Goal: Task Accomplishment & Management: Use online tool/utility

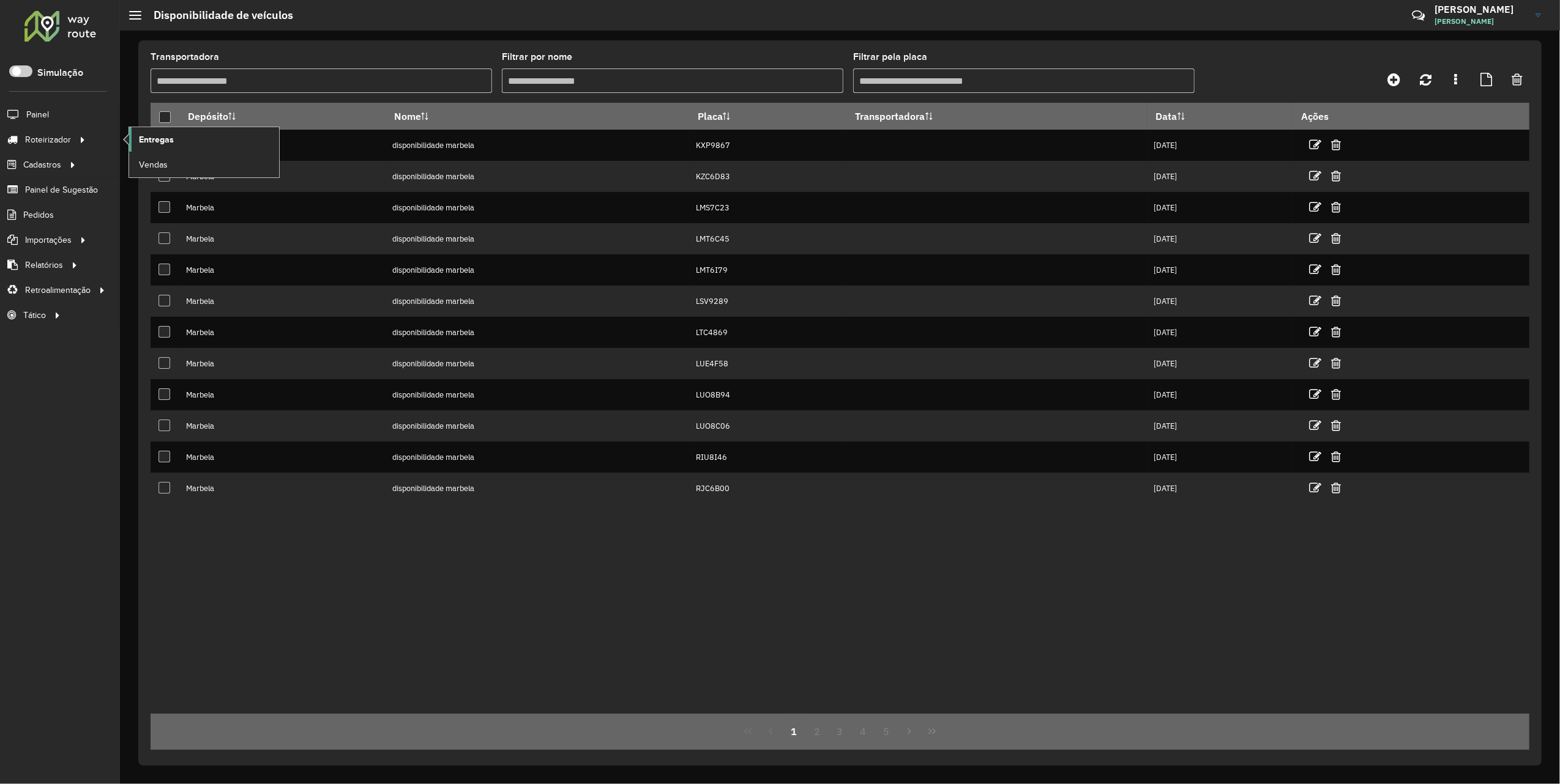
drag, startPoint x: 0, startPoint y: 0, endPoint x: 165, endPoint y: 146, distance: 220.3
click at [165, 146] on span "Entregas" at bounding box center [157, 140] width 35 height 13
click at [144, 134] on span "Entregas" at bounding box center [157, 140] width 35 height 13
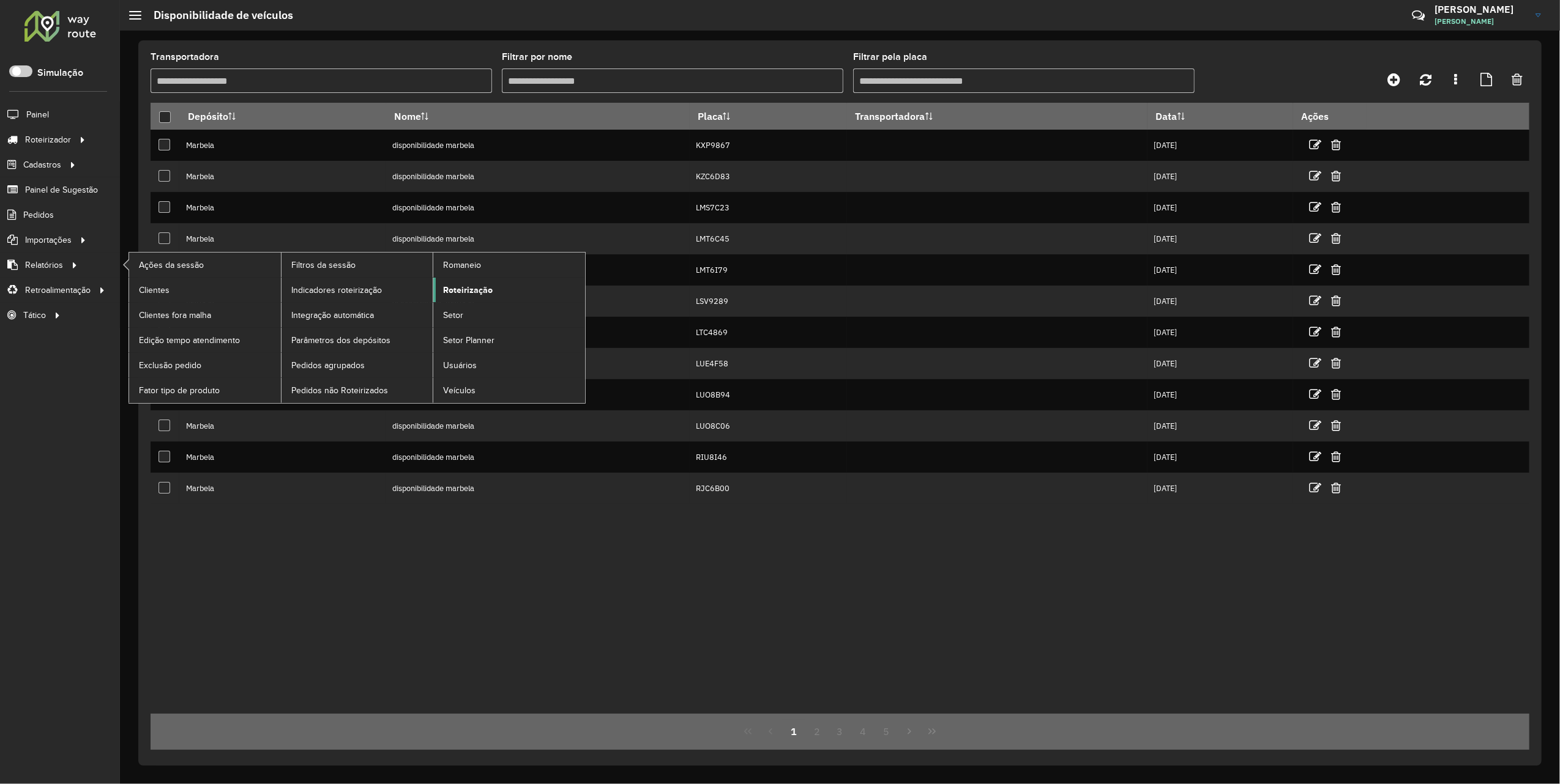
click at [460, 296] on span "Roteirização" at bounding box center [468, 290] width 49 height 13
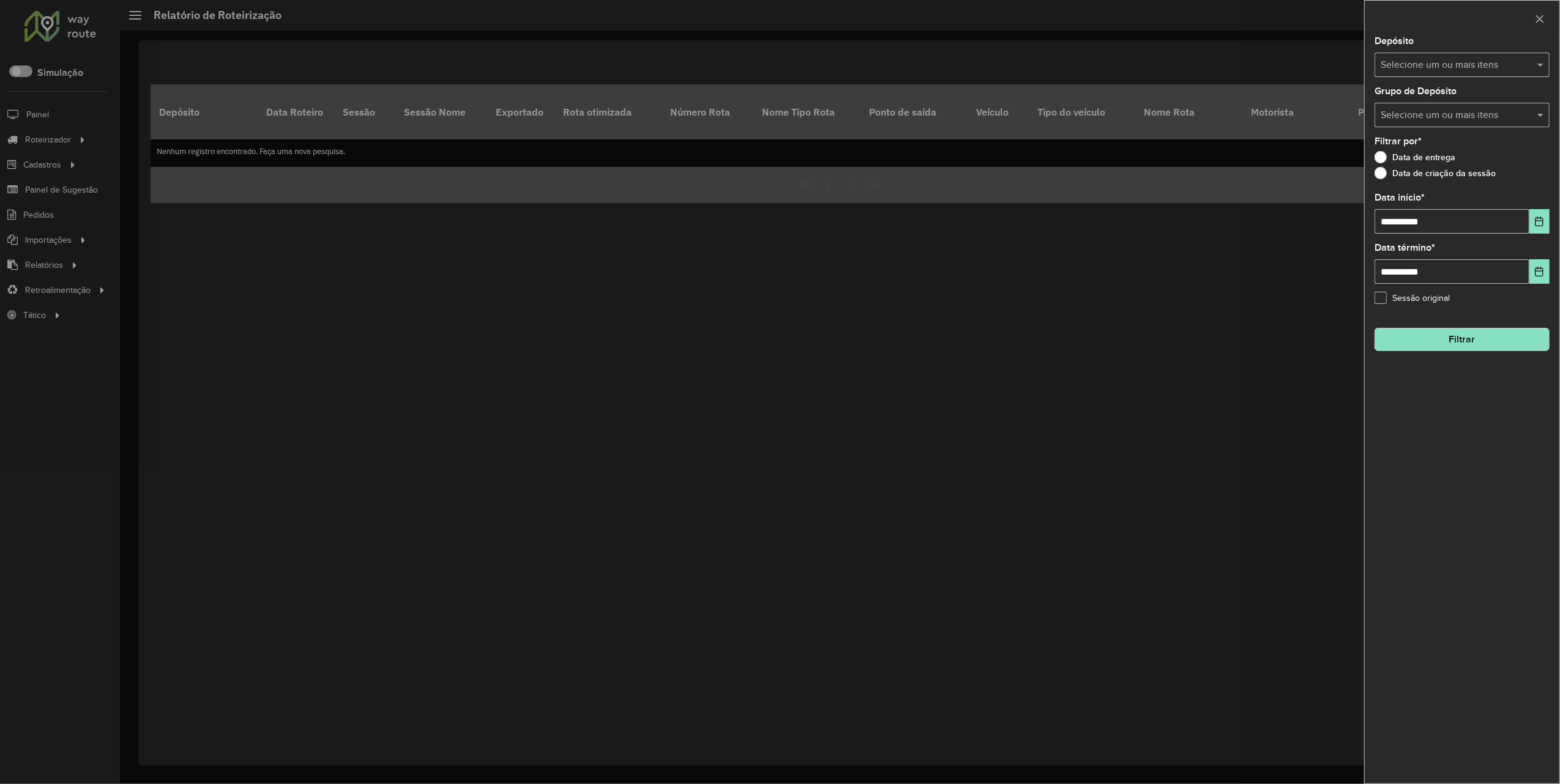
click at [1435, 69] on input "text" at bounding box center [1456, 65] width 157 height 15
click at [1430, 120] on div "Marbela" at bounding box center [1462, 127] width 173 height 21
click at [1434, 143] on div "Marbela - Marca" at bounding box center [1462, 147] width 173 height 21
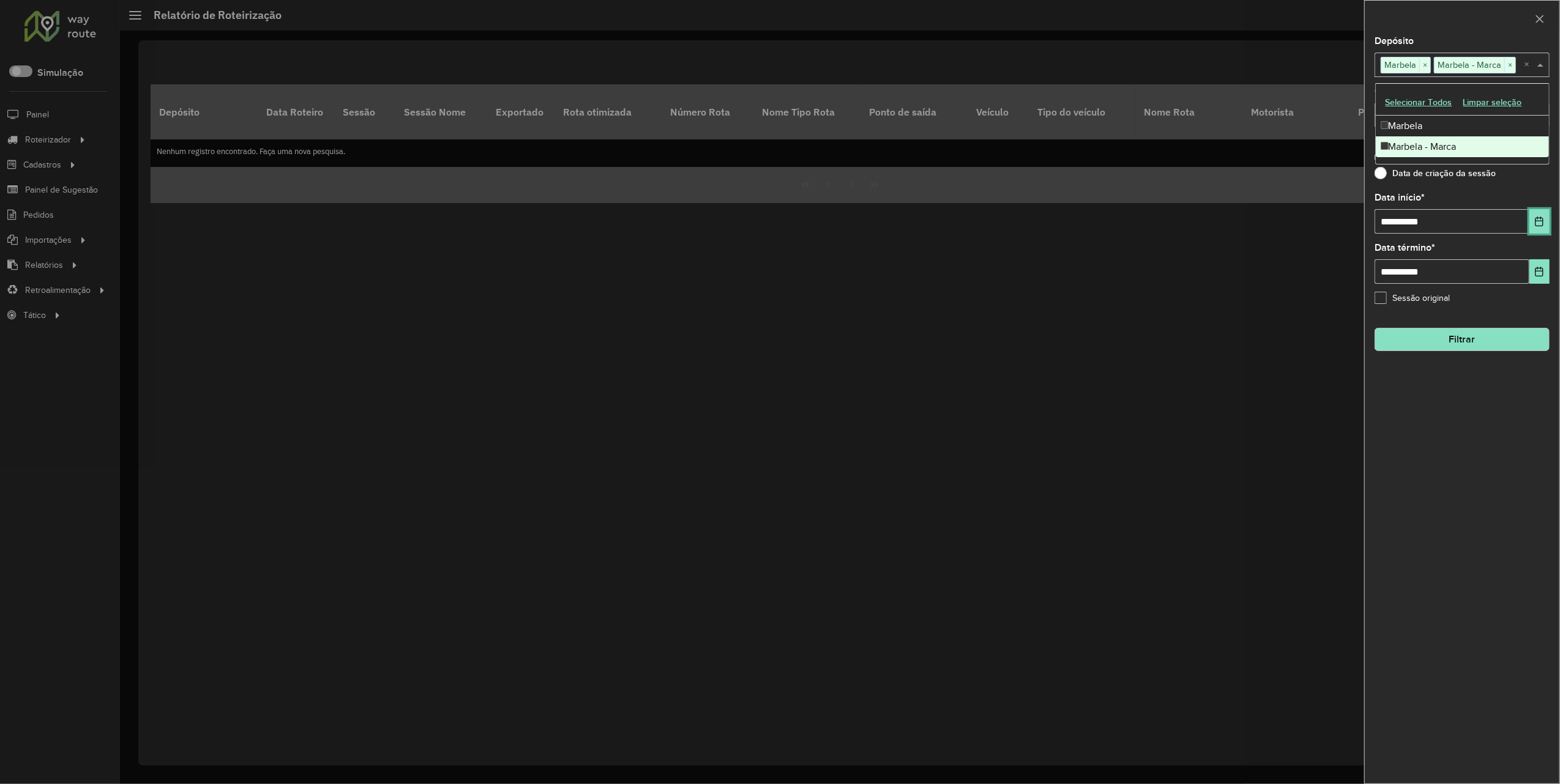
click at [1537, 214] on button "Choose Date" at bounding box center [1539, 221] width 20 height 25
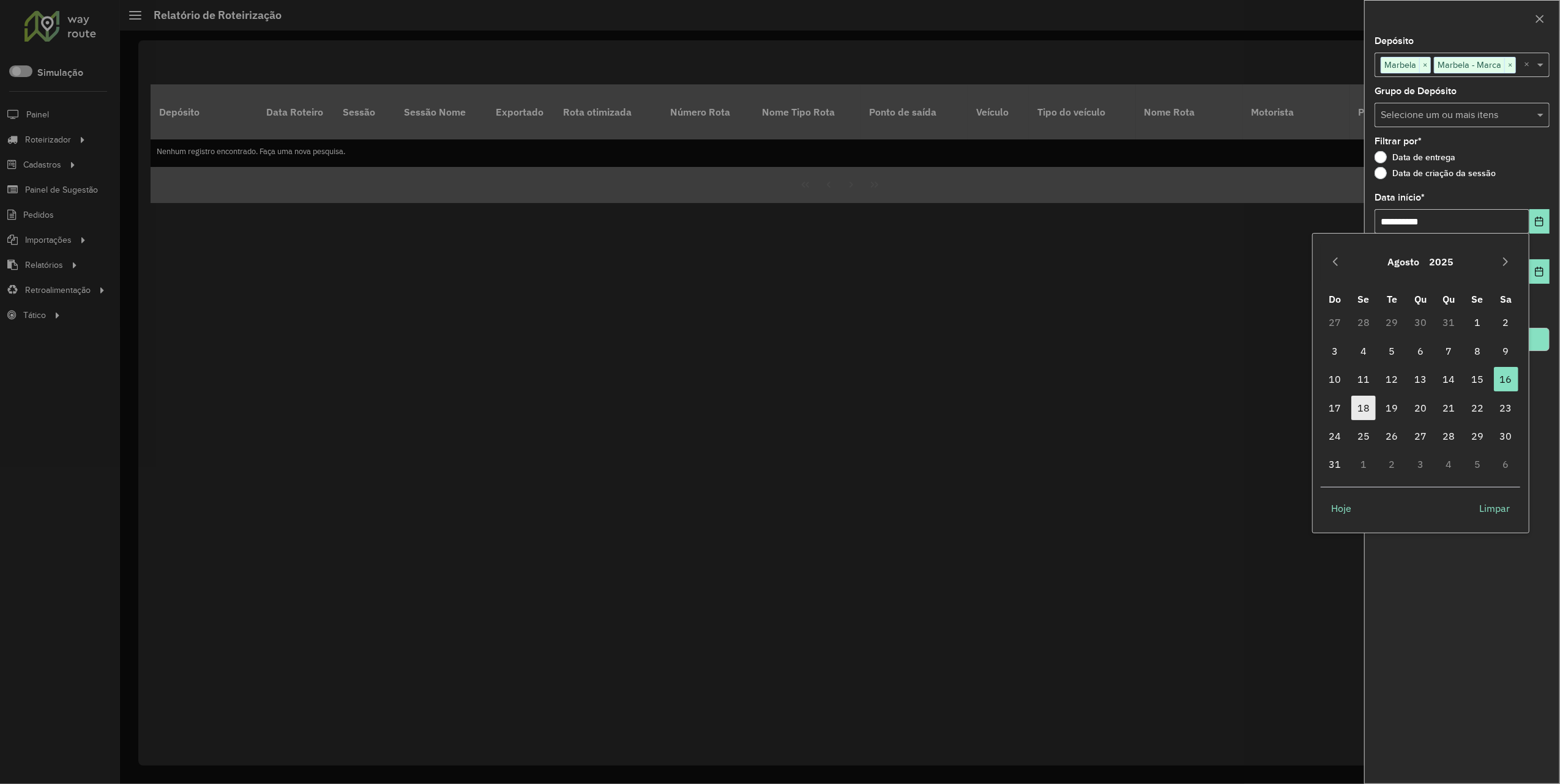
click at [1372, 406] on span "18" at bounding box center [1364, 408] width 25 height 25
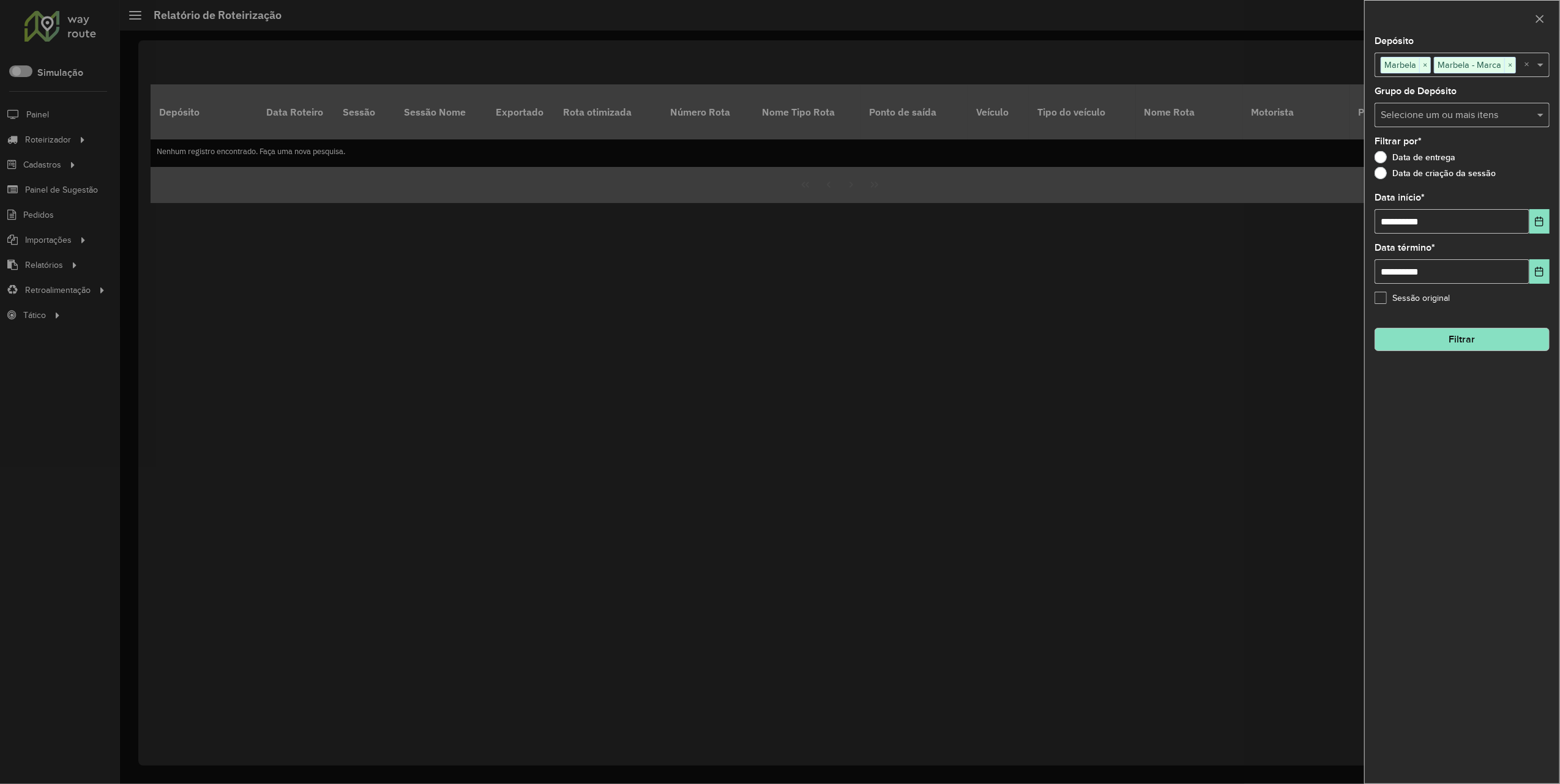
click at [1449, 349] on button "Filtrar" at bounding box center [1462, 339] width 175 height 23
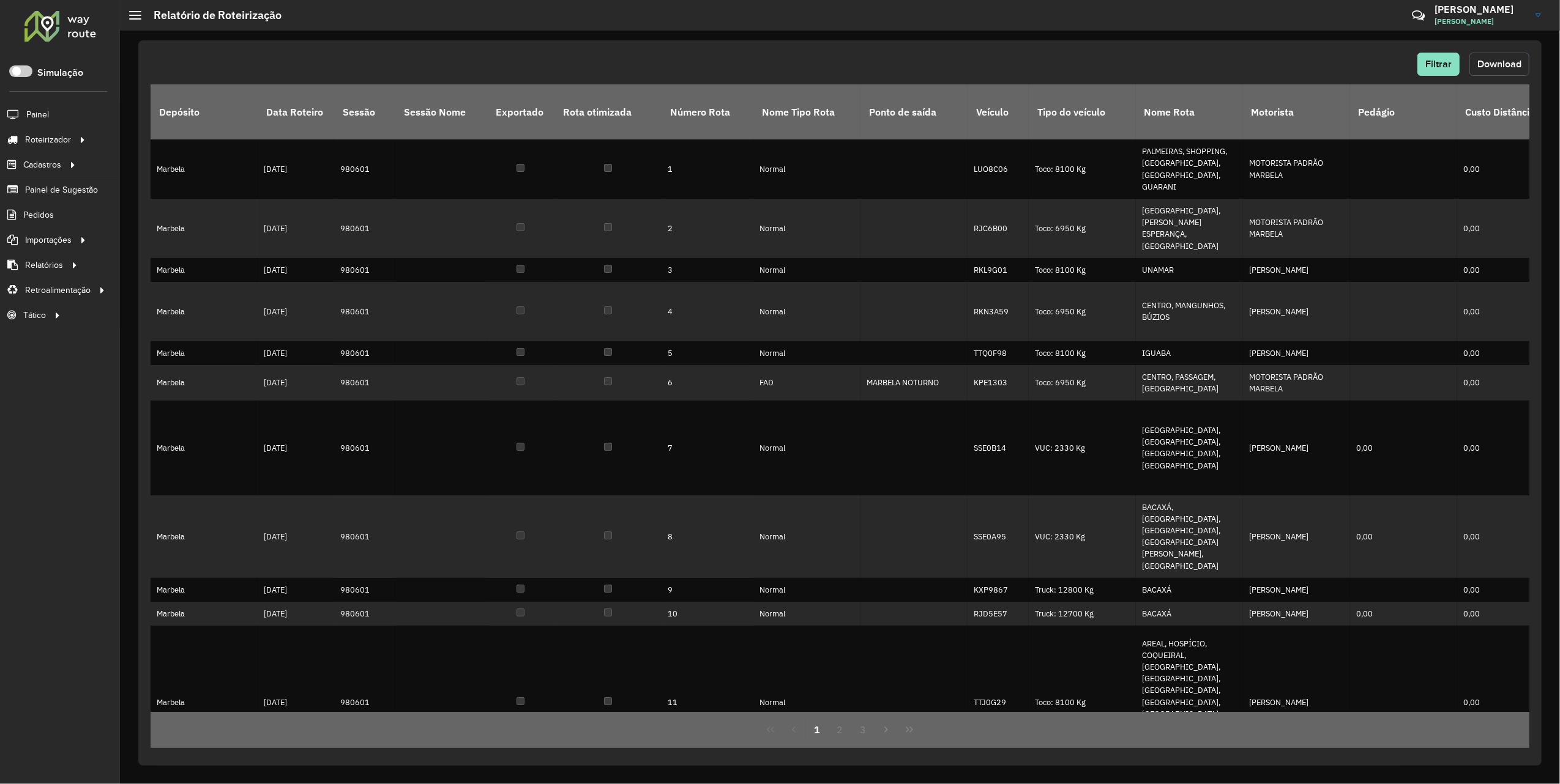
click at [1505, 66] on span "Download" at bounding box center [1499, 64] width 44 height 11
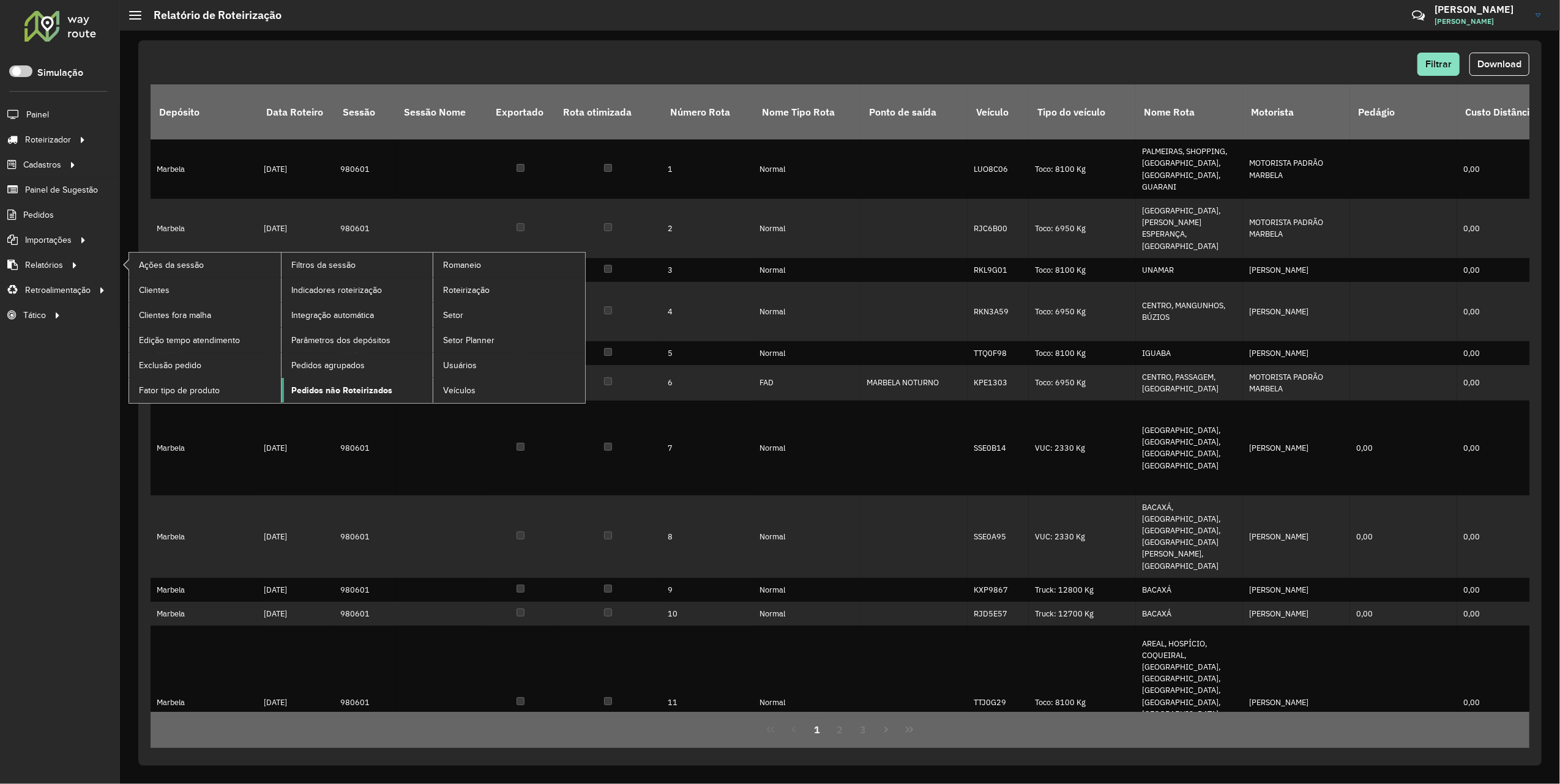
click at [350, 393] on span "Pedidos não Roteirizados" at bounding box center [341, 390] width 101 height 13
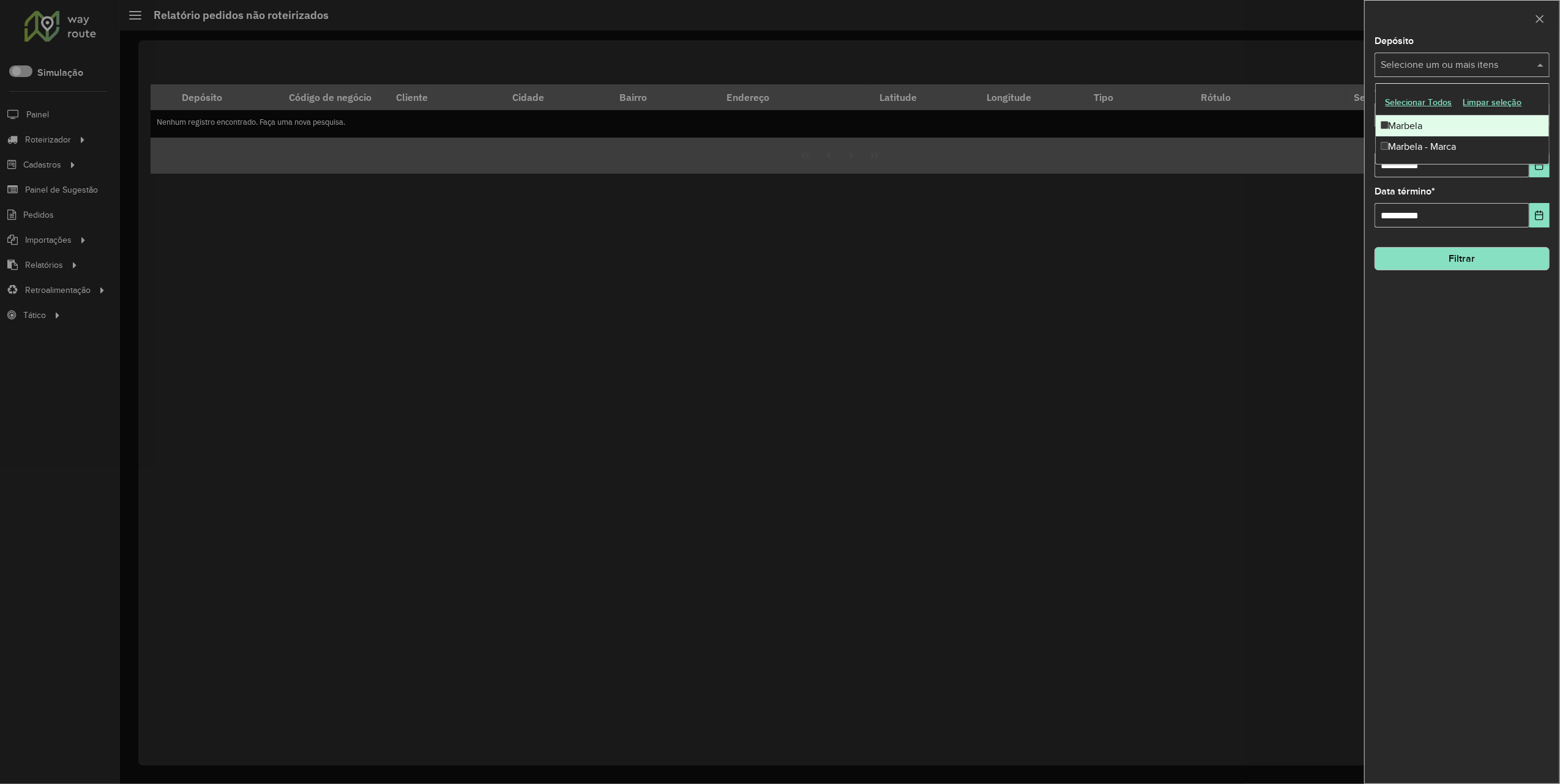
click at [1454, 69] on input "text" at bounding box center [1456, 65] width 157 height 15
drag, startPoint x: 1453, startPoint y: 121, endPoint x: 1453, endPoint y: 142, distance: 21.0
click at [1453, 122] on div "Marbela" at bounding box center [1462, 127] width 173 height 21
click at [1453, 142] on div "Marbela - Marca" at bounding box center [1462, 147] width 173 height 21
click at [1538, 175] on button "Choose Date" at bounding box center [1539, 165] width 20 height 25
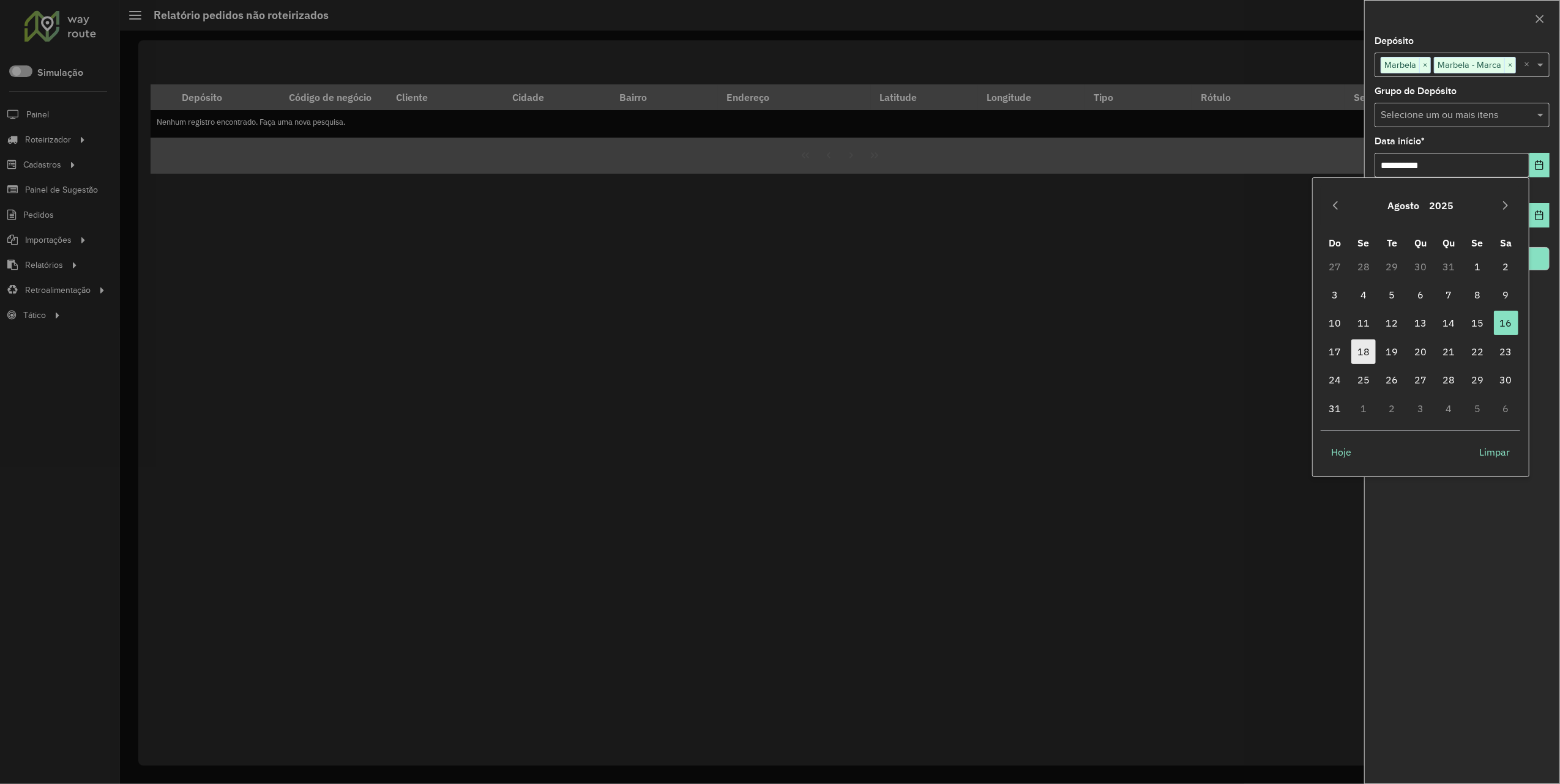
click at [1357, 349] on span "18" at bounding box center [1364, 352] width 25 height 25
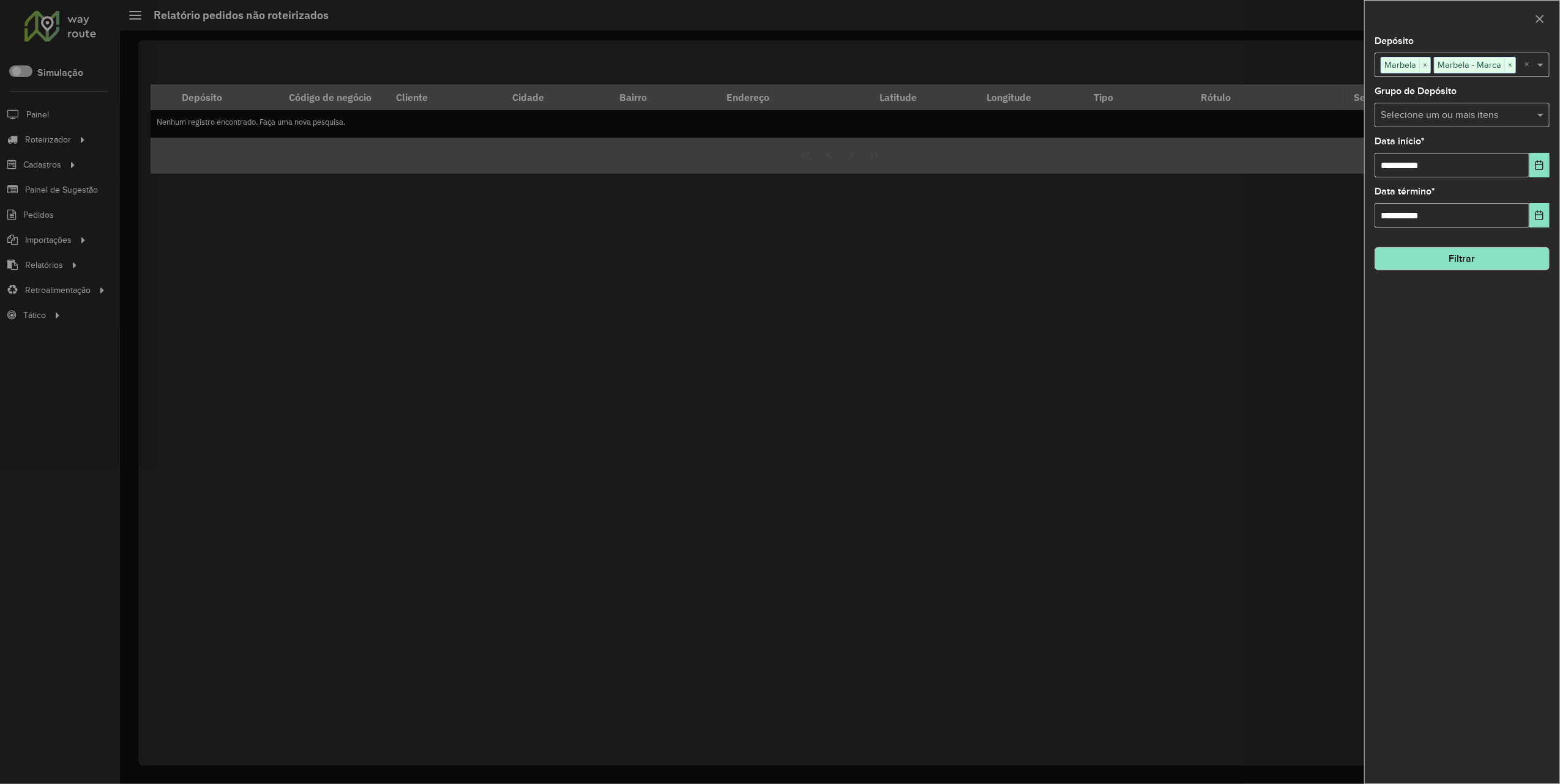
click at [1440, 263] on button "Filtrar" at bounding box center [1462, 258] width 175 height 23
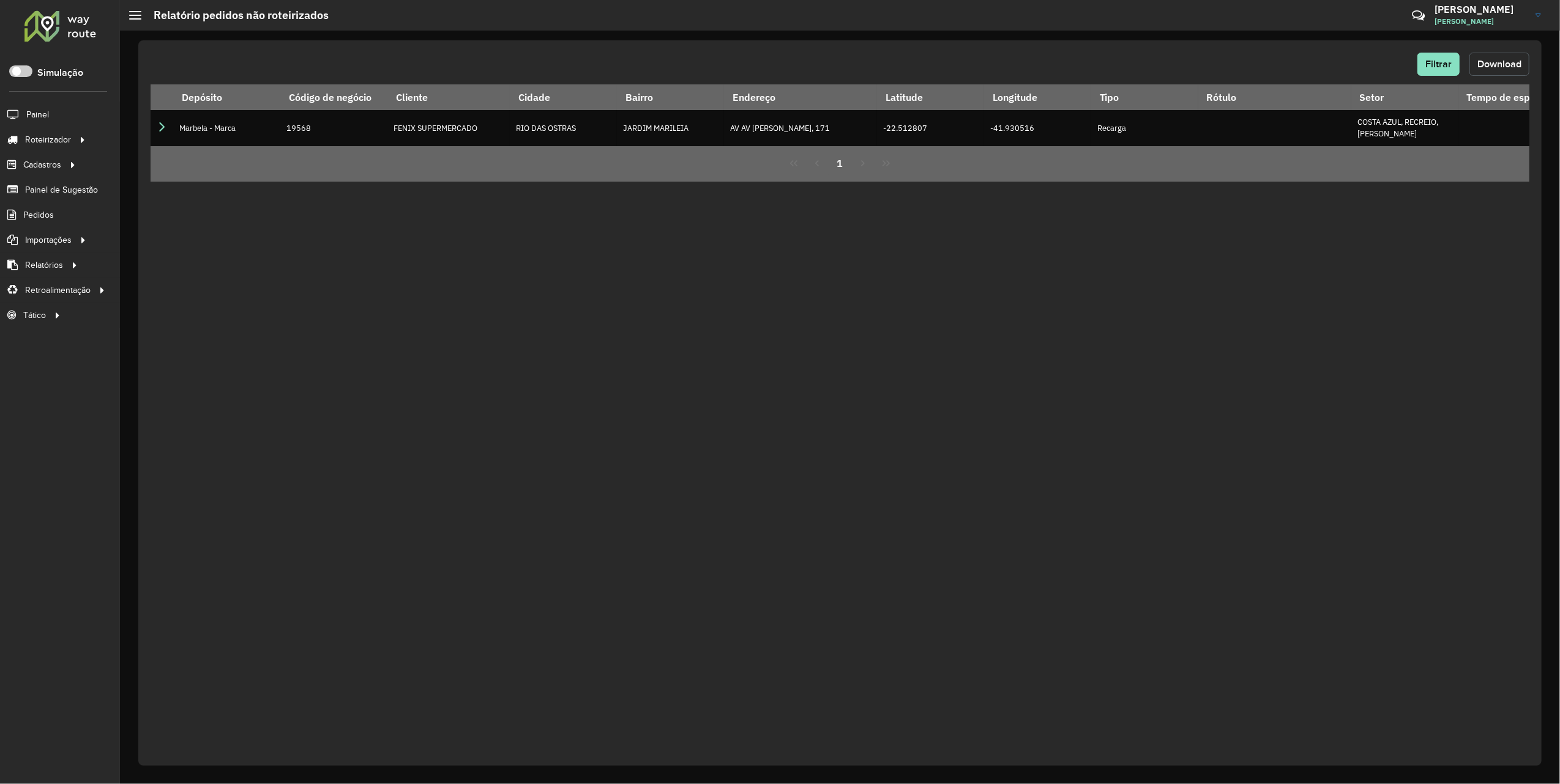
click at [1490, 74] on button "Download" at bounding box center [1499, 64] width 60 height 23
click at [826, 318] on div "Filtrar Download Depósito Código de negócio Cliente Cidade Bairro Endereço Lati…" at bounding box center [840, 403] width 1403 height 725
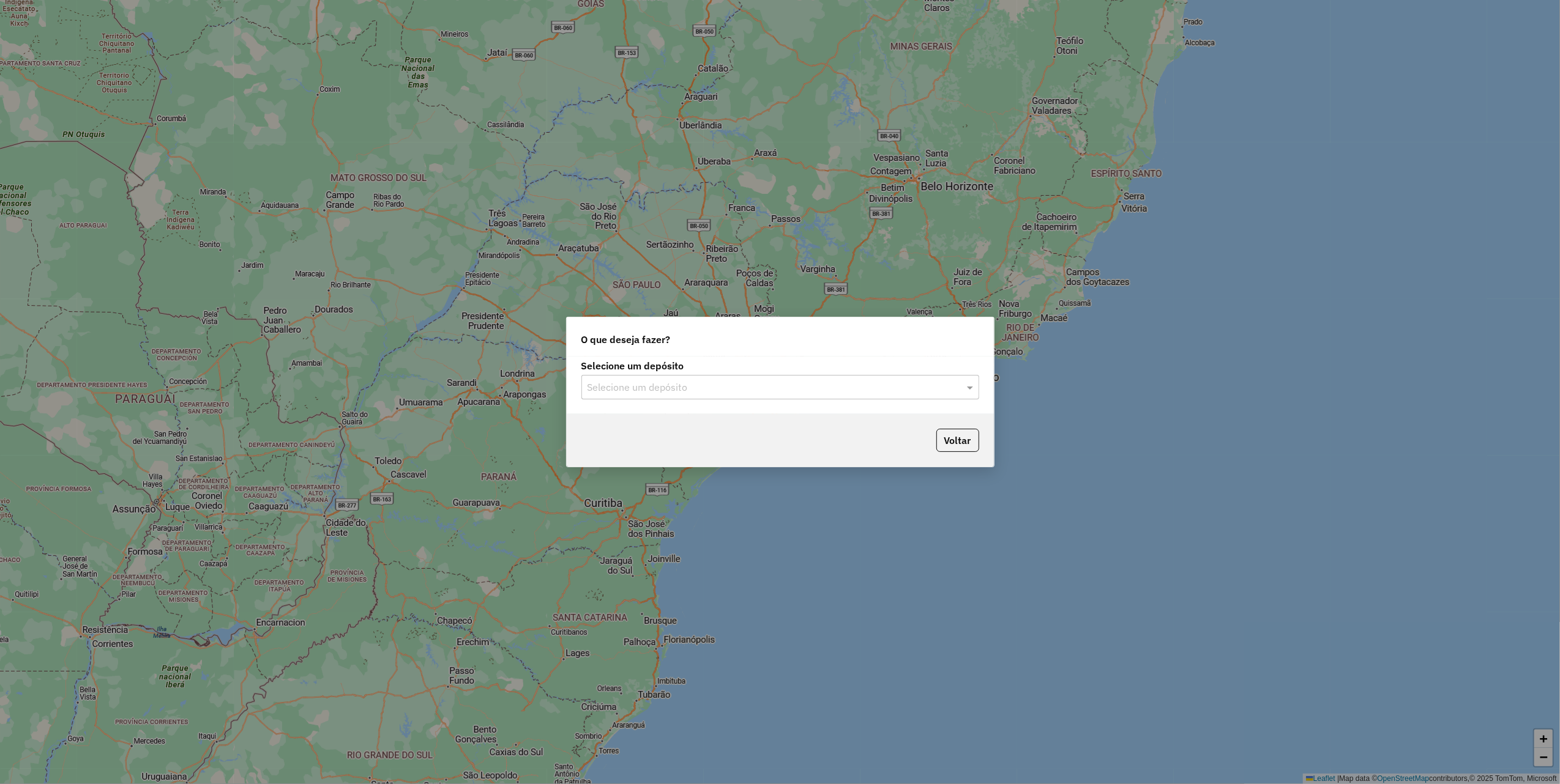
click at [792, 396] on div "Selecione um depósito" at bounding box center [780, 388] width 397 height 25
click at [659, 443] on div "Marbela - Marca" at bounding box center [780, 444] width 396 height 21
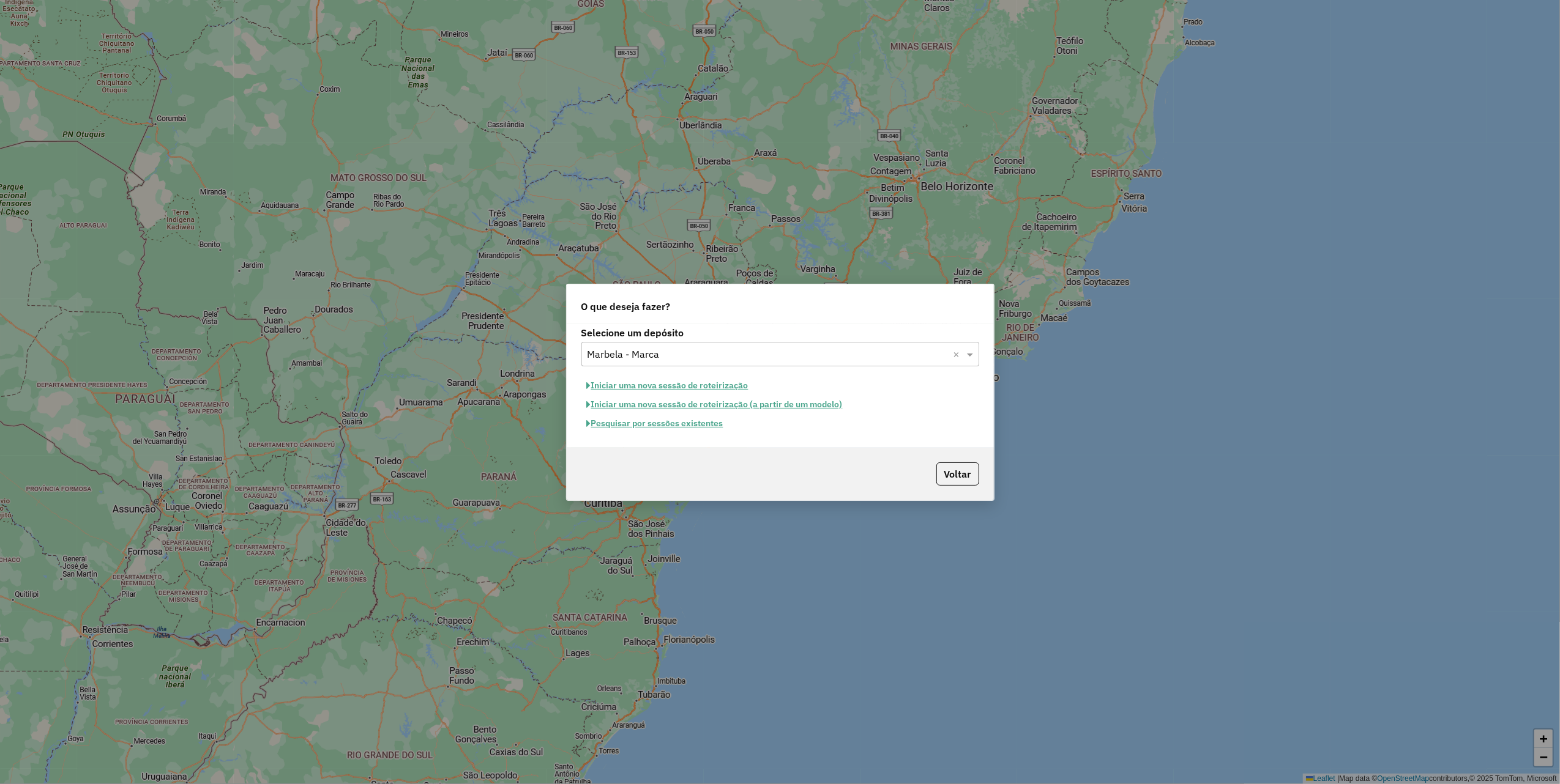
click at [683, 381] on button "Iniciar uma nova sessão de roteirização" at bounding box center [667, 386] width 172 height 19
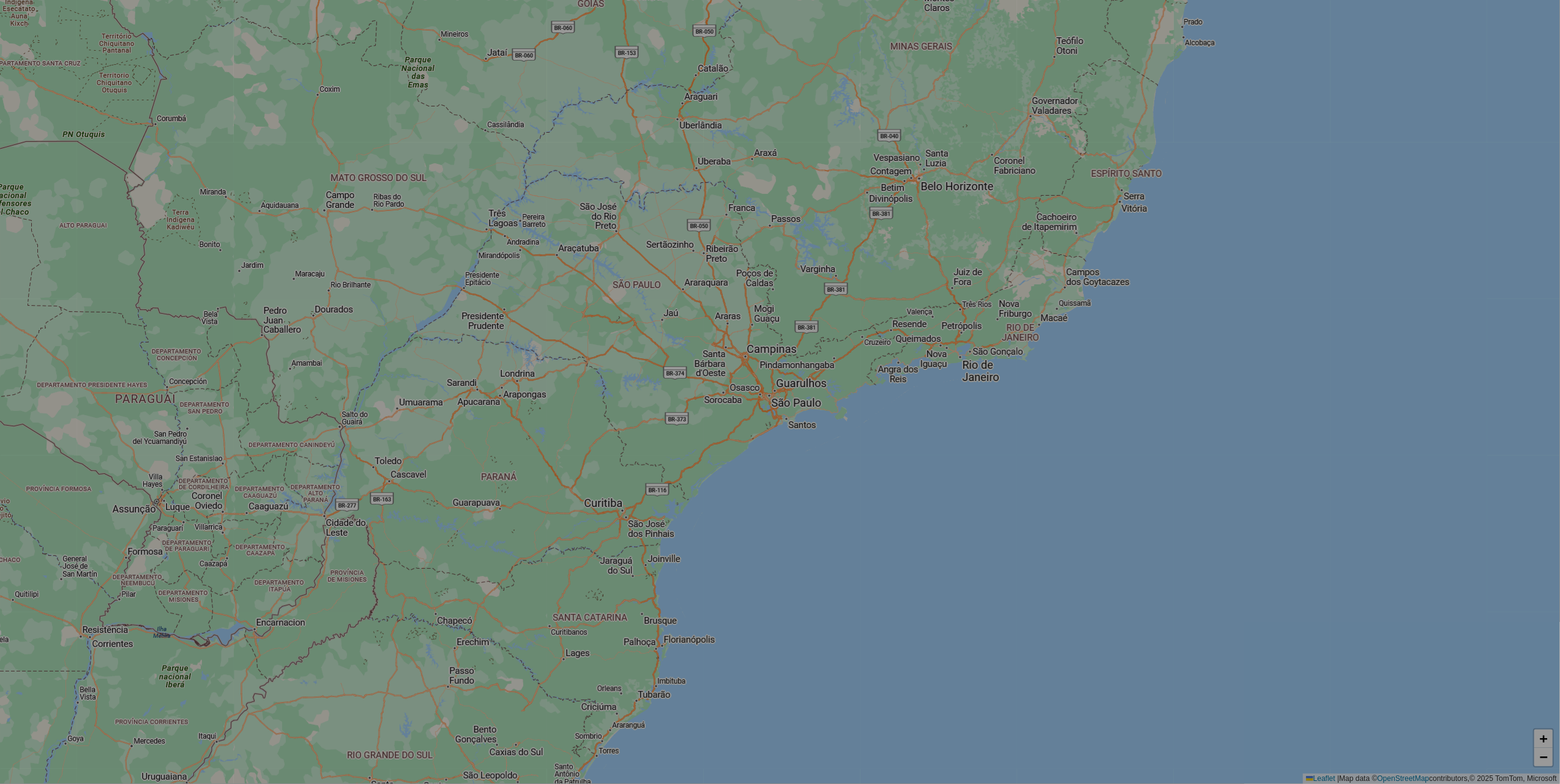
select select "*"
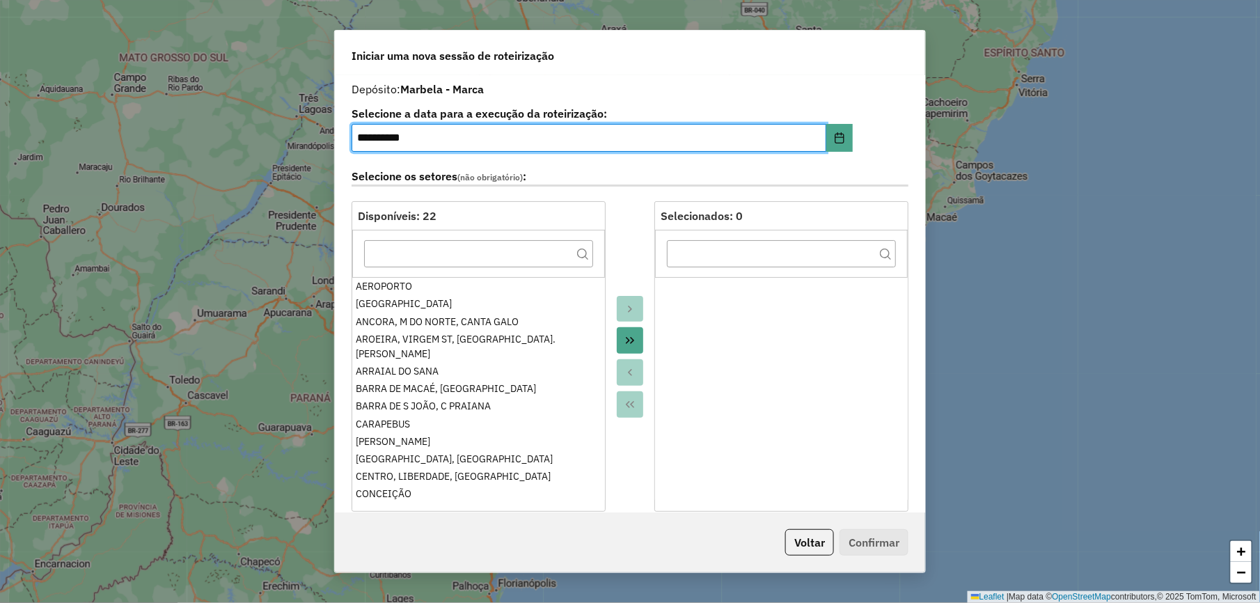
drag, startPoint x: 624, startPoint y: 349, endPoint x: 629, endPoint y: 308, distance: 41.4
click at [624, 349] on button "Move All to Target" at bounding box center [630, 340] width 26 height 26
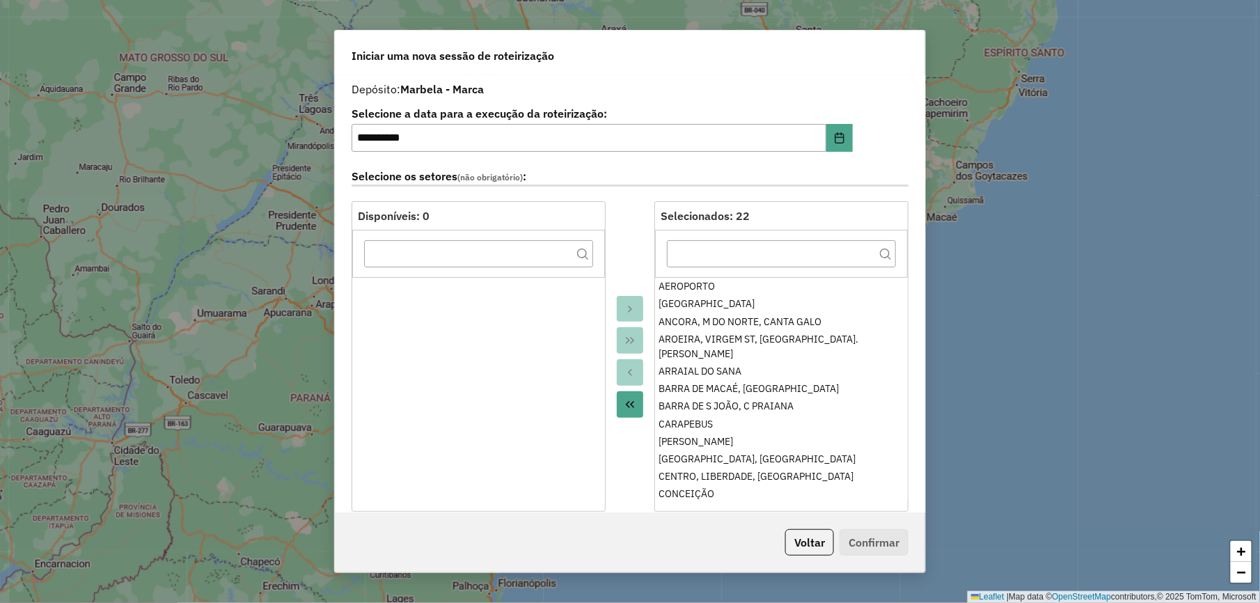
scroll to position [371, 0]
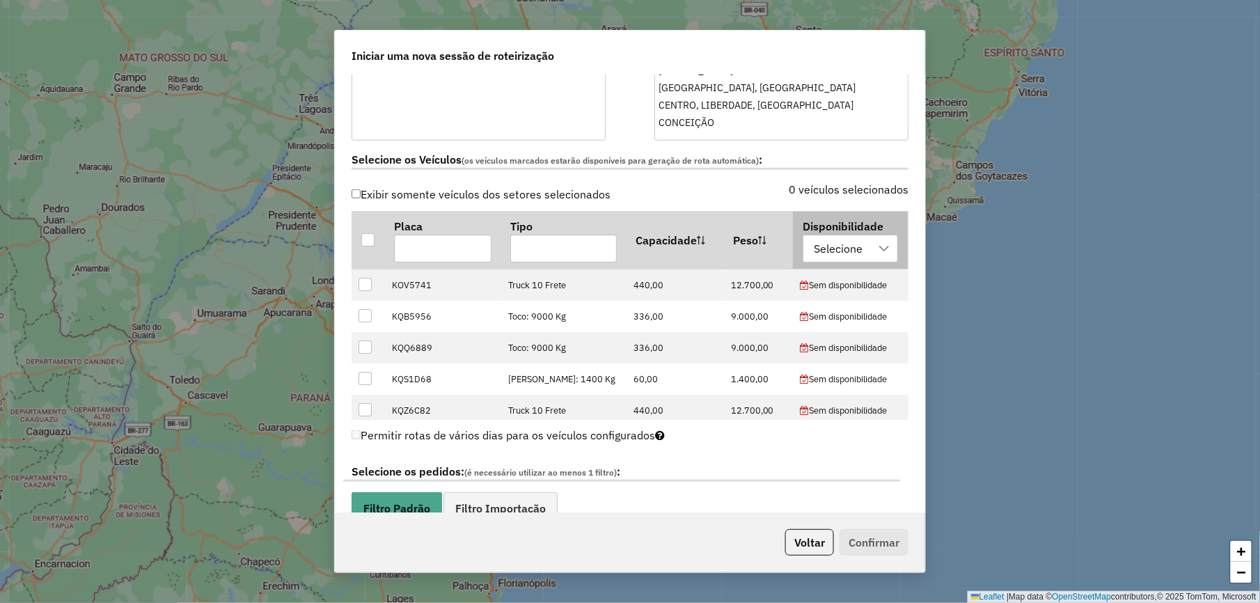
drag, startPoint x: 850, startPoint y: 235, endPoint x: 853, endPoint y: 242, distance: 8.1
click at [853, 238] on th "Disponibilidade Selecione" at bounding box center [850, 240] width 115 height 57
drag, startPoint x: 853, startPoint y: 242, endPoint x: 850, endPoint y: 254, distance: 12.3
click at [850, 254] on div "Selecione" at bounding box center [838, 248] width 58 height 26
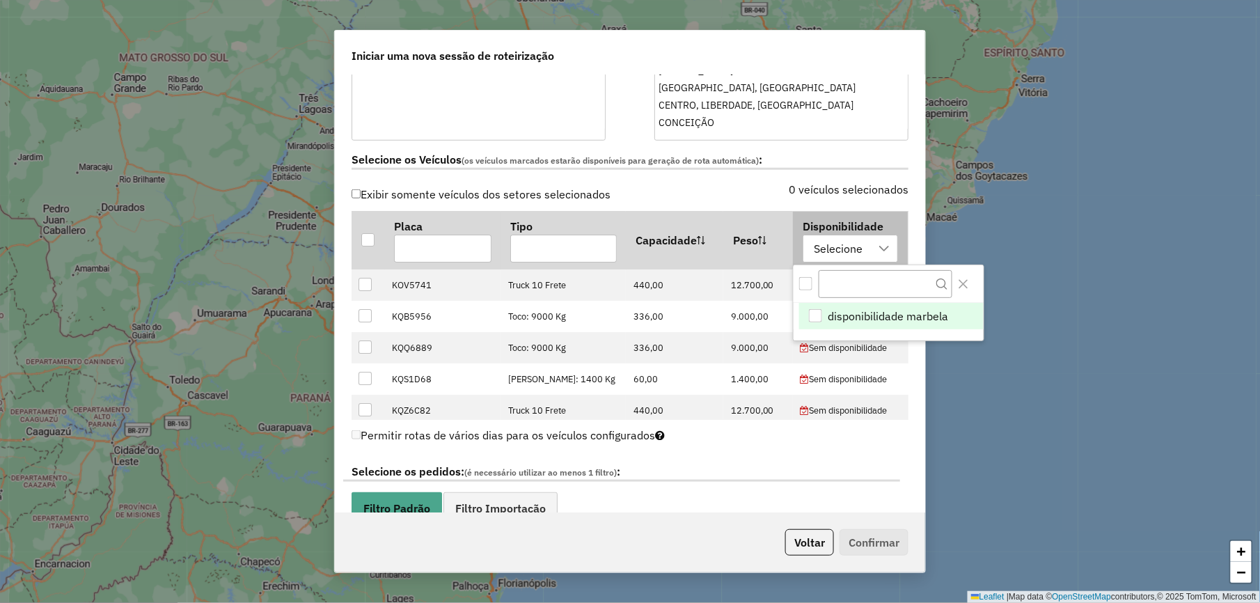
scroll to position [10, 63]
click at [839, 316] on span "disponibilidade marbela" at bounding box center [888, 316] width 120 height 17
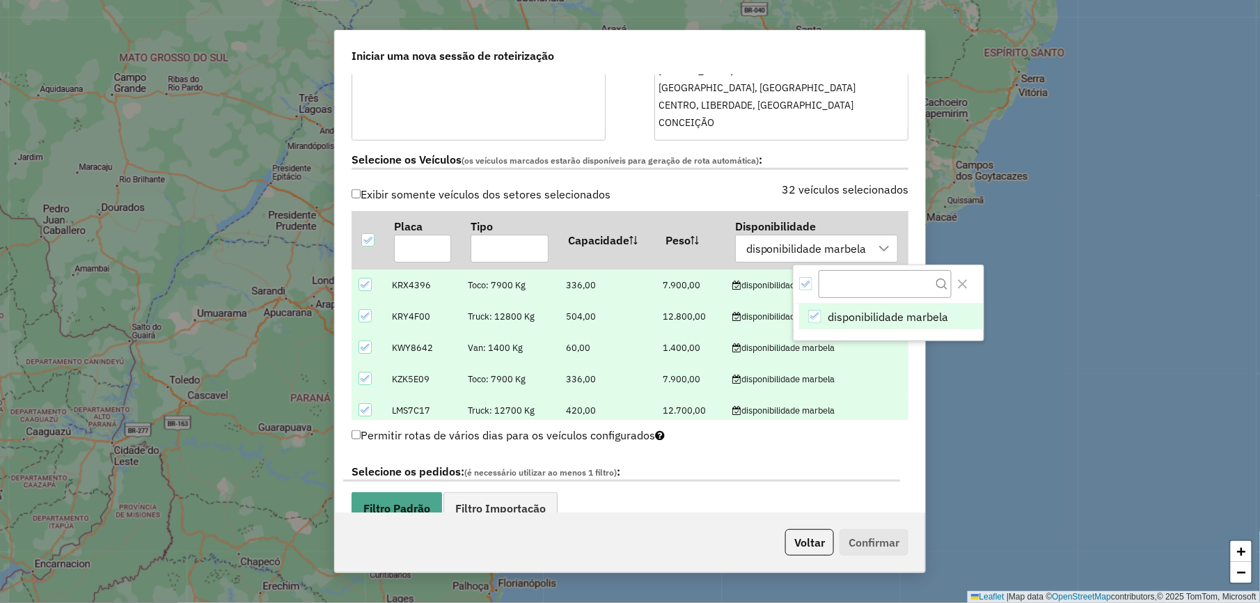
click at [361, 318] on icon at bounding box center [366, 316] width 10 height 10
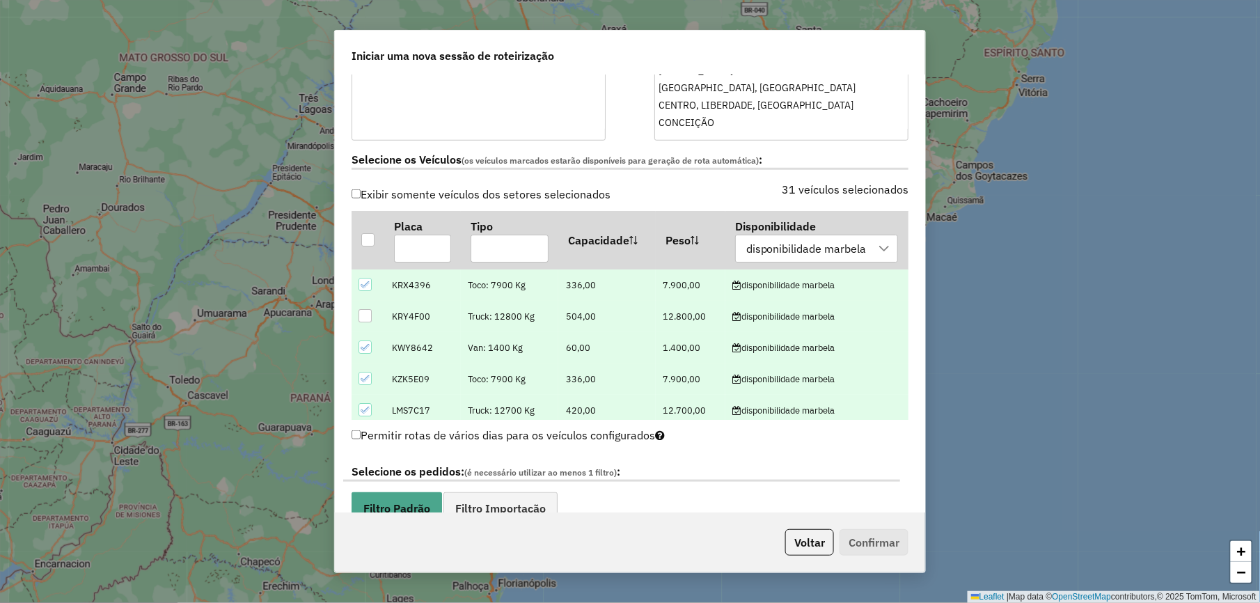
click at [362, 349] on icon at bounding box center [366, 347] width 10 height 10
click at [419, 252] on input "text" at bounding box center [422, 249] width 57 height 28
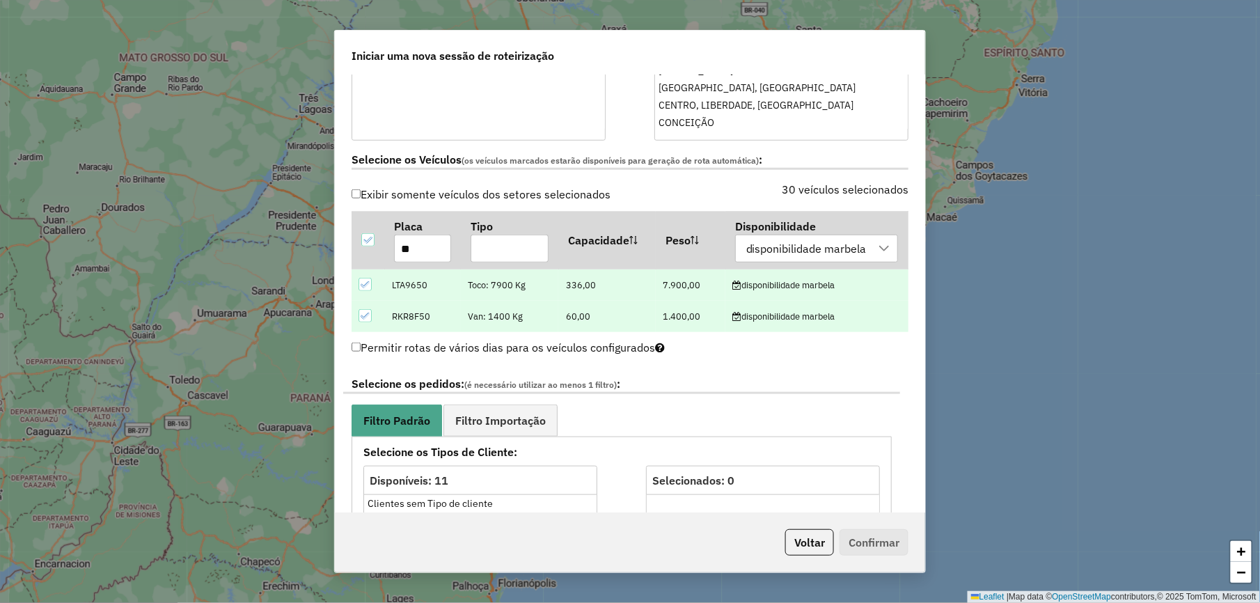
click at [372, 318] on div at bounding box center [365, 316] width 14 height 14
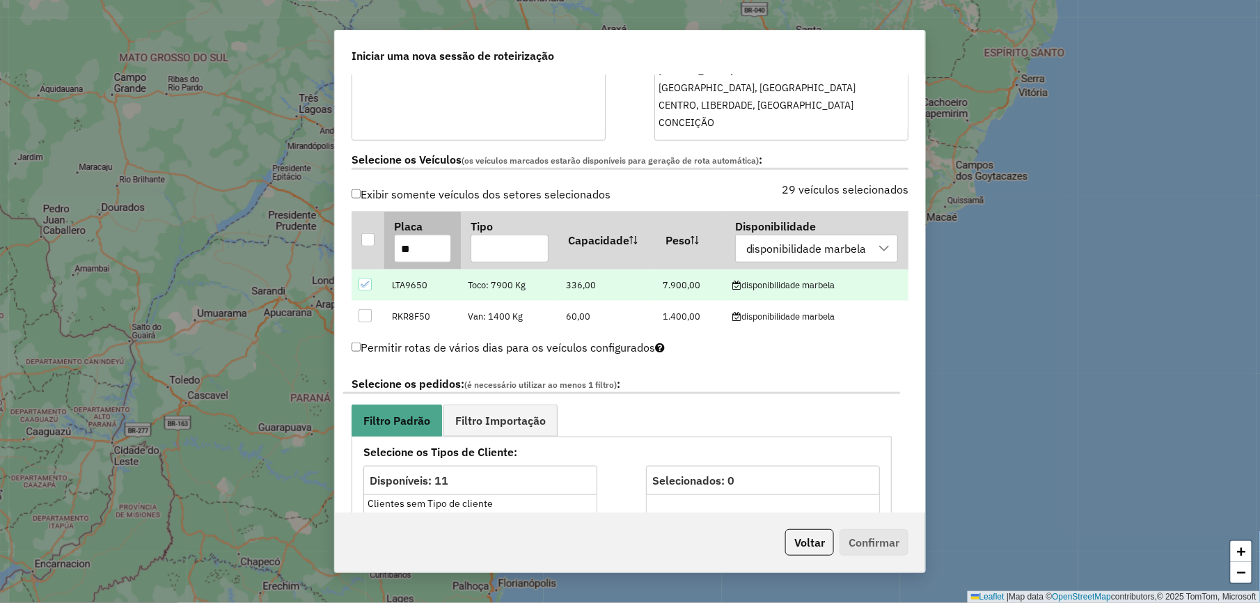
click at [410, 254] on input "**" at bounding box center [422, 249] width 57 height 28
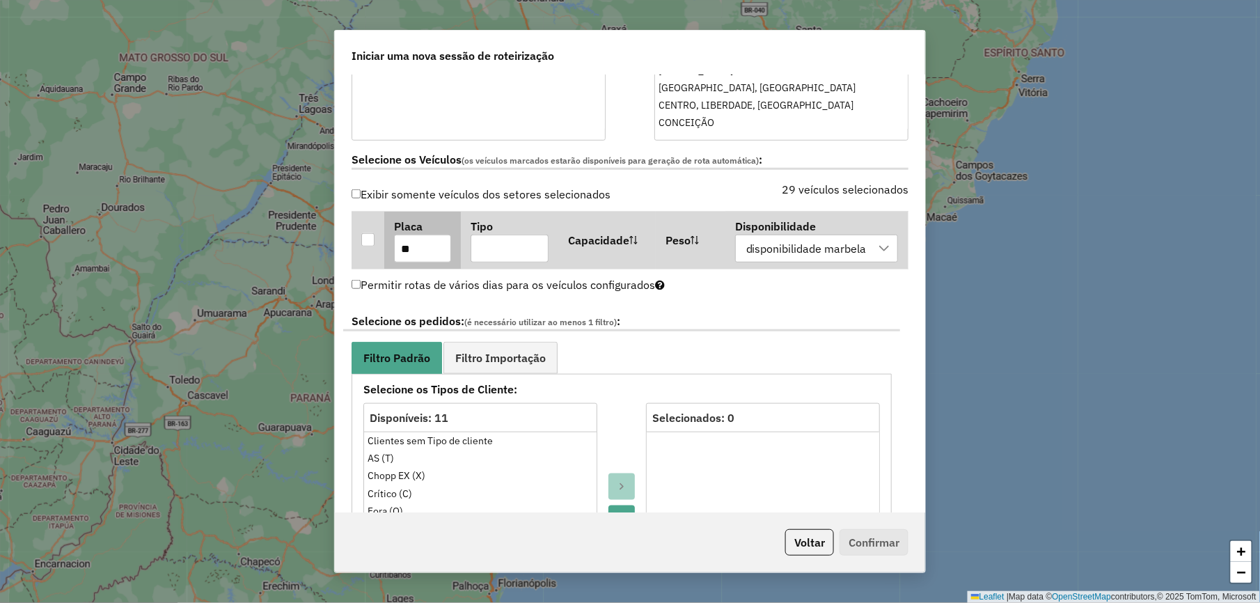
type input "*"
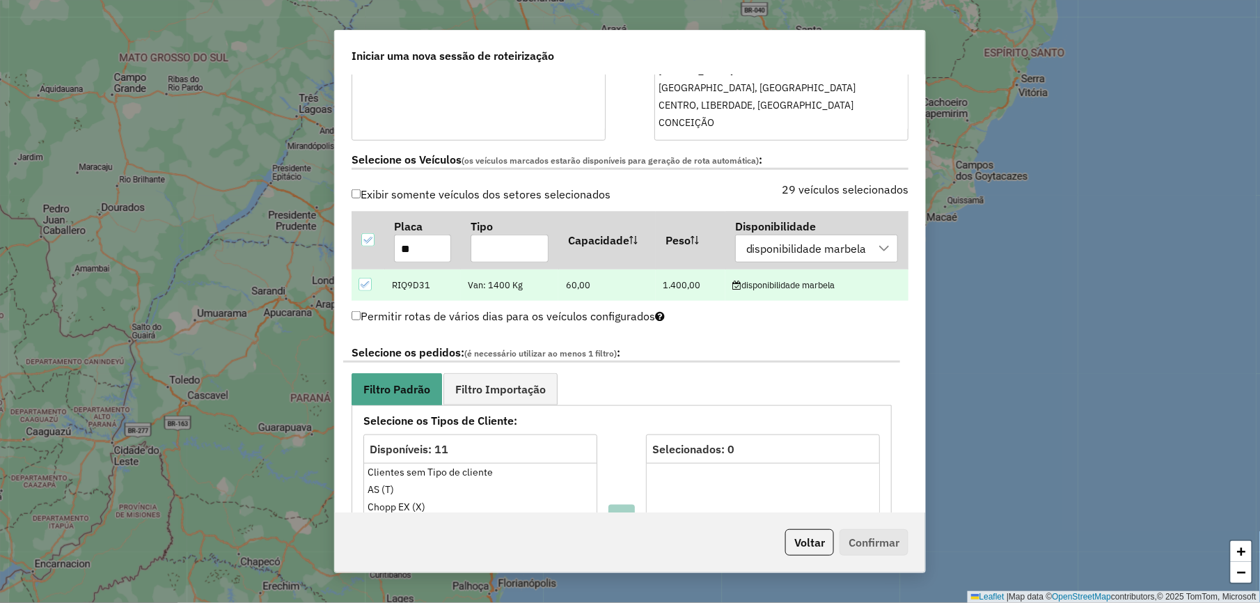
click at [369, 287] on icon at bounding box center [366, 285] width 10 height 10
click at [415, 254] on input "**" at bounding box center [422, 249] width 57 height 28
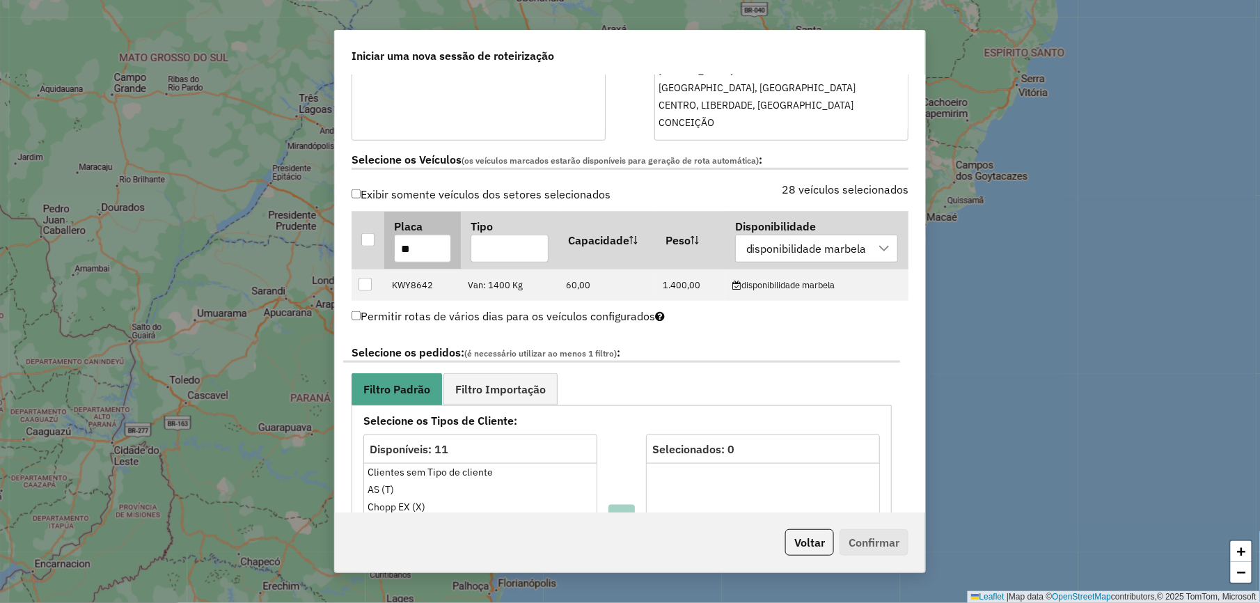
click at [433, 257] on input "**" at bounding box center [422, 249] width 57 height 28
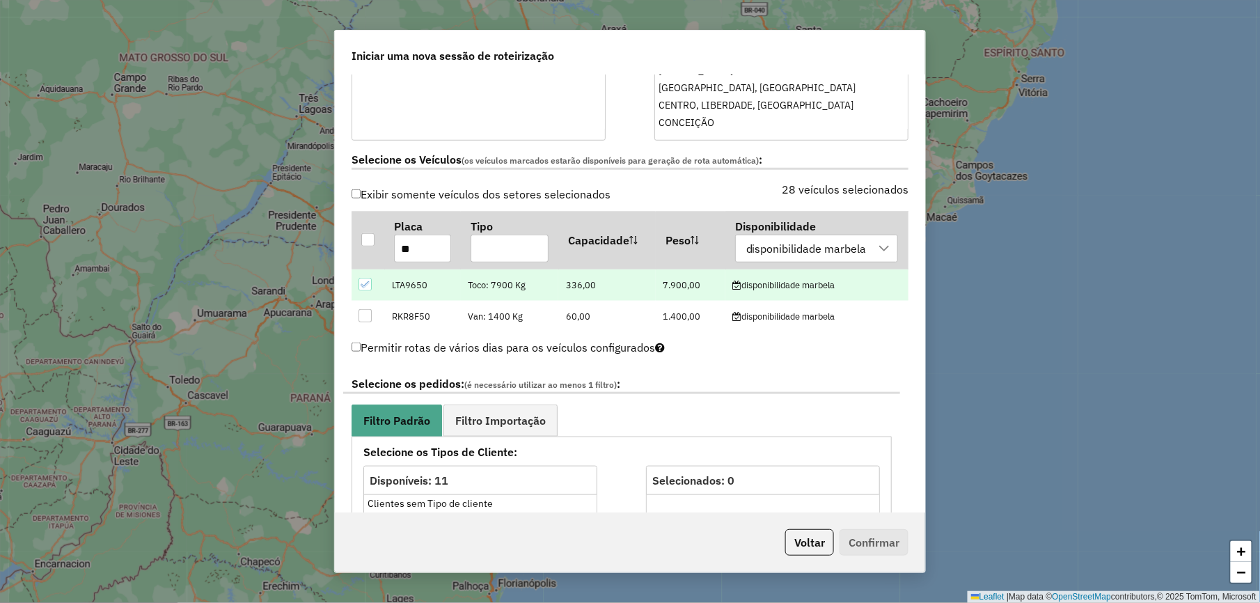
type input "*"
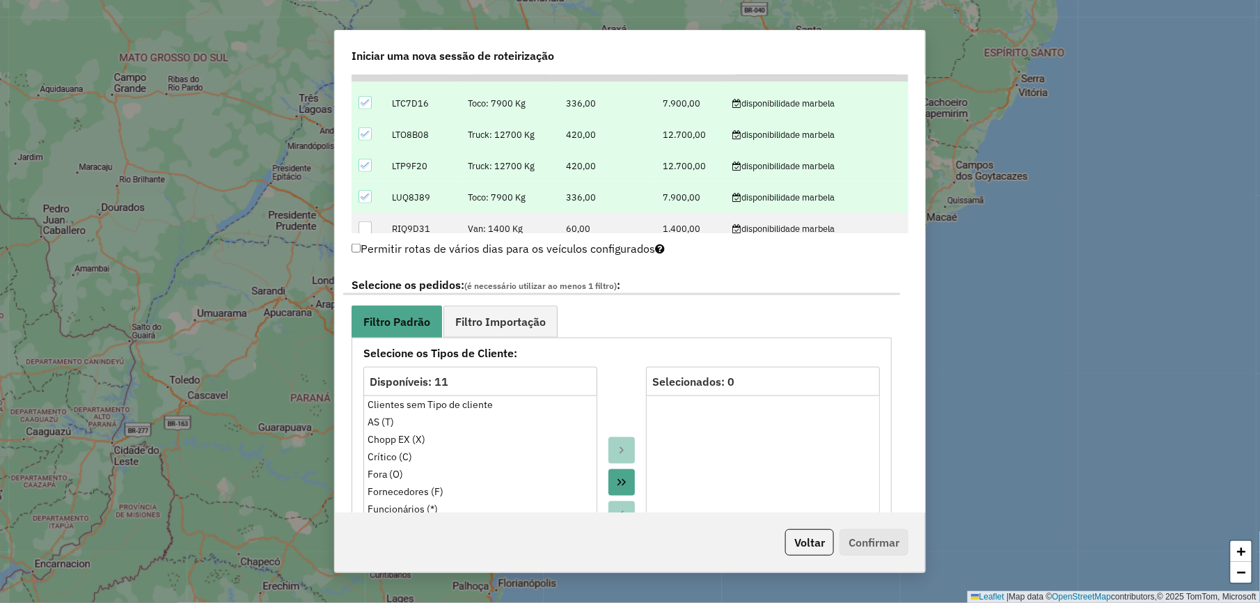
scroll to position [742, 0]
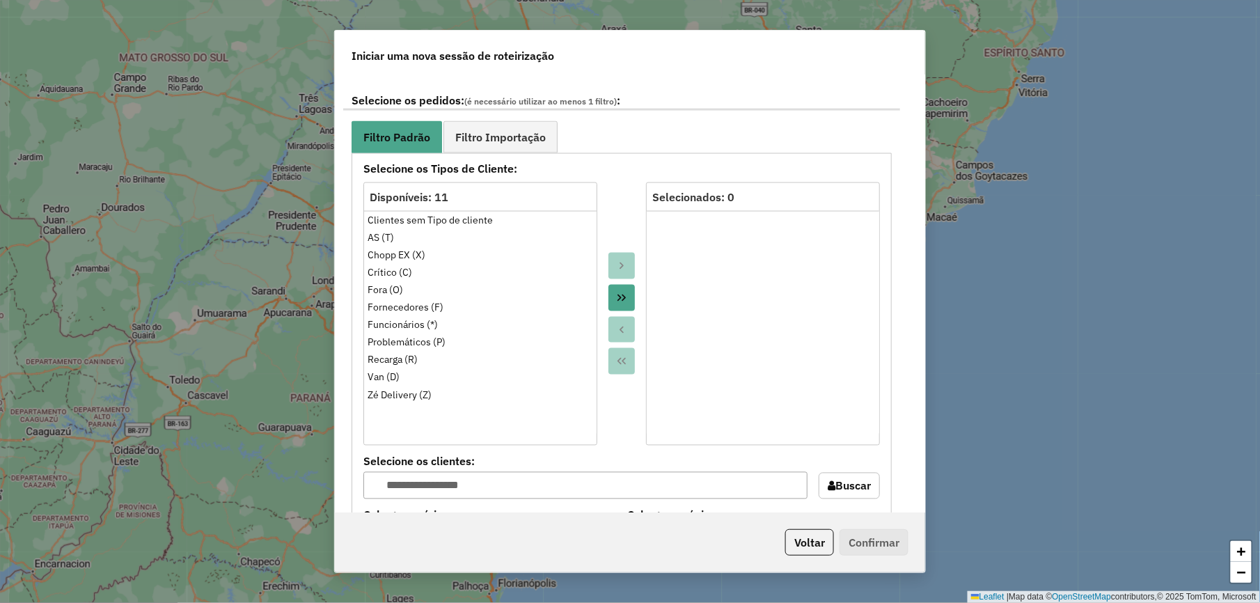
click at [617, 296] on icon "Move All to Target" at bounding box center [621, 297] width 8 height 7
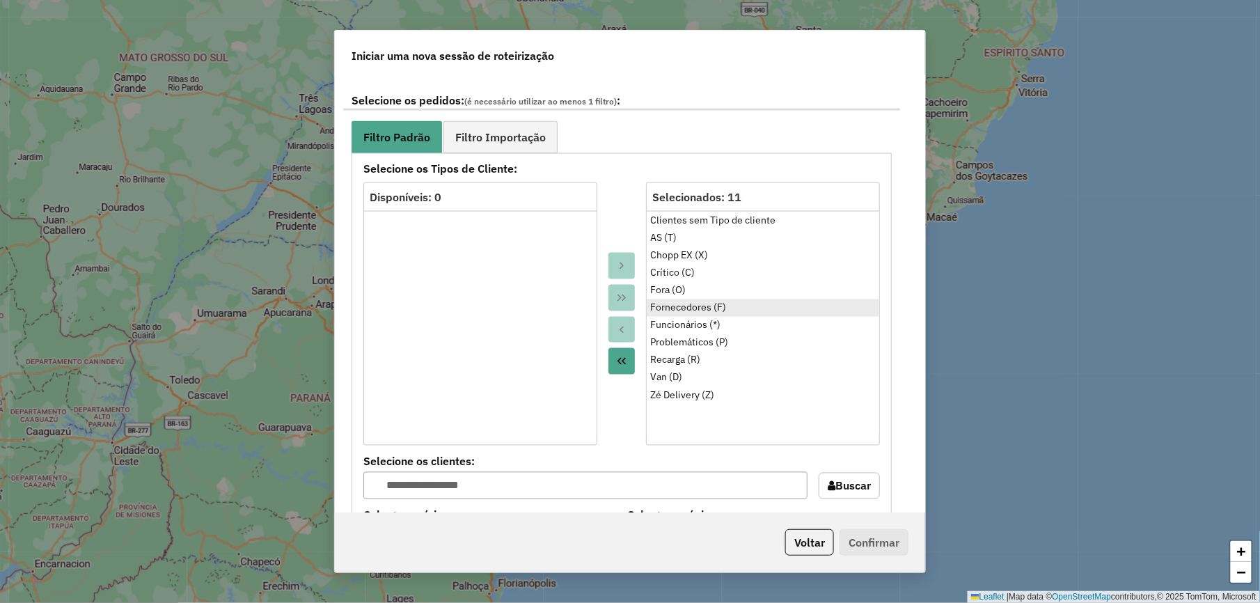
click at [688, 310] on div "Fornecedores (F)" at bounding box center [762, 308] width 225 height 15
click at [628, 326] on button "Move to Source" at bounding box center [621, 330] width 26 height 26
click at [671, 310] on div "Funcionários (*)" at bounding box center [762, 308] width 225 height 15
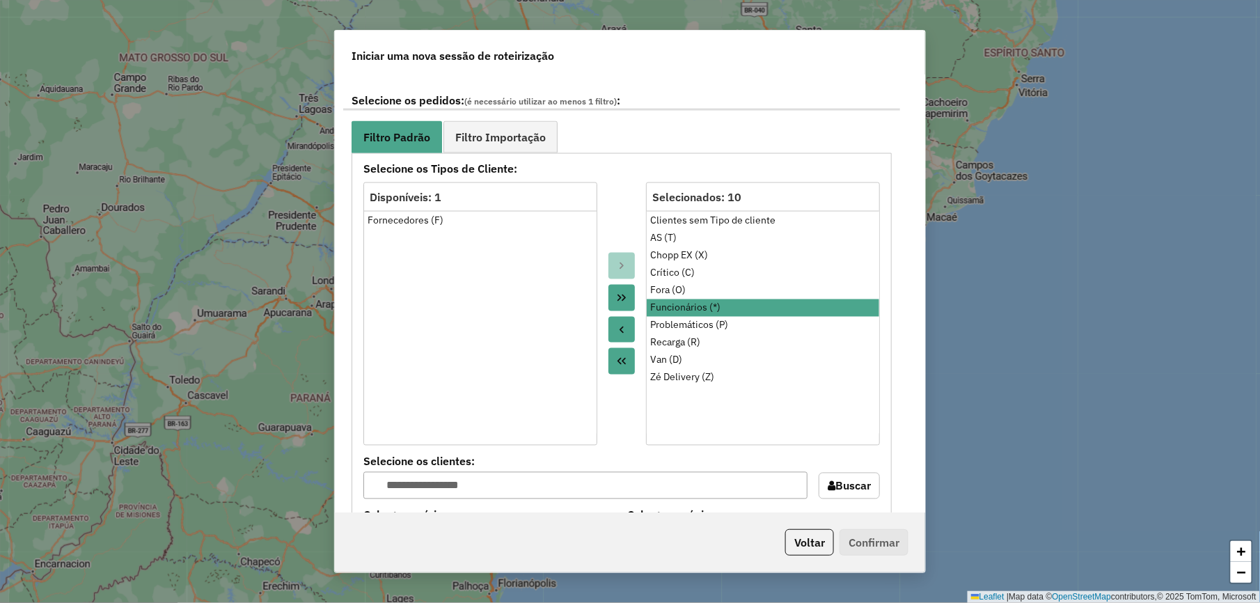
click at [611, 332] on button "Move to Source" at bounding box center [621, 330] width 26 height 26
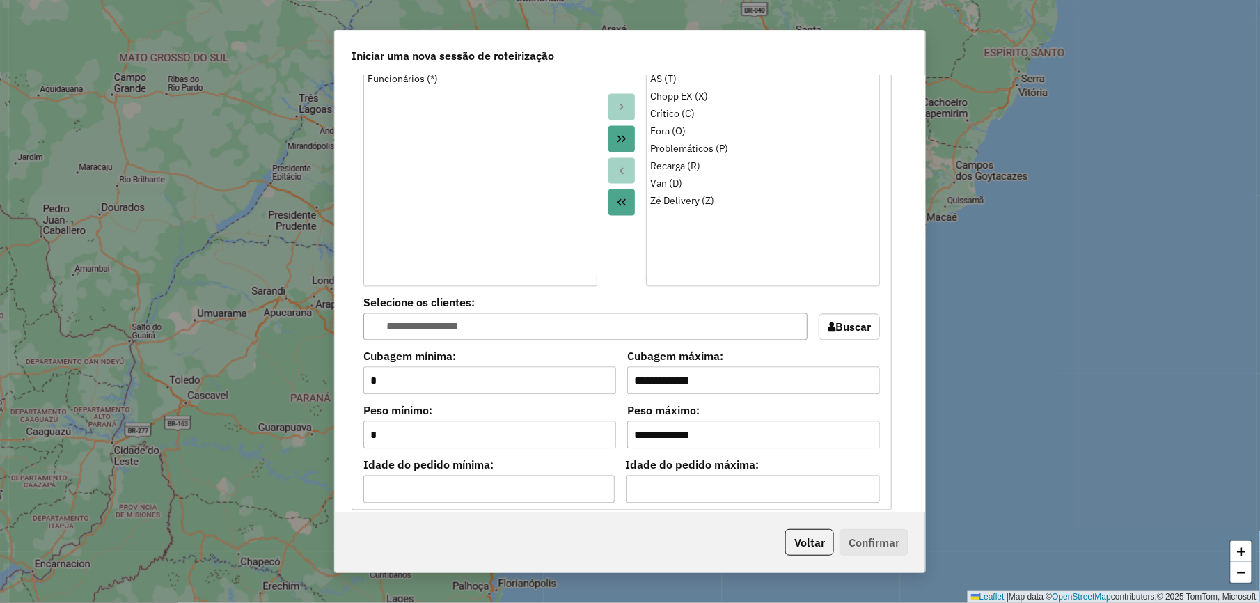
scroll to position [1206, 0]
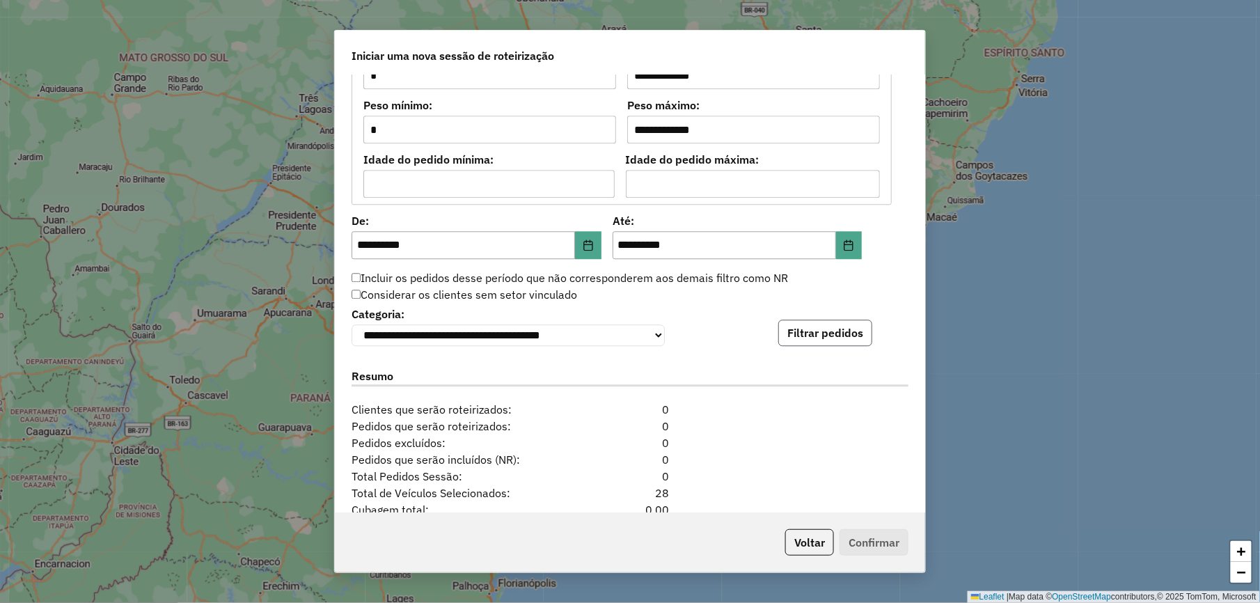
click at [827, 346] on button "Filtrar pedidos" at bounding box center [825, 332] width 94 height 26
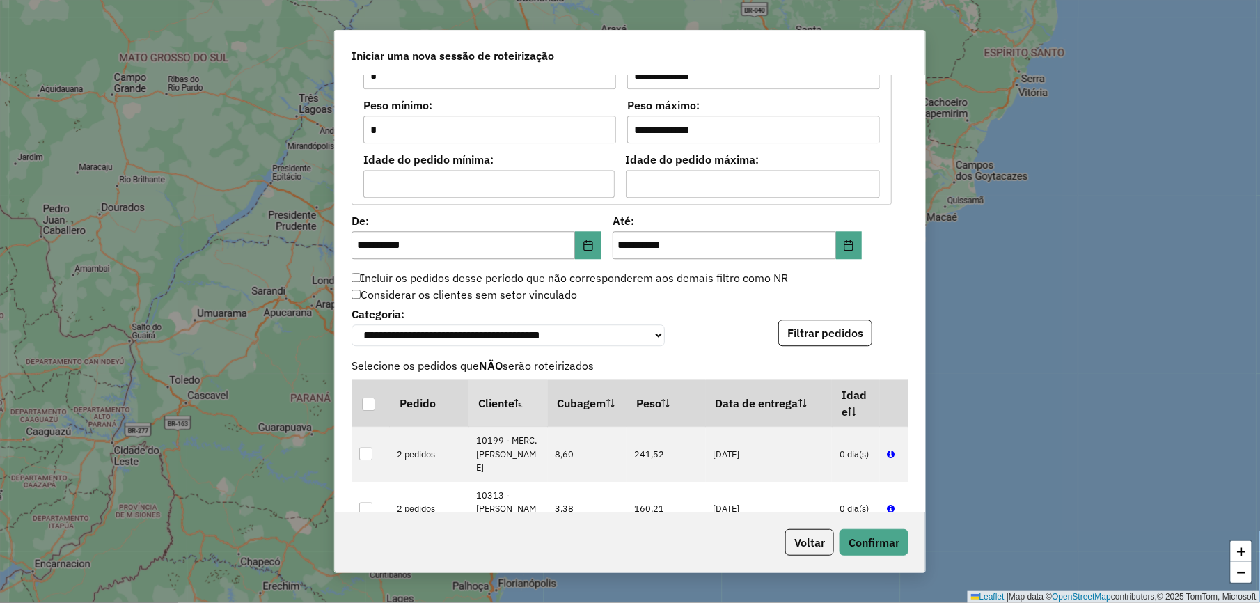
scroll to position [1617, 0]
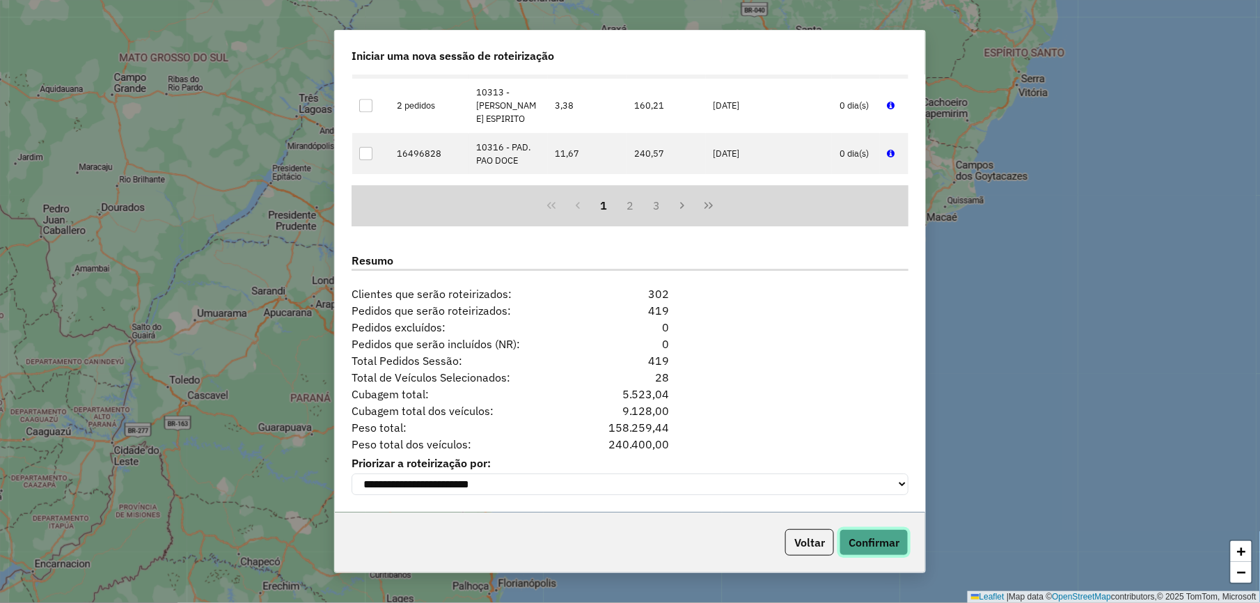
click at [864, 533] on button "Confirmar" at bounding box center [873, 542] width 69 height 26
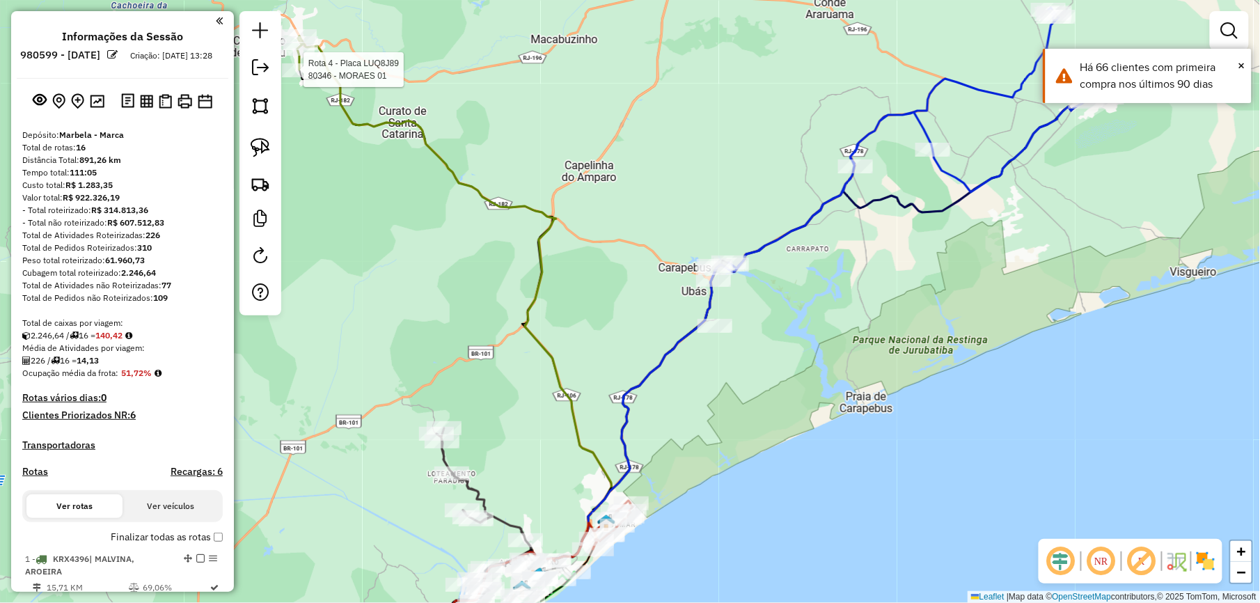
select select "**********"
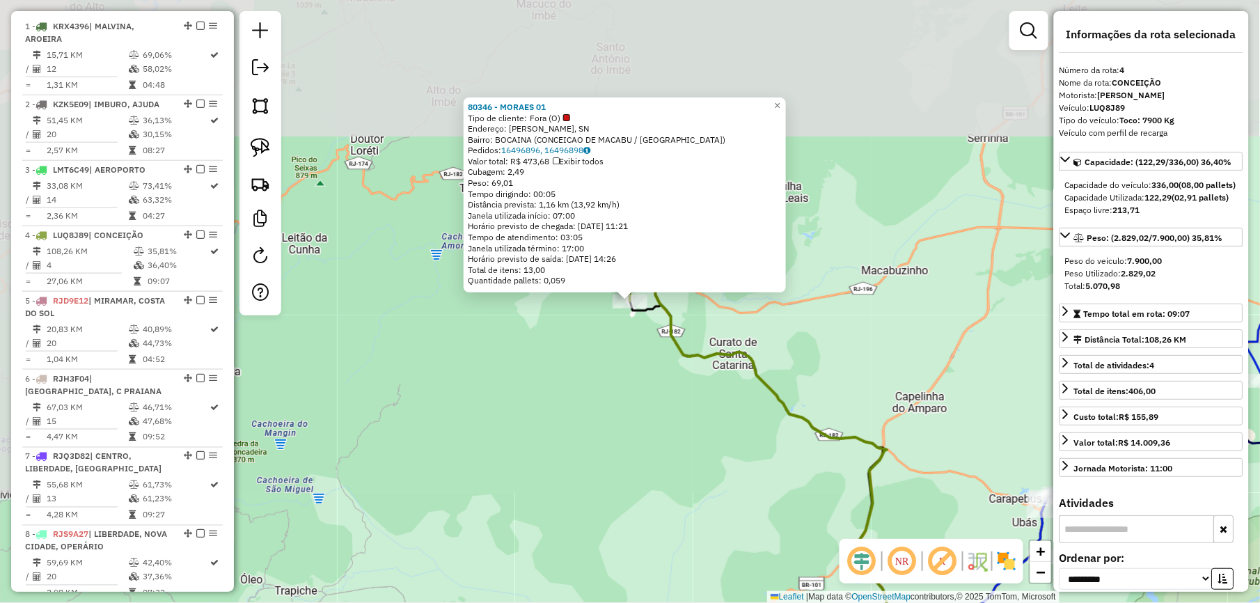
scroll to position [761, 0]
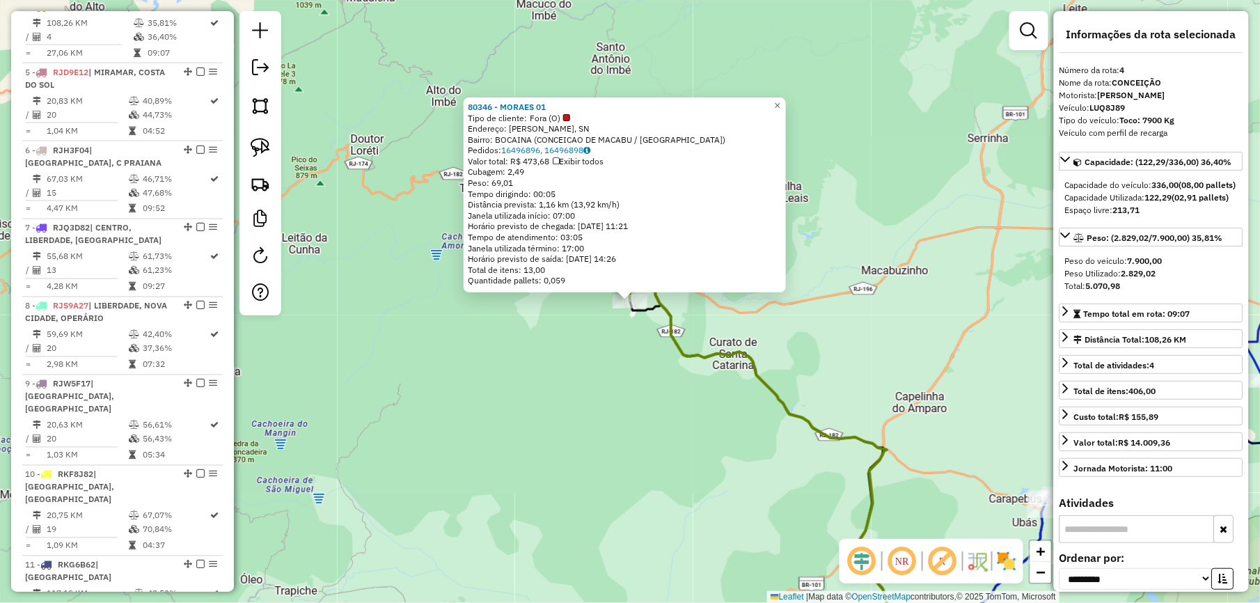
click at [596, 499] on div "80346 - MORAES 01 Tipo de cliente: Fora (O) Endereço: R DOMINGOS ALVES DE MORAE…" at bounding box center [630, 301] width 1260 height 603
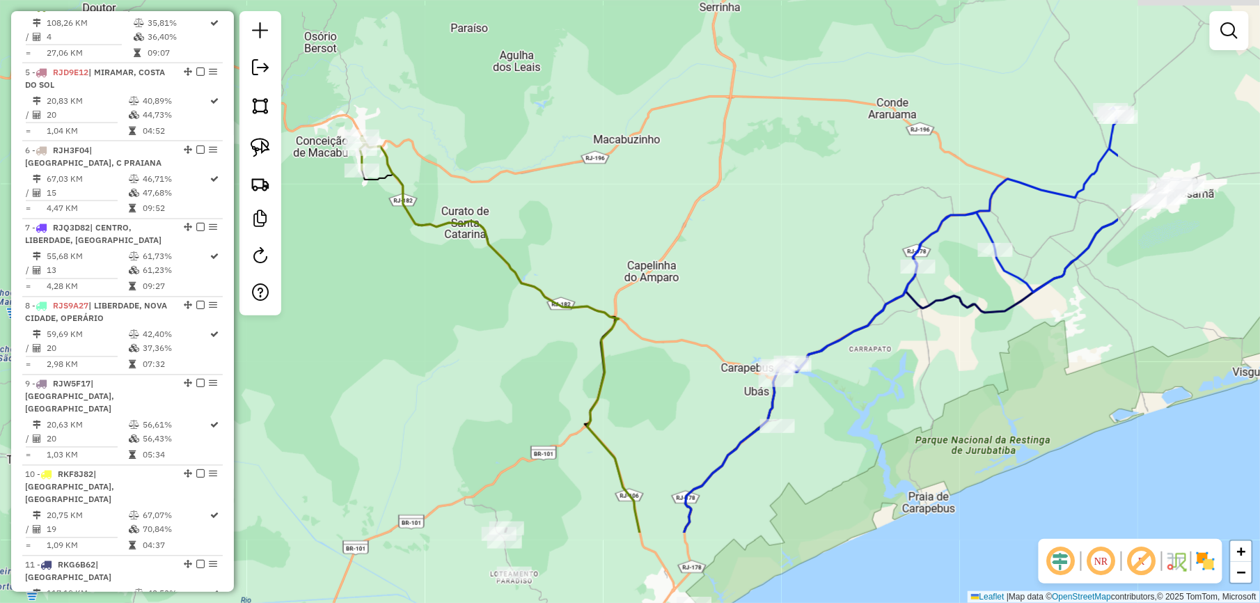
drag, startPoint x: 722, startPoint y: 437, endPoint x: 406, endPoint y: 262, distance: 361.4
click at [406, 262] on div "Janela de atendimento Grade de atendimento Capacidade Transportadoras Veículos …" at bounding box center [630, 301] width 1260 height 603
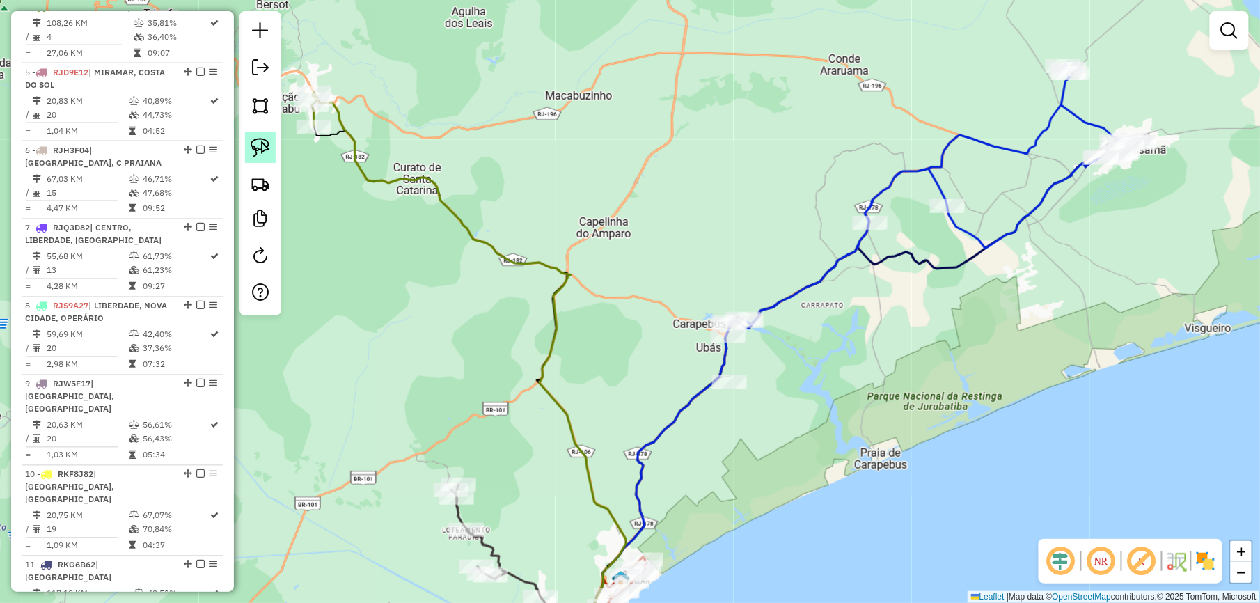
click at [260, 151] on img at bounding box center [260, 147] width 19 height 19
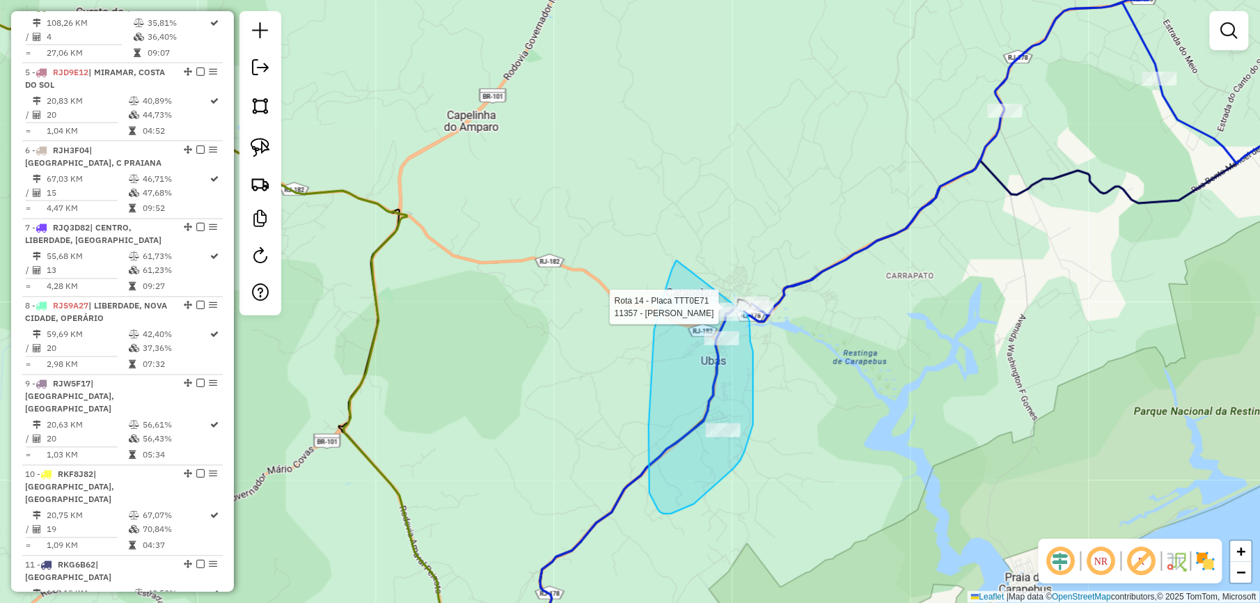
drag, startPoint x: 676, startPoint y: 260, endPoint x: 747, endPoint y: 315, distance: 89.8
click at [747, 315] on div "Rota 14 - Placa TTT0E71 11357 - MARCIO JOSE DOS SANT Janela de atendimento Grad…" at bounding box center [630, 301] width 1260 height 603
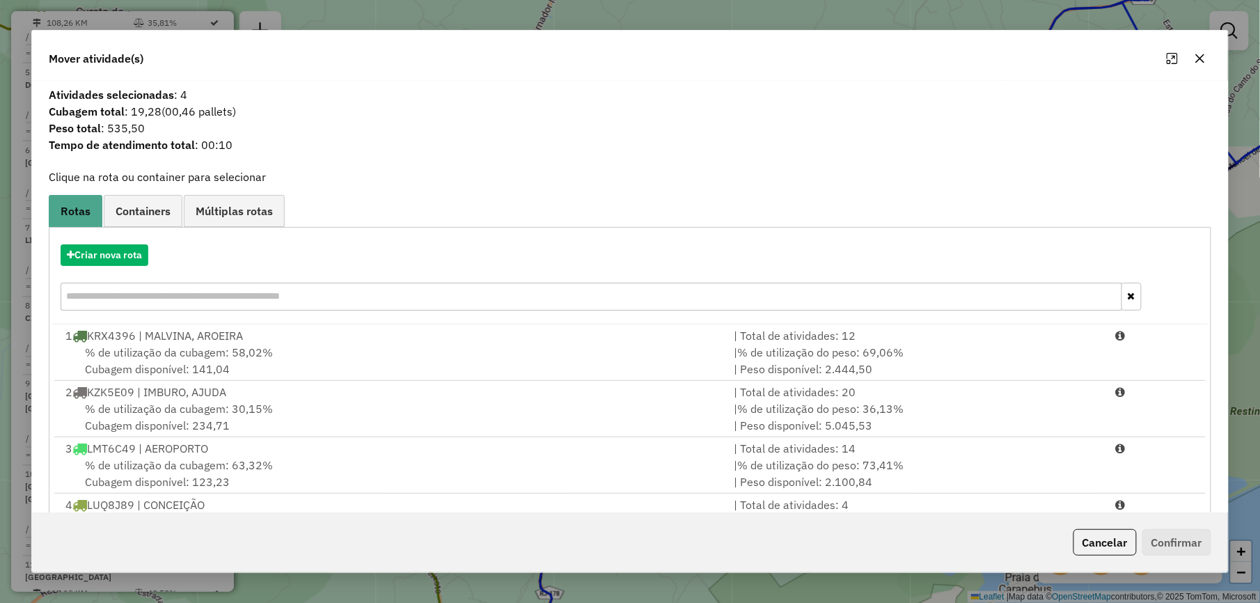
click at [274, 296] on input "text" at bounding box center [591, 297] width 1061 height 28
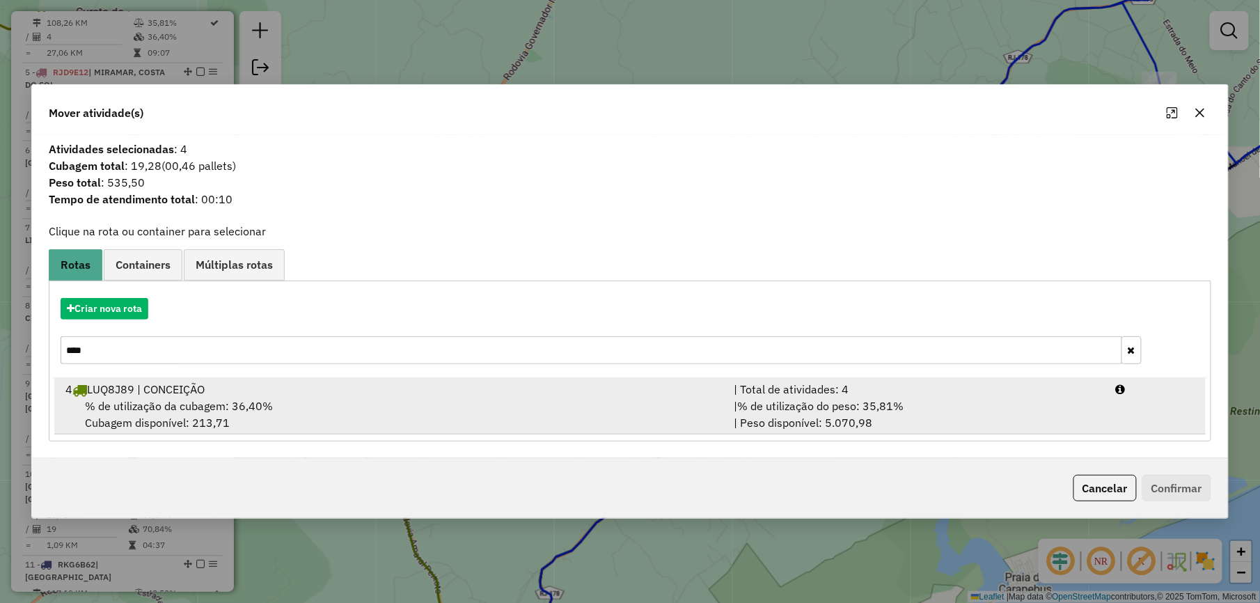
type input "****"
click at [465, 390] on div "4 LUQ8J89 | CONCEIÇÃO" at bounding box center [391, 389] width 668 height 17
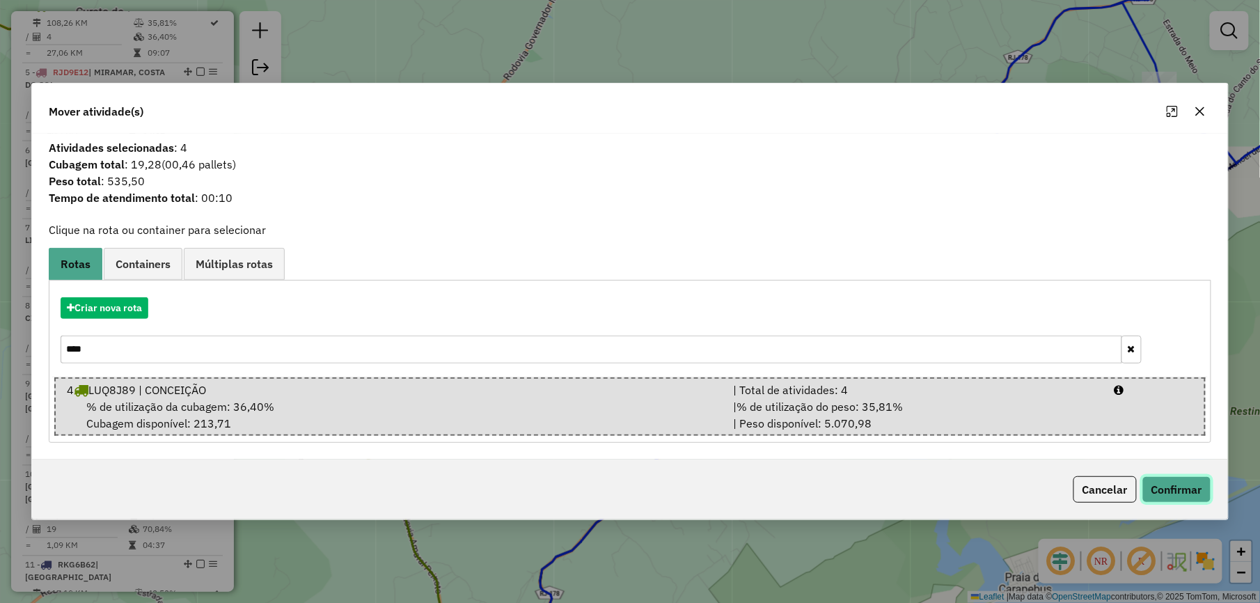
click at [1159, 501] on button "Confirmar" at bounding box center [1176, 489] width 69 height 26
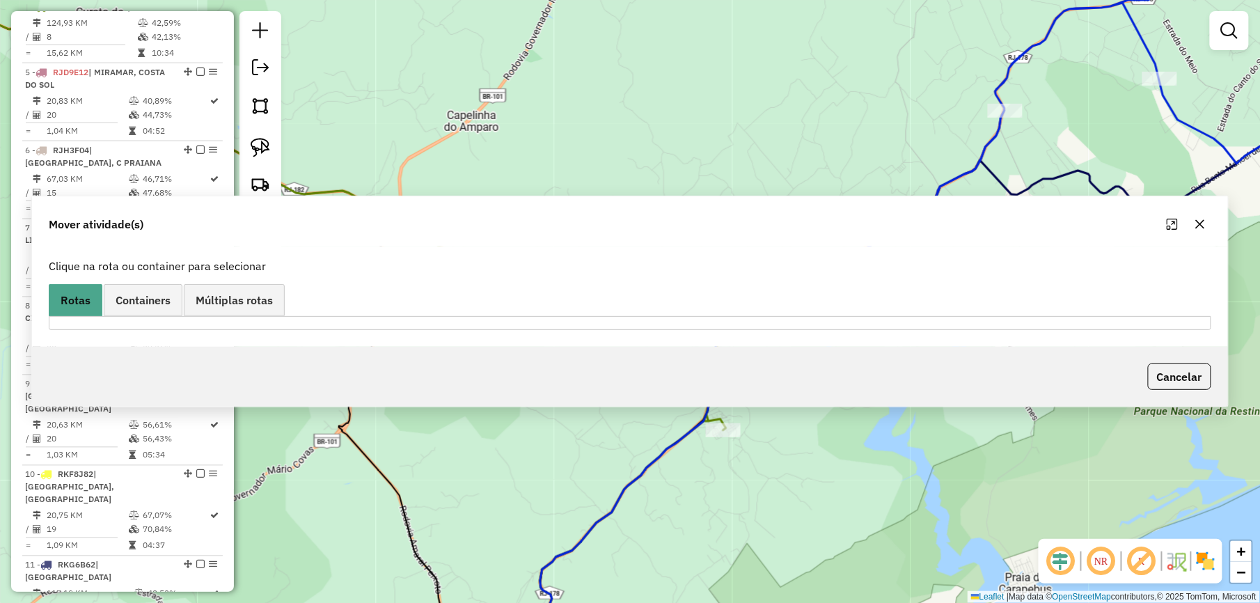
scroll to position [696, 0]
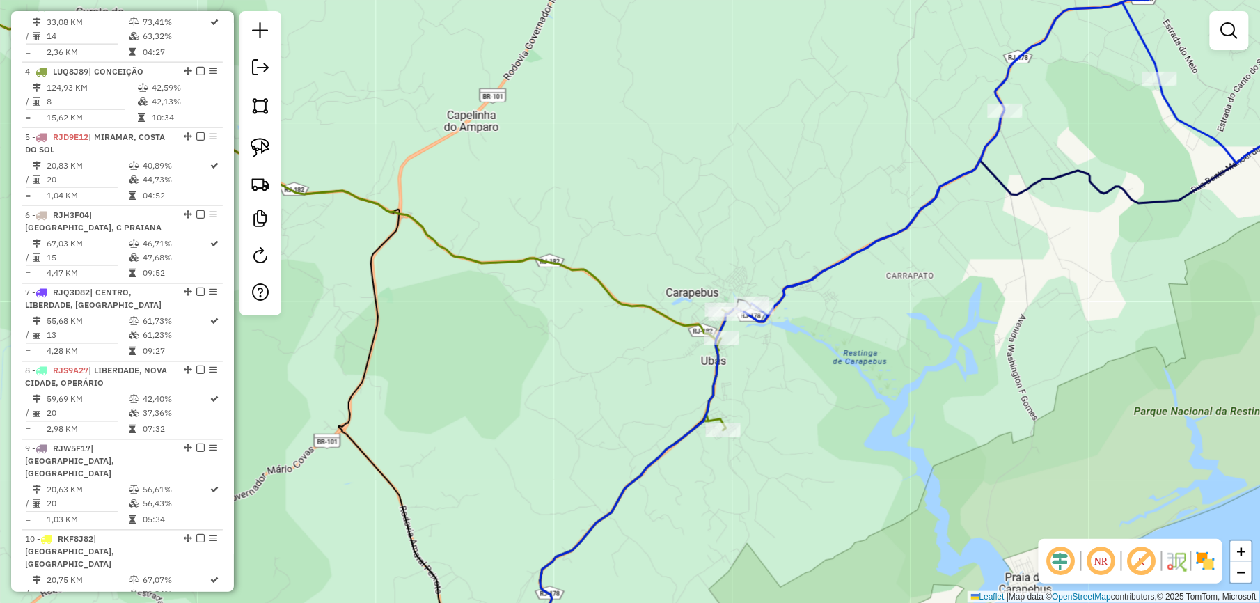
drag, startPoint x: 700, startPoint y: 260, endPoint x: 494, endPoint y: 420, distance: 261.3
click at [513, 408] on div "Janela de atendimento Grade de atendimento Capacidade Transportadoras Veículos …" at bounding box center [630, 301] width 1260 height 603
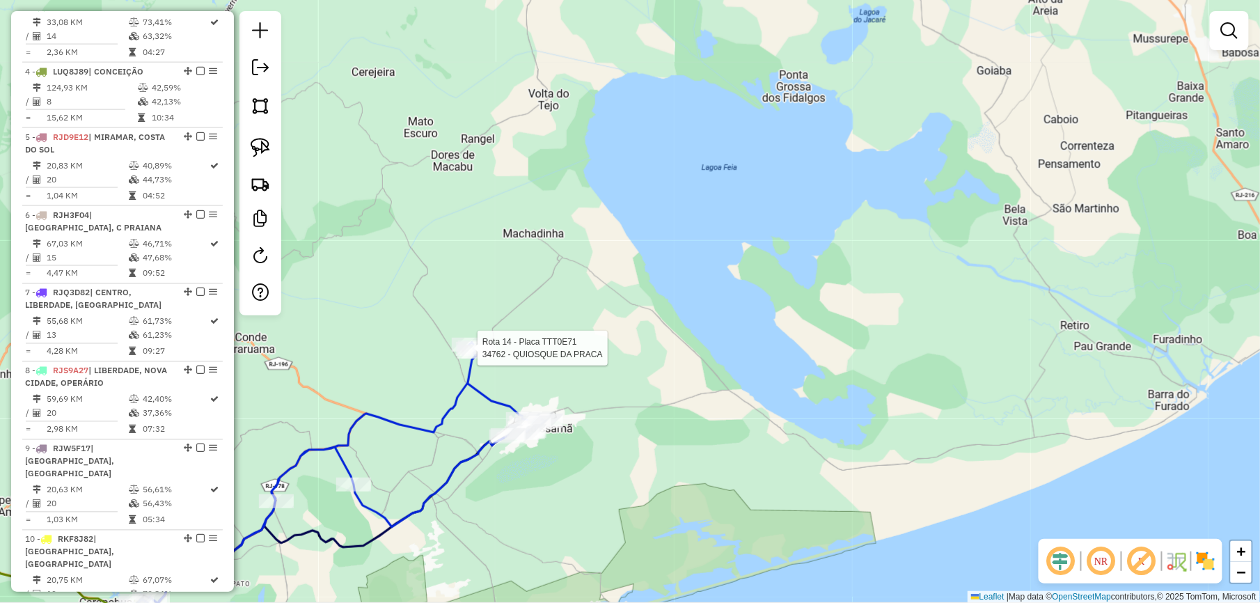
select select "**********"
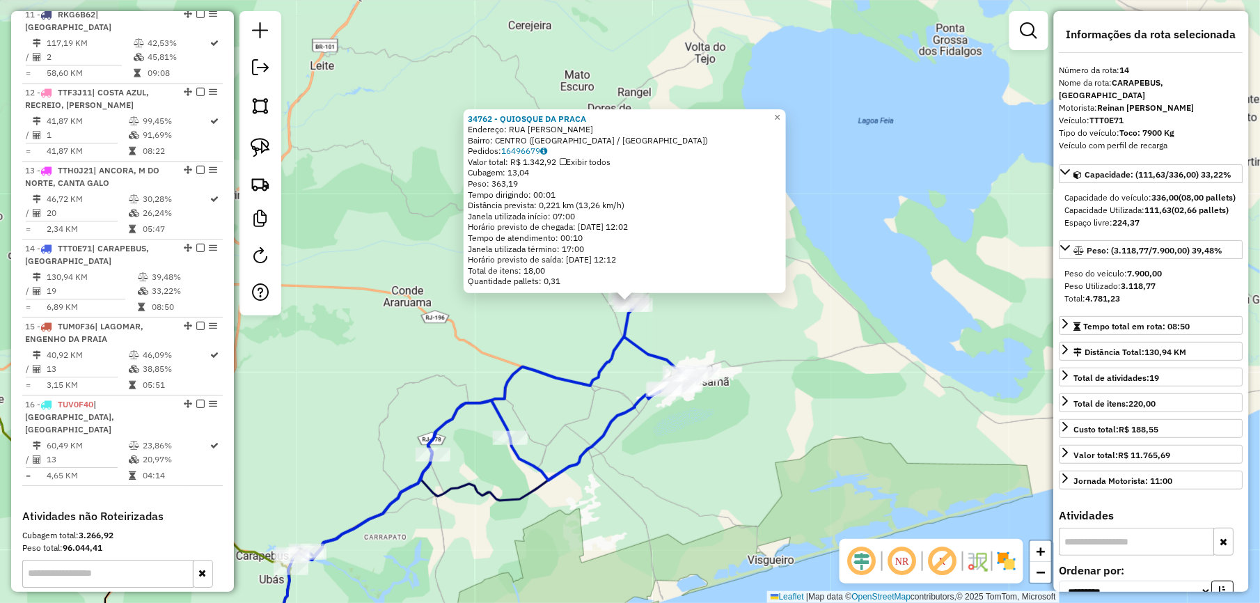
scroll to position [1446, 0]
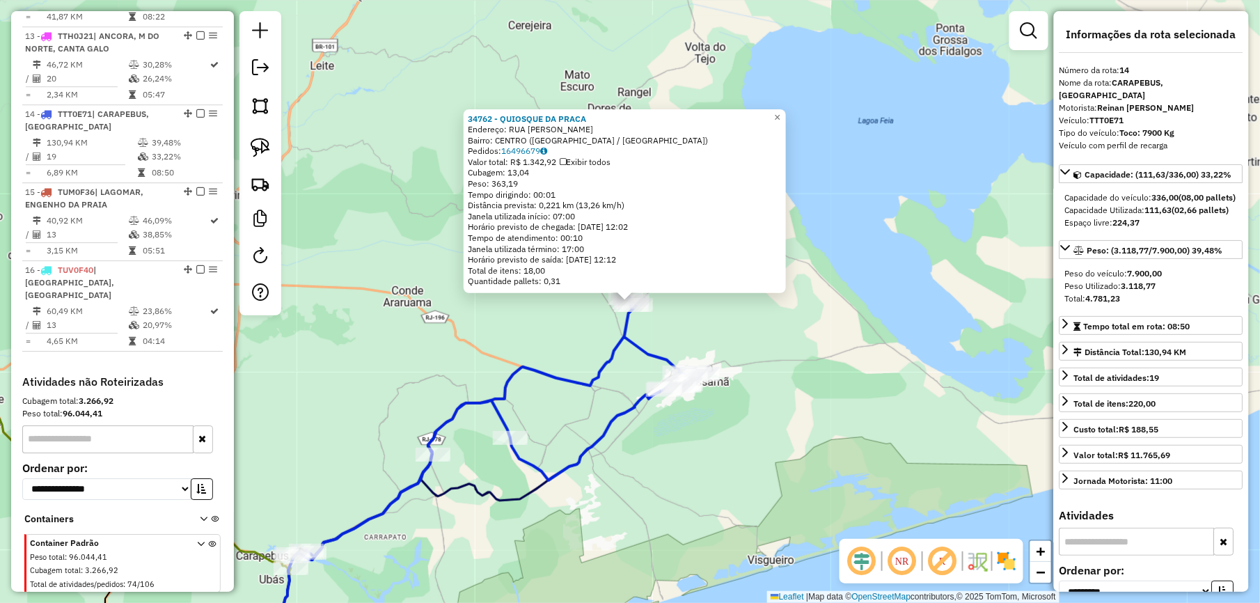
click at [377, 323] on div "34762 - QUIOSQUE DA PRACA Endereço: RUA ZEZINHO PEREIRA SN Bairro: CENTRO (QUIS…" at bounding box center [630, 301] width 1260 height 603
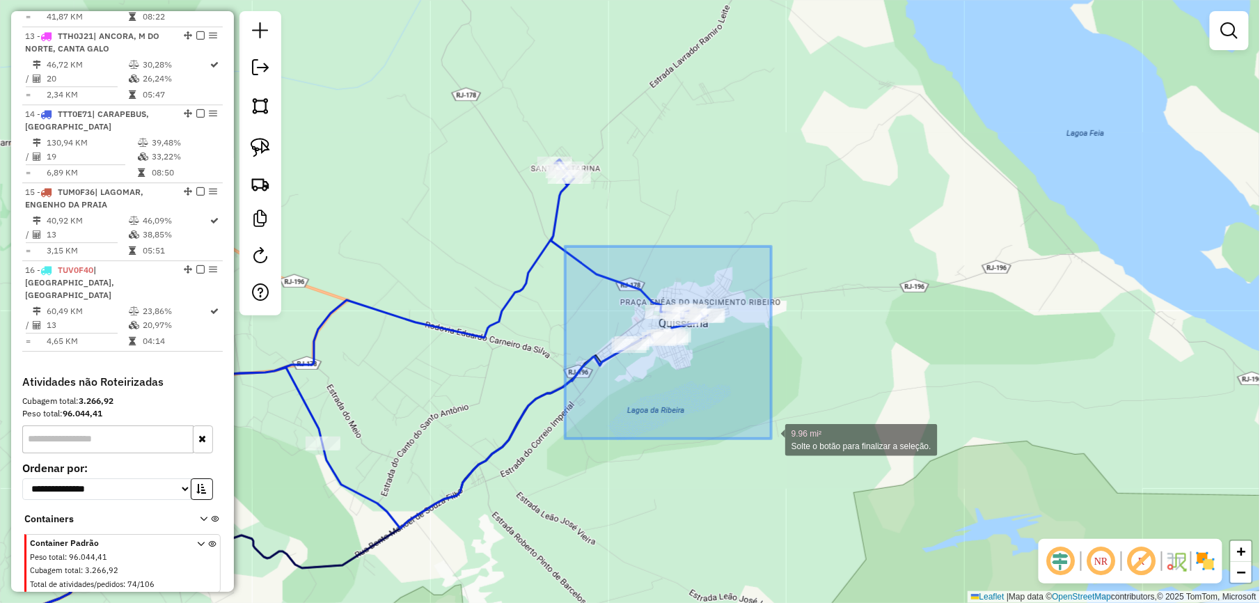
drag, startPoint x: 597, startPoint y: 337, endPoint x: 778, endPoint y: 430, distance: 203.6
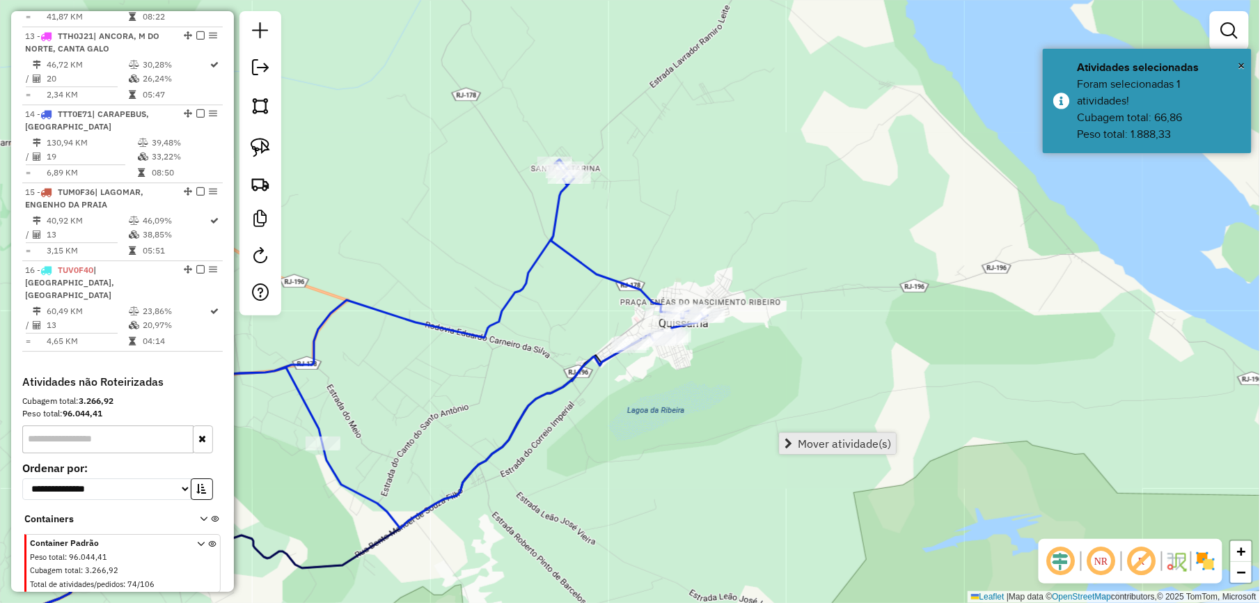
click at [837, 438] on span "Mover atividade(s)" at bounding box center [844, 443] width 93 height 11
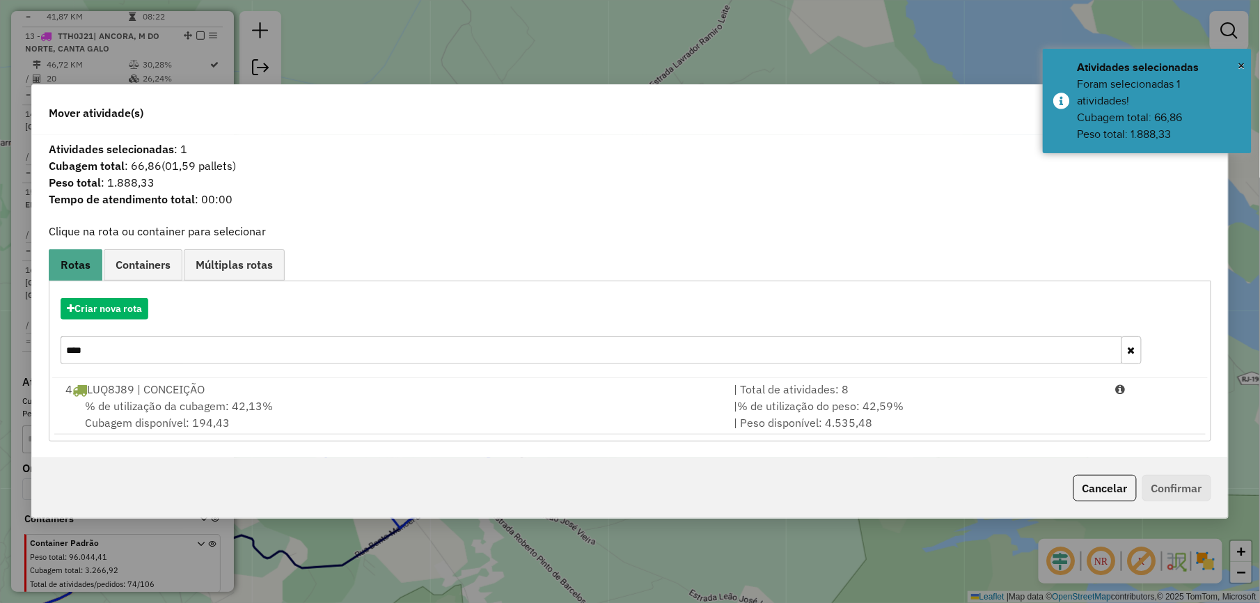
click at [137, 351] on input "****" at bounding box center [591, 350] width 1061 height 28
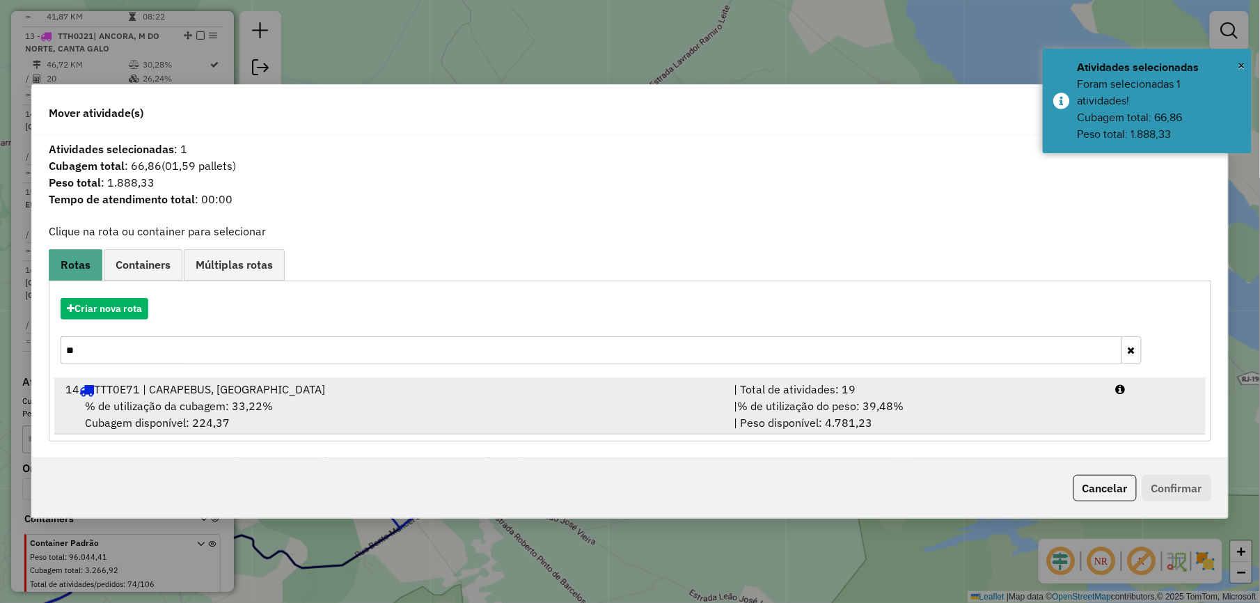
type input "**"
click at [148, 407] on span "% de utilização da cubagem: 33,22%" at bounding box center [179, 406] width 188 height 14
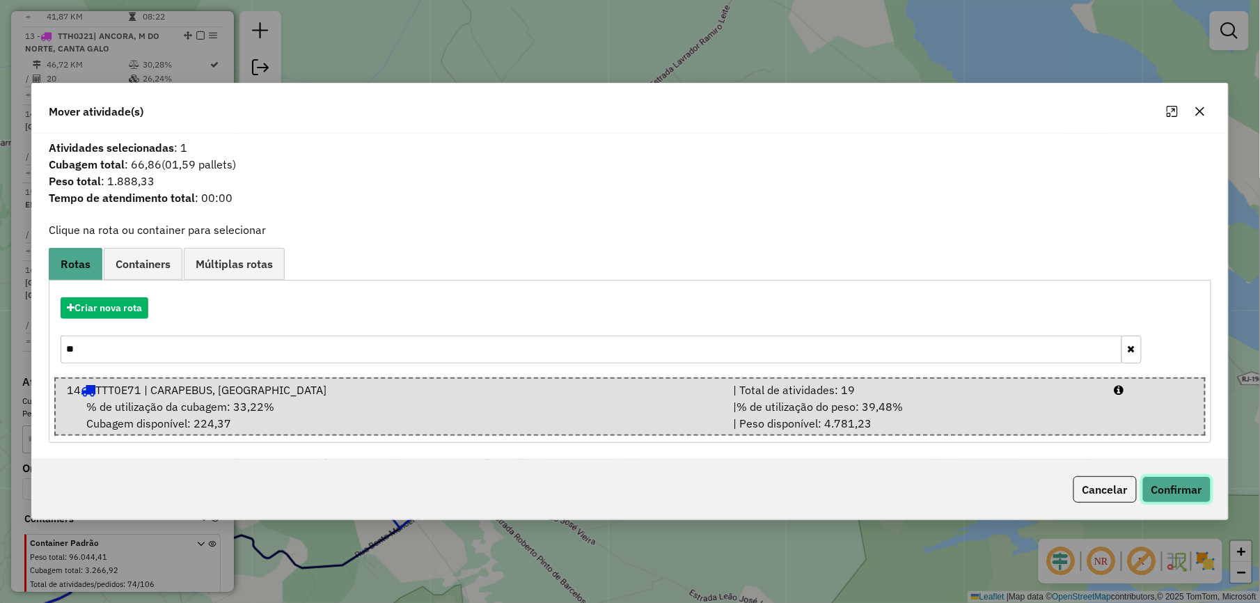
click at [1189, 491] on button "Confirmar" at bounding box center [1176, 489] width 69 height 26
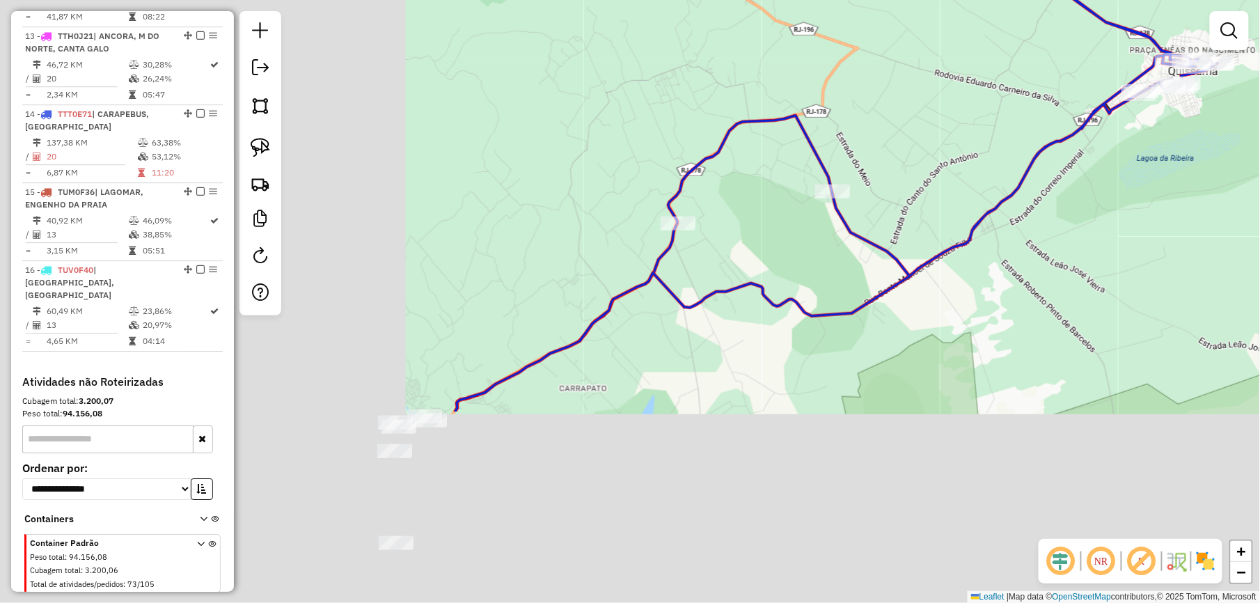
drag, startPoint x: 475, startPoint y: 352, endPoint x: 1042, endPoint y: 60, distance: 638.1
click at [1042, 60] on div "Janela de atendimento Grade de atendimento Capacidade Transportadoras Veículos …" at bounding box center [630, 301] width 1260 height 603
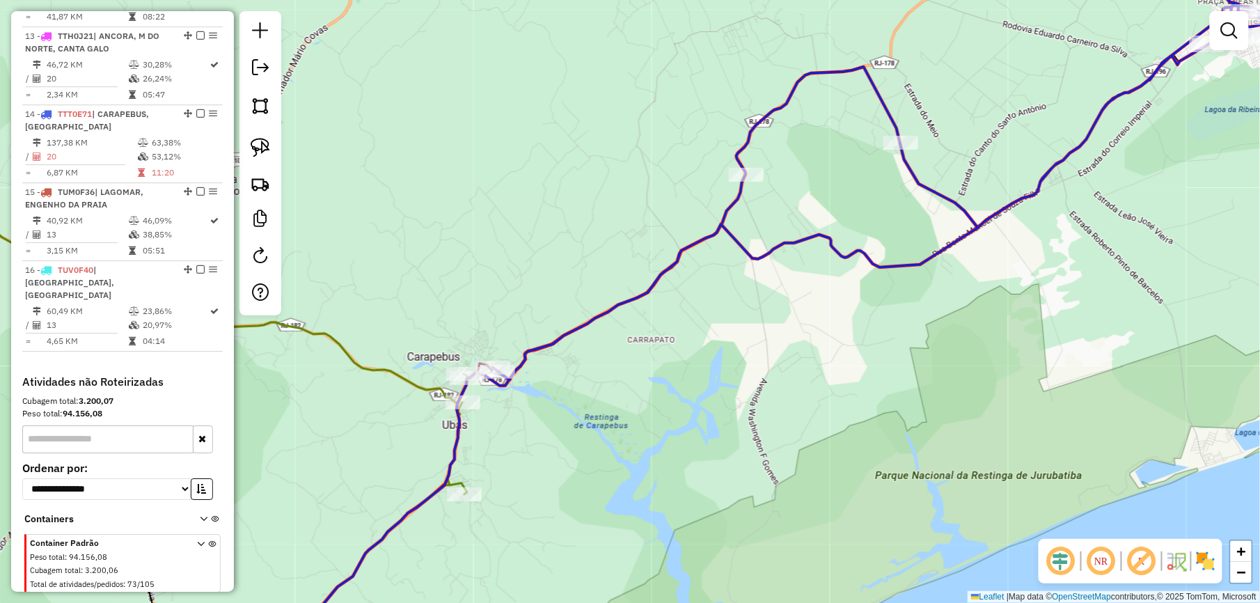
drag, startPoint x: 511, startPoint y: 207, endPoint x: 625, endPoint y: 135, distance: 134.8
click at [625, 135] on div "Janela de atendimento Grade de atendimento Capacidade Transportadoras Veículos …" at bounding box center [630, 301] width 1260 height 603
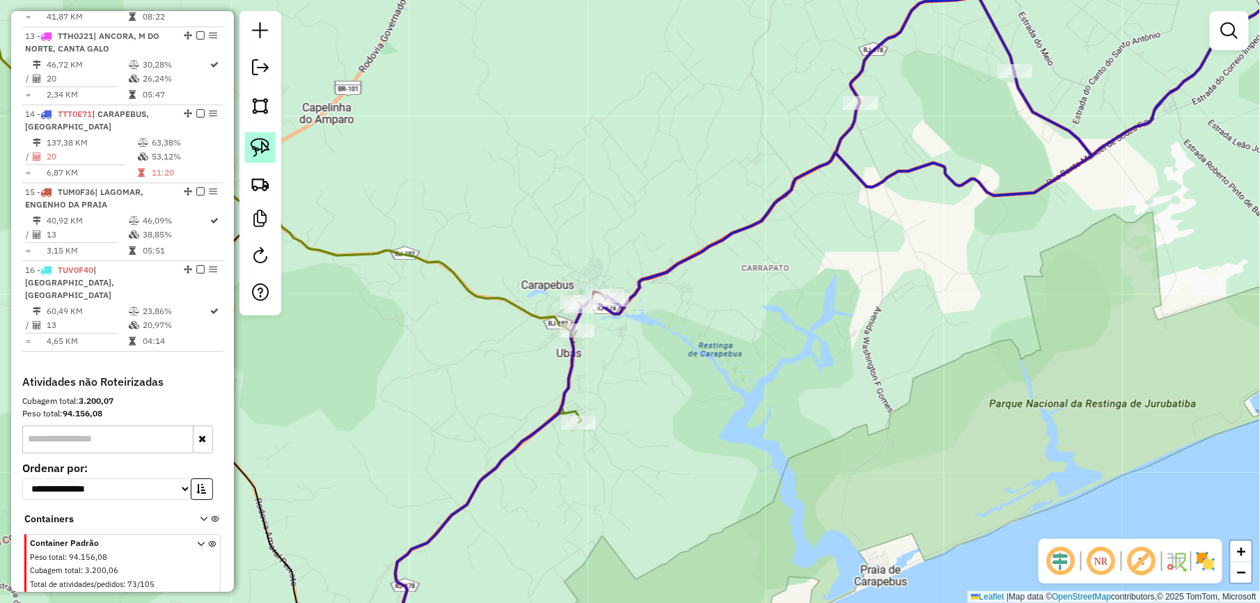
click at [265, 145] on img at bounding box center [260, 147] width 19 height 19
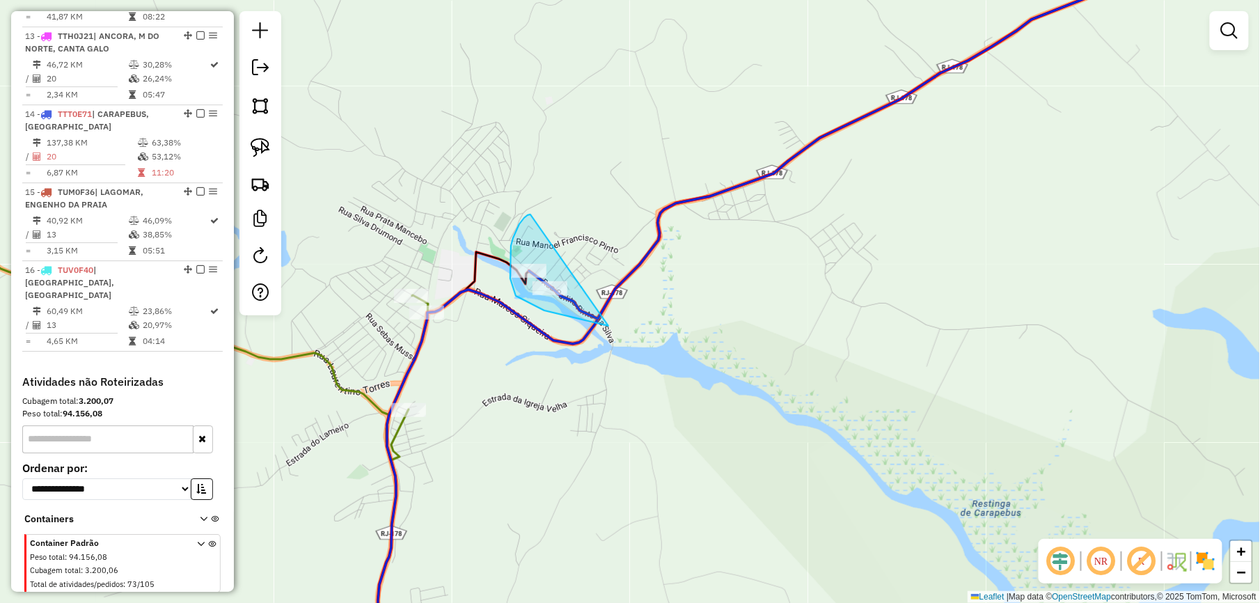
drag, startPoint x: 528, startPoint y: 215, endPoint x: 672, endPoint y: 298, distance: 166.2
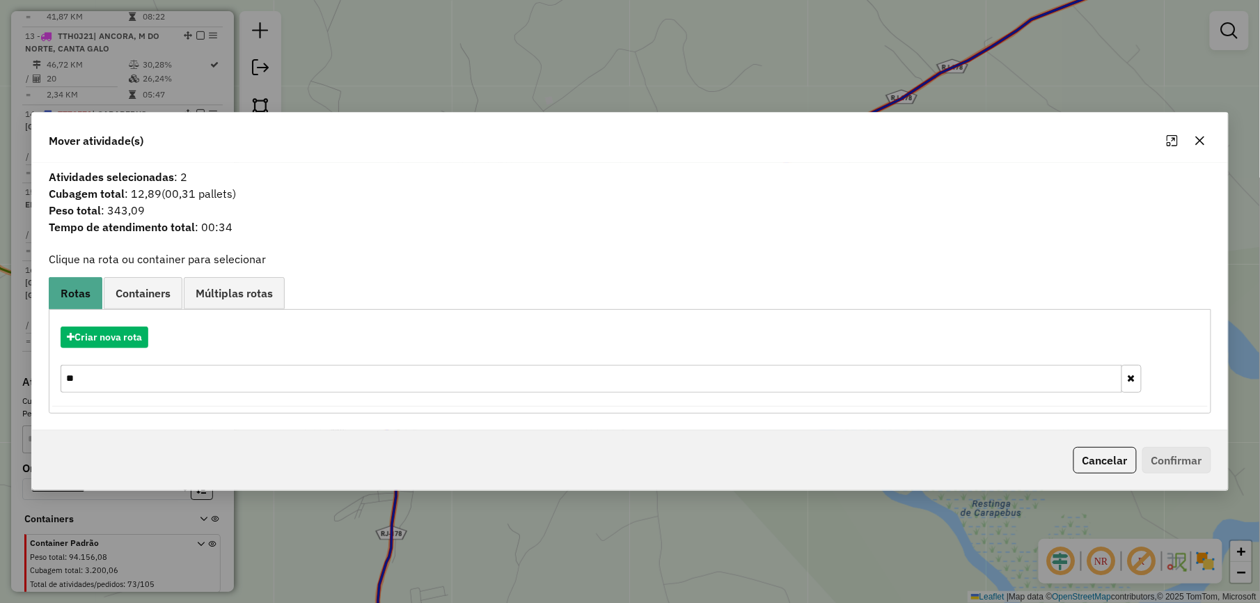
click at [120, 379] on input "**" at bounding box center [591, 379] width 1061 height 28
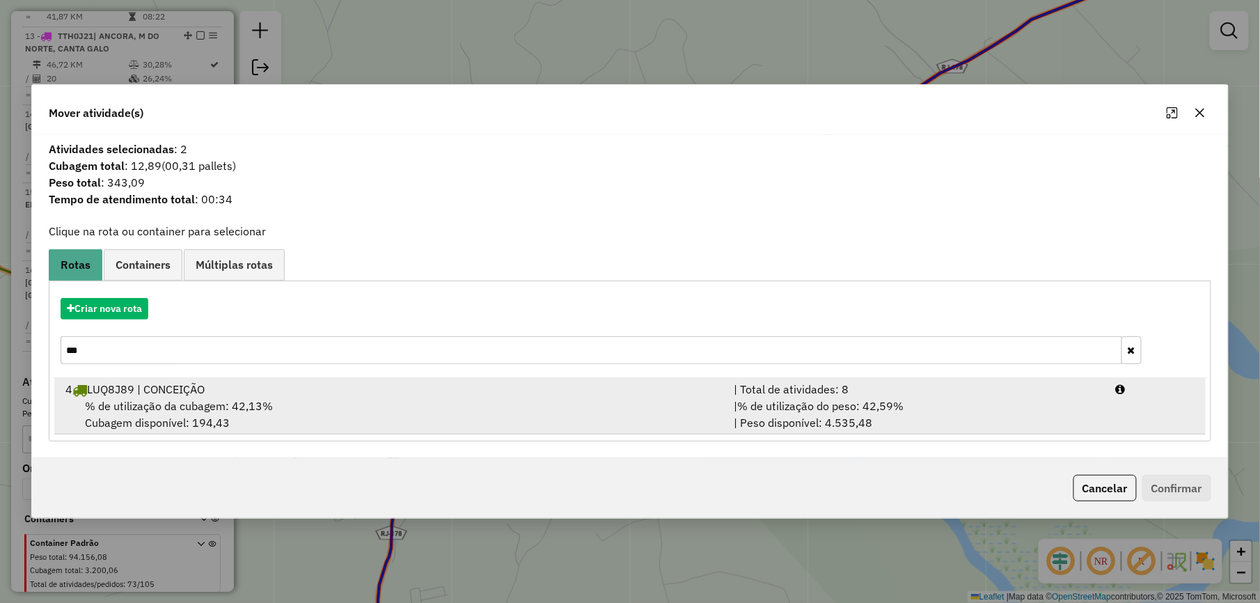
type input "***"
click at [354, 406] on div "% de utilização da cubagem: 42,13% Cubagem disponível: 194,43" at bounding box center [391, 413] width 668 height 33
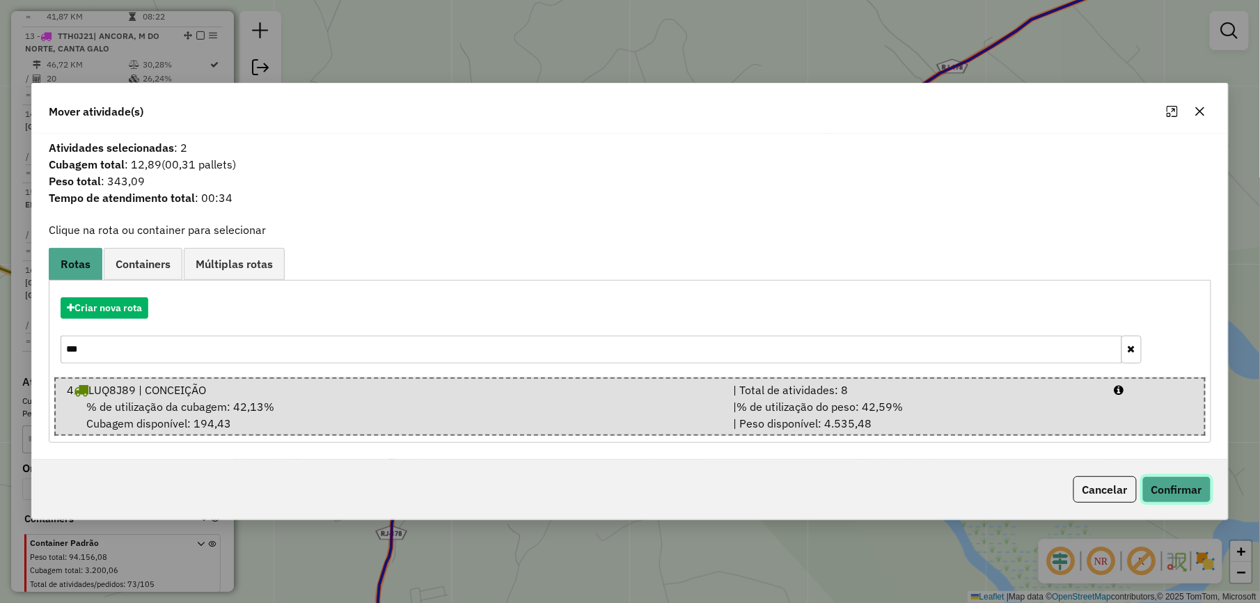
click at [1155, 493] on button "Confirmar" at bounding box center [1176, 489] width 69 height 26
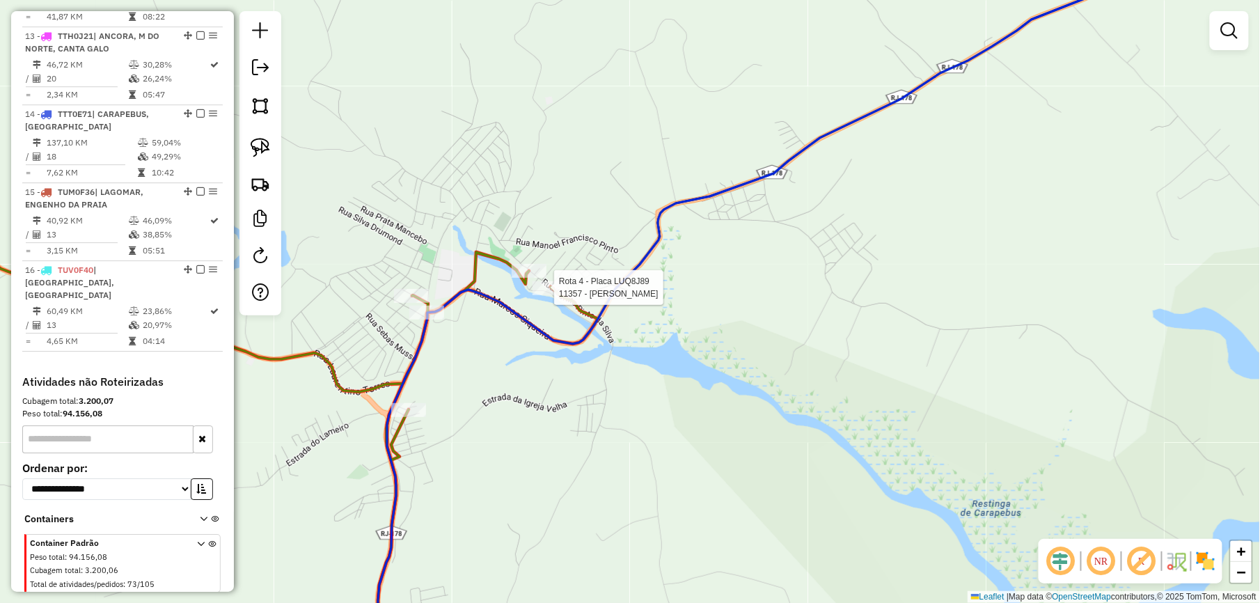
select select "**********"
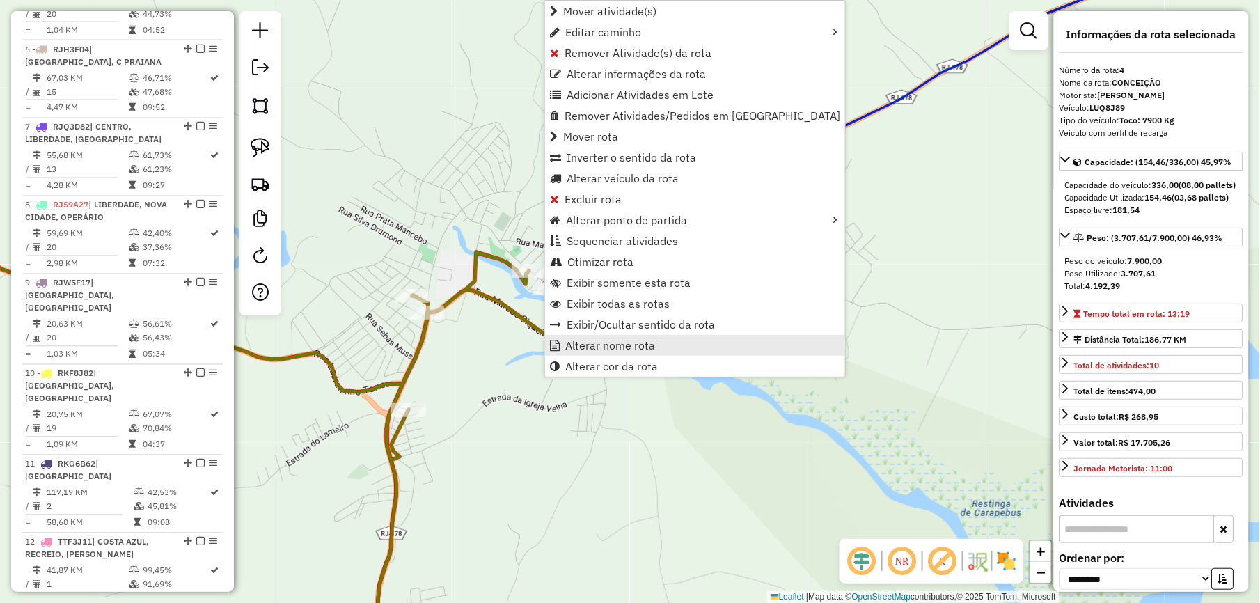
scroll to position [761, 0]
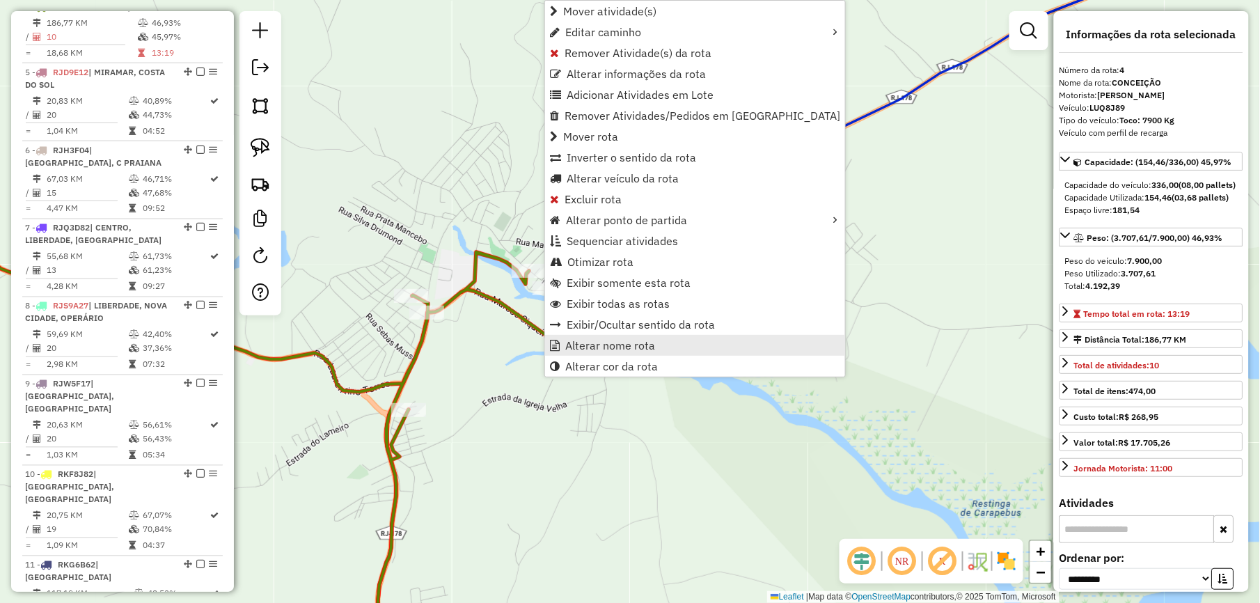
click at [621, 349] on span "Alterar nome rota" at bounding box center [610, 345] width 90 height 11
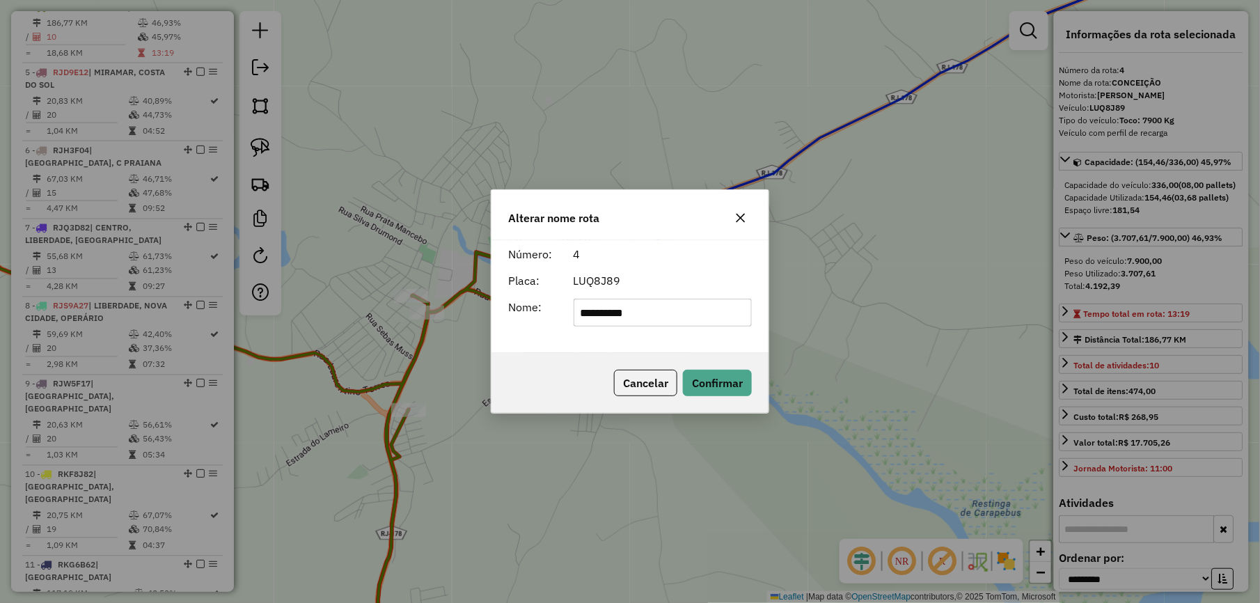
drag, startPoint x: 677, startPoint y: 304, endPoint x: 459, endPoint y: 323, distance: 218.6
click at [459, 323] on div "Alterar nome rota Número: 4 Placa: LUQ8J89 Nome: ********* Cancelar Confirmar" at bounding box center [630, 301] width 1260 height 603
type input "**********"
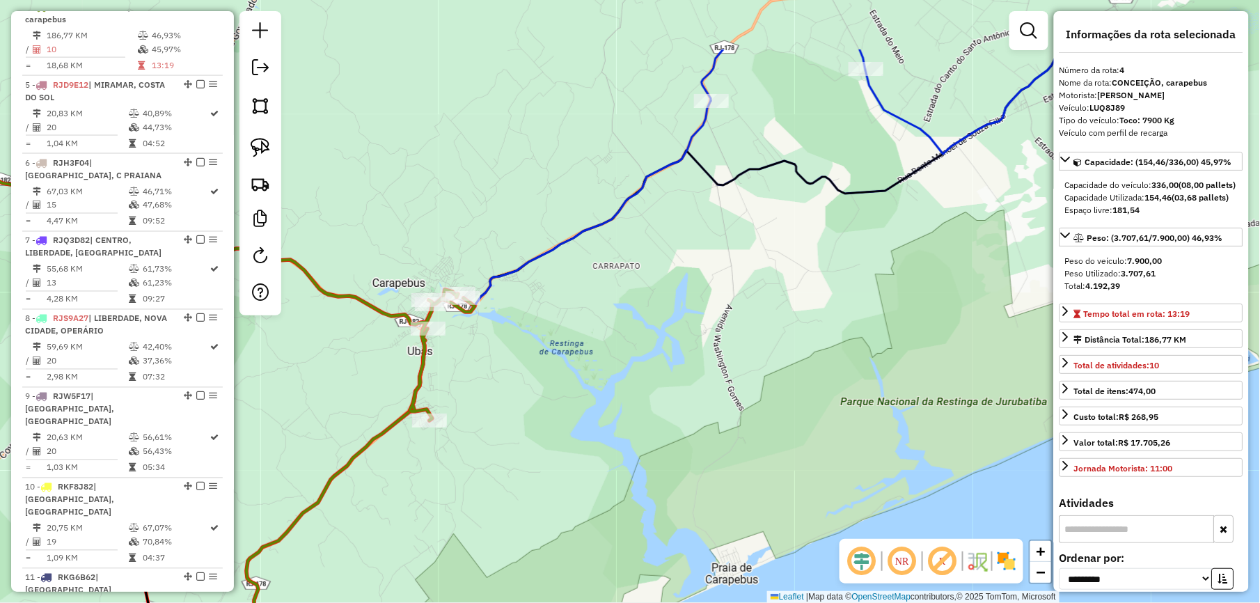
drag, startPoint x: 402, startPoint y: 205, endPoint x: 402, endPoint y: 243, distance: 38.3
click at [390, 243] on div "Janela de atendimento Grade de atendimento Capacidade Transportadoras Veículos …" at bounding box center [630, 301] width 1260 height 603
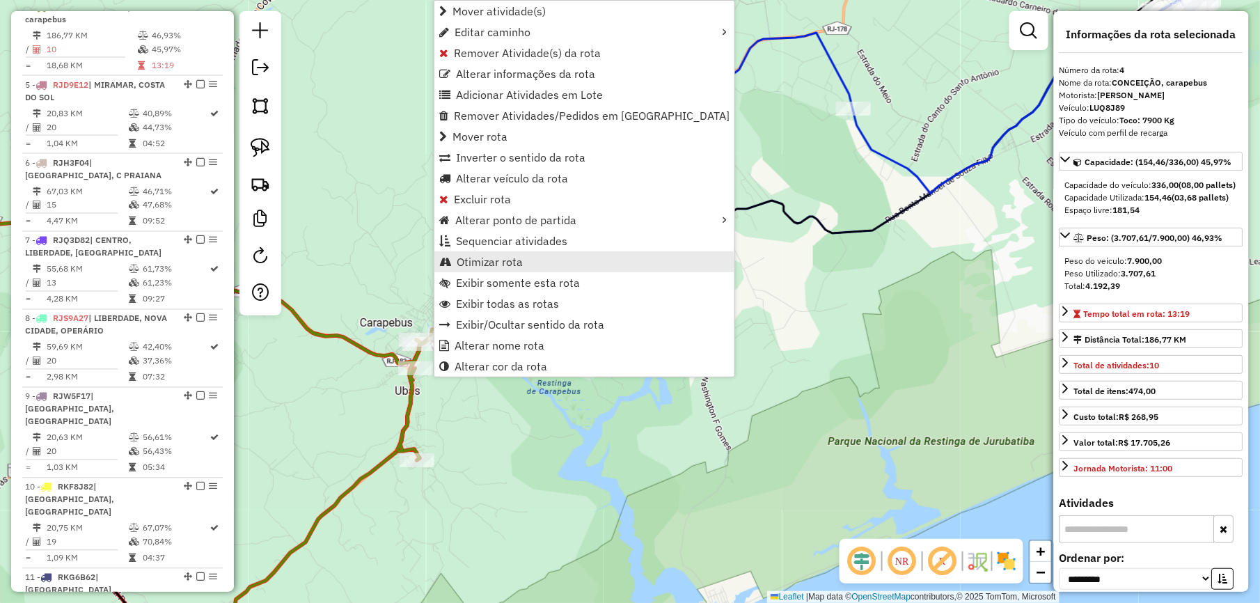
click at [521, 265] on span "Otimizar rota" at bounding box center [490, 261] width 66 height 11
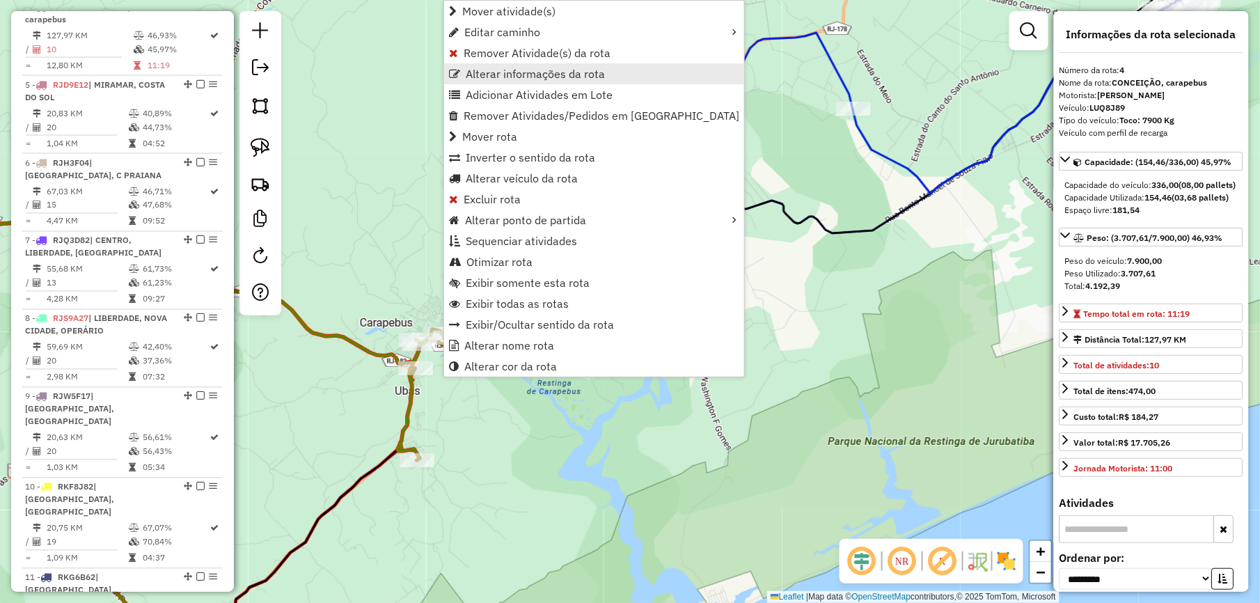
click at [555, 70] on span "Alterar informações da rota" at bounding box center [535, 73] width 139 height 11
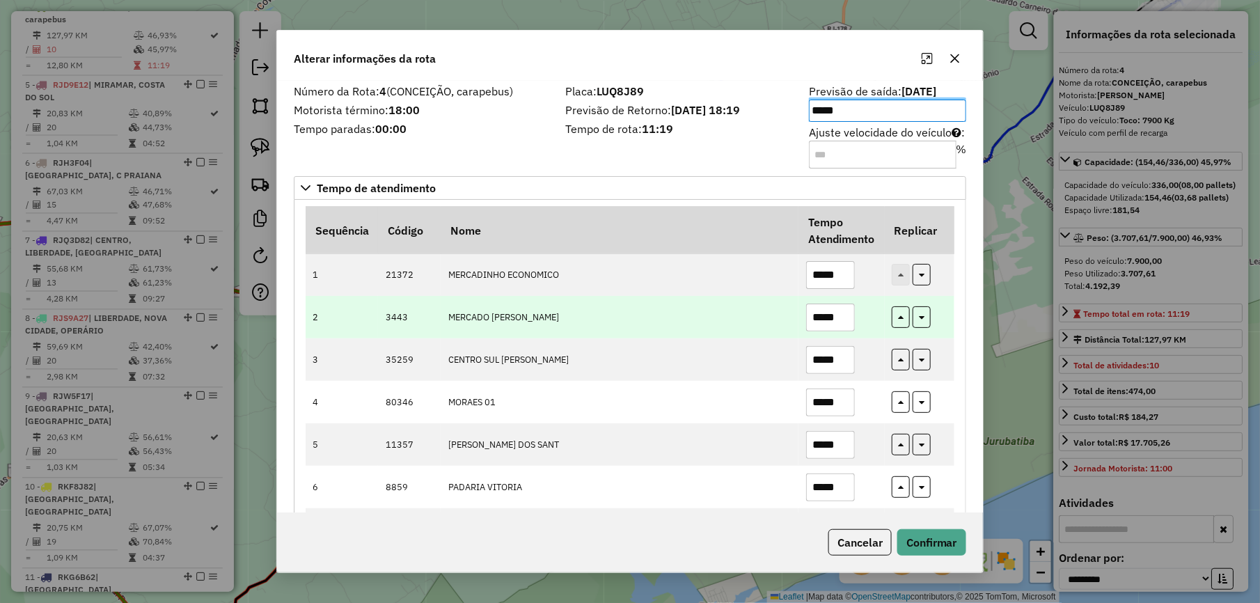
drag, startPoint x: 800, startPoint y: 341, endPoint x: 830, endPoint y: 322, distance: 35.7
click at [805, 341] on td "*****" at bounding box center [841, 359] width 86 height 42
click at [841, 316] on input "*****" at bounding box center [830, 317] width 49 height 28
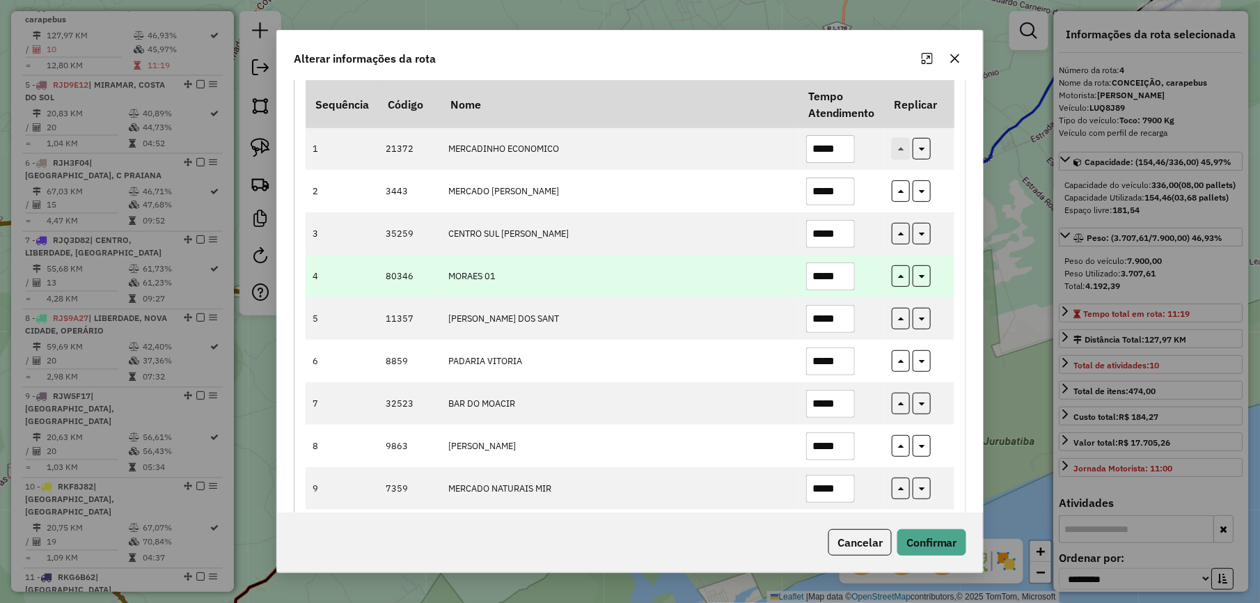
scroll to position [103, 0]
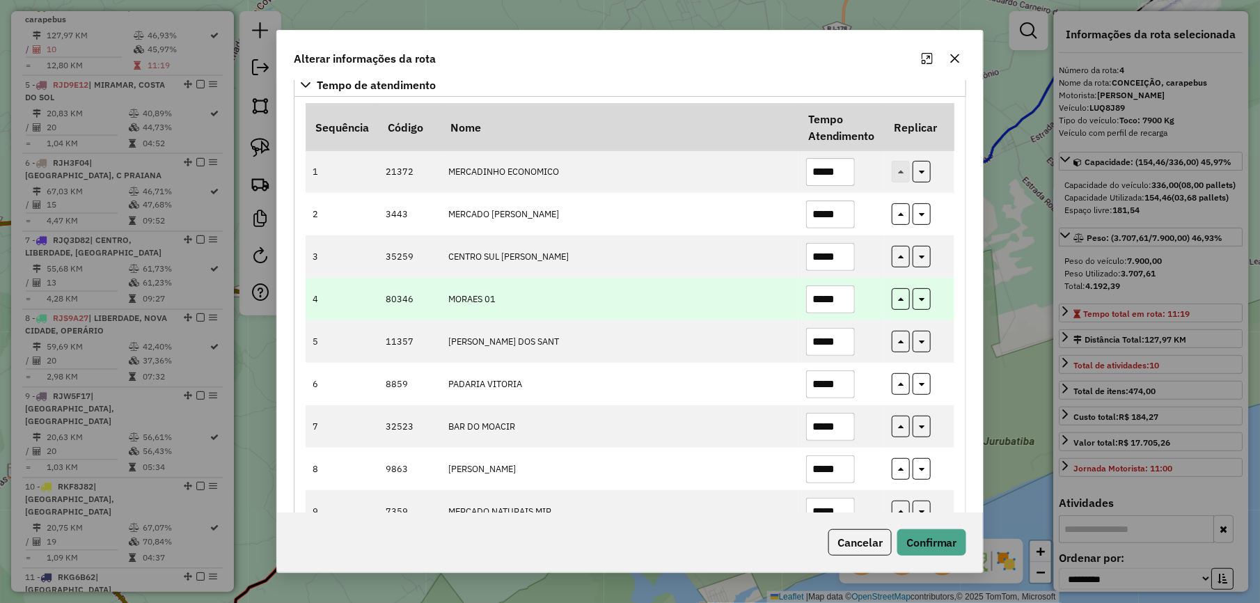
type input "*****"
click at [842, 301] on input "*****" at bounding box center [830, 299] width 49 height 28
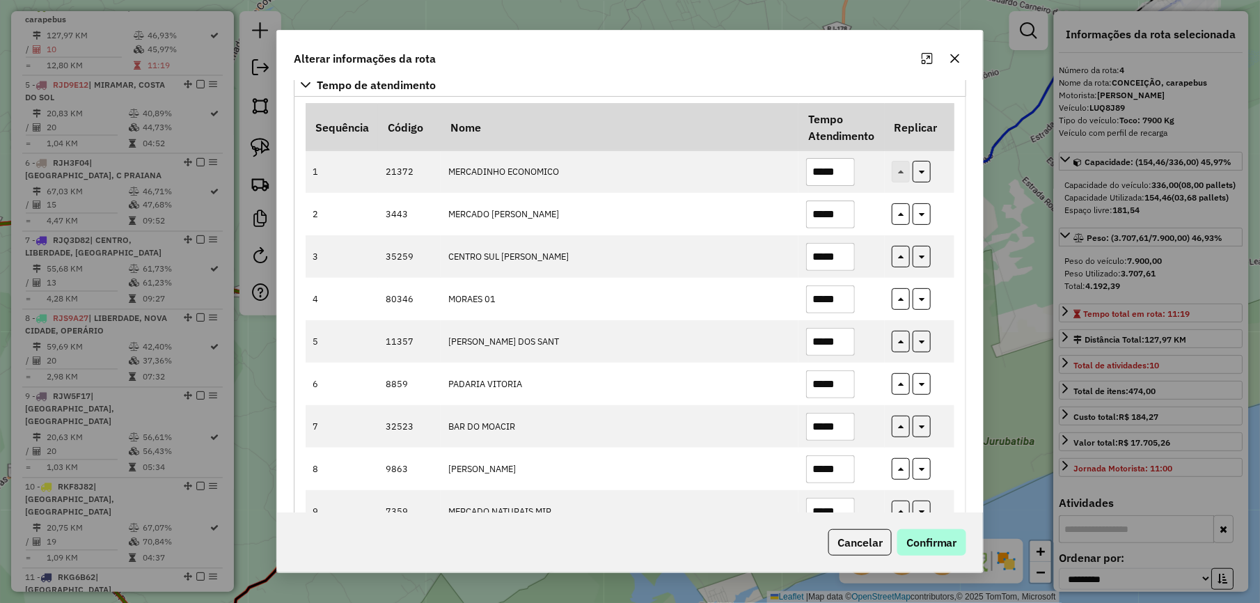
type input "*****"
click at [934, 553] on button "Confirmar" at bounding box center [931, 542] width 69 height 26
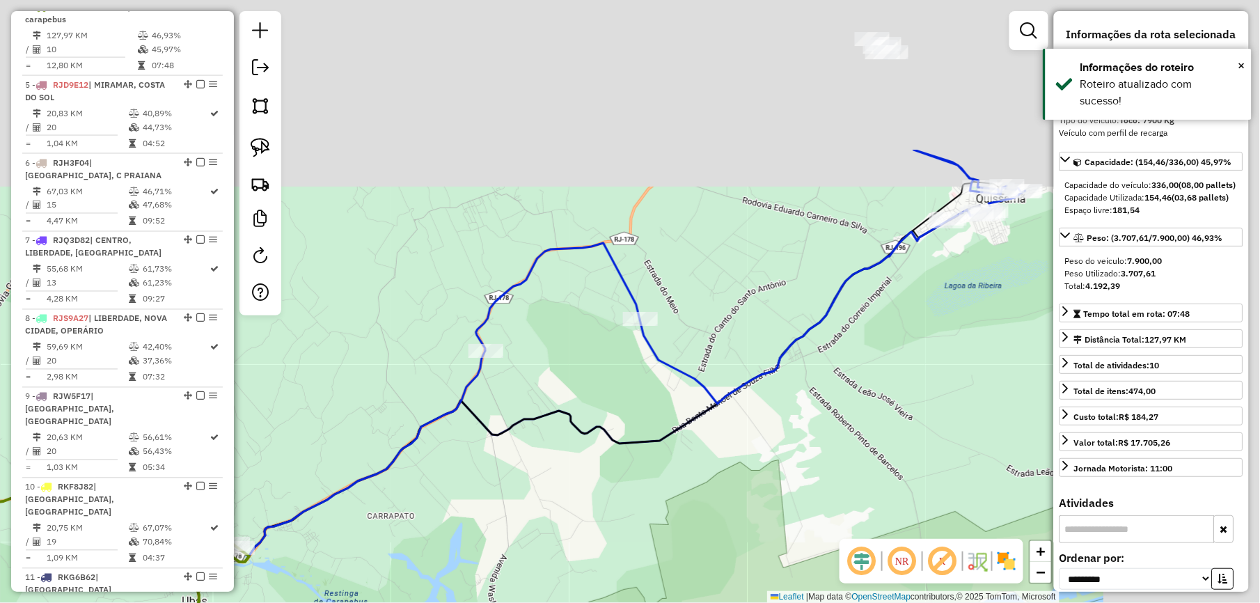
drag, startPoint x: 454, startPoint y: 269, endPoint x: 298, endPoint y: 399, distance: 203.6
click at [303, 399] on div "Janela de atendimento Grade de atendimento Capacidade Transportadoras Veículos …" at bounding box center [630, 301] width 1260 height 603
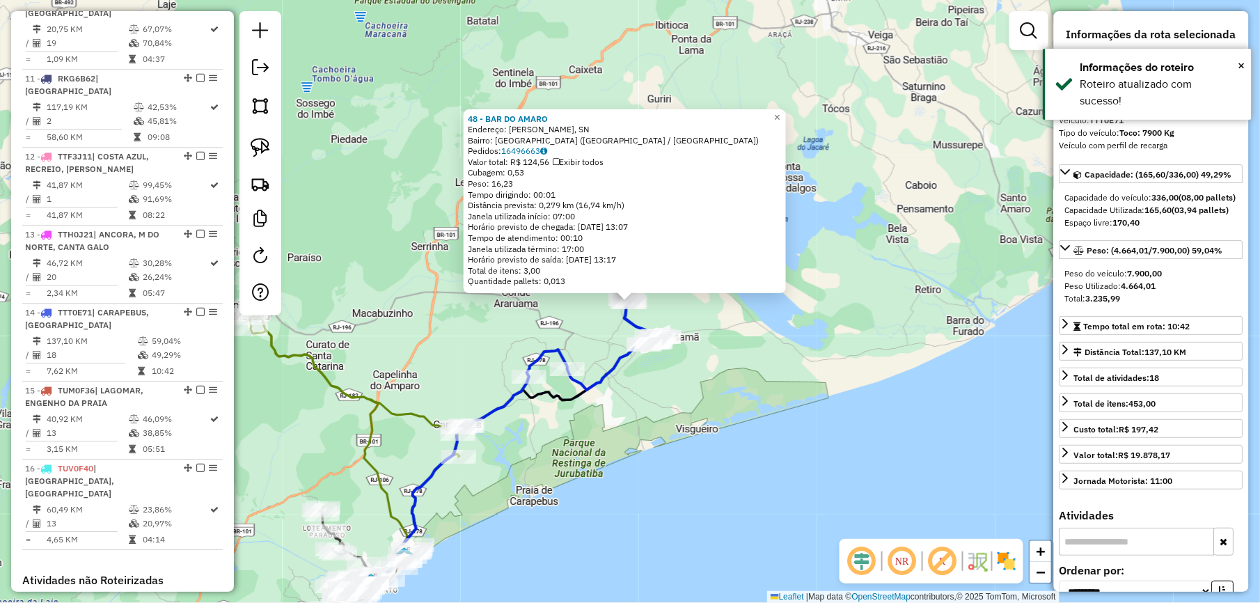
scroll to position [1459, 0]
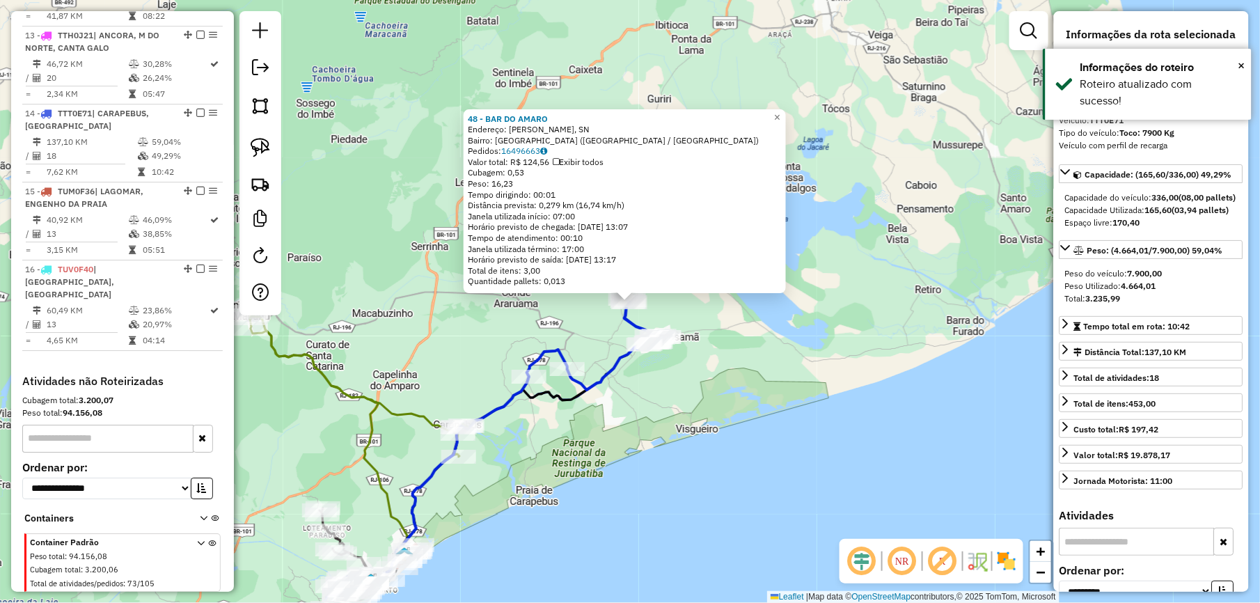
click at [612, 425] on div "48 - BAR DO AMARO Endereço: R ALVINO PEREIRA, SN Bairro: SANTA CATARINA (QUISSA…" at bounding box center [630, 301] width 1260 height 603
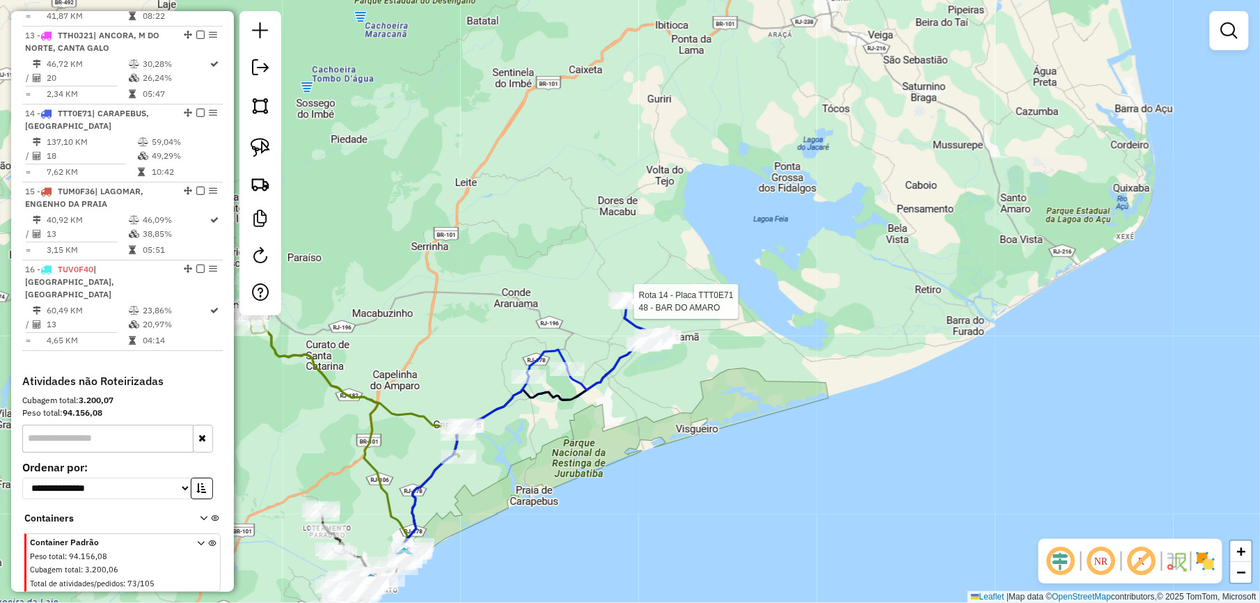
select select "**********"
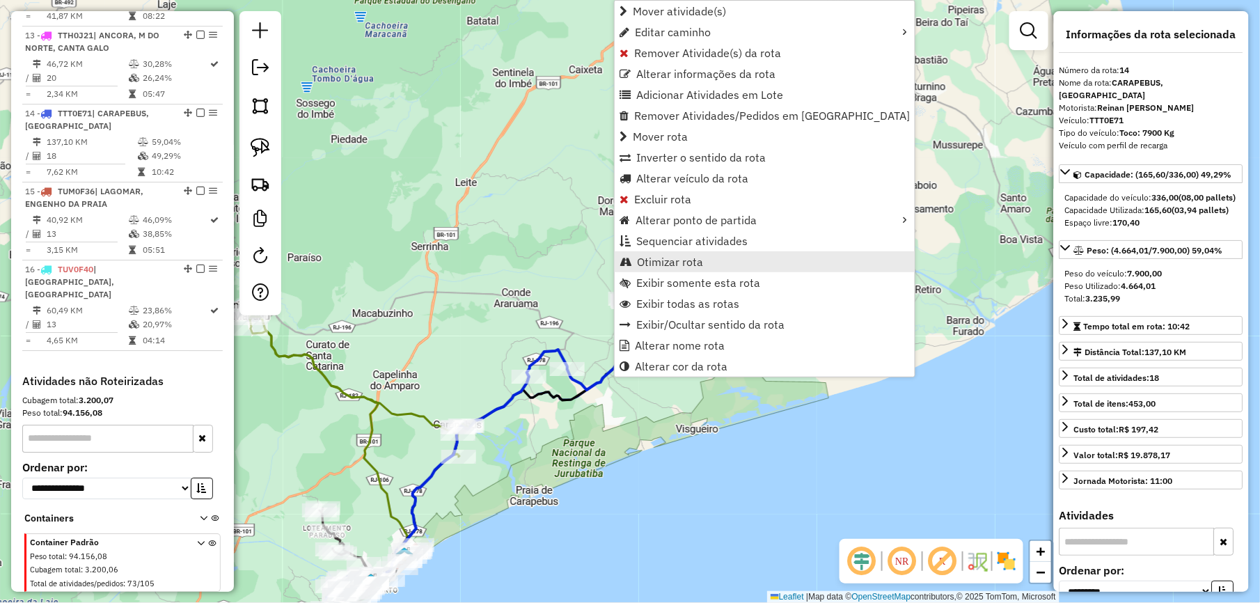
click at [663, 258] on span "Otimizar rota" at bounding box center [670, 261] width 66 height 11
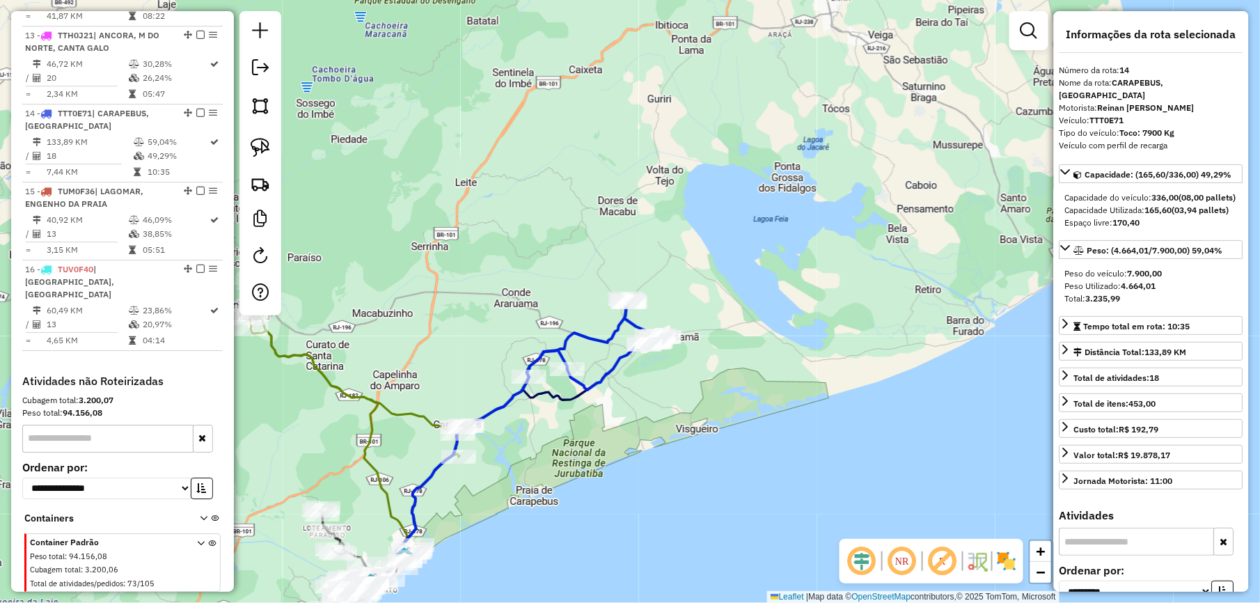
drag, startPoint x: 505, startPoint y: 348, endPoint x: 641, endPoint y: 154, distance: 236.9
click at [640, 157] on div "Janela de atendimento Grade de atendimento Capacidade Transportadoras Veículos …" at bounding box center [630, 301] width 1260 height 603
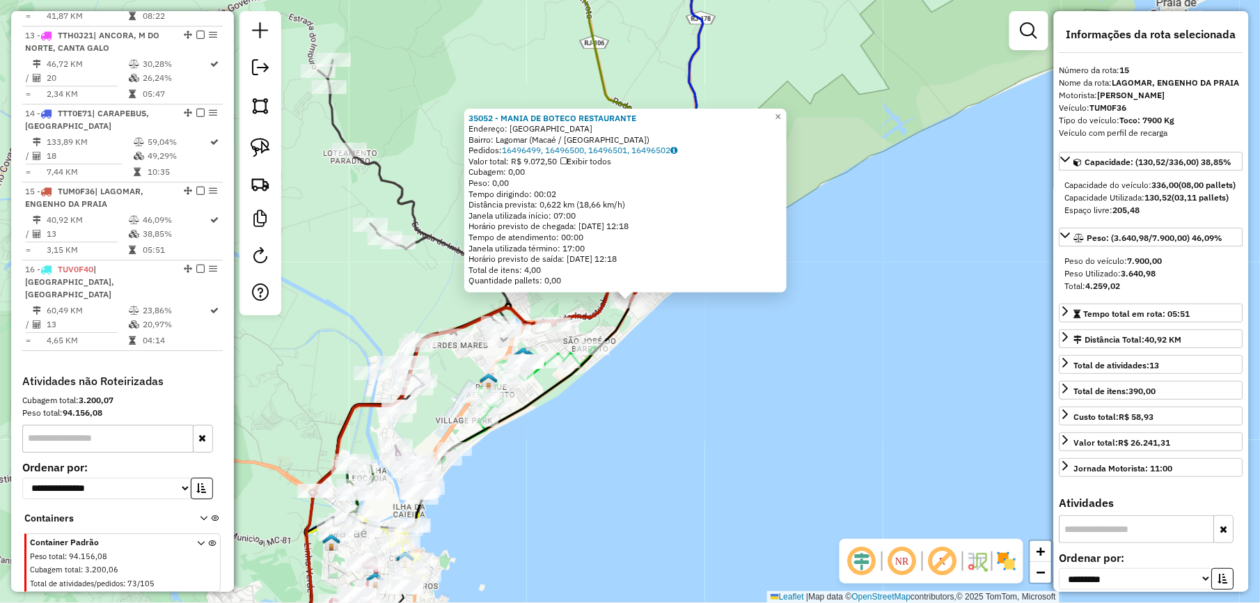
click at [626, 438] on div "35052 - MANIA DE BOTECO RESTAURANTE Endereço: AVENIDA ENGENHO DA PRAIA Bairro: …" at bounding box center [630, 301] width 1260 height 603
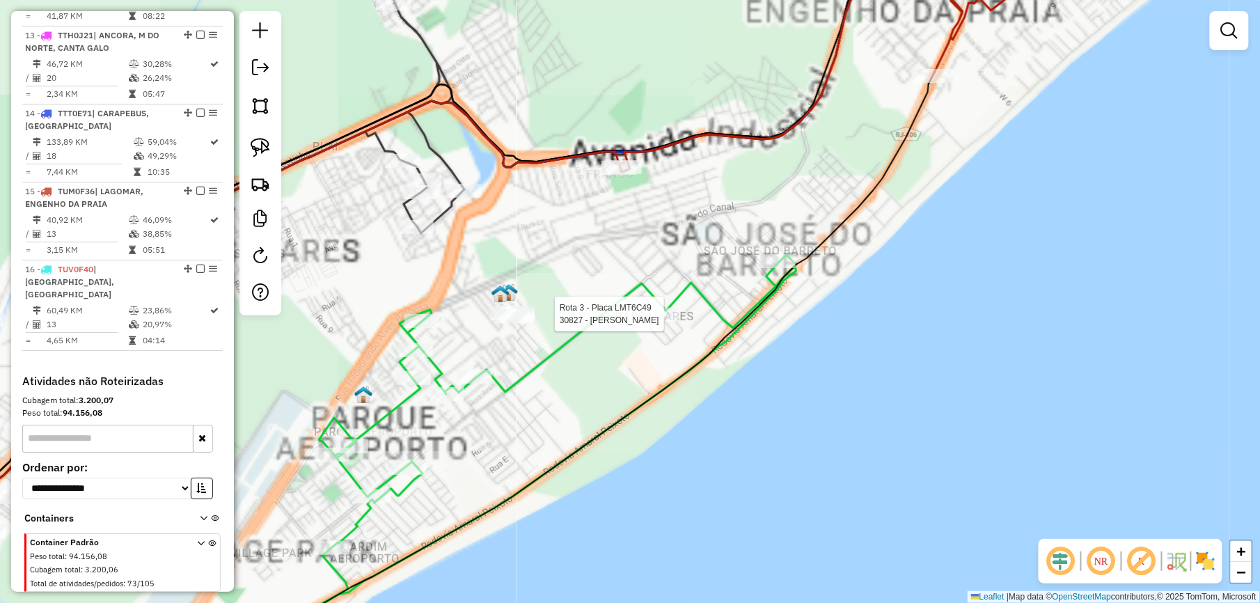
click at [653, 322] on div at bounding box center [661, 315] width 35 height 14
select select "**********"
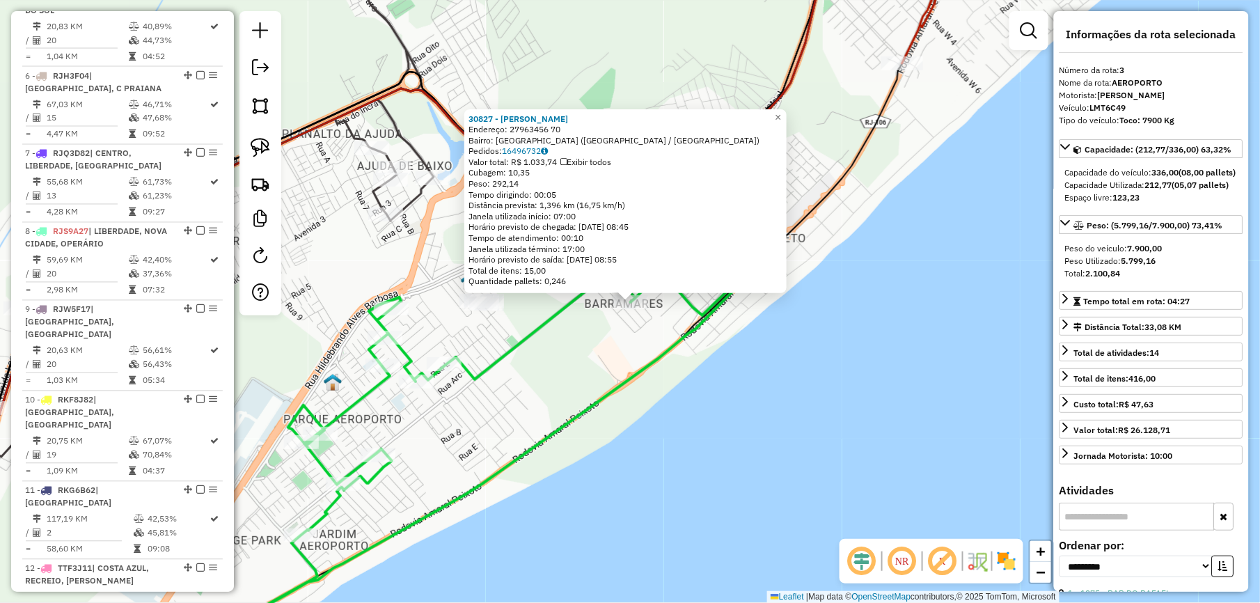
scroll to position [695, 0]
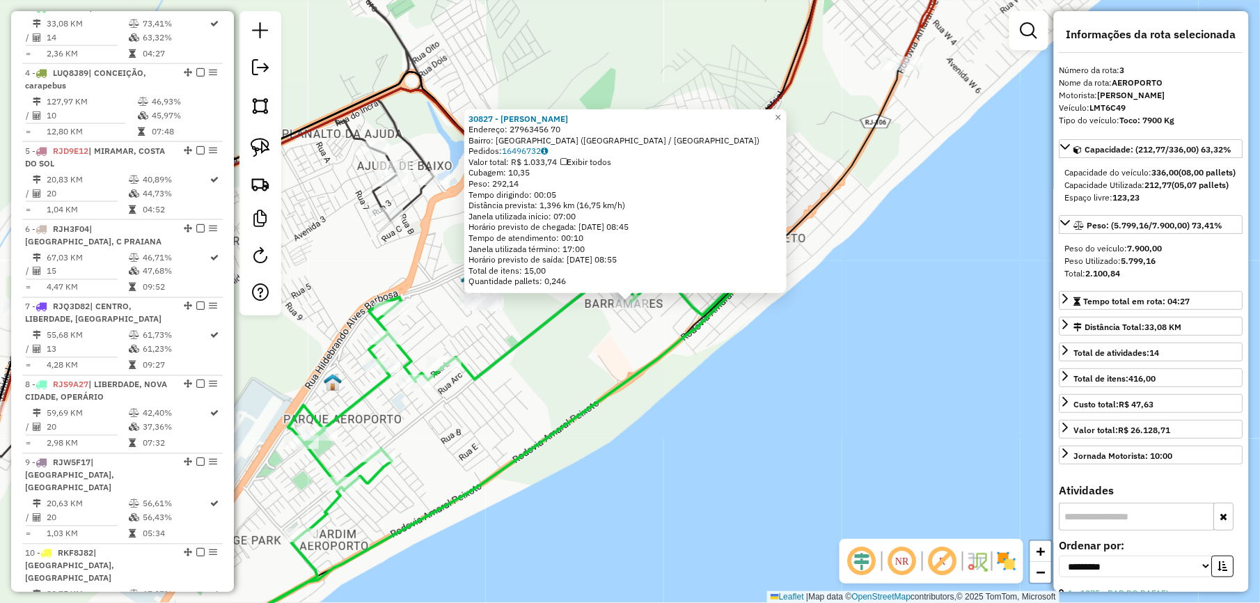
click at [610, 366] on div "30827 - RENATO s BAR Endereço: 27963456 70 Bairro: PARQUE AEROPORTO (MACAE / RJ…" at bounding box center [630, 301] width 1260 height 603
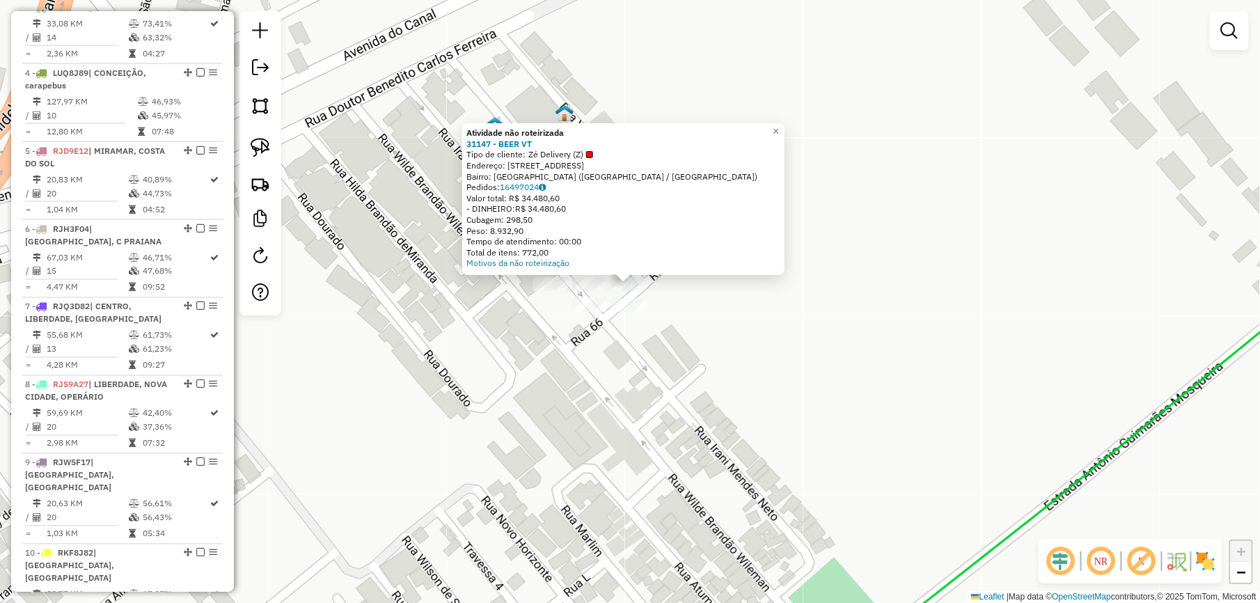
click at [630, 312] on div at bounding box center [628, 305] width 35 height 14
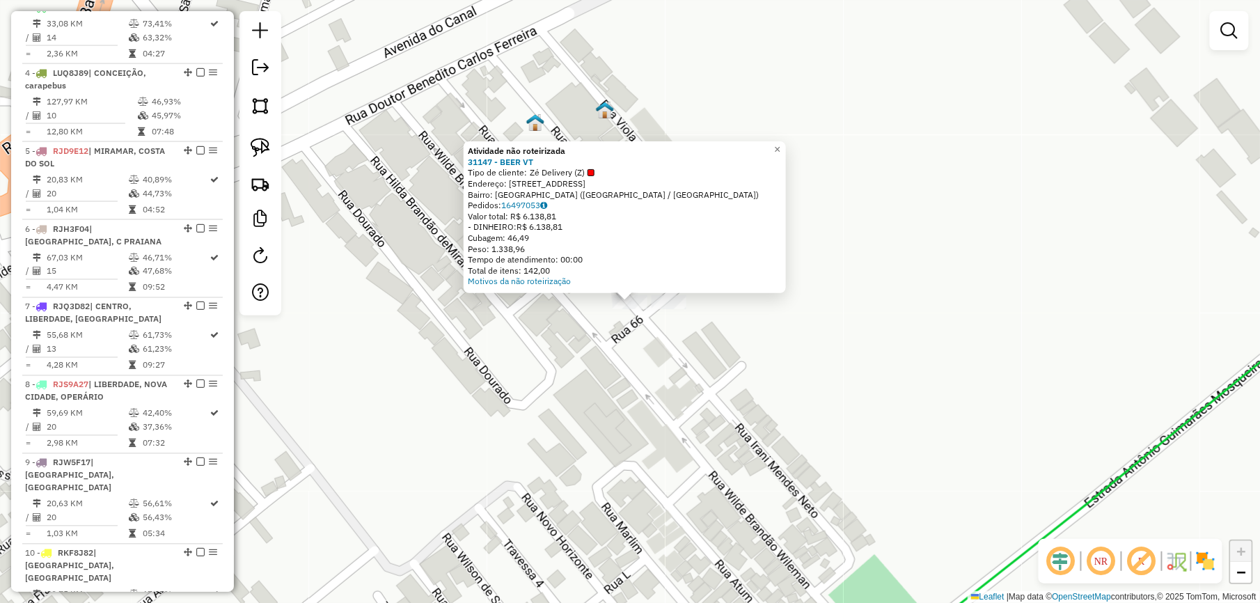
click at [635, 381] on div "Atividade não roteirizada 31147 - BEER VT Tipo de cliente: Zé Delivery (Z) Ende…" at bounding box center [630, 301] width 1260 height 603
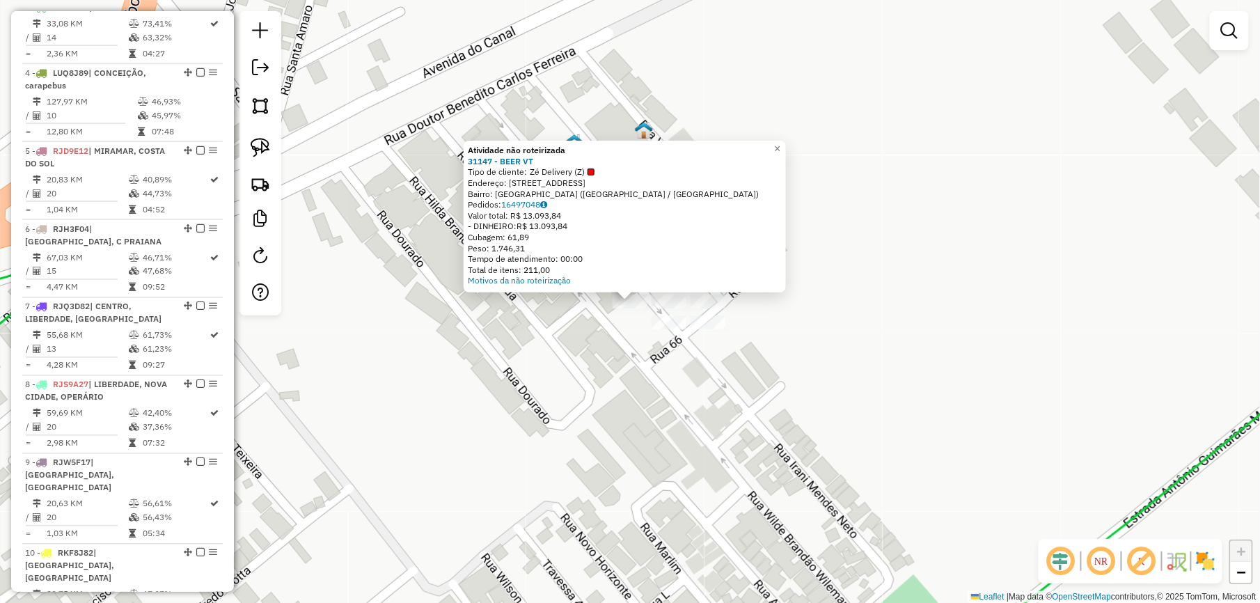
click at [610, 372] on div "× Atividade não roteirizada 31147 - BEER VT Tipo de cliente: Zé Delivery (Z) En…" at bounding box center [630, 301] width 1260 height 603
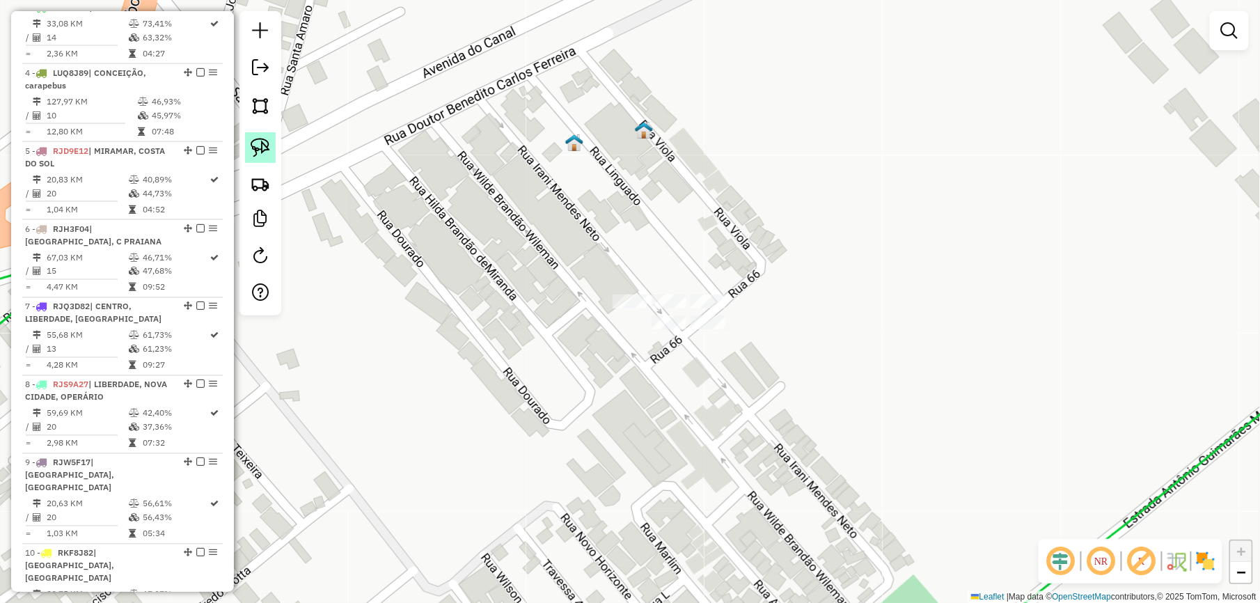
click at [273, 149] on link at bounding box center [260, 147] width 31 height 31
drag, startPoint x: 722, startPoint y: 268, endPoint x: 768, endPoint y: 303, distance: 58.1
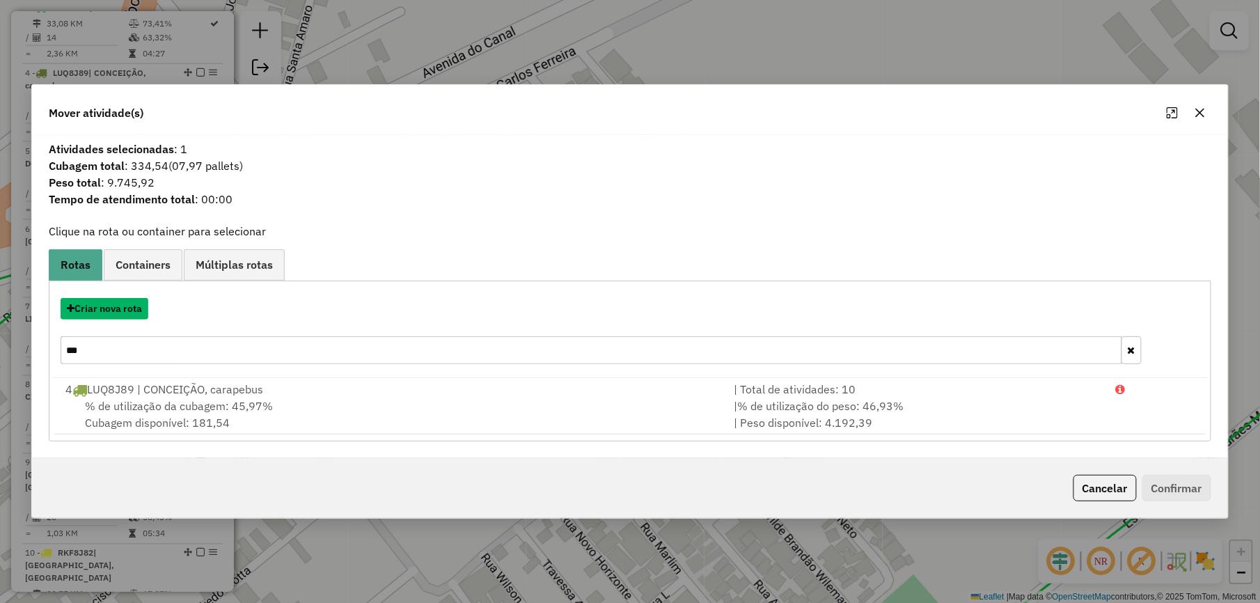
click at [131, 302] on button "Criar nova rota" at bounding box center [105, 309] width 88 height 22
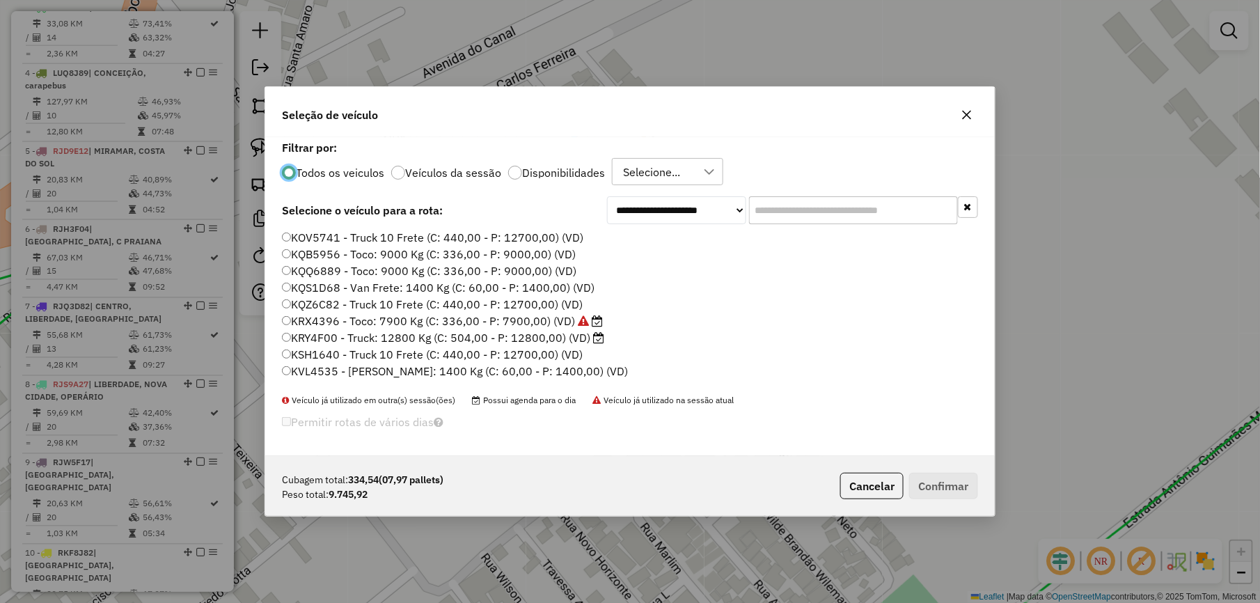
scroll to position [7, 4]
click at [828, 206] on input "text" at bounding box center [853, 210] width 209 height 28
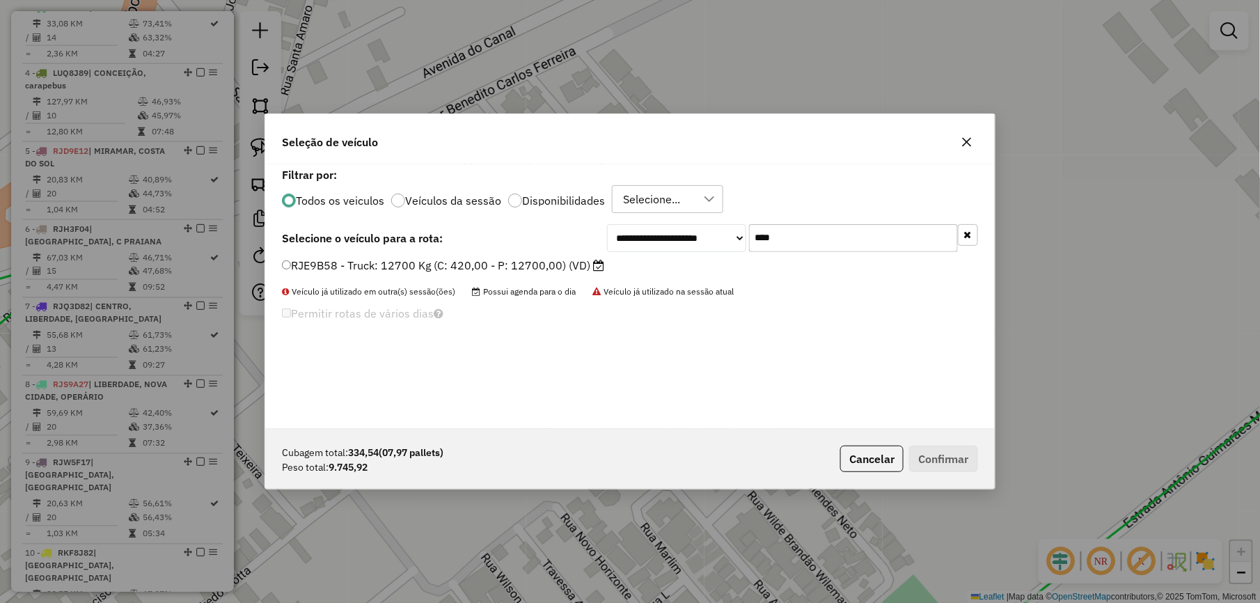
type input "****"
click at [507, 262] on label "RJE9B58 - Truck: 12700 Kg (C: 420,00 - P: 12700,00) (VD)" at bounding box center [443, 265] width 322 height 17
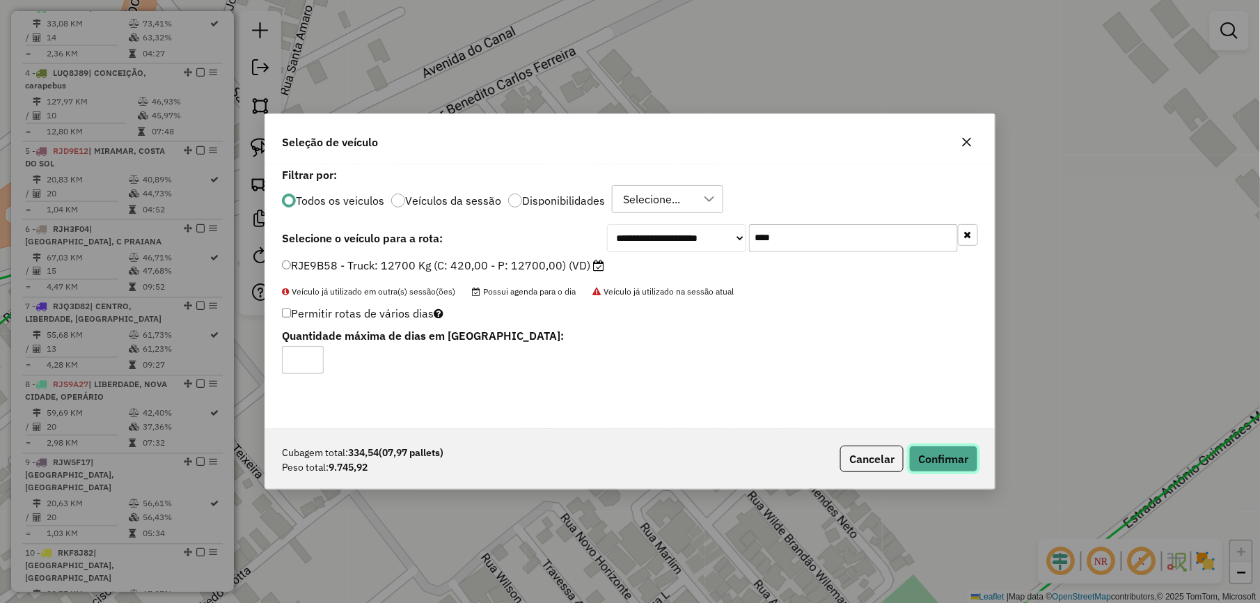
click at [964, 452] on button "Confirmar" at bounding box center [943, 458] width 69 height 26
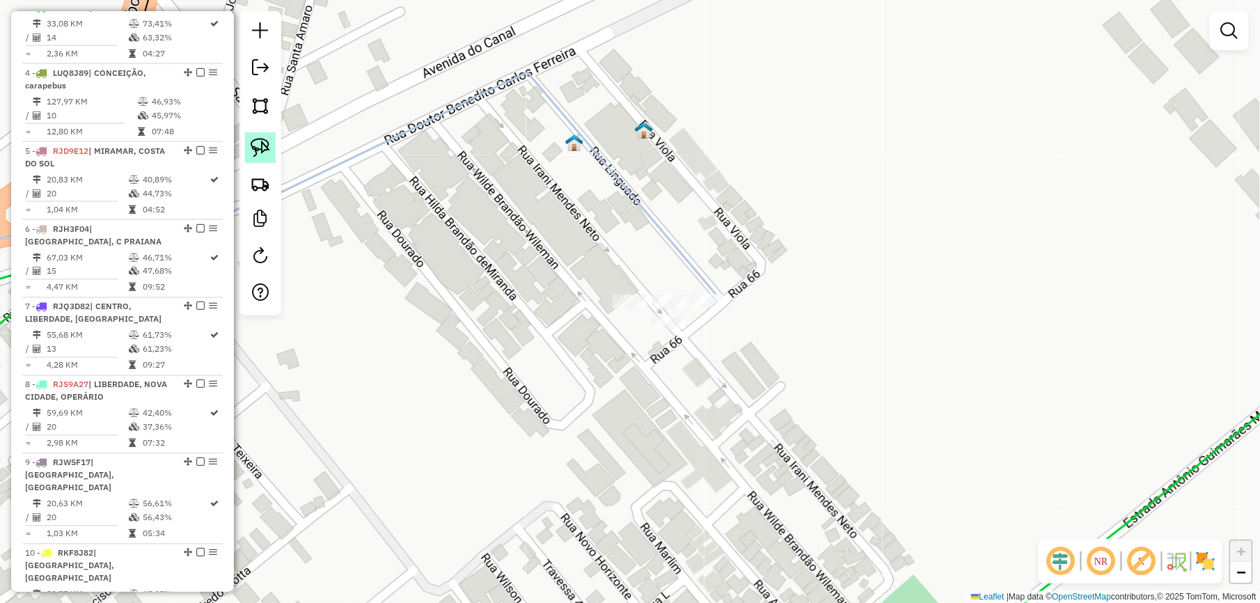
click at [265, 149] on img at bounding box center [260, 147] width 19 height 19
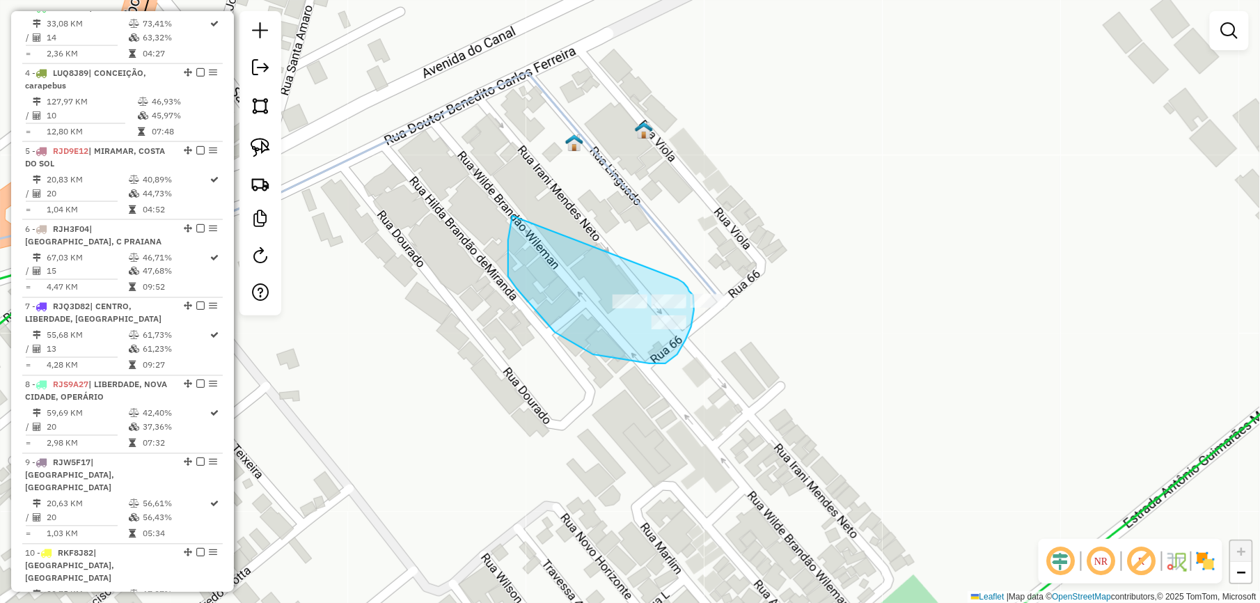
drag, startPoint x: 508, startPoint y: 240, endPoint x: 674, endPoint y: 277, distance: 170.4
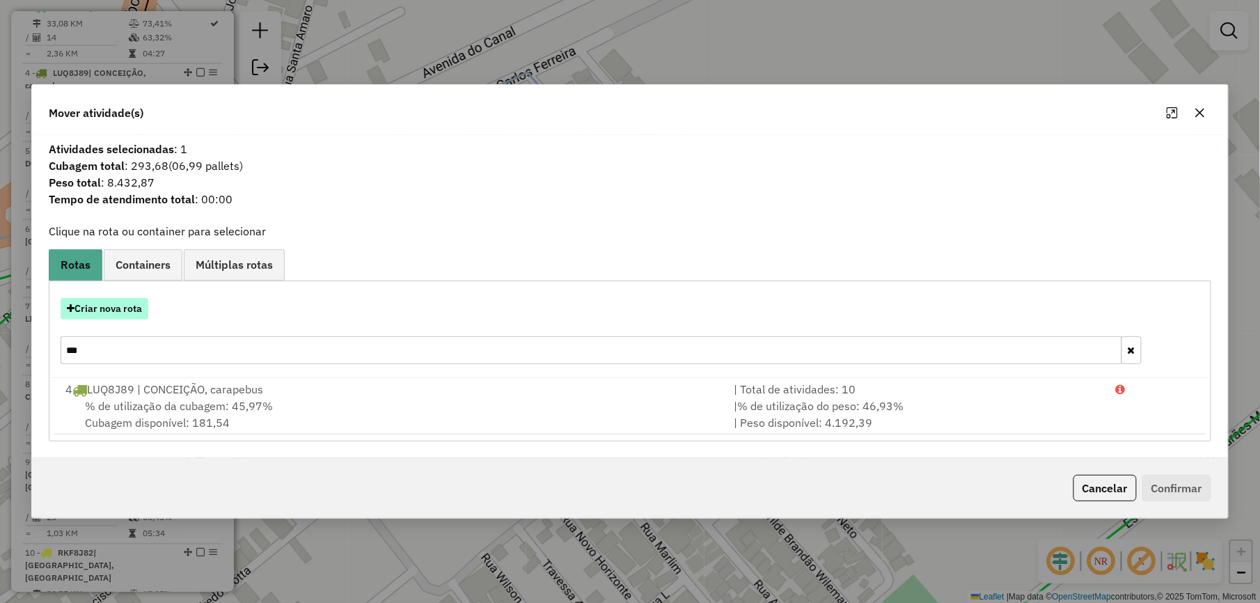
click at [136, 306] on button "Criar nova rota" at bounding box center [105, 309] width 88 height 22
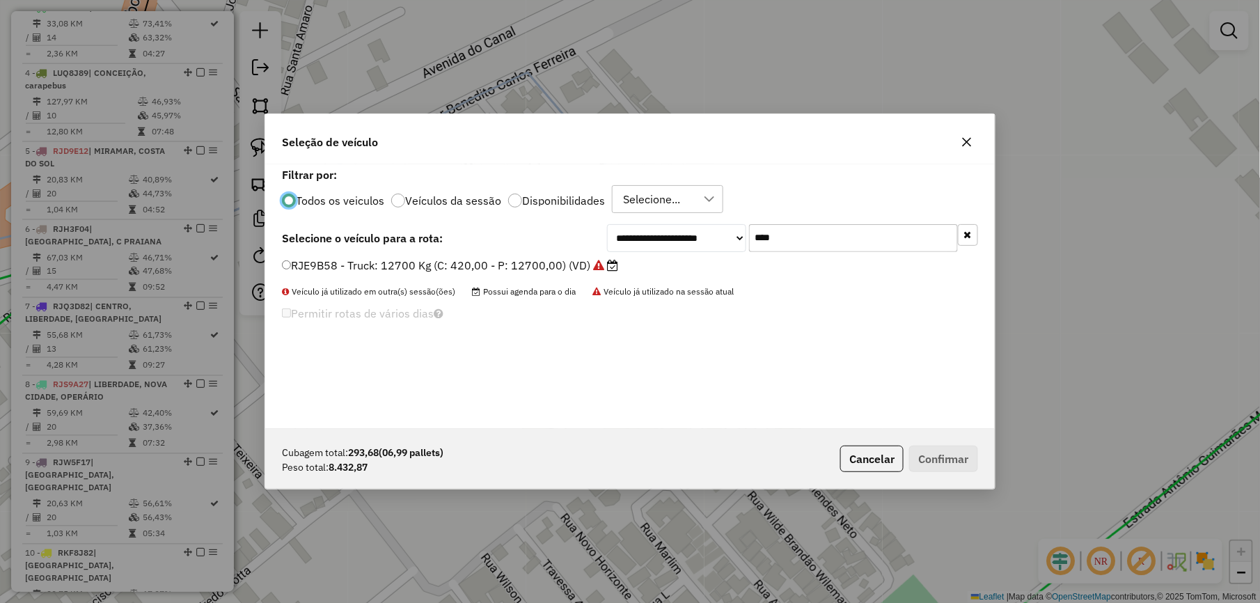
click at [833, 228] on input "****" at bounding box center [853, 238] width 209 height 28
type input "****"
drag, startPoint x: 558, startPoint y: 270, endPoint x: 771, endPoint y: 359, distance: 230.9
click at [558, 270] on label "LTO8B08 - Truck: 12700 Kg (C: 420,00 - P: 12700,00) (VD)" at bounding box center [443, 265] width 322 height 17
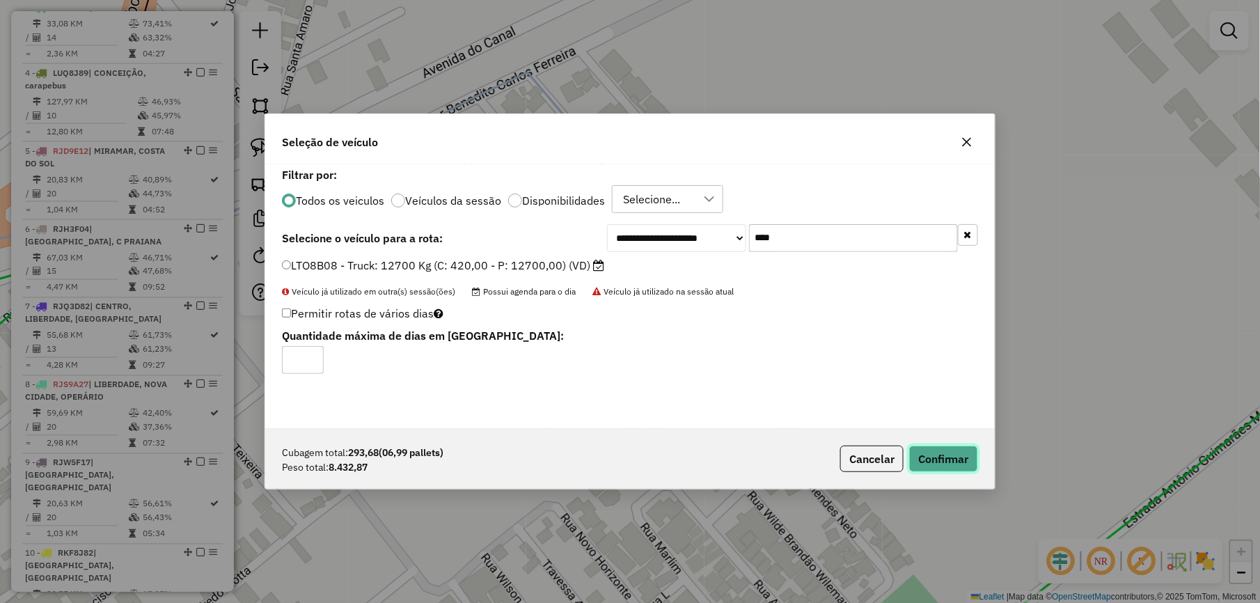
click at [969, 461] on button "Confirmar" at bounding box center [943, 458] width 69 height 26
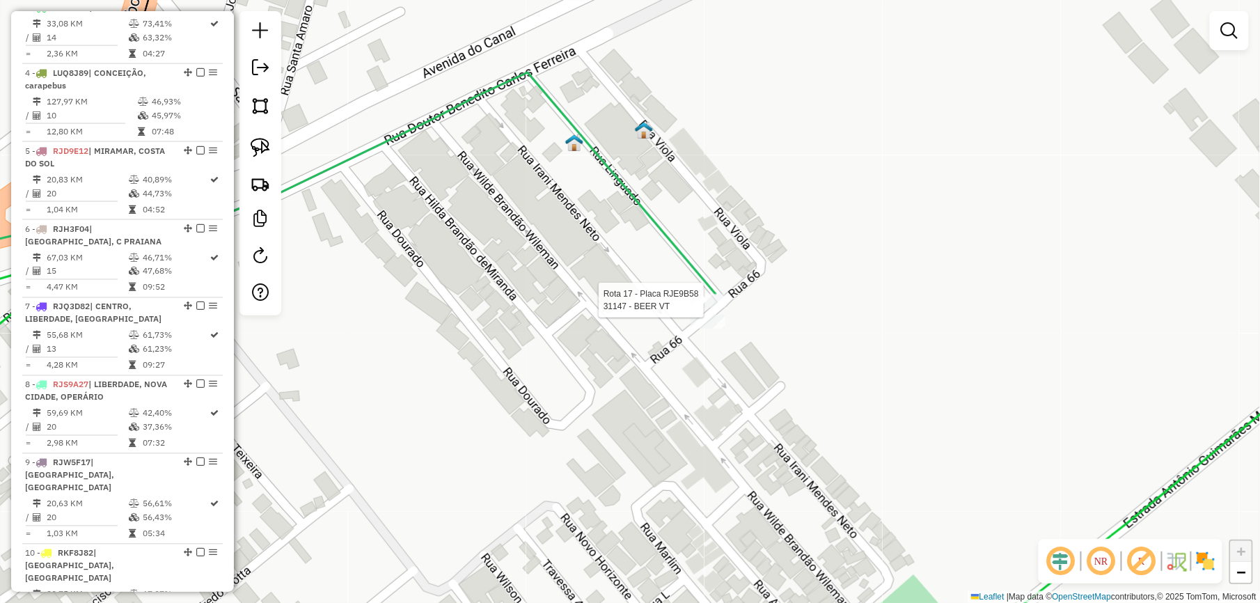
select select "**********"
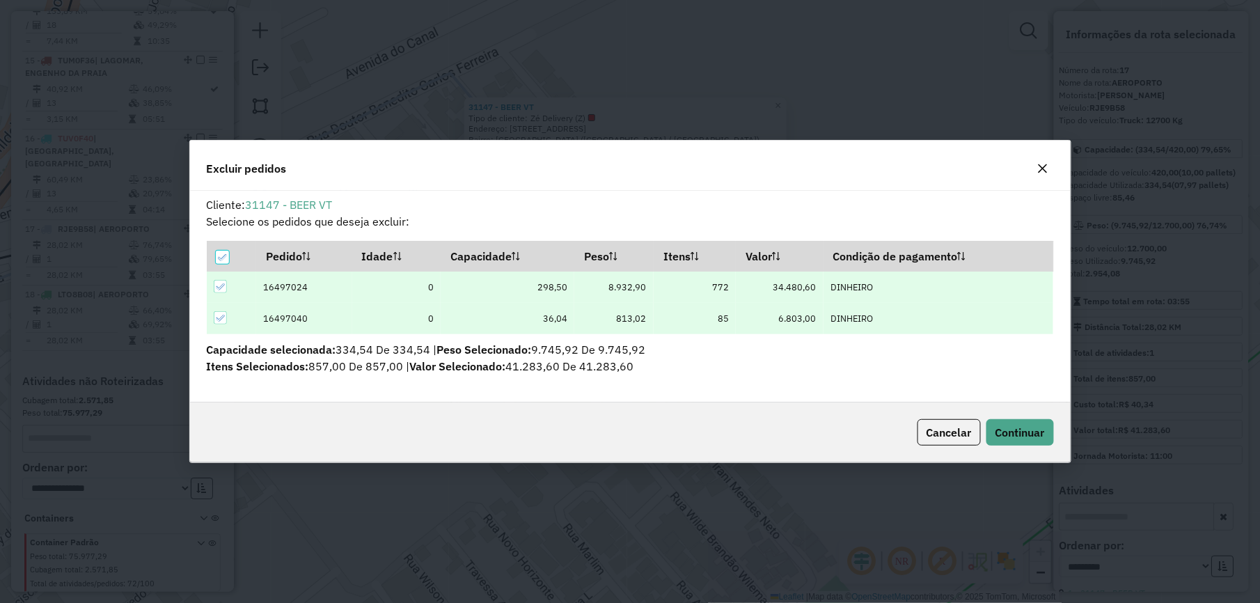
scroll to position [0, 0]
click at [1040, 173] on icon "button" at bounding box center [1042, 168] width 11 height 11
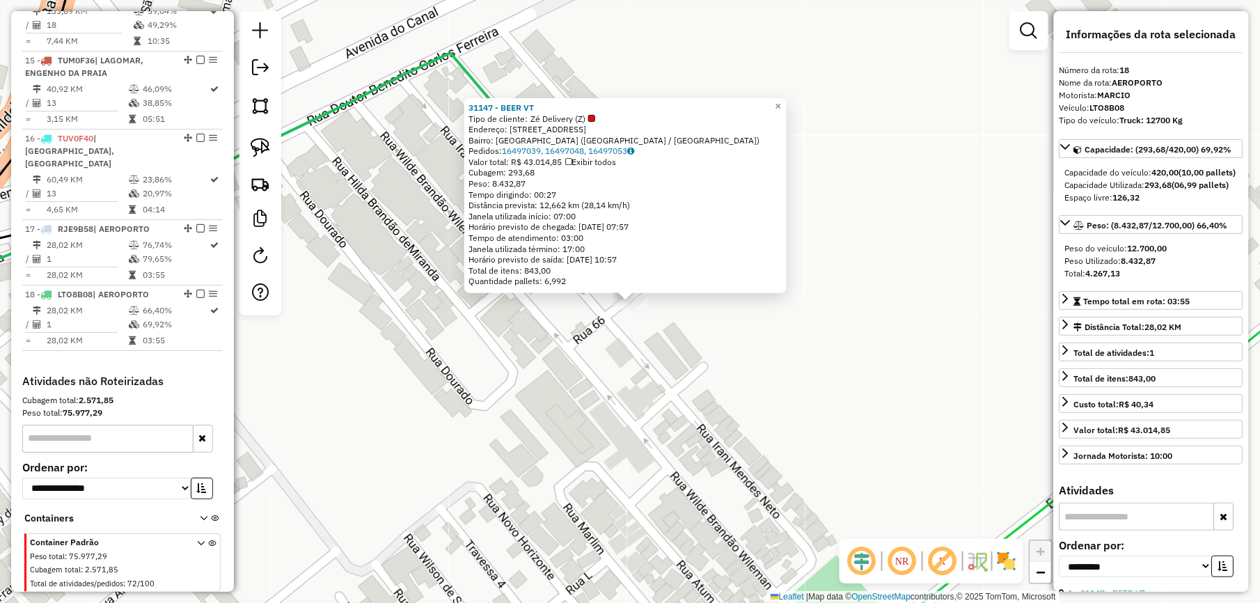
click at [568, 352] on div "31147 - BEER VT Tipo de cliente: Zé Delivery (Z) Endereço: RUA UM VILA LINGUADO…" at bounding box center [630, 301] width 1260 height 603
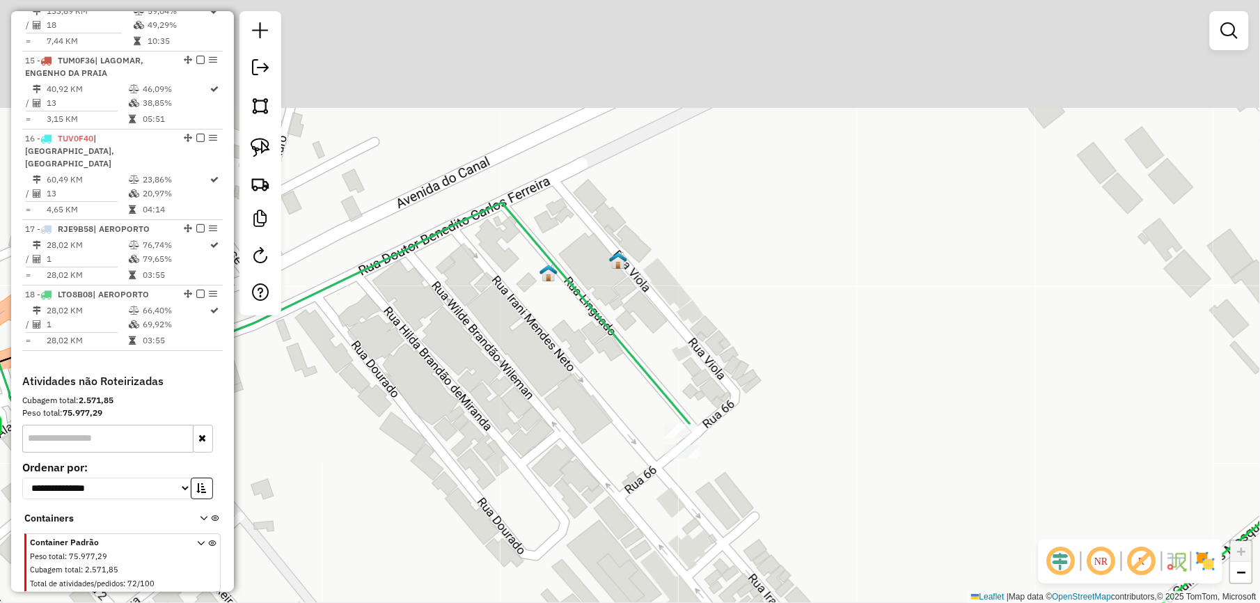
drag, startPoint x: 373, startPoint y: 415, endPoint x: 437, endPoint y: 468, distance: 83.1
click at [411, 468] on div "Janela de atendimento Grade de atendimento Capacidade Transportadoras Veículos …" at bounding box center [630, 301] width 1260 height 603
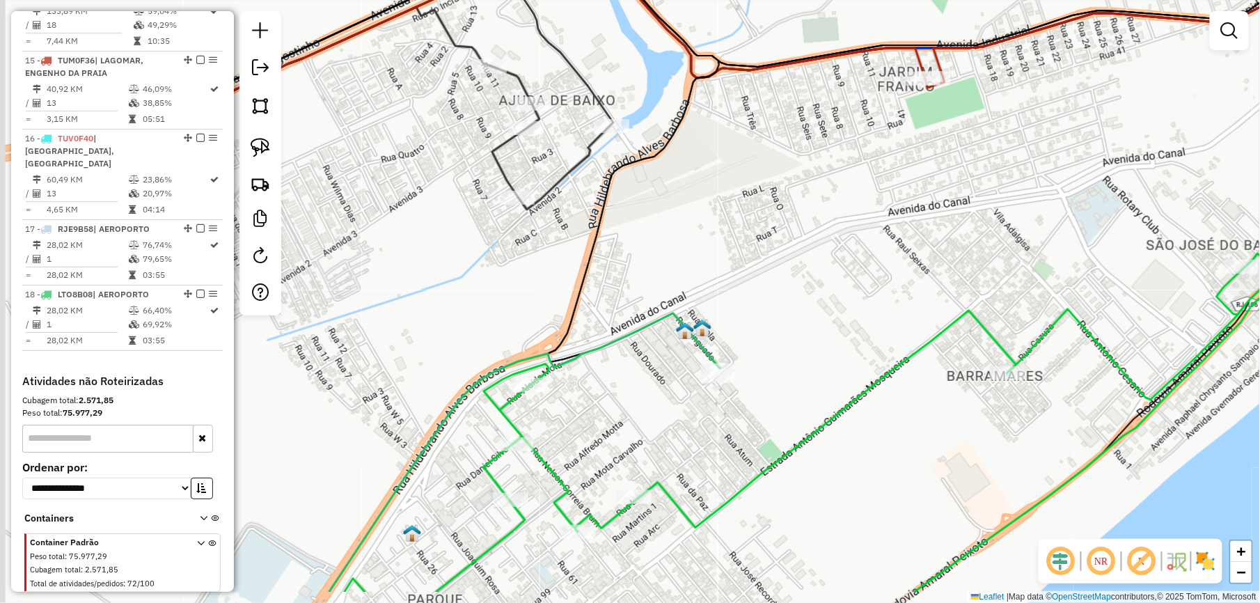
drag, startPoint x: 635, startPoint y: 316, endPoint x: 668, endPoint y: 295, distance: 38.8
click at [663, 299] on div "Janela de atendimento Grade de atendimento Capacidade Transportadoras Veículos …" at bounding box center [630, 301] width 1260 height 603
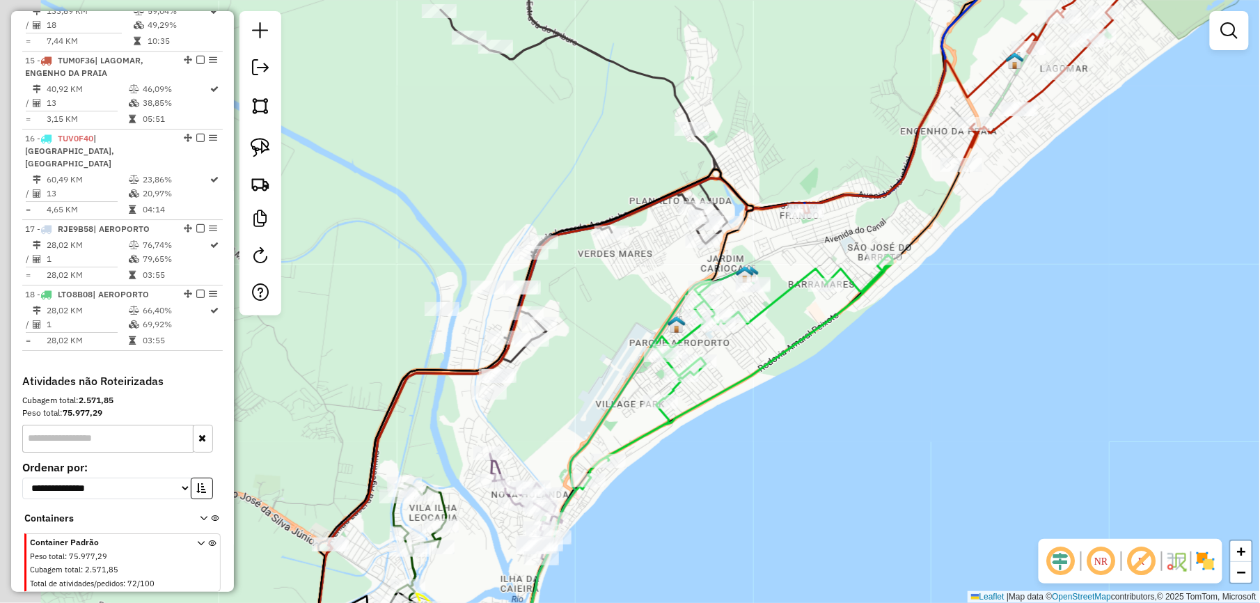
drag, startPoint x: 626, startPoint y: 358, endPoint x: 686, endPoint y: 217, distance: 152.5
click at [677, 310] on div "Janela de atendimento Grade de atendimento Capacidade Transportadoras Veículos …" at bounding box center [630, 301] width 1260 height 603
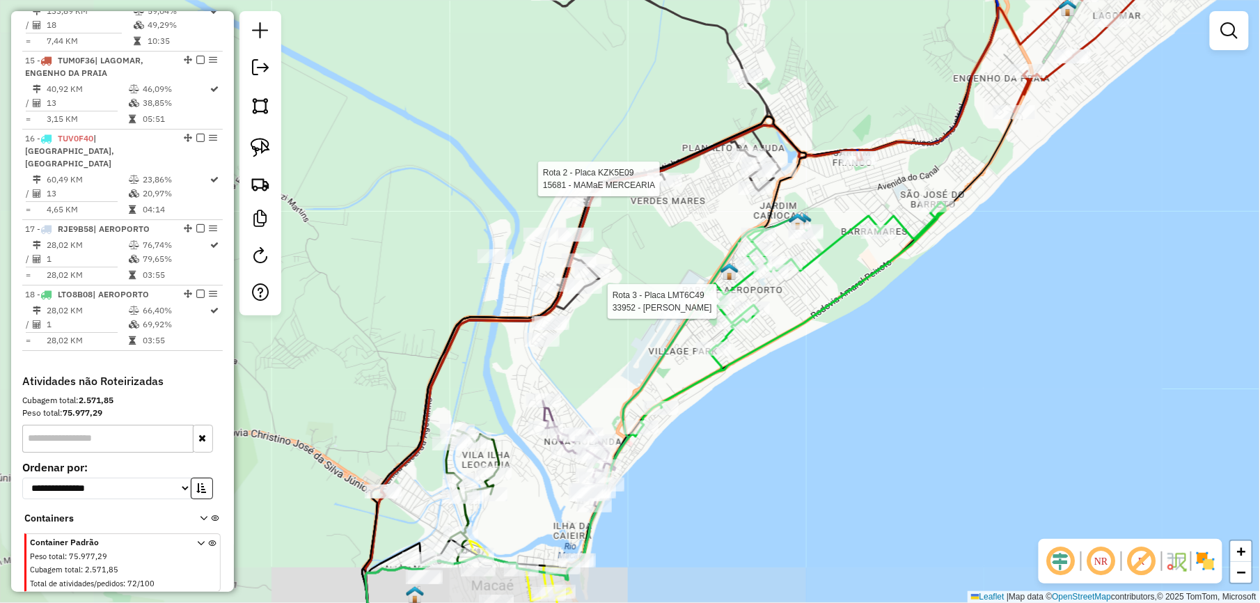
select select "**********"
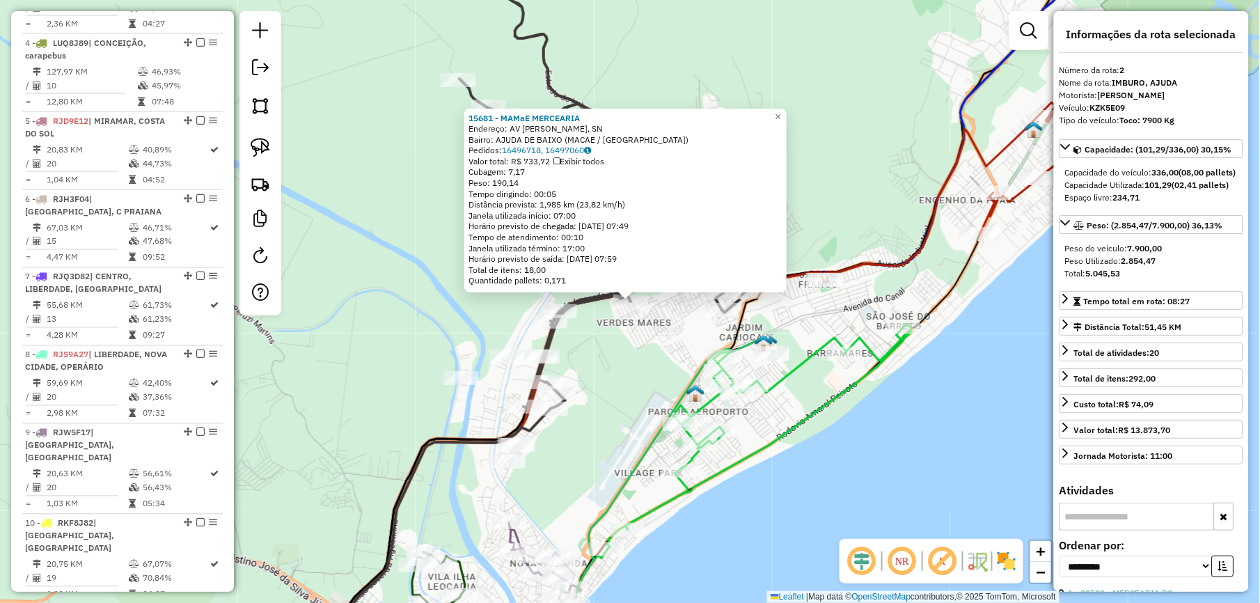
scroll to position [629, 0]
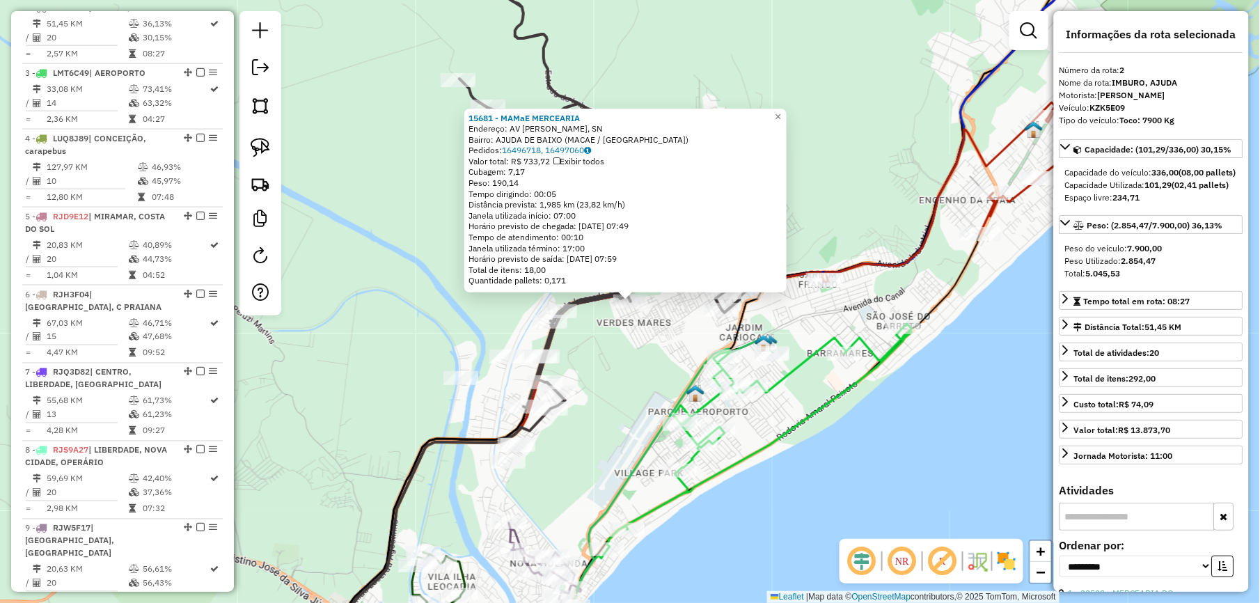
click at [404, 383] on div "15681 - MAMaE MERCEARIA Endereço: AV BELLE MUSSI, SN Bairro: AJUDA DE BAIXO (MA…" at bounding box center [630, 301] width 1260 height 603
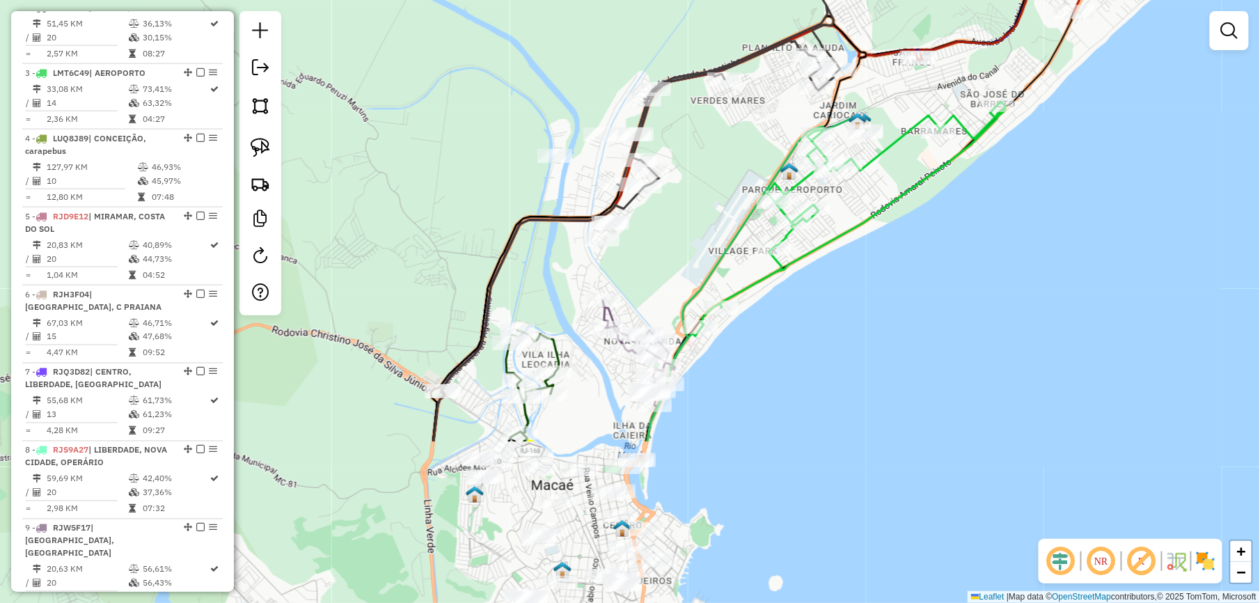
drag, startPoint x: 388, startPoint y: 387, endPoint x: 482, endPoint y: 141, distance: 263.7
click at [484, 152] on div "Janela de atendimento Grade de atendimento Capacidade Transportadoras Veículos …" at bounding box center [630, 301] width 1260 height 603
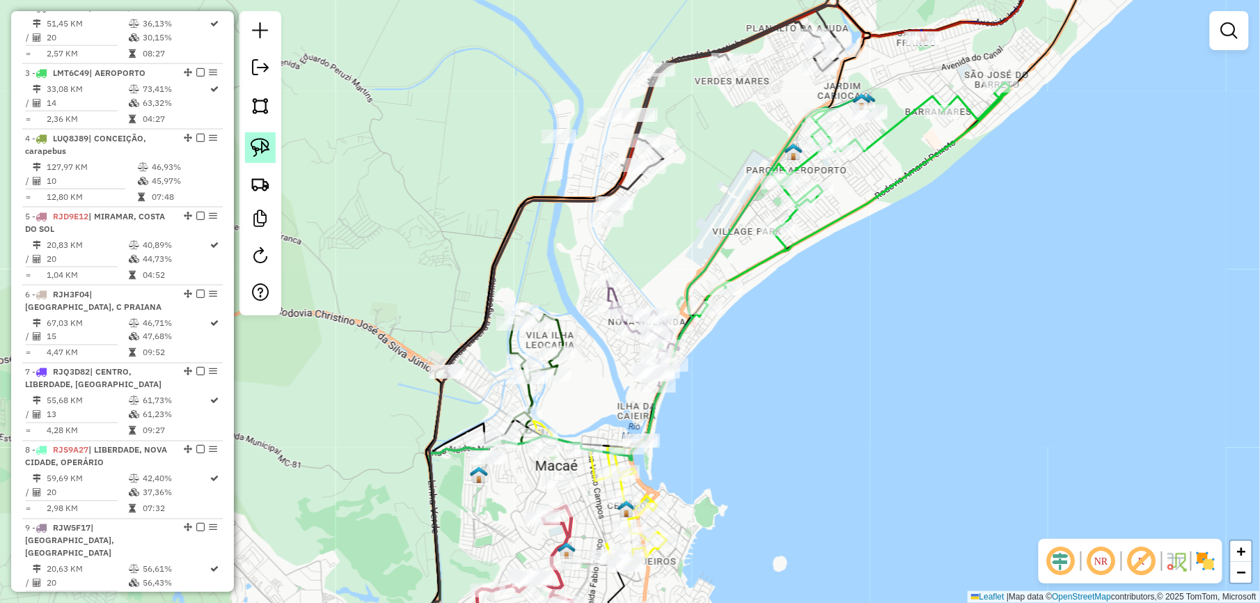
click at [260, 145] on img at bounding box center [260, 147] width 19 height 19
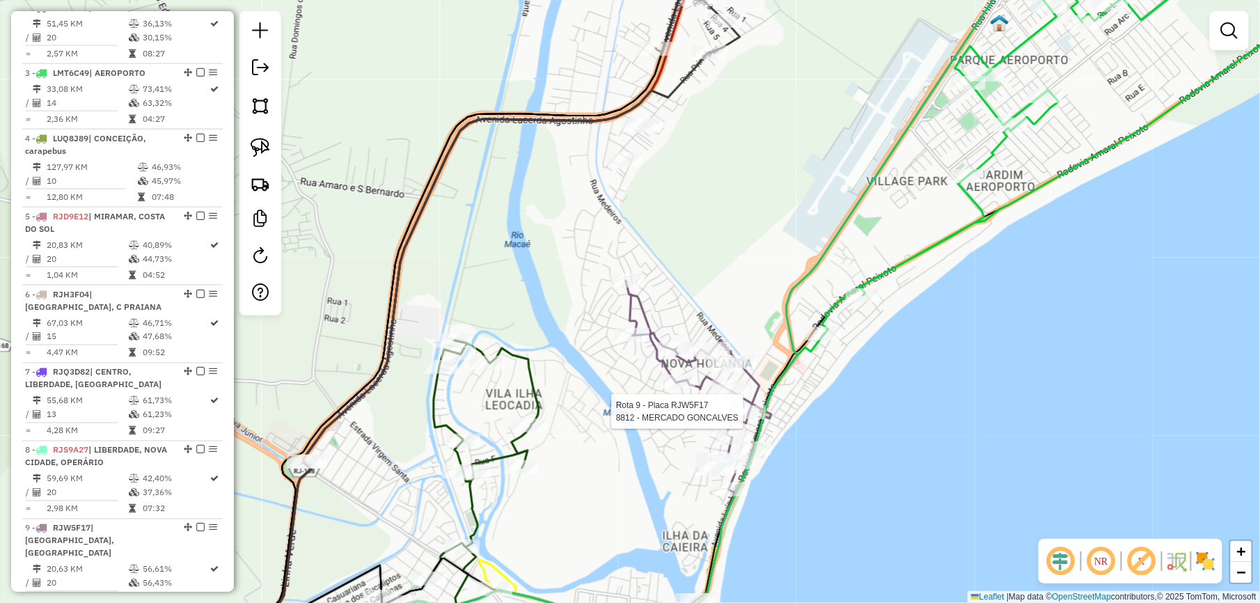
select select "**********"
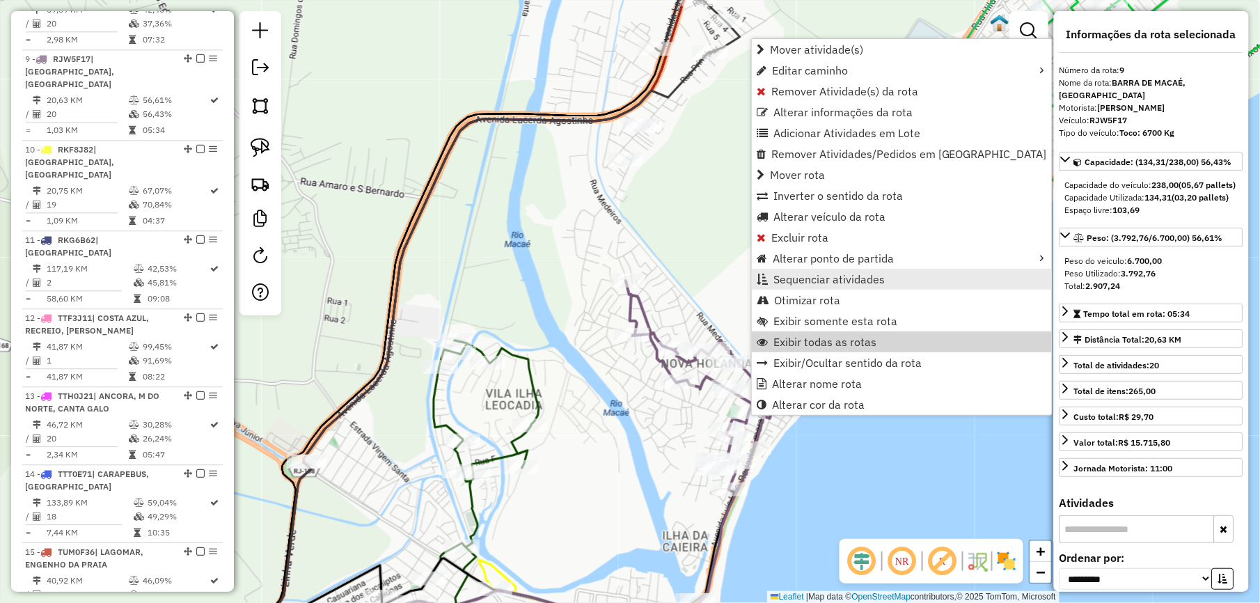
scroll to position [1151, 0]
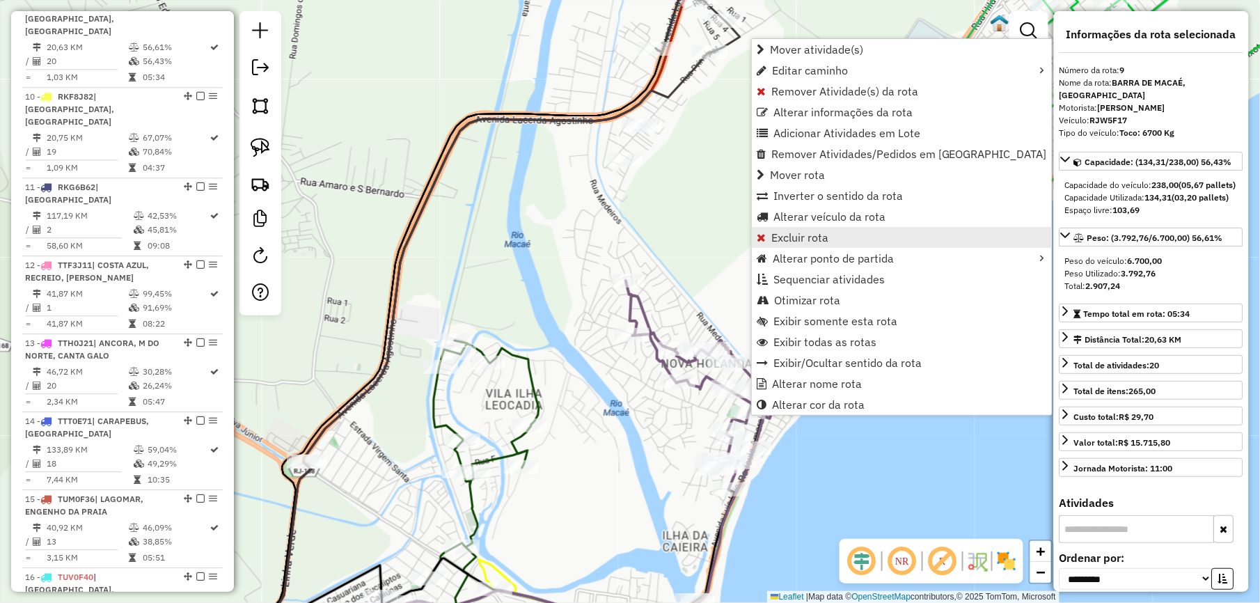
click at [794, 232] on span "Excluir rota" at bounding box center [799, 237] width 57 height 11
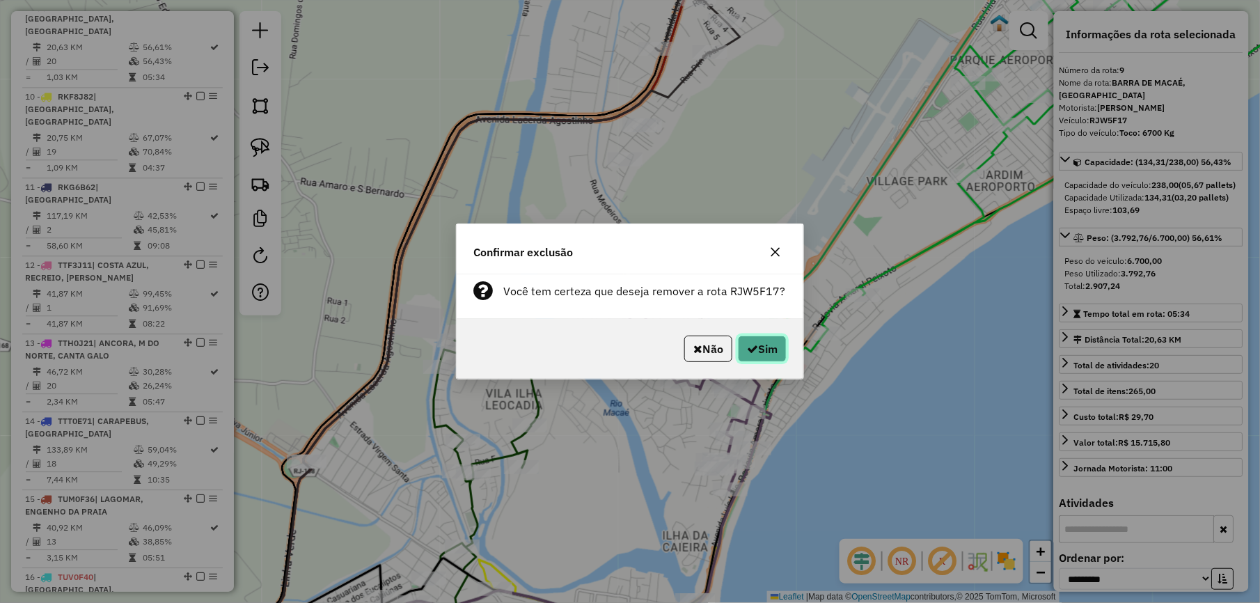
click at [775, 351] on button "Sim" at bounding box center [762, 348] width 49 height 26
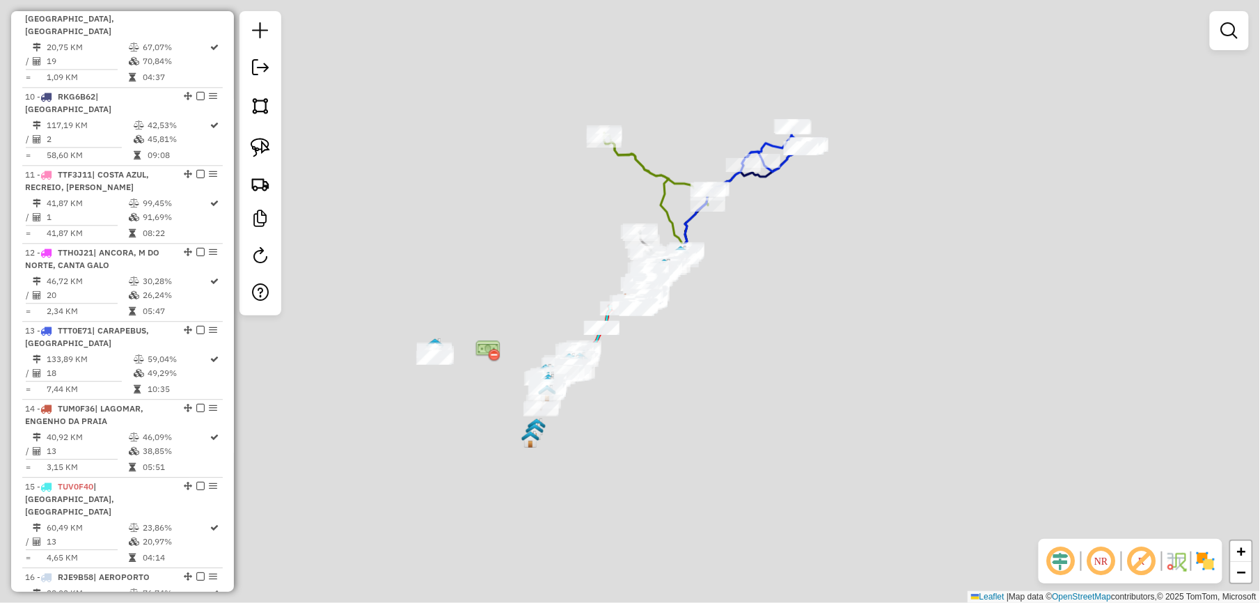
scroll to position [1073, 0]
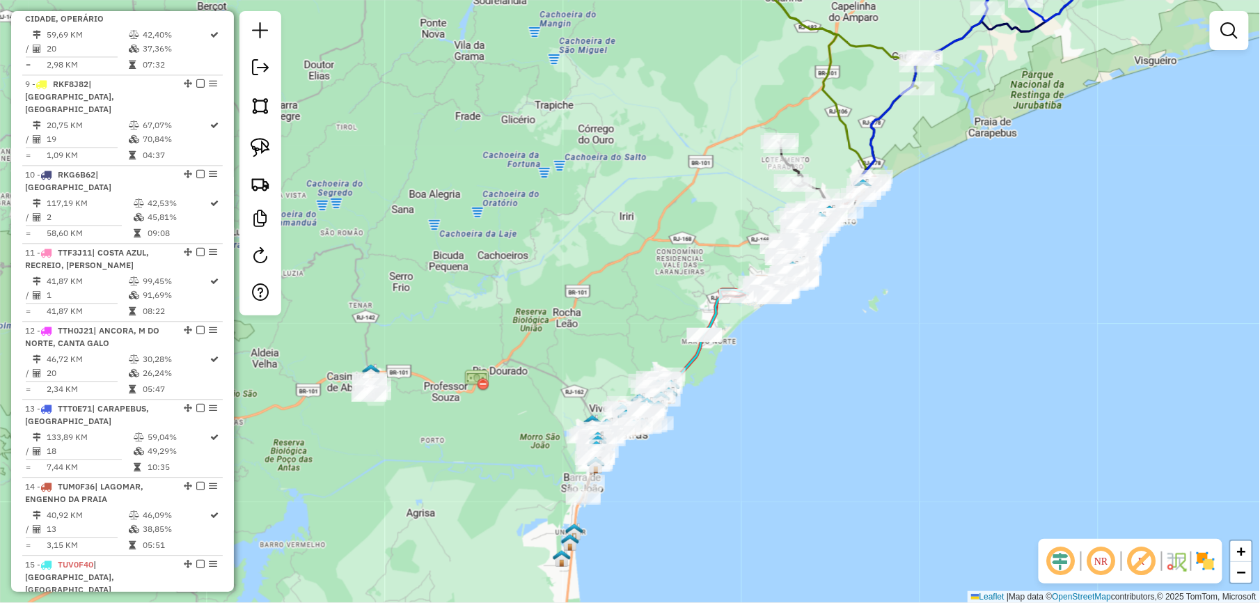
drag, startPoint x: 432, startPoint y: 290, endPoint x: 410, endPoint y: 225, distance: 67.8
click at [459, 251] on div "Janela de atendimento Grade de atendimento Capacidade Transportadoras Veículos …" at bounding box center [630, 301] width 1260 height 603
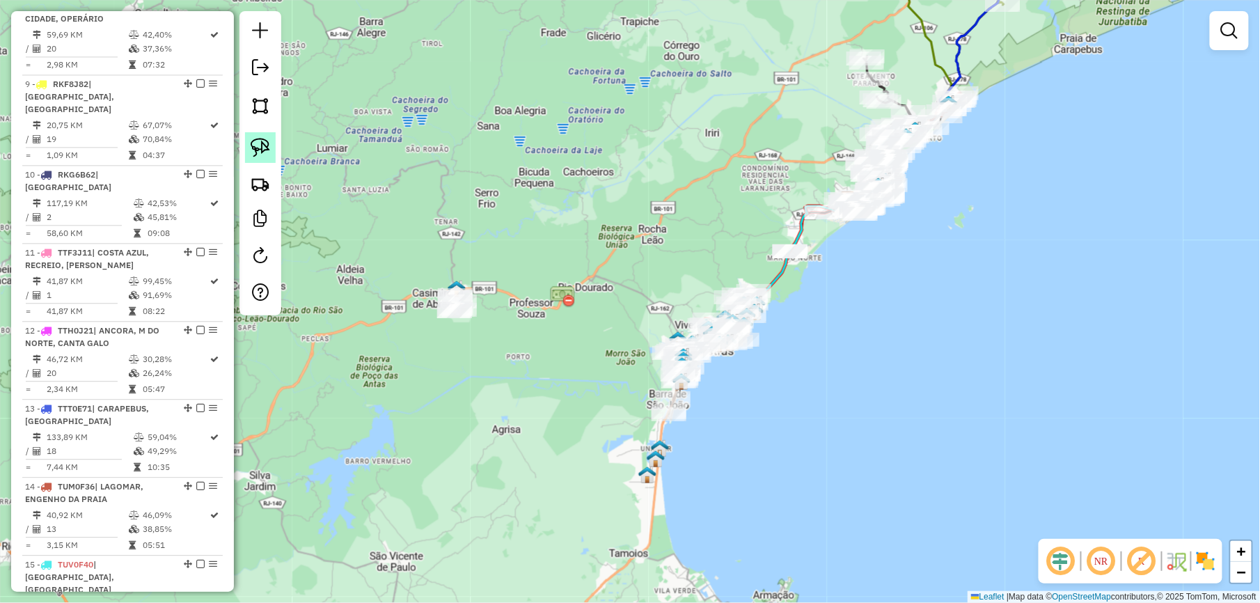
click at [260, 146] on img at bounding box center [260, 147] width 19 height 19
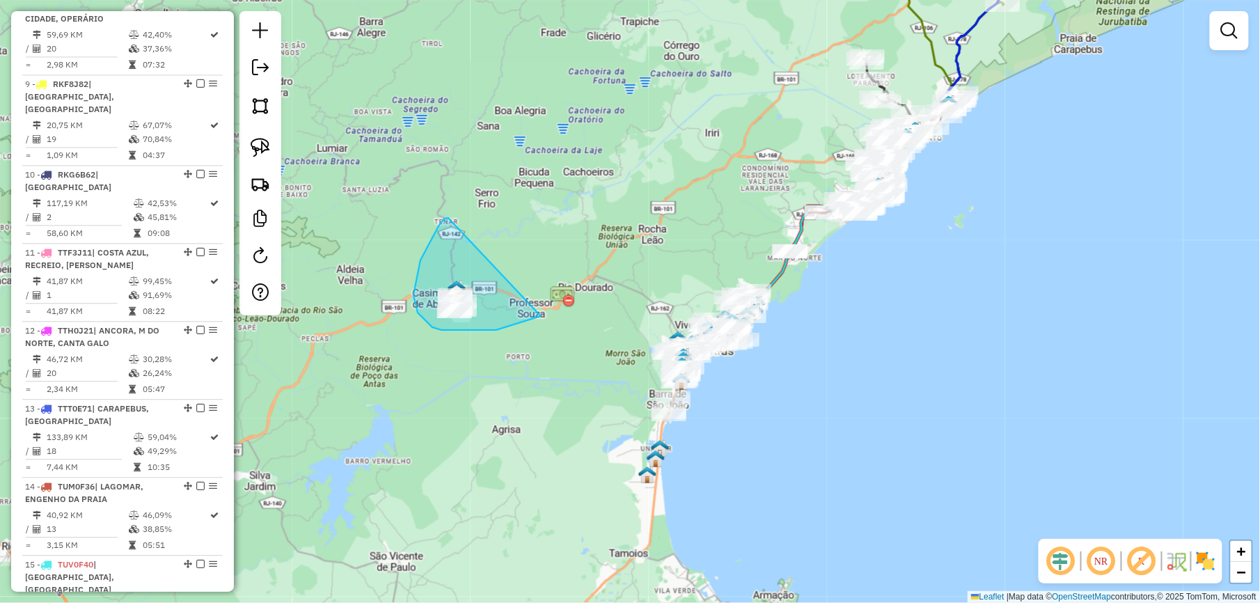
drag, startPoint x: 420, startPoint y: 260, endPoint x: 543, endPoint y: 298, distance: 128.1
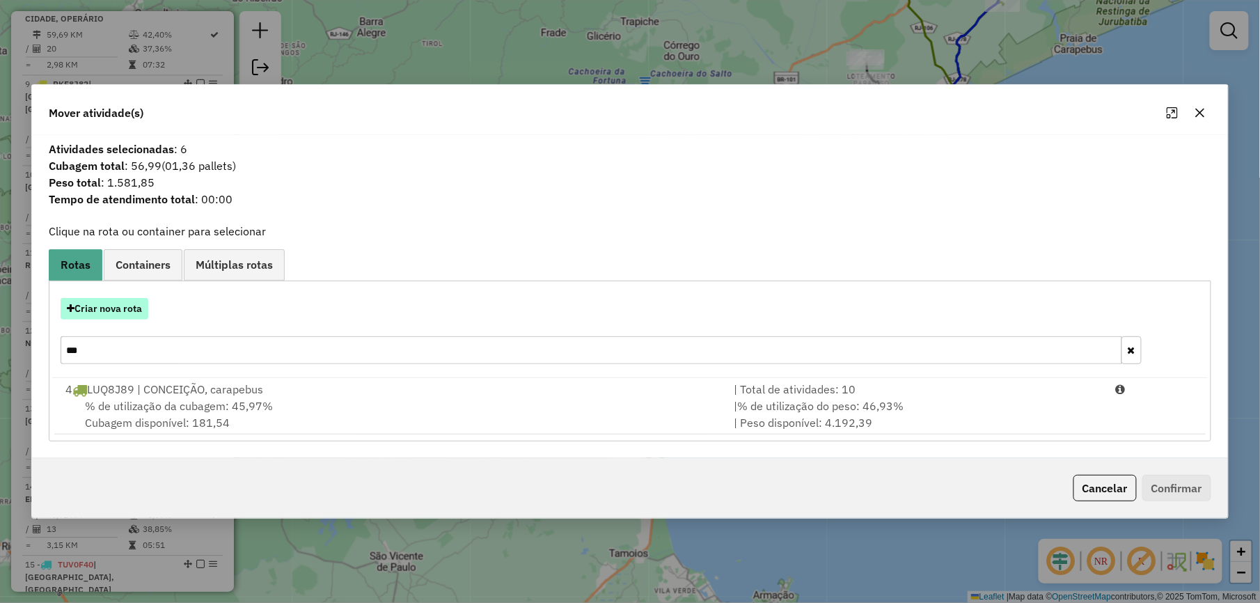
click at [107, 310] on button "Criar nova rota" at bounding box center [105, 309] width 88 height 22
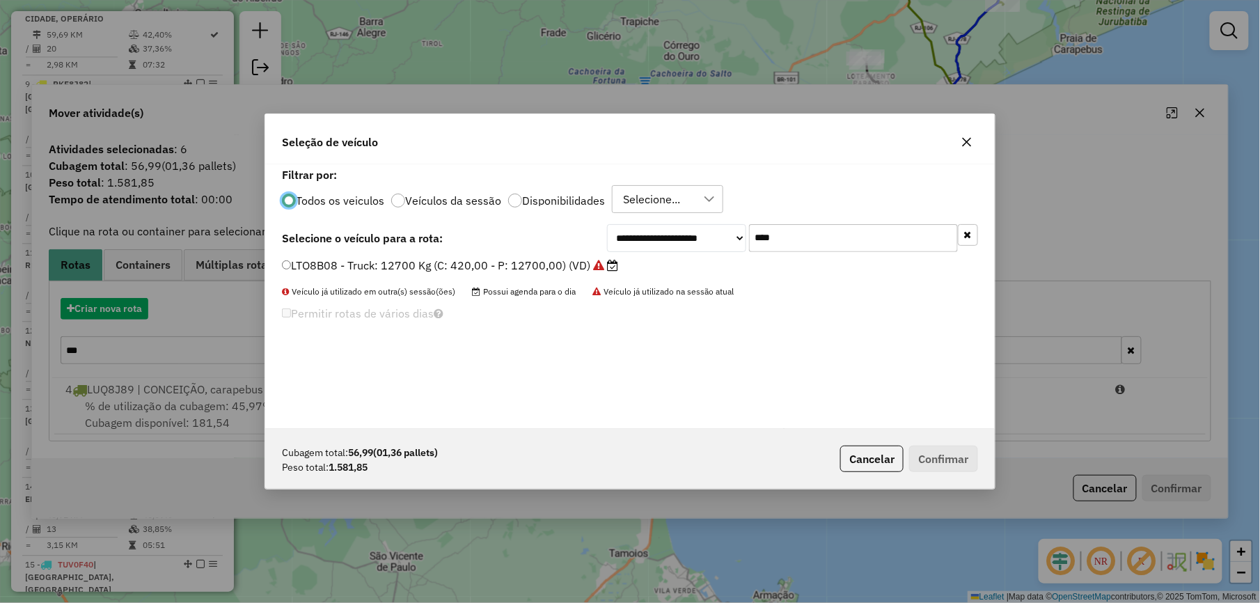
scroll to position [7, 4]
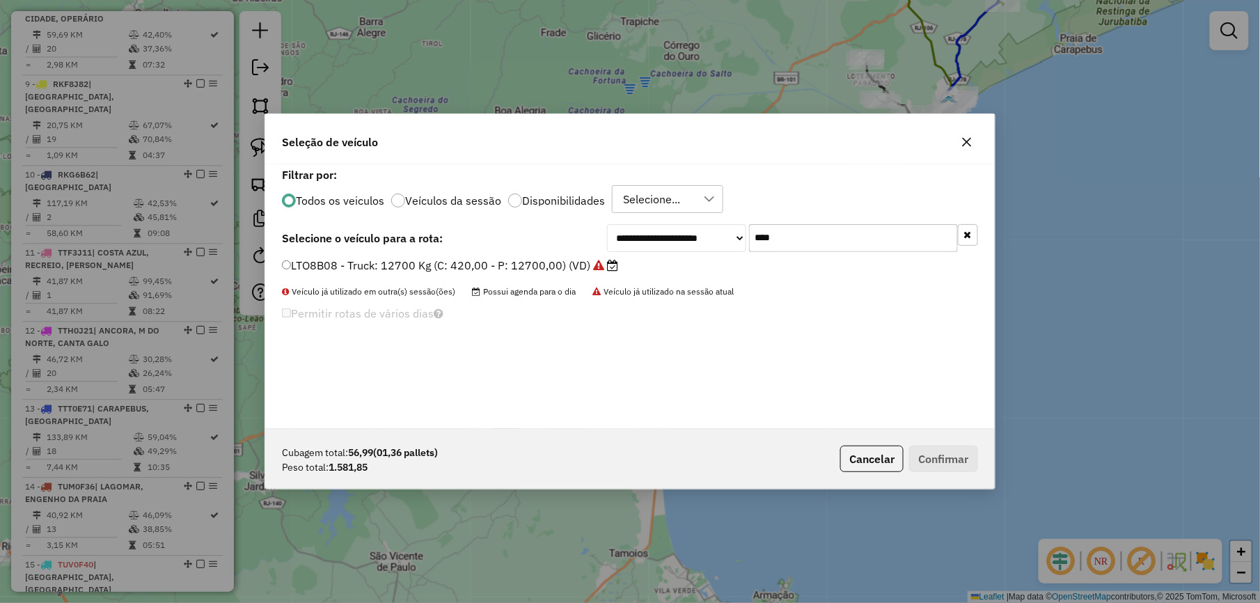
click at [850, 237] on input "****" at bounding box center [853, 238] width 209 height 28
type input "***"
click at [576, 264] on label "LMU0C93 - Toco: 7900 Kg (C: 336,00 - P: 7900,00) (VD)" at bounding box center [436, 265] width 308 height 17
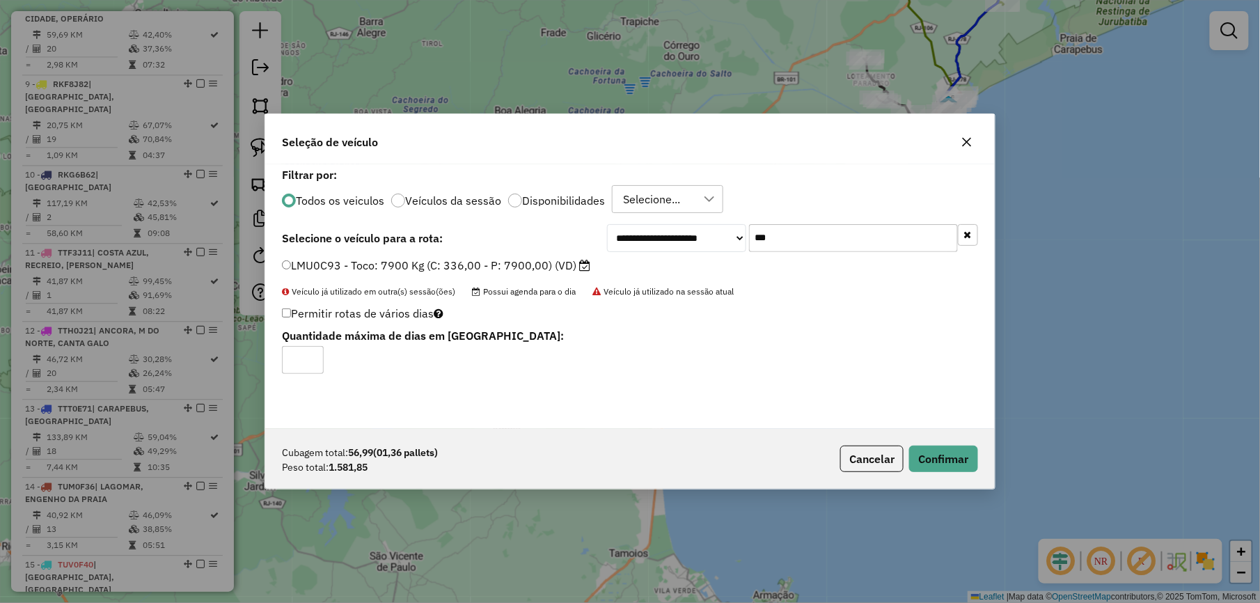
click at [979, 460] on div "Cubagem total: 56,99 (01,36 pallets) Peso total: 1.581,85 Cancelar Confirmar" at bounding box center [629, 459] width 729 height 60
click at [976, 460] on button "Confirmar" at bounding box center [943, 458] width 69 height 26
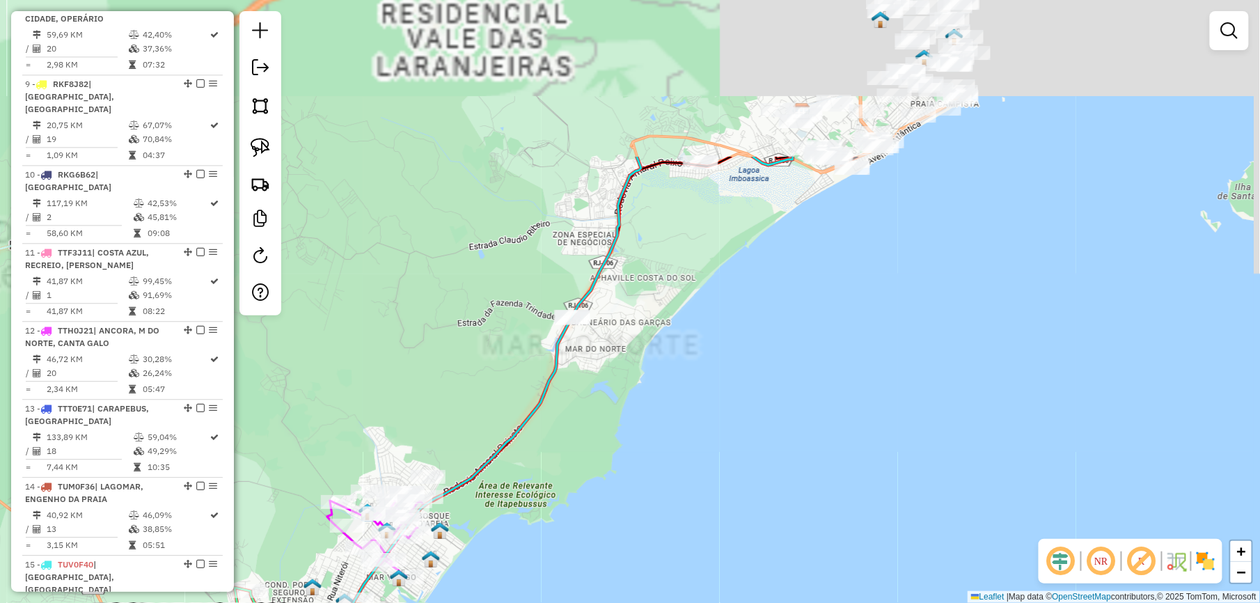
drag, startPoint x: 749, startPoint y: 351, endPoint x: 678, endPoint y: 519, distance: 182.8
click at [678, 519] on div "Janela de atendimento Grade de atendimento Capacidade Transportadoras Veículos …" at bounding box center [630, 301] width 1260 height 603
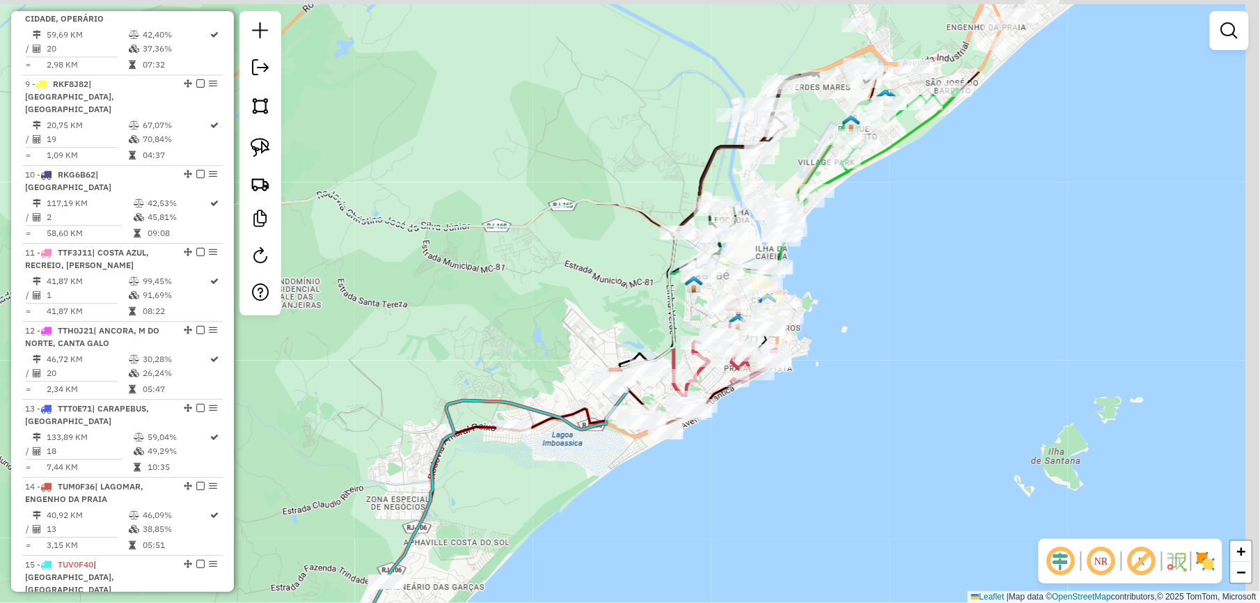
drag, startPoint x: 921, startPoint y: 355, endPoint x: 633, endPoint y: 643, distance: 408.0
click at [633, 603] on html "Aguarde... Pop-up bloqueado! Seu navegador bloqueou automáticamente a abertura …" at bounding box center [630, 301] width 1260 height 603
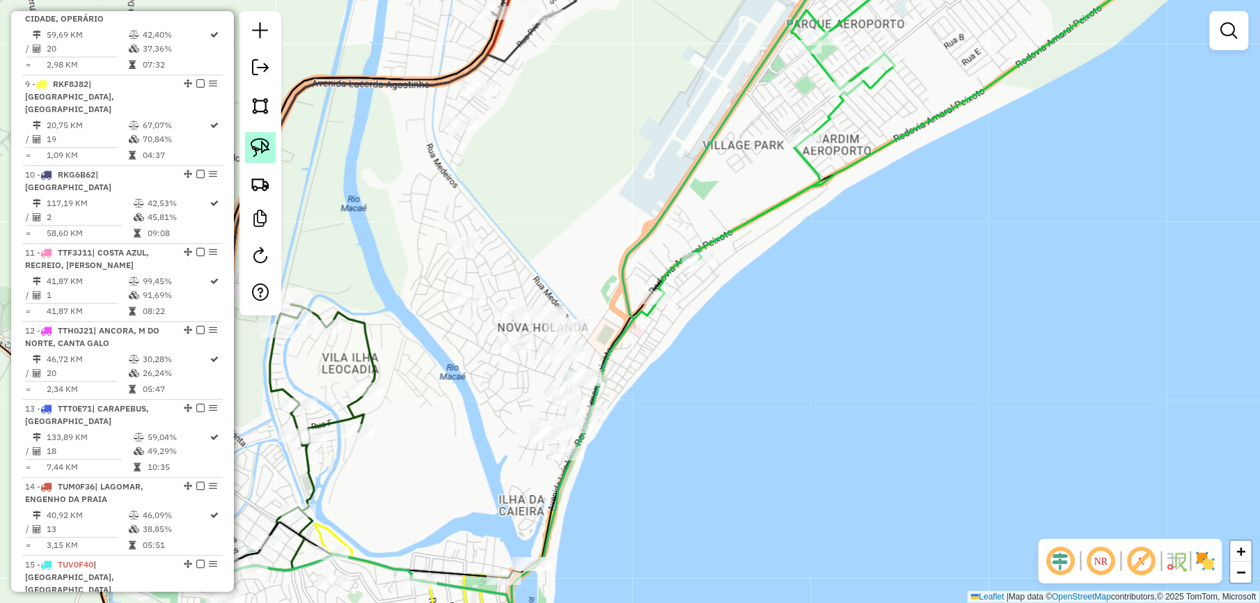
click at [262, 145] on img at bounding box center [260, 147] width 19 height 19
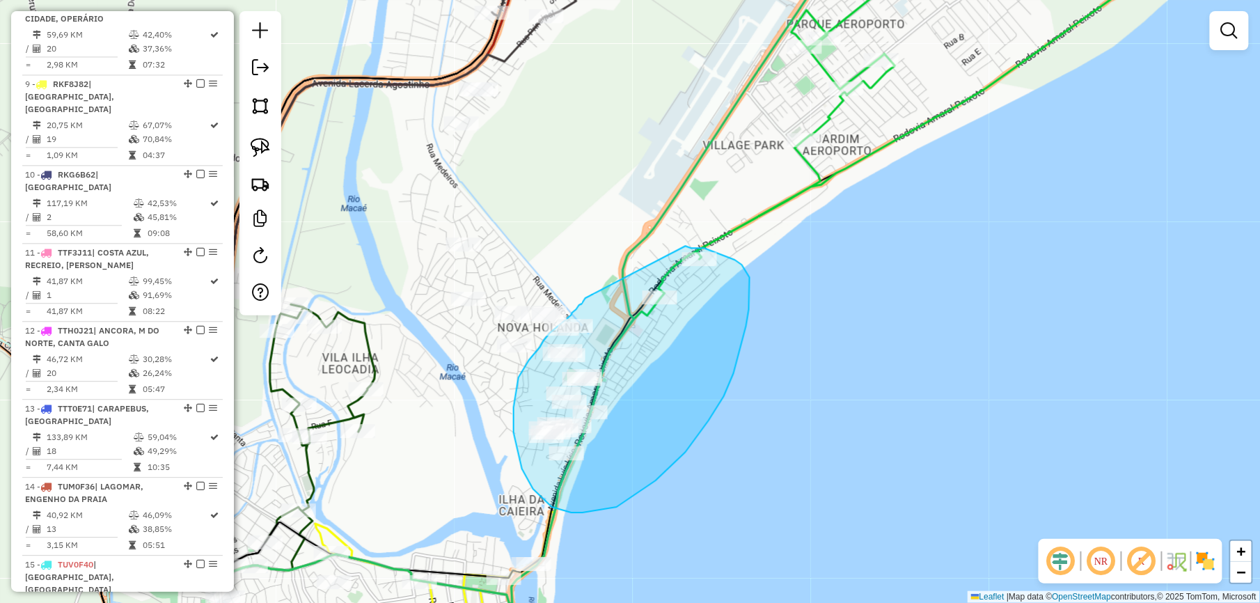
drag, startPoint x: 585, startPoint y: 298, endPoint x: 685, endPoint y: 246, distance: 112.4
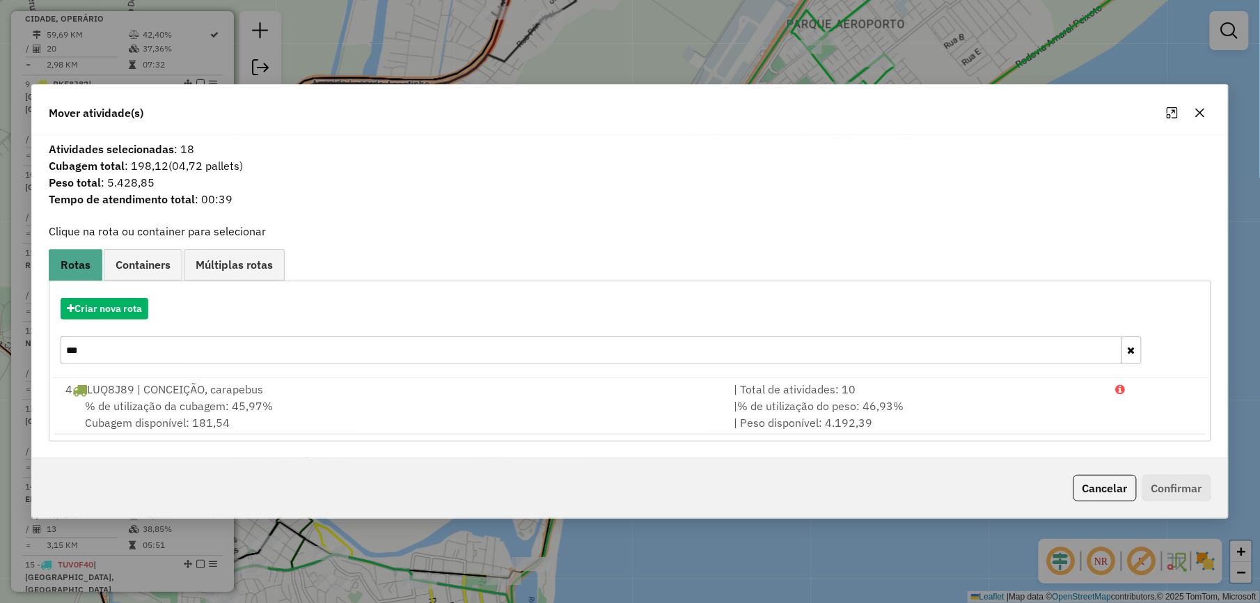
click at [1192, 113] on button "button" at bounding box center [1200, 113] width 22 height 22
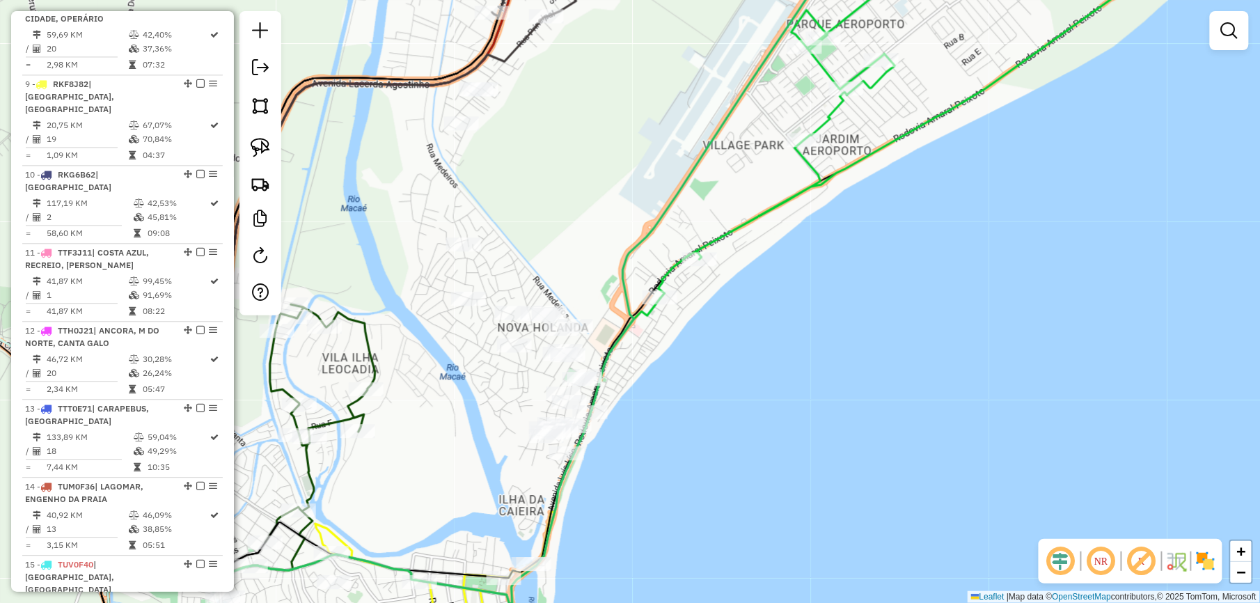
click at [713, 266] on div at bounding box center [699, 259] width 35 height 14
select select "**********"
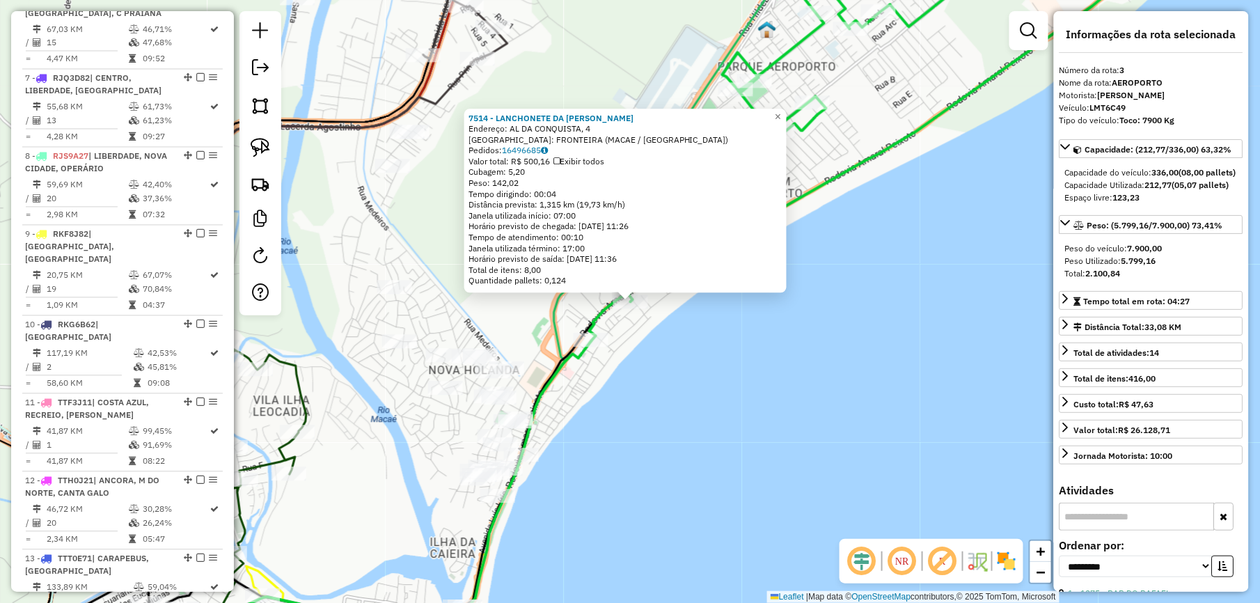
scroll to position [695, 0]
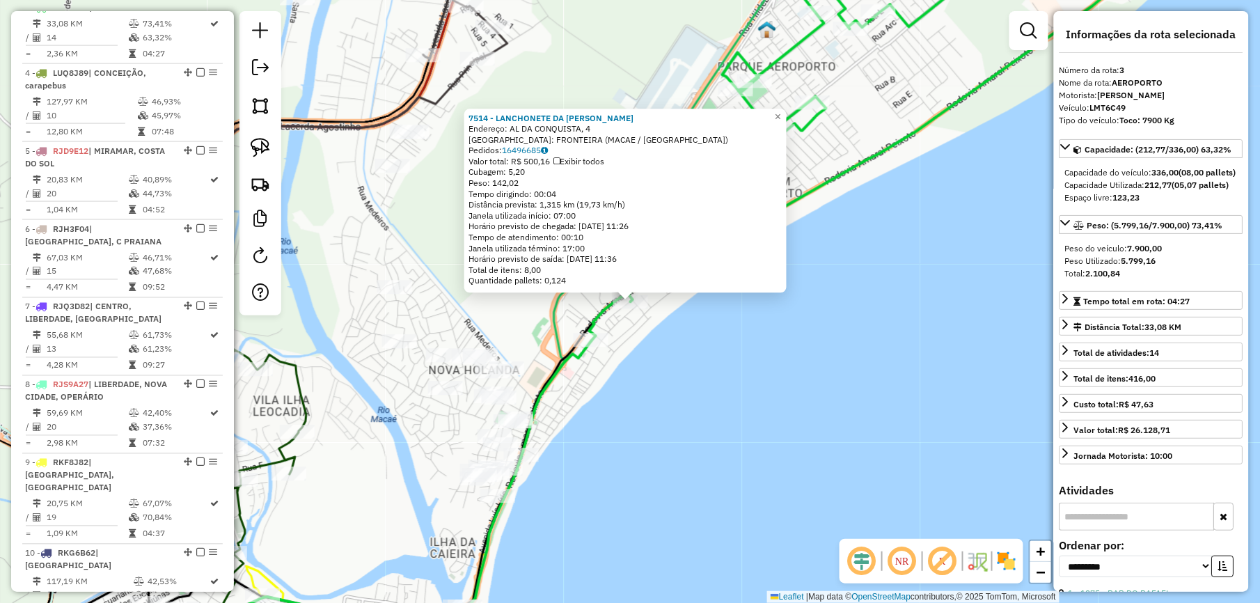
click at [633, 502] on div "7514 - LANCHONETE DA MARIA Endereço: AL DA CONQUISTA, 4 Bairro: FRONTEIRA (MACA…" at bounding box center [630, 301] width 1260 height 603
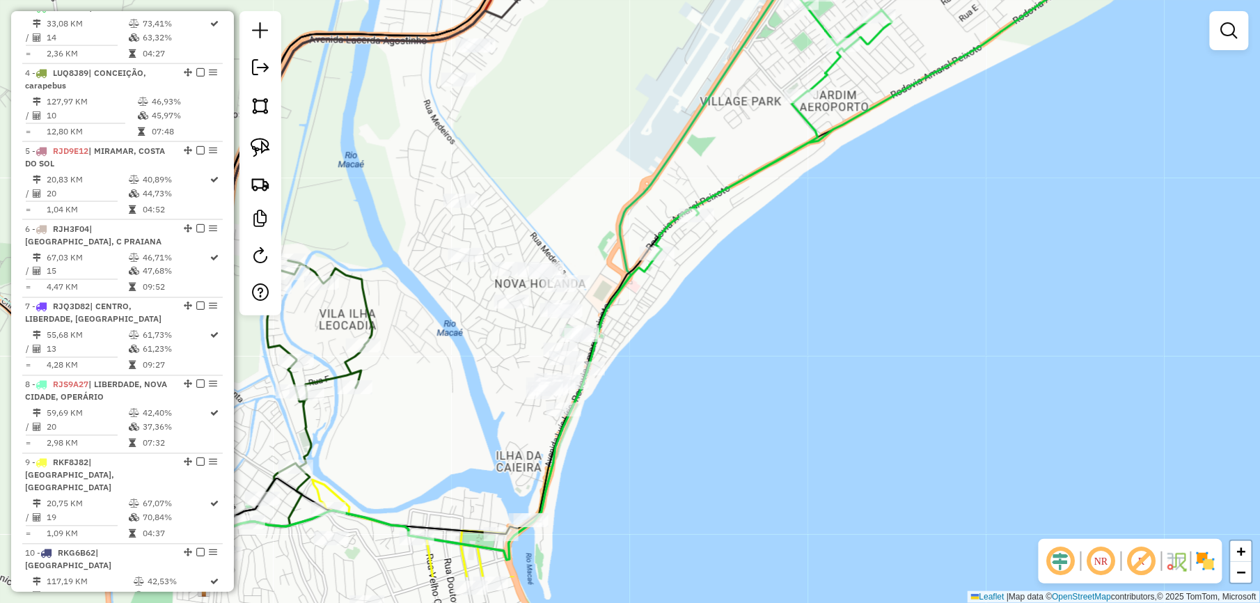
drag, startPoint x: 721, startPoint y: 402, endPoint x: 487, endPoint y: 245, distance: 281.4
click at [733, 326] on div "Janela de atendimento Grade de atendimento Capacidade Transportadoras Veículos …" at bounding box center [630, 301] width 1260 height 603
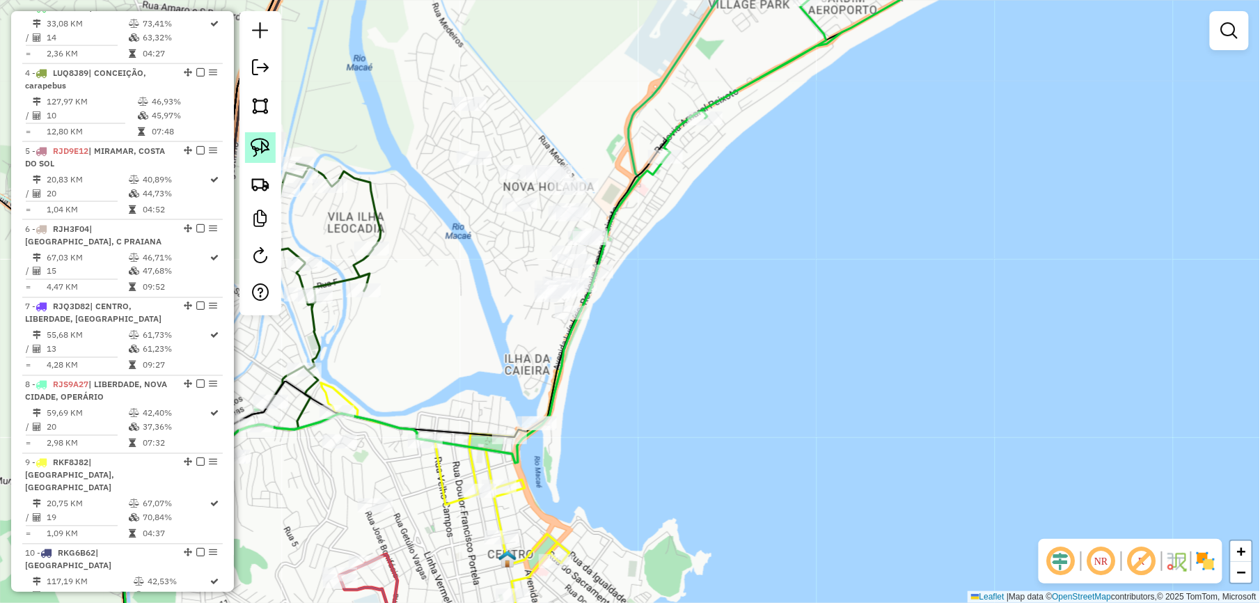
click at [259, 143] on img at bounding box center [260, 147] width 19 height 19
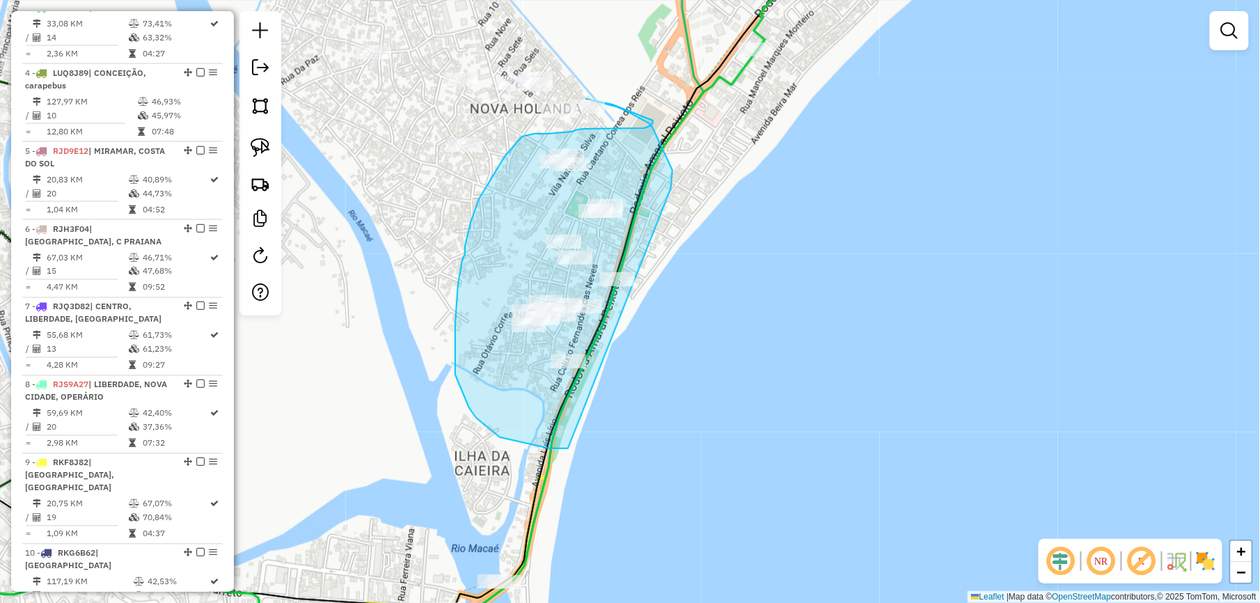
drag, startPoint x: 671, startPoint y: 188, endPoint x: 699, endPoint y: 365, distance: 179.1
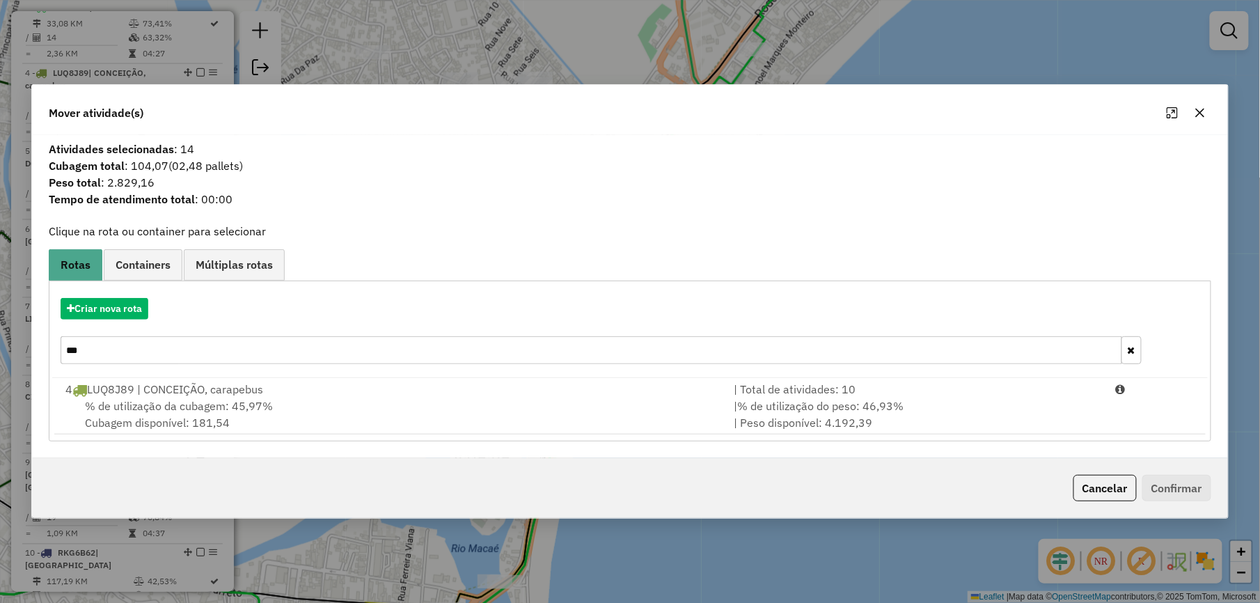
click at [1200, 112] on icon "button" at bounding box center [1199, 112] width 9 height 9
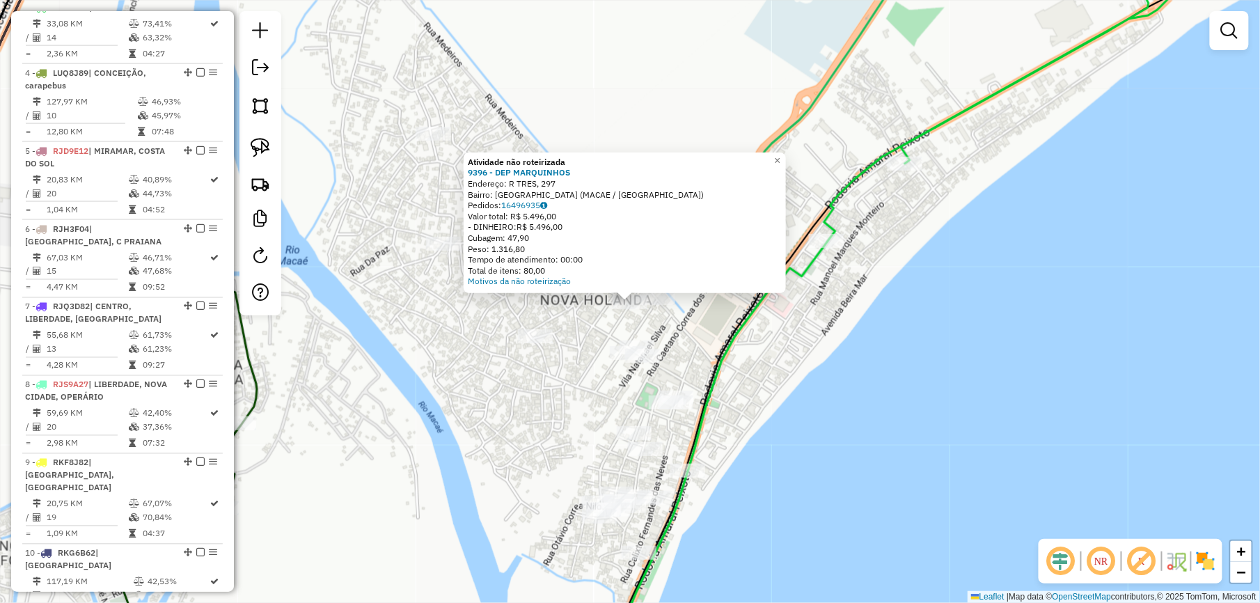
click at [704, 355] on div "Atividade não roteirizada 9396 - DEP MARQUINHOS Endereço: R TRES, 297 Bairro: N…" at bounding box center [630, 301] width 1260 height 603
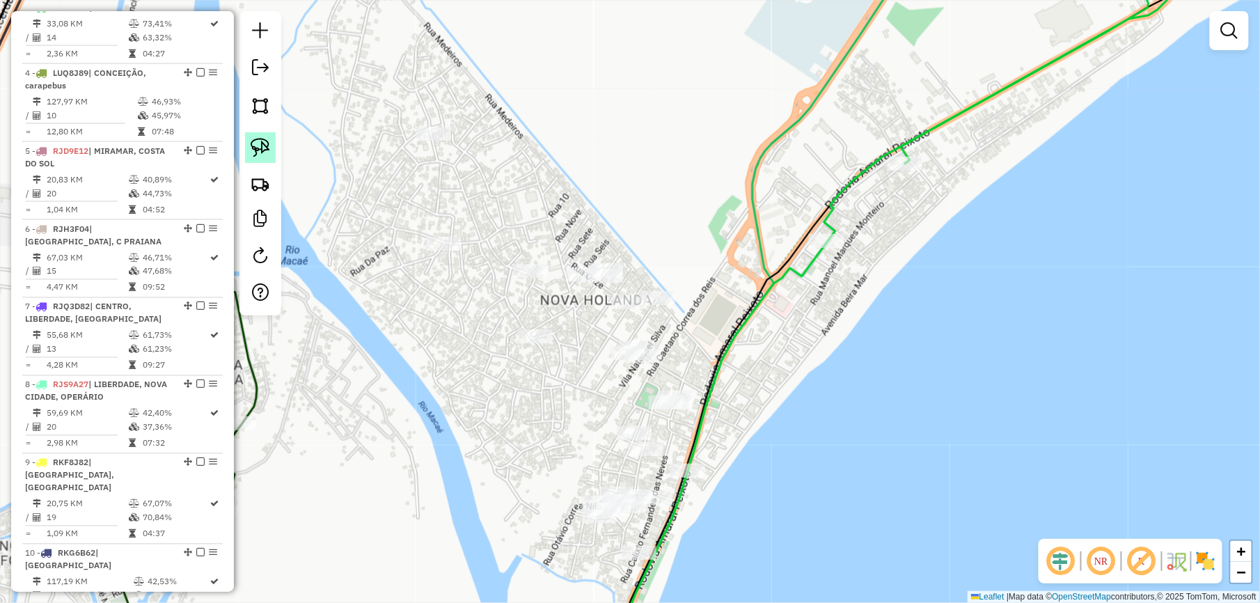
click at [254, 138] on img at bounding box center [260, 147] width 19 height 19
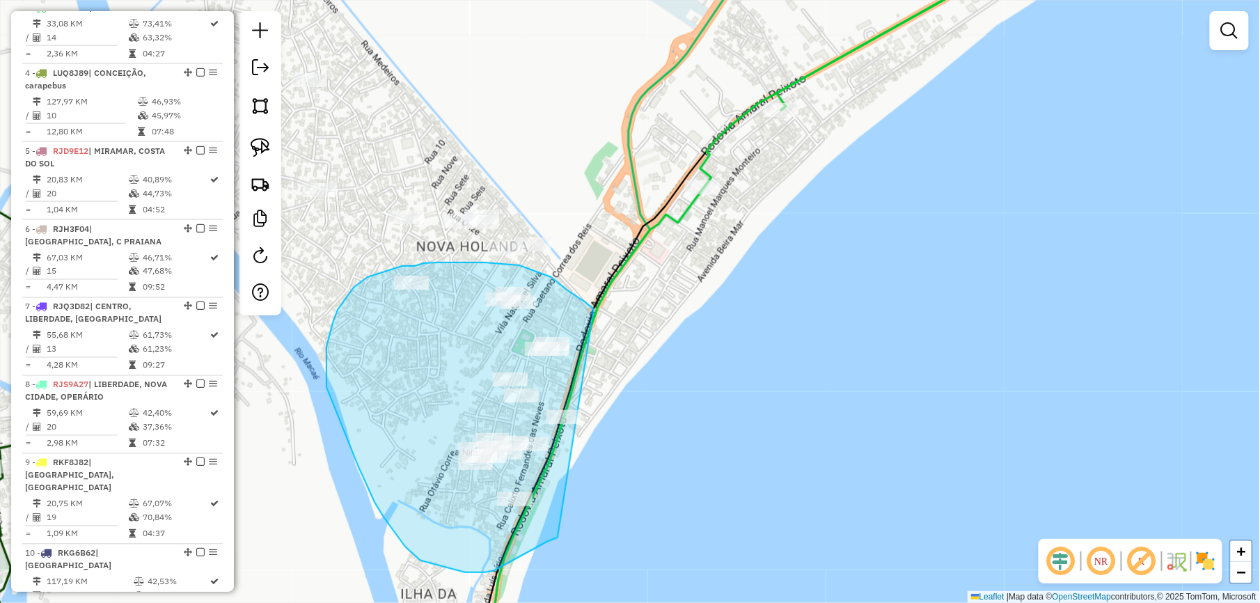
drag, startPoint x: 576, startPoint y: 296, endPoint x: 622, endPoint y: 494, distance: 202.8
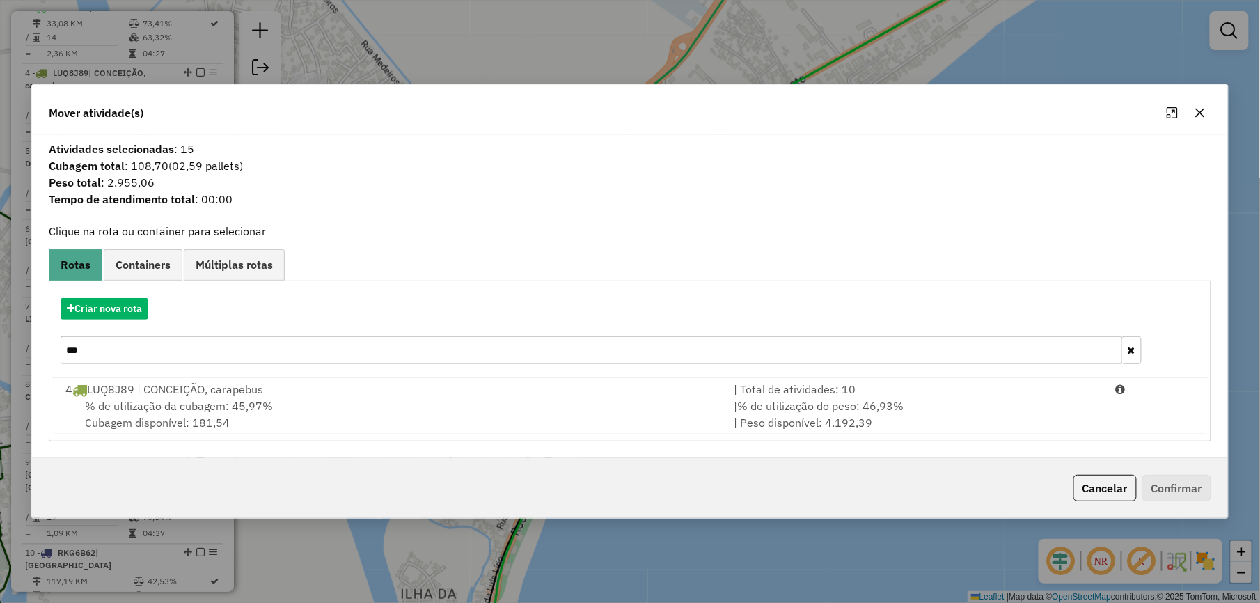
click at [1196, 104] on button "button" at bounding box center [1200, 113] width 22 height 22
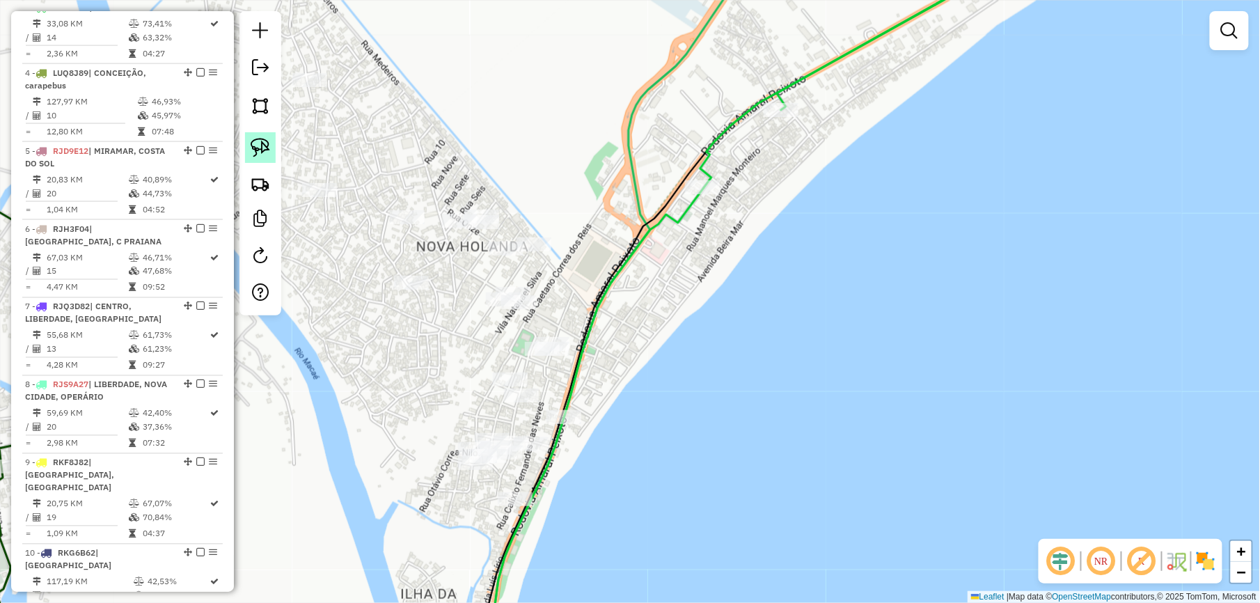
click at [257, 142] on img at bounding box center [260, 147] width 19 height 19
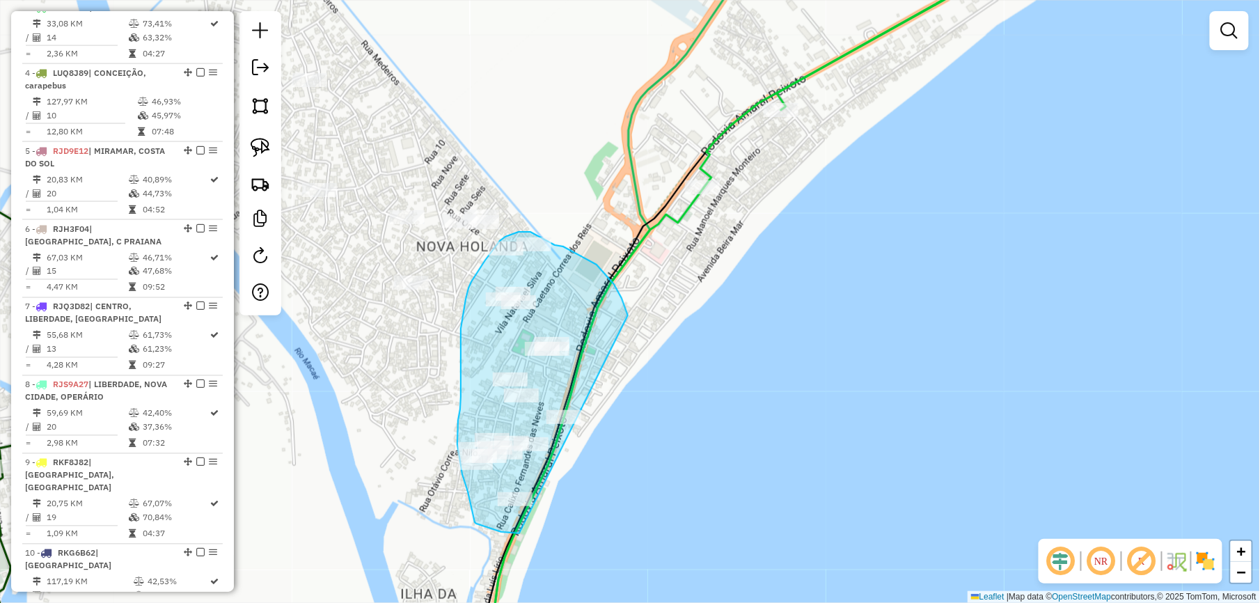
drag, startPoint x: 619, startPoint y: 292, endPoint x: 592, endPoint y: 507, distance: 216.8
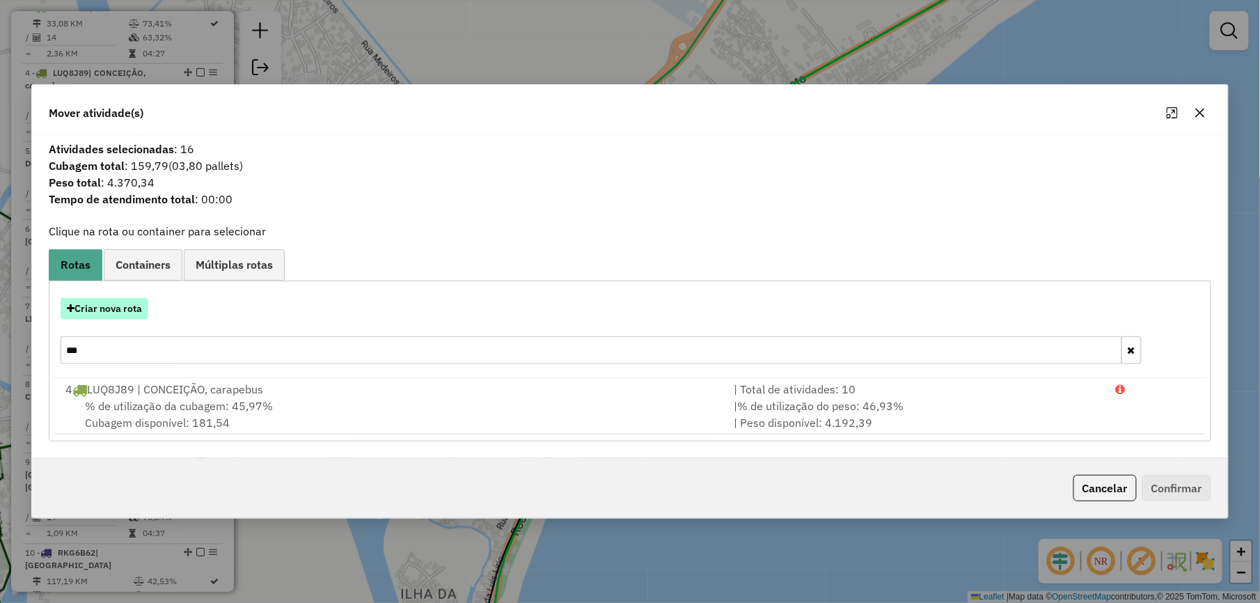
click at [114, 304] on button "Criar nova rota" at bounding box center [105, 309] width 88 height 22
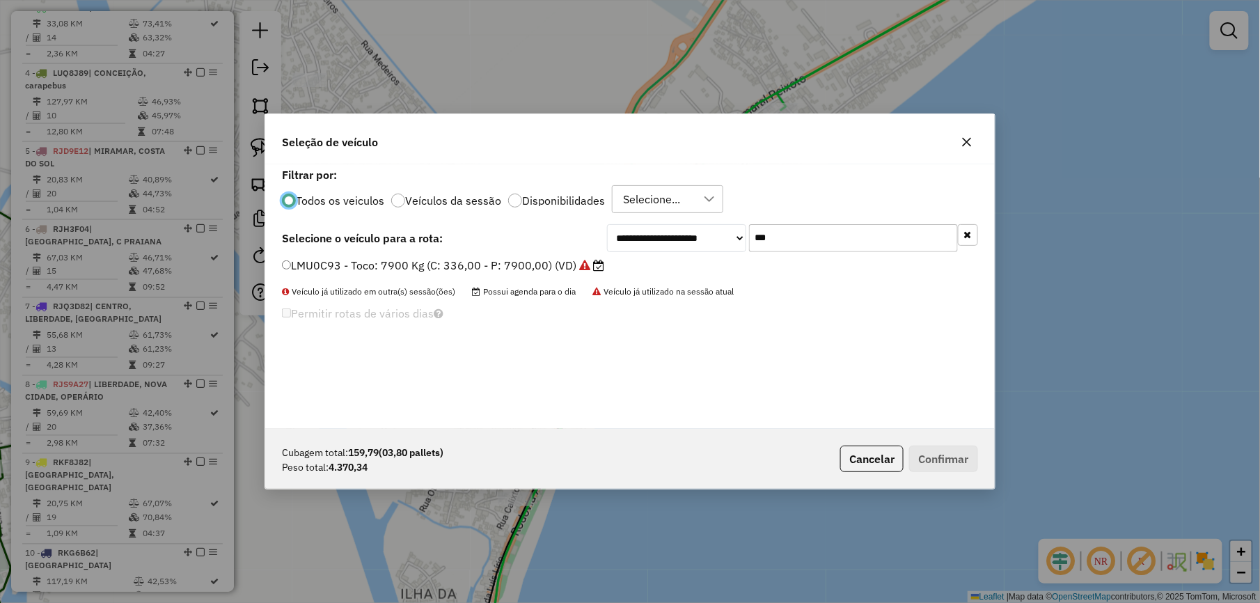
scroll to position [7, 4]
click at [841, 243] on input "***" at bounding box center [853, 238] width 209 height 28
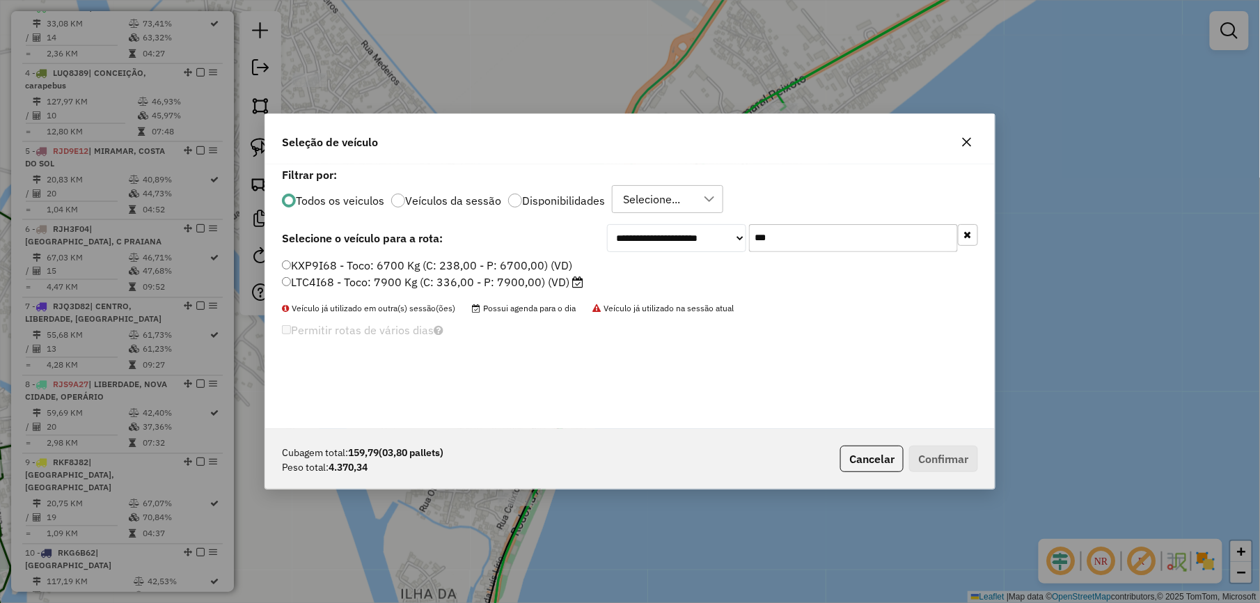
click at [768, 245] on input "***" at bounding box center [853, 238] width 209 height 28
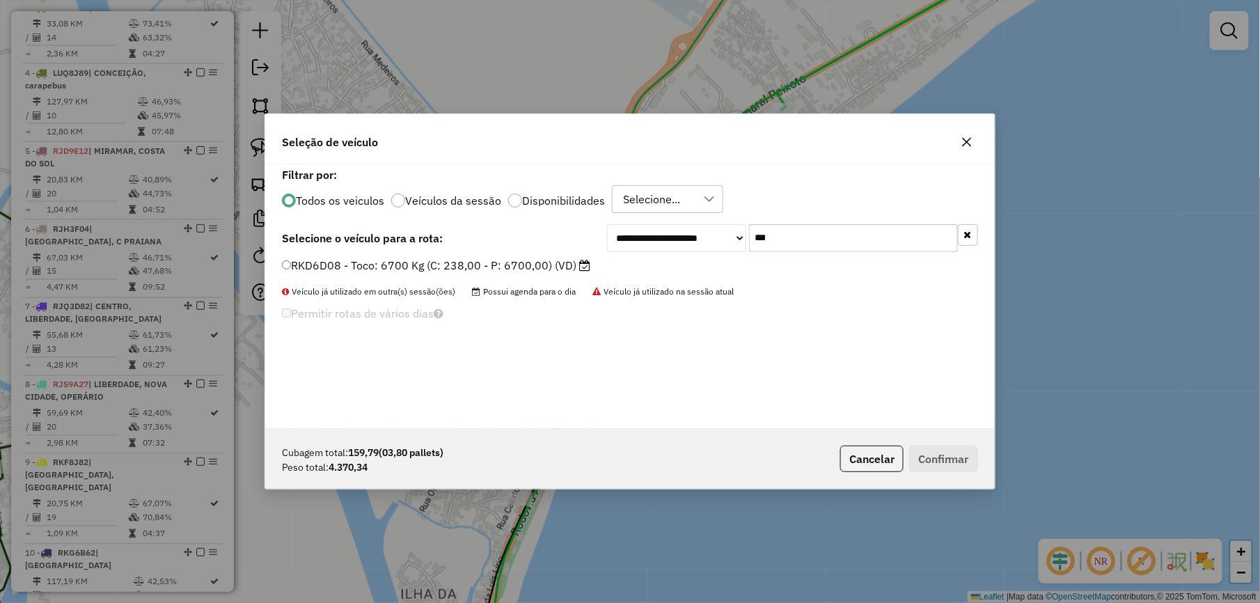
type input "***"
click at [558, 266] on label "RKD6D08 - Toco: 6700 Kg (C: 238,00 - P: 6700,00) (VD)" at bounding box center [436, 265] width 308 height 17
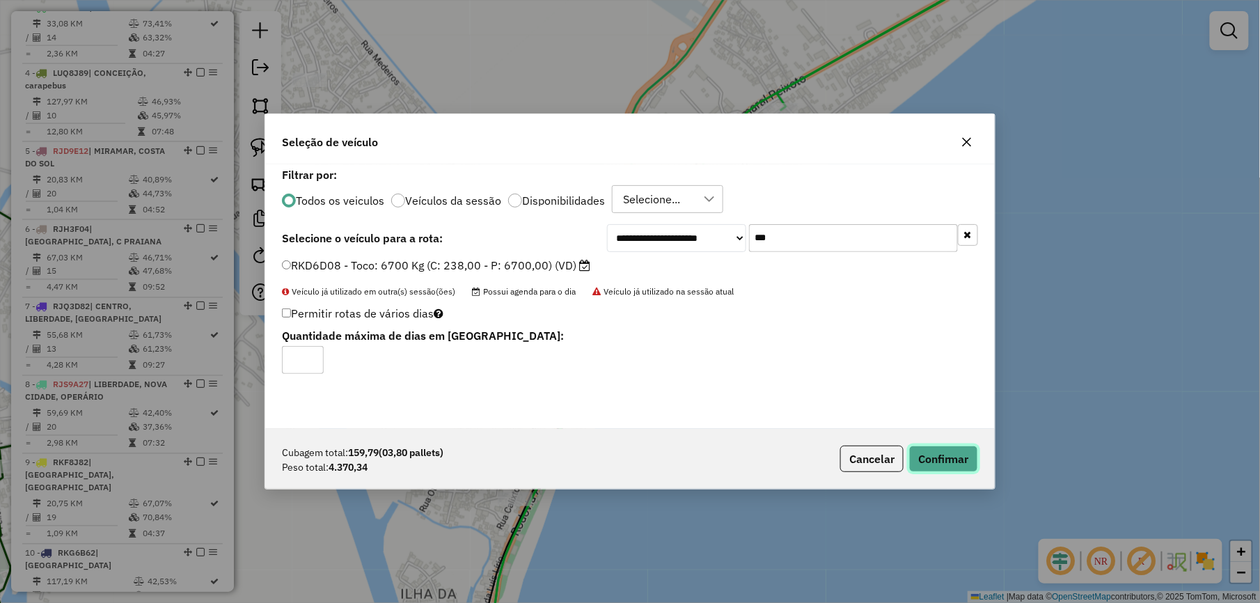
click at [949, 454] on button "Confirmar" at bounding box center [943, 458] width 69 height 26
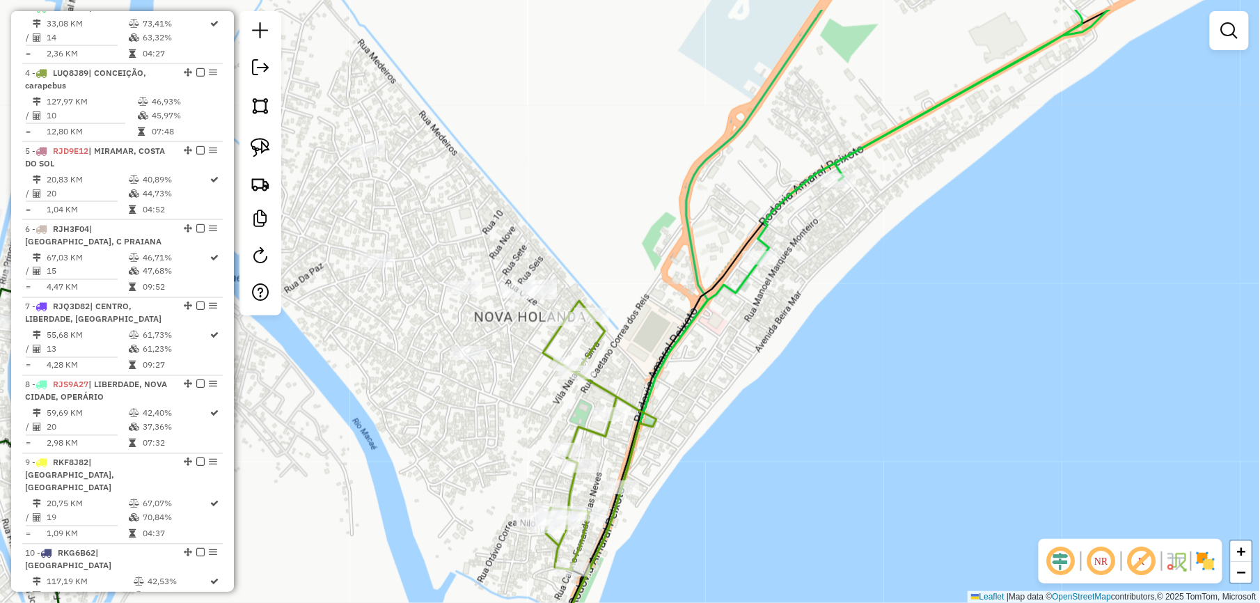
drag, startPoint x: 496, startPoint y: 421, endPoint x: 569, endPoint y: 505, distance: 110.5
click at [569, 505] on div "Janela de atendimento Grade de atendimento Capacidade Transportadoras Veículos …" at bounding box center [630, 301] width 1260 height 603
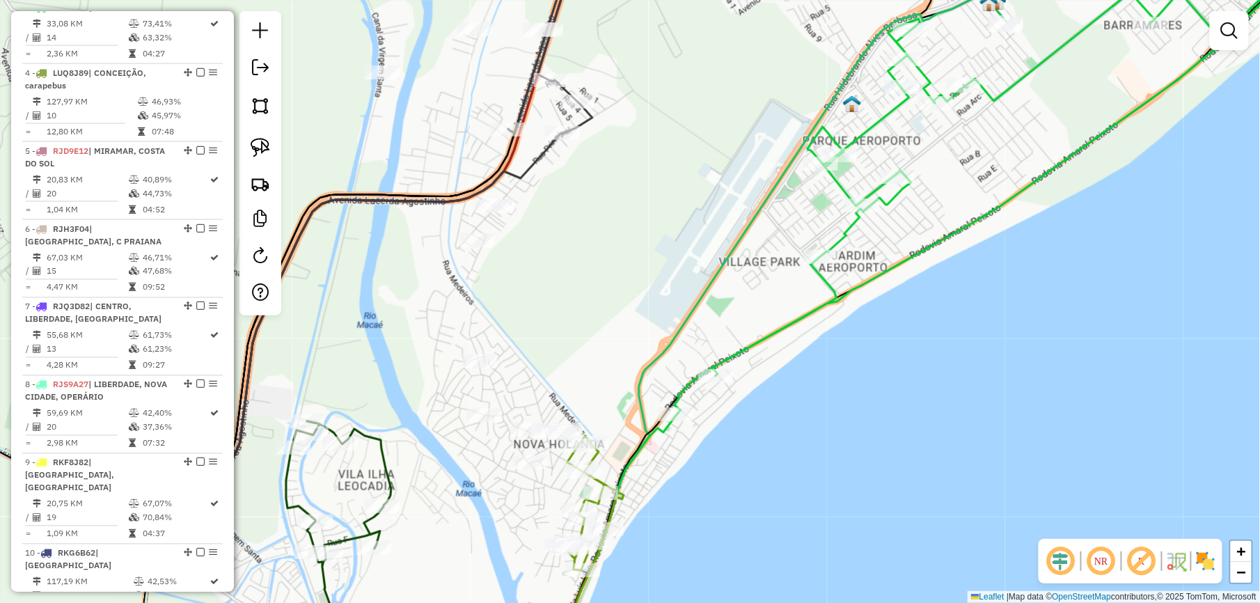
drag, startPoint x: 441, startPoint y: 277, endPoint x: 459, endPoint y: 274, distance: 18.4
click at [459, 284] on div "Janela de atendimento Grade de atendimento Capacidade Transportadoras Veículos …" at bounding box center [630, 301] width 1260 height 603
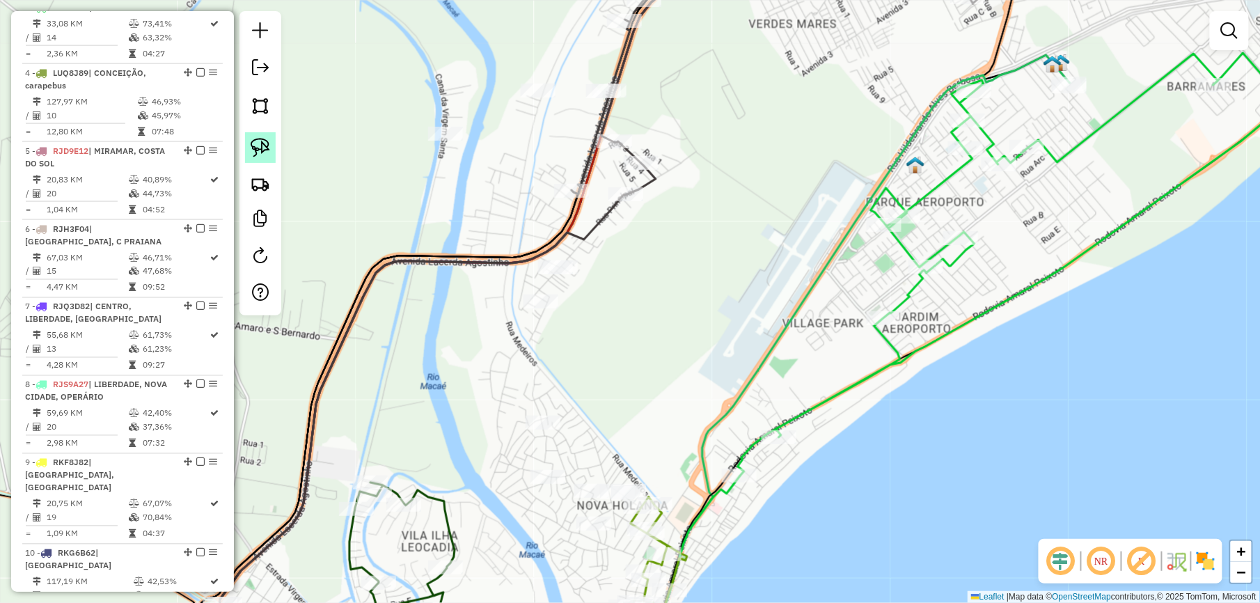
click at [263, 148] on img at bounding box center [260, 147] width 19 height 19
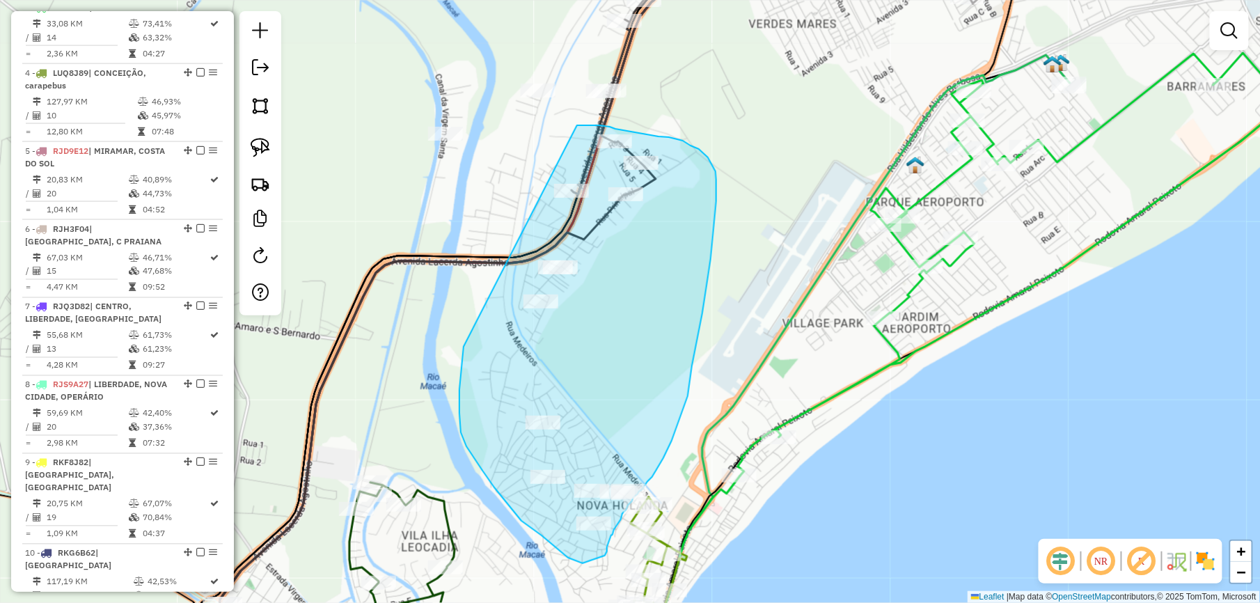
drag, startPoint x: 463, startPoint y: 354, endPoint x: 551, endPoint y: 135, distance: 235.7
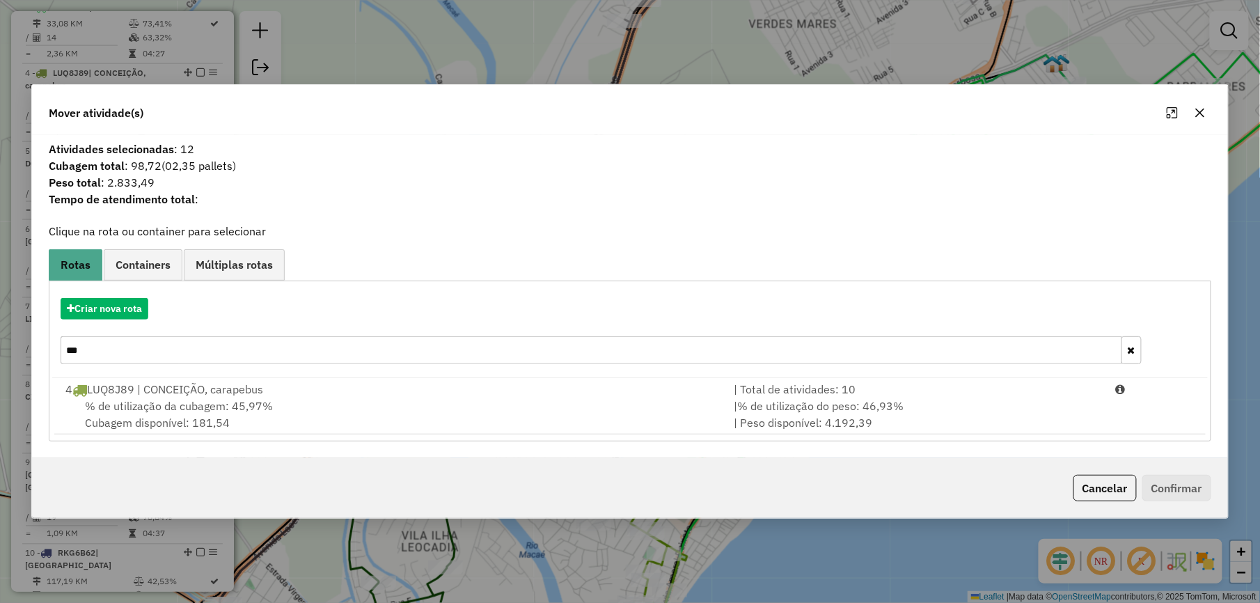
click at [131, 356] on input "***" at bounding box center [591, 350] width 1061 height 28
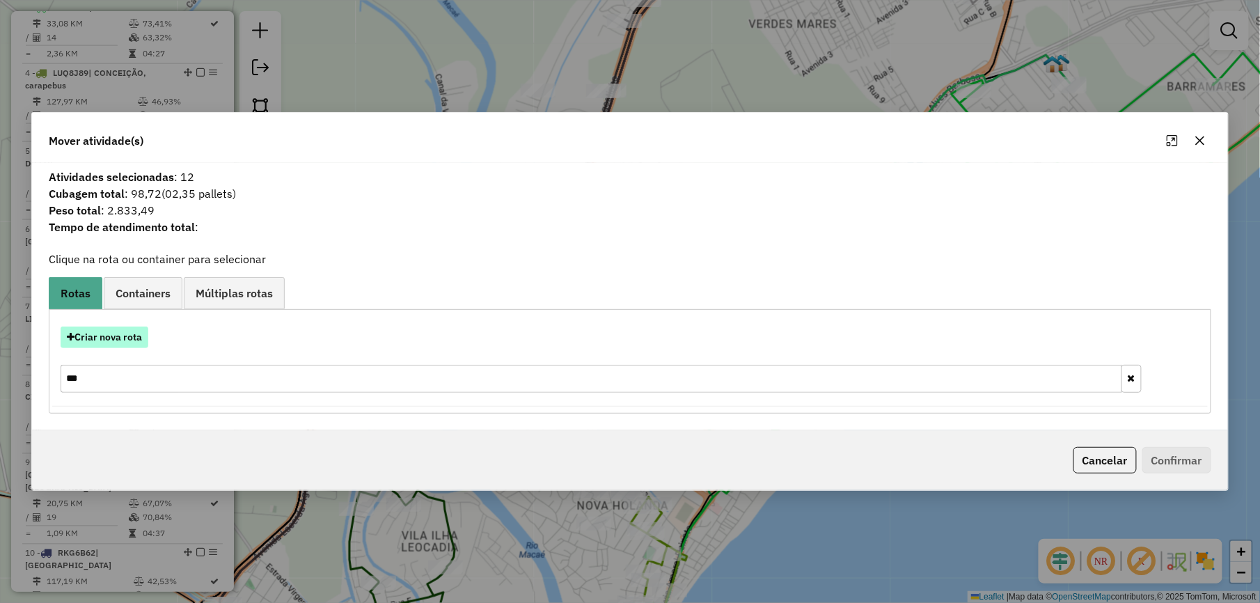
type input "***"
click at [118, 342] on button "Criar nova rota" at bounding box center [105, 337] width 88 height 22
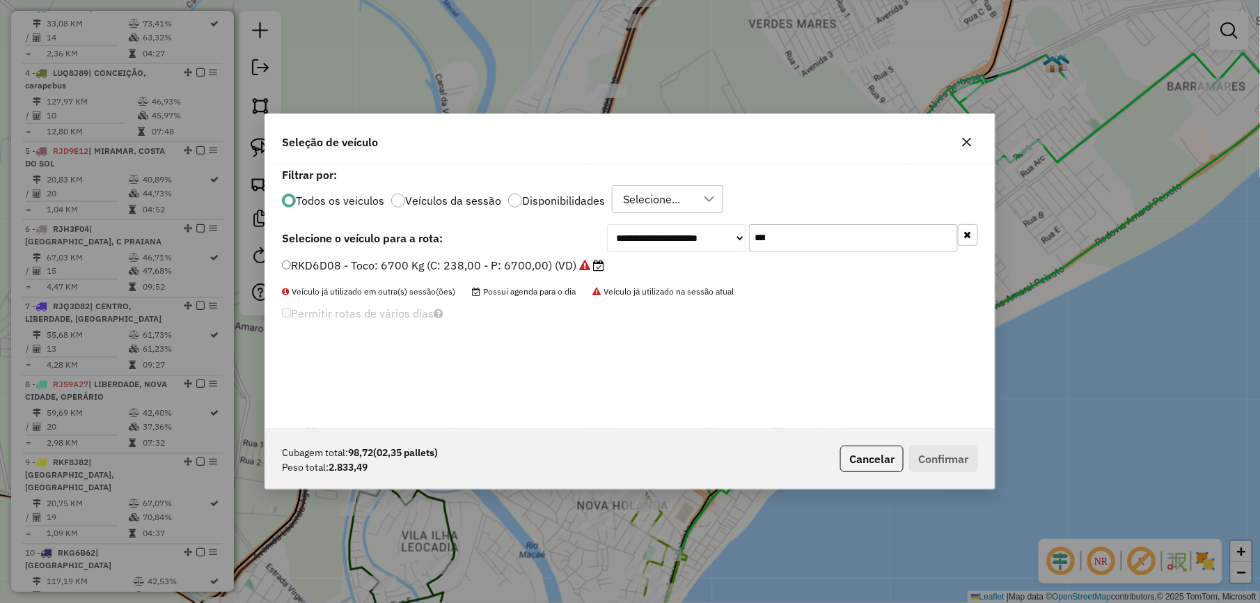
click at [819, 237] on input "***" at bounding box center [853, 238] width 209 height 28
type input "**"
click at [502, 256] on div "**********" at bounding box center [629, 296] width 729 height 264
click at [507, 251] on div "**********" at bounding box center [630, 238] width 696 height 28
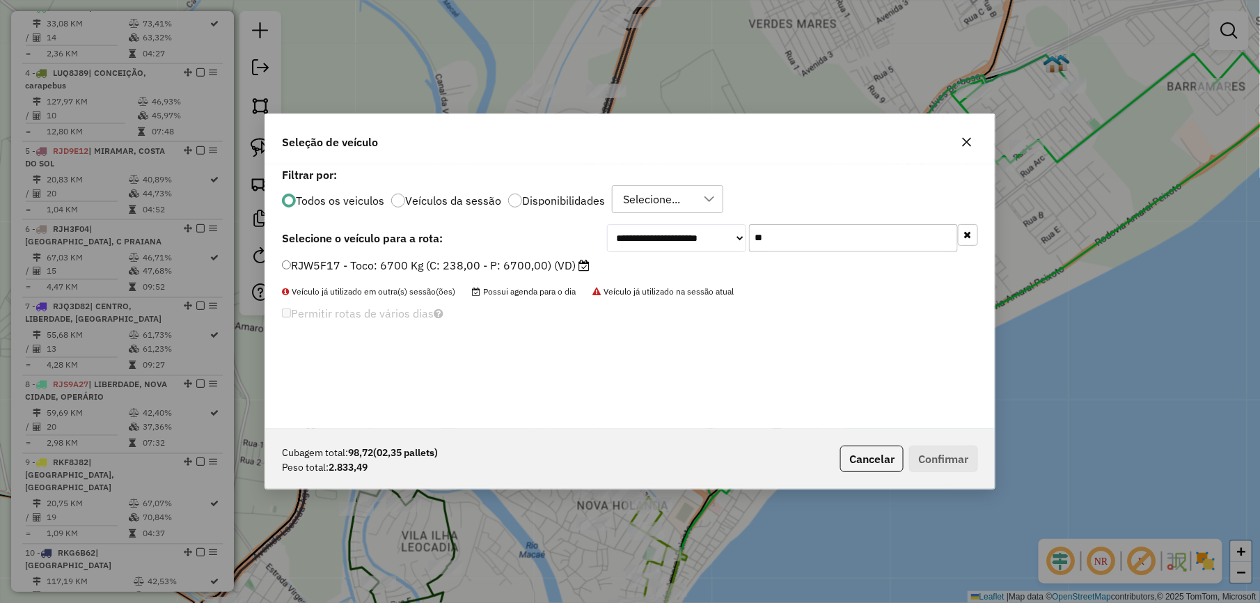
click at [509, 265] on label "RJW5F17 - Toco: 6700 Kg (C: 238,00 - P: 6700,00) (VD)" at bounding box center [436, 265] width 308 height 17
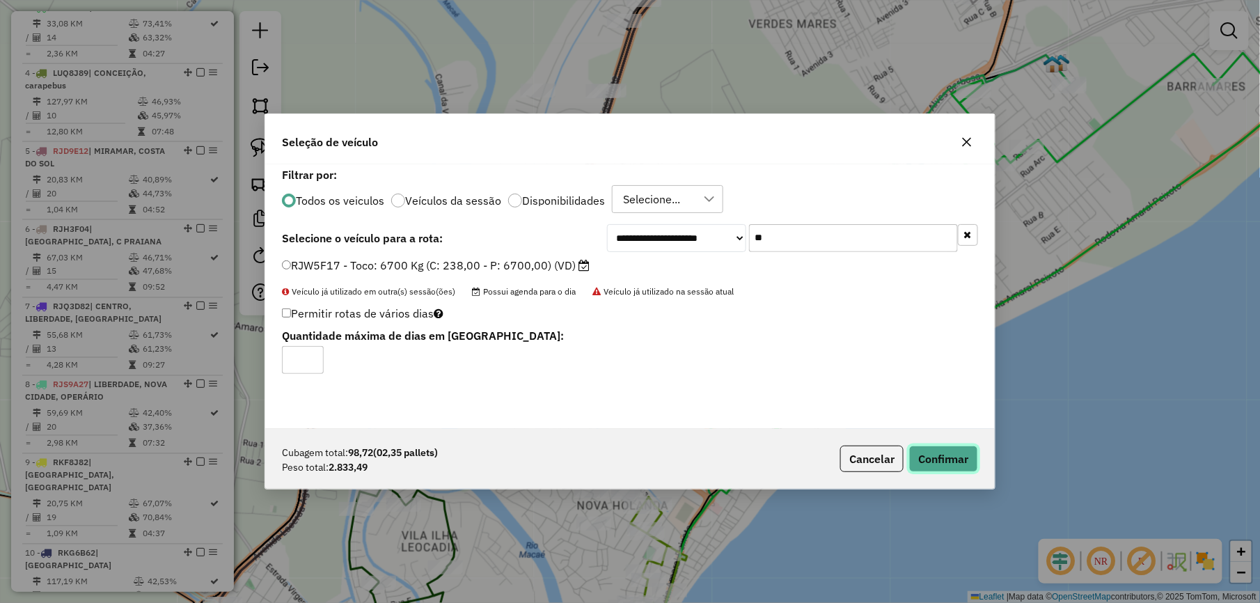
click at [958, 460] on button "Confirmar" at bounding box center [943, 458] width 69 height 26
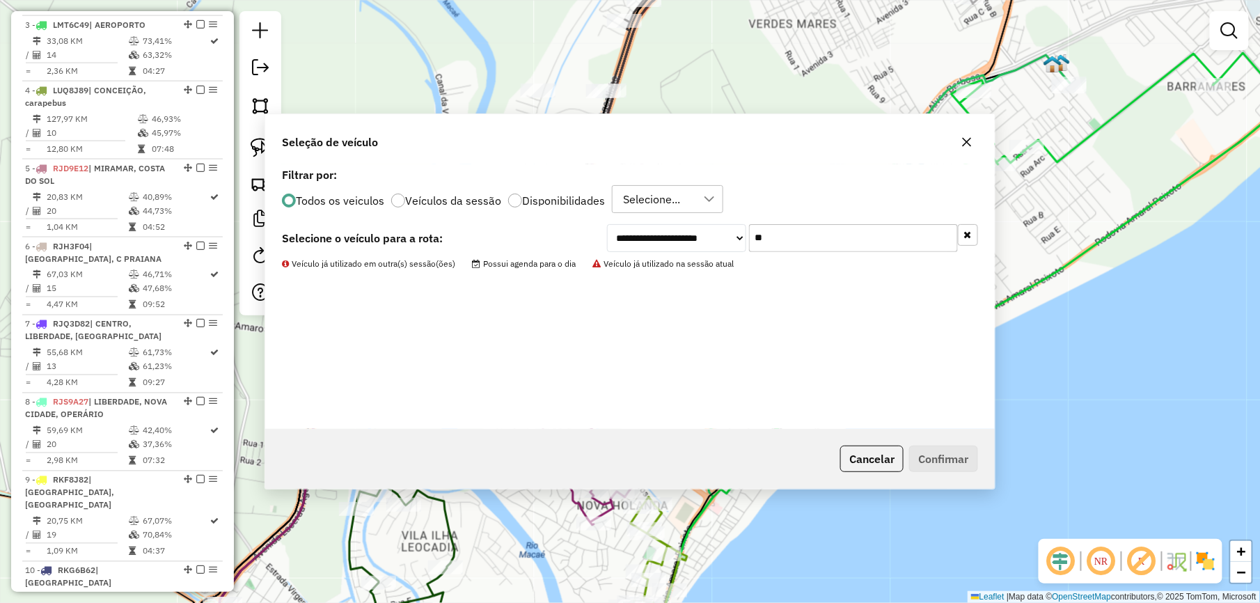
scroll to position [711, 0]
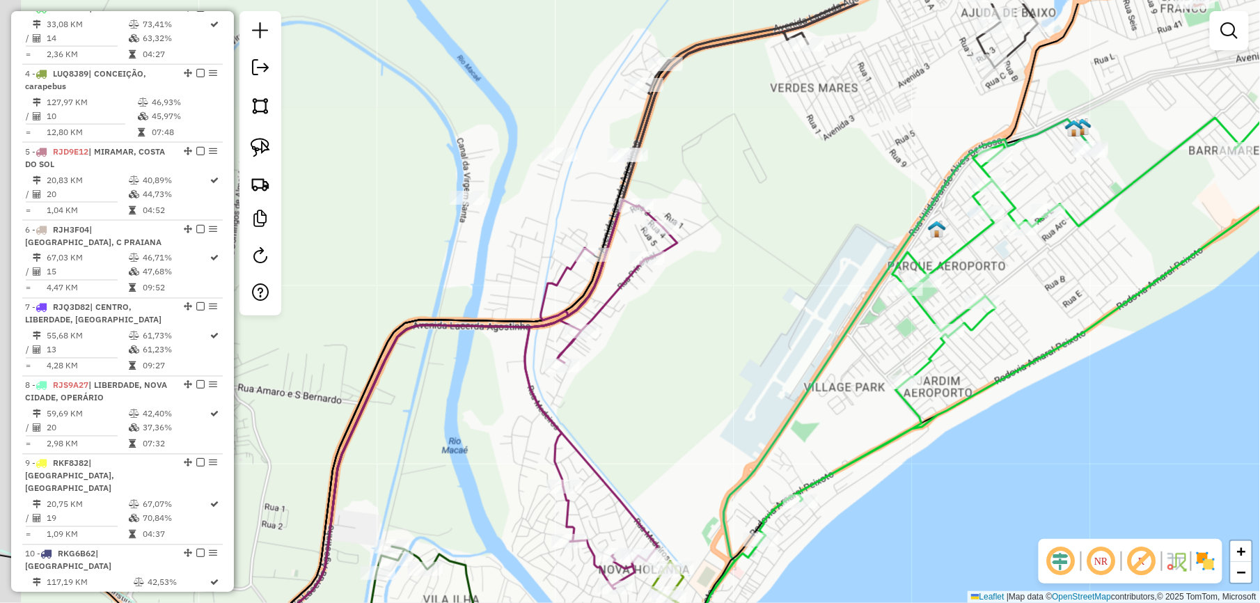
drag, startPoint x: 600, startPoint y: 304, endPoint x: 658, endPoint y: 413, distance: 123.6
click at [636, 454] on div "Janela de atendimento Grade de atendimento Capacidade Transportadoras Veículos …" at bounding box center [630, 301] width 1260 height 603
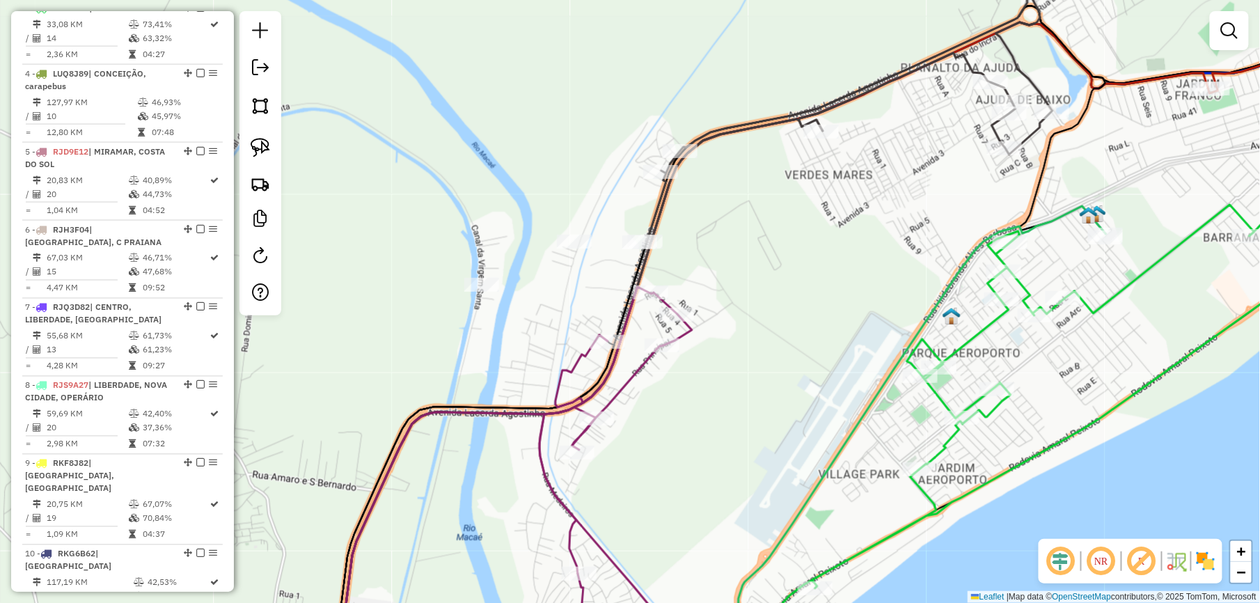
select select "**********"
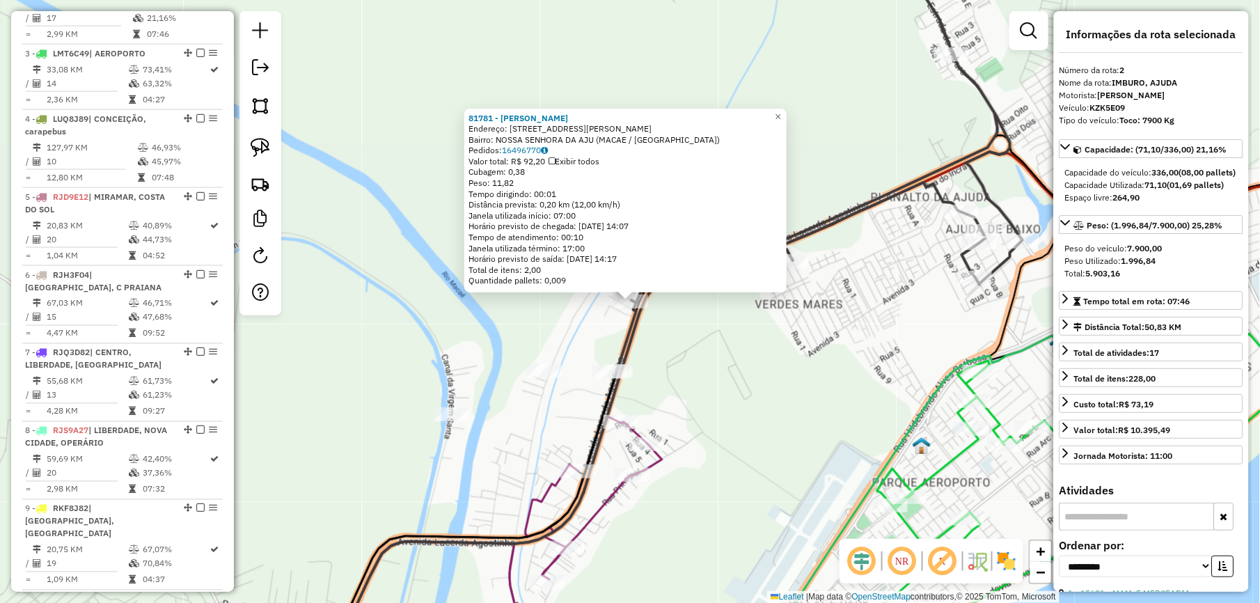
scroll to position [647, 0]
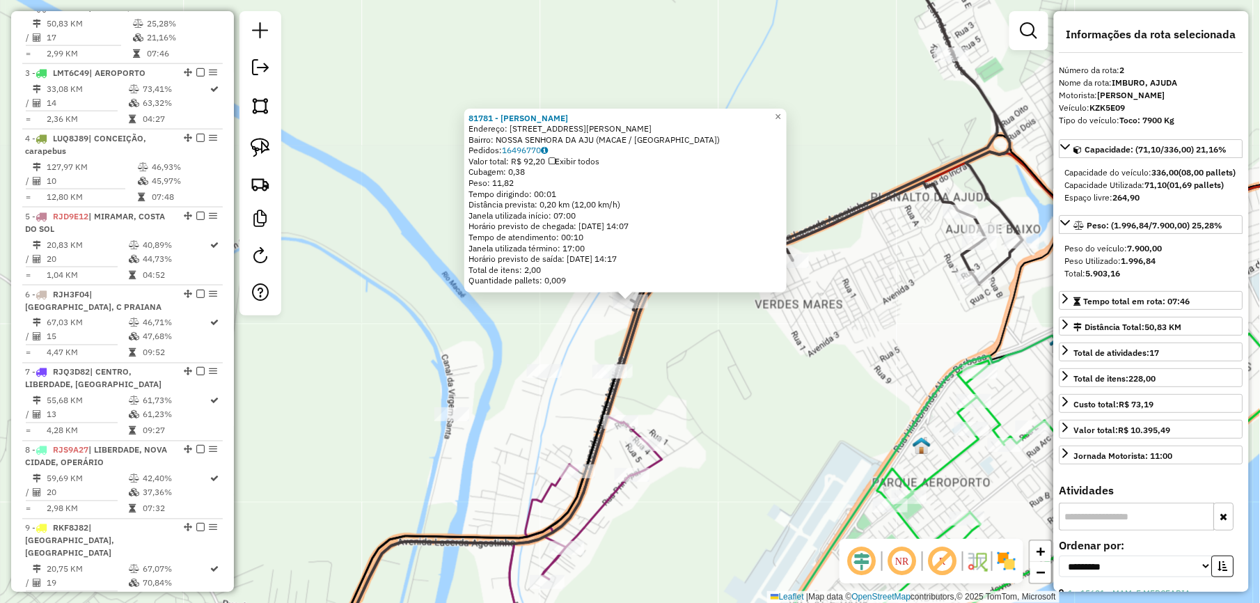
click at [404, 312] on div "81781 - JOSE AUGUSTO ROSA Endereço: AV LACERDA AGOSTINHO, 7 Bairro: NOSSA SENHO…" at bounding box center [630, 301] width 1260 height 603
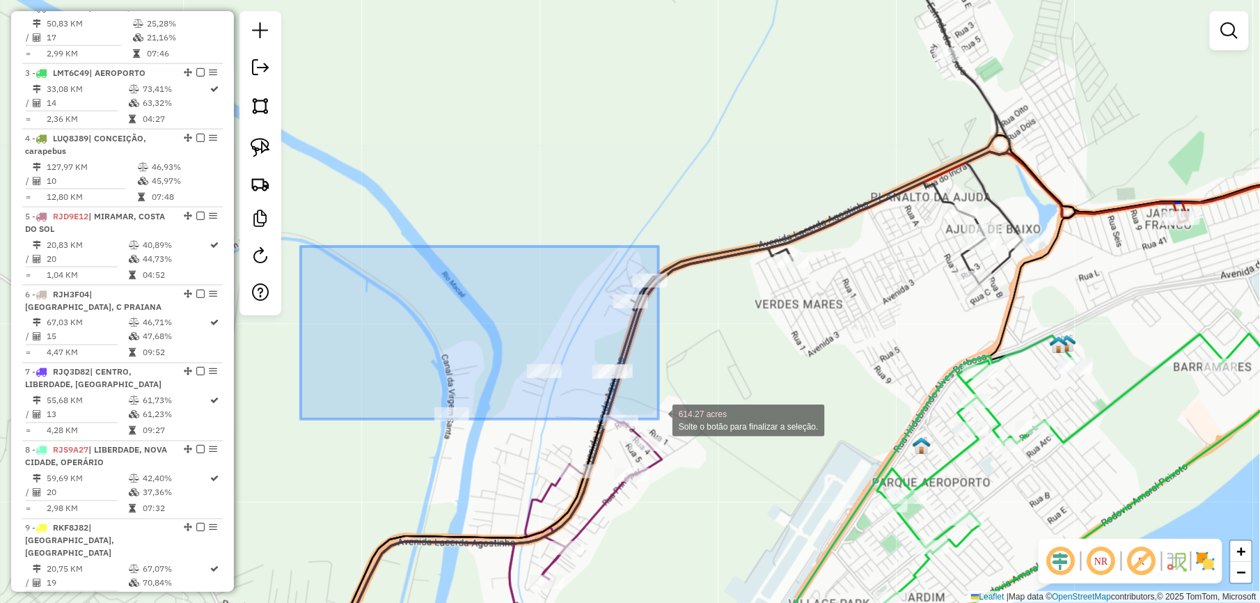
drag, startPoint x: 301, startPoint y: 246, endPoint x: 660, endPoint y: 419, distance: 398.4
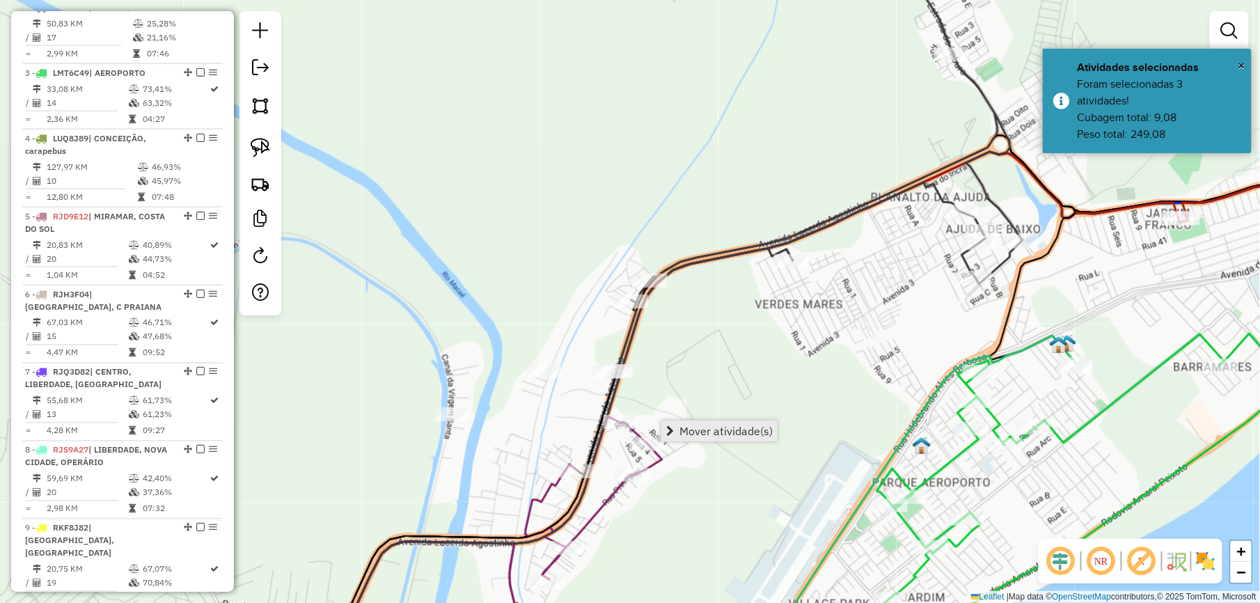
click at [758, 429] on span "Mover atividade(s)" at bounding box center [725, 430] width 93 height 11
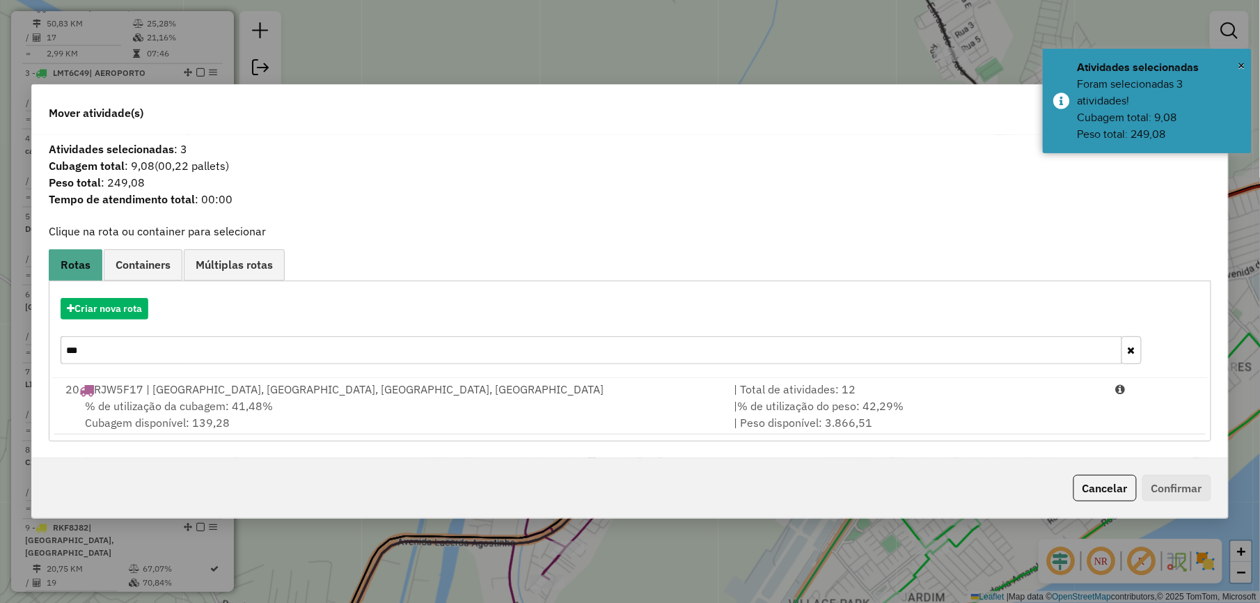
click at [163, 349] on input "***" at bounding box center [591, 350] width 1061 height 28
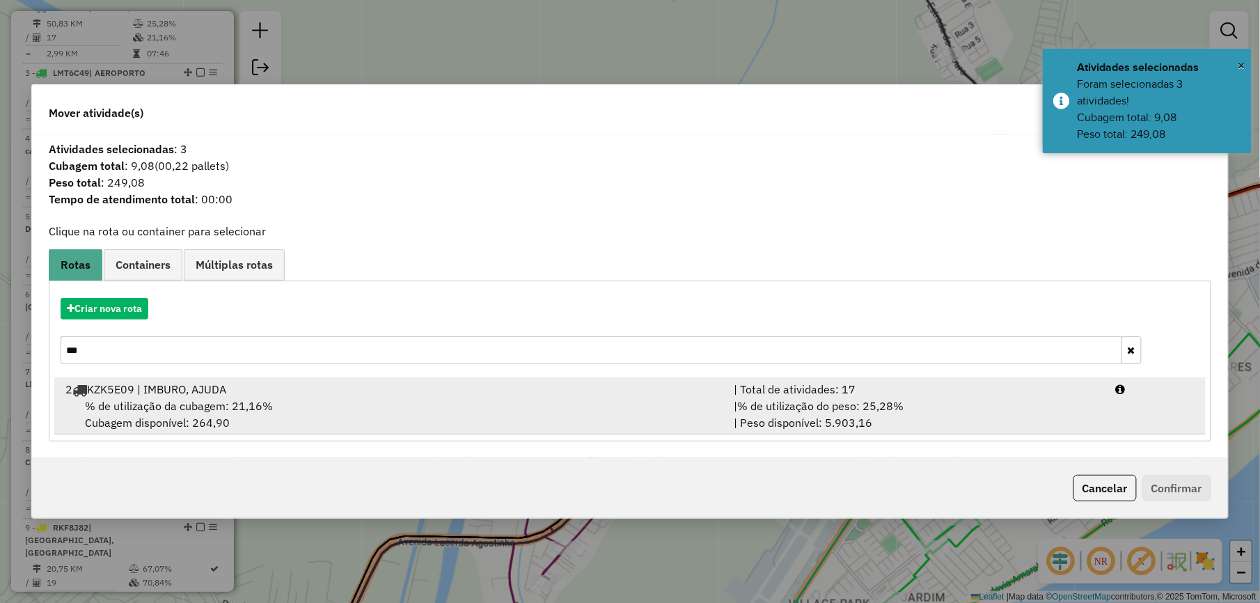
type input "***"
click at [608, 411] on div "% de utilização da cubagem: 21,16% Cubagem disponível: 264,90" at bounding box center [391, 413] width 668 height 33
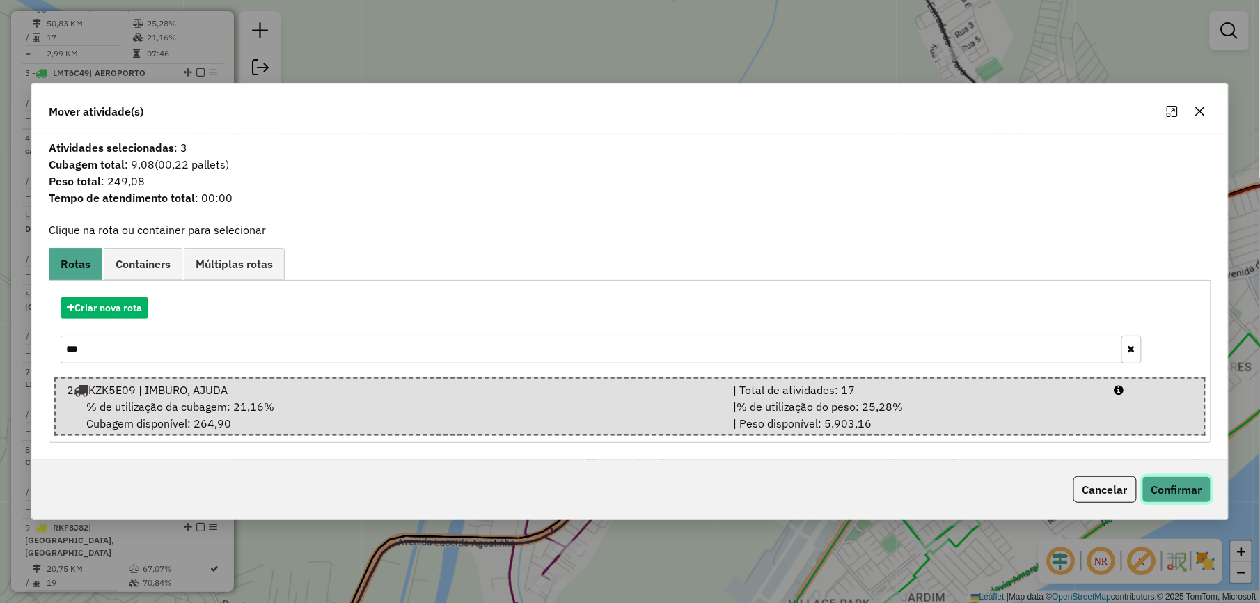
click at [1181, 487] on button "Confirmar" at bounding box center [1176, 489] width 69 height 26
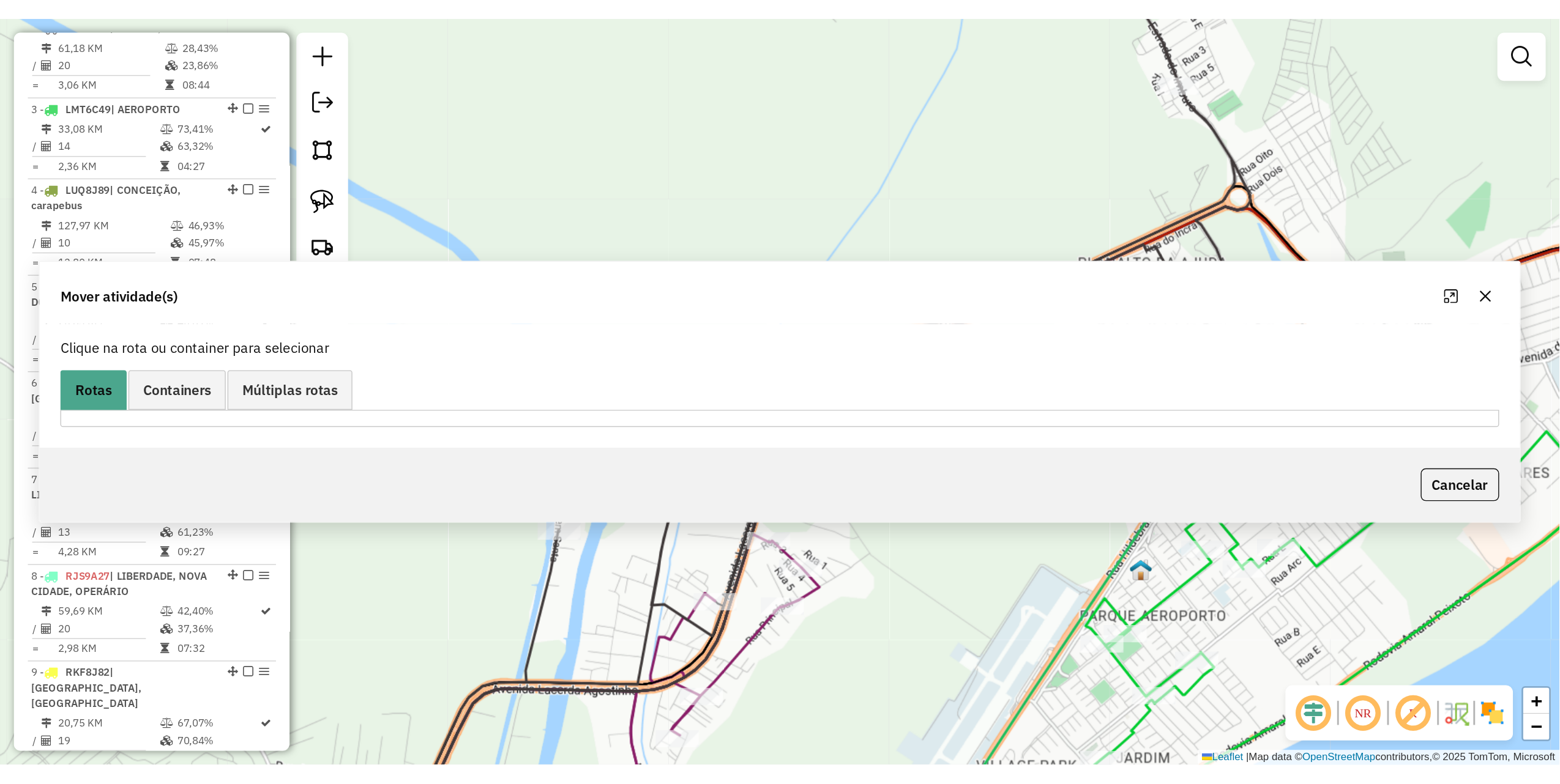
scroll to position [512, 0]
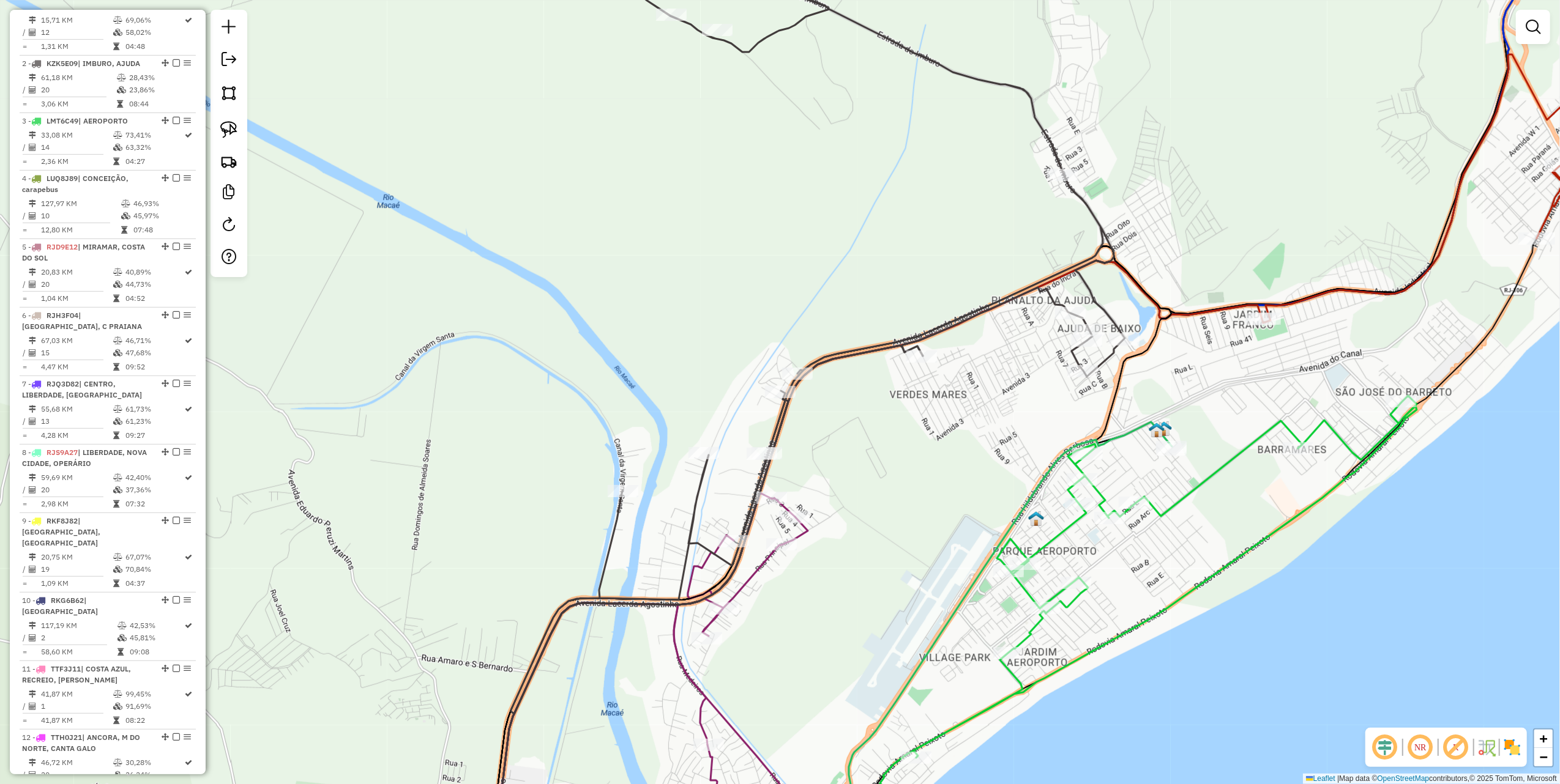
drag, startPoint x: 674, startPoint y: 241, endPoint x: 735, endPoint y: 186, distance: 82.1
click at [697, 209] on div "Janela de atendimento Grade de atendimento Capacidade Transportadoras Veículos …" at bounding box center [780, 392] width 1560 height 784
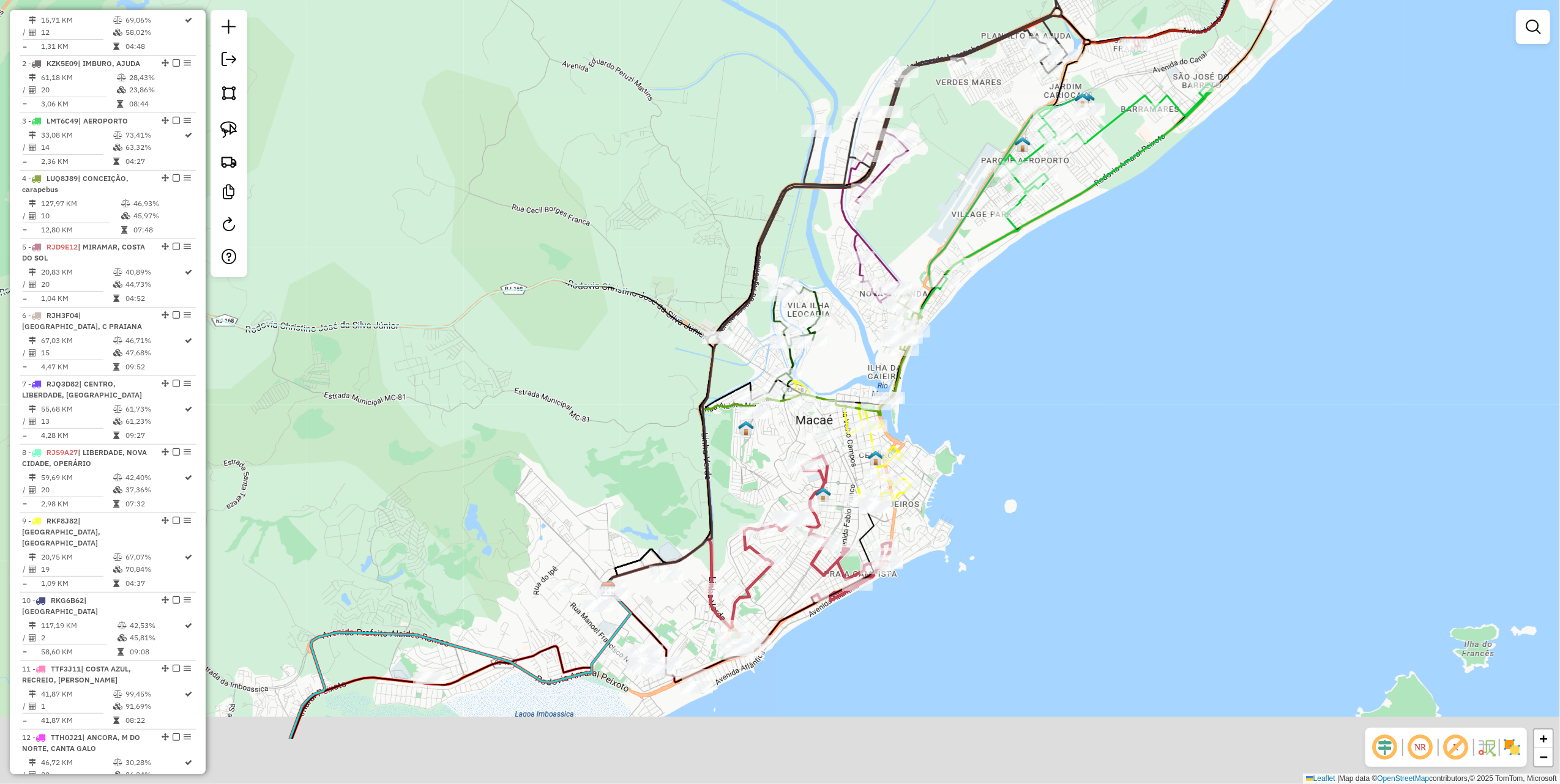
drag, startPoint x: 605, startPoint y: 377, endPoint x: 685, endPoint y: 265, distance: 137.6
click at [677, 267] on icon at bounding box center [318, 431] width 804 height 330
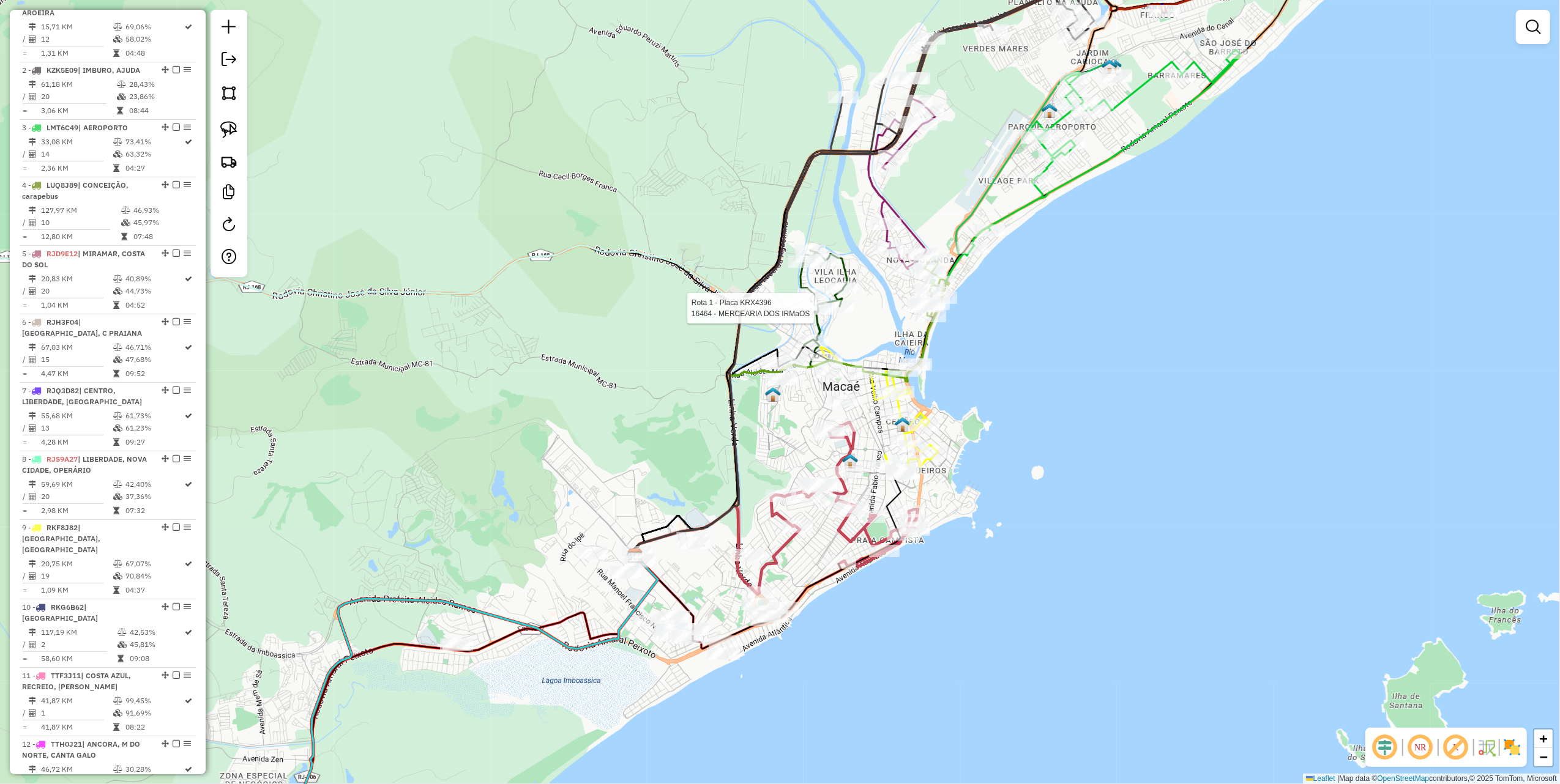
select select "**********"
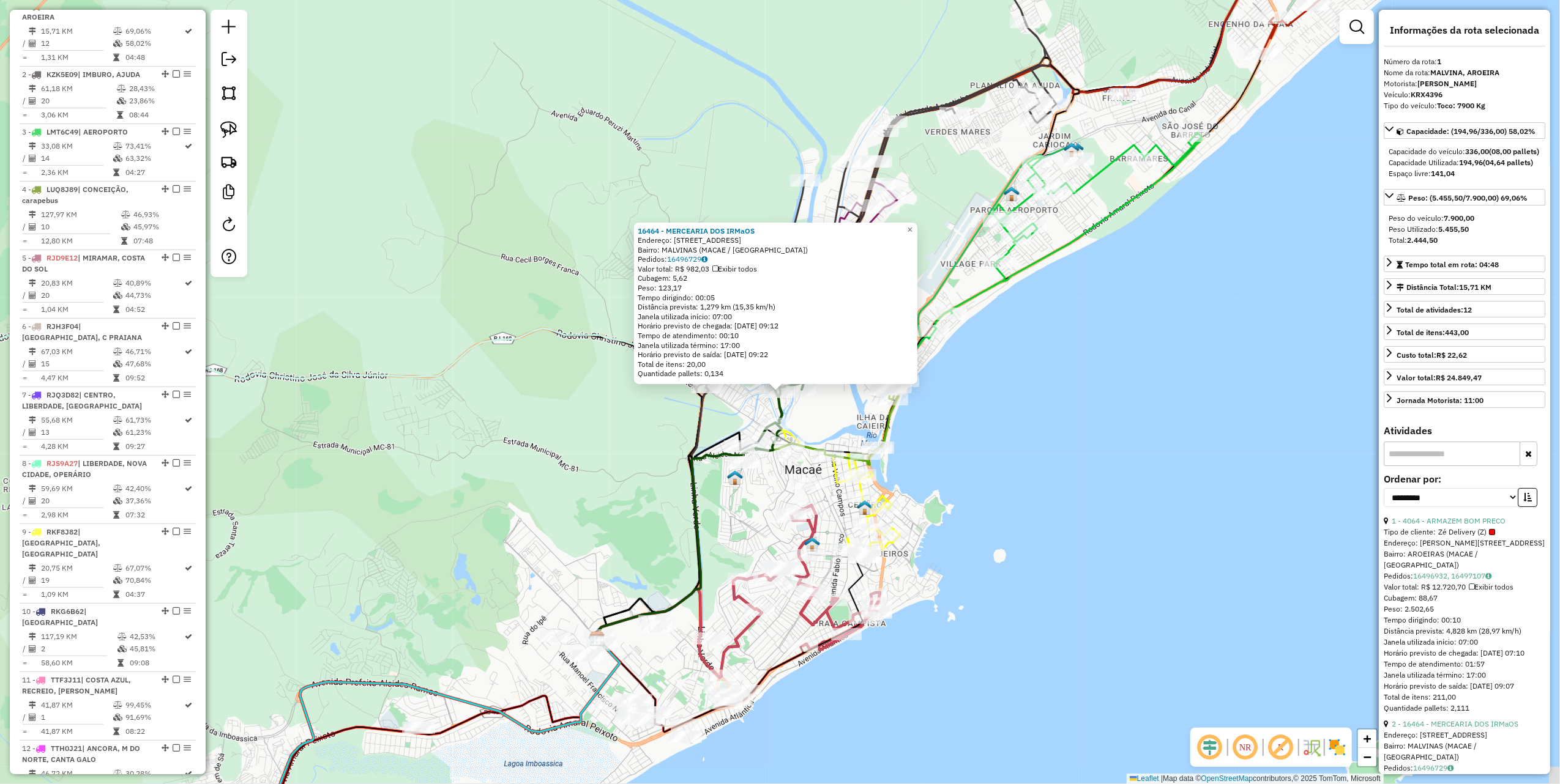
scroll to position [499, 0]
click at [492, 410] on div "16464 - MERCEARIA DOS IRMaOS Endereço: R RUA H, 1 Bairro: MALVINAS (MACAE / RJ)…" at bounding box center [780, 392] width 1560 height 784
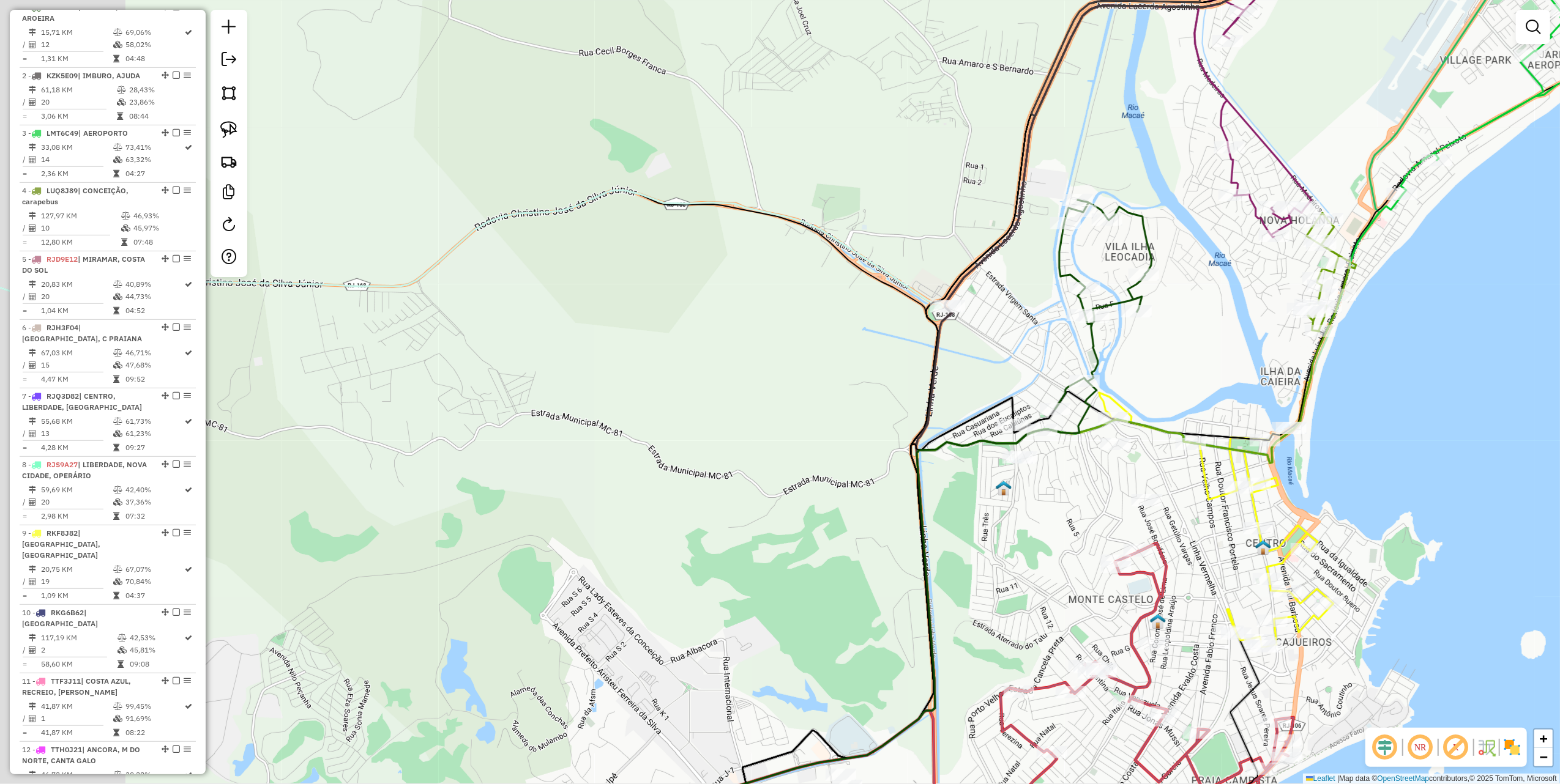
drag, startPoint x: 613, startPoint y: 399, endPoint x: 632, endPoint y: 399, distance: 19.0
click at [627, 399] on div "Janela de atendimento Grade de atendimento Capacidade Transportadoras Veículos …" at bounding box center [780, 392] width 1560 height 784
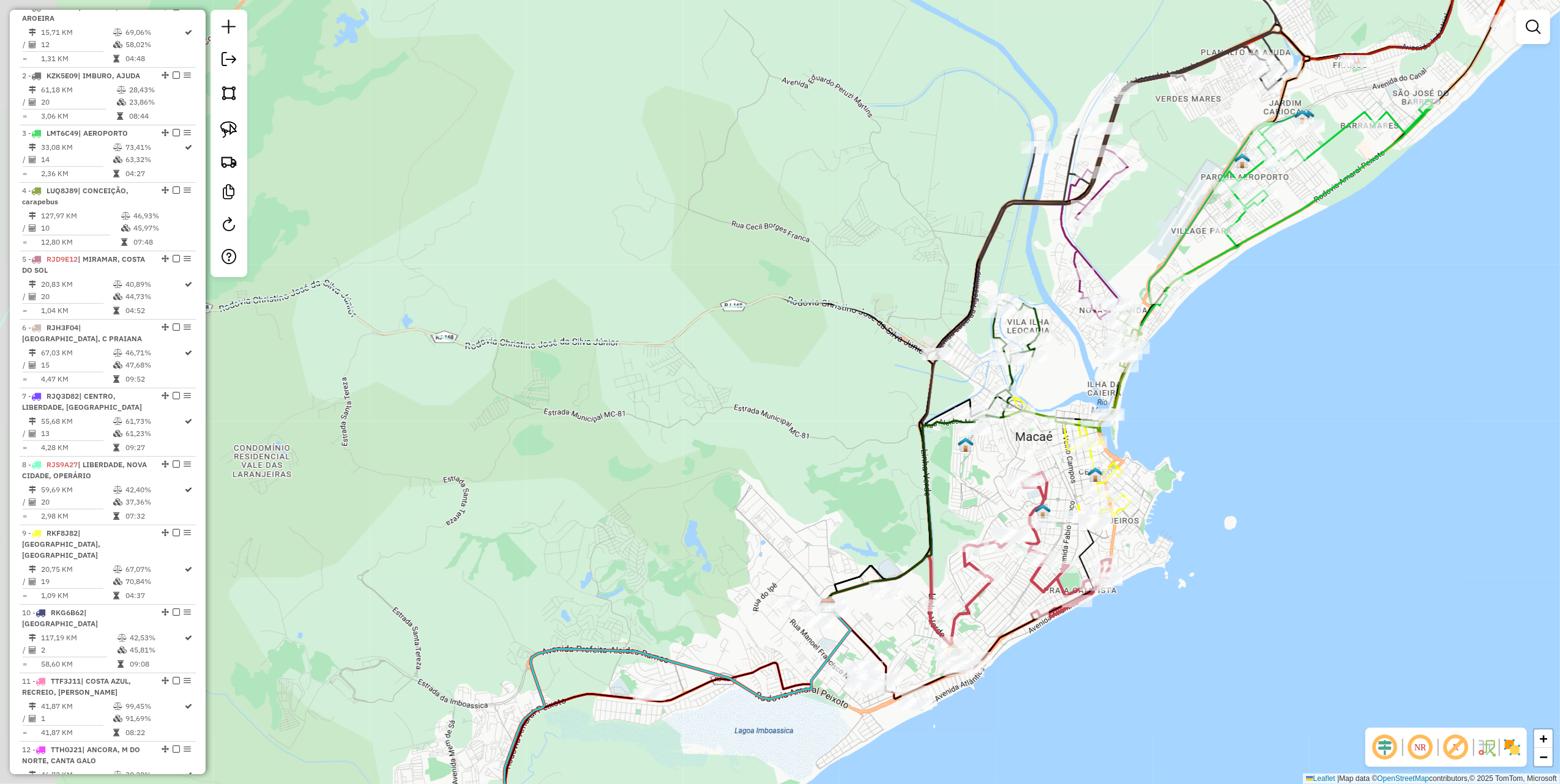
drag, startPoint x: 469, startPoint y: 338, endPoint x: 243, endPoint y: 265, distance: 237.5
click at [262, 278] on div "Janela de atendimento Grade de atendimento Capacidade Transportadoras Veículos …" at bounding box center [780, 392] width 1560 height 784
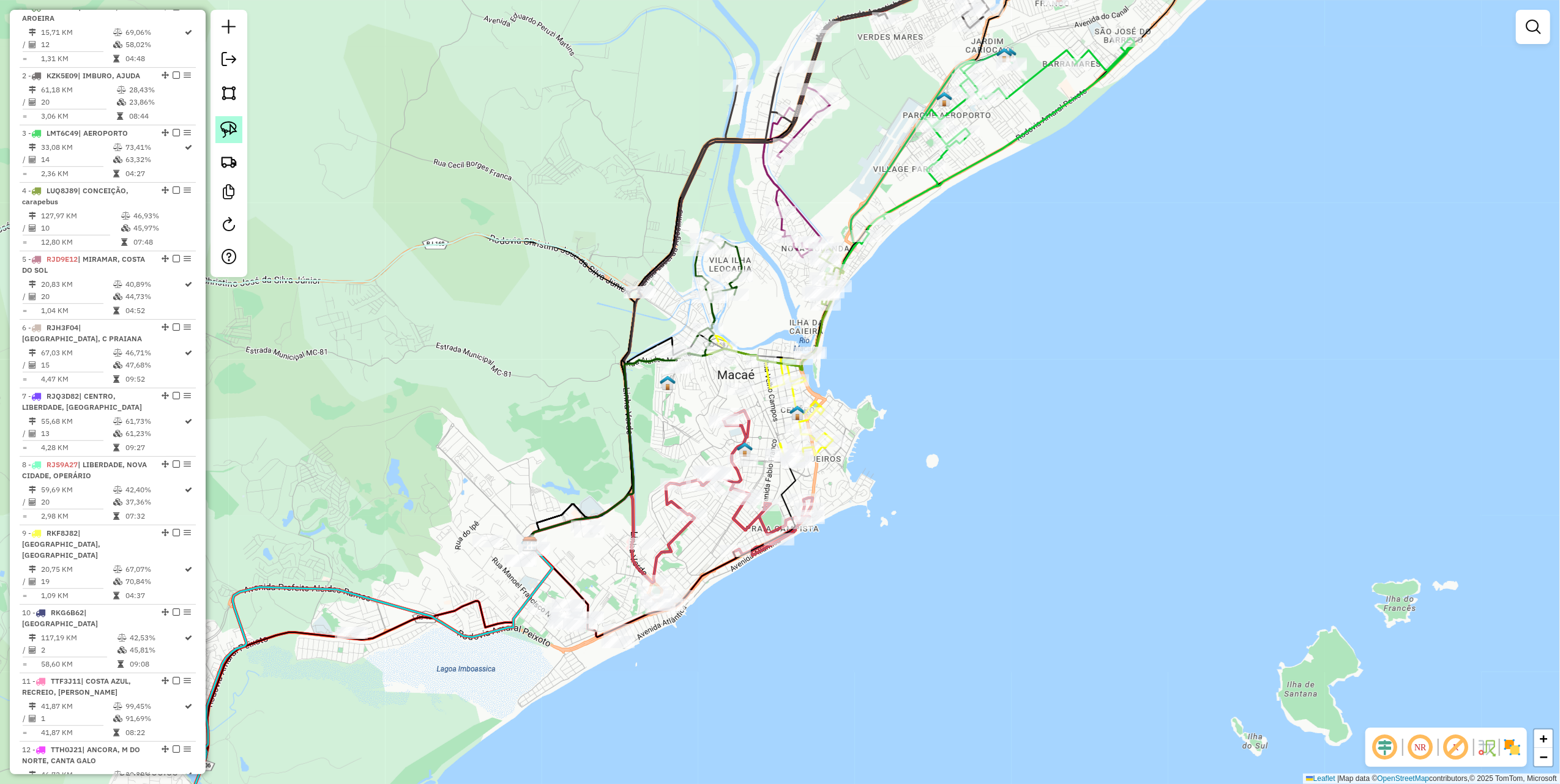
click at [235, 127] on img at bounding box center [229, 129] width 17 height 17
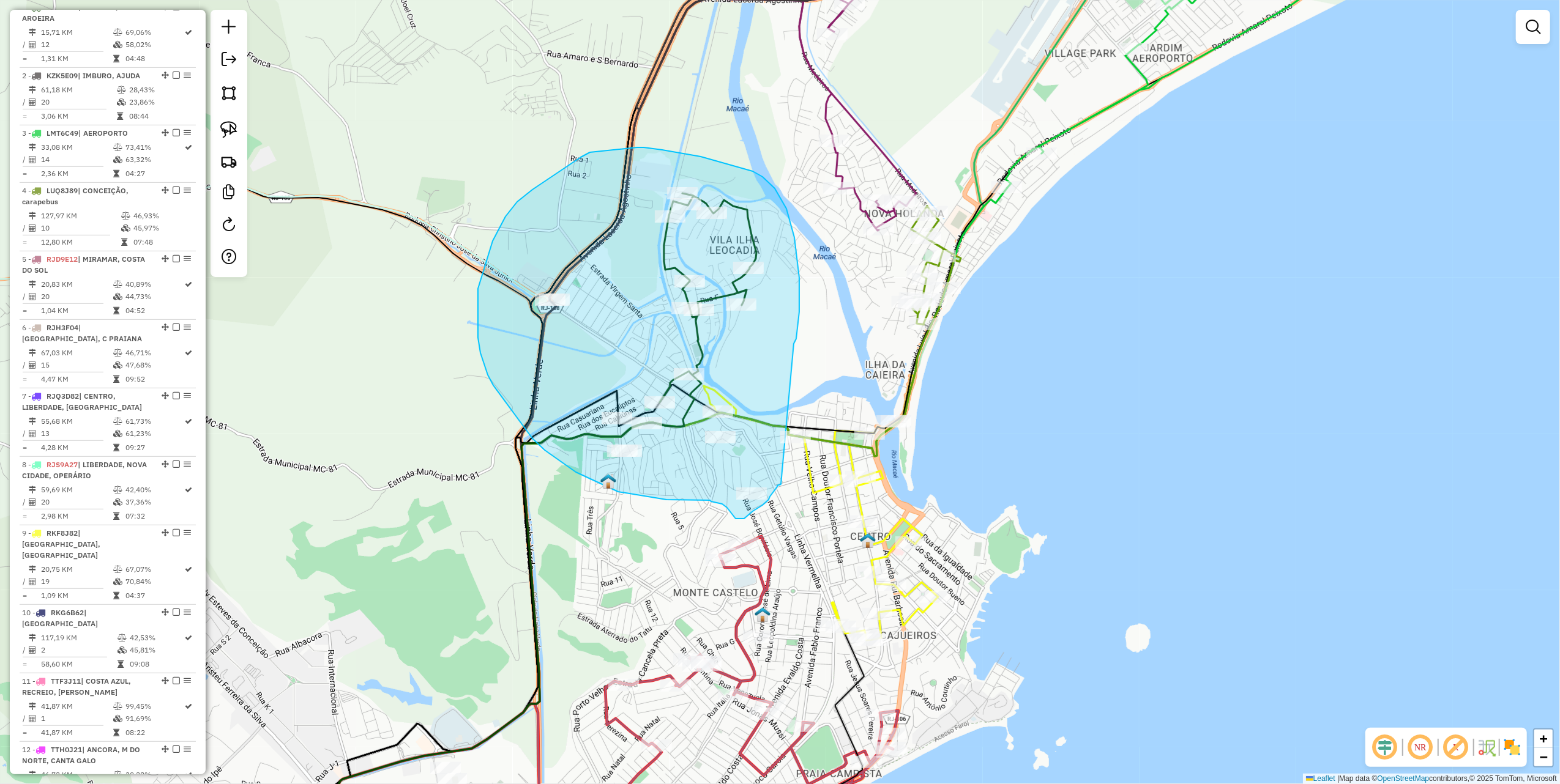
drag, startPoint x: 796, startPoint y: 337, endPoint x: 781, endPoint y: 482, distance: 145.8
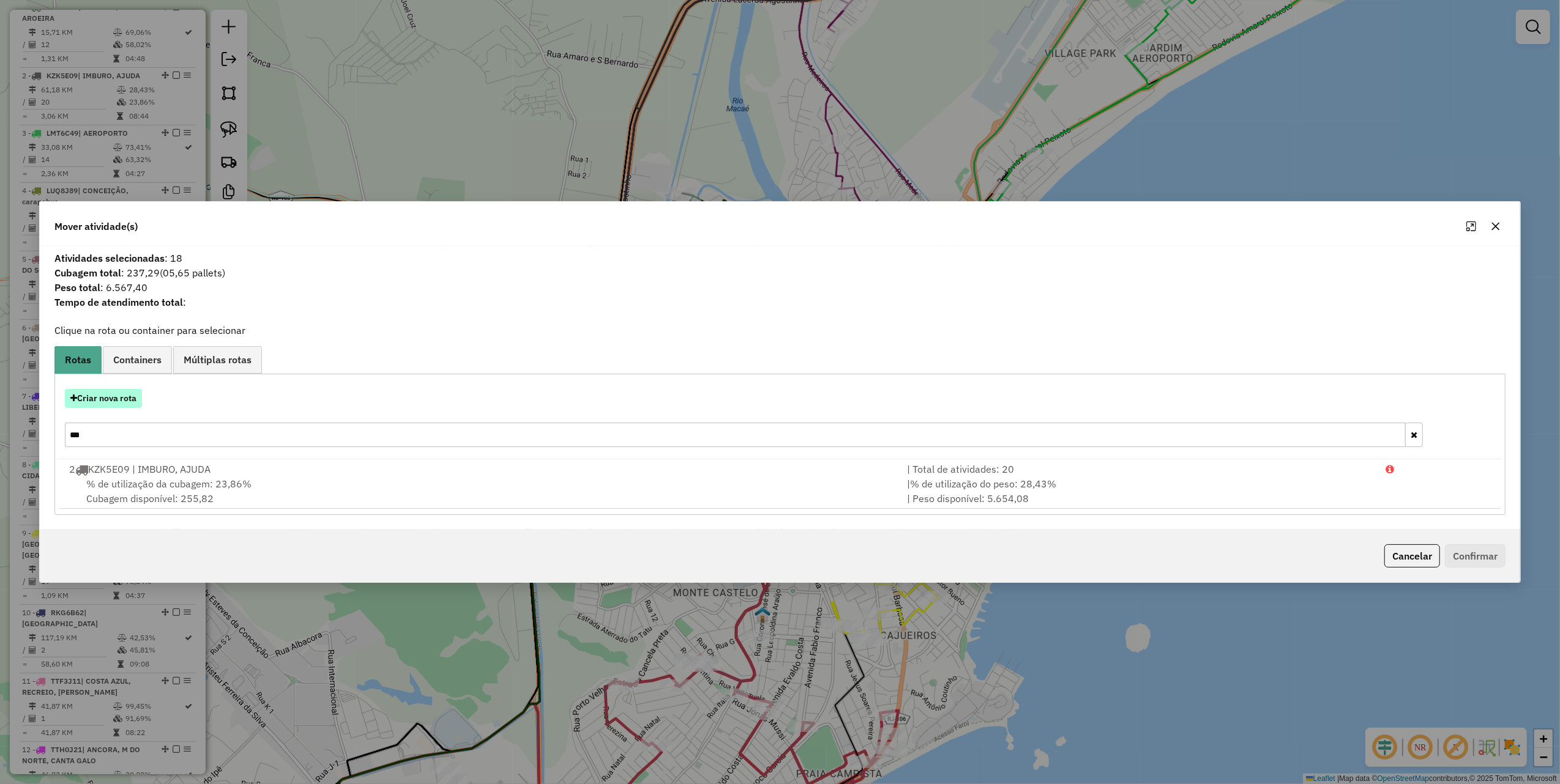
click at [118, 397] on button "Criar nova rota" at bounding box center [104, 399] width 77 height 19
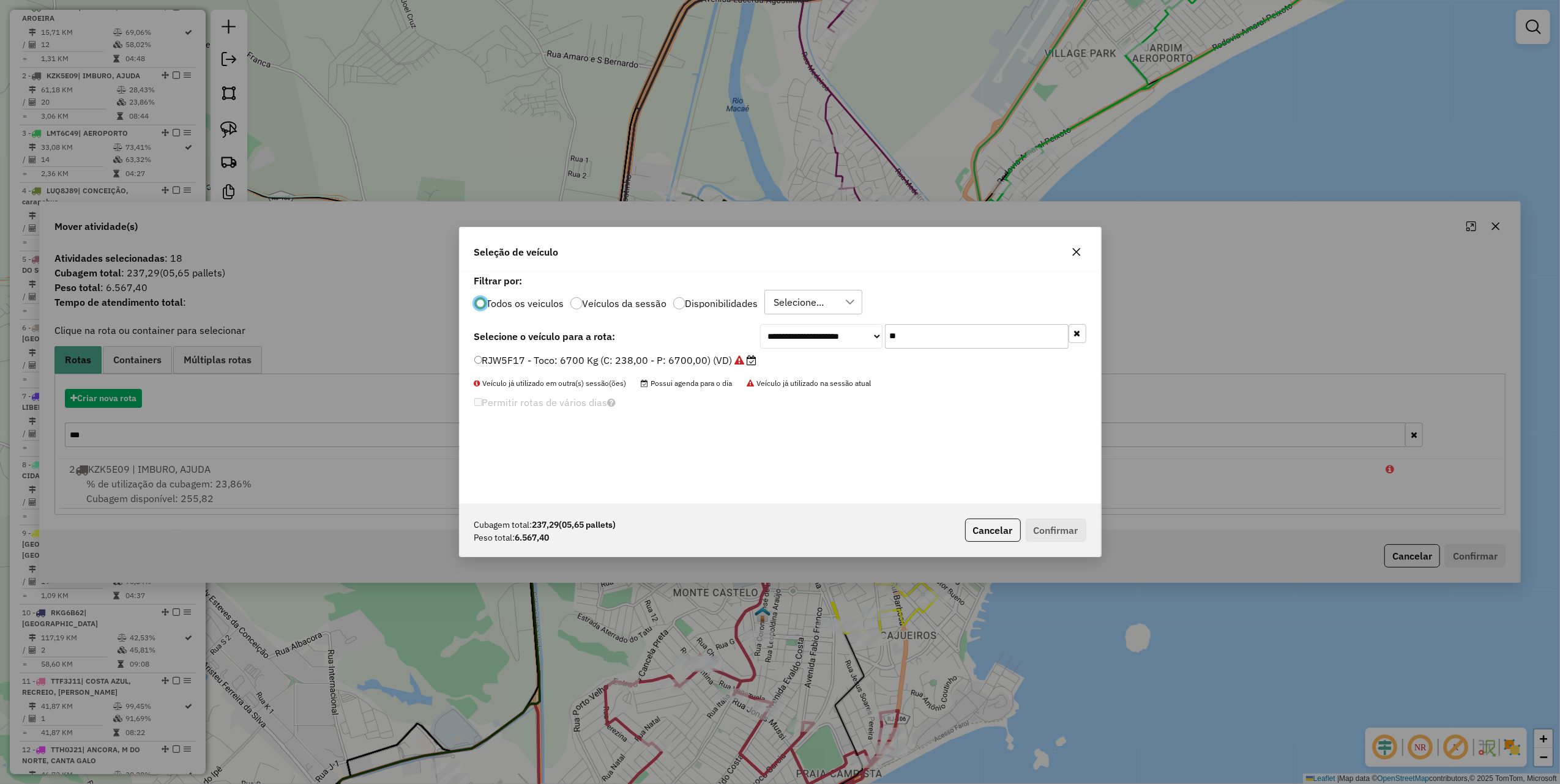
scroll to position [6, 4]
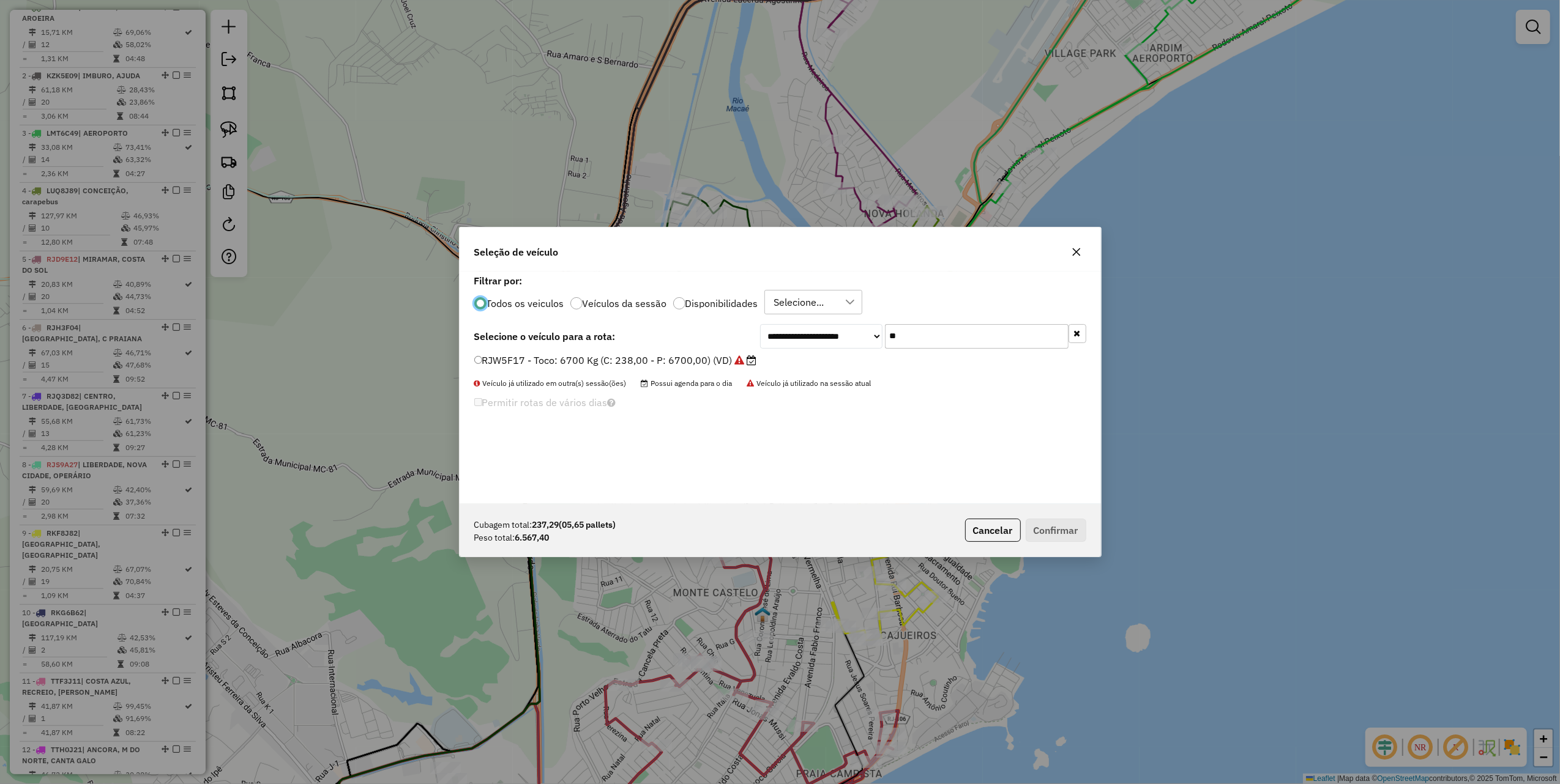
click at [905, 338] on input "**" at bounding box center [976, 337] width 184 height 25
type input "***"
click at [685, 359] on label "LMT5F88 - Toco: 6700 Kg (C: 238,00 - P: 6700,00) (VD)" at bounding box center [609, 360] width 269 height 15
click at [1068, 526] on button "Confirmar" at bounding box center [1055, 530] width 61 height 23
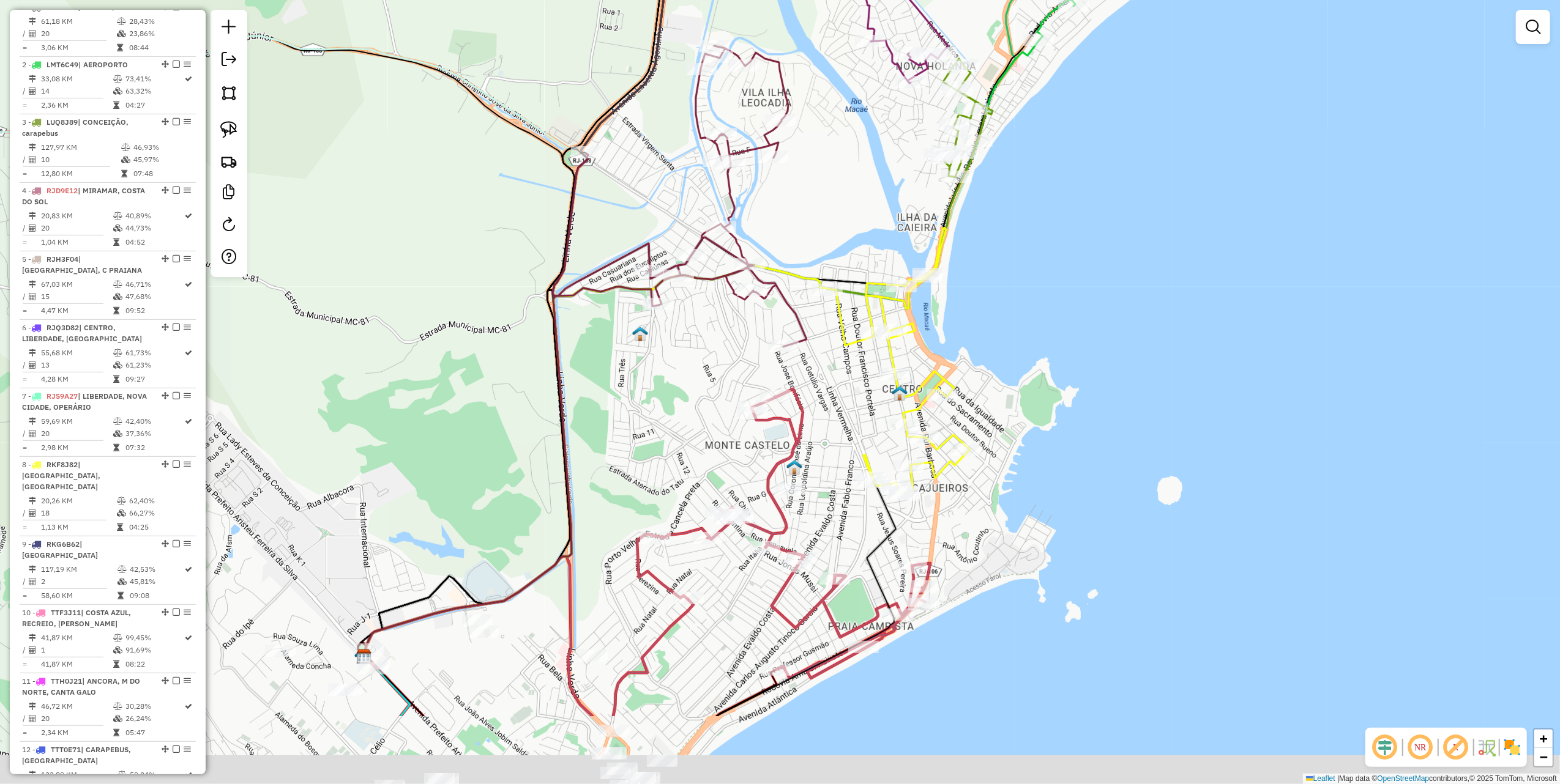
drag, startPoint x: 481, startPoint y: 250, endPoint x: 522, endPoint y: 78, distance: 176.8
click at [522, 78] on icon at bounding box center [232, 352] width 712 height 633
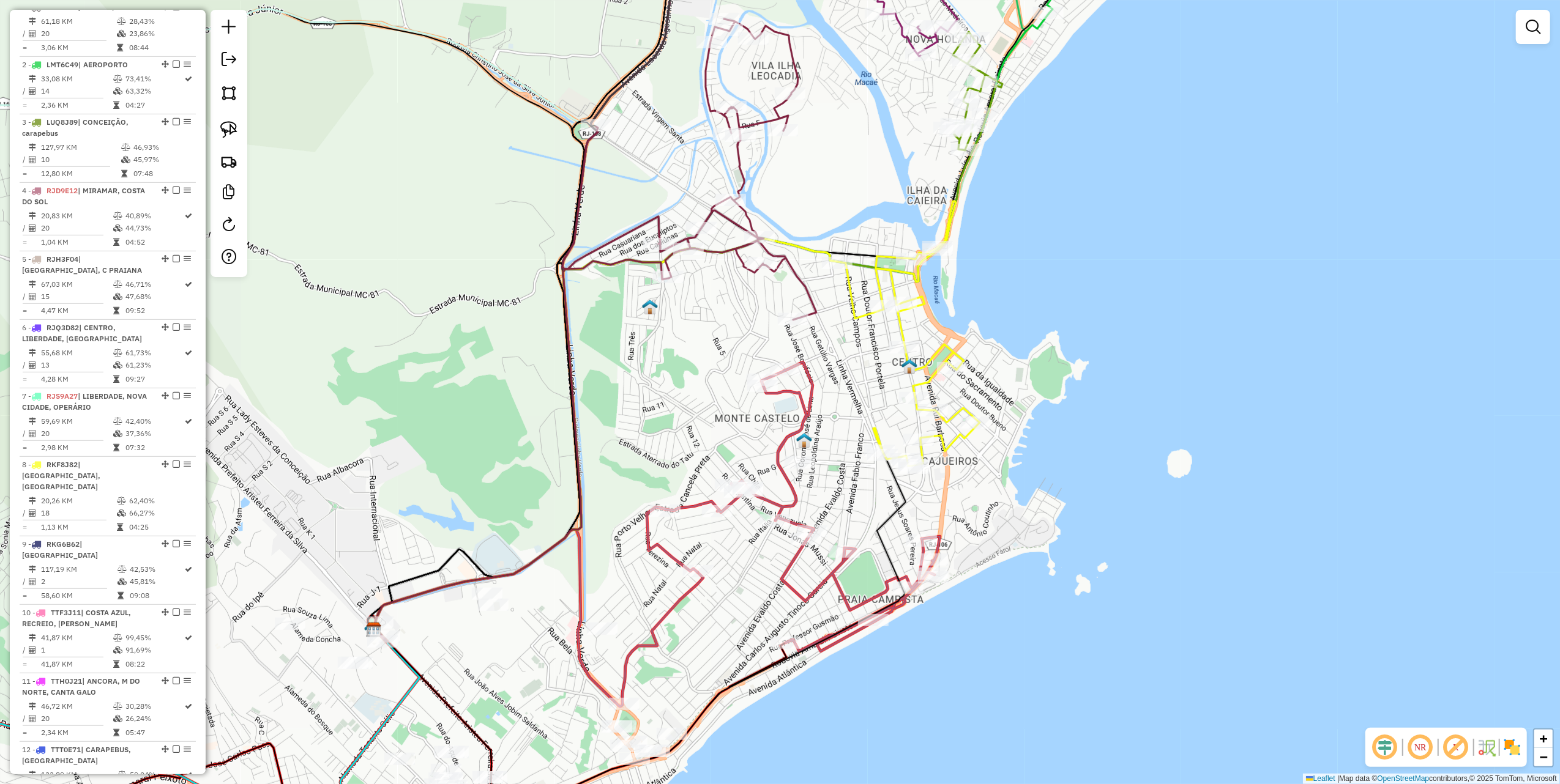
click at [838, 274] on div "Janela de atendimento Grade de atendimento Capacidade Transportadoras Veículos …" at bounding box center [780, 392] width 1560 height 784
select select "**********"
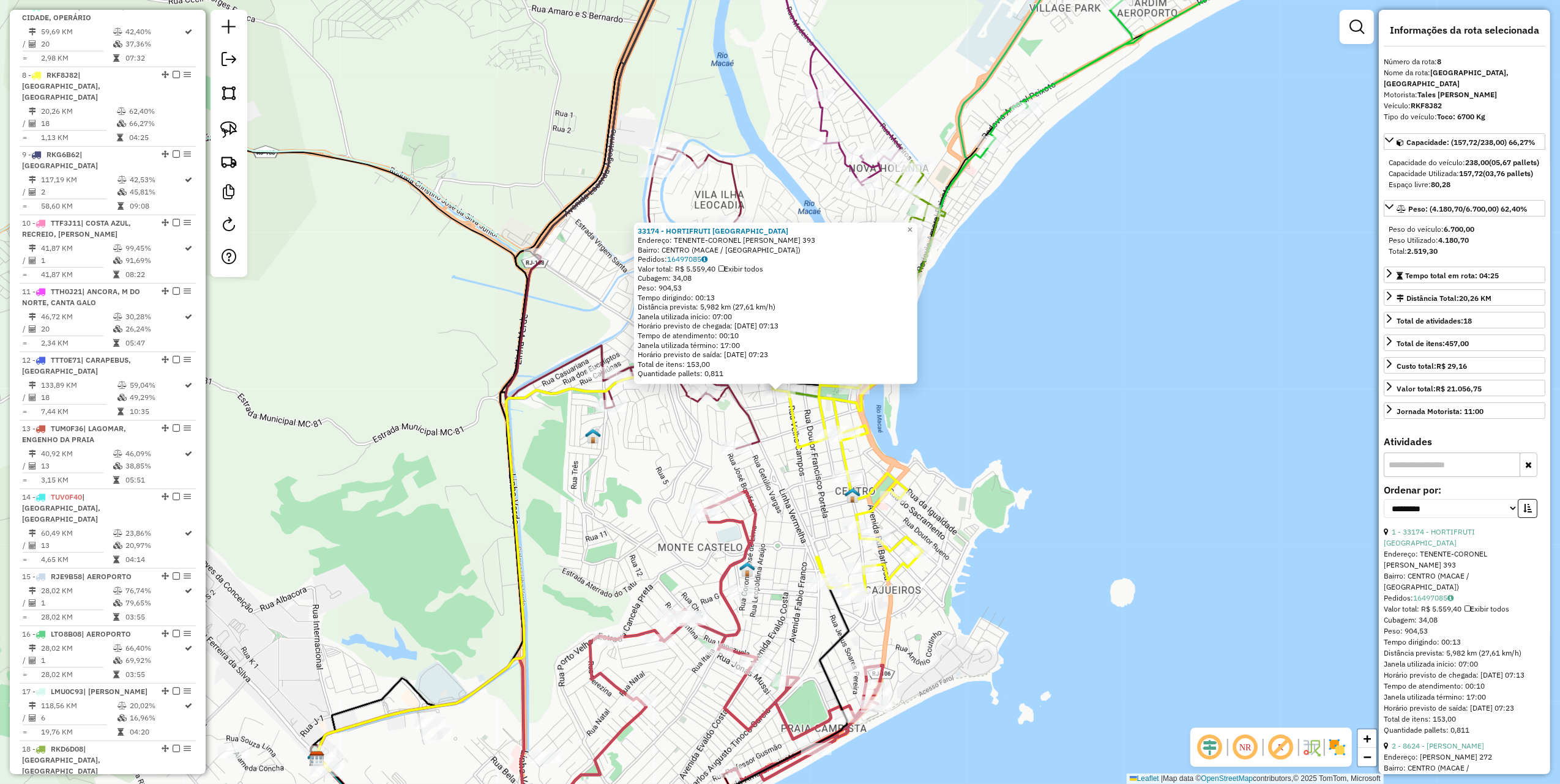
scroll to position [958, 0]
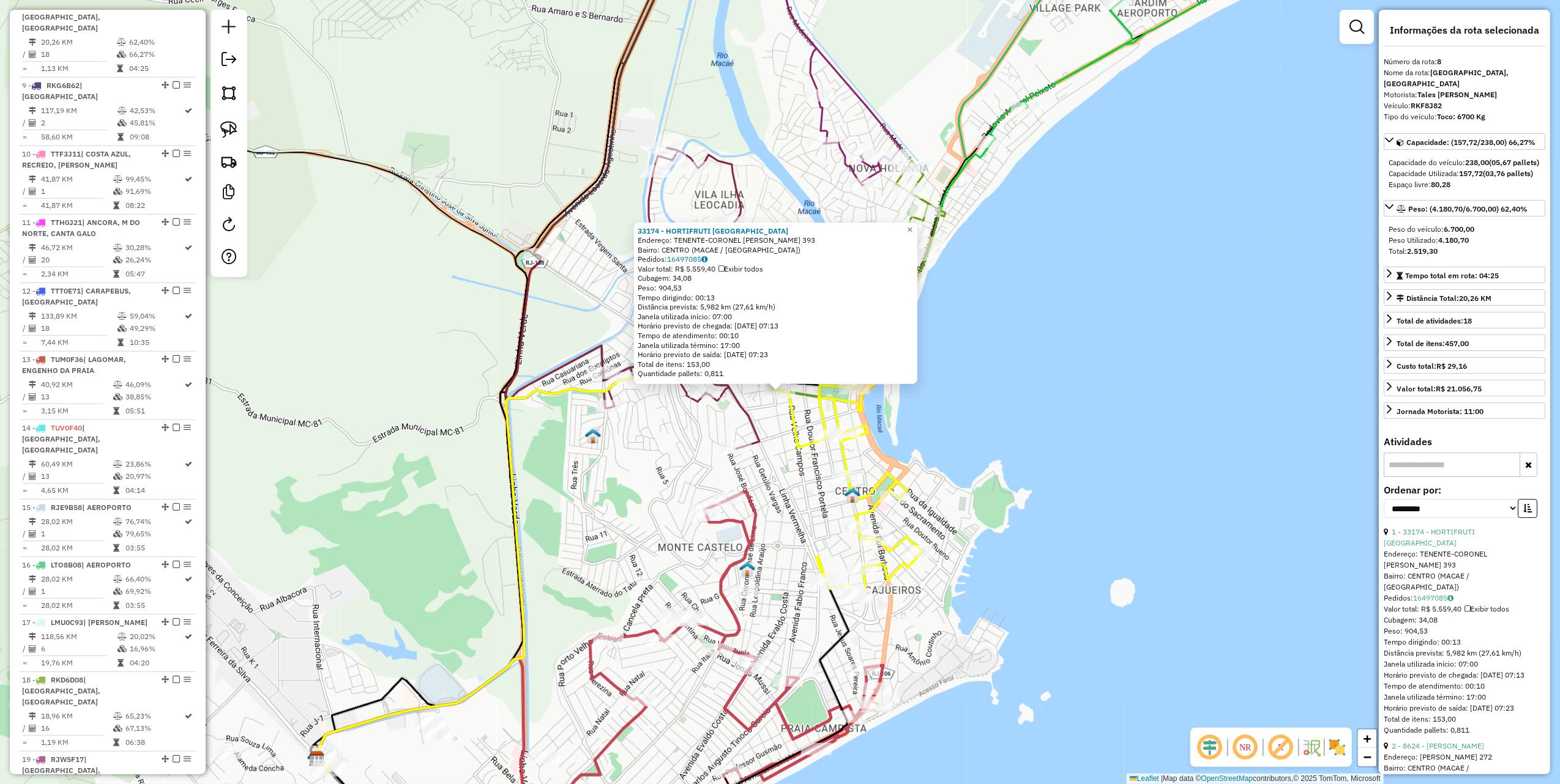
click at [421, 455] on div "33174 - HORTIFRUTI COLOMBO Endereço: TENENTE-CORONEL AMADO 393 Bairro: CENTRO (…" at bounding box center [780, 392] width 1560 height 784
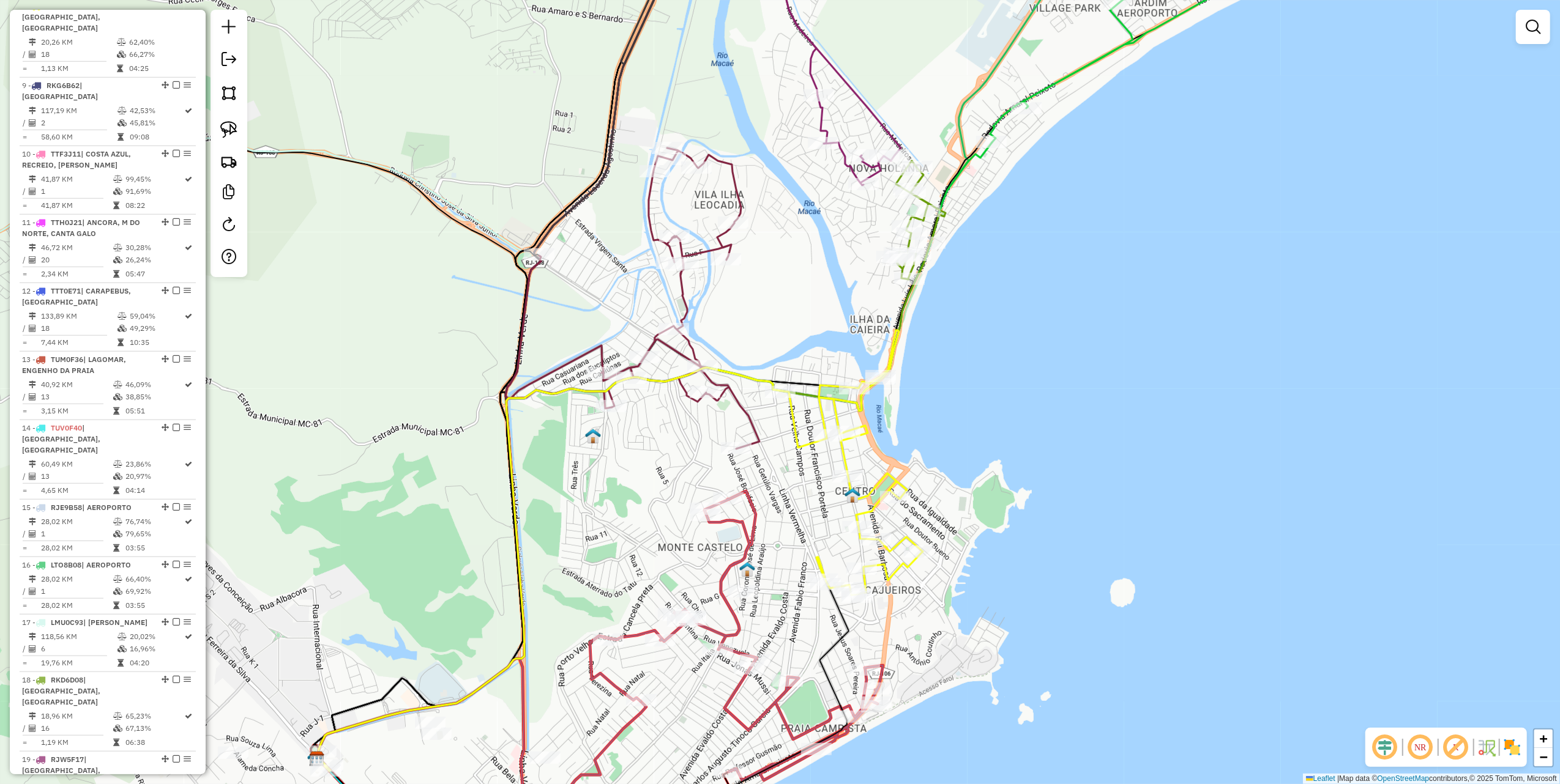
drag, startPoint x: 237, startPoint y: 136, endPoint x: 268, endPoint y: 188, distance: 60.5
click at [237, 136] on img at bounding box center [229, 129] width 17 height 17
click at [730, 407] on div at bounding box center [717, 401] width 31 height 12
click at [235, 127] on img at bounding box center [229, 129] width 17 height 17
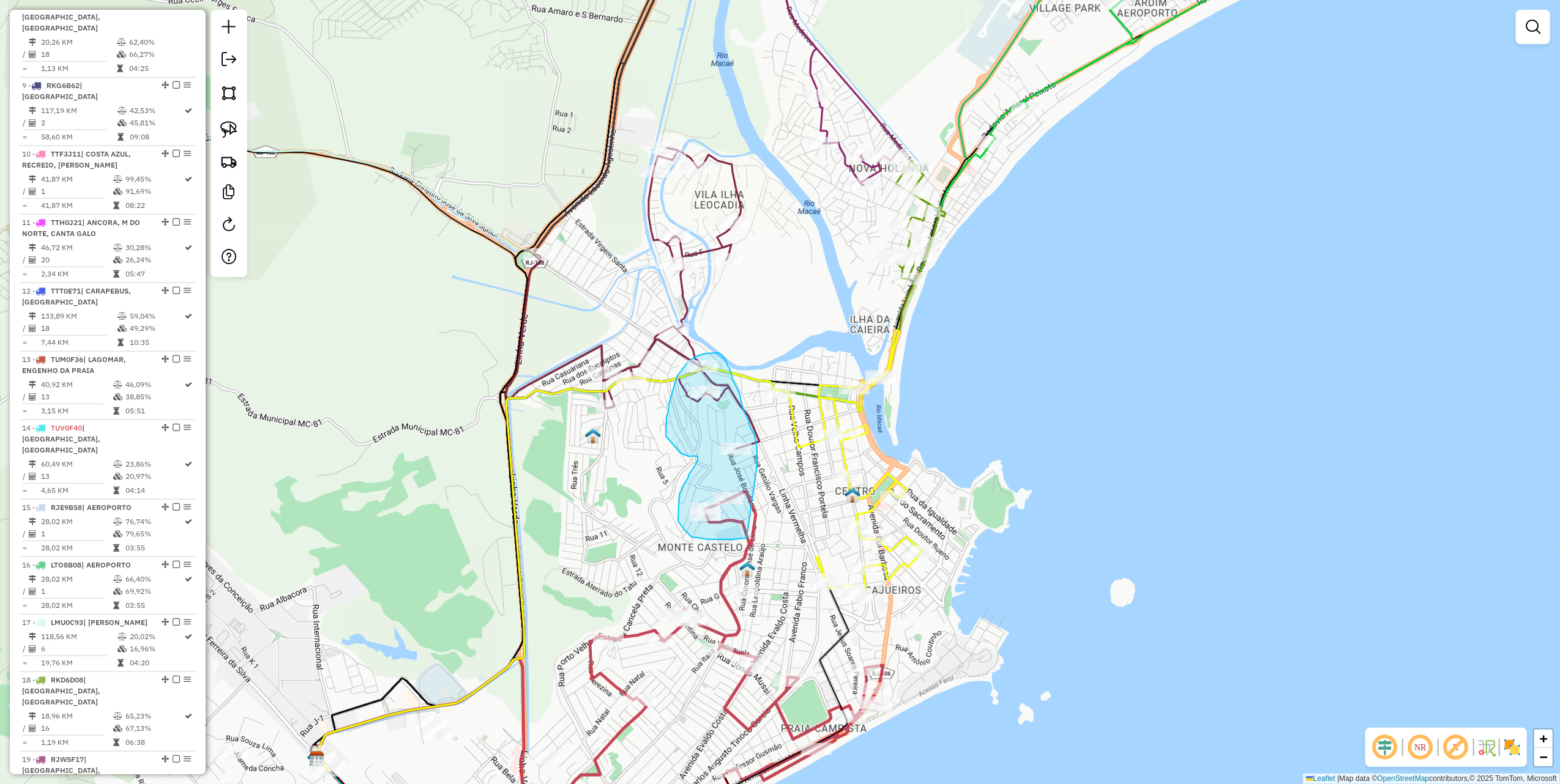
drag, startPoint x: 757, startPoint y: 455, endPoint x: 754, endPoint y: 536, distance: 81.1
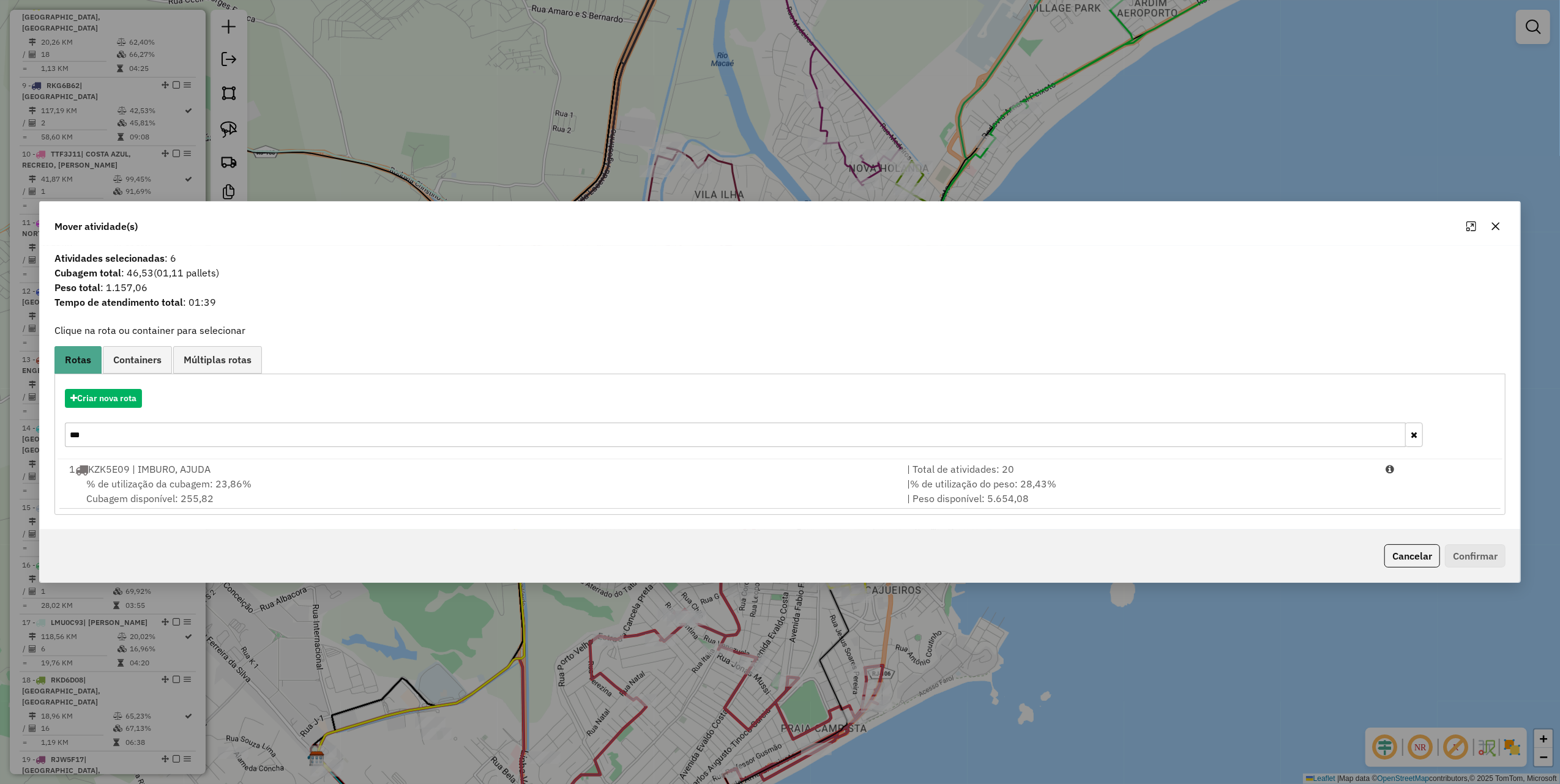
click at [184, 441] on input "***" at bounding box center [735, 435] width 1341 height 25
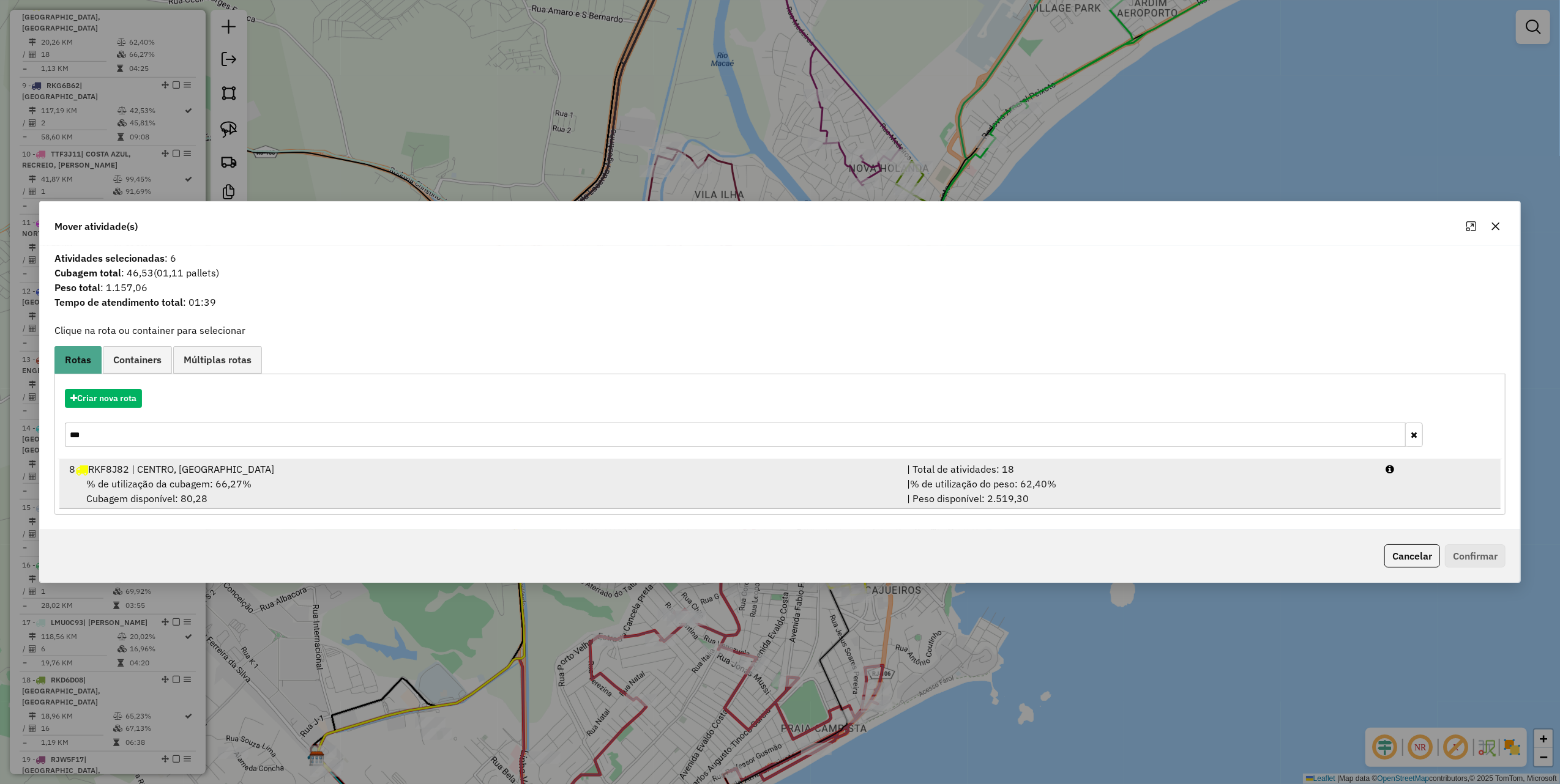
type input "***"
click at [283, 483] on div "% de utilização da cubagem: 66,27% Cubagem disponível: 80,28" at bounding box center [480, 490] width 838 height 29
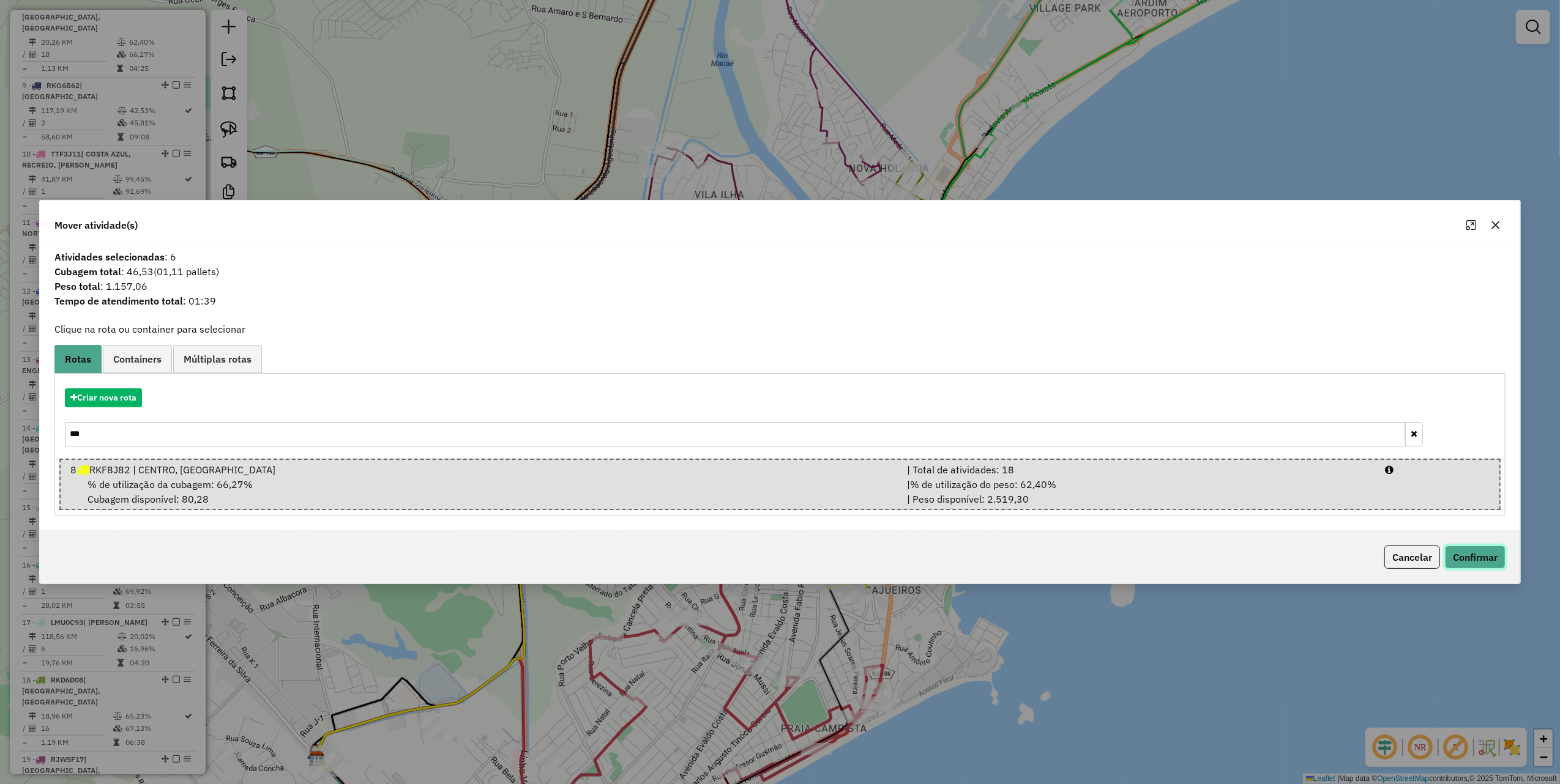
click at [1445, 550] on button "Confirmar" at bounding box center [1475, 557] width 61 height 23
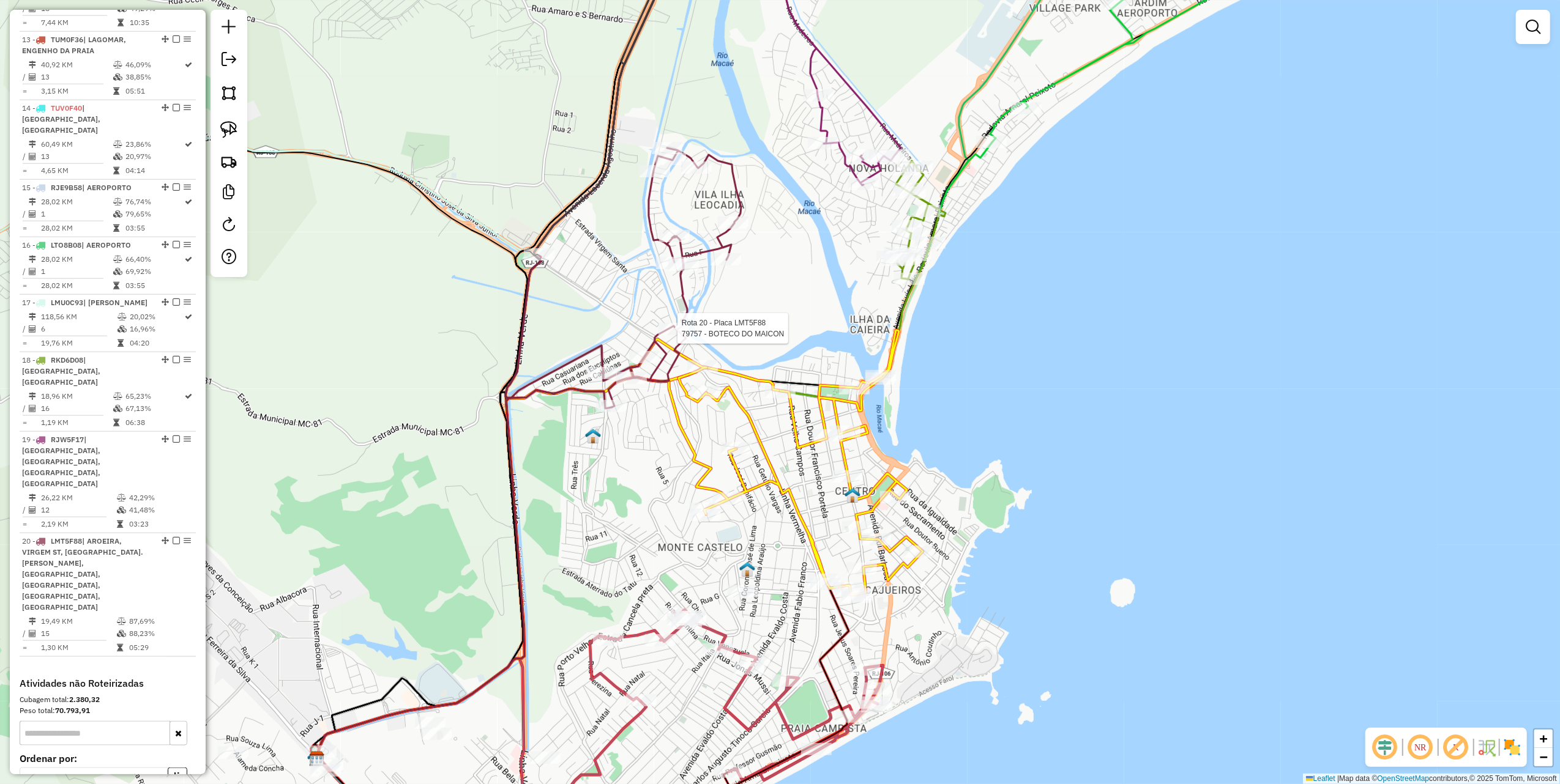
select select "**********"
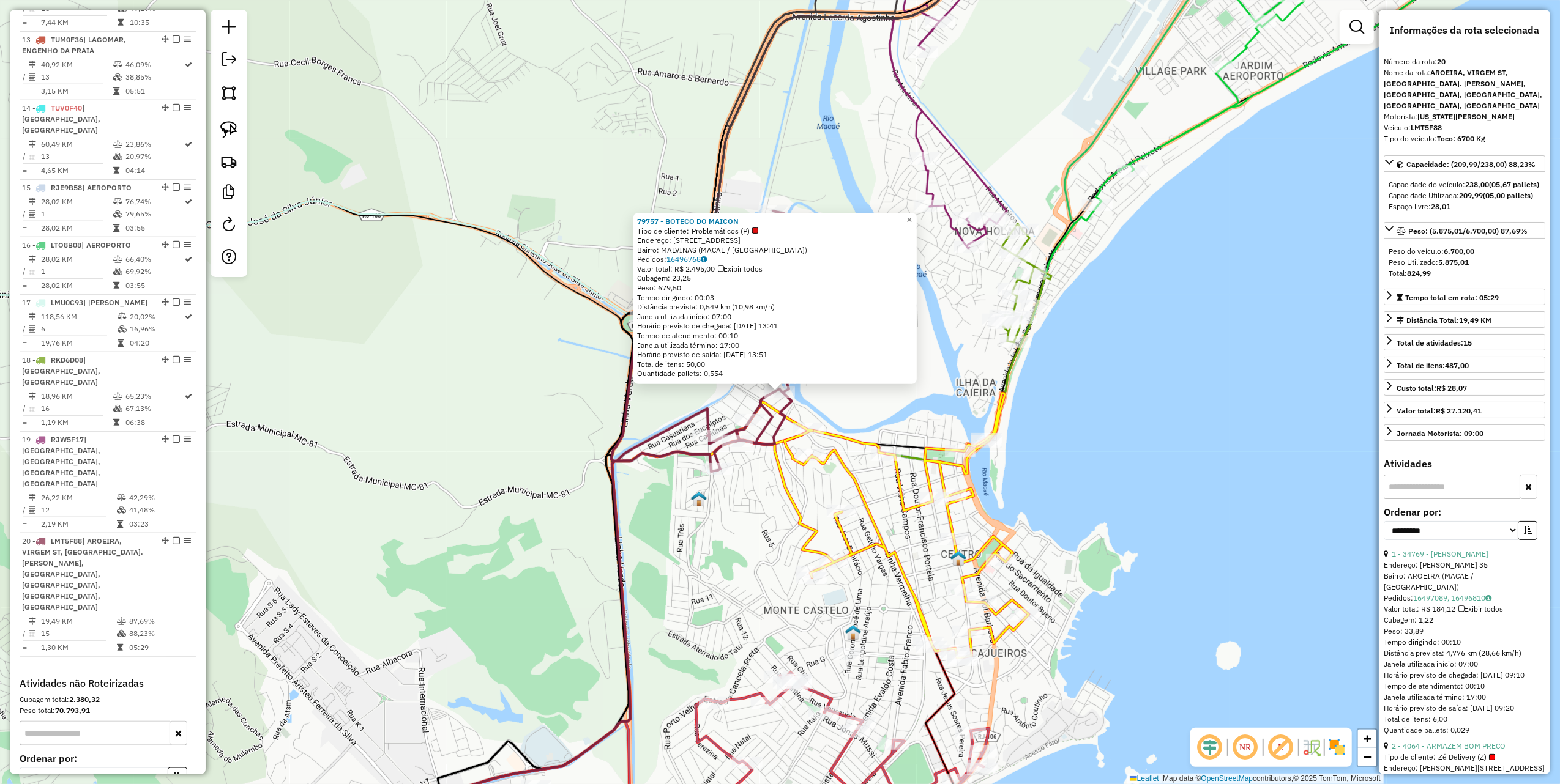
scroll to position [1329, 0]
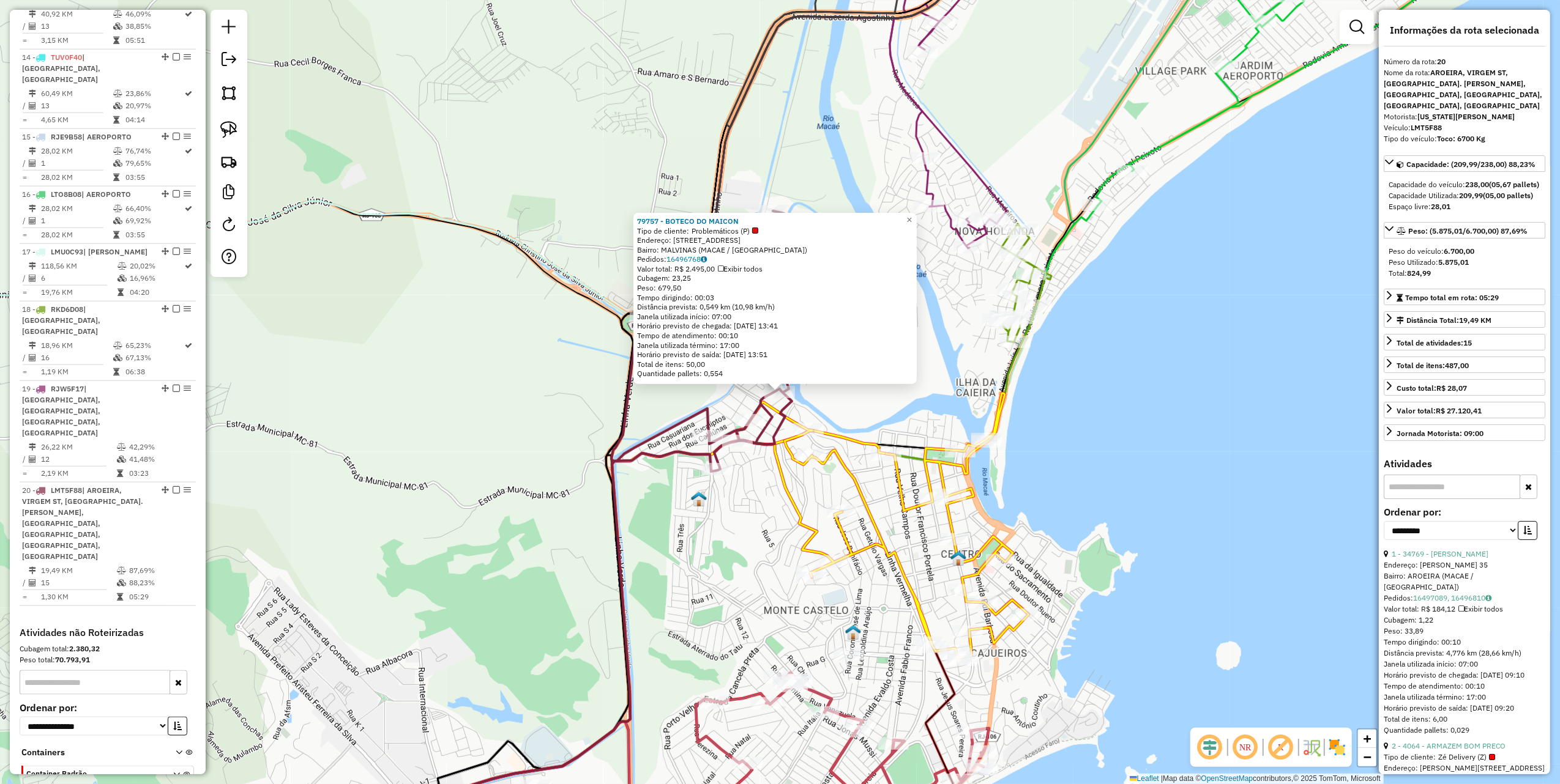
click at [551, 374] on div "79757 - BOTECO DO MAICON Tipo de cliente: Problemáticos (P) Endereço: R da feli…" at bounding box center [780, 392] width 1560 height 784
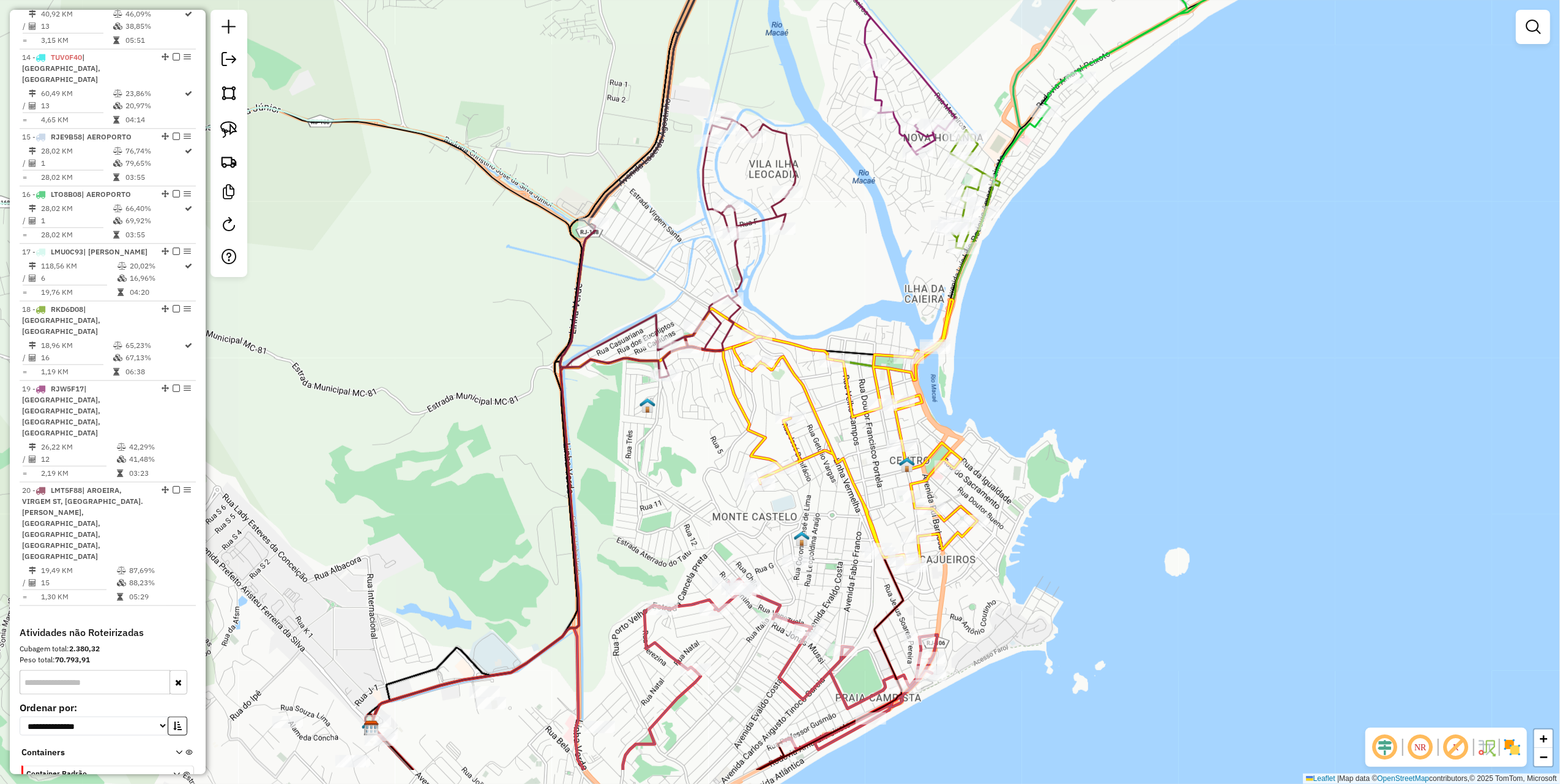
drag, startPoint x: 531, startPoint y: 385, endPoint x: 410, endPoint y: 152, distance: 262.5
click at [410, 154] on div "Janela de atendimento Grade de atendimento Capacidade Transportadoras Veículos …" at bounding box center [780, 392] width 1560 height 784
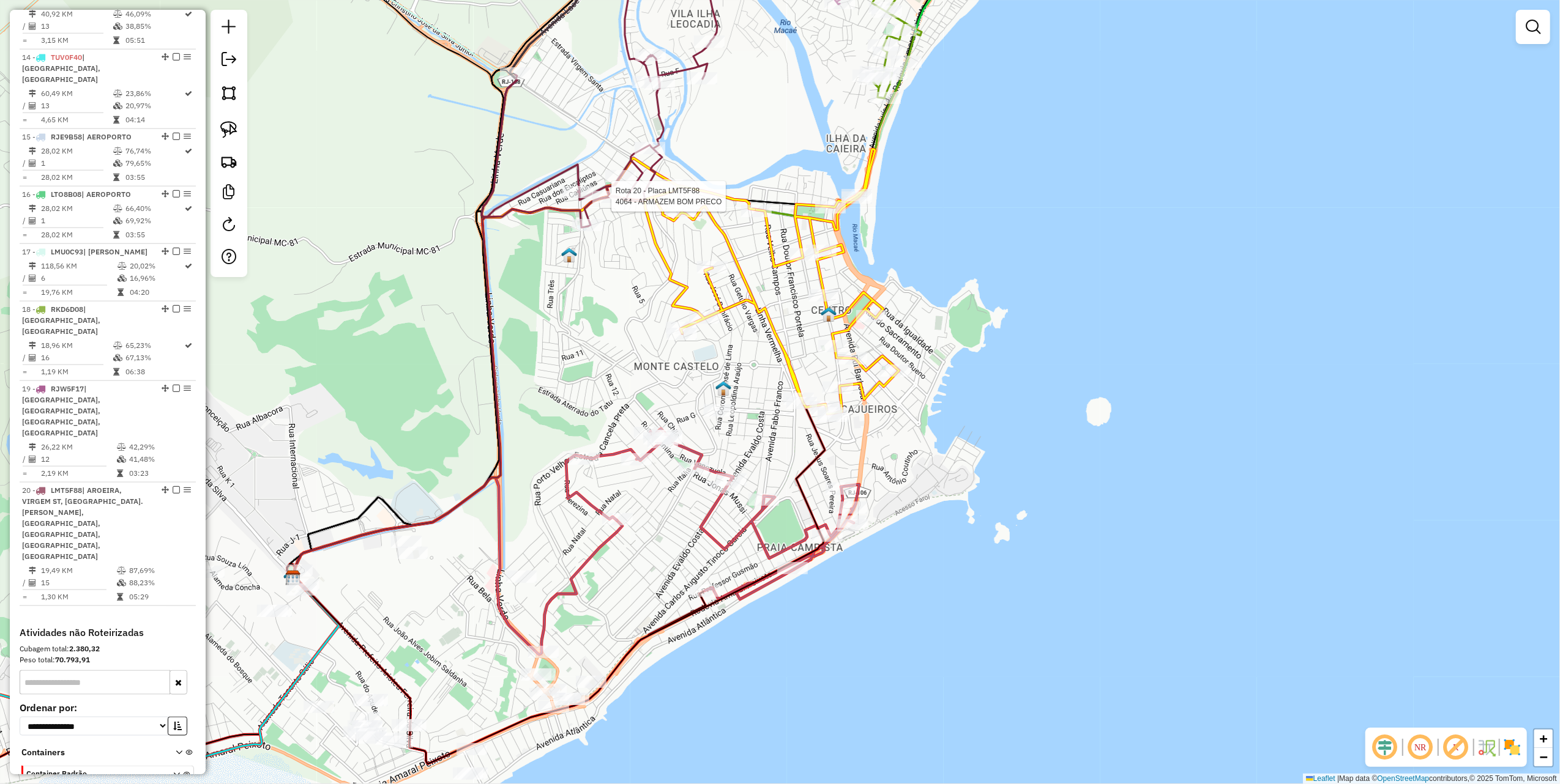
select select "**********"
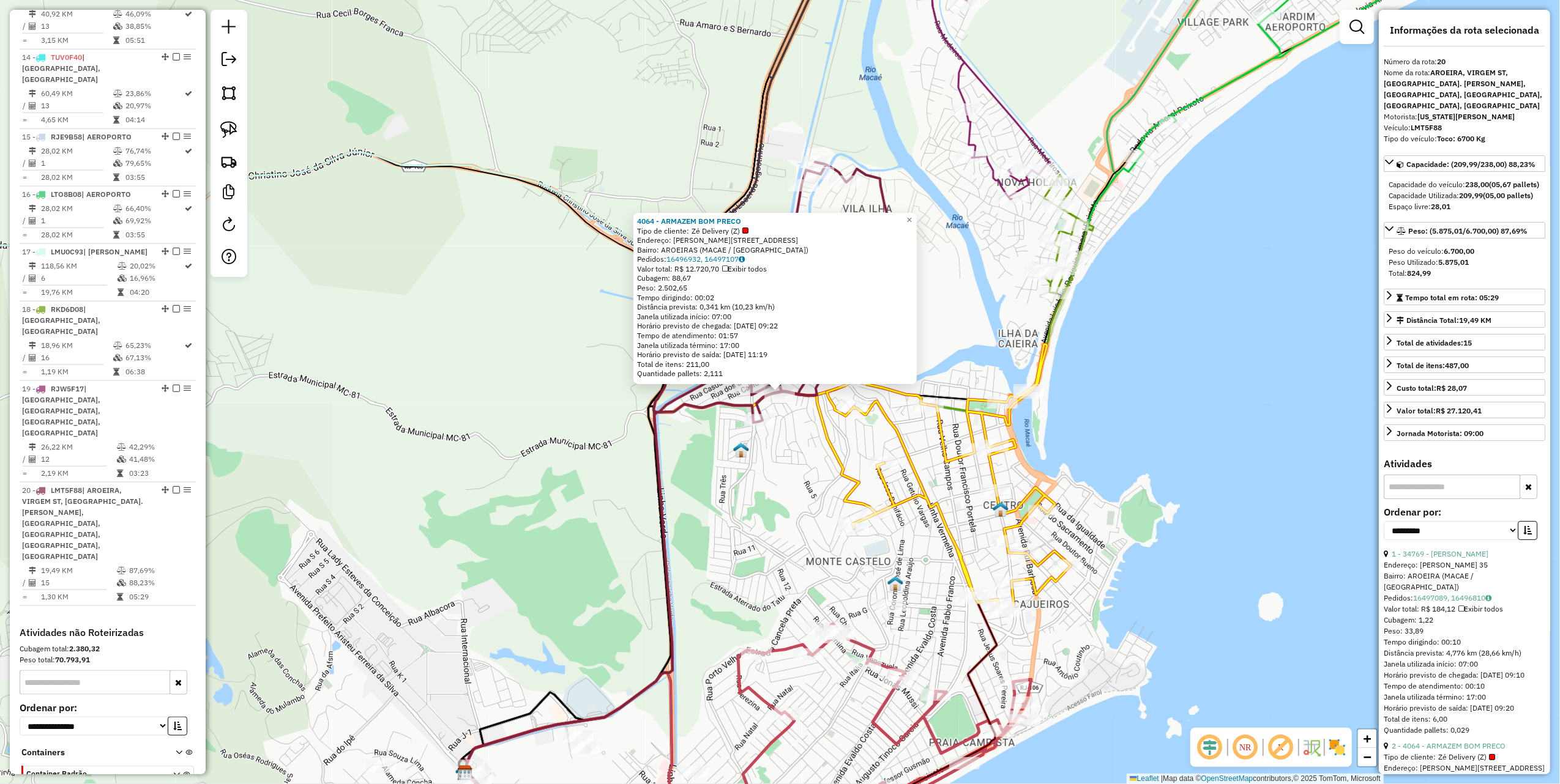
click at [786, 432] on div "Rota 20 - Placa LMT5F88 34769 - KATIA BRAGA 4064 - ARMAZEM BOM PRECO Tipo de cl…" at bounding box center [780, 392] width 1560 height 784
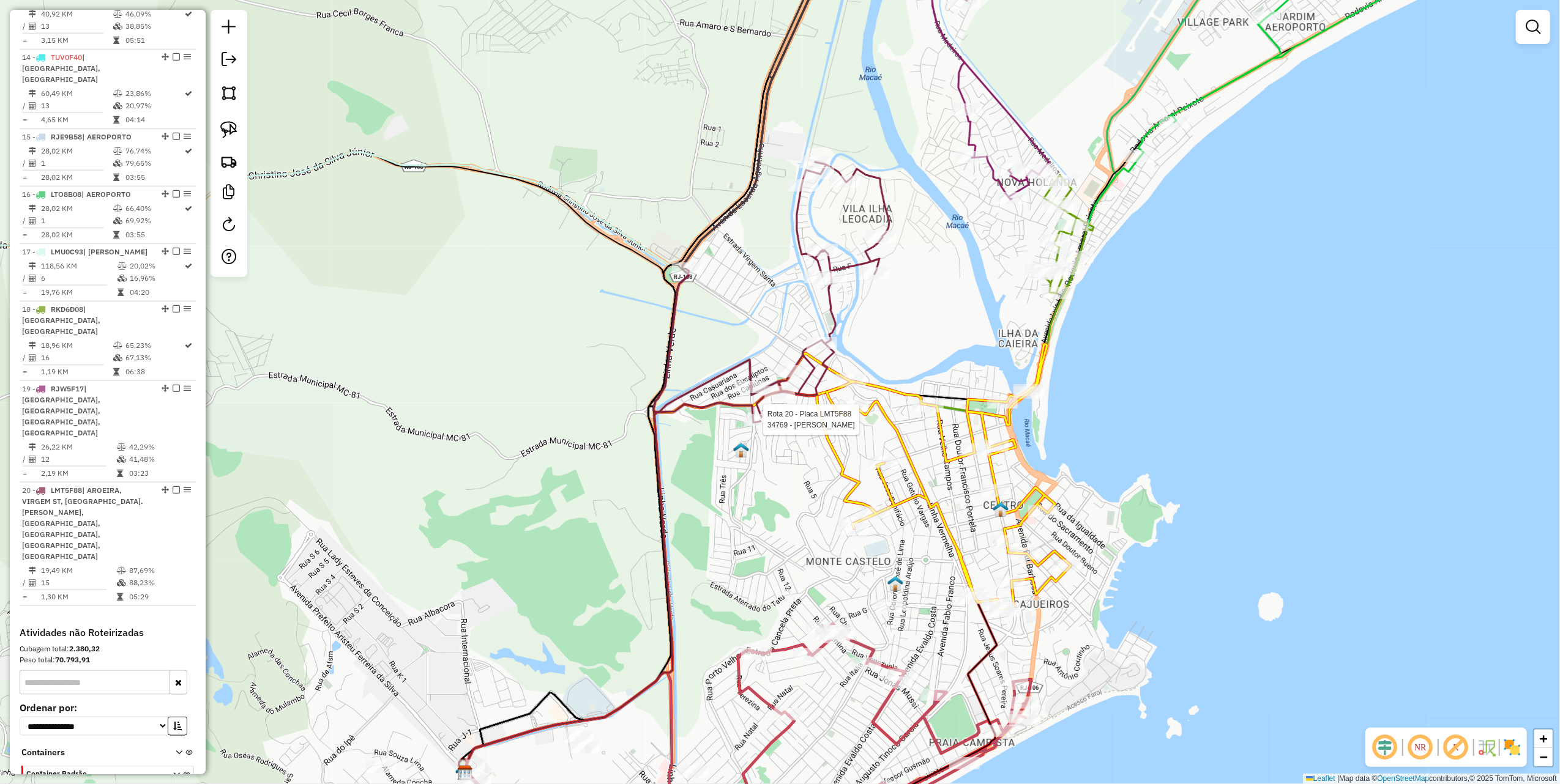
select select "**********"
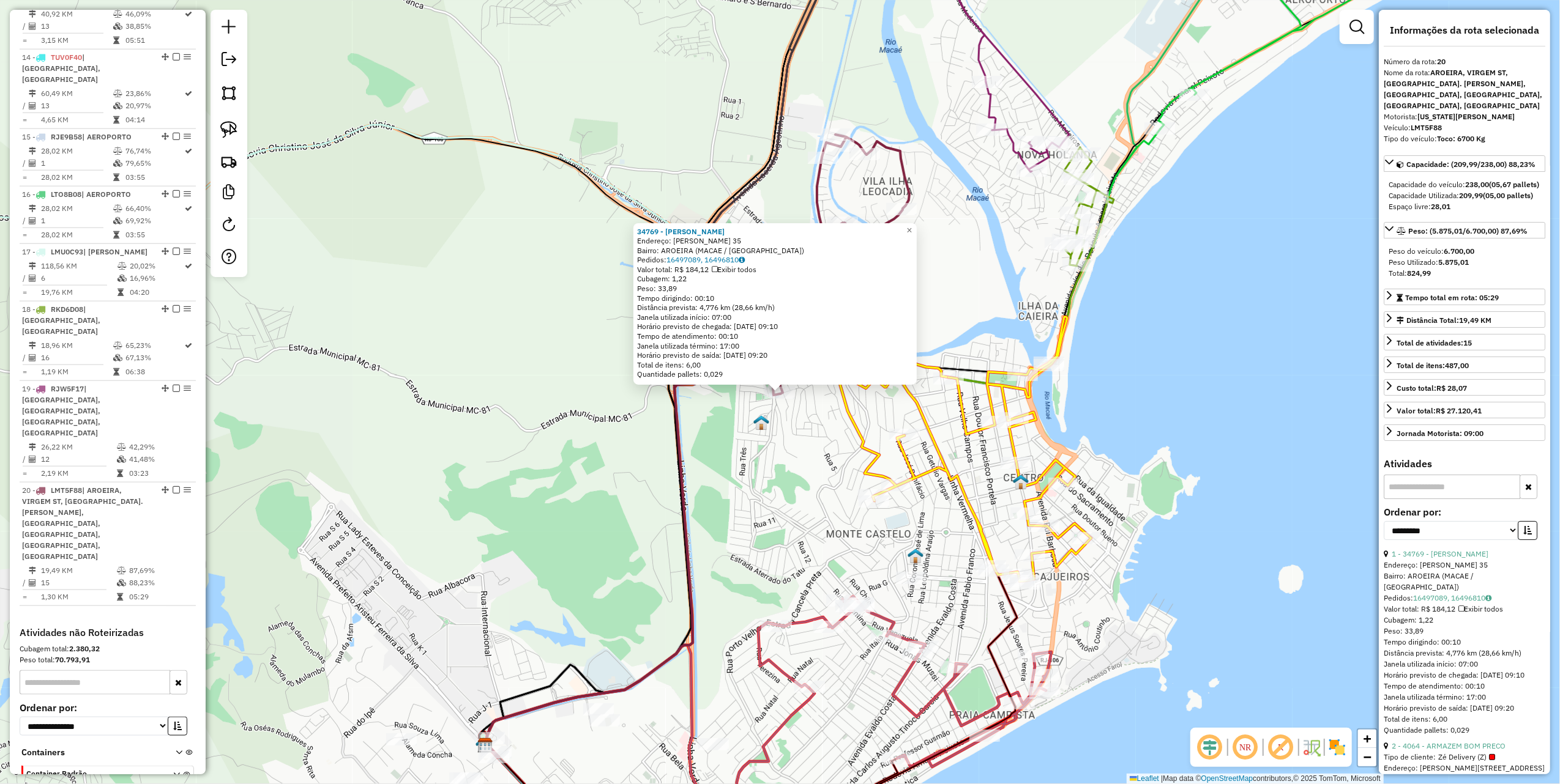
click at [811, 433] on div "34769 - KATIA BRAGA Endereço: RUBENS DE MORAES 35 Bairro: AROEIRA (MACAE / RJ) …" at bounding box center [780, 392] width 1560 height 784
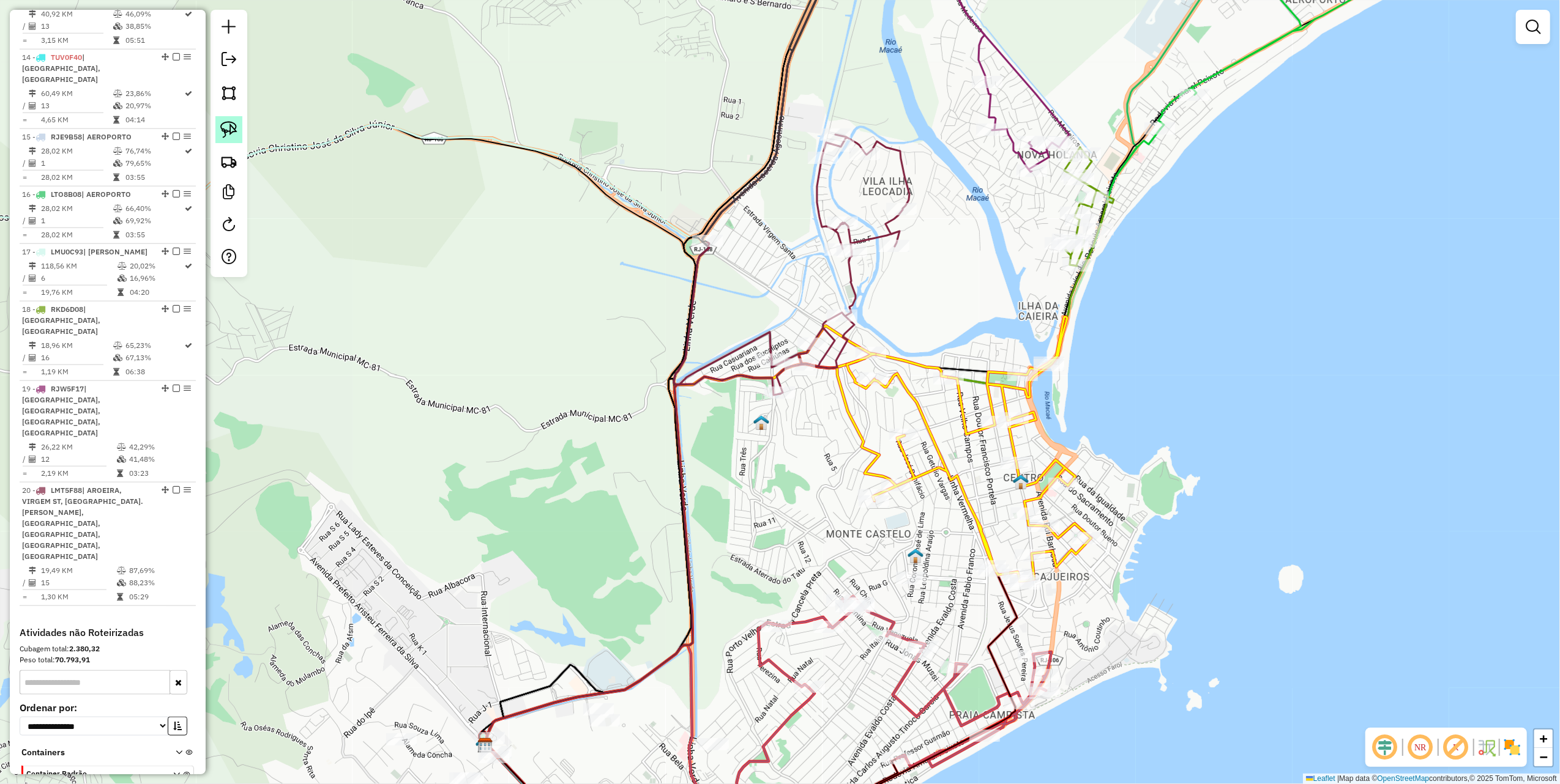
click at [233, 126] on img at bounding box center [229, 129] width 17 height 17
drag, startPoint x: 815, startPoint y: 438, endPoint x: 742, endPoint y: 410, distance: 78.2
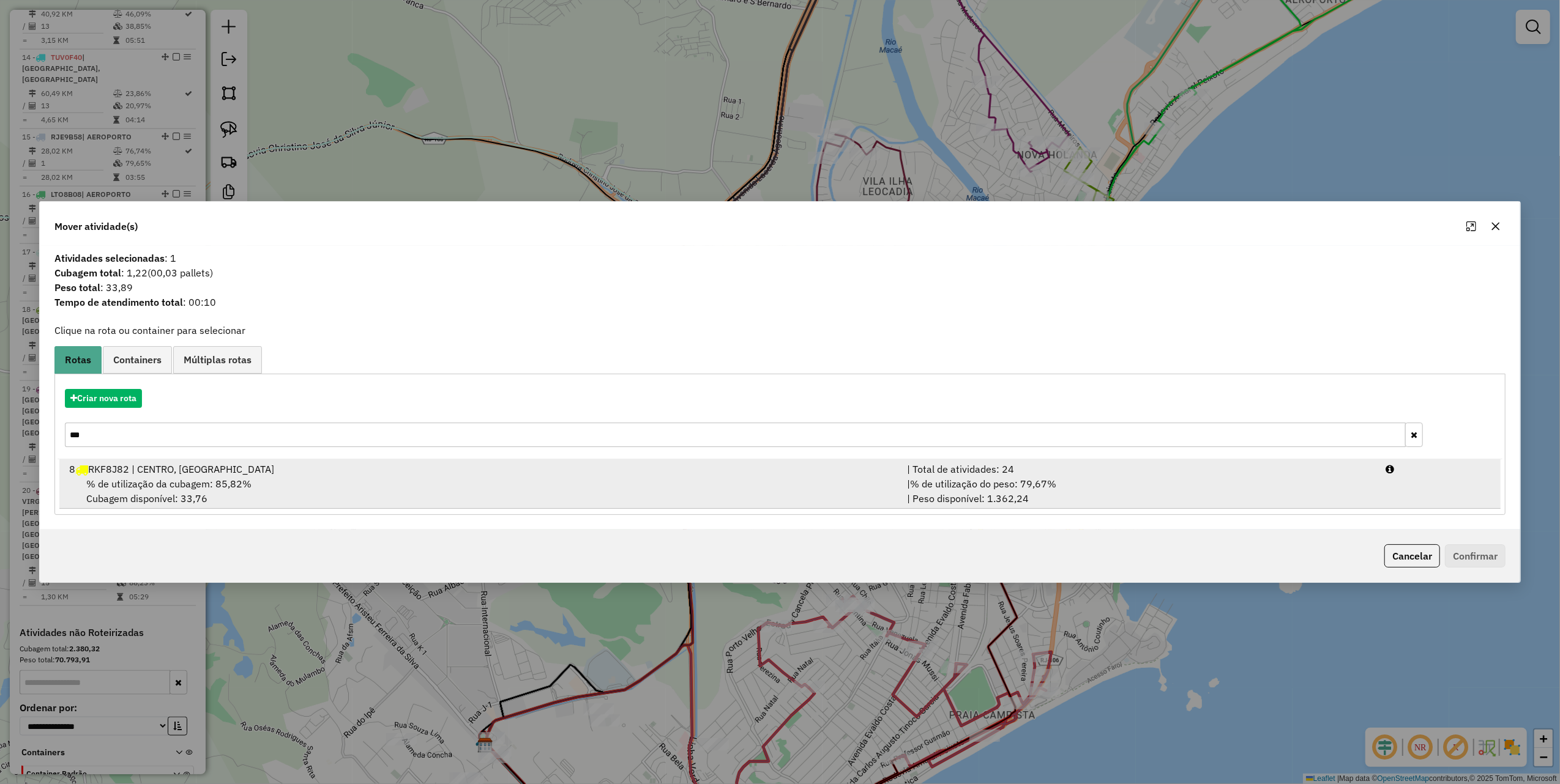
click at [303, 490] on div "% de utilização da cubagem: 85,82% Cubagem disponível: 33,76" at bounding box center [480, 490] width 838 height 29
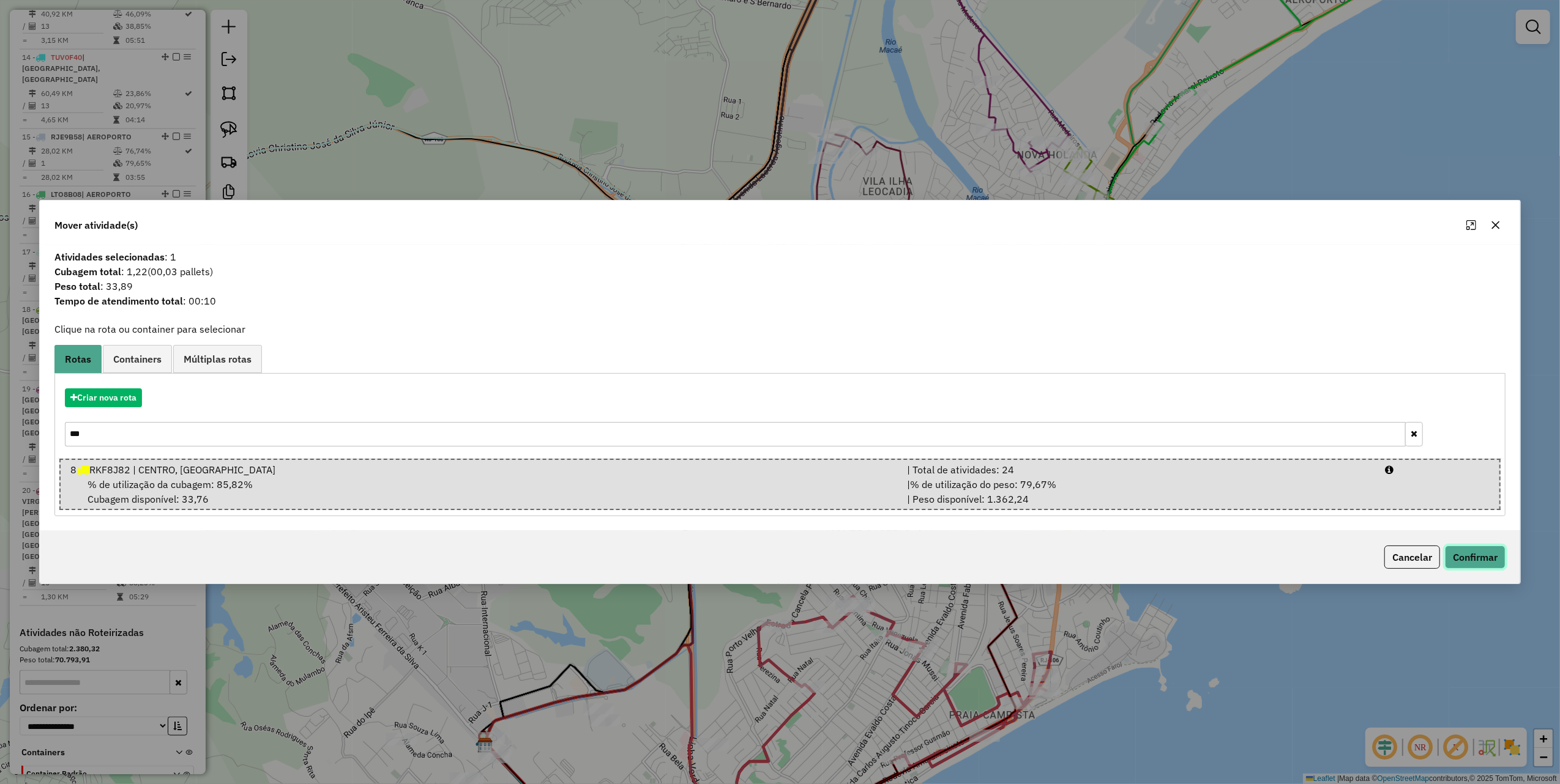
click at [1454, 554] on button "Confirmar" at bounding box center [1475, 557] width 61 height 23
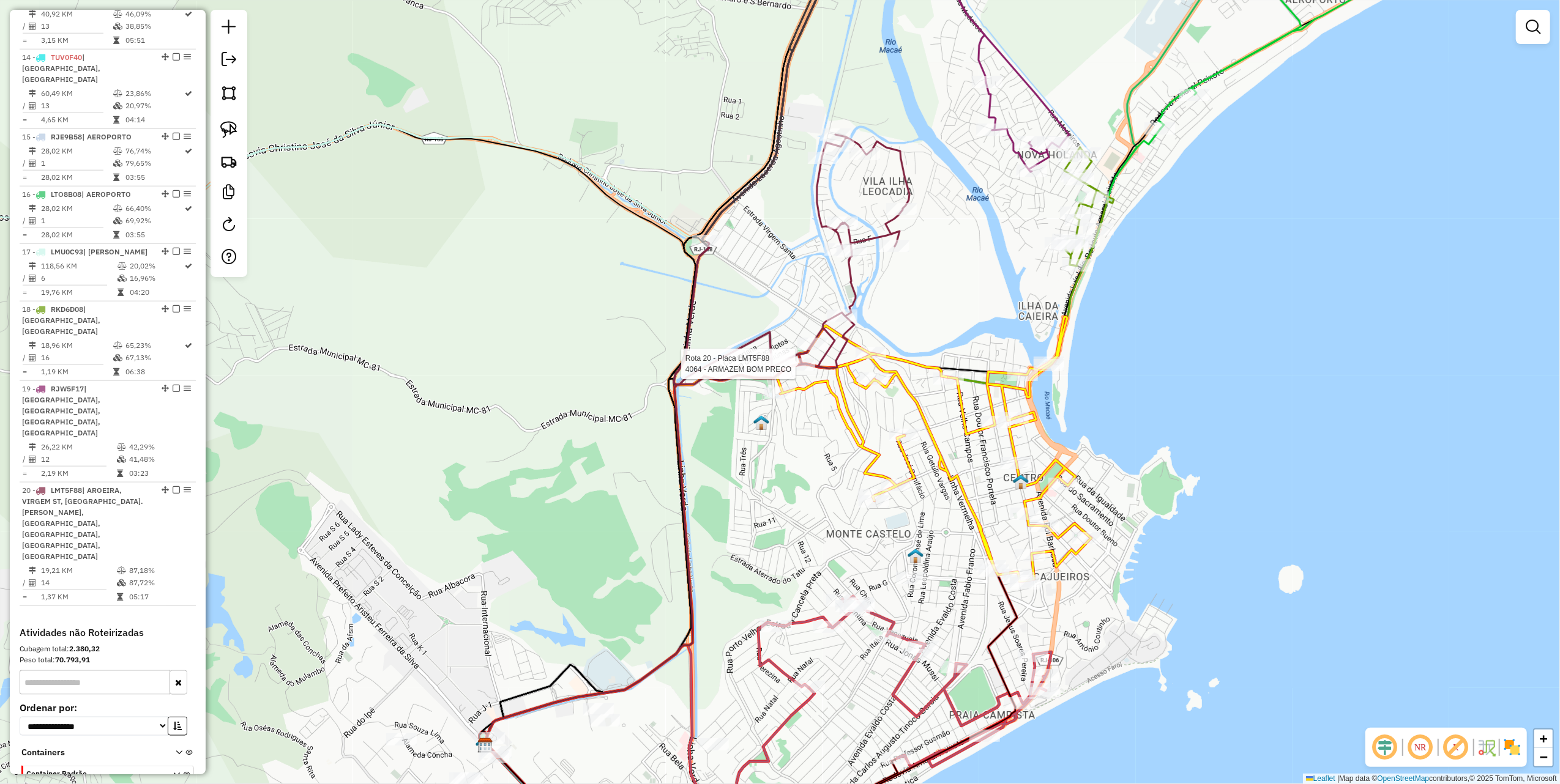
select select "**********"
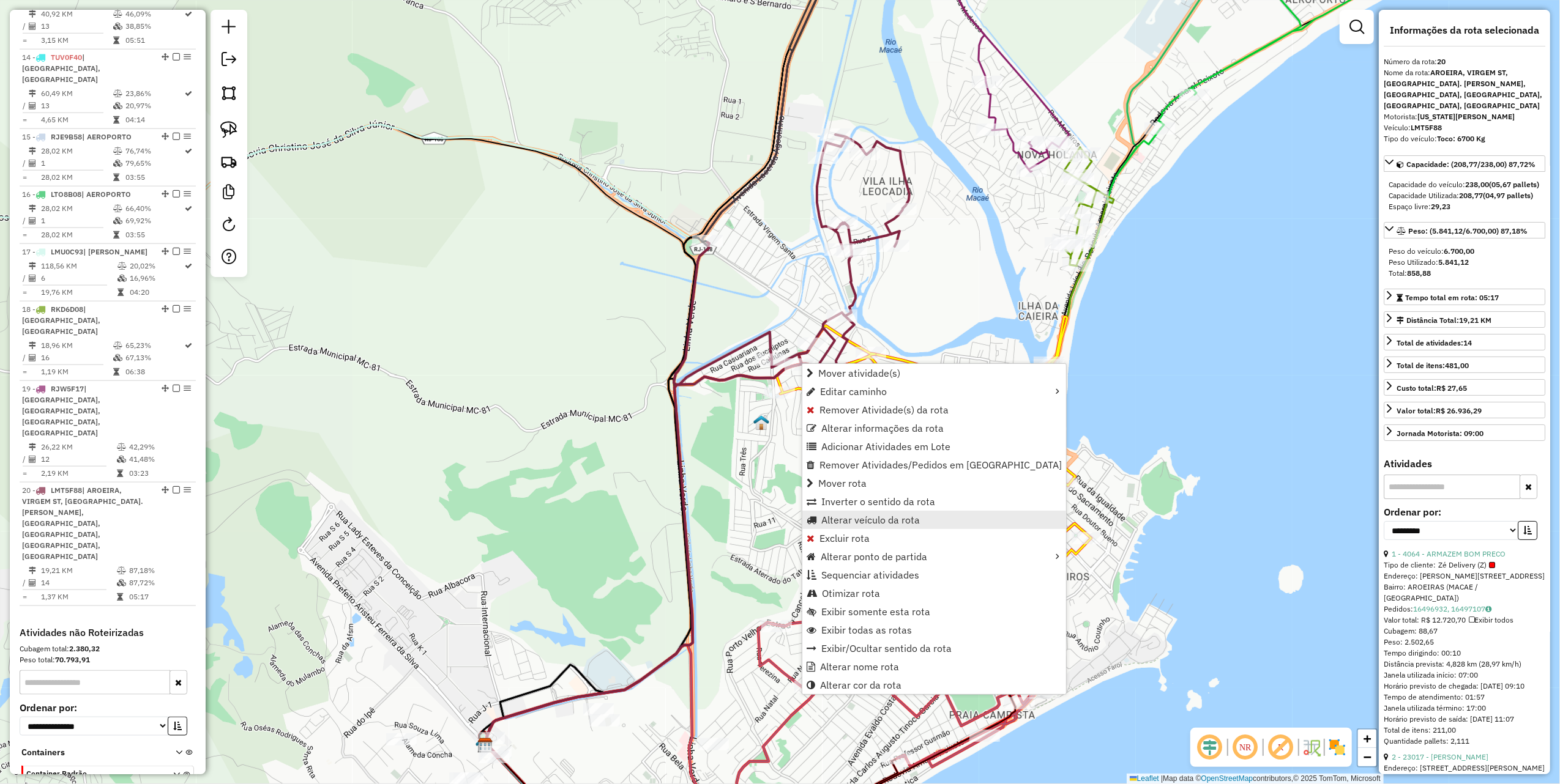
click at [874, 524] on span "Alterar veículo da rota" at bounding box center [871, 519] width 98 height 10
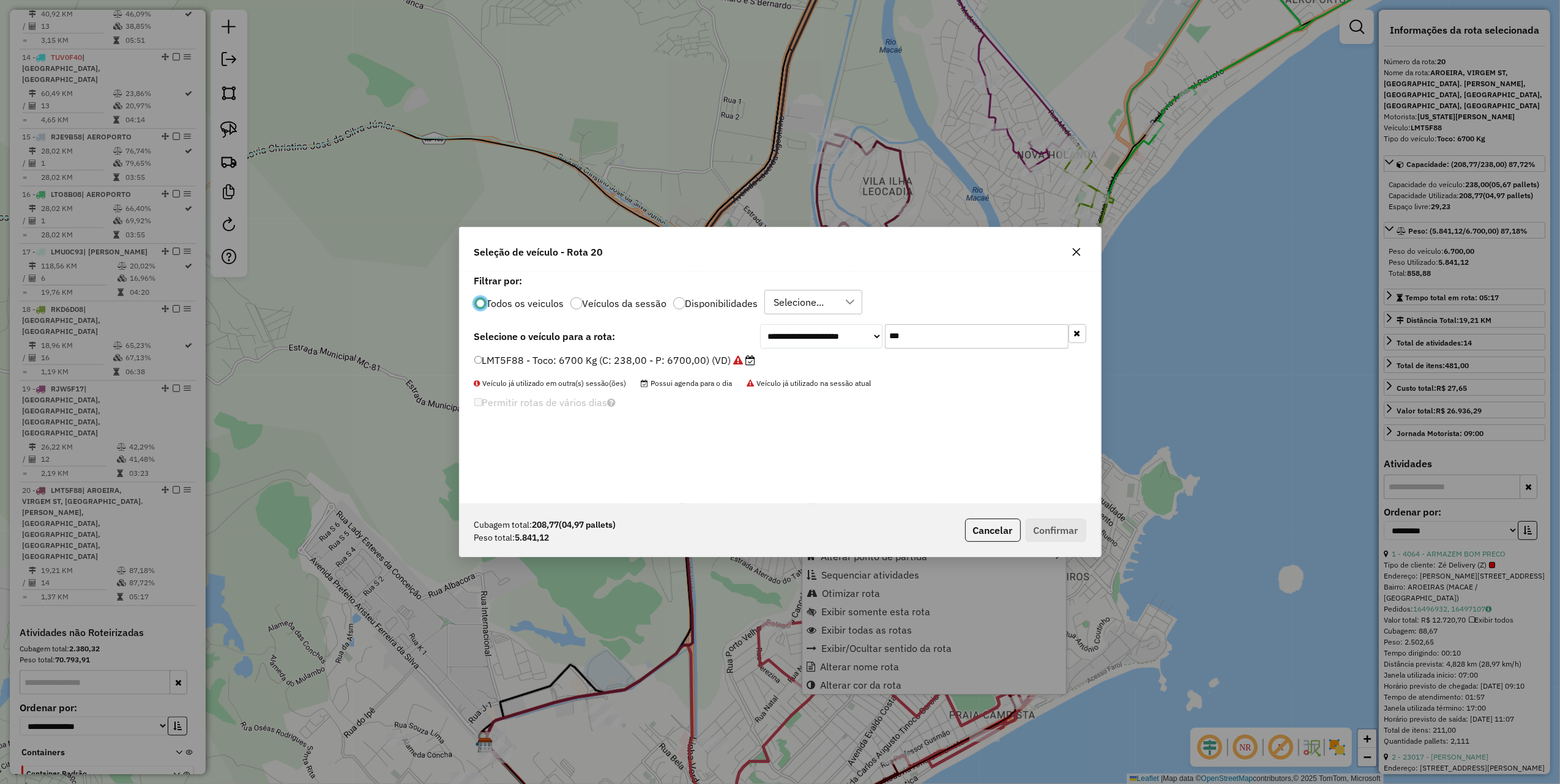
scroll to position [6, 4]
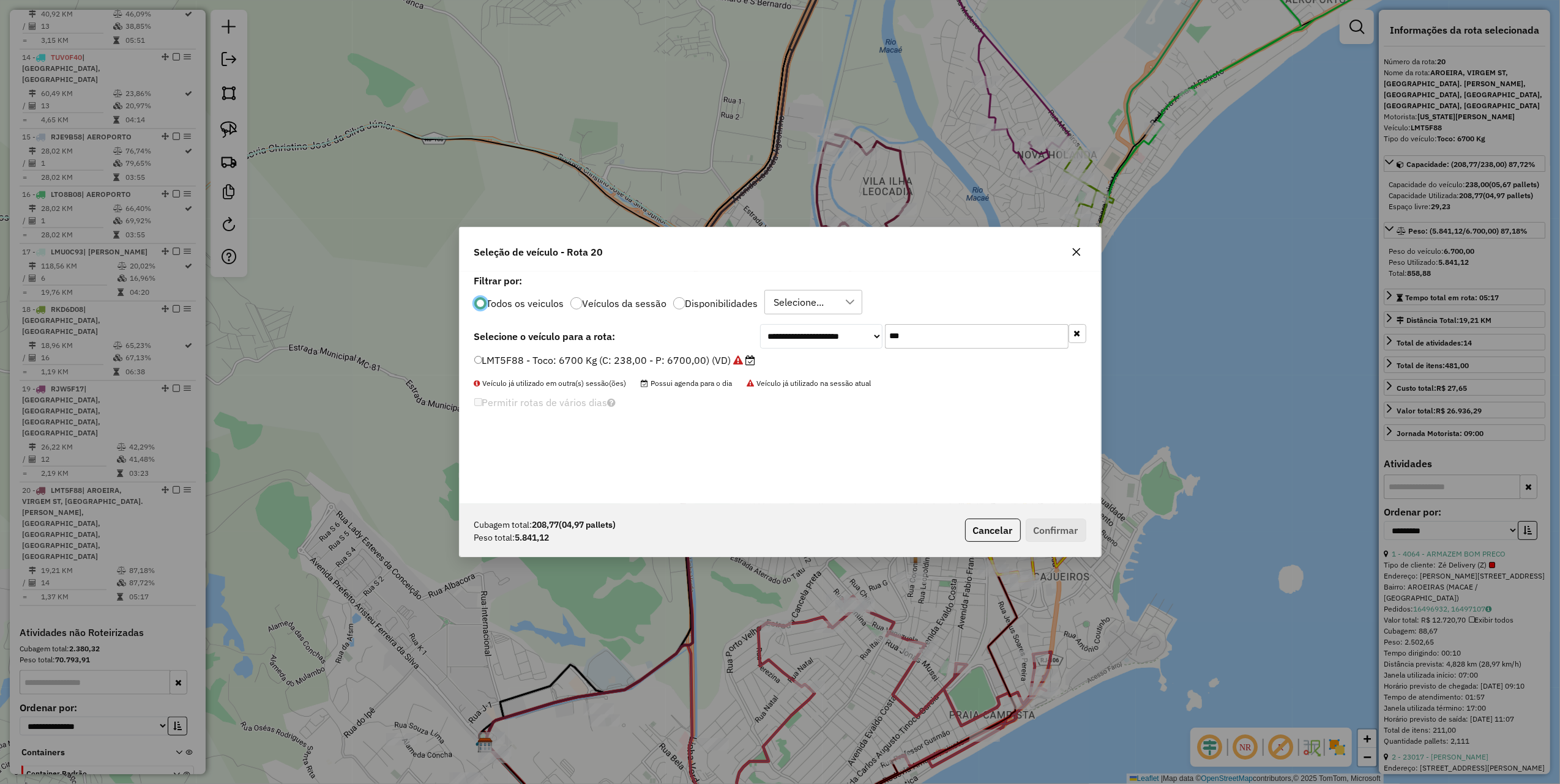
click at [978, 341] on input "***" at bounding box center [976, 337] width 184 height 25
type input "****"
click at [731, 358] on label "KRX4396 - Toco: 7900 Kg (C: 336,00 - P: 7900,00) (VD)" at bounding box center [609, 360] width 270 height 15
click at [1046, 519] on button "Confirmar" at bounding box center [1055, 530] width 61 height 23
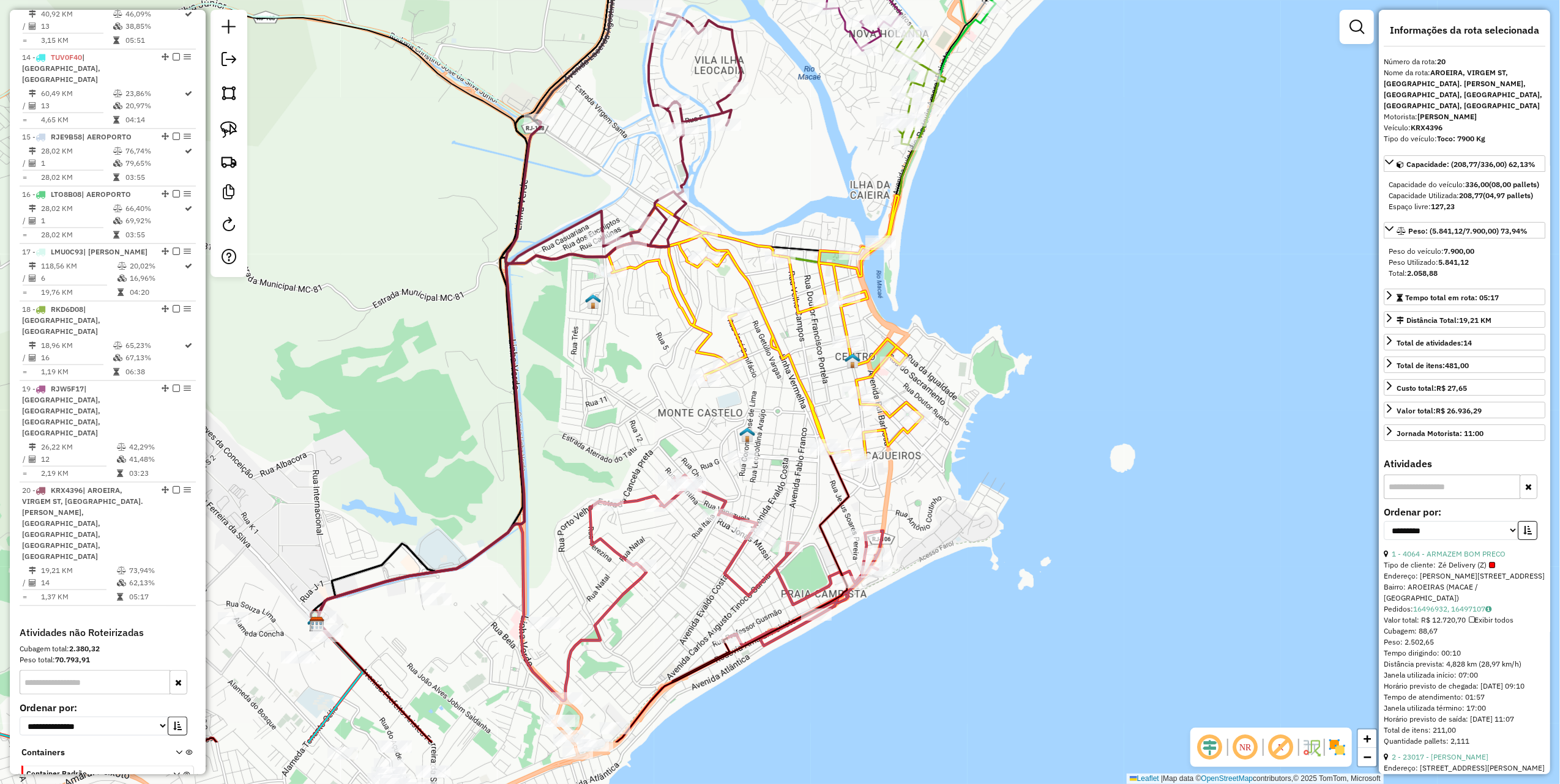
drag, startPoint x: 647, startPoint y: 406, endPoint x: 587, endPoint y: 358, distance: 76.8
click at [587, 359] on div "Janela de atendimento Grade de atendimento Capacidade Transportadoras Veículos …" at bounding box center [780, 392] width 1560 height 784
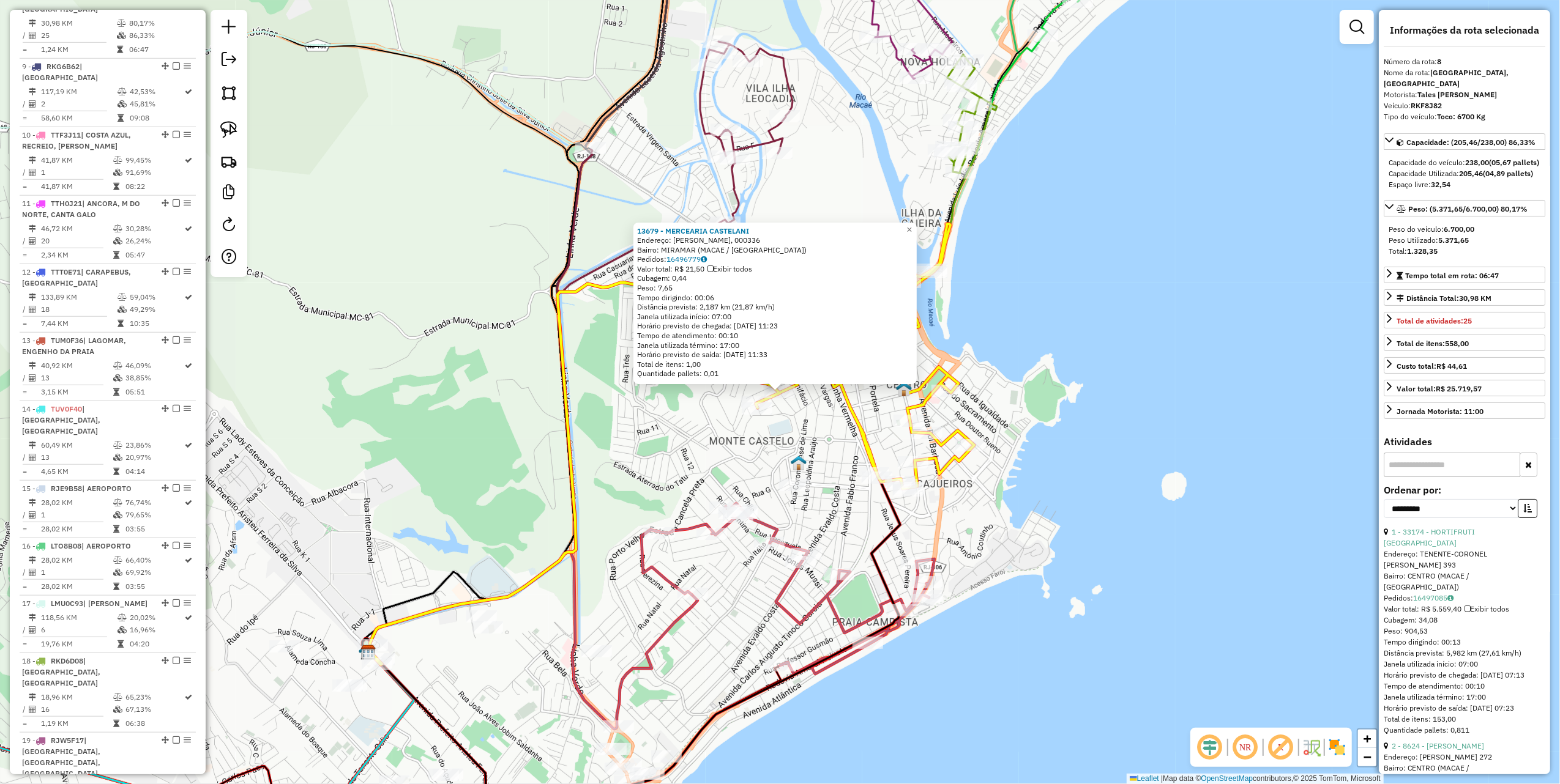
scroll to position [958, 0]
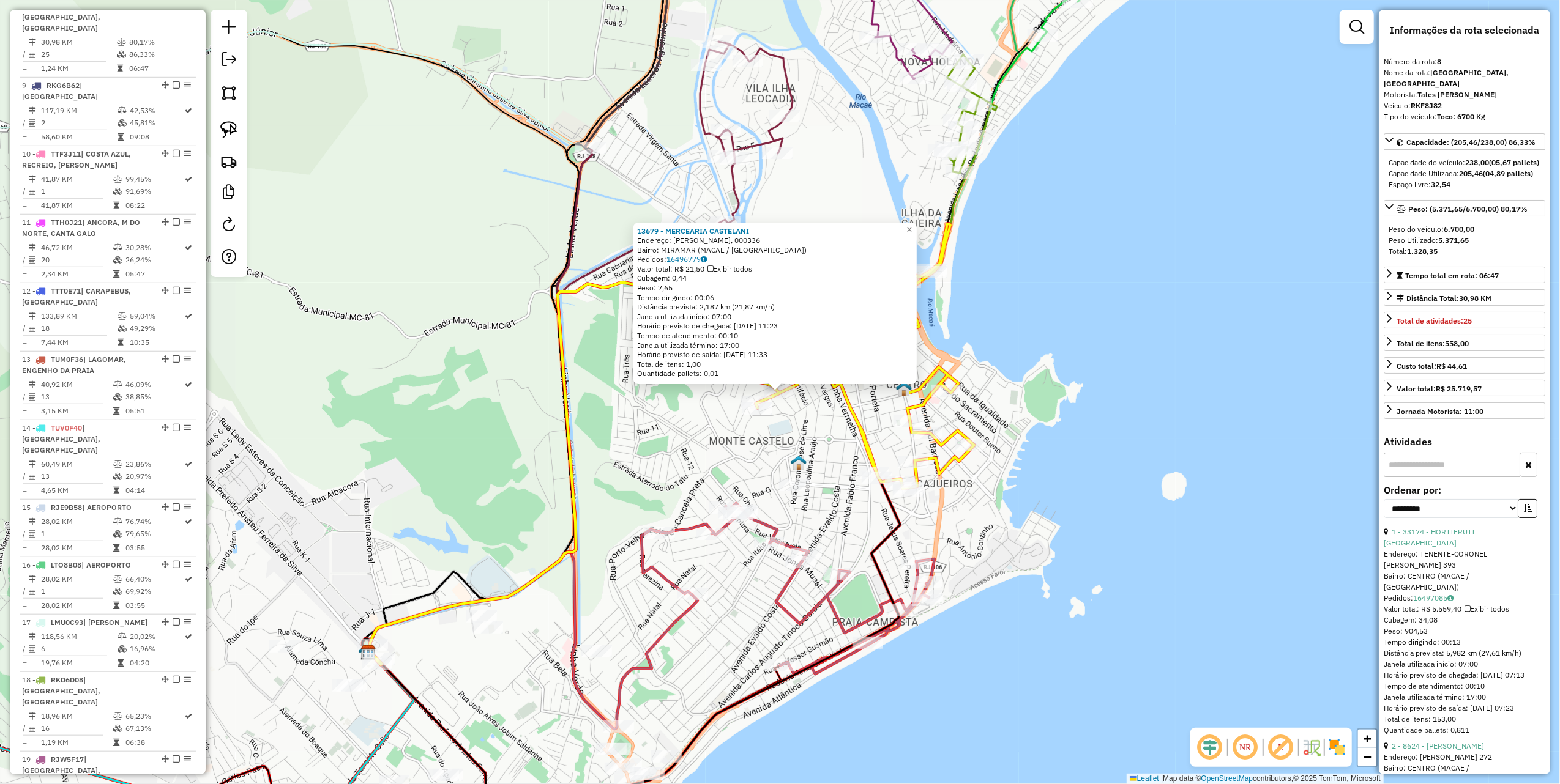
click at [584, 447] on div "13679 - MERCEARIA CASTELANI Endereço: MARECHAL RONDON, 000336 Bairro: MIRAMAR (…" at bounding box center [780, 392] width 1560 height 784
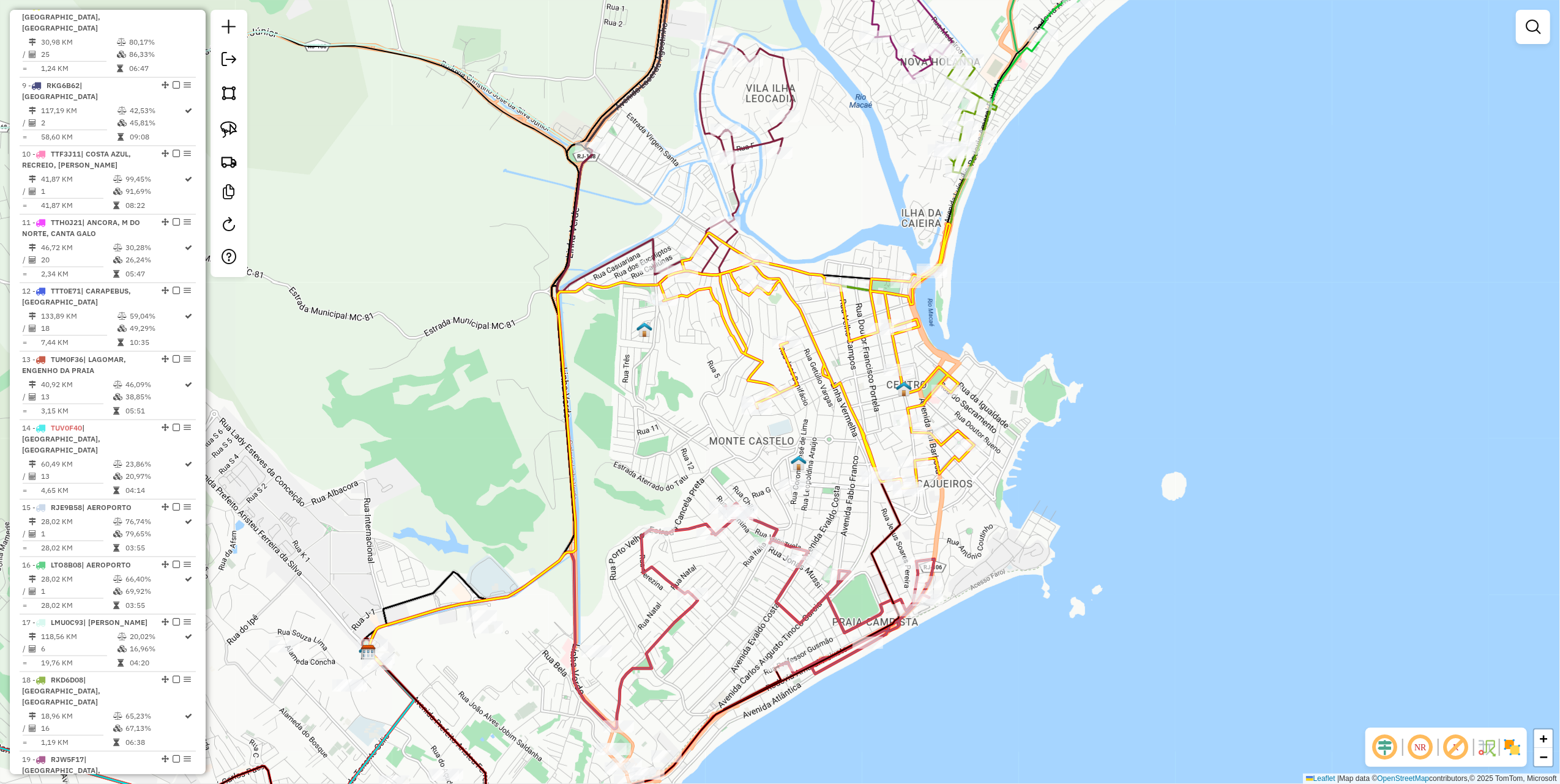
drag, startPoint x: 571, startPoint y: 456, endPoint x: 635, endPoint y: 225, distance: 239.7
click at [647, 261] on icon at bounding box center [601, 462] width 463 height 403
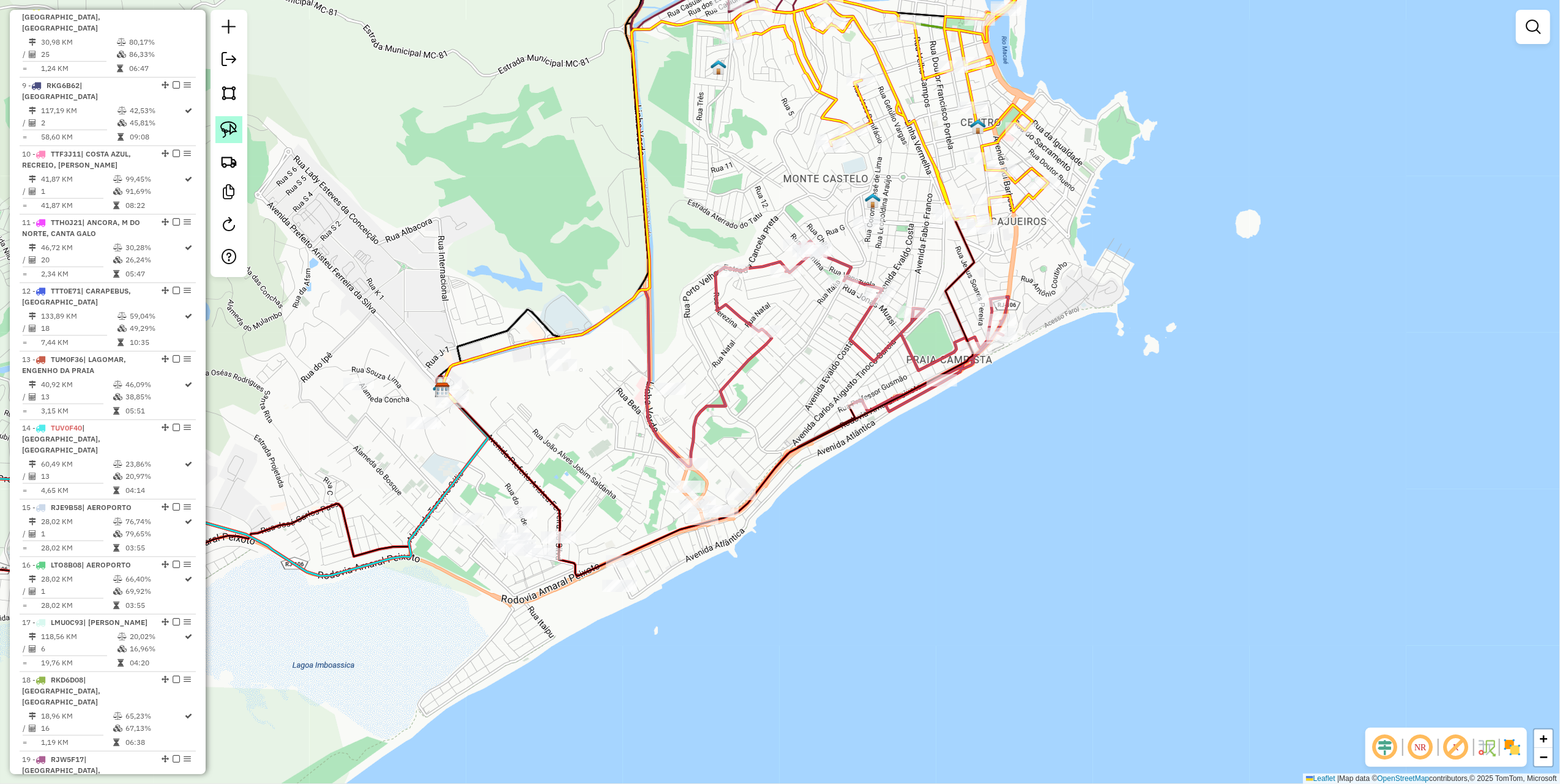
click at [226, 130] on img at bounding box center [229, 129] width 17 height 17
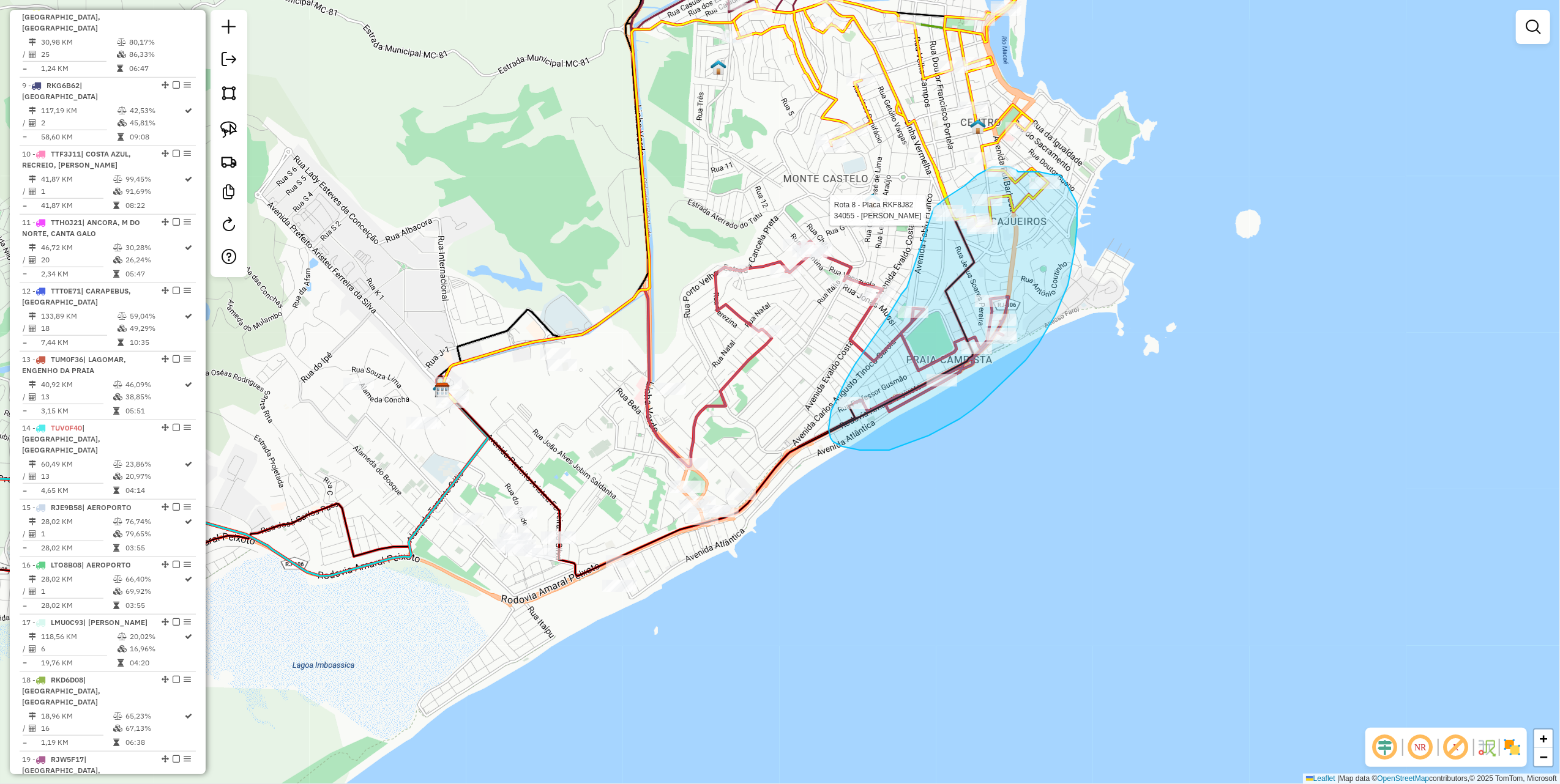
click at [933, 208] on div "Rota 8 - Placa RKF8J82 34055 - RAFAEL CARVALHAES Janela de atendimento Grade de…" at bounding box center [780, 392] width 1560 height 784
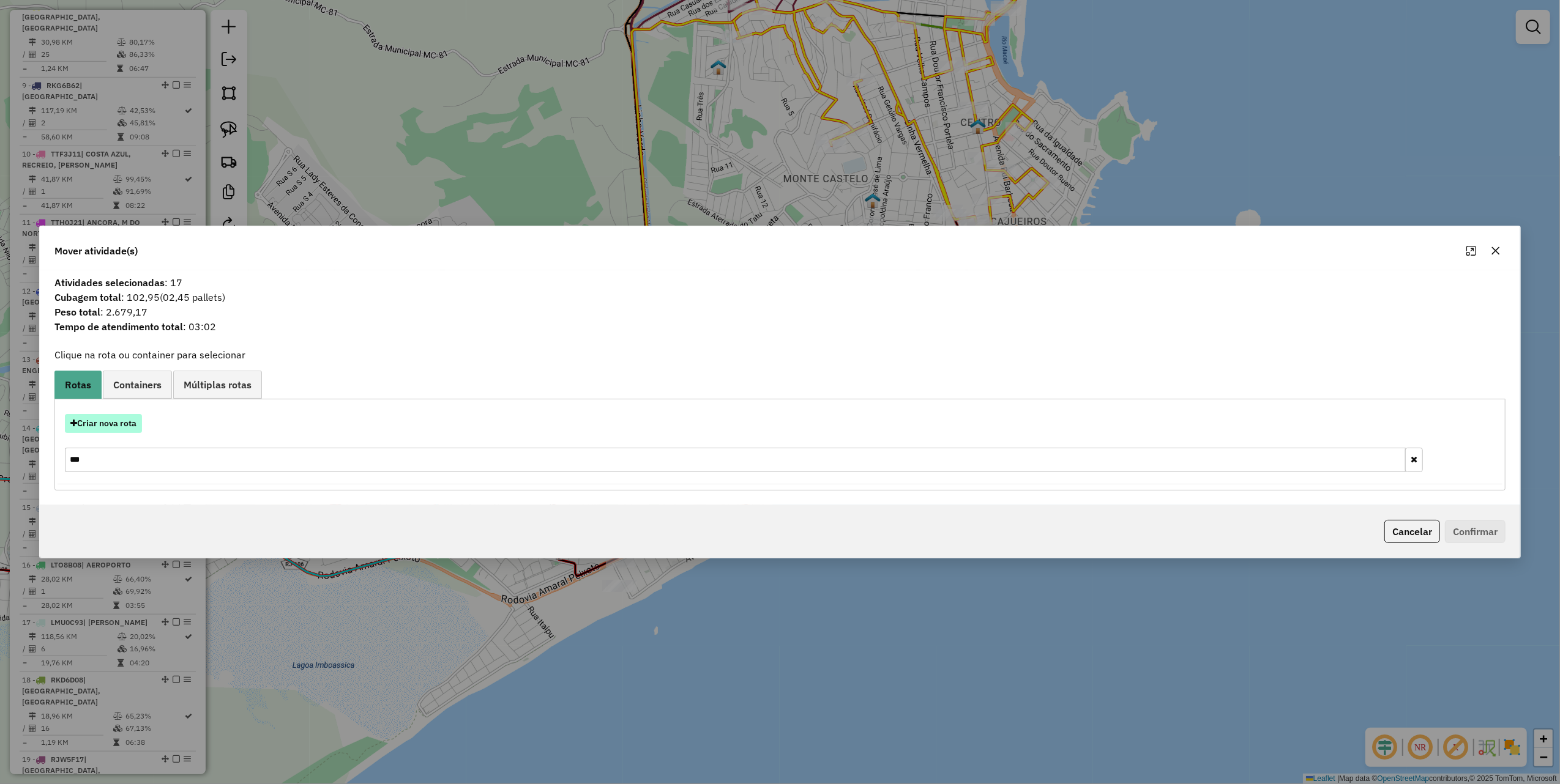
click at [118, 430] on button "Criar nova rota" at bounding box center [104, 424] width 77 height 19
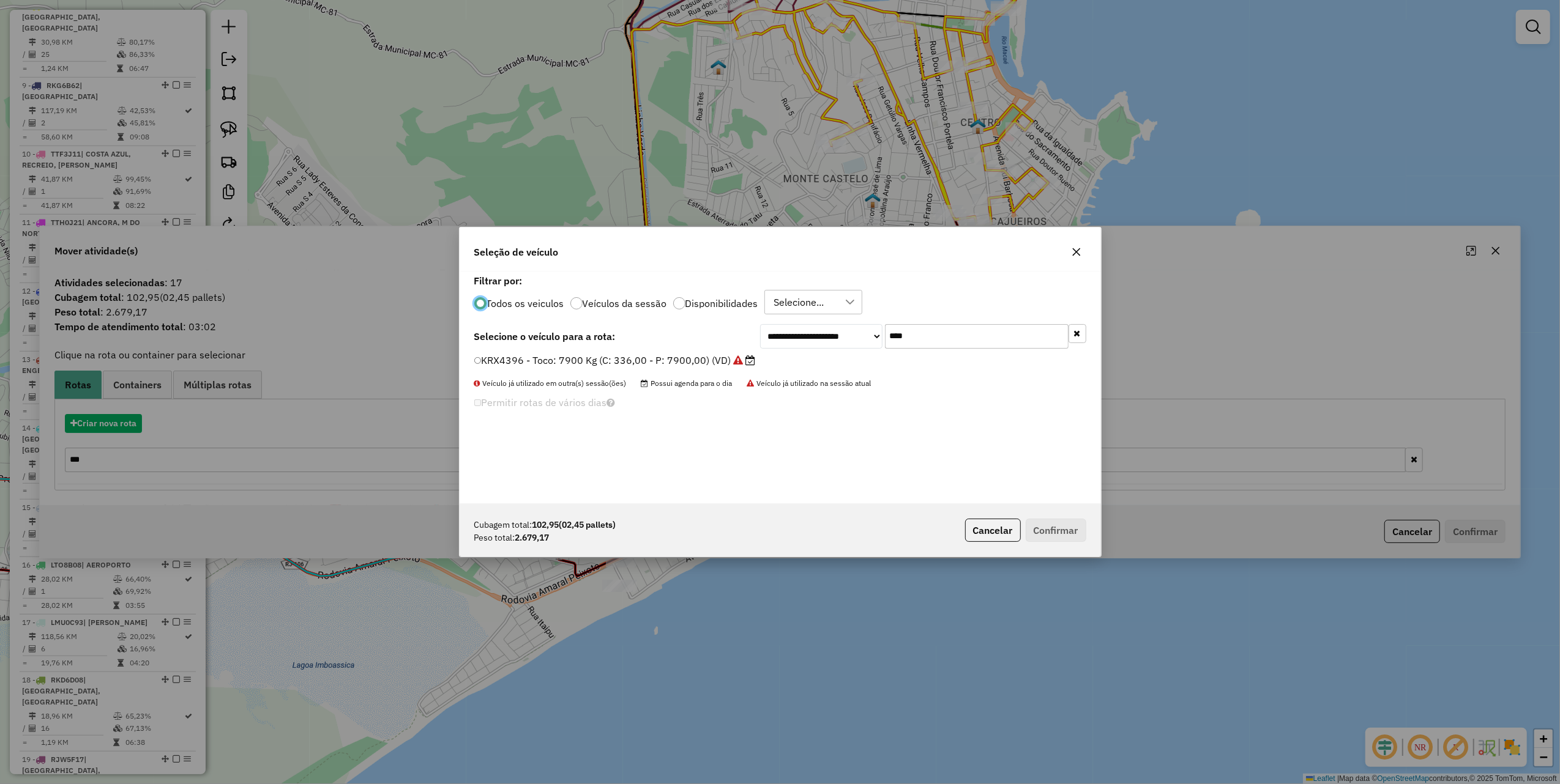
scroll to position [6, 4]
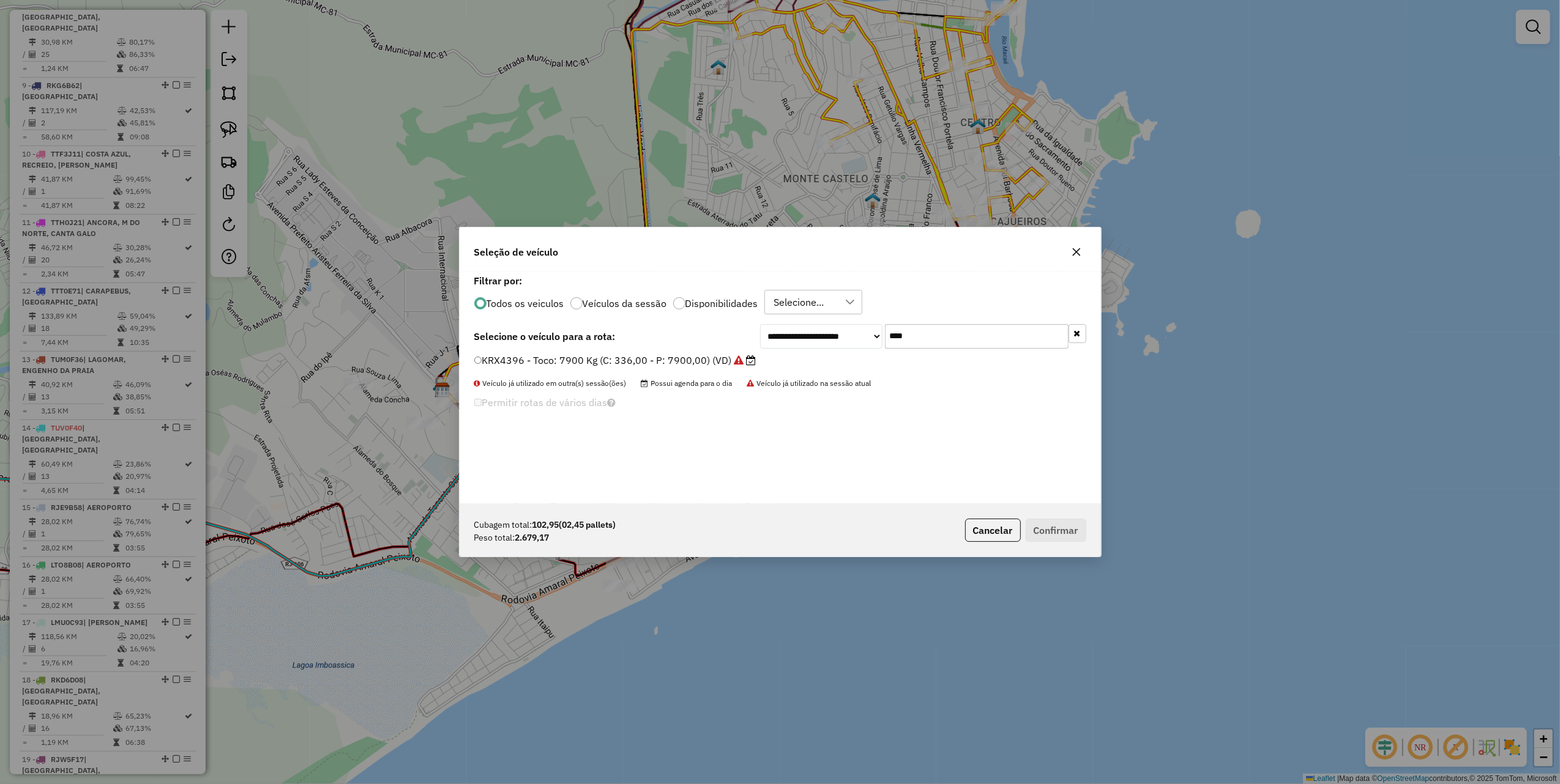
click at [945, 343] on input "****" at bounding box center [976, 337] width 184 height 25
type input "***"
drag, startPoint x: 703, startPoint y: 362, endPoint x: 711, endPoint y: 363, distance: 8.1
click at [705, 362] on label "RJD9E12 - Toco: 6700 Kg (C: 238,00 - P: 6700,00) (VD)" at bounding box center [614, 360] width 281 height 15
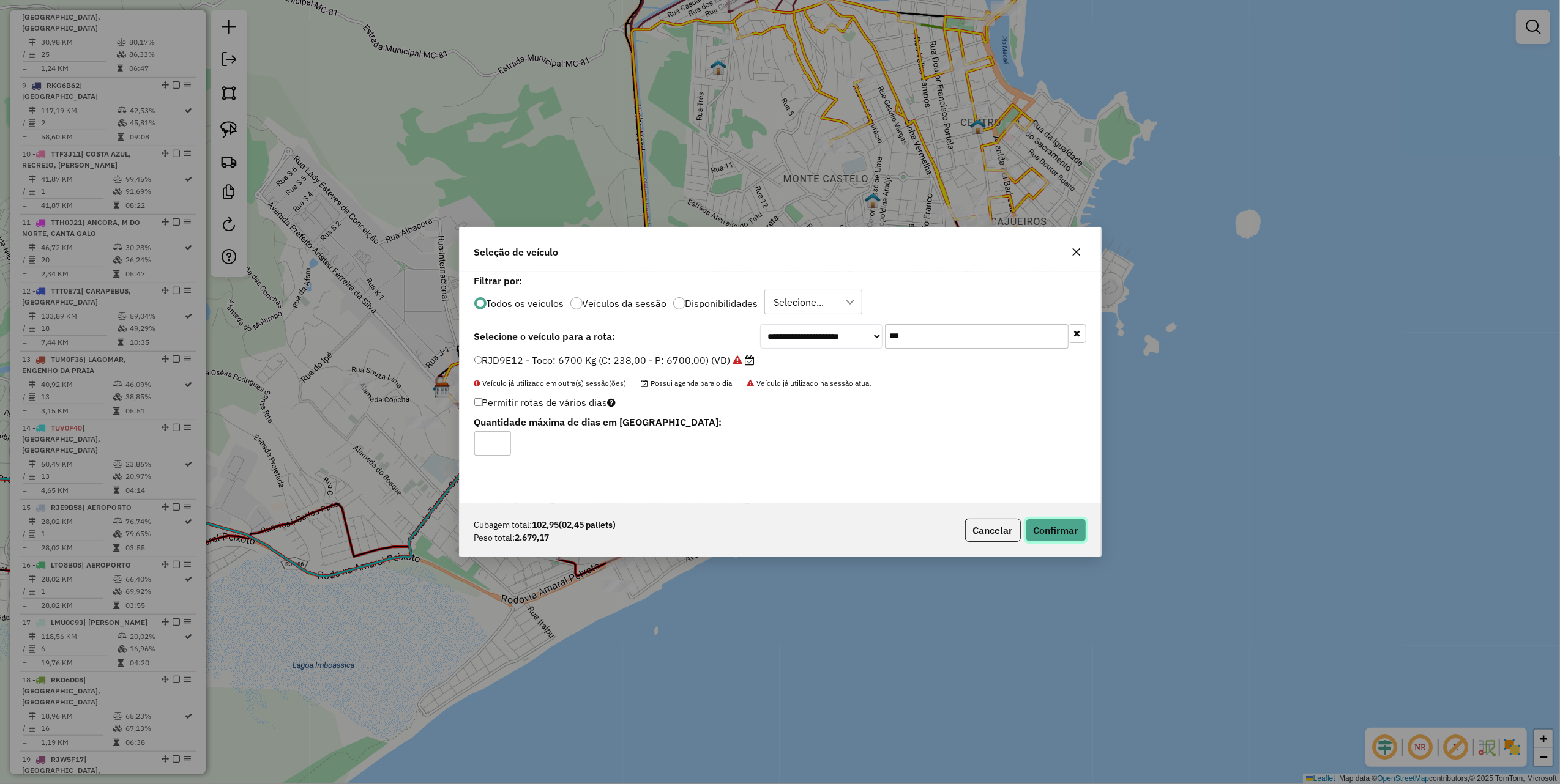
click at [1033, 522] on button "Confirmar" at bounding box center [1055, 530] width 61 height 23
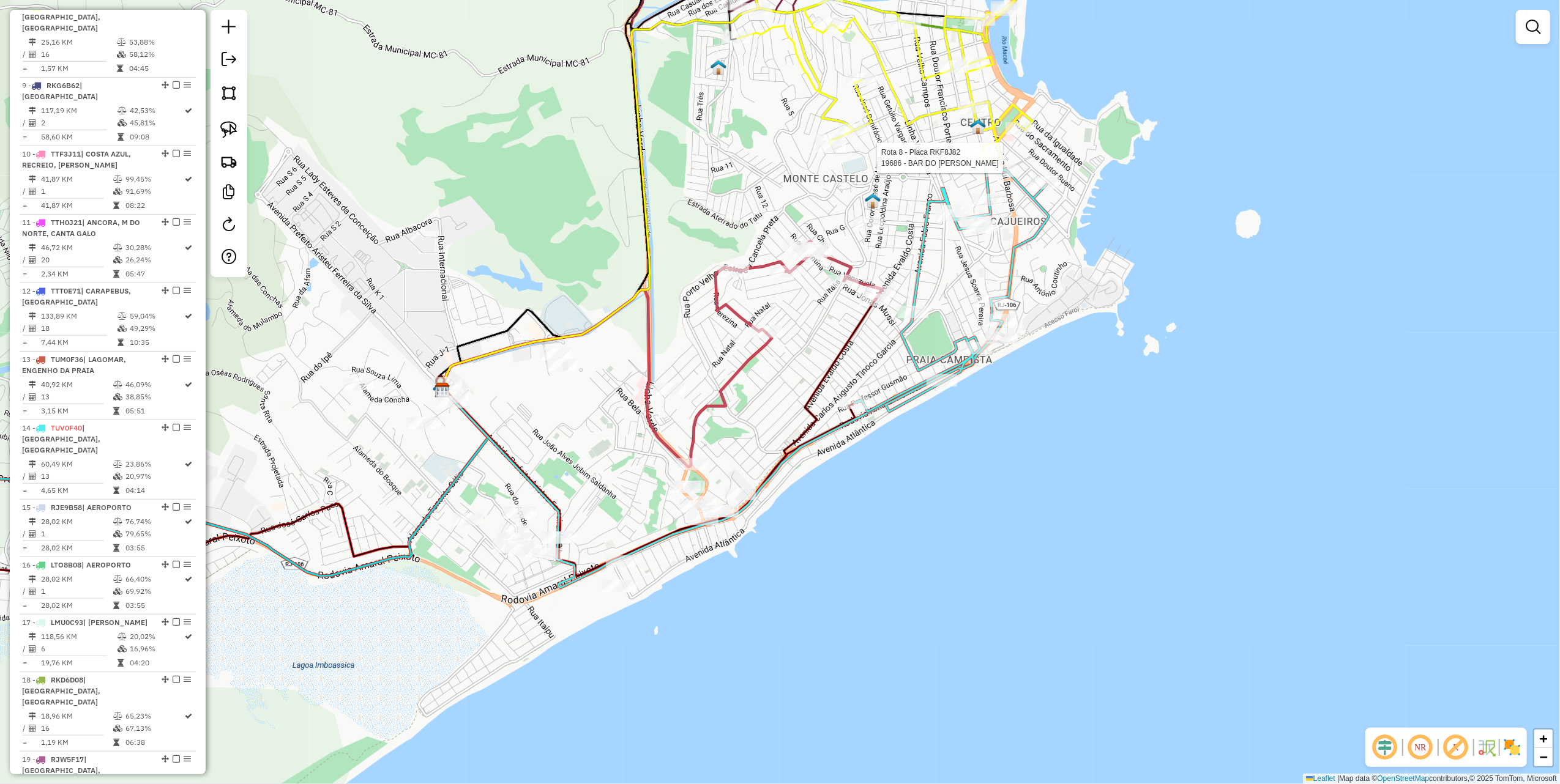
select select "**********"
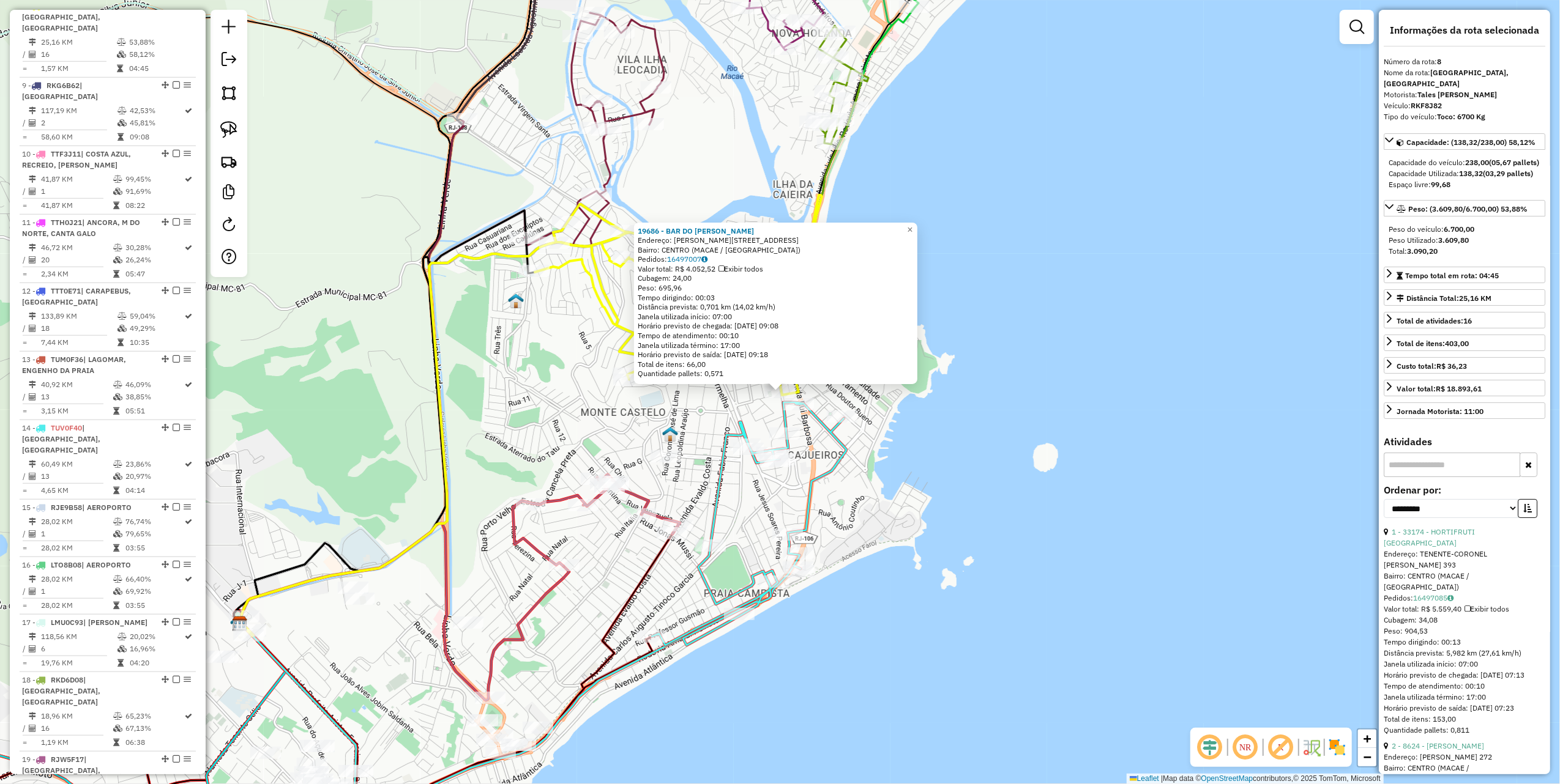
click at [1000, 459] on div "19686 - BAR DO ROBERTO Endereço: R TEIXEIRA DE GOUVEIA, 1244 Bairro: CENTRO (MA…" at bounding box center [780, 392] width 1560 height 784
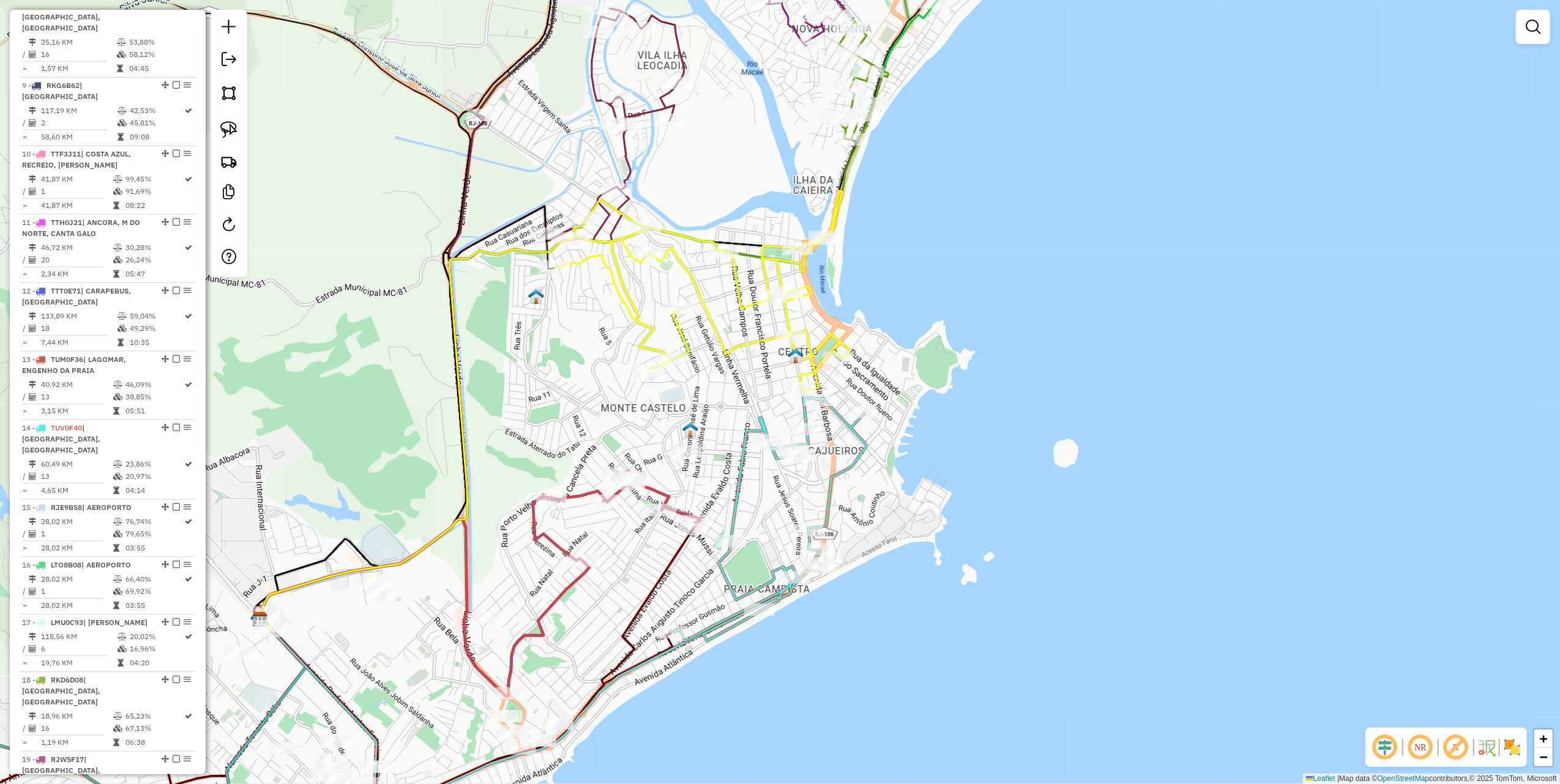
drag, startPoint x: 505, startPoint y: 365, endPoint x: 797, endPoint y: 241, distance: 317.2
click at [796, 243] on div "Janela de atendimento Grade de atendimento Capacidade Transportadoras Veículos …" at bounding box center [780, 392] width 1560 height 784
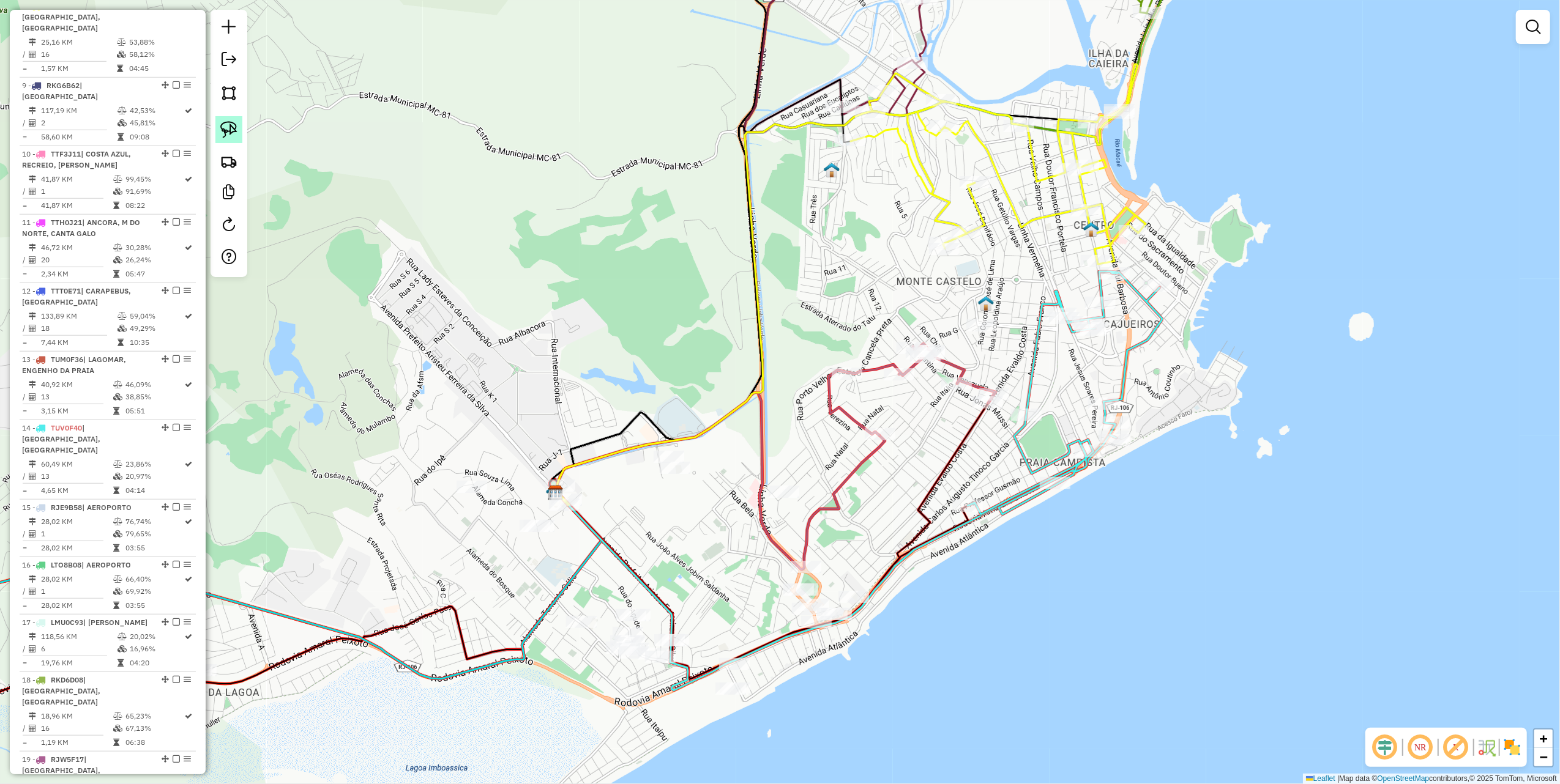
click at [238, 127] on link at bounding box center [229, 129] width 27 height 27
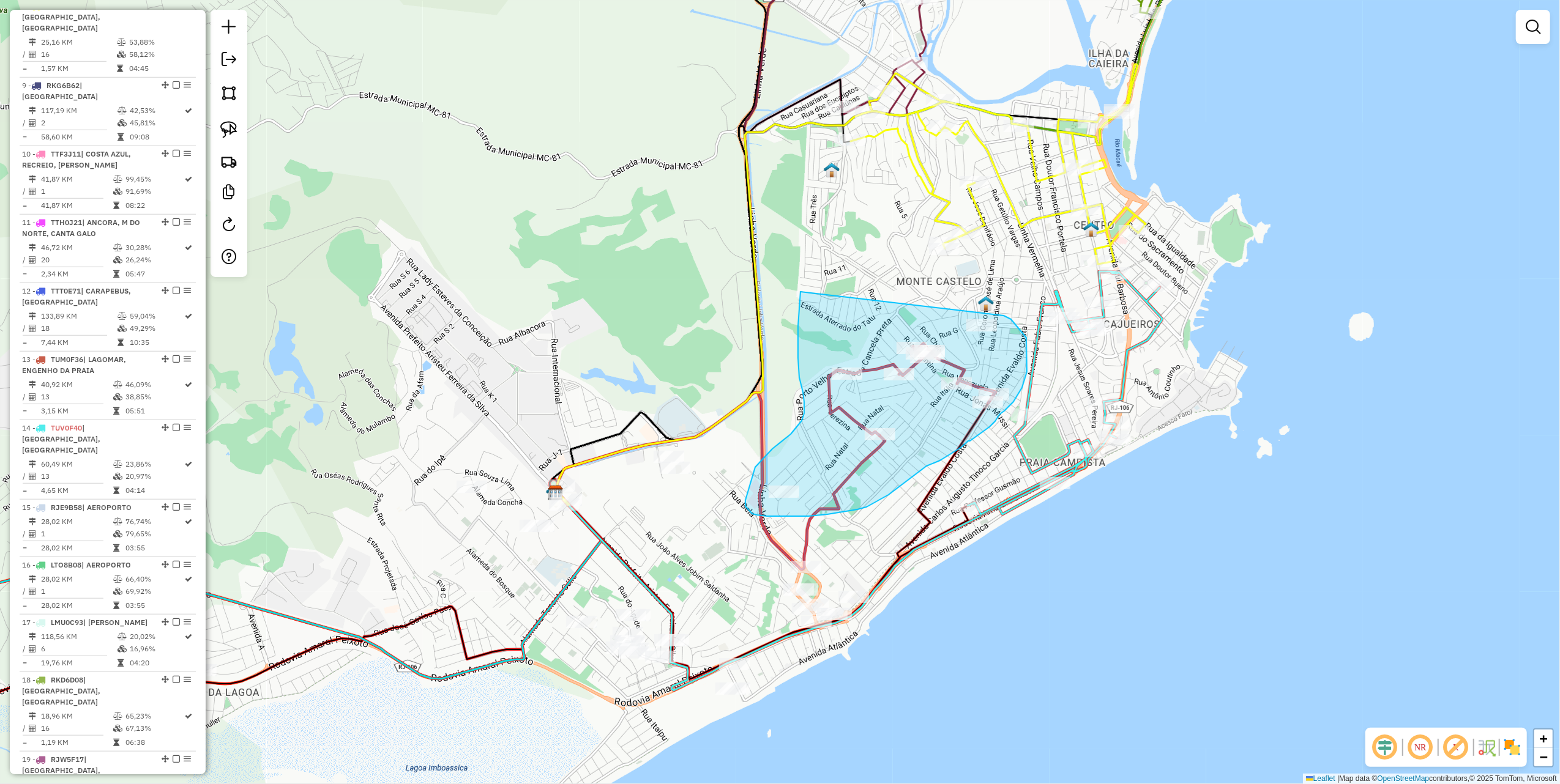
drag, startPoint x: 800, startPoint y: 292, endPoint x: 995, endPoint y: 311, distance: 195.9
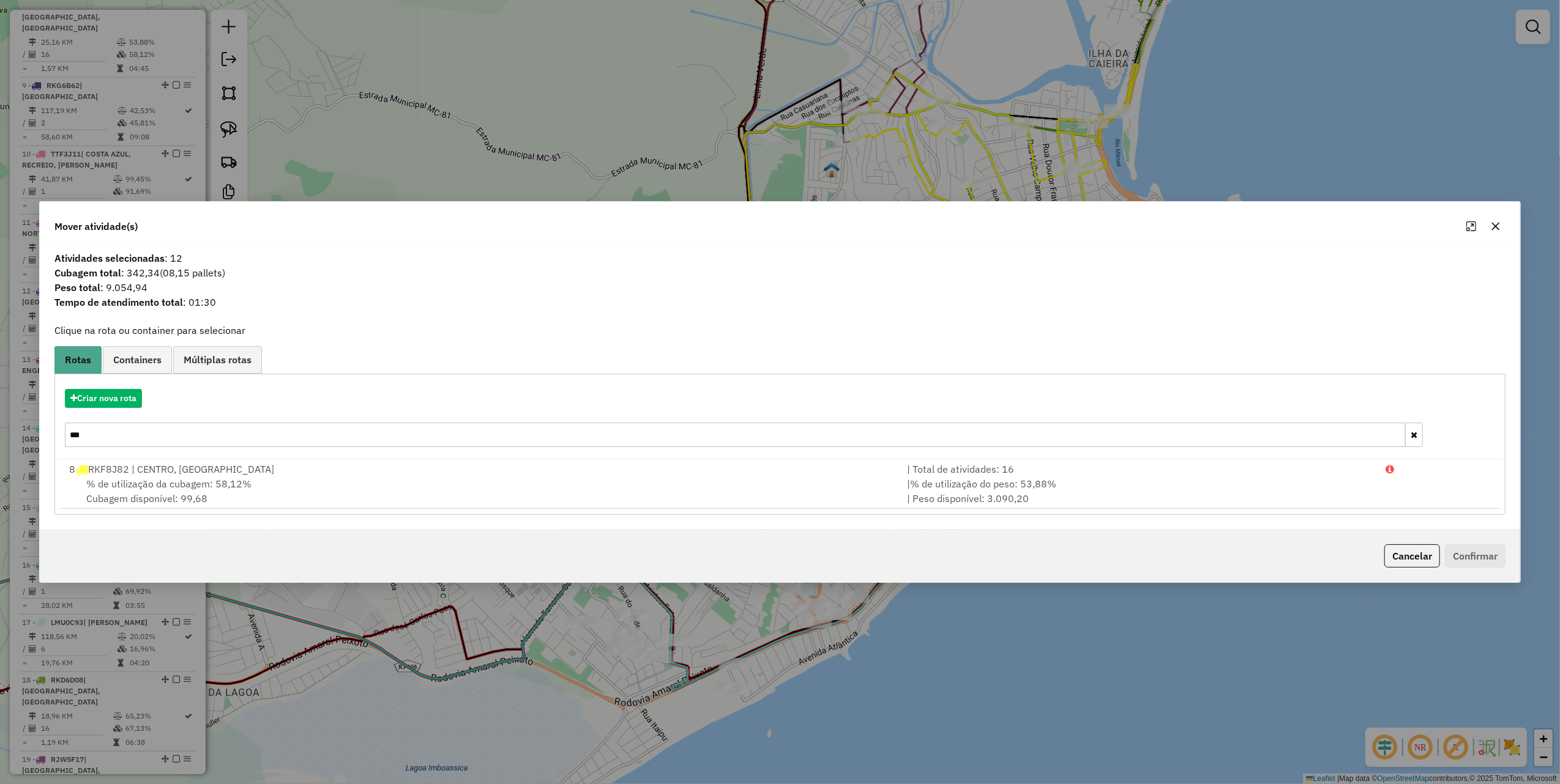
click at [1492, 221] on icon "button" at bounding box center [1495, 226] width 10 height 10
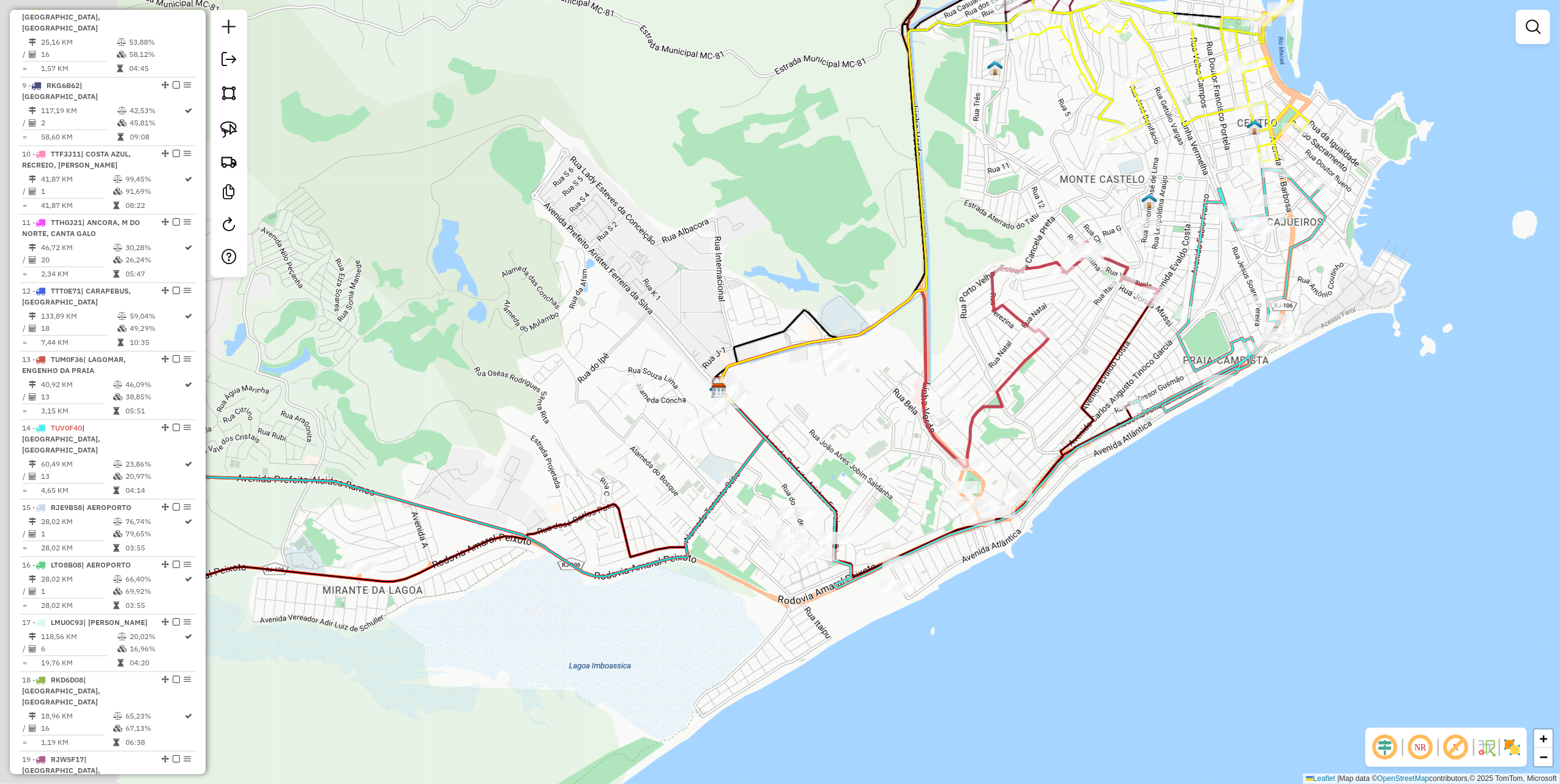
drag, startPoint x: 577, startPoint y: 331, endPoint x: 722, endPoint y: 207, distance: 190.8
click at [757, 211] on div "Janela de atendimento Grade de atendimento Capacidade Transportadoras Veículos …" at bounding box center [780, 392] width 1560 height 784
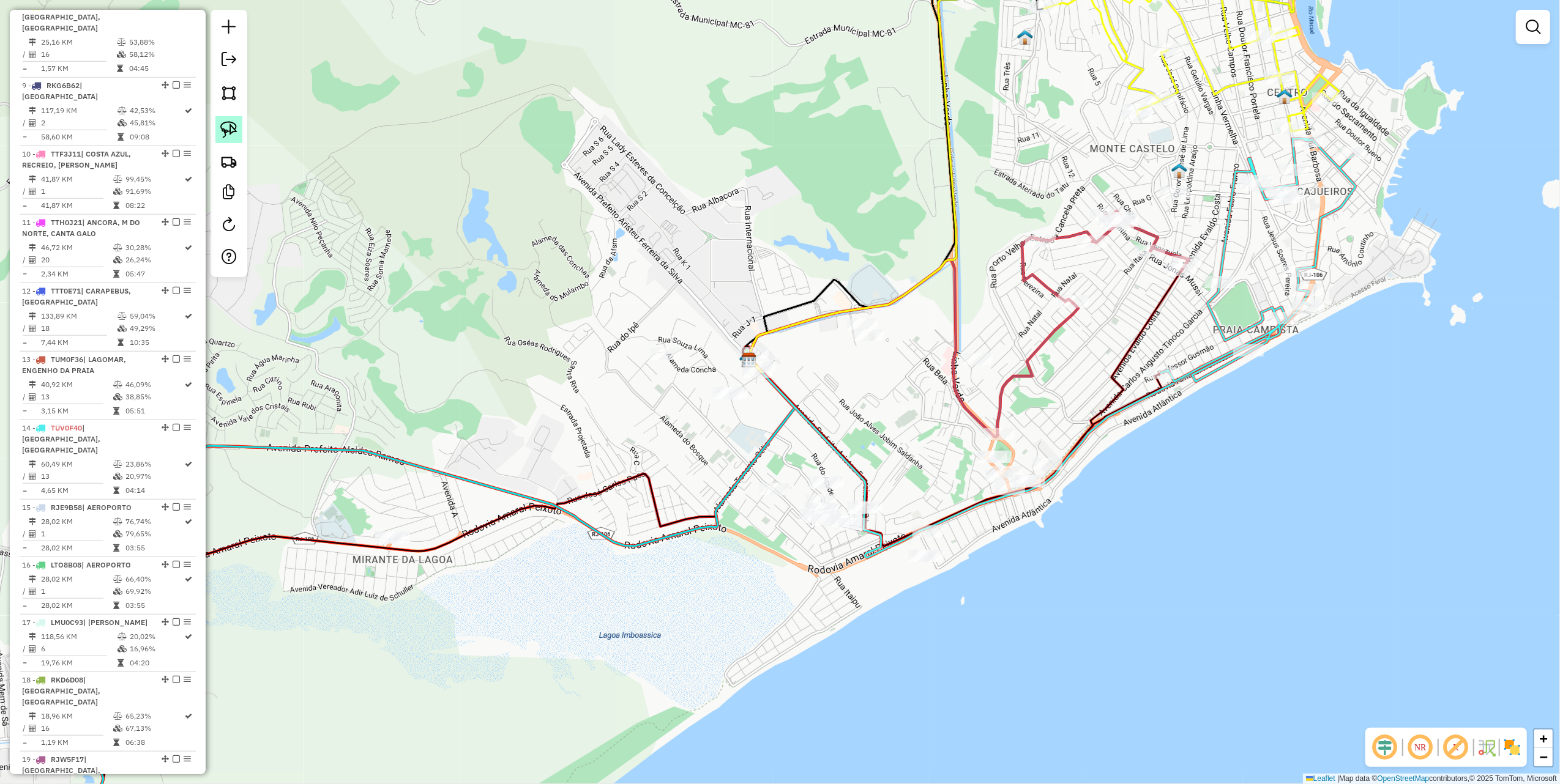
click at [227, 127] on img at bounding box center [229, 129] width 17 height 17
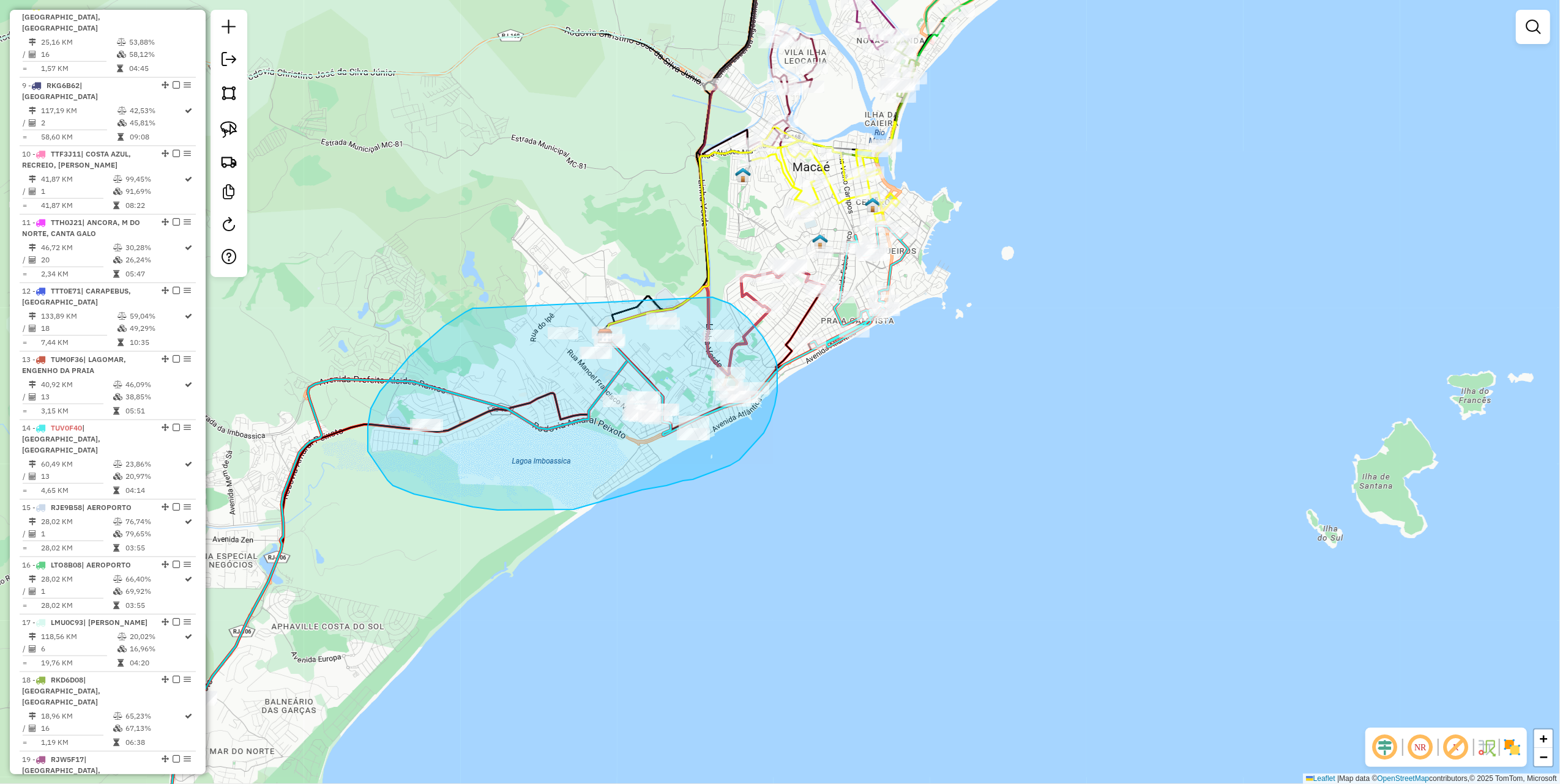
drag, startPoint x: 478, startPoint y: 309, endPoint x: 685, endPoint y: 292, distance: 207.7
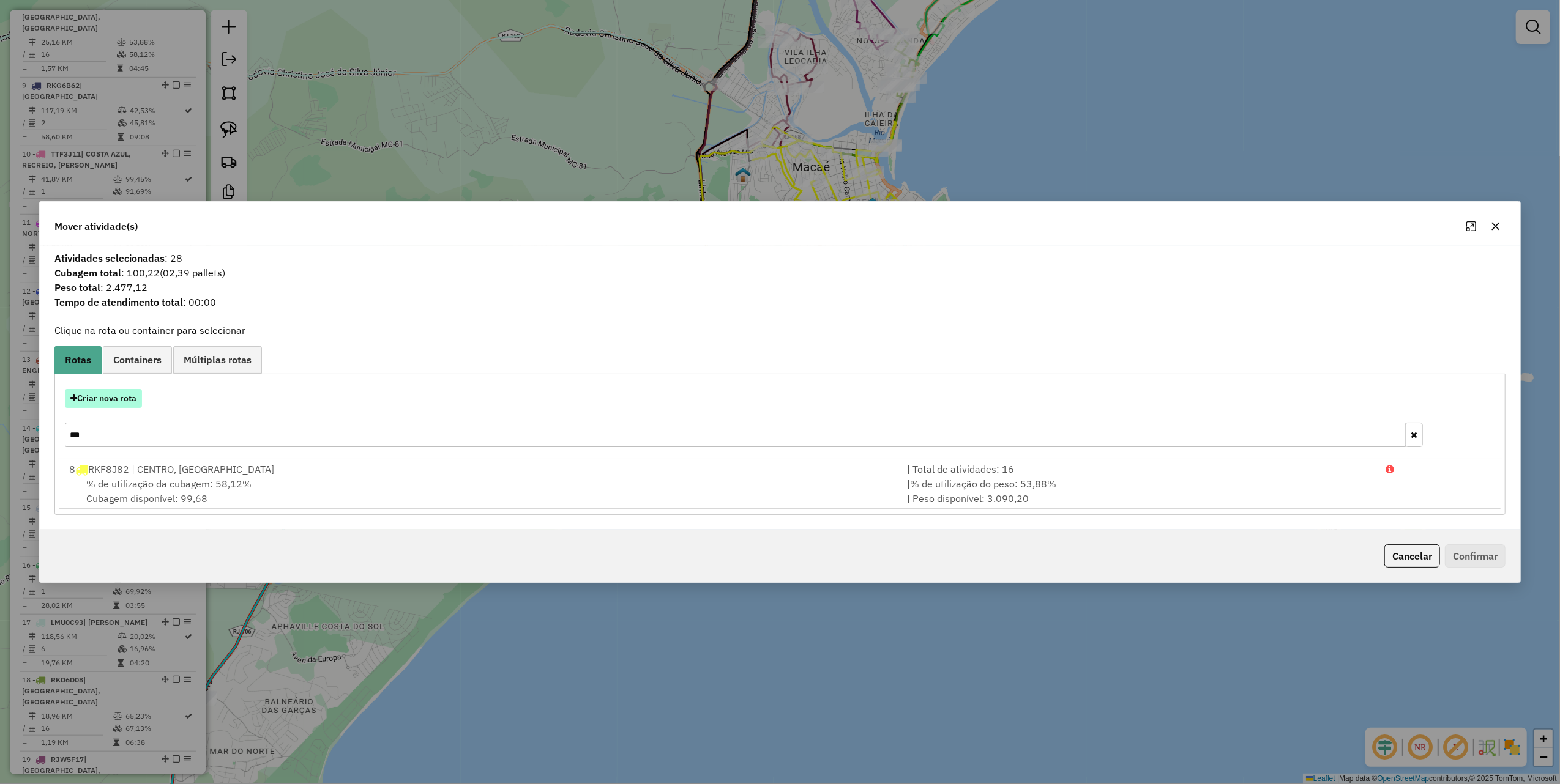
click at [124, 393] on button "Criar nova rota" at bounding box center [104, 399] width 77 height 19
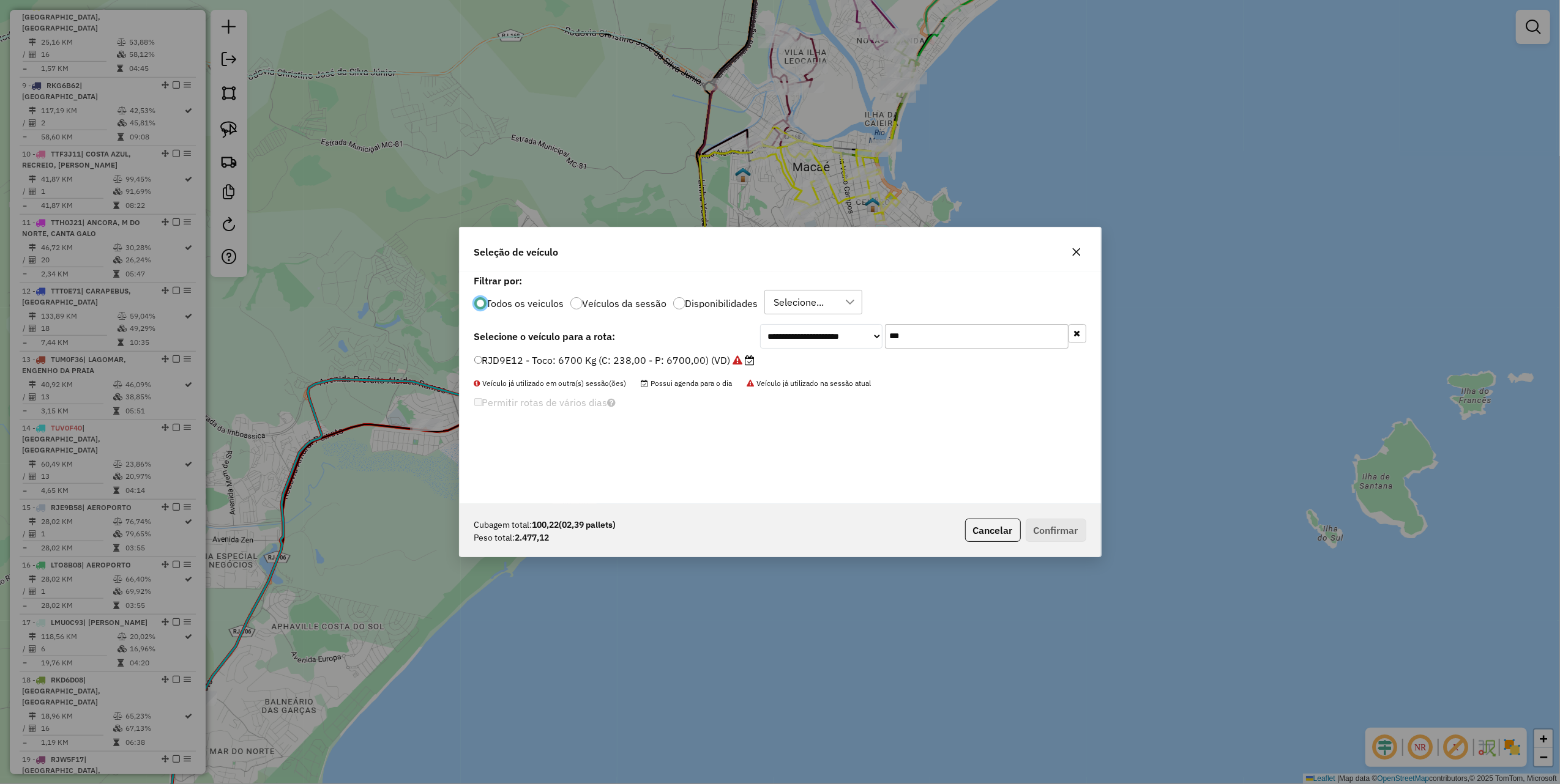
click at [939, 343] on input "***" at bounding box center [976, 337] width 184 height 25
click at [923, 336] on input "***" at bounding box center [976, 337] width 184 height 25
type input "***"
click at [711, 363] on label "LMT5F88 - Toco: 6700 Kg (C: 238,00 - P: 6700,00) (VD)" at bounding box center [609, 360] width 269 height 15
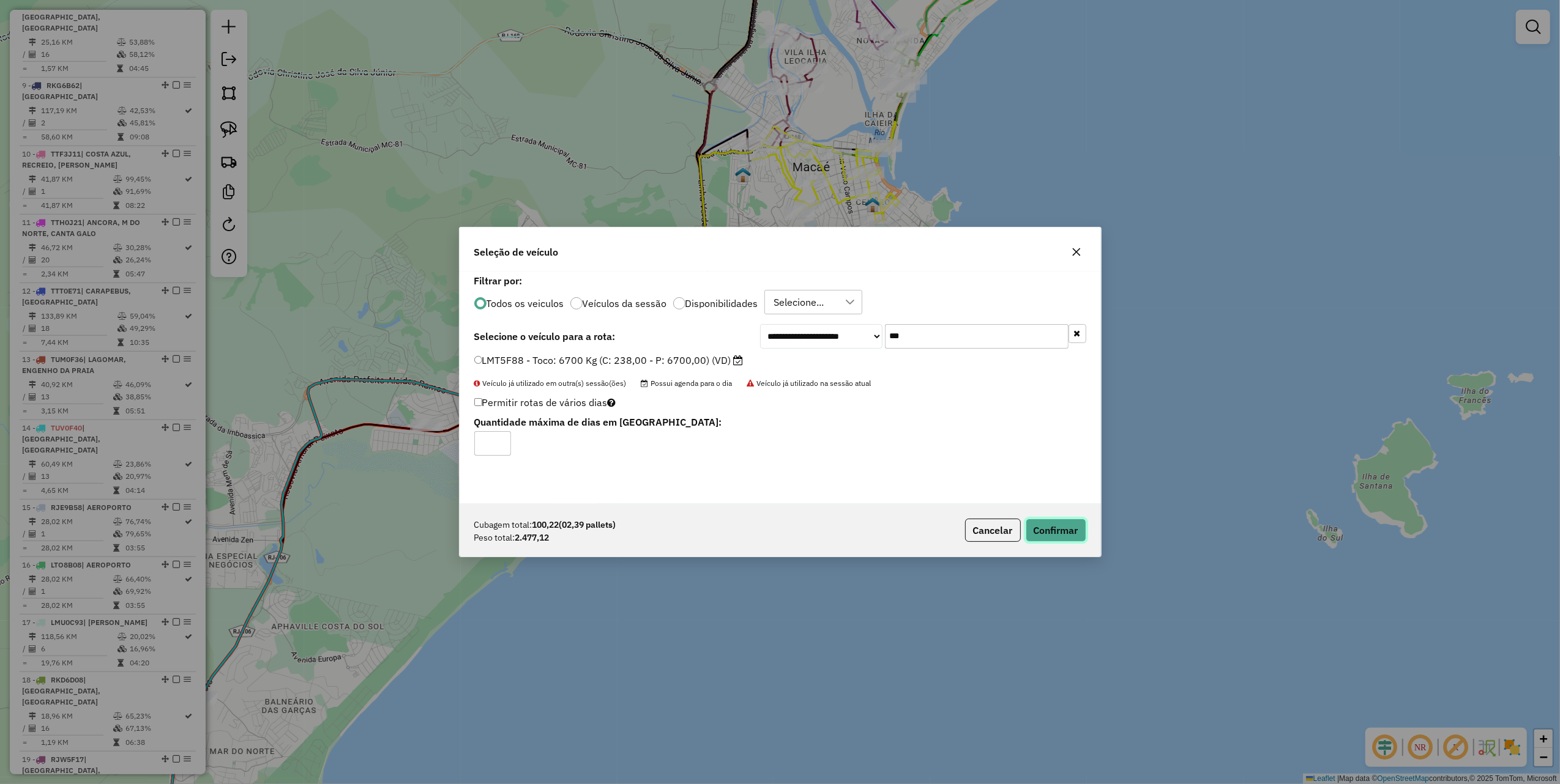
click at [1071, 527] on button "Confirmar" at bounding box center [1055, 530] width 61 height 23
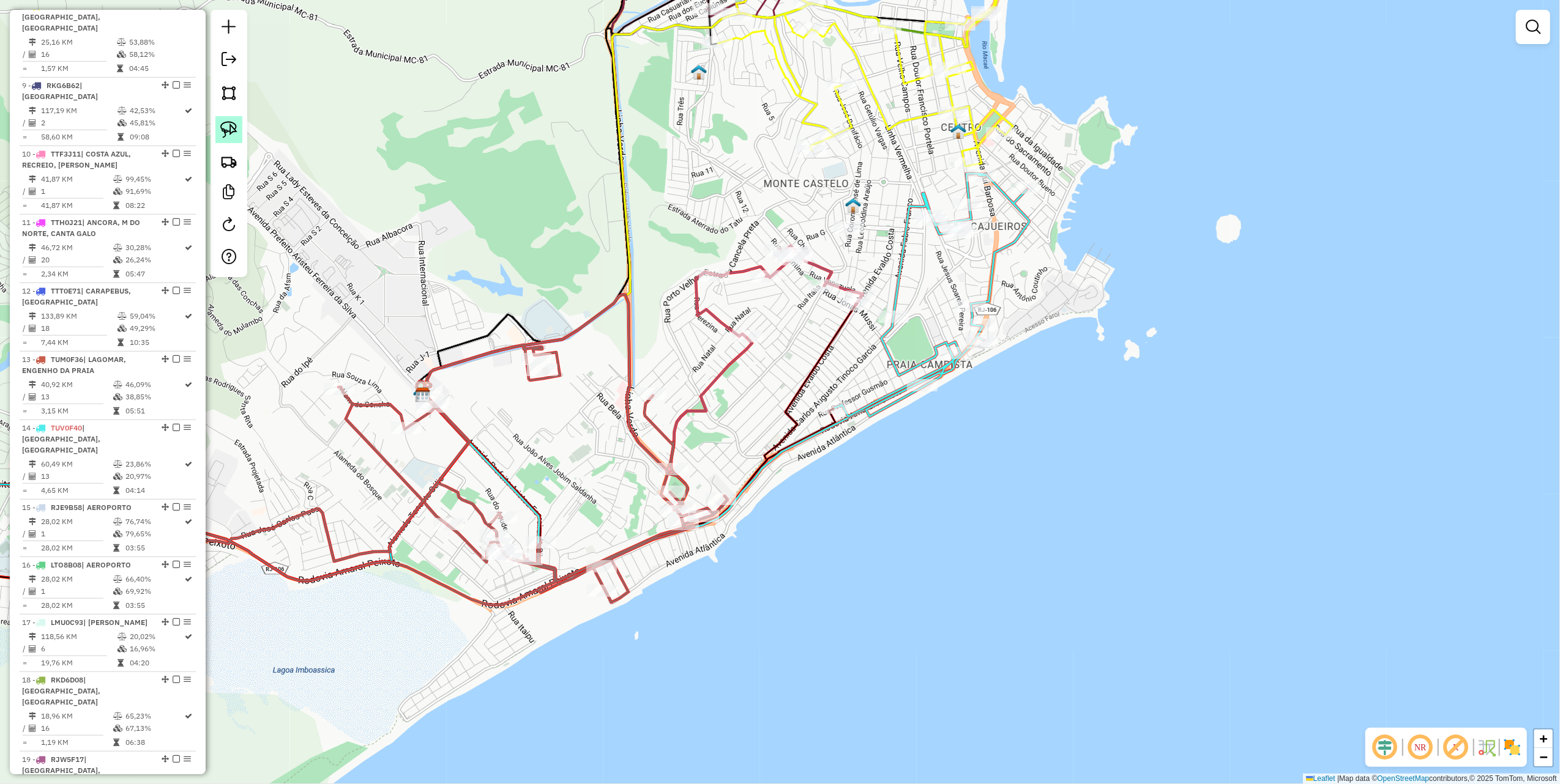
click at [235, 124] on img at bounding box center [229, 129] width 17 height 17
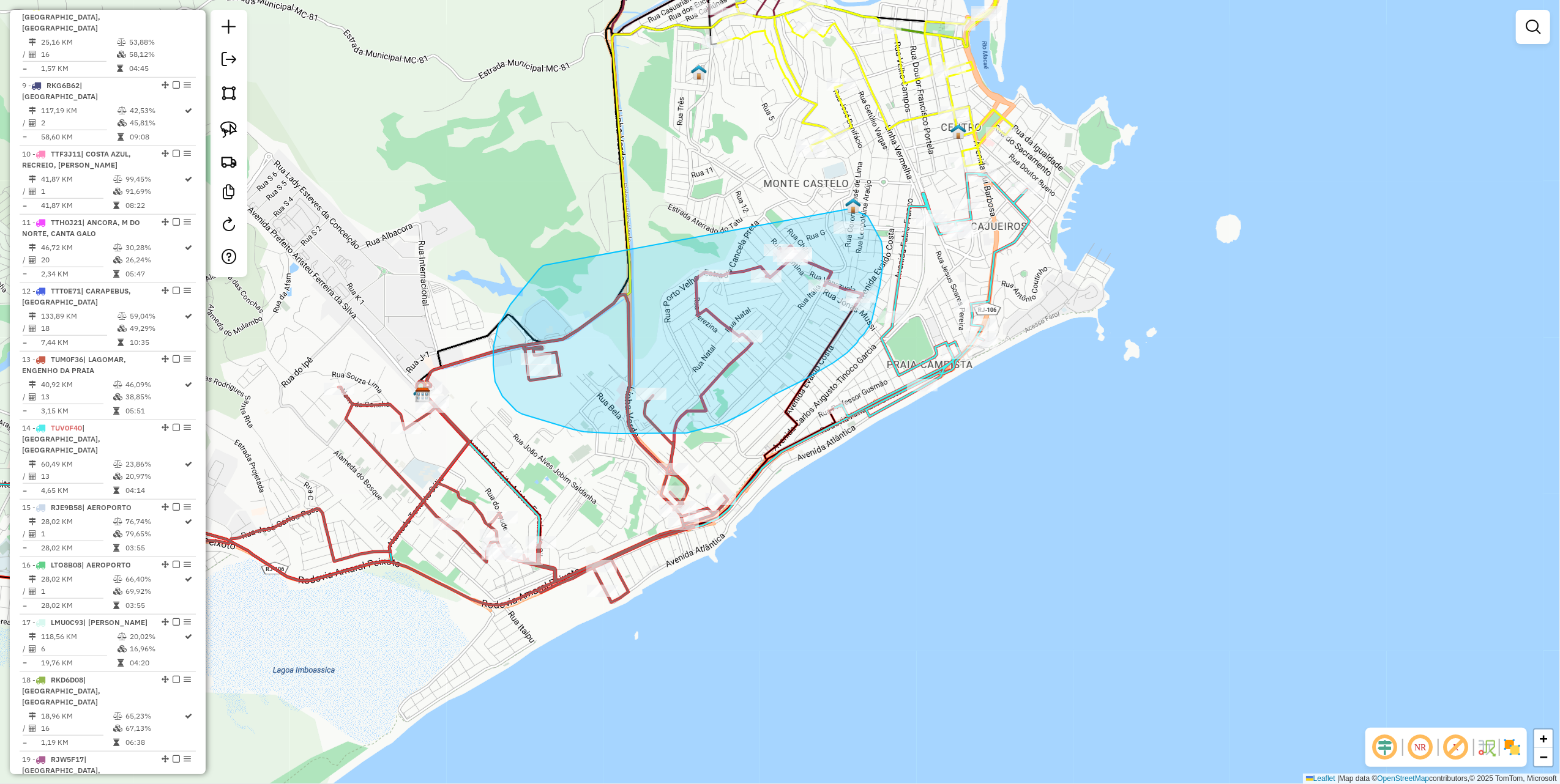
drag, startPoint x: 493, startPoint y: 348, endPoint x: 848, endPoint y: 209, distance: 381.2
click at [848, 209] on div "Janela de atendimento Grade de atendimento Capacidade Transportadoras Veículos …" at bounding box center [780, 392] width 1560 height 784
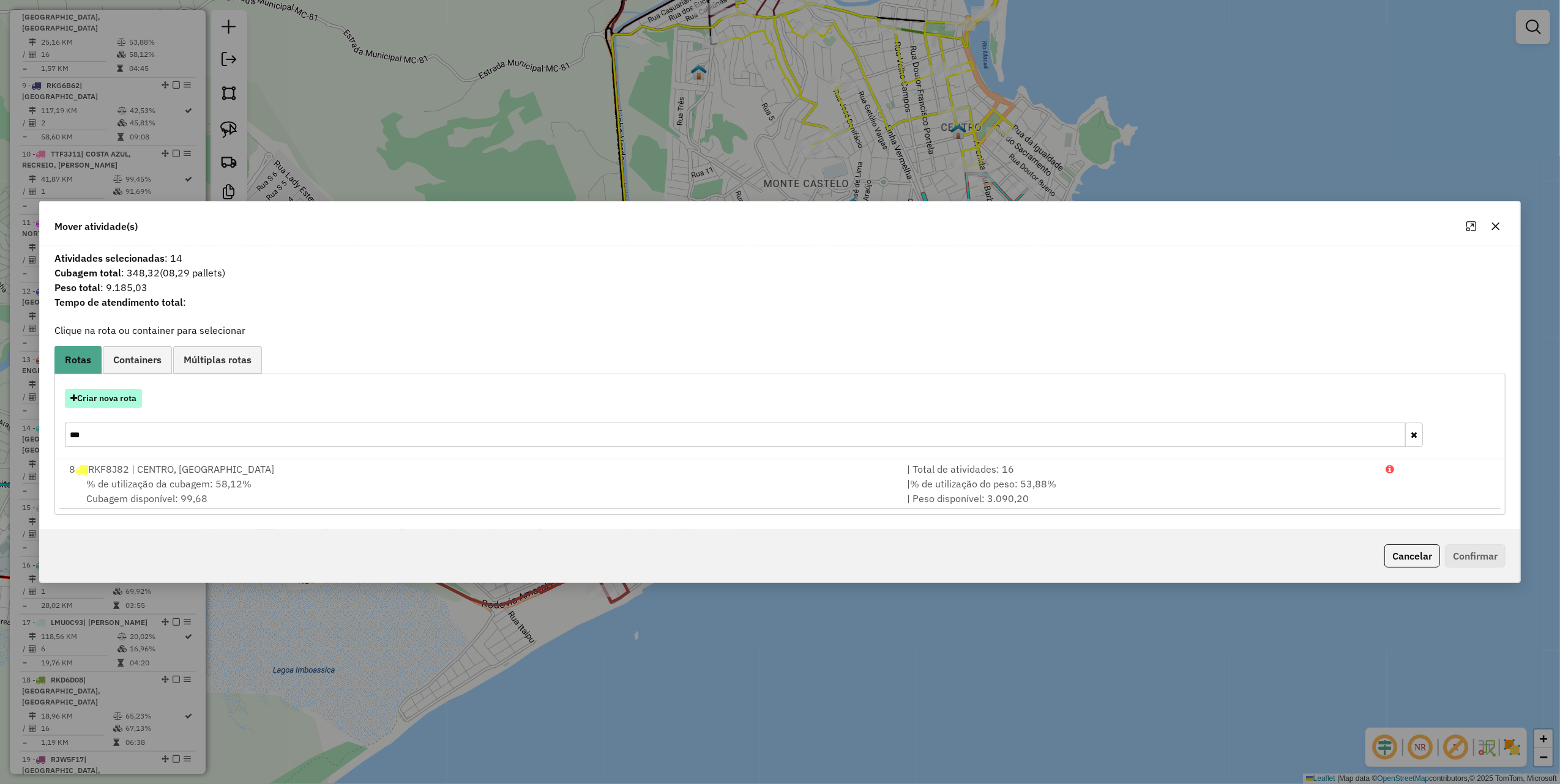
click at [118, 396] on button "Criar nova rota" at bounding box center [104, 399] width 77 height 19
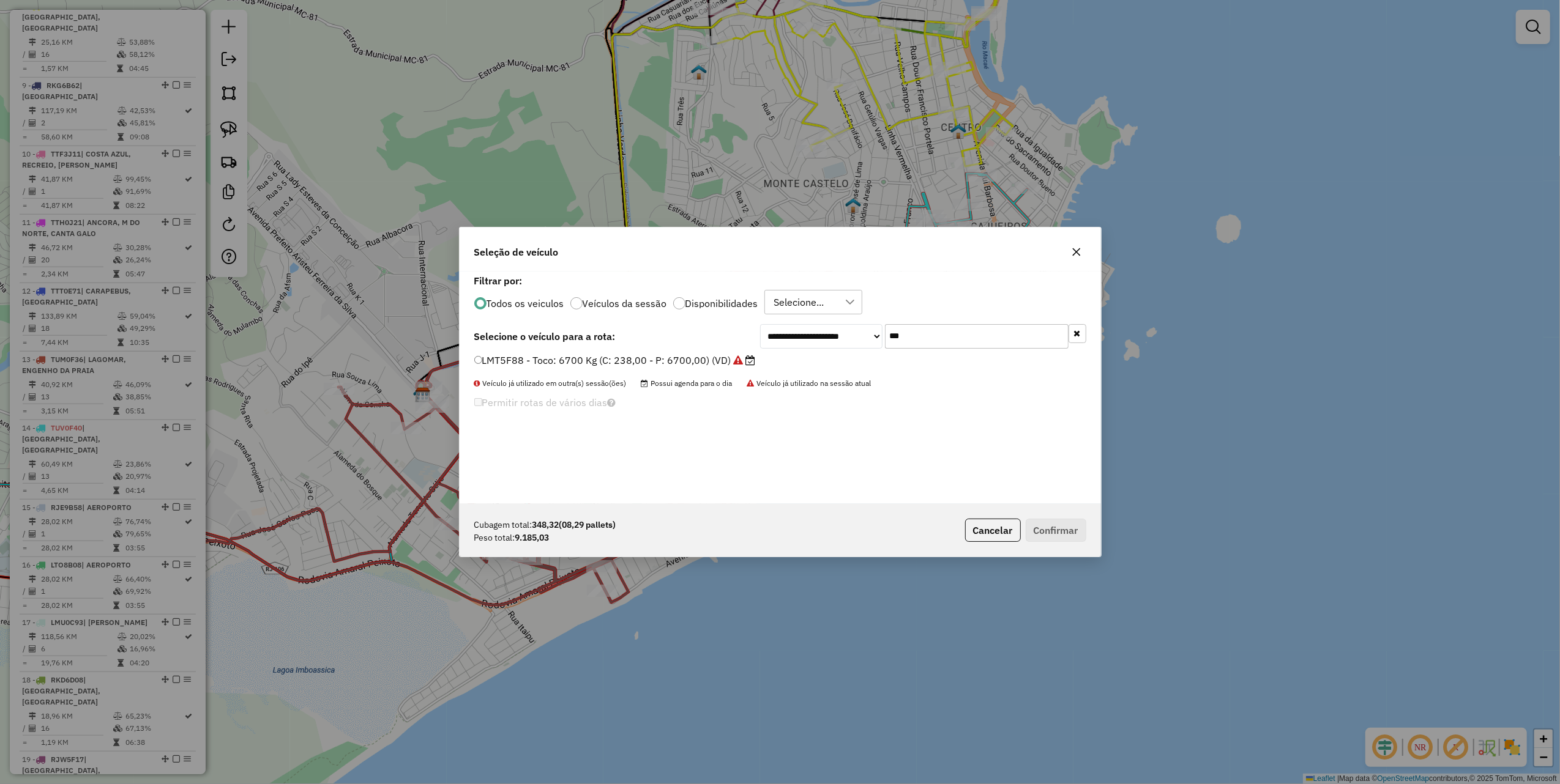
click at [917, 336] on input "***" at bounding box center [976, 337] width 184 height 25
type input "*"
type input "****"
click at [667, 355] on label "LTA9650 - Toco: 7900 Kg (C: 336,00 - P: 7900,00) (VD)" at bounding box center [607, 360] width 266 height 15
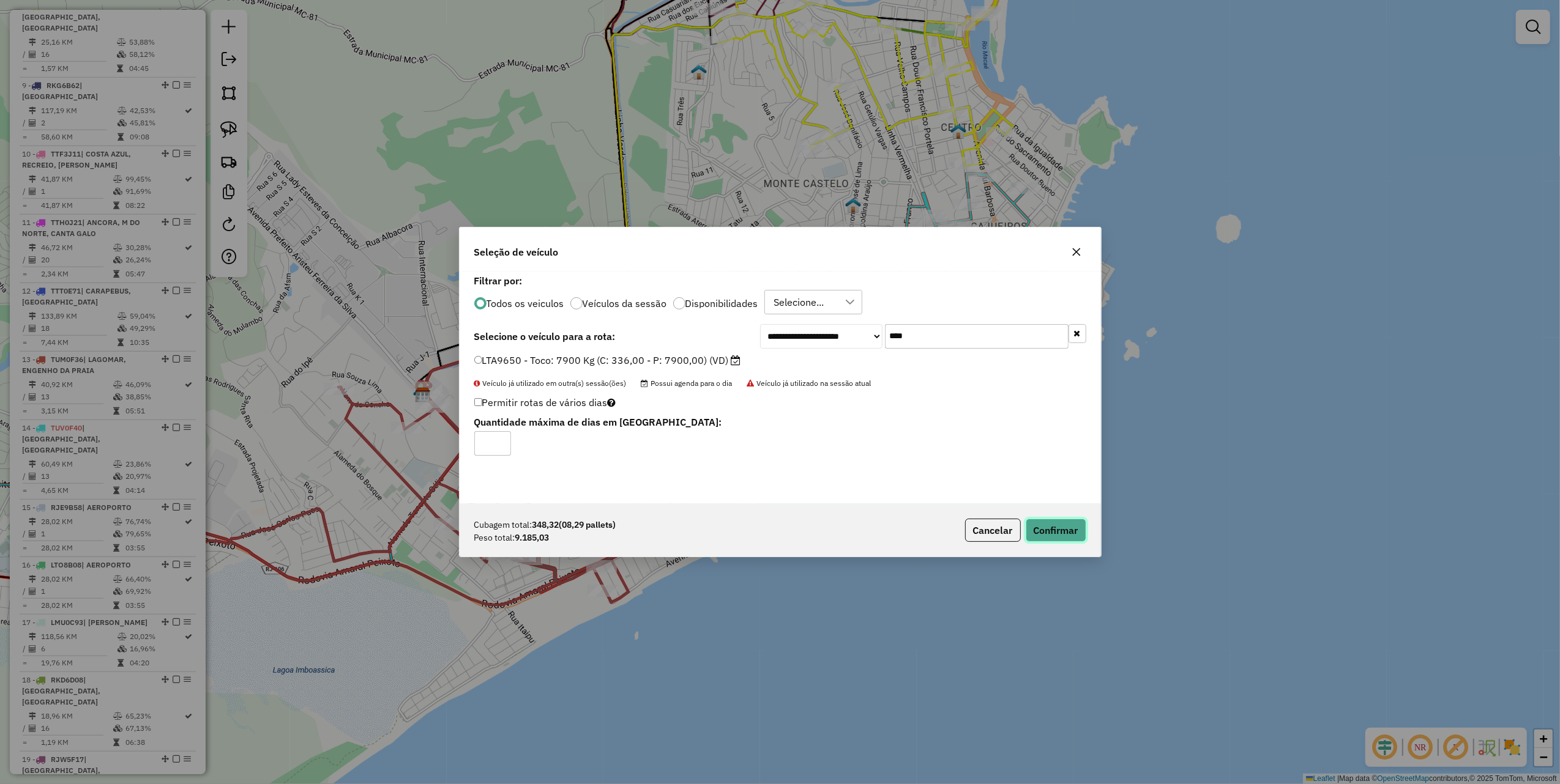
click at [1070, 524] on button "Confirmar" at bounding box center [1055, 530] width 61 height 23
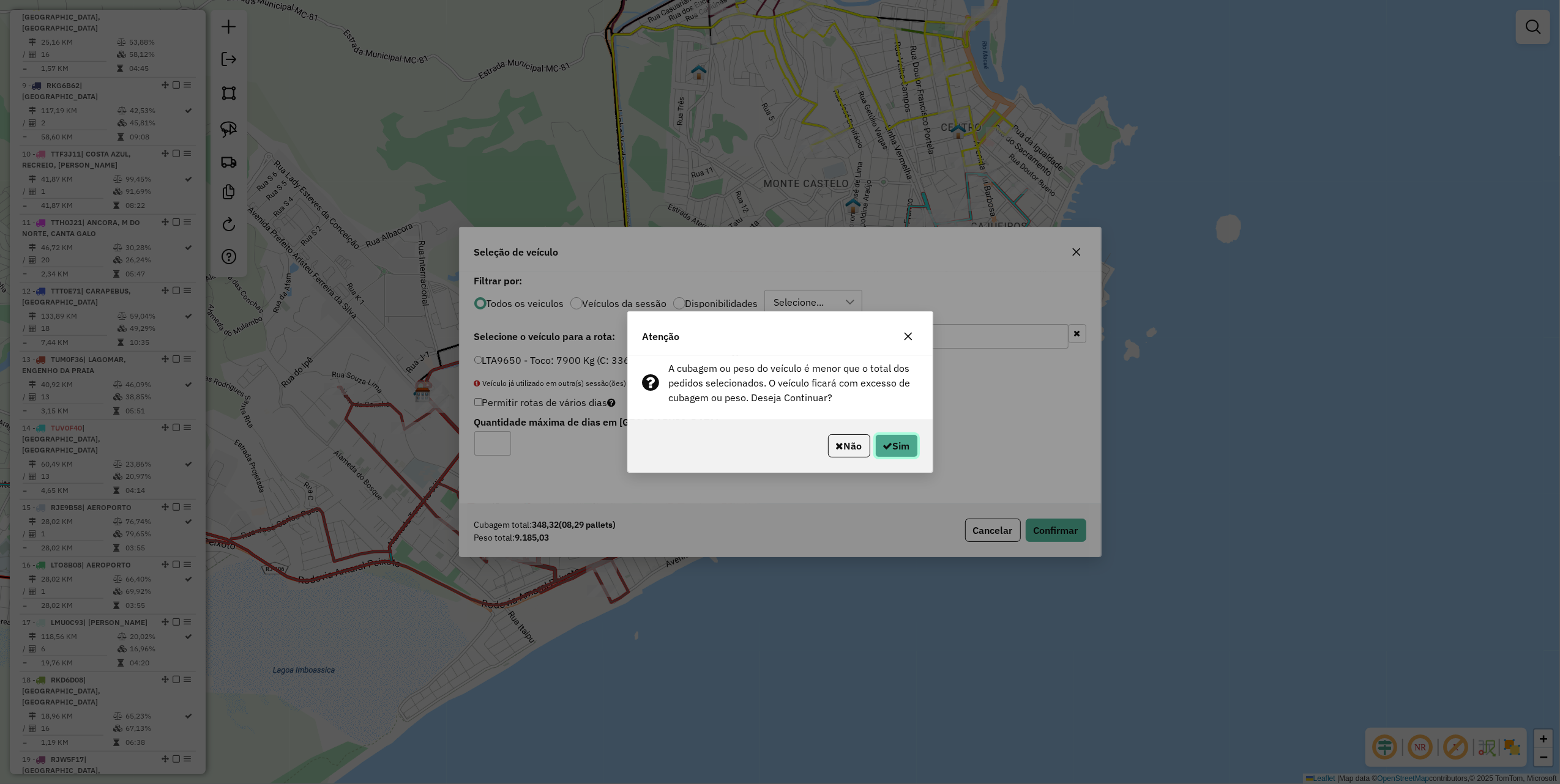
click at [909, 448] on button "Sim" at bounding box center [896, 446] width 43 height 23
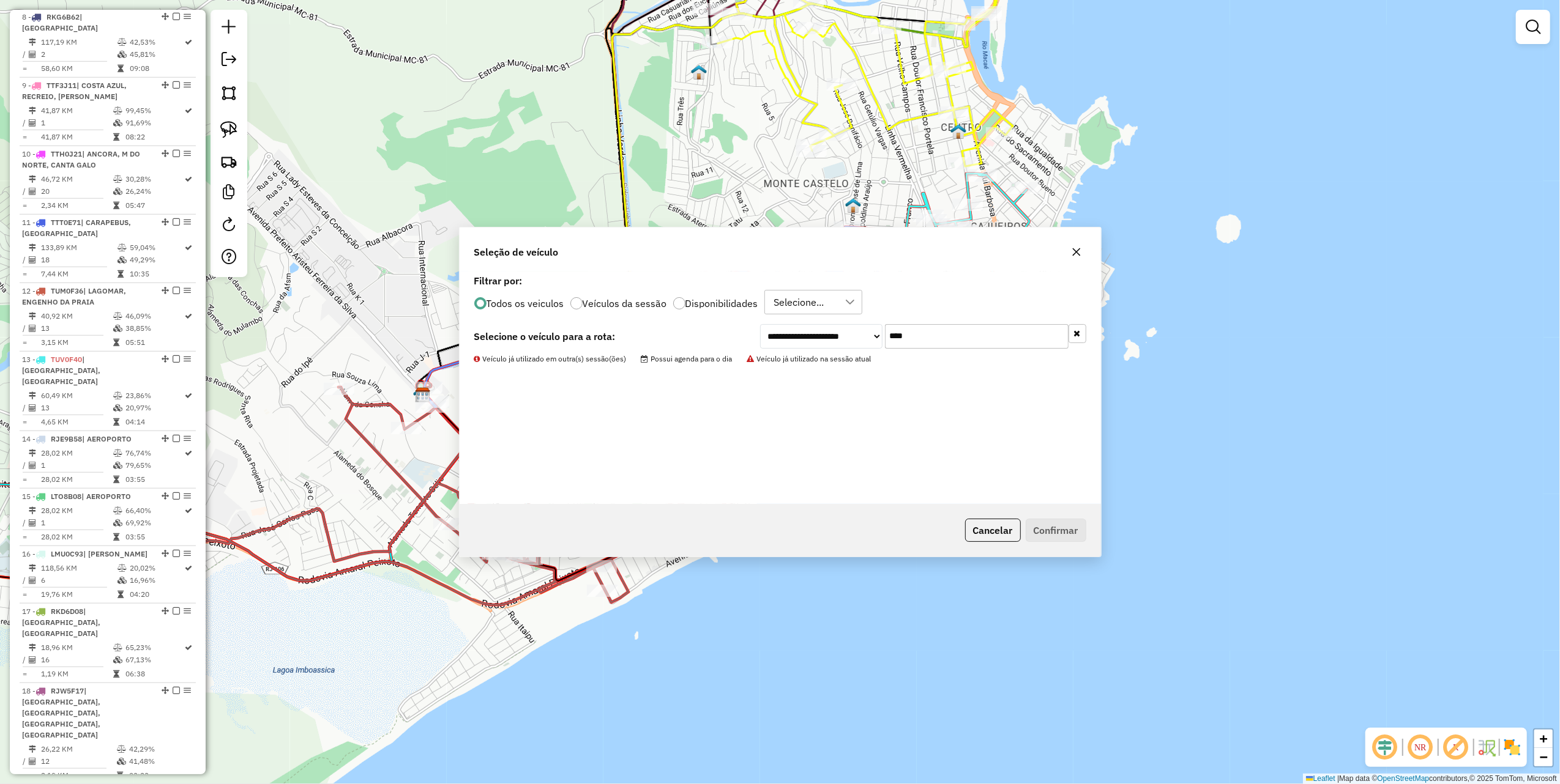
scroll to position [889, 0]
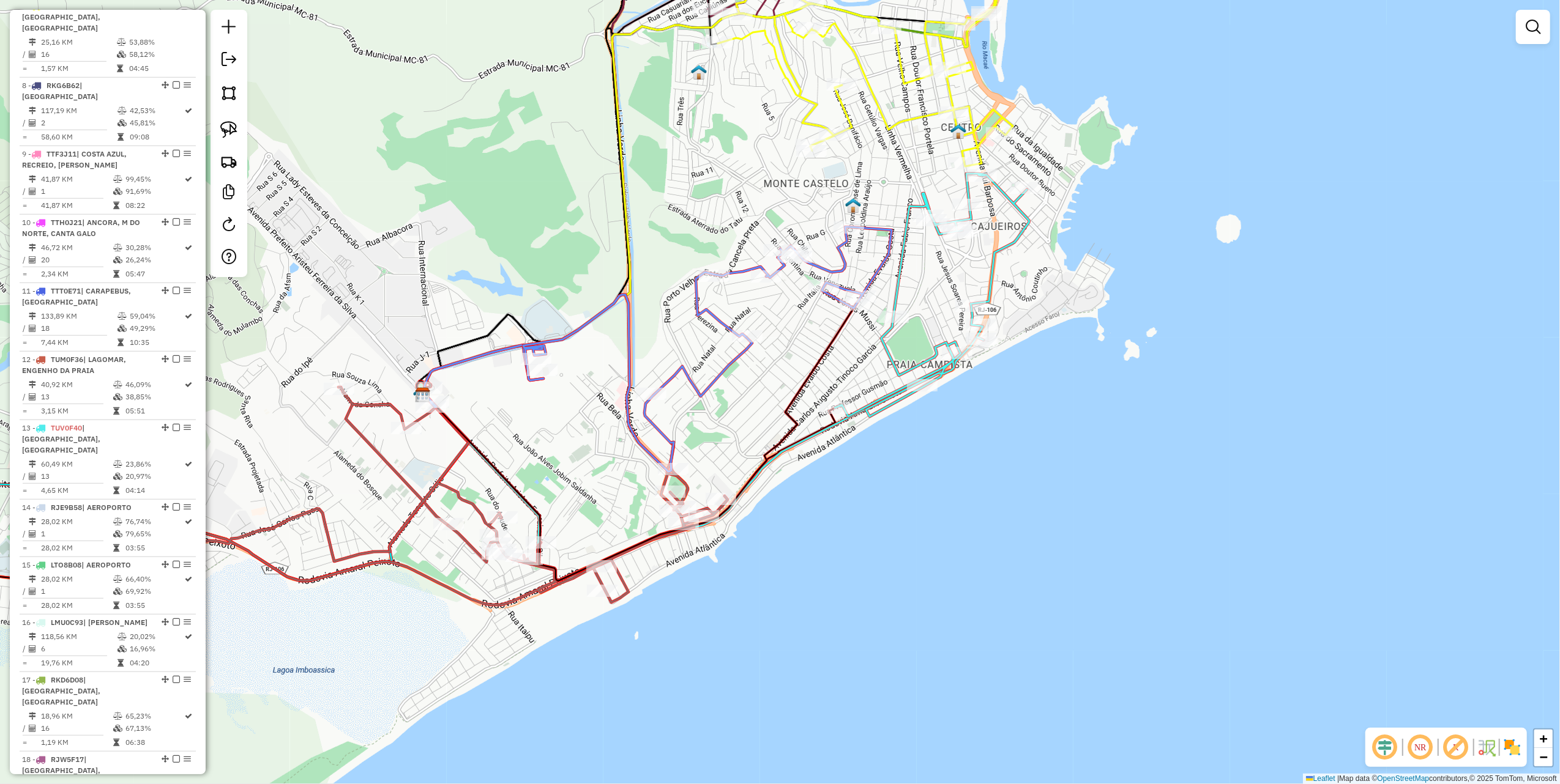
drag, startPoint x: 234, startPoint y: 133, endPoint x: 247, endPoint y: 136, distance: 13.3
click at [234, 133] on img at bounding box center [229, 129] width 17 height 17
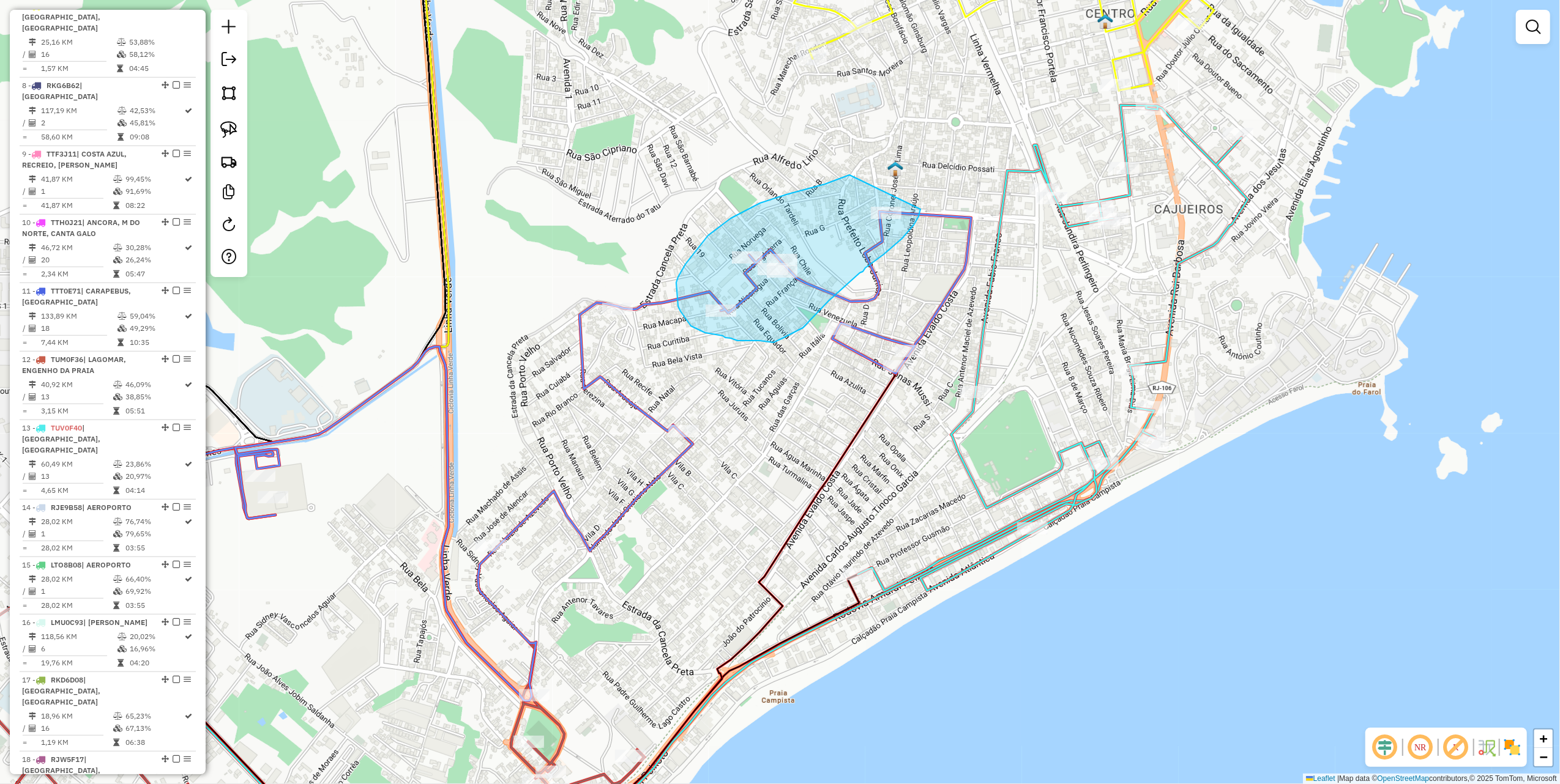
drag, startPoint x: 849, startPoint y: 175, endPoint x: 921, endPoint y: 209, distance: 79.6
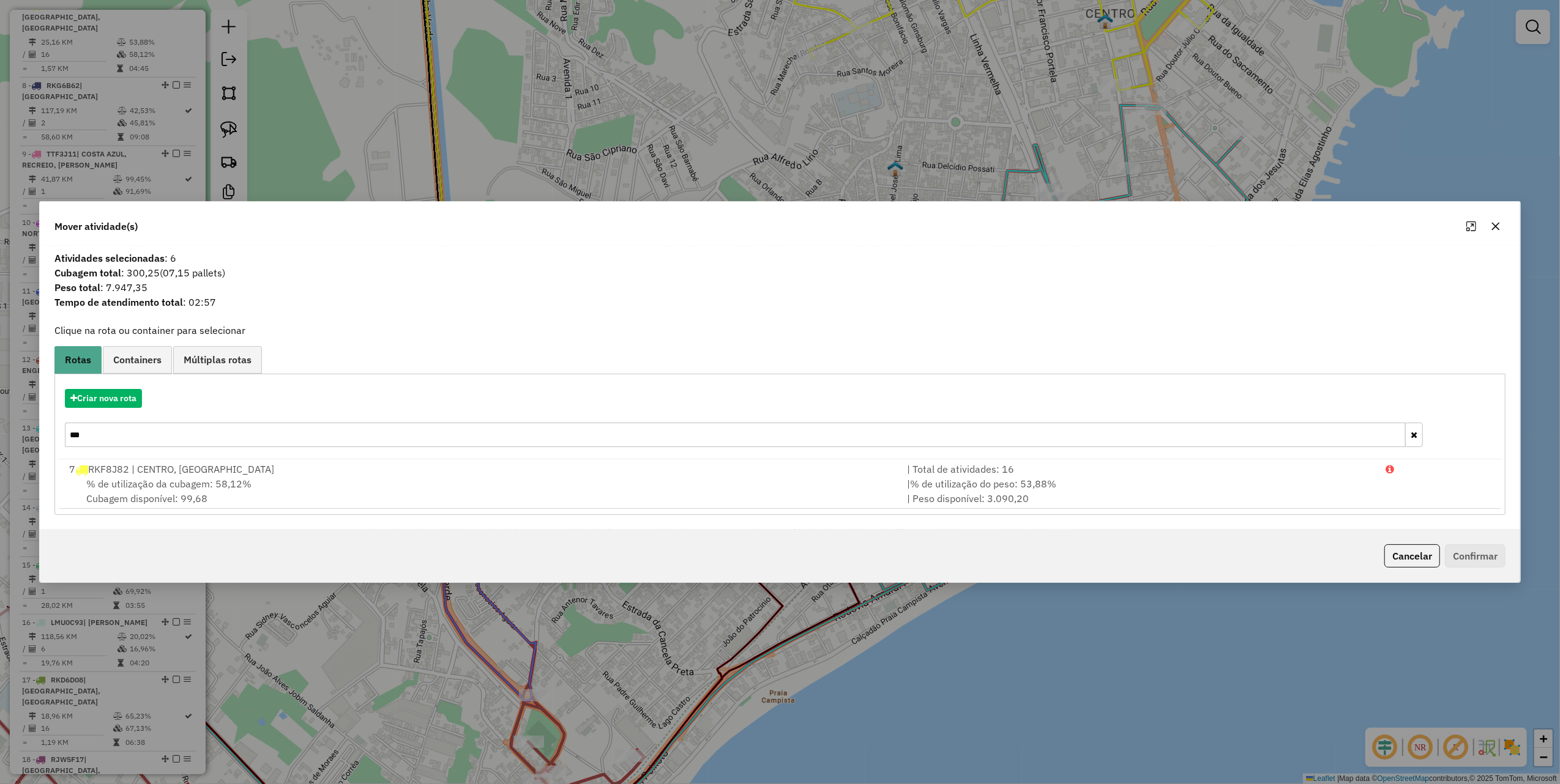
click at [1489, 227] on button "button" at bounding box center [1496, 226] width 19 height 19
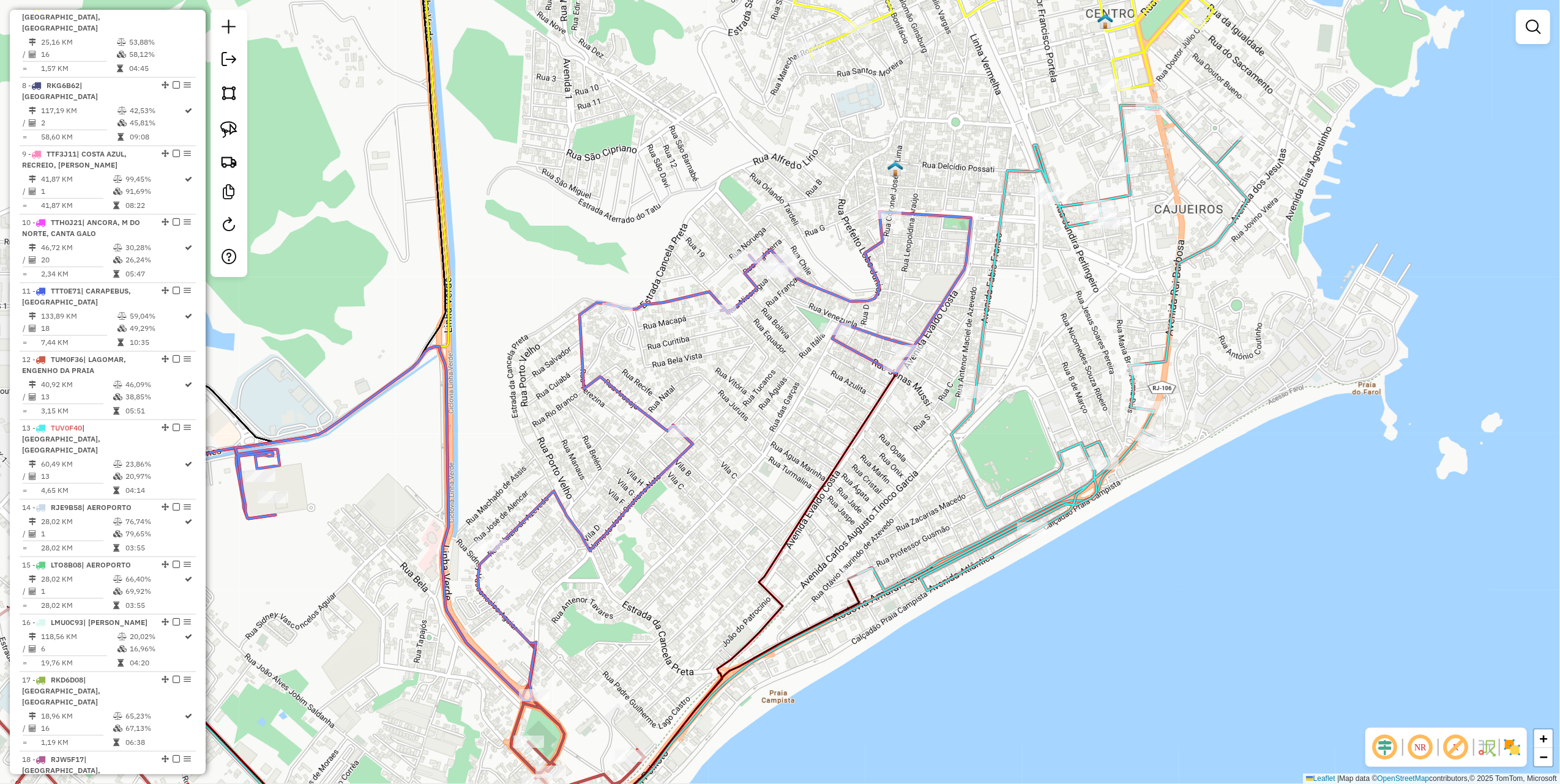
click at [893, 222] on div "Janela de atendimento Grade de atendimento Capacidade Transportadoras Veículos …" at bounding box center [780, 392] width 1560 height 784
select select "**********"
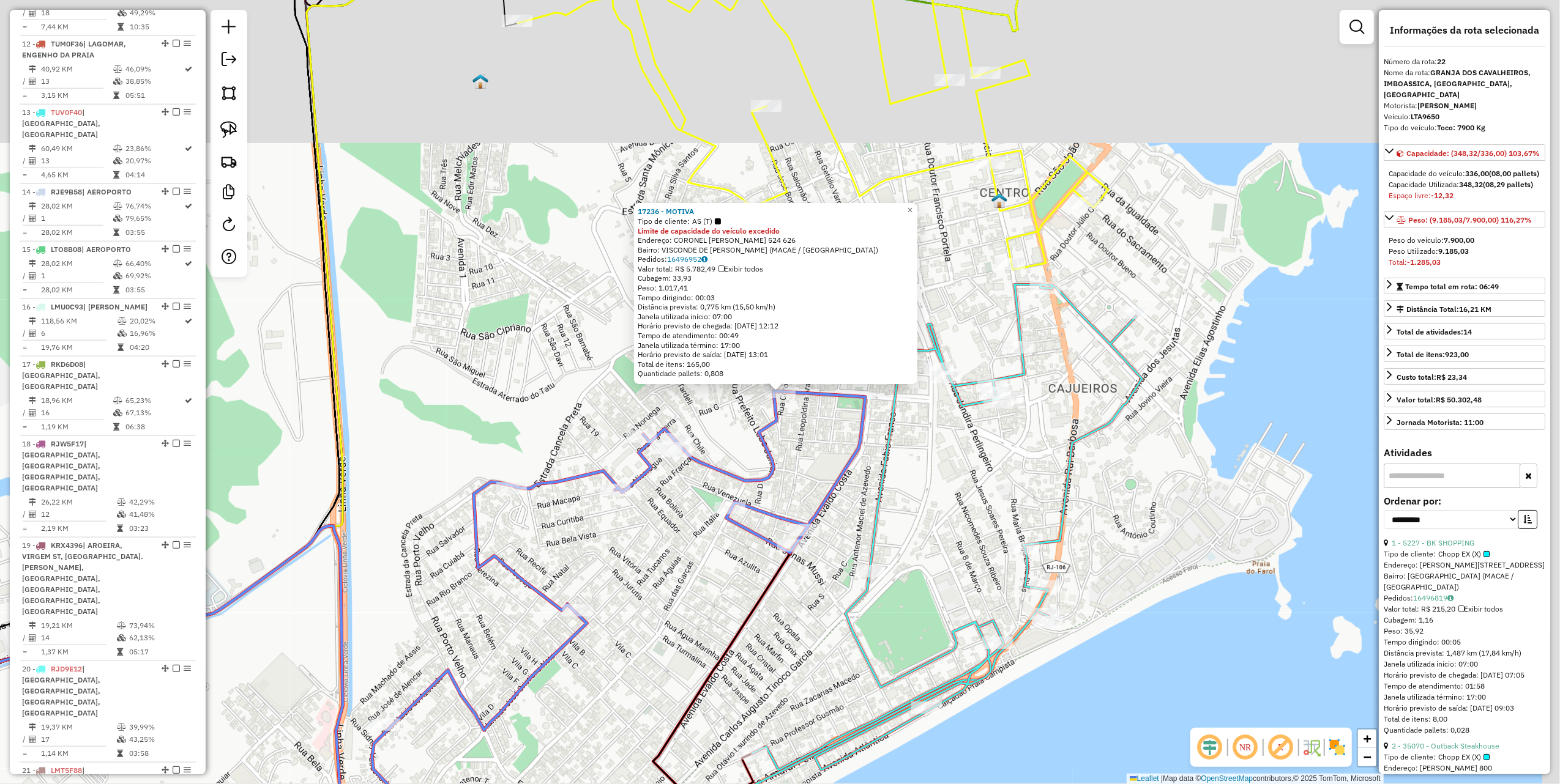
scroll to position [1499, 0]
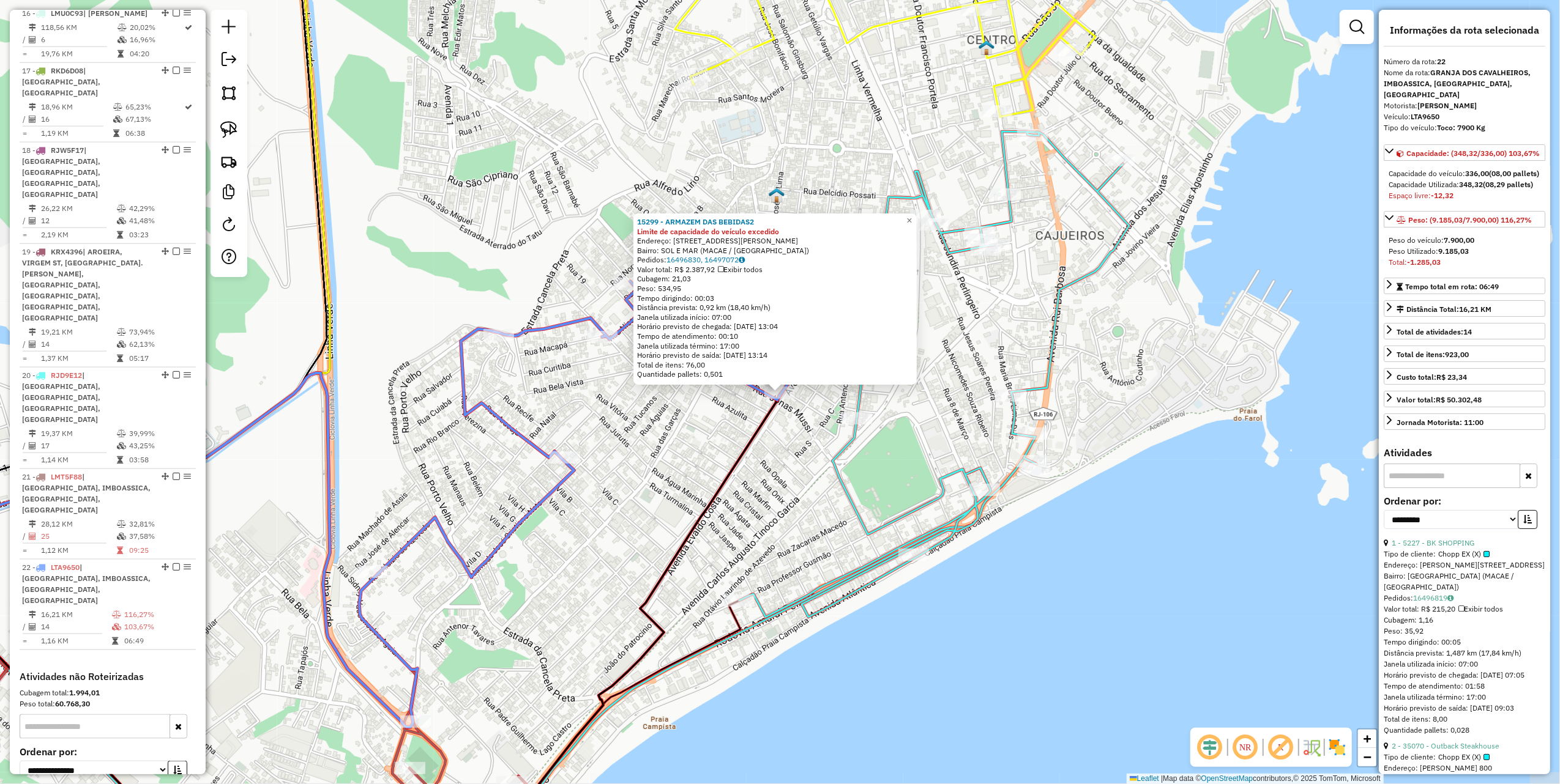
click at [696, 411] on div "15299 - ARMAZEM DAS BEBIDAS2 Limite de capacidade do veículo excedido Endereço:…" at bounding box center [780, 392] width 1560 height 784
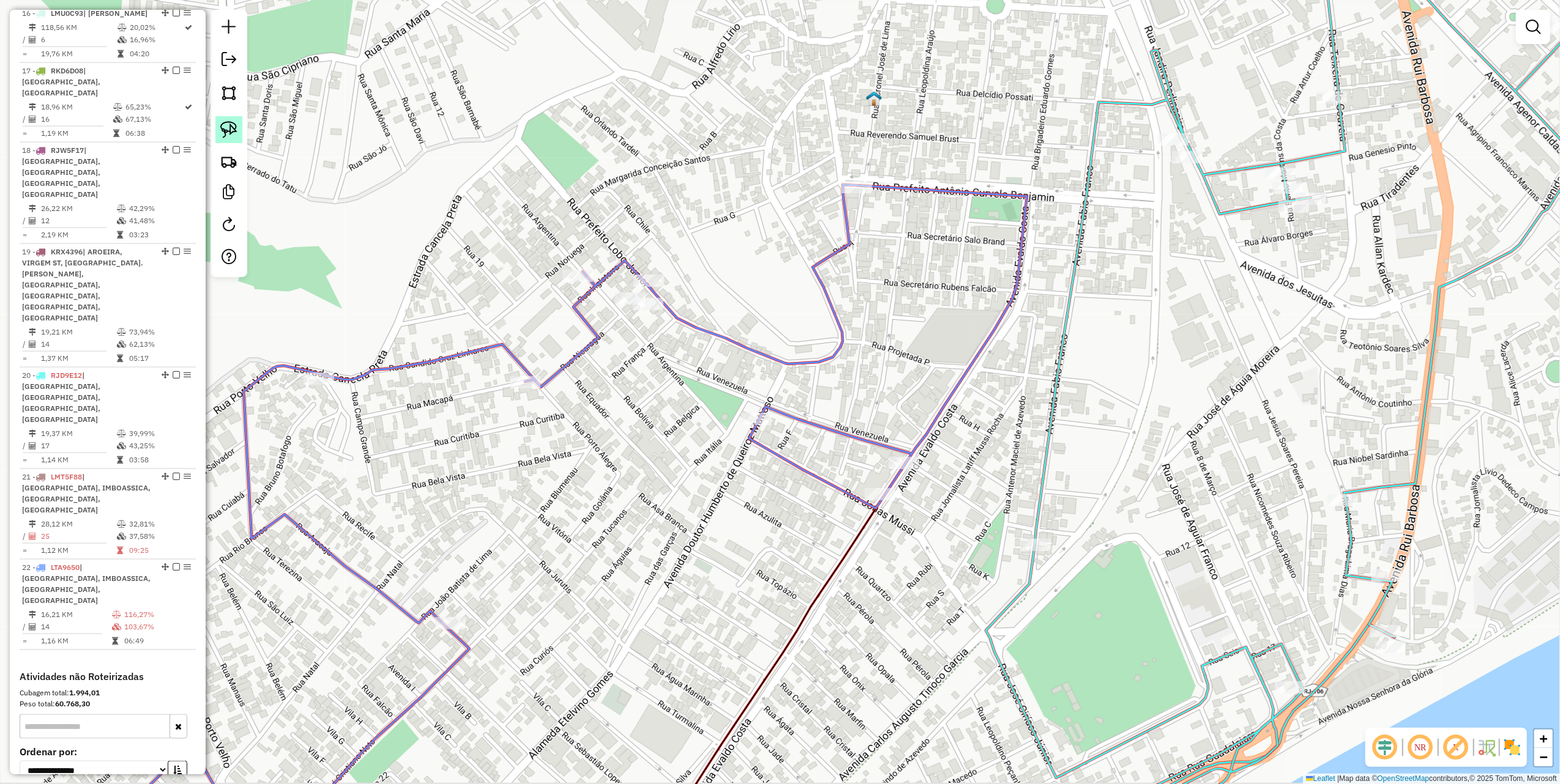
click at [238, 128] on link at bounding box center [229, 129] width 27 height 27
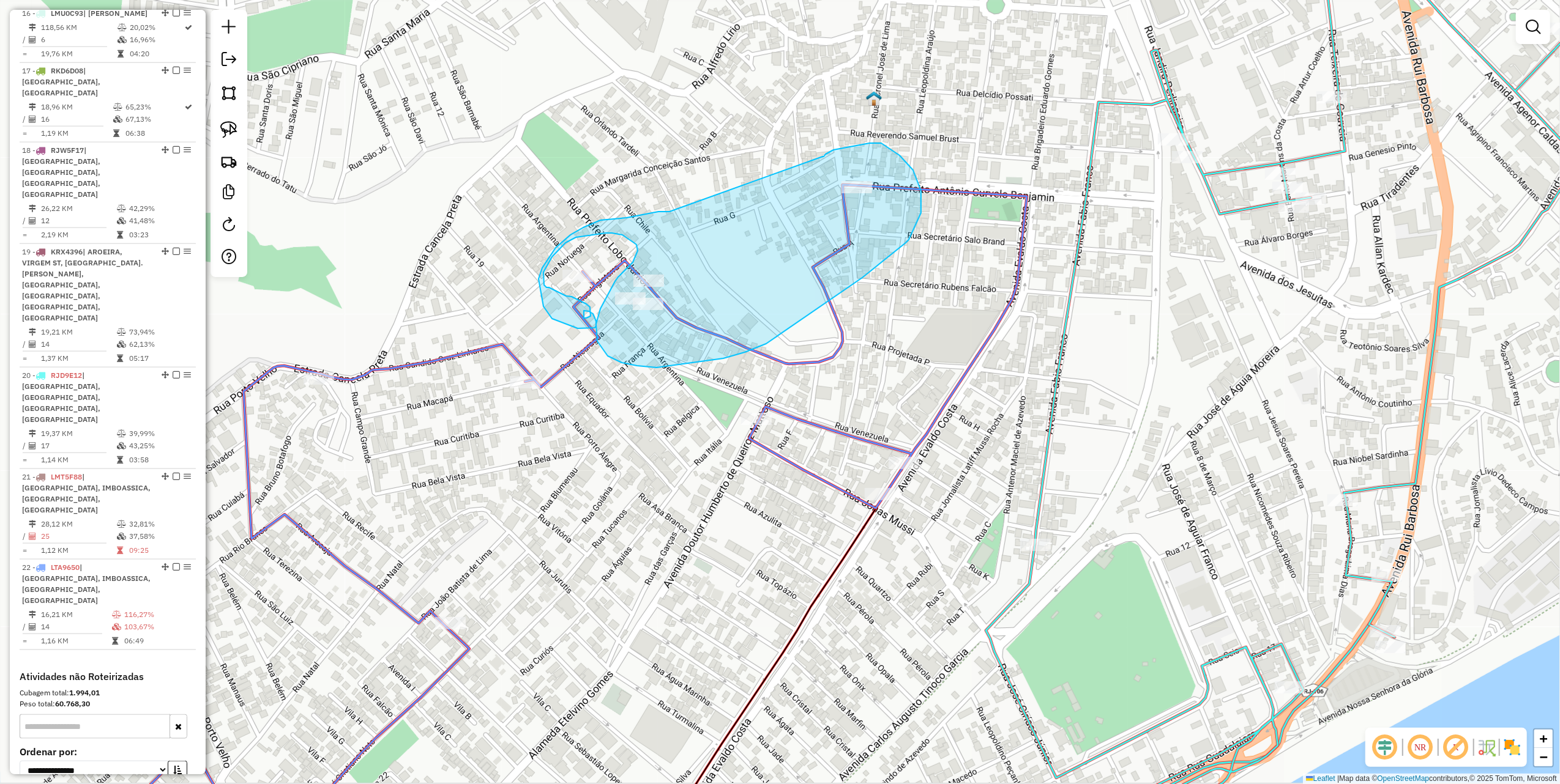
drag, startPoint x: 609, startPoint y: 219, endPoint x: 820, endPoint y: 157, distance: 219.9
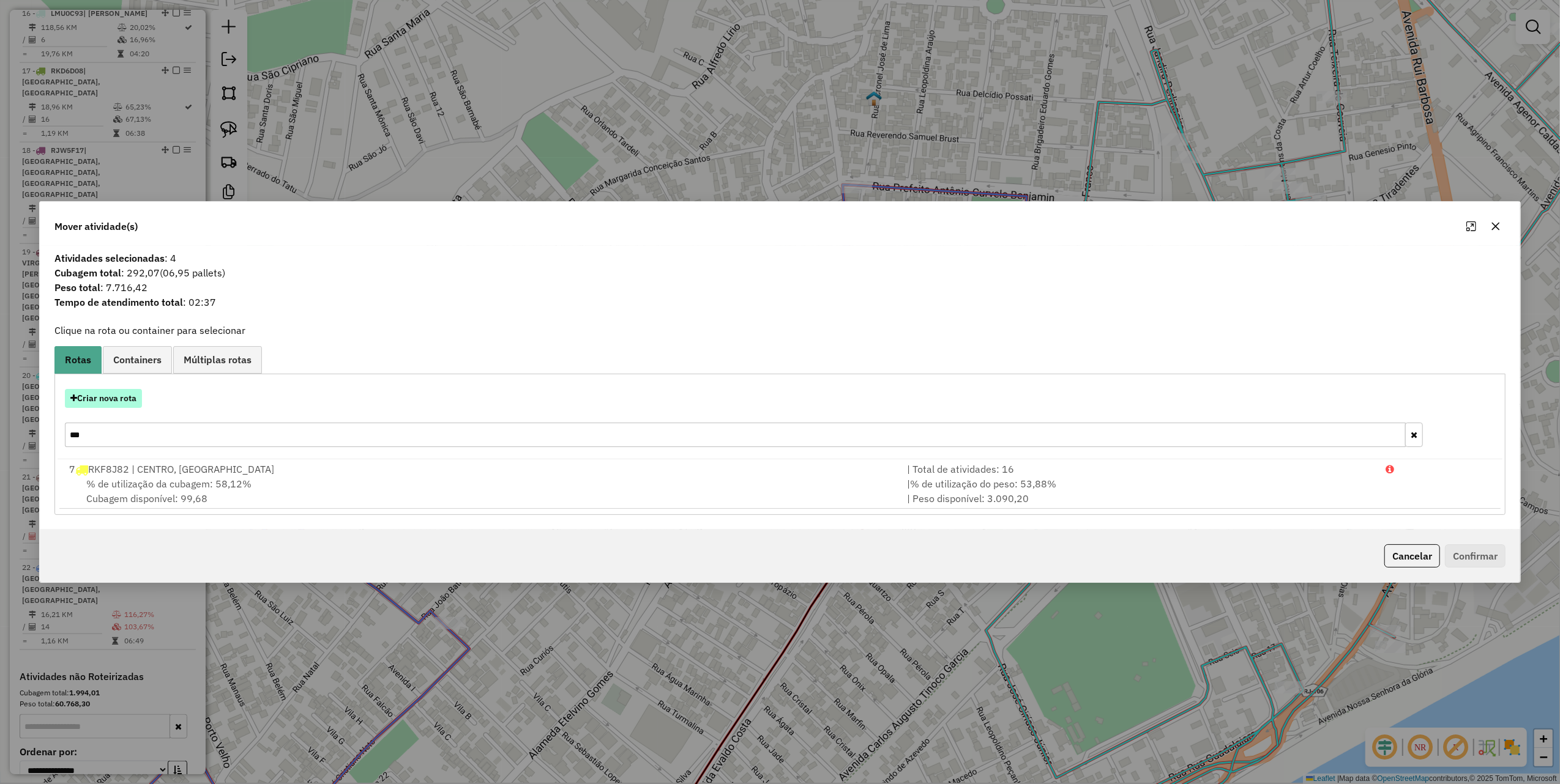
click at [104, 399] on button "Criar nova rota" at bounding box center [104, 399] width 77 height 19
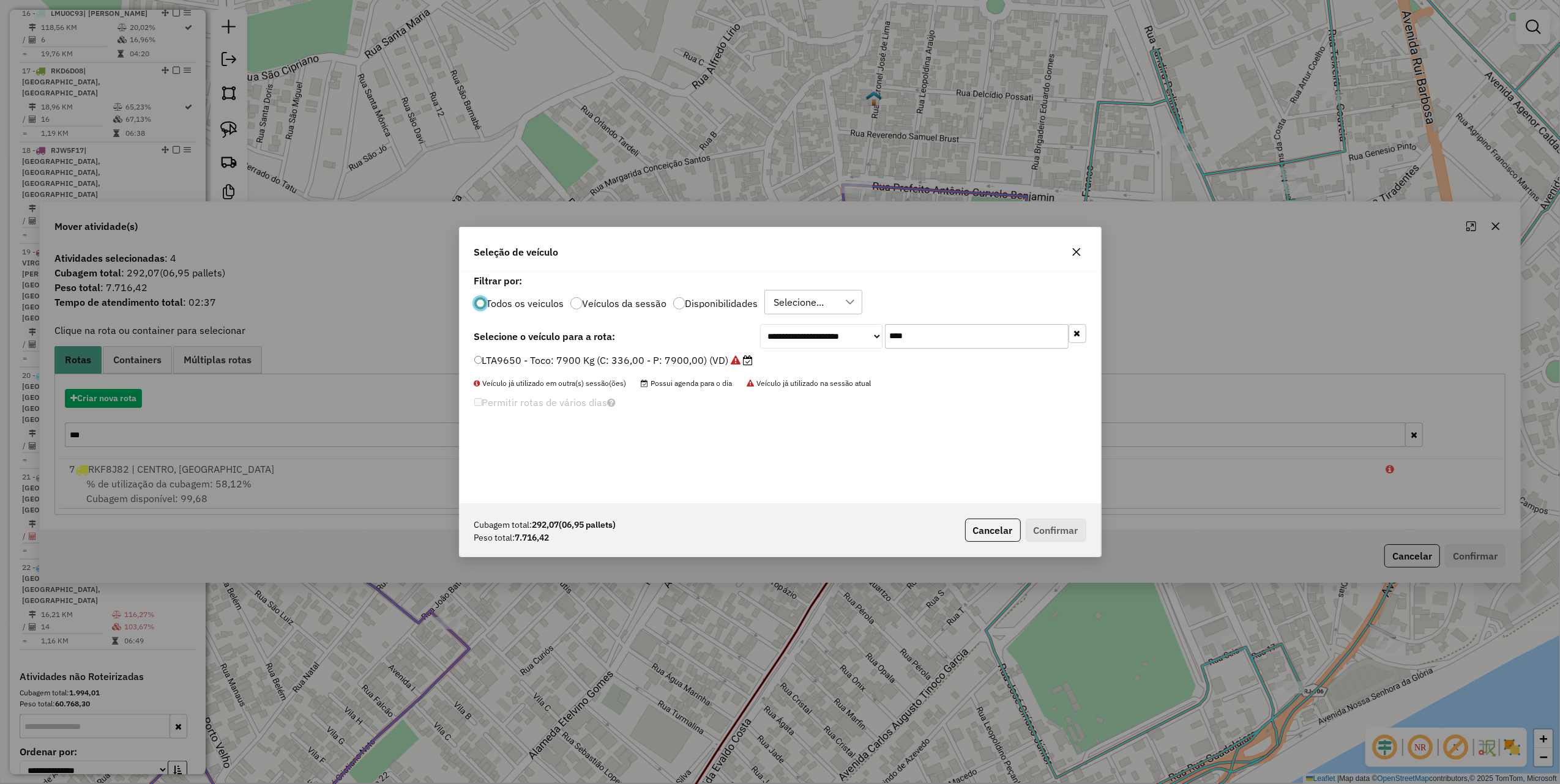
scroll to position [6, 4]
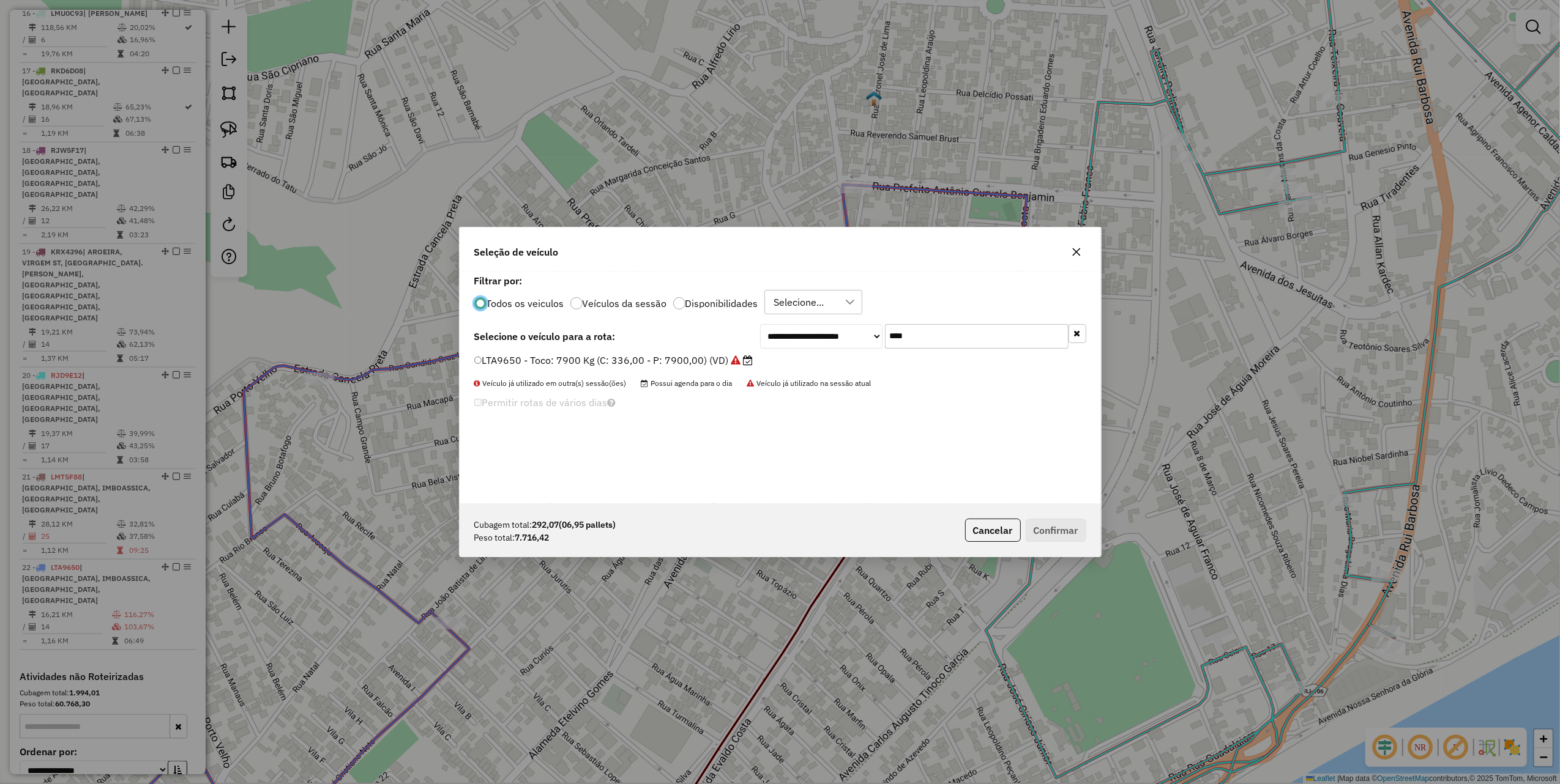
click at [1072, 249] on icon "button" at bounding box center [1076, 251] width 10 height 10
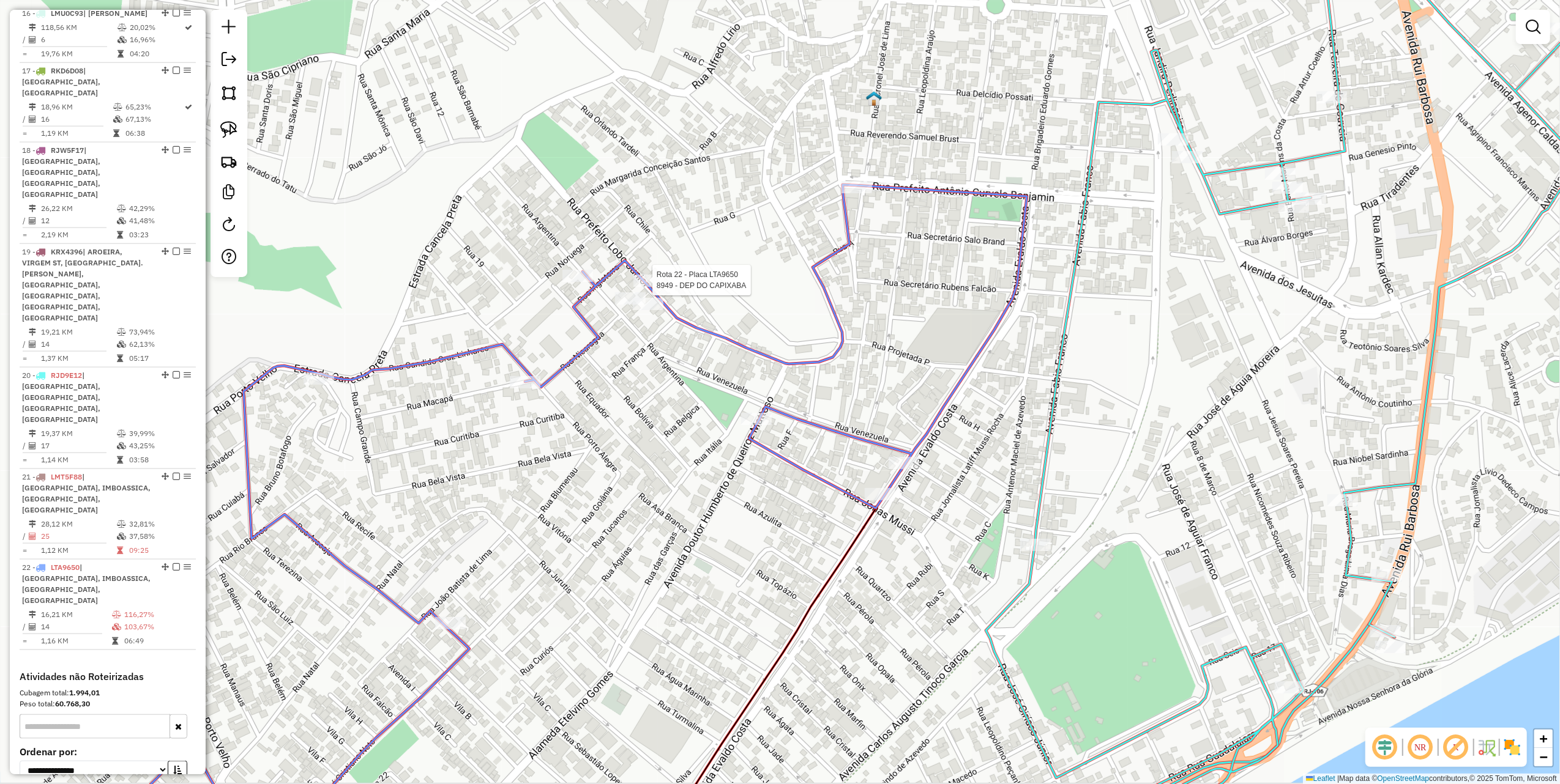
click at [639, 287] on div at bounding box center [648, 280] width 31 height 12
select select "**********"
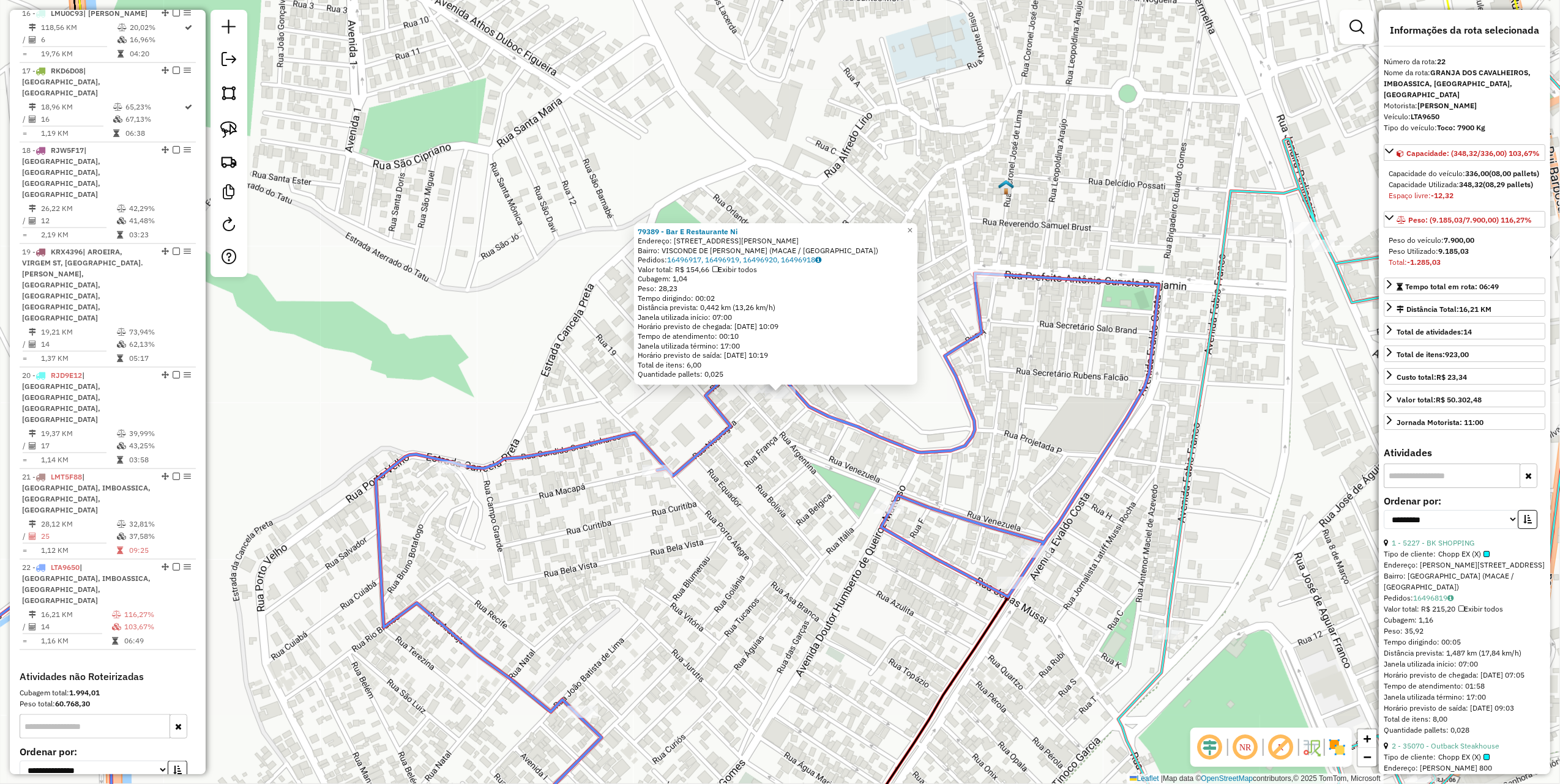
click at [790, 436] on div "79389 - Bar E Restaurante Ni Endereço: R PREFEITO LOBO JUNIOR, 16 Bairro: VISCO…" at bounding box center [780, 392] width 1560 height 784
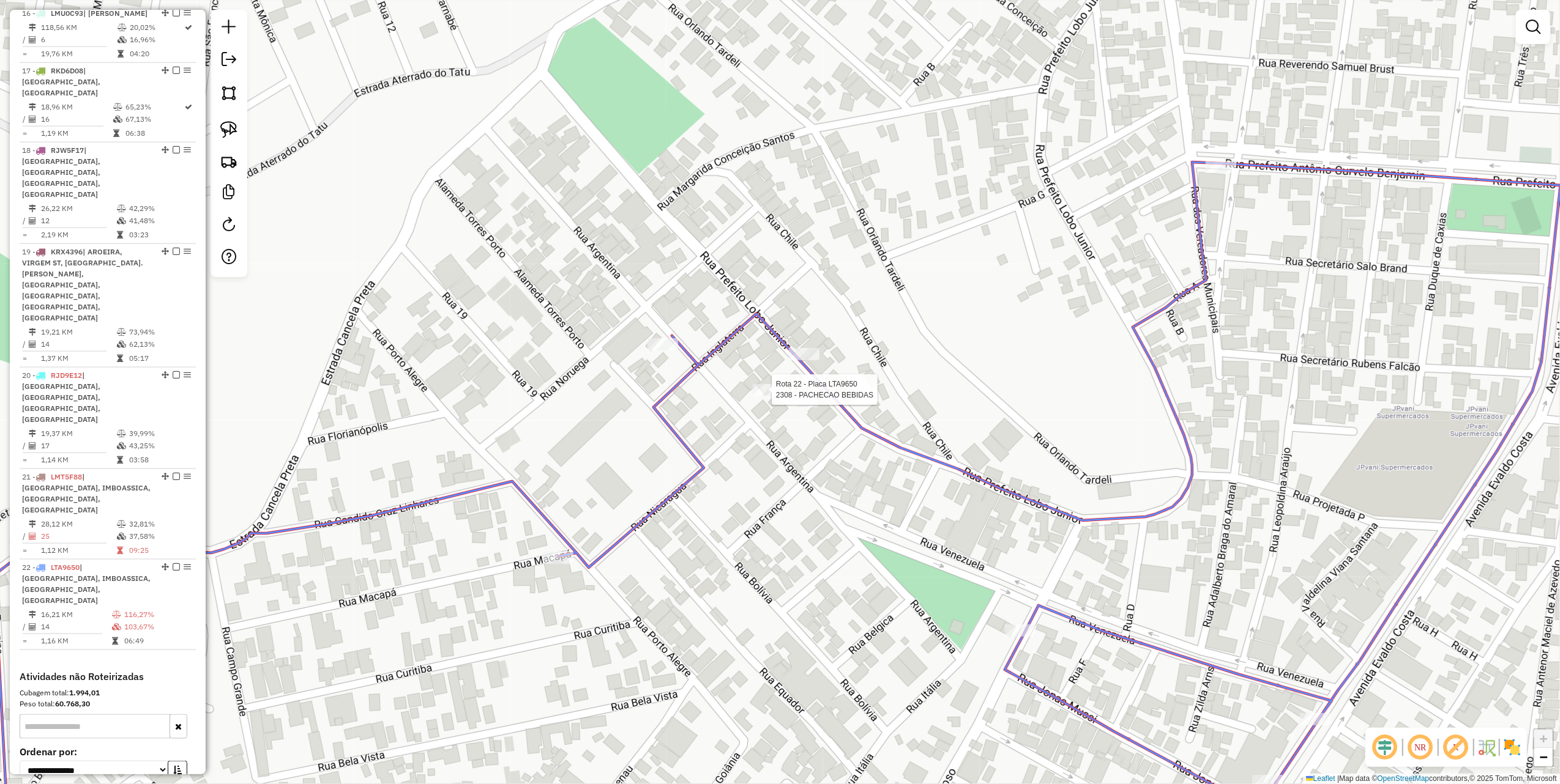
select select "**********"
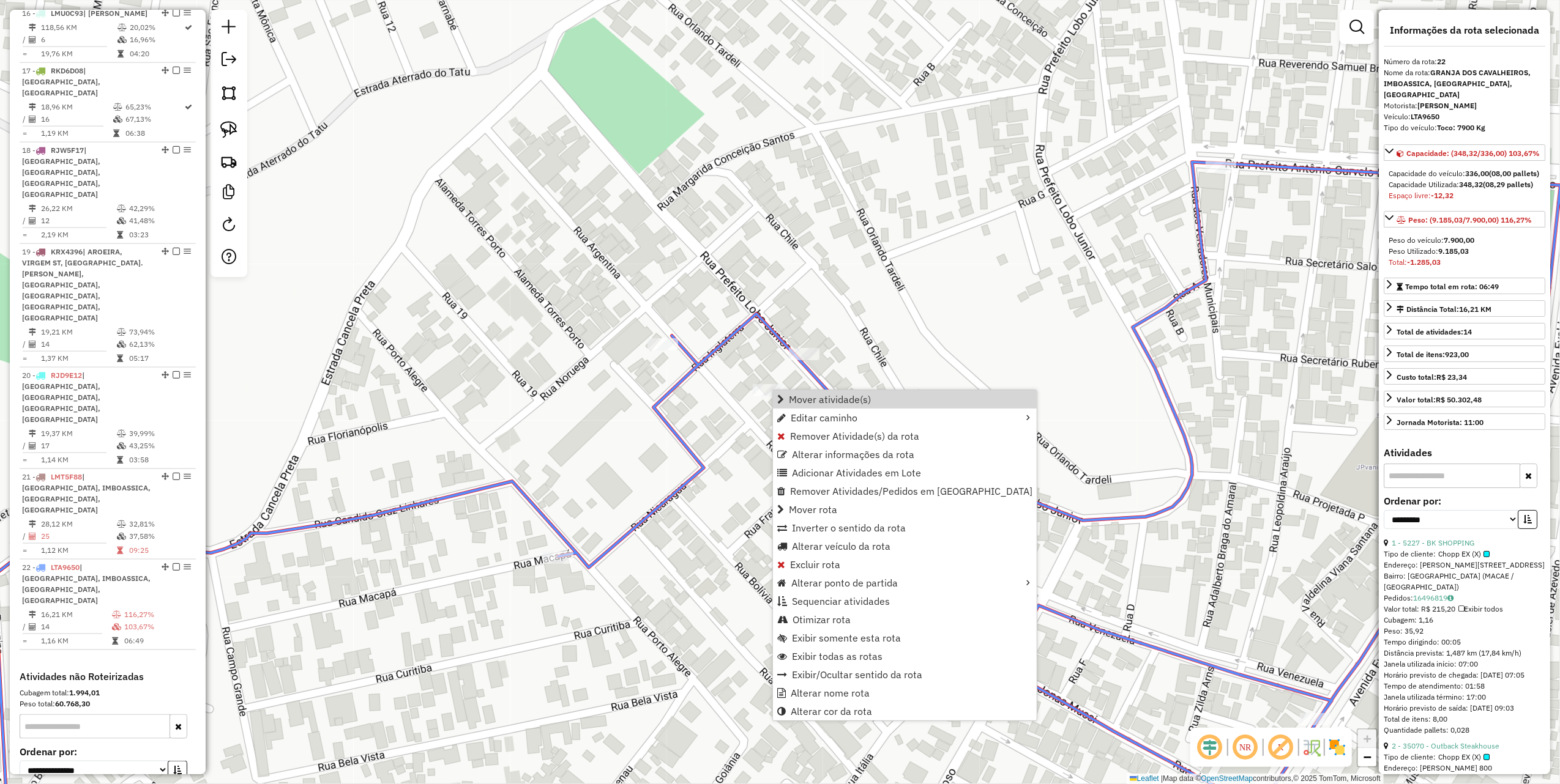
click at [708, 372] on div "Rota 22 - Placa LTA9650 2308 - PACHECAO BEBIDAS Janela de atendimento Grade de …" at bounding box center [780, 392] width 1560 height 784
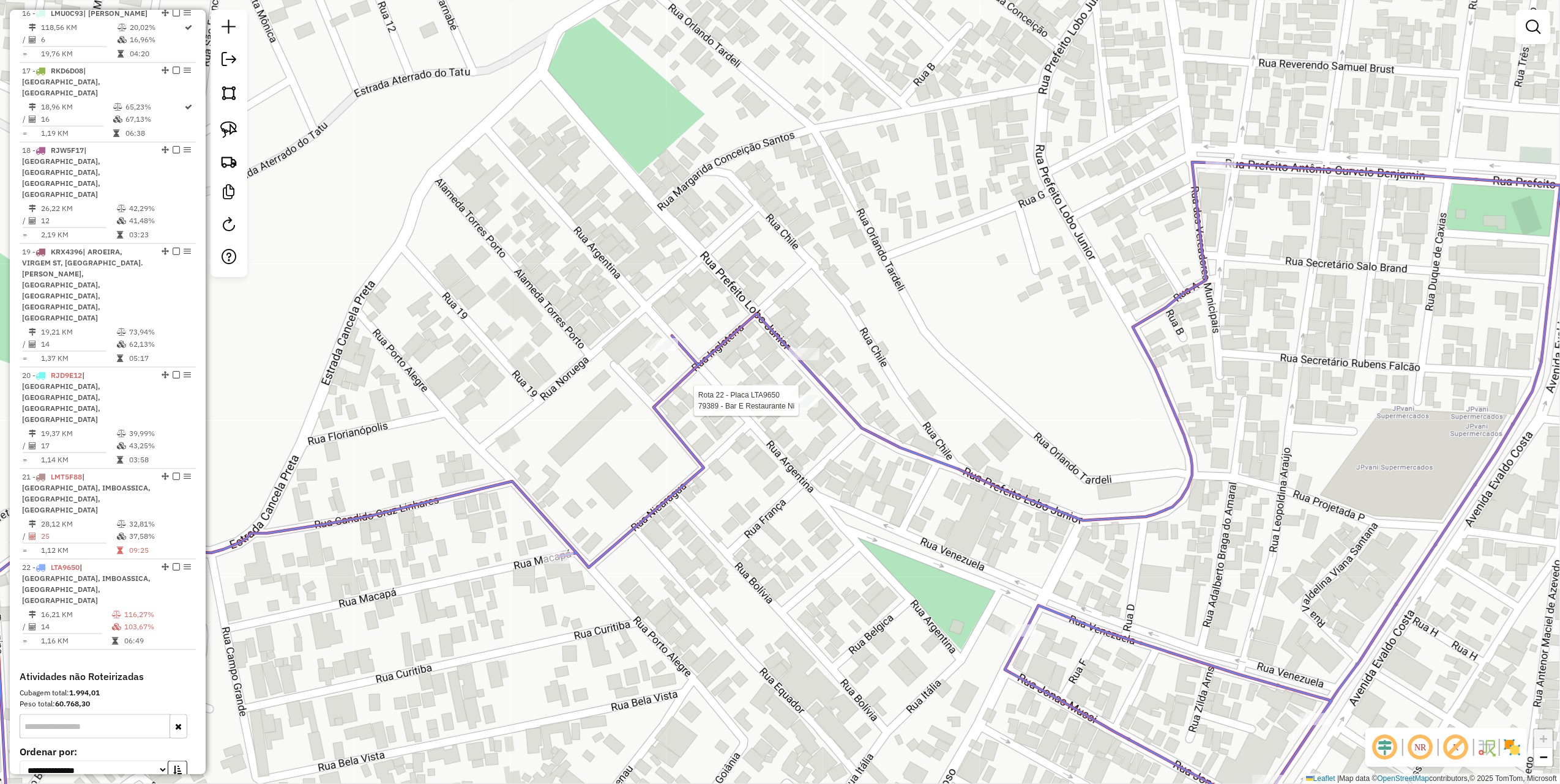
select select "**********"
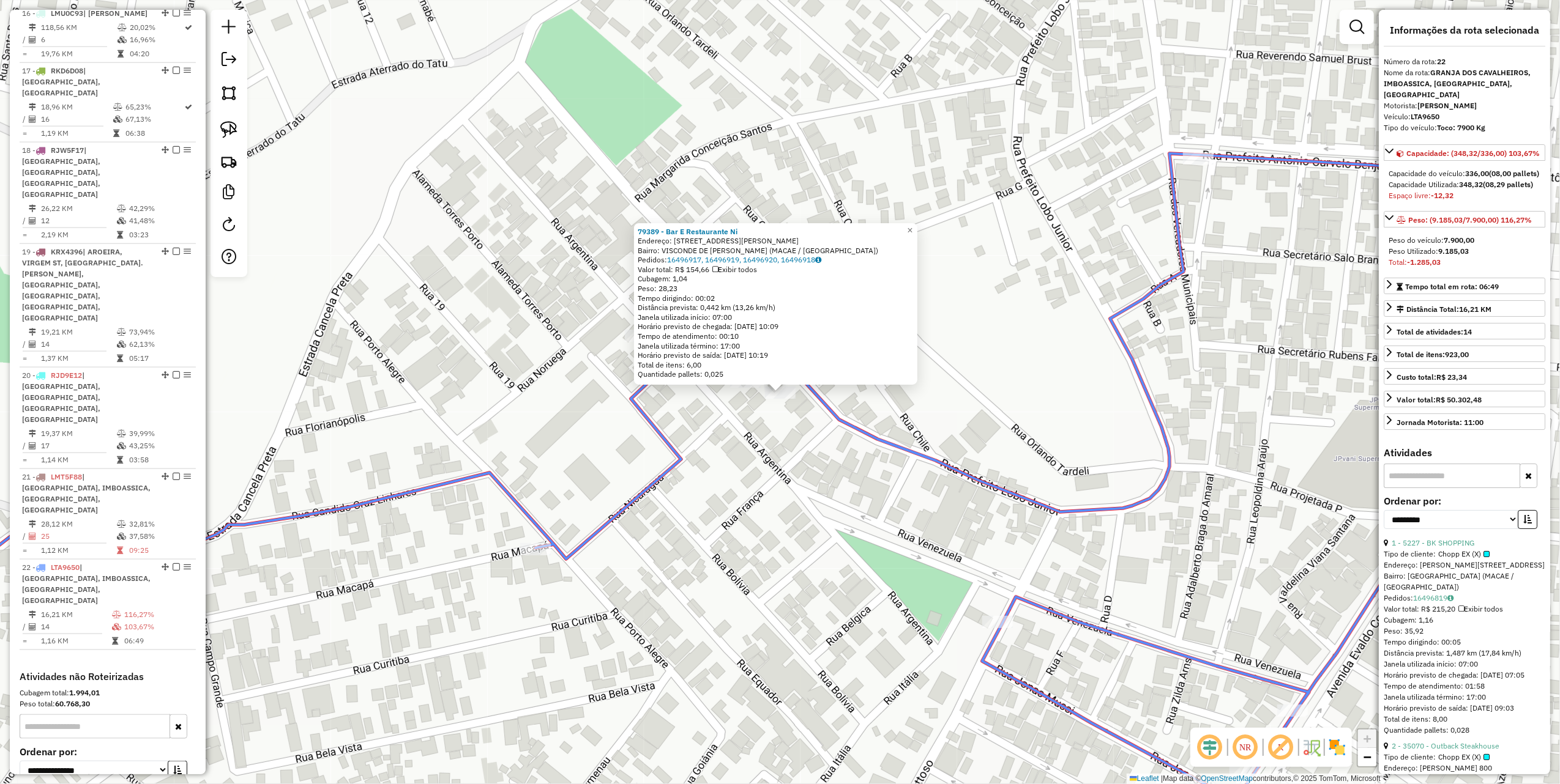
click at [755, 441] on div "79389 - Bar E Restaurante Ni Endereço: R PREFEITO LOBO JUNIOR, 16 Bairro: VISCO…" at bounding box center [780, 392] width 1560 height 784
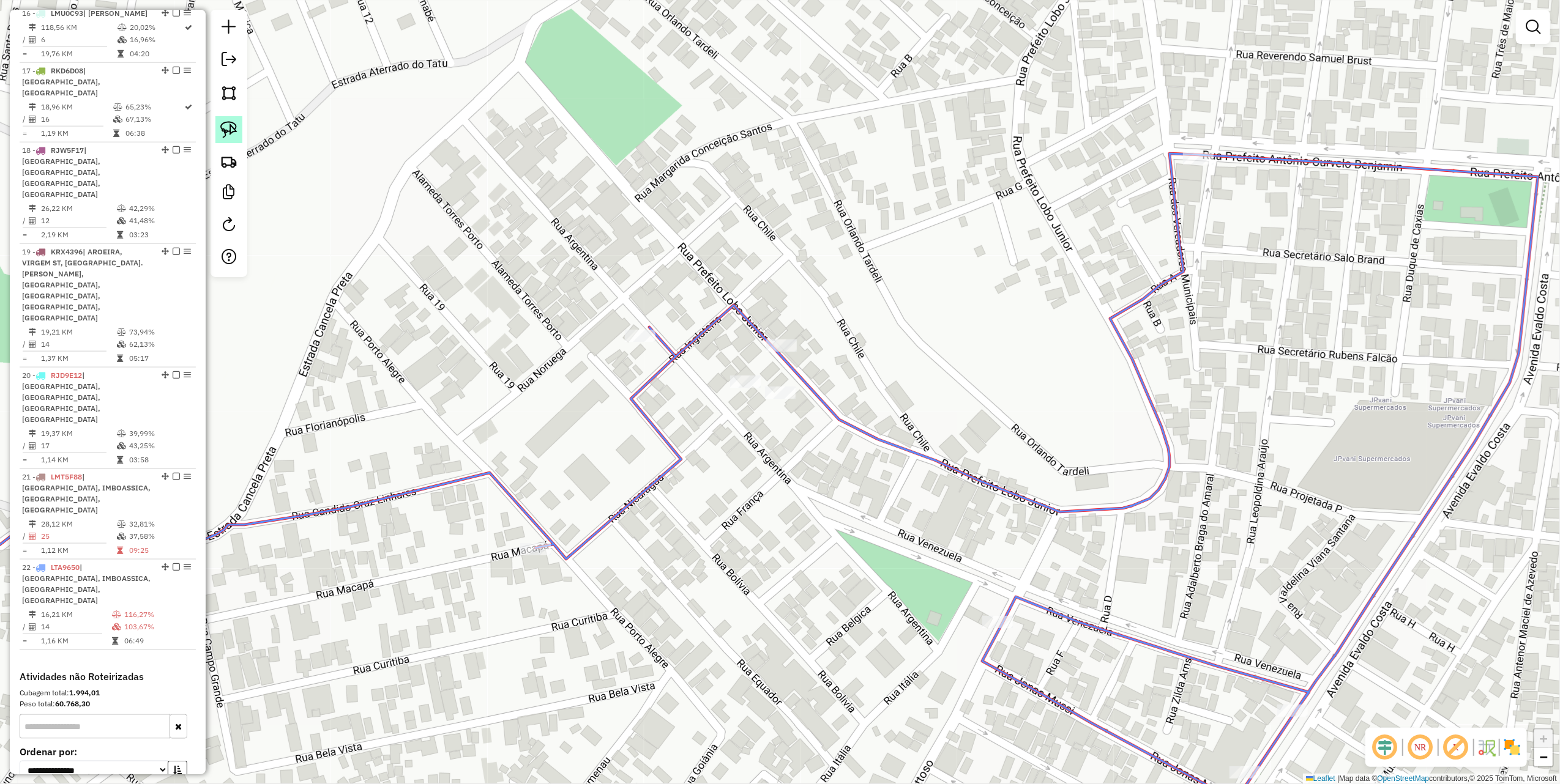
click at [222, 134] on img at bounding box center [229, 129] width 17 height 17
drag, startPoint x: 806, startPoint y: 292, endPoint x: 955, endPoint y: 399, distance: 183.4
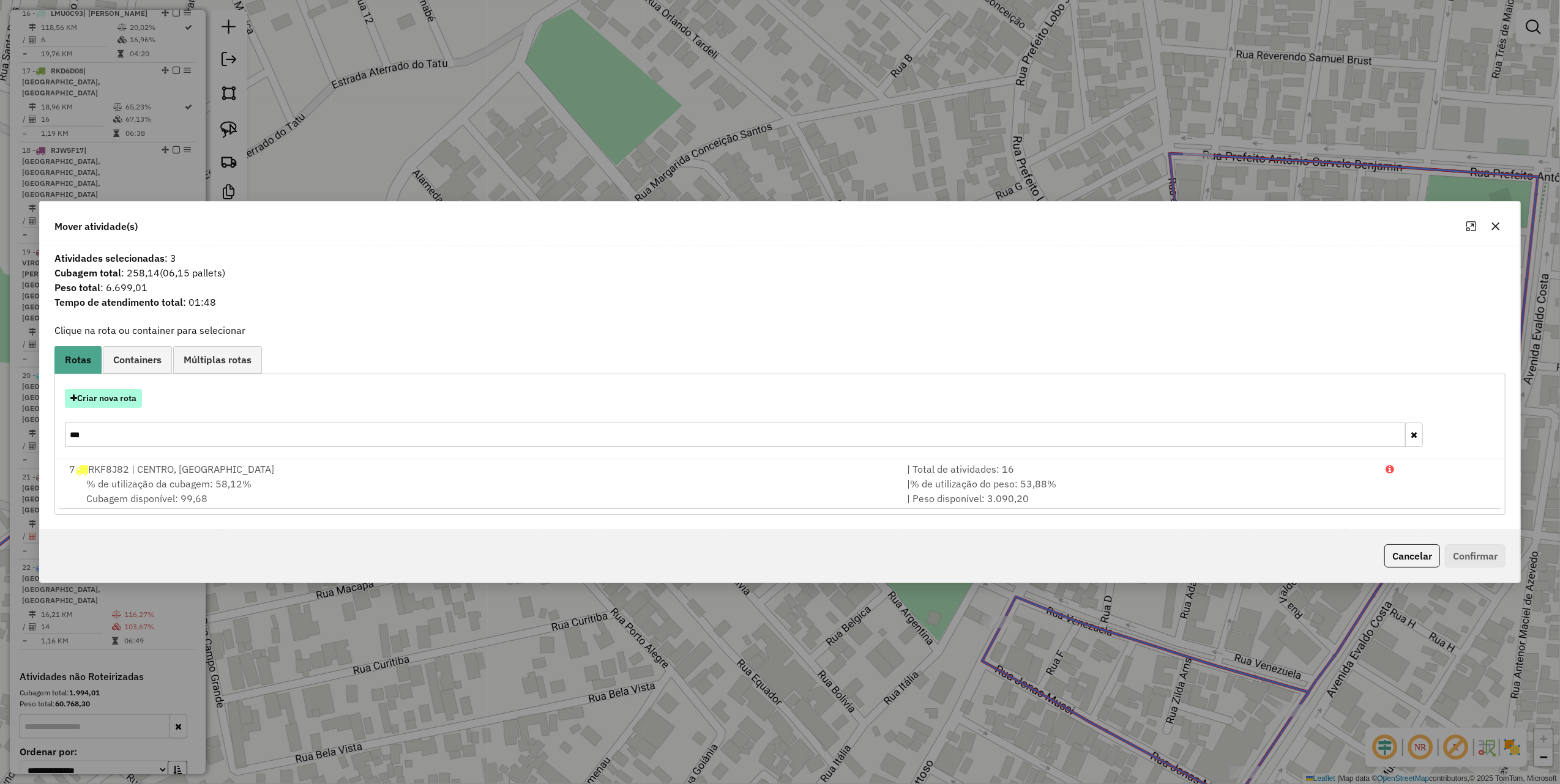
click at [132, 403] on button "Criar nova rota" at bounding box center [104, 399] width 77 height 19
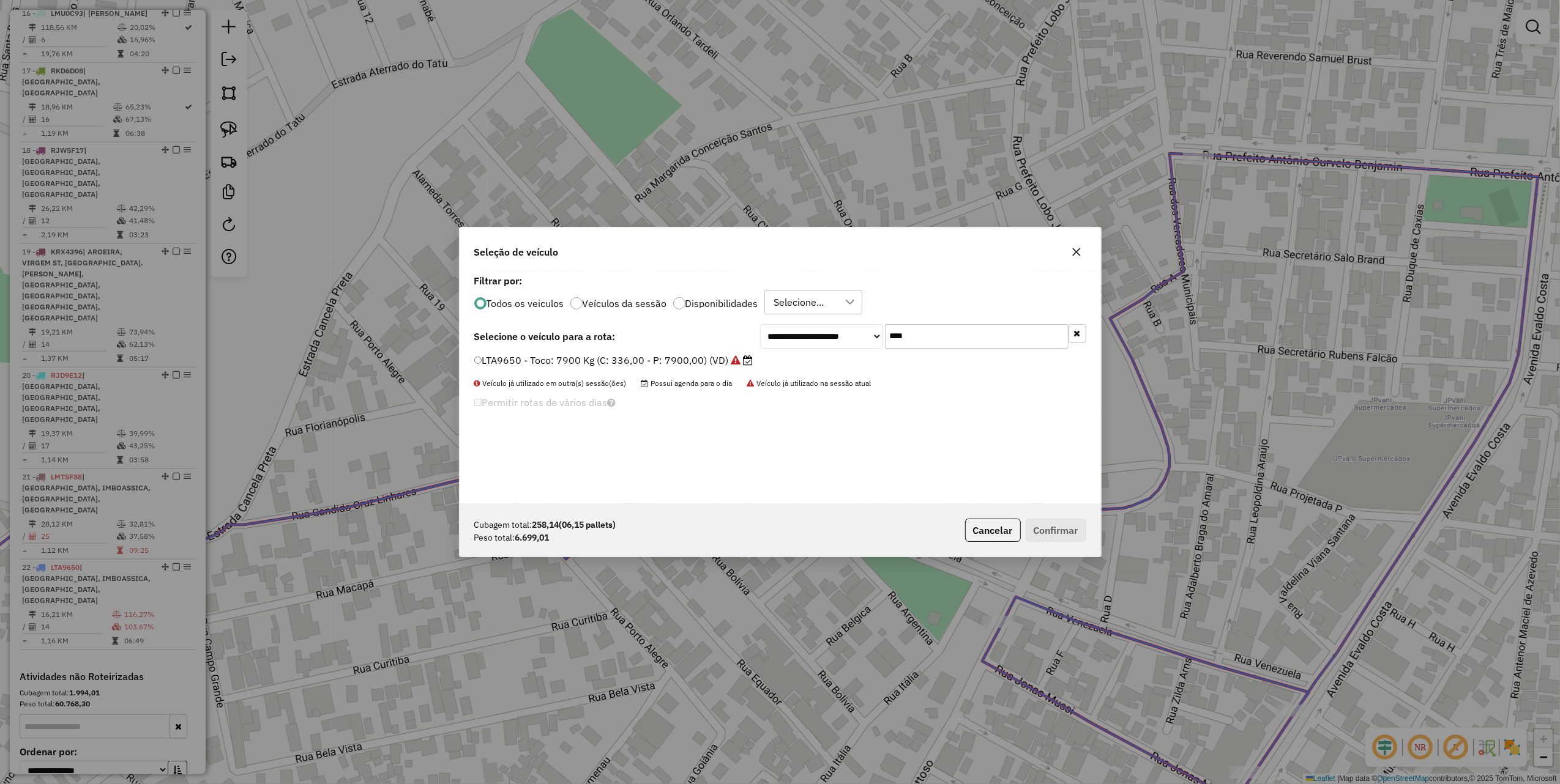
click at [900, 338] on input "****" at bounding box center [976, 337] width 184 height 25
type input "****"
click at [731, 365] on label "LTC7D16 - Toco: 7900 Kg (C: 336,00 - P: 7900,00) (VD)" at bounding box center [608, 360] width 268 height 15
click at [1065, 527] on button "Confirmar" at bounding box center [1055, 530] width 61 height 23
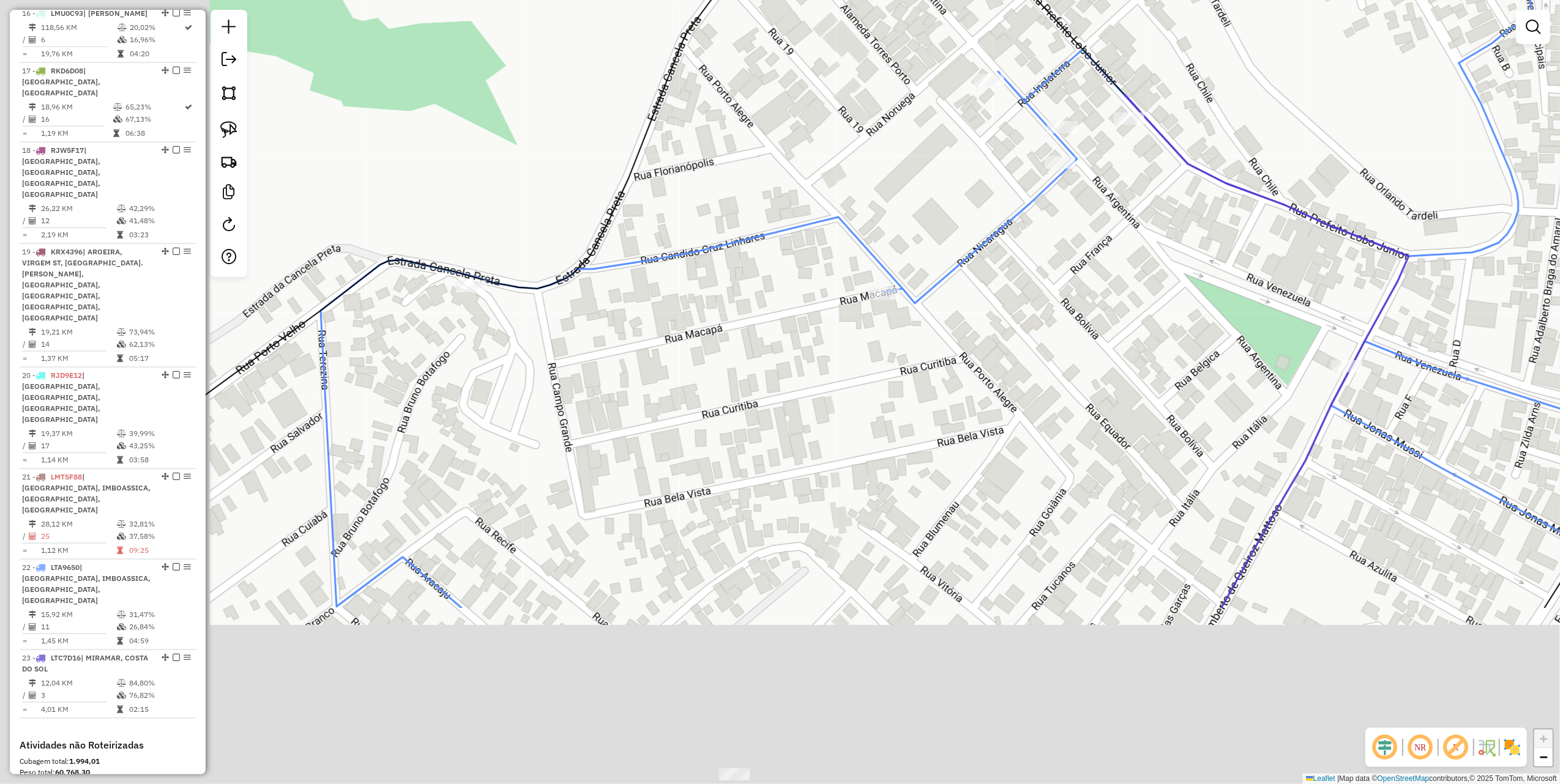
drag, startPoint x: 594, startPoint y: 521, endPoint x: 1061, endPoint y: 159, distance: 590.9
click at [1046, 174] on div "Janela de atendimento Grade de atendimento Capacidade Transportadoras Veículos …" at bounding box center [780, 392] width 1560 height 784
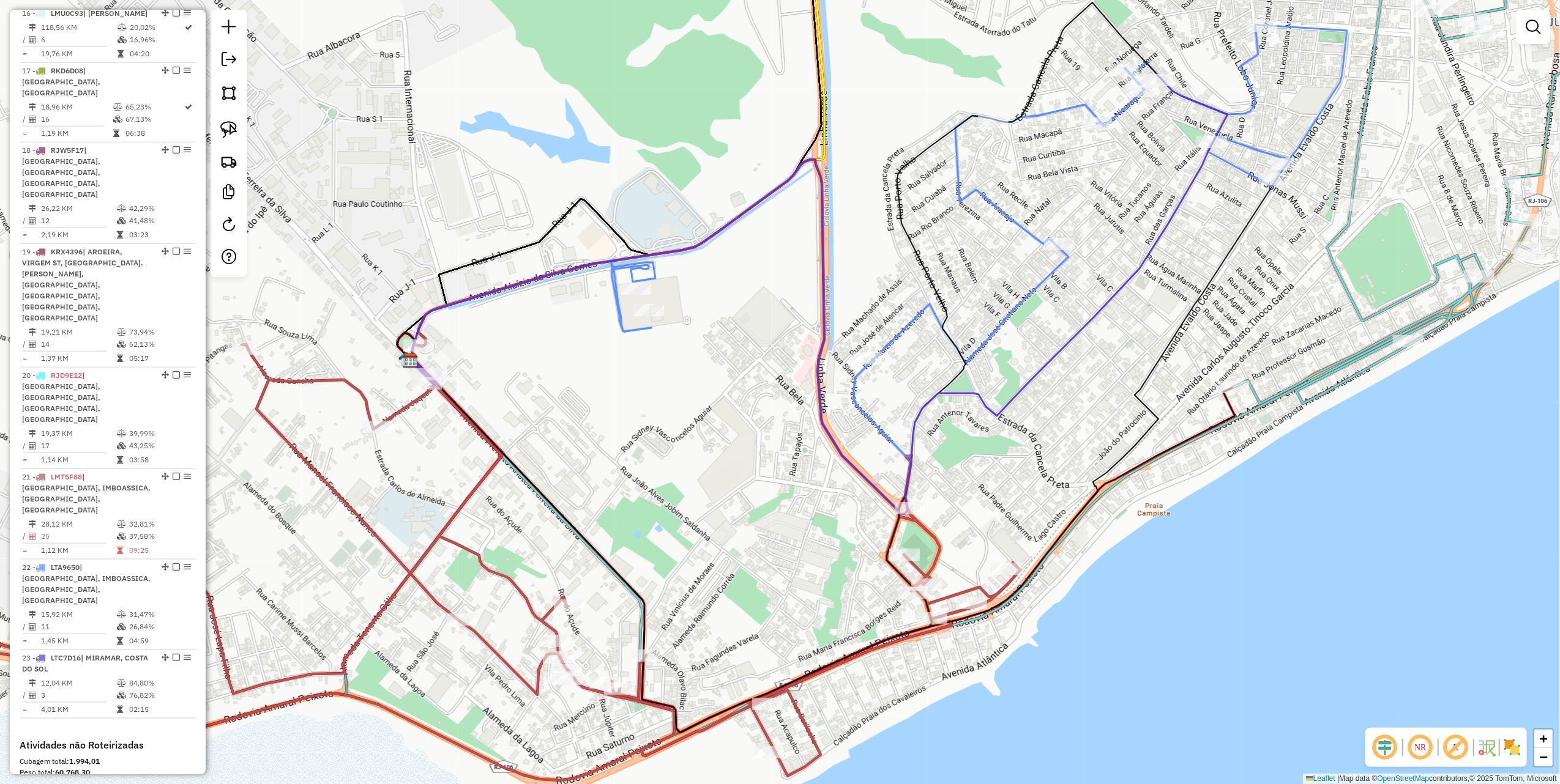
drag, startPoint x: 596, startPoint y: 461, endPoint x: 989, endPoint y: 263, distance: 440.1
click at [933, 285] on div "Janela de atendimento Grade de atendimento Capacidade Transportadoras Veículos …" at bounding box center [780, 392] width 1560 height 784
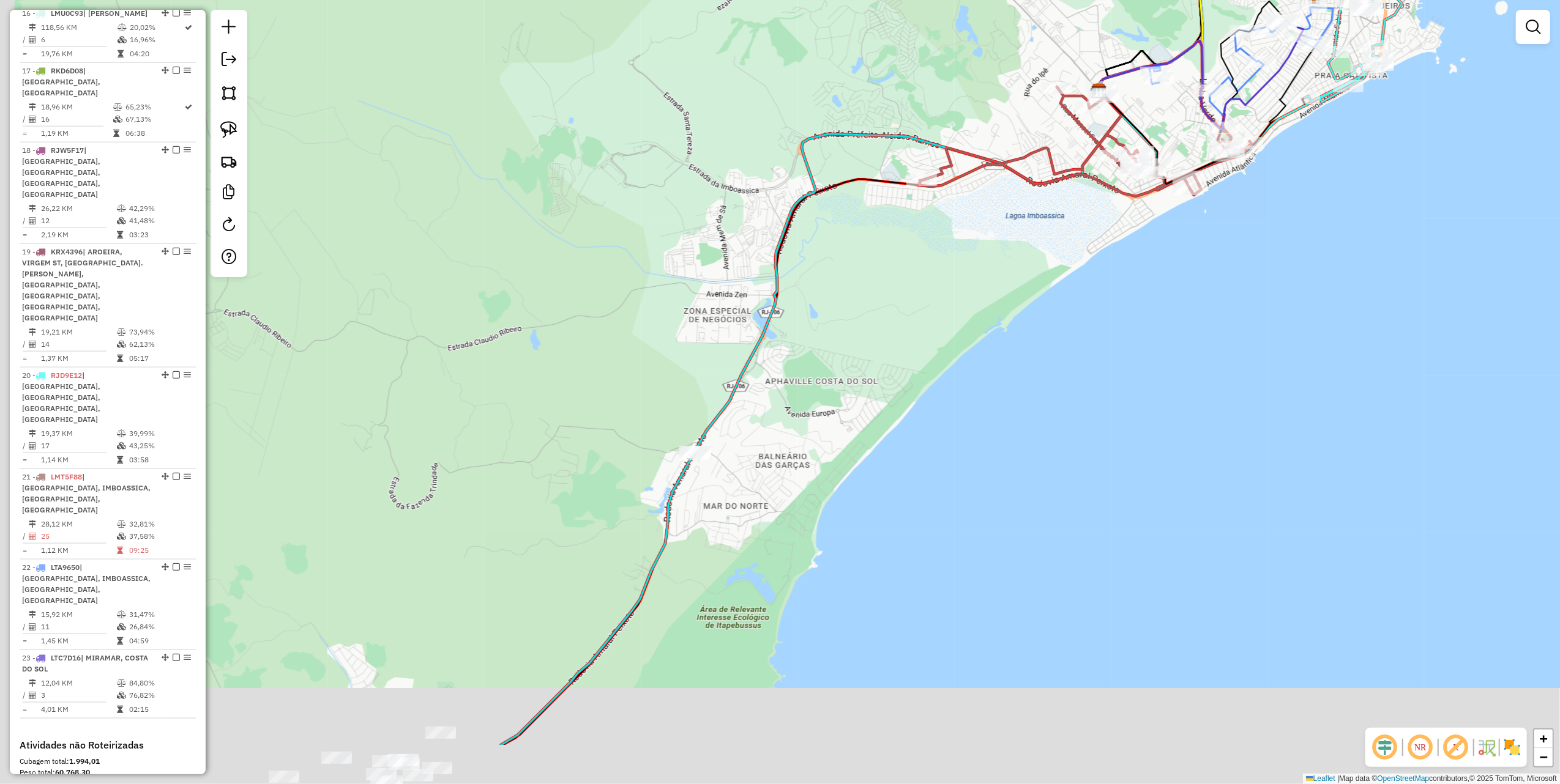
drag, startPoint x: 674, startPoint y: 299, endPoint x: 919, endPoint y: 83, distance: 326.6
click at [956, 28] on div "Janela de atendimento Grade de atendimento Capacidade Transportadoras Veículos …" at bounding box center [780, 392] width 1560 height 784
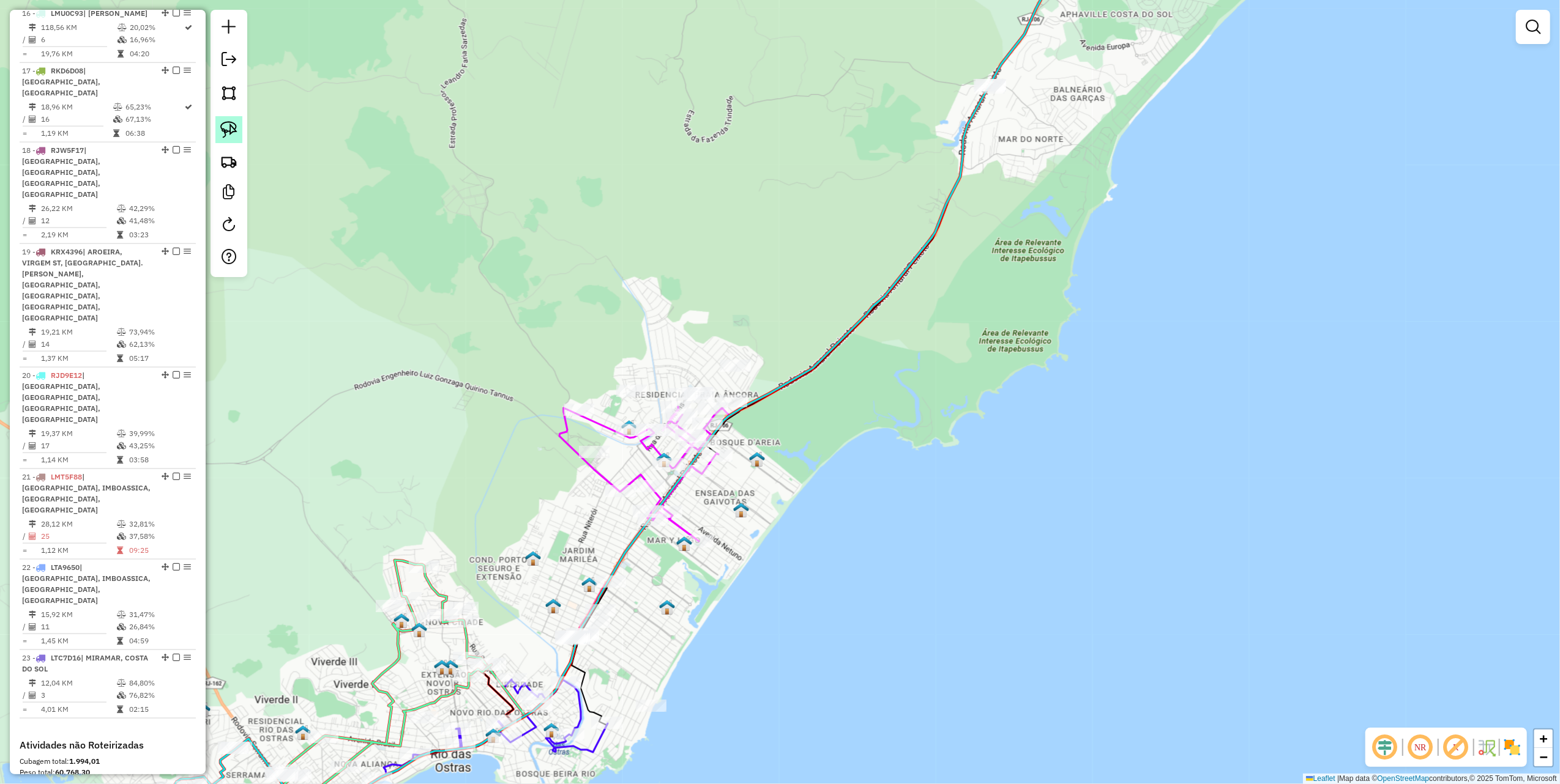
click at [229, 127] on img at bounding box center [229, 129] width 17 height 17
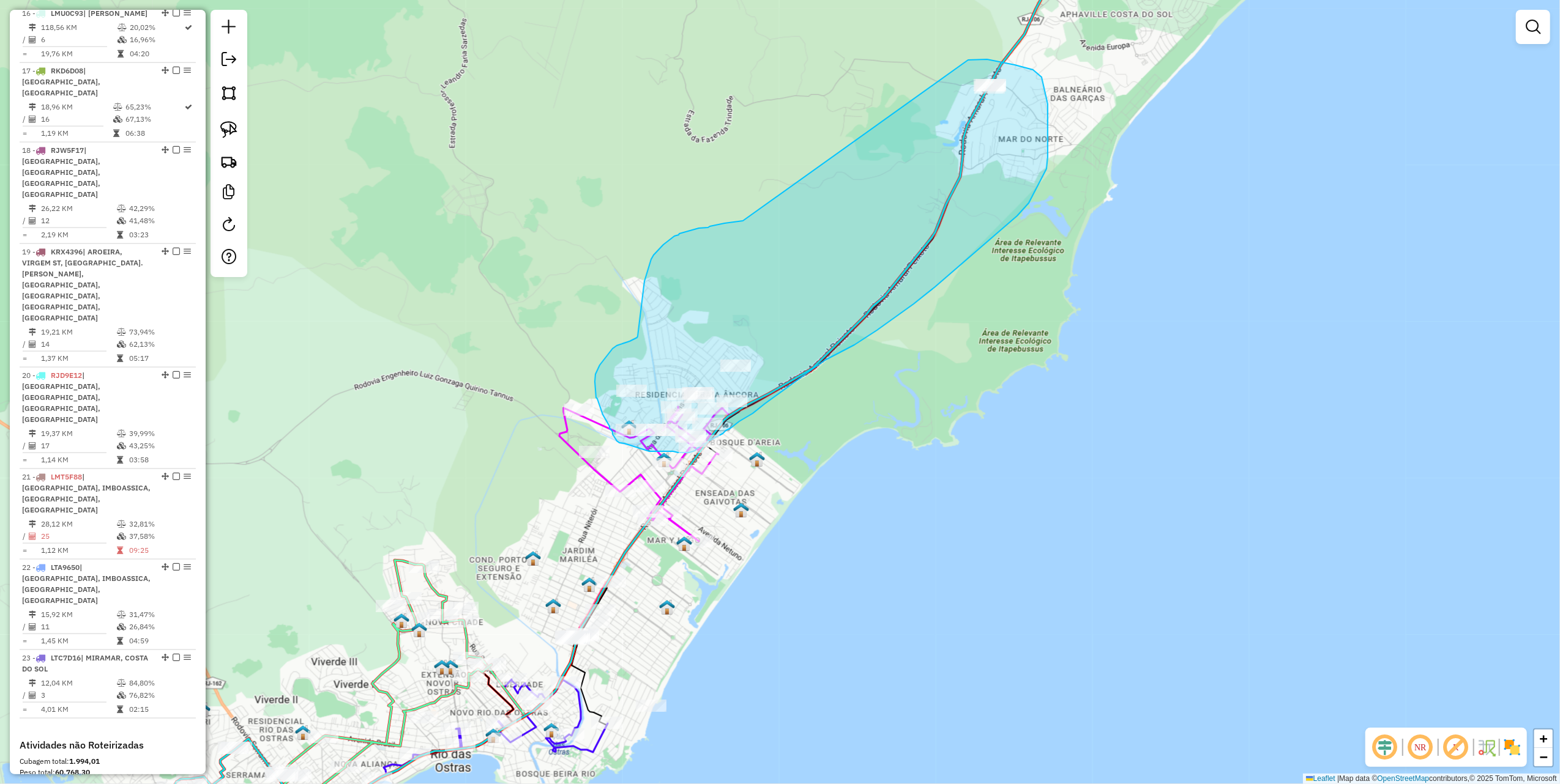
drag, startPoint x: 743, startPoint y: 221, endPoint x: 966, endPoint y: 62, distance: 273.9
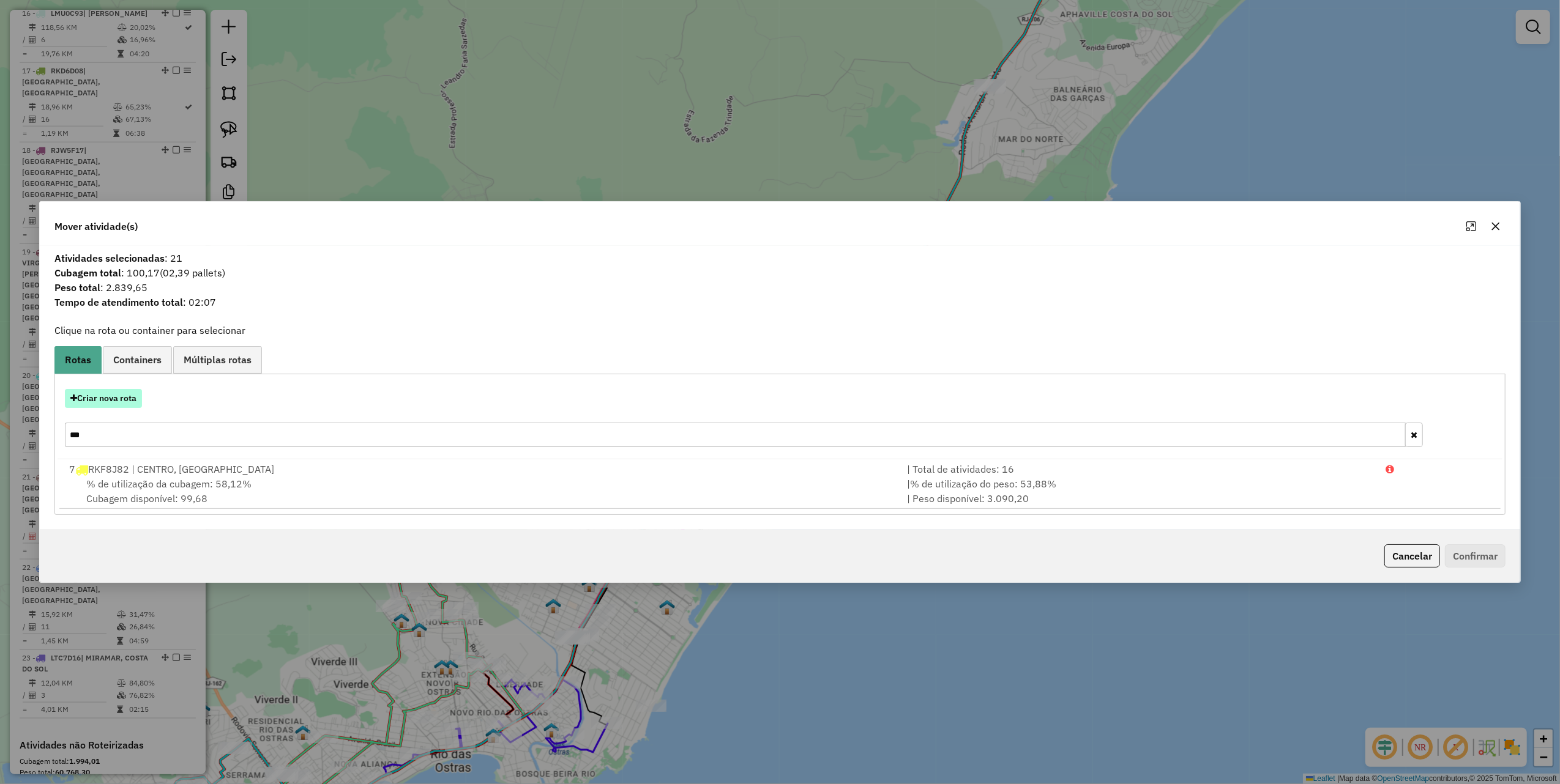
click at [135, 397] on button "Criar nova rota" at bounding box center [104, 399] width 77 height 19
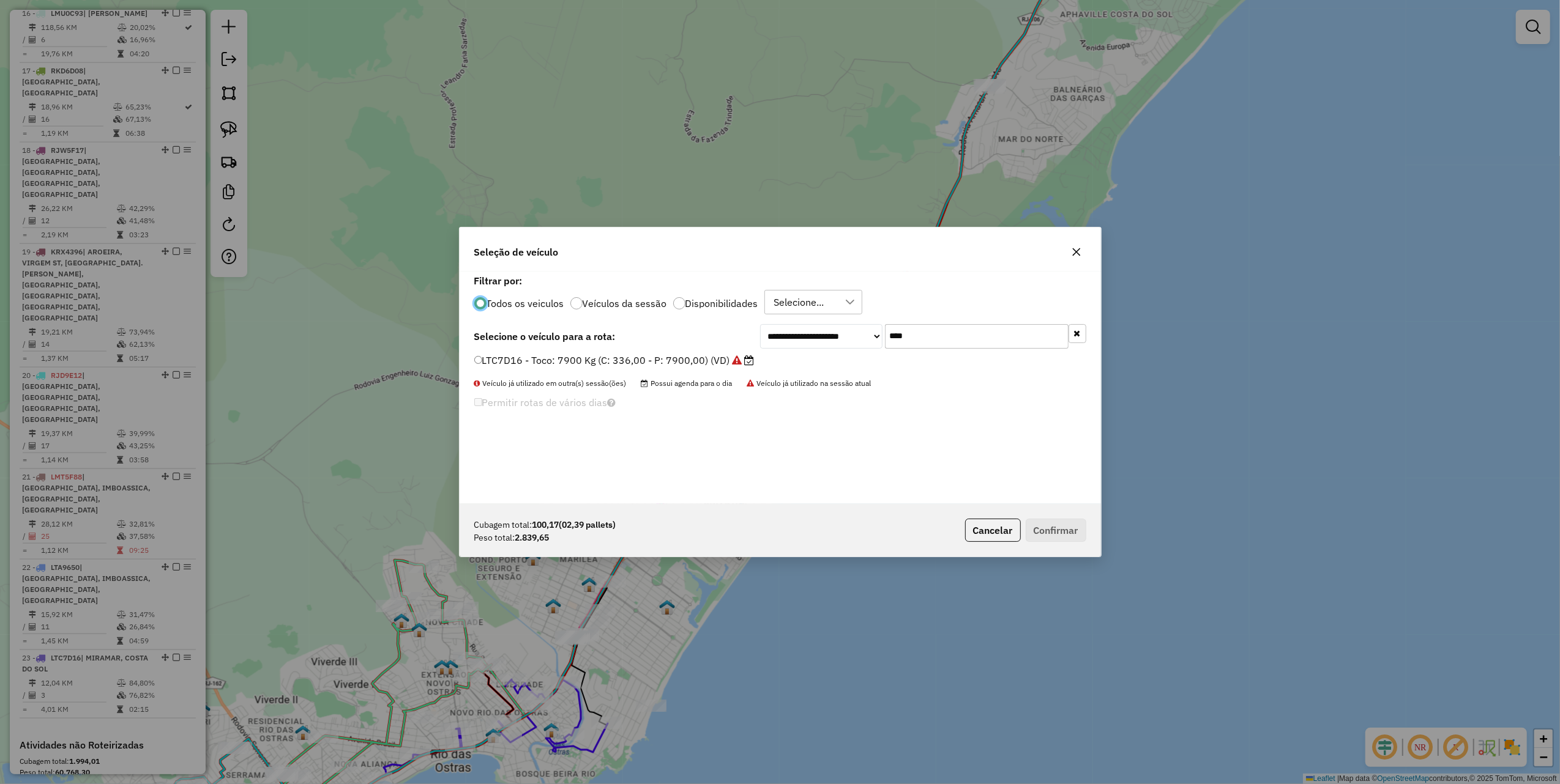
click at [914, 341] on input "****" at bounding box center [976, 337] width 184 height 25
type input "***"
click at [740, 363] on icon at bounding box center [737, 359] width 10 height 10
click at [1044, 525] on button "Confirmar" at bounding box center [1055, 530] width 61 height 23
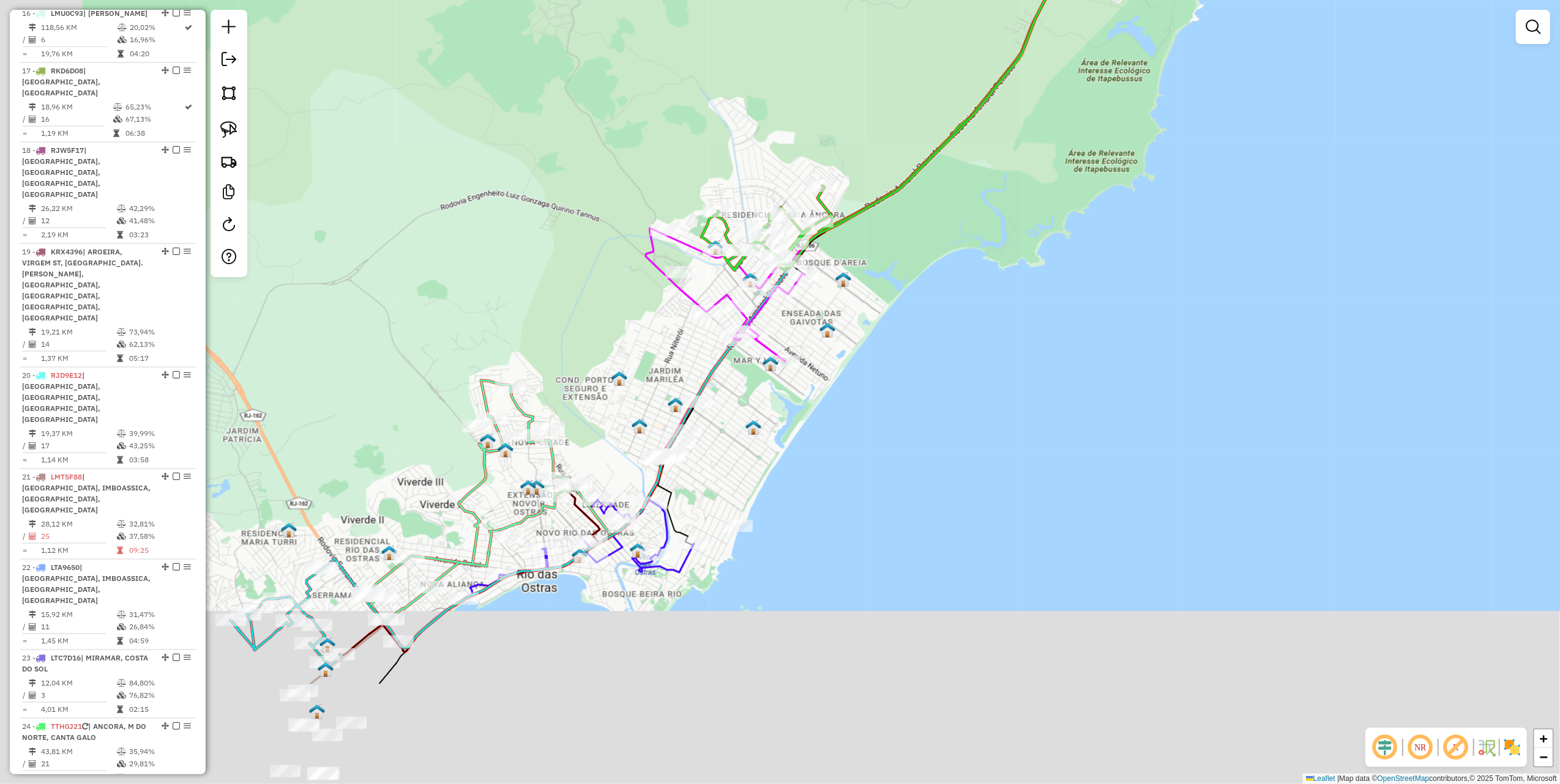
drag, startPoint x: 784, startPoint y: 512, endPoint x: 900, endPoint y: 263, distance: 274.7
click at [899, 265] on div "Janela de atendimento Grade de atendimento Capacidade Transportadoras Veículos …" at bounding box center [780, 392] width 1560 height 784
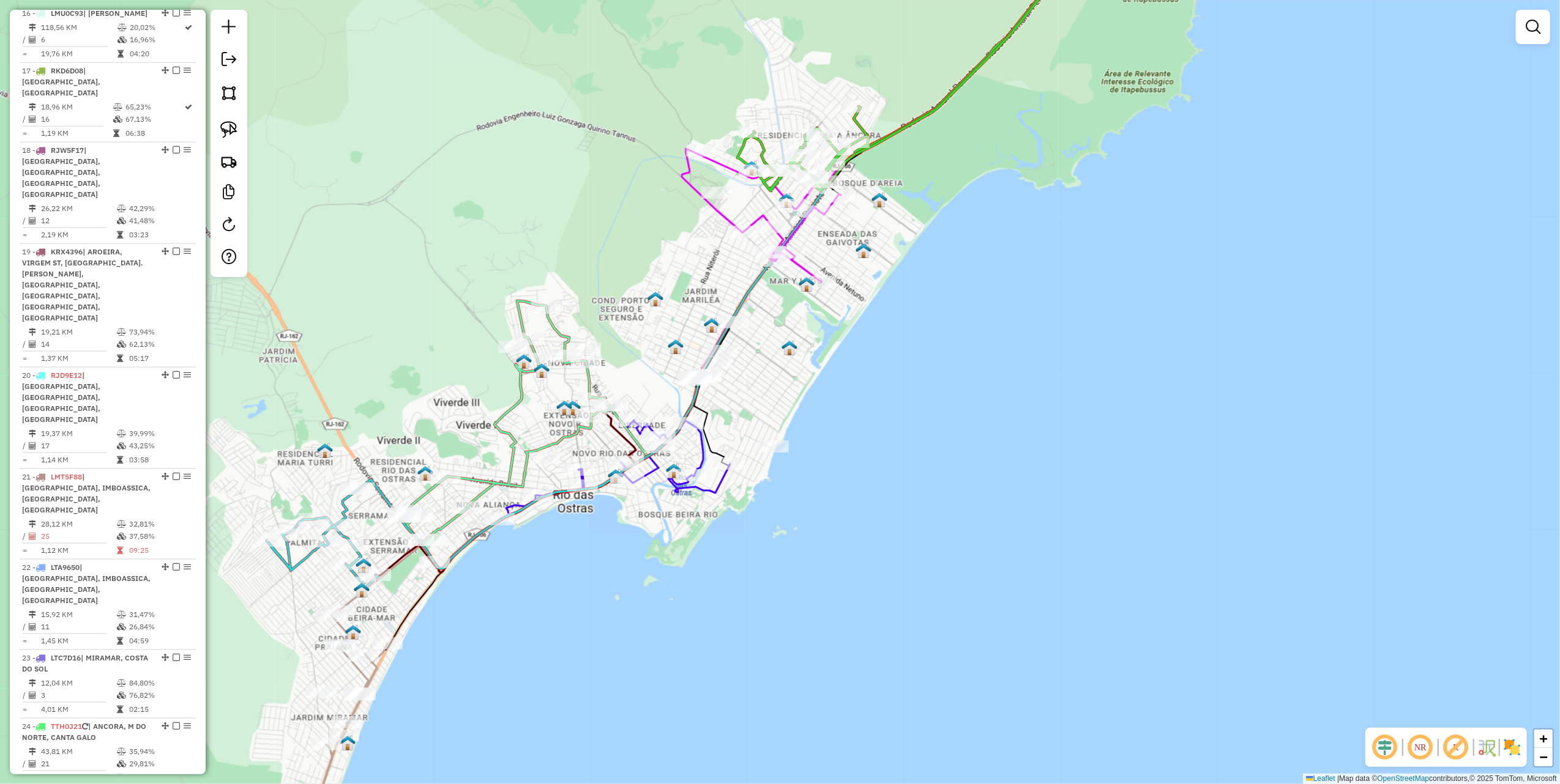
drag, startPoint x: 222, startPoint y: 126, endPoint x: 297, endPoint y: 160, distance: 82.3
click at [222, 126] on img at bounding box center [229, 129] width 17 height 17
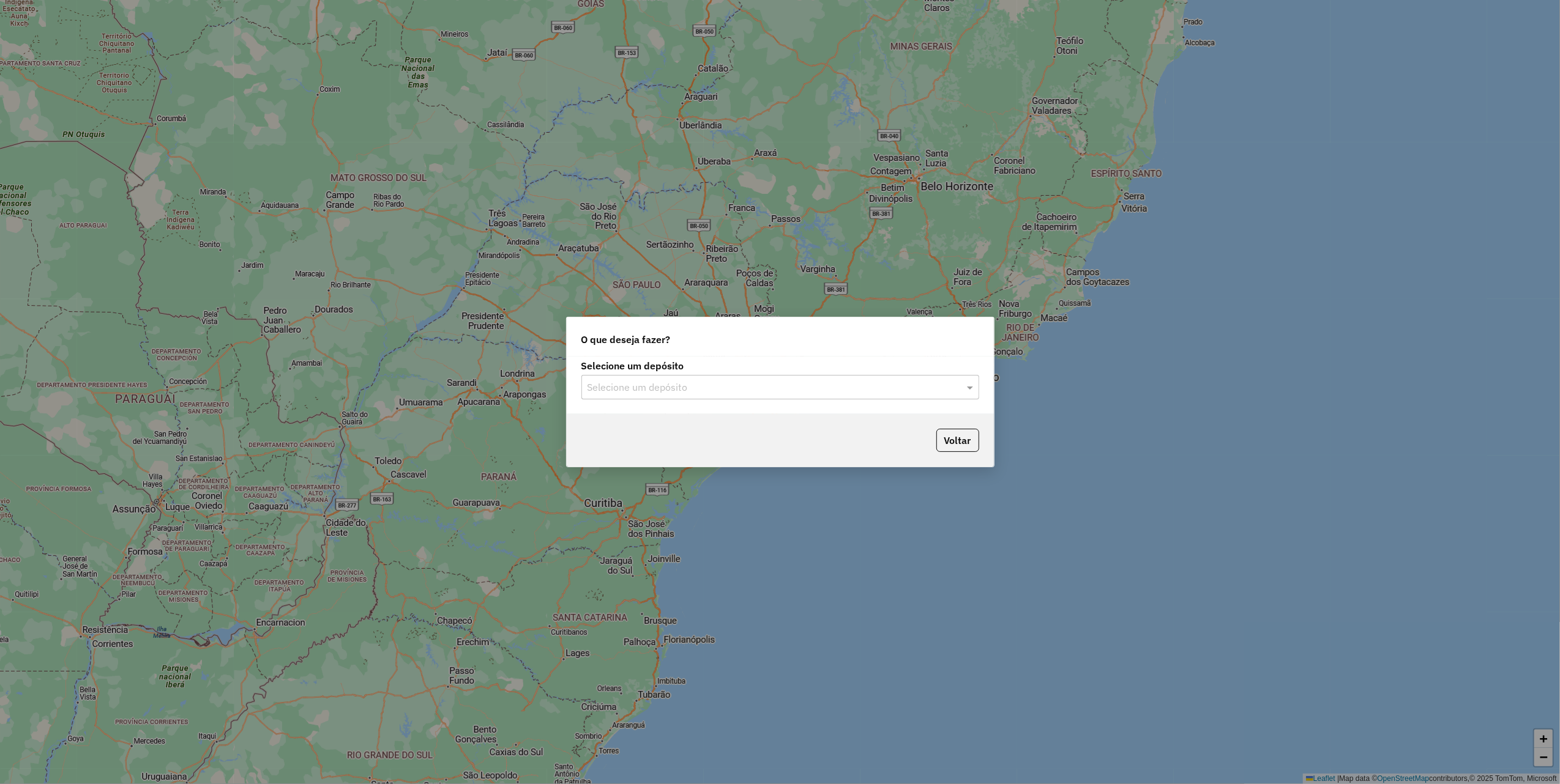
click at [834, 381] on input "text" at bounding box center [768, 388] width 361 height 15
click at [700, 410] on ng-dropdown-panel "[PERSON_NAME] - Marca" at bounding box center [780, 432] width 397 height 55
click at [620, 425] on span "Marbela" at bounding box center [603, 423] width 34 height 11
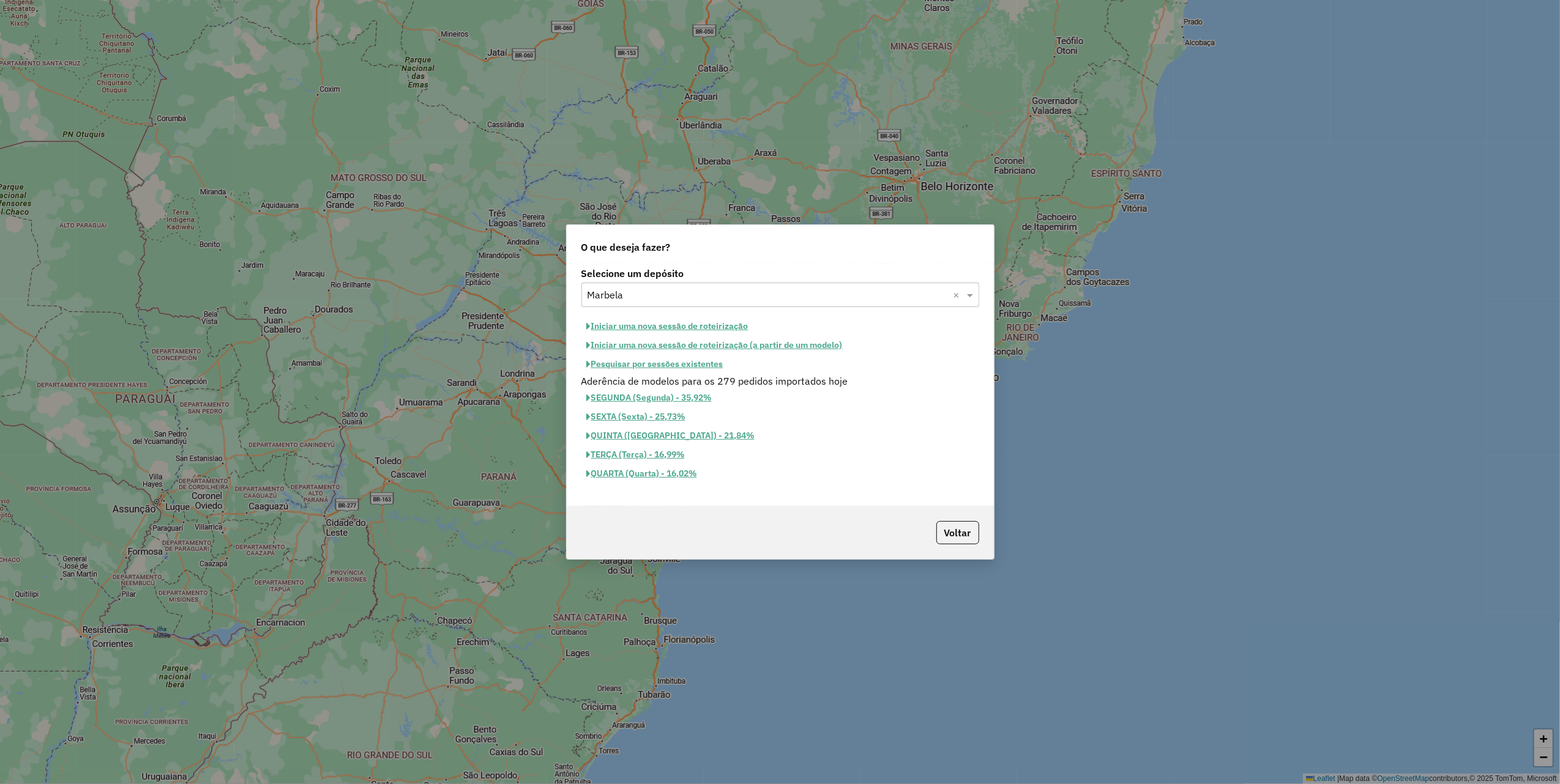
drag, startPoint x: 664, startPoint y: 326, endPoint x: 981, endPoint y: 356, distance: 318.4
click at [664, 325] on button "Iniciar uma nova sessão de roteirização" at bounding box center [667, 327] width 172 height 19
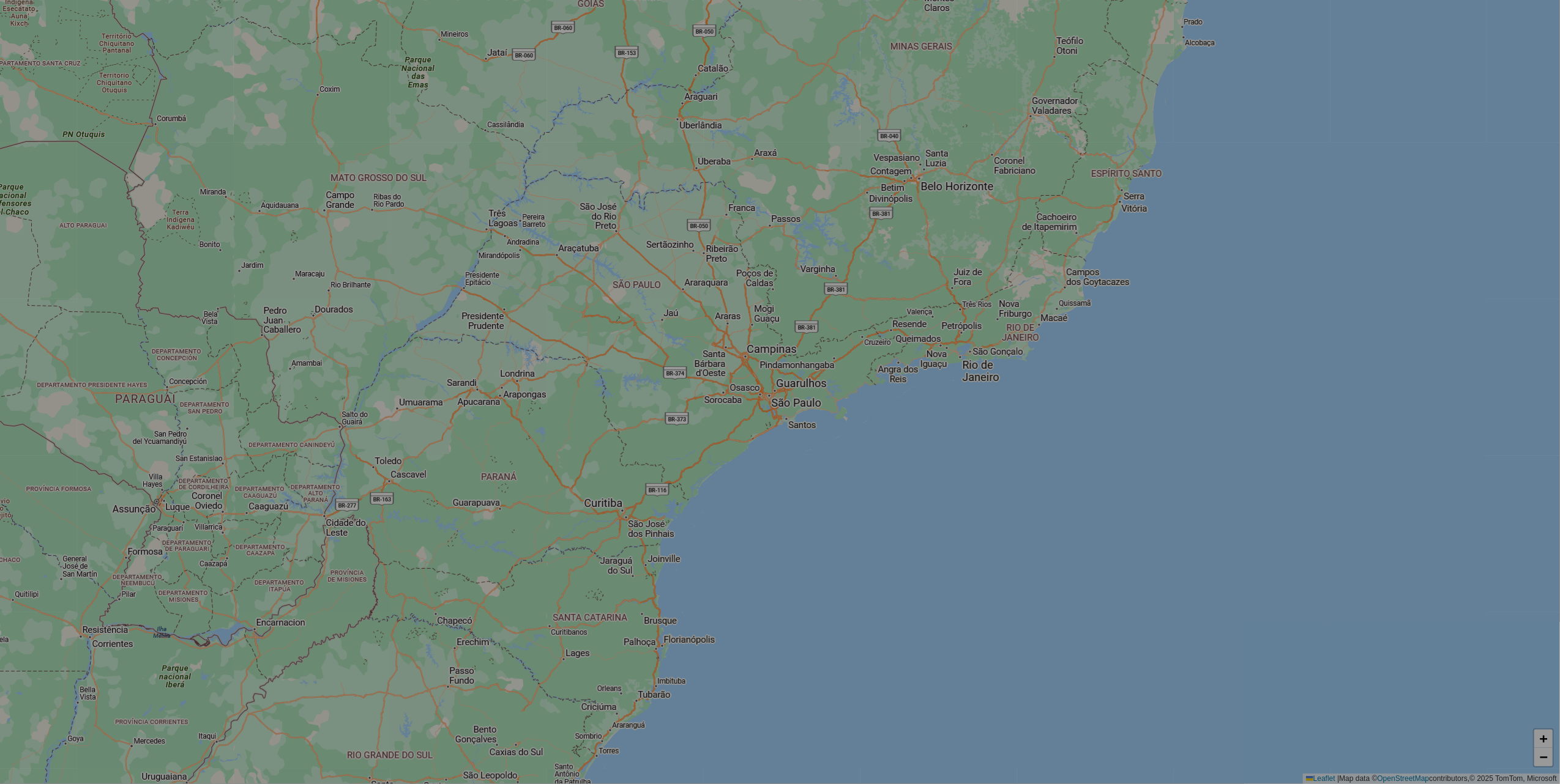
select select "*"
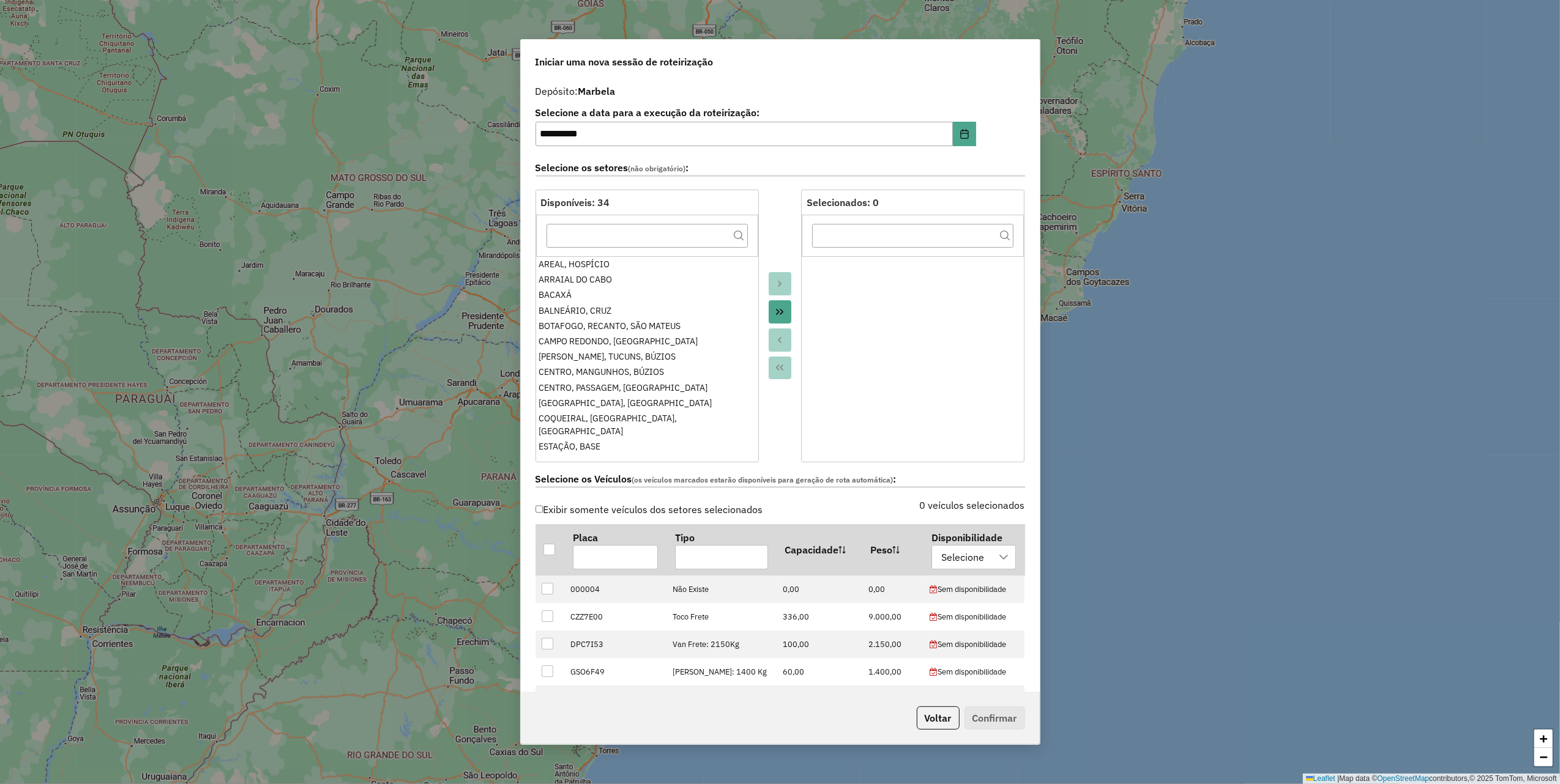
drag, startPoint x: 776, startPoint y: 311, endPoint x: 770, endPoint y: 301, distance: 11.7
click at [776, 311] on icon "Move All to Target" at bounding box center [779, 311] width 10 height 10
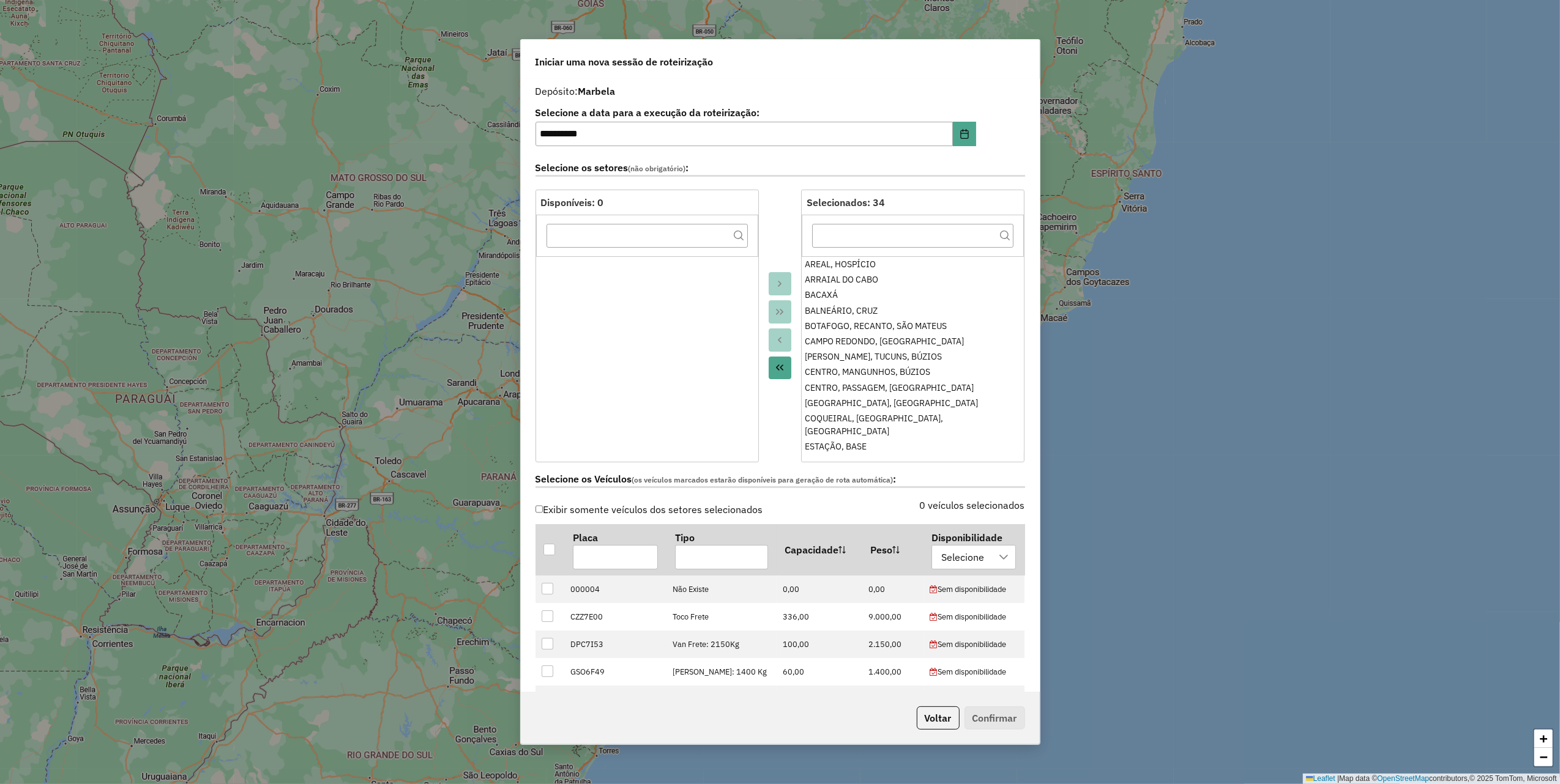
scroll to position [408, 0]
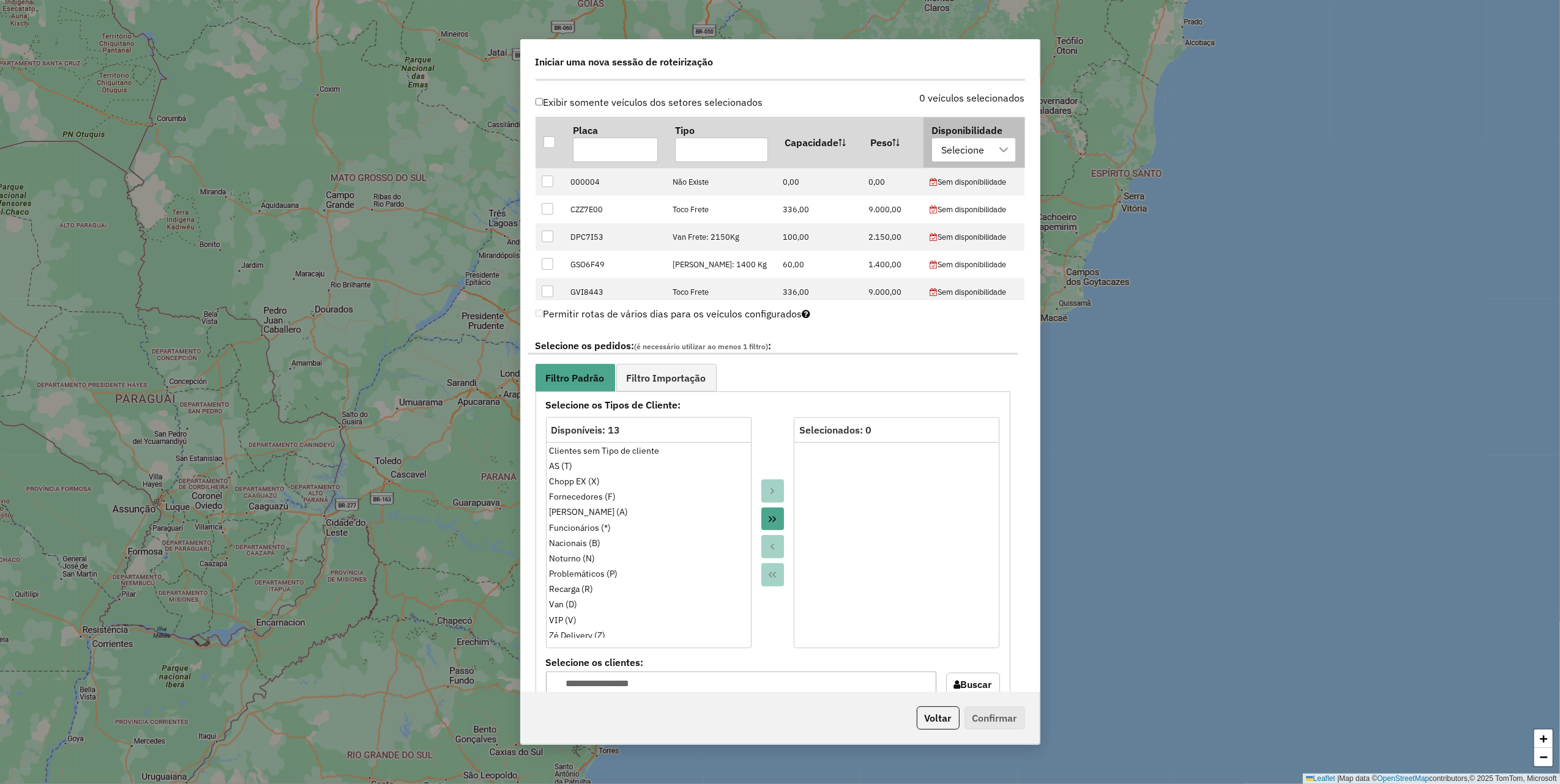
click at [945, 160] on div "Selecione" at bounding box center [963, 149] width 51 height 23
click at [953, 211] on li "disponibilidade marbela" at bounding box center [1010, 209] width 162 height 23
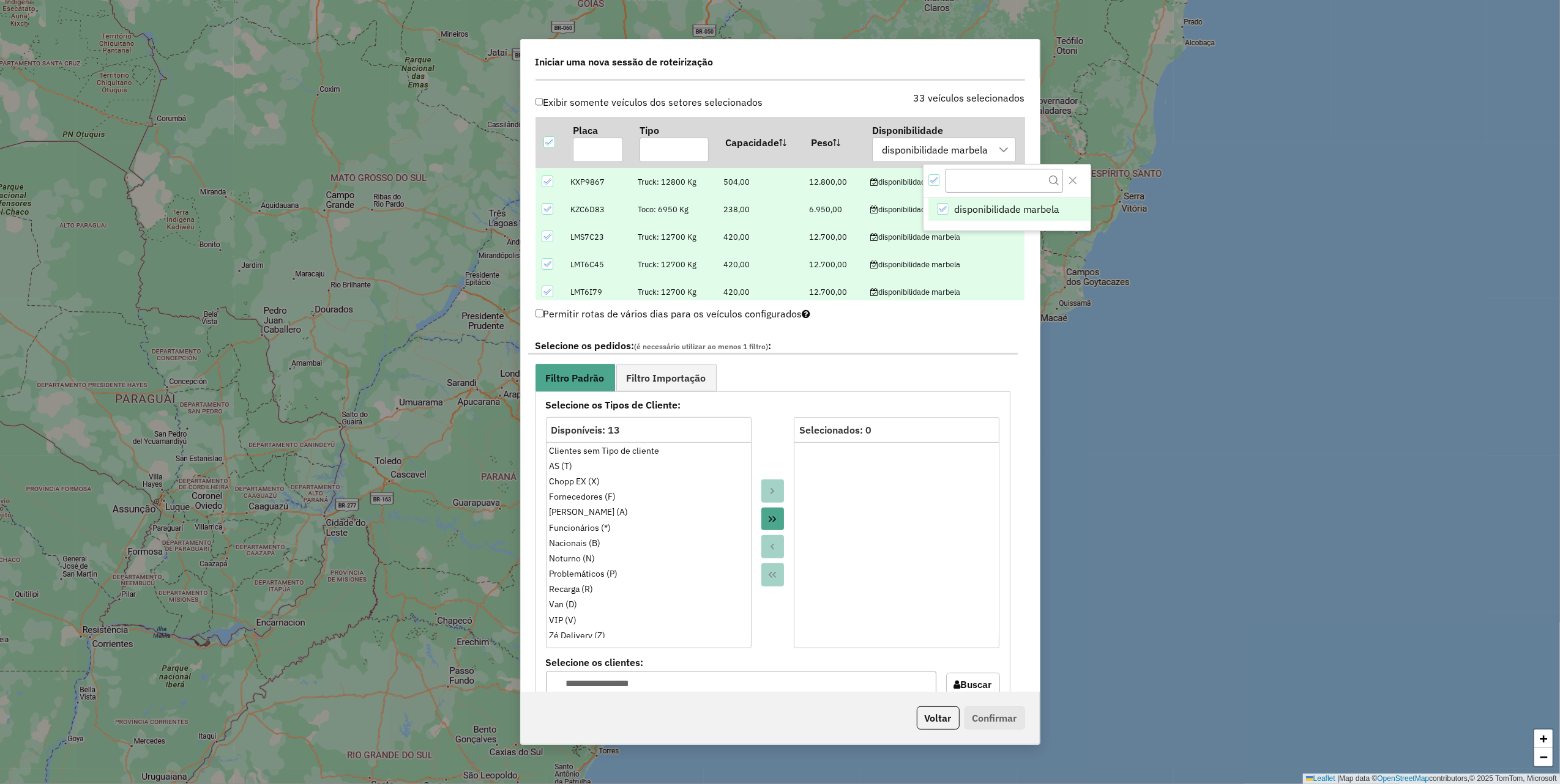
click at [550, 185] on icon at bounding box center [547, 182] width 9 height 9
click at [599, 158] on input "text" at bounding box center [597, 150] width 50 height 25
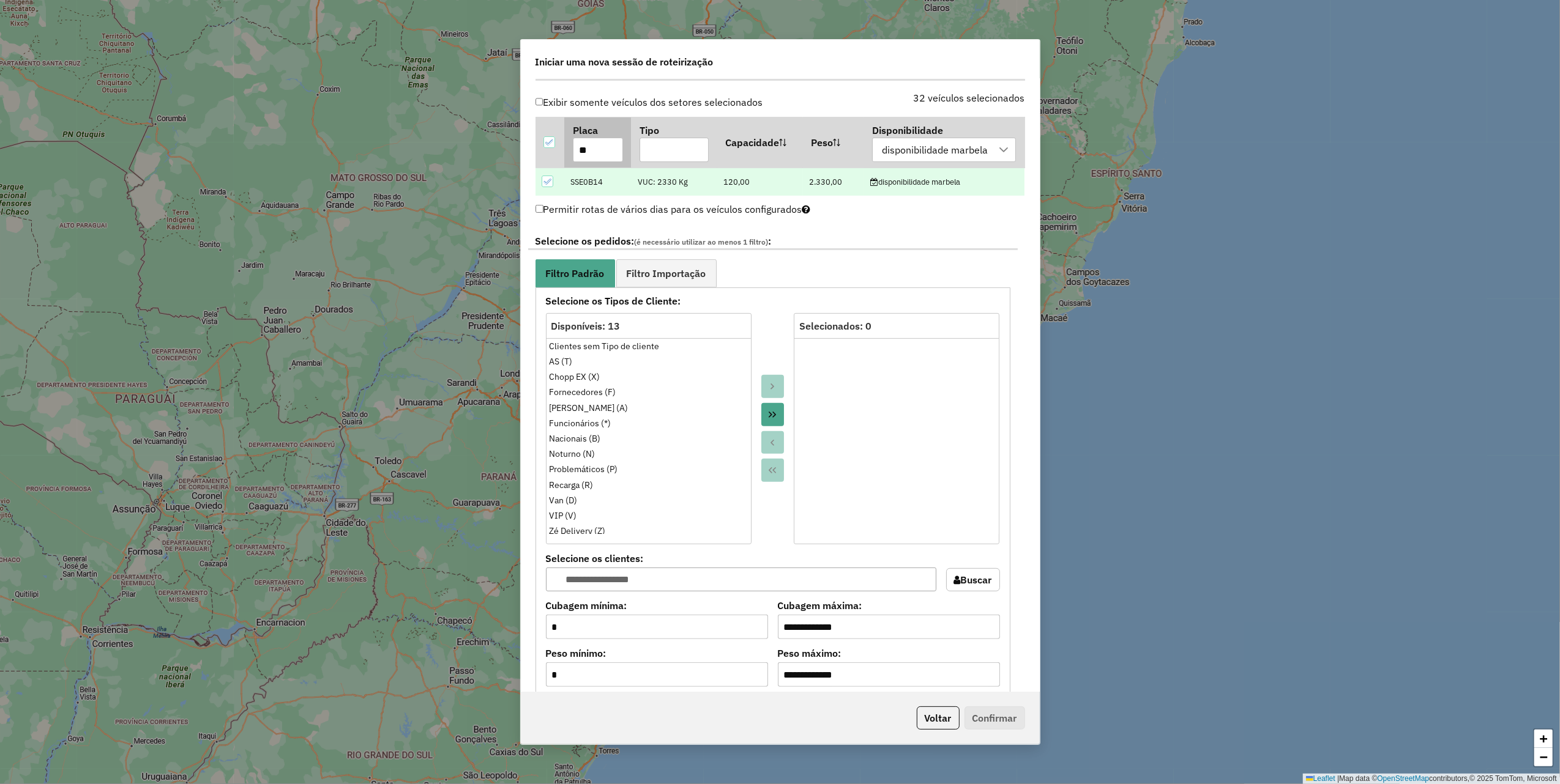
drag, startPoint x: 549, startPoint y: 184, endPoint x: 577, endPoint y: 165, distance: 33.8
click at [549, 184] on icon at bounding box center [547, 182] width 9 height 9
click at [593, 155] on input "**" at bounding box center [597, 150] width 50 height 25
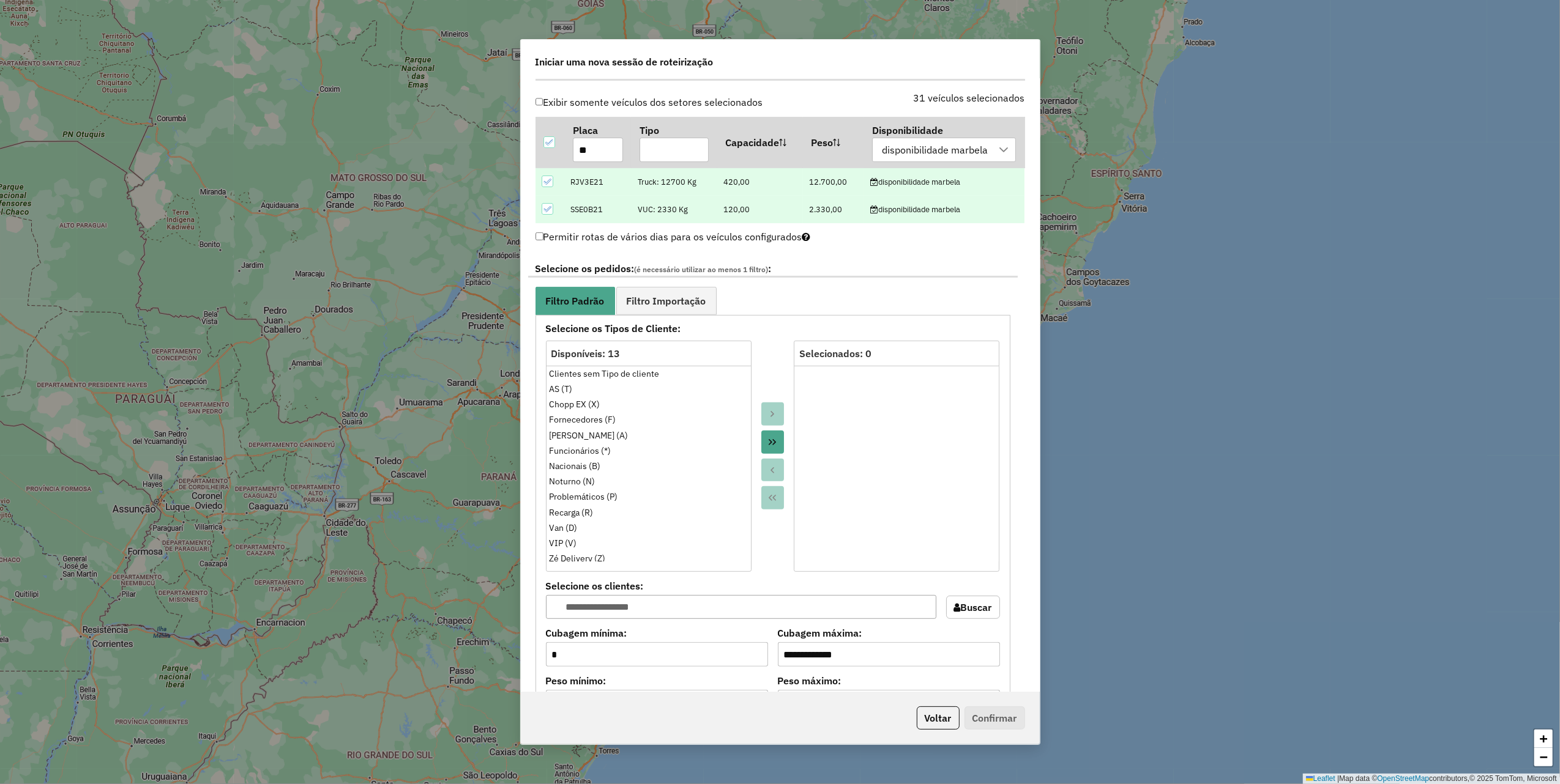
click at [547, 213] on icon at bounding box center [547, 209] width 9 height 9
click at [602, 152] on input "**" at bounding box center [597, 150] width 50 height 25
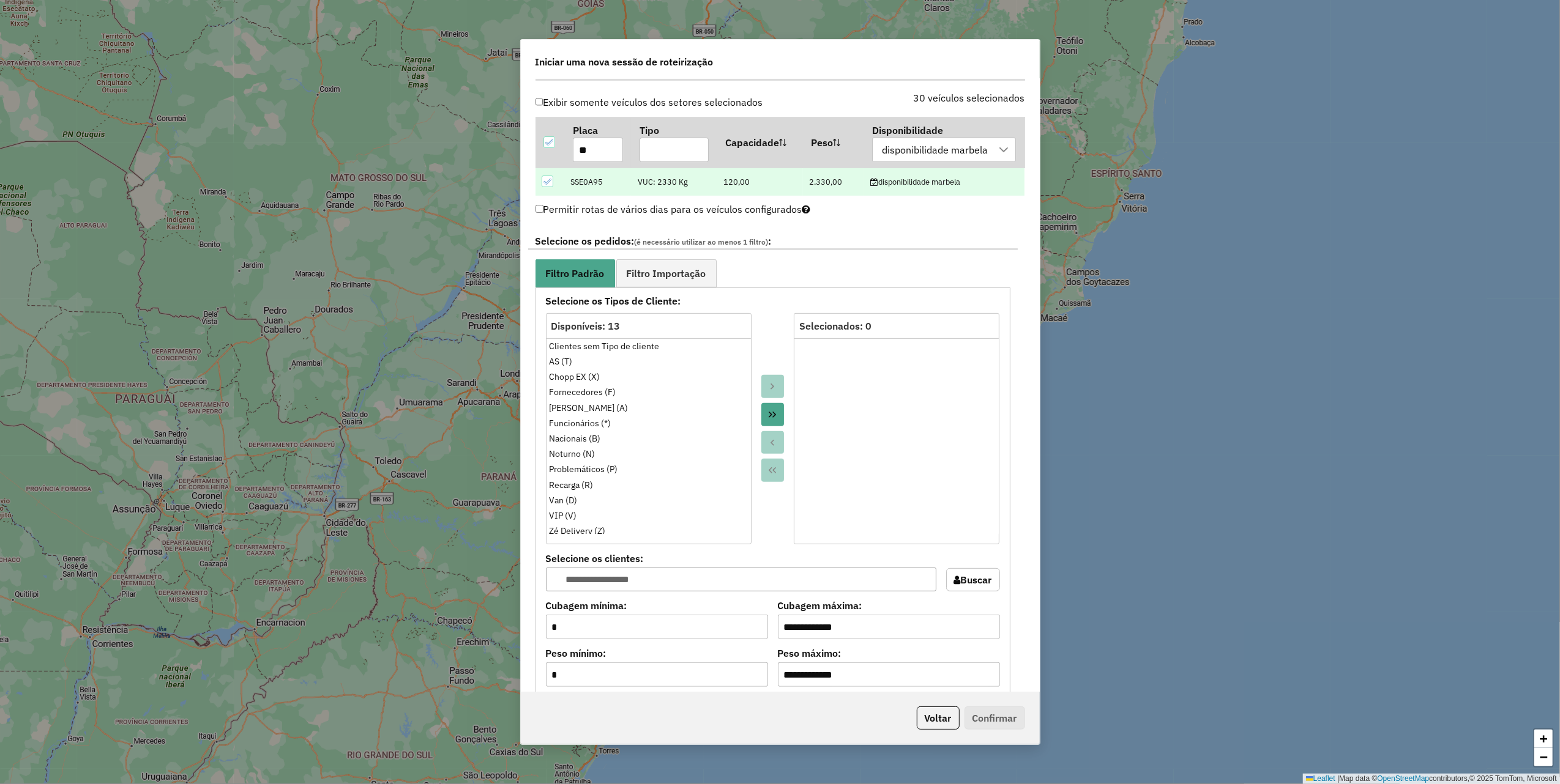
type input "**"
click at [549, 187] on div at bounding box center [547, 181] width 11 height 11
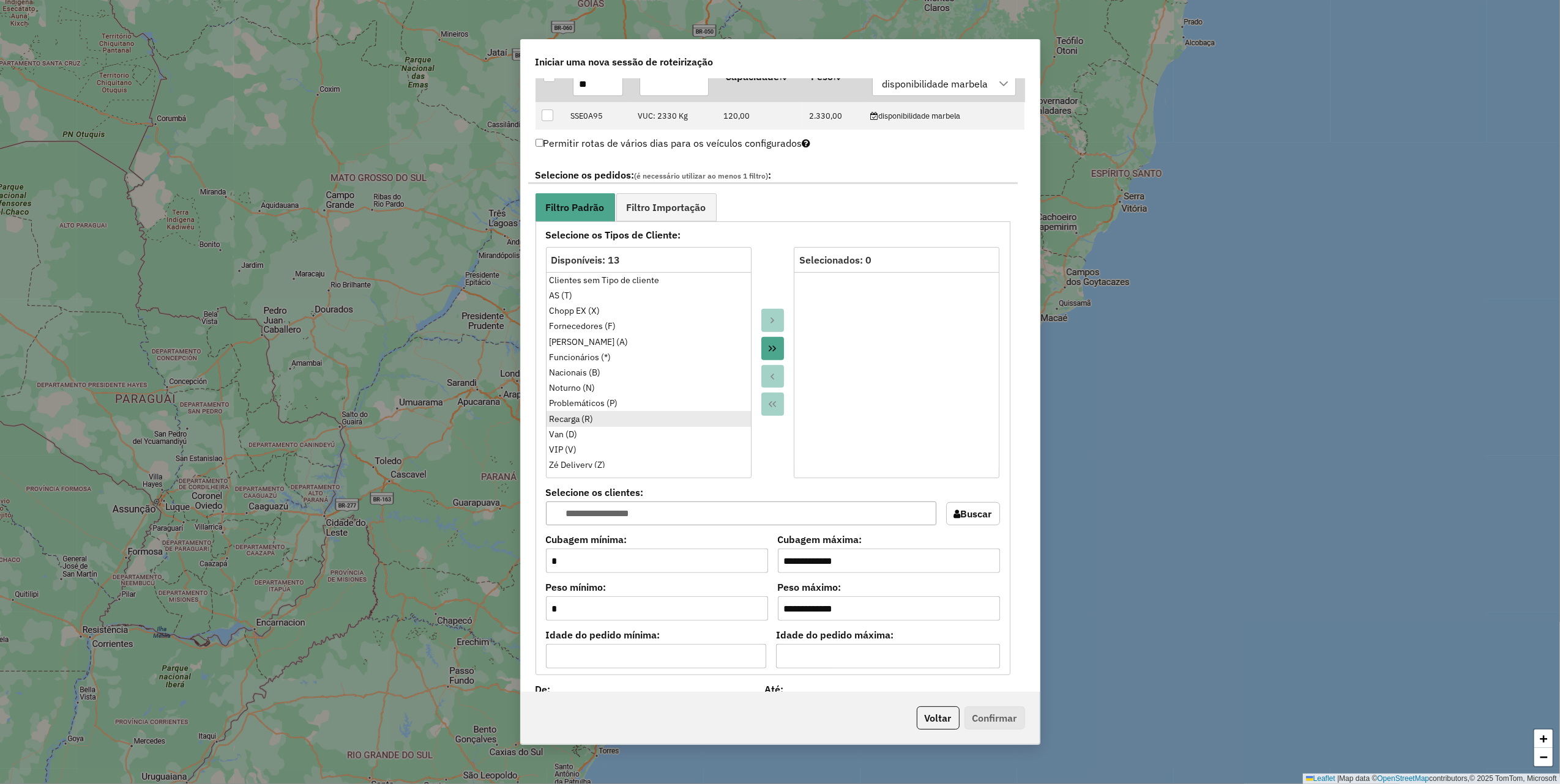
scroll to position [570, 0]
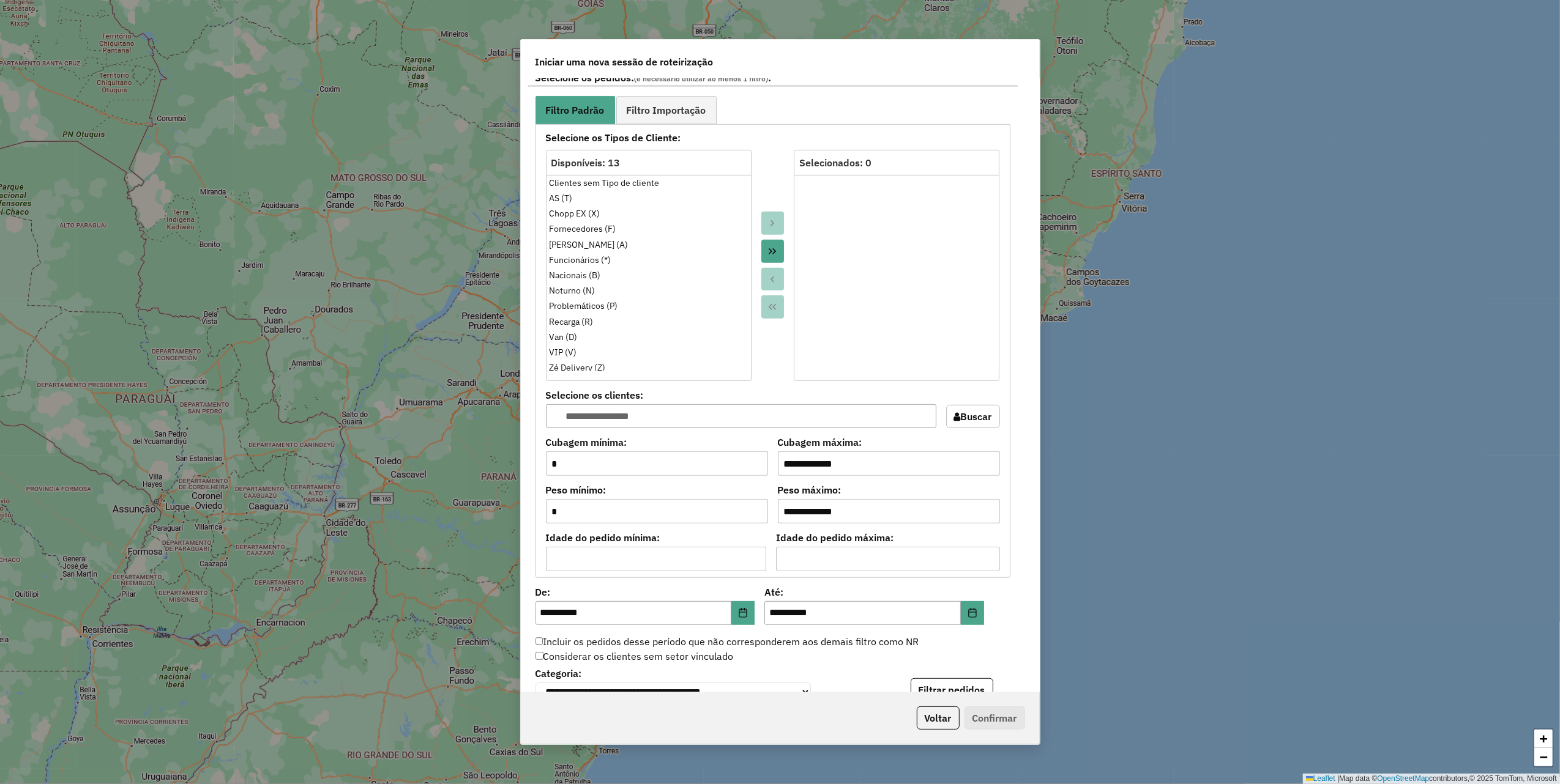
click at [775, 257] on icon "Move All to Target" at bounding box center [772, 250] width 10 height 10
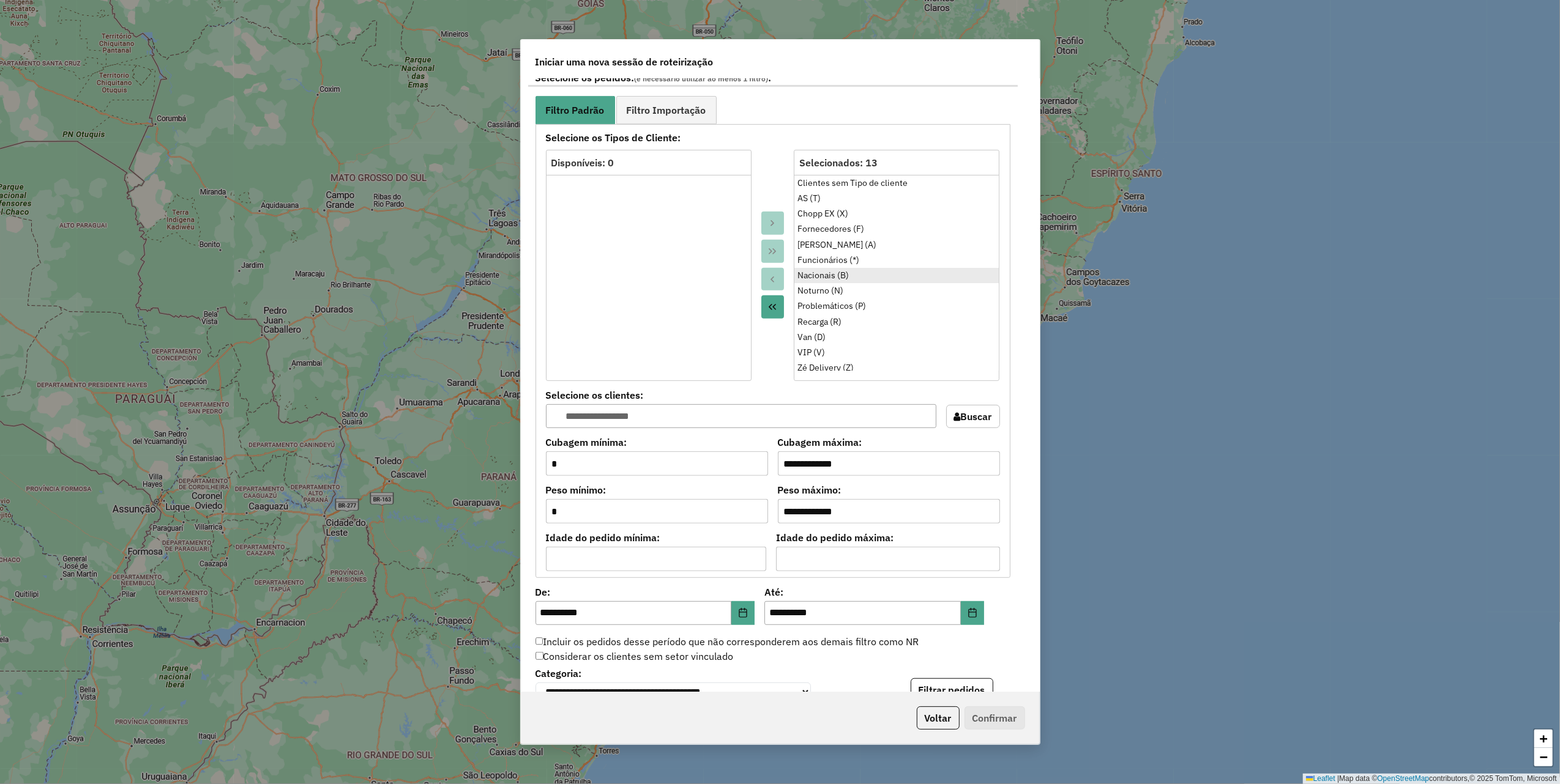
drag, startPoint x: 834, startPoint y: 234, endPoint x: 804, endPoint y: 281, distance: 55.8
click at [833, 235] on div "Fornecedores (F)" at bounding box center [896, 229] width 198 height 13
click at [772, 285] on icon "Move to Source" at bounding box center [772, 279] width 10 height 10
click at [835, 250] on div "Funcionários (*)" at bounding box center [896, 244] width 198 height 13
drag, startPoint x: 771, startPoint y: 283, endPoint x: 770, endPoint y: 172, distance: 111.0
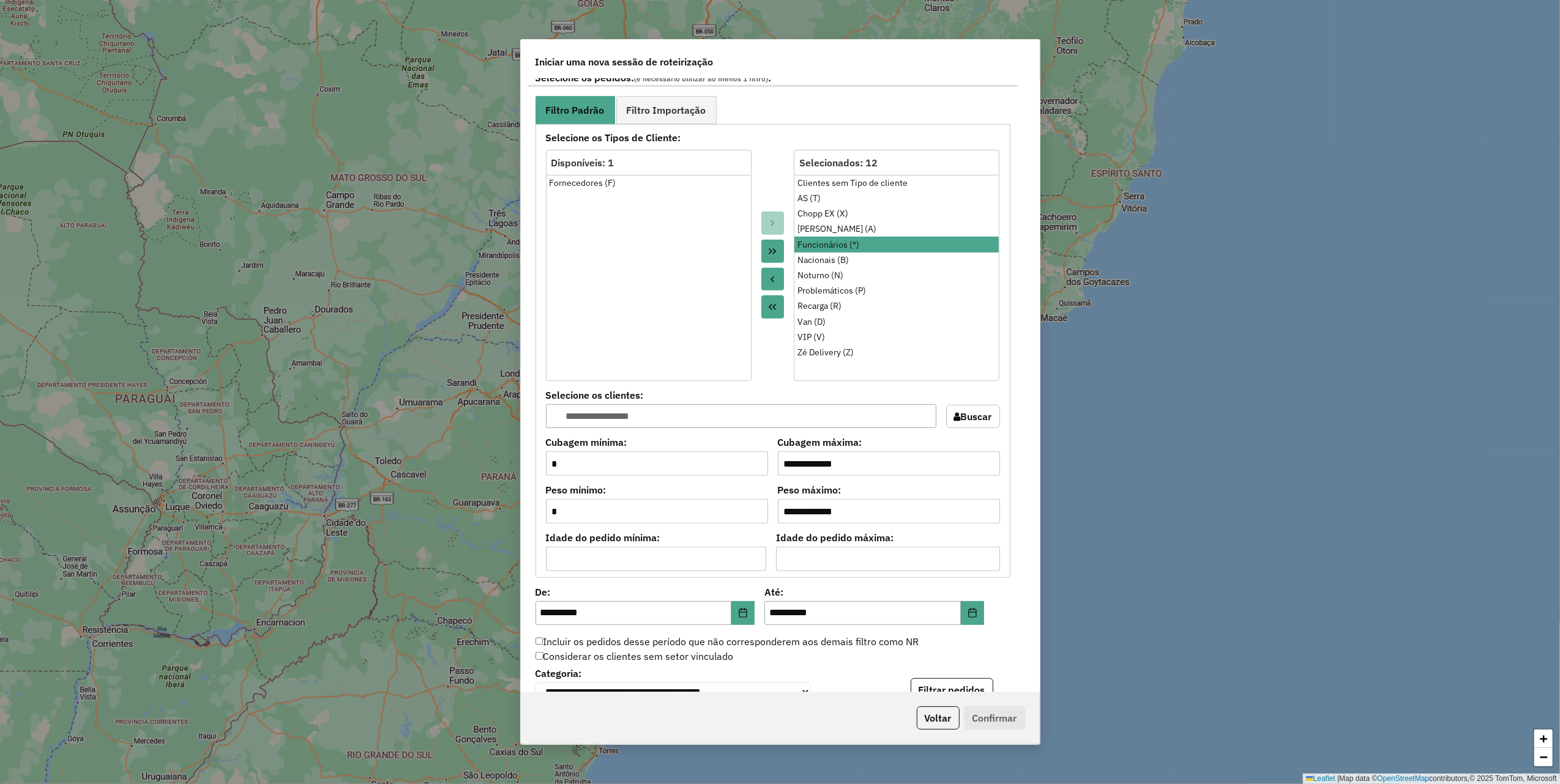
click at [771, 282] on icon "Move to Source" at bounding box center [773, 279] width 4 height 6
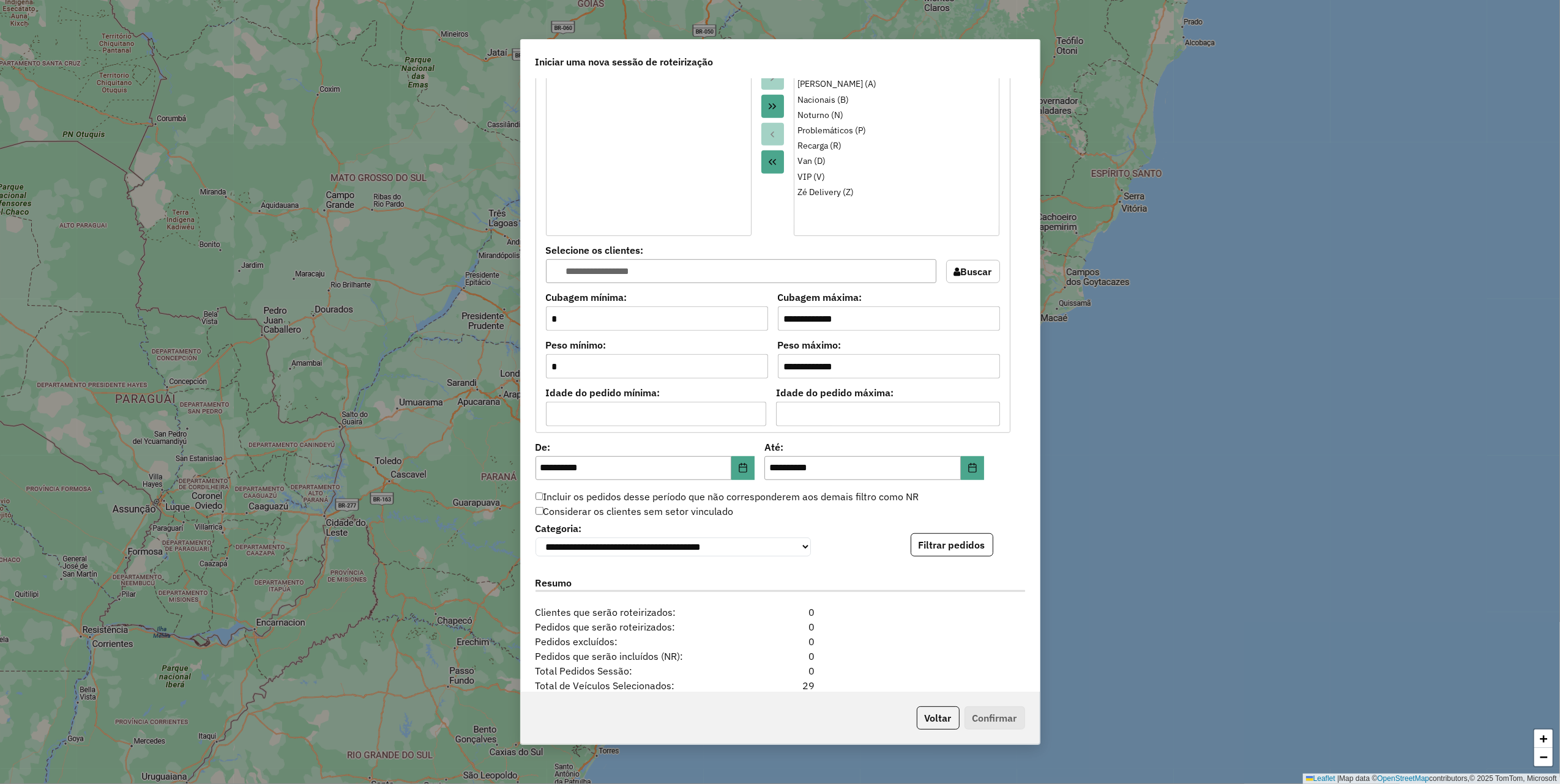
scroll to position [837, 0]
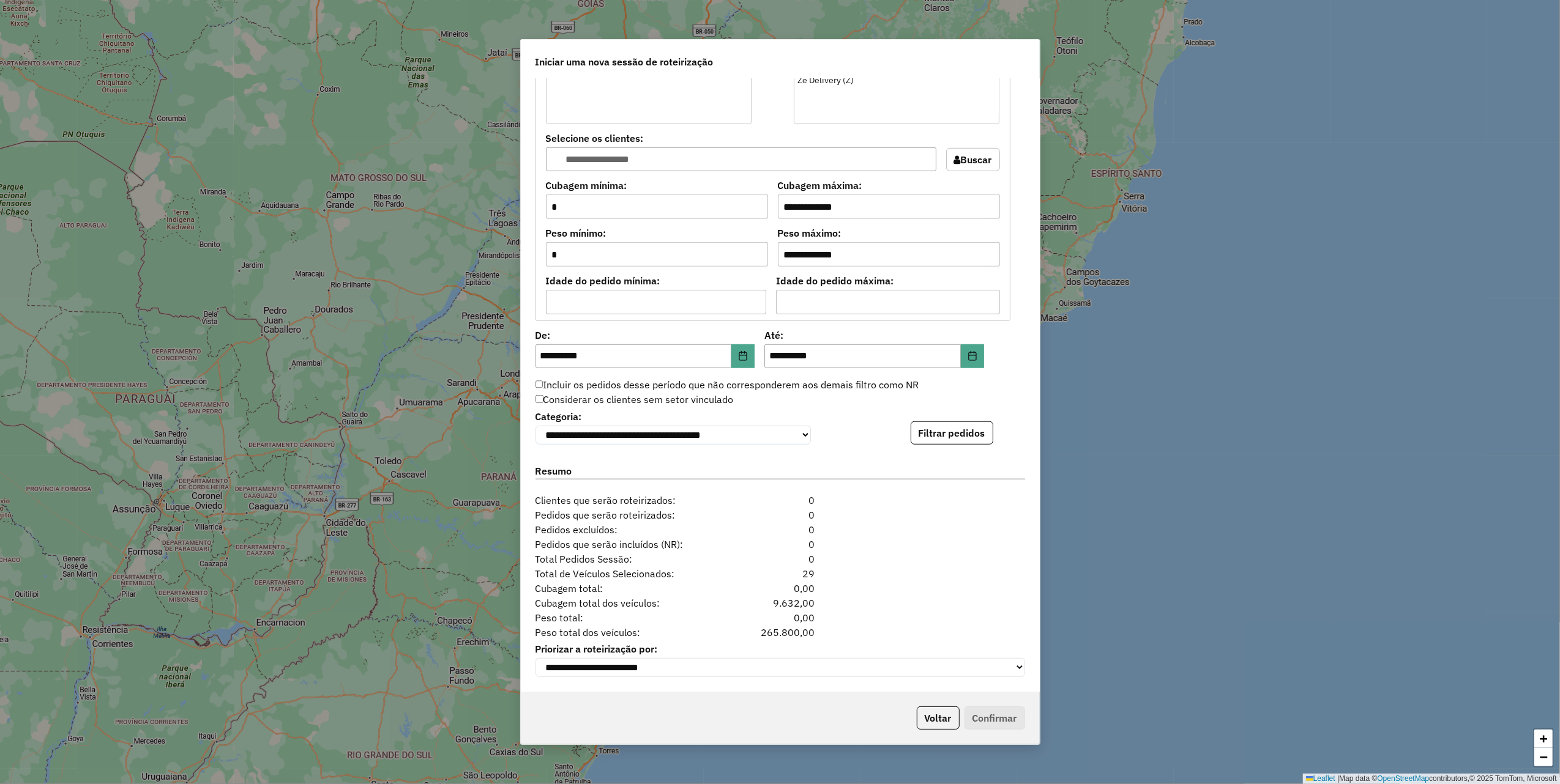
drag, startPoint x: 955, startPoint y: 424, endPoint x: 946, endPoint y: 411, distance: 15.8
click at [955, 425] on button "Filtrar pedidos" at bounding box center [952, 433] width 83 height 23
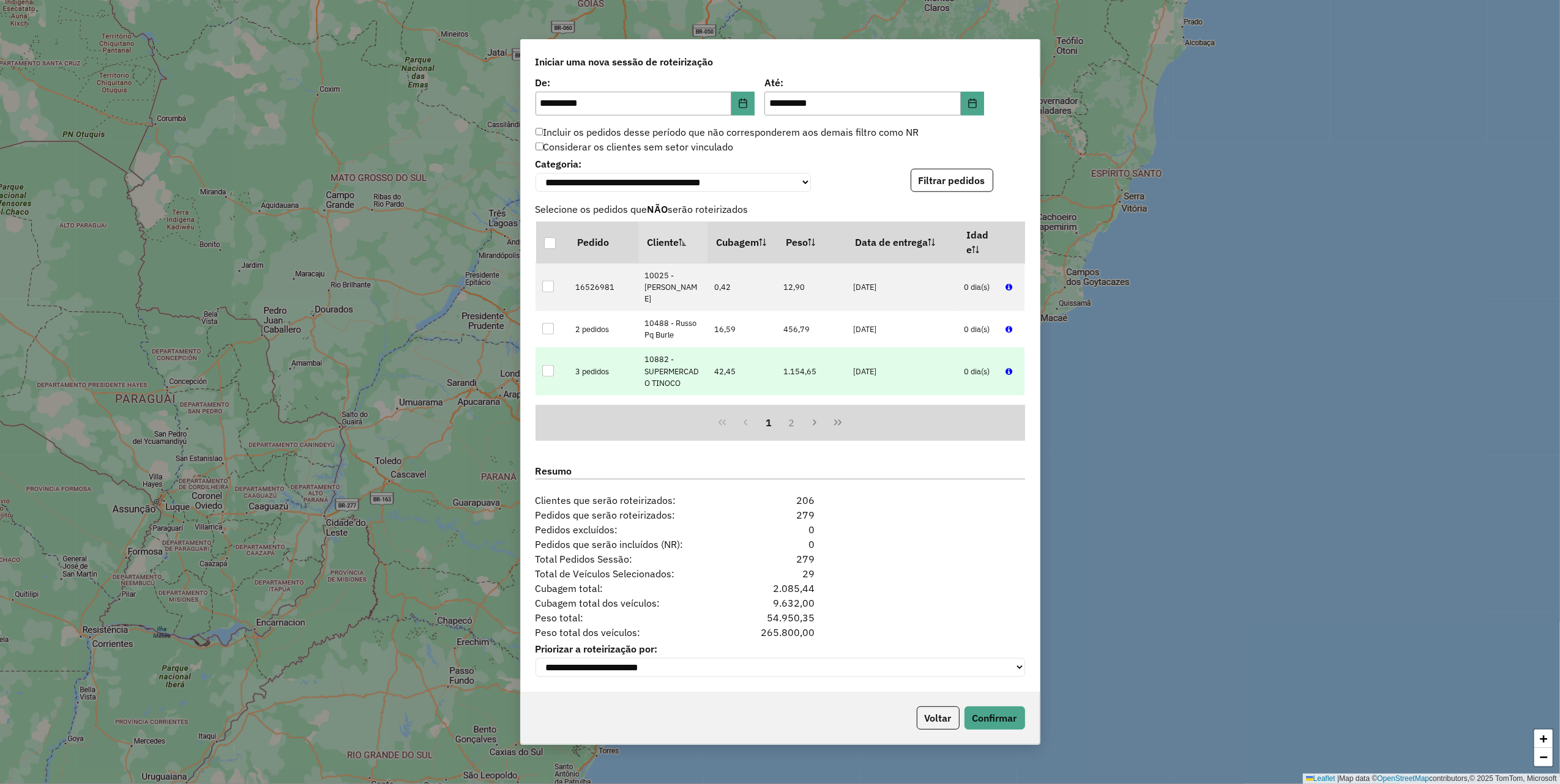
scroll to position [1090, 0]
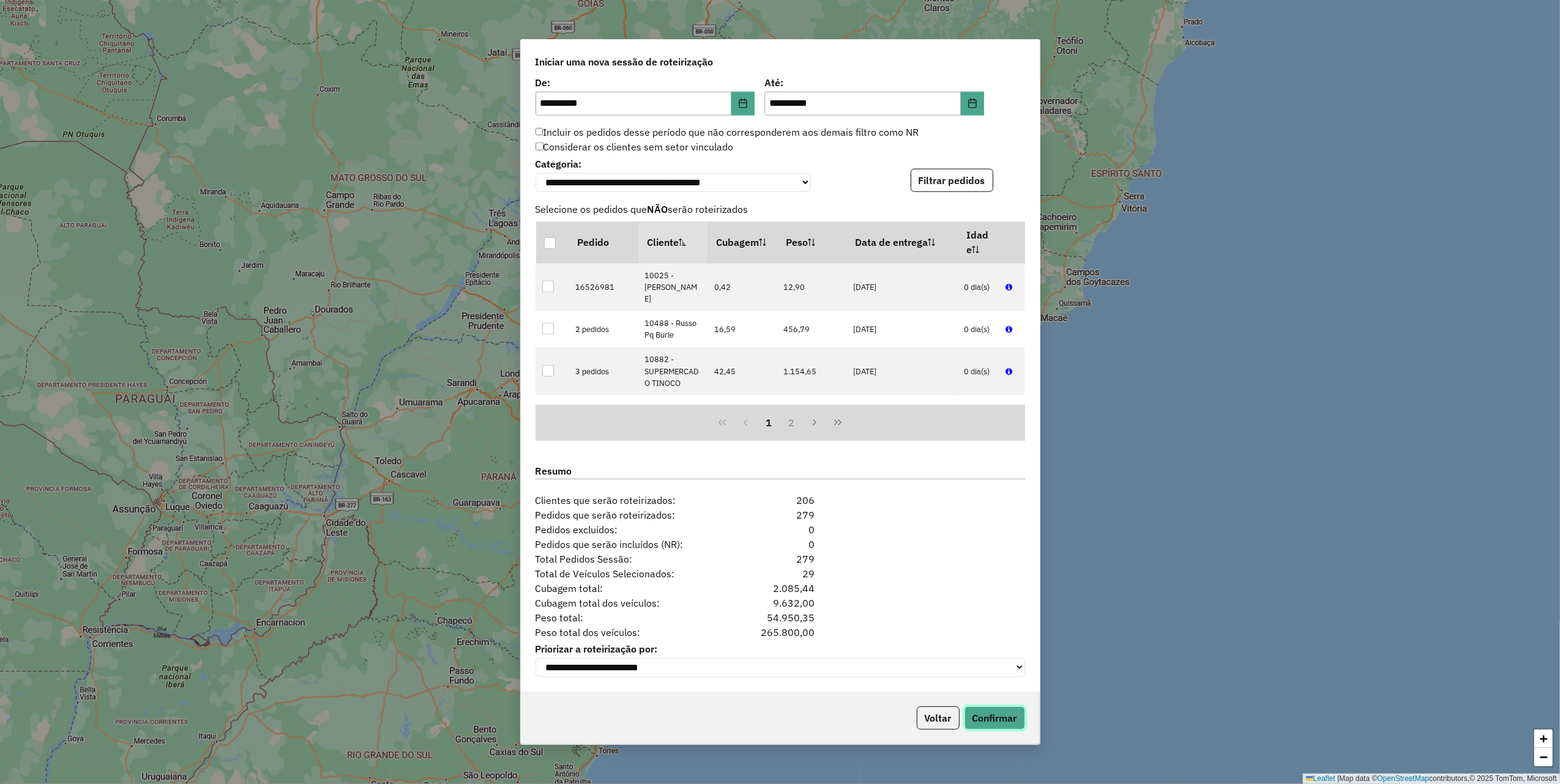
click at [993, 722] on button "Confirmar" at bounding box center [995, 718] width 61 height 23
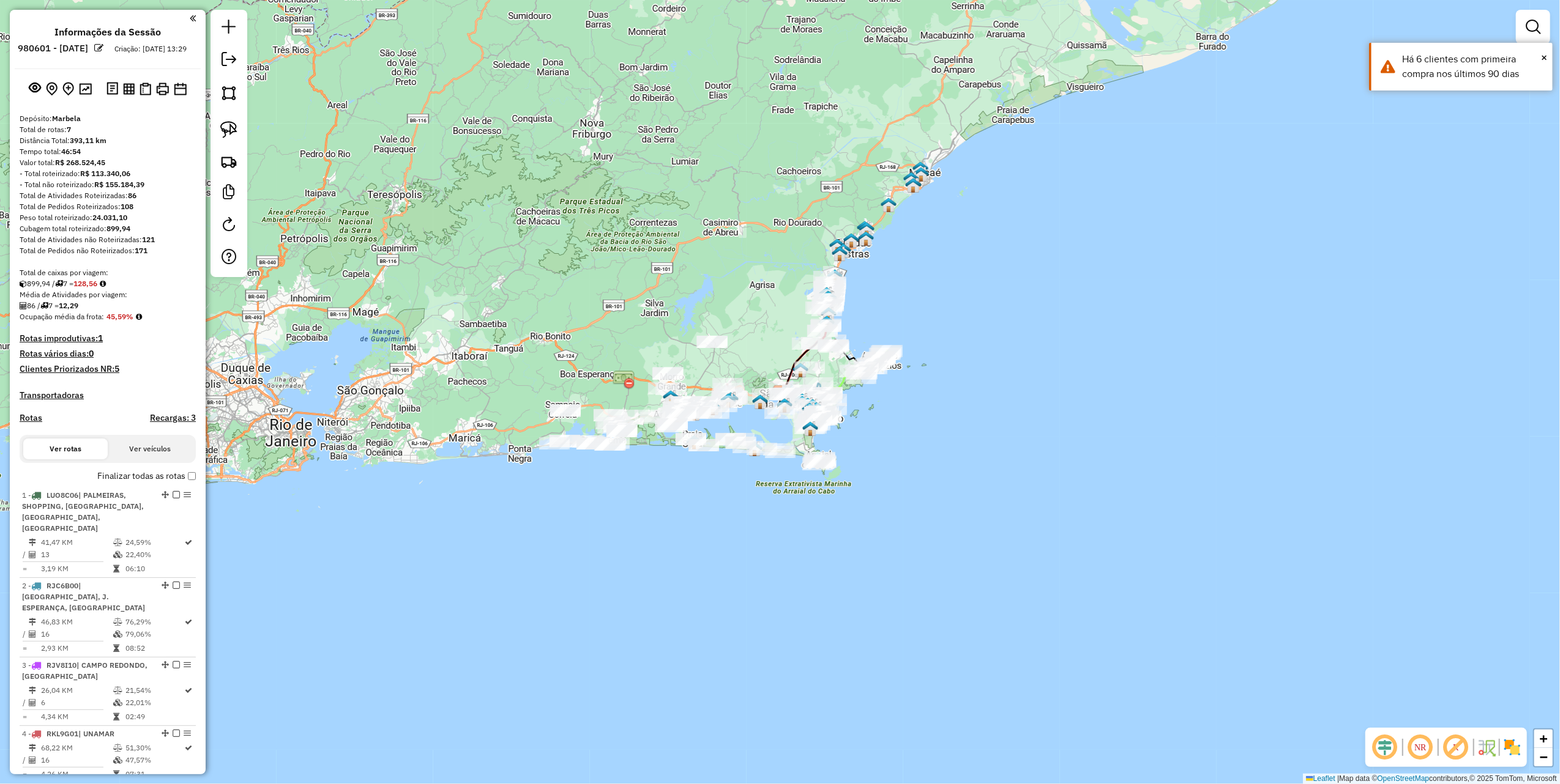
click at [1531, 25] on em at bounding box center [1533, 26] width 15 height 15
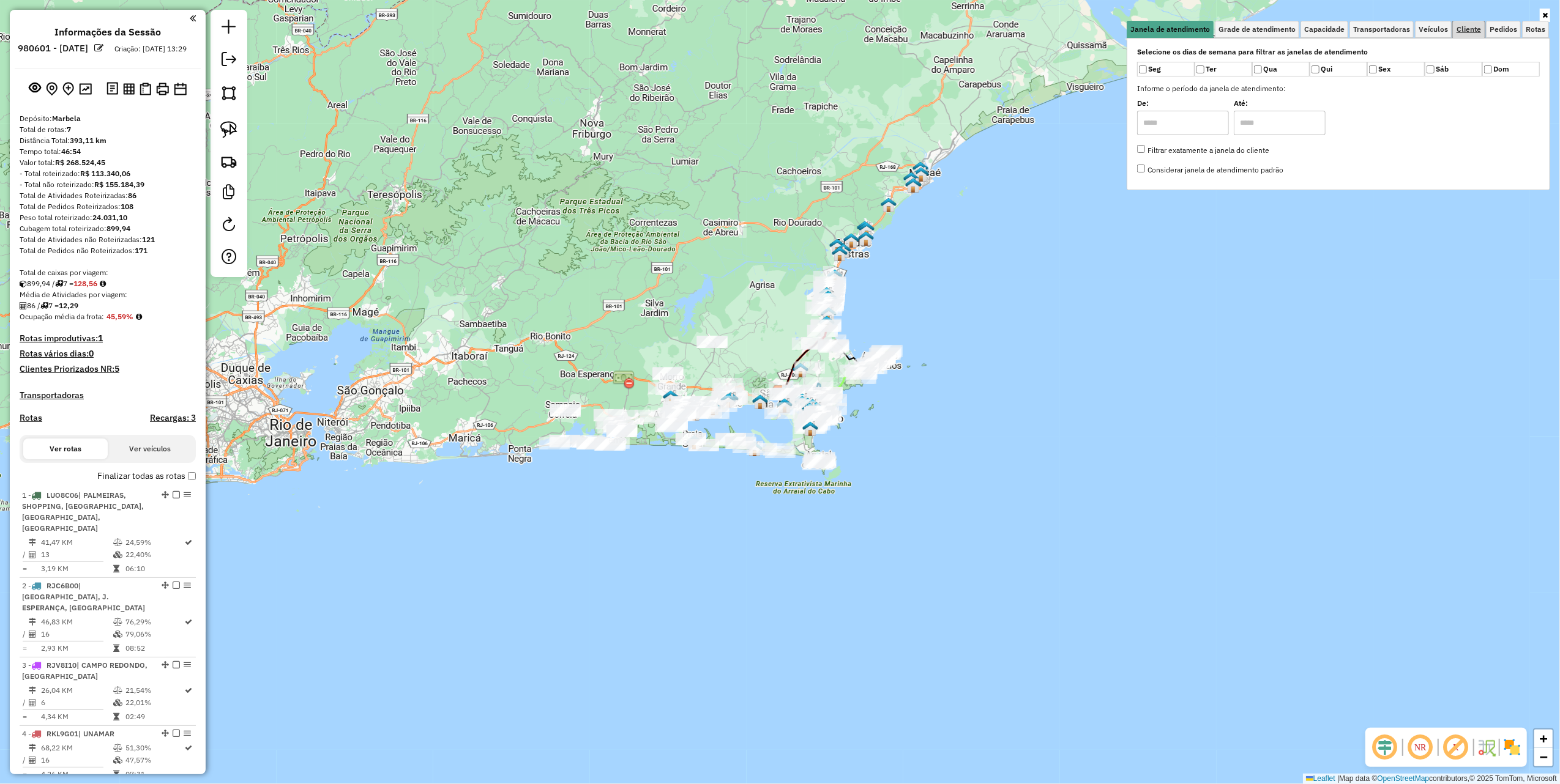
click at [1456, 31] on span "Cliente" at bounding box center [1469, 29] width 25 height 7
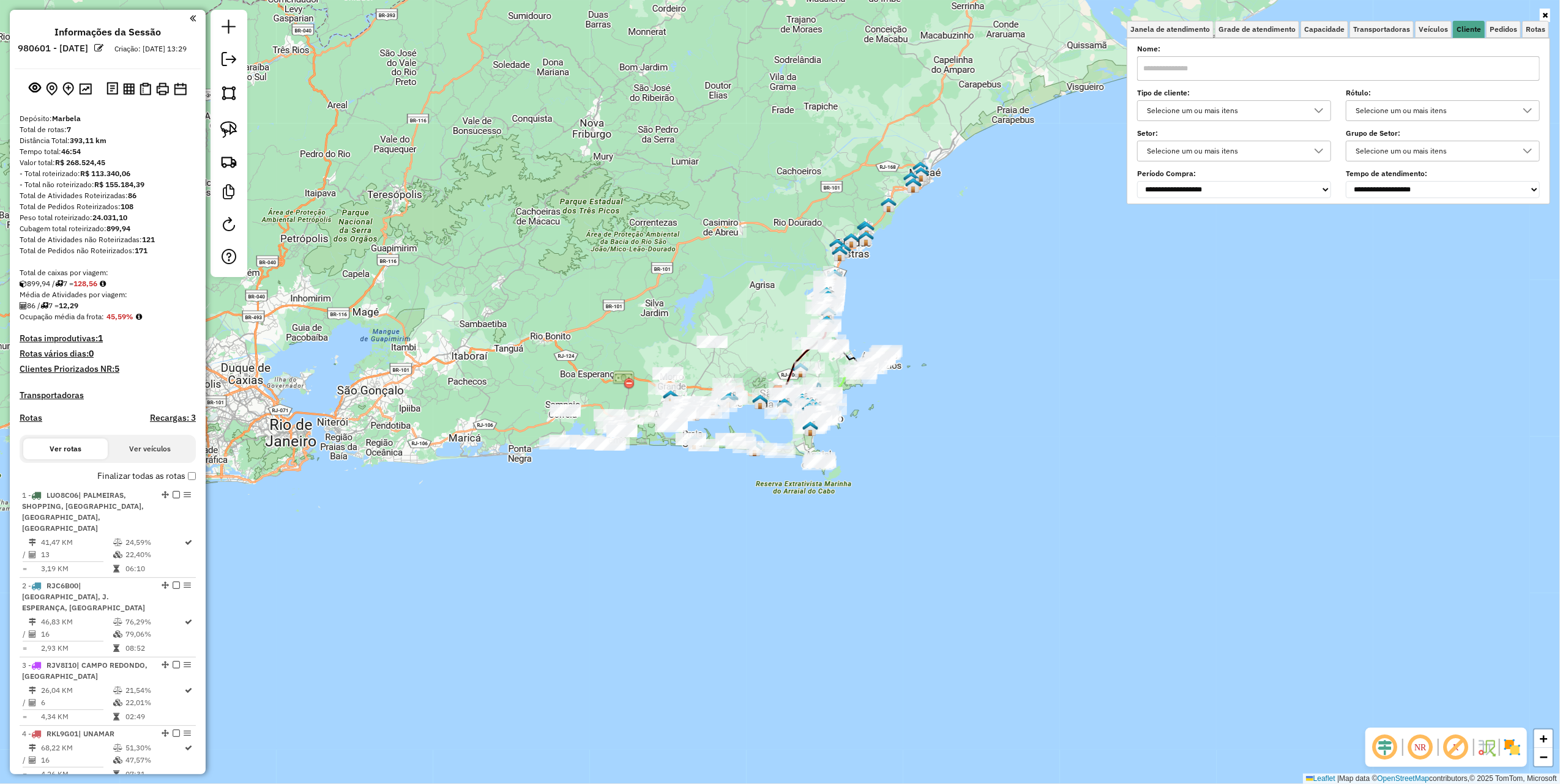
click at [1167, 108] on div "Selecione um ou mais itens" at bounding box center [1224, 111] width 164 height 19
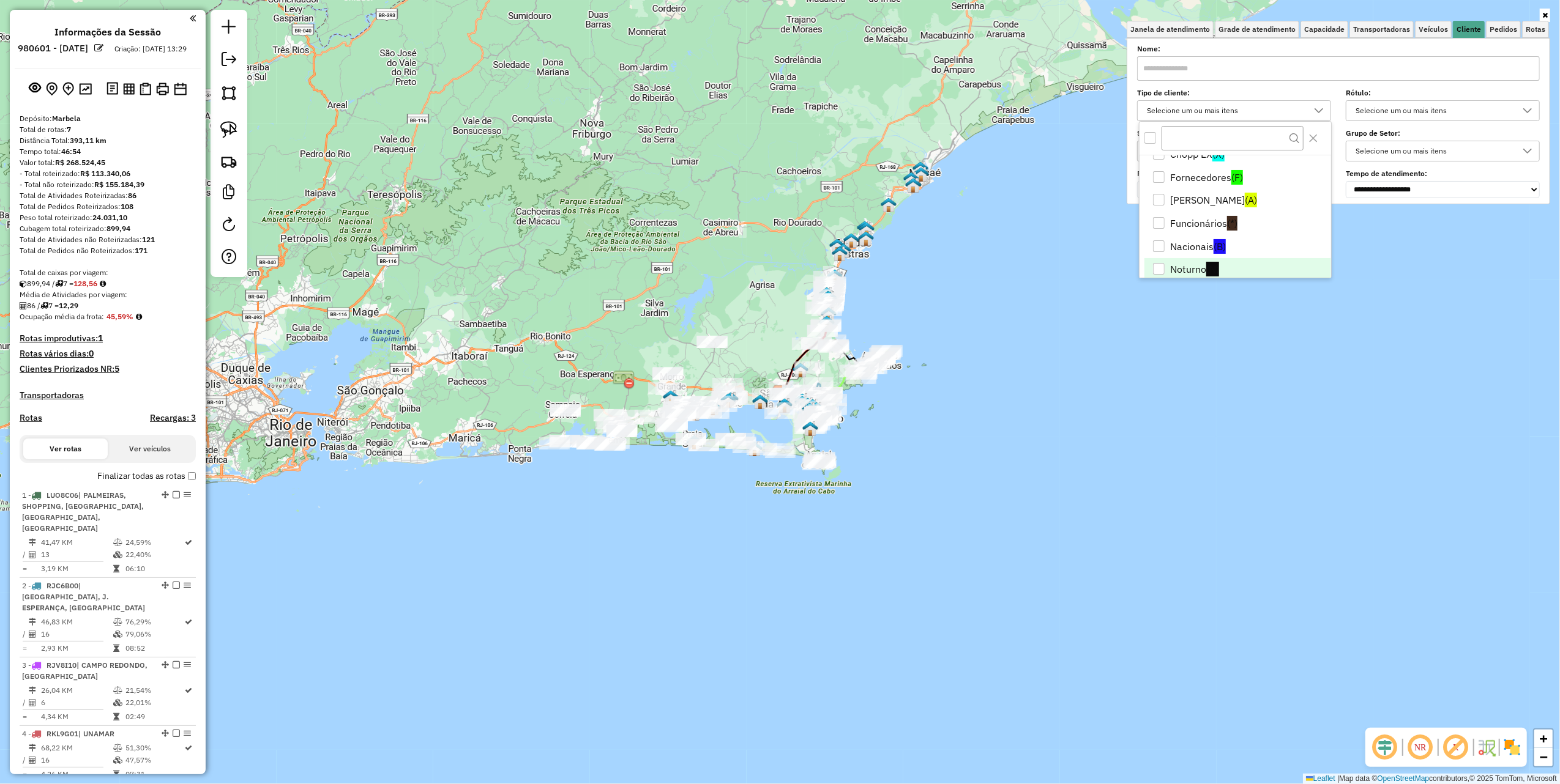
scroll to position [82, 0]
click at [1199, 247] on li "Noturno (N)" at bounding box center [1237, 247] width 186 height 23
click at [1070, 465] on div "Janela de atendimento Grade de atendimento Capacidade Transportadoras Veículos …" at bounding box center [780, 392] width 1560 height 784
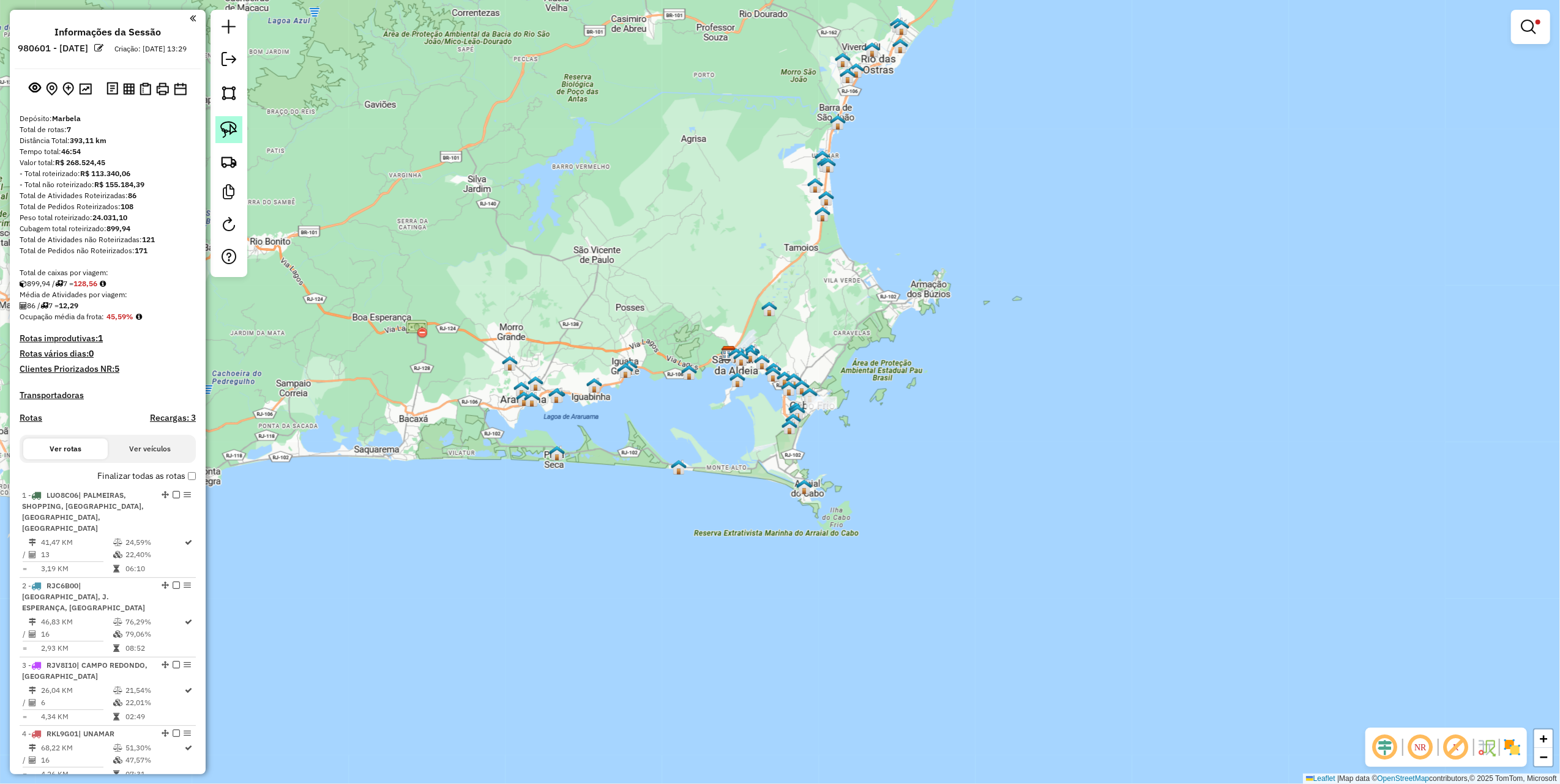
click at [224, 130] on img at bounding box center [229, 129] width 17 height 17
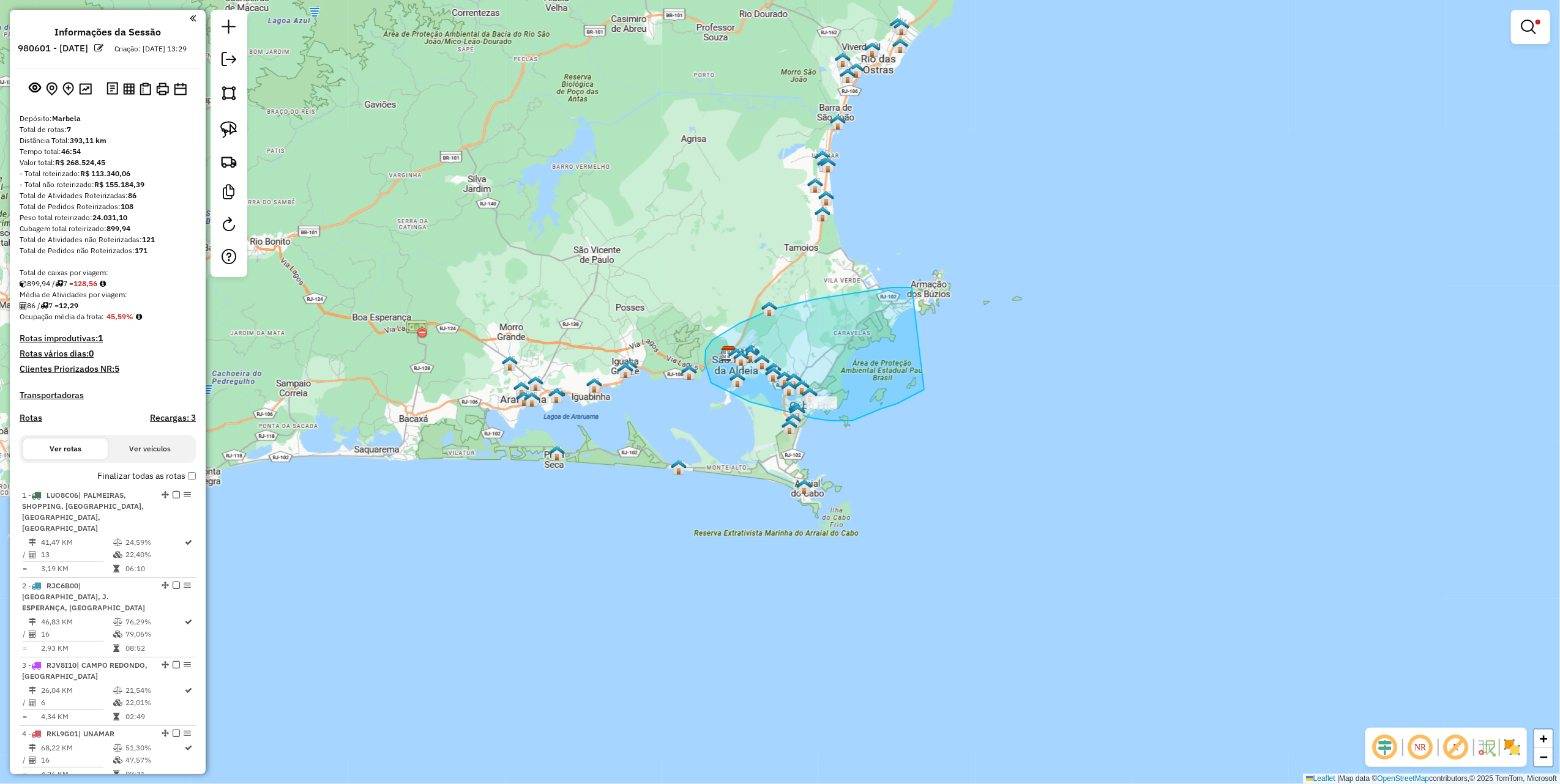
drag, startPoint x: 892, startPoint y: 287, endPoint x: 931, endPoint y: 382, distance: 102.7
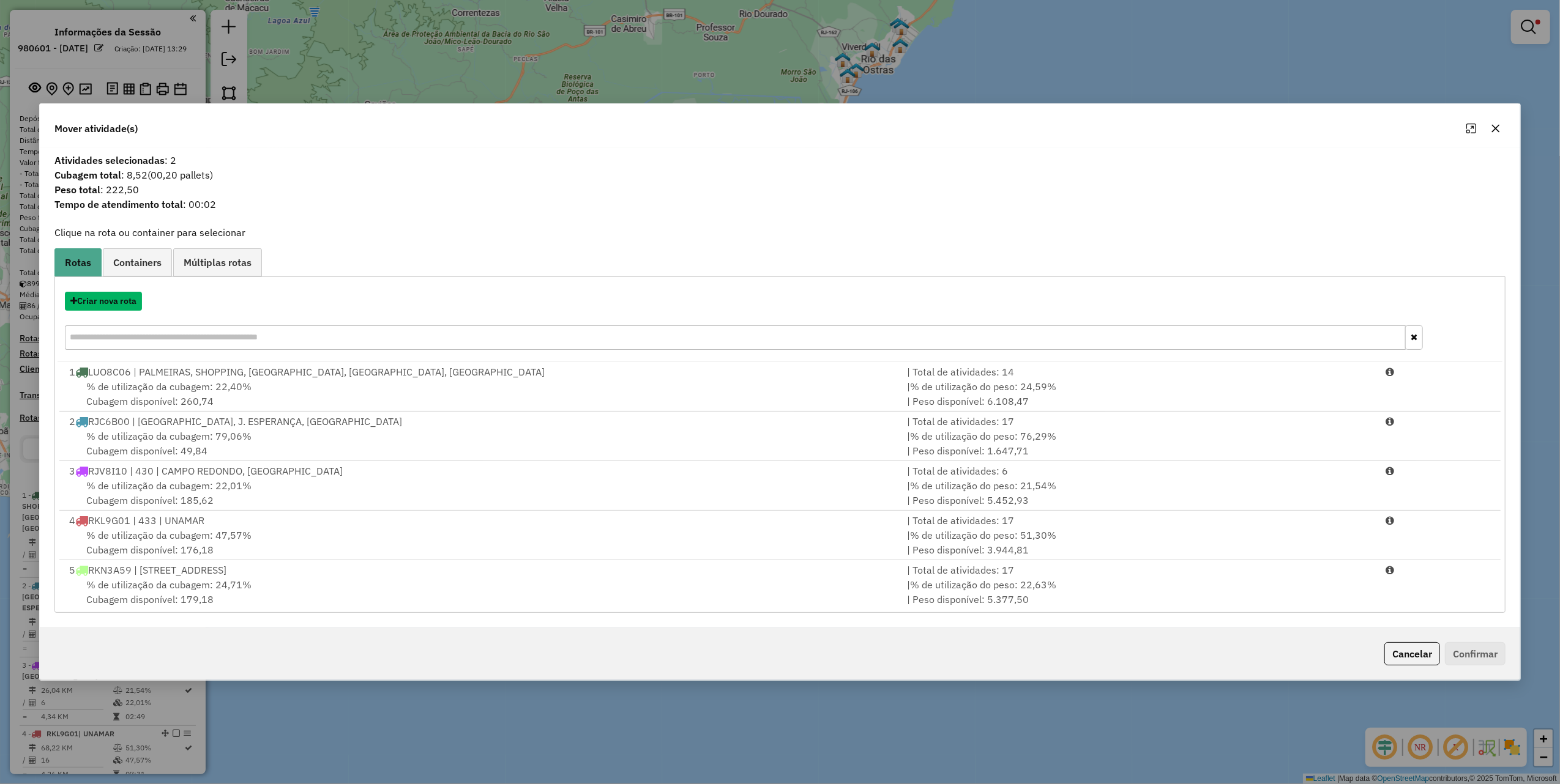
click at [121, 306] on button "Criar nova rota" at bounding box center [104, 301] width 77 height 19
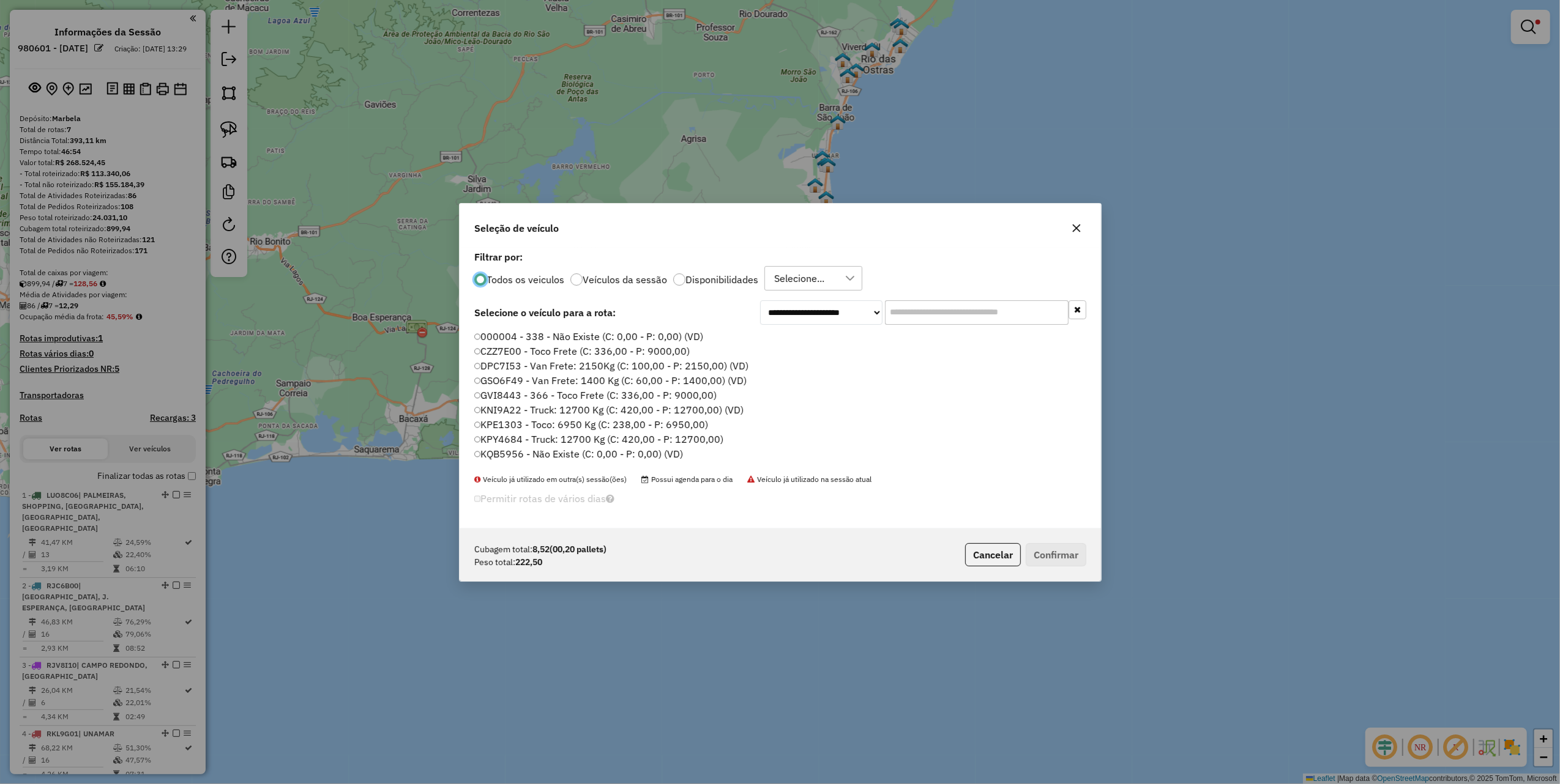
scroll to position [6, 4]
click at [906, 309] on input "text" at bounding box center [976, 312] width 184 height 25
click at [906, 309] on input "*" at bounding box center [976, 312] width 184 height 25
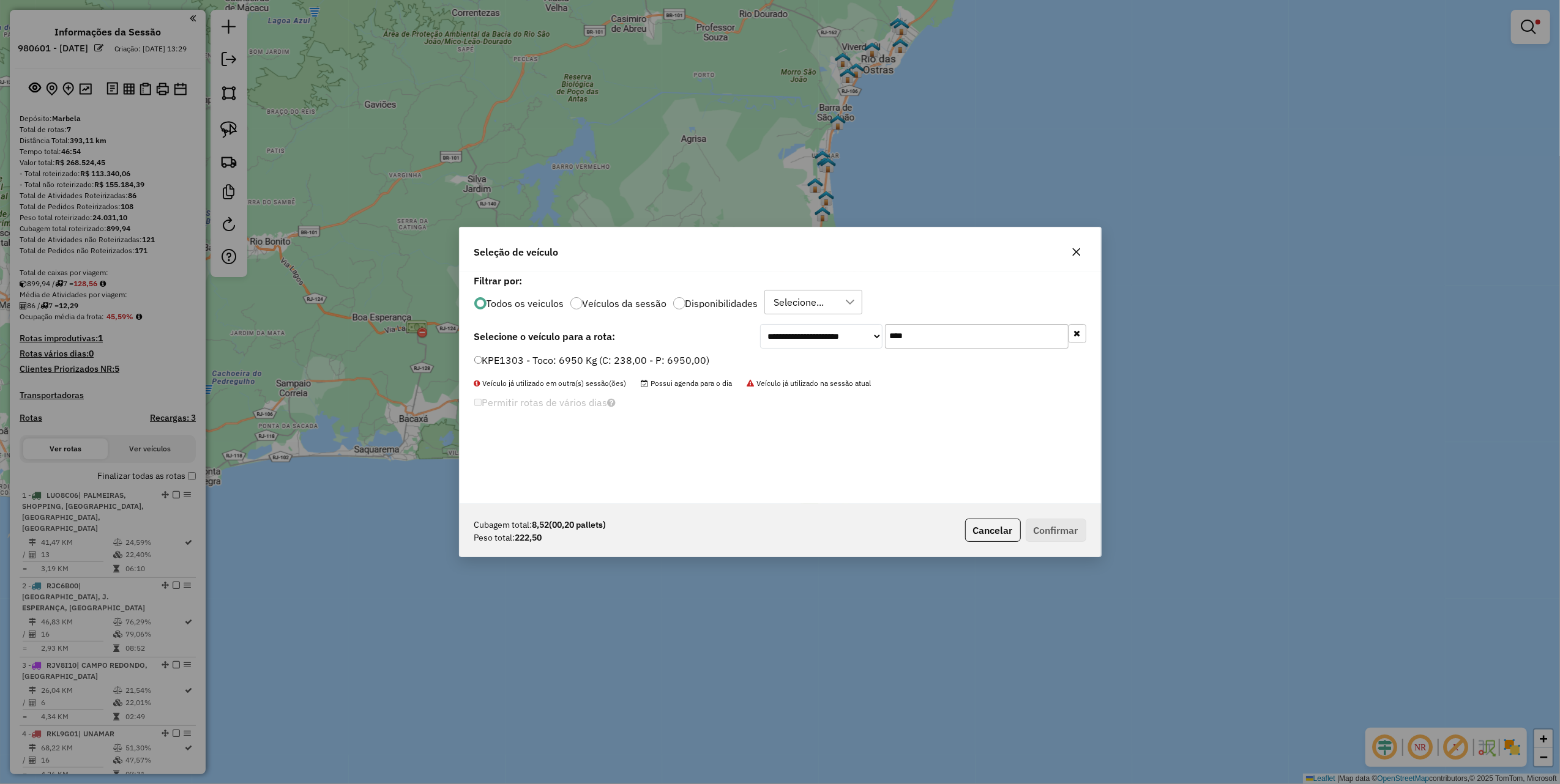
type input "****"
click at [655, 365] on label "KPE1303 - Toco: 6950 Kg (C: 238,00 - P: 6950,00)" at bounding box center [592, 360] width 236 height 15
click at [1070, 527] on button "Confirmar" at bounding box center [1055, 530] width 61 height 23
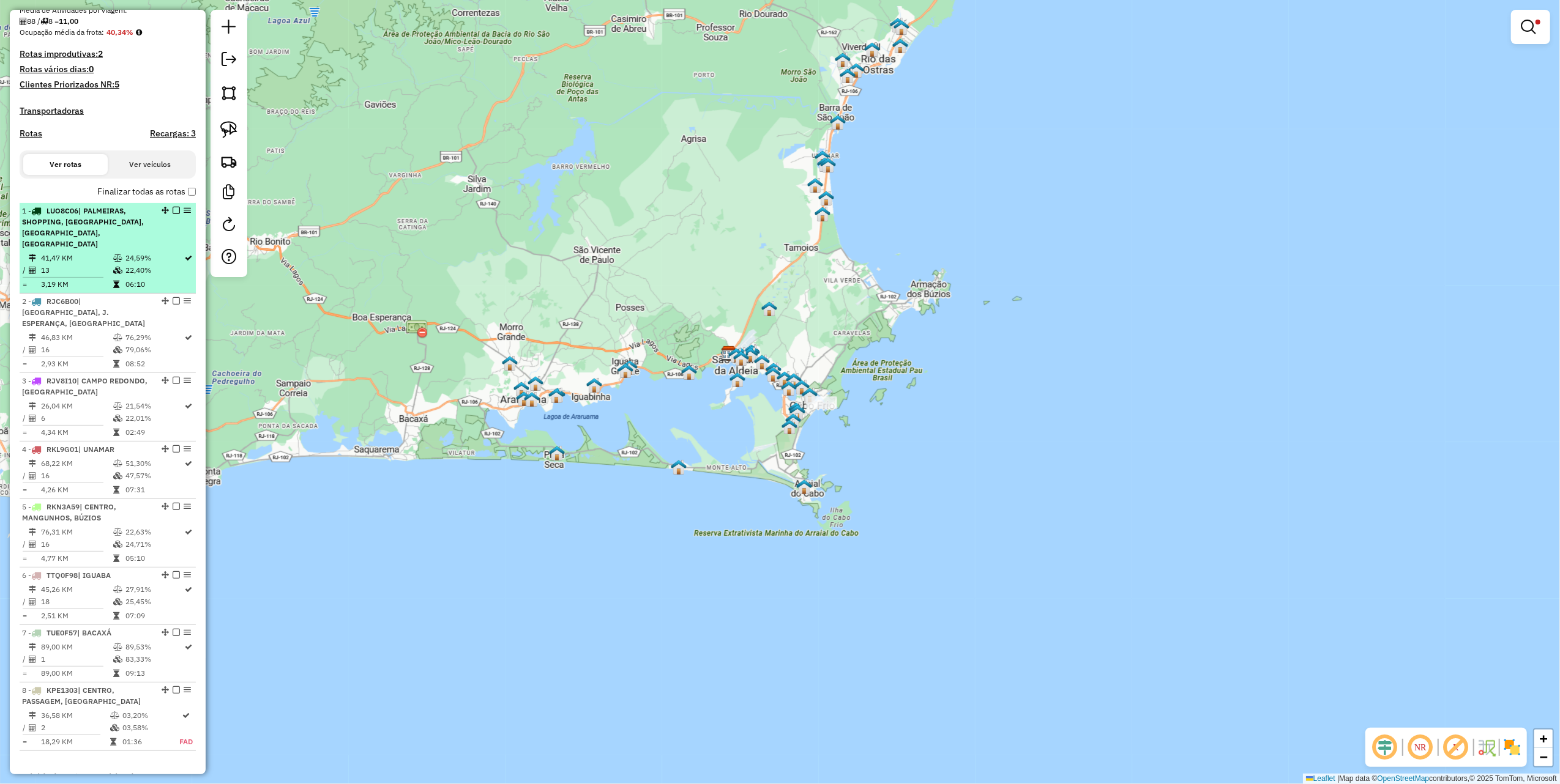
scroll to position [492, 0]
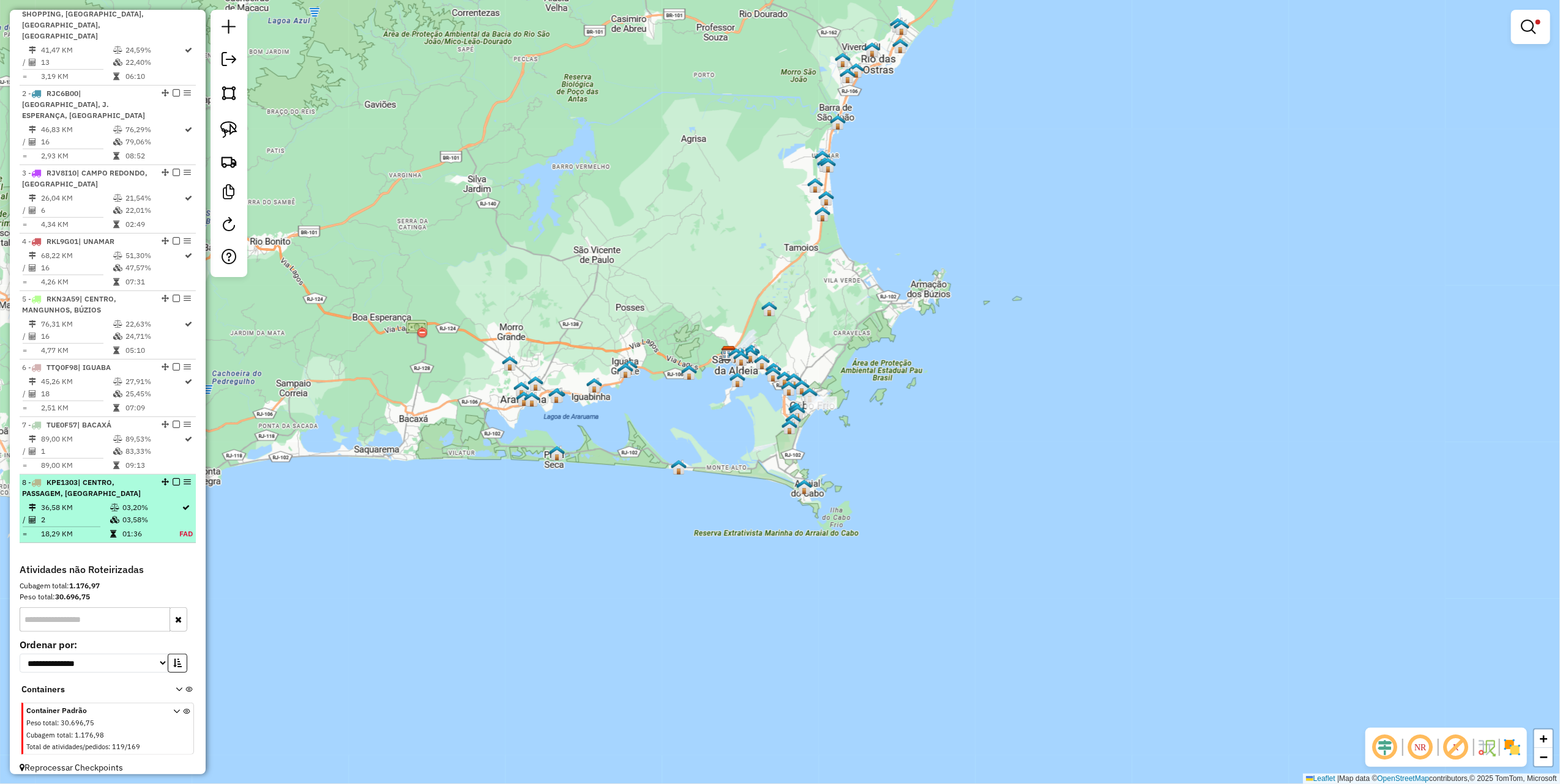
click at [170, 463] on li "7 - TUE0F57 | BACAXÁ 89,00 KM 89,53% / 1 83,33% = 89,00 KM 09:13" at bounding box center [107, 446] width 176 height 57
select select "**********"
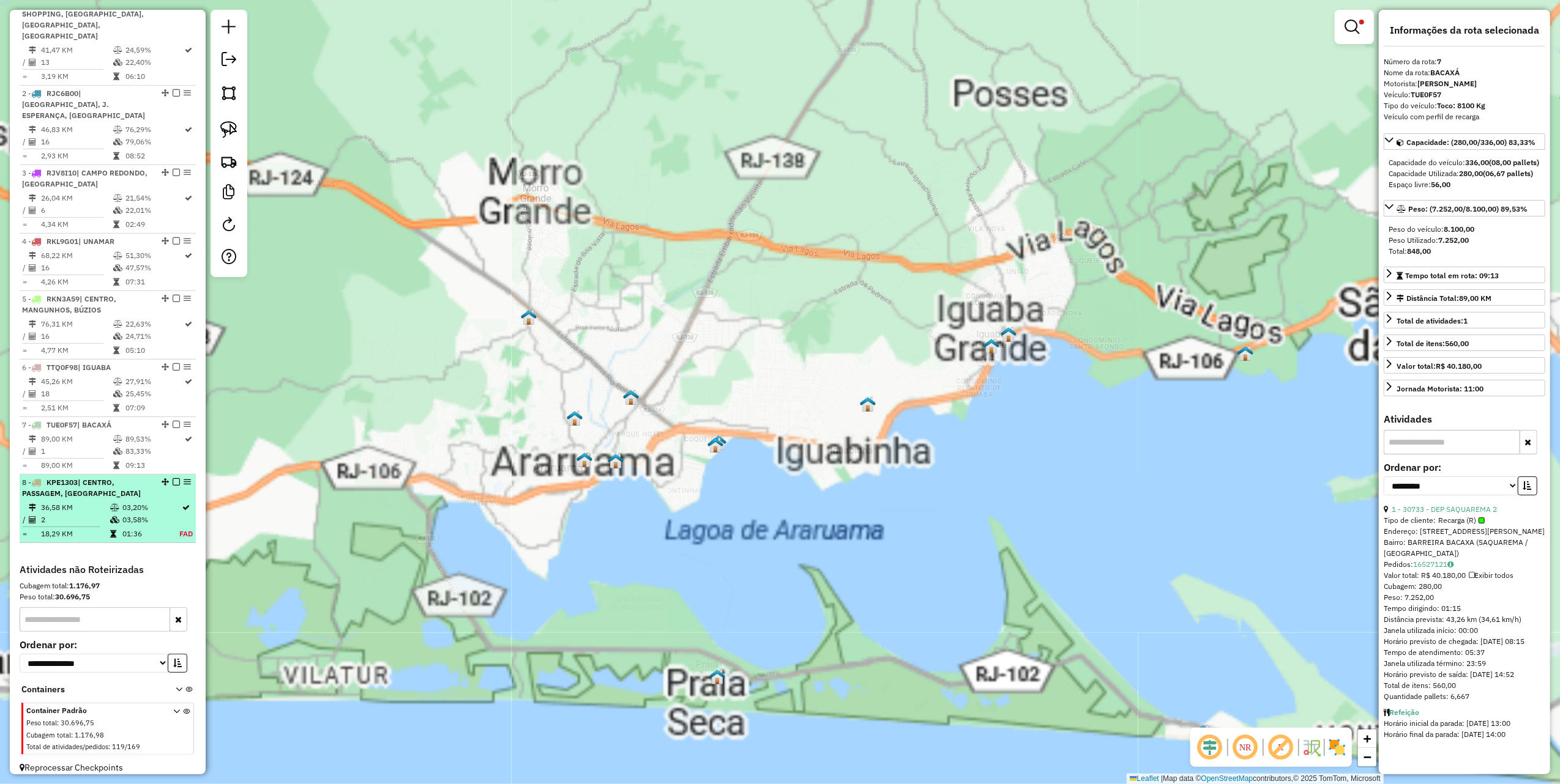
click at [172, 478] on em at bounding box center [176, 482] width 7 height 7
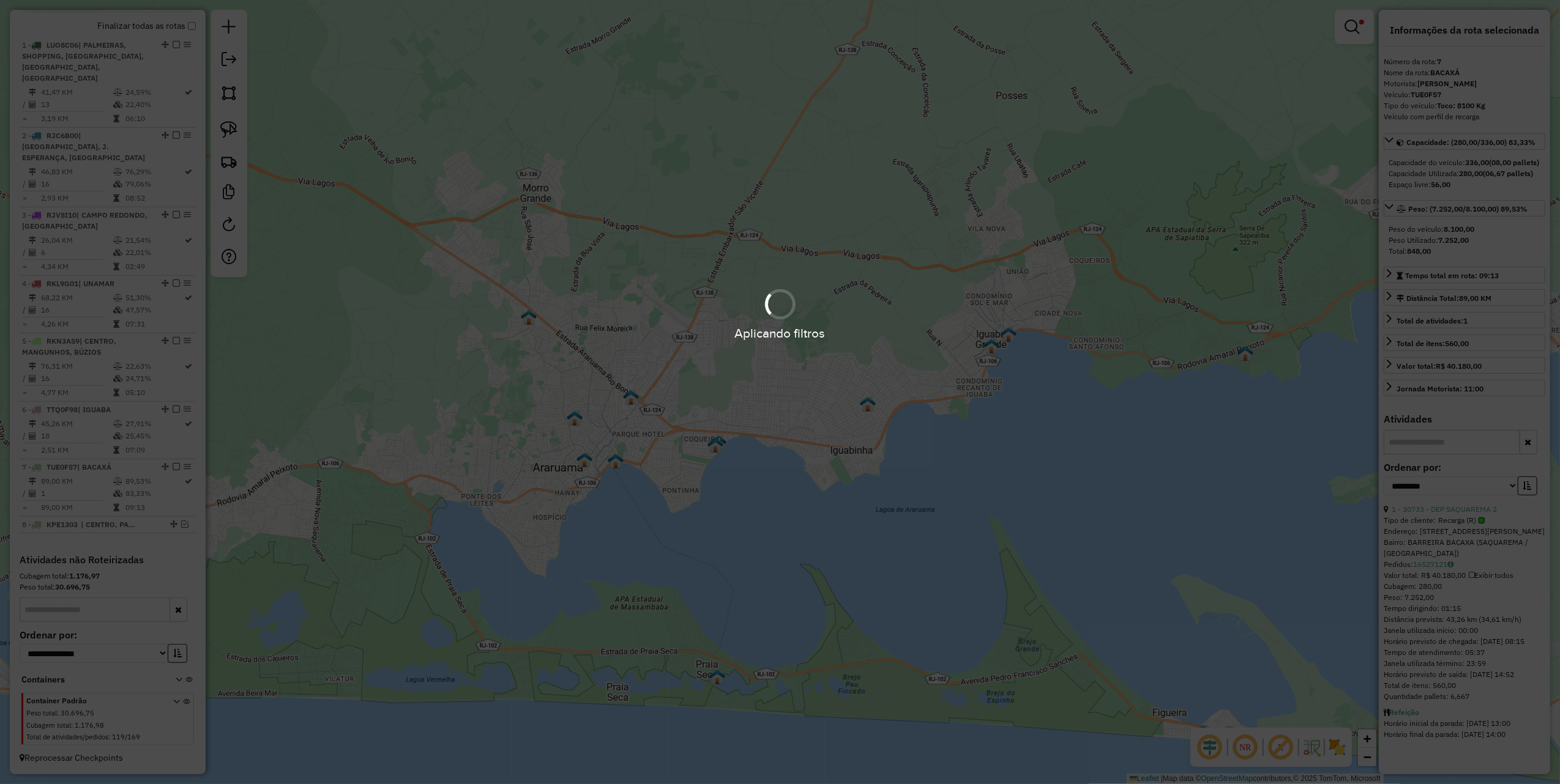
scroll to position [440, 0]
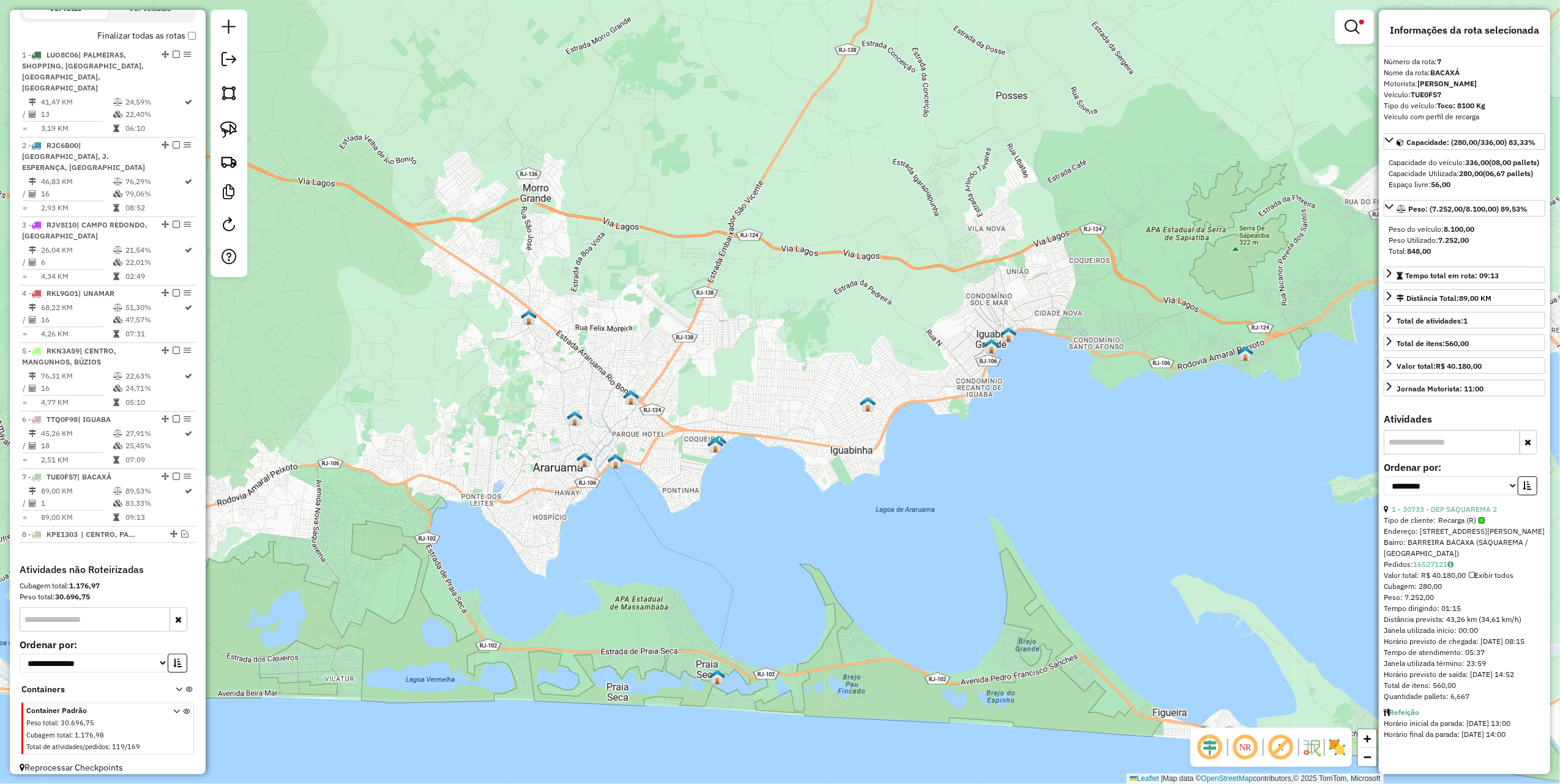
drag, startPoint x: 862, startPoint y: 378, endPoint x: 811, endPoint y: 345, distance: 60.7
click at [801, 357] on div "Limpar filtros Janela de atendimento Grade de atendimento Capacidade Transporta…" at bounding box center [780, 392] width 1560 height 784
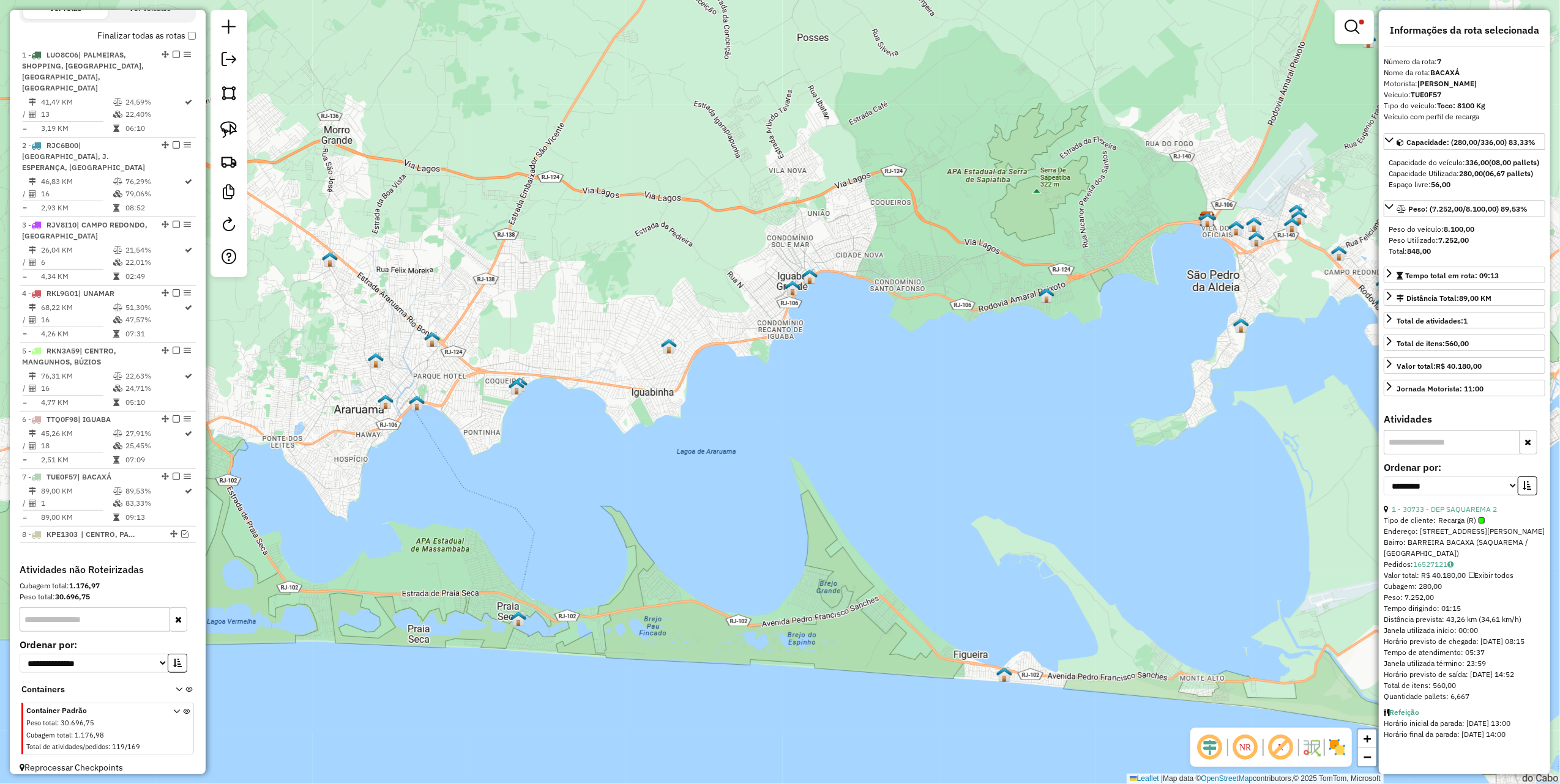
click at [1345, 27] on em at bounding box center [1352, 26] width 15 height 15
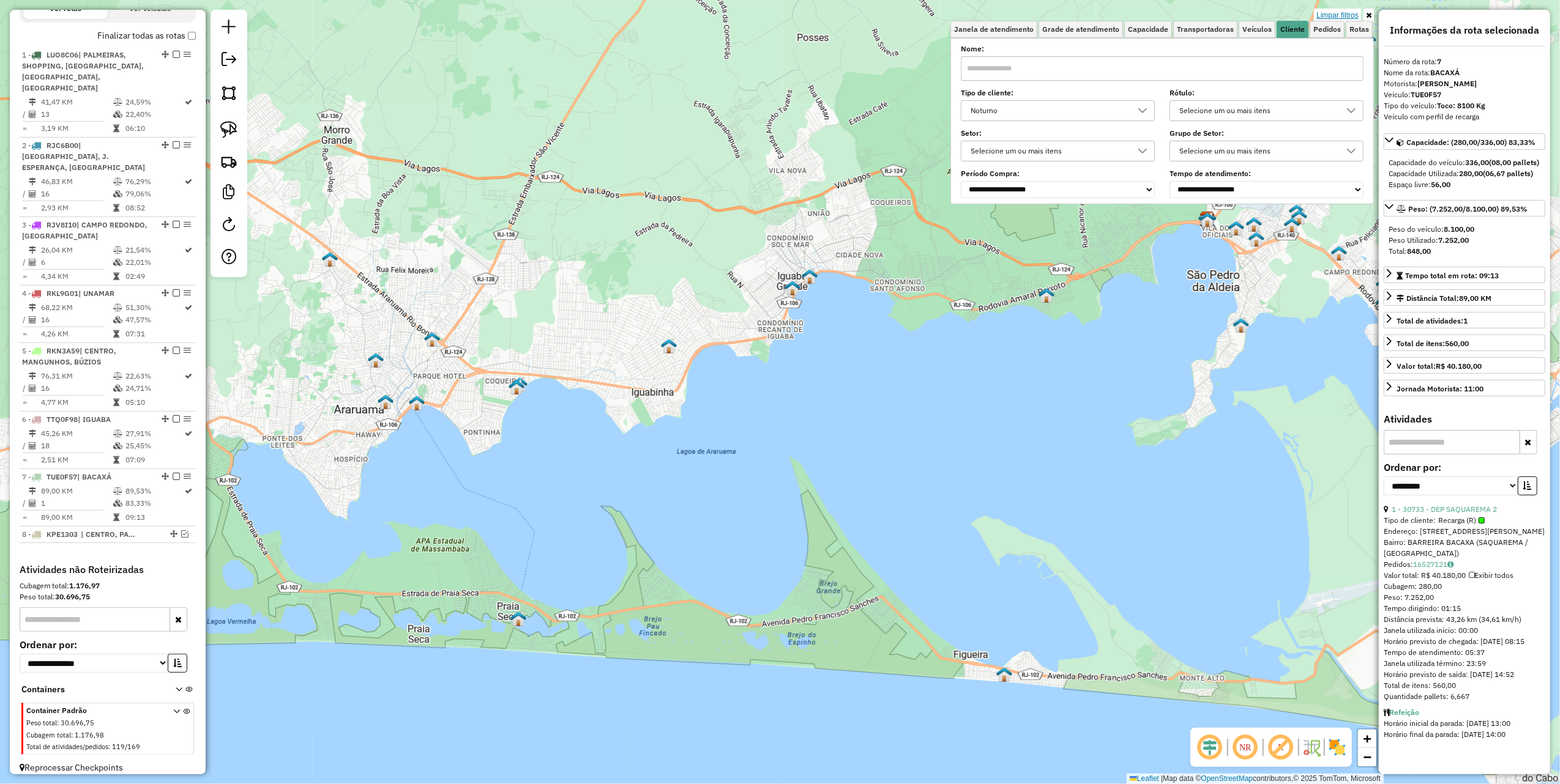
click at [1348, 15] on link "Limpar filtros" at bounding box center [1338, 15] width 47 height 13
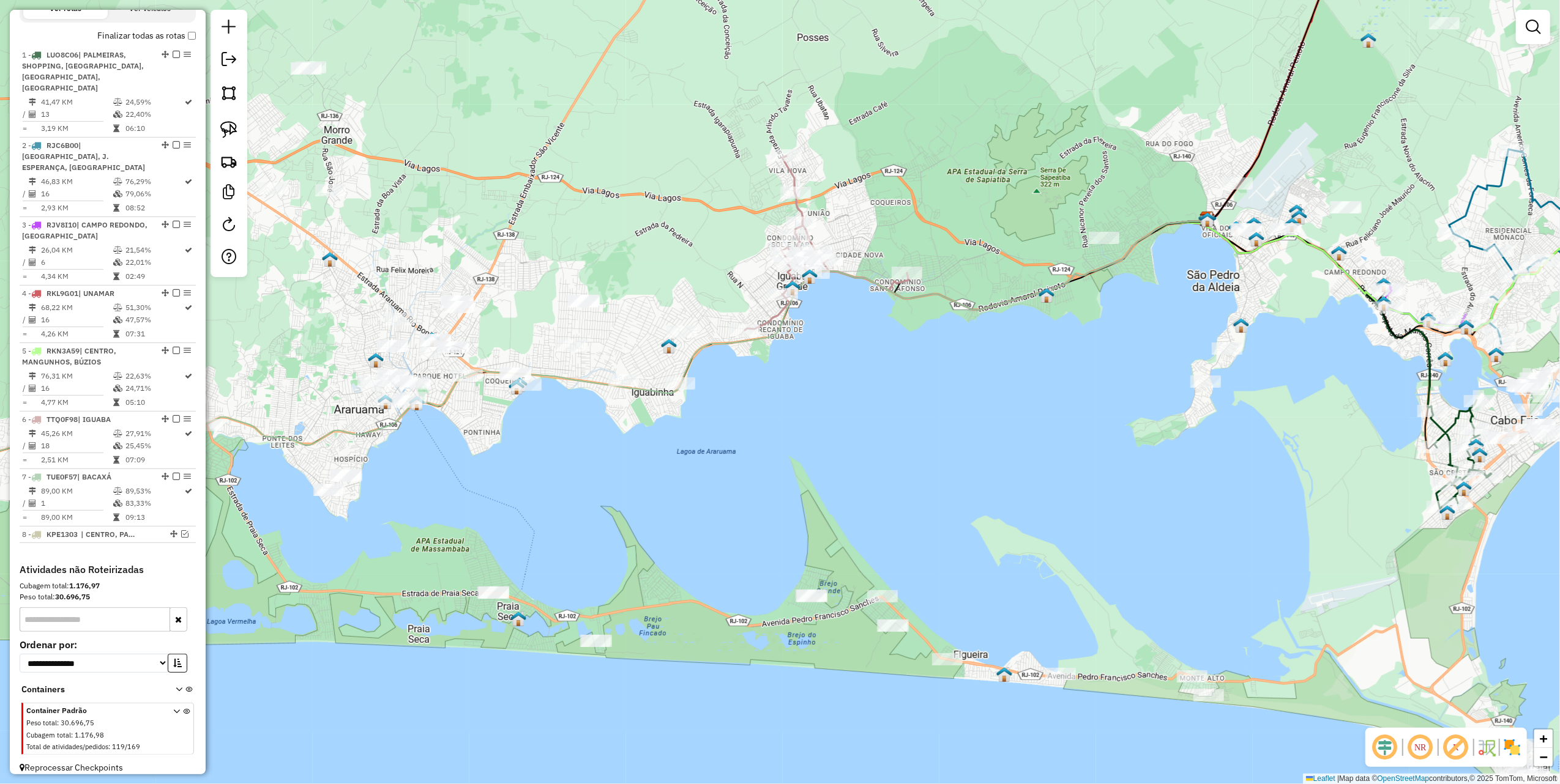
click at [864, 410] on div "Janela de atendimento Grade de atendimento Capacidade Transportadoras Veículos …" at bounding box center [780, 392] width 1560 height 784
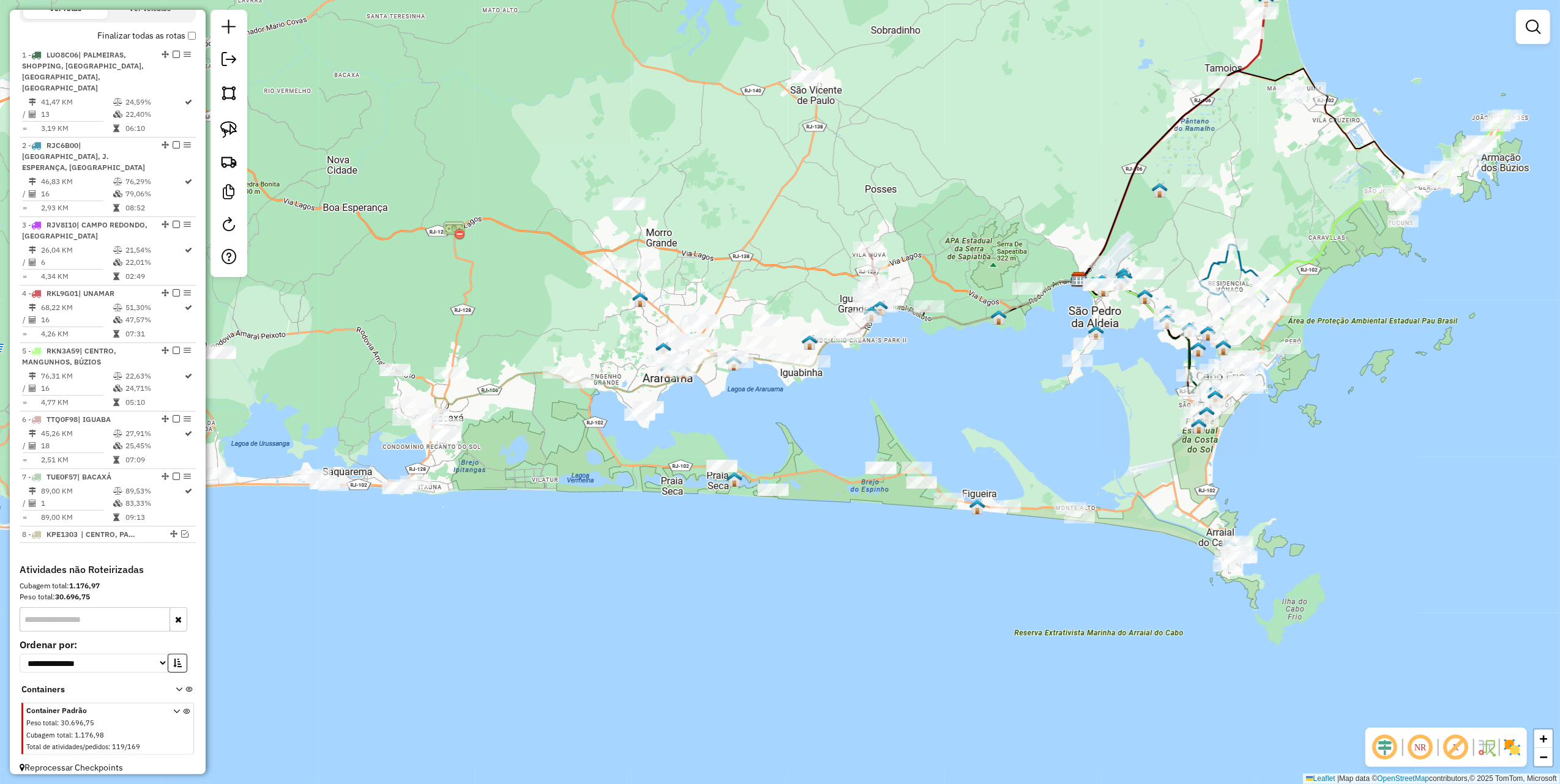
drag, startPoint x: 238, startPoint y: 135, endPoint x: 441, endPoint y: 243, distance: 229.9
click at [238, 135] on link at bounding box center [229, 129] width 27 height 27
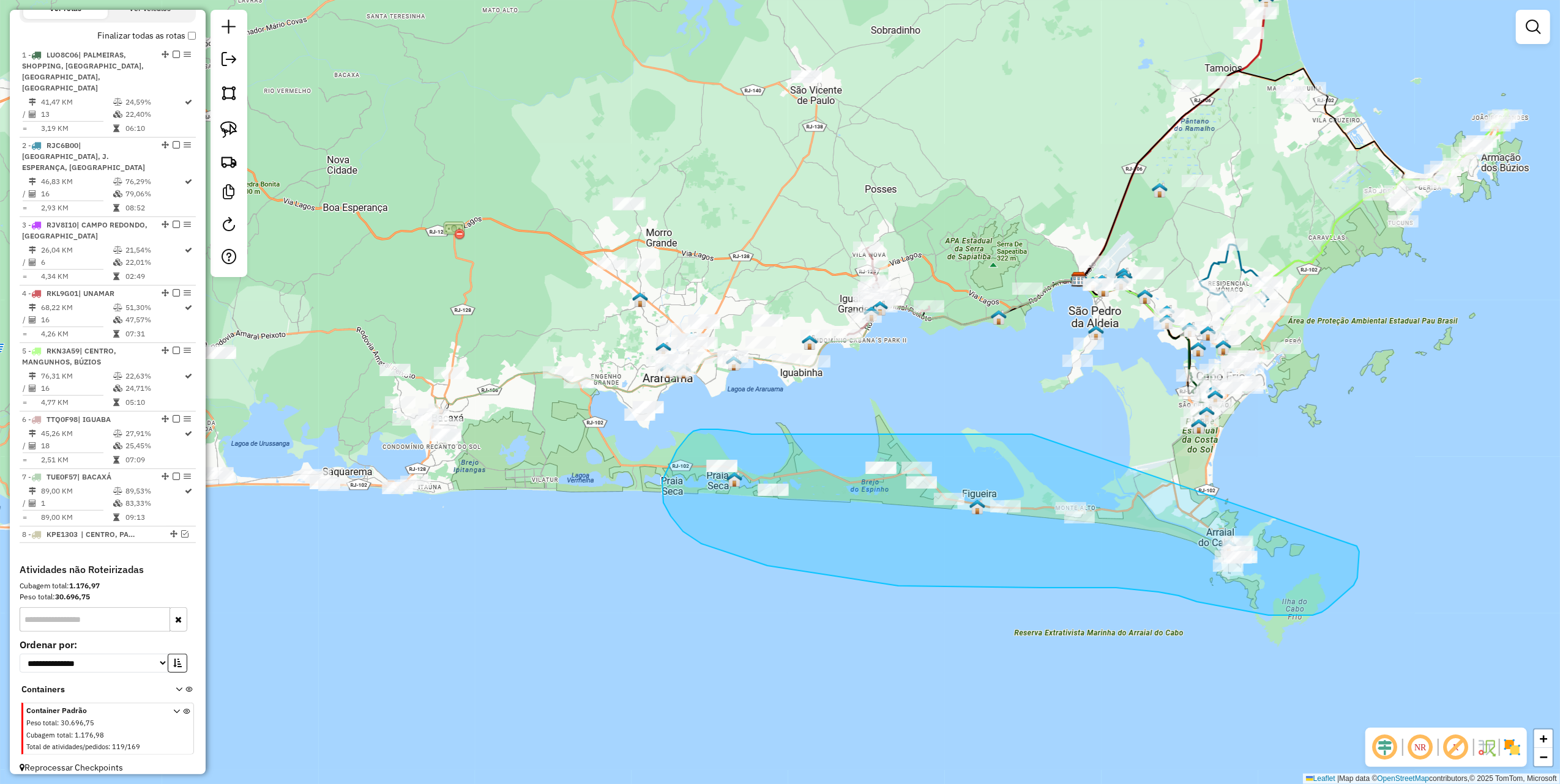
drag, startPoint x: 1011, startPoint y: 434, endPoint x: 1355, endPoint y: 546, distance: 361.8
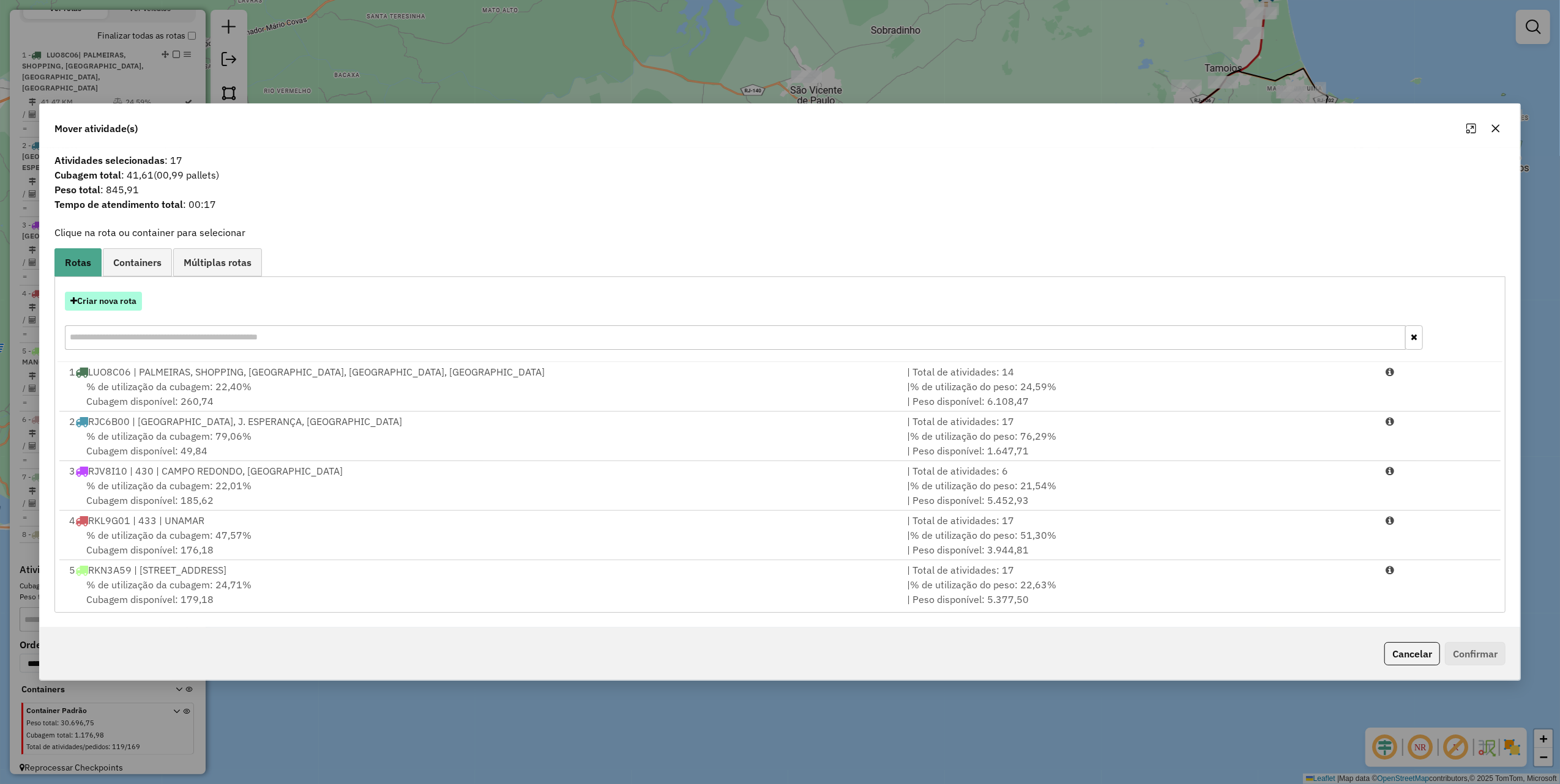
click at [125, 303] on button "Criar nova rota" at bounding box center [104, 301] width 77 height 19
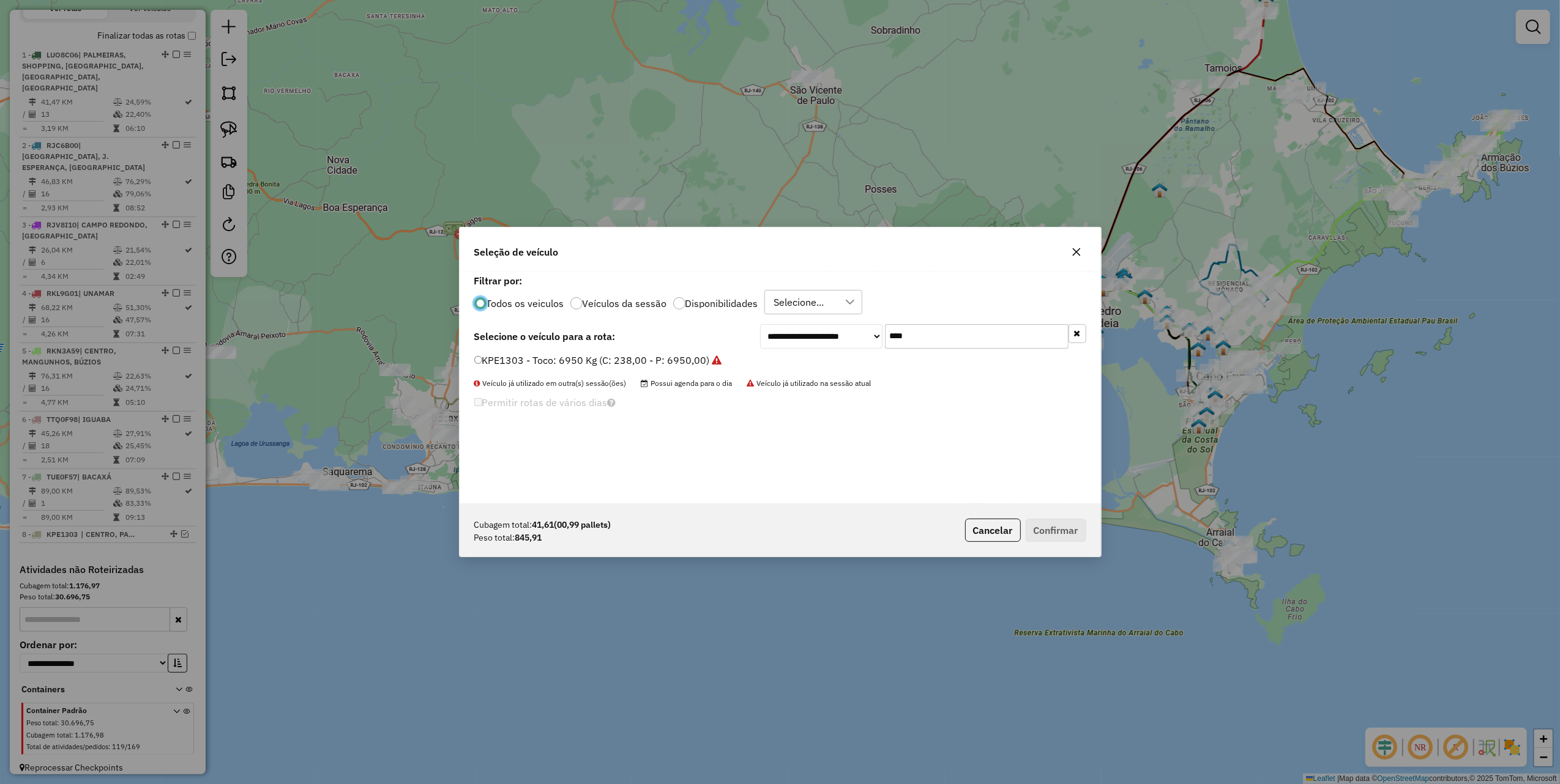
scroll to position [6, 4]
click at [931, 333] on input "****" at bounding box center [976, 337] width 184 height 25
type input "***"
click at [671, 366] on label "SSE0A95 - VUC: 2330 Kg (C: 120,00 - P: 2330,00) (VD)" at bounding box center [607, 360] width 266 height 15
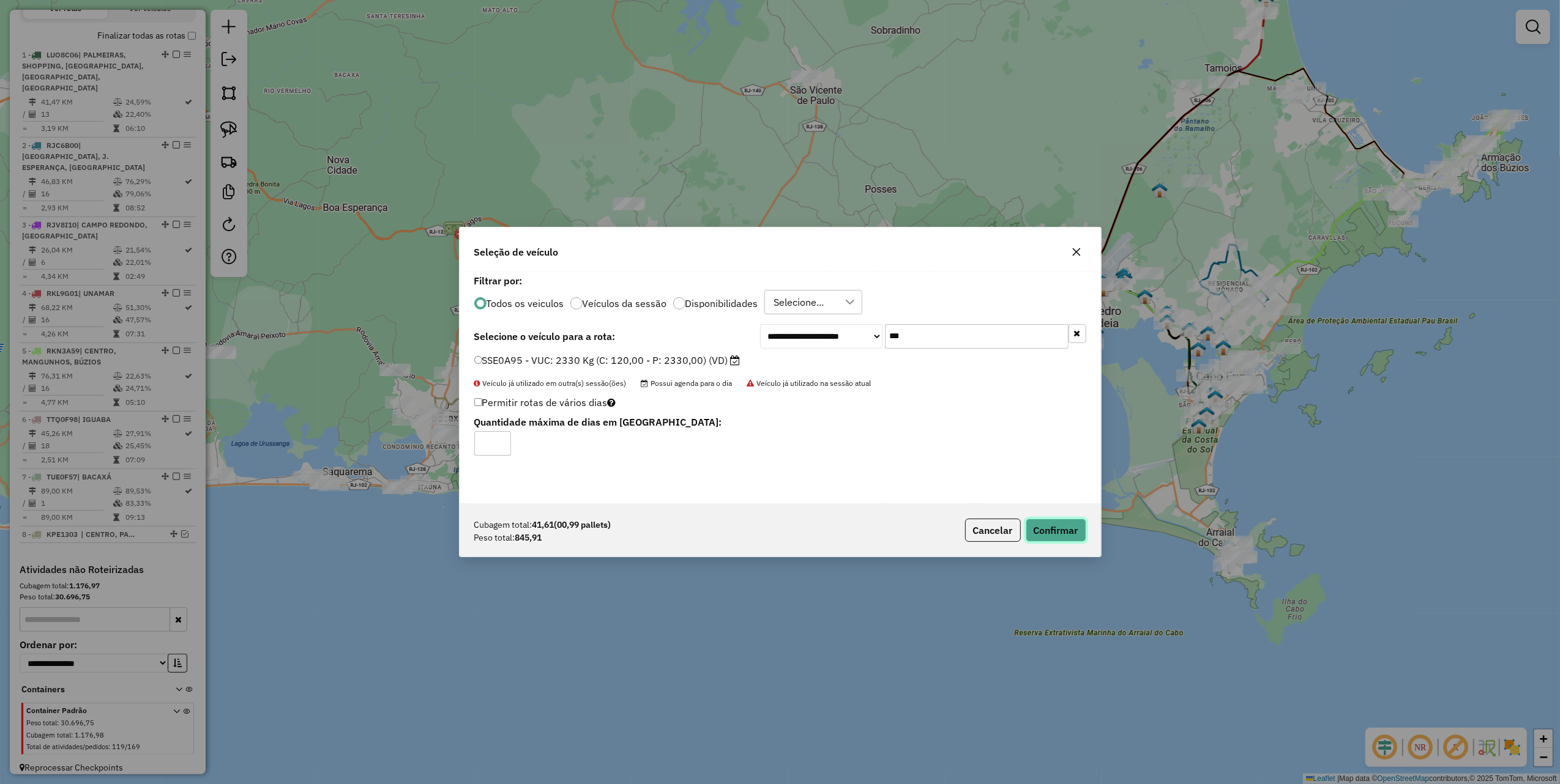
drag, startPoint x: 1068, startPoint y: 531, endPoint x: 1127, endPoint y: 507, distance: 63.7
click at [1068, 530] on button "Confirmar" at bounding box center [1055, 530] width 61 height 23
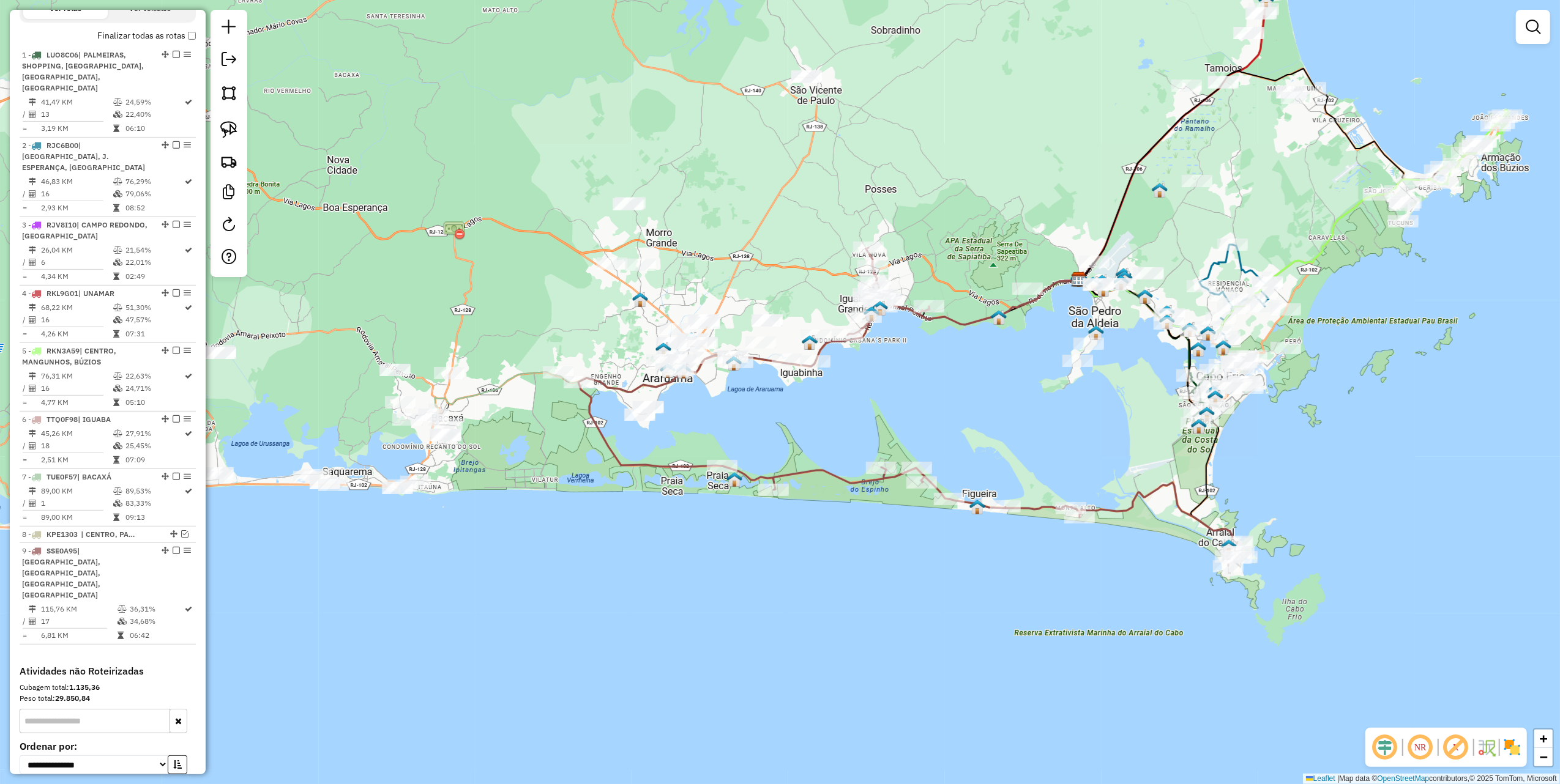
scroll to position [492, 0]
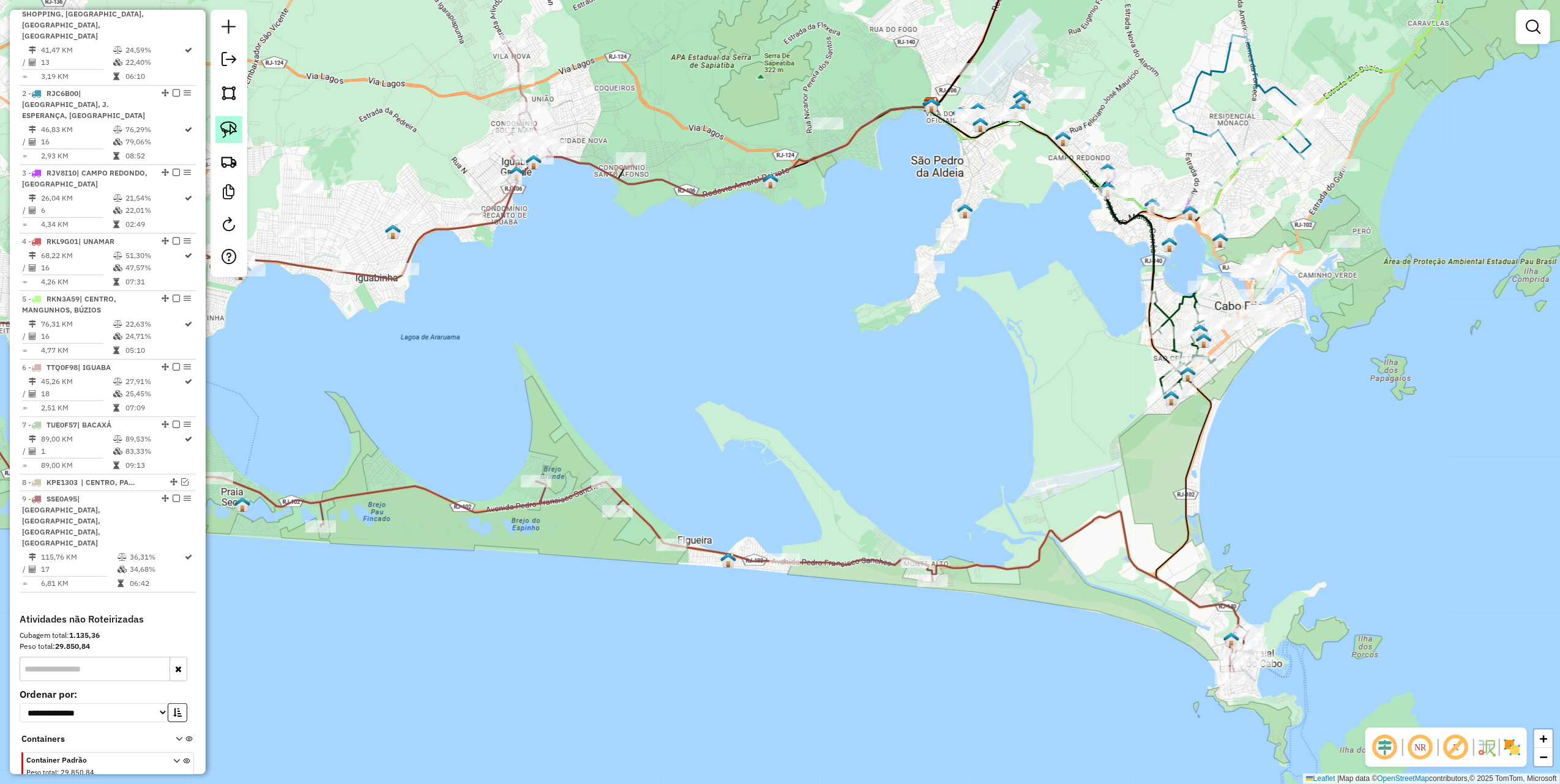
click at [237, 132] on link at bounding box center [229, 129] width 27 height 27
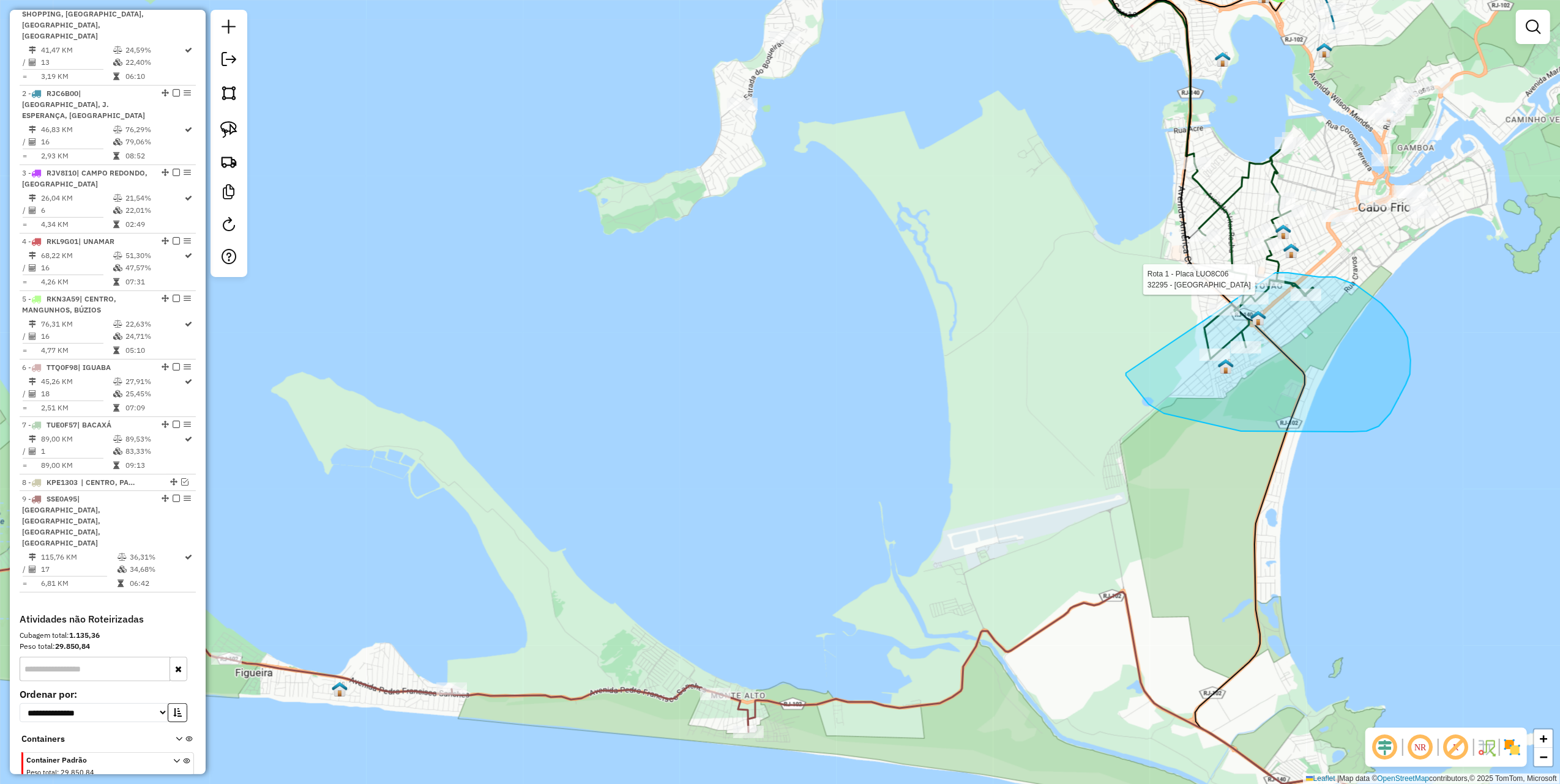
drag, startPoint x: 1126, startPoint y: 375, endPoint x: 1249, endPoint y: 277, distance: 157.3
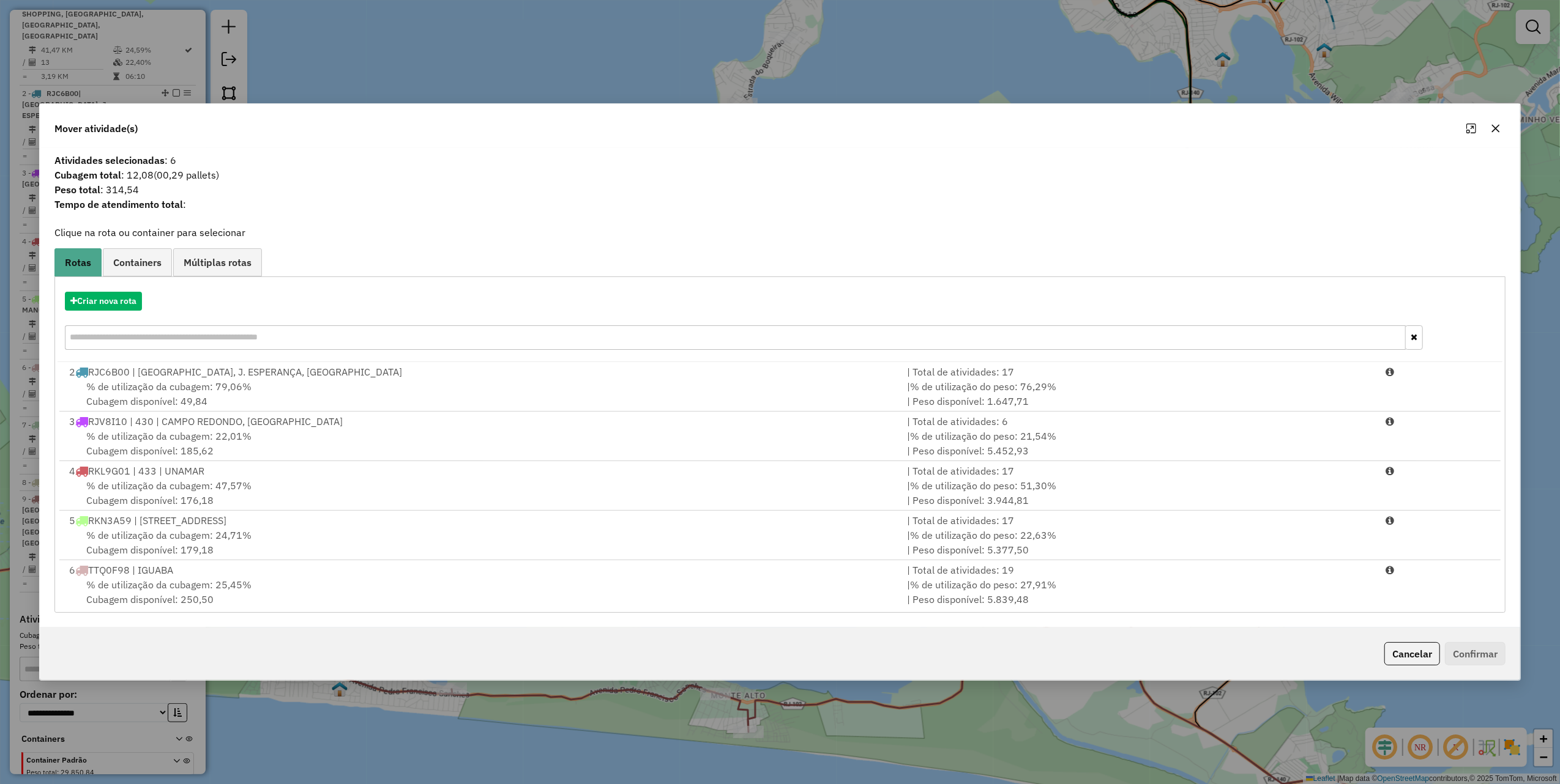
click at [243, 343] on input "text" at bounding box center [735, 338] width 1341 height 25
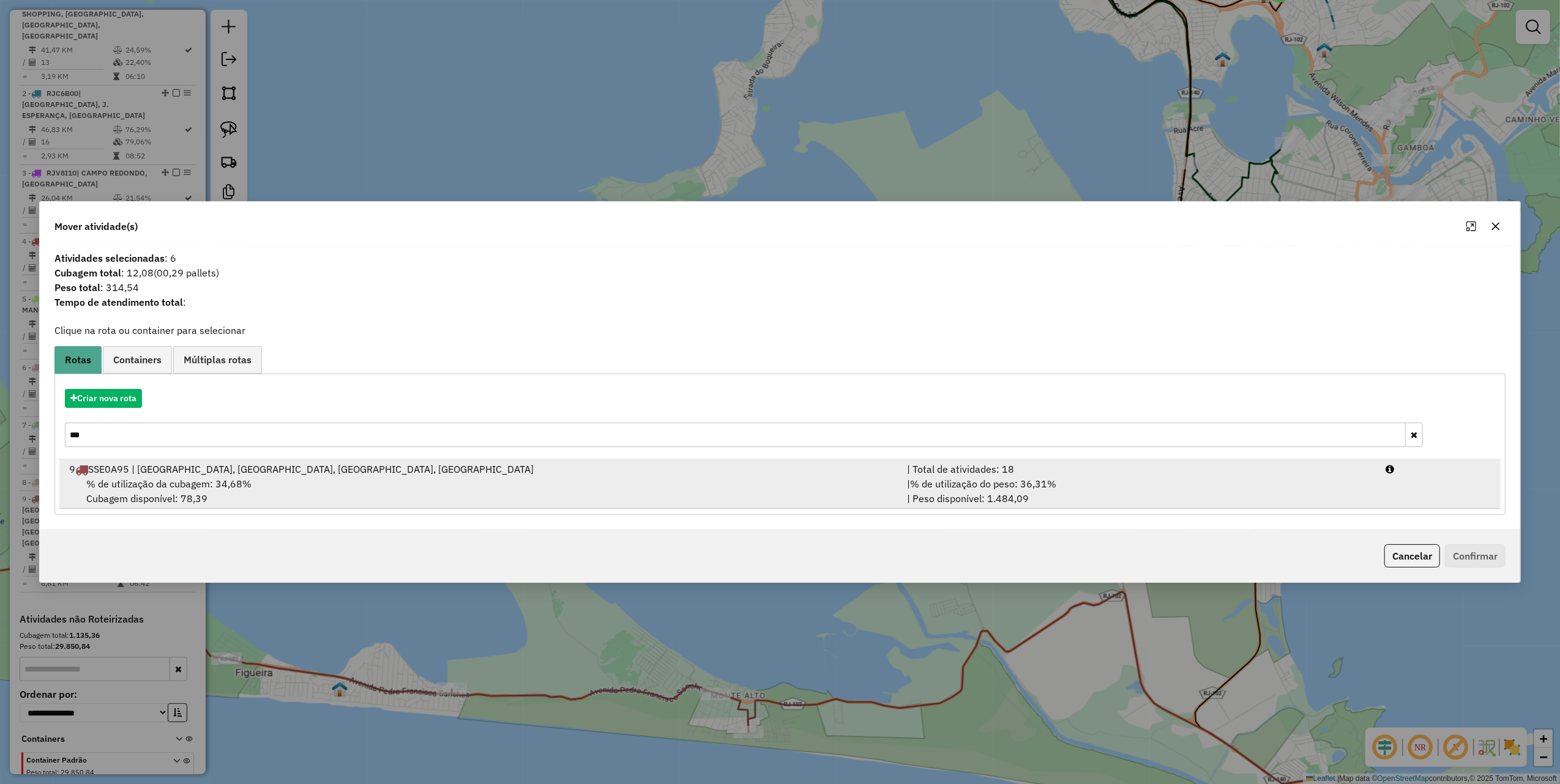
type input "***"
click at [680, 485] on div "% de utilização da cubagem: 34,68% Cubagem disponível: 78,39" at bounding box center [480, 490] width 838 height 29
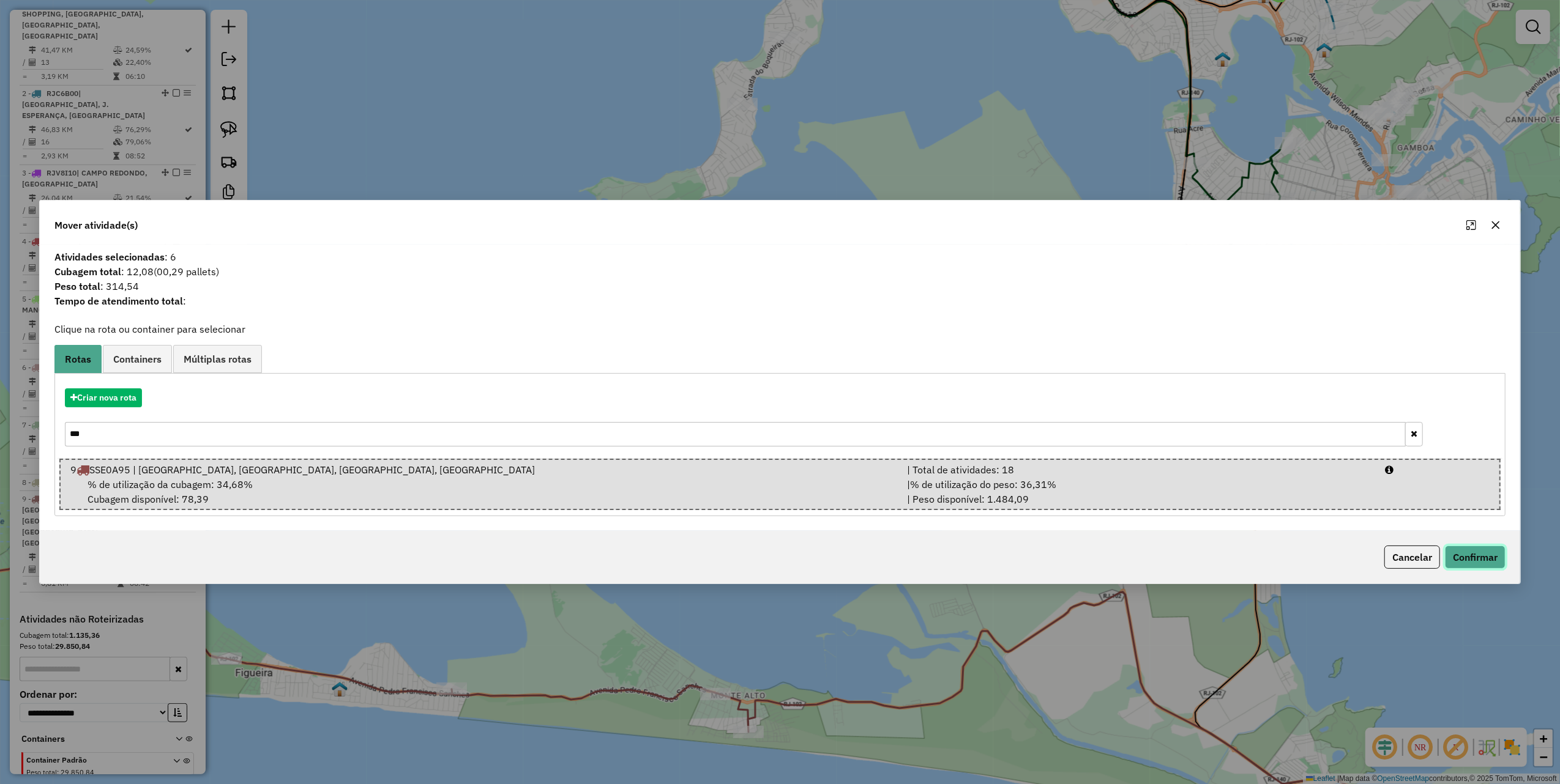
click at [1464, 565] on button "Confirmar" at bounding box center [1475, 557] width 61 height 23
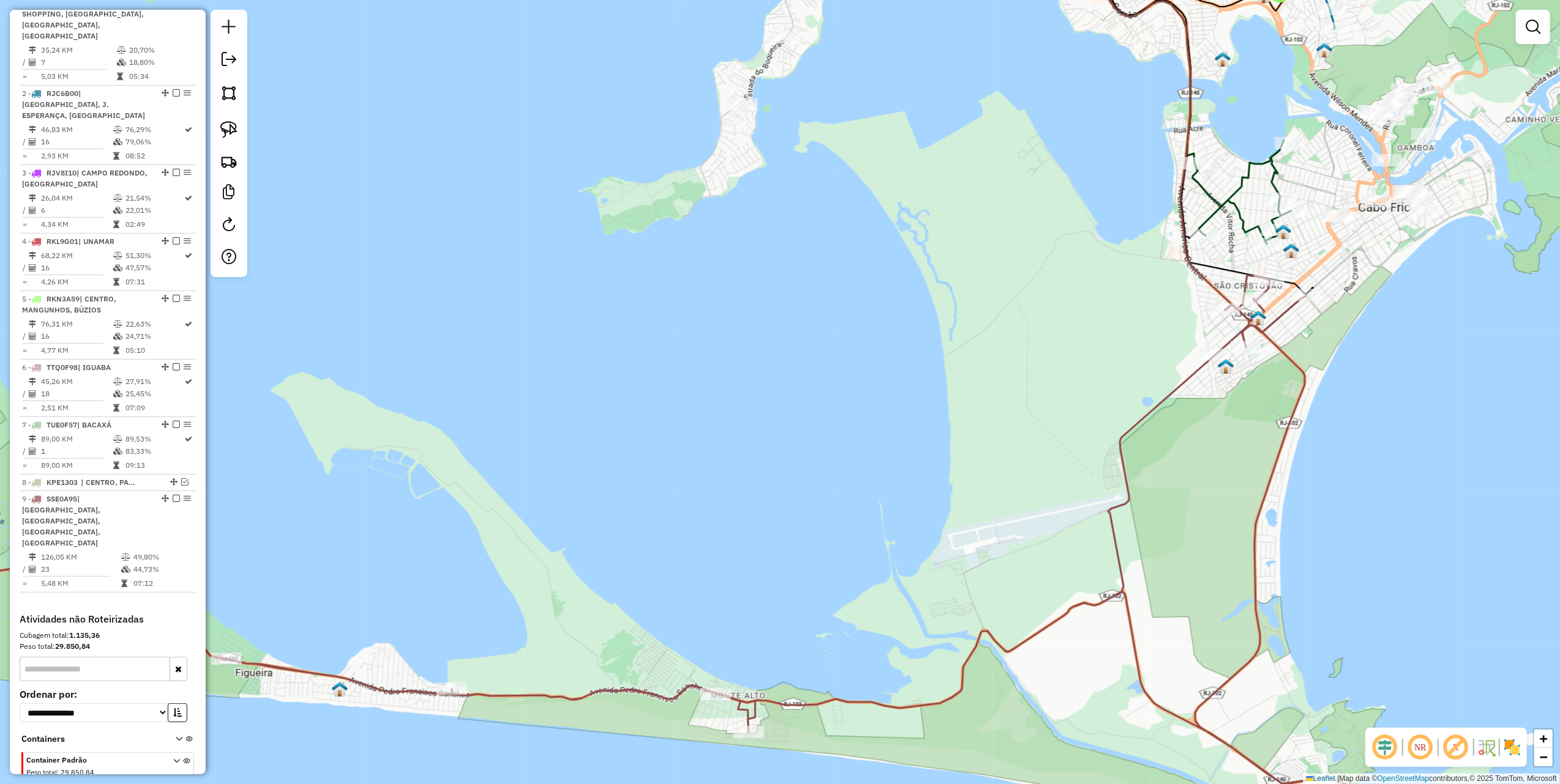
scroll to position [412, 0]
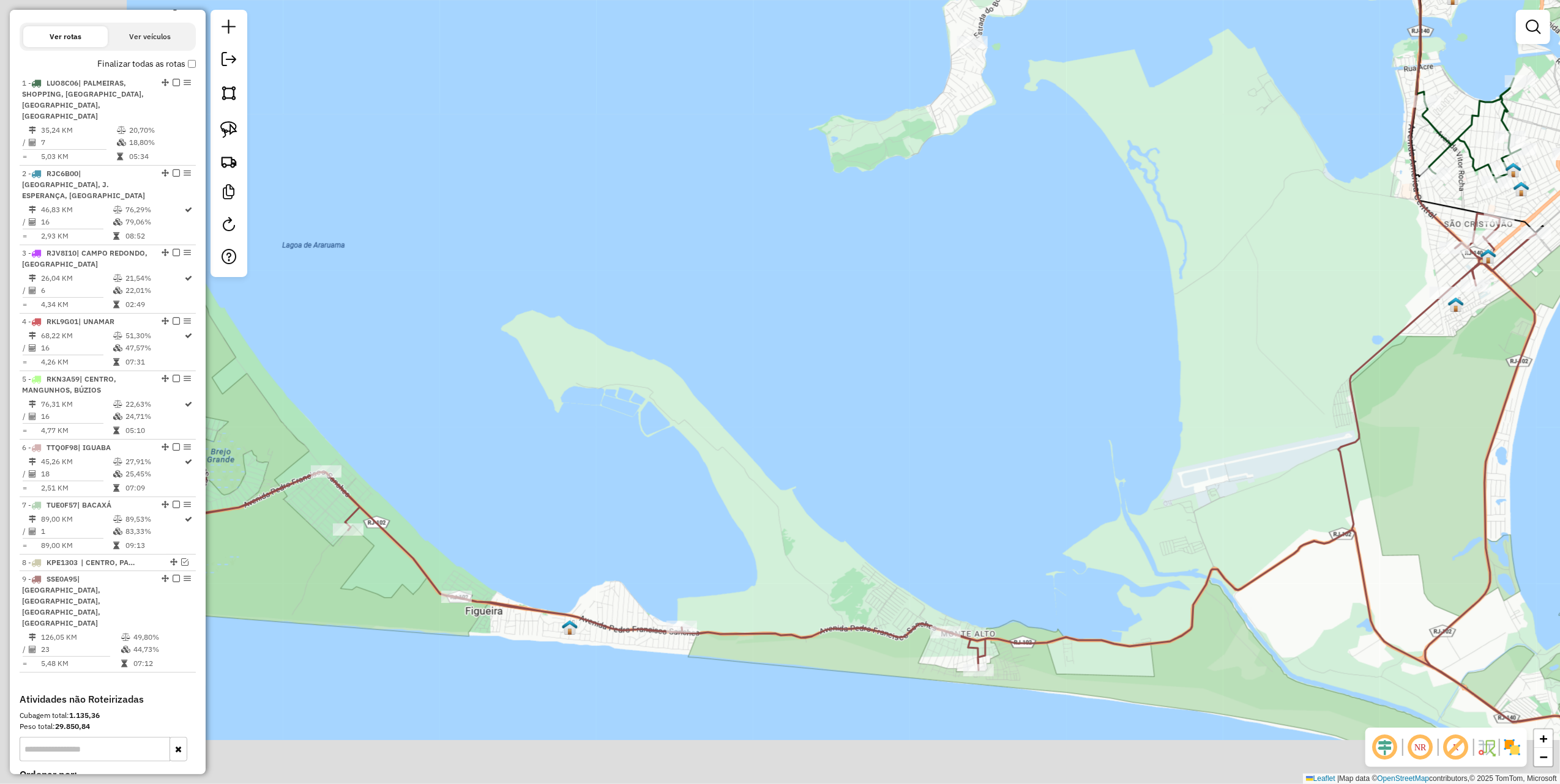
drag, startPoint x: 623, startPoint y: 439, endPoint x: 978, endPoint y: 326, distance: 372.6
click at [965, 336] on div "Janela de atendimento Grade de atendimento Capacidade Transportadoras Veículos …" at bounding box center [780, 392] width 1560 height 784
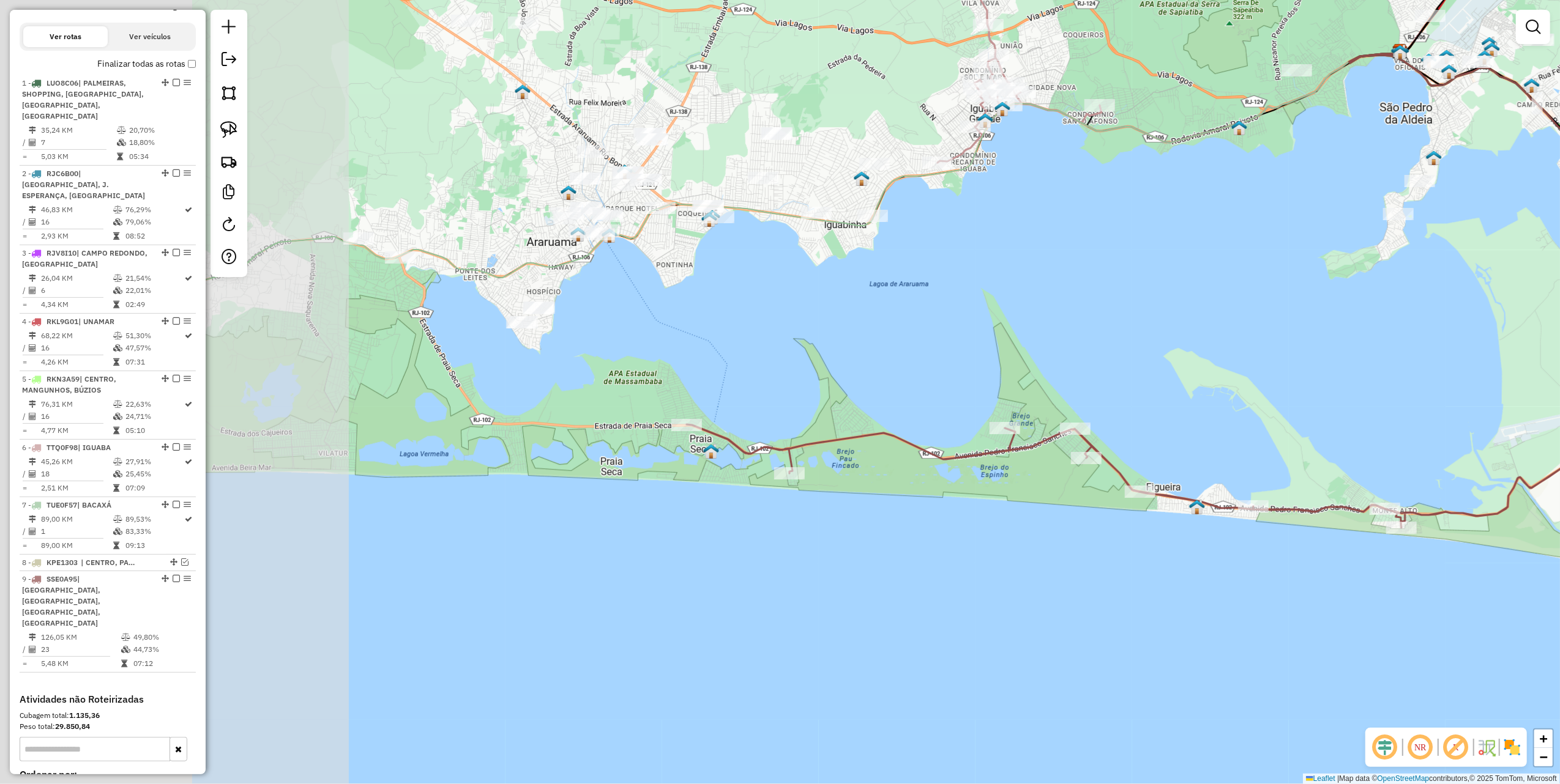
drag, startPoint x: 1093, startPoint y: 380, endPoint x: 1166, endPoint y: 397, distance: 75.0
click at [1163, 397] on div "Janela de atendimento Grade de atendimento Capacidade Transportadoras Veículos …" at bounding box center [780, 392] width 1560 height 784
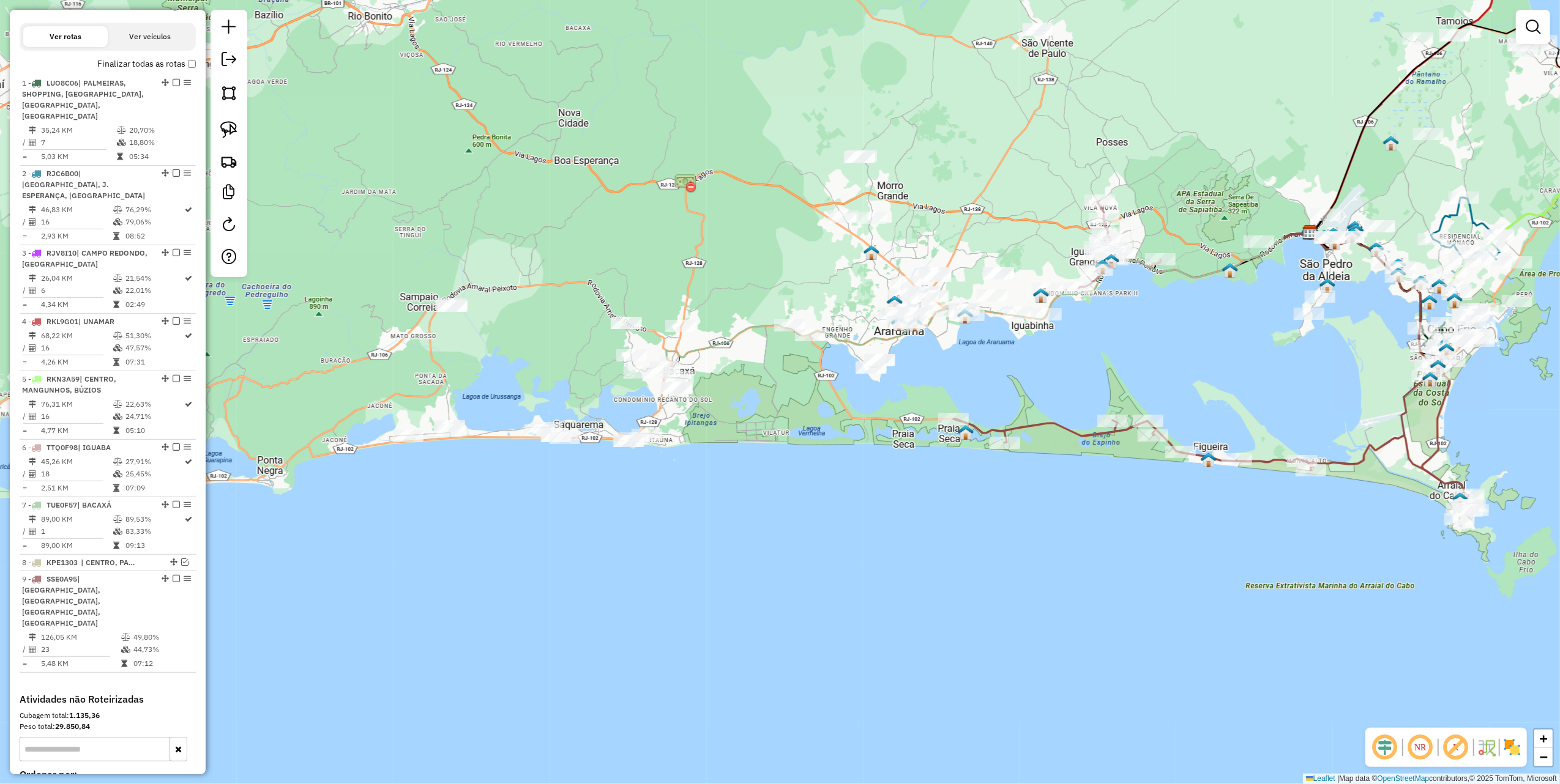
click at [230, 123] on img at bounding box center [229, 129] width 17 height 17
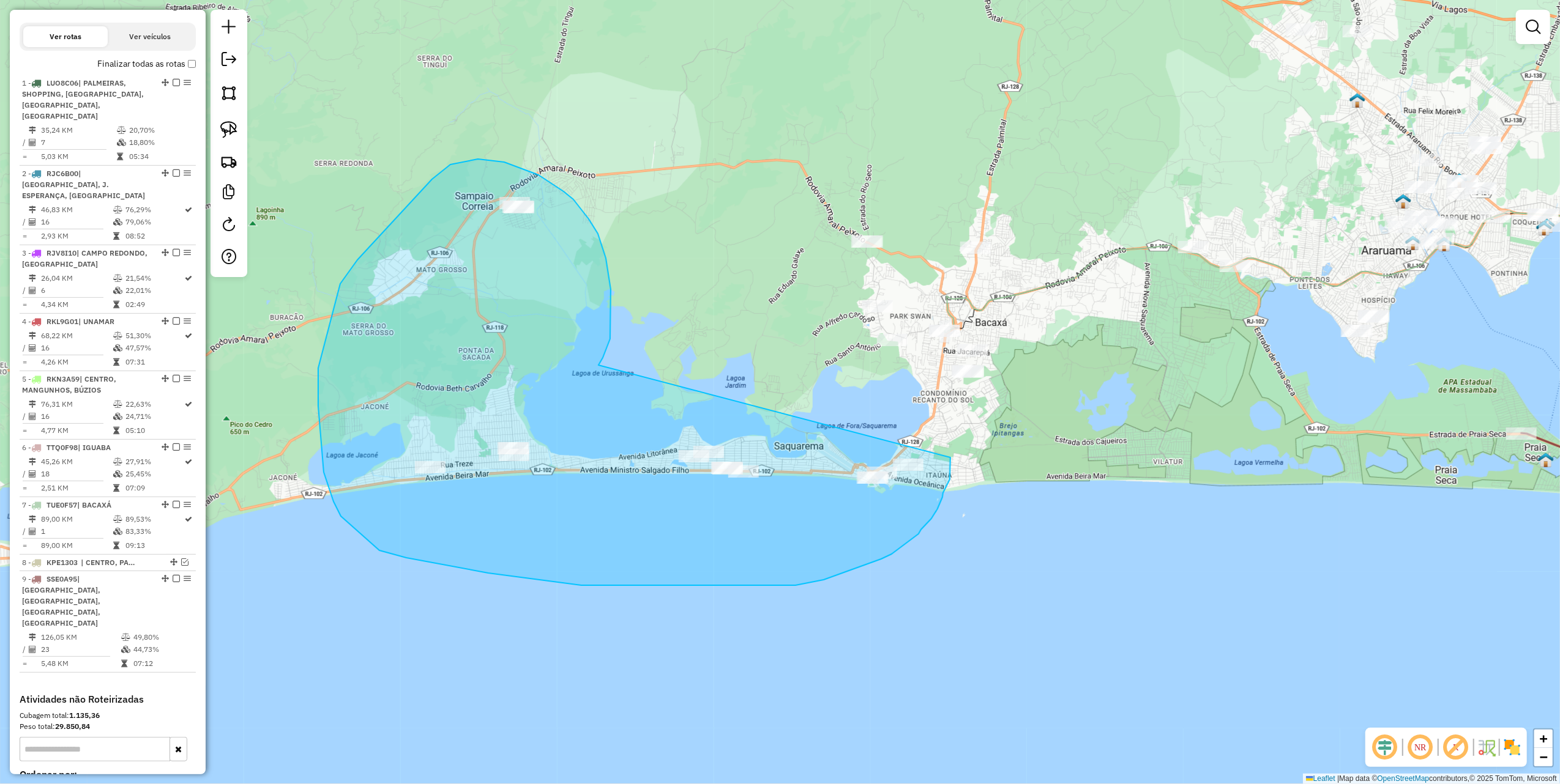
drag, startPoint x: 611, startPoint y: 289, endPoint x: 952, endPoint y: 454, distance: 378.8
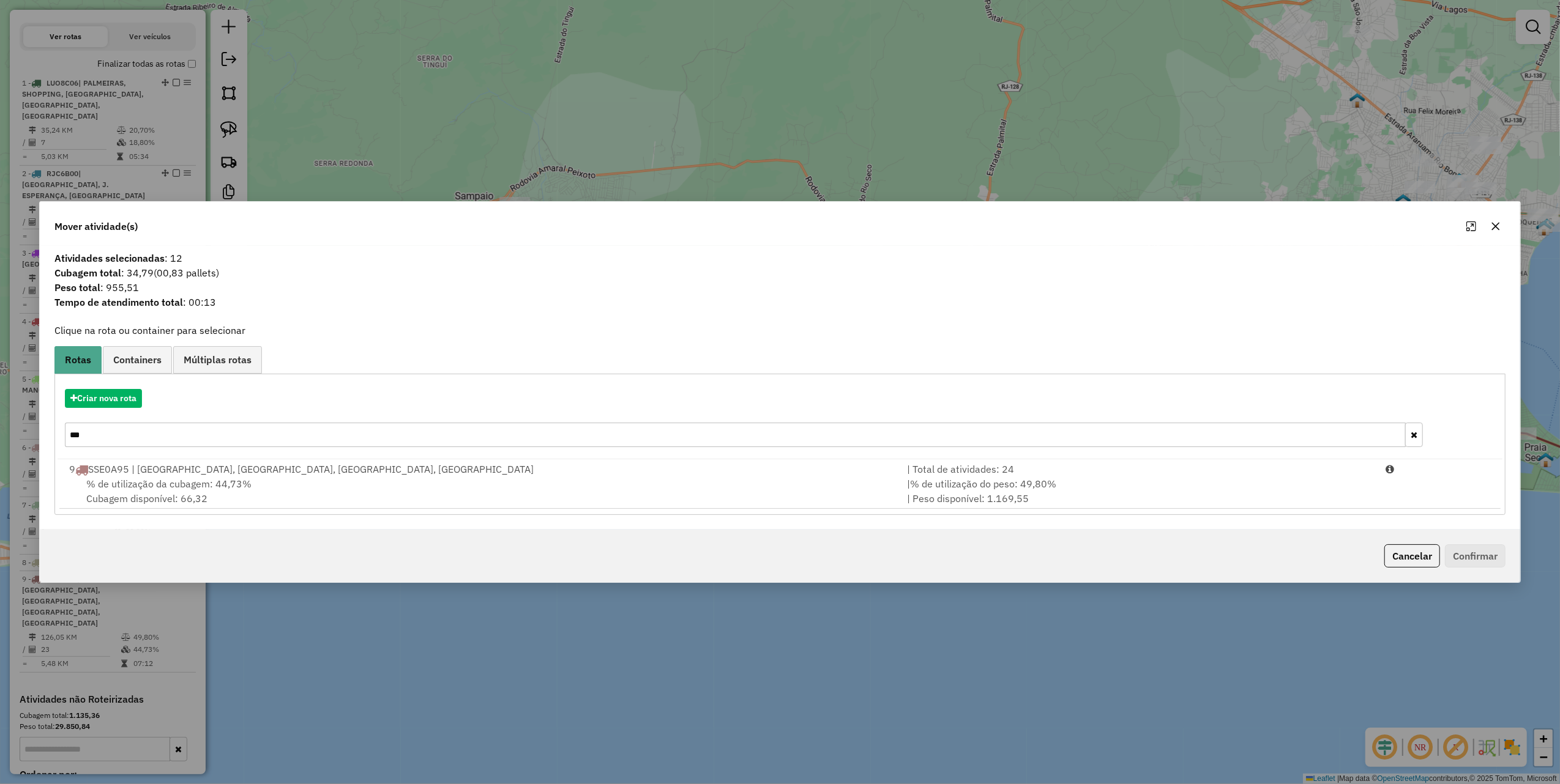
click at [1501, 225] on icon "button" at bounding box center [1495, 226] width 10 height 10
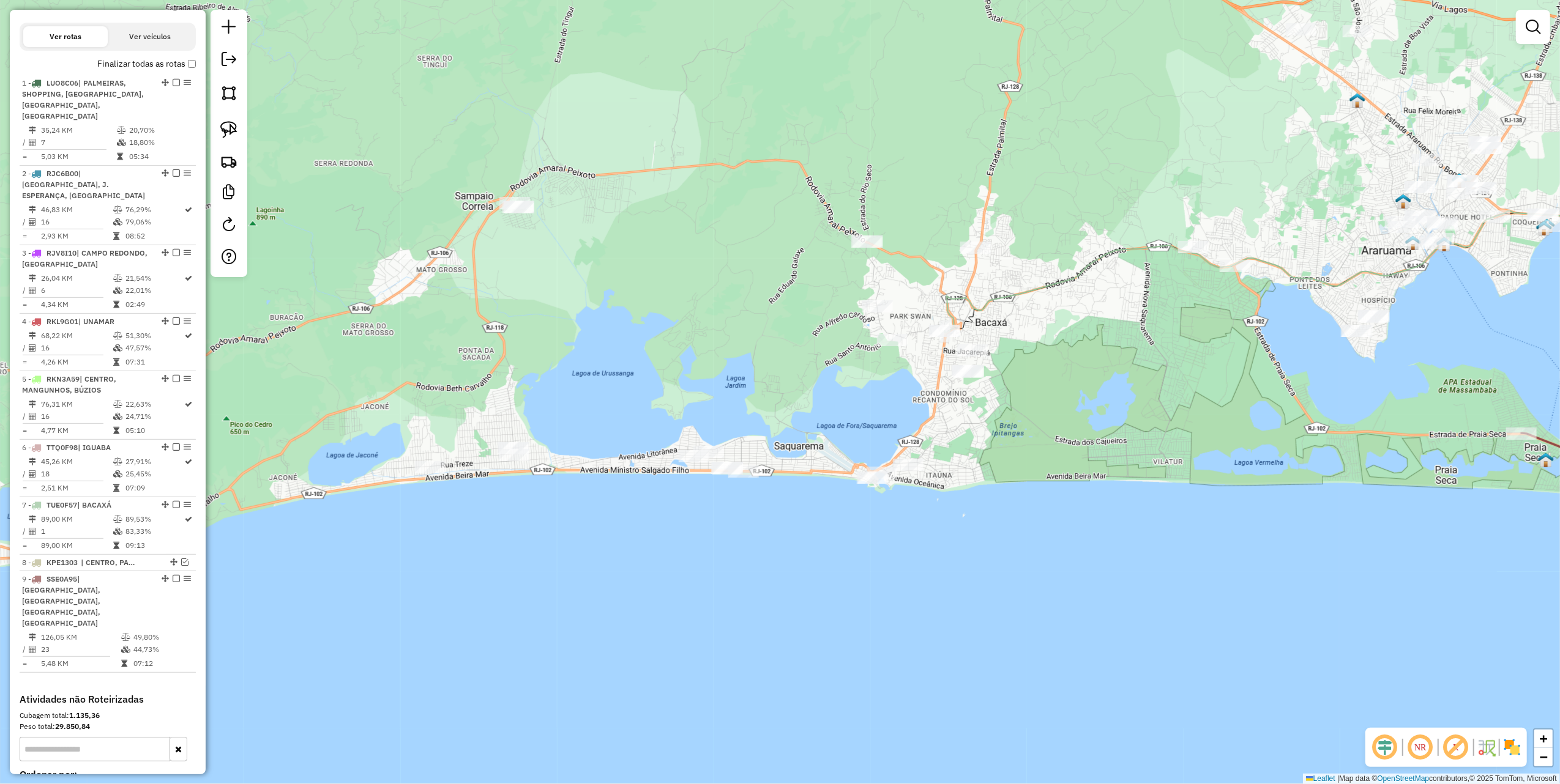
click at [238, 130] on link at bounding box center [229, 129] width 27 height 27
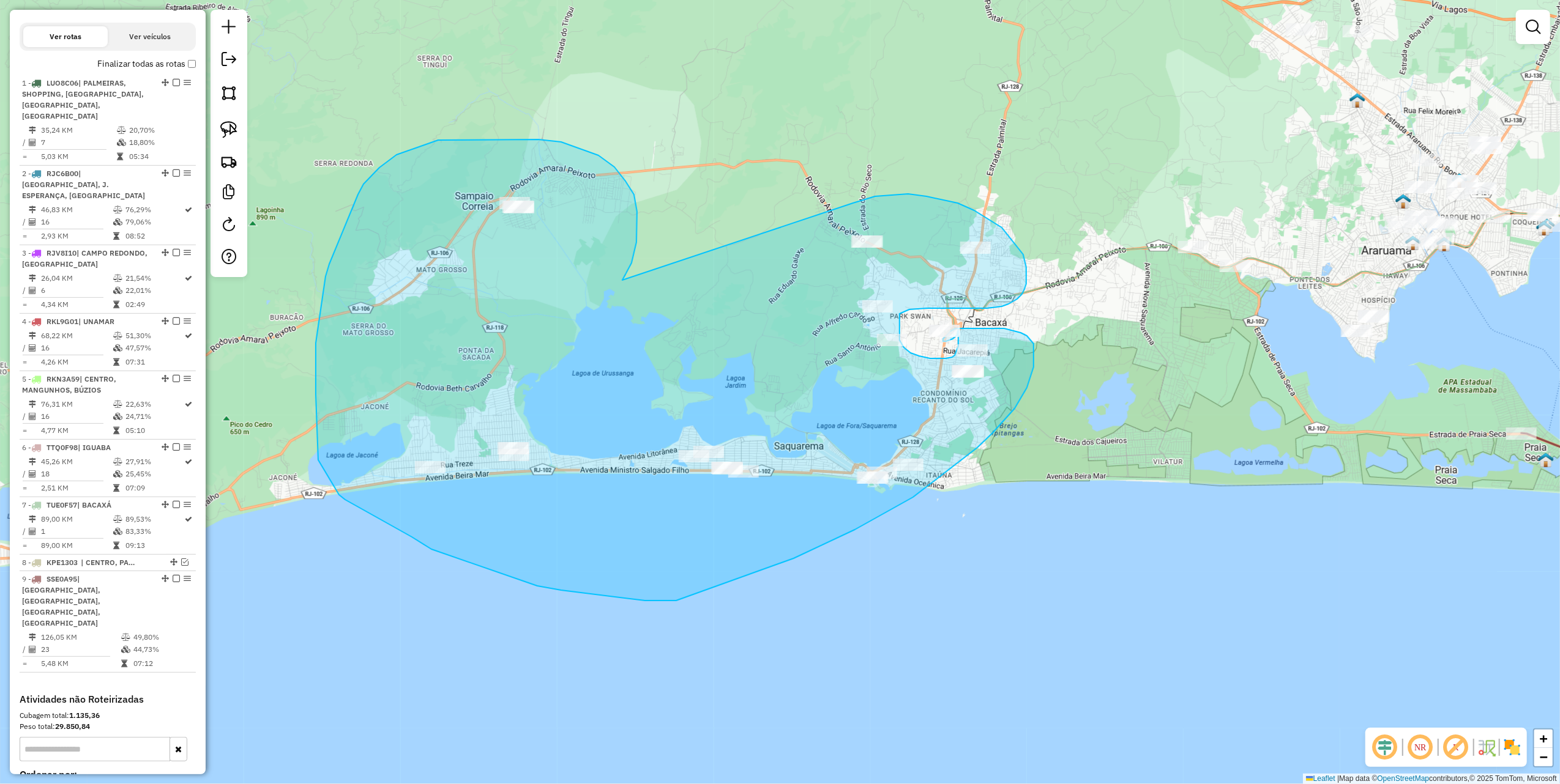
drag, startPoint x: 623, startPoint y: 280, endPoint x: 853, endPoint y: 203, distance: 242.5
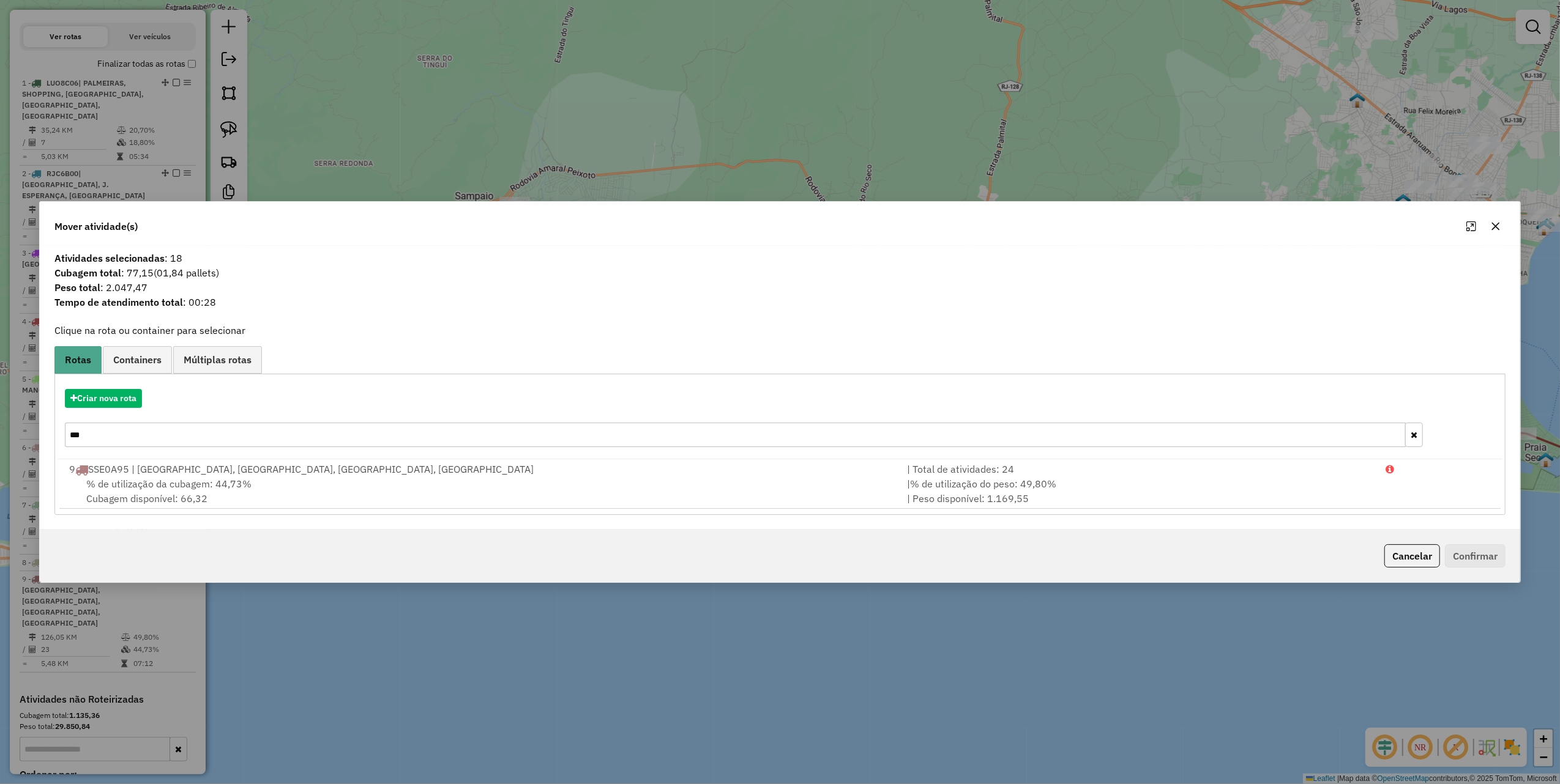
click at [128, 388] on div "Criar nova rota ***" at bounding box center [780, 419] width 1446 height 79
click at [126, 390] on button "Criar nova rota" at bounding box center [104, 399] width 77 height 19
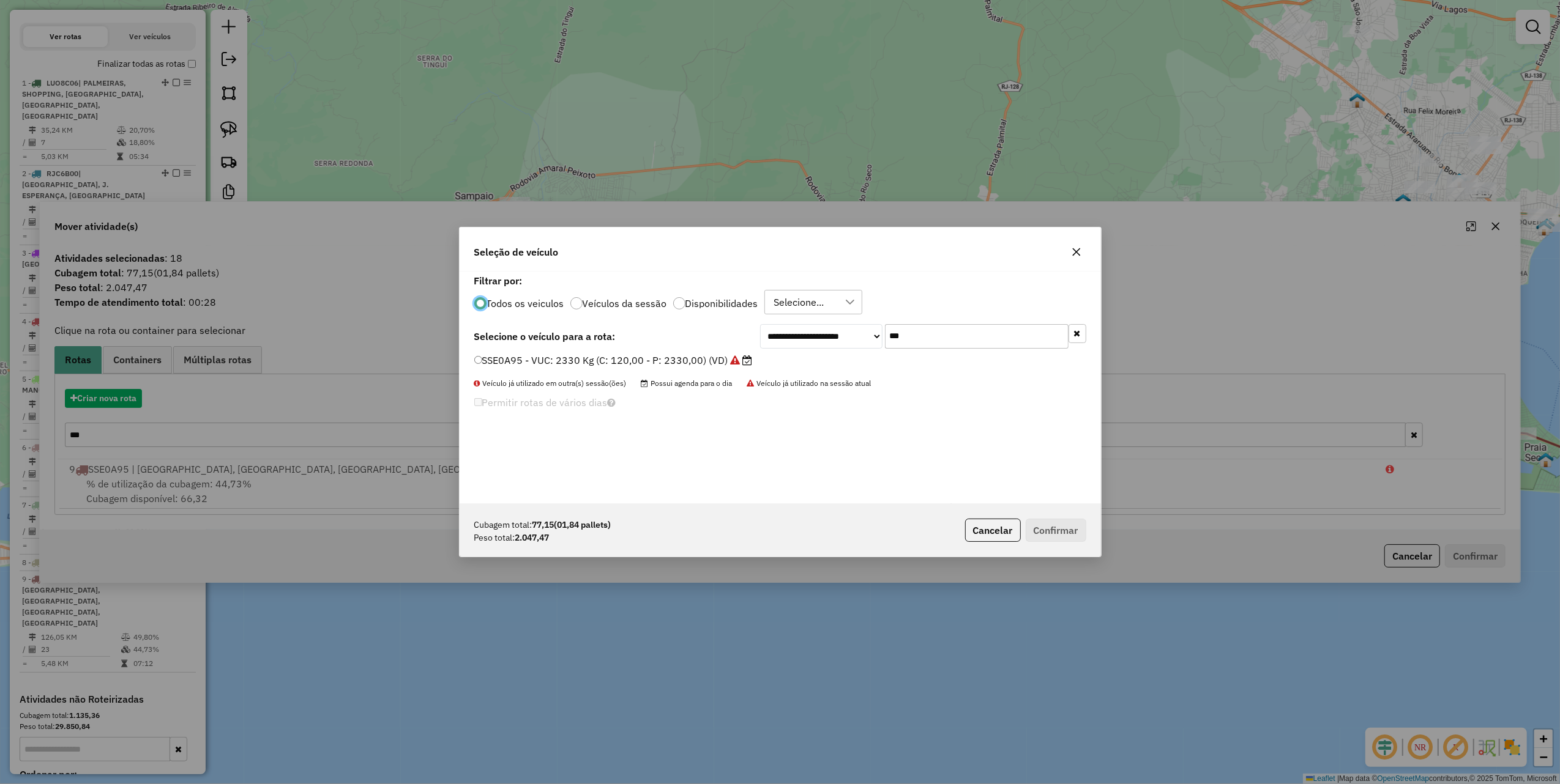
scroll to position [6, 4]
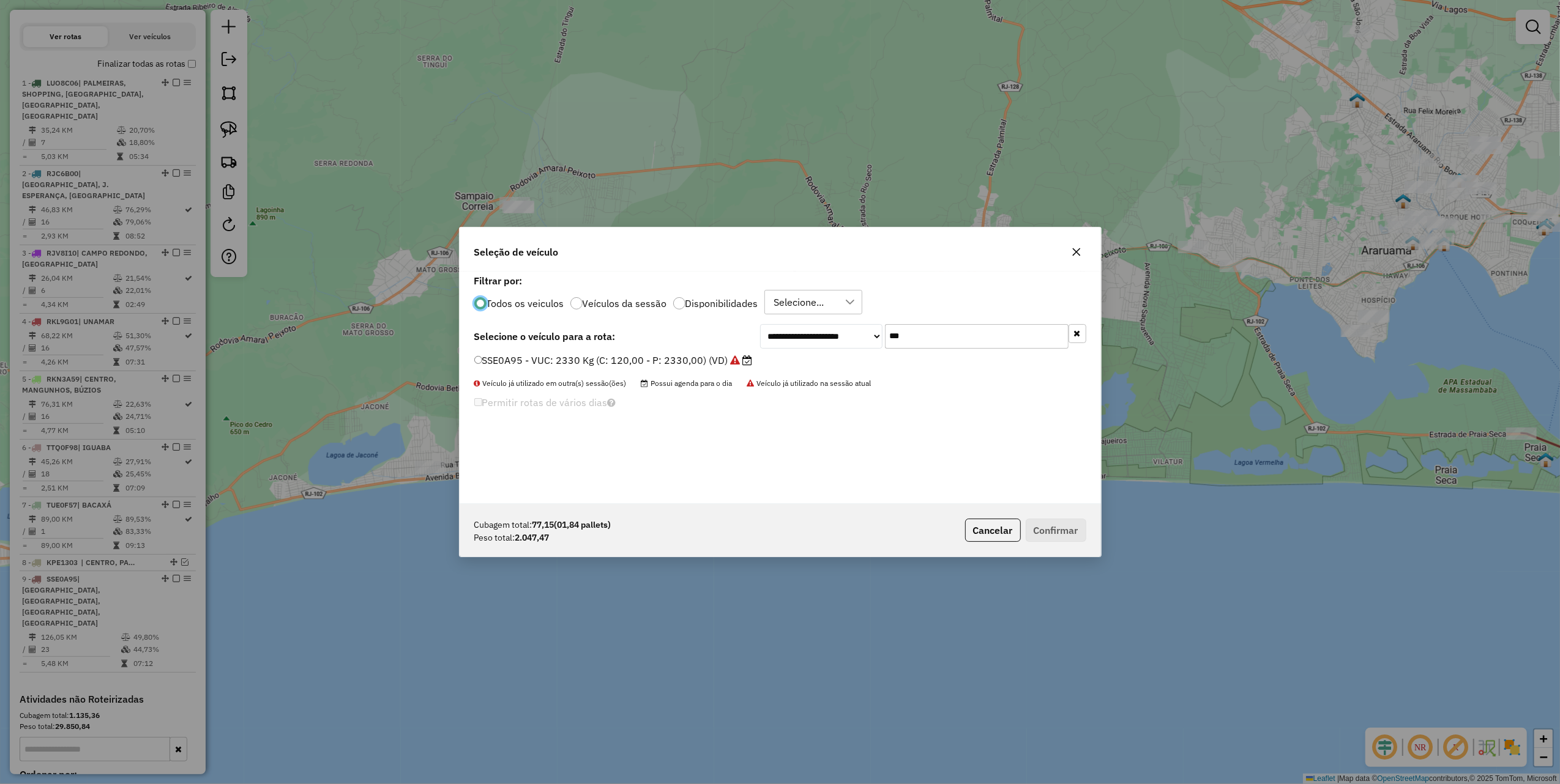
click at [956, 337] on input "***" at bounding box center [976, 337] width 184 height 25
type input "***"
click at [728, 353] on label "SSE0A95 - VUC: 2330 Kg (C: 120,00 - P: 2330,00) (VD)" at bounding box center [613, 360] width 279 height 15
drag, startPoint x: 1046, startPoint y: 527, endPoint x: 1037, endPoint y: 518, distance: 12.7
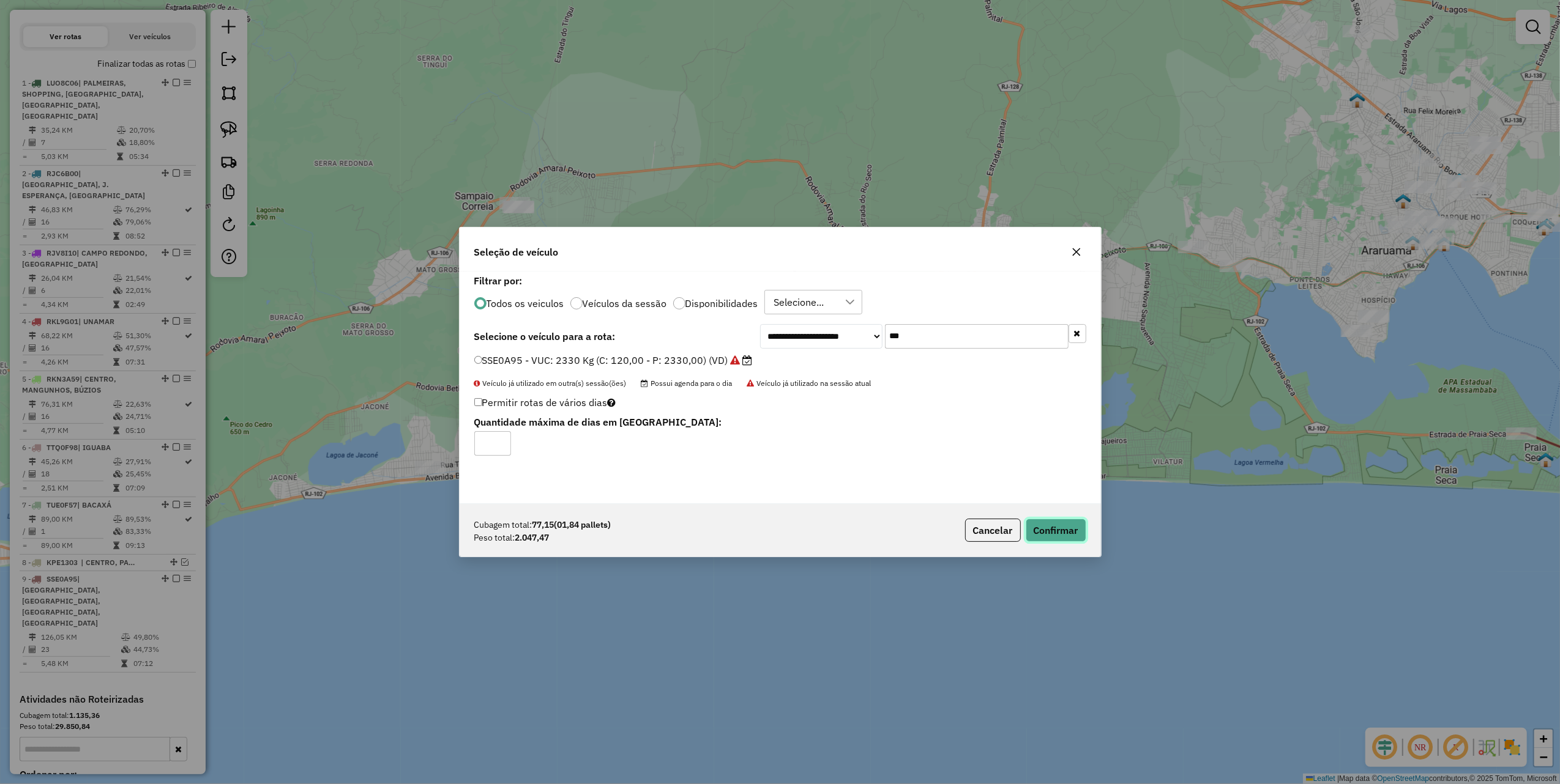
click at [1046, 525] on button "Confirmar" at bounding box center [1055, 530] width 61 height 23
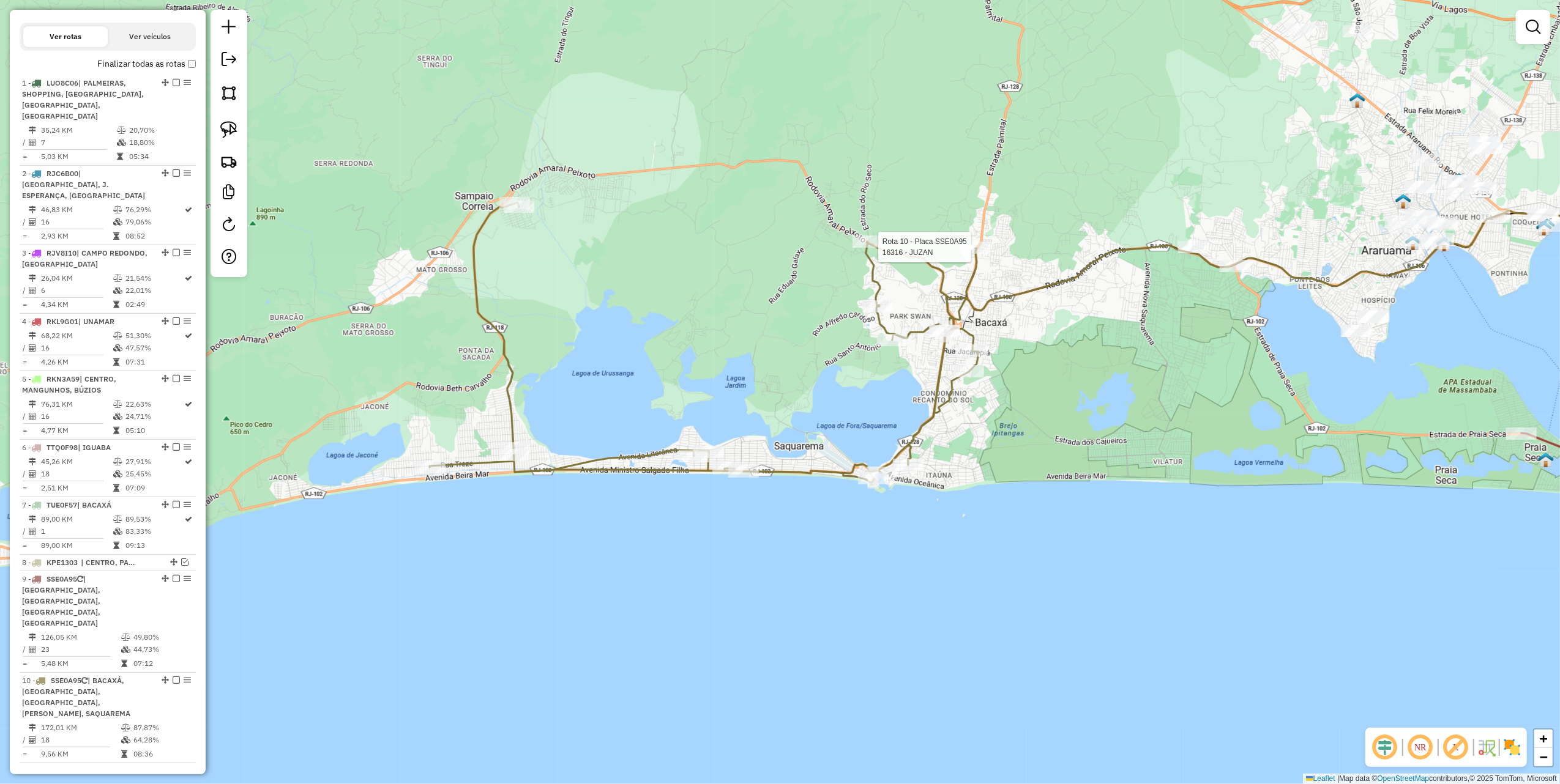
select select "**********"
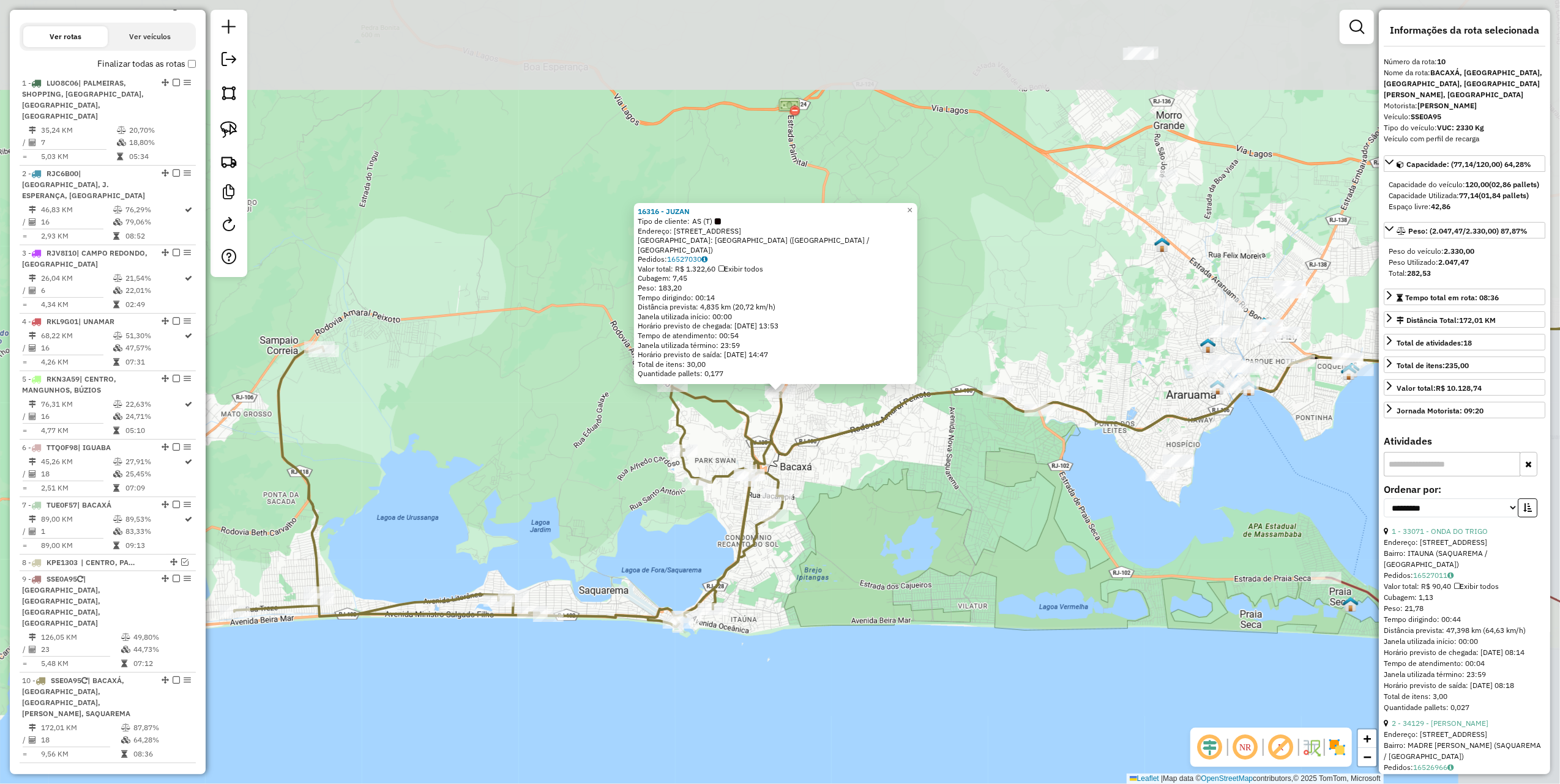
scroll to position [600, 0]
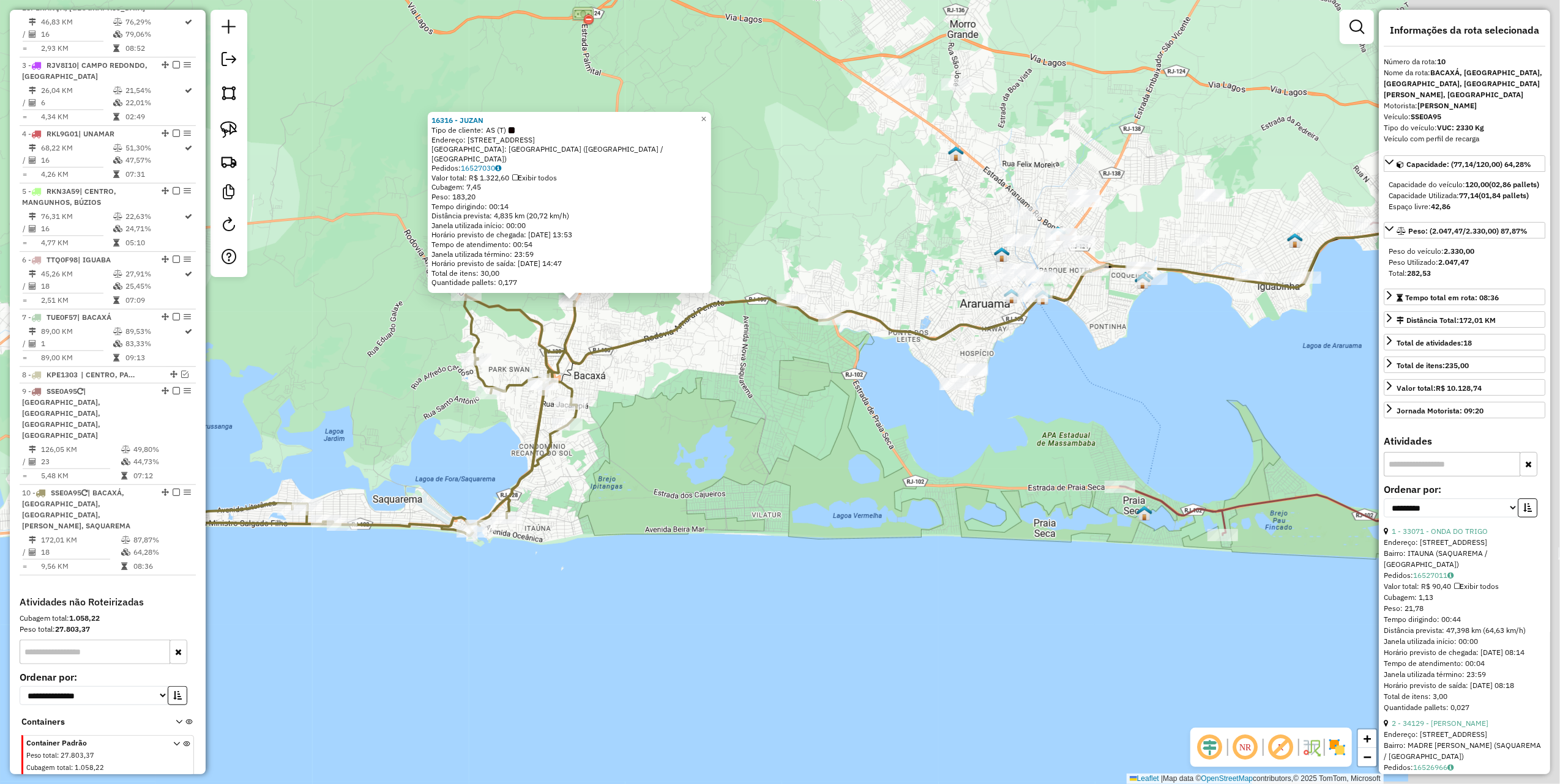
drag, startPoint x: 1021, startPoint y: 536, endPoint x: 875, endPoint y: 456, distance: 166.5
click at [875, 456] on div "16316 - JUZAN Tipo de cliente: AS (T) Endereço: ESTRADA PALMITAL SN 58 Bairro: …" at bounding box center [780, 392] width 1560 height 784
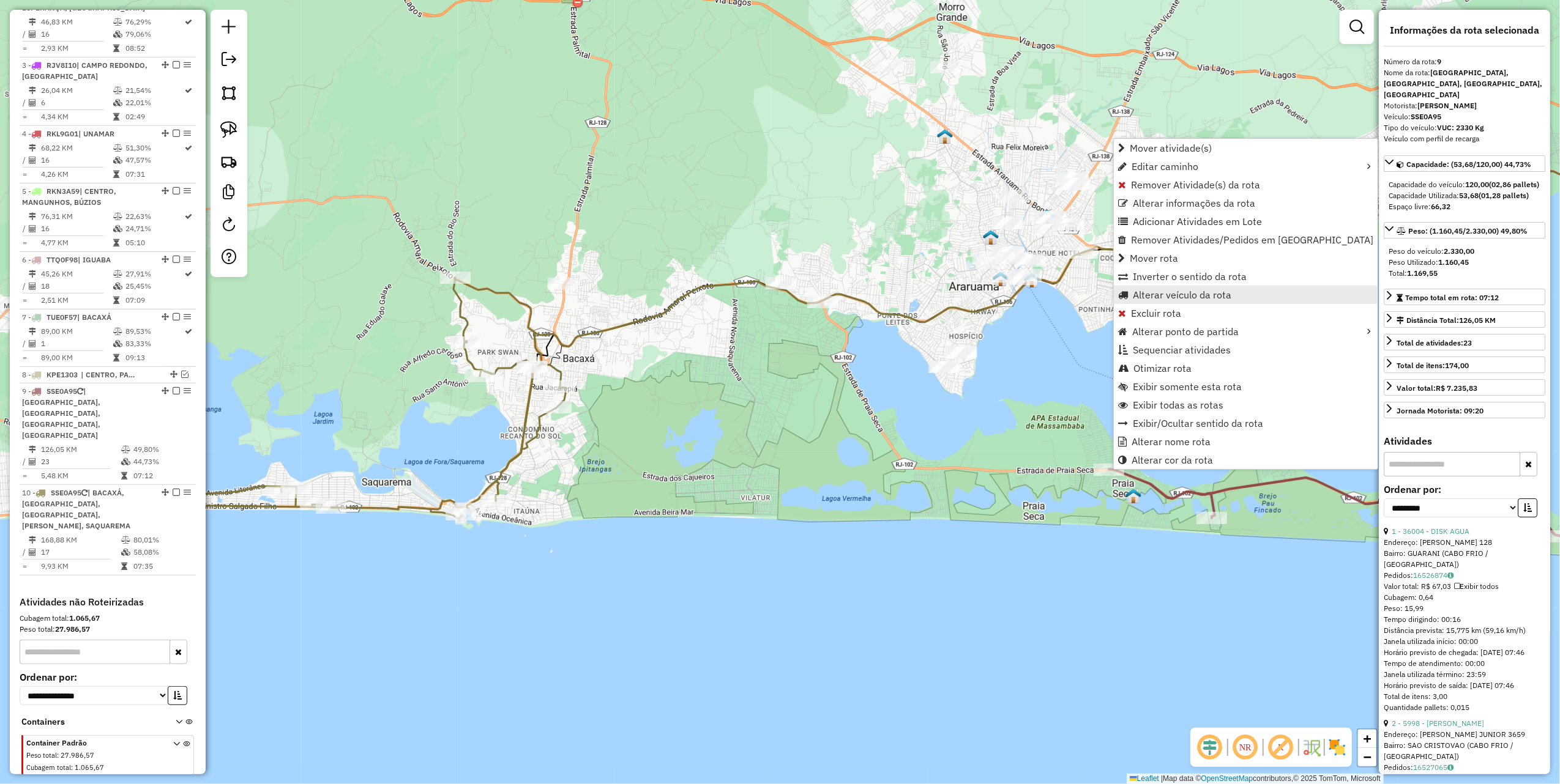
click at [1174, 294] on span "Alterar veículo da rota" at bounding box center [1182, 294] width 98 height 10
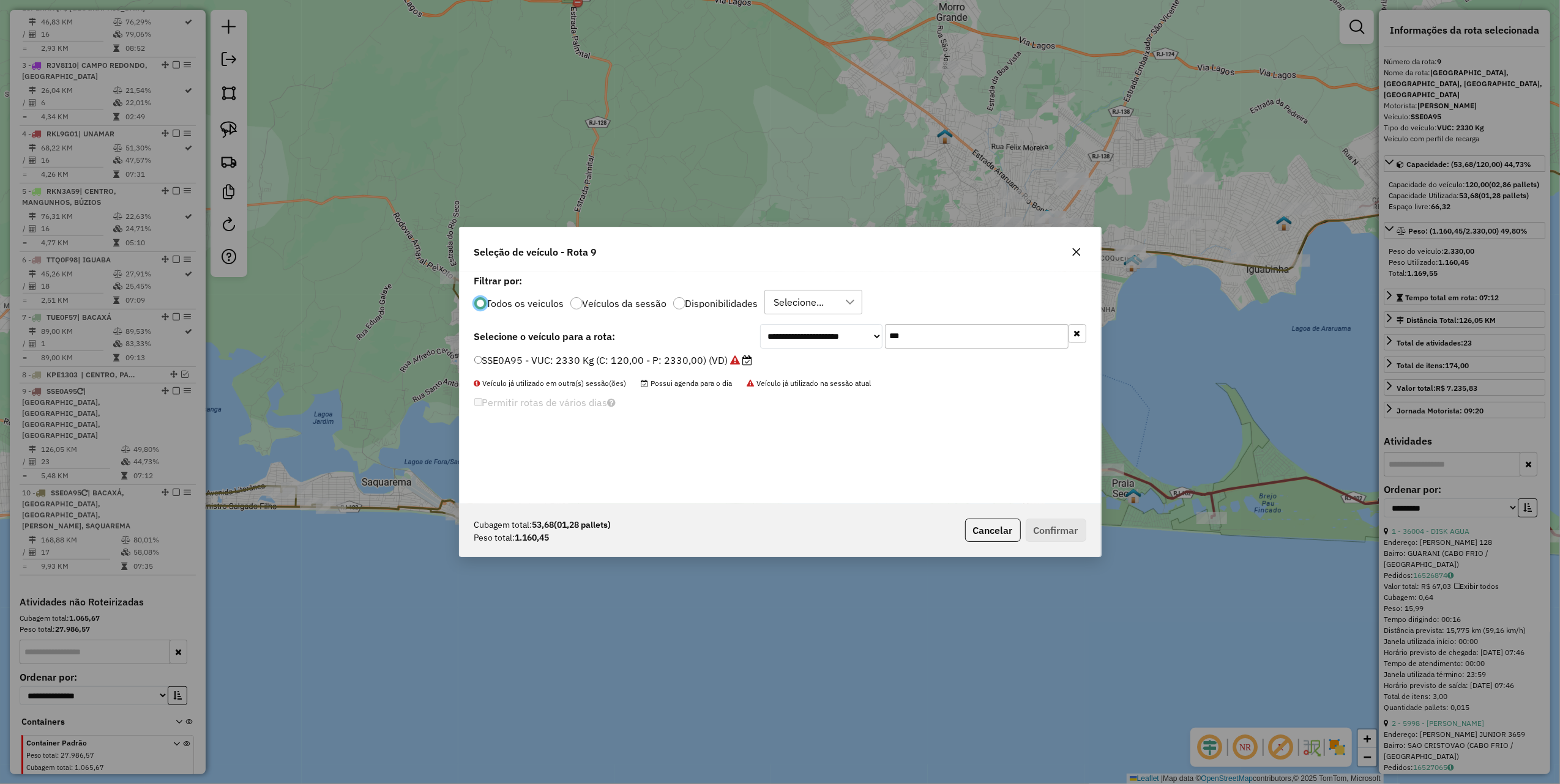
scroll to position [6, 4]
click at [973, 339] on input "***" at bounding box center [976, 337] width 184 height 25
type input "***"
click at [703, 367] on label "SSE0B14 - VUC: 2330 Kg (C: 120,00 - P: 2330,00) (VD)" at bounding box center [607, 360] width 266 height 15
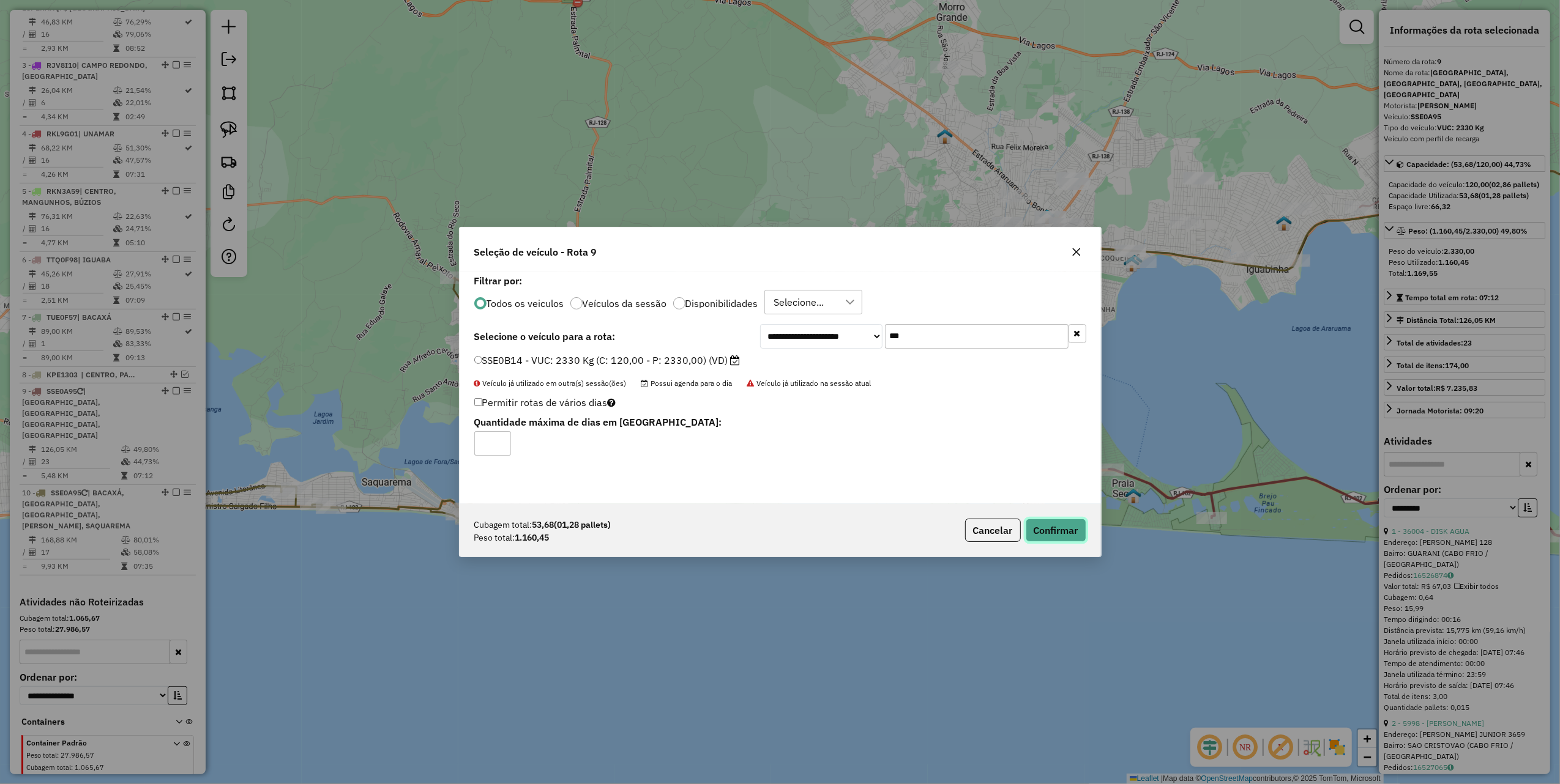
click at [1046, 526] on button "Confirmar" at bounding box center [1055, 530] width 61 height 23
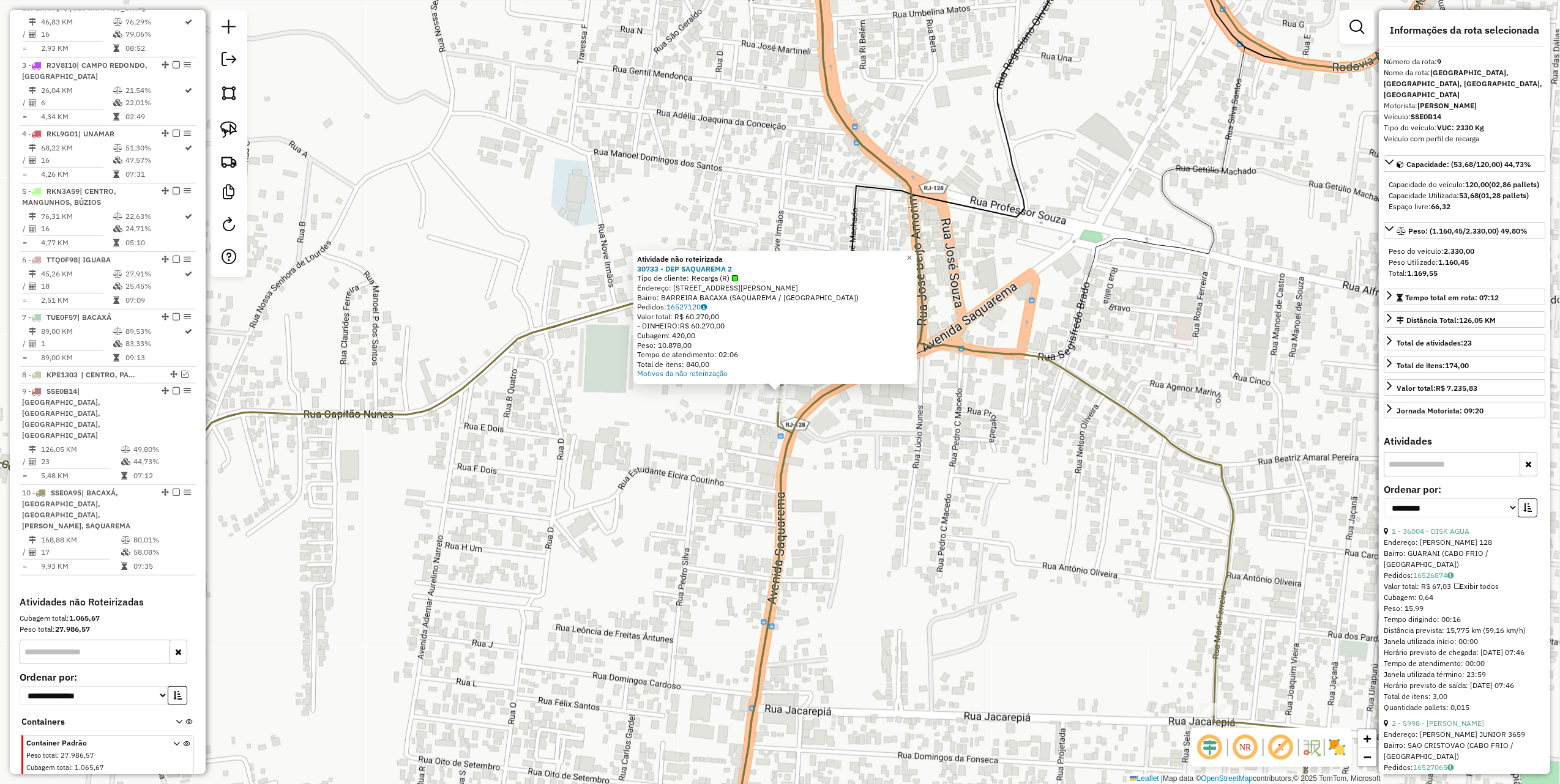
click at [852, 439] on div "Atividade não roteirizada 30733 - DEP SAQUAREMA 2 Tipo de cliente: Recarga (R) …" at bounding box center [780, 392] width 1560 height 784
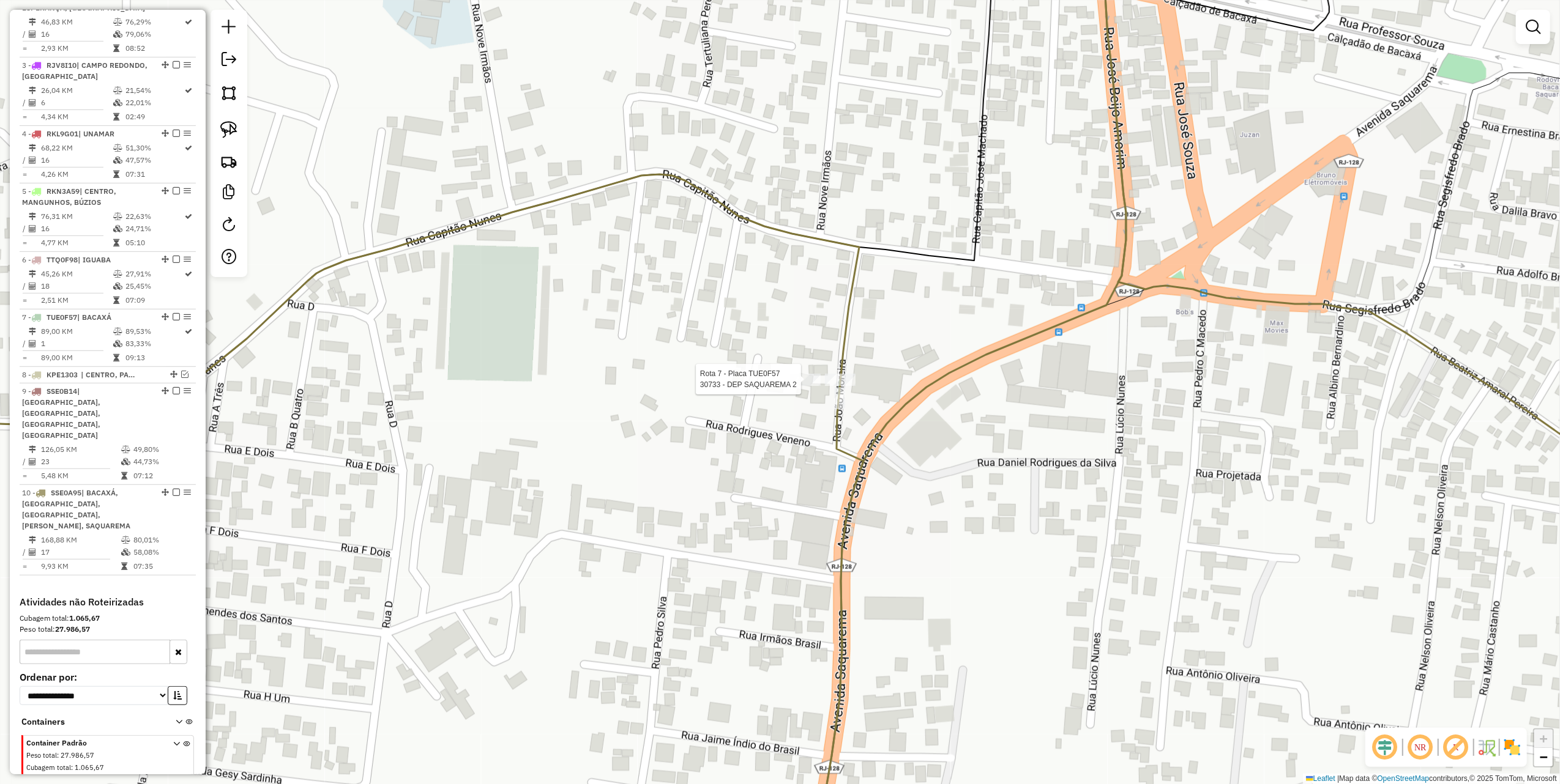
click at [802, 386] on div at bounding box center [806, 380] width 31 height 12
select select "**********"
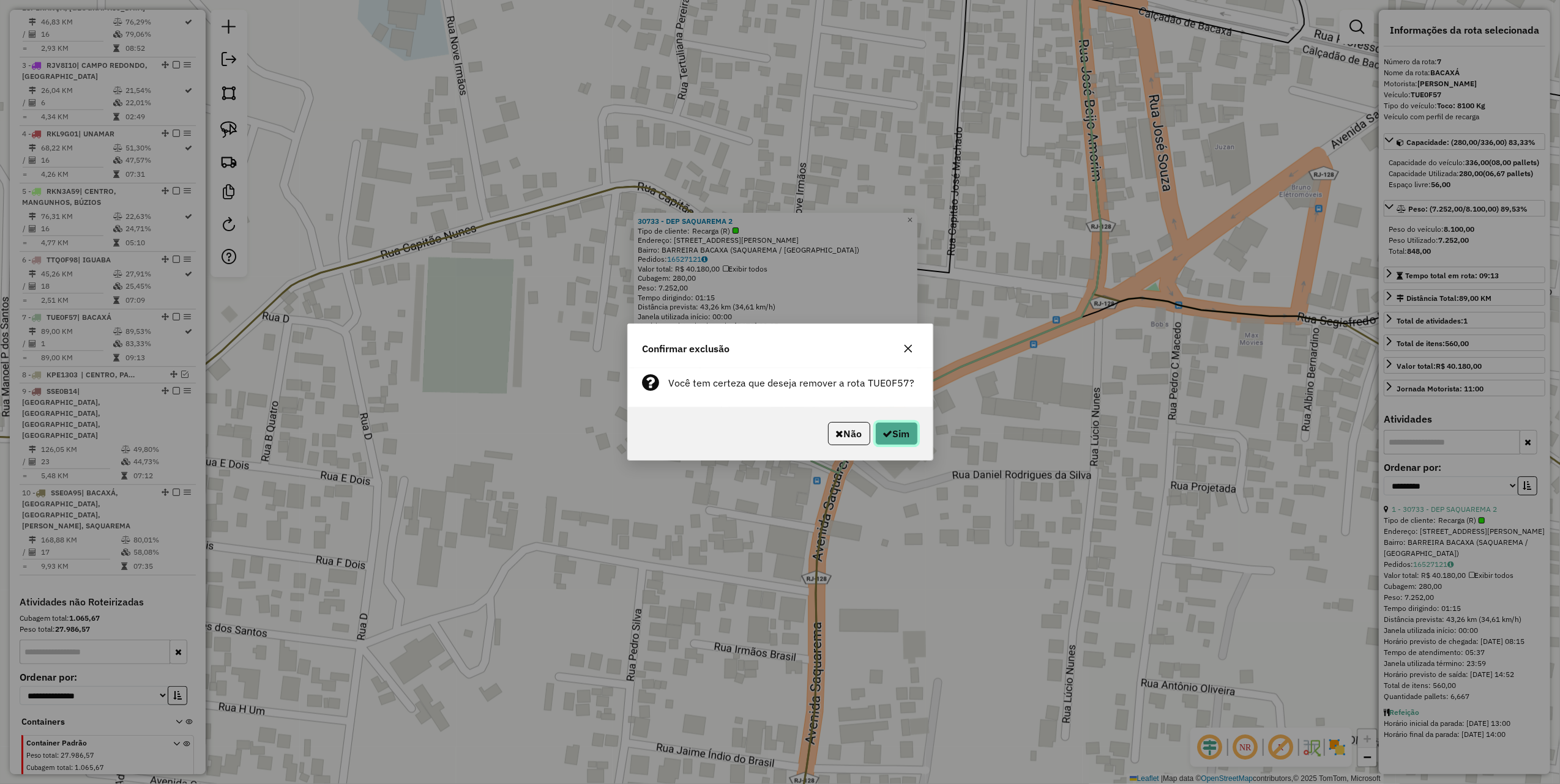
click at [895, 433] on button "Sim" at bounding box center [896, 433] width 43 height 23
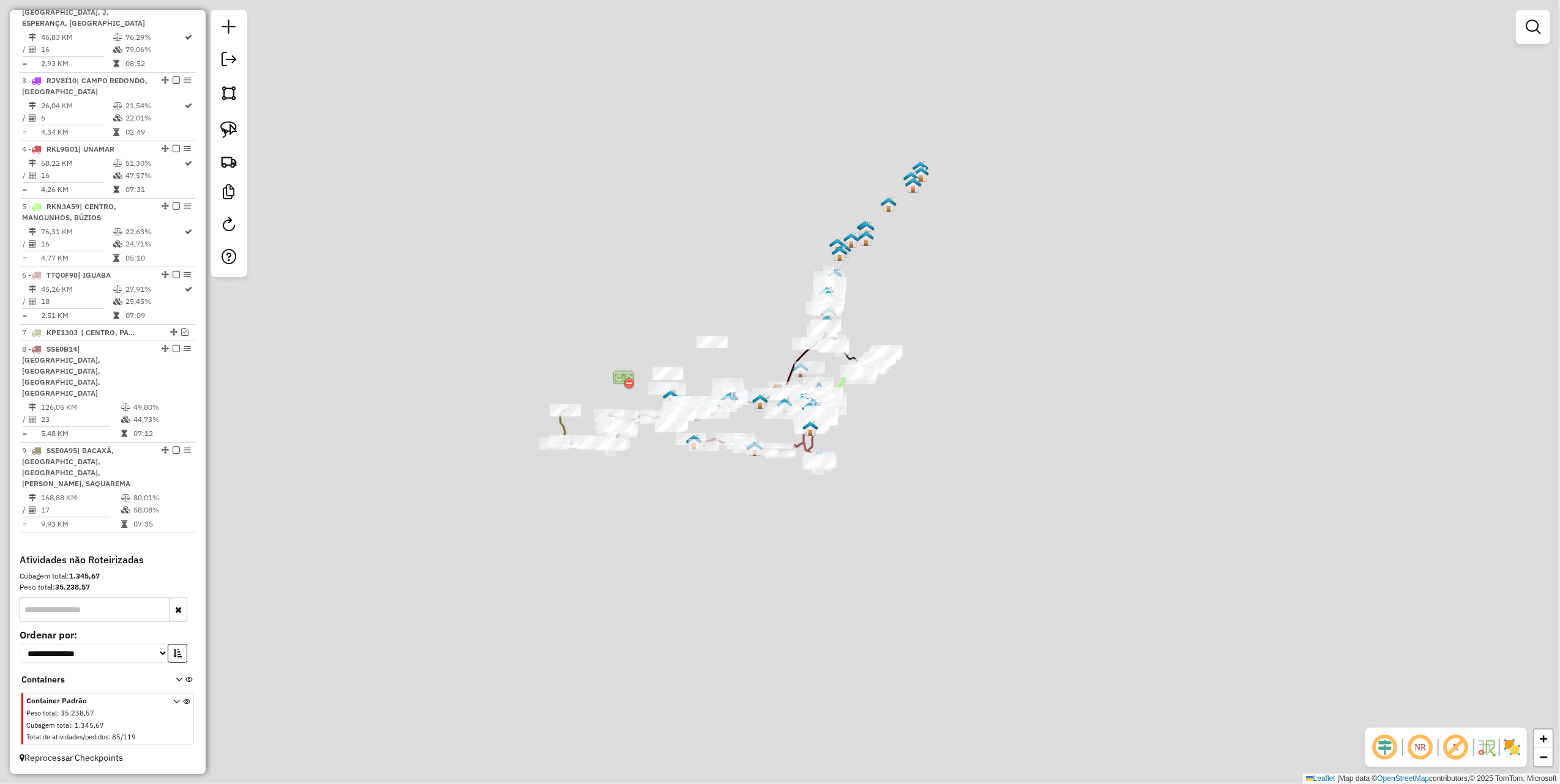
scroll to position [542, 0]
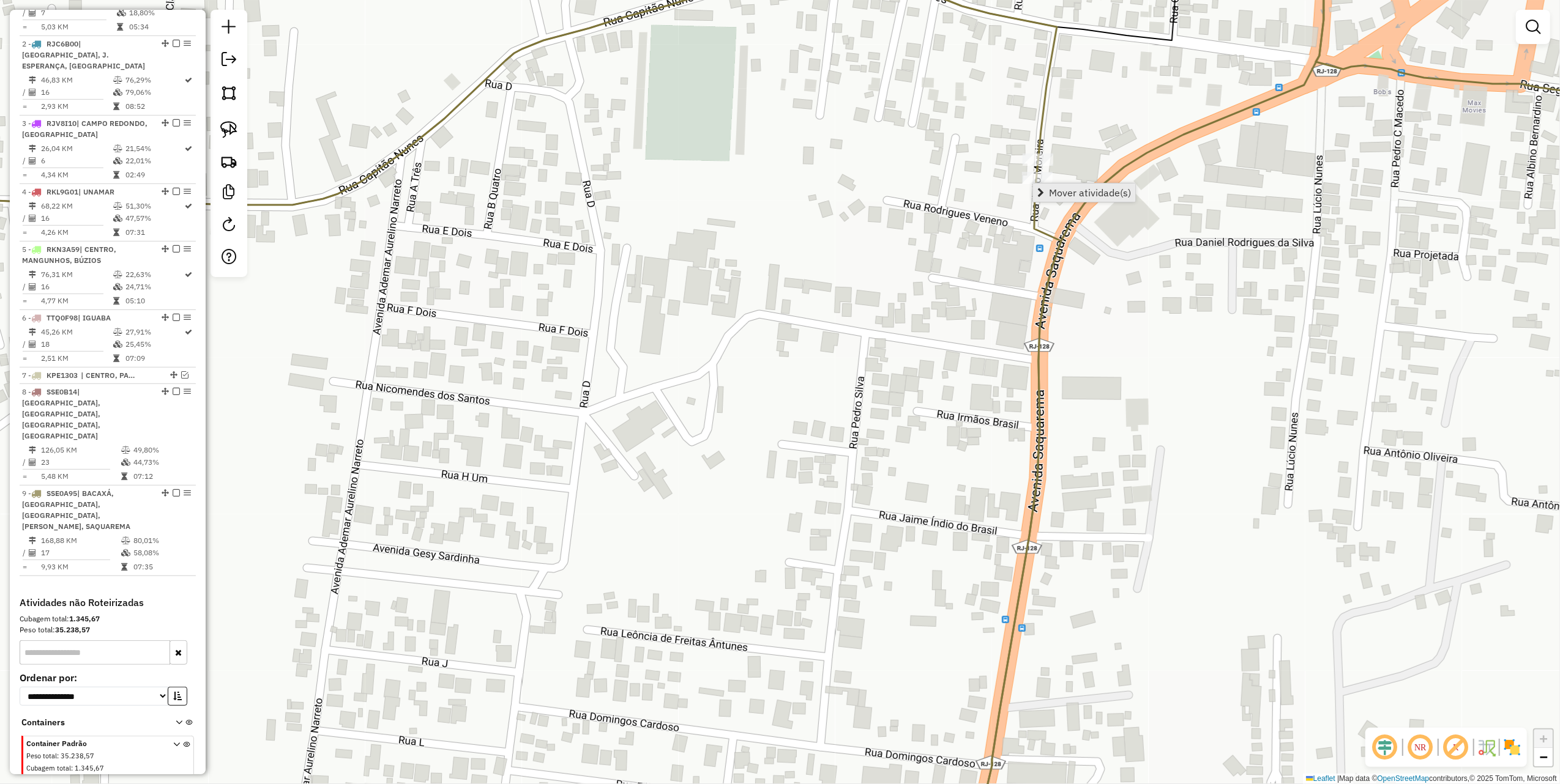
click at [1066, 188] on span "Mover atividade(s)" at bounding box center [1090, 192] width 82 height 10
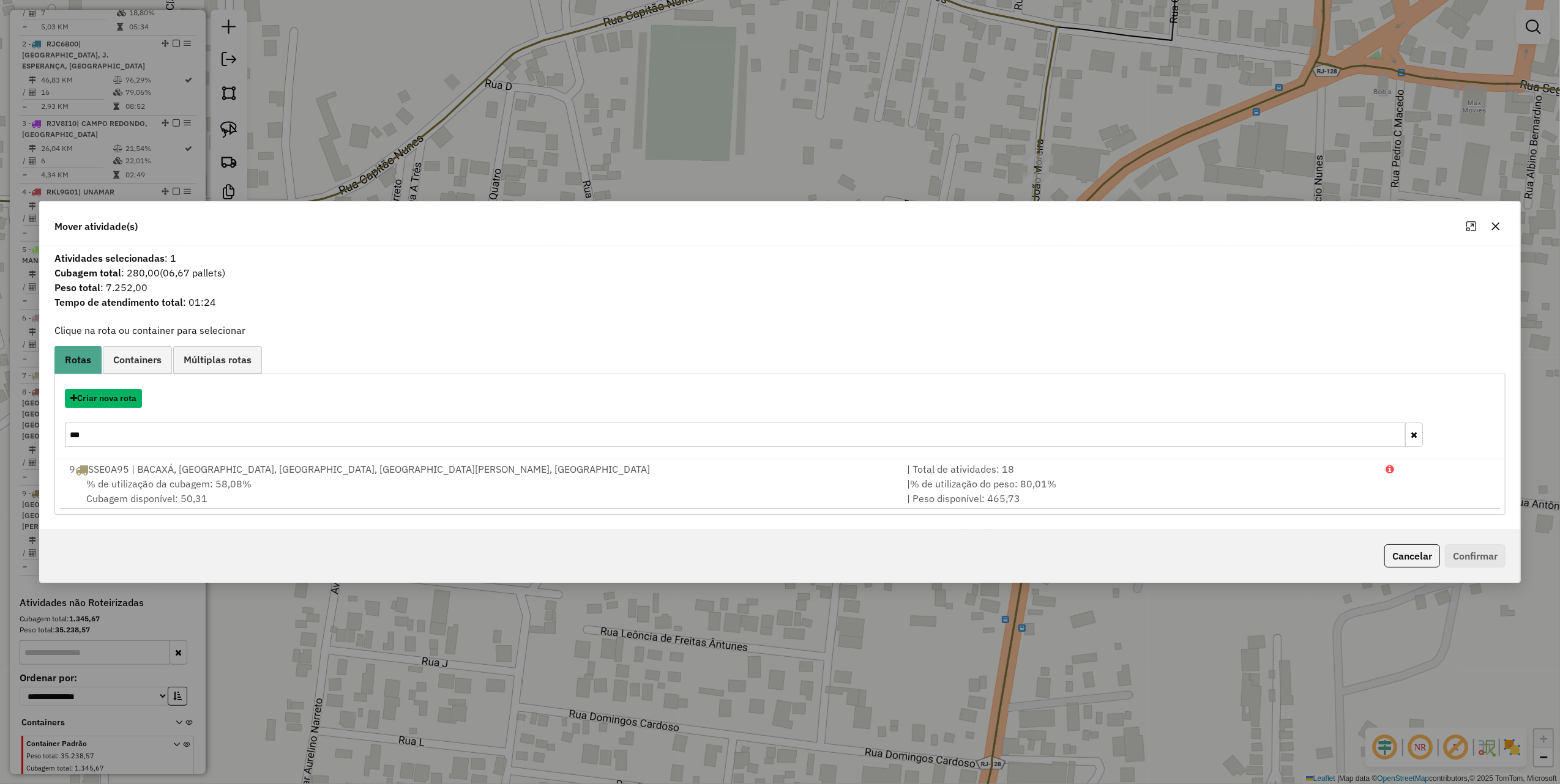
click at [131, 403] on button "Criar nova rota" at bounding box center [104, 399] width 77 height 19
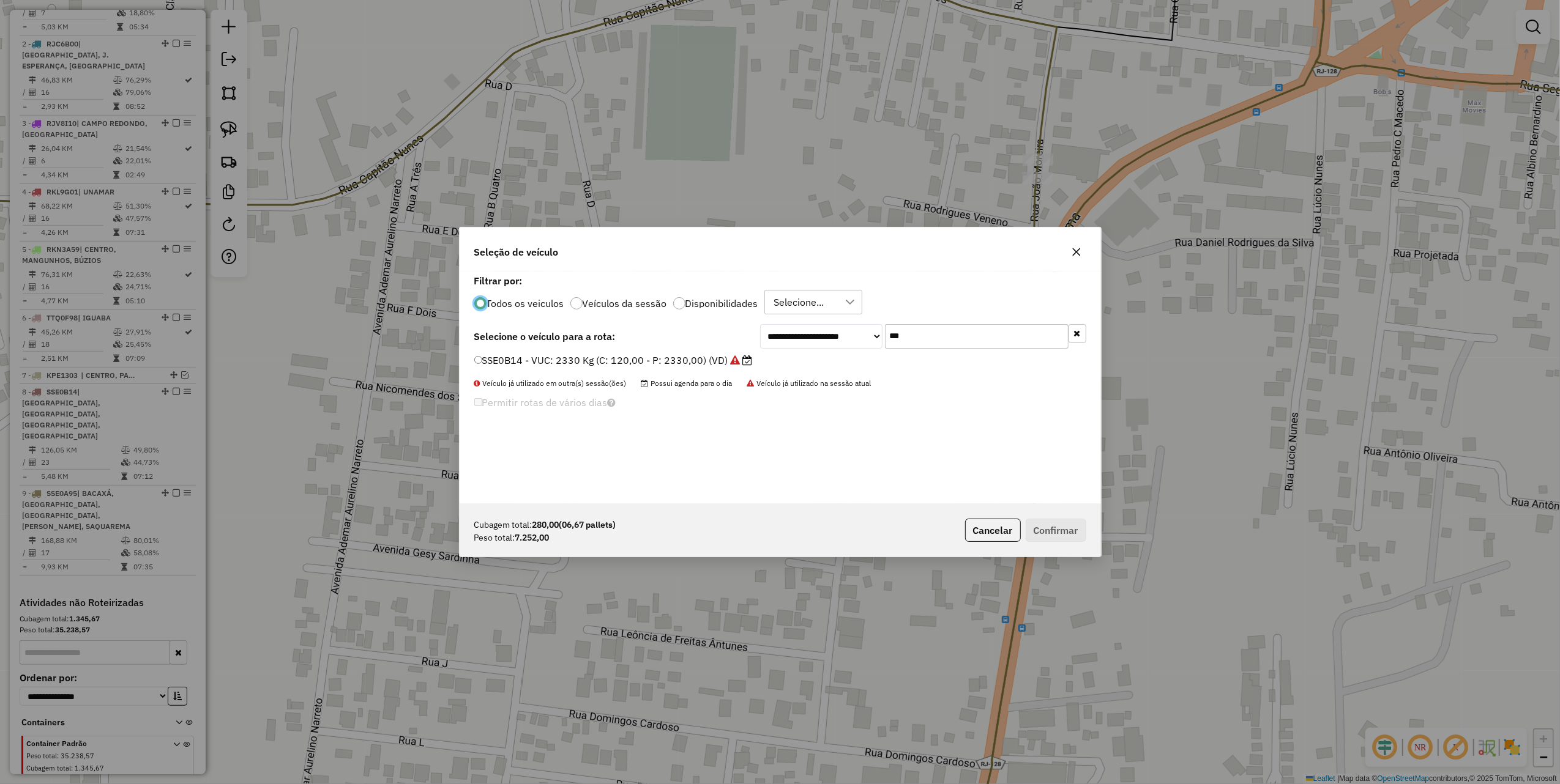
scroll to position [6, 4]
click at [915, 338] on input "***" at bounding box center [976, 337] width 184 height 25
type input "****"
drag, startPoint x: 743, startPoint y: 359, endPoint x: 767, endPoint y: 378, distance: 30.6
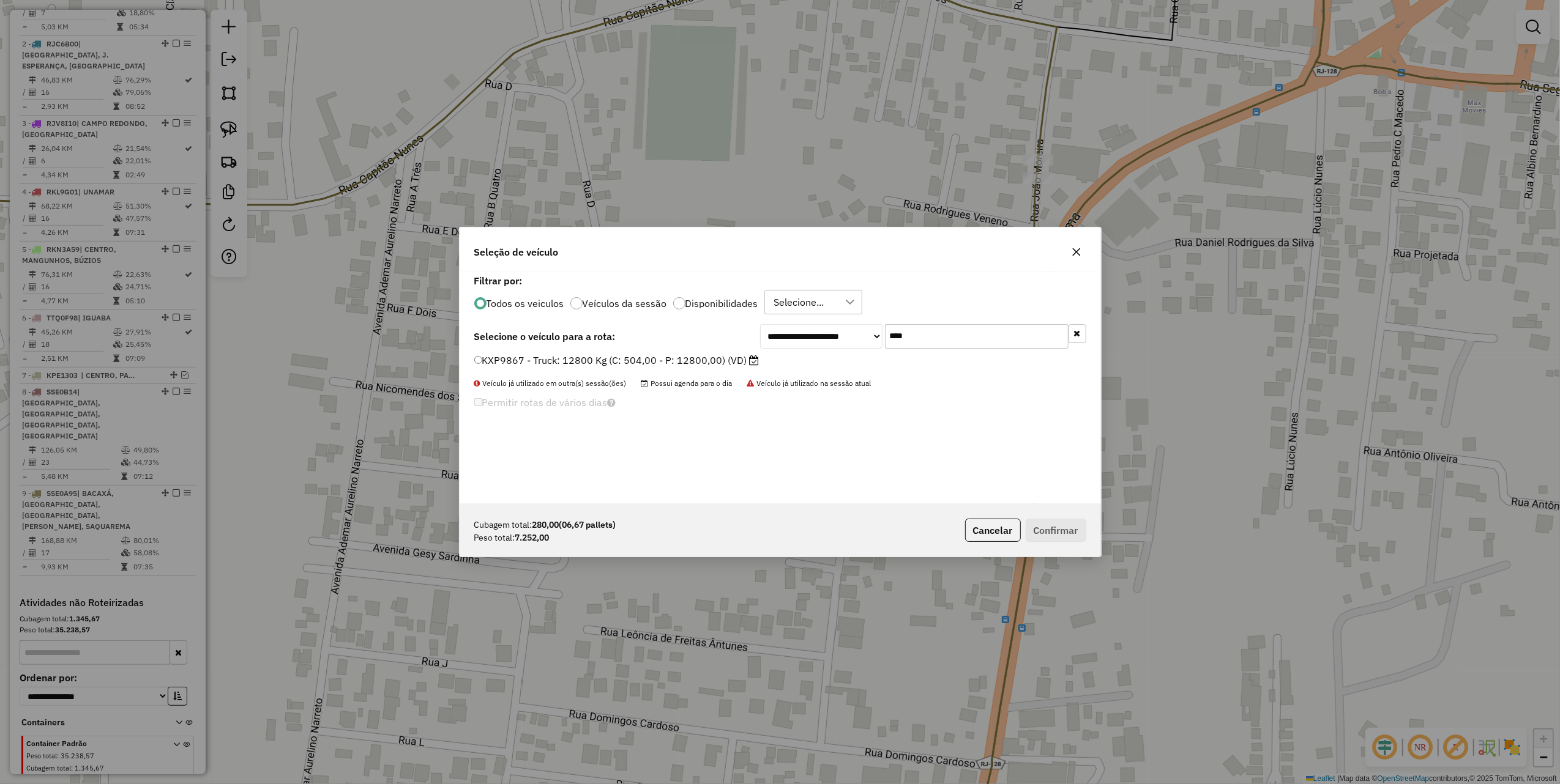
click at [743, 359] on label "KXP9867 - Truck: 12800 Kg (C: 504,00 - P: 12800,00) (VD)" at bounding box center [616, 360] width 285 height 15
click at [1068, 534] on button "Confirmar" at bounding box center [1055, 530] width 61 height 23
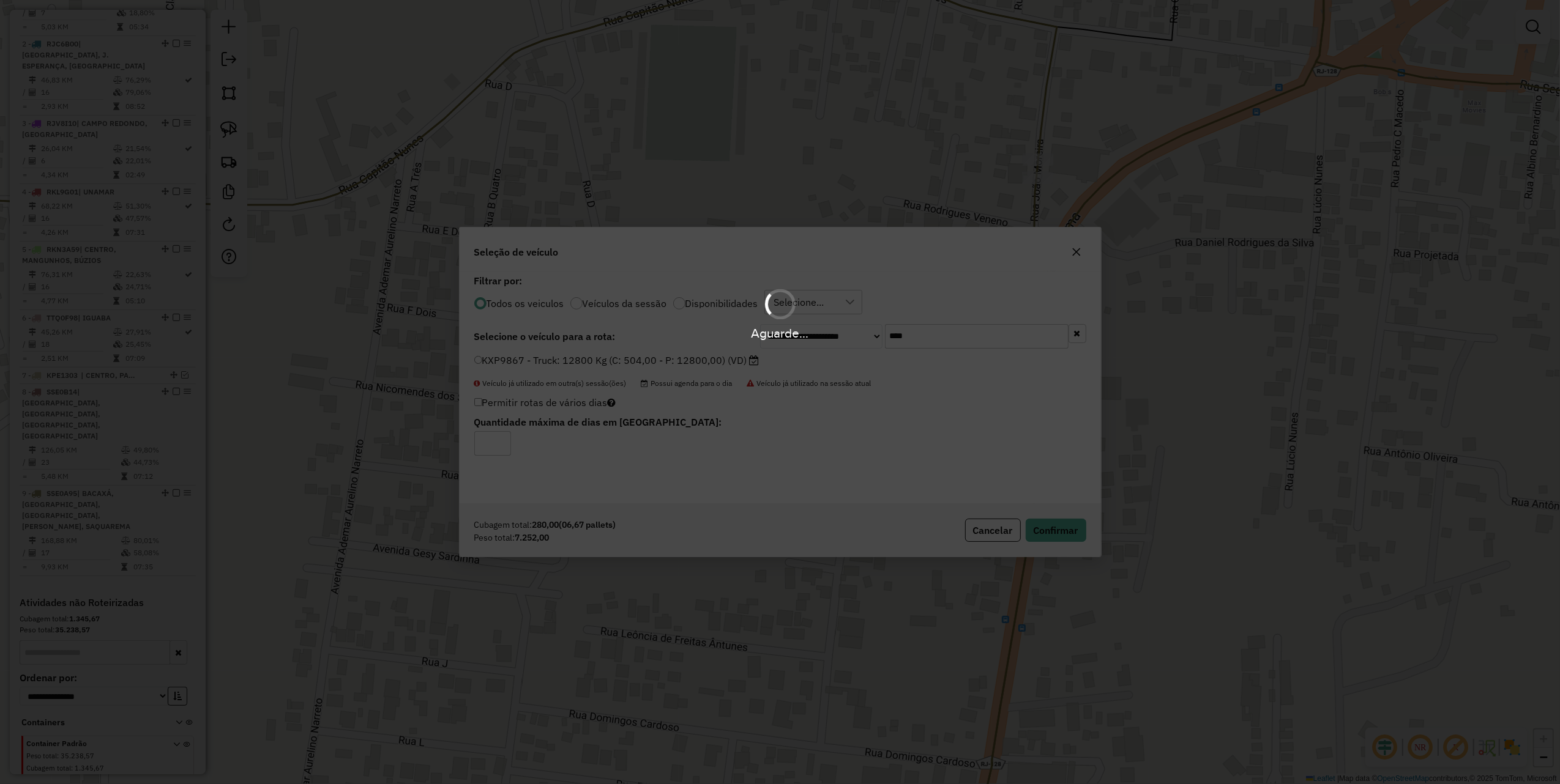
scroll to position [600, 0]
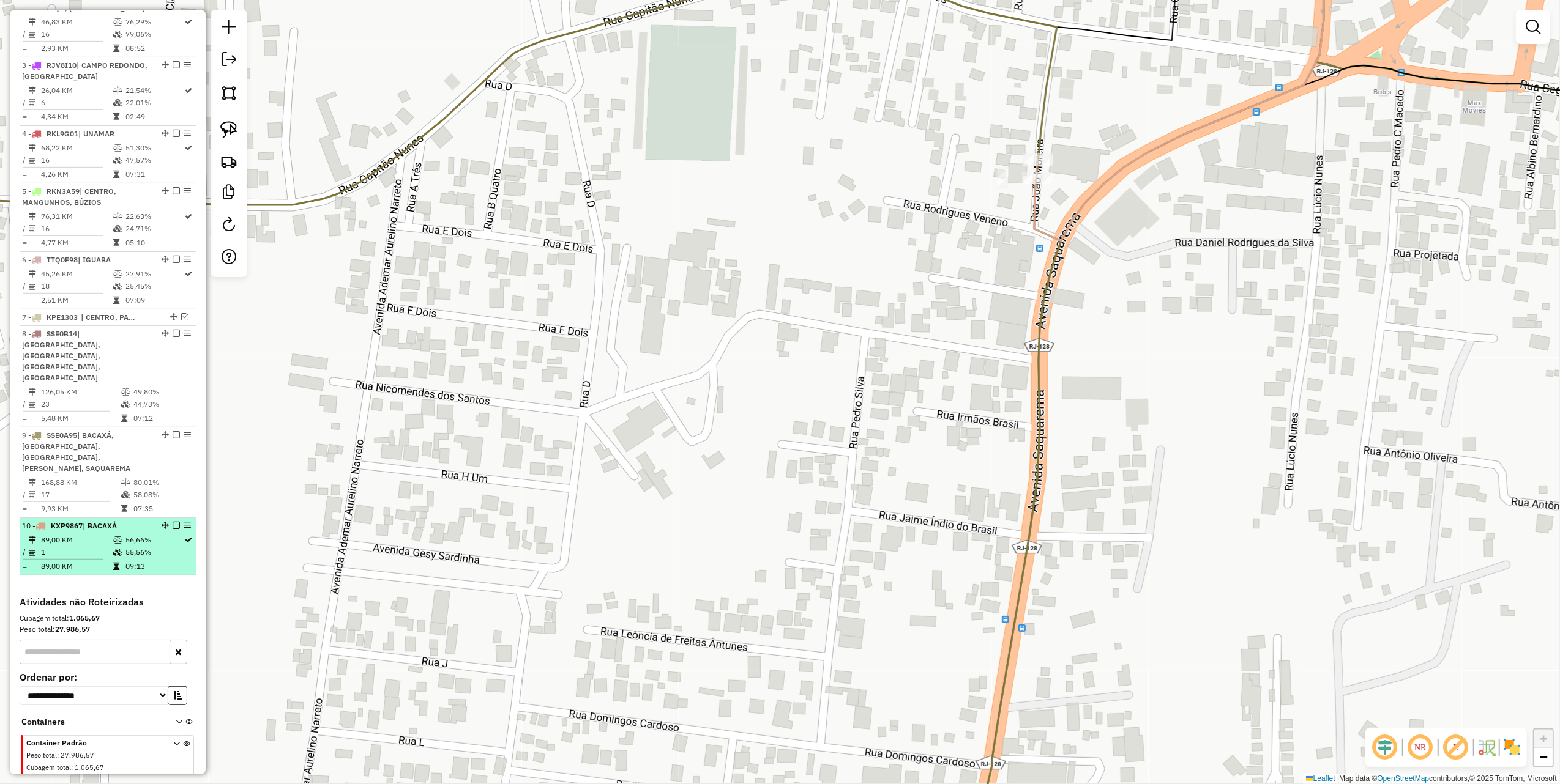
click at [174, 522] on em at bounding box center [176, 526] width 7 height 7
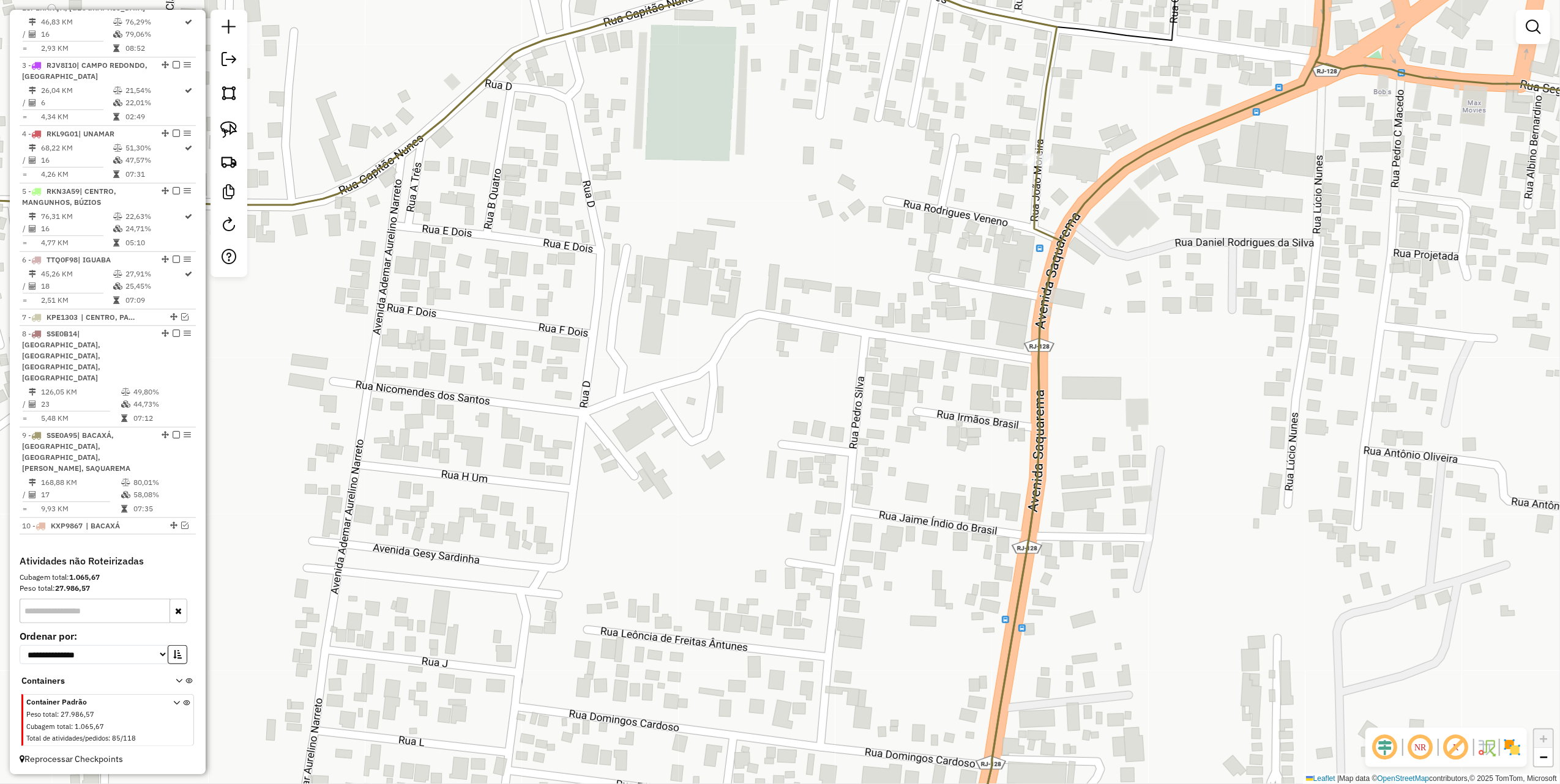
scroll to position [559, 0]
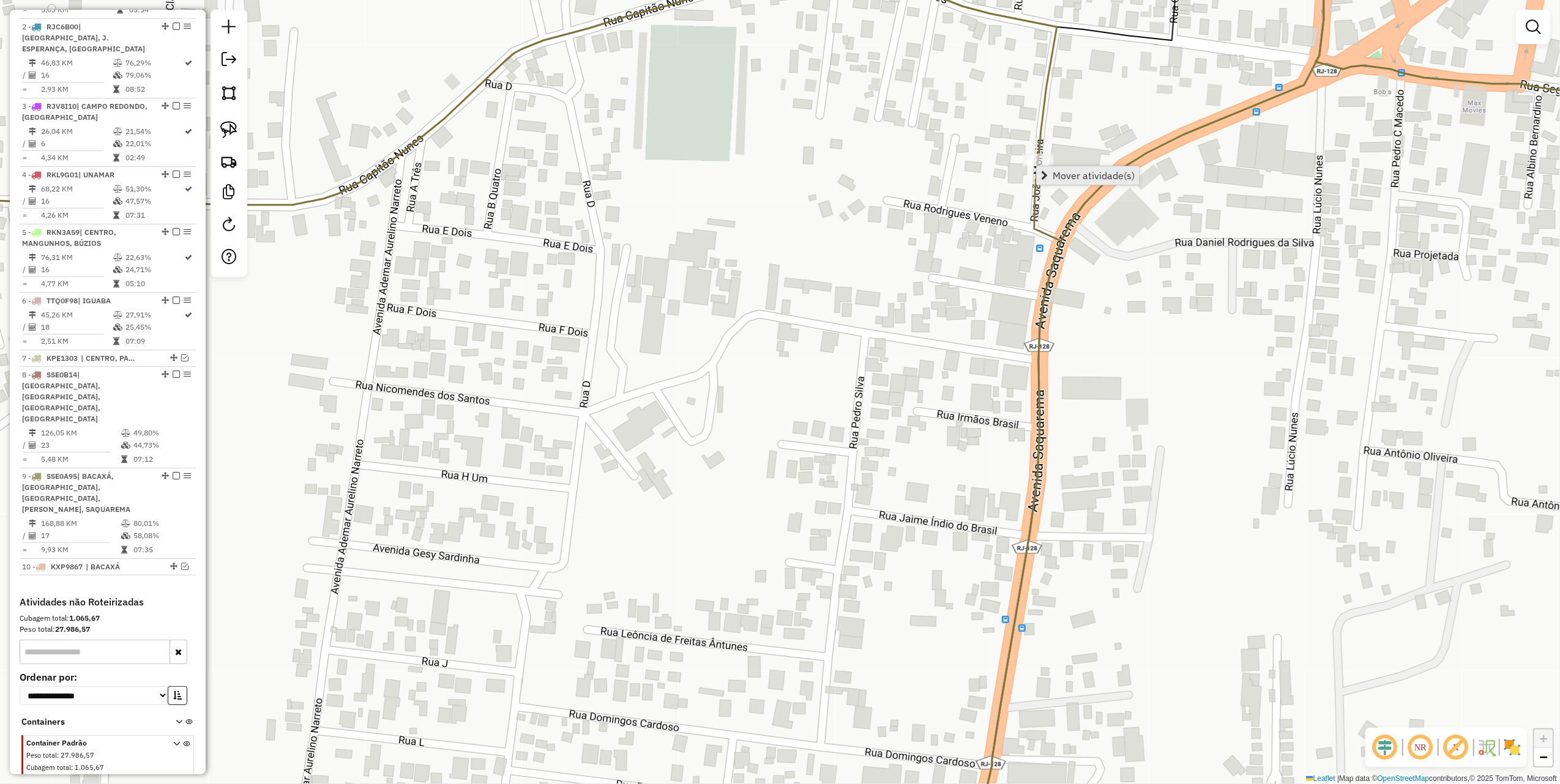
click at [1092, 175] on span "Mover atividade(s)" at bounding box center [1093, 175] width 82 height 10
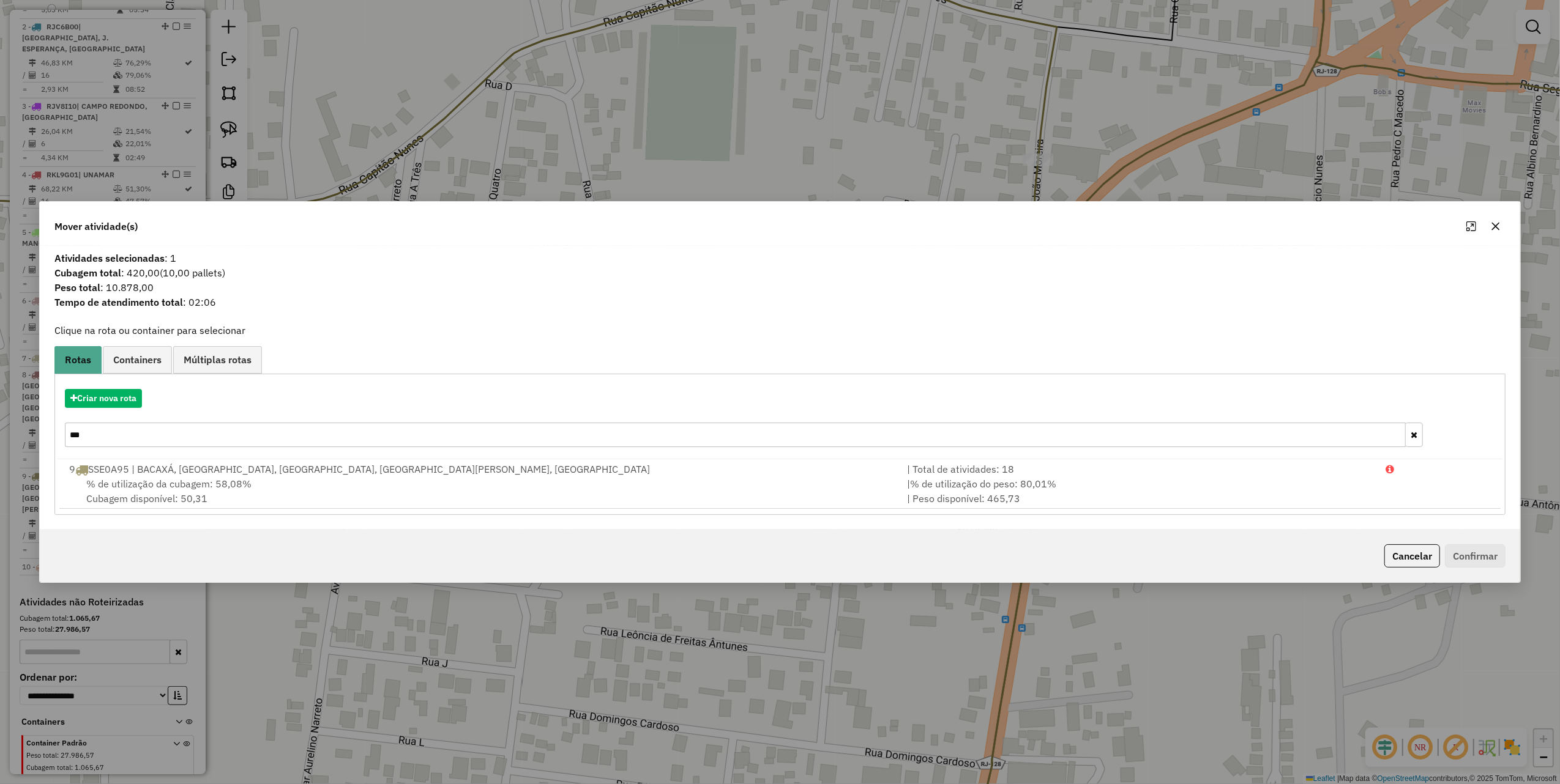
click at [111, 443] on input "***" at bounding box center [735, 435] width 1341 height 25
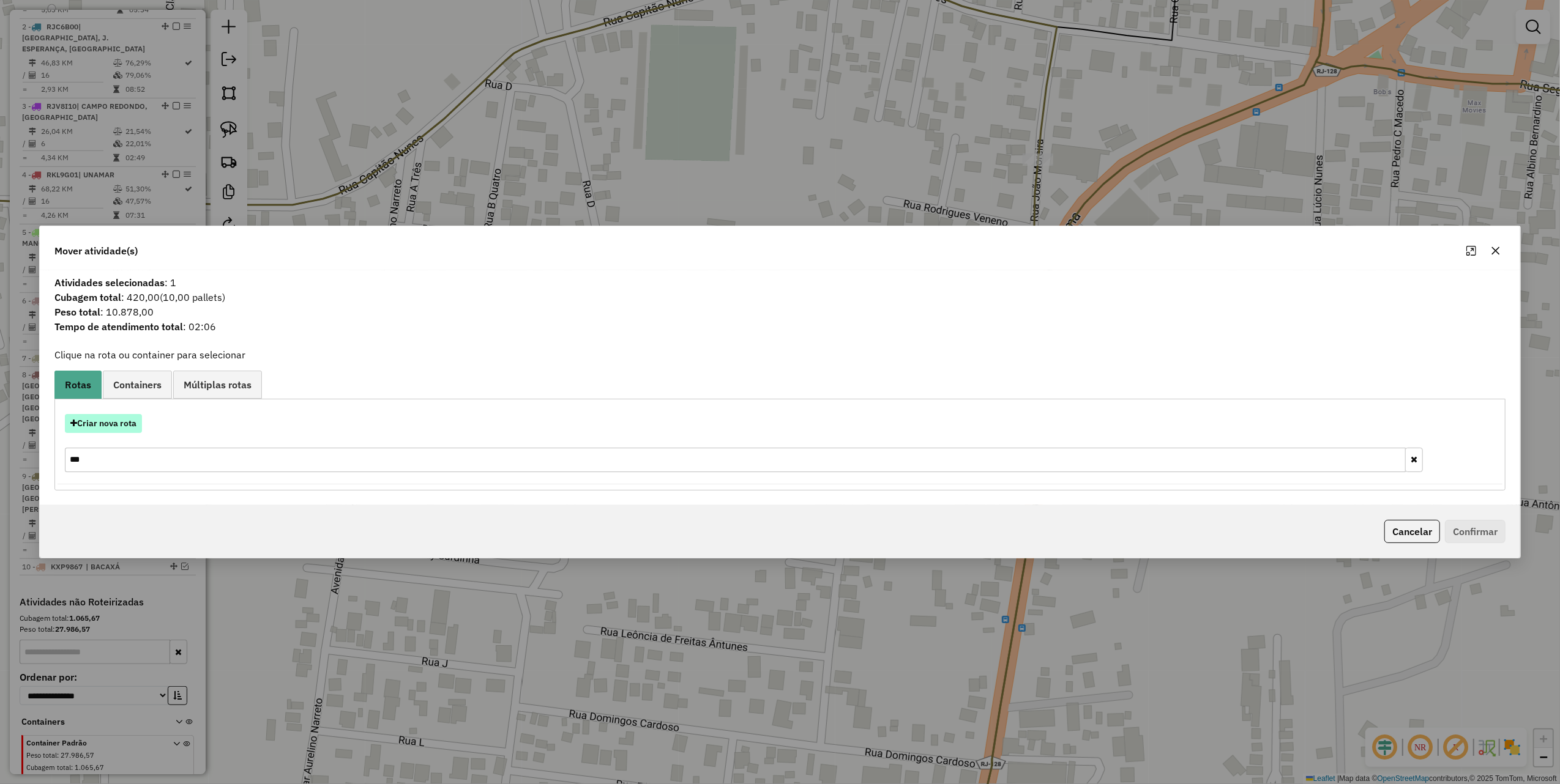
type input "***"
click at [126, 414] on button "Criar nova rota" at bounding box center [104, 424] width 77 height 19
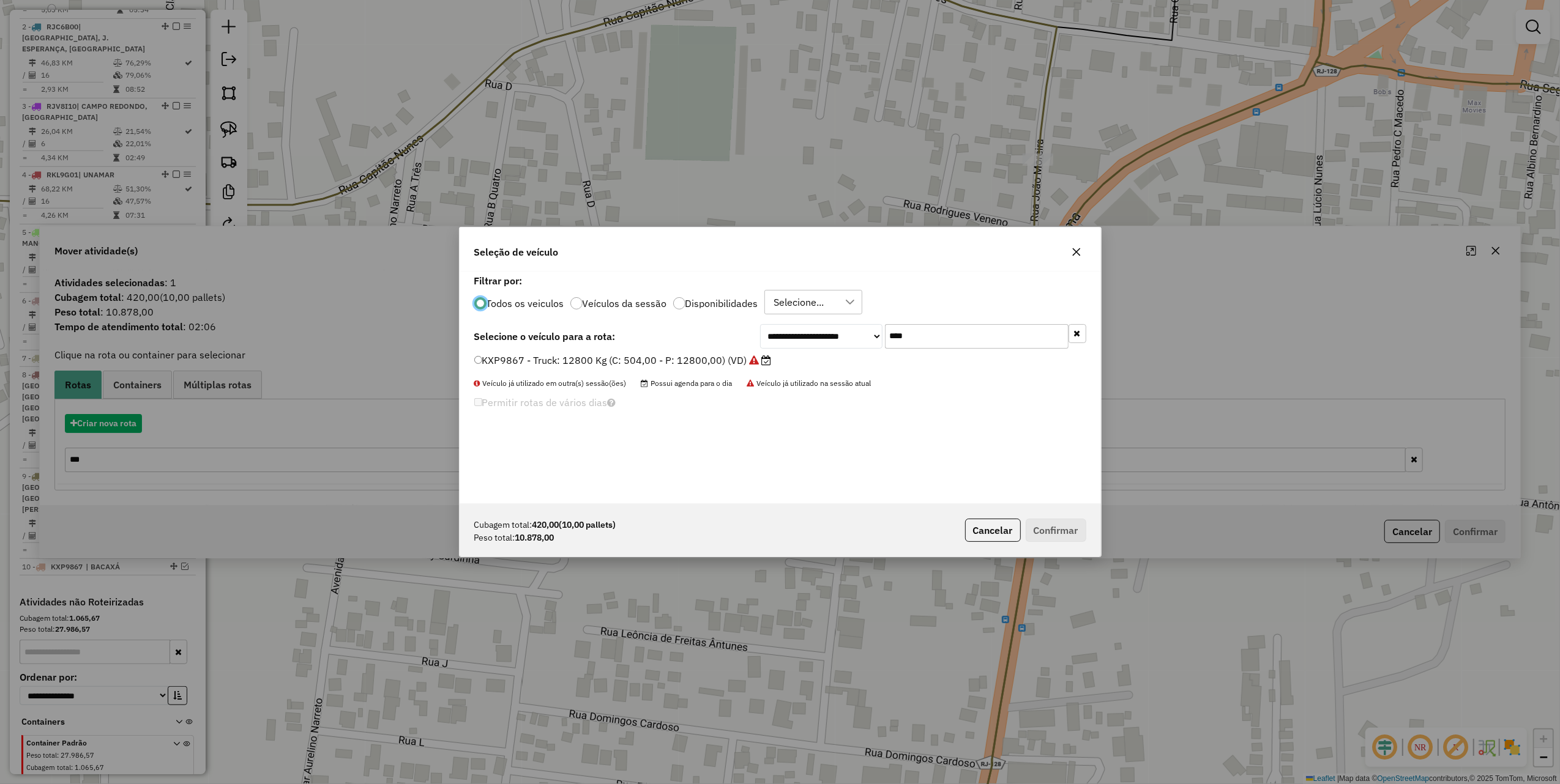
scroll to position [6, 4]
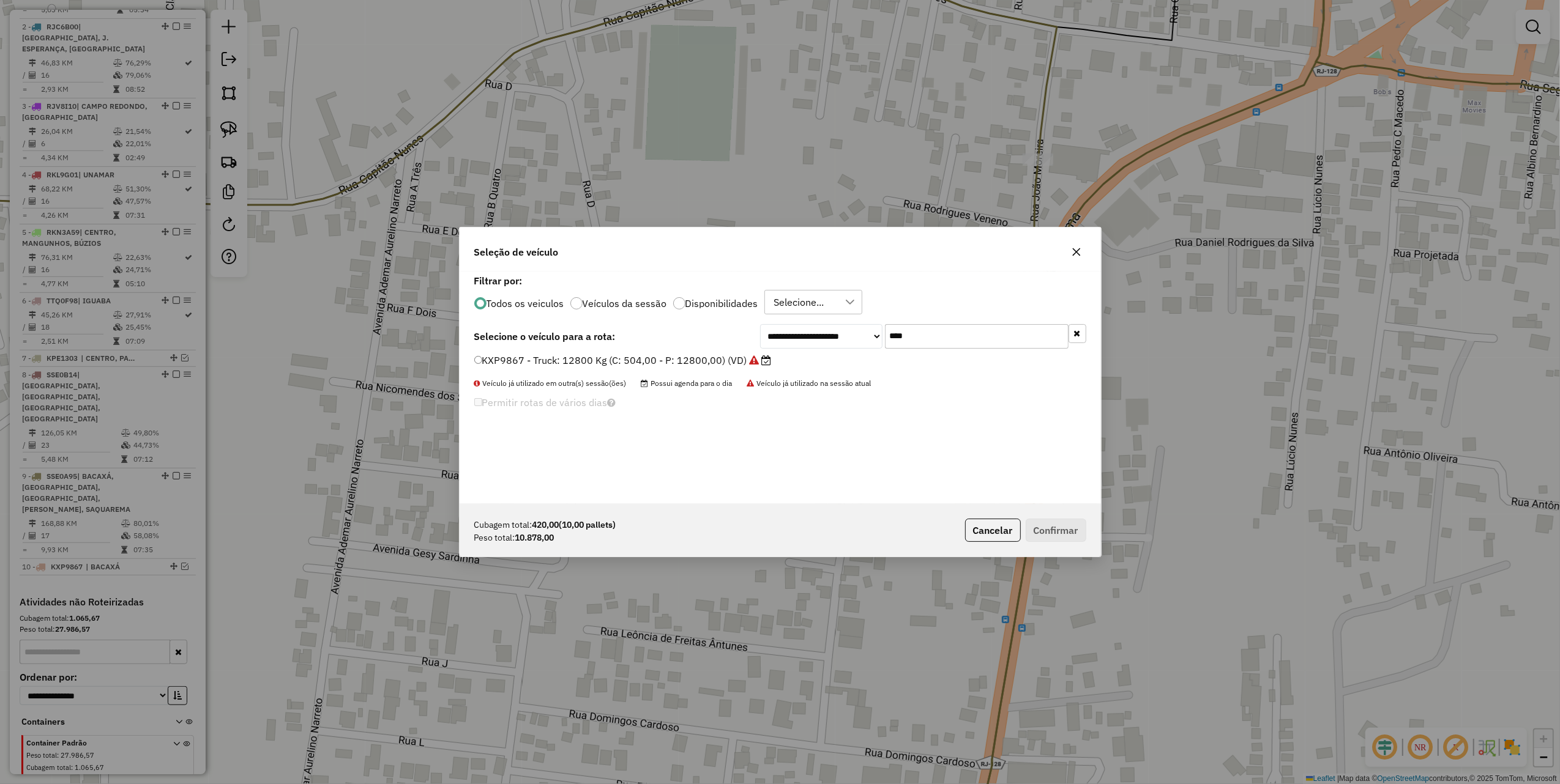
click at [988, 331] on input "****" at bounding box center [976, 337] width 184 height 25
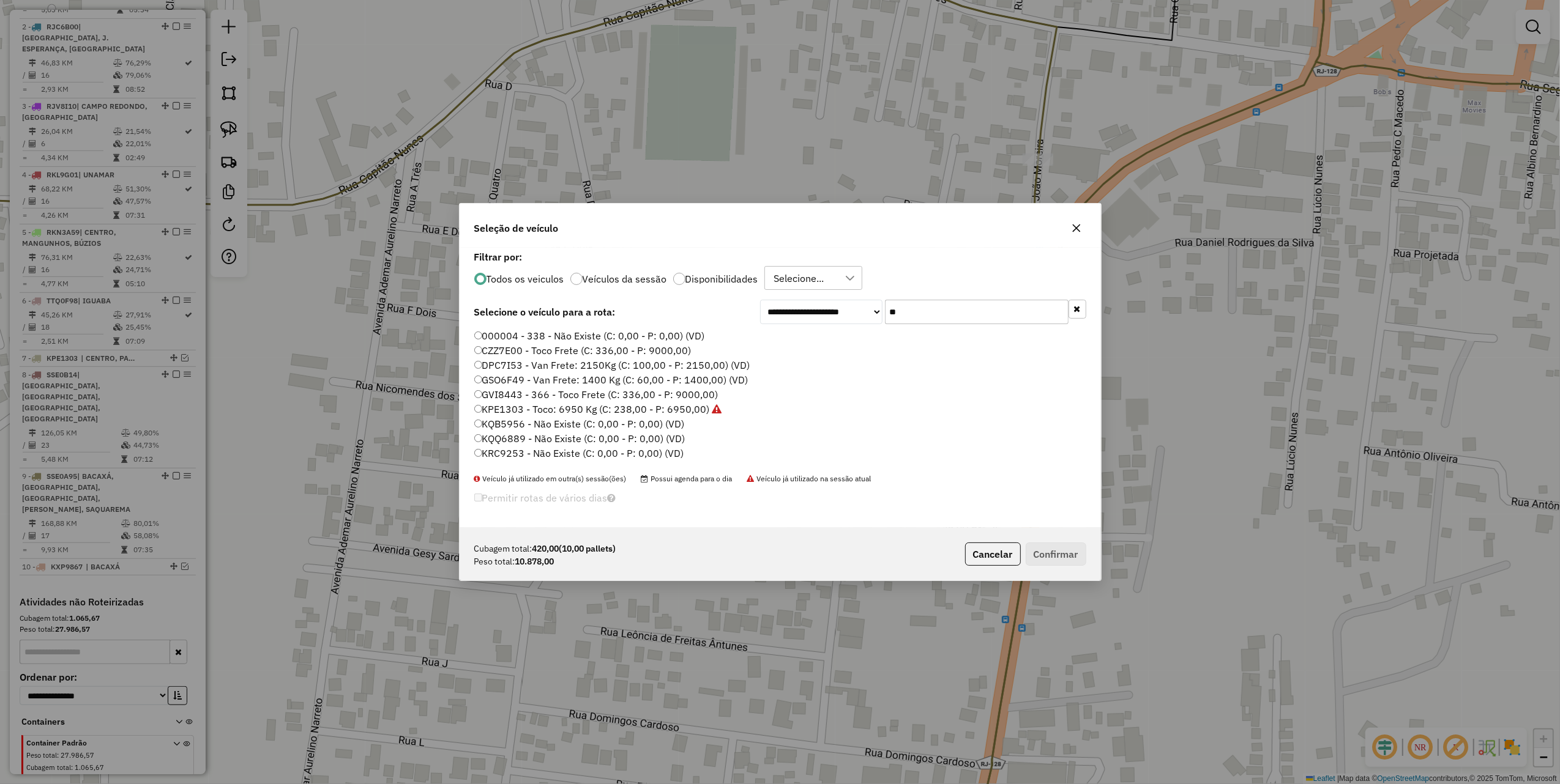
type input "*"
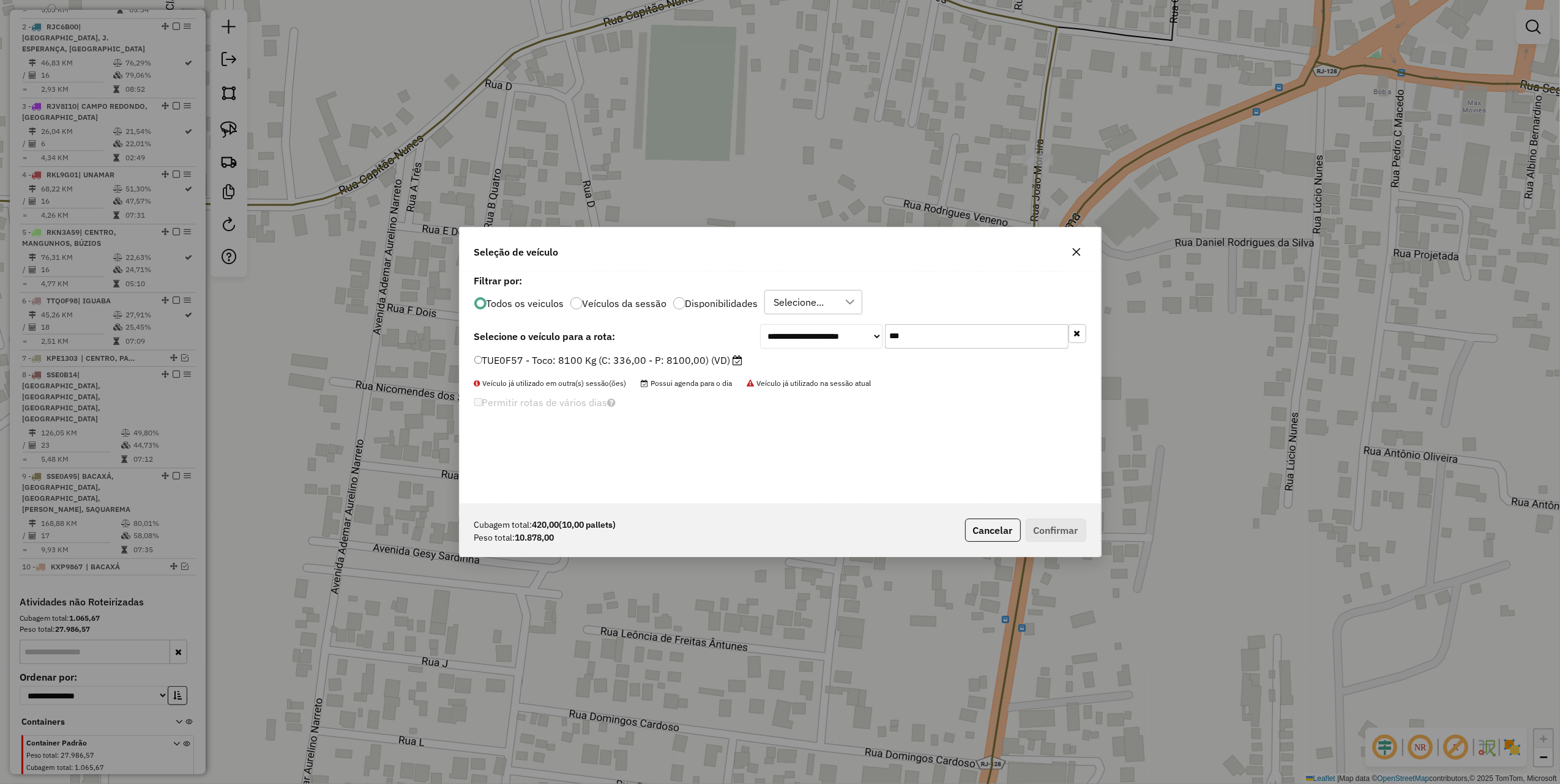
type input "***"
click at [708, 359] on label "TUE0F57 - Toco: 8100 Kg (C: 336,00 - P: 8100,00) (VD)" at bounding box center [609, 360] width 269 height 15
click at [1050, 522] on button "Confirmar" at bounding box center [1055, 530] width 61 height 23
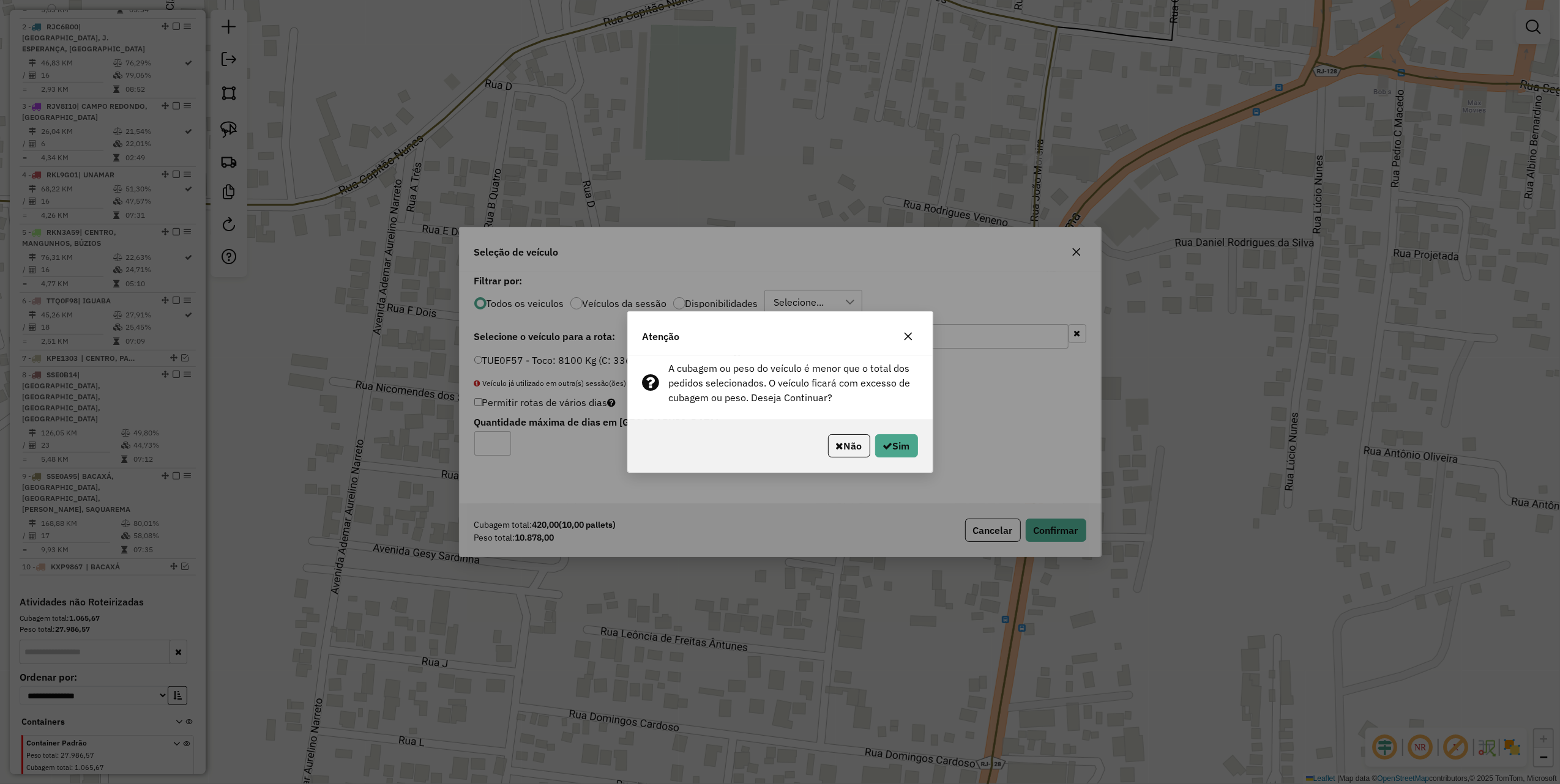
click at [900, 330] on button "button" at bounding box center [908, 337] width 19 height 19
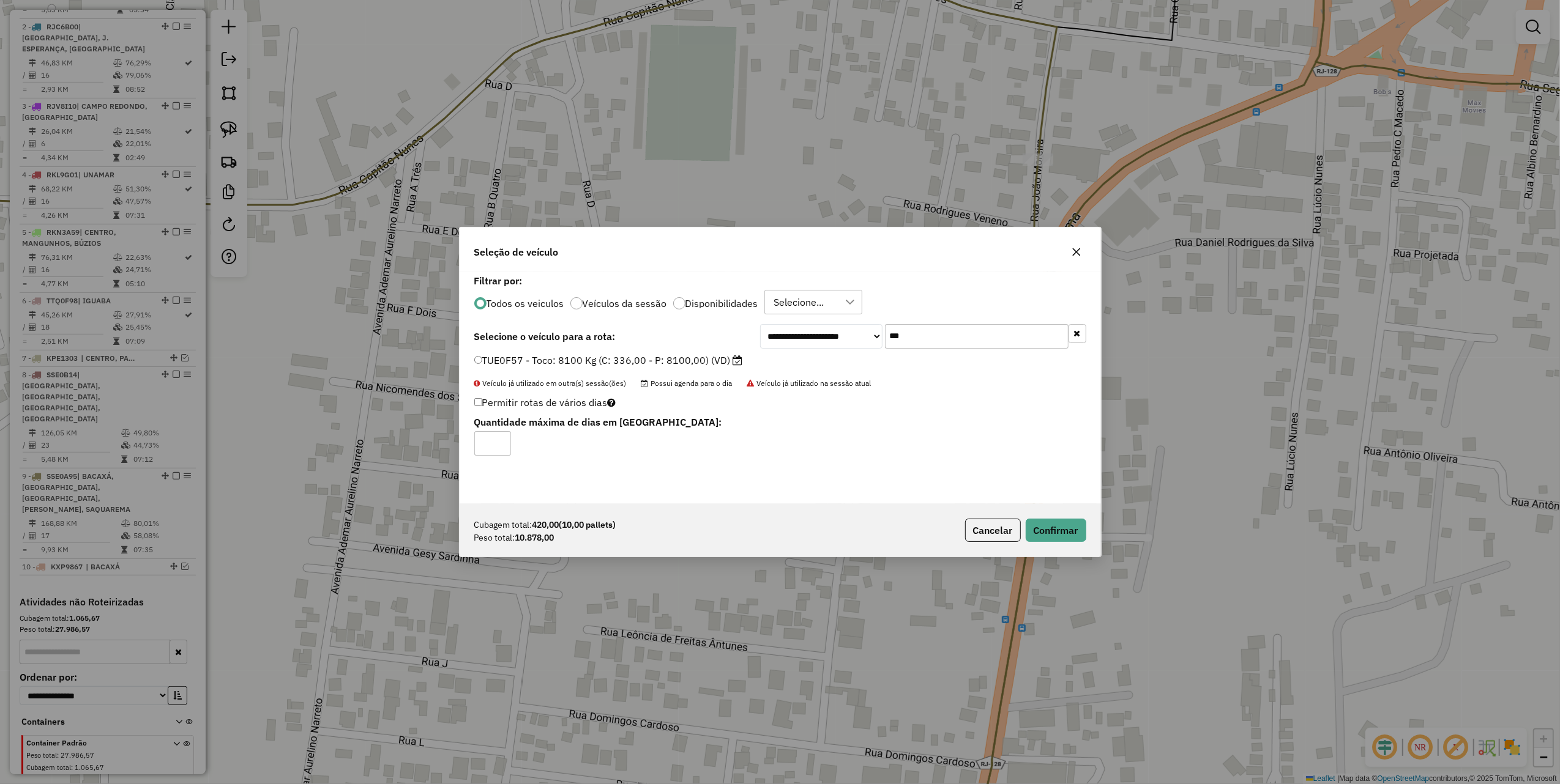
click at [1076, 252] on icon "button" at bounding box center [1075, 252] width 8 height 8
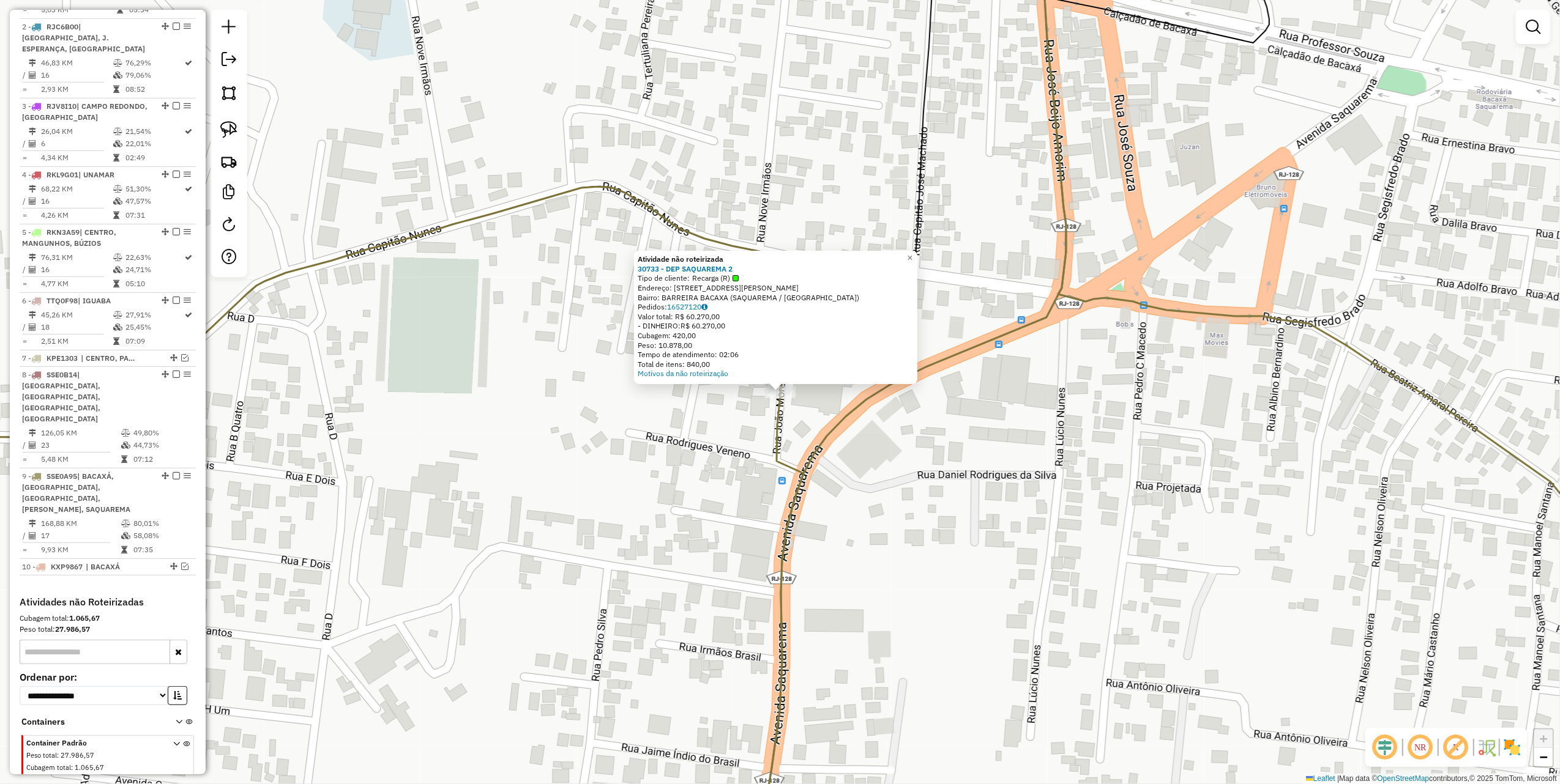
click at [838, 436] on icon at bounding box center [911, 393] width 310 height 942
select select "**********"
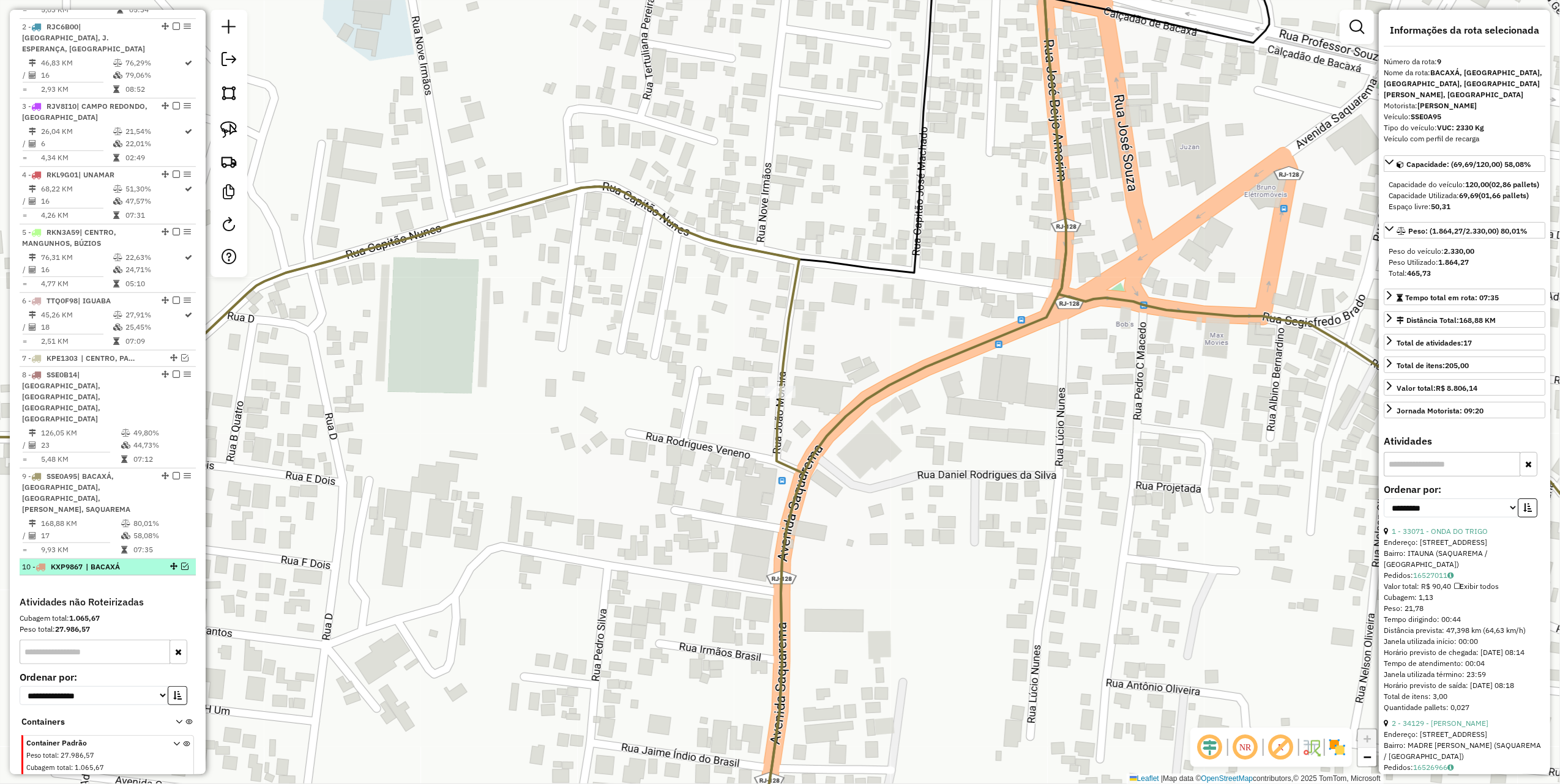
click at [176, 563] on div at bounding box center [172, 566] width 37 height 7
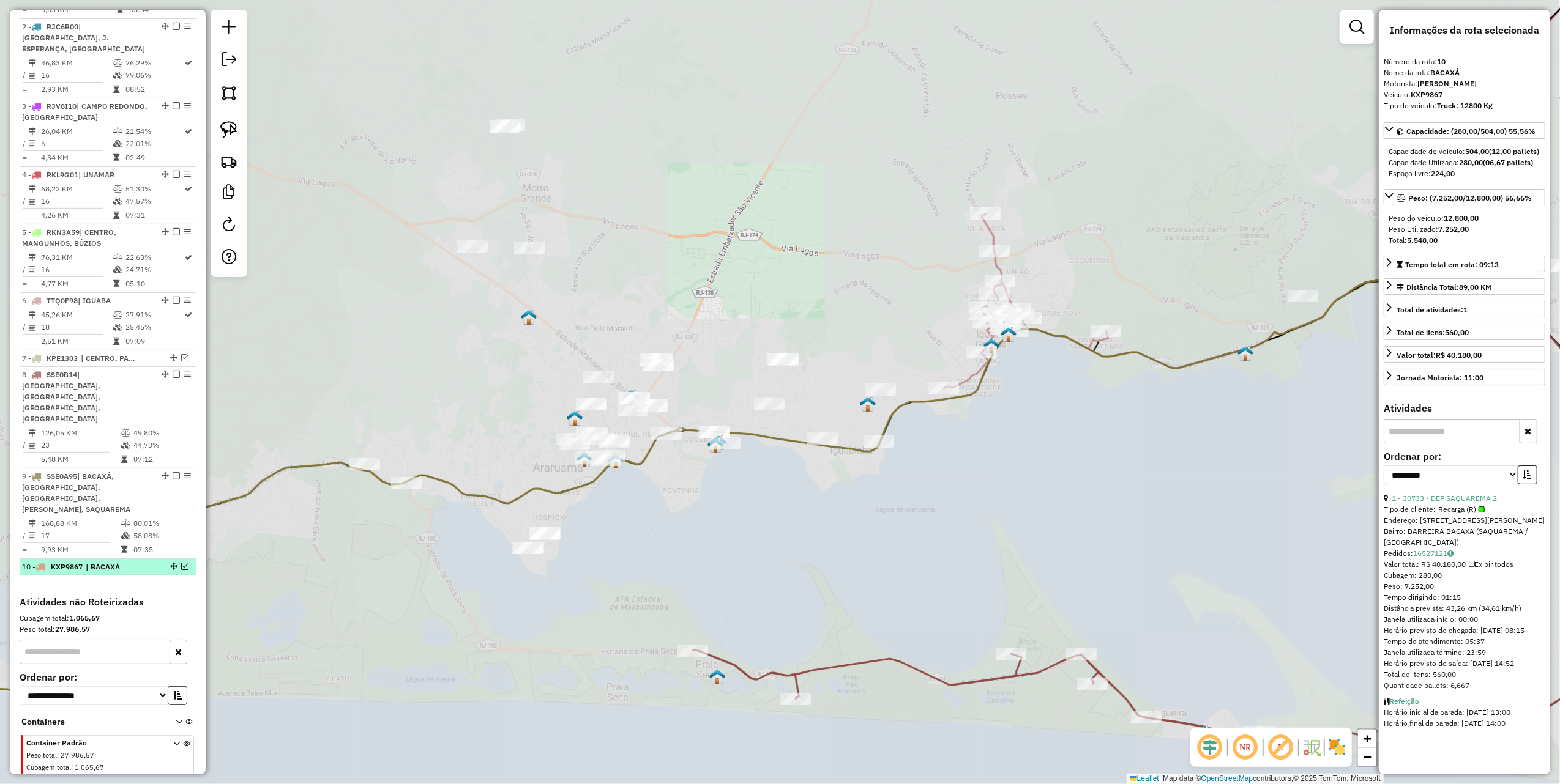
click at [182, 563] on em at bounding box center [185, 566] width 7 height 7
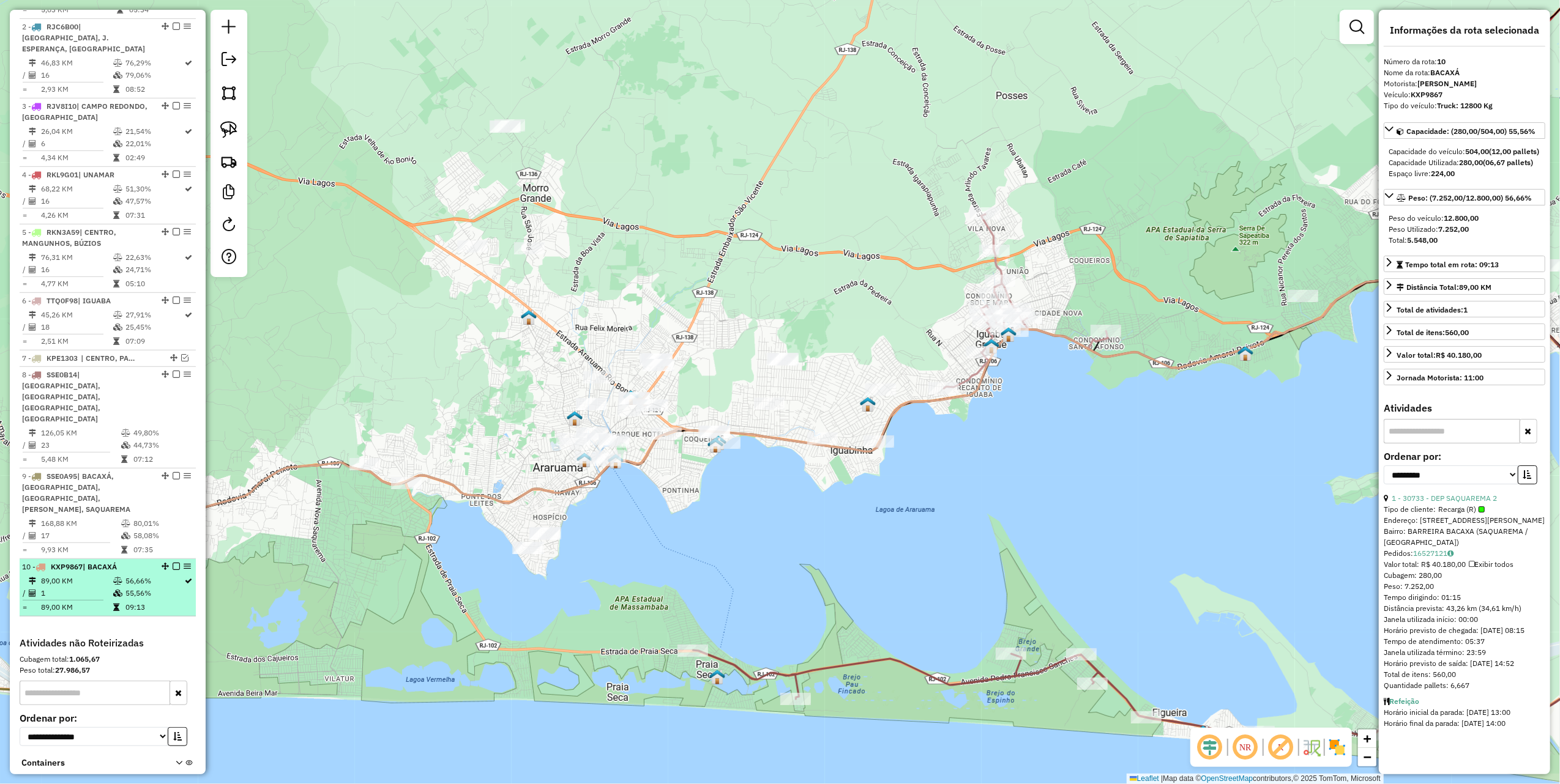
scroll to position [600, 0]
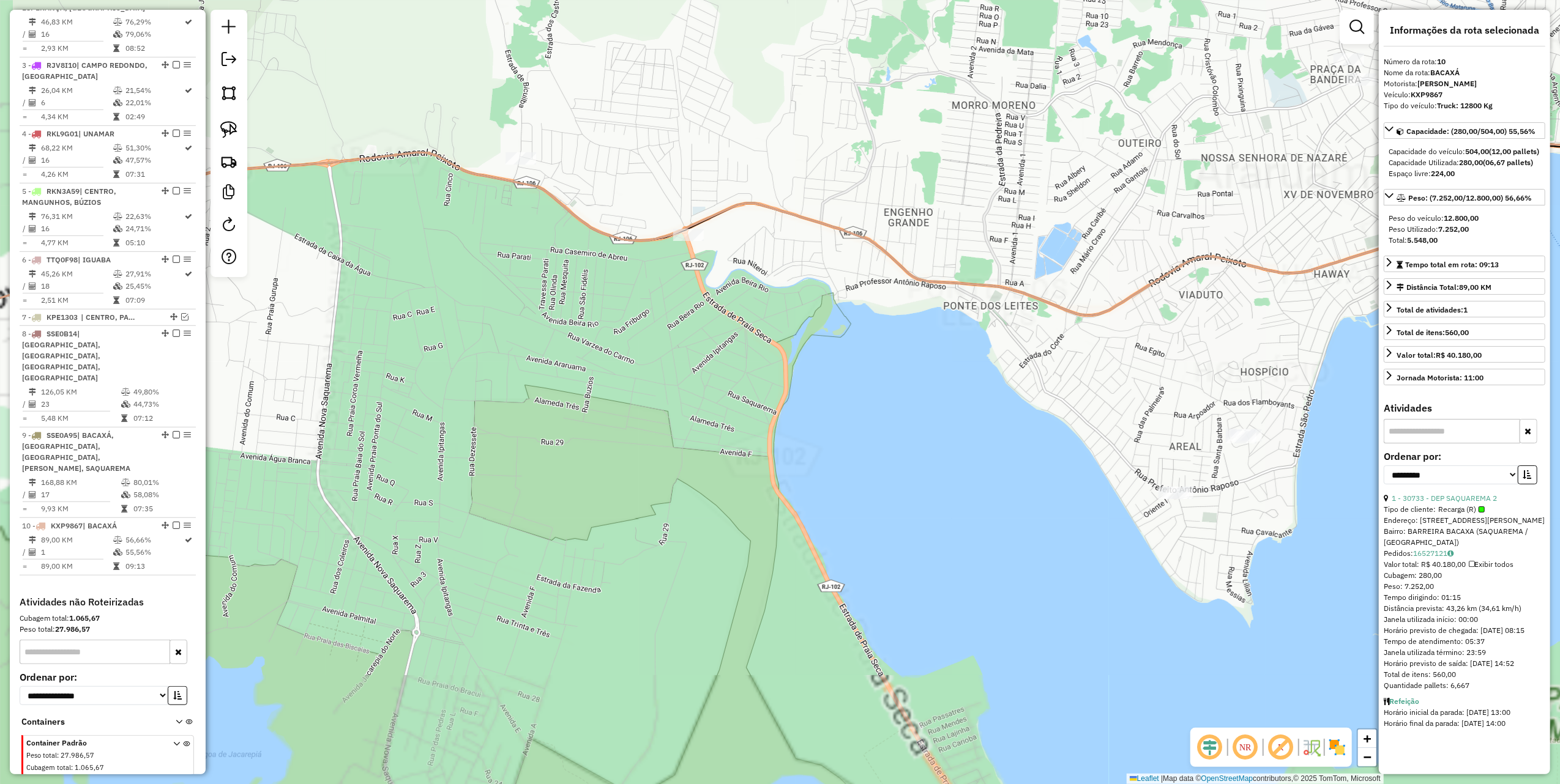
drag, startPoint x: 434, startPoint y: 552, endPoint x: 1195, endPoint y: 413, distance: 773.6
click at [1178, 424] on div "Janela de atendimento Grade de atendimento Capacidade Transportadoras Veículos …" at bounding box center [780, 392] width 1560 height 784
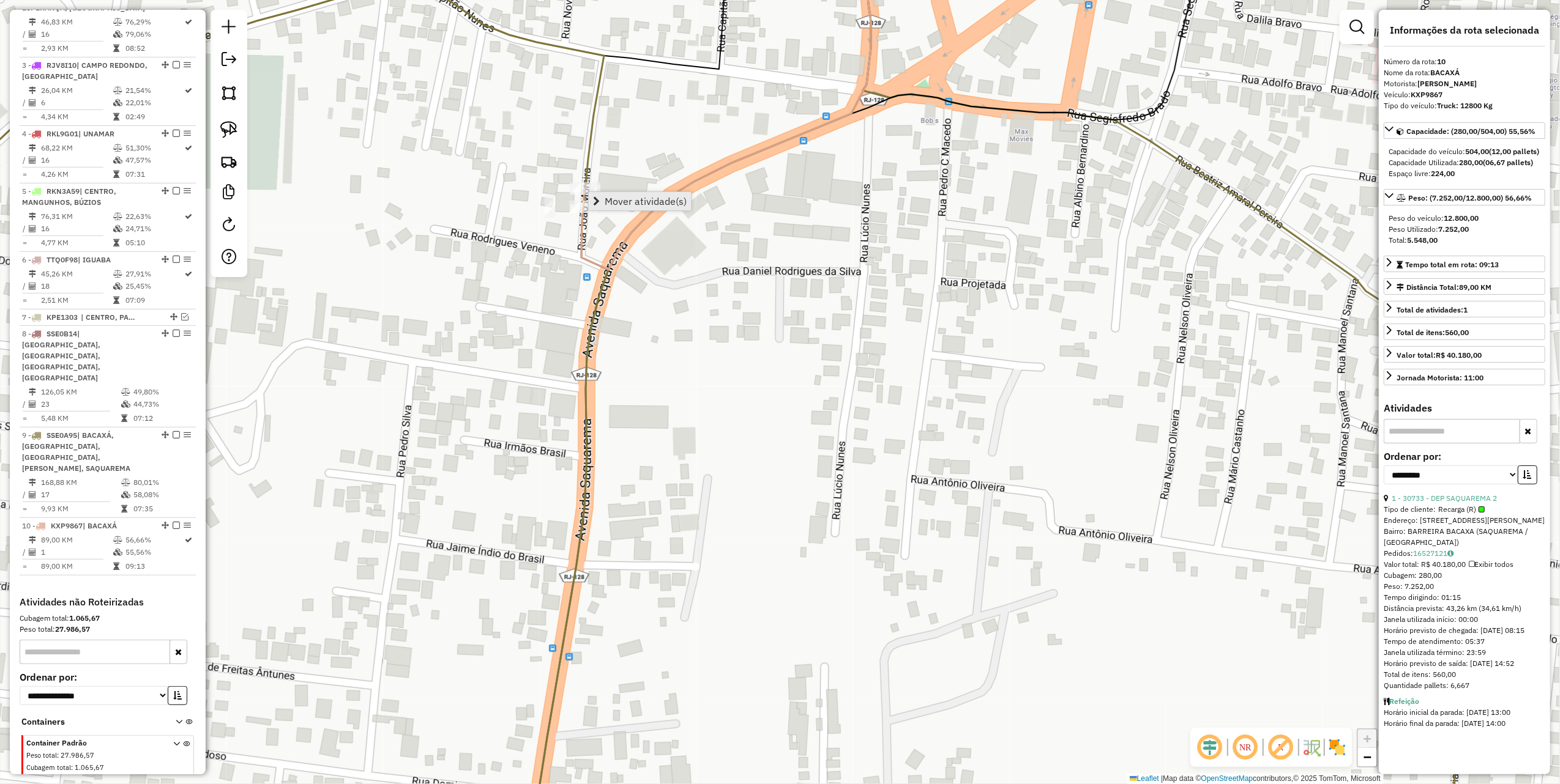
click at [687, 207] on link "Mover atividade(s)" at bounding box center [640, 201] width 102 height 18
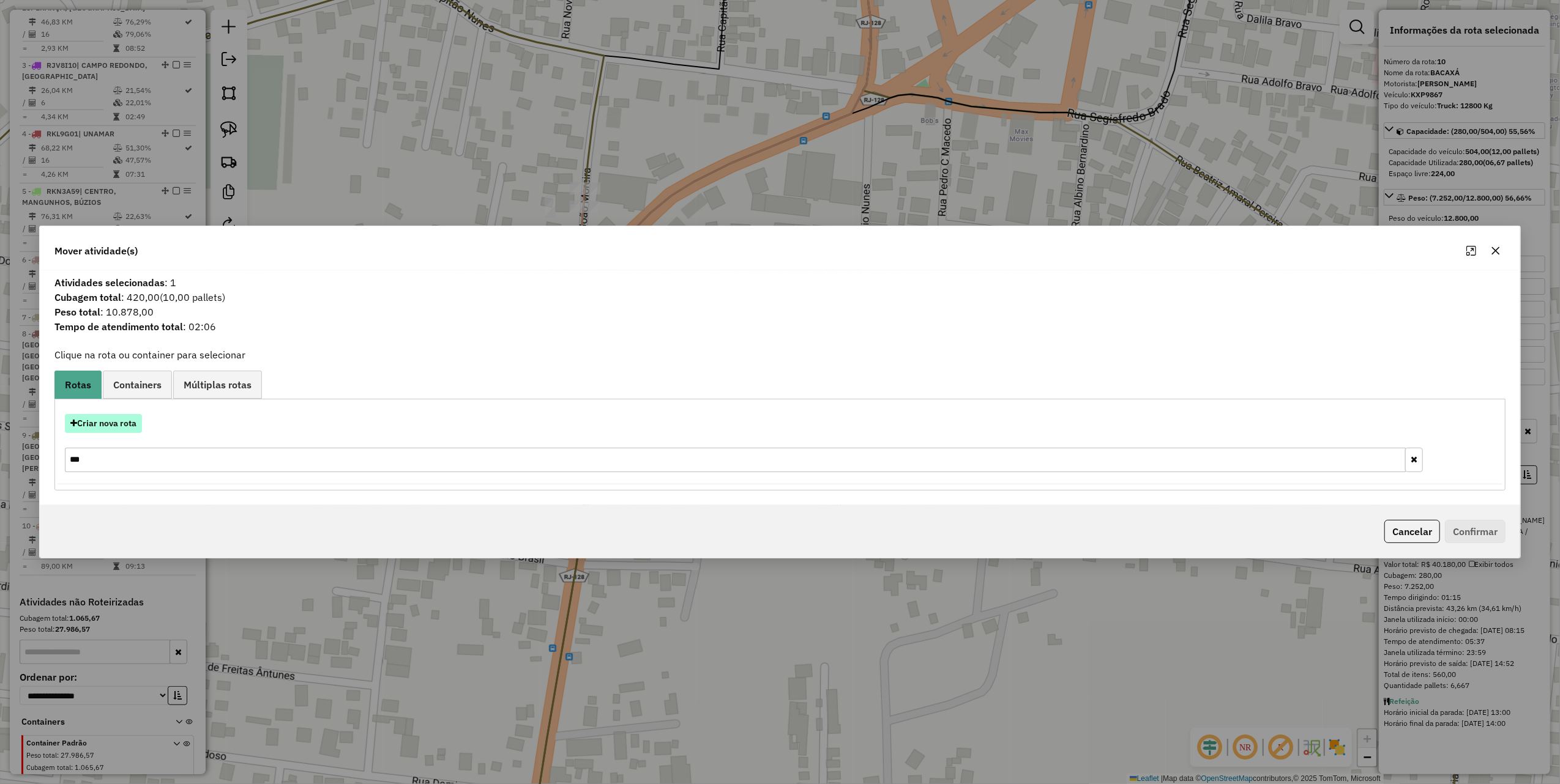
click at [108, 425] on button "Criar nova rota" at bounding box center [104, 424] width 77 height 19
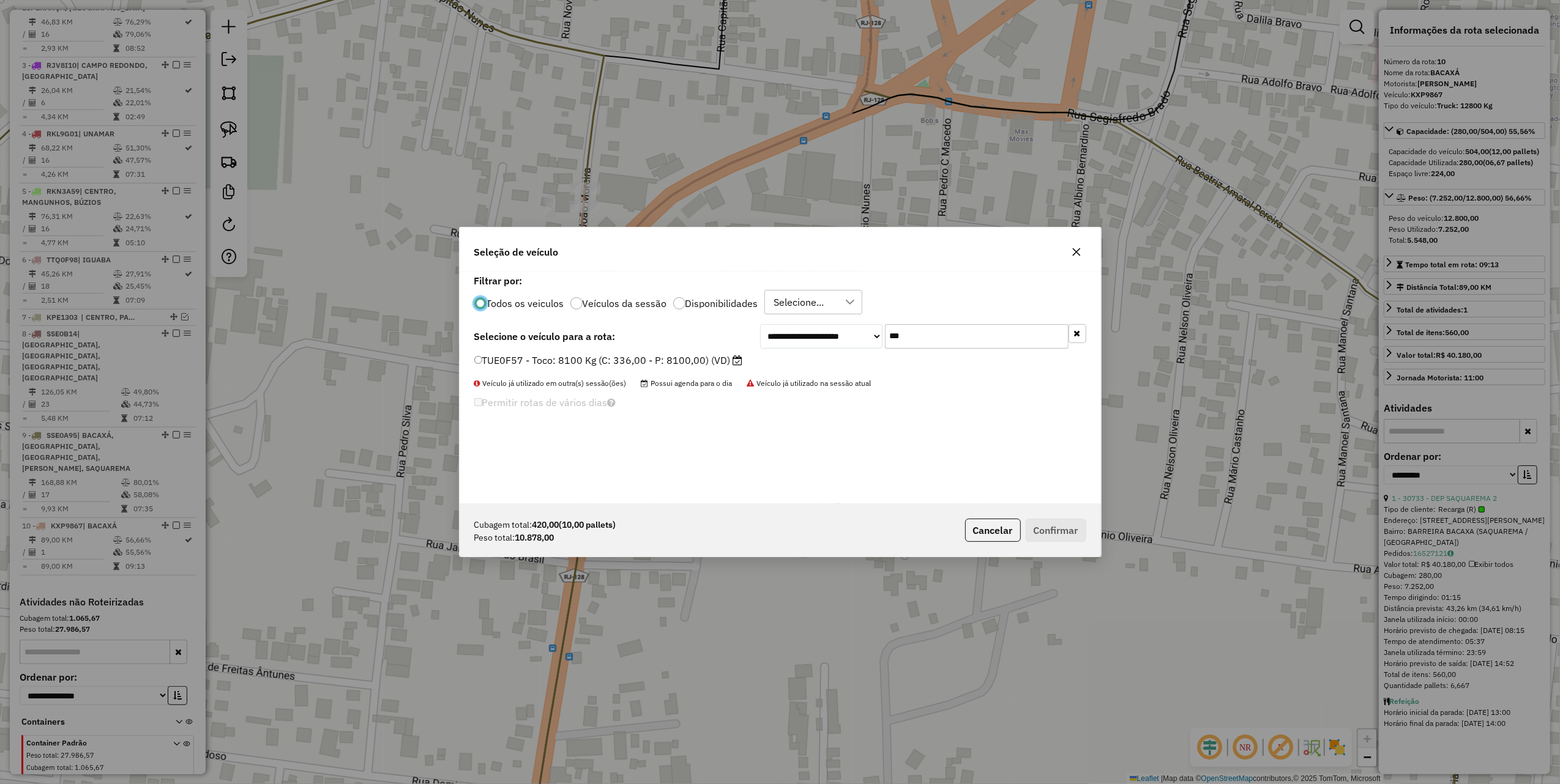
scroll to position [6, 4]
click at [943, 338] on input "***" at bounding box center [976, 337] width 184 height 25
type input "****"
drag, startPoint x: 752, startPoint y: 360, endPoint x: 781, endPoint y: 399, distance: 48.6
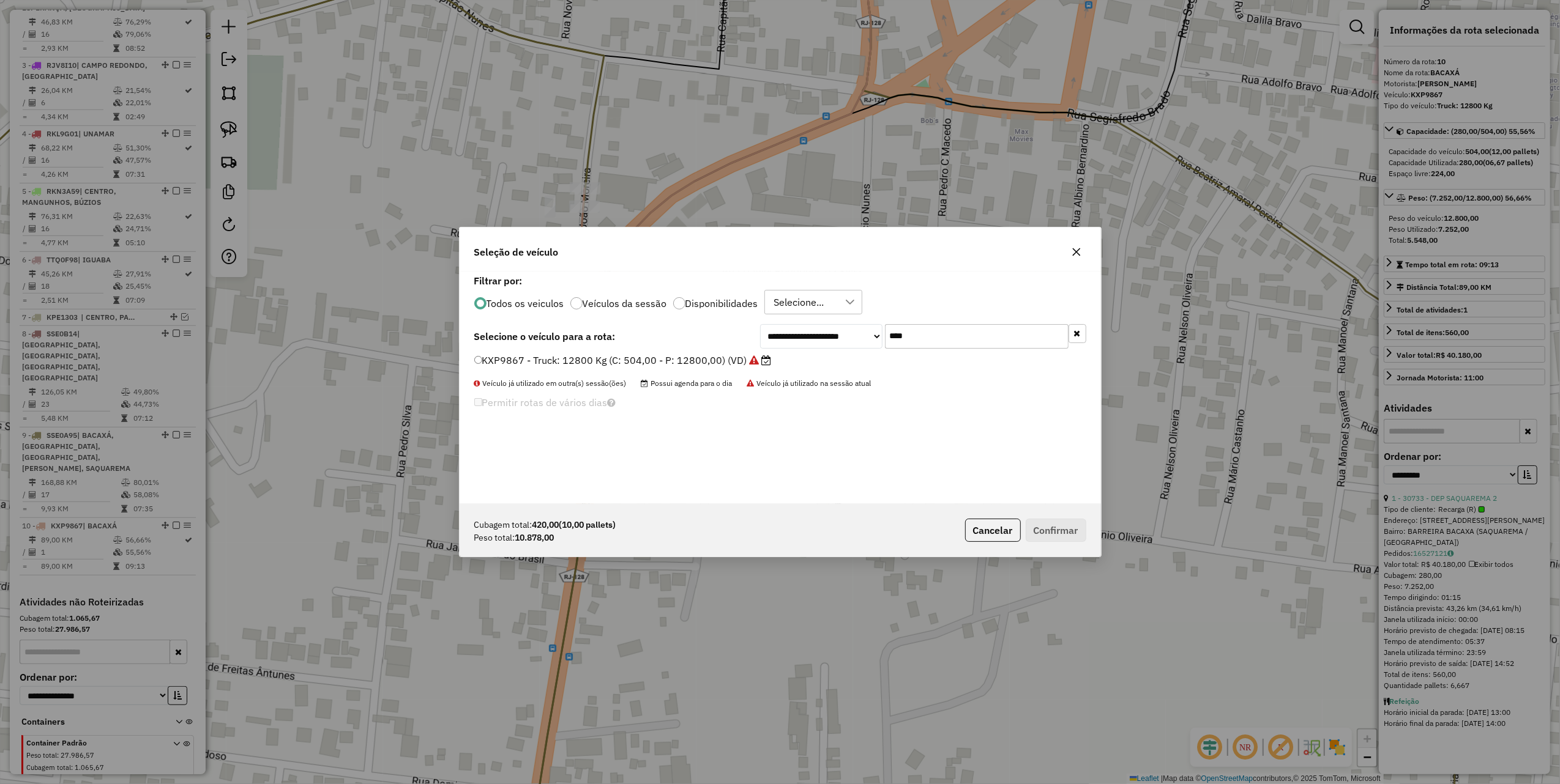
click at [750, 362] on icon at bounding box center [754, 359] width 10 height 10
click at [1046, 527] on button "Confirmar" at bounding box center [1055, 530] width 61 height 23
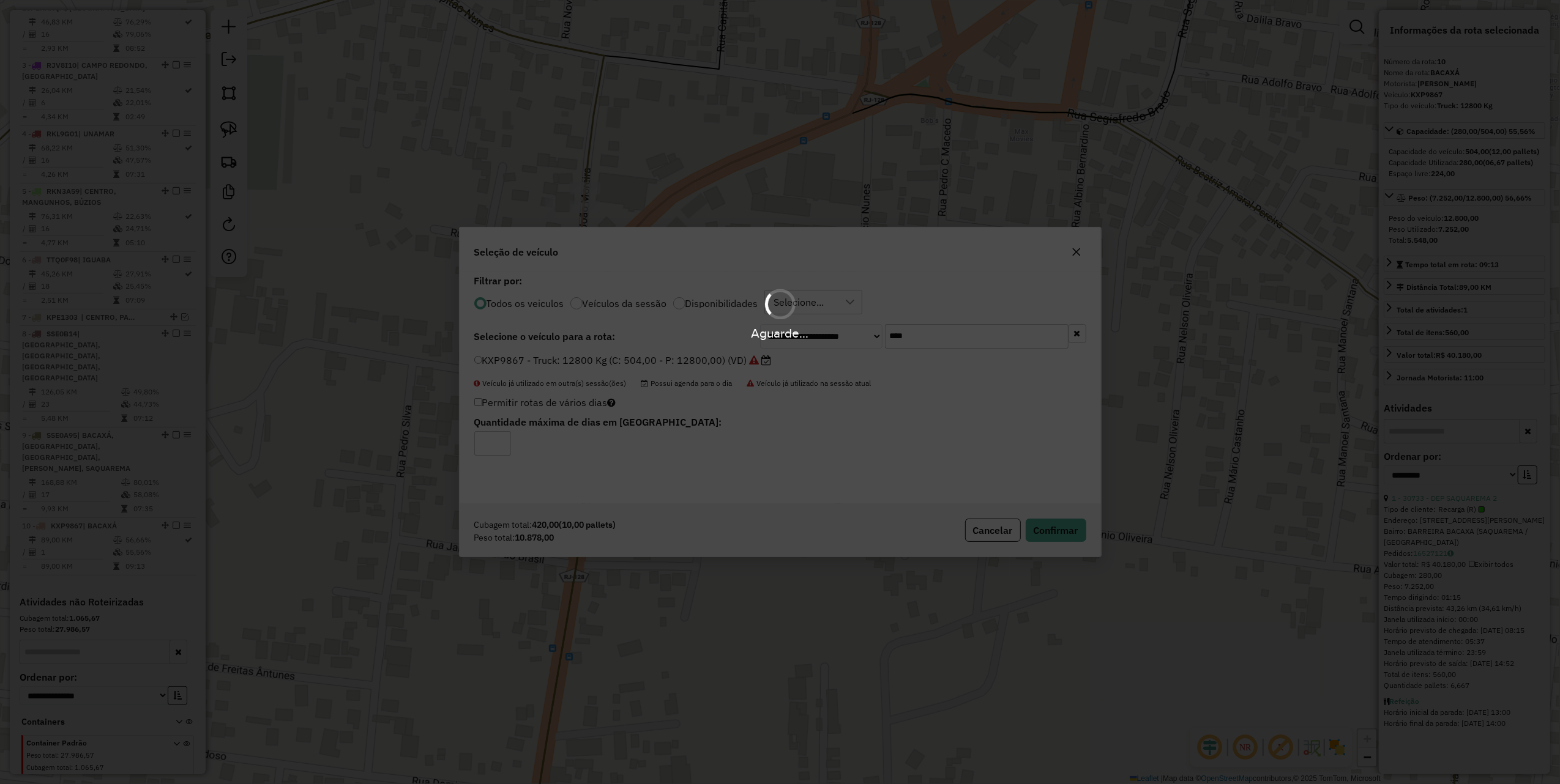
scroll to position [658, 0]
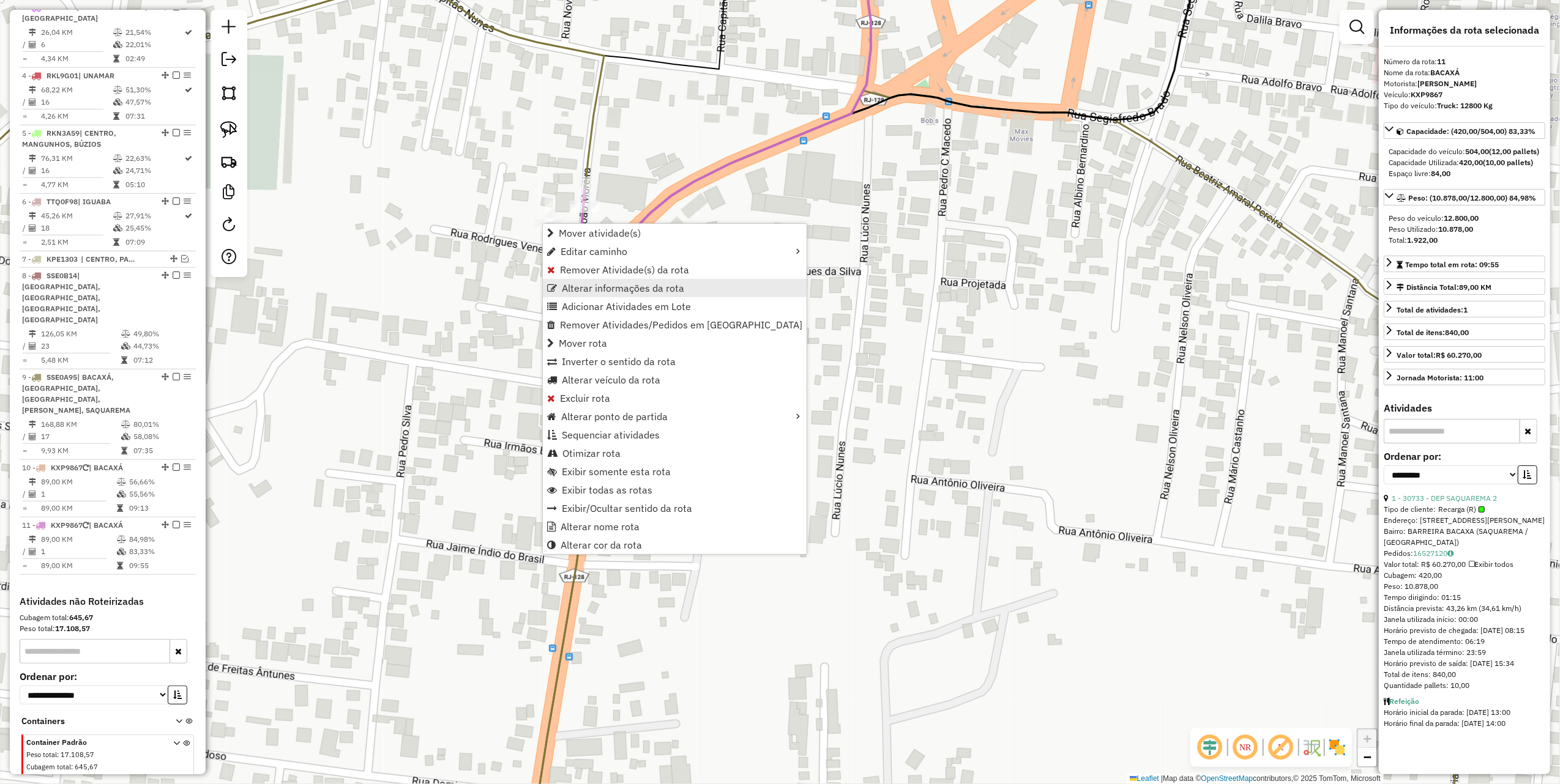
click at [625, 285] on span "Alterar informações da rota" at bounding box center [623, 287] width 122 height 10
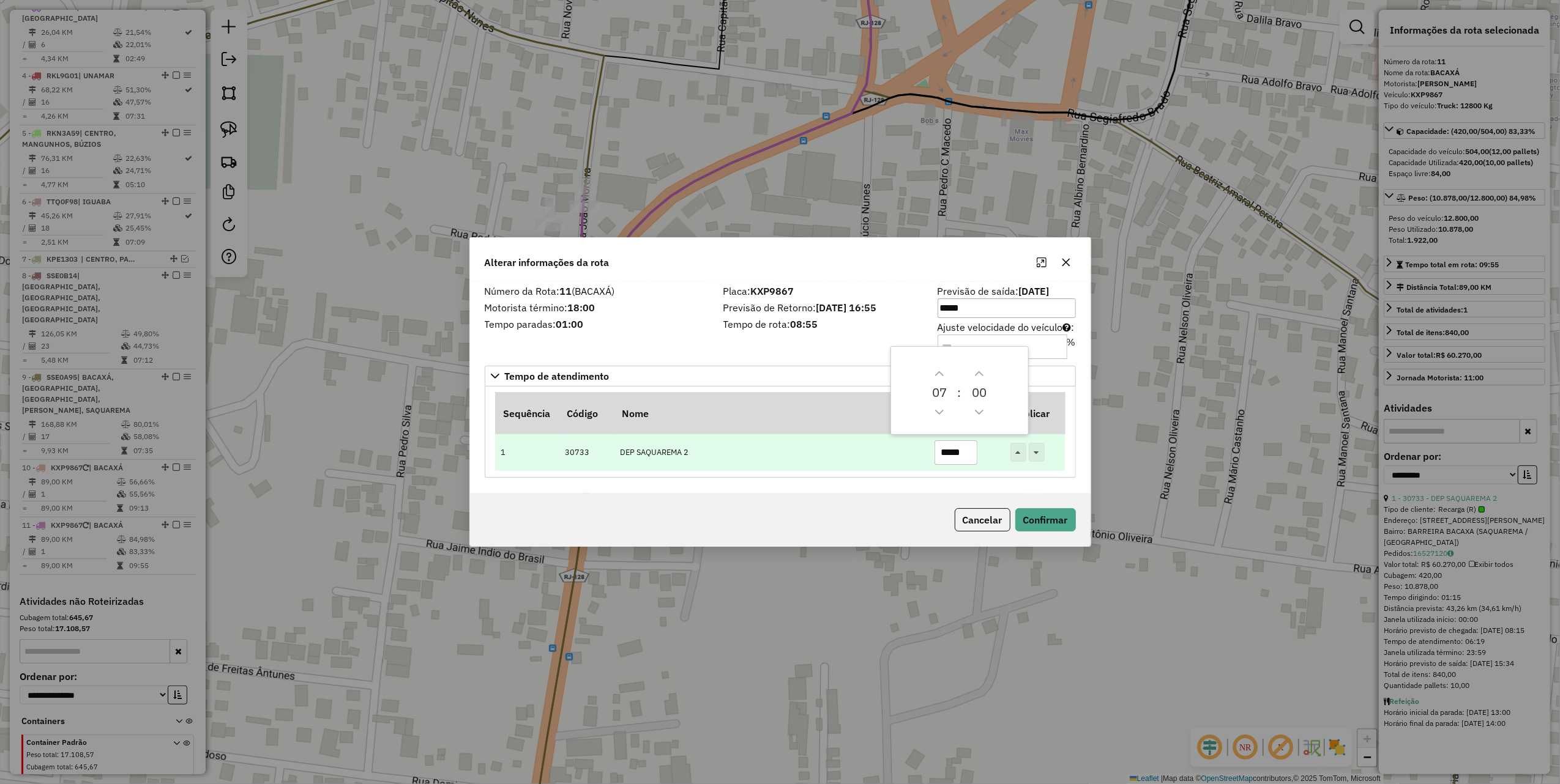
click at [967, 454] on input "*****" at bounding box center [956, 453] width 43 height 25
click at [955, 454] on input "*****" at bounding box center [956, 453] width 43 height 25
click at [951, 451] on input "*****" at bounding box center [956, 453] width 43 height 25
click at [950, 451] on input "*****" at bounding box center [956, 453] width 43 height 25
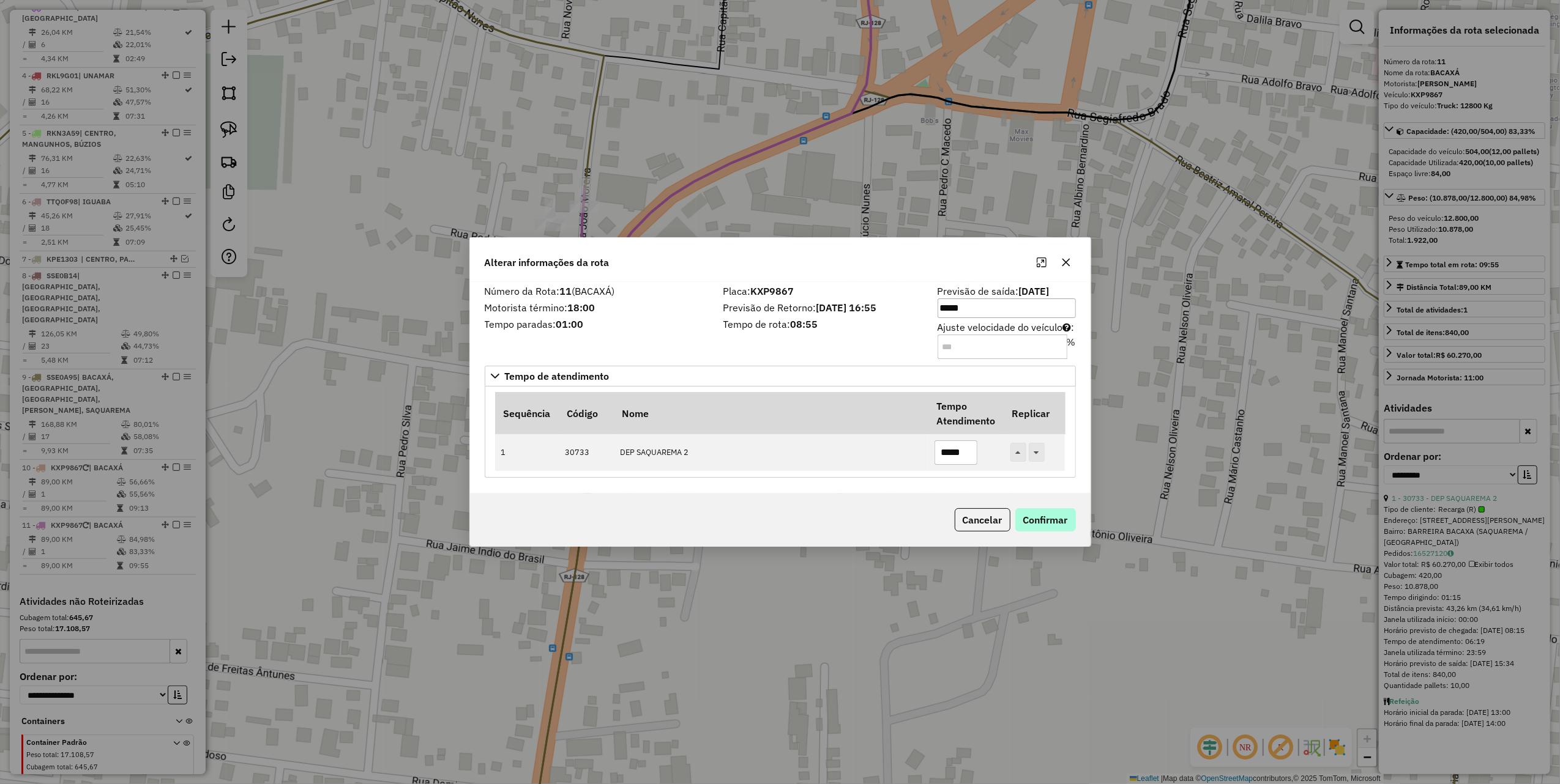
type input "*****"
click at [1042, 524] on button "Confirmar" at bounding box center [1046, 519] width 61 height 23
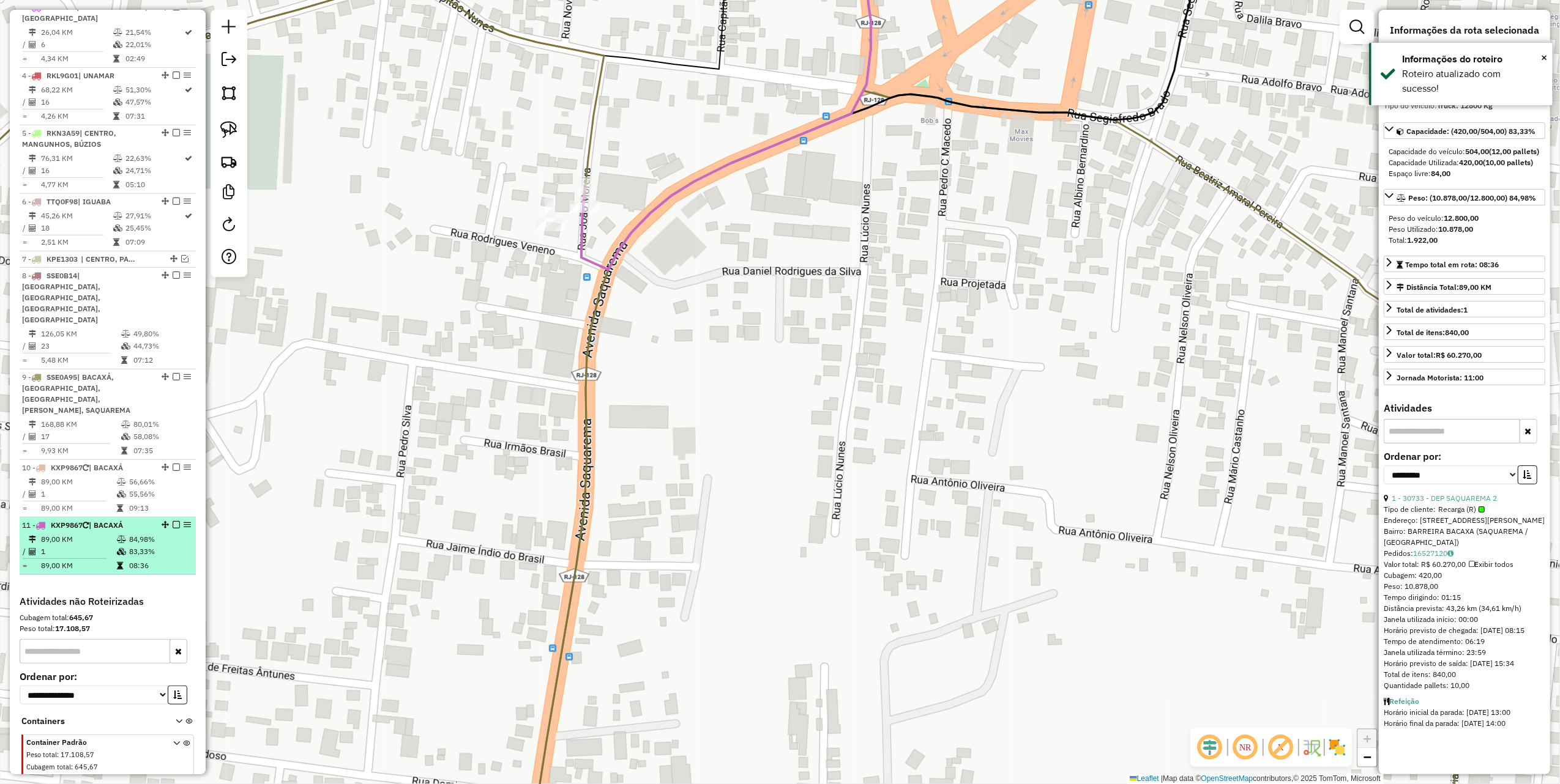
click at [172, 521] on em at bounding box center [176, 525] width 7 height 7
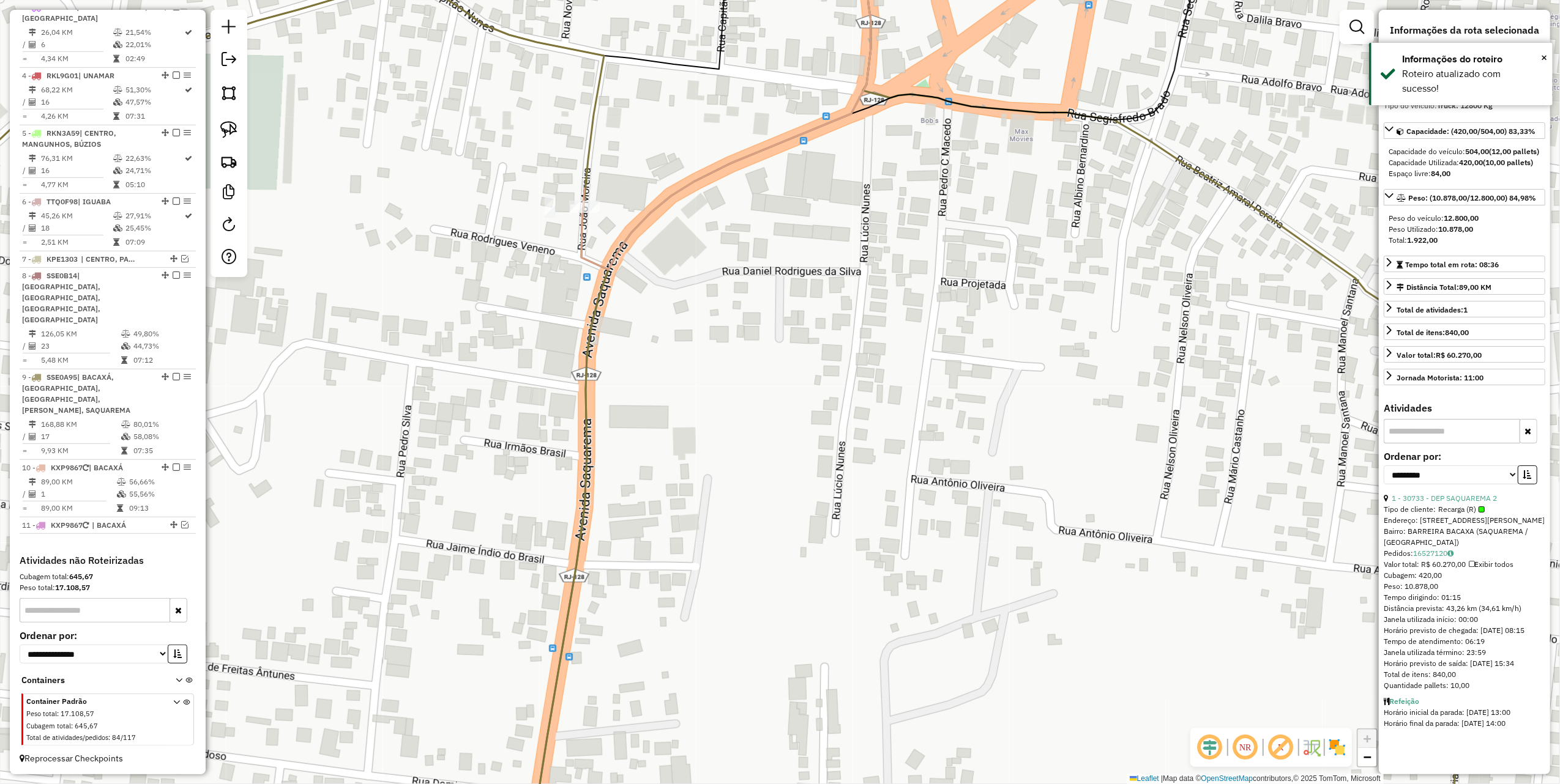
scroll to position [617, 0]
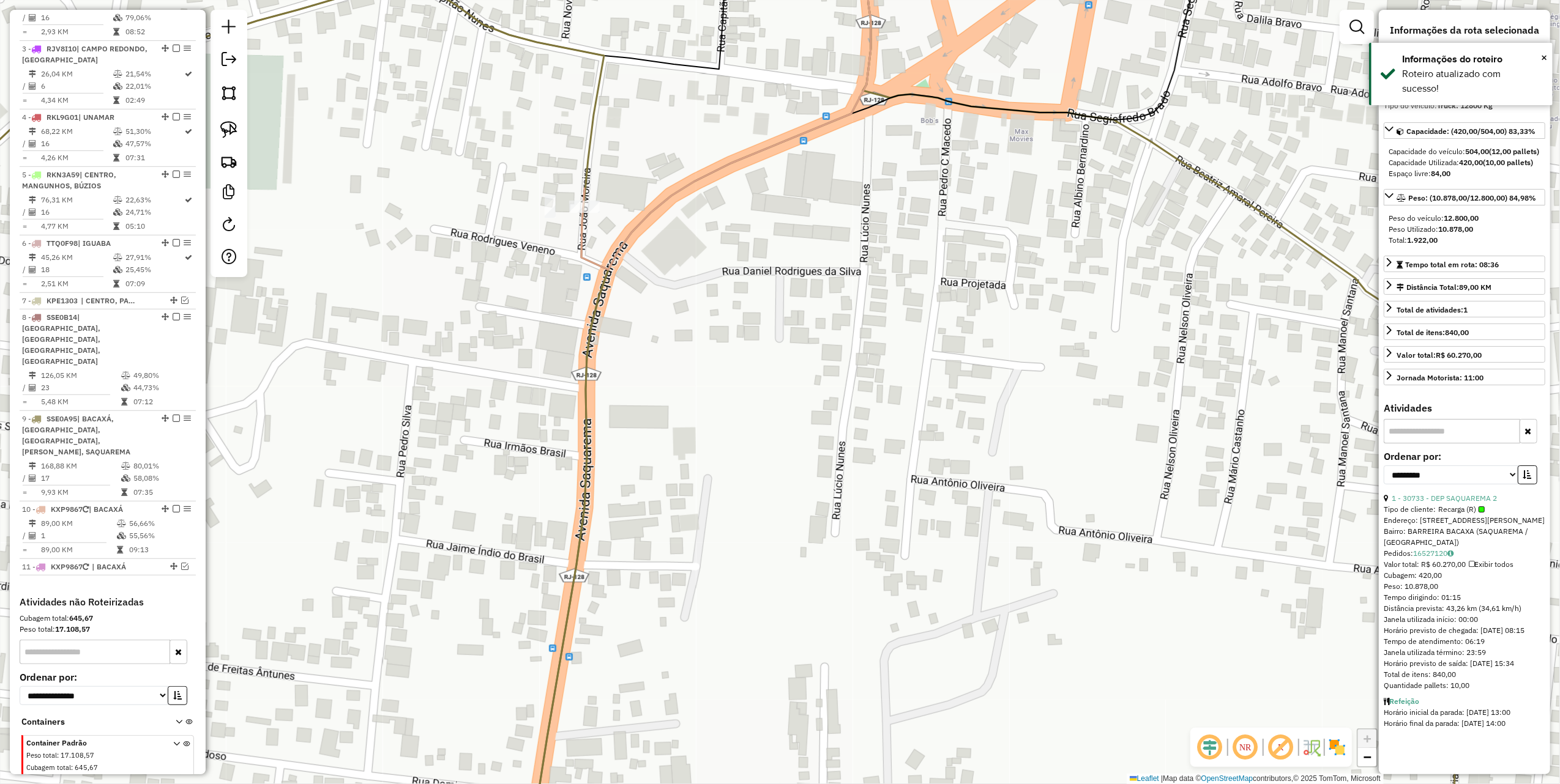
drag, startPoint x: 538, startPoint y: 140, endPoint x: 450, endPoint y: 447, distance: 319.4
click at [451, 447] on div "Rota 10 - Placa KXP9867 30733 - DEP SAQUAREMA 2 Janela de atendimento Grade de …" at bounding box center [780, 392] width 1560 height 784
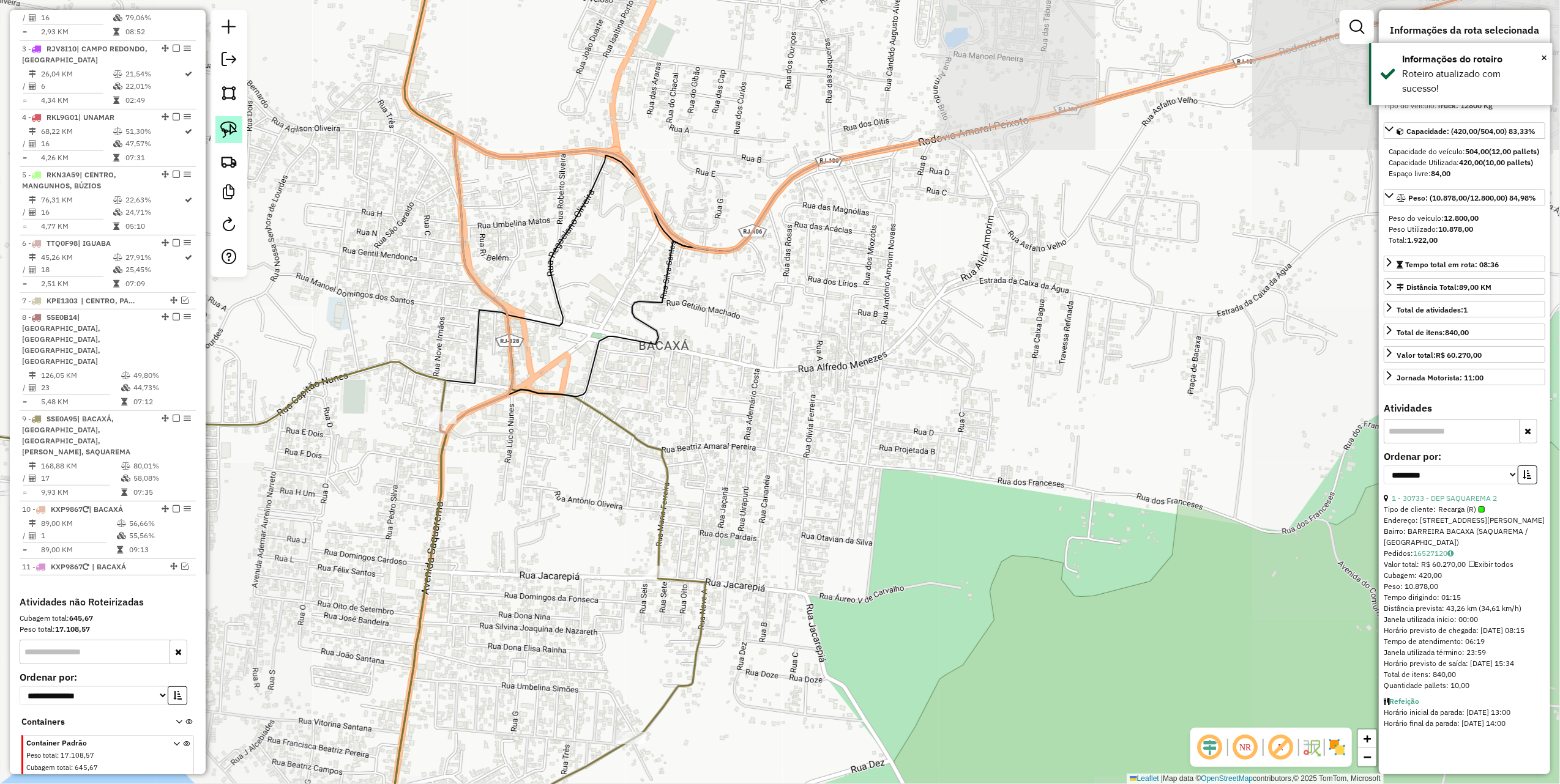
click at [231, 132] on img at bounding box center [229, 129] width 17 height 17
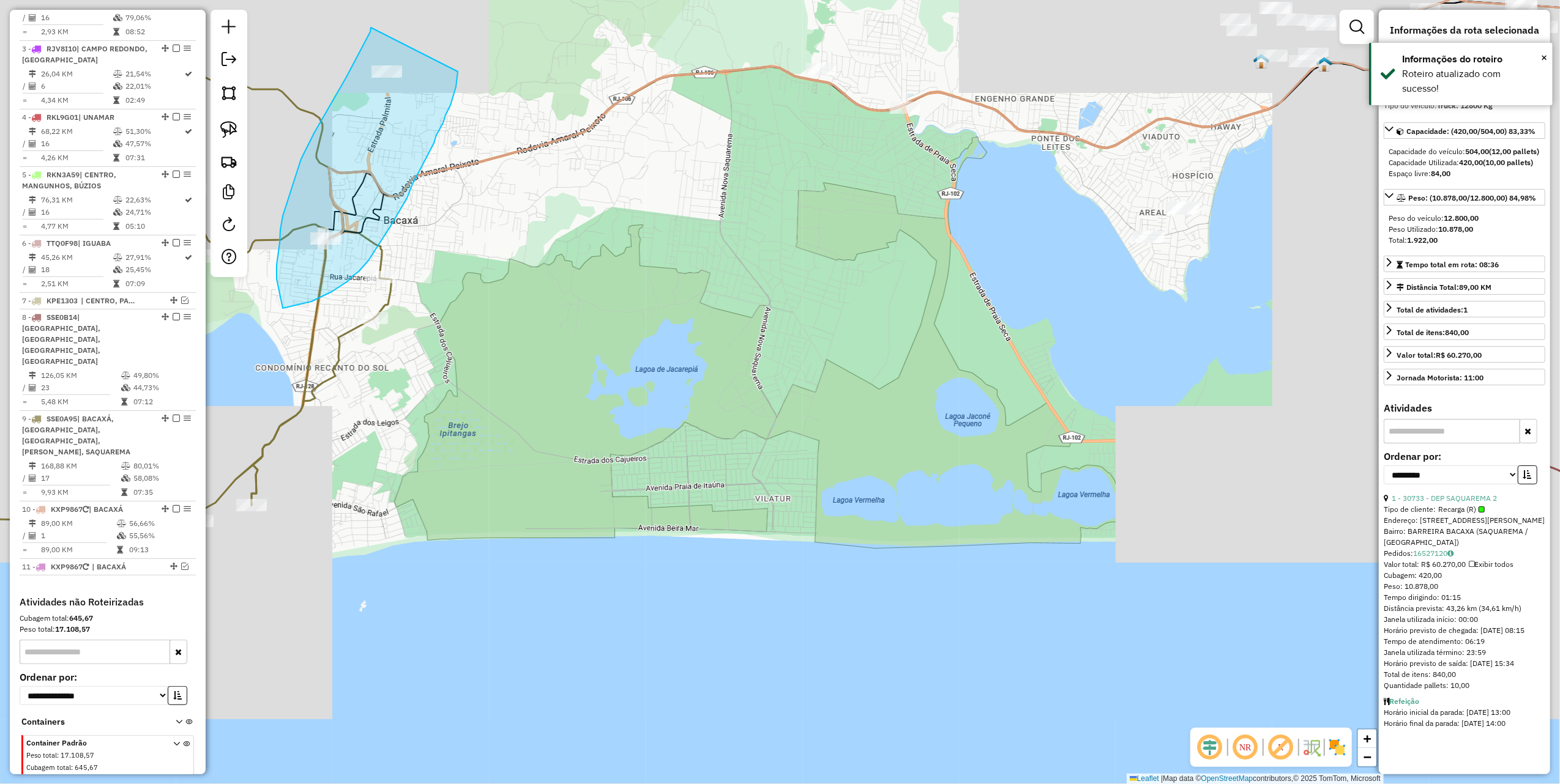
drag, startPoint x: 371, startPoint y: 27, endPoint x: 458, endPoint y: 71, distance: 97.5
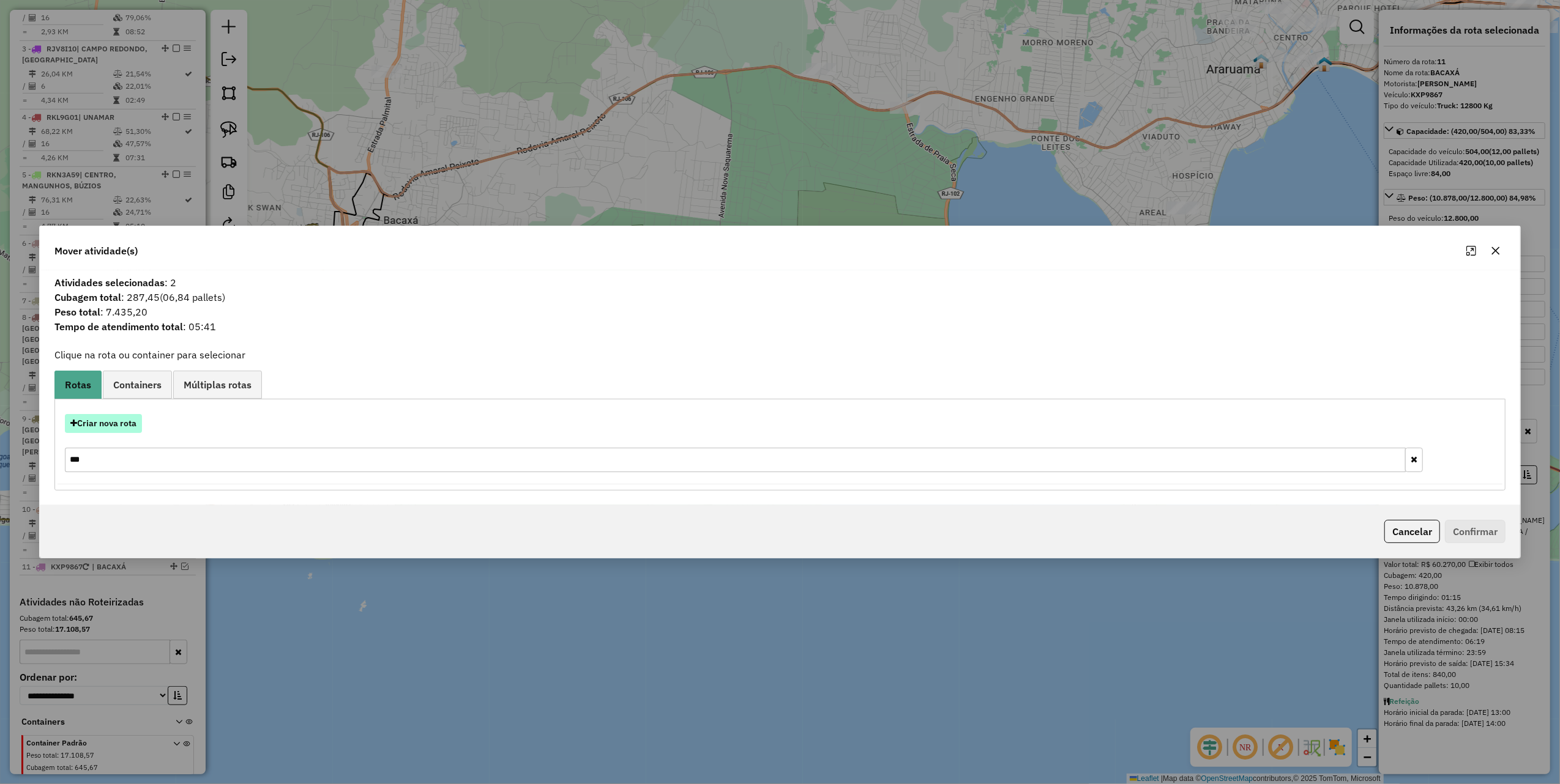
click at [133, 426] on button "Criar nova rota" at bounding box center [104, 424] width 77 height 19
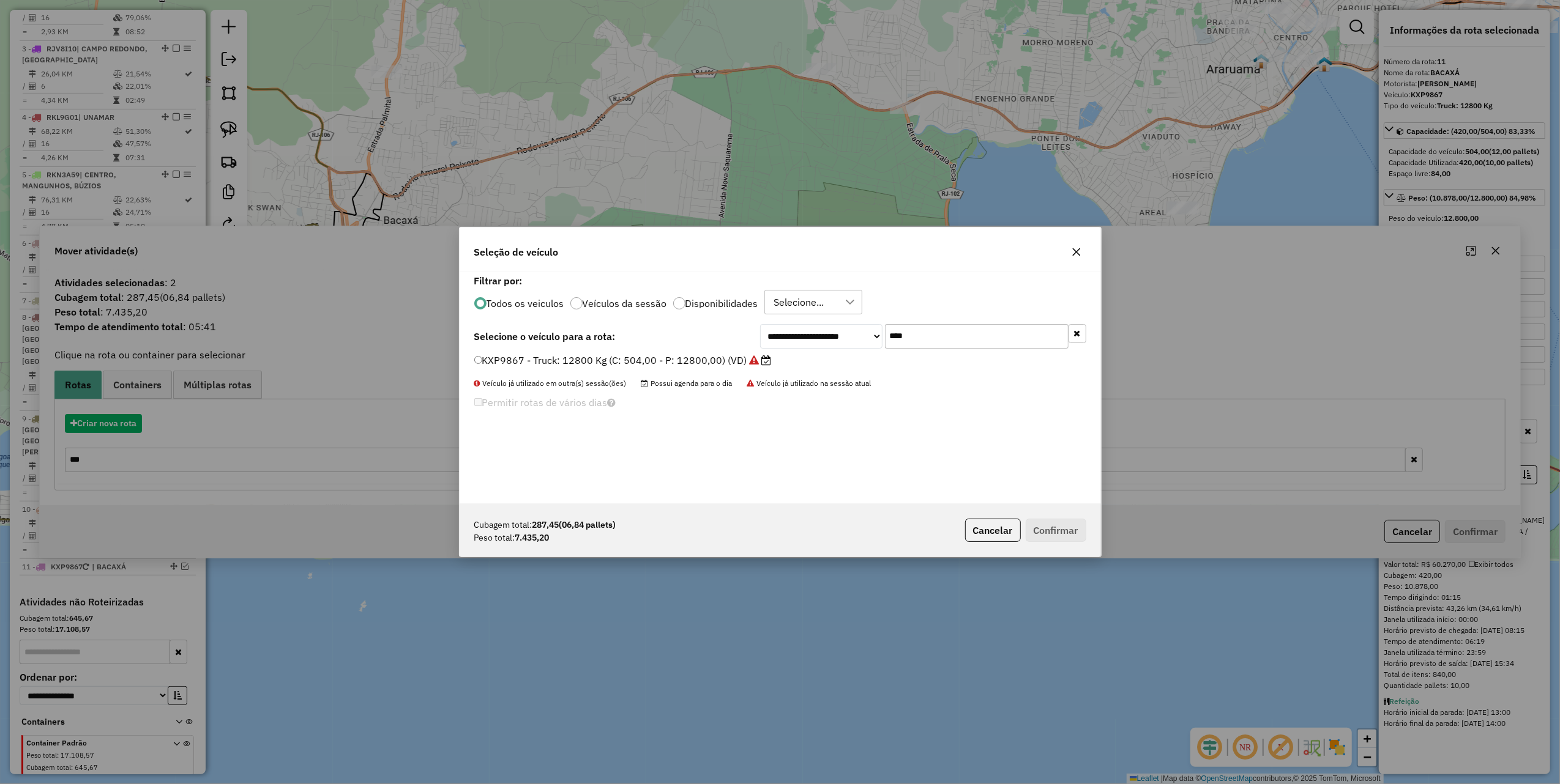
scroll to position [6, 4]
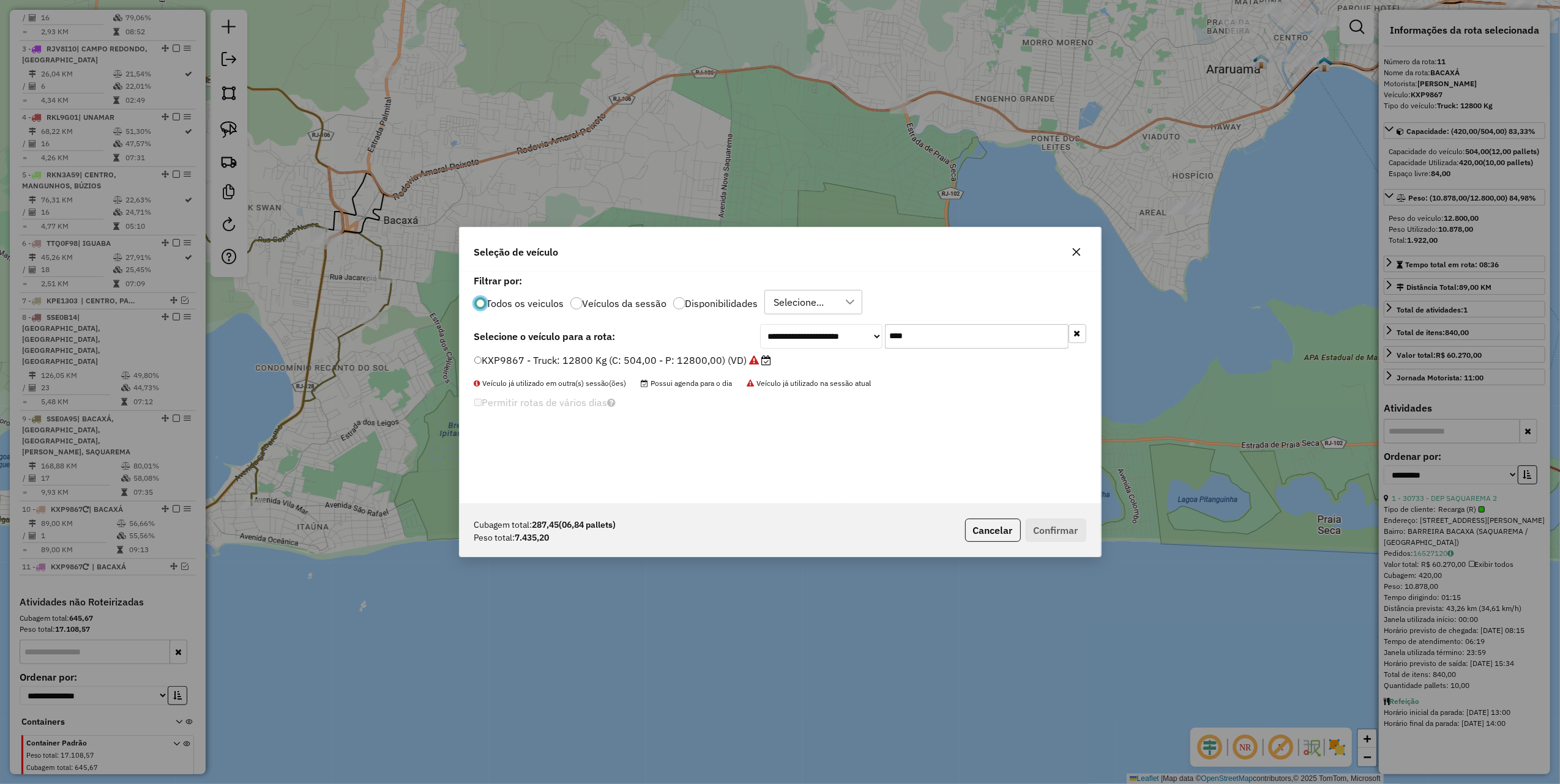
click at [937, 340] on input "****" at bounding box center [976, 337] width 184 height 25
type input "****"
click at [736, 362] on label "RJD5E57 - Truck: 12700 Kg (C: 420,00 - P: 12700,00) (VD)" at bounding box center [616, 360] width 284 height 15
click at [1075, 524] on button "Confirmar" at bounding box center [1055, 530] width 61 height 23
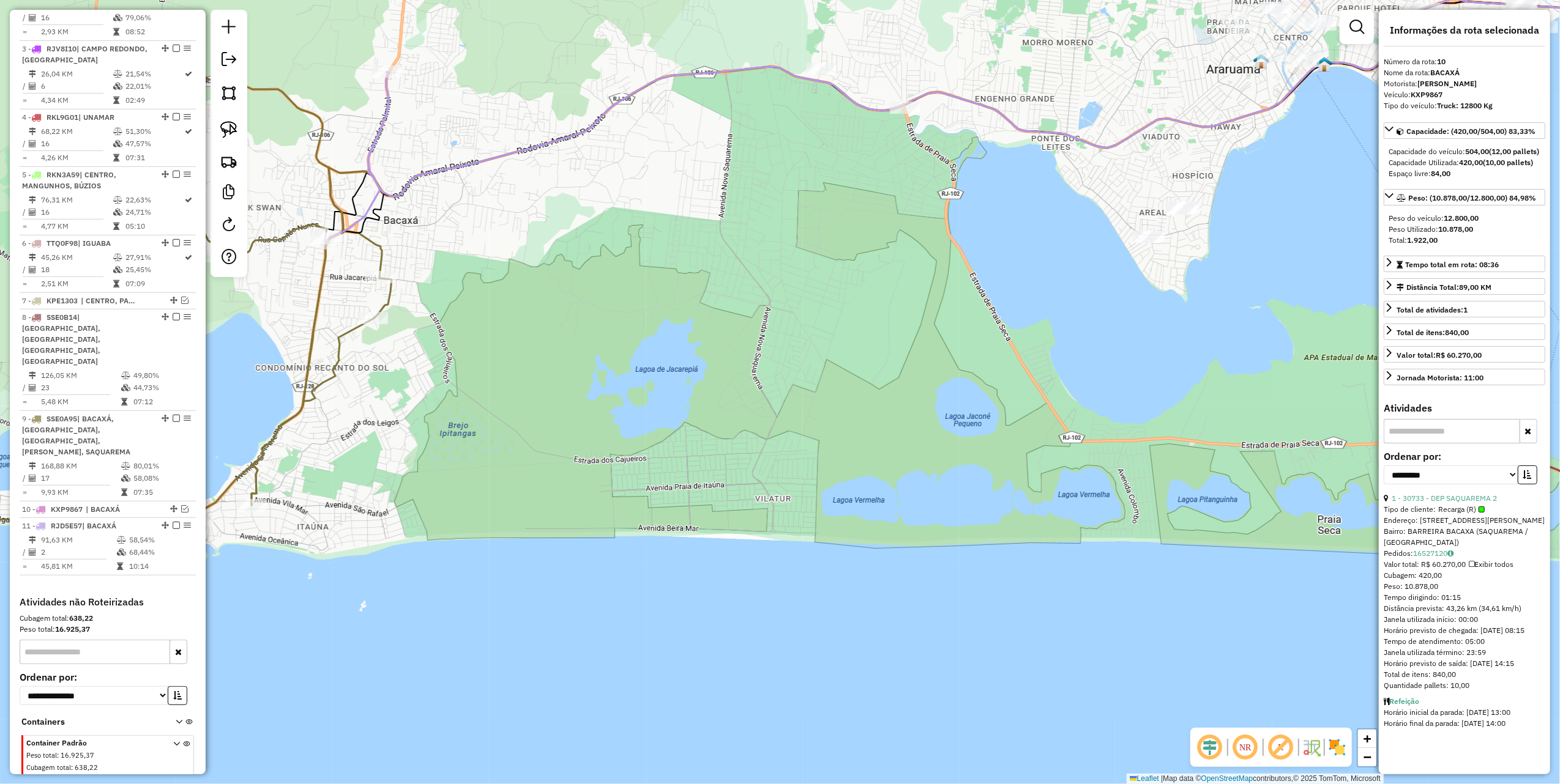
drag, startPoint x: 928, startPoint y: 294, endPoint x: 689, endPoint y: 486, distance: 306.6
click at [694, 482] on div "Janela de atendimento Grade de atendimento Capacidade Transportadoras Veículos …" at bounding box center [780, 392] width 1560 height 784
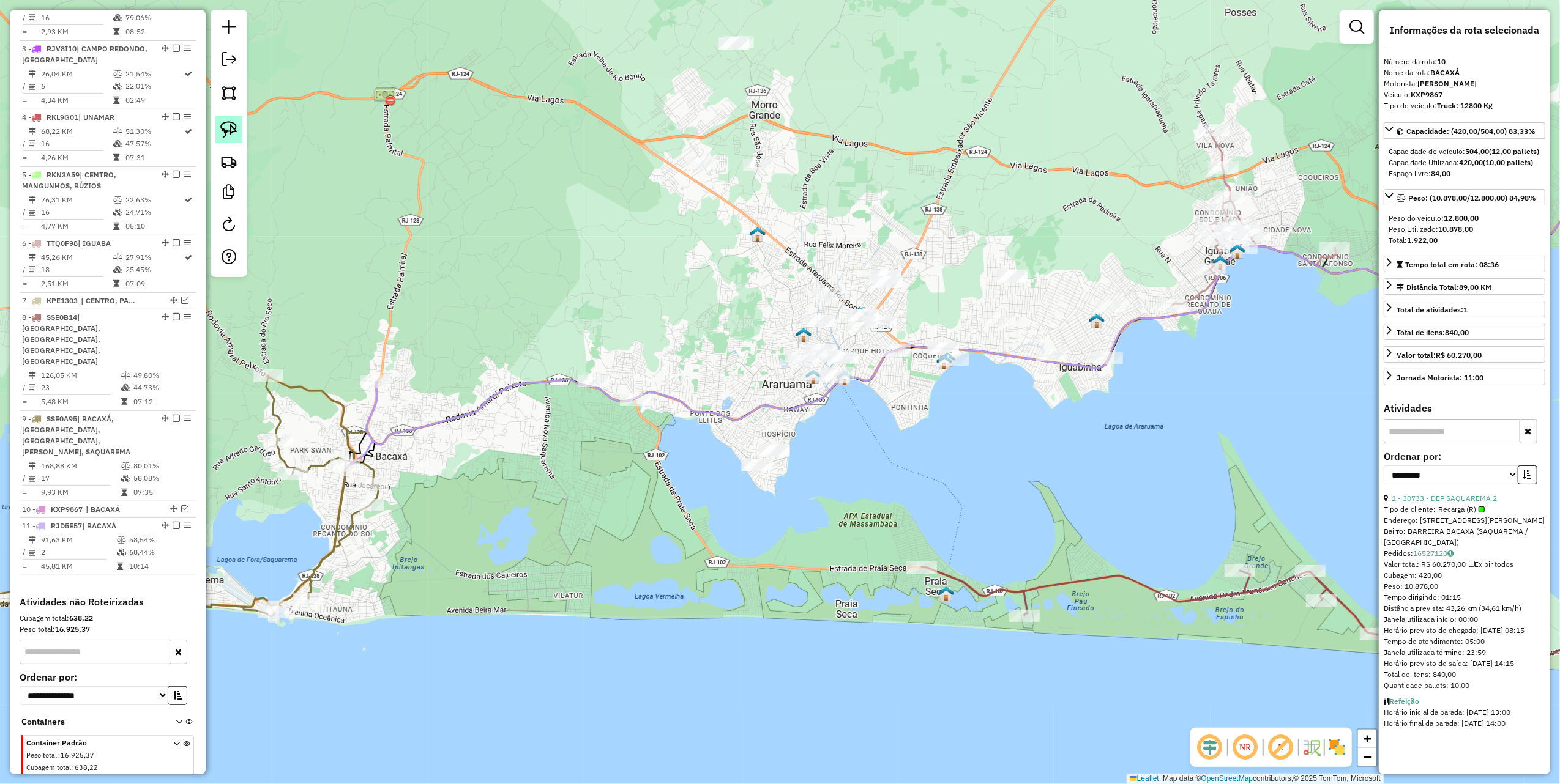
click at [237, 126] on img at bounding box center [229, 129] width 17 height 17
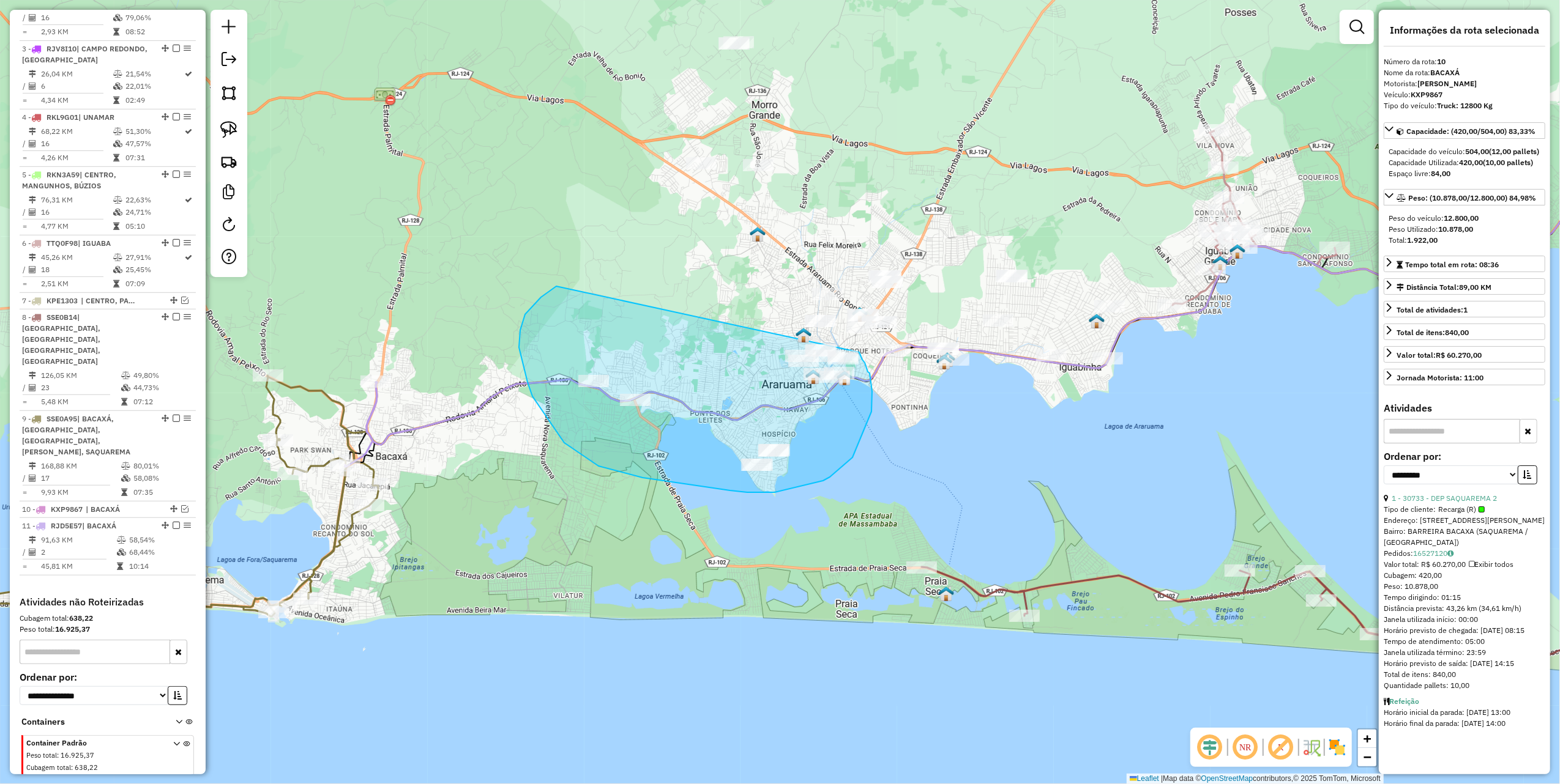
drag, startPoint x: 557, startPoint y: 287, endPoint x: 859, endPoint y: 352, distance: 308.9
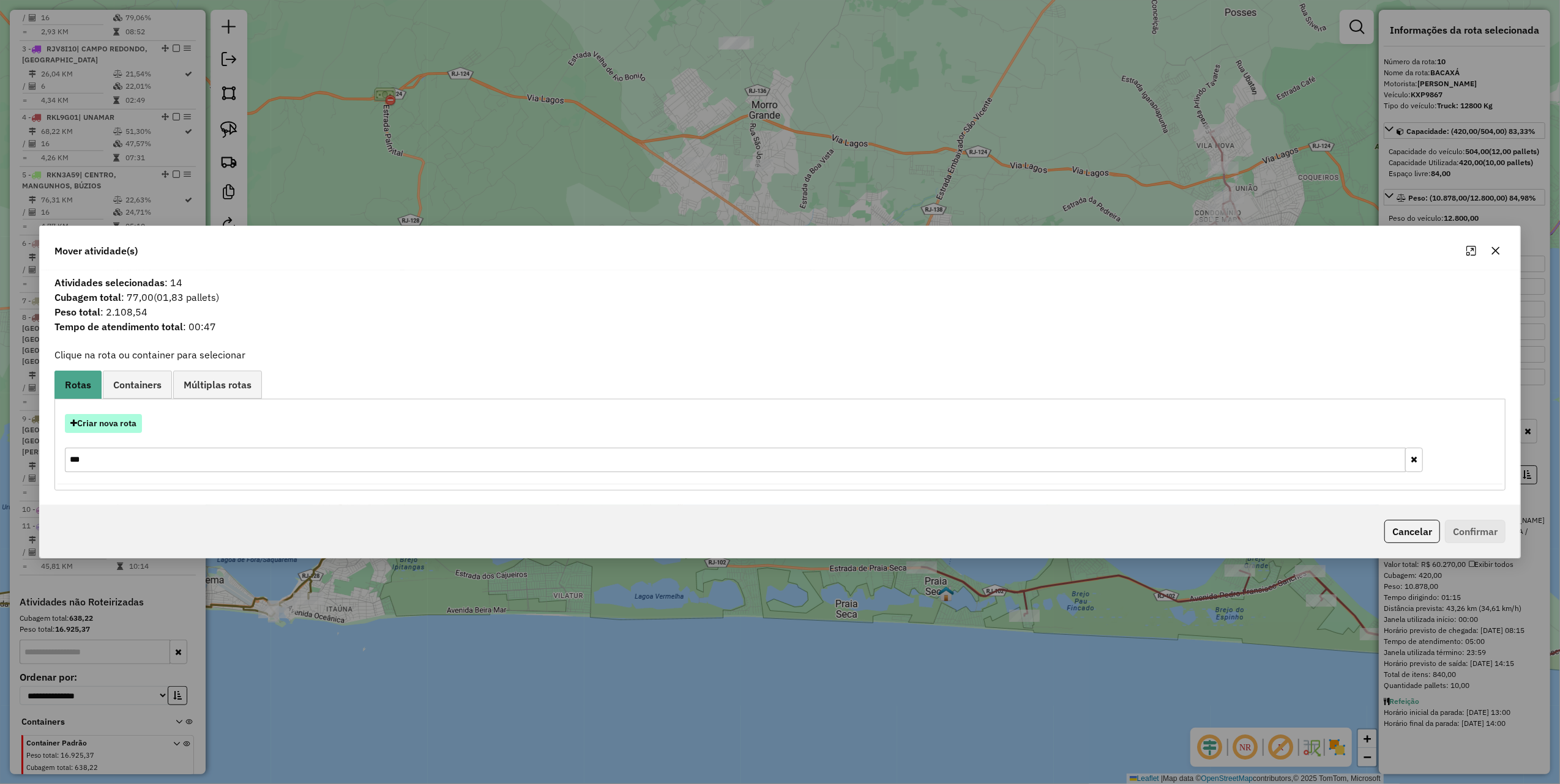
click at [128, 421] on button "Criar nova rota" at bounding box center [104, 424] width 77 height 19
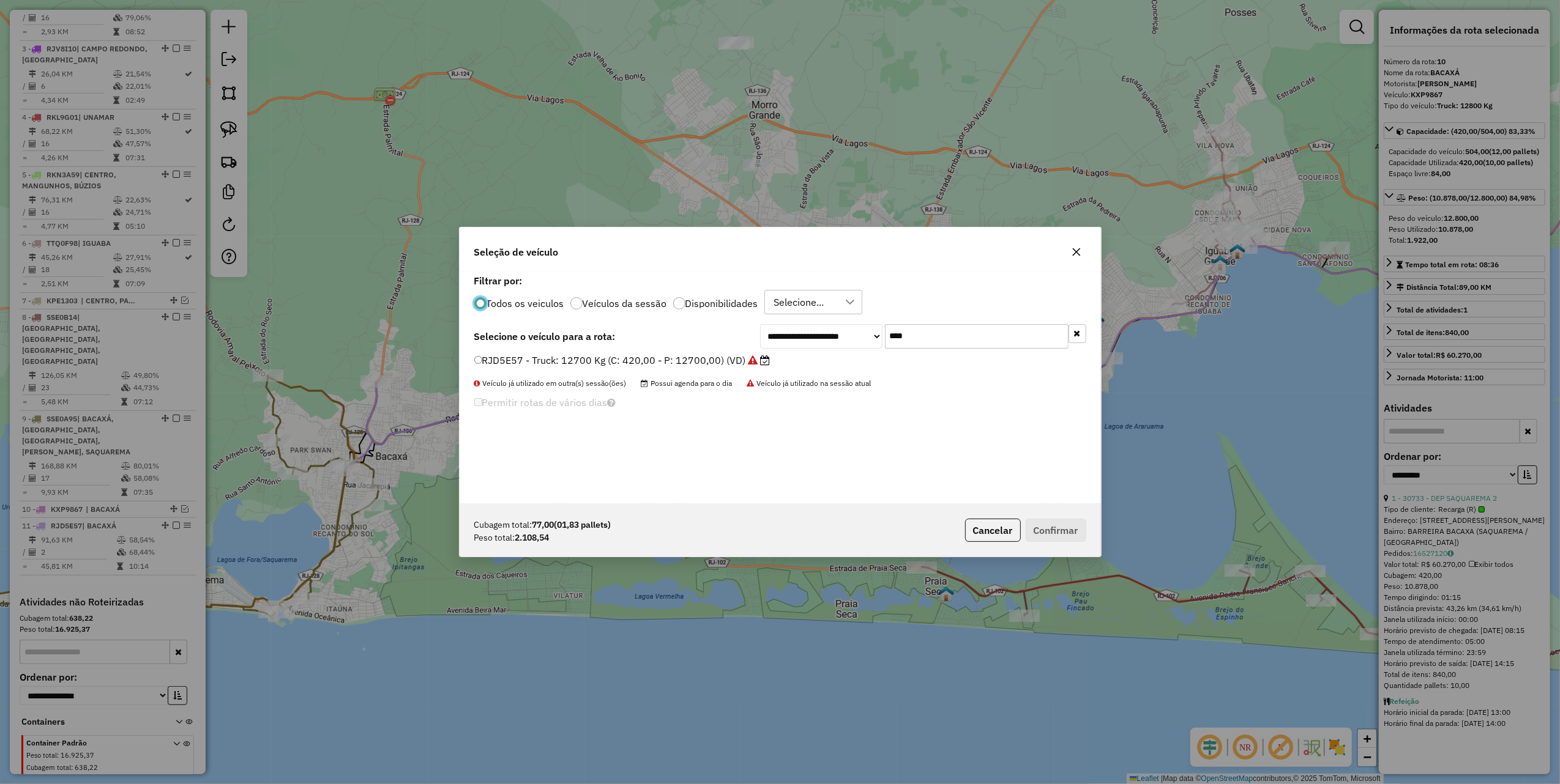
click at [935, 339] on input "****" at bounding box center [976, 337] width 184 height 25
type input "***"
click at [714, 371] on div "TTJ0G29 - Toco: 8100 Kg (C: 336,00 - P: 8100,00) (VD)" at bounding box center [780, 366] width 627 height 25
click at [671, 365] on label "TTJ0G29 - Toco: 8100 Kg (C: 336,00 - P: 8100,00) (VD)" at bounding box center [608, 360] width 267 height 15
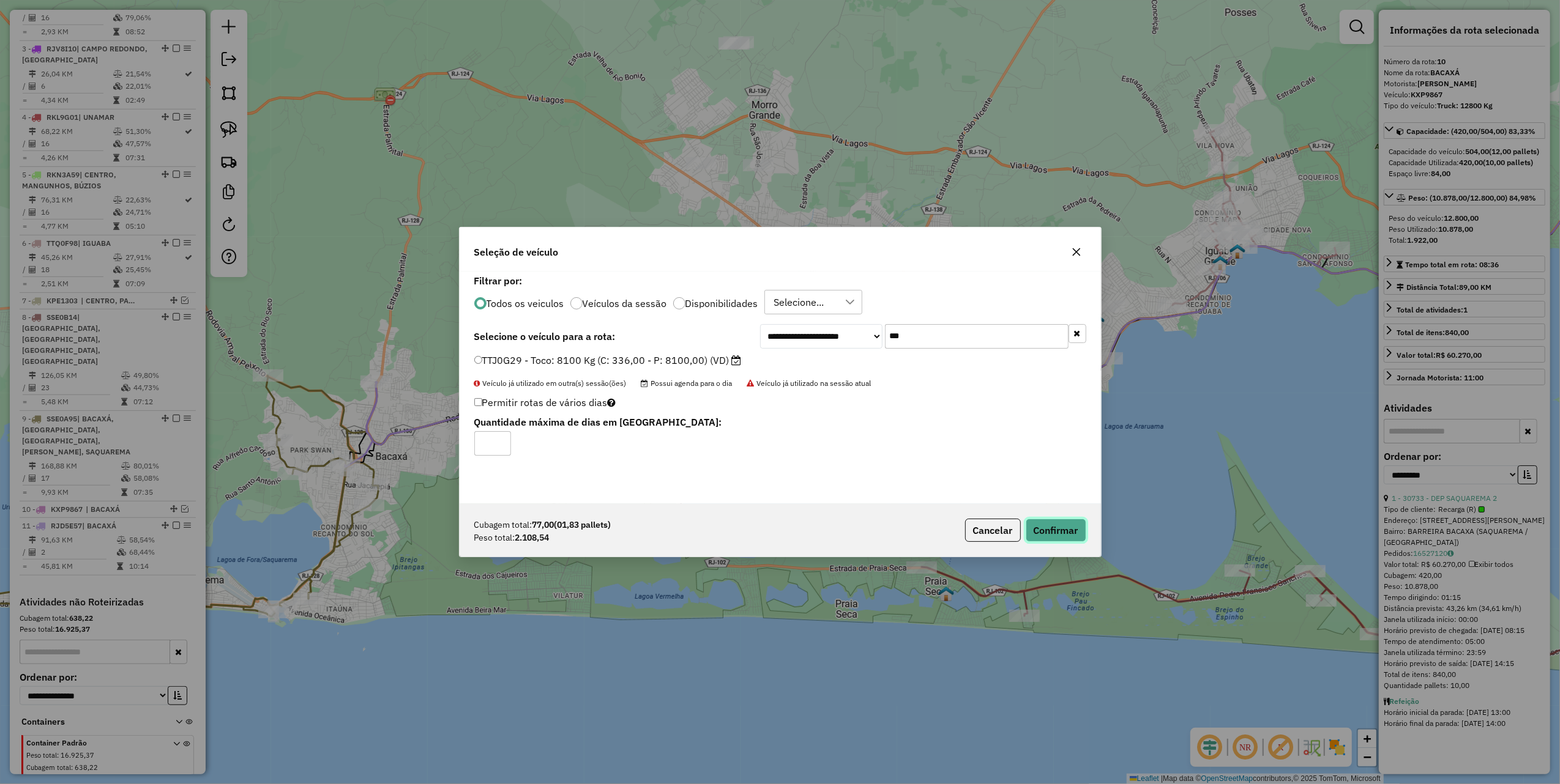
click at [1059, 531] on button "Confirmar" at bounding box center [1055, 530] width 61 height 23
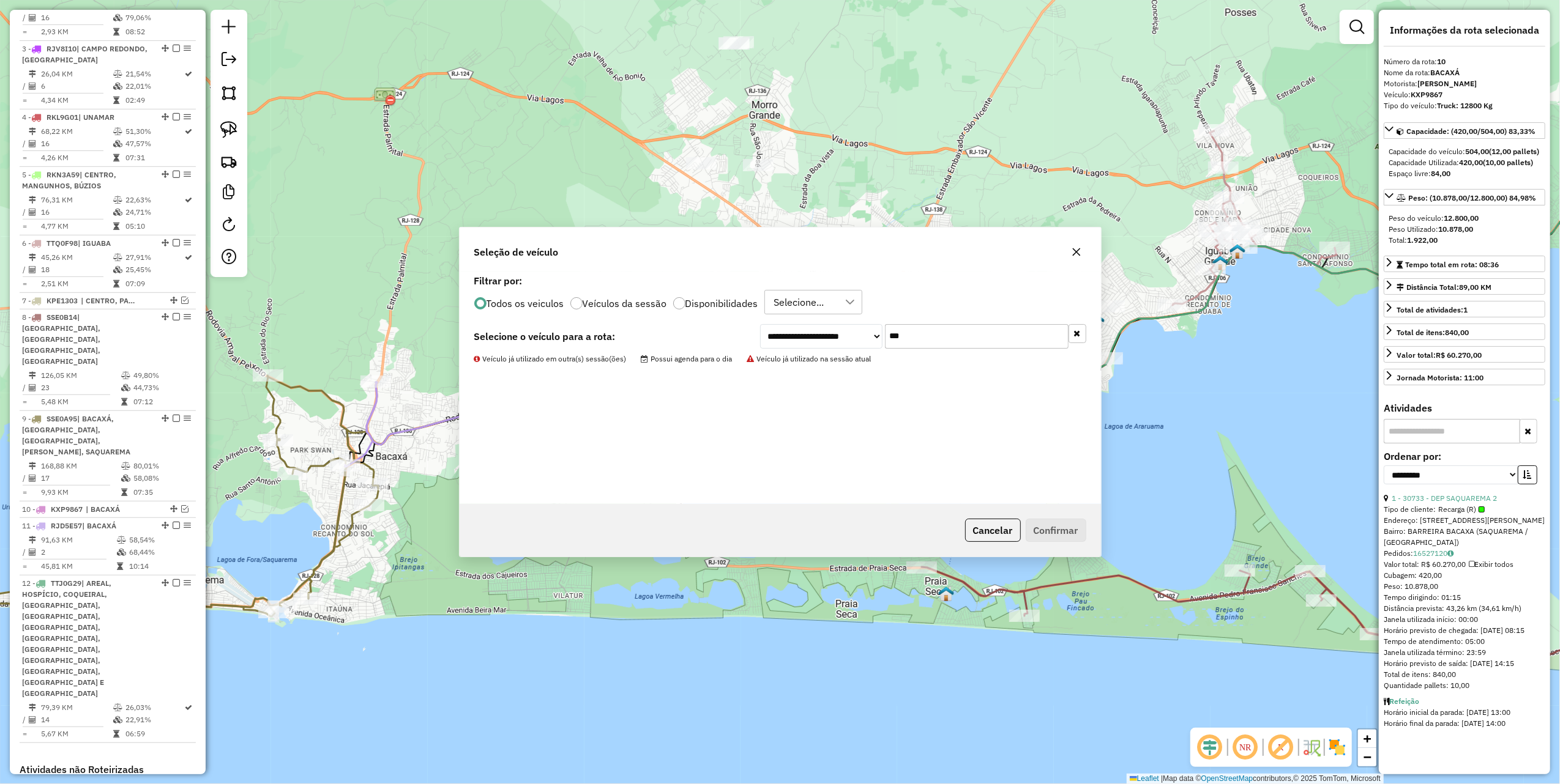
scroll to position [730, 0]
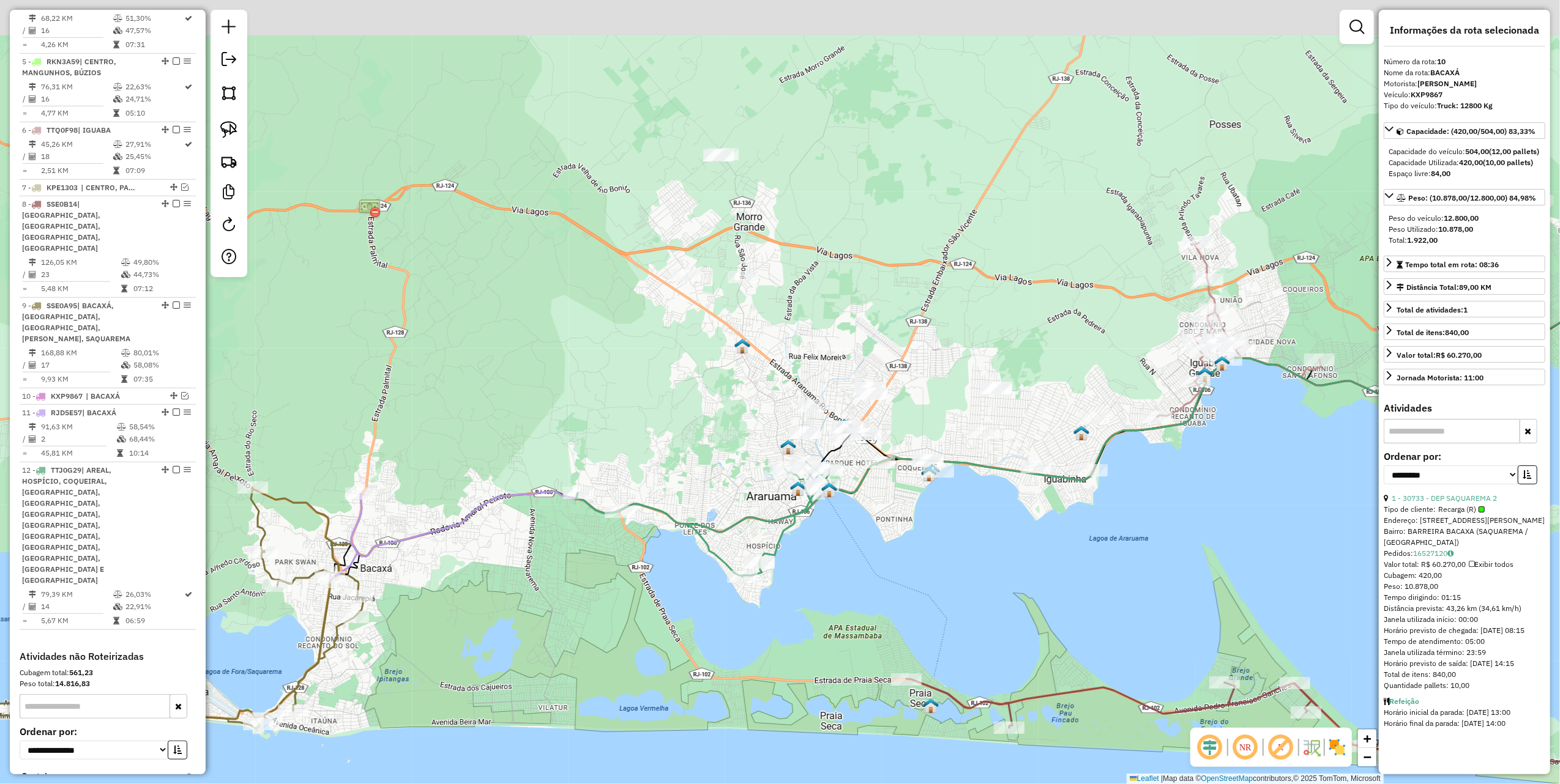
drag, startPoint x: 718, startPoint y: 323, endPoint x: 572, endPoint y: 249, distance: 163.7
click at [710, 363] on div "Janela de atendimento Grade de atendimento Capacidade Transportadoras Veículos …" at bounding box center [780, 392] width 1560 height 784
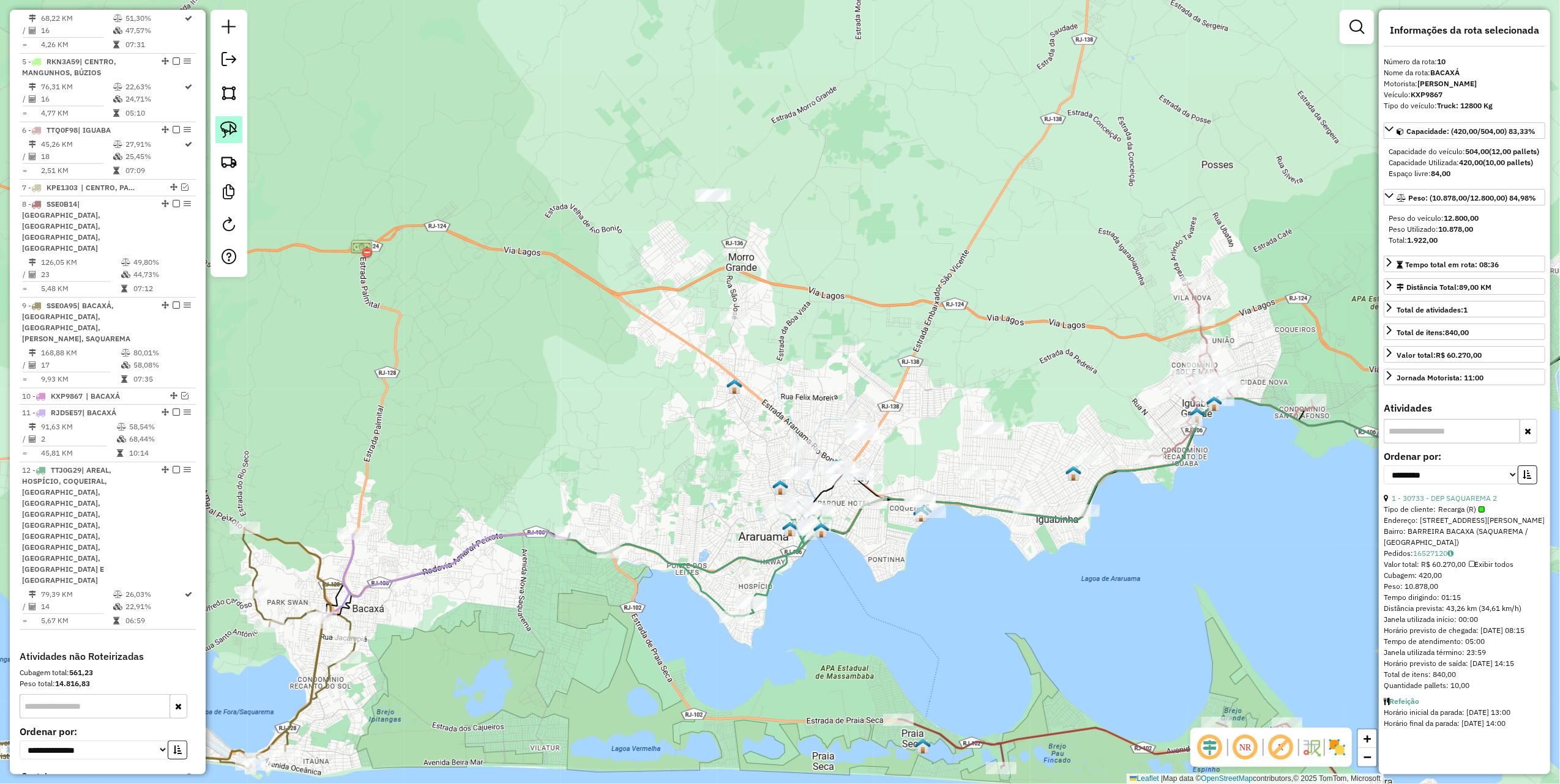
click at [233, 126] on img at bounding box center [229, 129] width 17 height 17
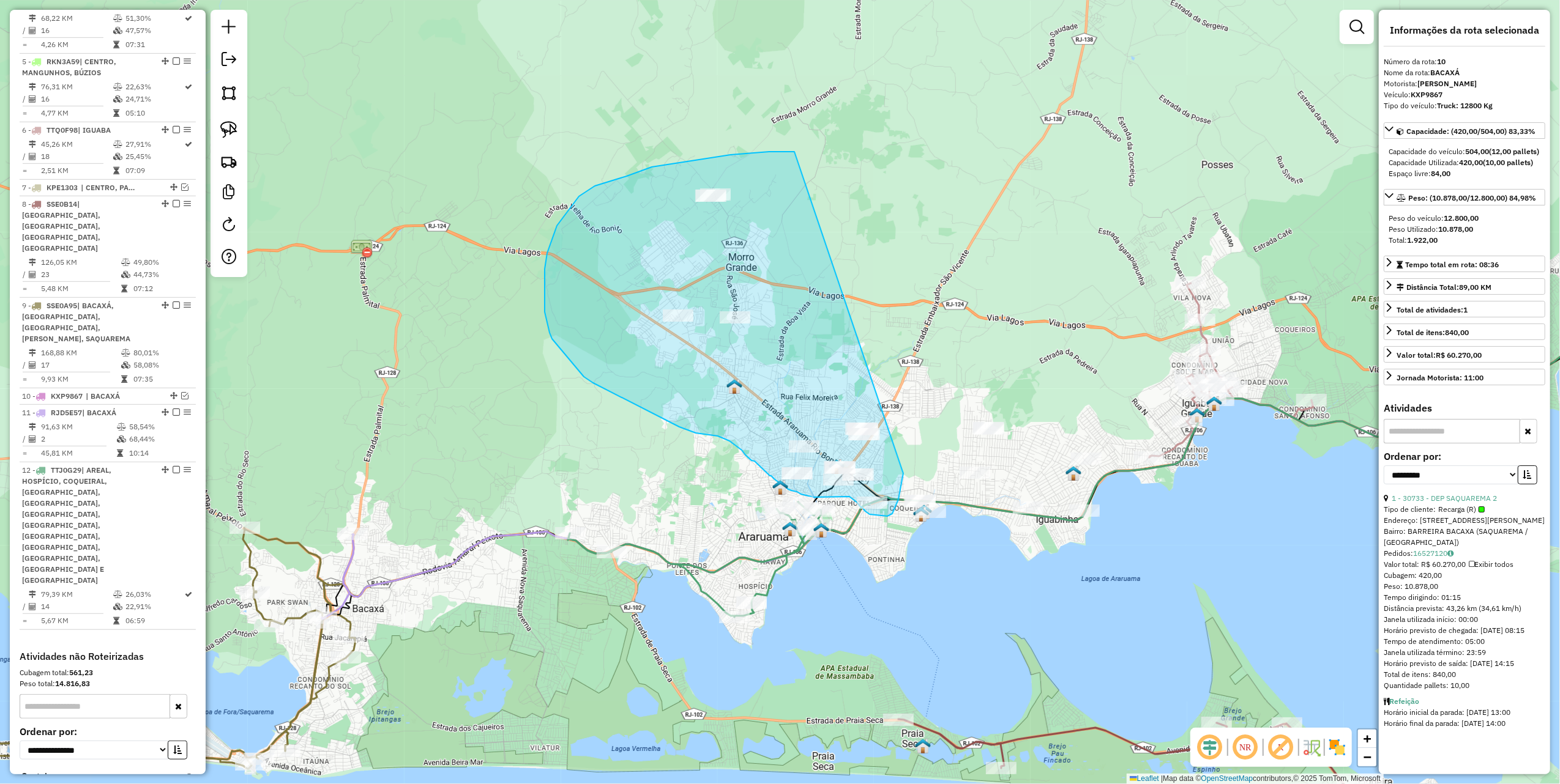
drag, startPoint x: 594, startPoint y: 186, endPoint x: 903, endPoint y: 456, distance: 410.3
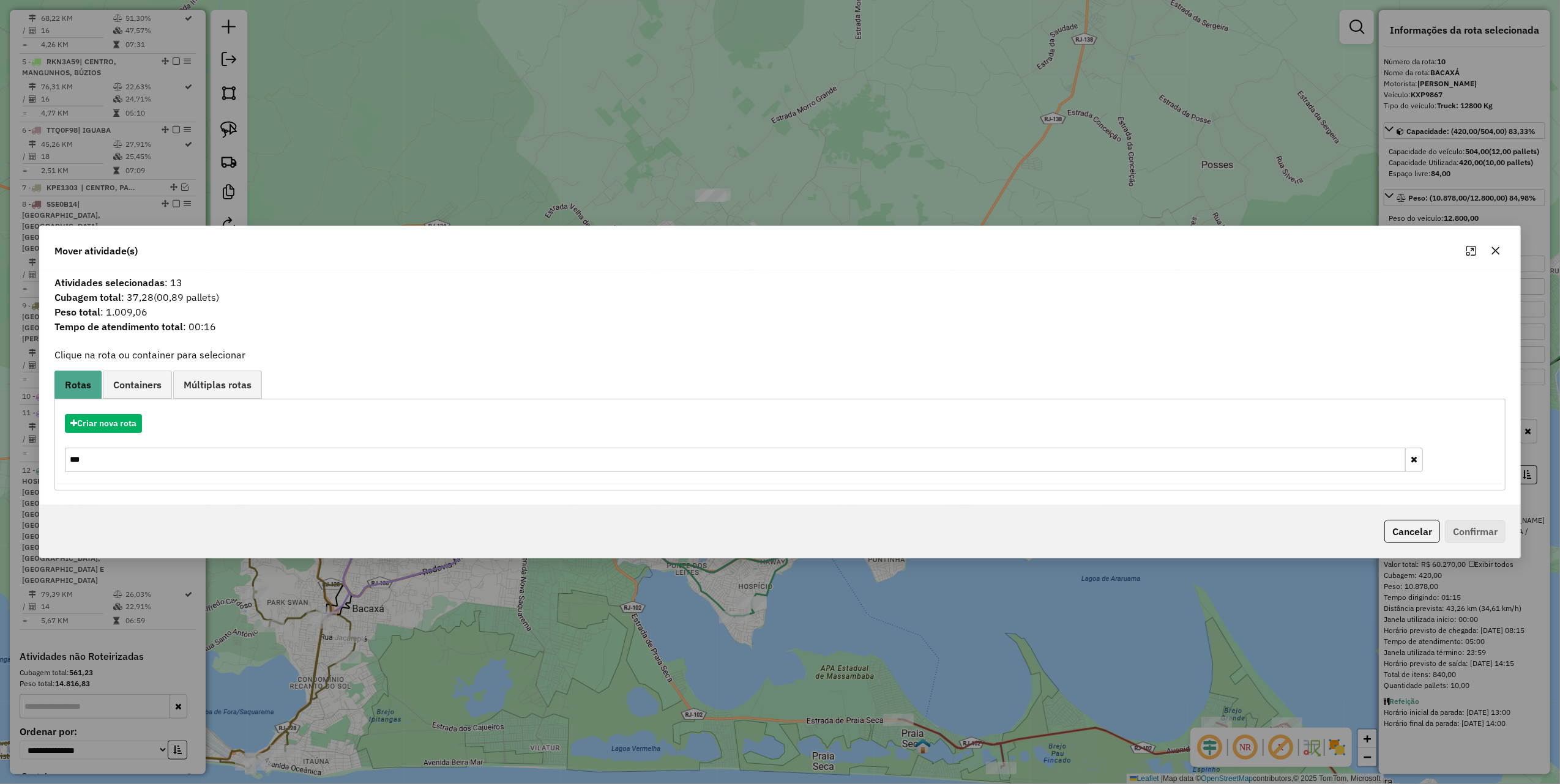
click at [1484, 247] on div at bounding box center [1483, 250] width 44 height 19
click at [1494, 246] on icon "button" at bounding box center [1495, 250] width 10 height 10
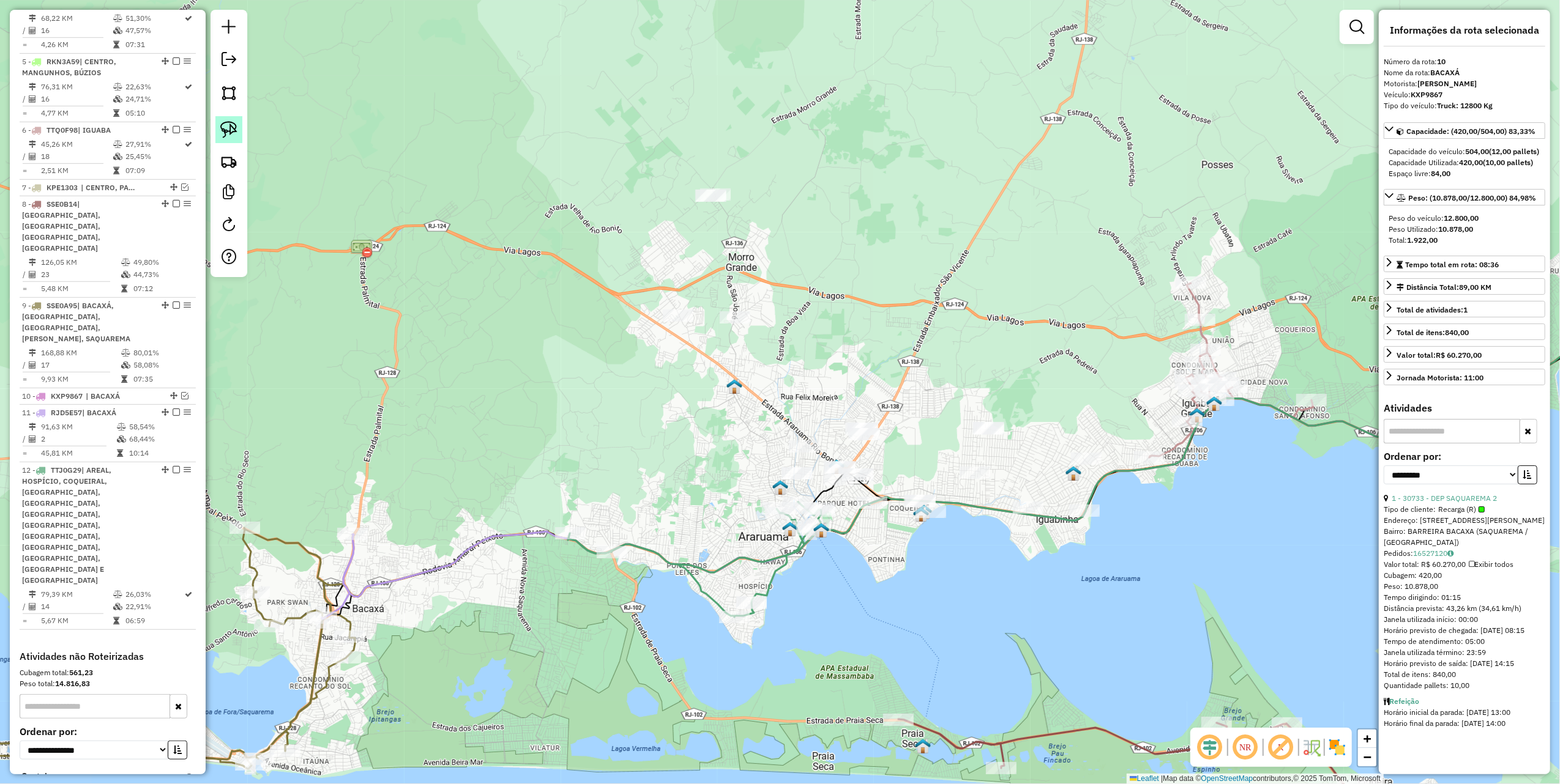
click at [225, 130] on img at bounding box center [229, 129] width 17 height 17
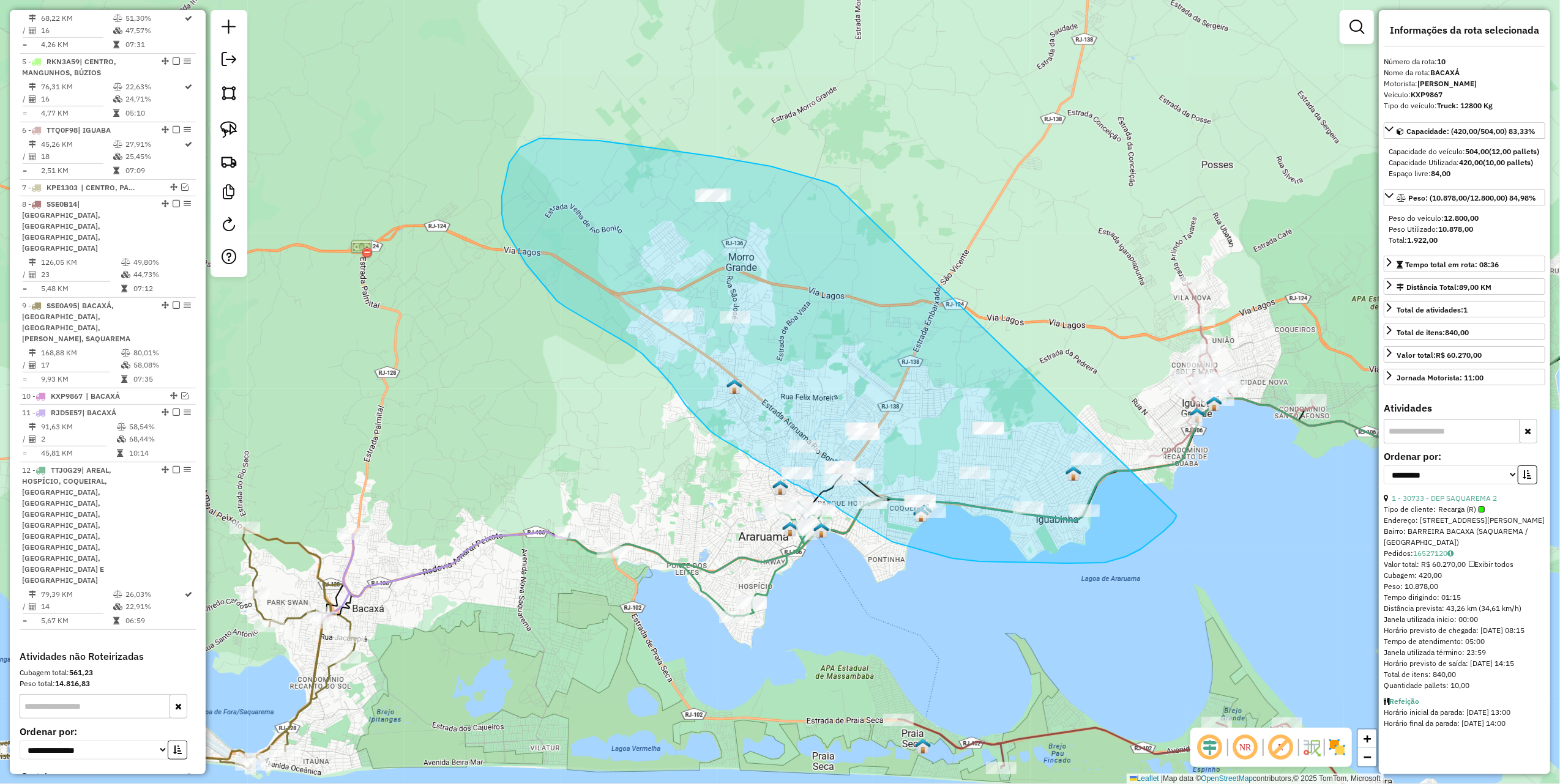
drag, startPoint x: 841, startPoint y: 190, endPoint x: 1177, endPoint y: 515, distance: 467.5
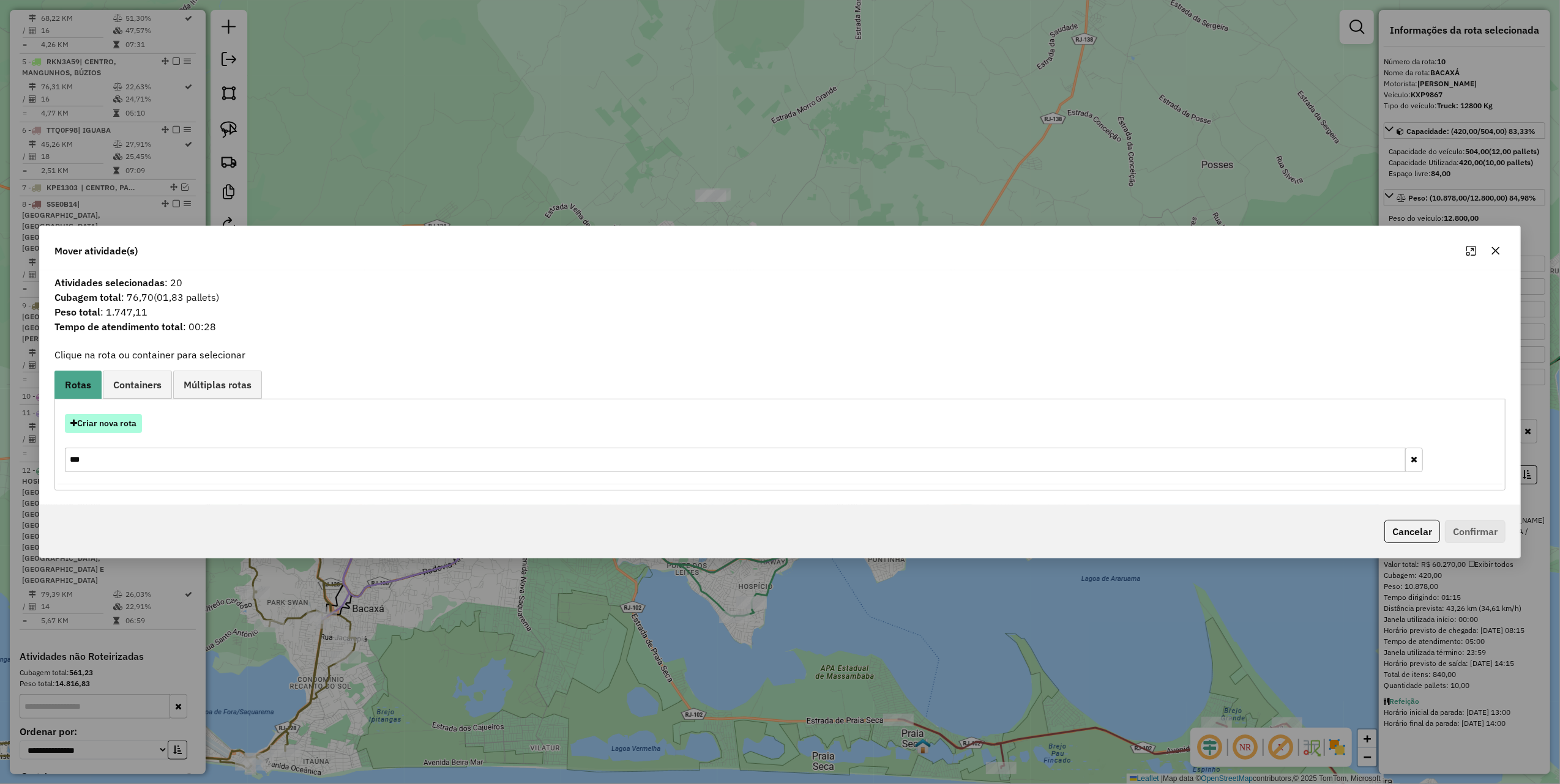
click at [138, 419] on button "Criar nova rota" at bounding box center [104, 424] width 77 height 19
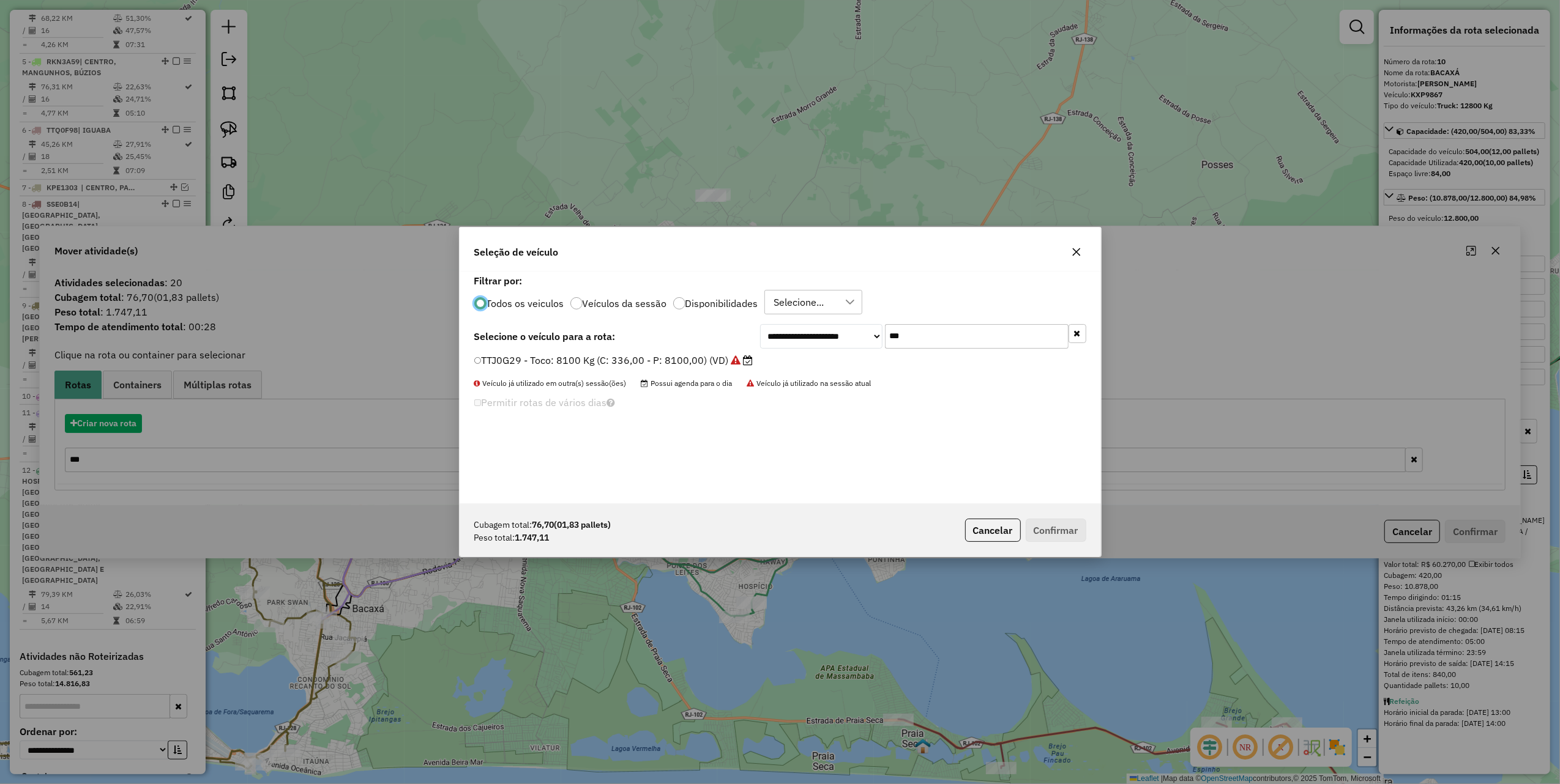
scroll to position [6, 4]
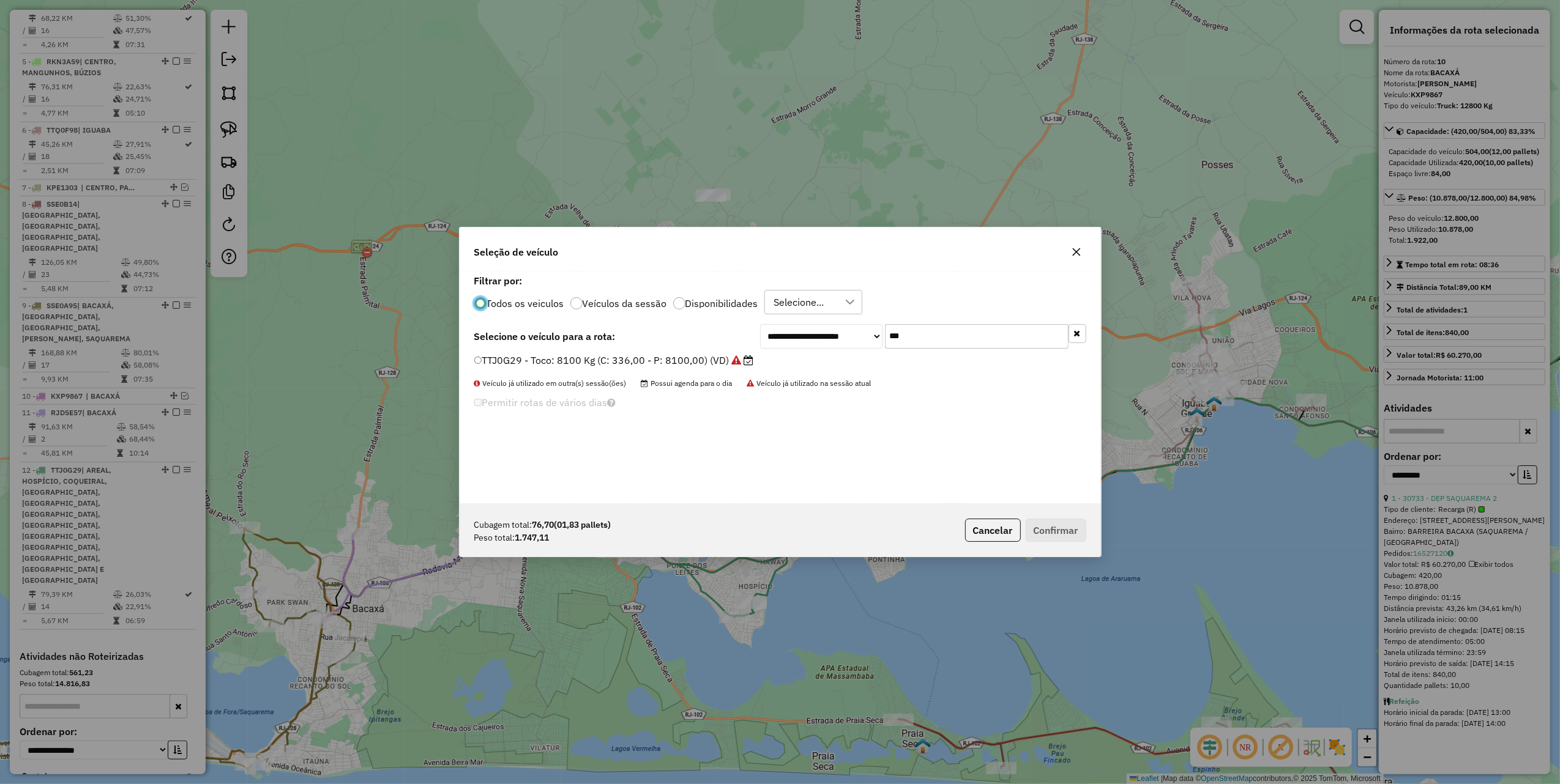
click at [939, 331] on input "***" at bounding box center [976, 337] width 184 height 25
type input "***"
drag, startPoint x: 714, startPoint y: 366, endPoint x: 747, endPoint y: 375, distance: 34.2
click at [714, 366] on label "SSE0B21 - VUC: 2330 Kg (C: 120,00 - P: 2330,00) (VD)" at bounding box center [607, 360] width 266 height 15
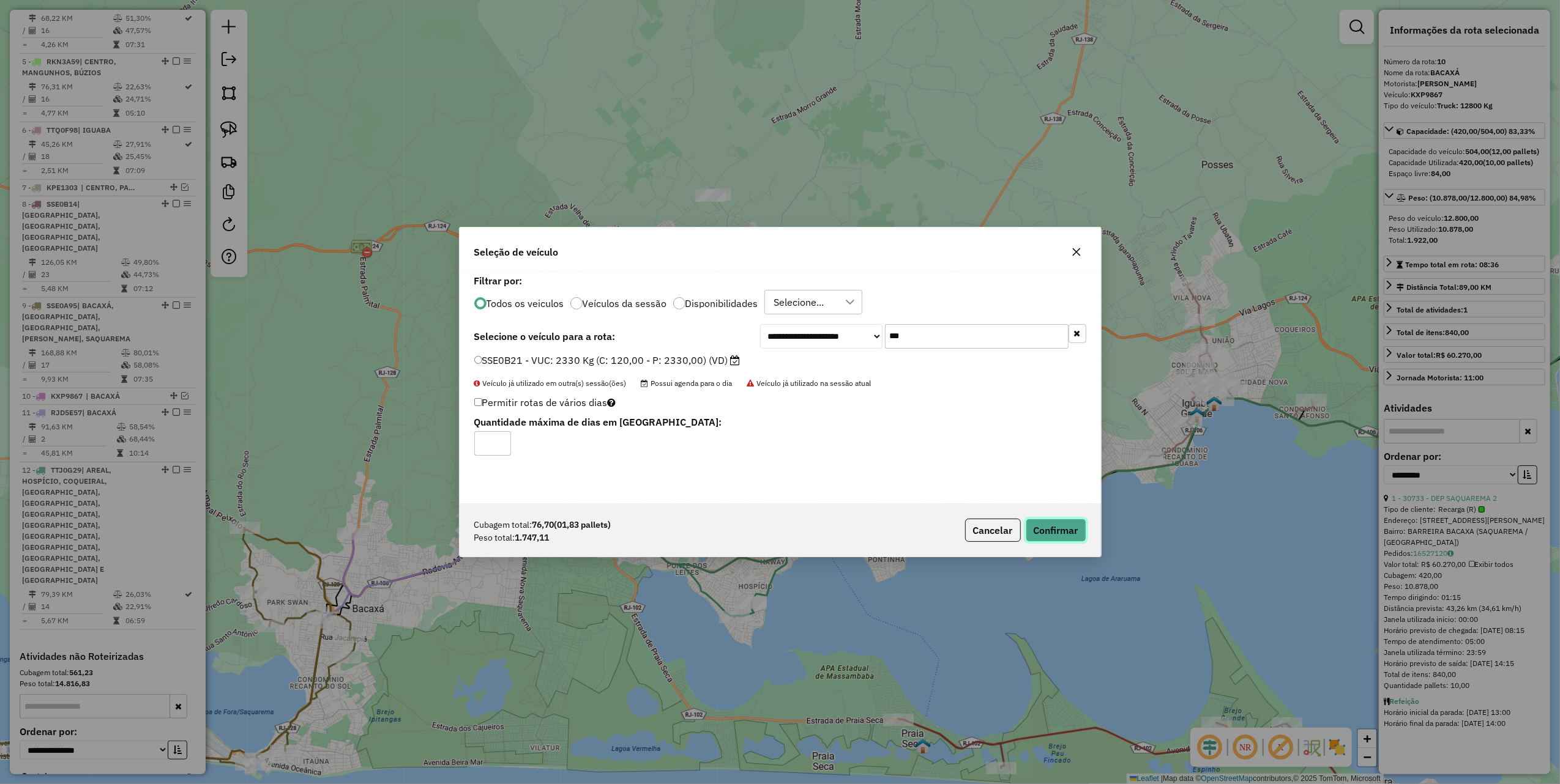
click at [1066, 531] on button "Confirmar" at bounding box center [1055, 530] width 61 height 23
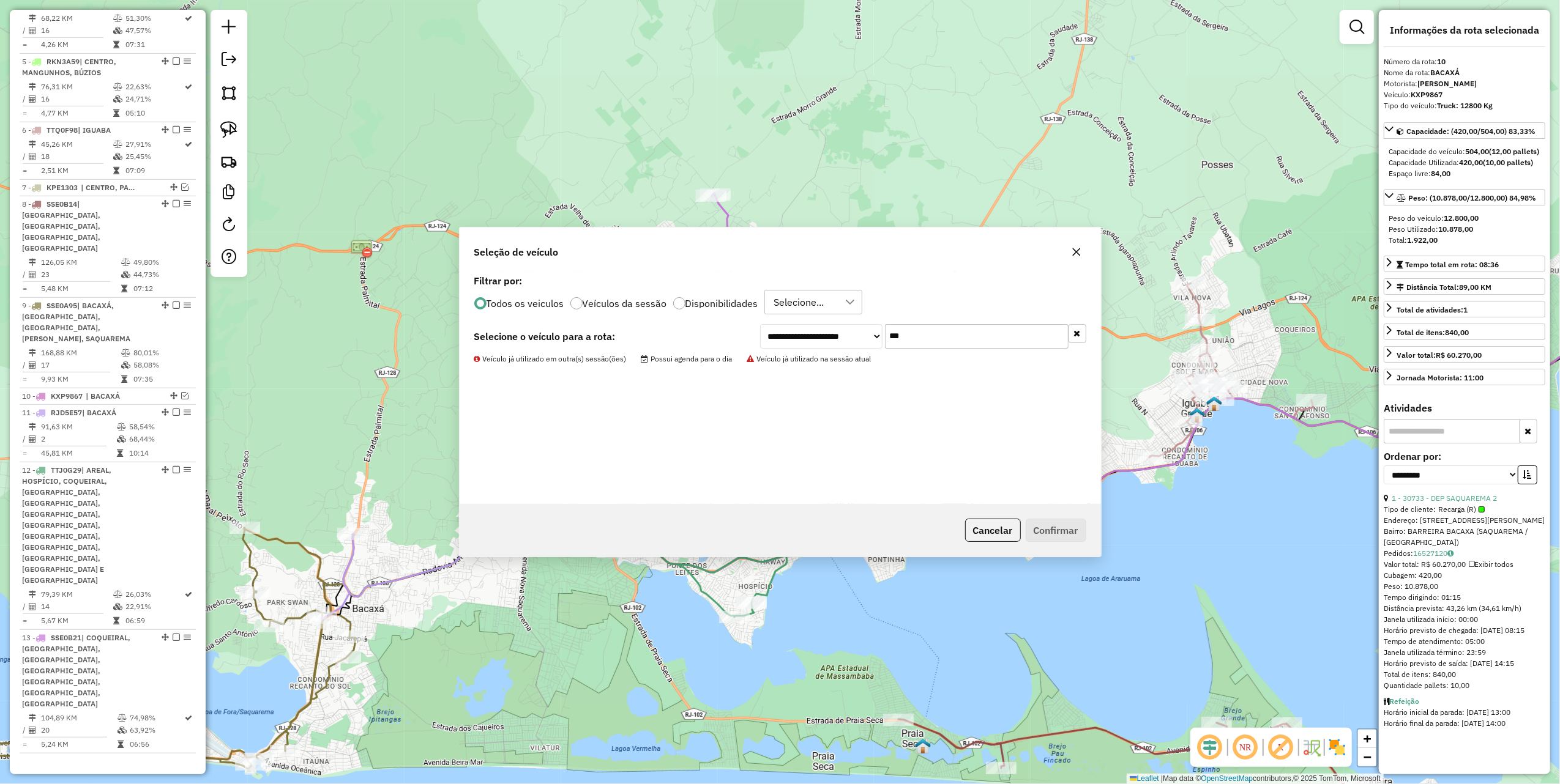
scroll to position [820, 0]
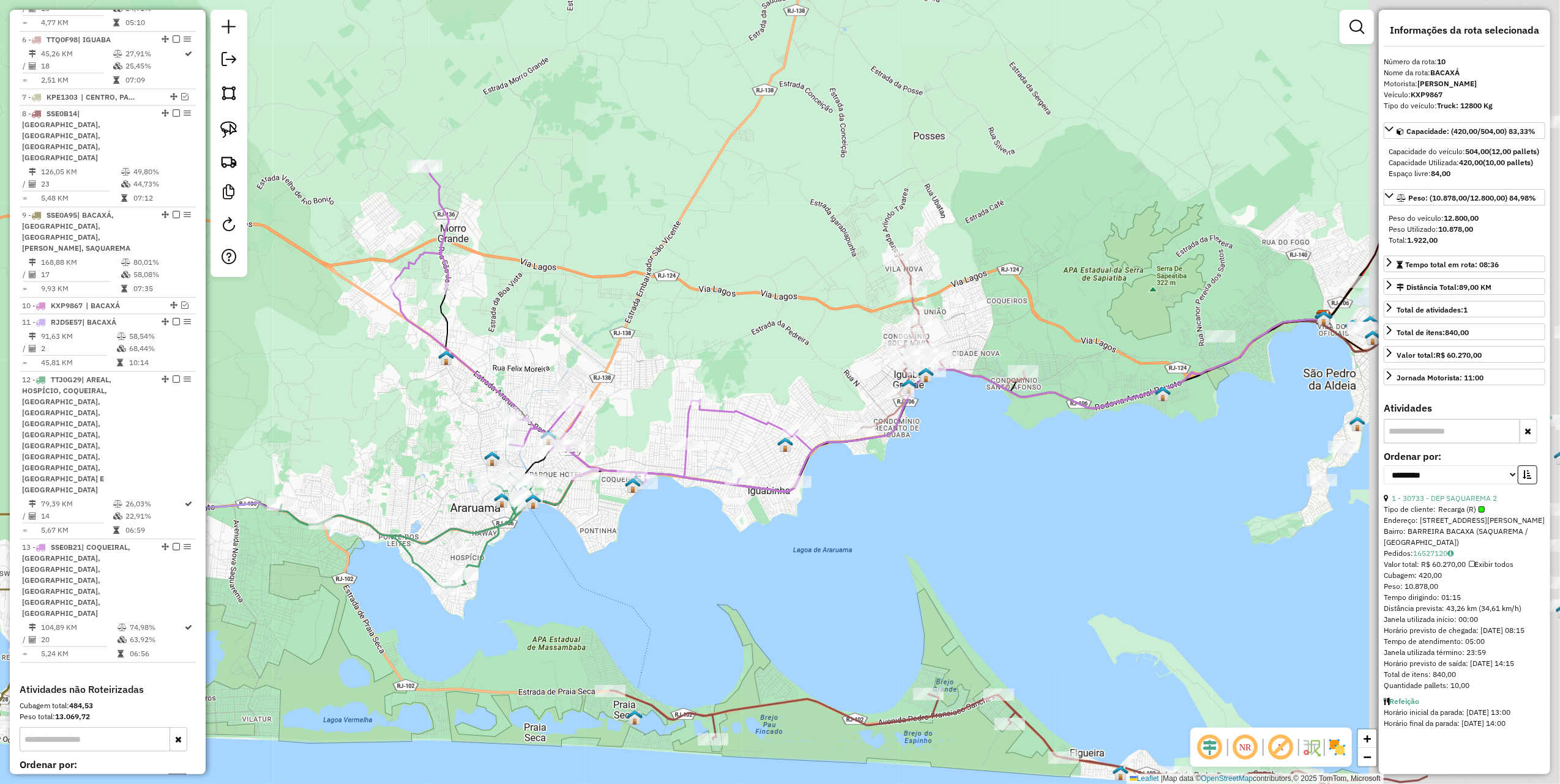
drag, startPoint x: 924, startPoint y: 381, endPoint x: 641, endPoint y: 353, distance: 284.4
click at [641, 353] on div "Janela de atendimento Grade de atendimento Capacidade Transportadoras Veículos …" at bounding box center [780, 392] width 1560 height 784
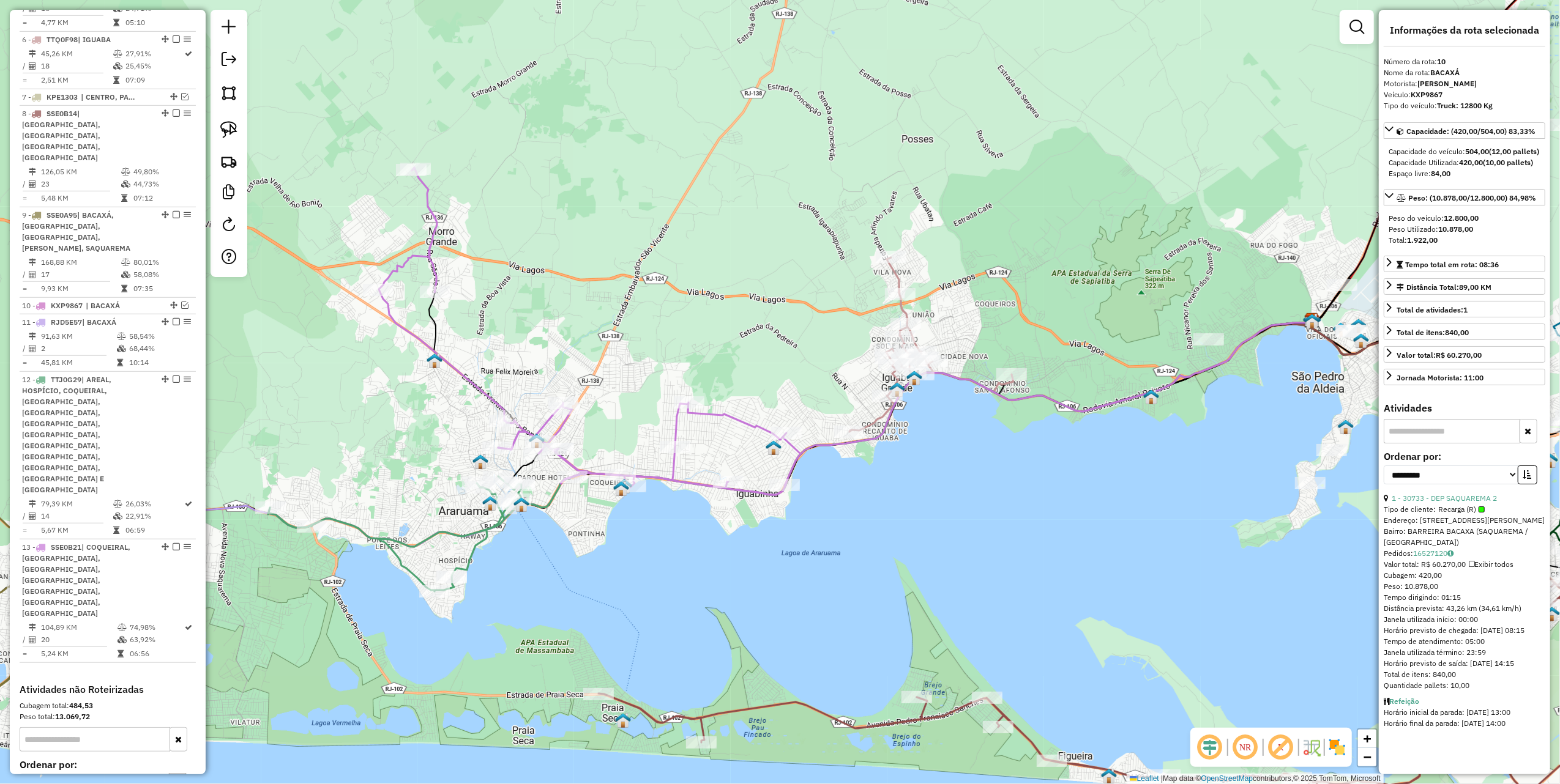
drag, startPoint x: 820, startPoint y: 388, endPoint x: 732, endPoint y: 425, distance: 95.5
click at [711, 431] on div "Janela de atendimento Grade de atendimento Capacidade Transportadoras Veículos …" at bounding box center [780, 392] width 1560 height 784
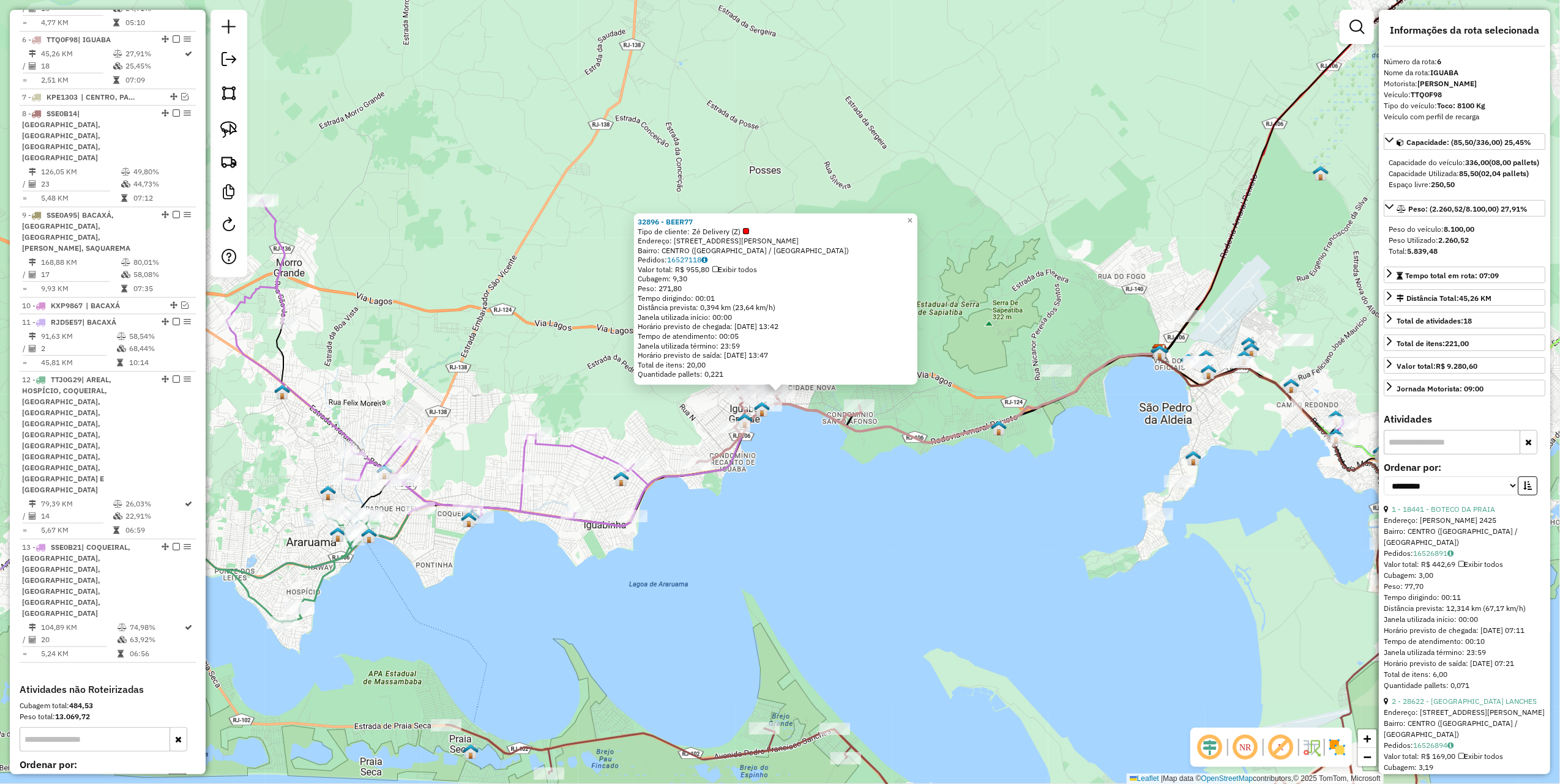
click at [825, 504] on div "32896 - BEER77 Tipo de cliente: Zé Delivery (Z) Endereço: RUA ENGENHEIRO NEVES …" at bounding box center [780, 392] width 1560 height 784
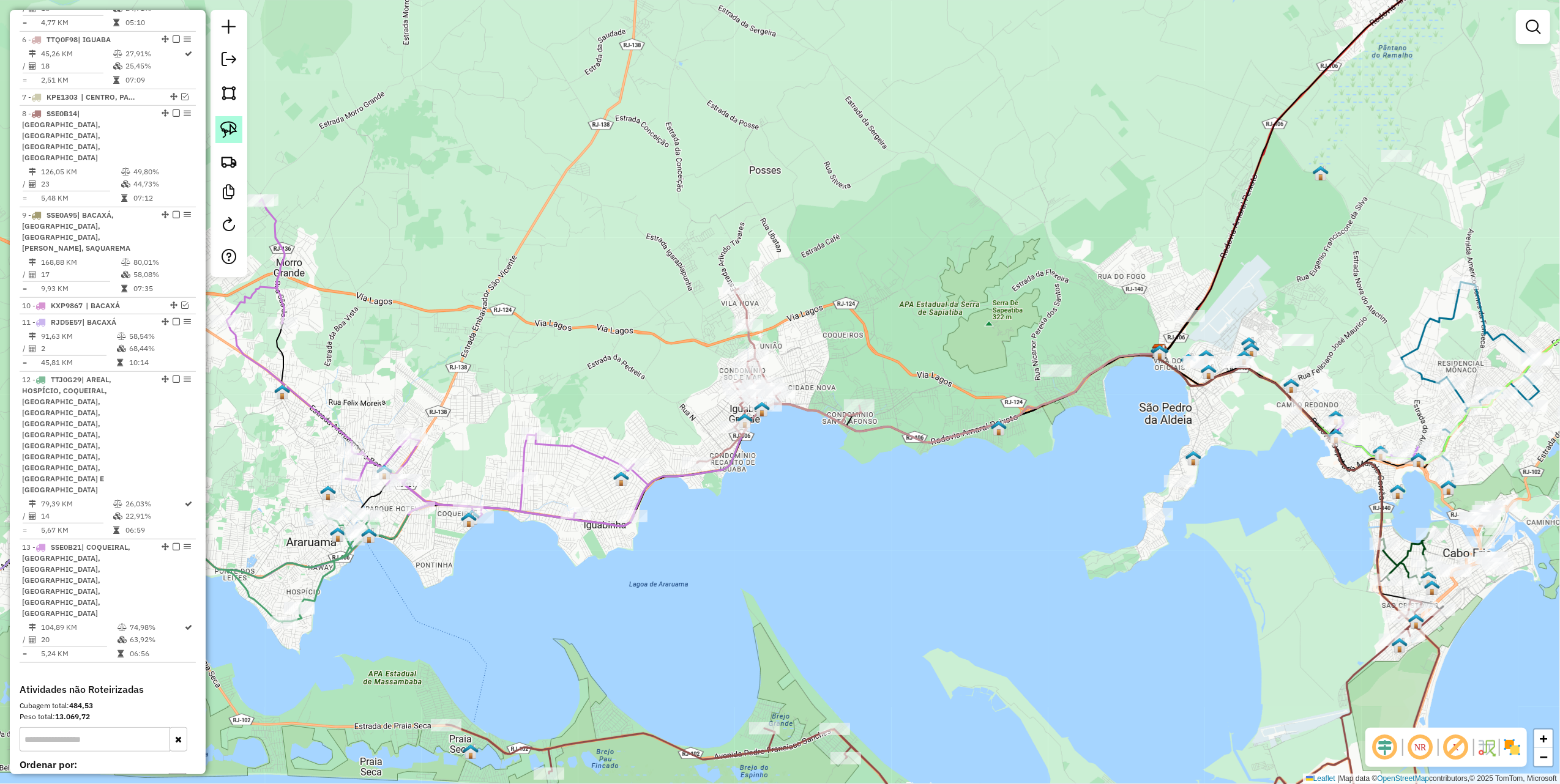
click at [227, 130] on img at bounding box center [229, 129] width 17 height 17
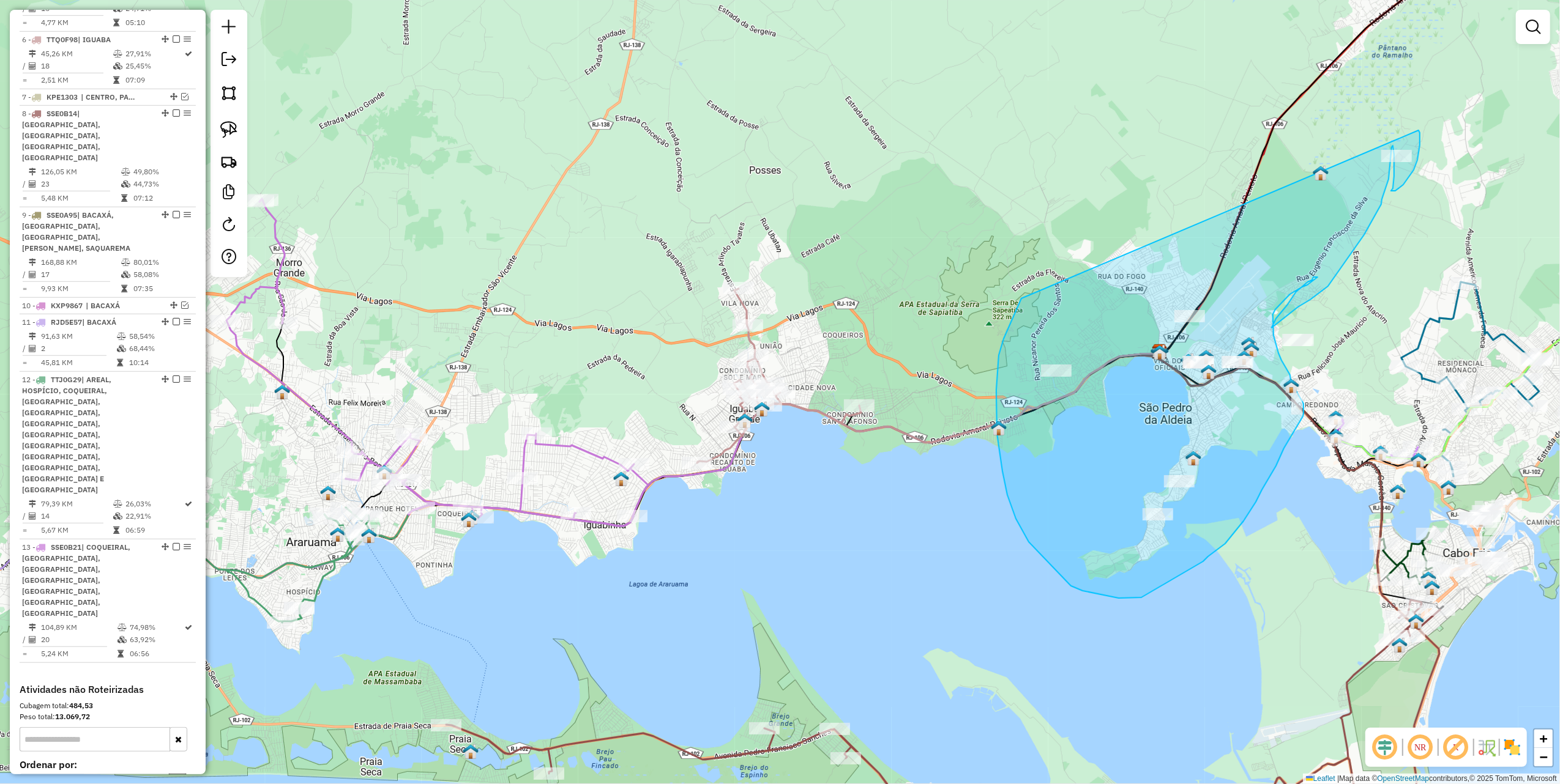
drag, startPoint x: 1022, startPoint y: 299, endPoint x: 1398, endPoint y: 125, distance: 414.3
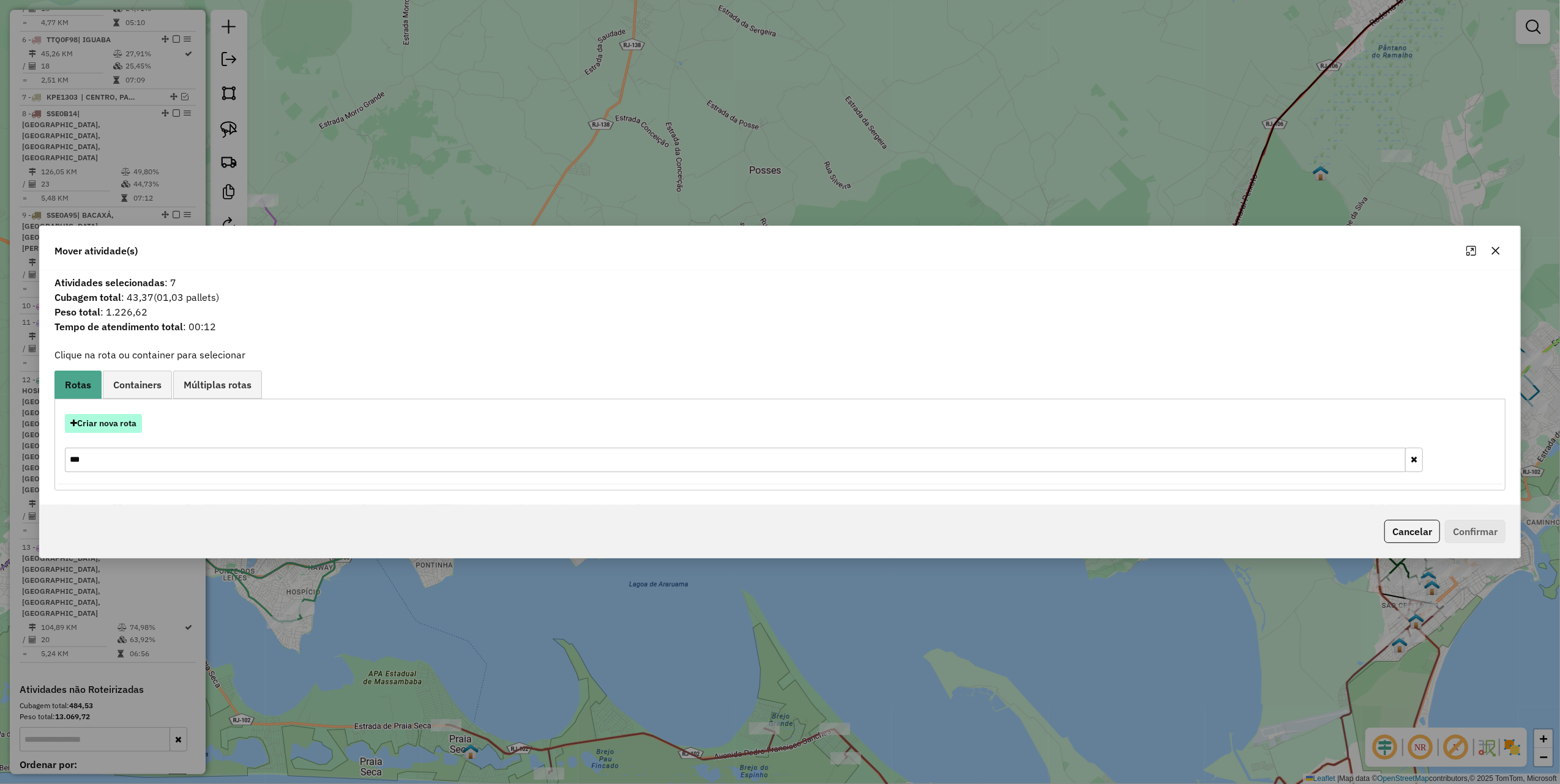
click at [124, 419] on button "Criar nova rota" at bounding box center [104, 424] width 77 height 19
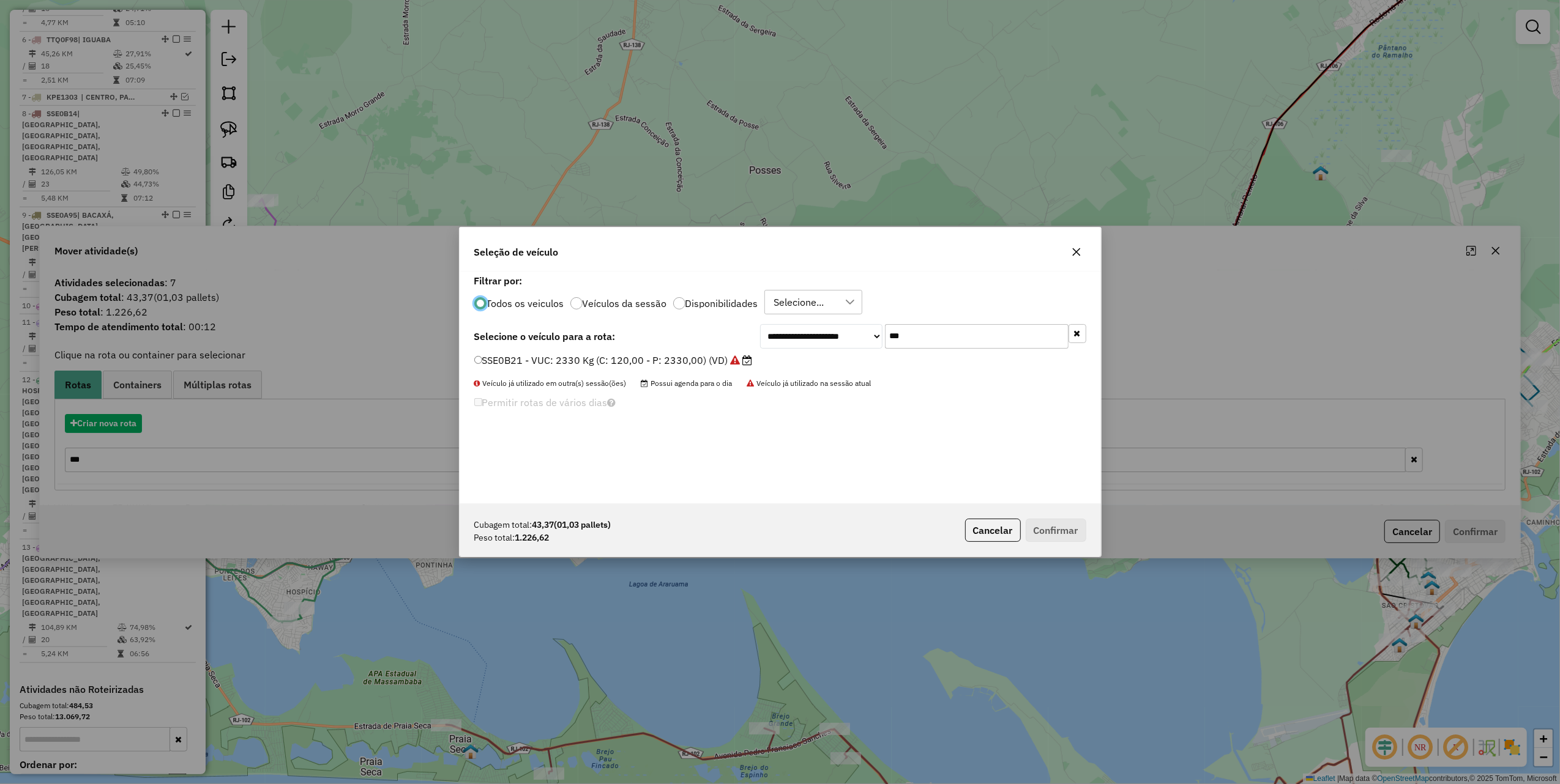
scroll to position [6, 4]
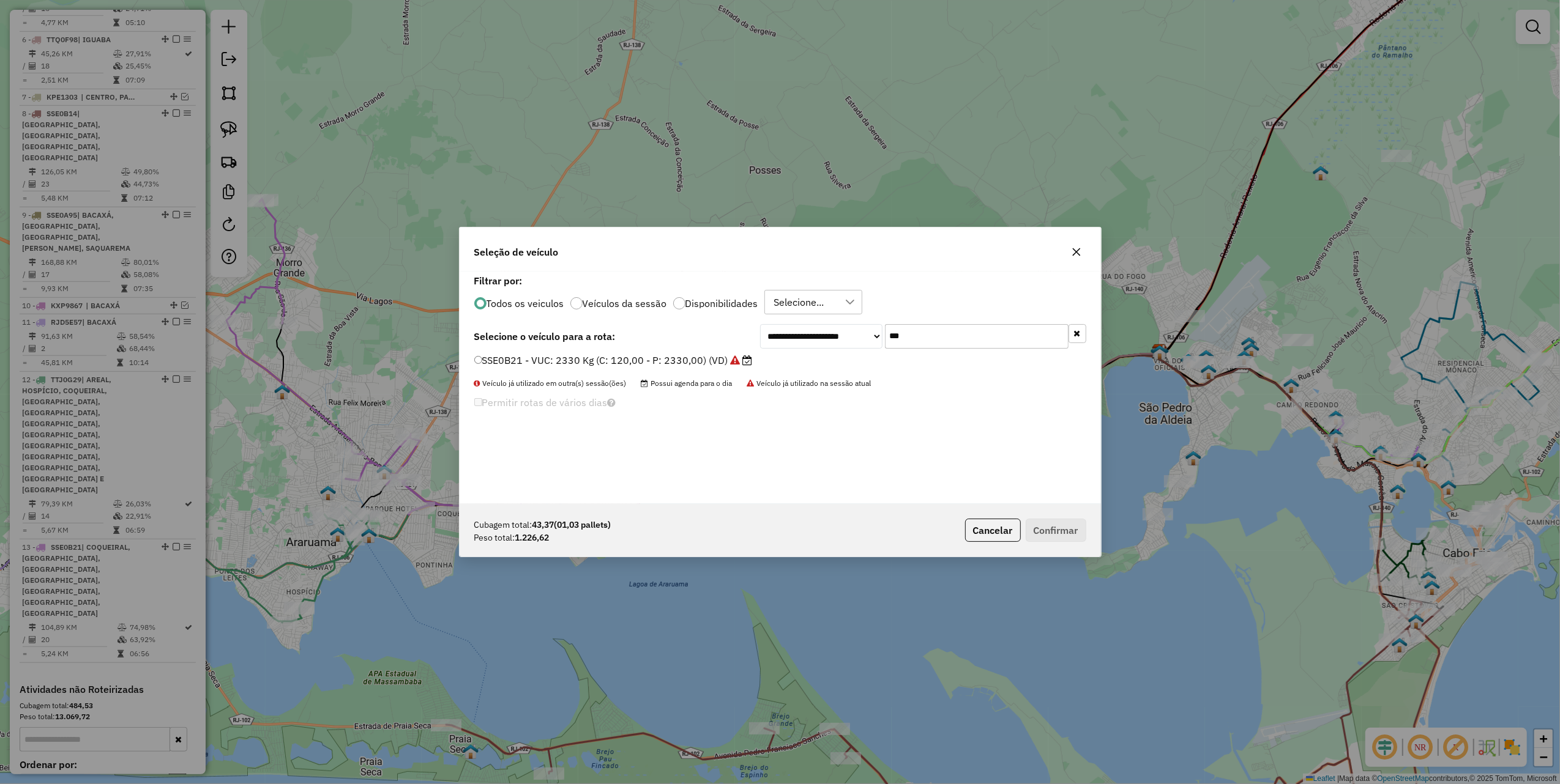
click at [929, 334] on input "***" at bounding box center [976, 337] width 184 height 25
type input "***"
drag, startPoint x: 734, startPoint y: 365, endPoint x: 828, endPoint y: 378, distance: 94.9
click at [734, 365] on label "RJV8I10 - 430 - Toco: 6950 Kg (C: 238,00 - P: 6950,00) (VD)" at bounding box center [626, 360] width 305 height 15
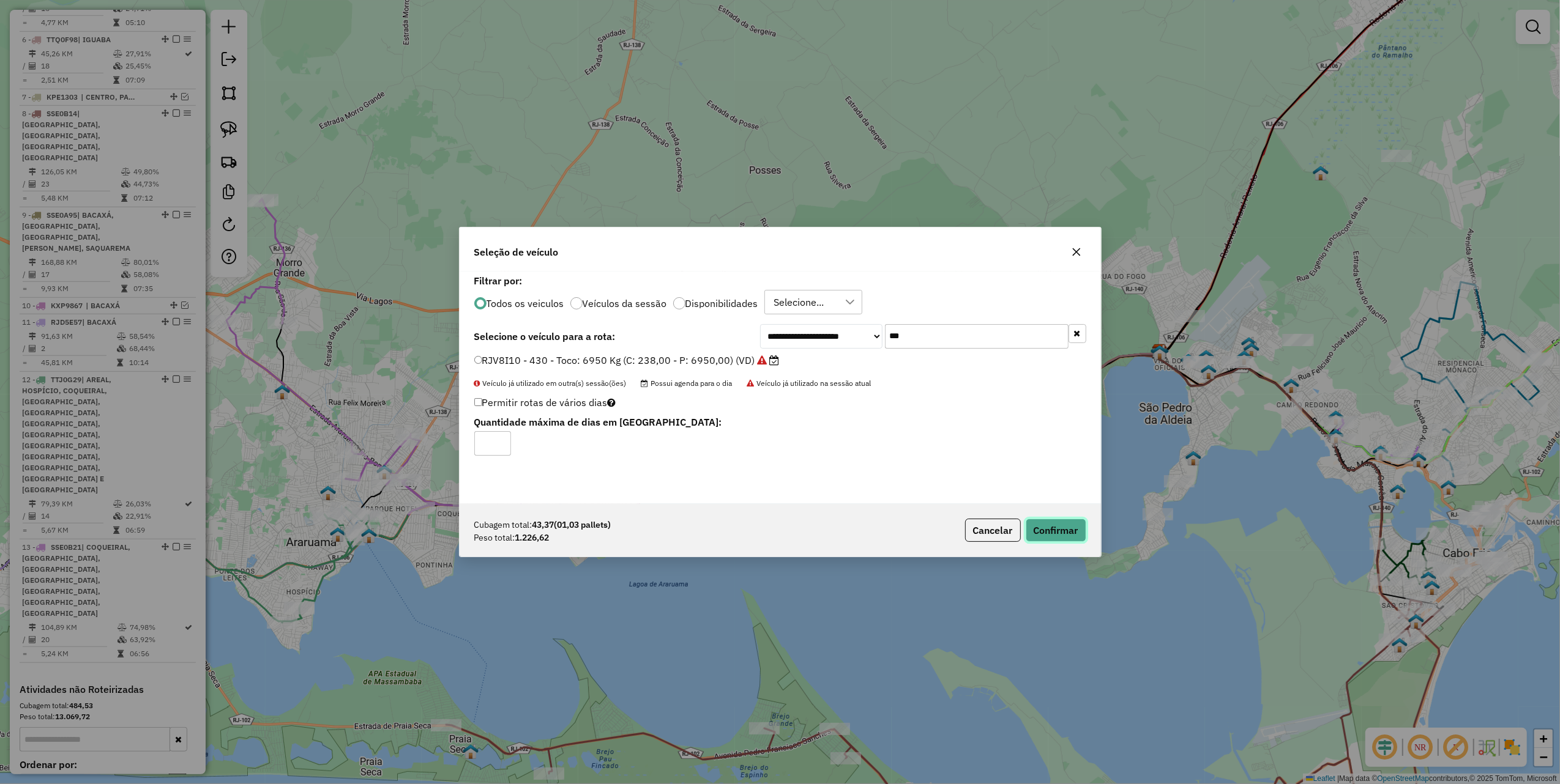
click at [1065, 526] on button "Confirmar" at bounding box center [1055, 530] width 61 height 23
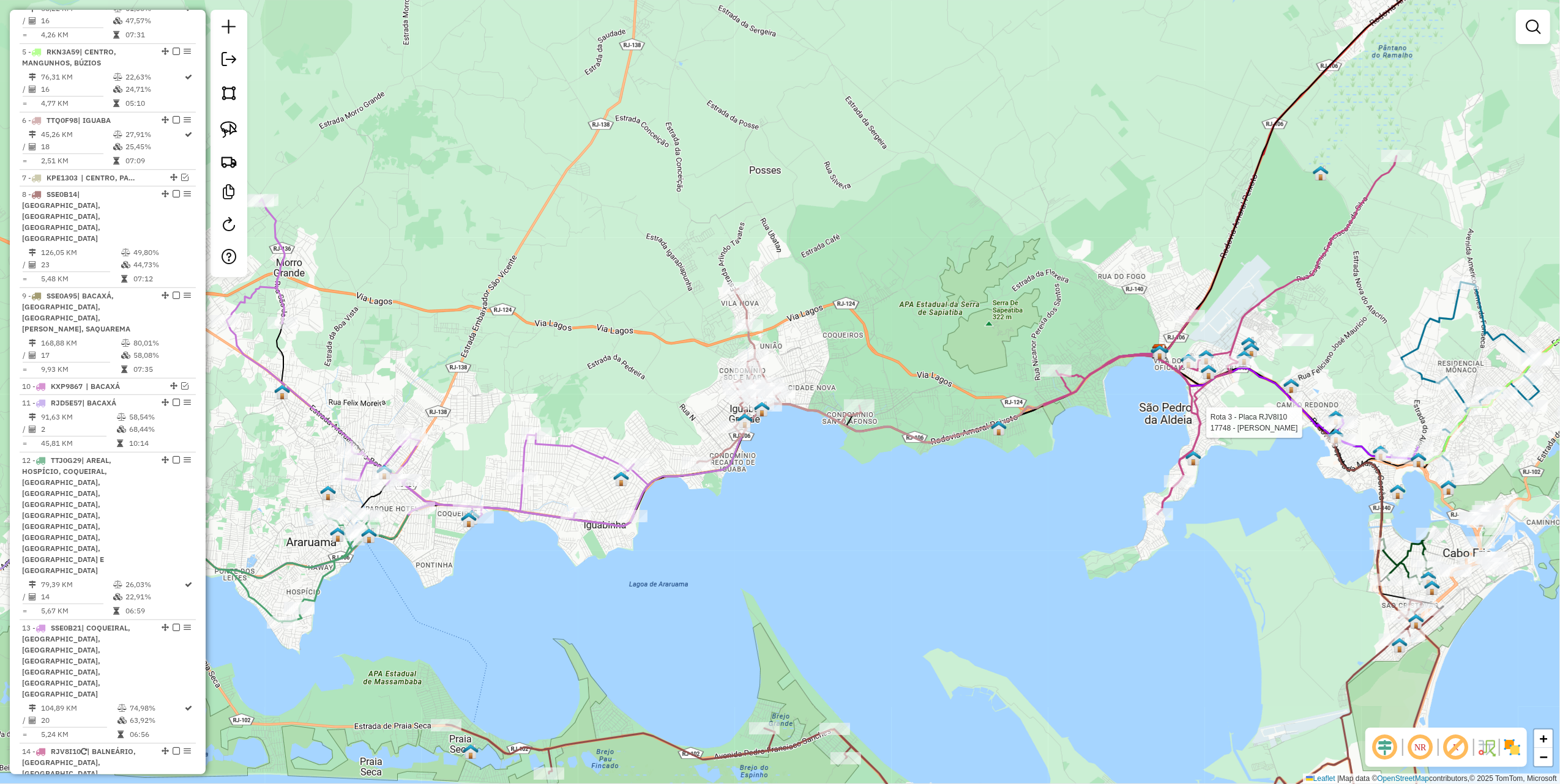
select select "**********"
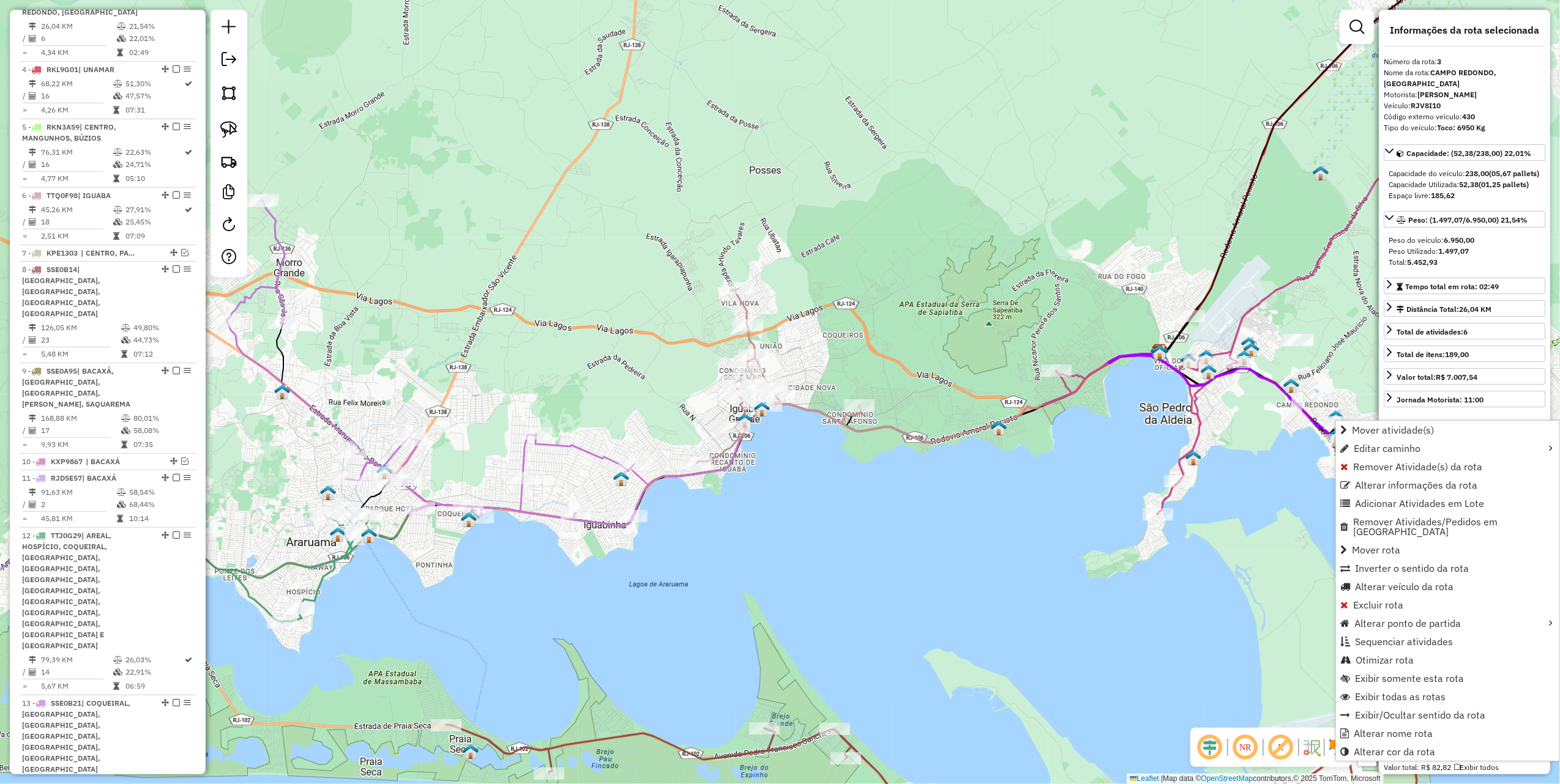
scroll to position [637, 0]
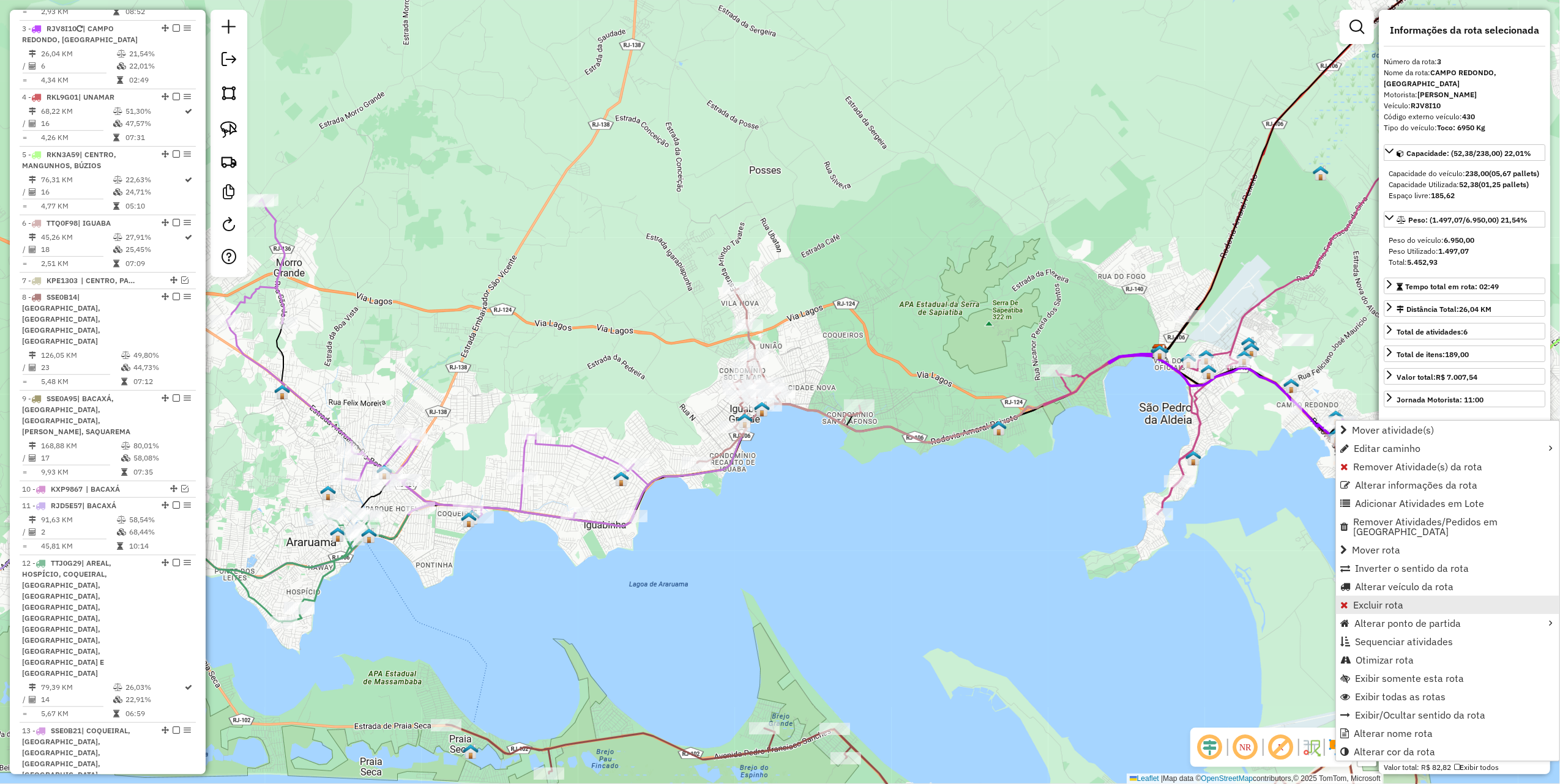
click at [1371, 600] on span "Excluir rota" at bounding box center [1378, 605] width 50 height 10
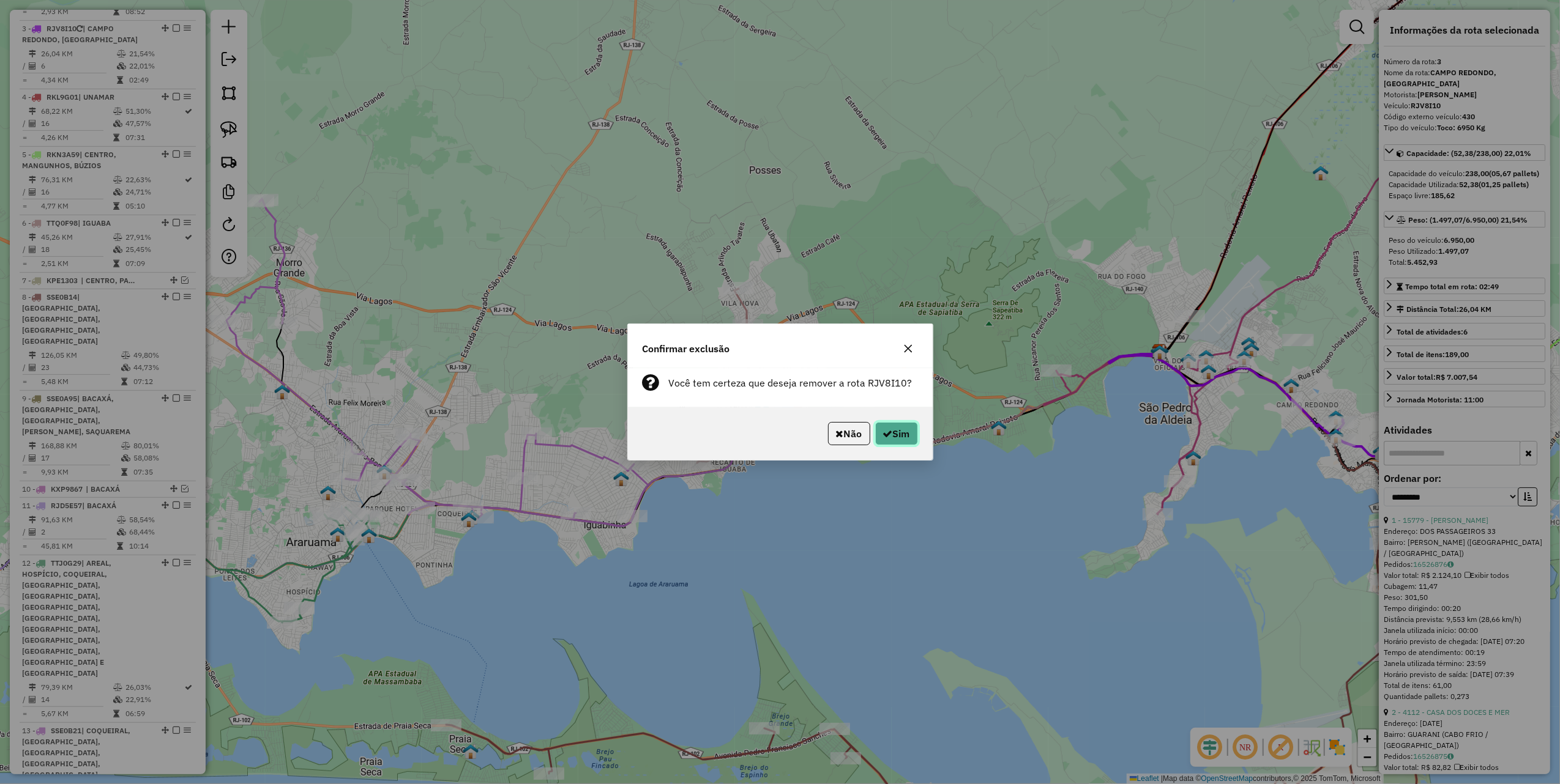
click at [908, 437] on button "Sim" at bounding box center [896, 433] width 43 height 23
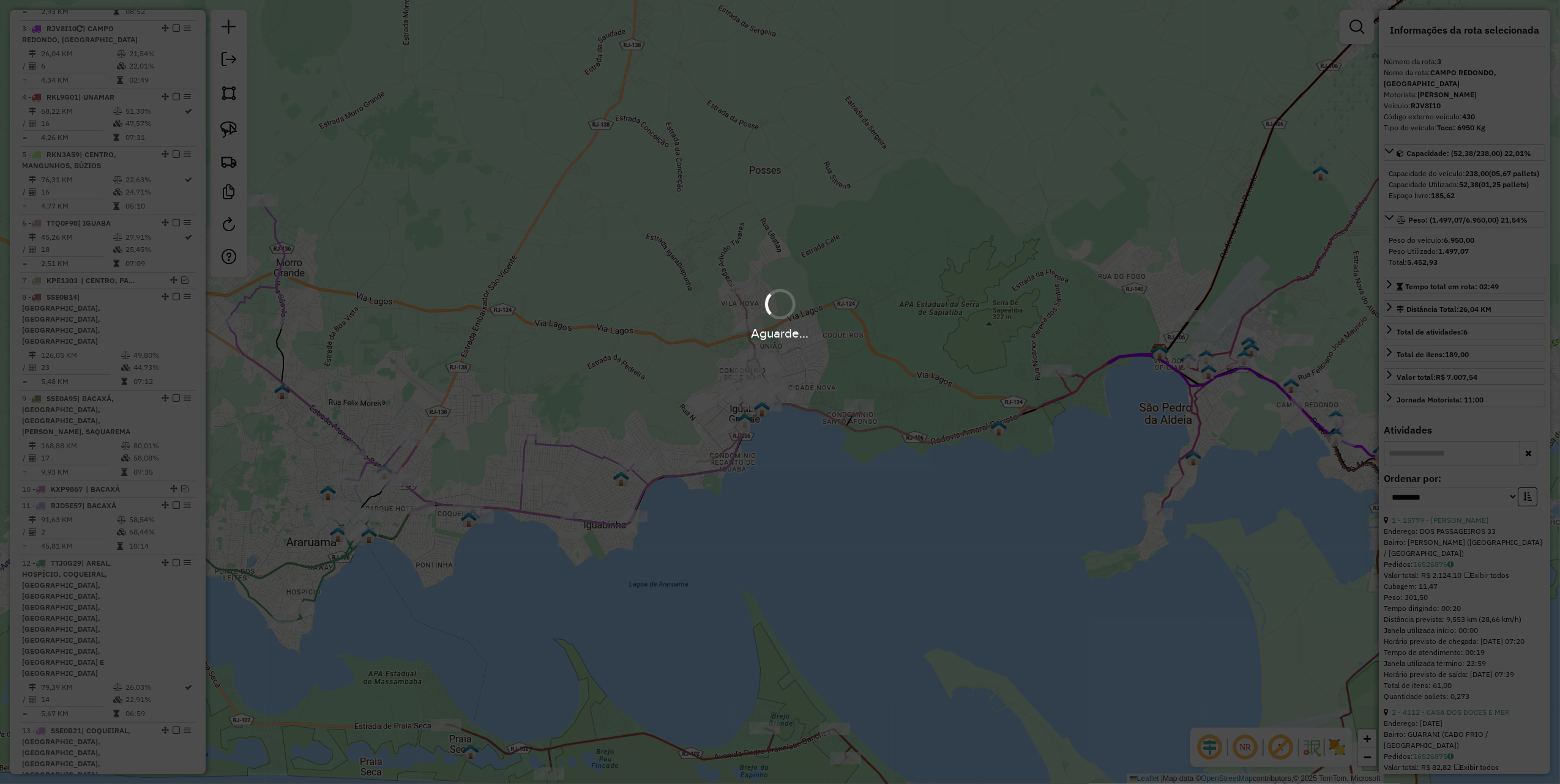
scroll to position [569, 0]
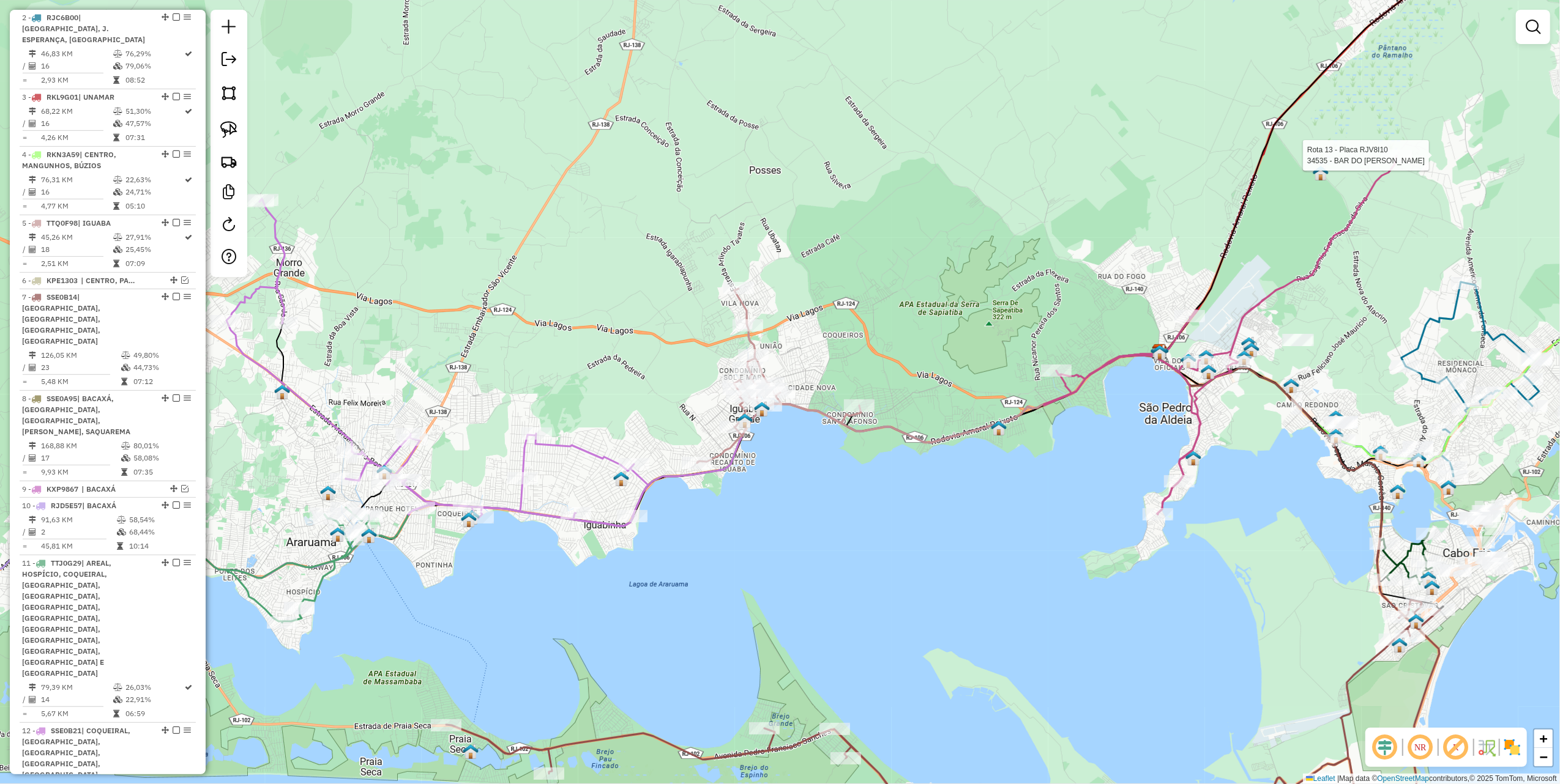
select select "**********"
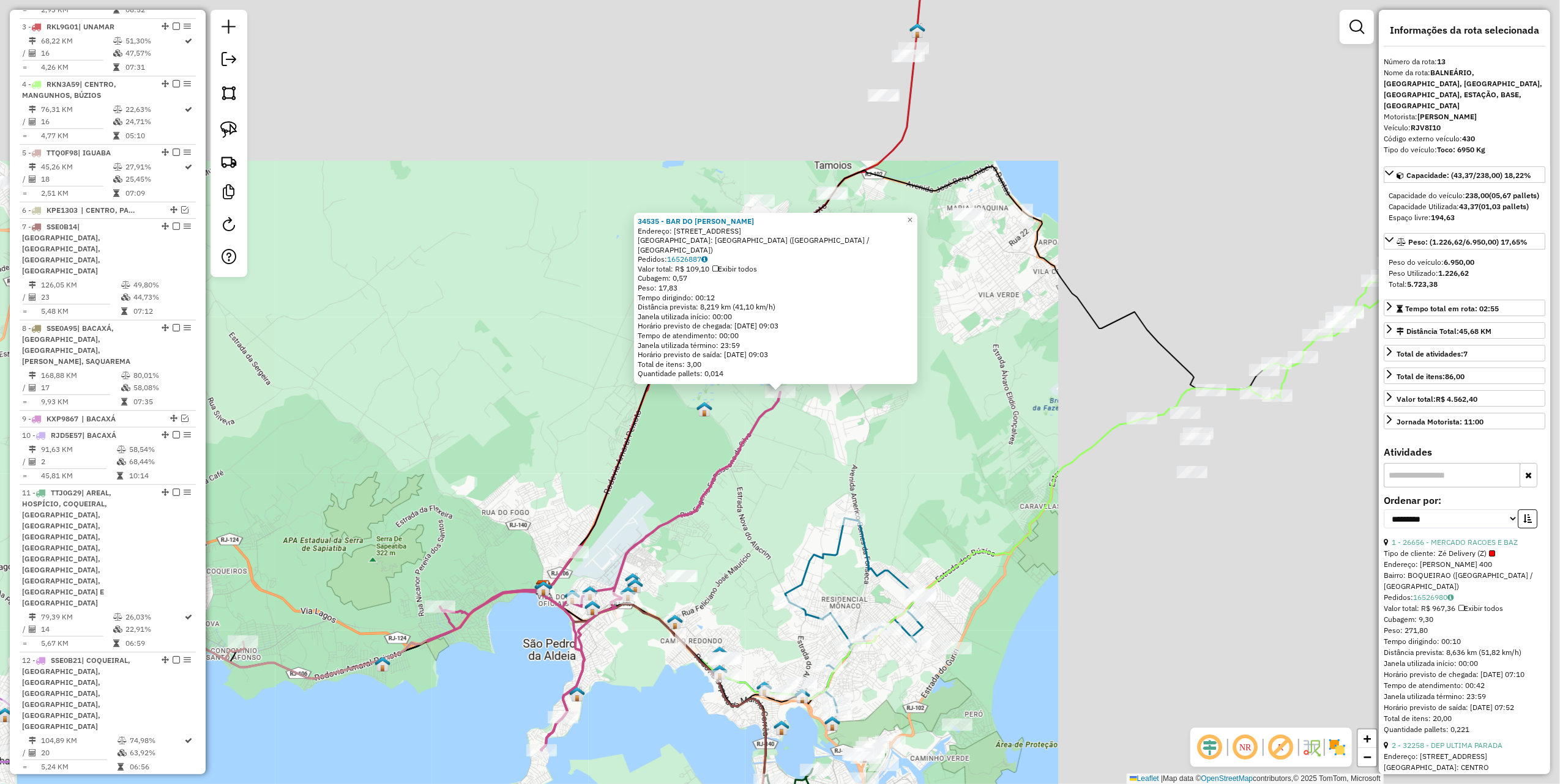
scroll to position [831, 0]
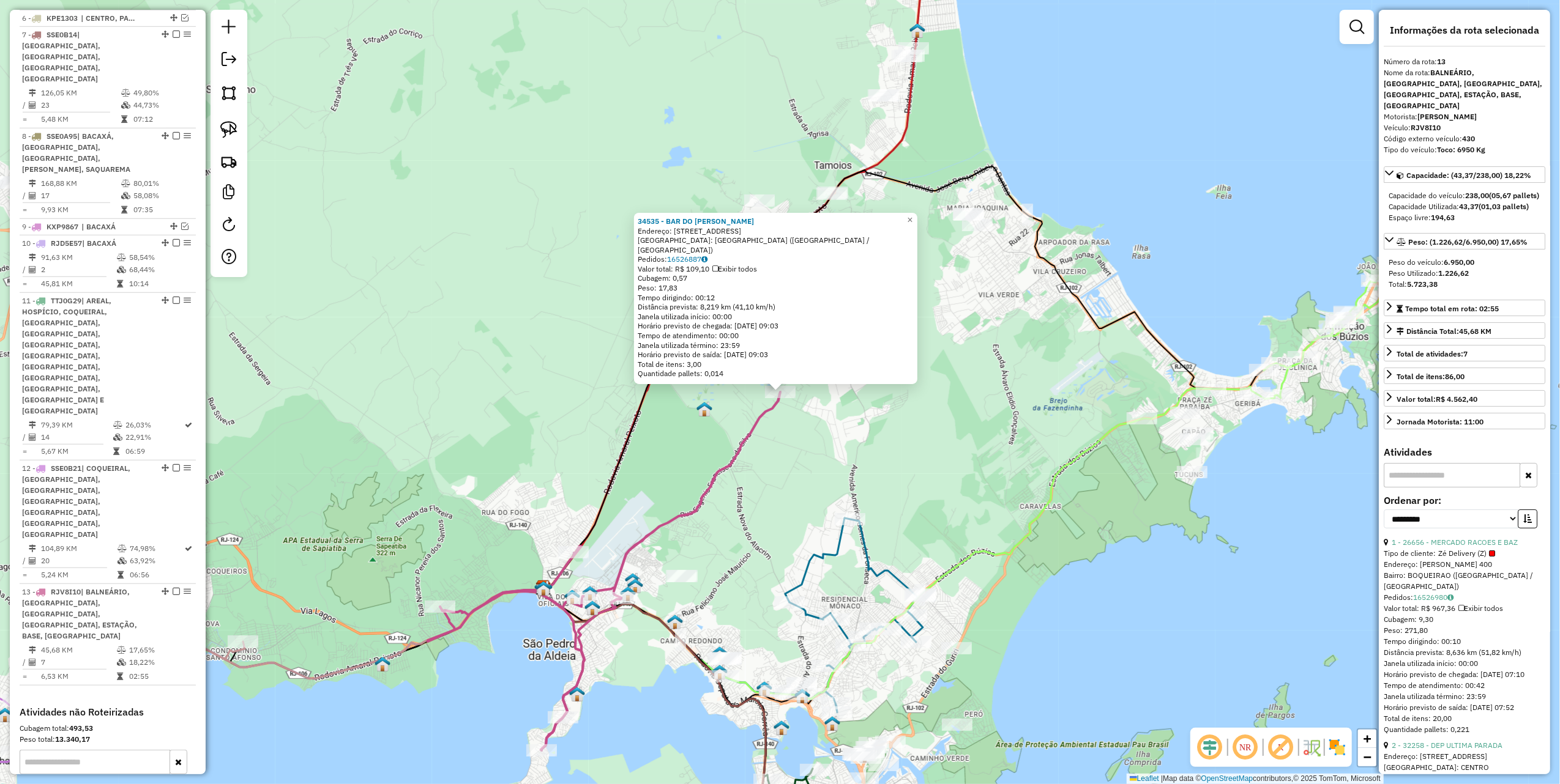
click at [682, 422] on div "34535 - BAR DO JOEL Endereço: Estrada do retiro n 17 Sao Ped SN Bairro: RETIRO …" at bounding box center [780, 392] width 1560 height 784
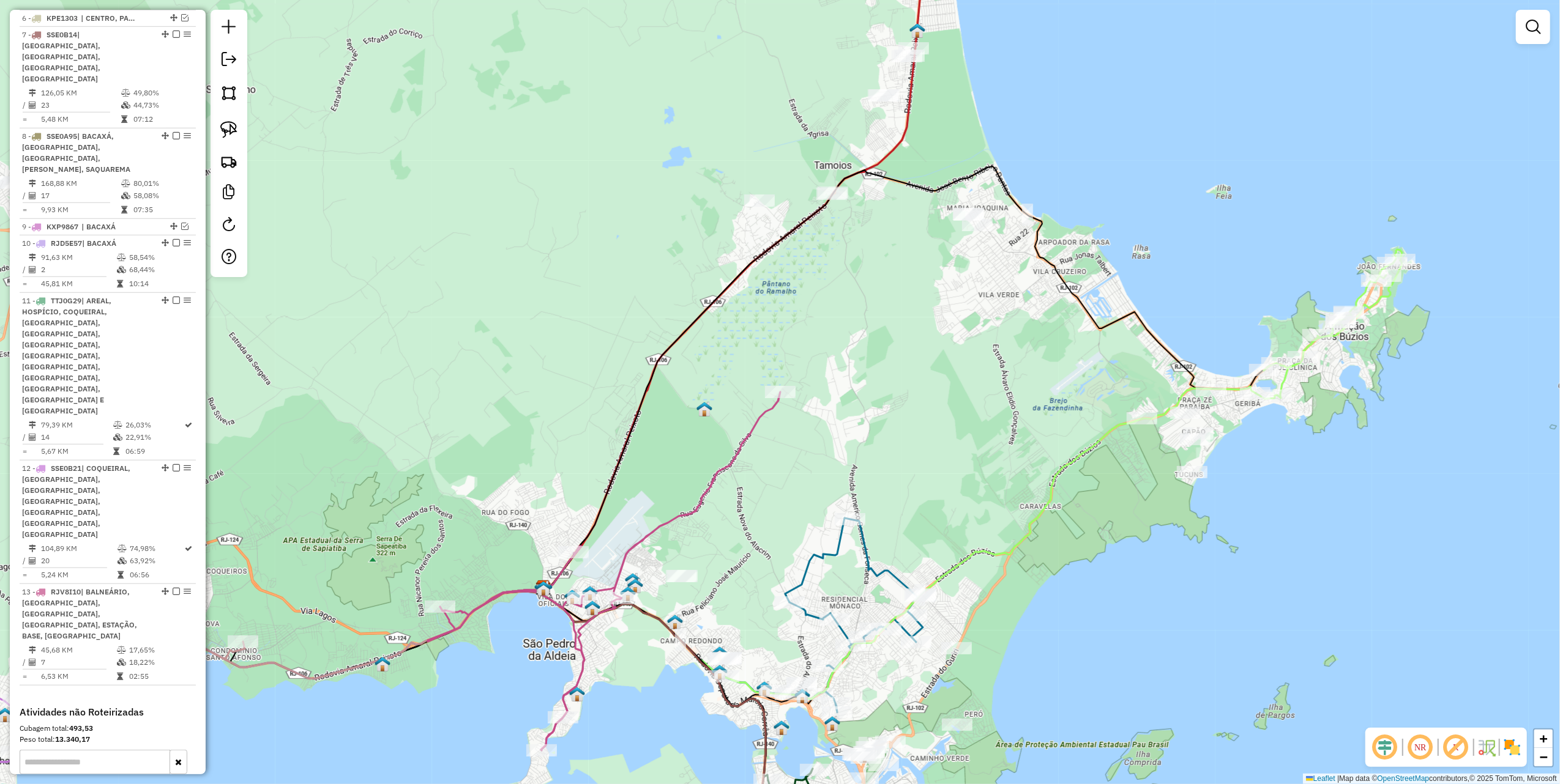
drag, startPoint x: 524, startPoint y: 425, endPoint x: 867, endPoint y: 175, distance: 424.4
click at [867, 175] on div "Janela de atendimento Grade de atendimento Capacidade Transportadoras Veículos …" at bounding box center [780, 392] width 1560 height 784
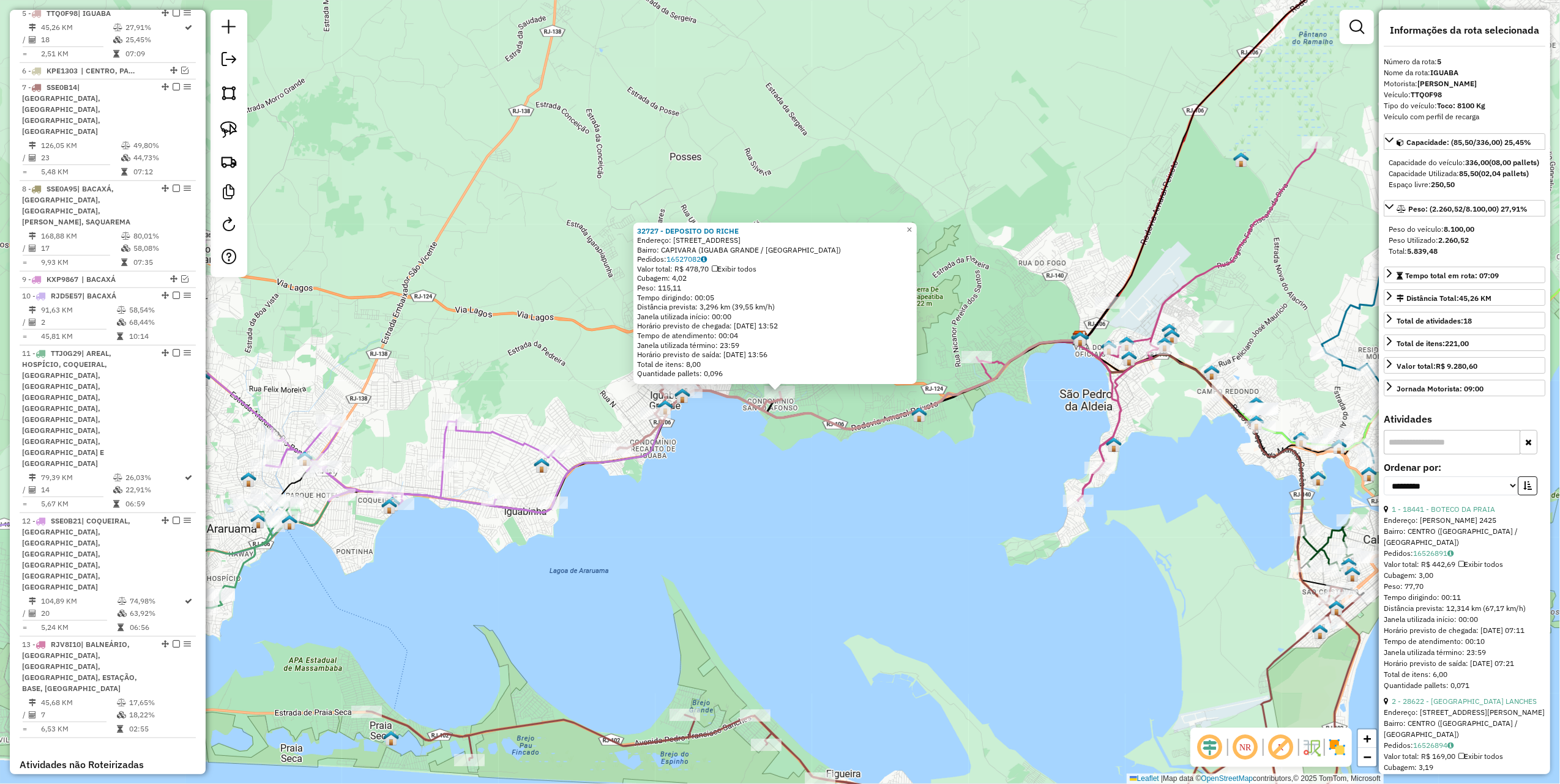
scroll to position [764, 0]
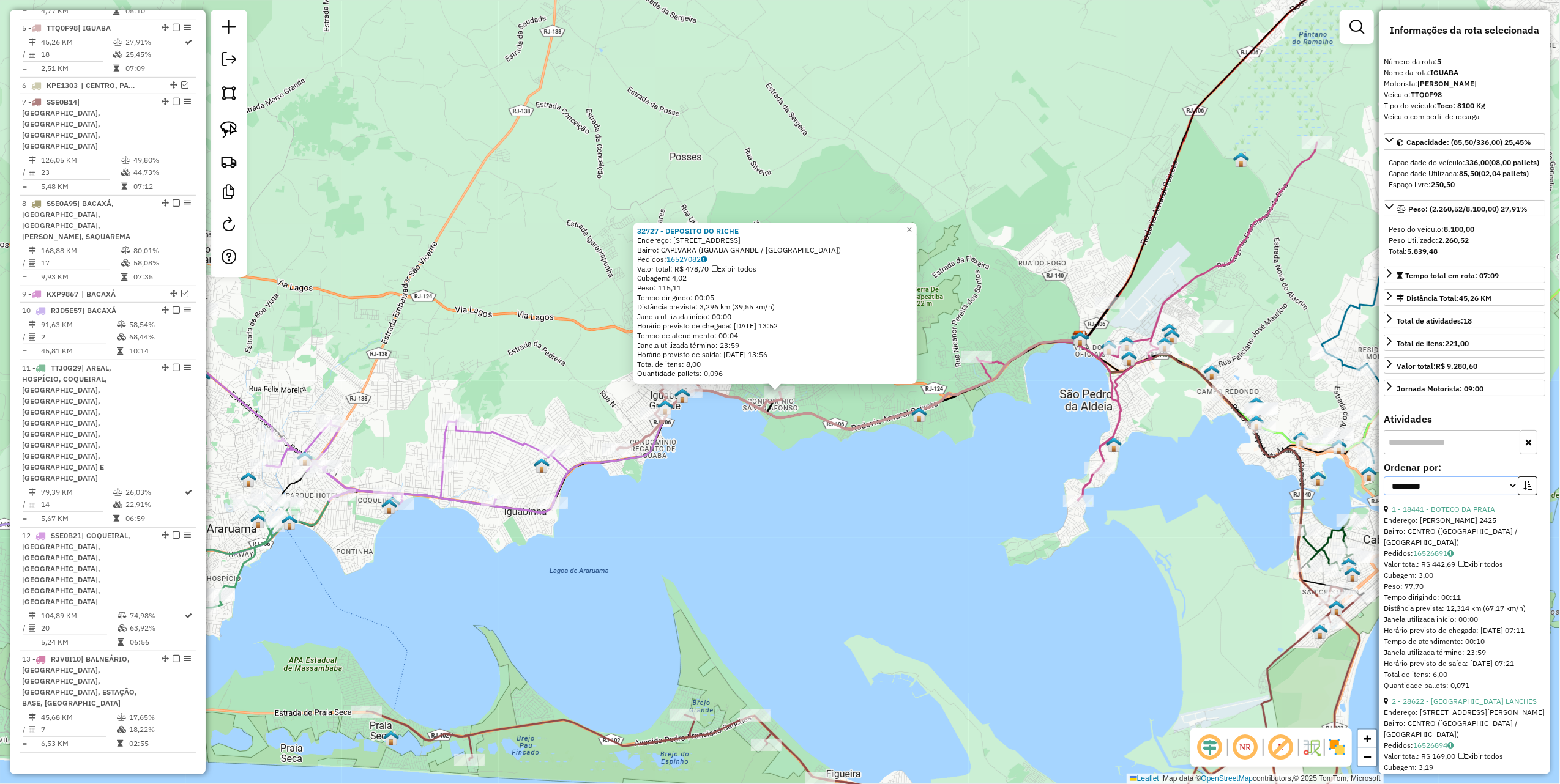
drag, startPoint x: 1474, startPoint y: 497, endPoint x: 1469, endPoint y: 508, distance: 12.1
click at [1474, 496] on select "**********" at bounding box center [1451, 486] width 135 height 19
select select "*********"
click at [1384, 490] on select "**********" at bounding box center [1451, 486] width 135 height 19
click at [1525, 490] on icon "button" at bounding box center [1527, 486] width 9 height 9
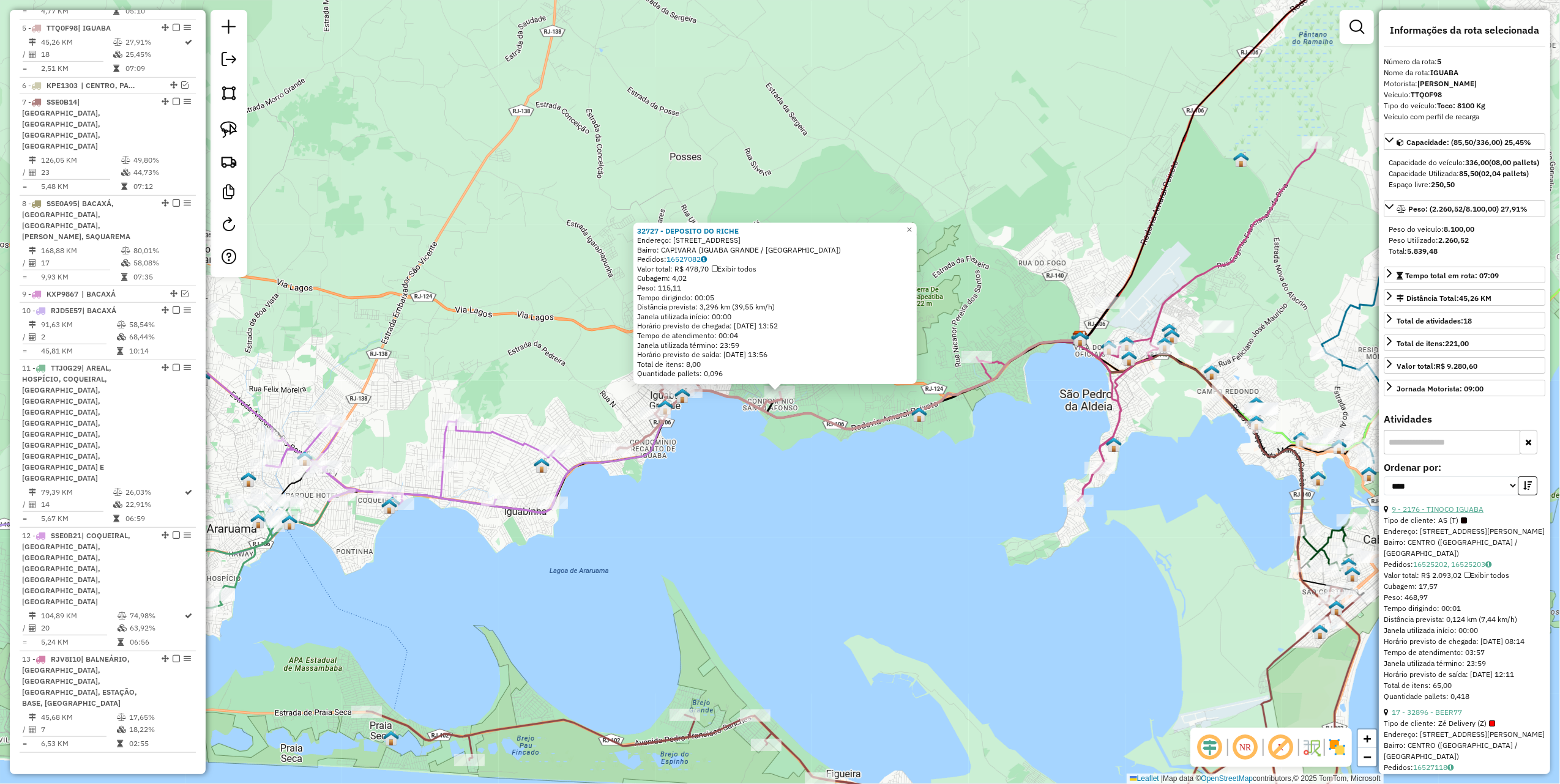
click at [1450, 514] on link "9 - 2176 - TINOCO IGUABA" at bounding box center [1438, 509] width 91 height 9
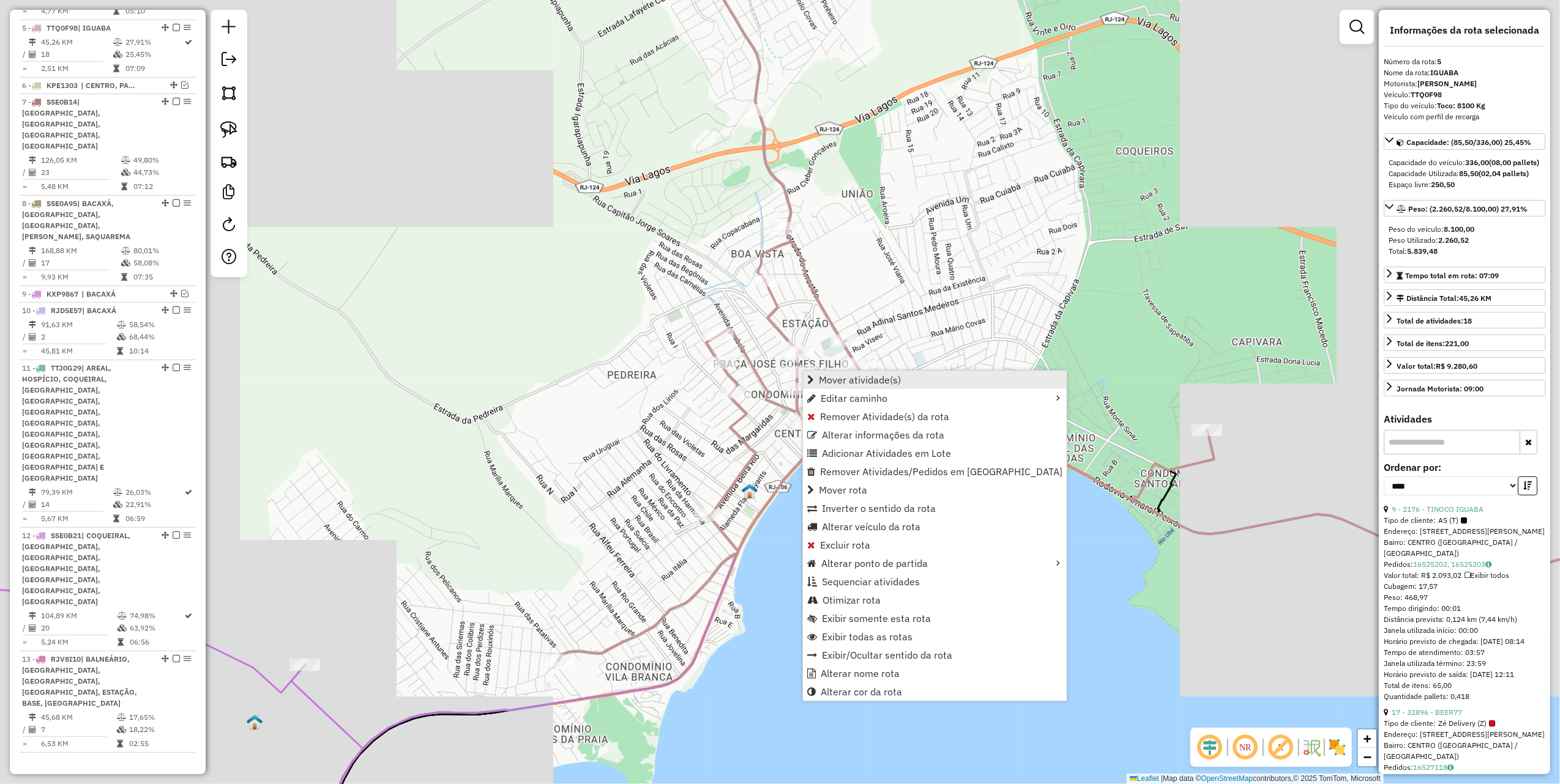
click at [864, 387] on link "Mover atividade(s)" at bounding box center [935, 380] width 264 height 18
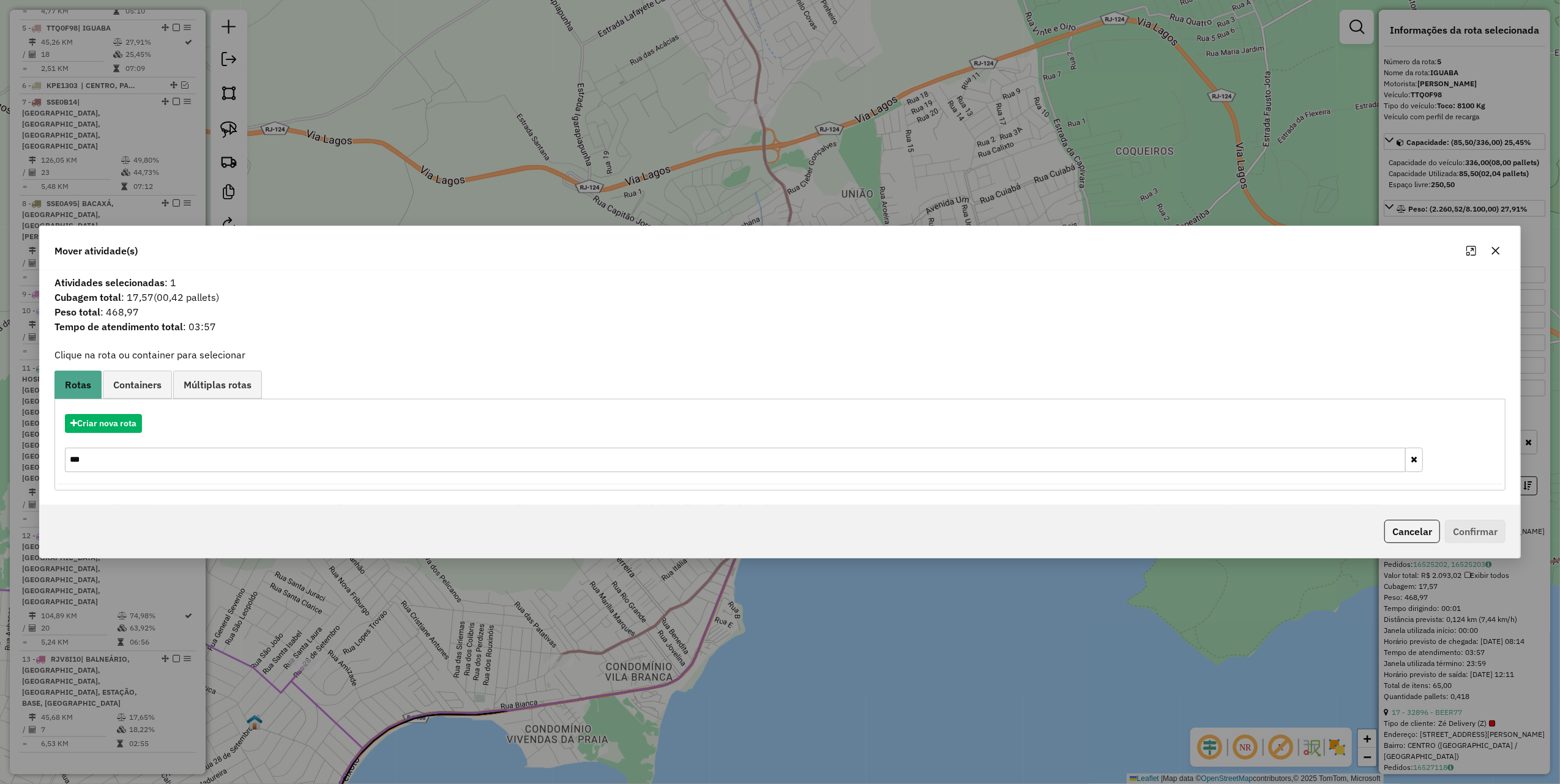
click at [1496, 252] on icon "button" at bounding box center [1495, 250] width 10 height 10
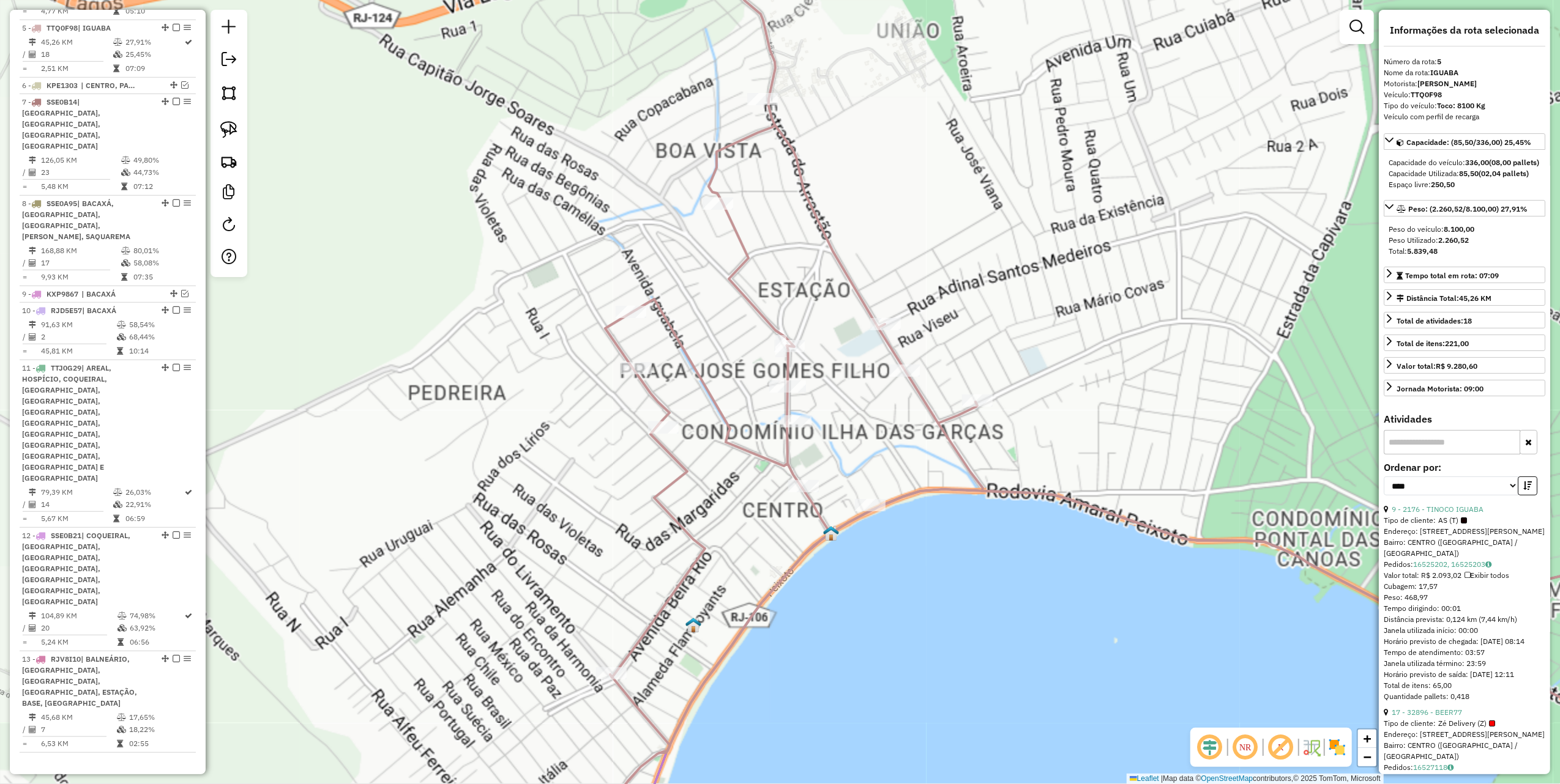
click at [793, 380] on icon at bounding box center [1076, 393] width 1090 height 942
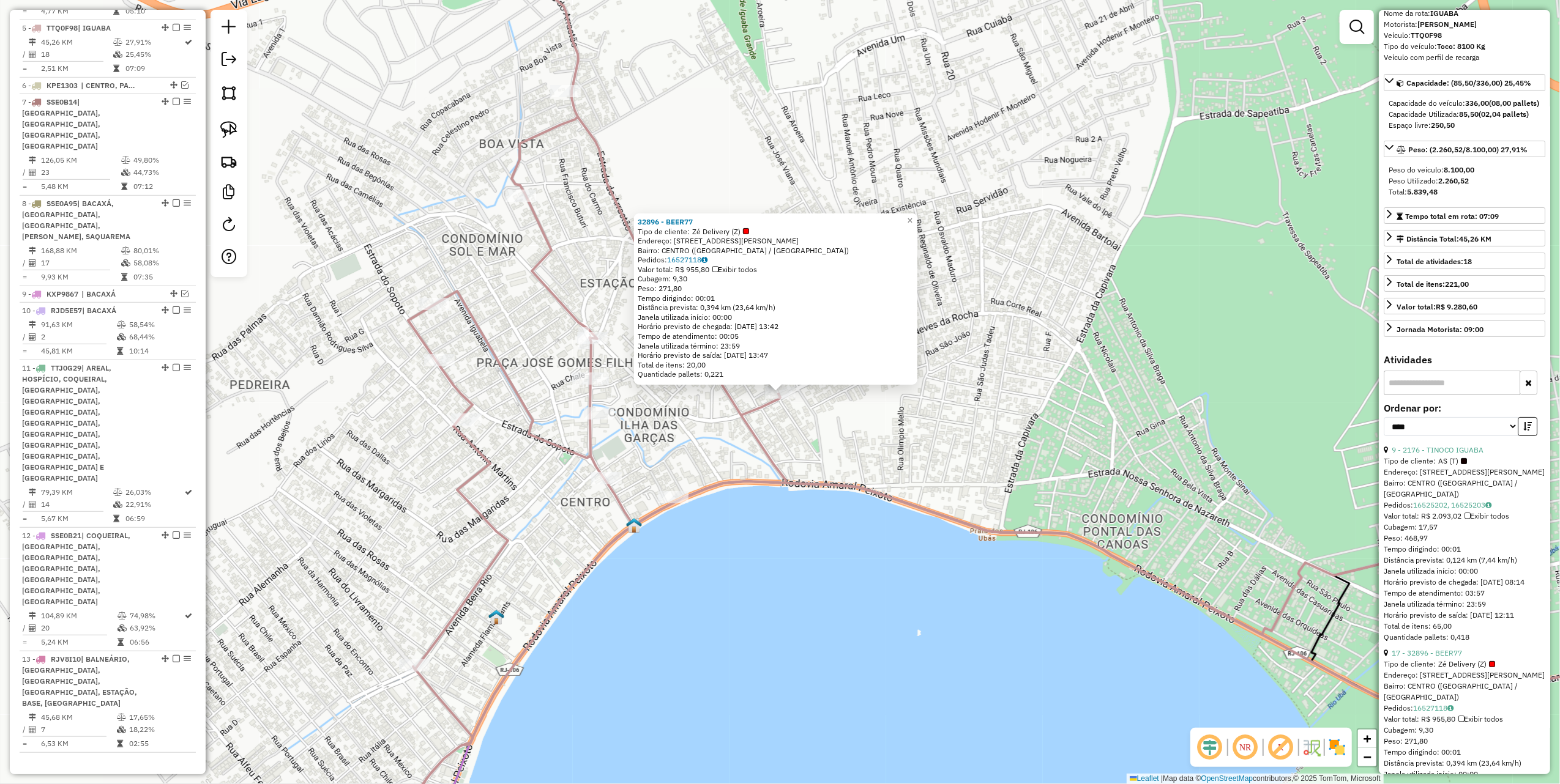
scroll to position [82, 0]
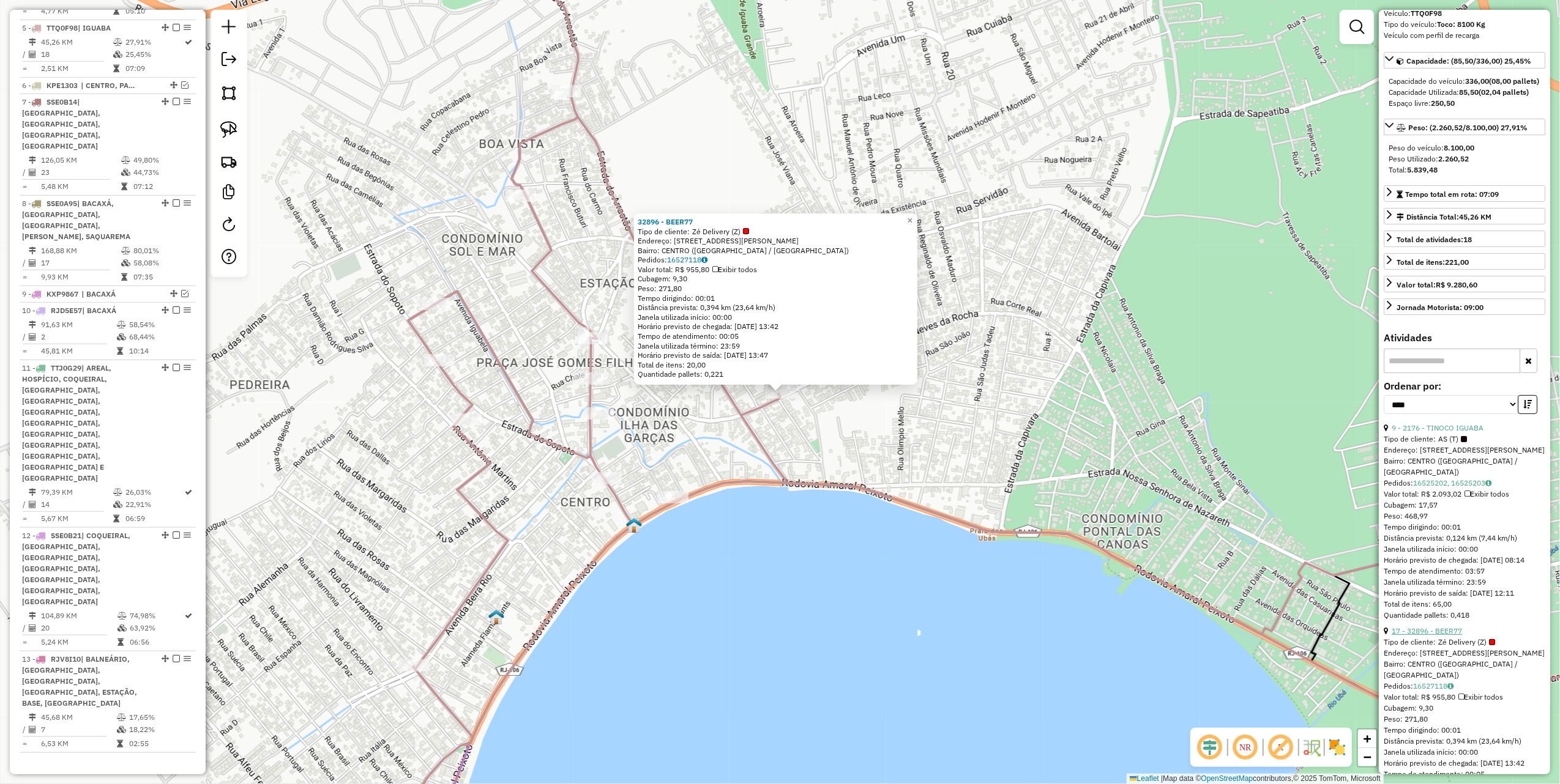
click at [1440, 635] on link "17 - 32896 - BEER77" at bounding box center [1427, 631] width 70 height 9
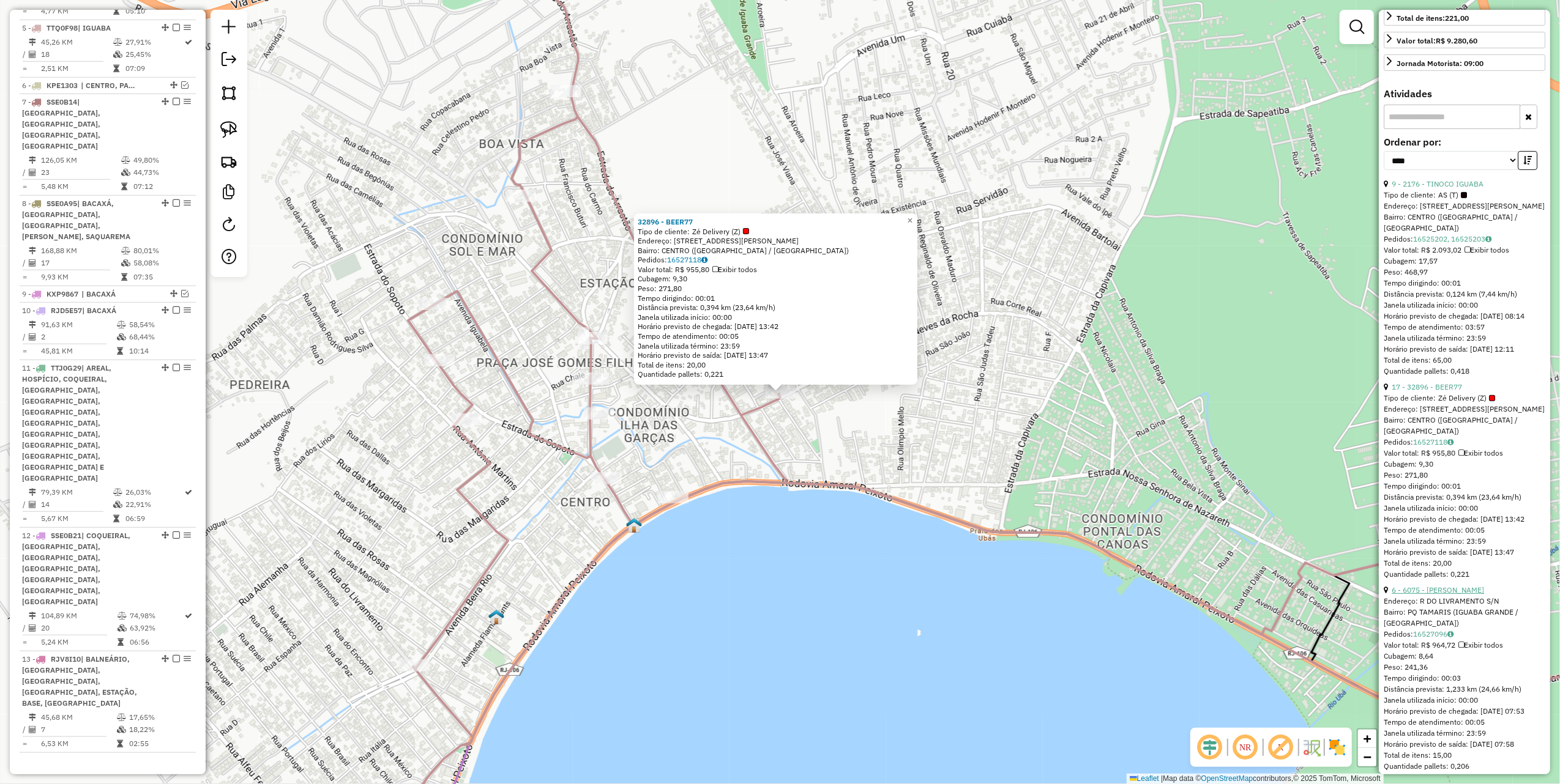
scroll to position [326, 0]
click at [1447, 606] on div "Endereço: R DO LIVRAMENTO S/N" at bounding box center [1465, 600] width 162 height 11
click at [737, 487] on icon at bounding box center [1196, 592] width 1041 height 221
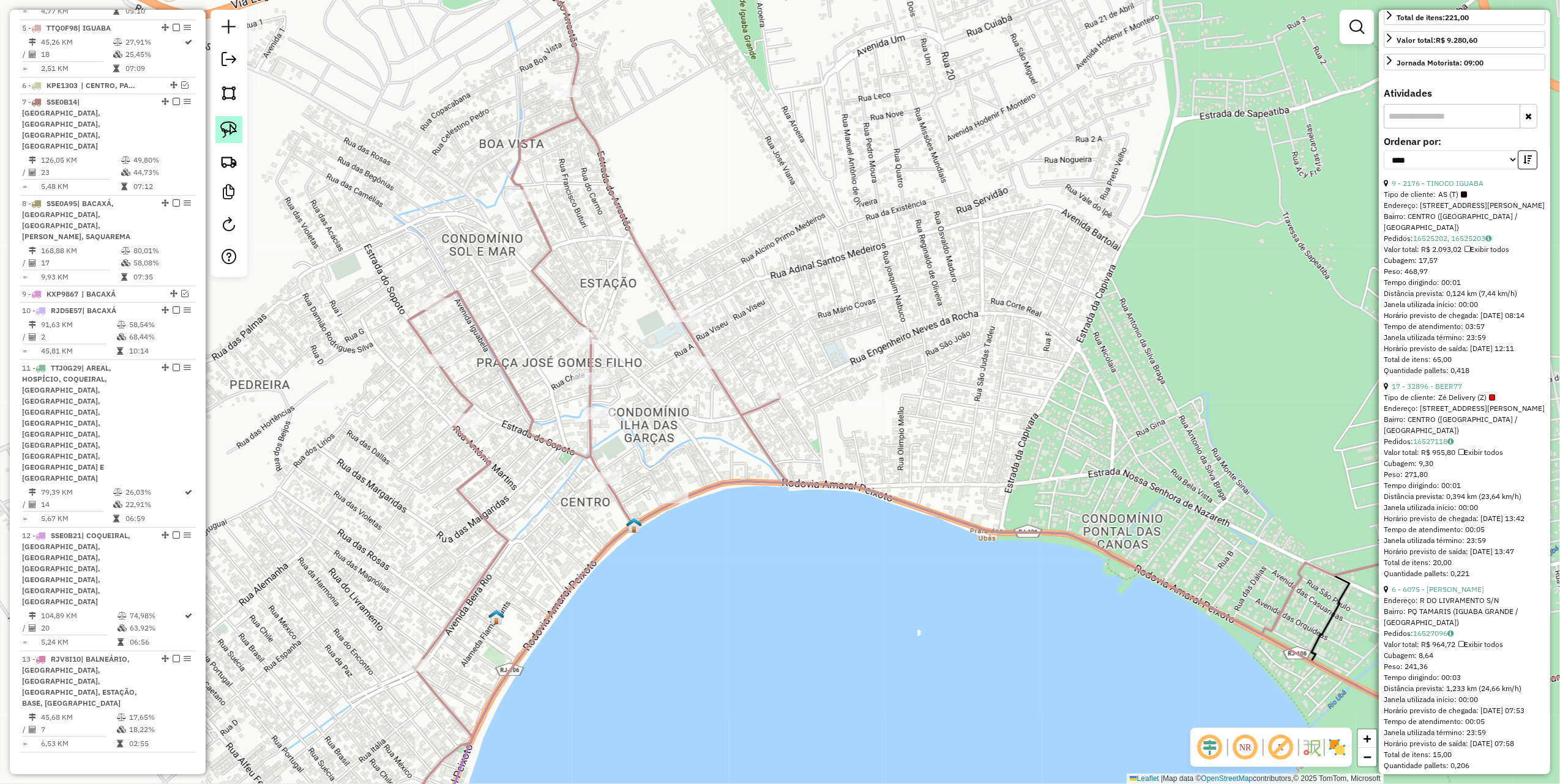
click at [237, 130] on link at bounding box center [229, 129] width 27 height 27
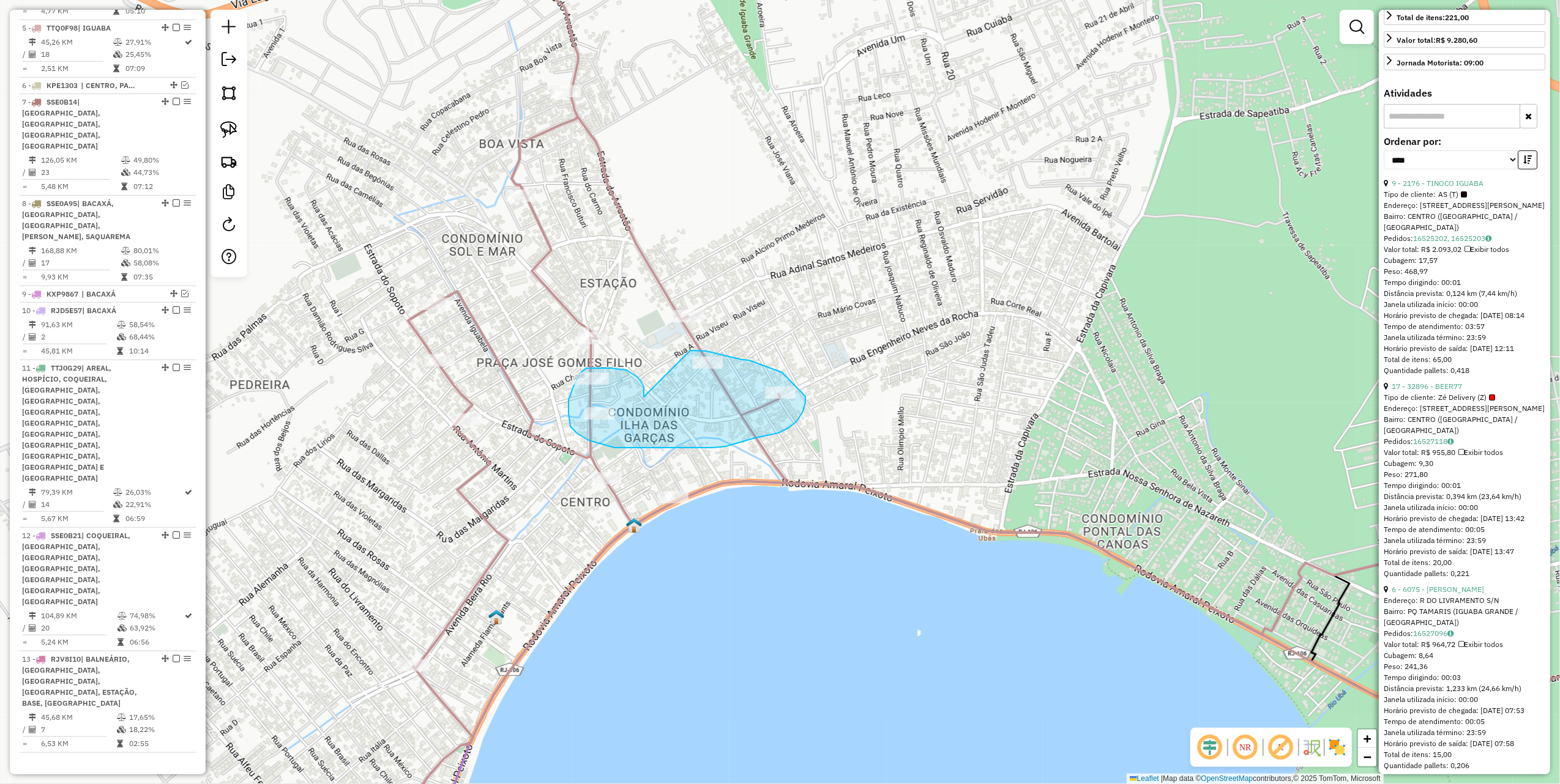
drag, startPoint x: 644, startPoint y: 395, endPoint x: 674, endPoint y: 356, distance: 49.2
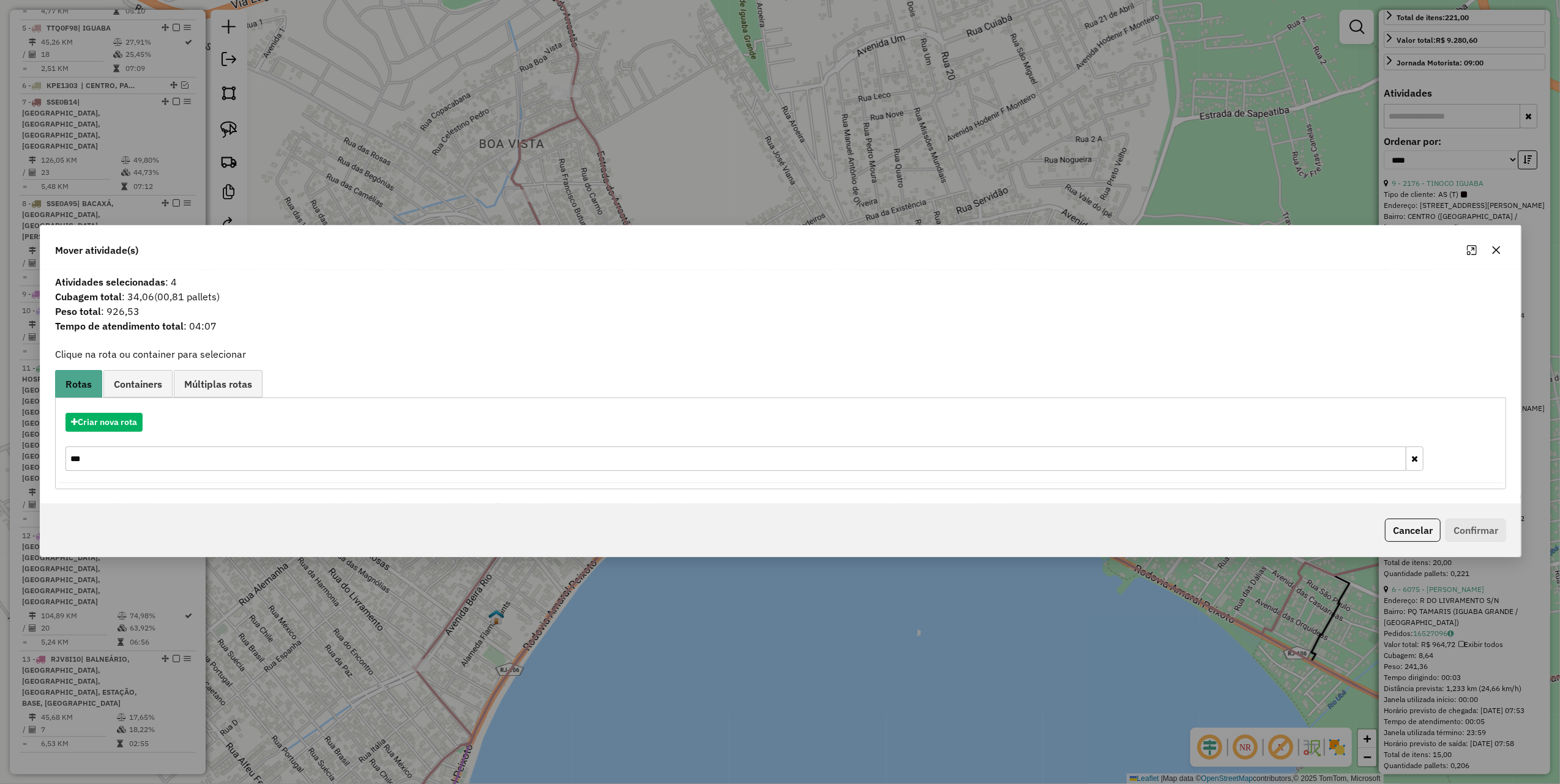
click at [1495, 249] on icon "button" at bounding box center [1496, 250] width 8 height 8
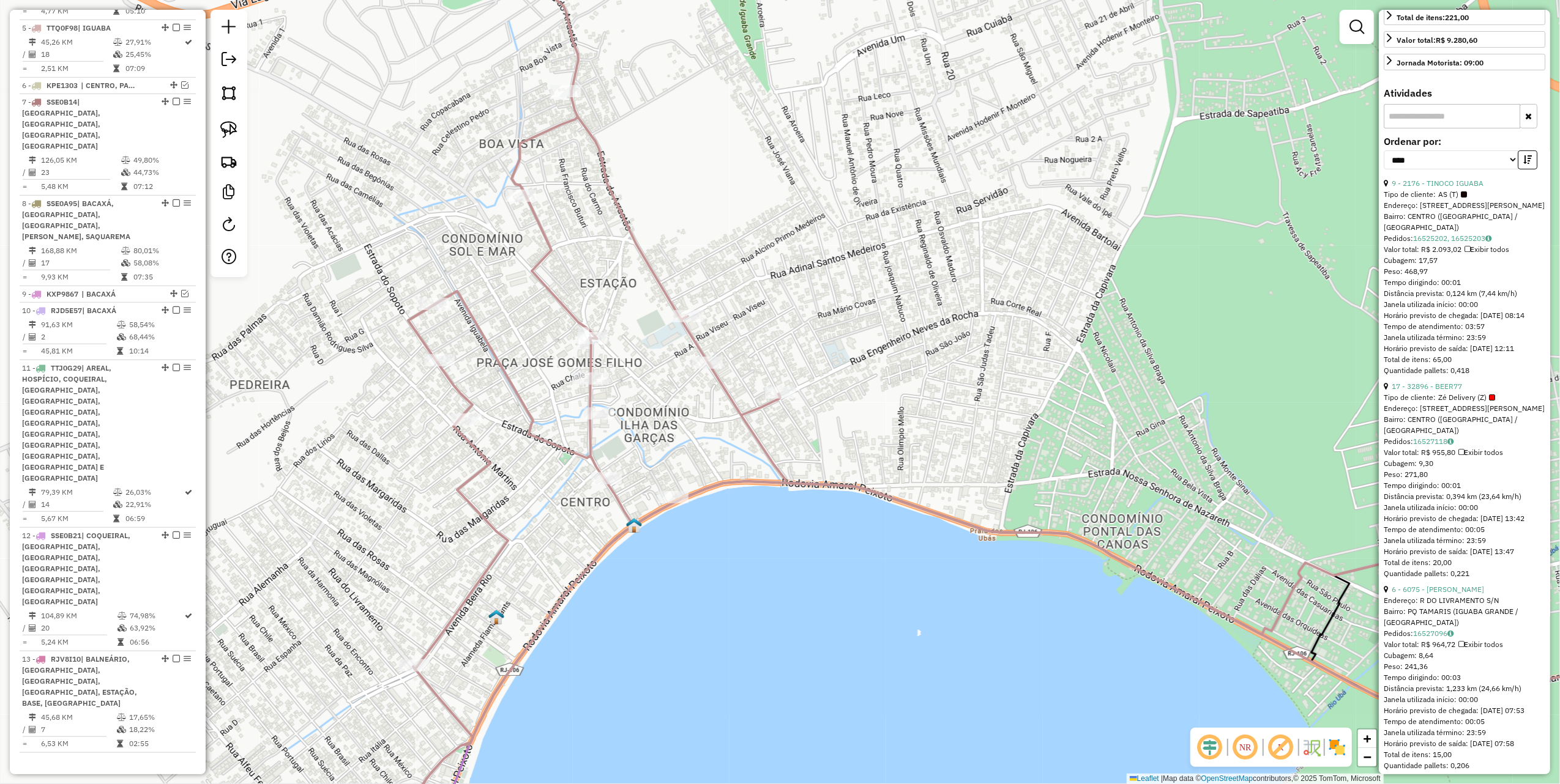
drag, startPoint x: 1093, startPoint y: 312, endPoint x: 905, endPoint y: 211, distance: 213.4
click at [909, 215] on div "Janela de atendimento Grade de atendimento Capacidade Transportadoras Veículos …" at bounding box center [780, 392] width 1560 height 784
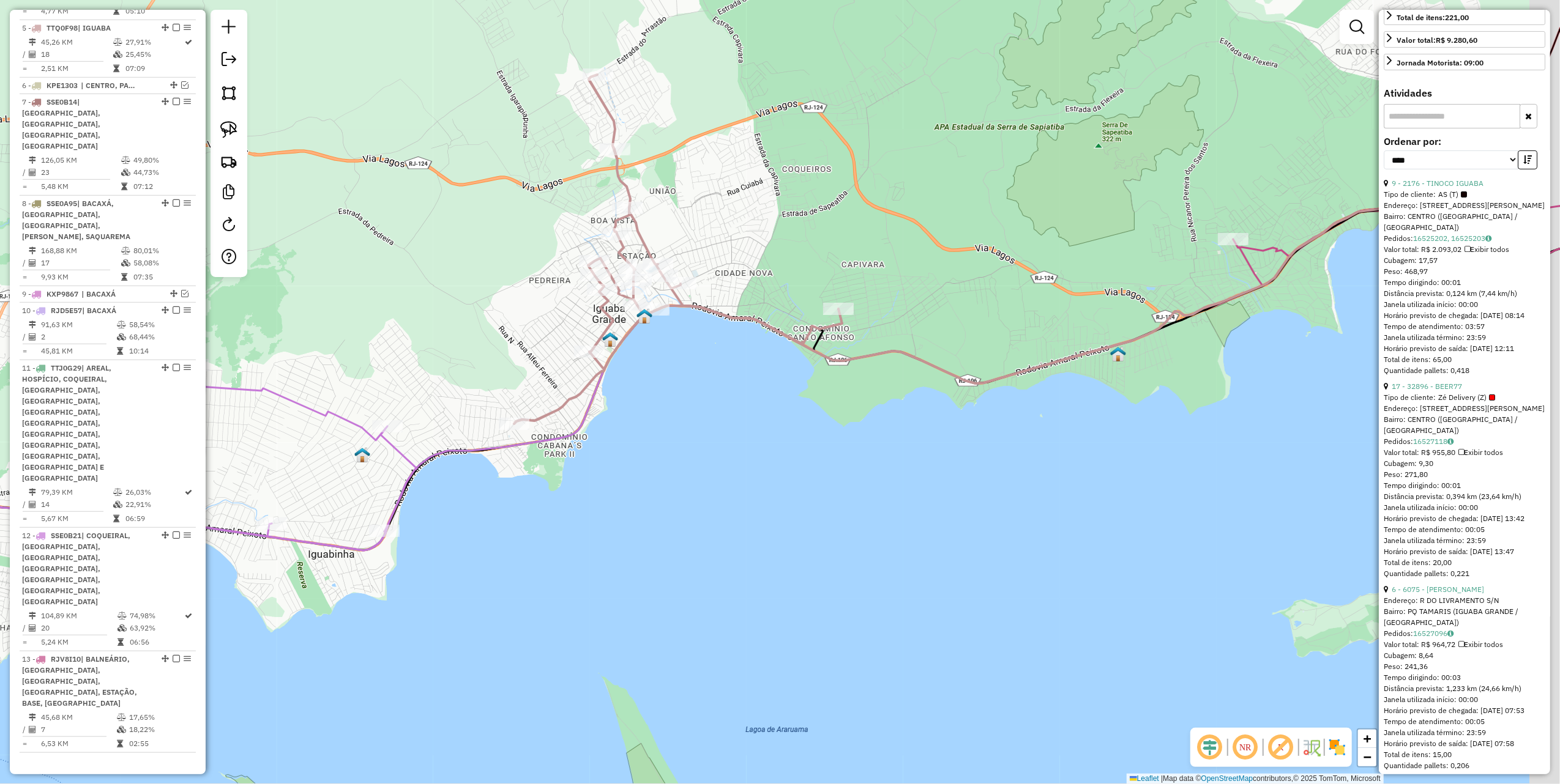
drag, startPoint x: 843, startPoint y: 200, endPoint x: 752, endPoint y: 246, distance: 102.0
click at [782, 238] on div "Janela de atendimento Grade de atendimento Capacidade Transportadoras Veículos …" at bounding box center [780, 392] width 1560 height 784
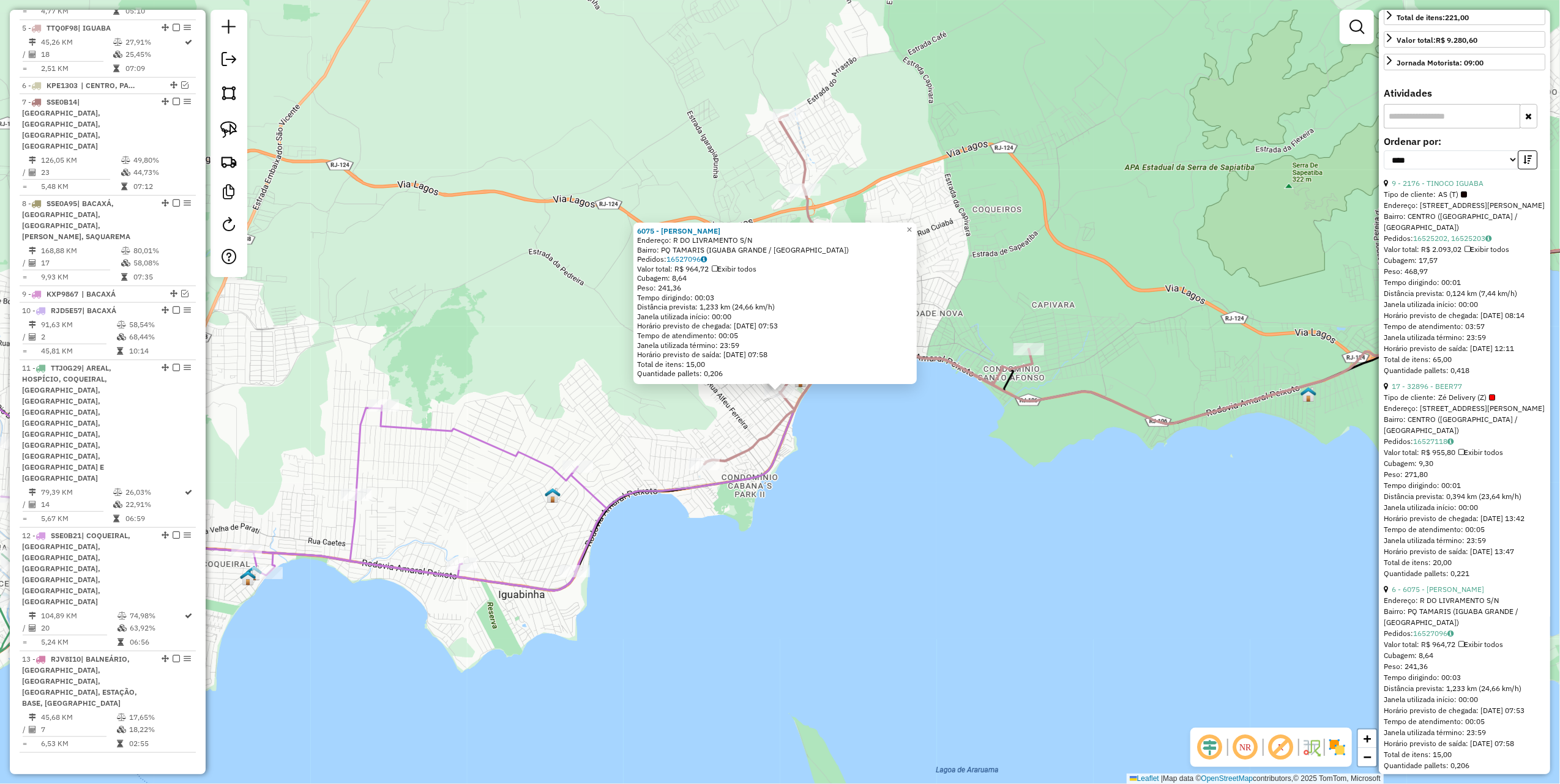
drag, startPoint x: 585, startPoint y: 359, endPoint x: 514, endPoint y: 326, distance: 78.3
click at [583, 356] on div "6075 - MARISA OLIVIA HENRI Endereço: R DO LIVRAMENTO S/N Bairro: PQ TAMARIS (IG…" at bounding box center [780, 392] width 1560 height 784
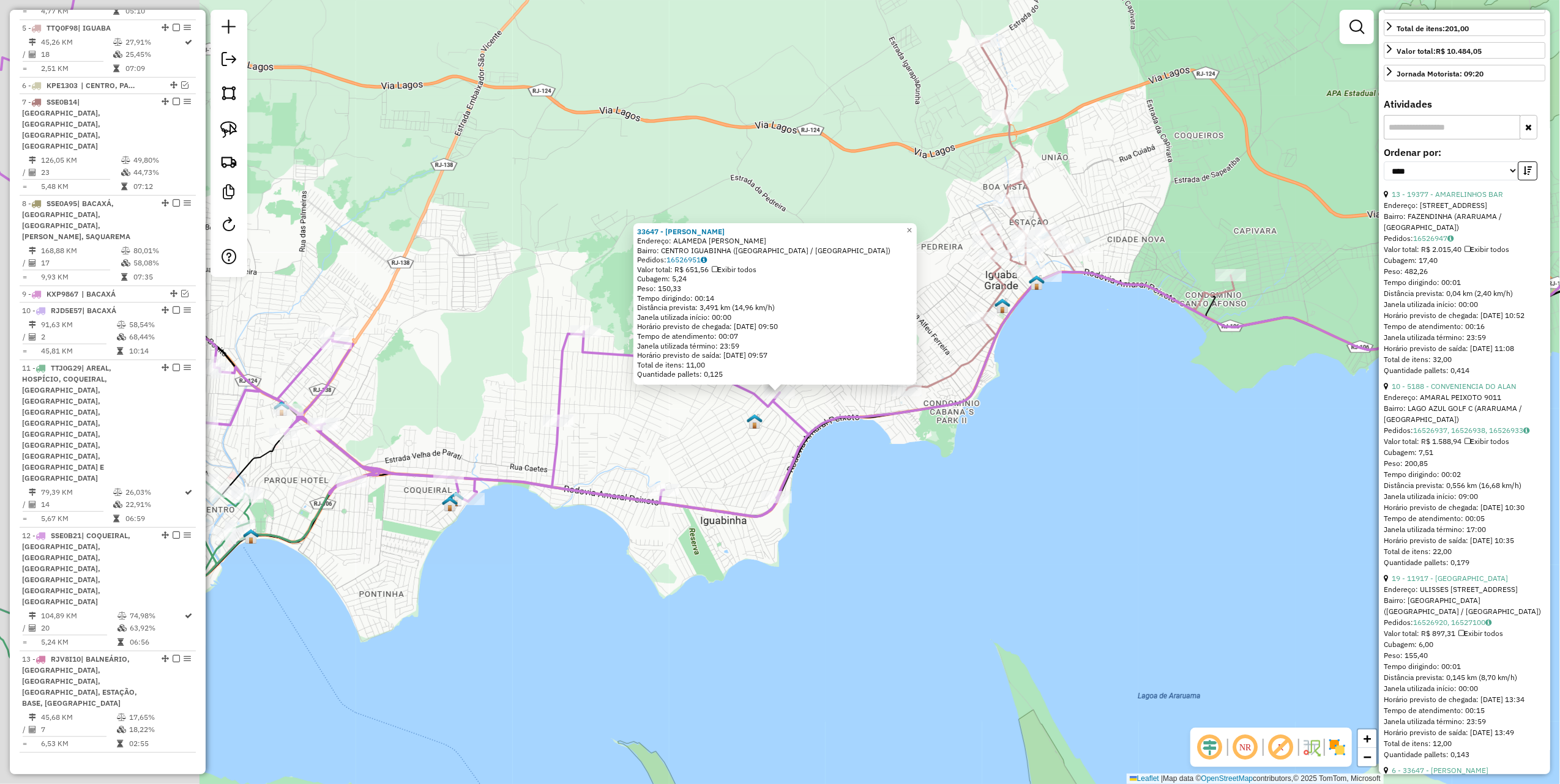
scroll to position [831, 0]
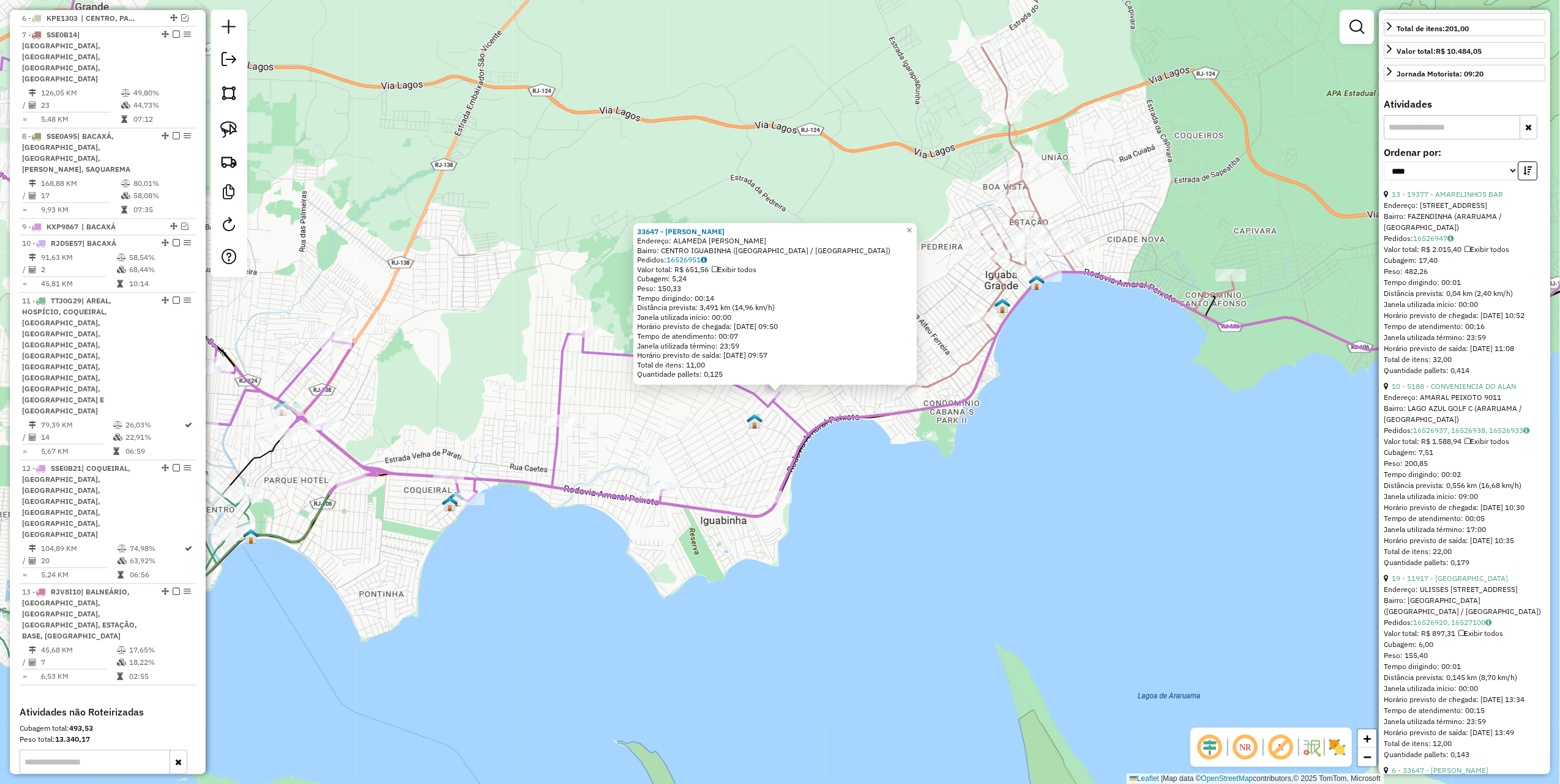
click at [886, 502] on div "Rota 12 - Placa SSE0B21 19821 - Br Mania 33647 - HUMBERTO CERQUEIRA Endereço: A…" at bounding box center [780, 392] width 1560 height 784
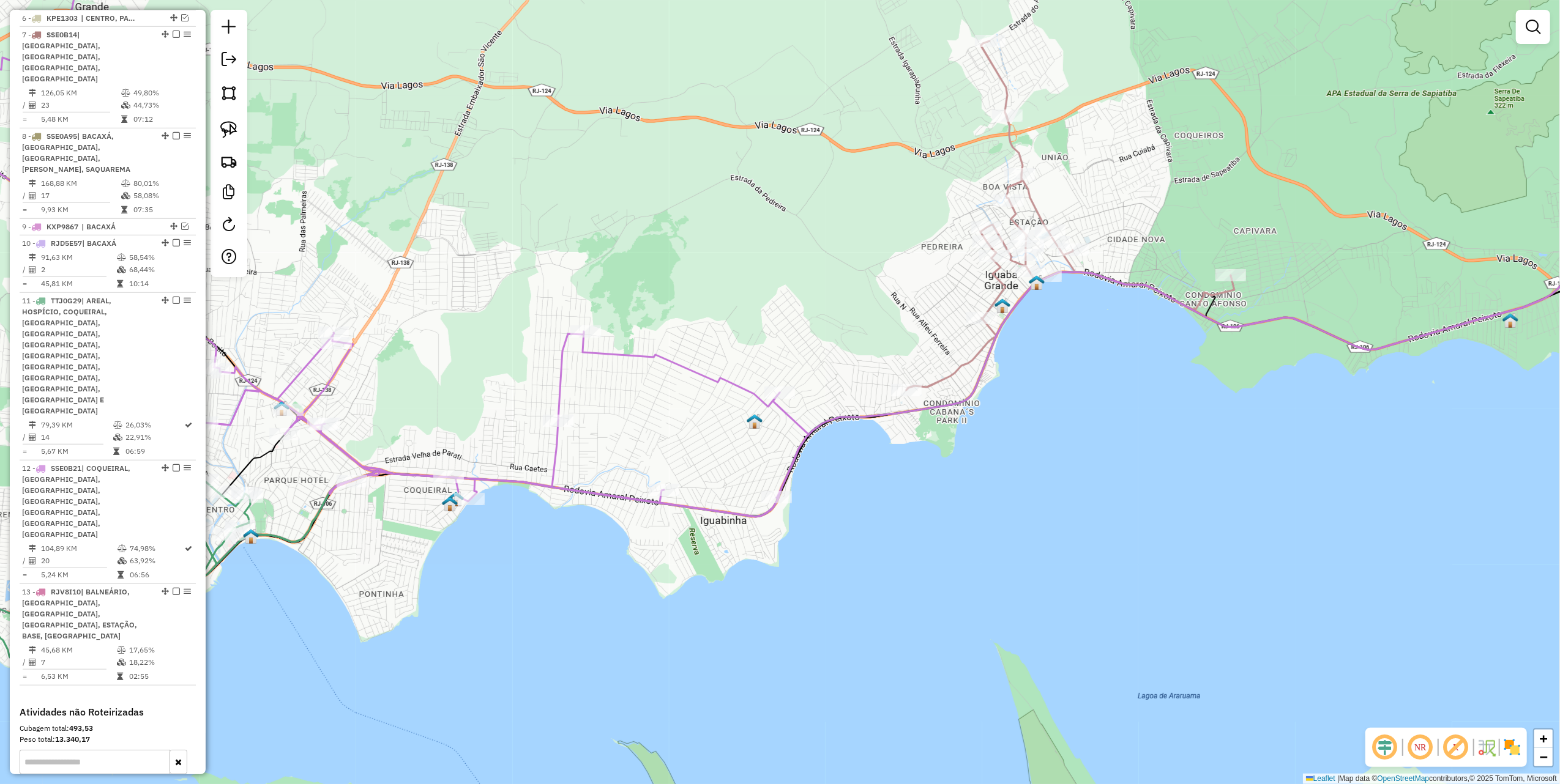
drag, startPoint x: 238, startPoint y: 132, endPoint x: 277, endPoint y: 172, distance: 55.9
click at [238, 132] on link at bounding box center [229, 129] width 27 height 27
drag, startPoint x: 895, startPoint y: 314, endPoint x: 1000, endPoint y: 311, distance: 105.0
click at [1000, 311] on div "Janela de atendimento Grade de atendimento Capacidade Transportadoras Veículos …" at bounding box center [780, 392] width 1560 height 784
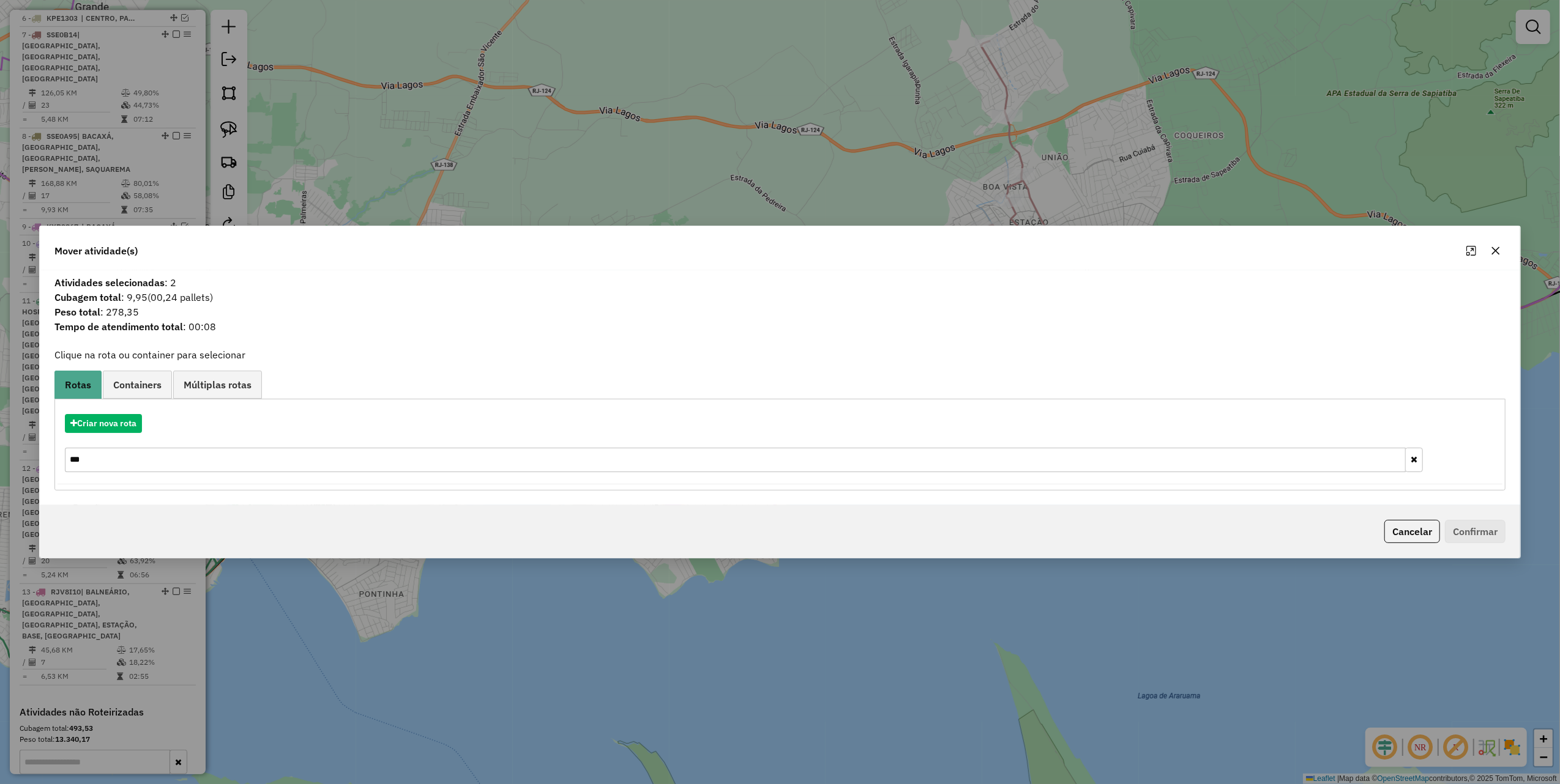
click at [140, 465] on input "***" at bounding box center [735, 460] width 1341 height 25
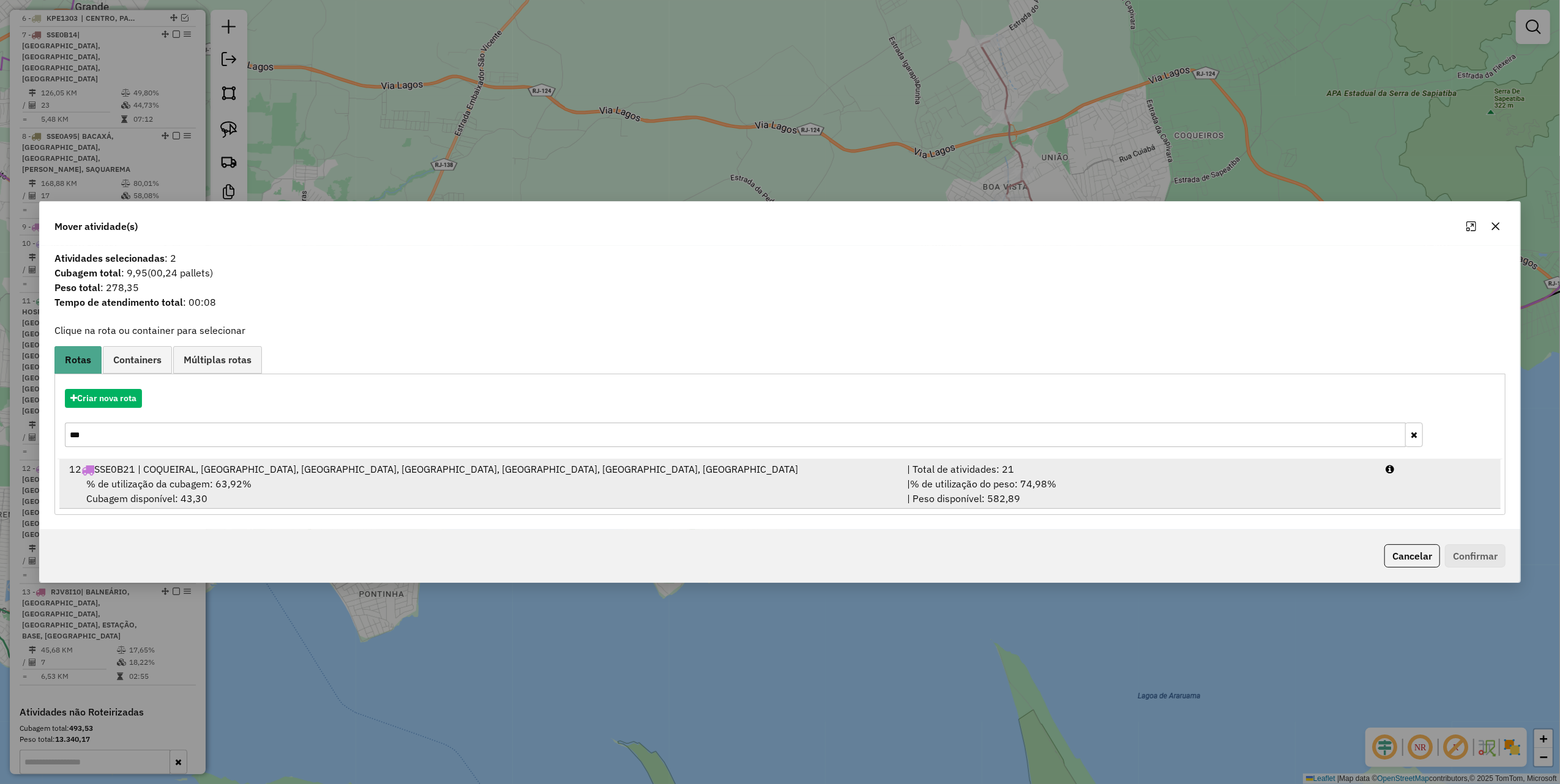
type input "***"
click at [201, 473] on div "12 SSE0B21 | COQUEIRAL, VILA CAPRI, IGUABINHA, FAZENDINHA, MATARUNA, MULTIRÃO, …" at bounding box center [480, 468] width 838 height 15
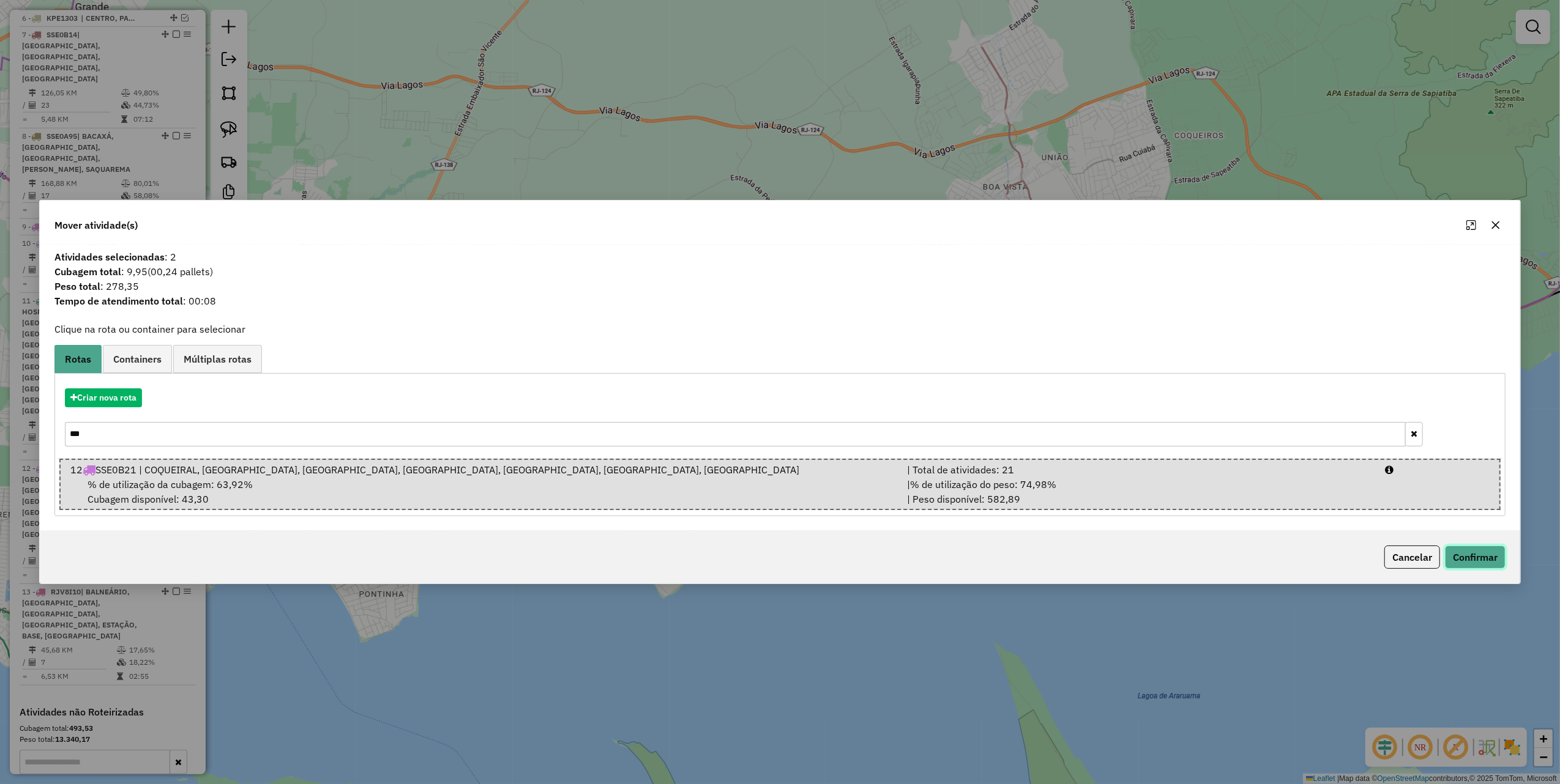
click at [1461, 559] on button "Confirmar" at bounding box center [1475, 557] width 61 height 23
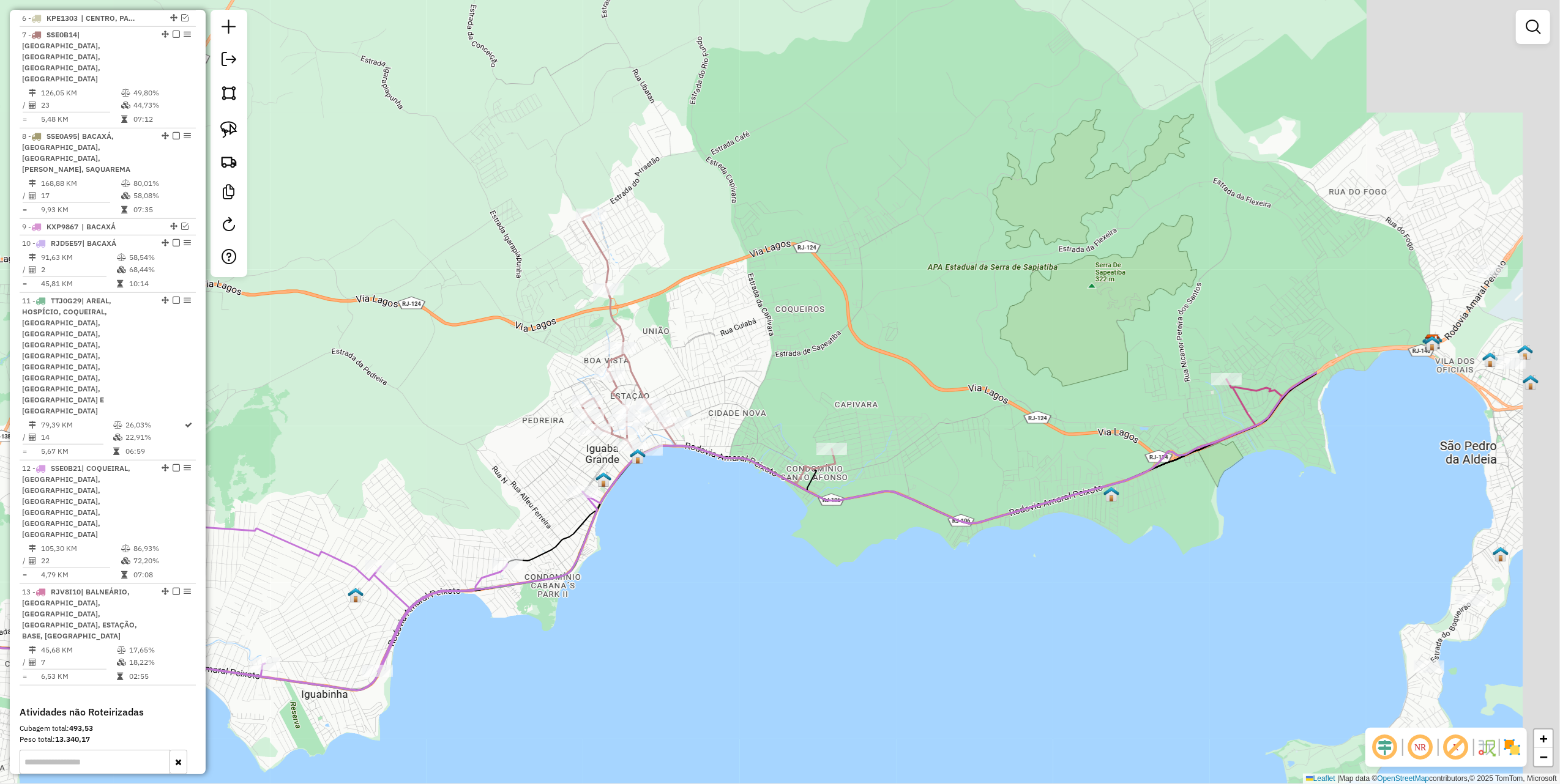
drag, startPoint x: 820, startPoint y: 497, endPoint x: 798, endPoint y: 468, distance: 36.4
click at [798, 495] on icon at bounding box center [950, 448] width 734 height 151
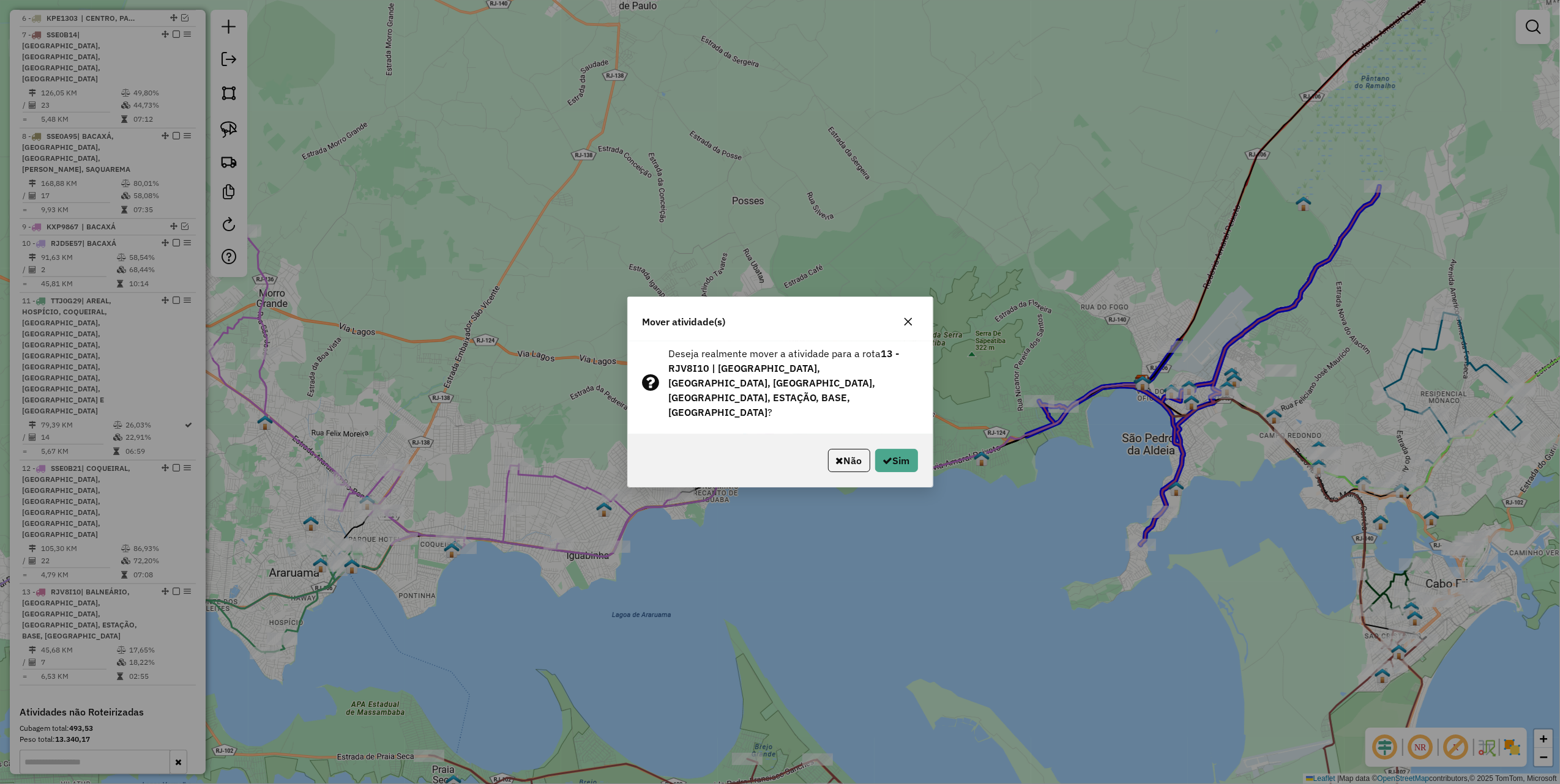
click at [921, 451] on div "Não Sim" at bounding box center [780, 461] width 305 height 53
click at [904, 449] on button "Sim" at bounding box center [896, 461] width 43 height 23
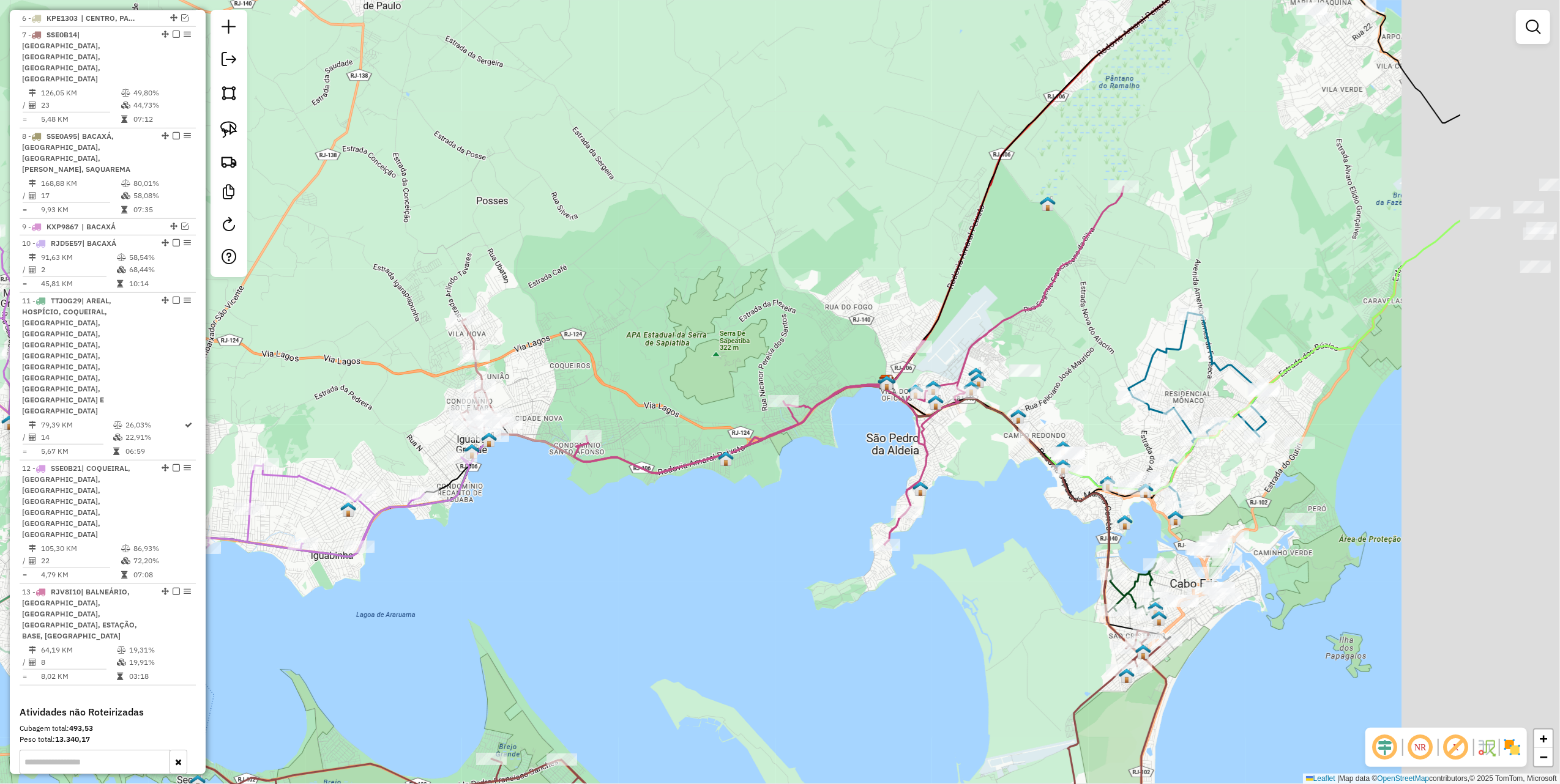
drag, startPoint x: 1094, startPoint y: 297, endPoint x: 671, endPoint y: 296, distance: 423.0
click at [671, 296] on div "Janela de atendimento Grade de atendimento Capacidade Transportadoras Veículos …" at bounding box center [780, 392] width 1560 height 784
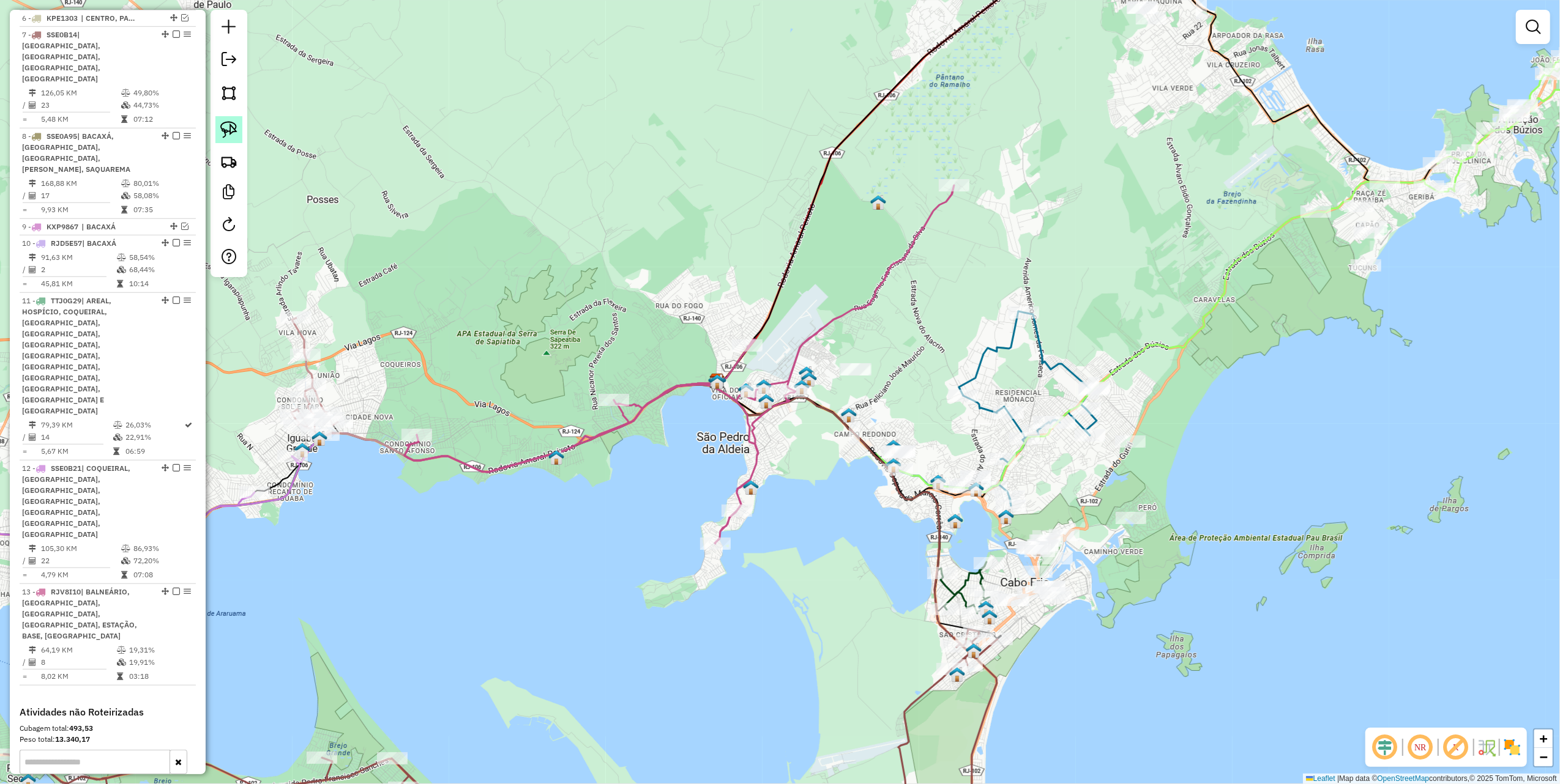
click at [241, 134] on link at bounding box center [229, 129] width 27 height 27
drag, startPoint x: 877, startPoint y: 363, endPoint x: 875, endPoint y: 380, distance: 17.1
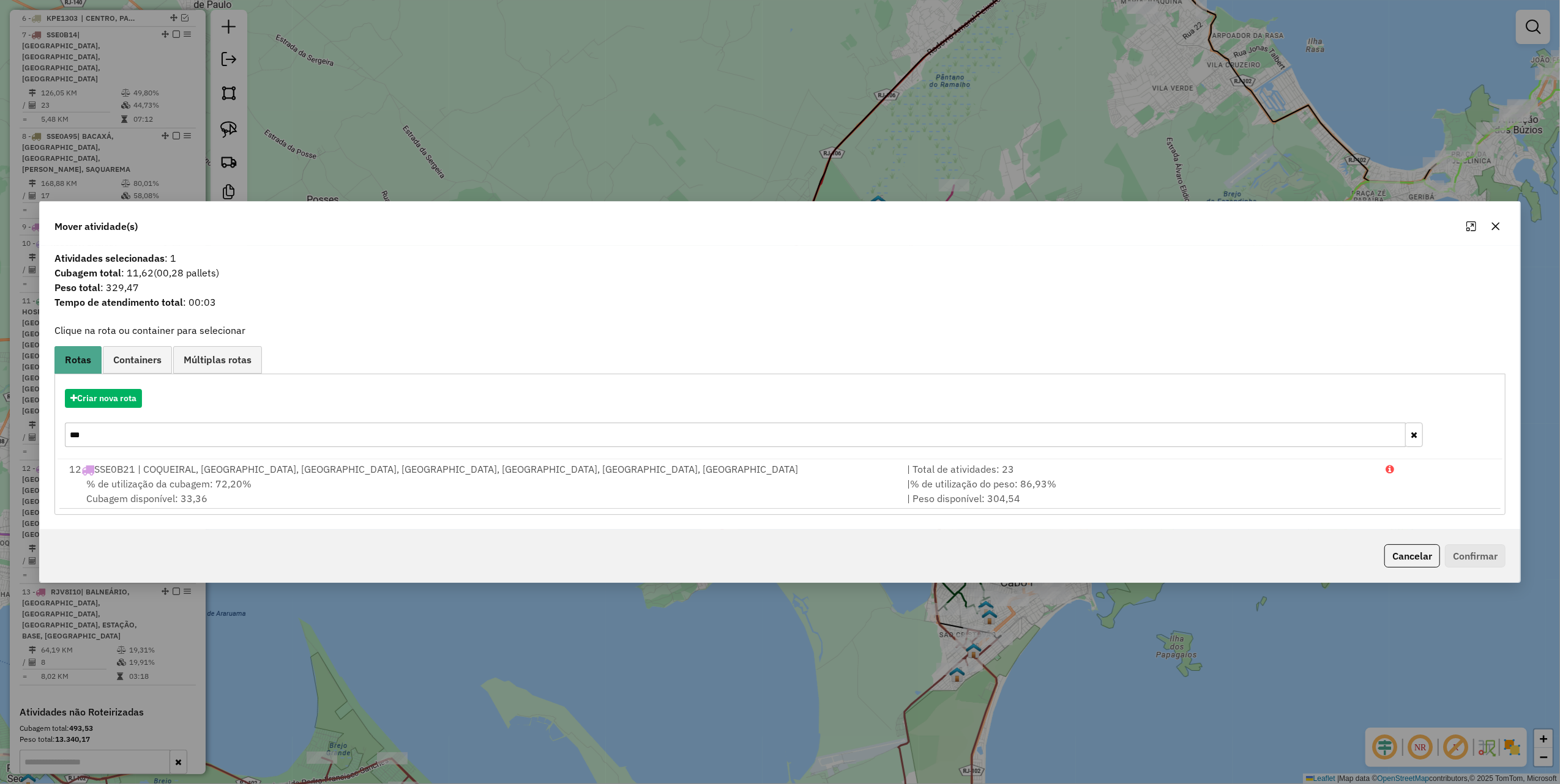
click at [184, 436] on input "***" at bounding box center [735, 435] width 1341 height 25
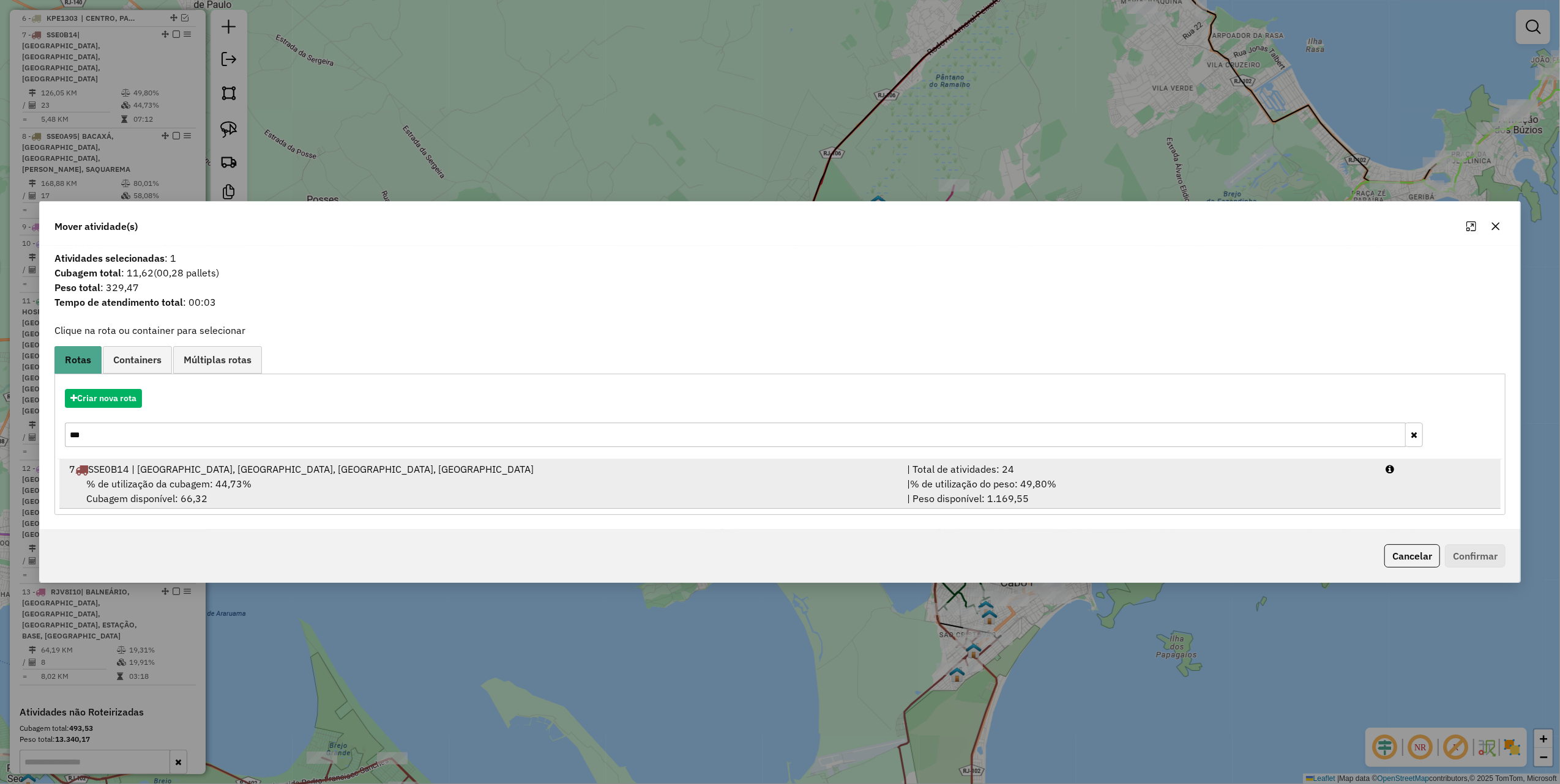
type input "***"
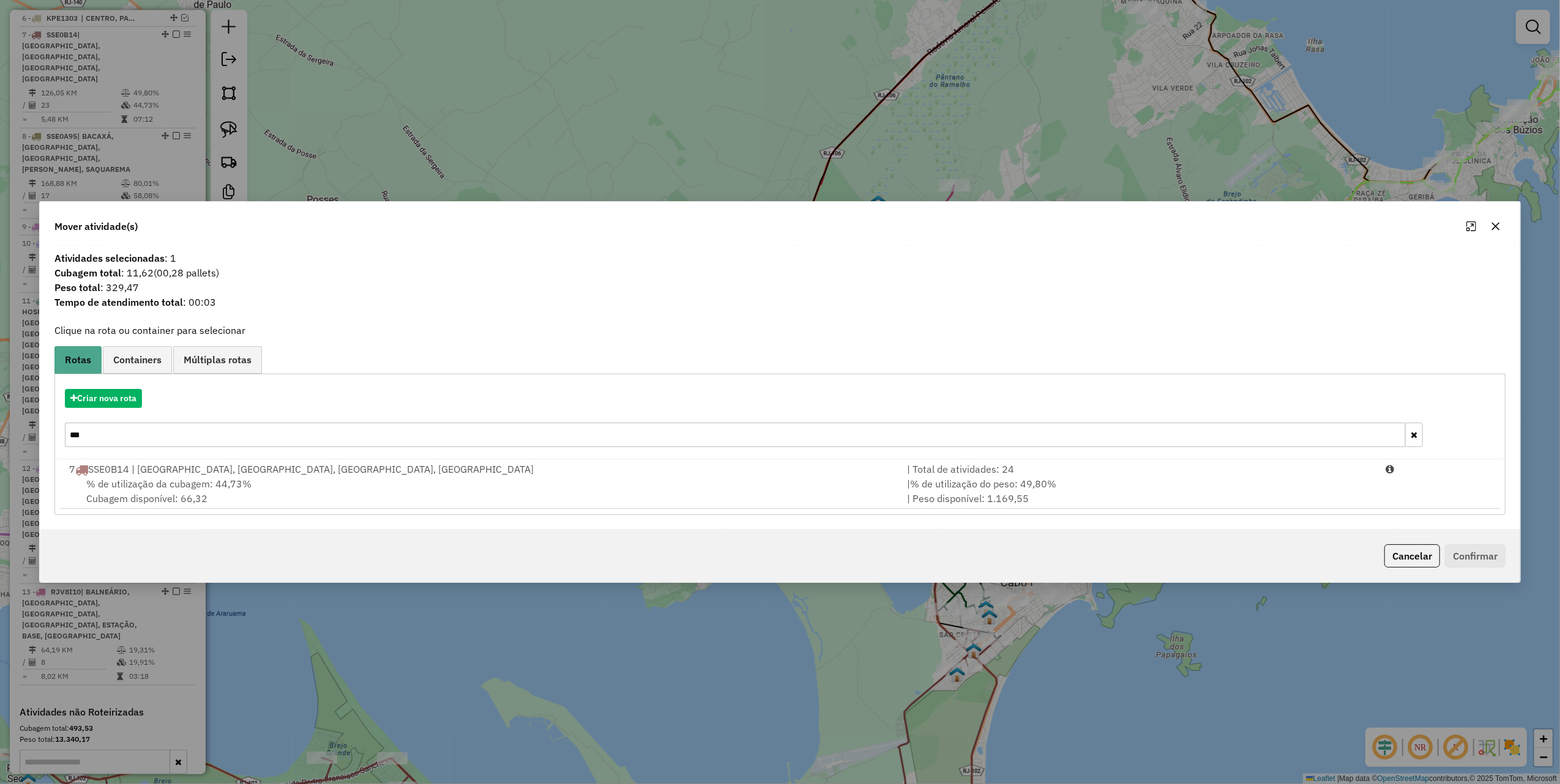
drag, startPoint x: 810, startPoint y: 477, endPoint x: 1104, endPoint y: 526, distance: 298.1
click at [812, 477] on div "% de utilização da cubagem: 44,73% Cubagem disponível: 66,32" at bounding box center [480, 490] width 838 height 29
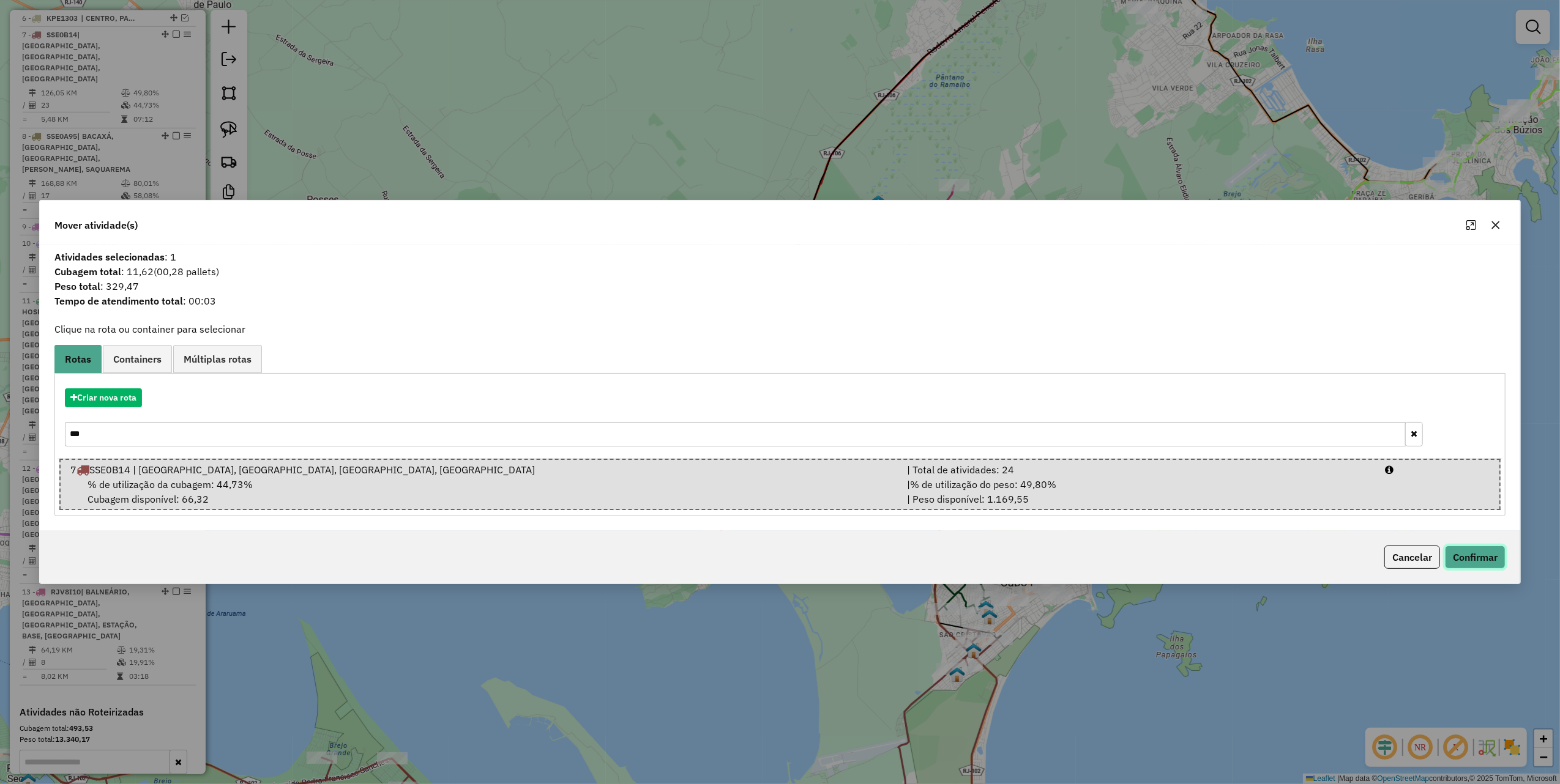
click at [1478, 558] on button "Confirmar" at bounding box center [1475, 557] width 61 height 23
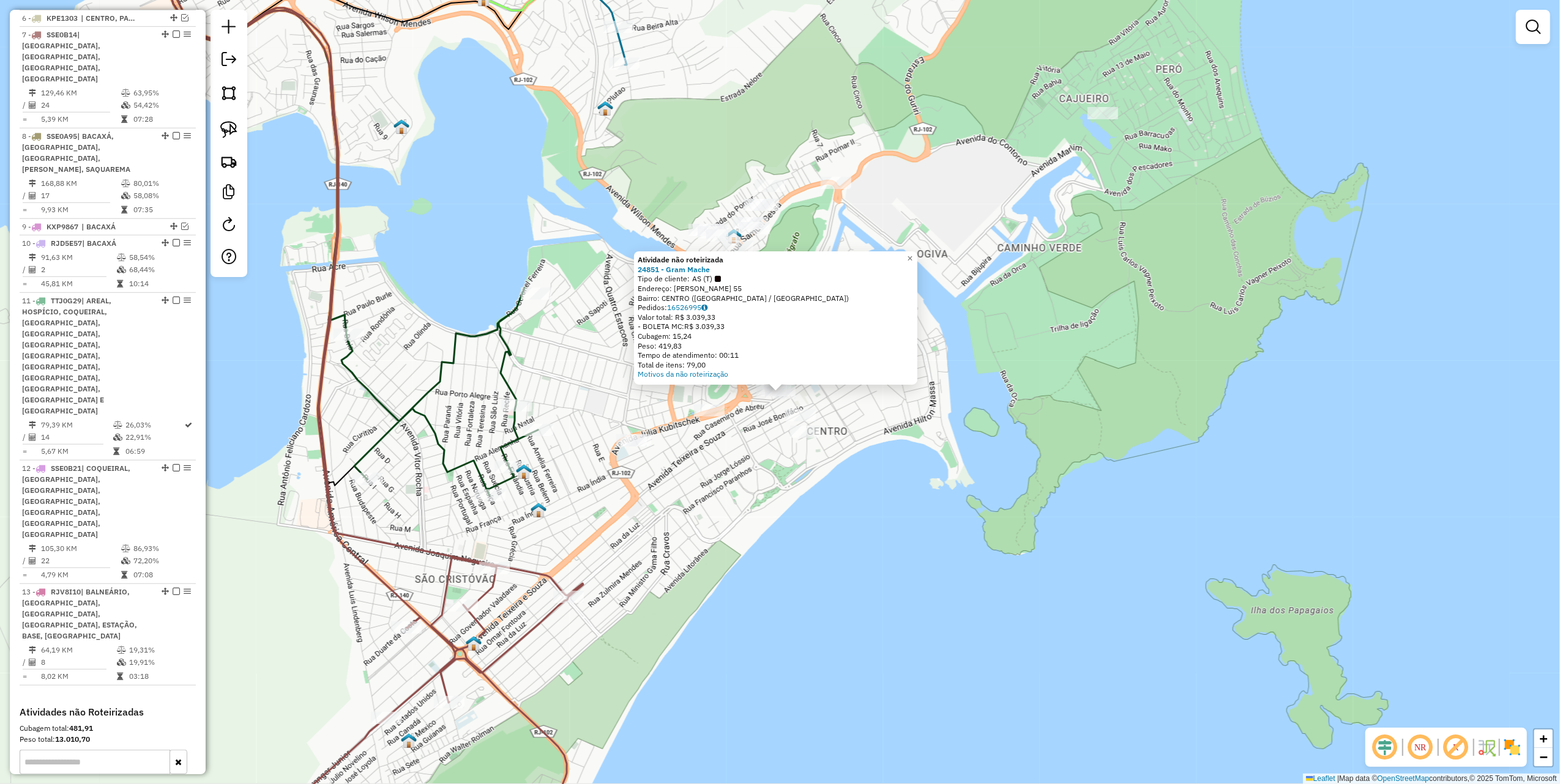
click at [815, 493] on div "Atividade não roteirizada 24851 - Gram Mache Tipo de cliente: AS (T) Endereço: …" at bounding box center [780, 392] width 1560 height 784
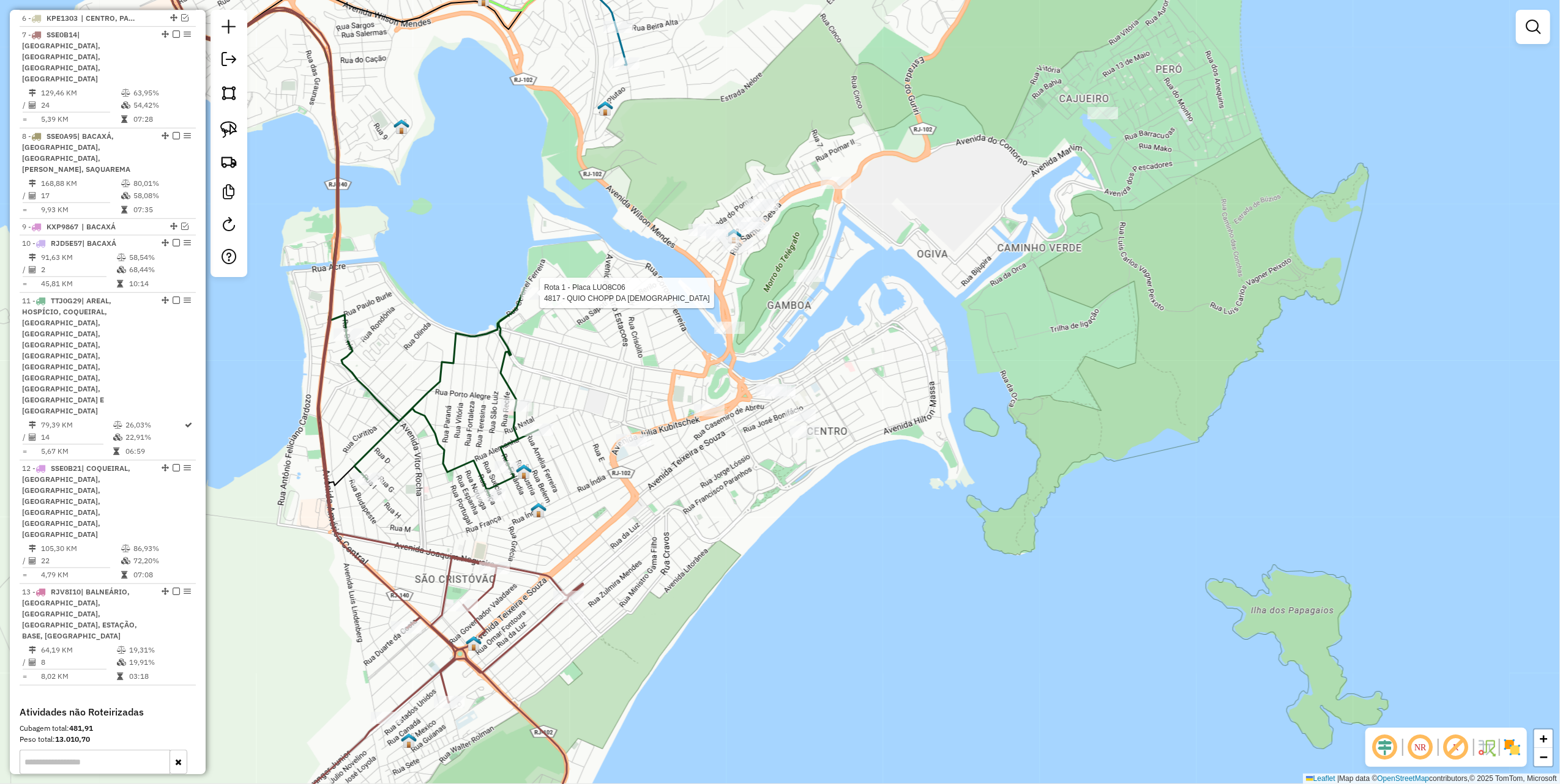
select select "*********"
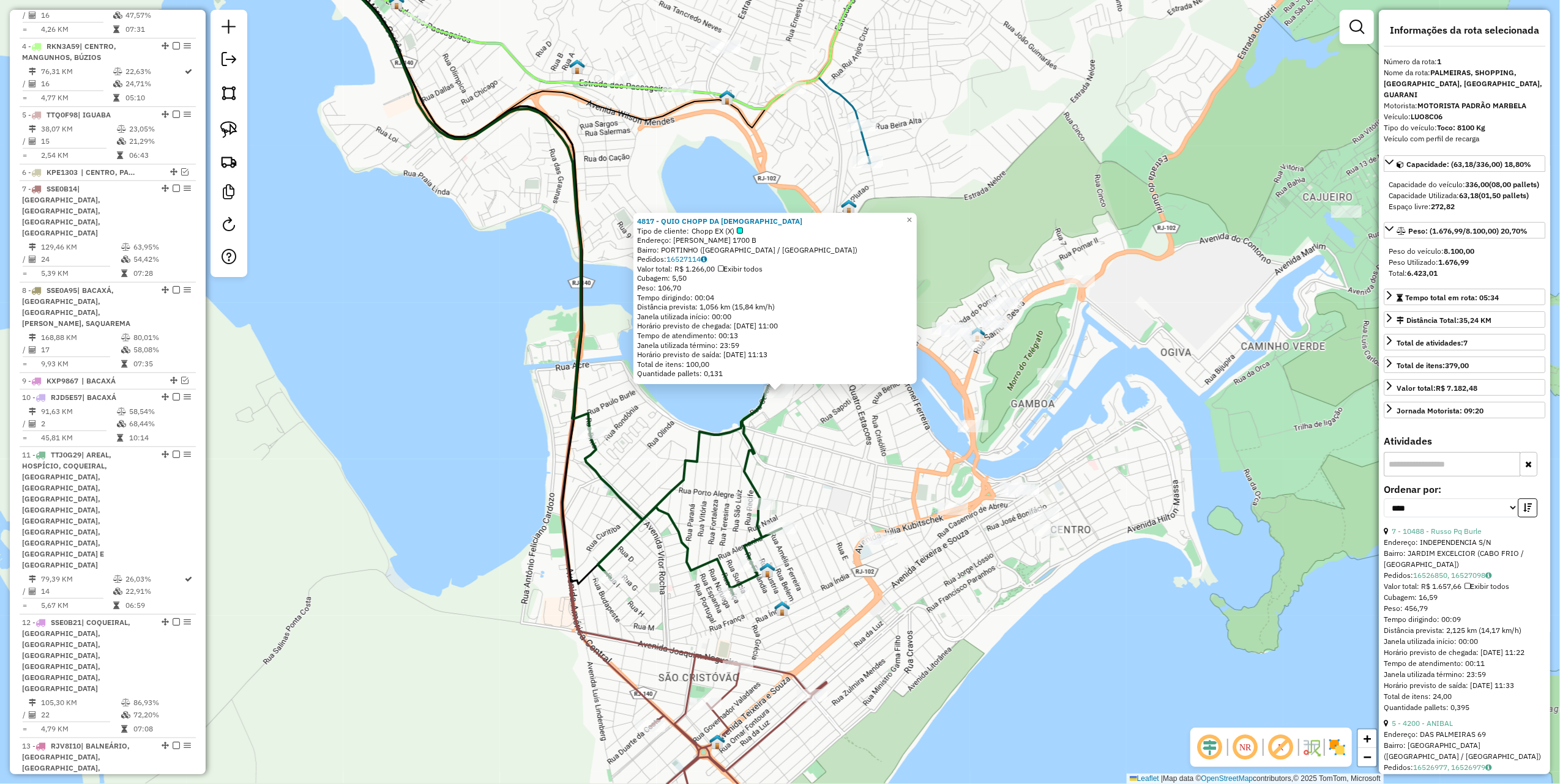
scroll to position [488, 0]
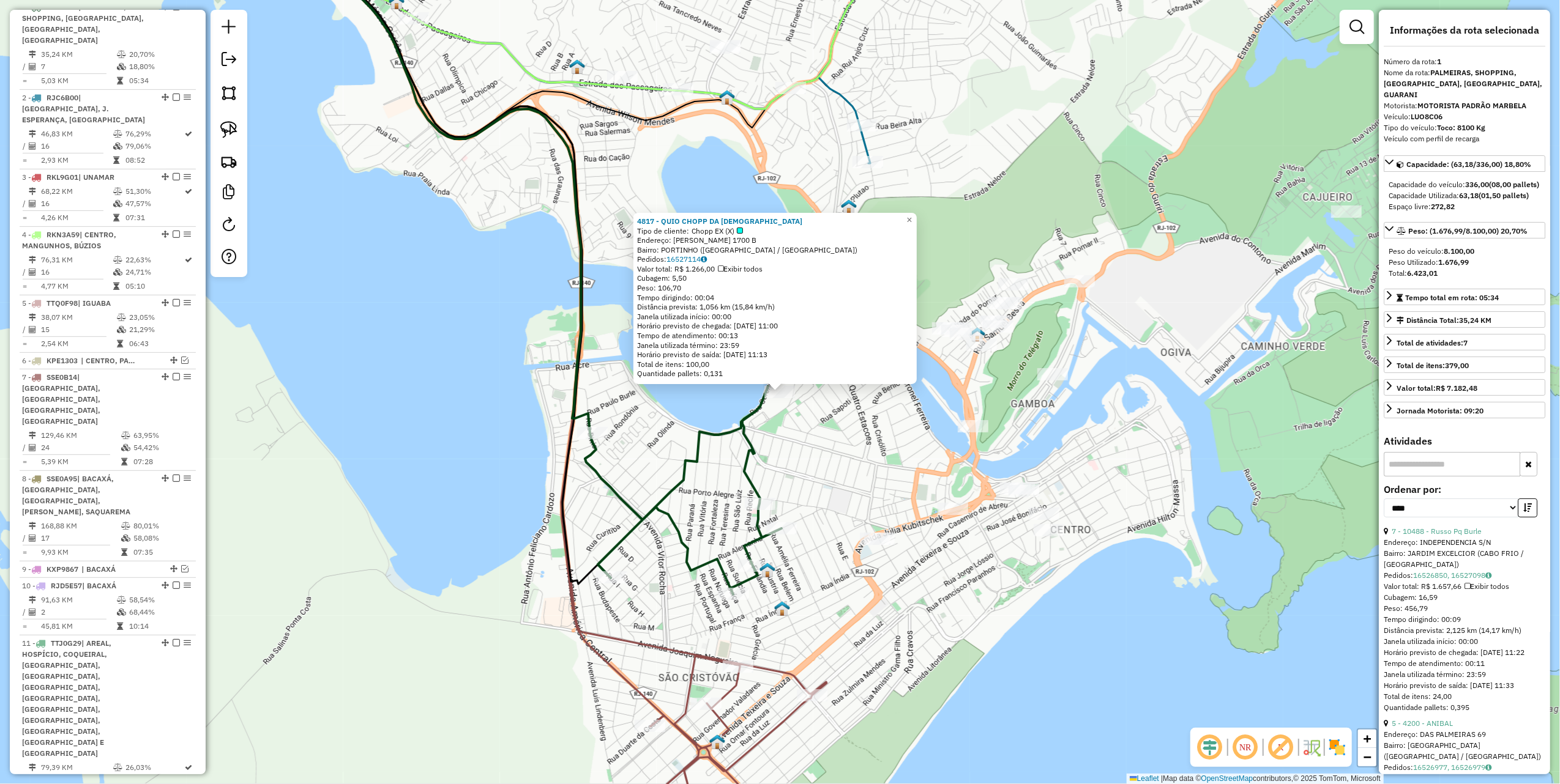
click at [431, 311] on div "4817 - QUIO CHOPP DA BRAHMA Tipo de cliente: Chopp EX (X) Endereço: HENRIQUE TE…" at bounding box center [780, 392] width 1560 height 784
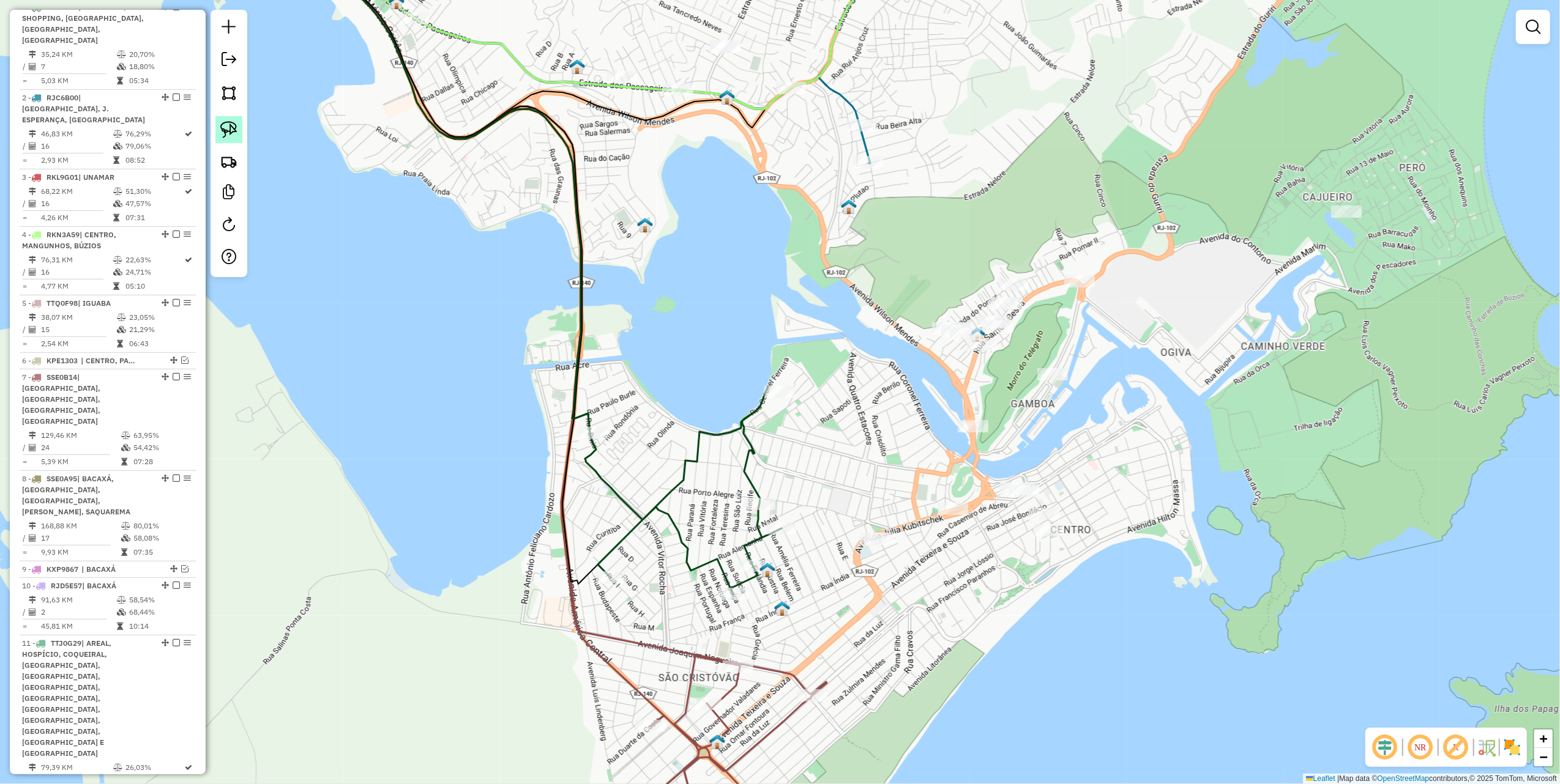
click at [228, 126] on img at bounding box center [229, 129] width 17 height 17
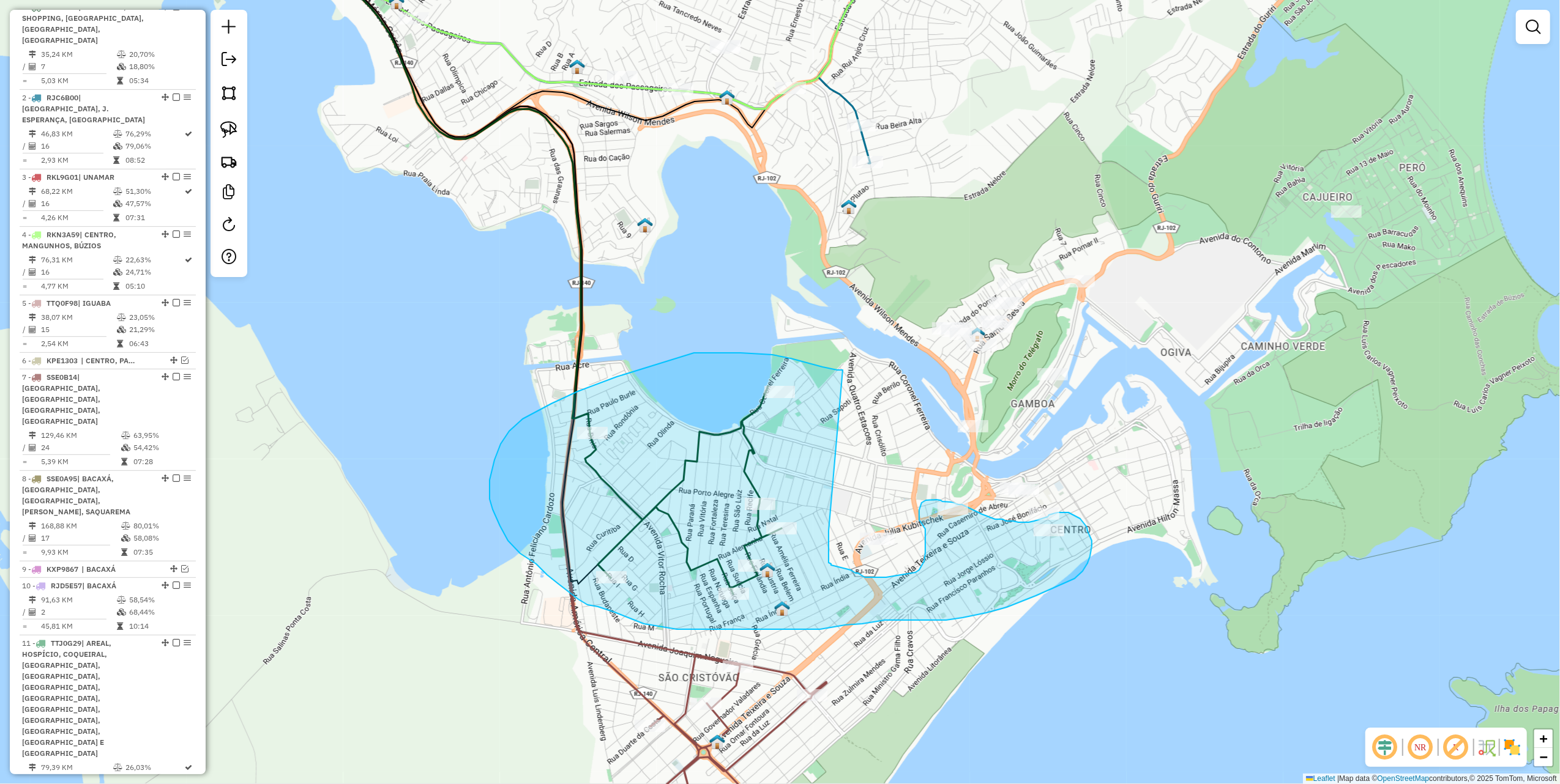
drag, startPoint x: 803, startPoint y: 362, endPoint x: 828, endPoint y: 531, distance: 170.8
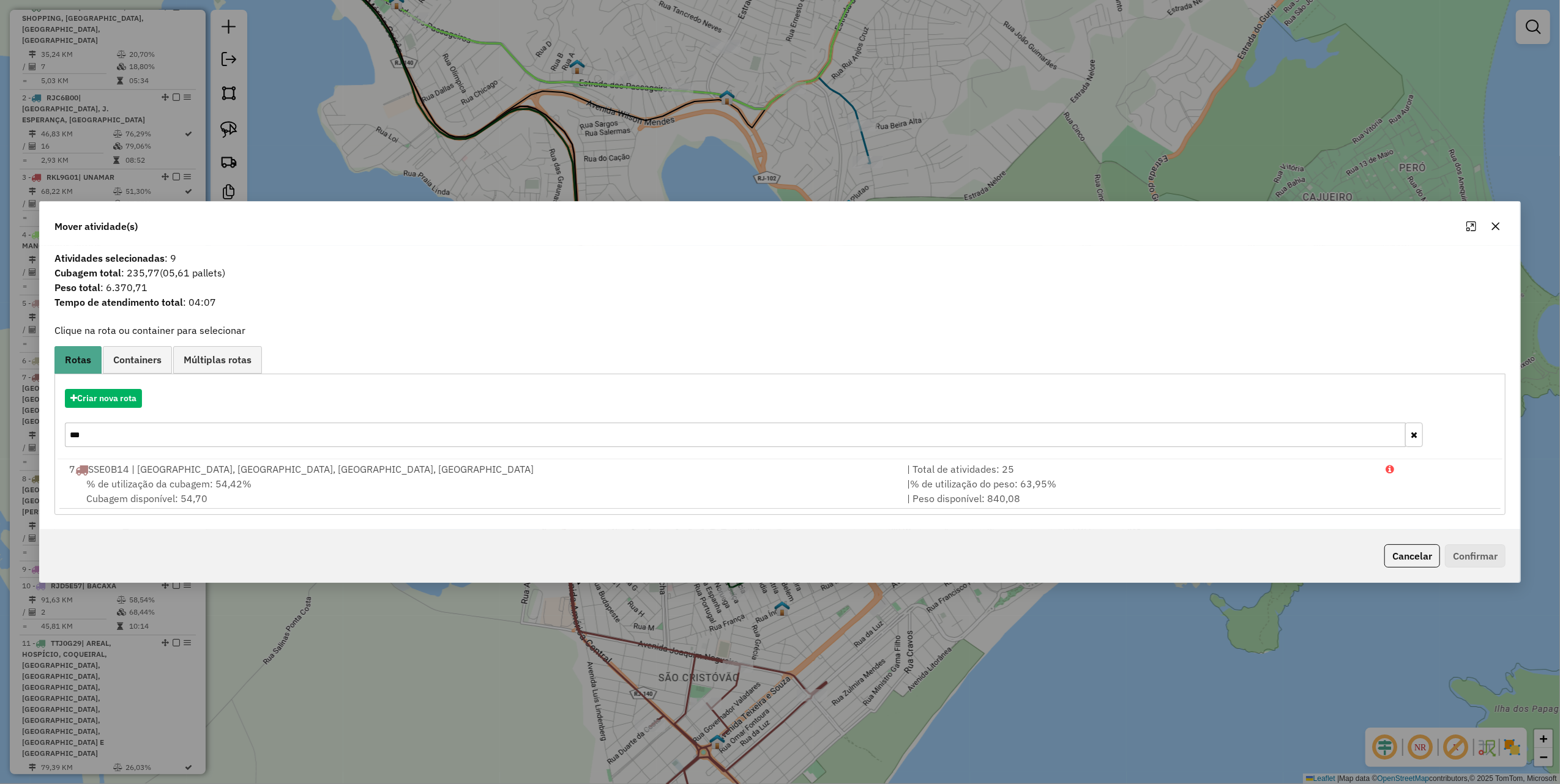
click at [1498, 214] on div "Mover atividade(s)" at bounding box center [780, 224] width 1481 height 44
click at [1491, 226] on icon "button" at bounding box center [1495, 226] width 10 height 10
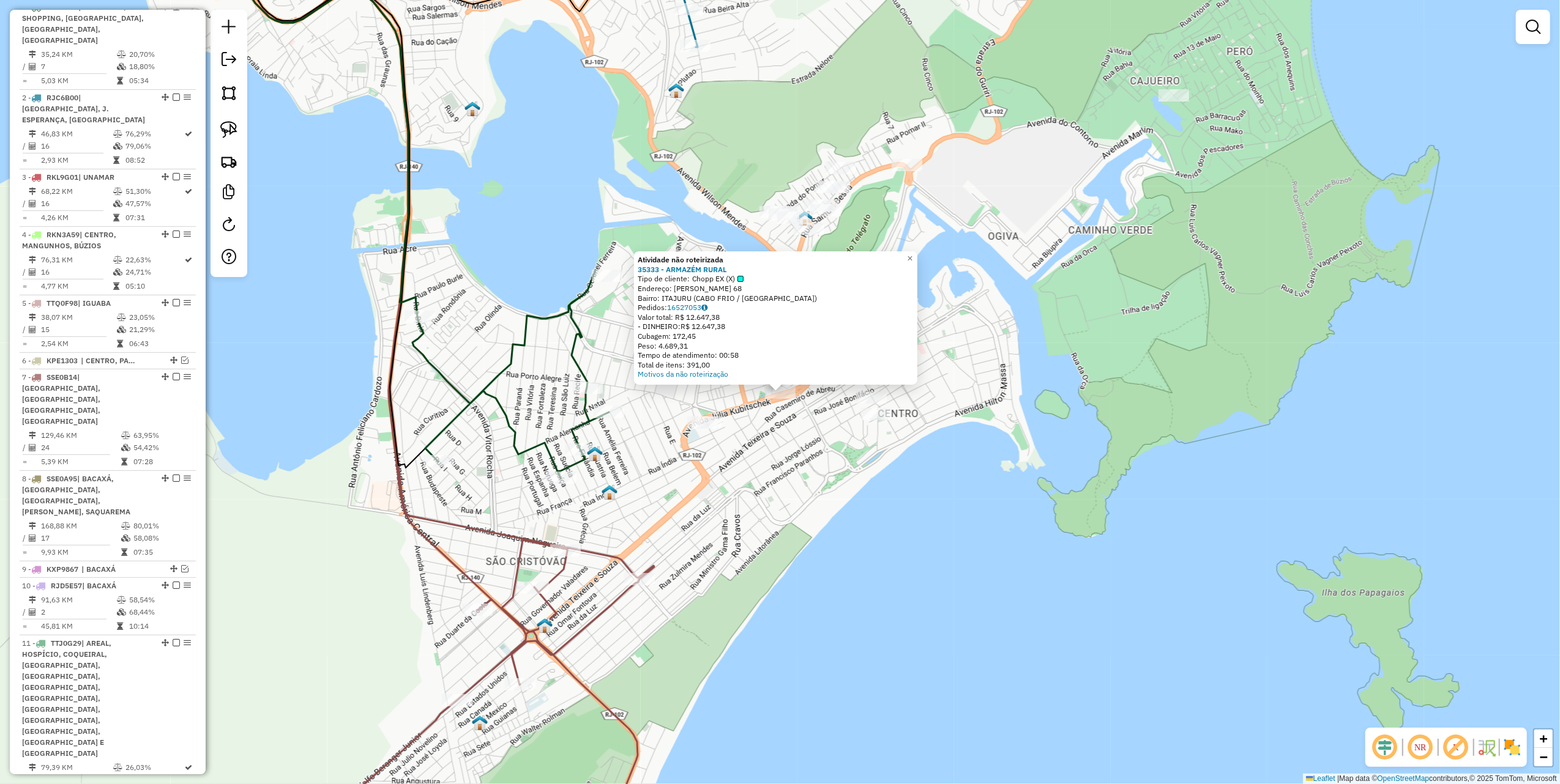
click at [895, 500] on div "Atividade não roteirizada 35333 - ARMAZÉM RURAL Tipo de cliente: Chopp EX (X) E…" at bounding box center [780, 392] width 1560 height 784
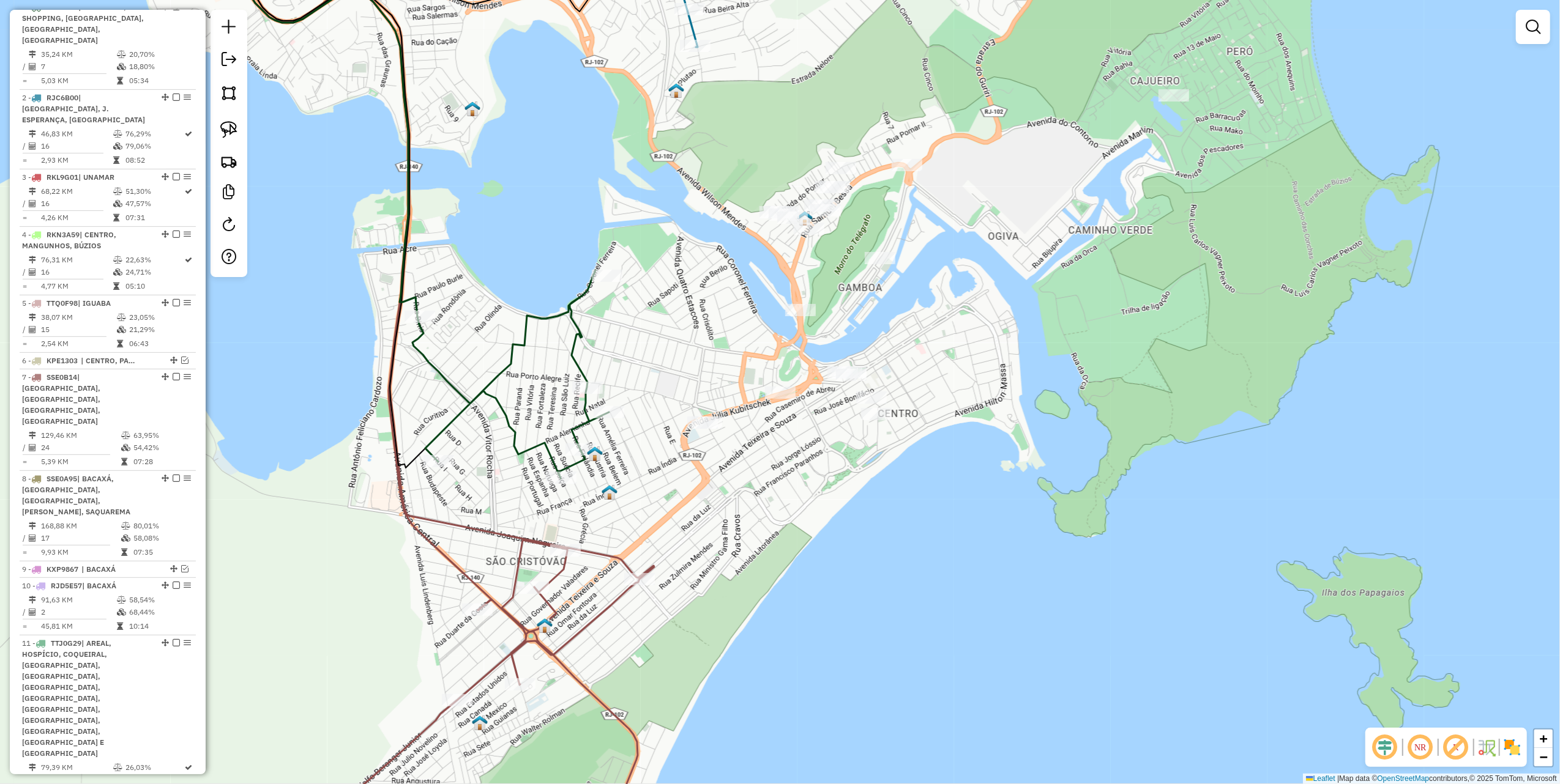
click at [244, 130] on div at bounding box center [229, 143] width 37 height 267
click at [229, 130] on img at bounding box center [229, 129] width 17 height 17
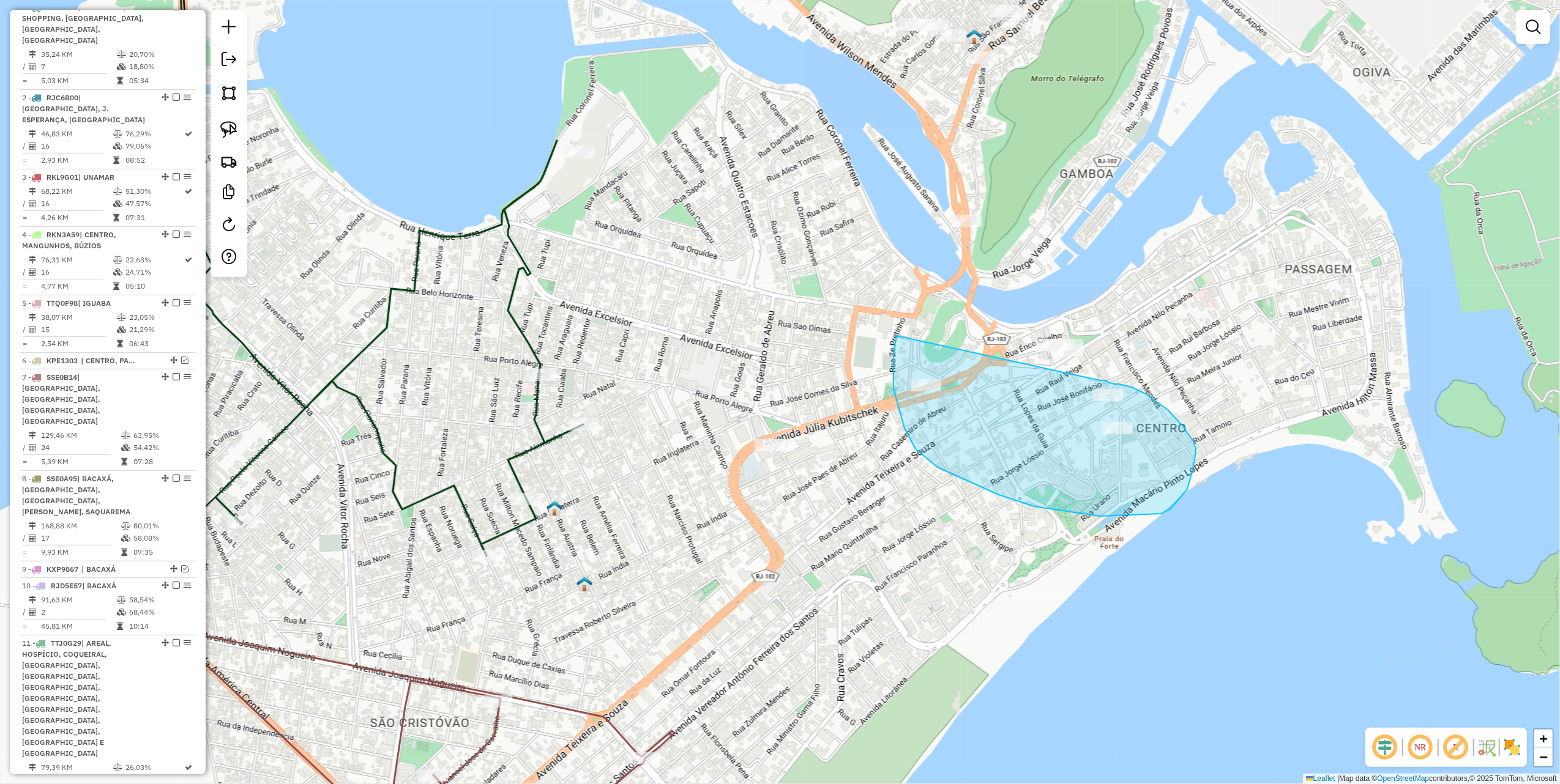
drag, startPoint x: 897, startPoint y: 336, endPoint x: 1095, endPoint y: 381, distance: 203.0
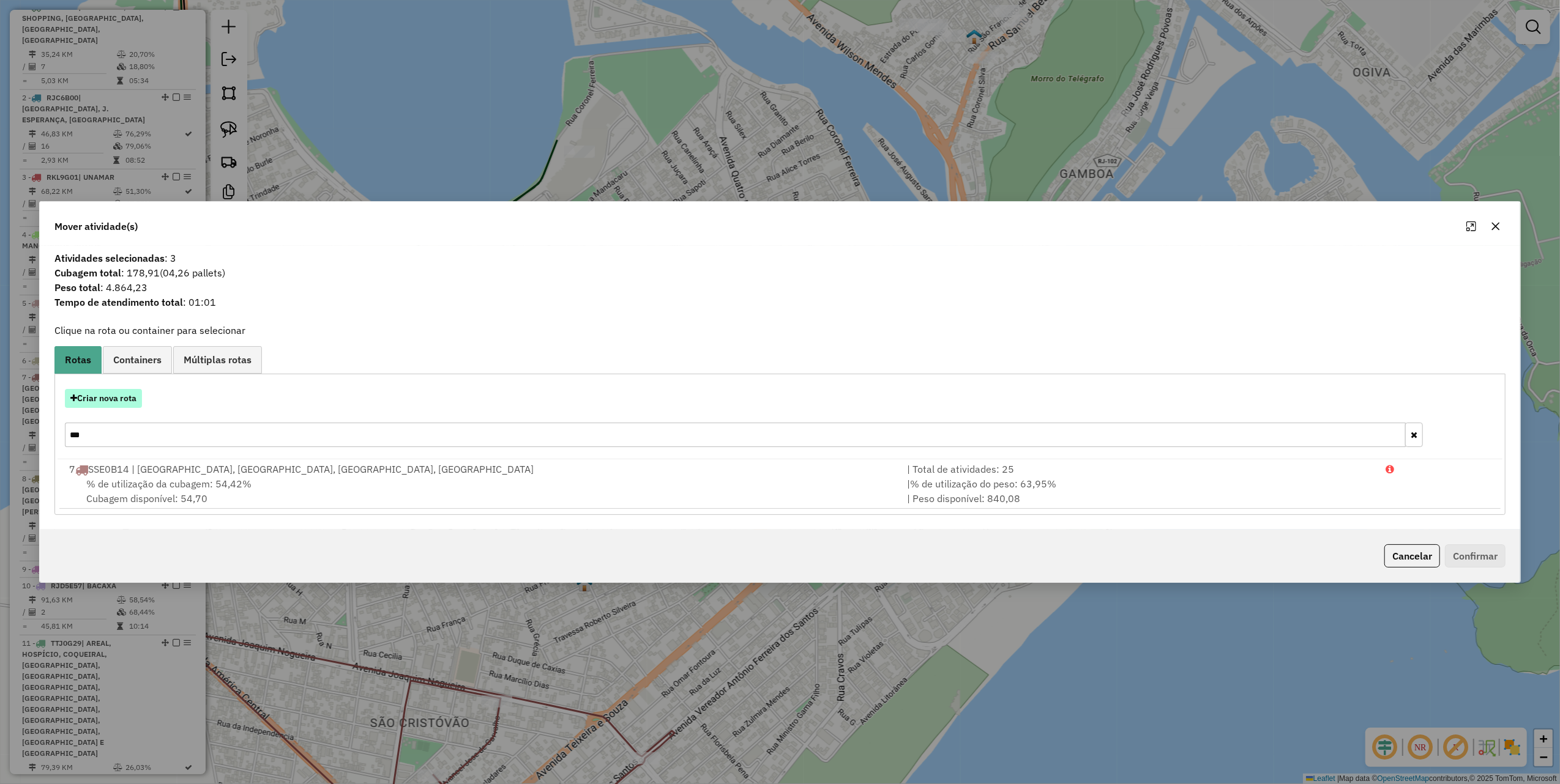
click at [128, 399] on button "Criar nova rota" at bounding box center [104, 399] width 77 height 19
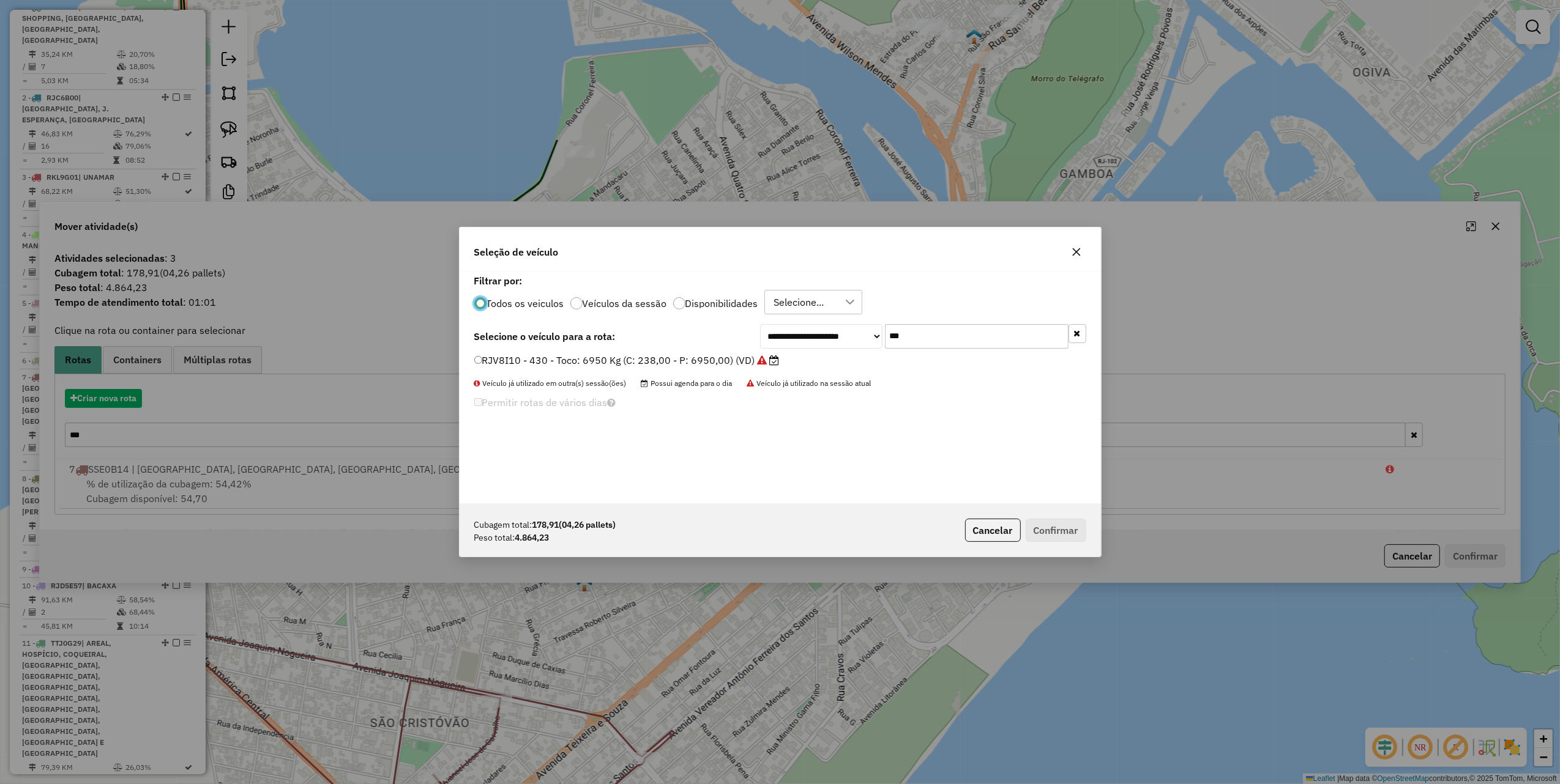
scroll to position [6, 4]
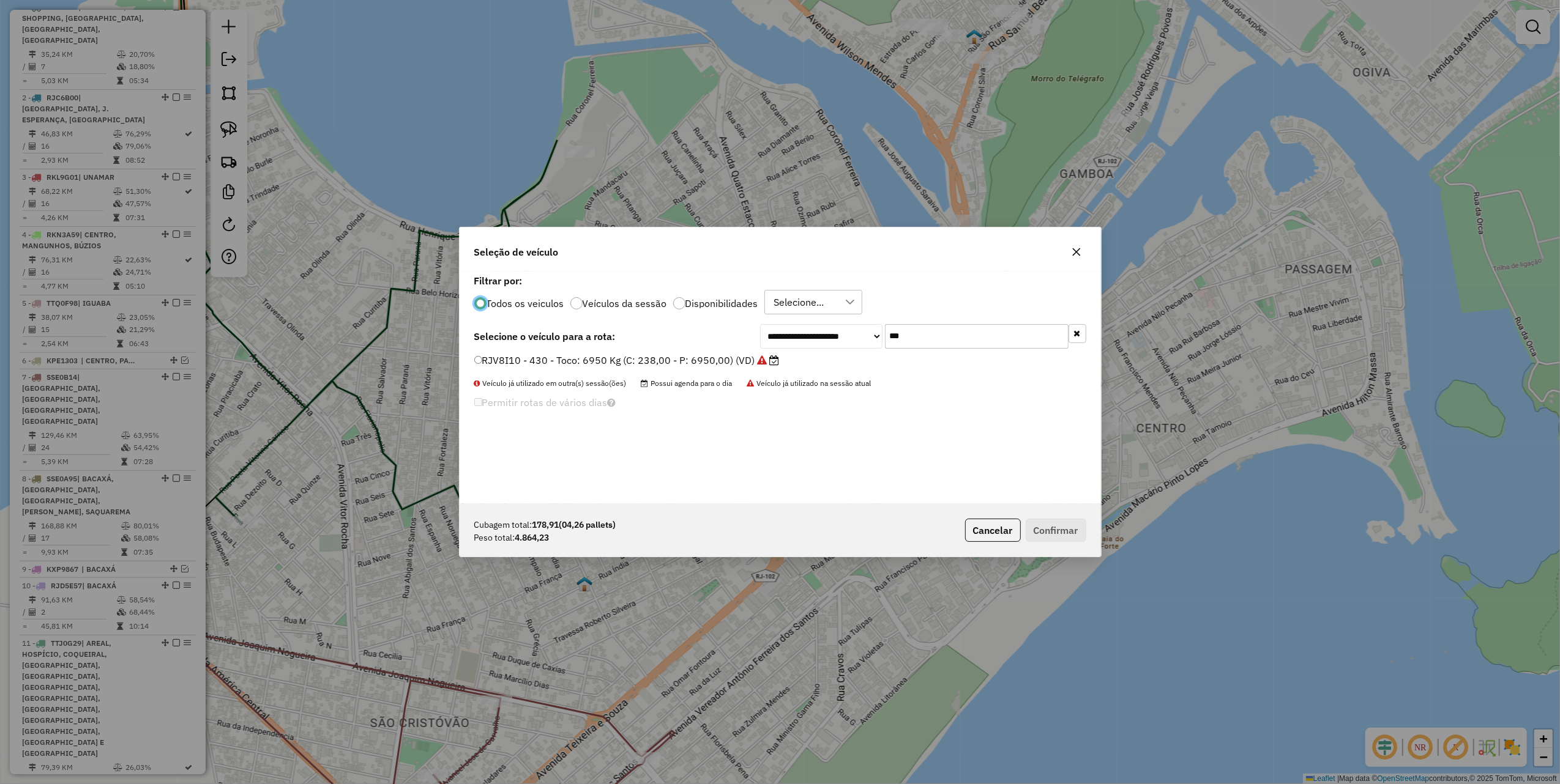
click at [937, 333] on input "***" at bounding box center [976, 337] width 184 height 25
type input "***"
click at [740, 363] on label "TTE0J52 - Lonado: 6800 Kg (C: 252,00 - P: 6800,00) (VD)" at bounding box center [613, 360] width 279 height 15
click at [1048, 536] on button "Confirmar" at bounding box center [1055, 530] width 61 height 23
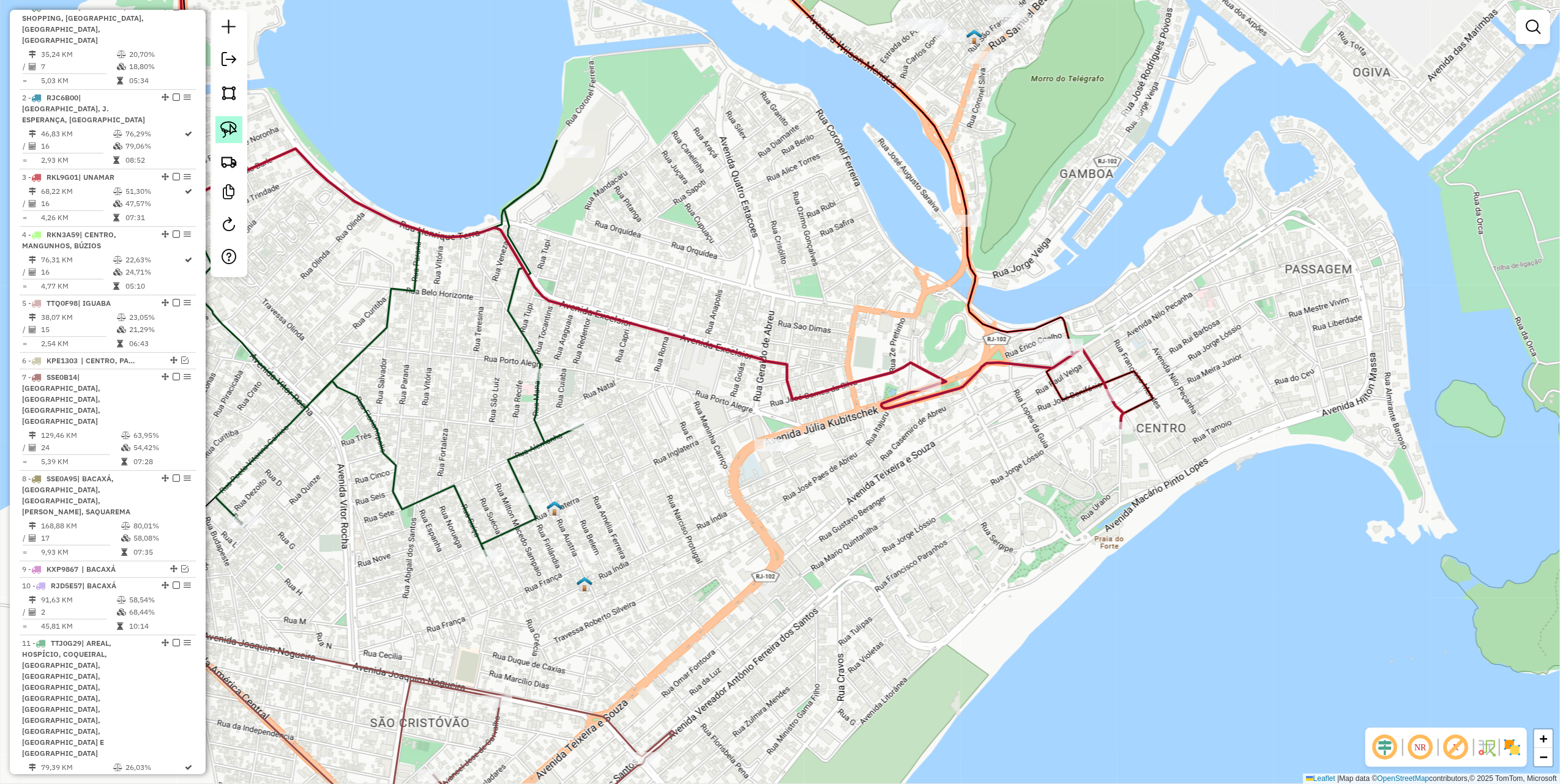
click at [221, 130] on img at bounding box center [229, 129] width 17 height 17
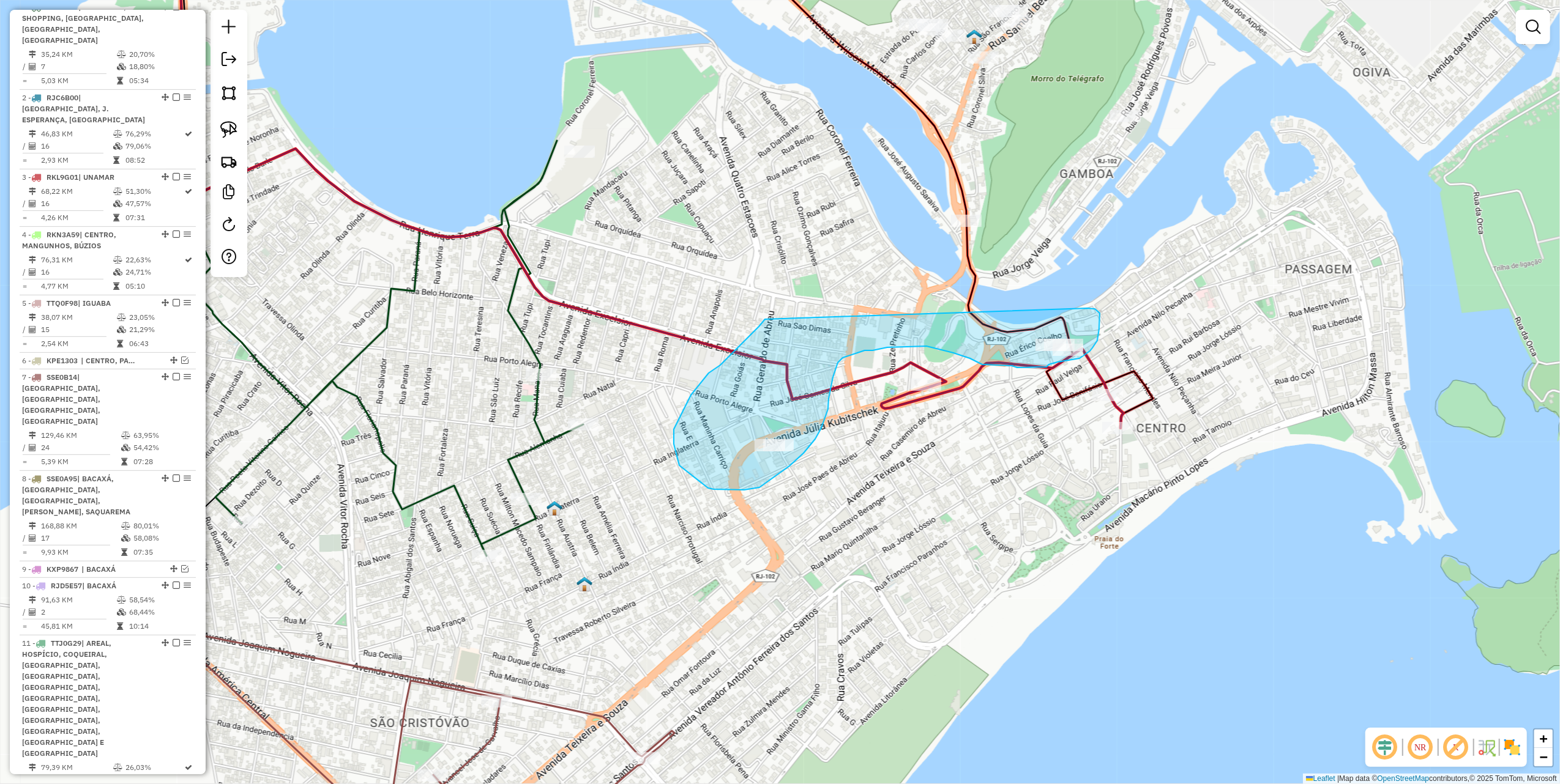
drag, startPoint x: 674, startPoint y: 444, endPoint x: 1087, endPoint y: 309, distance: 434.5
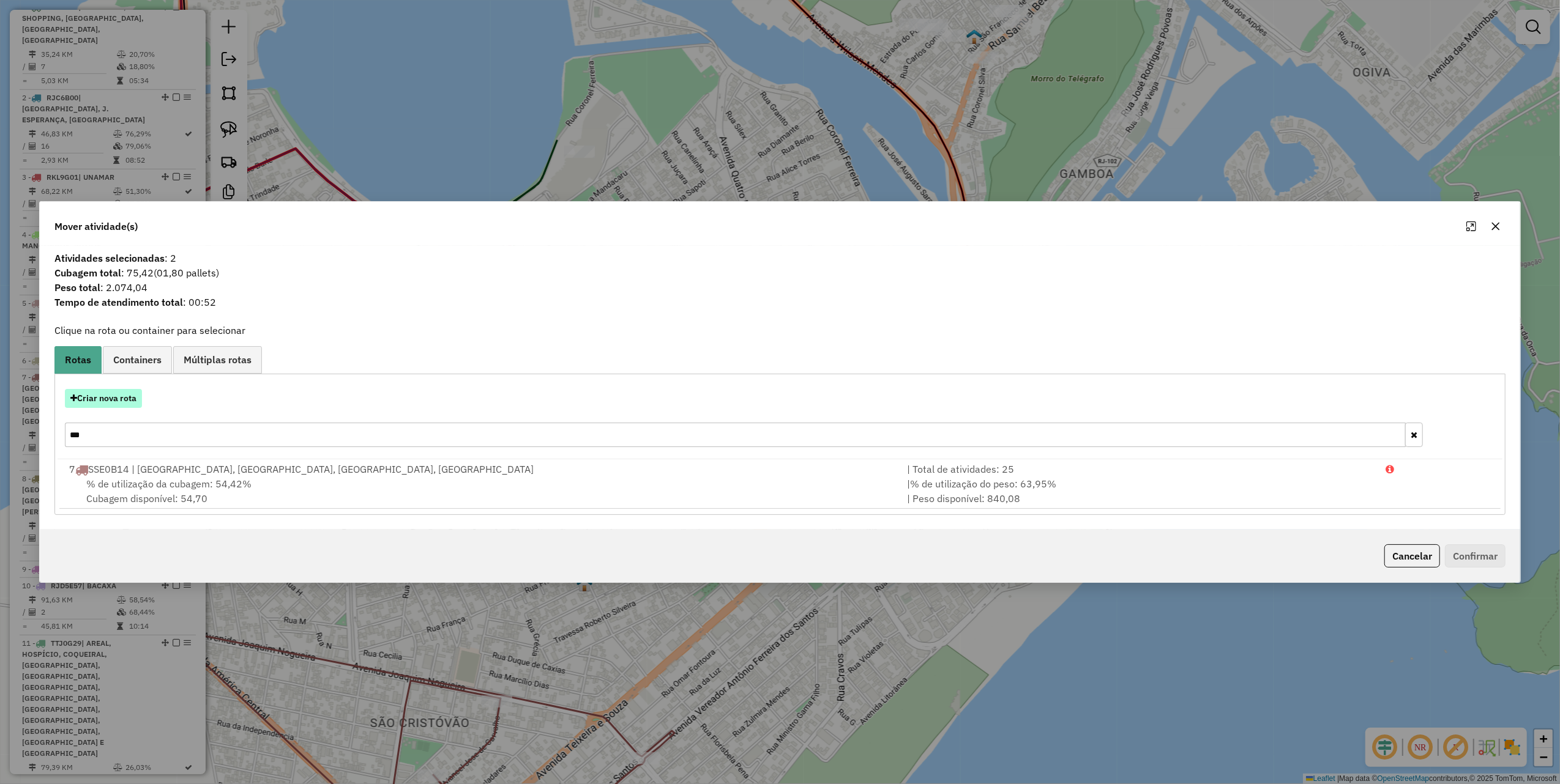
click at [99, 400] on button "Criar nova rota" at bounding box center [104, 399] width 77 height 19
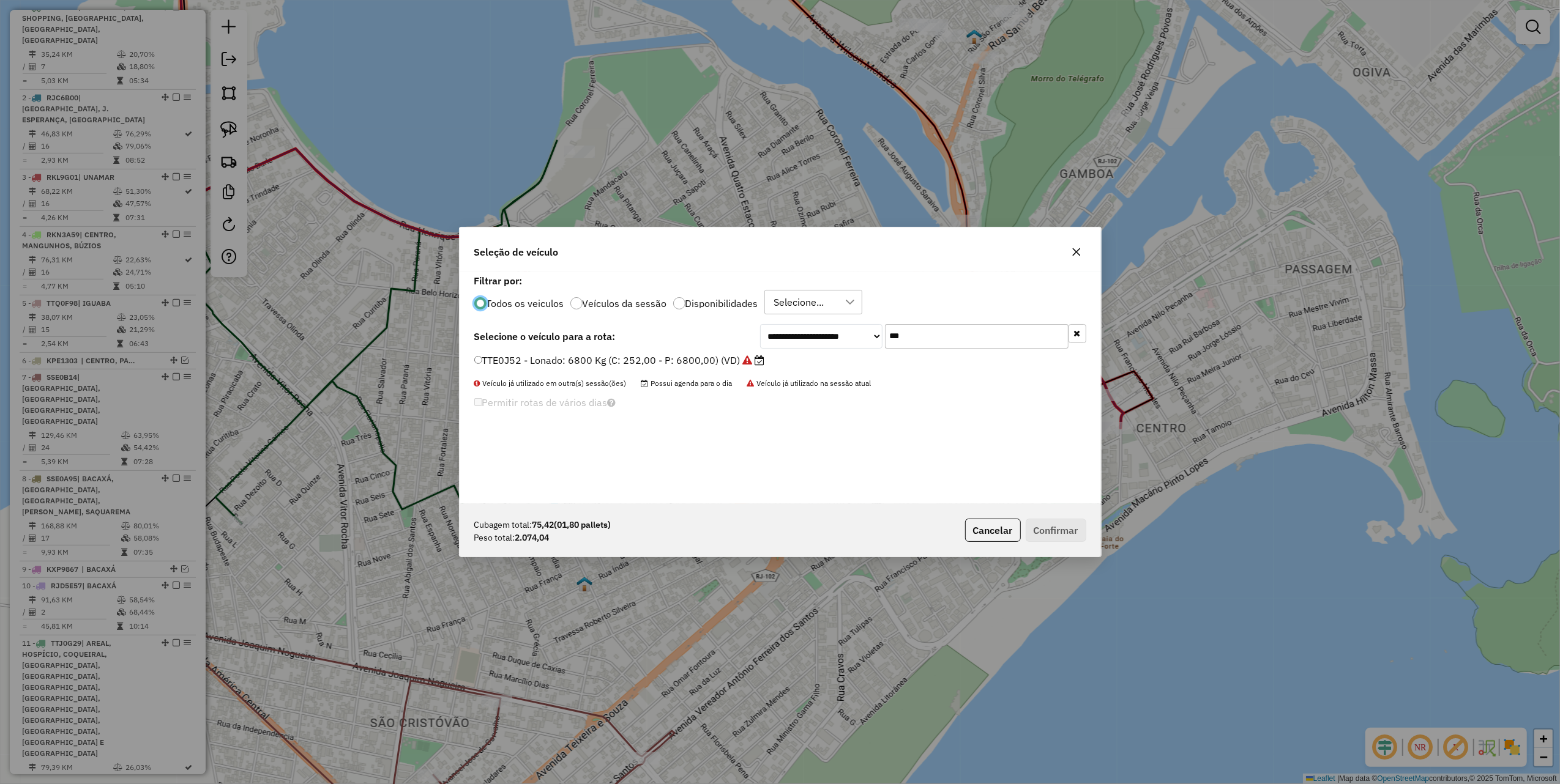
click at [958, 328] on input "***" at bounding box center [976, 337] width 184 height 25
type input "***"
click at [677, 363] on label "LUE4F58 - 382 - Toco: 6950 Kg (C: 238,00 - P: 6950,00) (VD)" at bounding box center [621, 360] width 295 height 15
click at [754, 365] on label "LUE4F58 - 382 - Toco: 6950 Kg (C: 238,00 - P: 6950,00) (VD)" at bounding box center [621, 360] width 295 height 15
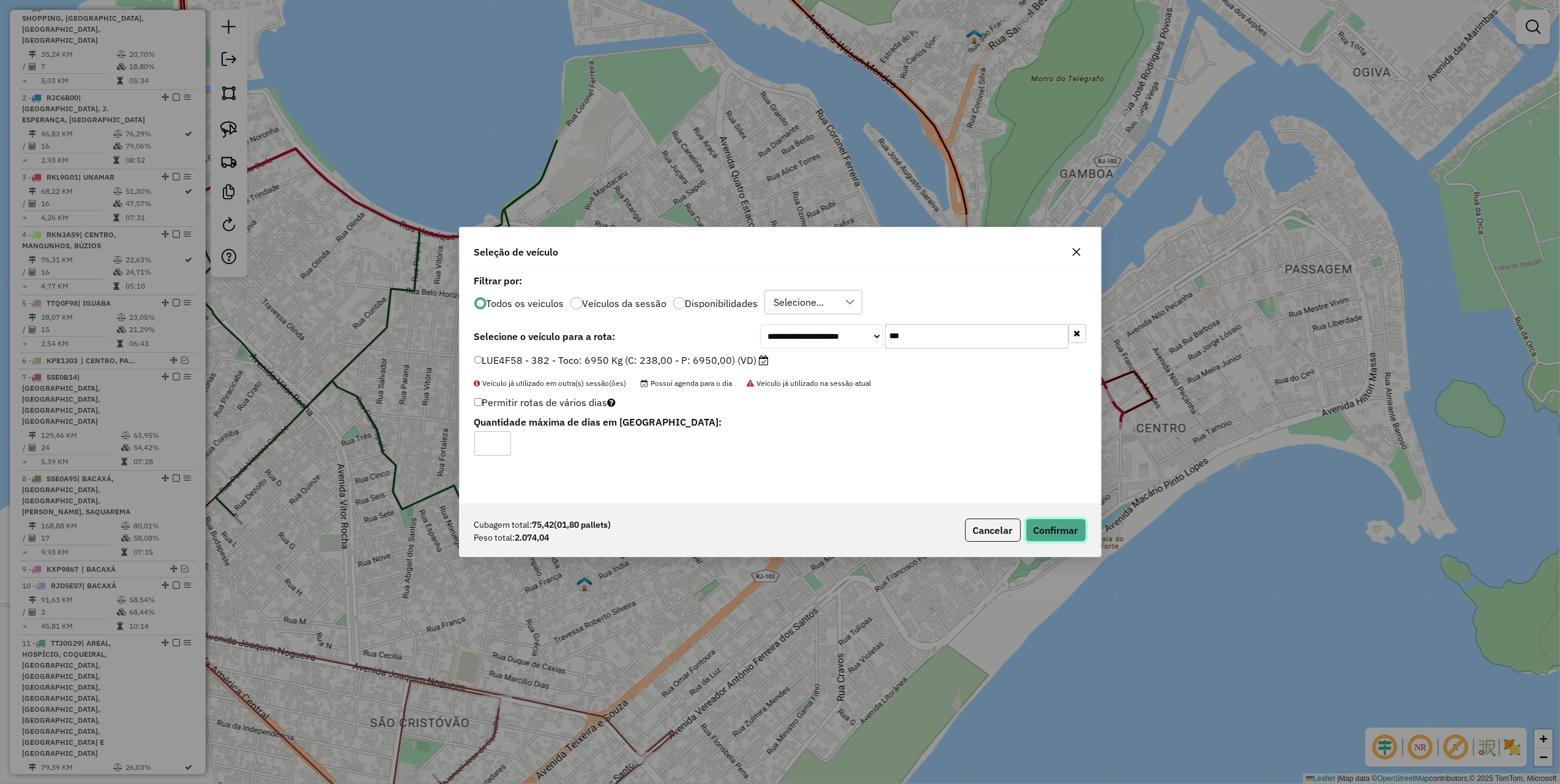
click at [1046, 528] on button "Confirmar" at bounding box center [1055, 530] width 61 height 23
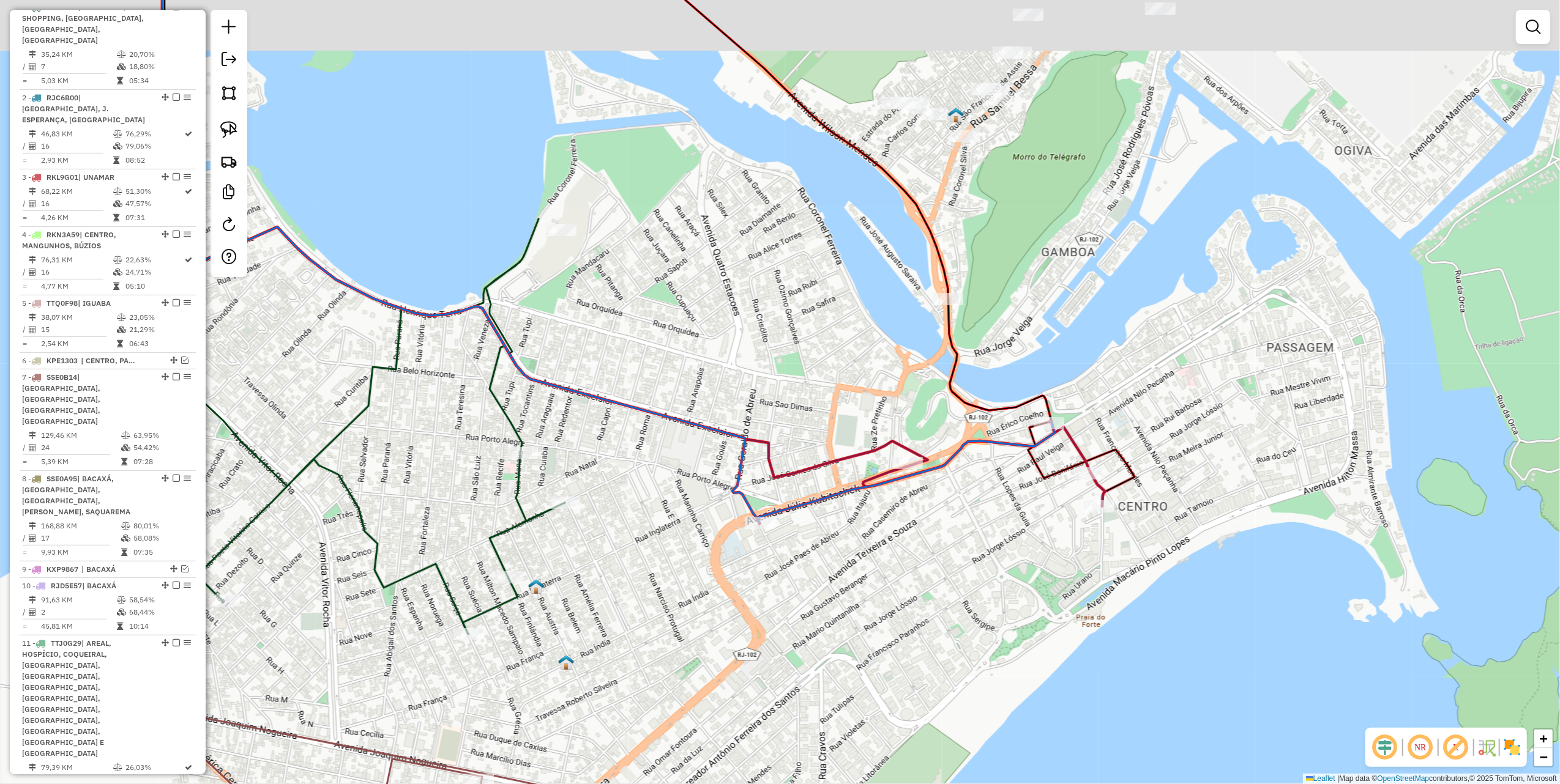
drag, startPoint x: 879, startPoint y: 299, endPoint x: 871, endPoint y: 350, distance: 51.6
click at [871, 350] on div "Janela de atendimento Grade de atendimento Capacidade Transportadoras Veículos …" at bounding box center [780, 392] width 1560 height 784
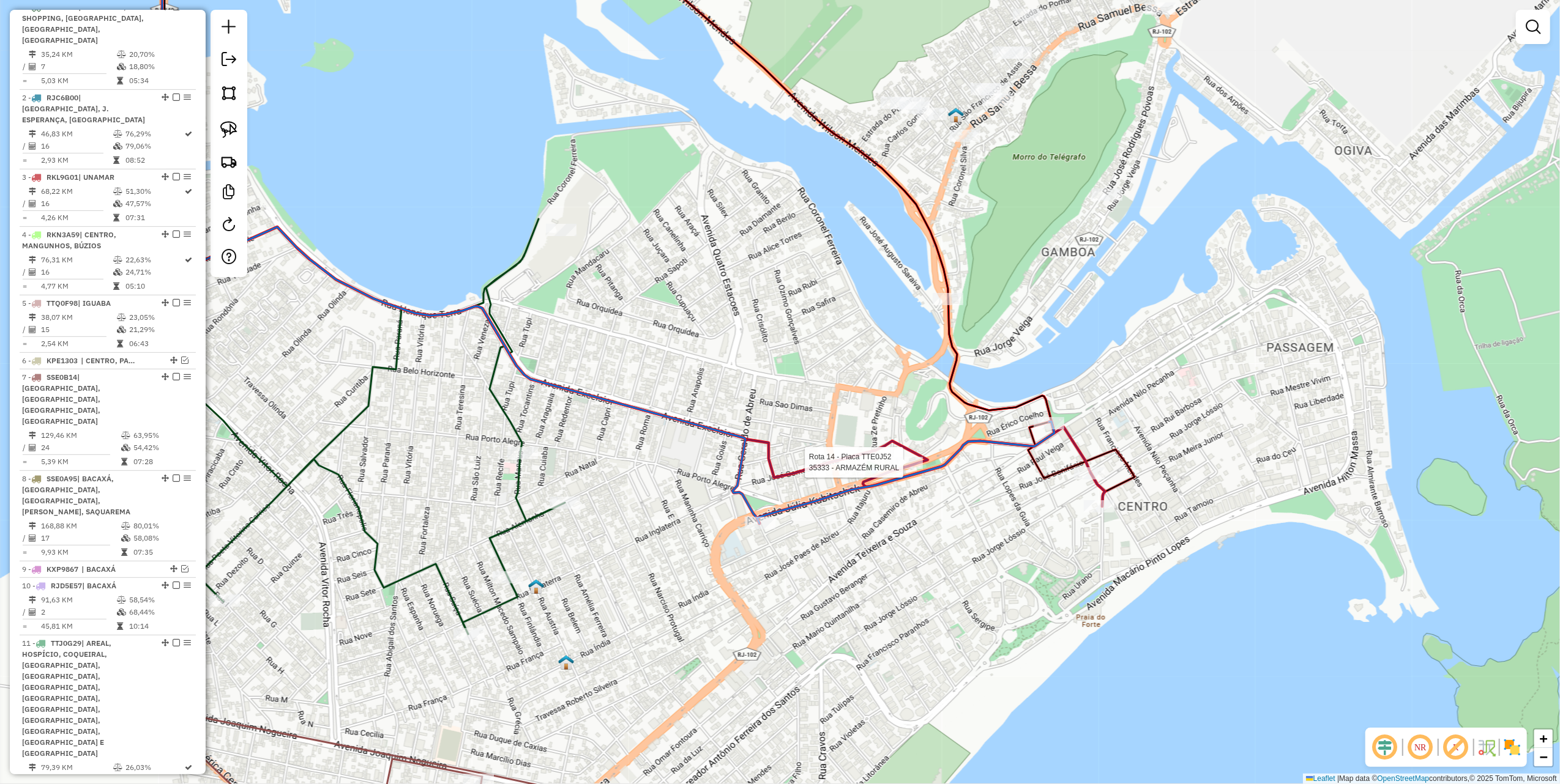
select select "*********"
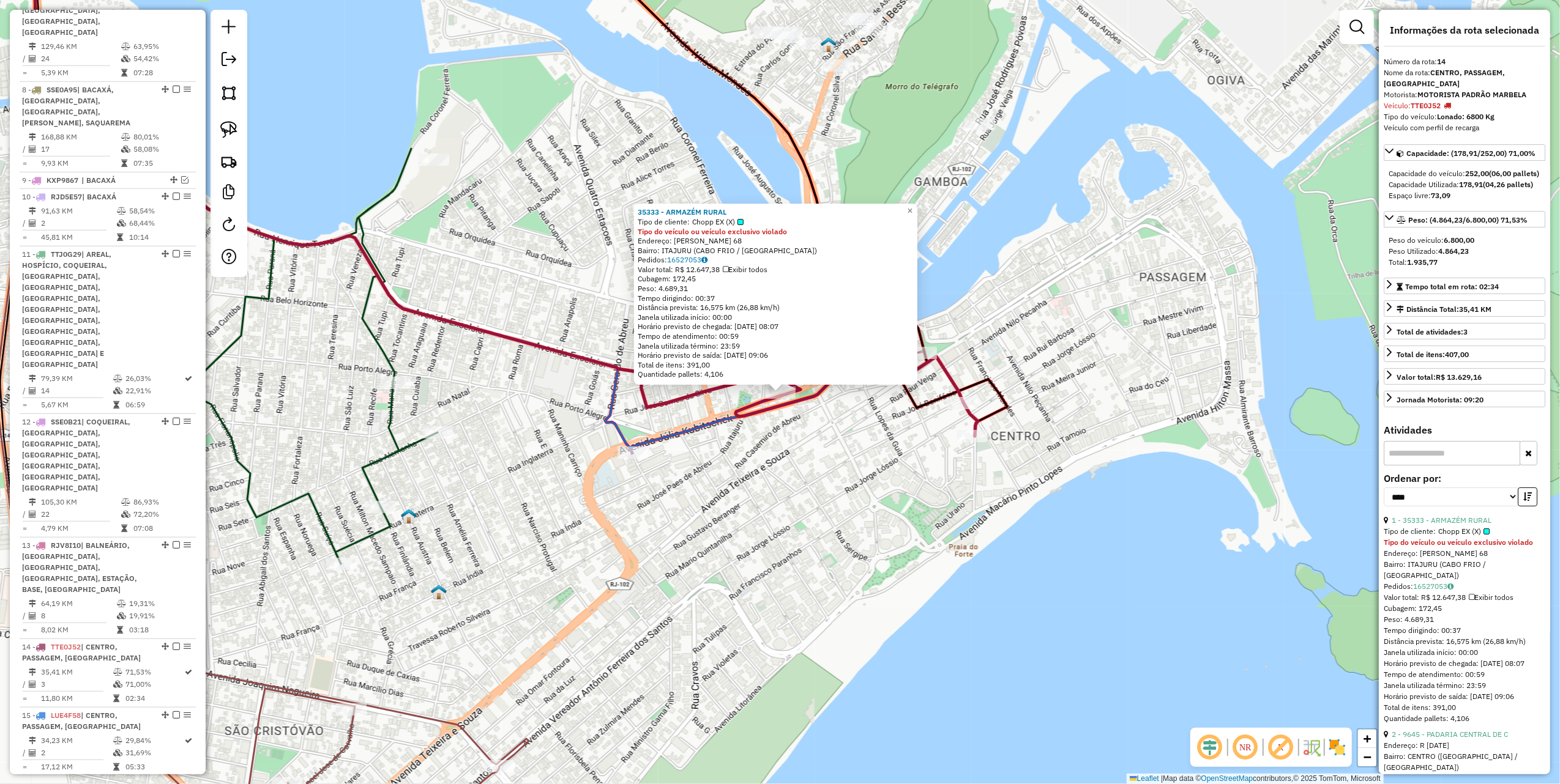
scroll to position [969, 0]
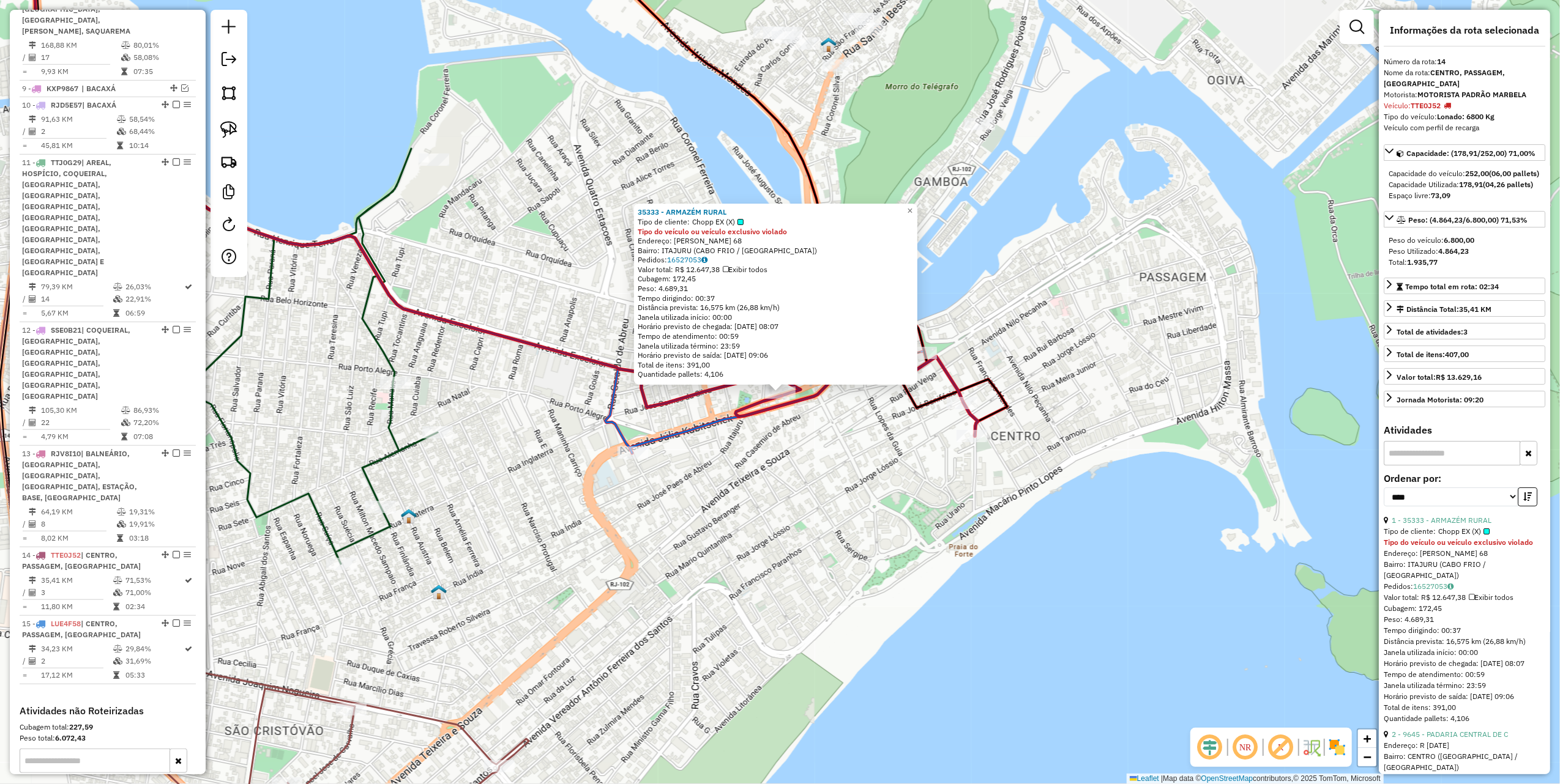
drag, startPoint x: 878, startPoint y: 471, endPoint x: 874, endPoint y: 480, distance: 9.8
click at [878, 475] on div "35333 - ARMAZÉM RURAL Tipo de cliente: Chopp EX (X) Tipo do veículo ou veículo …" at bounding box center [780, 392] width 1560 height 784
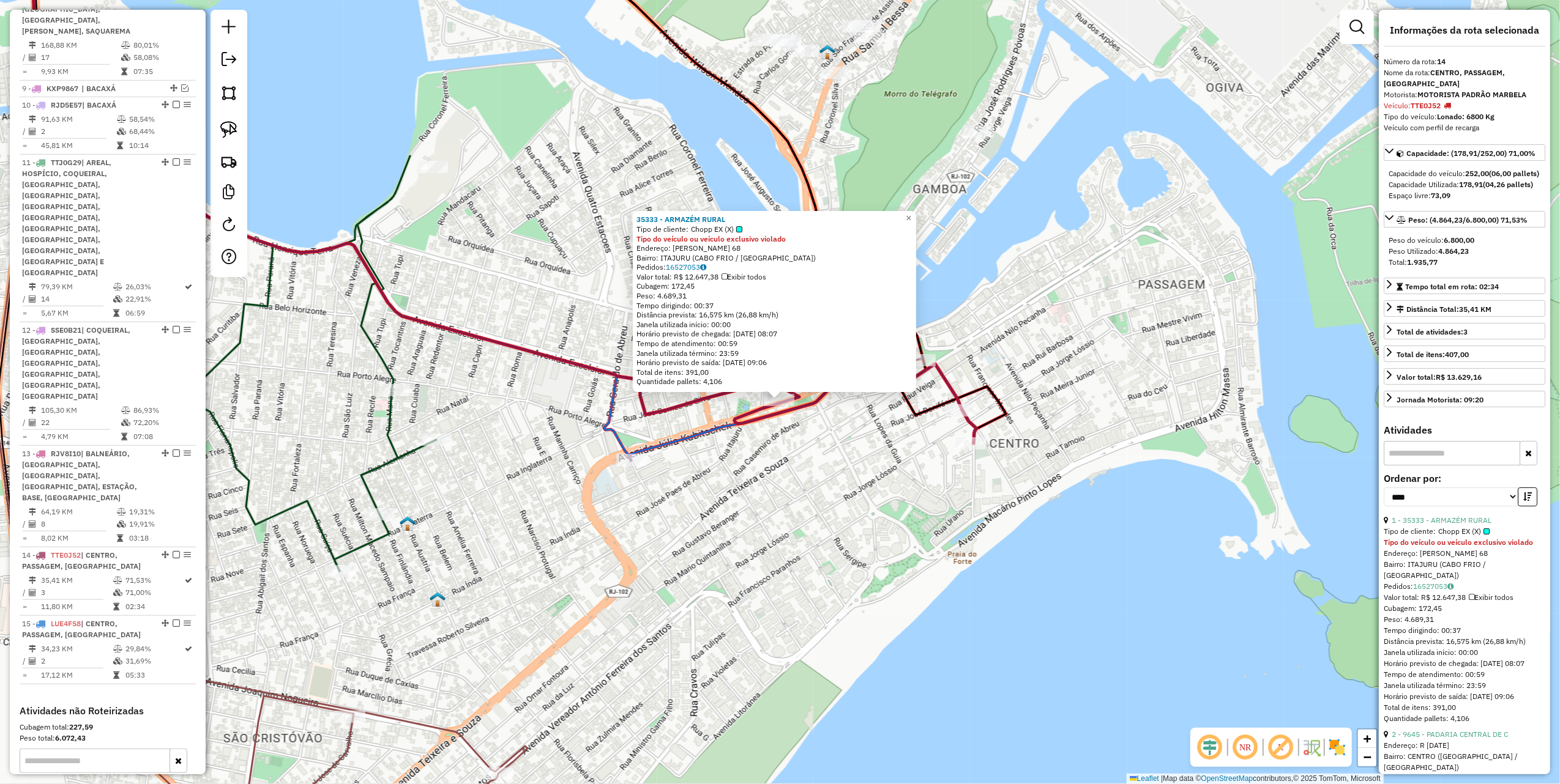
click at [517, 204] on div "35333 - ARMAZÉM RURAL Tipo de cliente: Chopp EX (X) Tipo do veículo ou veículo …" at bounding box center [780, 392] width 1560 height 784
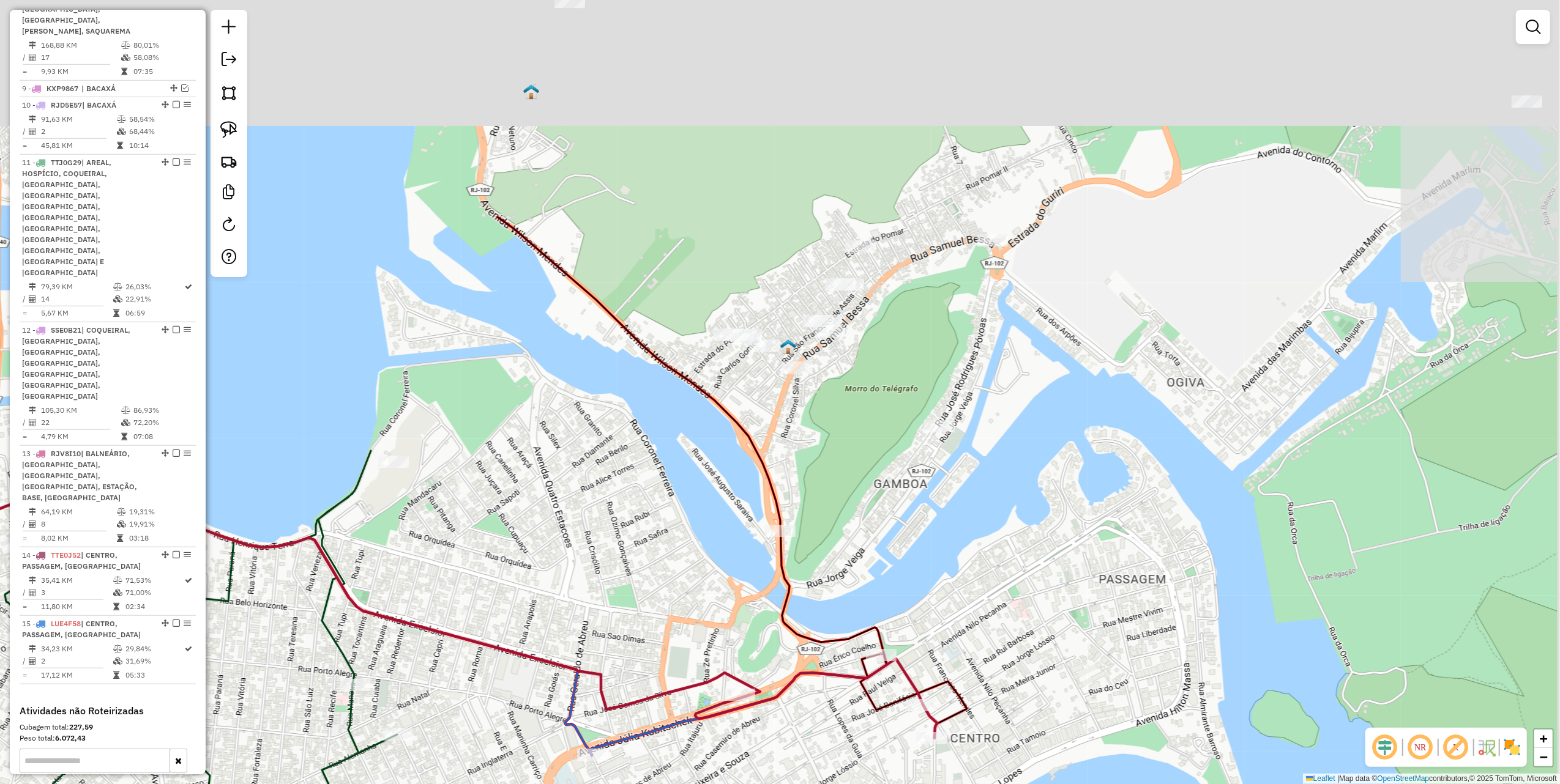
drag, startPoint x: 520, startPoint y: 446, endPoint x: 514, endPoint y: 468, distance: 22.8
click at [514, 468] on div "Janela de atendimento Grade de atendimento Capacidade Transportadoras Veículos …" at bounding box center [780, 392] width 1560 height 784
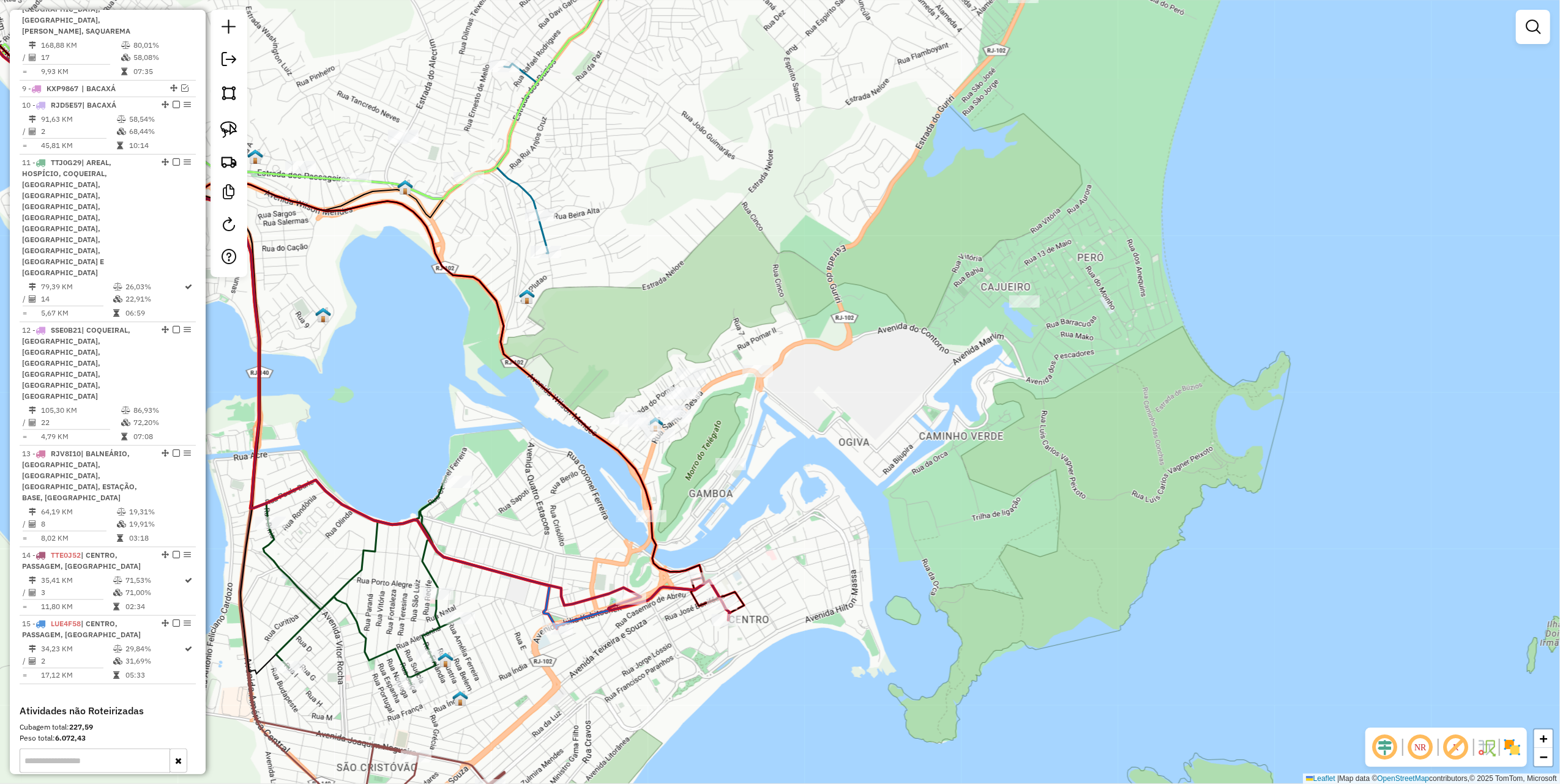
drag, startPoint x: 229, startPoint y: 133, endPoint x: 316, endPoint y: 192, distance: 105.1
click at [229, 133] on img at bounding box center [229, 129] width 17 height 17
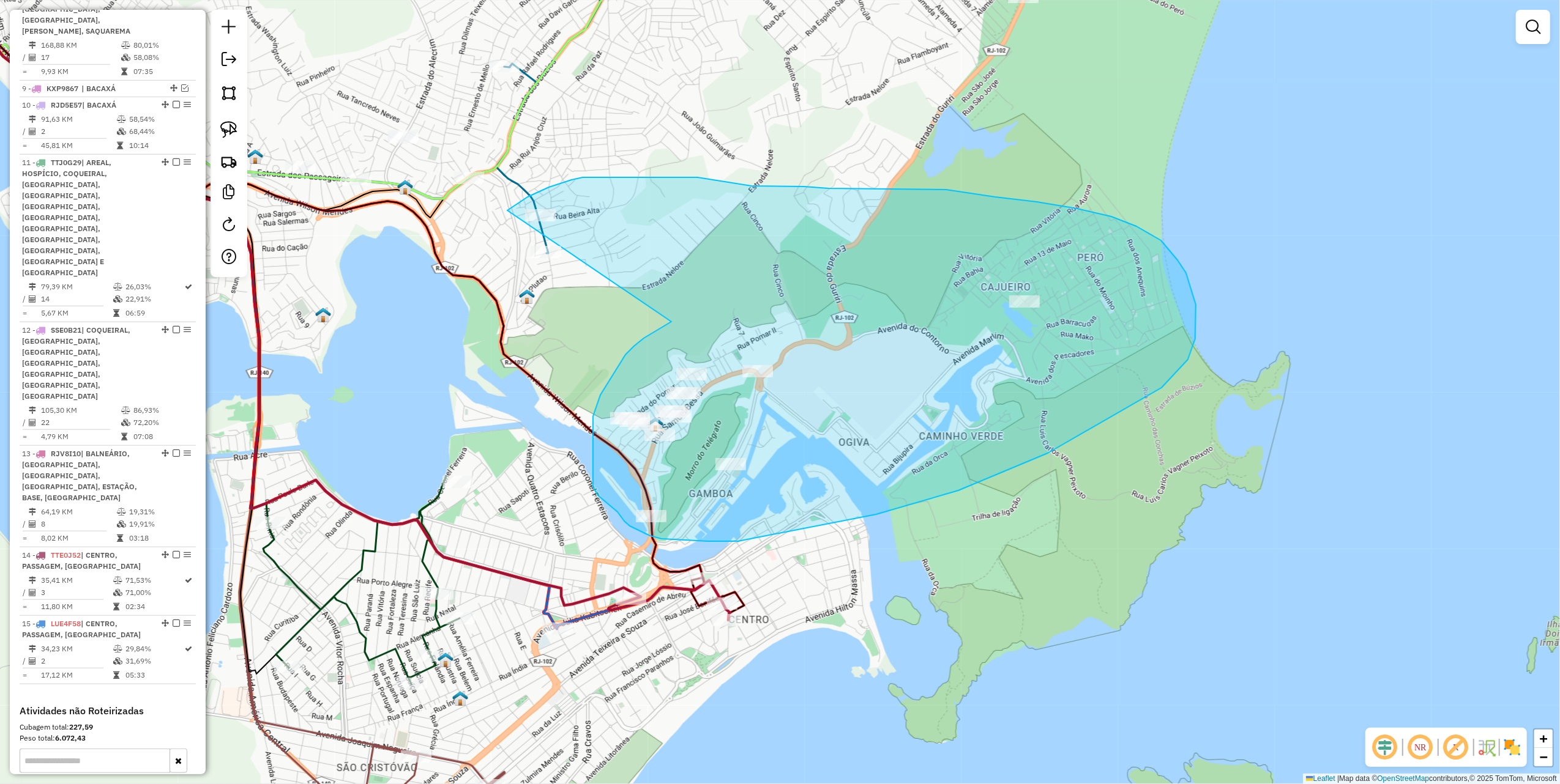
drag, startPoint x: 644, startPoint y: 338, endPoint x: 487, endPoint y: 265, distance: 173.1
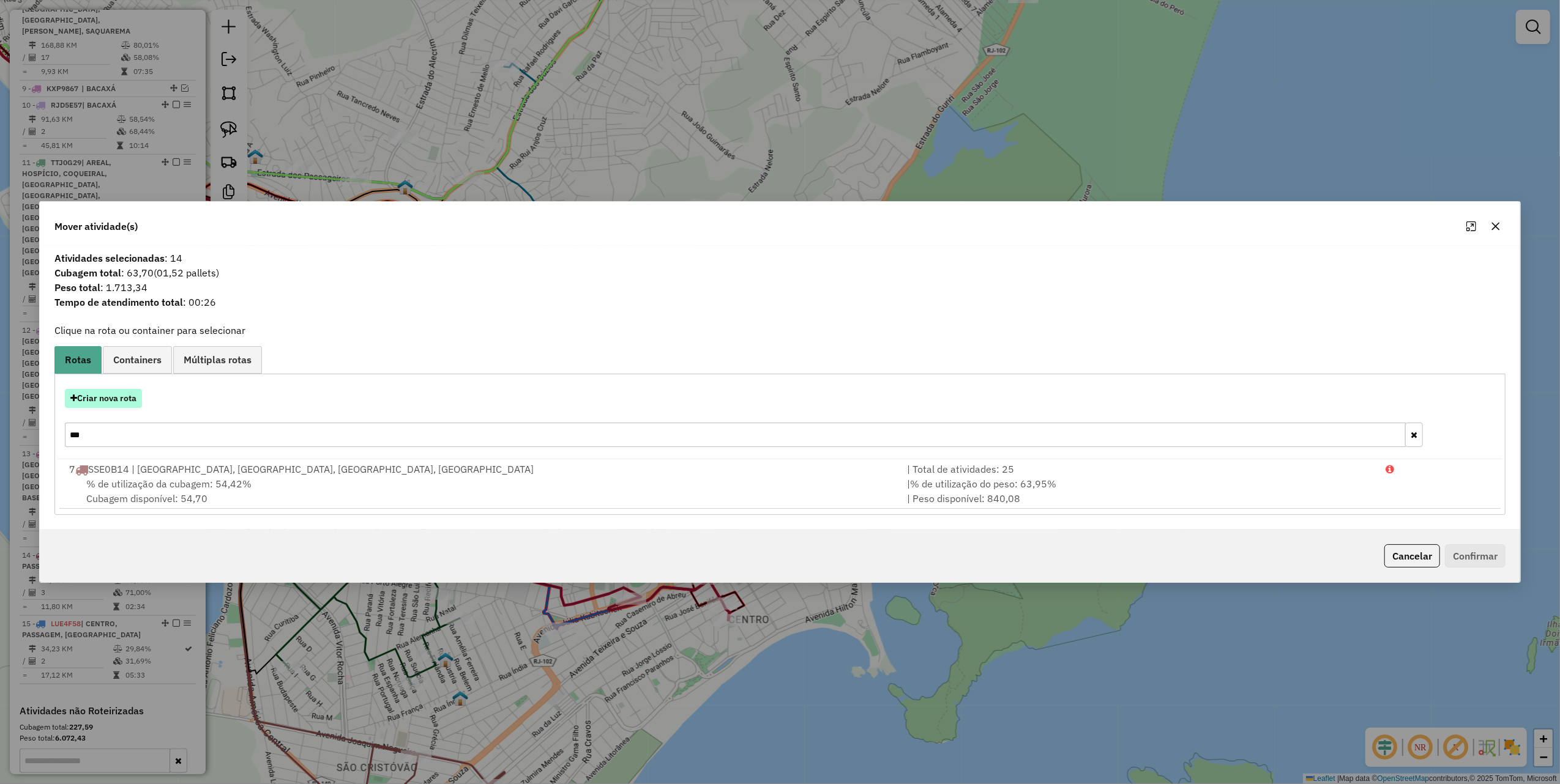
click at [118, 399] on button "Criar nova rota" at bounding box center [104, 399] width 77 height 19
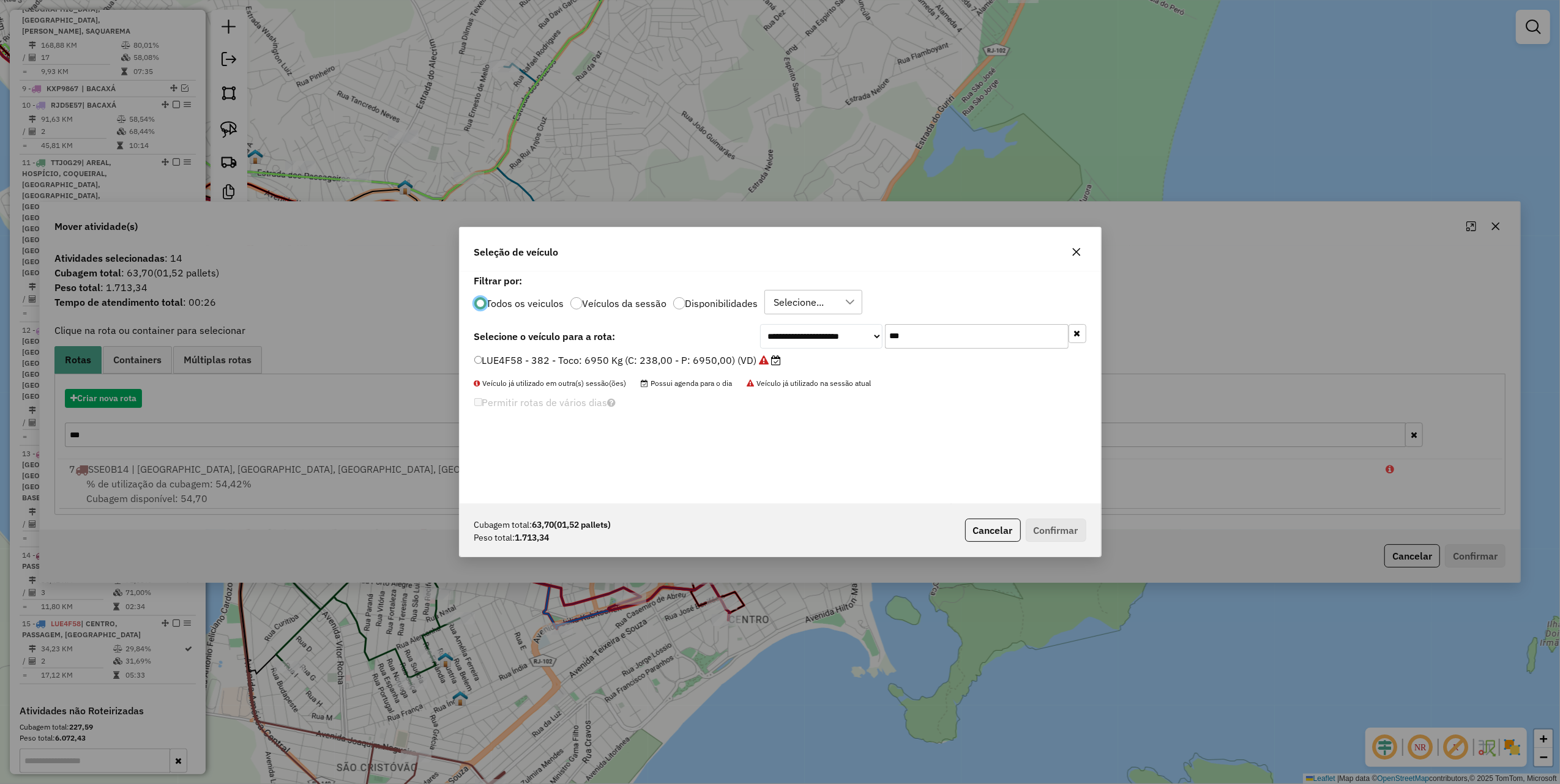
scroll to position [6, 4]
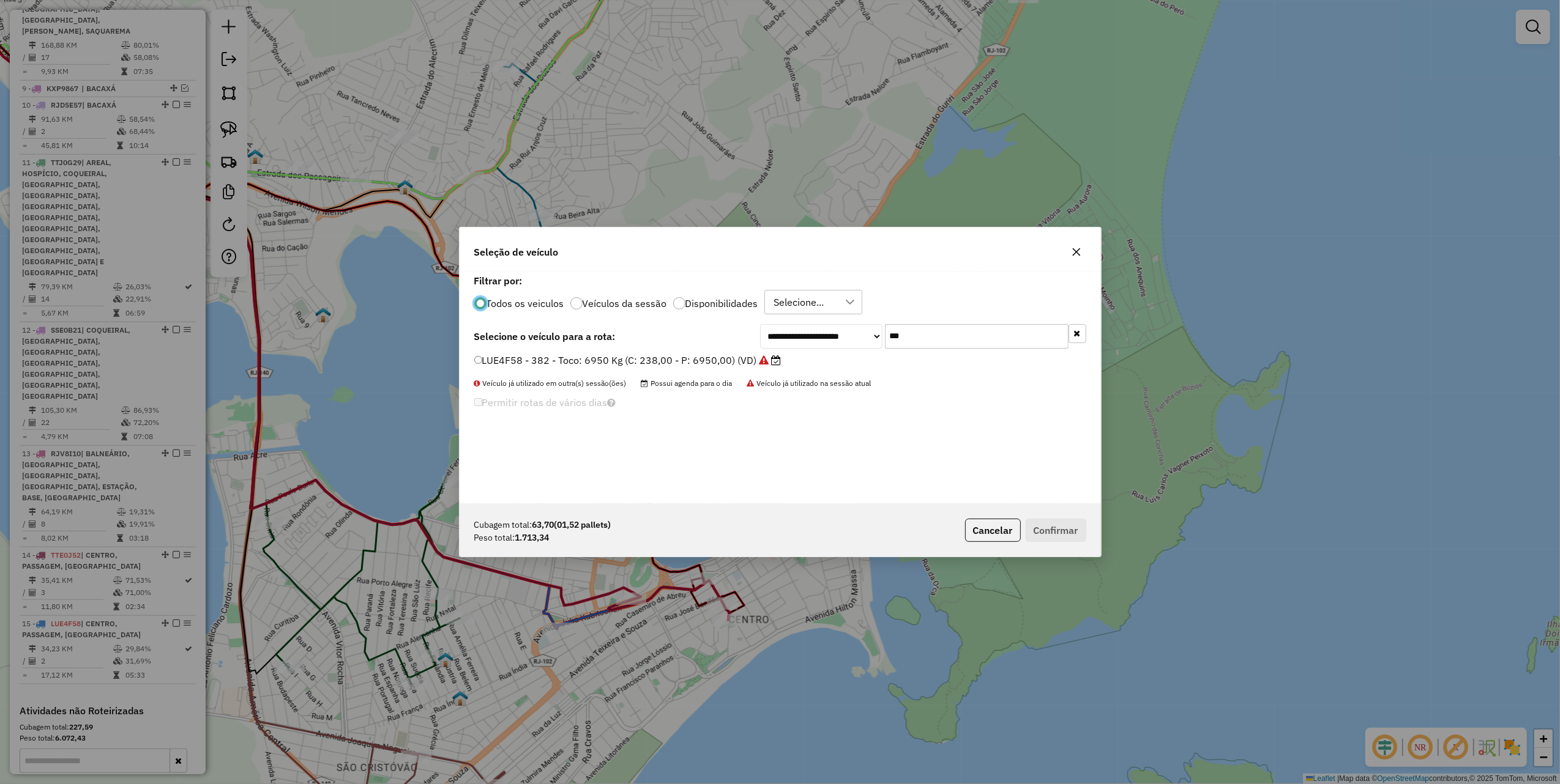
click at [931, 344] on input "***" at bounding box center [976, 337] width 184 height 25
click at [927, 343] on input "***" at bounding box center [976, 337] width 184 height 25
click at [928, 343] on input "***" at bounding box center [976, 337] width 184 height 25
click at [929, 339] on input "***" at bounding box center [976, 337] width 184 height 25
drag, startPoint x: 901, startPoint y: 337, endPoint x: 775, endPoint y: 353, distance: 127.0
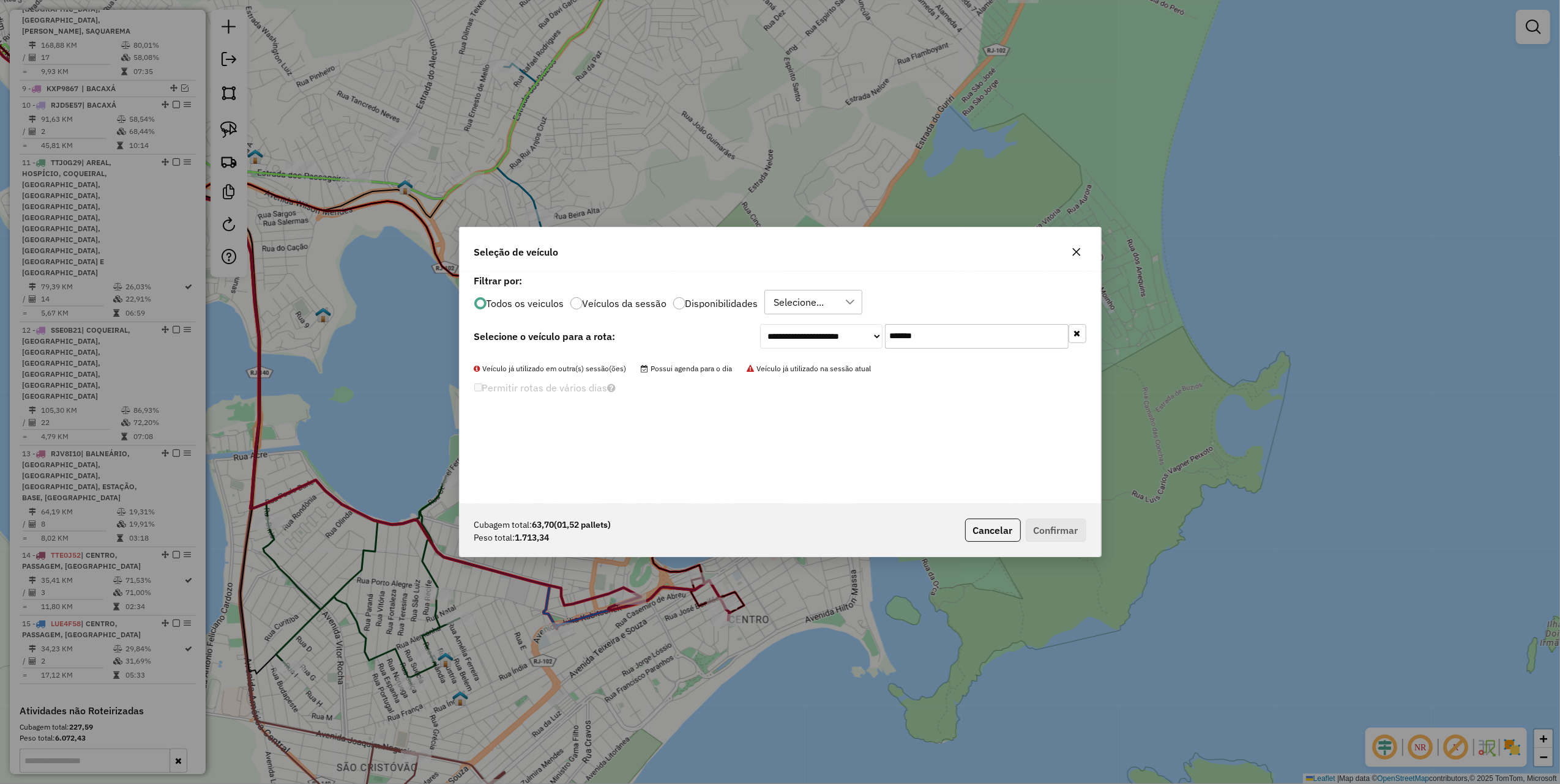
click at [775, 353] on div "**********" at bounding box center [780, 388] width 641 height 232
type input "****"
click at [682, 362] on label "LSV9289 - Toco: 6950 Kg (C: 238,00 - P: 6950,00) (VD)" at bounding box center [608, 360] width 268 height 15
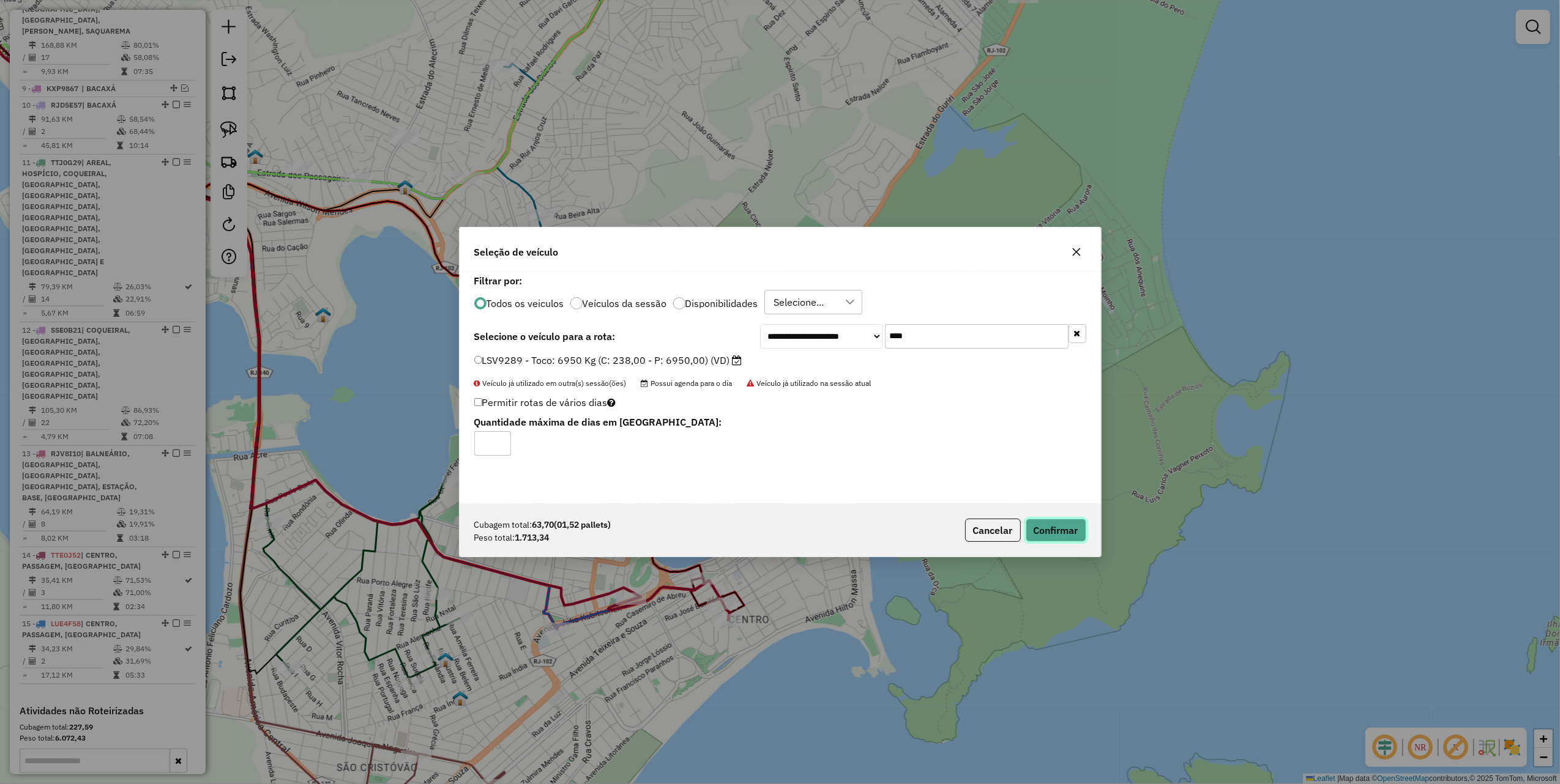
click at [1051, 530] on button "Confirmar" at bounding box center [1055, 530] width 61 height 23
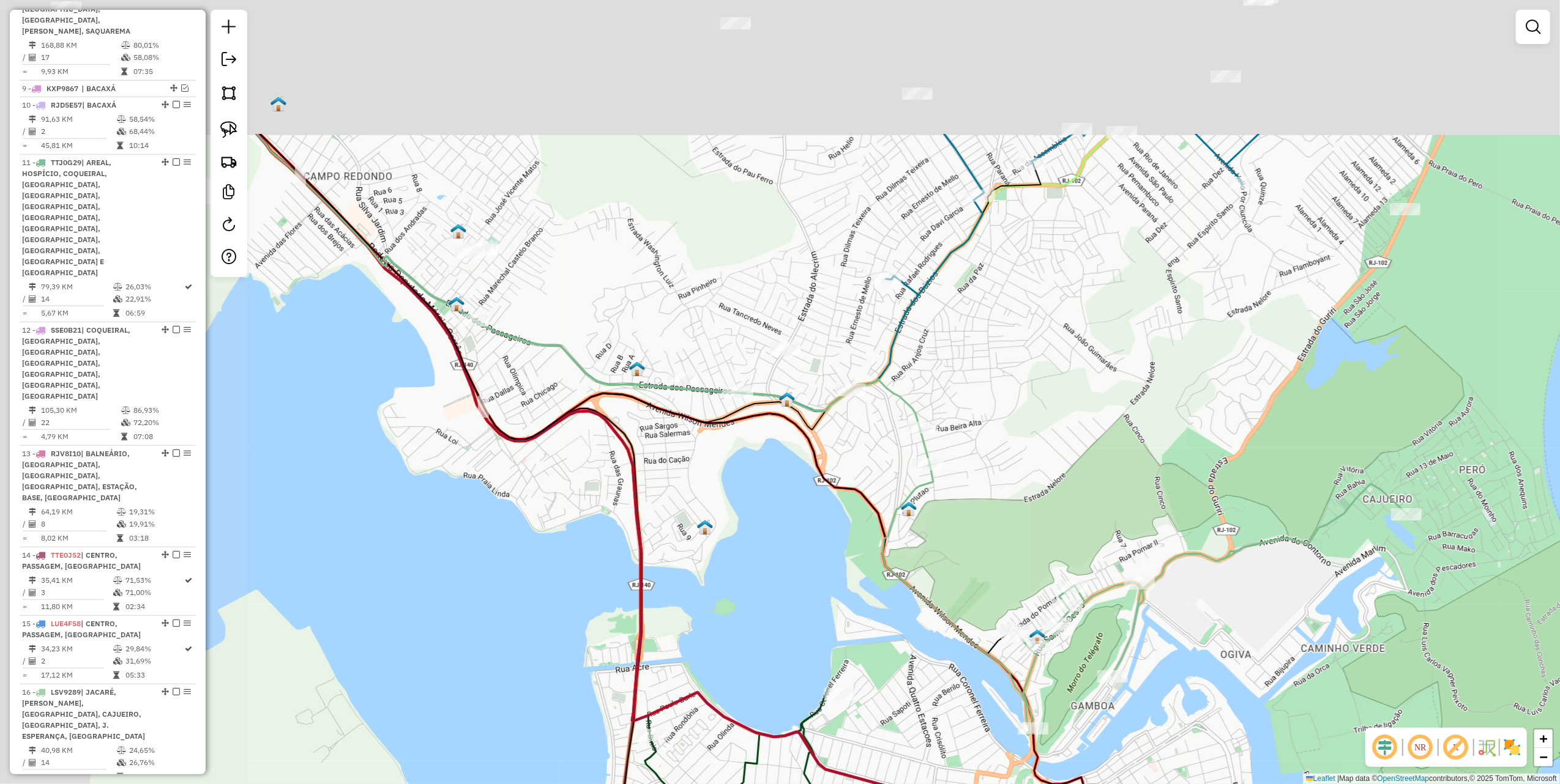
drag, startPoint x: 624, startPoint y: 319, endPoint x: 1041, endPoint y: 588, distance: 496.2
click at [1031, 571] on div "Janela de atendimento Grade de atendimento Capacidade Transportadoras Veículos …" at bounding box center [780, 392] width 1560 height 784
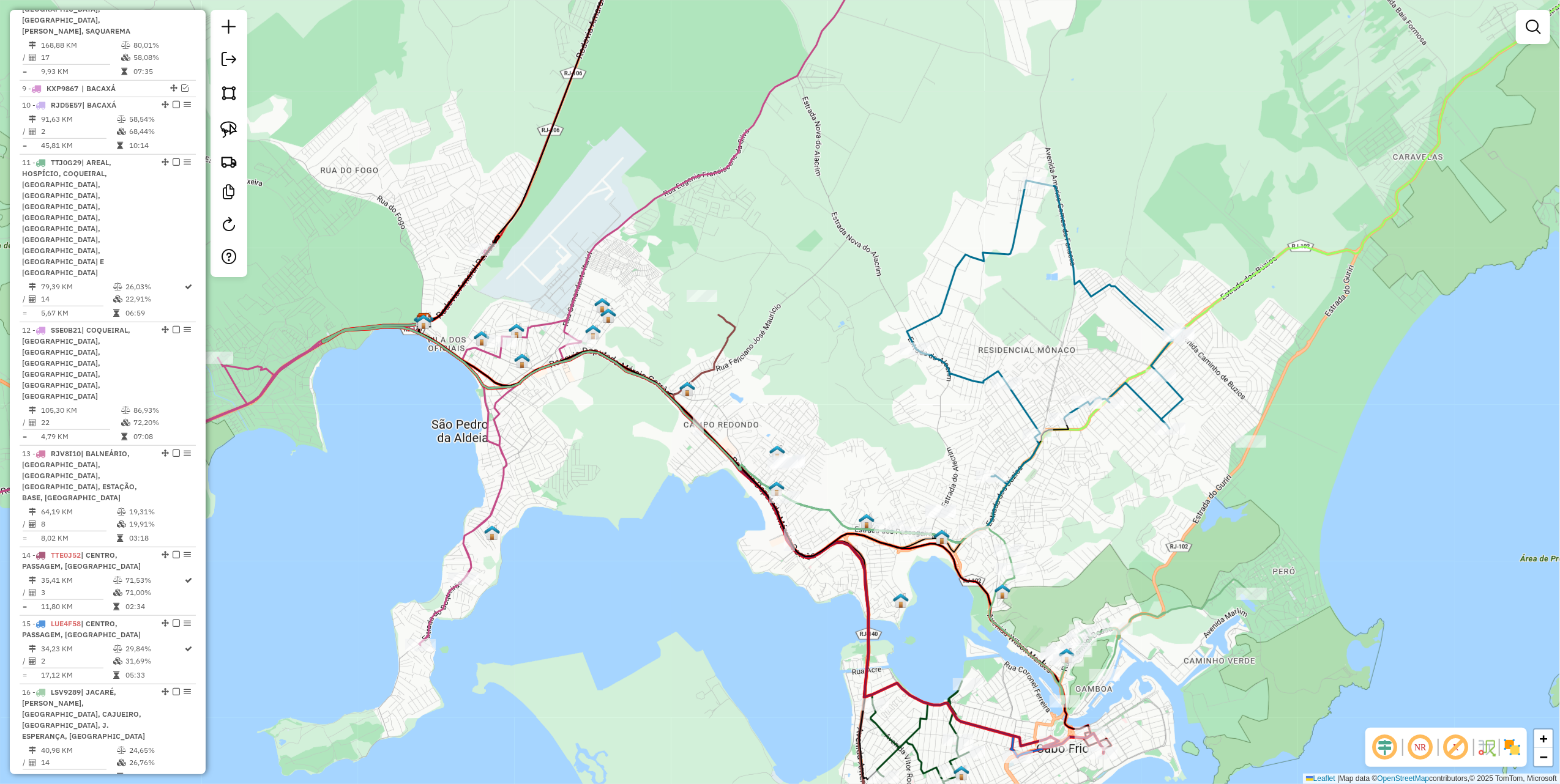
drag, startPoint x: 225, startPoint y: 131, endPoint x: 638, endPoint y: 324, distance: 455.9
click at [225, 130] on img at bounding box center [229, 129] width 17 height 17
drag, startPoint x: 1225, startPoint y: 430, endPoint x: 1338, endPoint y: 433, distance: 113.0
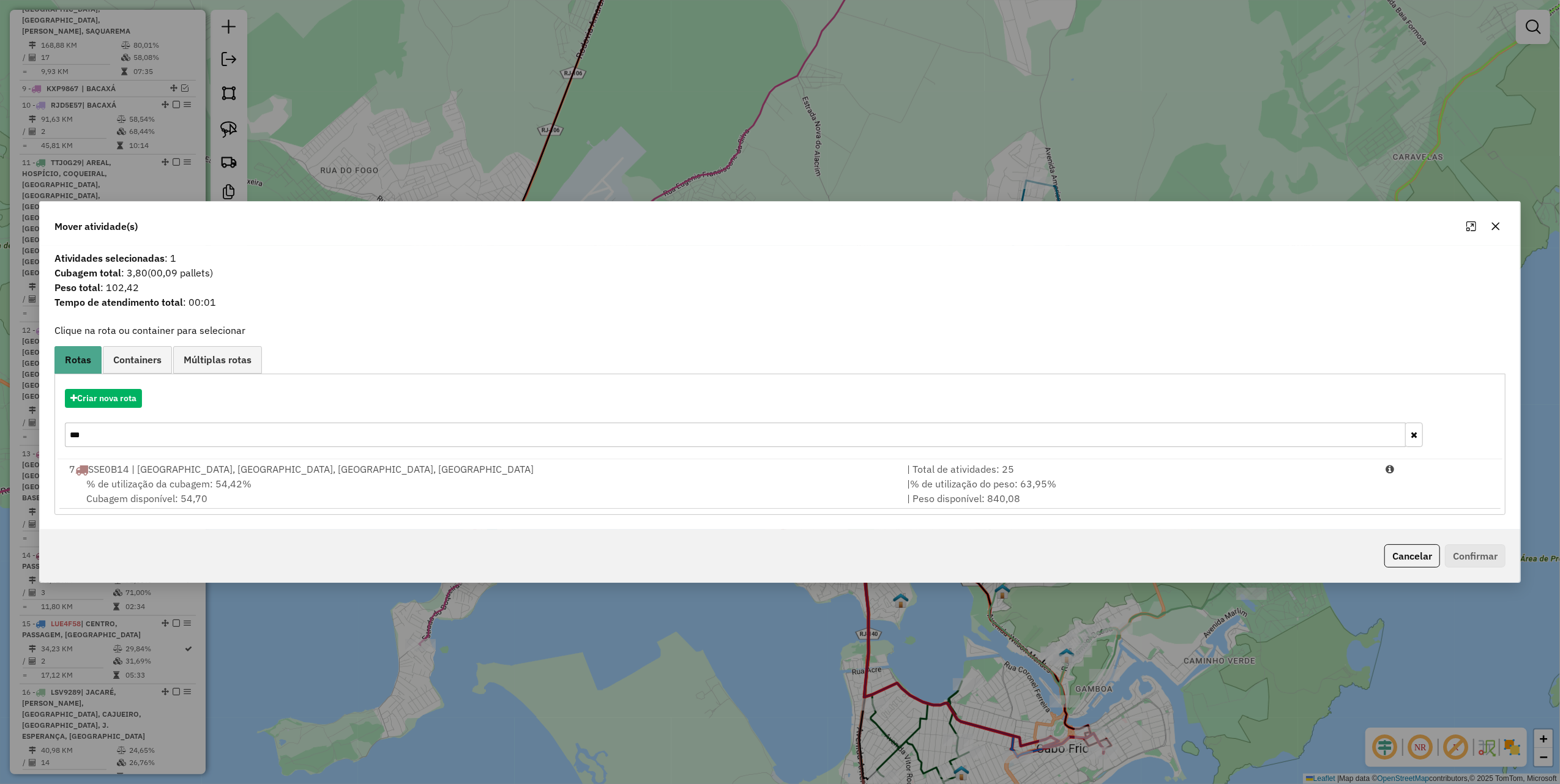
click at [197, 441] on input "***" at bounding box center [735, 435] width 1341 height 25
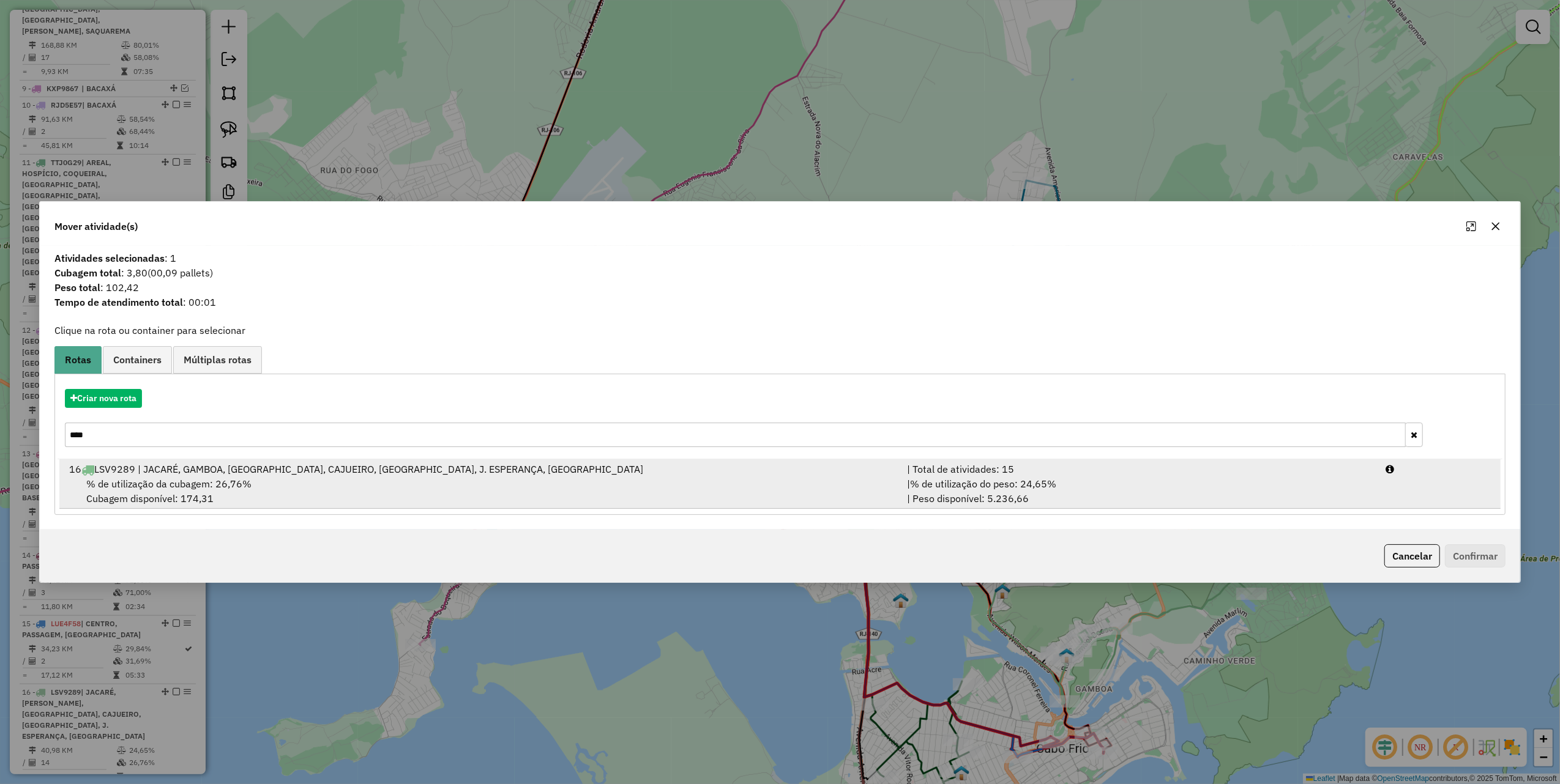
type input "****"
click at [268, 494] on div "% de utilização da cubagem: 26,76% Cubagem disponível: 174,31" at bounding box center [480, 490] width 838 height 29
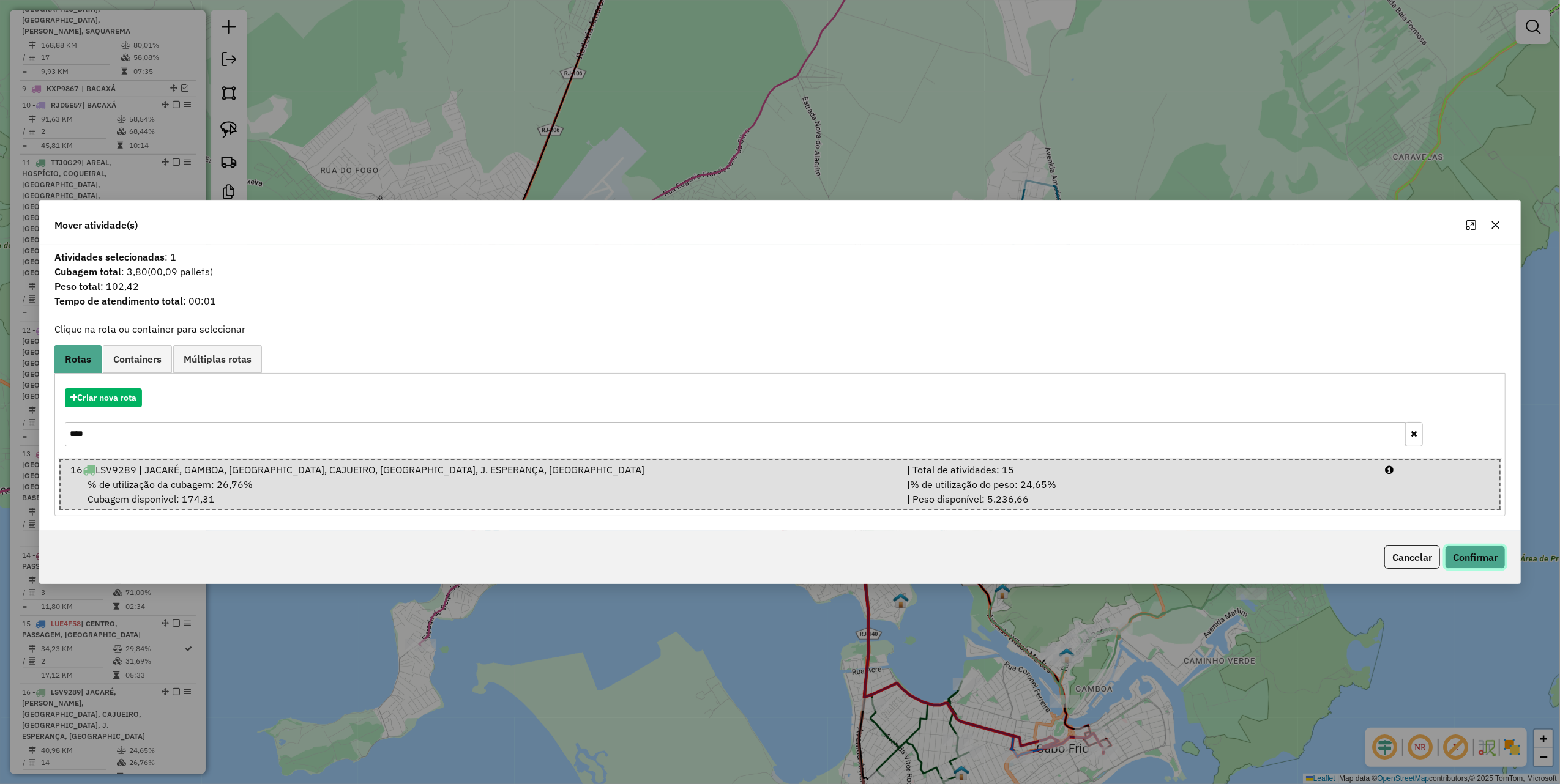
click at [1460, 558] on button "Confirmar" at bounding box center [1475, 557] width 61 height 23
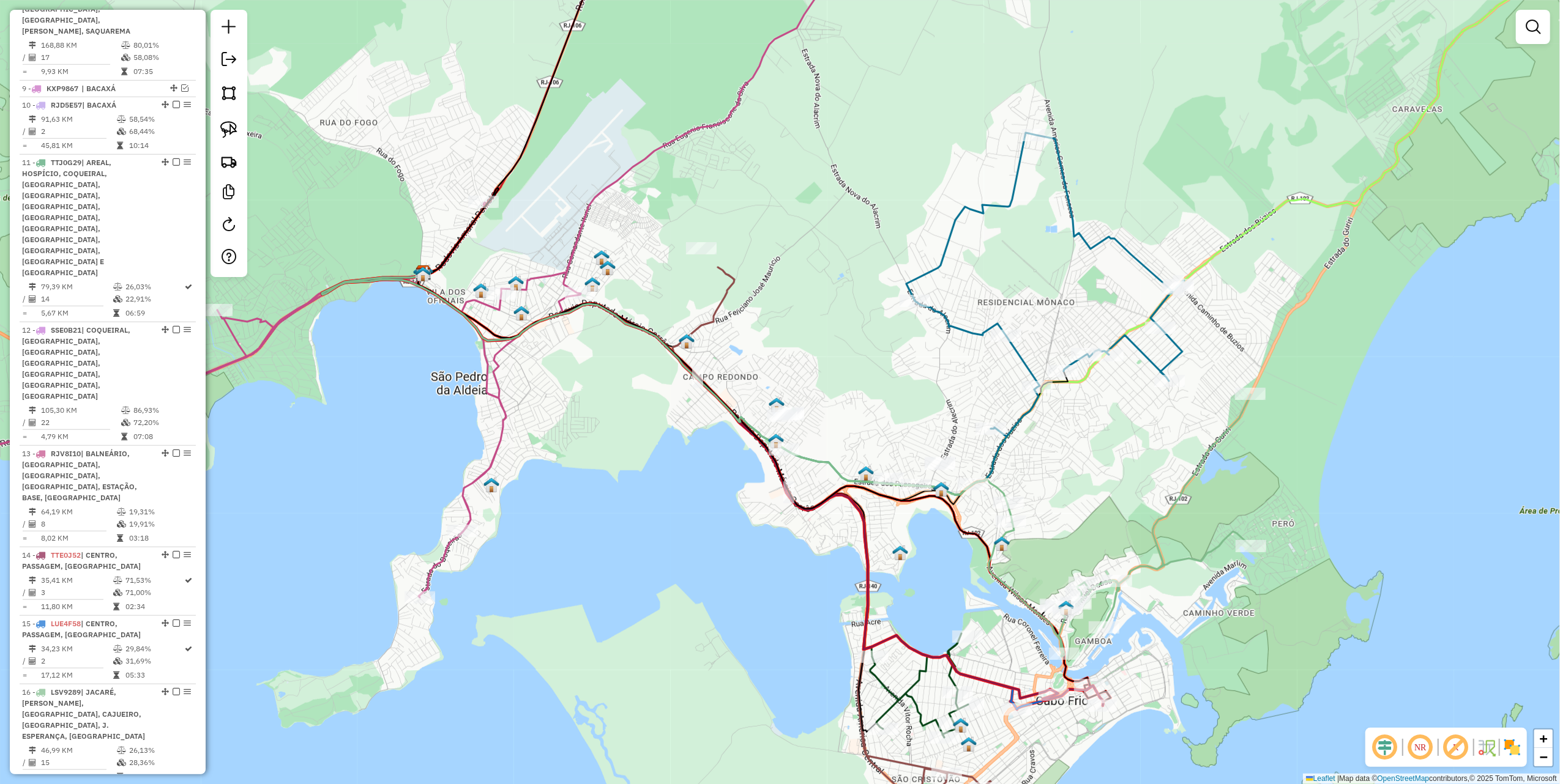
drag, startPoint x: 808, startPoint y: 294, endPoint x: 797, endPoint y: 231, distance: 64.0
click at [791, 234] on div "Janela de atendimento Grade de atendimento Capacidade Transportadoras Veículos …" at bounding box center [780, 392] width 1560 height 784
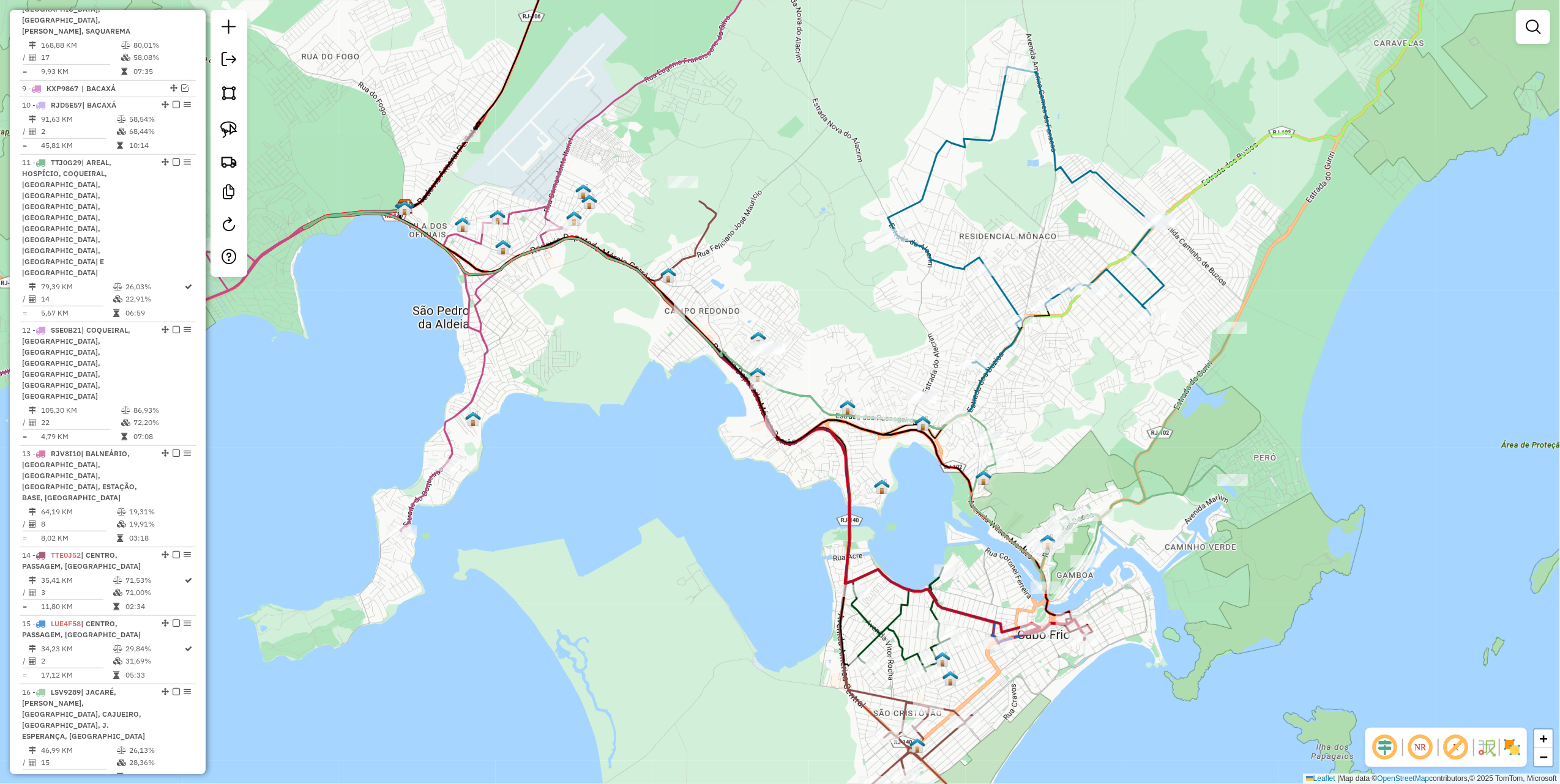
click at [953, 356] on div "Janela de atendimento Grade de atendimento Capacidade Transportadoras Veículos …" at bounding box center [780, 392] width 1560 height 784
click at [601, 369] on div "Janela de atendimento Grade de atendimento Capacidade Transportadoras Veículos …" at bounding box center [780, 392] width 1560 height 784
drag, startPoint x: 229, startPoint y: 124, endPoint x: 340, endPoint y: 206, distance: 138.0
click at [229, 124] on img at bounding box center [229, 129] width 17 height 17
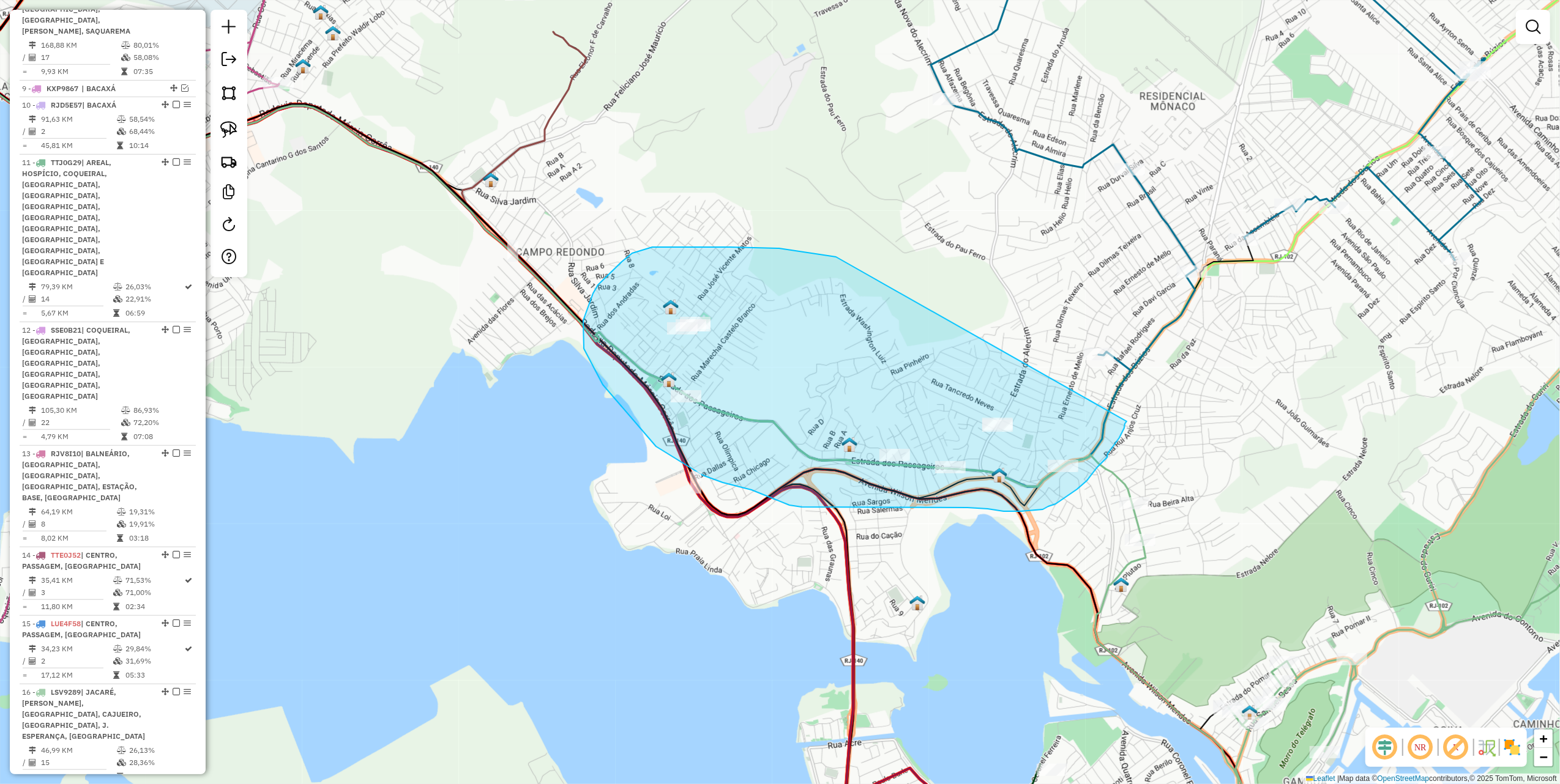
drag, startPoint x: 824, startPoint y: 256, endPoint x: 1126, endPoint y: 422, distance: 344.6
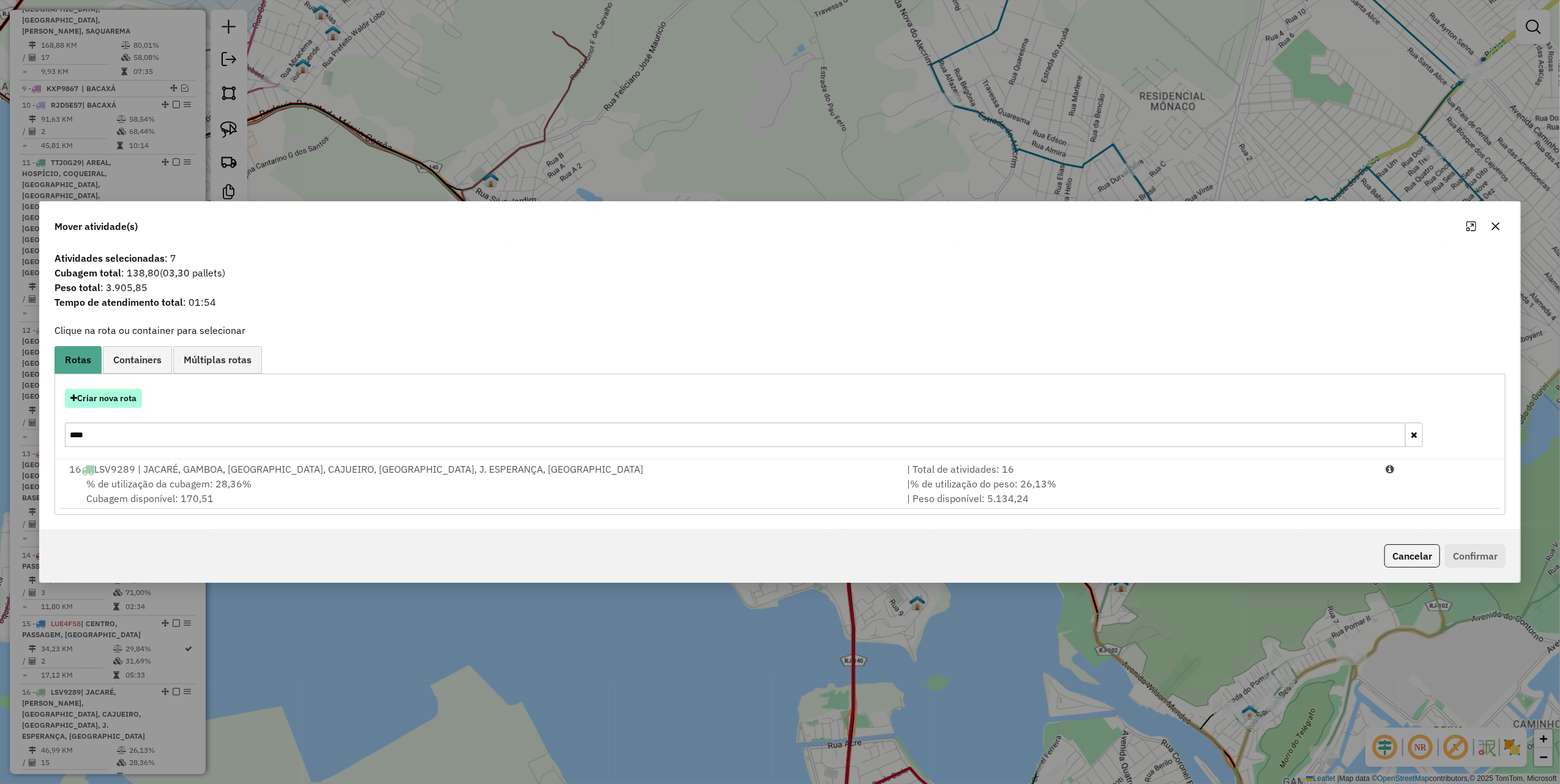
click at [120, 396] on button "Criar nova rota" at bounding box center [104, 399] width 77 height 19
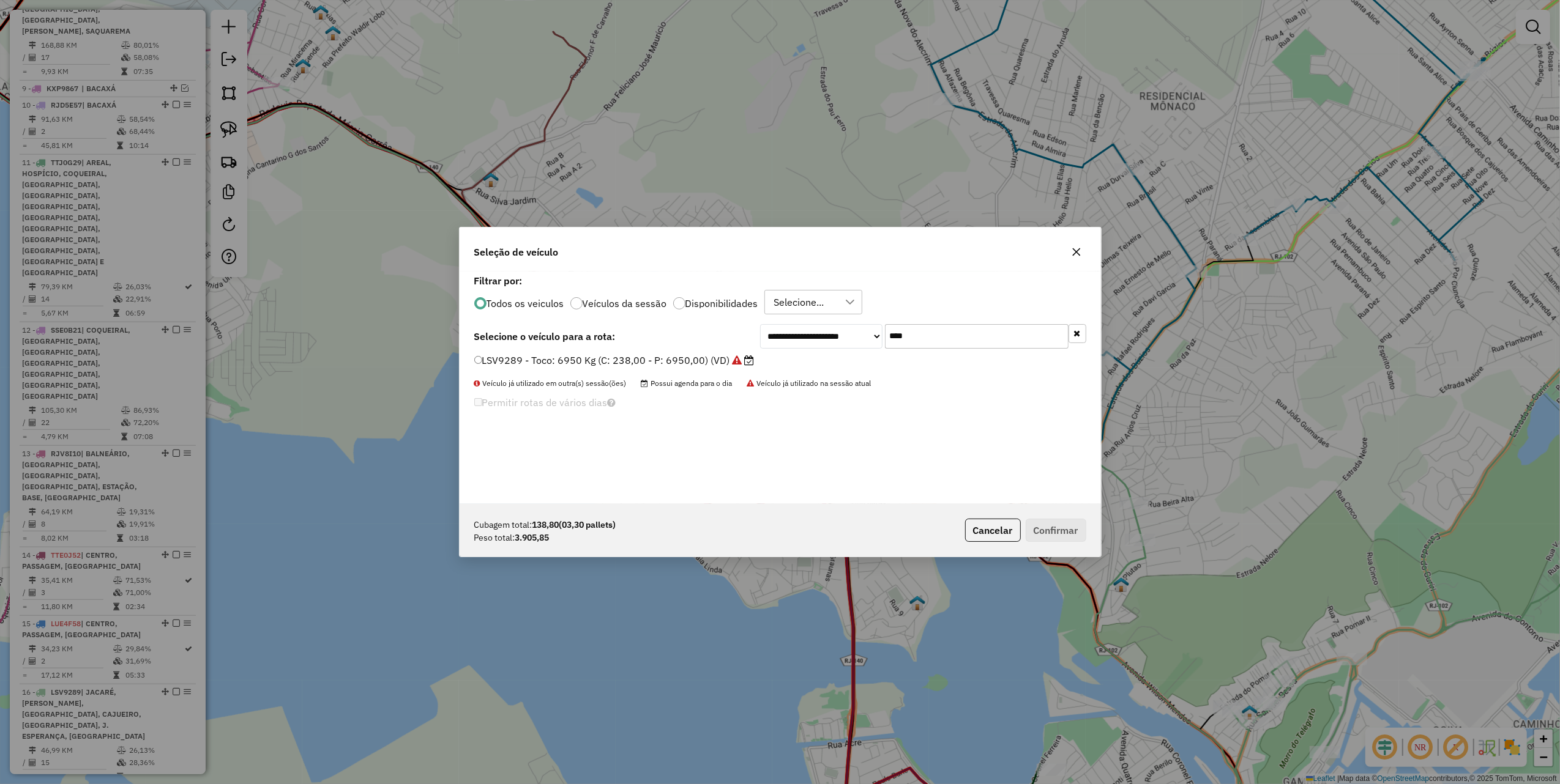
click at [997, 343] on input "****" at bounding box center [976, 337] width 184 height 25
type input "*"
type input "***"
click at [669, 355] on label "RJV8I10 - 430 - Toco: 6950 Kg (C: 238,00 - P: 6950,00) (VD)" at bounding box center [626, 360] width 305 height 15
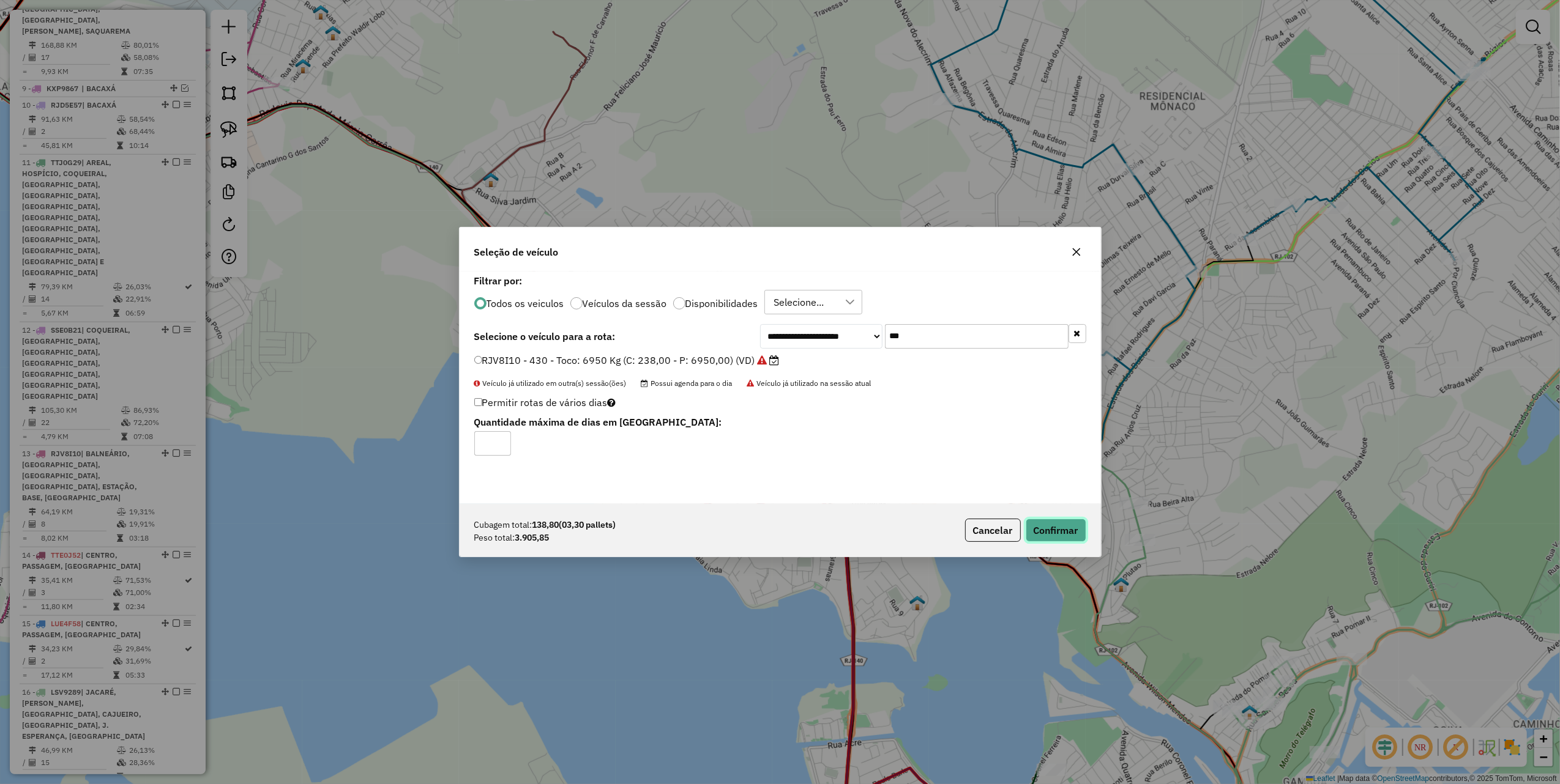
click at [1066, 529] on button "Confirmar" at bounding box center [1055, 530] width 61 height 23
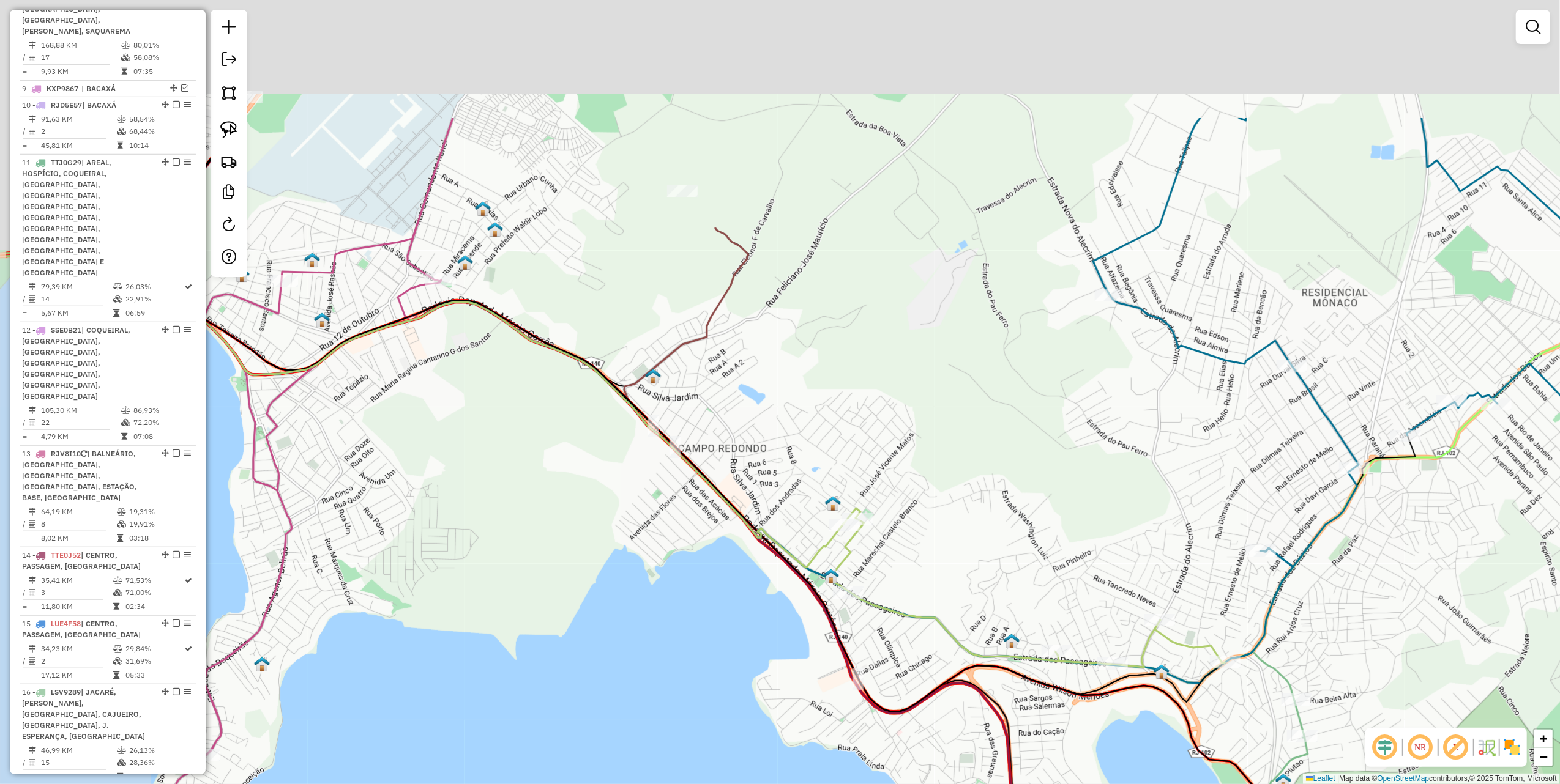
drag, startPoint x: 565, startPoint y: 465, endPoint x: 635, endPoint y: 496, distance: 76.6
click at [627, 509] on div "Janela de atendimento Grade de atendimento Capacidade Transportadoras Veículos …" at bounding box center [780, 392] width 1560 height 784
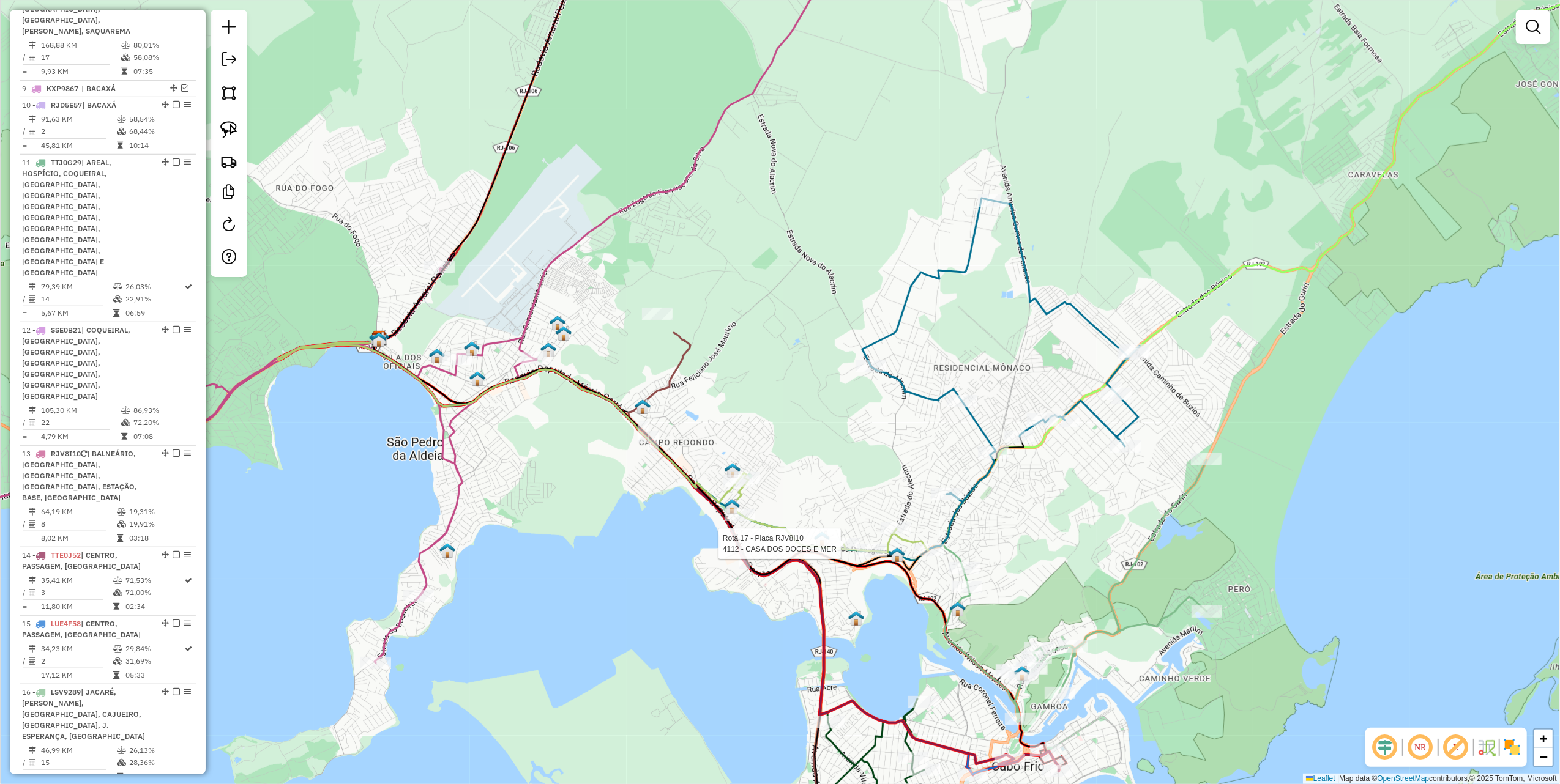
select select "*********"
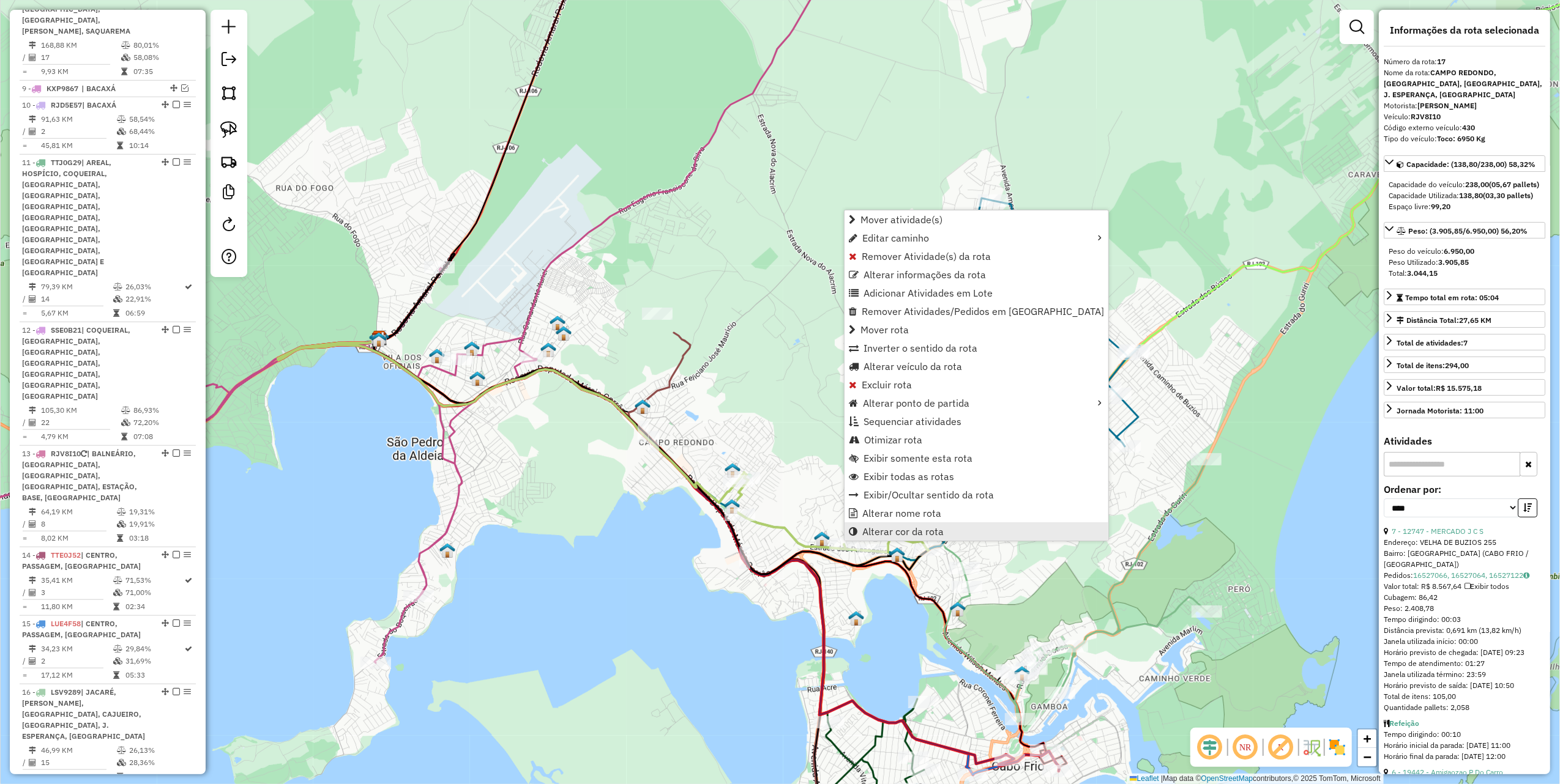
scroll to position [1128, 0]
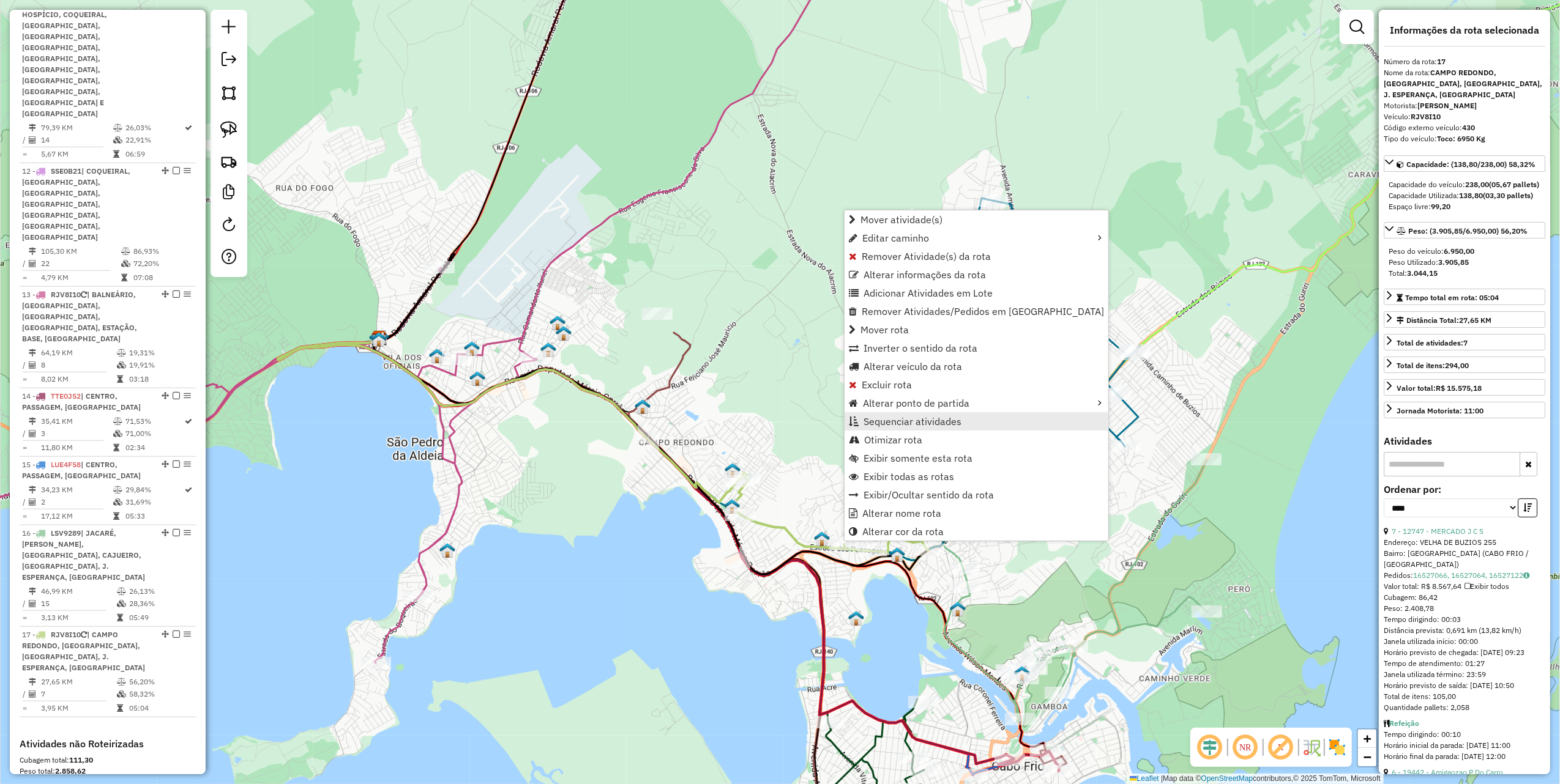
click at [905, 422] on span "Sequenciar atividades" at bounding box center [912, 421] width 98 height 10
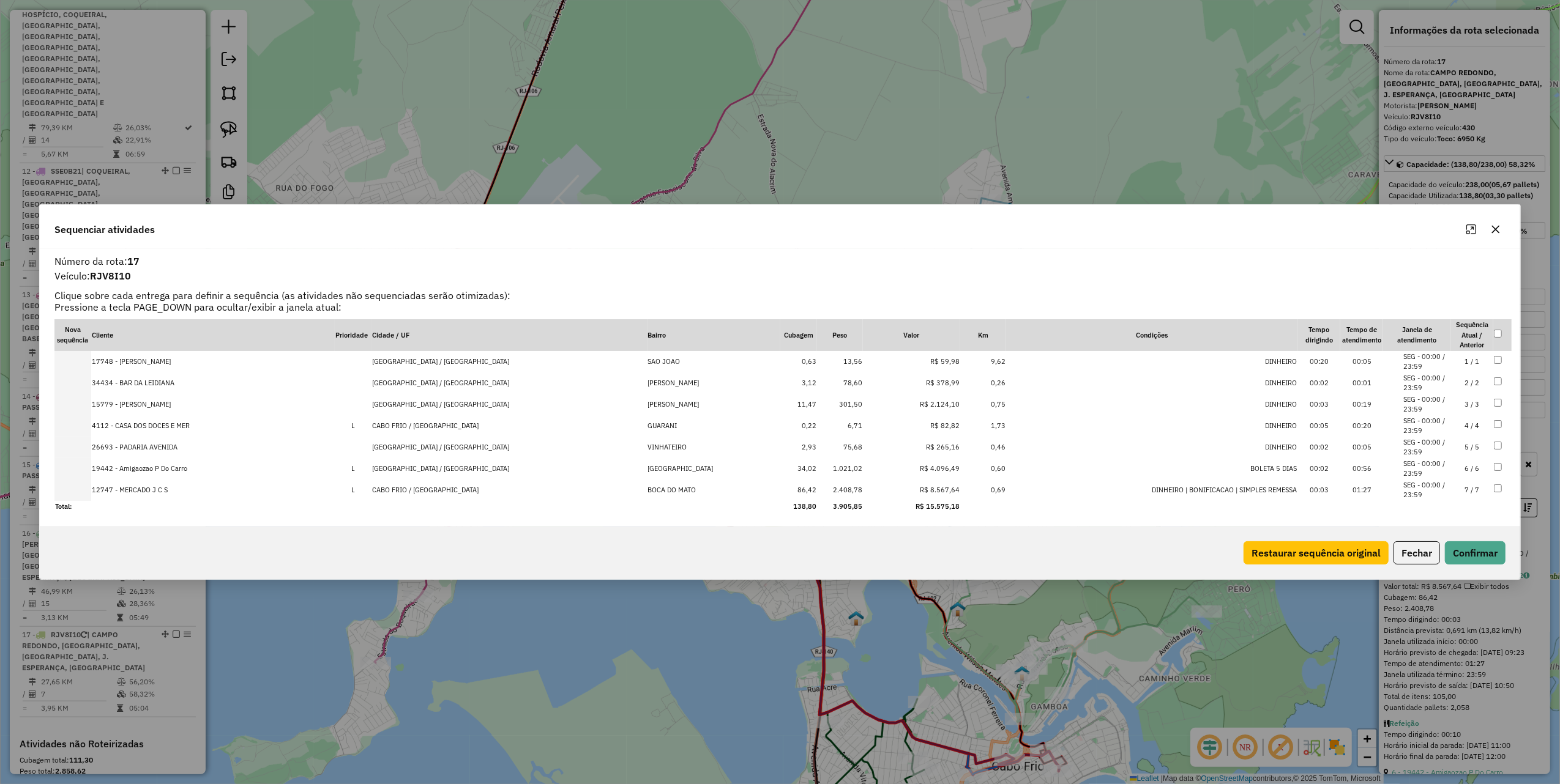
click at [1491, 230] on icon "button" at bounding box center [1495, 229] width 10 height 10
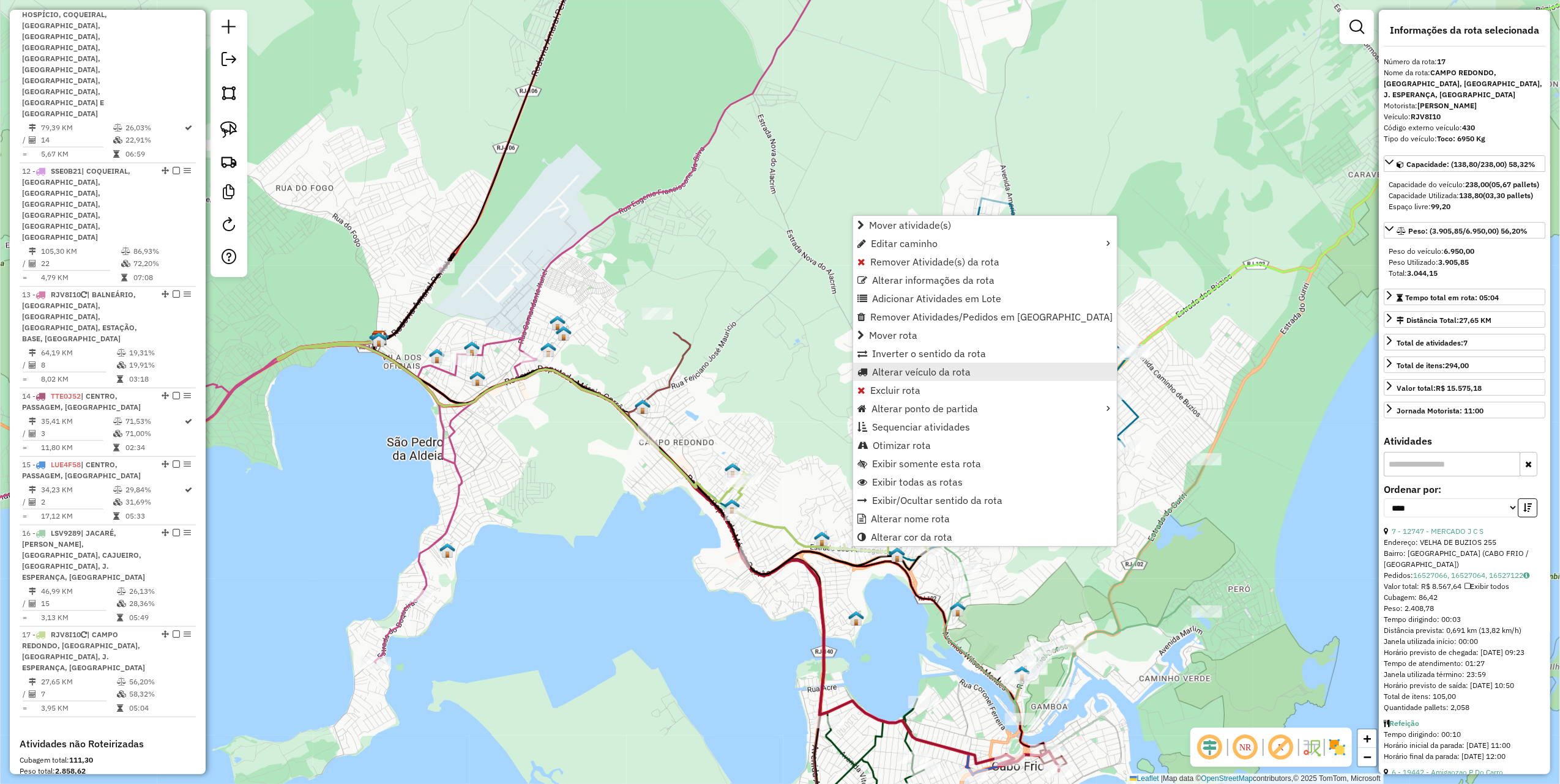
click at [902, 365] on link "Alterar veículo da rota" at bounding box center [985, 372] width 264 height 18
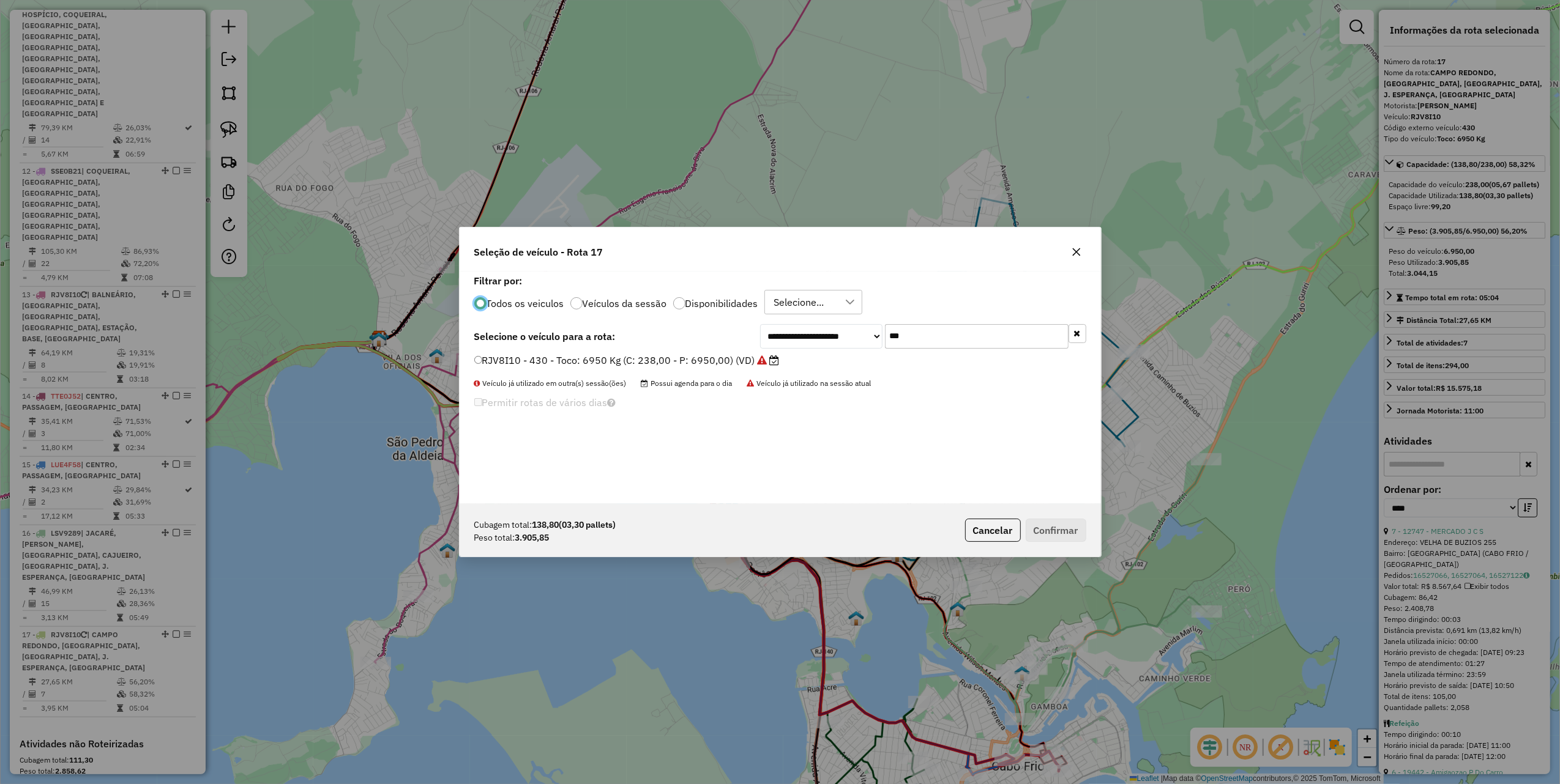
scroll to position [6, 4]
click at [933, 343] on input "***" at bounding box center [976, 337] width 184 height 25
type input "***"
click at [744, 362] on label "RJR9C82 - 428 - Toco: 6950 Kg (C: 238,00 - P: 6950,00) (VD)" at bounding box center [622, 360] width 295 height 15
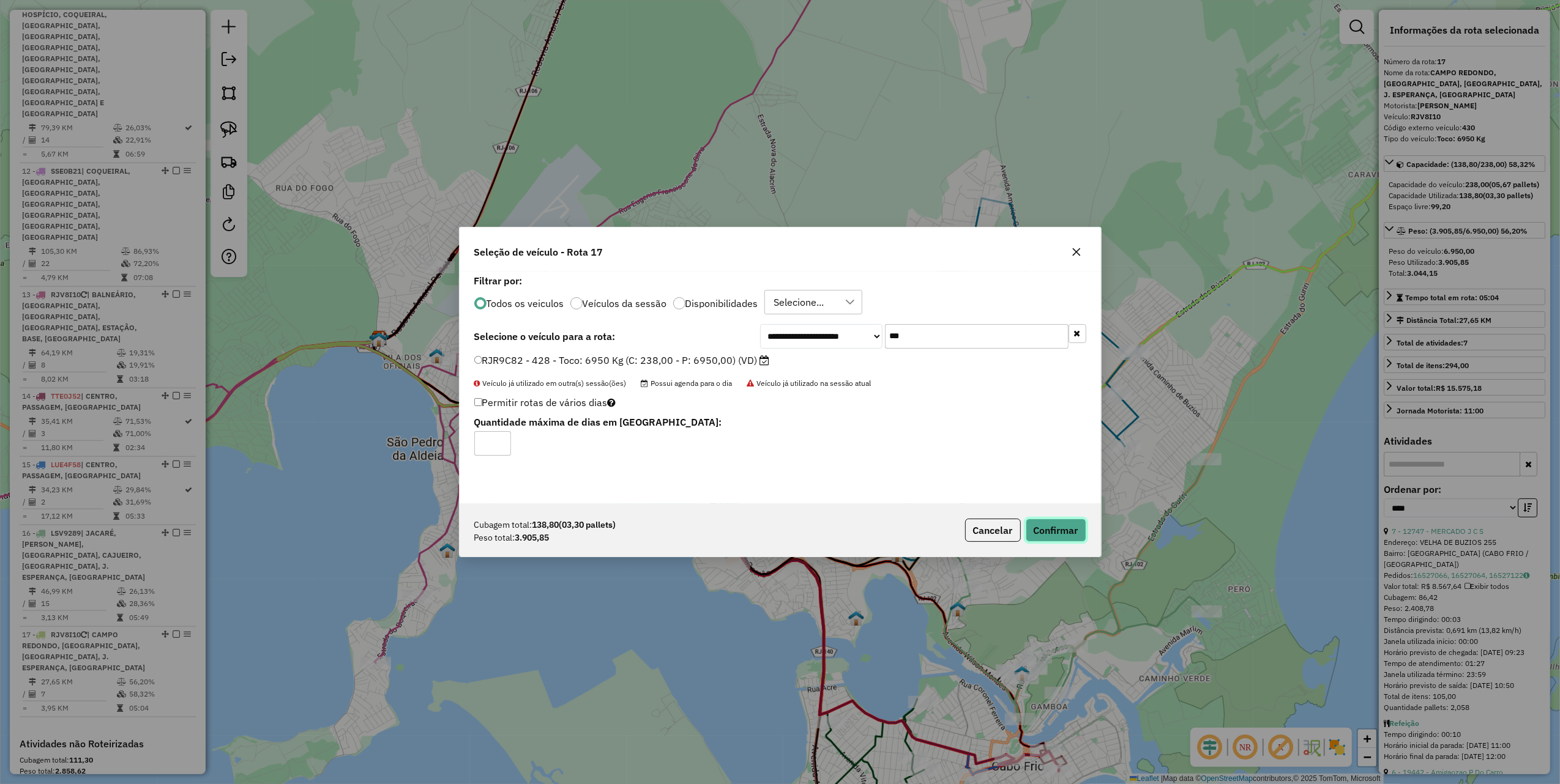
drag, startPoint x: 1053, startPoint y: 519, endPoint x: 1025, endPoint y: 515, distance: 28.3
click at [1053, 520] on button "Confirmar" at bounding box center [1055, 530] width 61 height 23
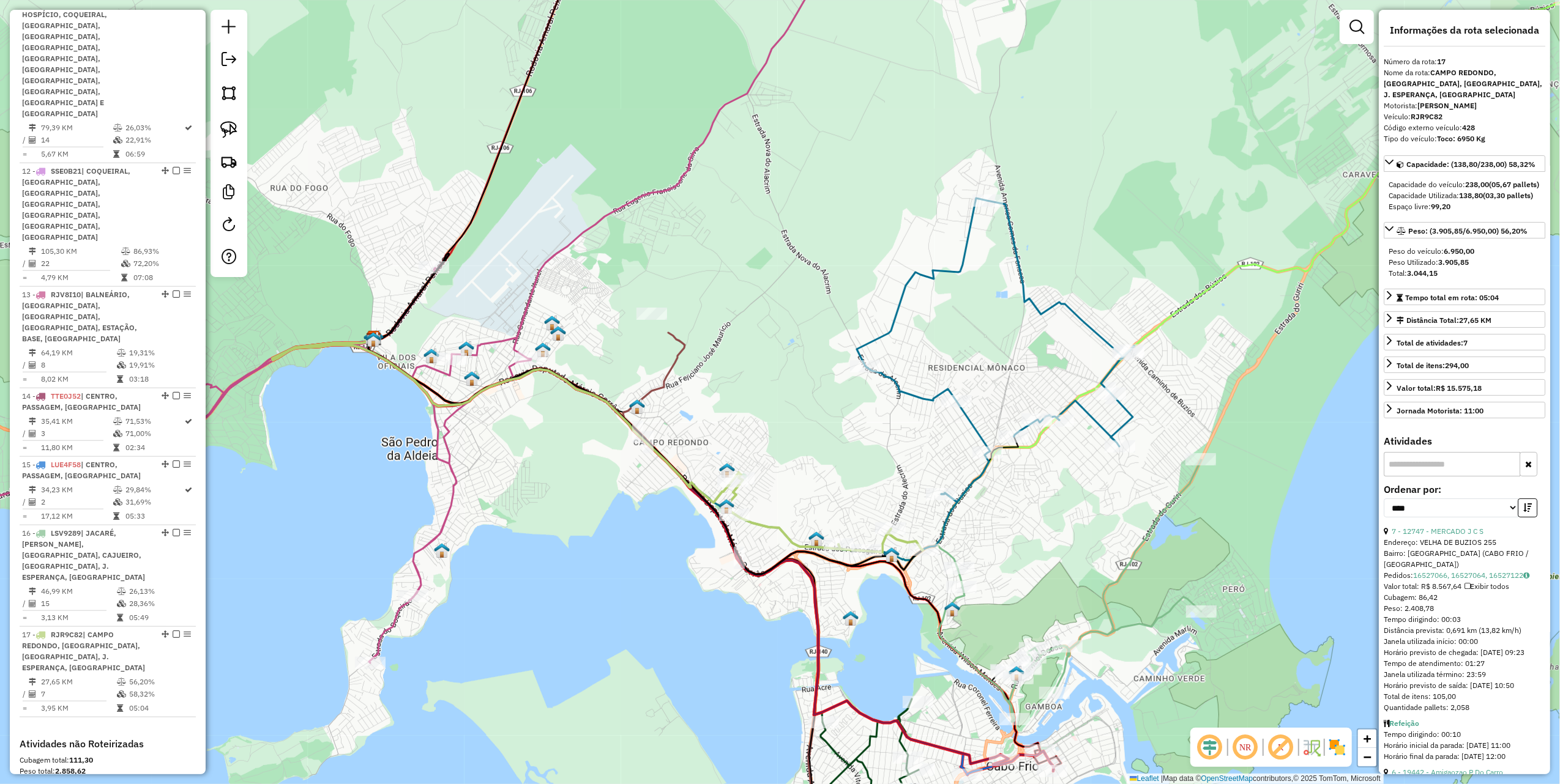
drag, startPoint x: 764, startPoint y: 244, endPoint x: 601, endPoint y: 284, distance: 167.8
click at [603, 284] on div "Janela de atendimento Grade de atendimento Capacidade Transportadoras Veículos …" at bounding box center [780, 392] width 1560 height 784
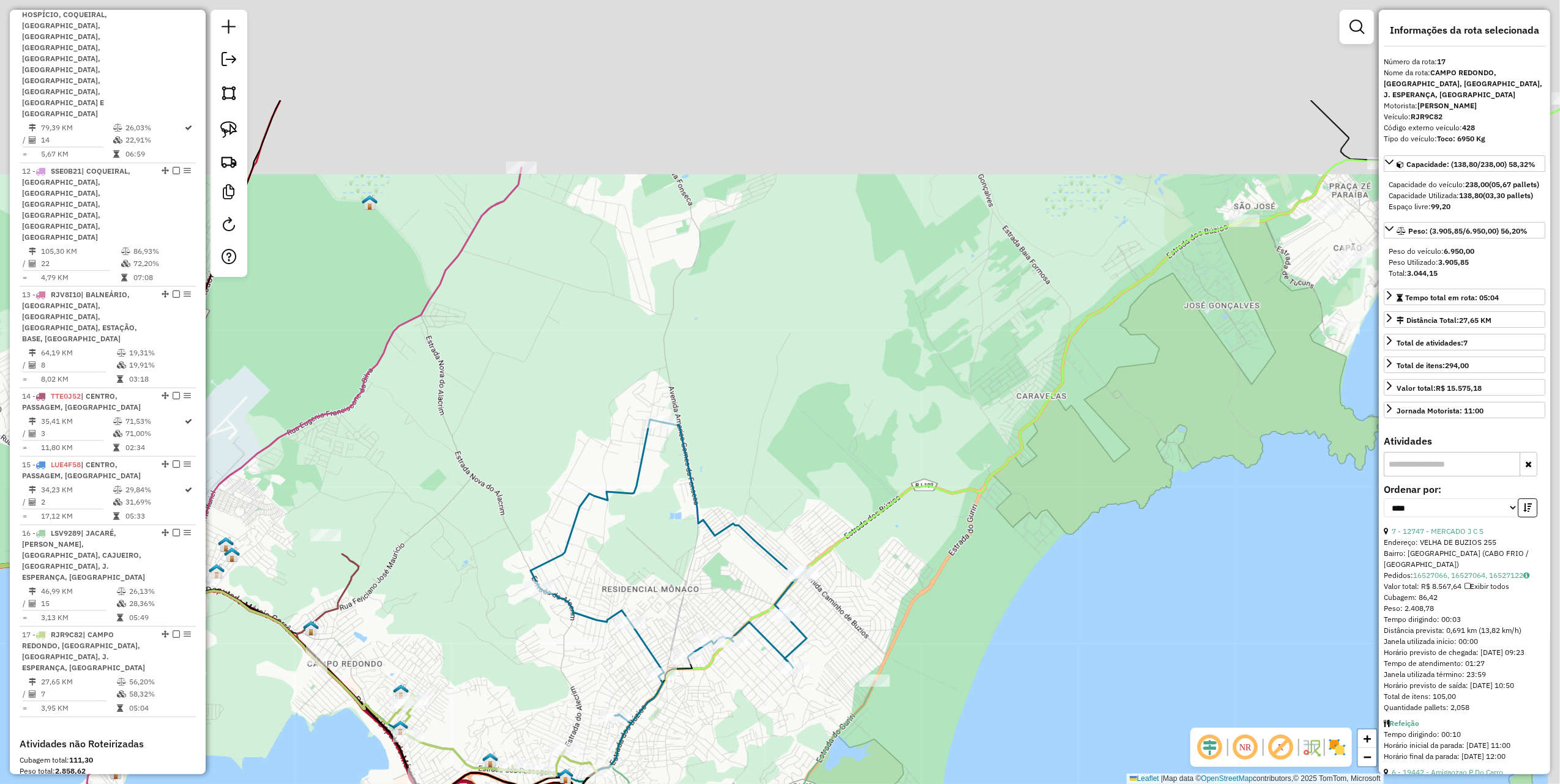
drag, startPoint x: 983, startPoint y: 304, endPoint x: 784, endPoint y: 528, distance: 299.6
click at [784, 530] on div "Janela de atendimento Grade de atendimento Capacidade Transportadoras Veículos …" at bounding box center [780, 392] width 1560 height 784
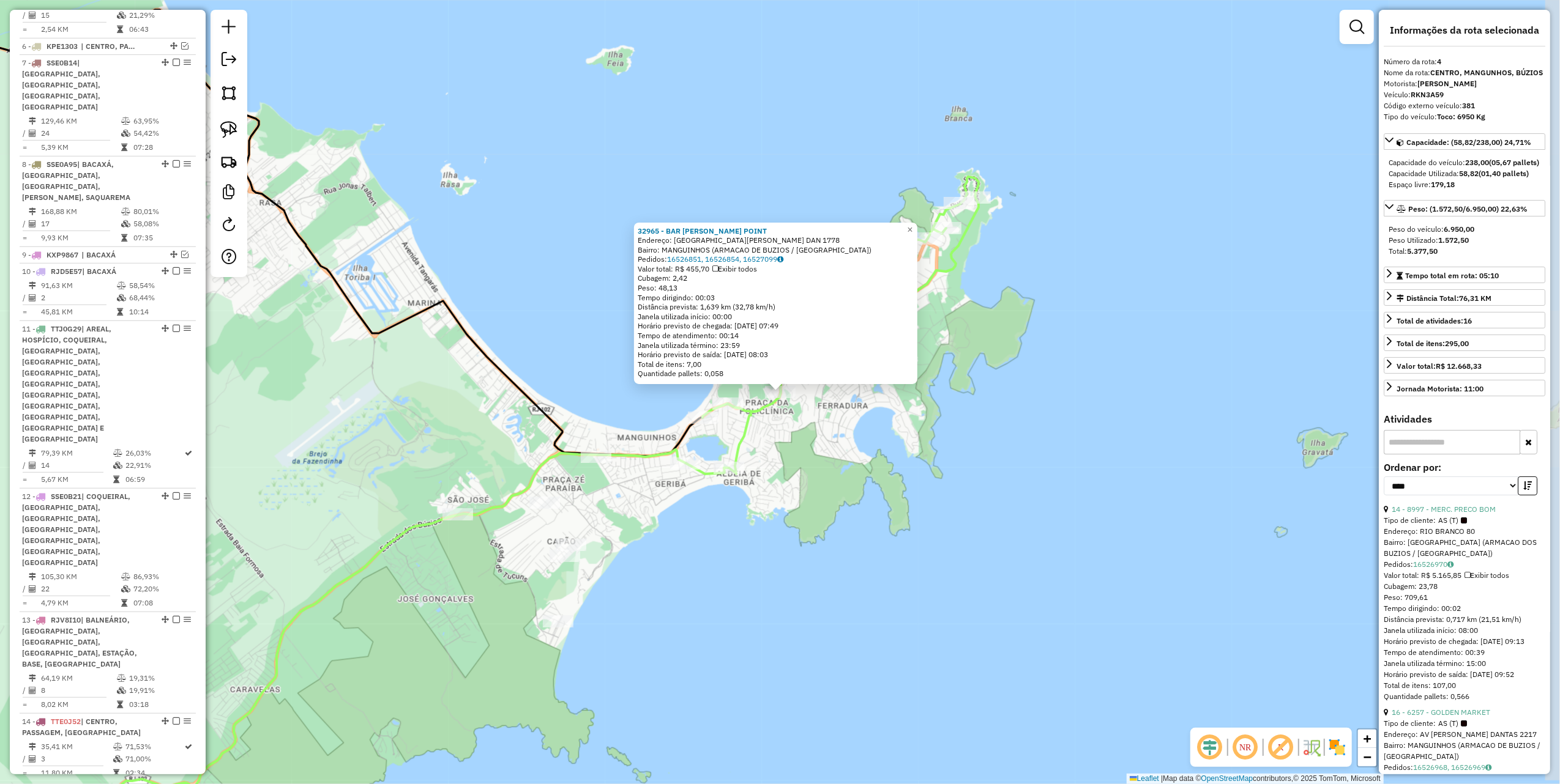
scroll to position [693, 0]
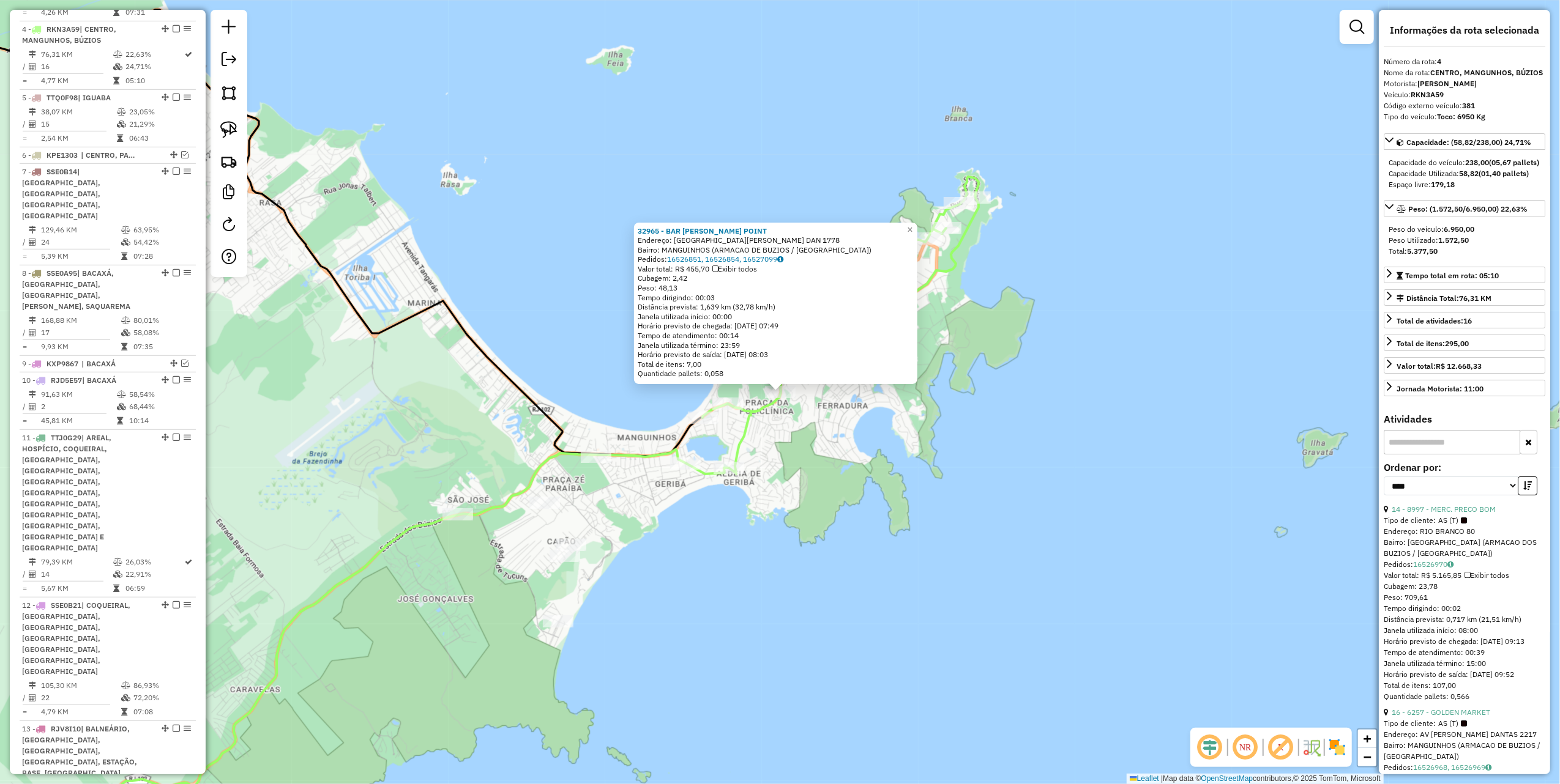
click at [538, 382] on div "Rota 4 - Placa RKN3A59 6257 - GOLDEN MARKET 32965 - BAR RAIMUNDO O POINT Endere…" at bounding box center [780, 392] width 1560 height 784
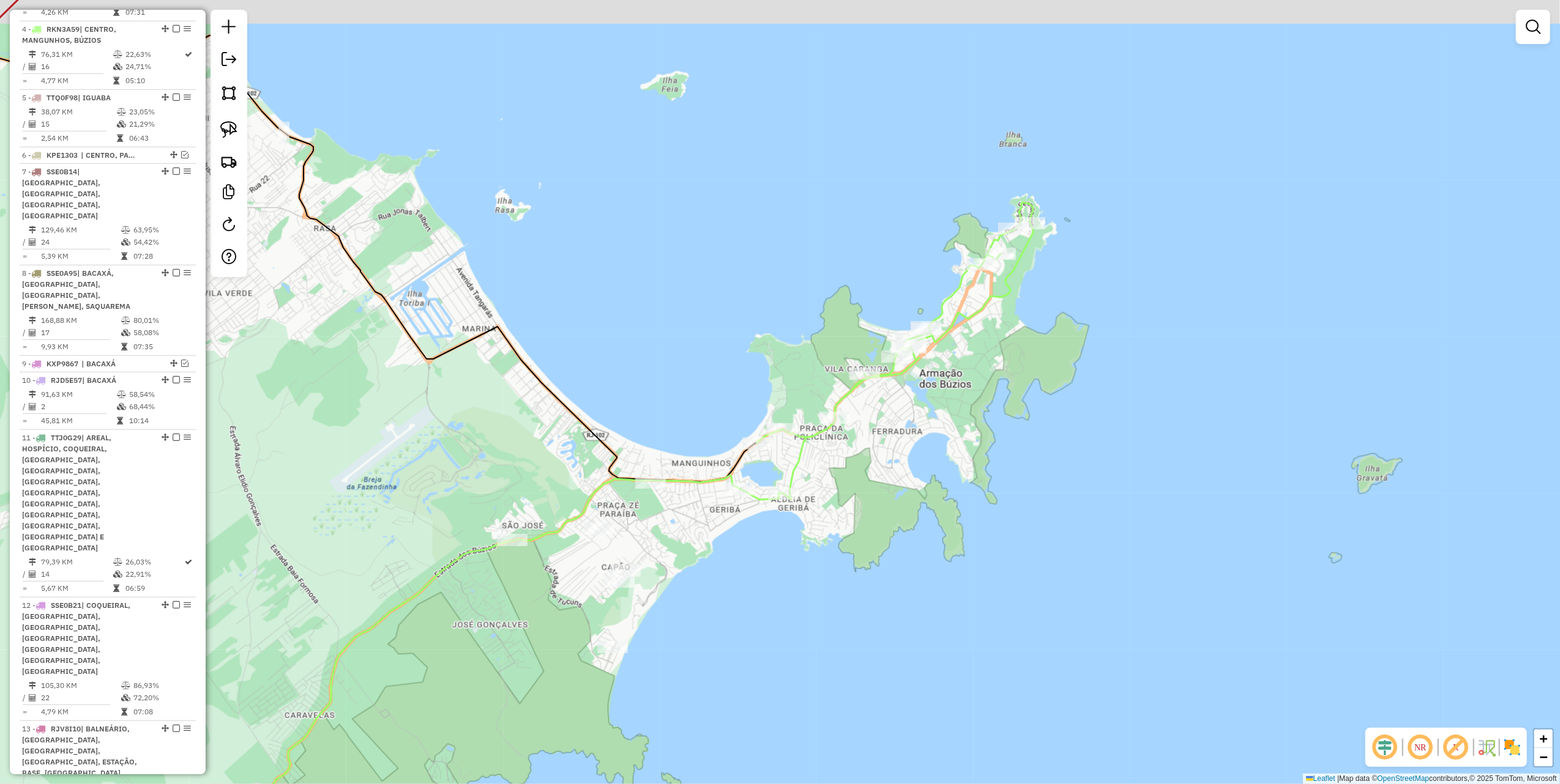
drag, startPoint x: 514, startPoint y: 349, endPoint x: 766, endPoint y: 384, distance: 254.4
click at [728, 391] on div "Janela de atendimento Grade de atendimento Capacidade Transportadoras Veículos …" at bounding box center [780, 392] width 1560 height 784
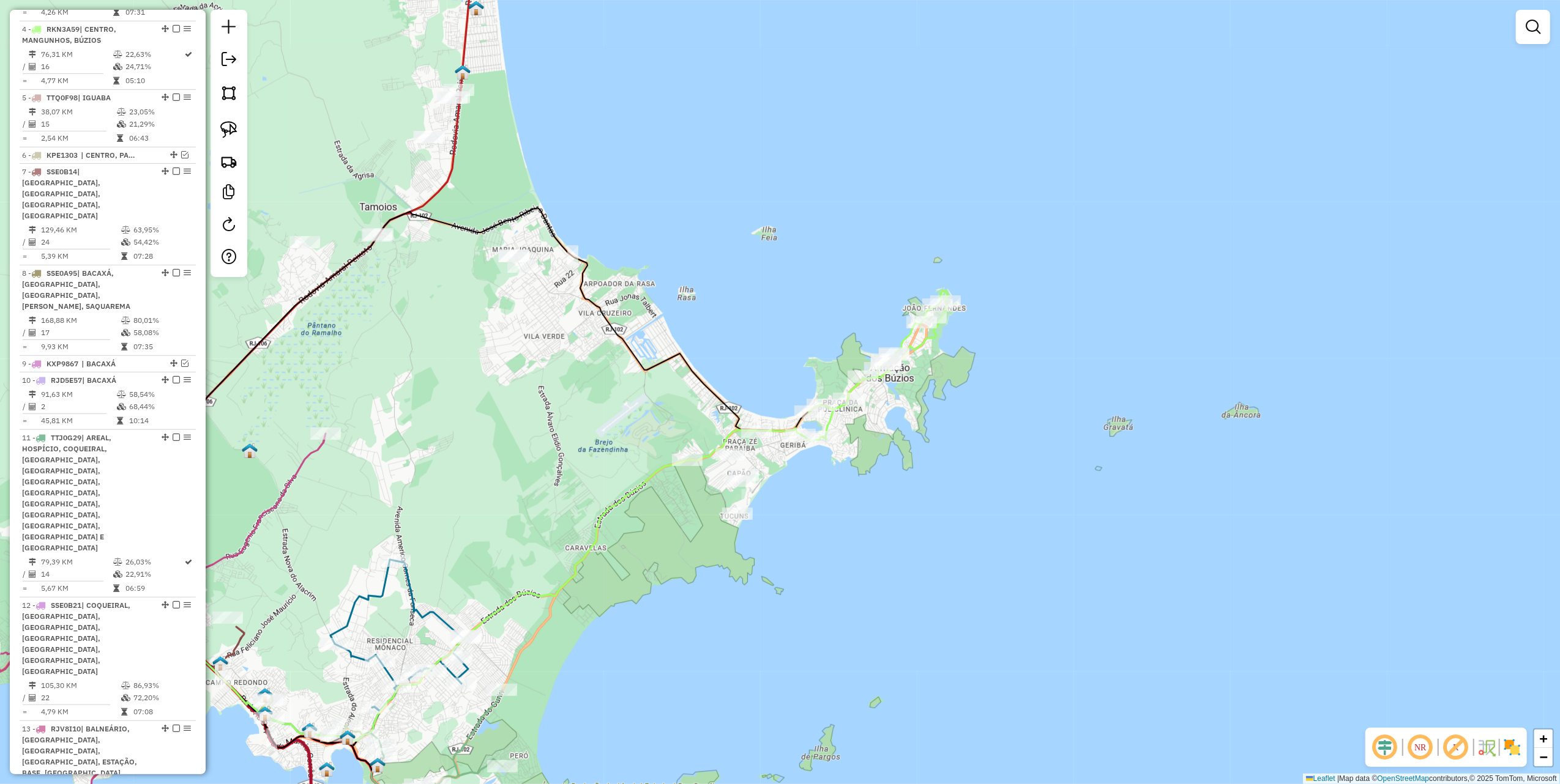
drag, startPoint x: 229, startPoint y: 130, endPoint x: 343, endPoint y: 180, distance: 124.5
click at [229, 130] on img at bounding box center [229, 129] width 17 height 17
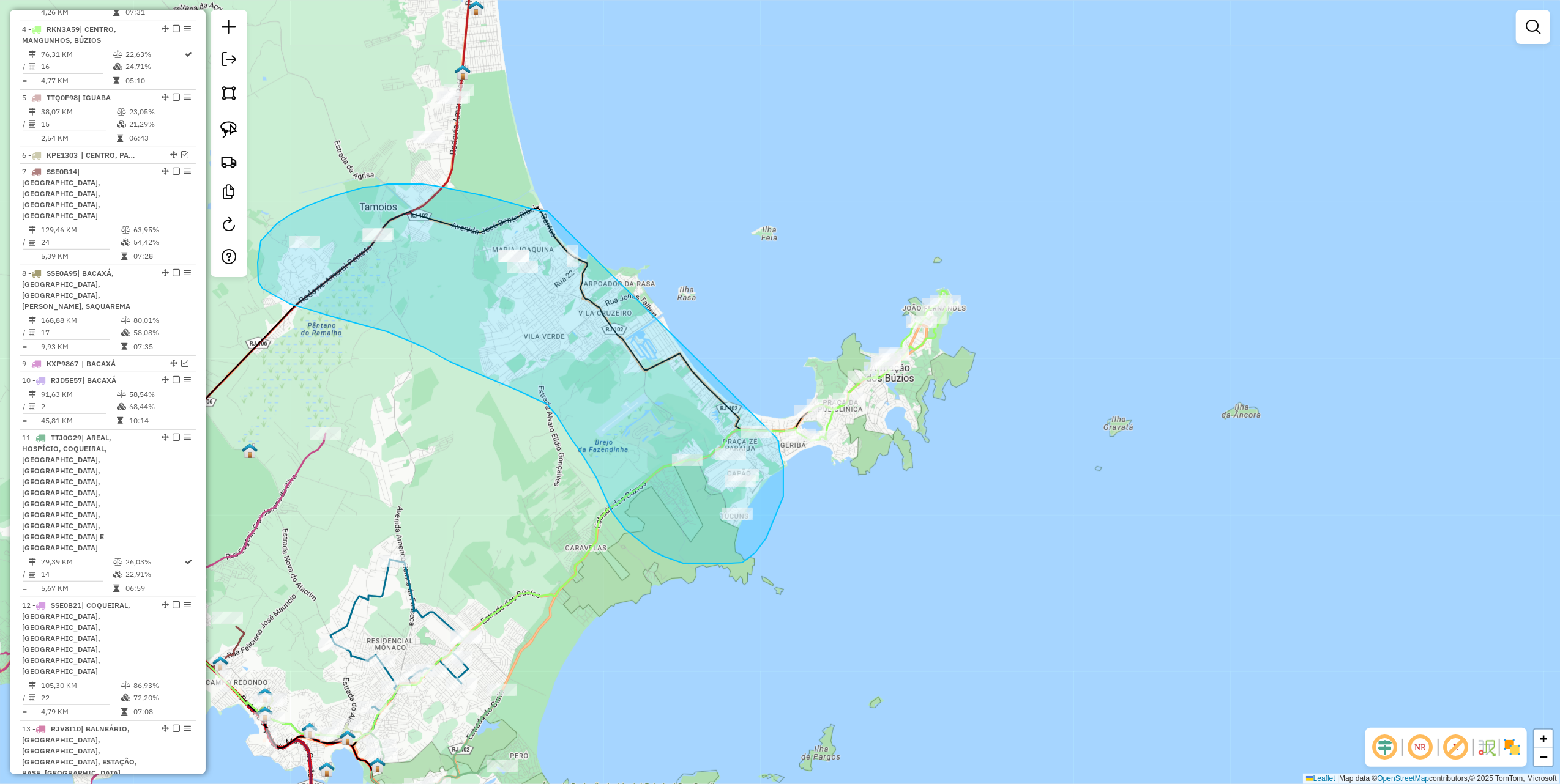
drag, startPoint x: 547, startPoint y: 211, endPoint x: 774, endPoint y: 426, distance: 312.7
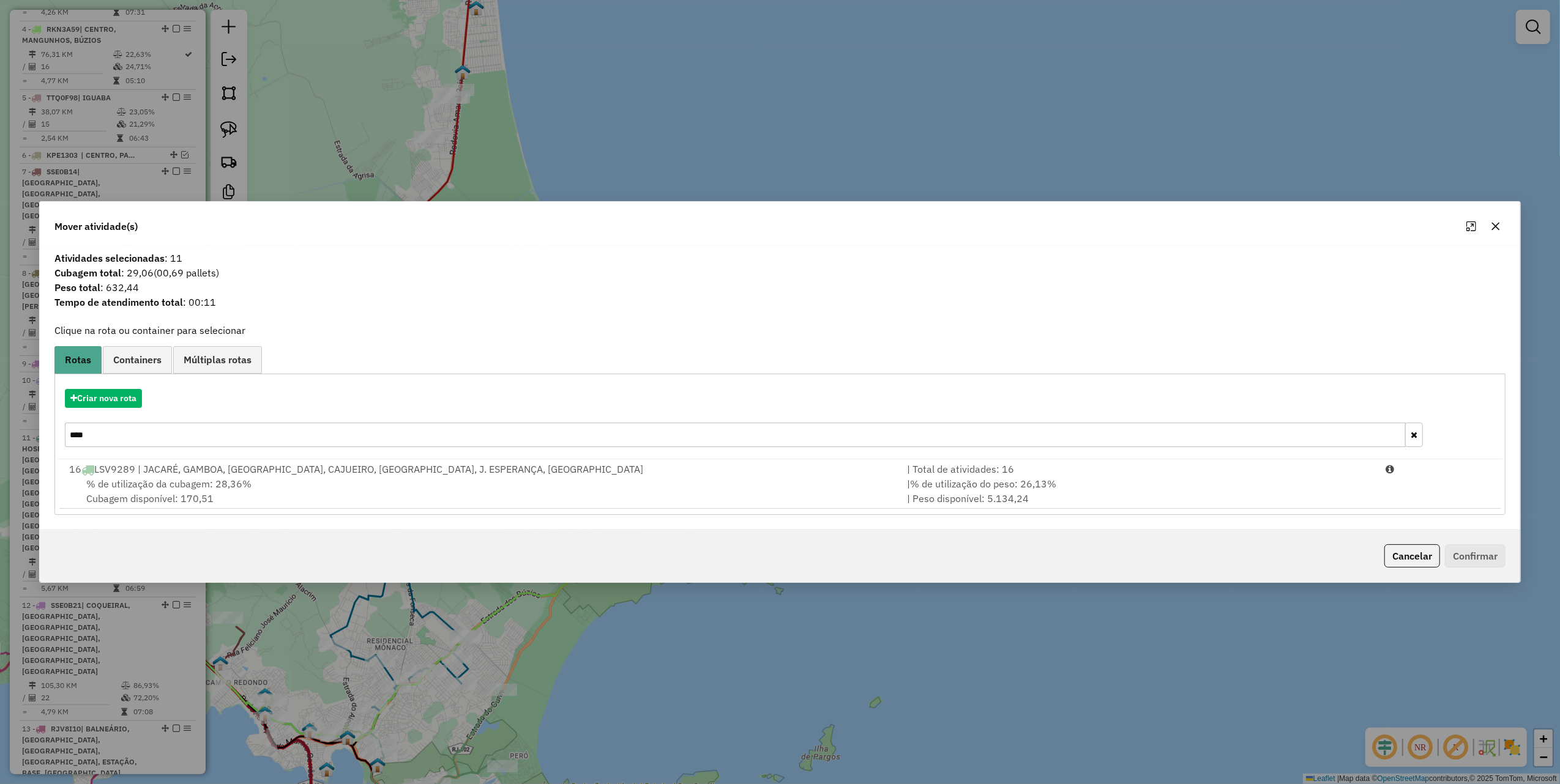
click at [1494, 225] on icon "button" at bounding box center [1495, 226] width 10 height 10
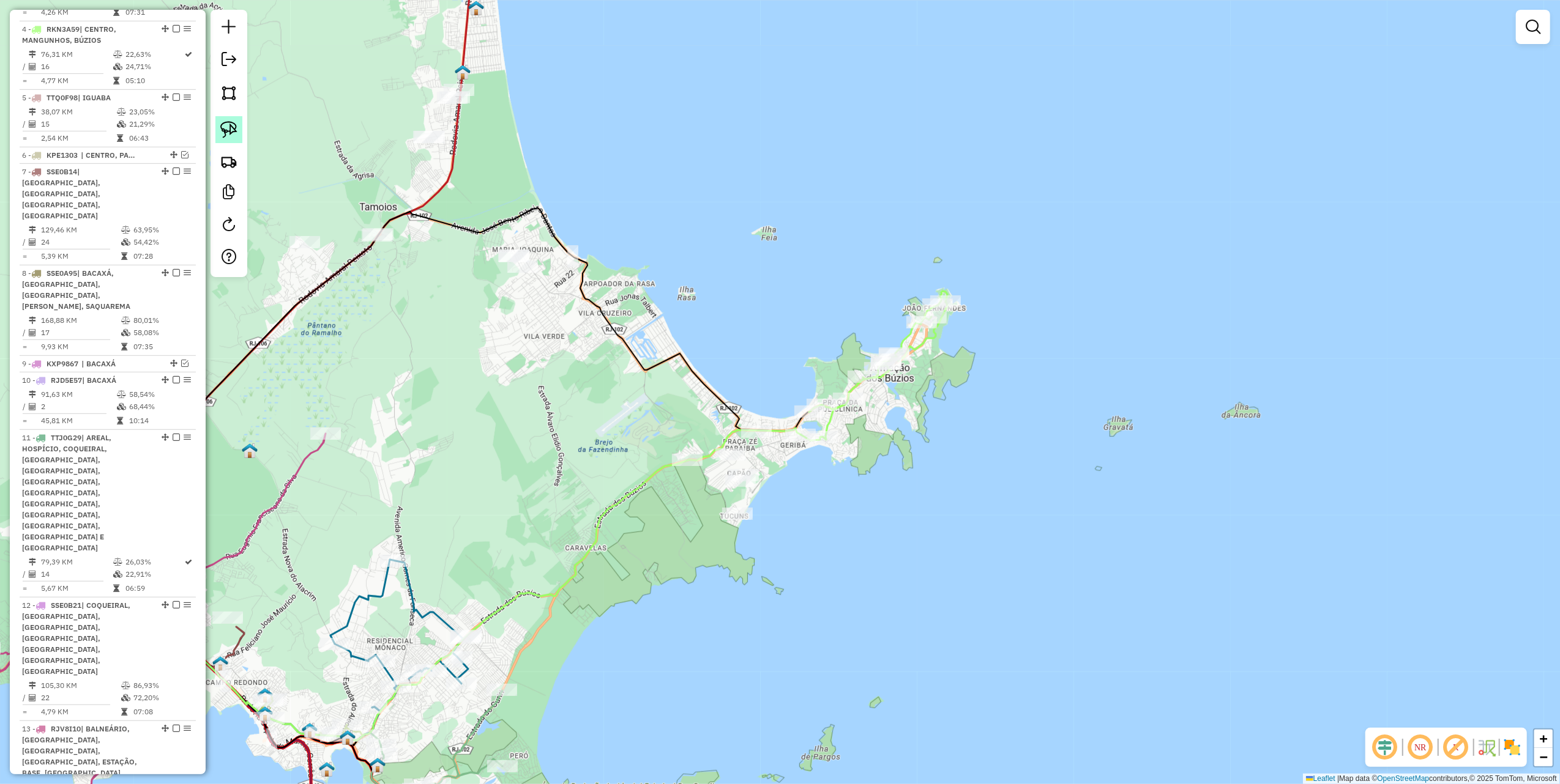
click at [223, 134] on img at bounding box center [229, 129] width 17 height 17
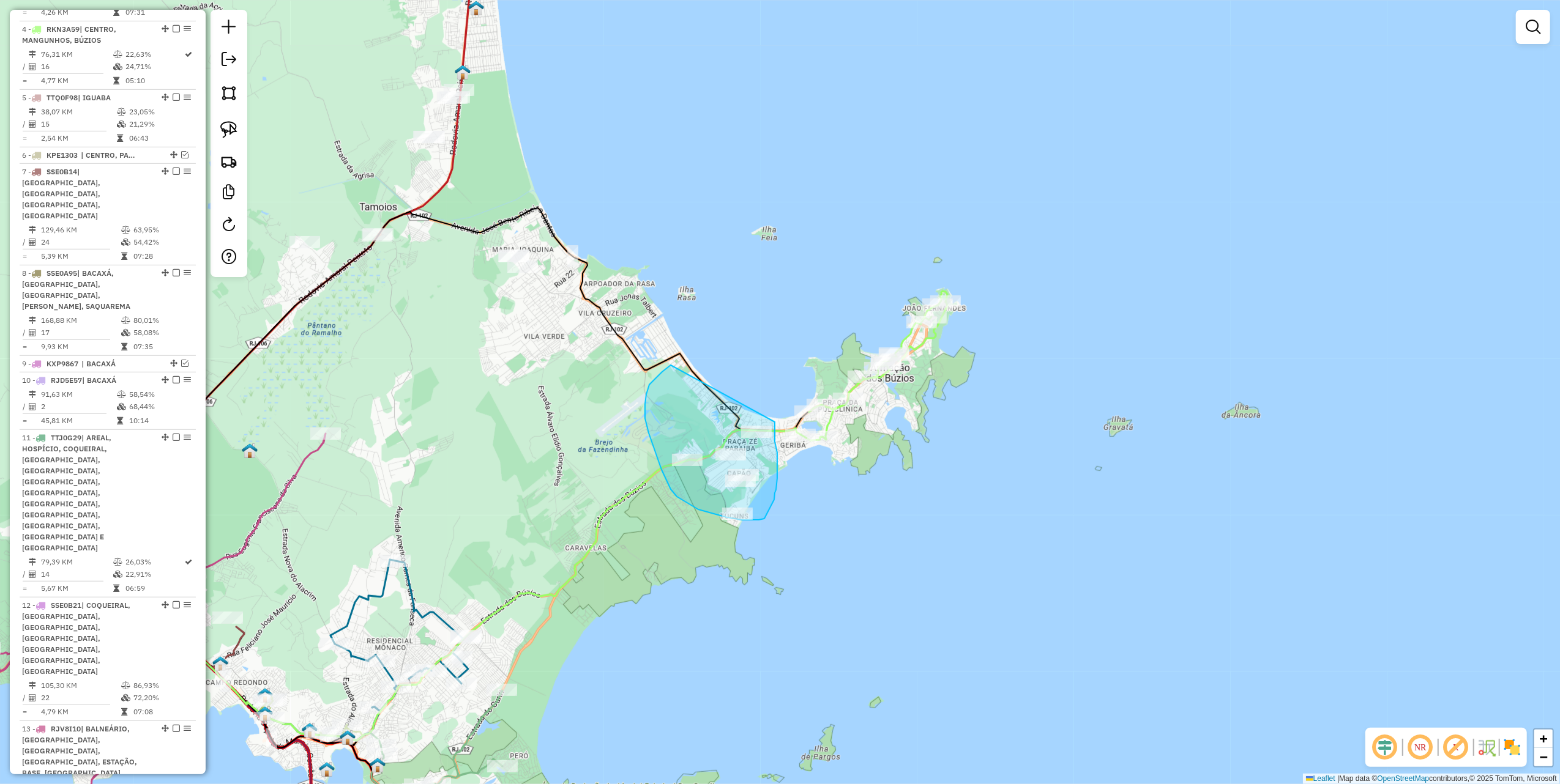
drag, startPoint x: 649, startPoint y: 433, endPoint x: 775, endPoint y: 422, distance: 126.5
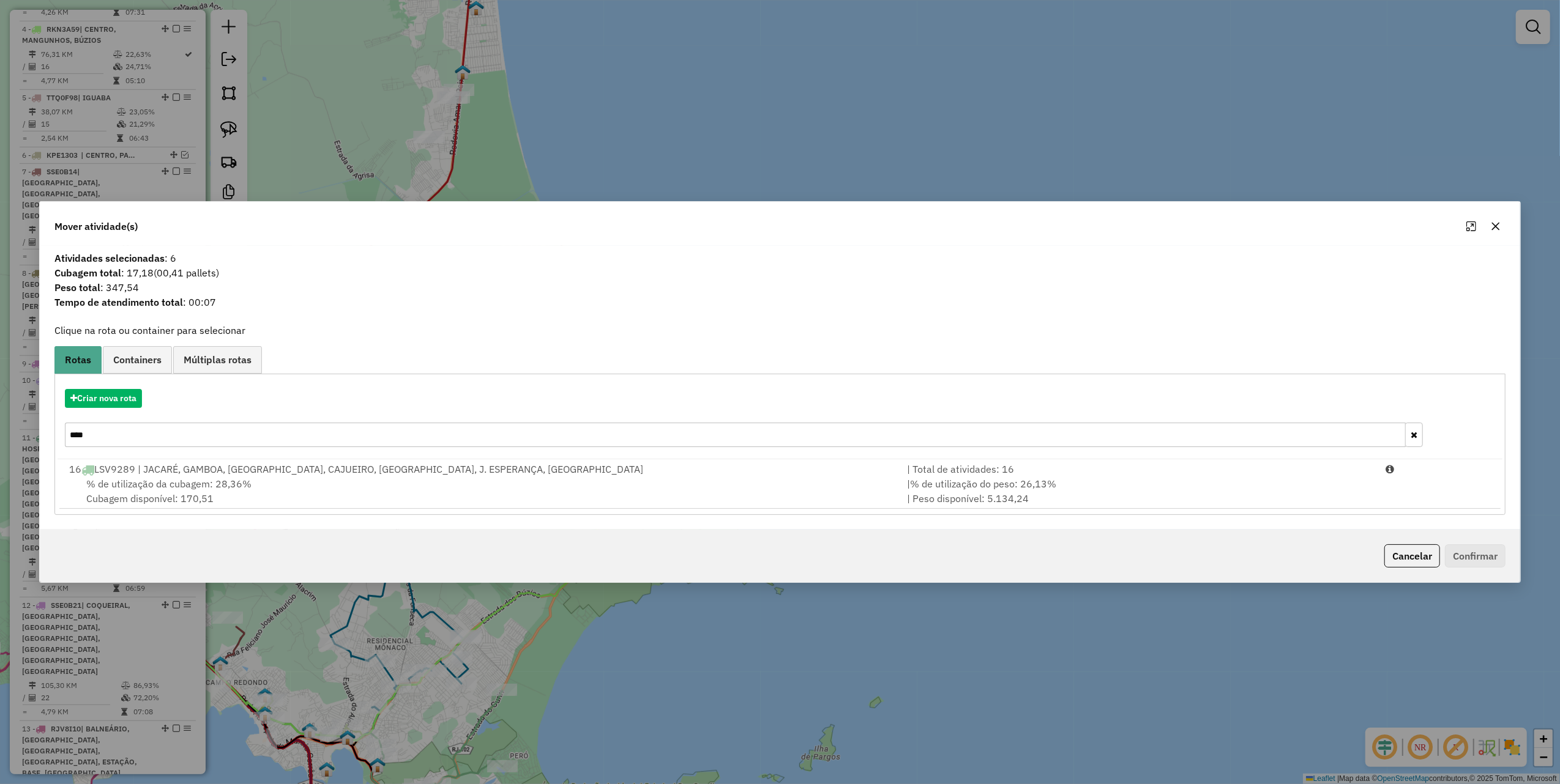
click at [148, 439] on input "****" at bounding box center [735, 435] width 1341 height 25
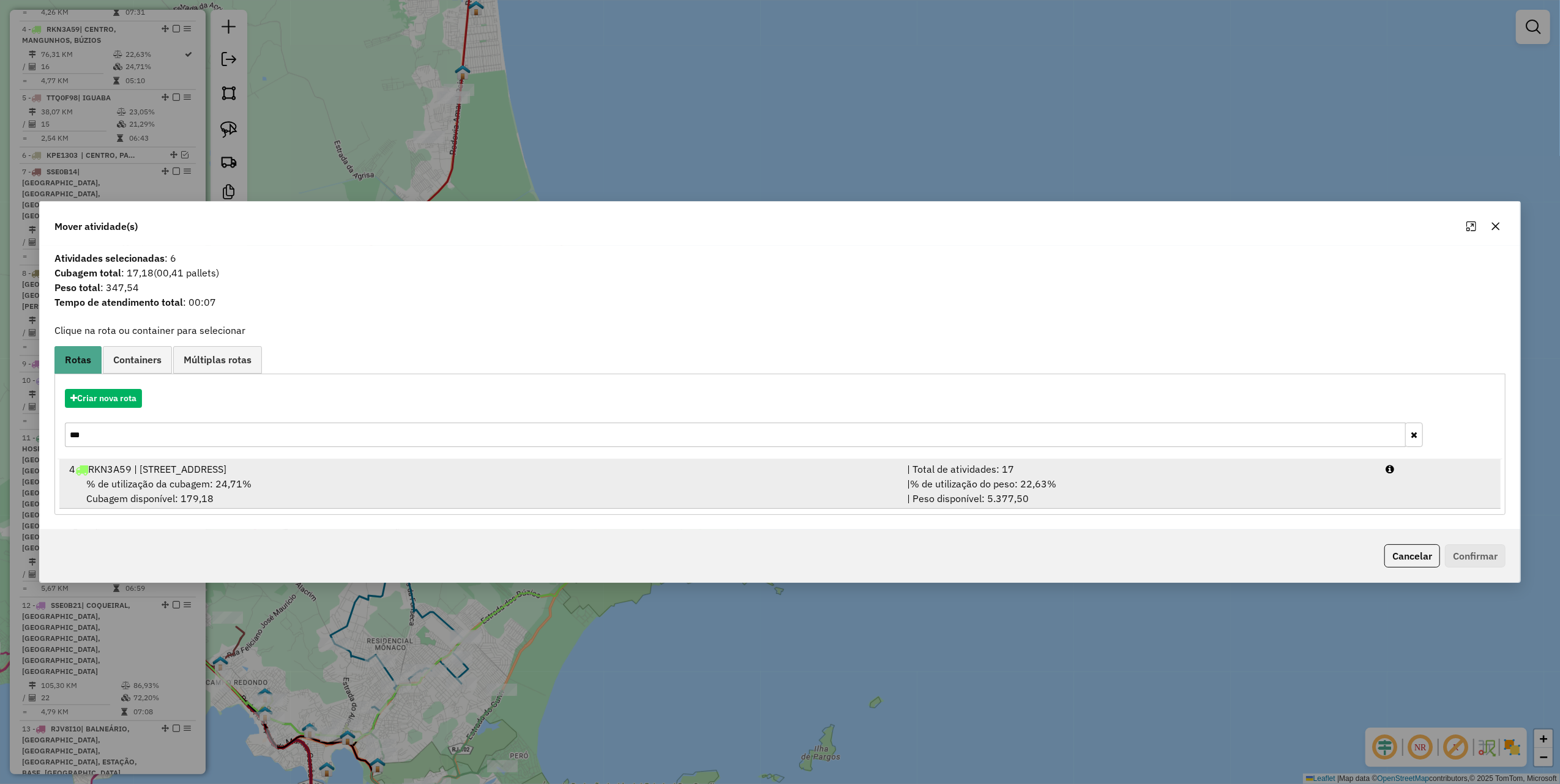
type input "***"
click at [369, 500] on div "% de utilização da cubagem: 24,71% Cubagem disponível: 179,18" at bounding box center [480, 490] width 838 height 29
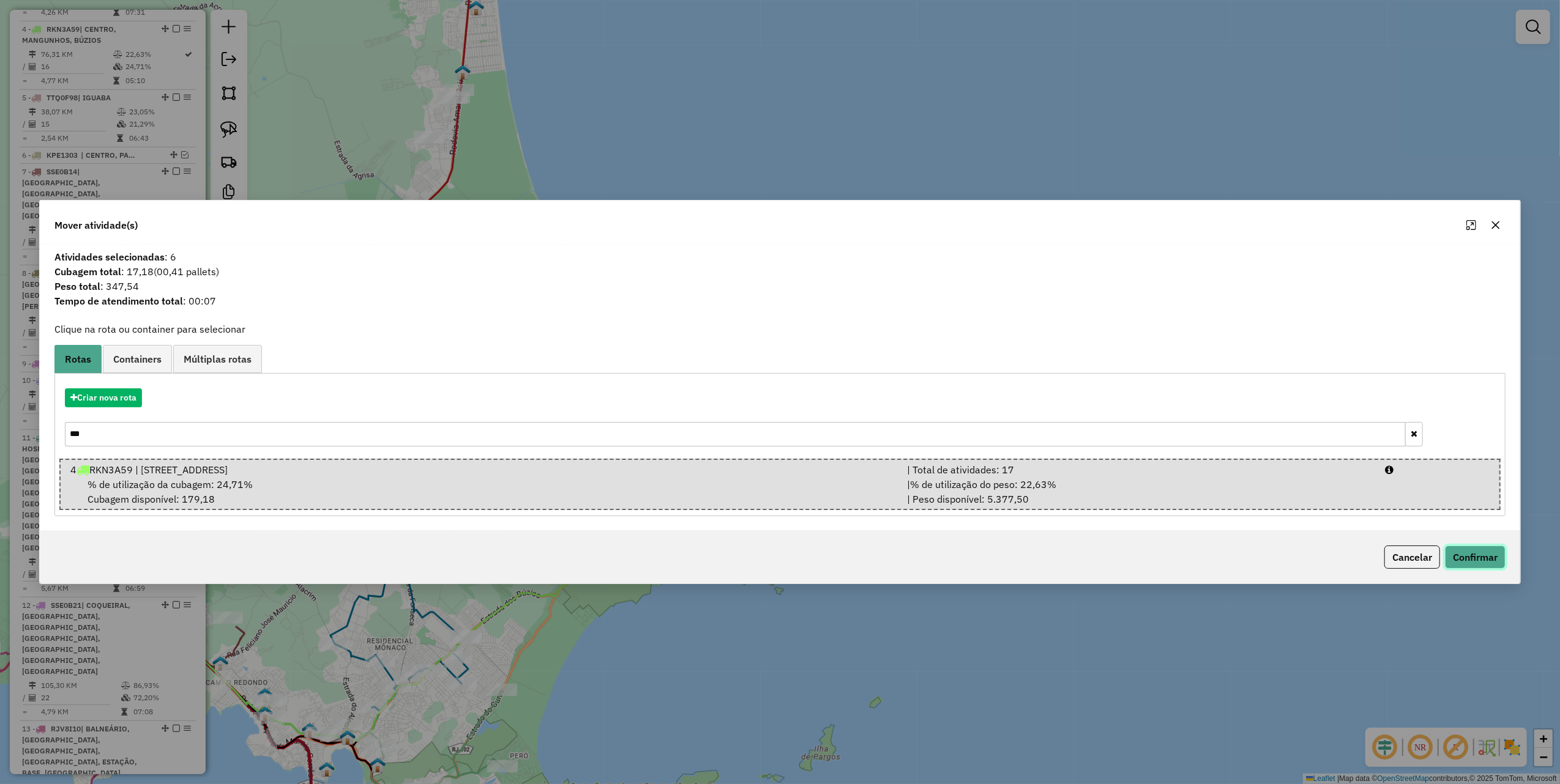
click at [1490, 561] on button "Confirmar" at bounding box center [1475, 557] width 61 height 23
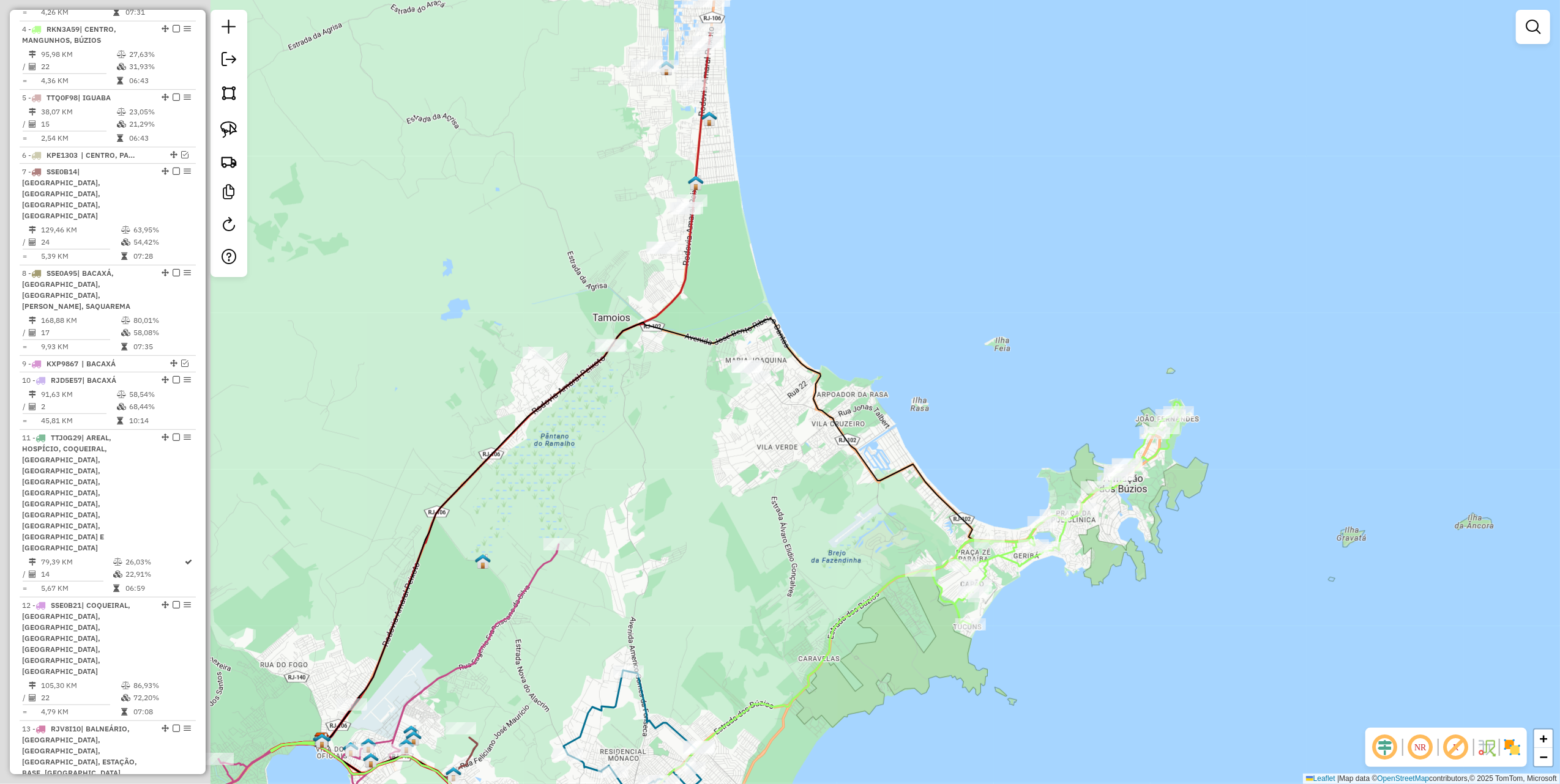
drag, startPoint x: 505, startPoint y: 388, endPoint x: 828, endPoint y: 522, distance: 349.7
click at [816, 520] on div "Janela de atendimento Grade de atendimento Capacidade Transportadoras Veículos …" at bounding box center [780, 392] width 1560 height 784
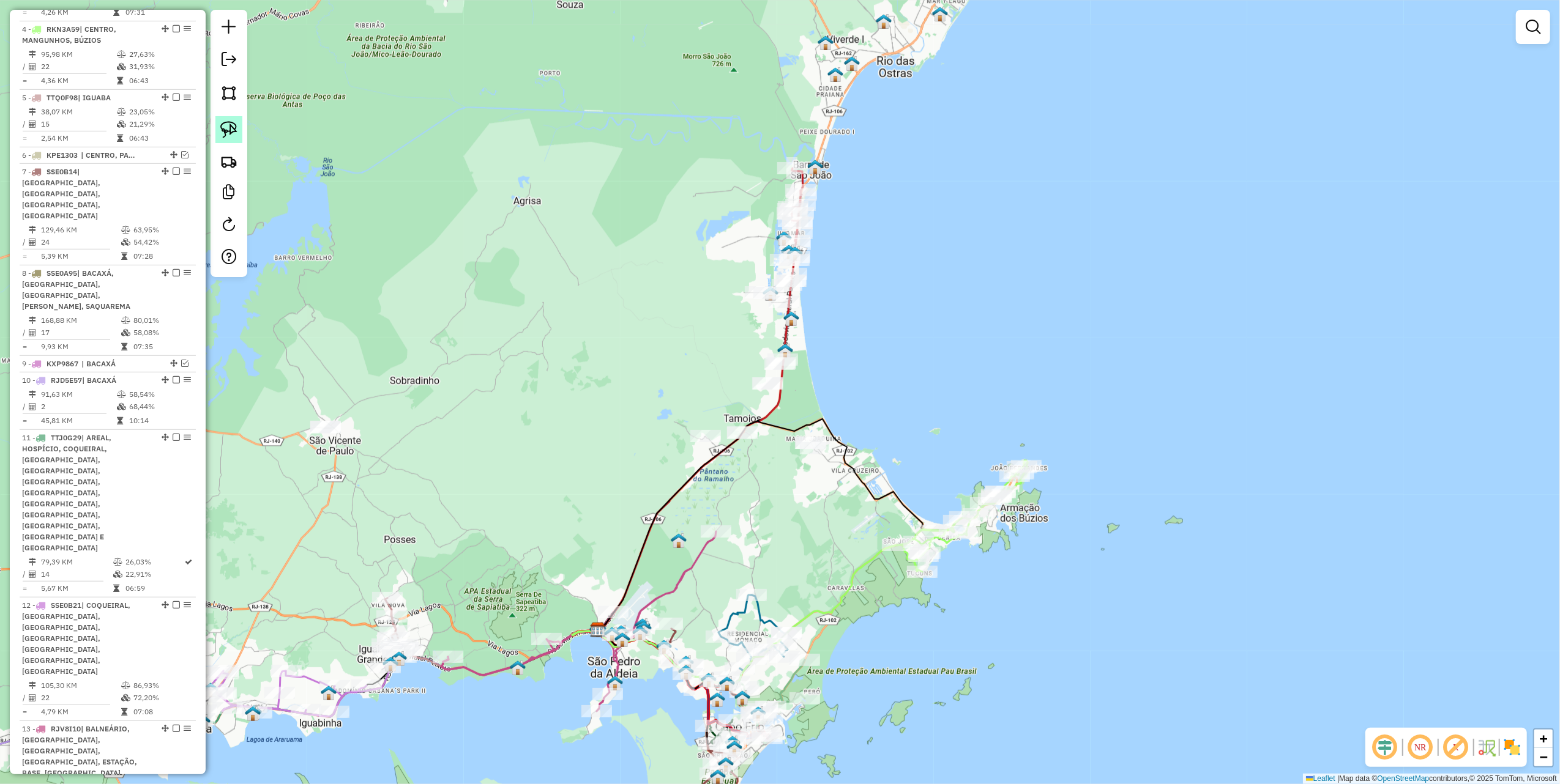
click at [235, 128] on img at bounding box center [229, 129] width 17 height 17
drag, startPoint x: 309, startPoint y: 432, endPoint x: 434, endPoint y: 484, distance: 135.4
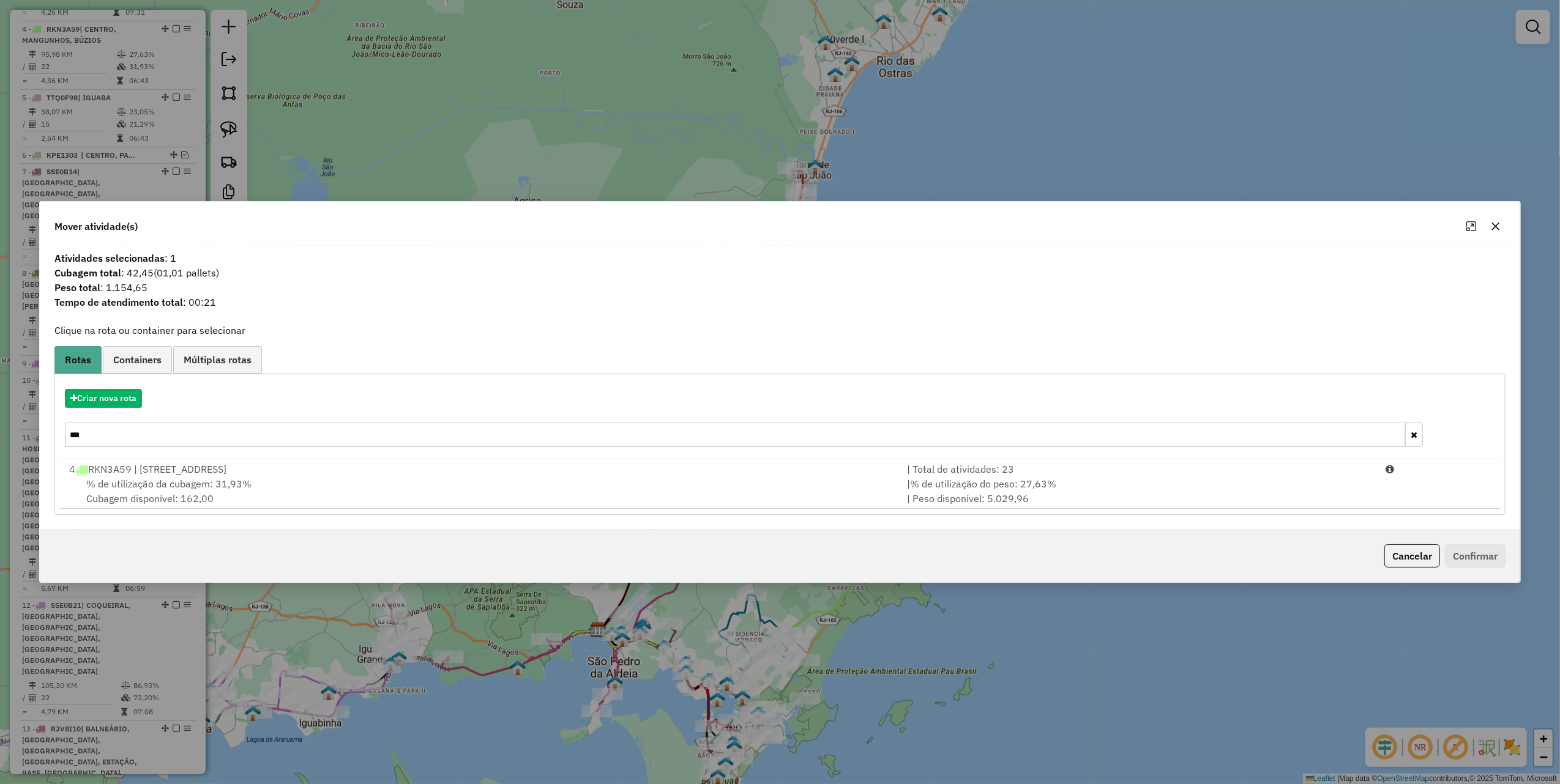
click at [1492, 226] on icon "button" at bounding box center [1495, 226] width 10 height 10
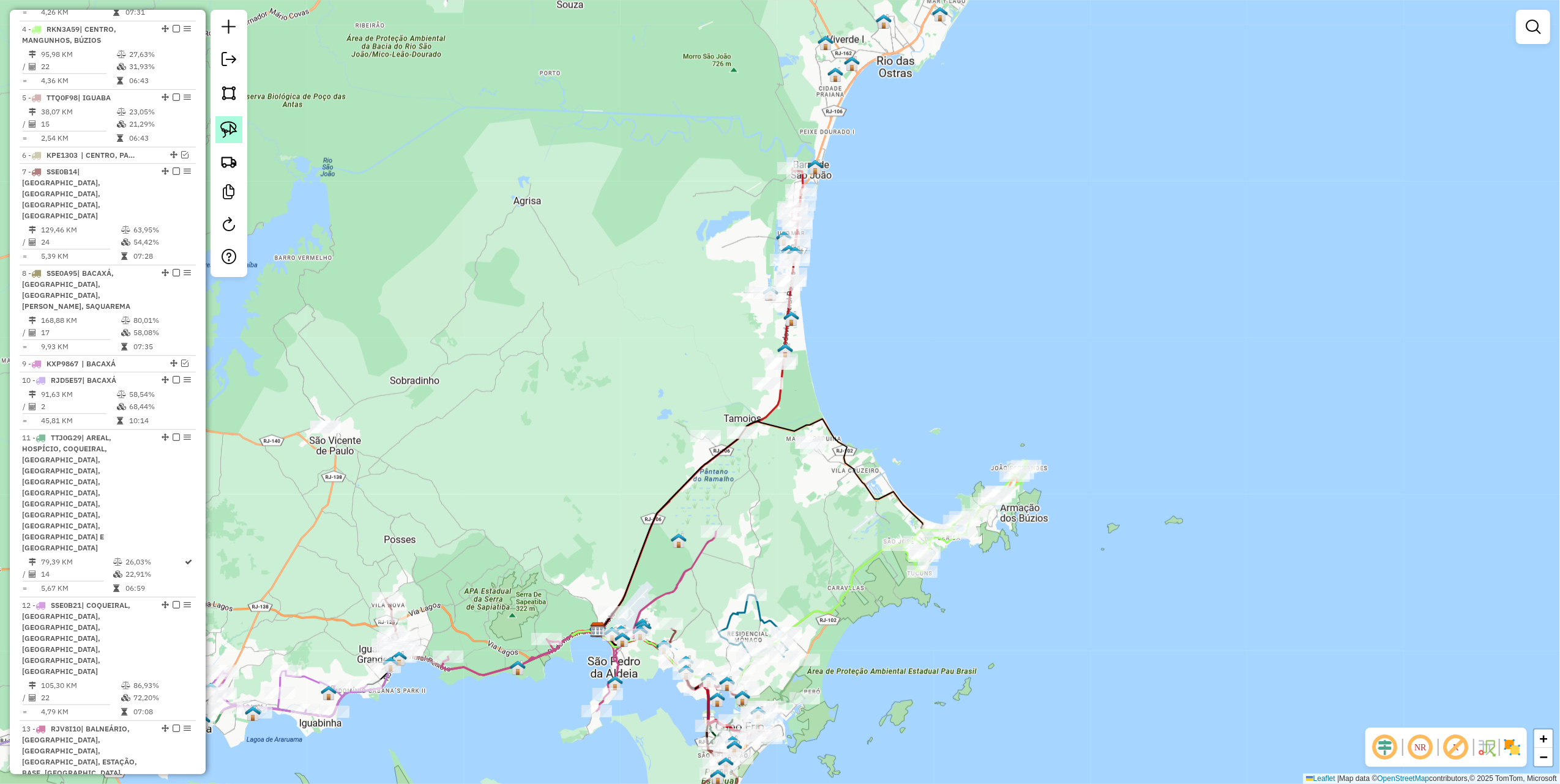
click at [237, 128] on img at bounding box center [229, 129] width 17 height 17
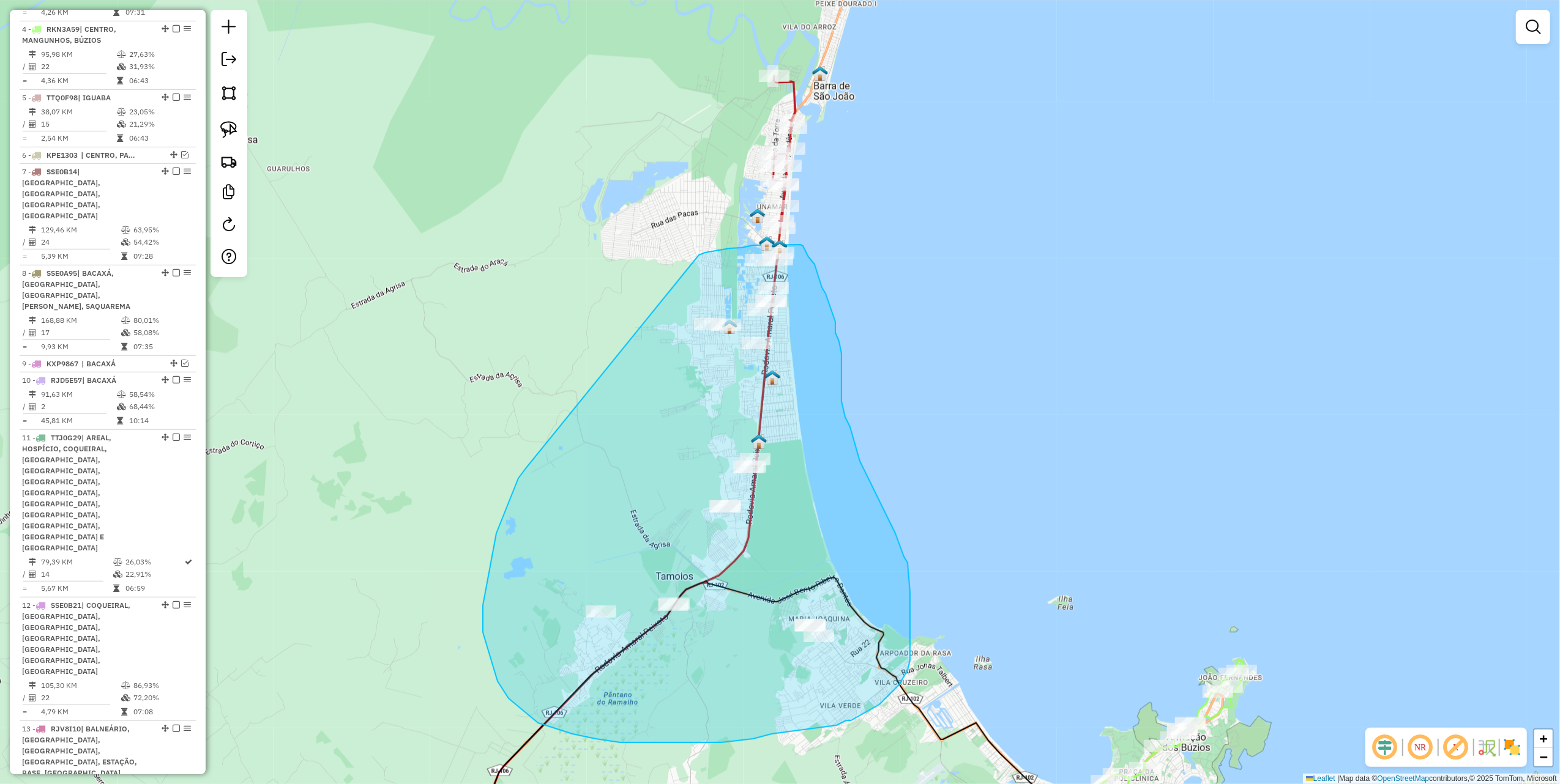
drag, startPoint x: 668, startPoint y: 365, endPoint x: 699, endPoint y: 255, distance: 114.3
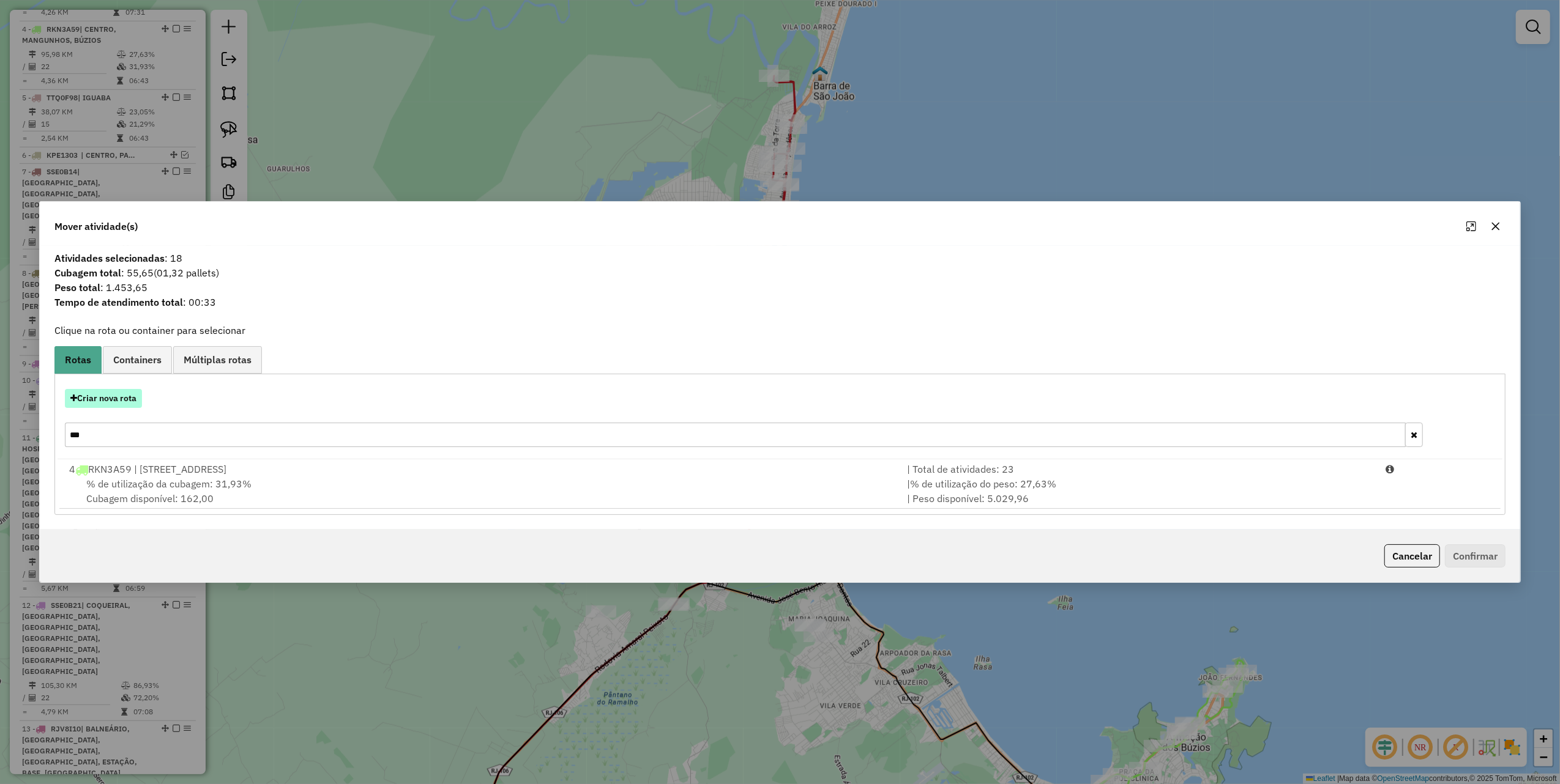
click at [130, 404] on button "Criar nova rota" at bounding box center [104, 399] width 77 height 19
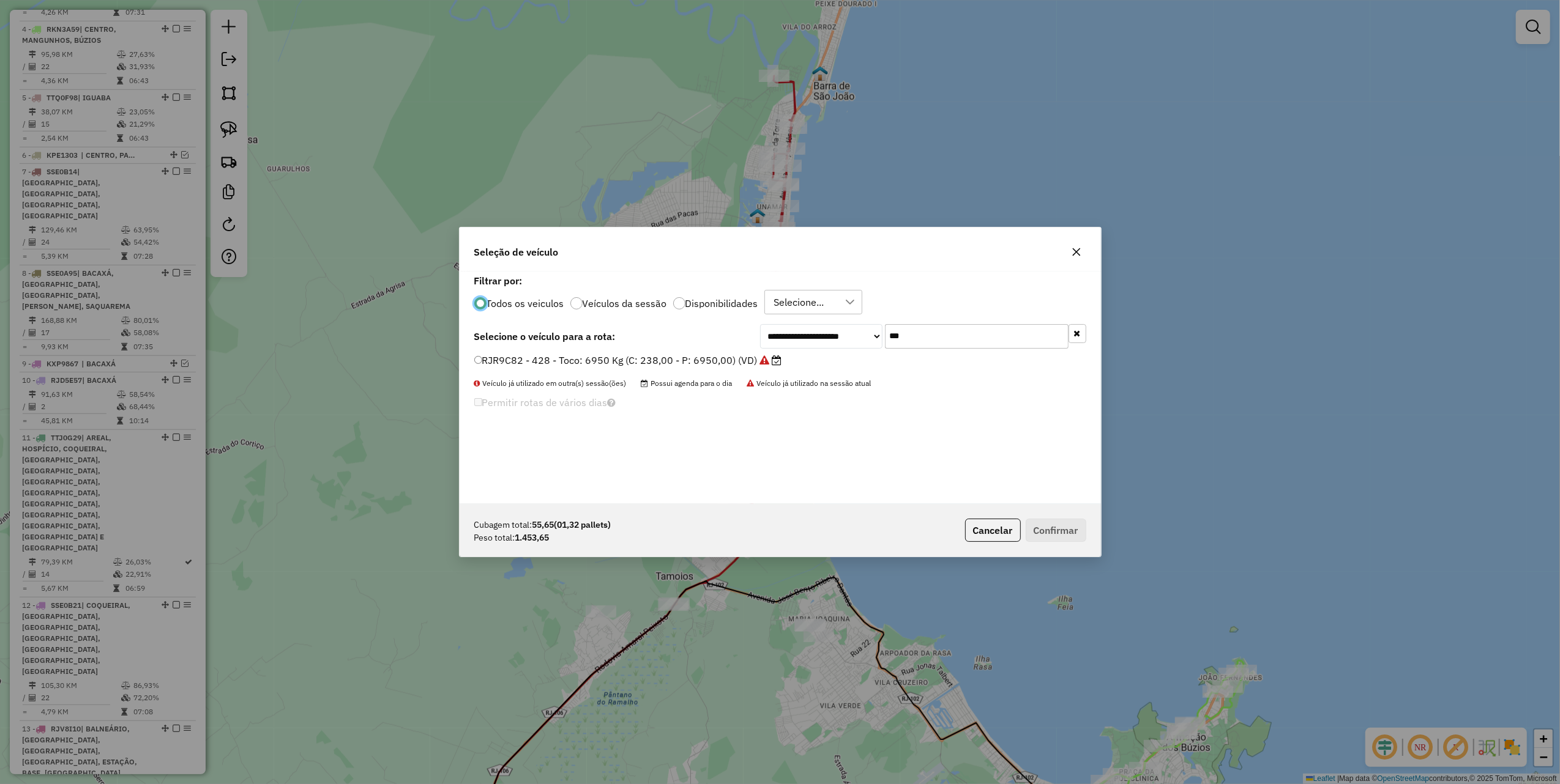
scroll to position [6, 4]
click at [929, 338] on input "***" at bounding box center [976, 337] width 184 height 25
type input "****"
drag, startPoint x: 706, startPoint y: 360, endPoint x: 730, endPoint y: 360, distance: 24.0
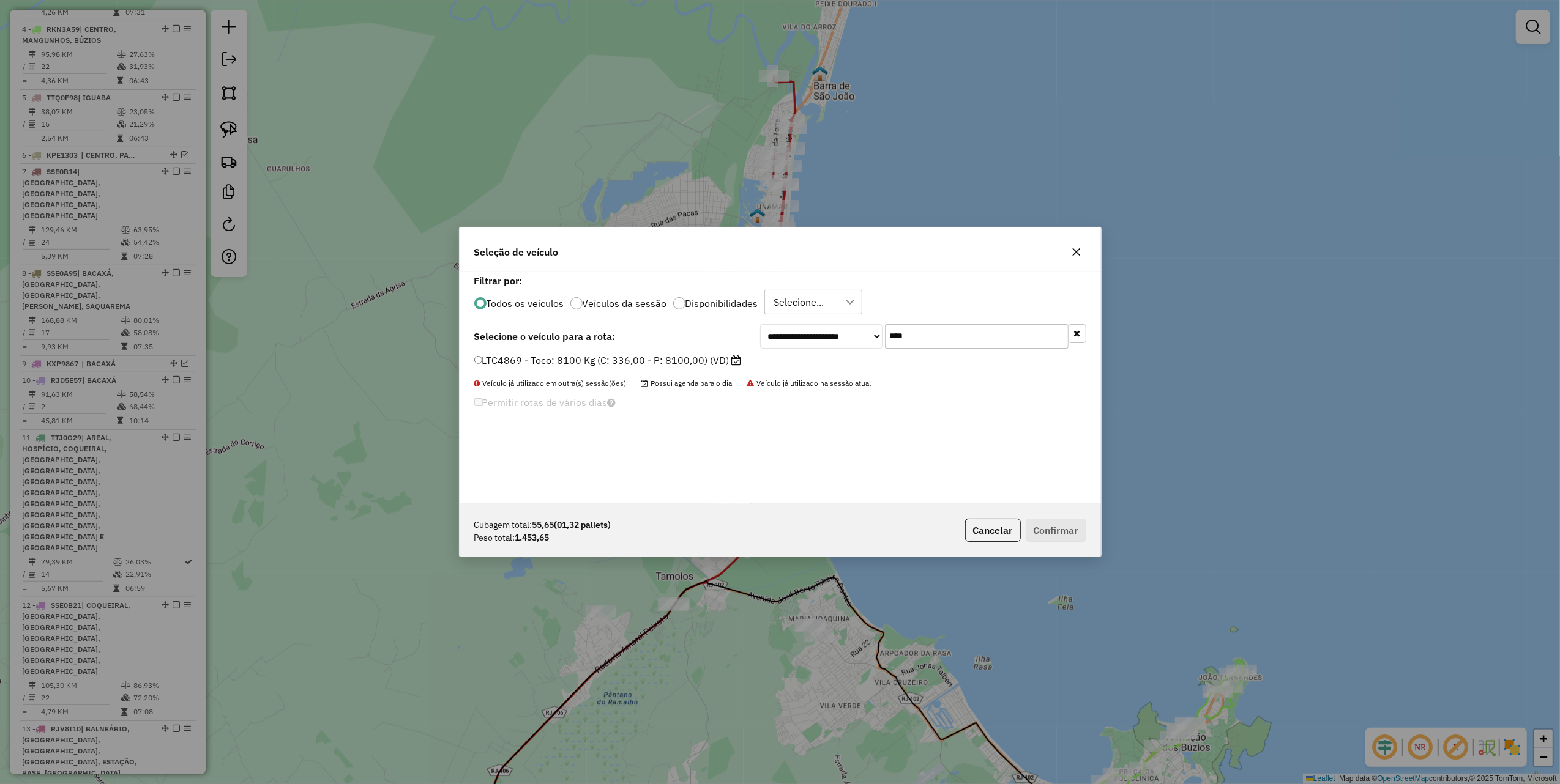
click at [706, 360] on label "LTC4869 - Toco: 8100 Kg (C: 336,00 - P: 8100,00) (VD)" at bounding box center [608, 360] width 267 height 15
click at [1038, 527] on button "Confirmar" at bounding box center [1055, 530] width 61 height 23
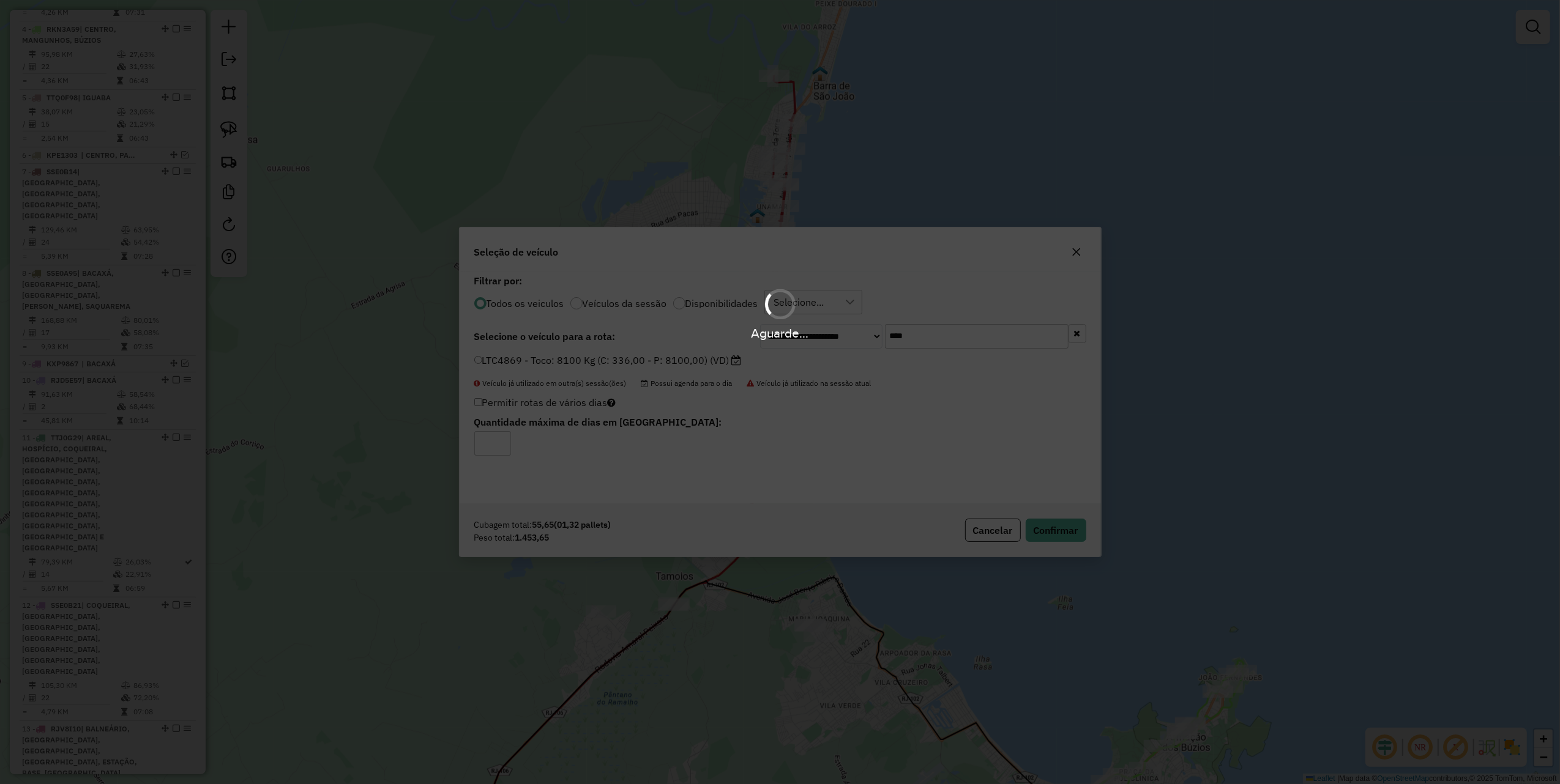
scroll to position [636, 0]
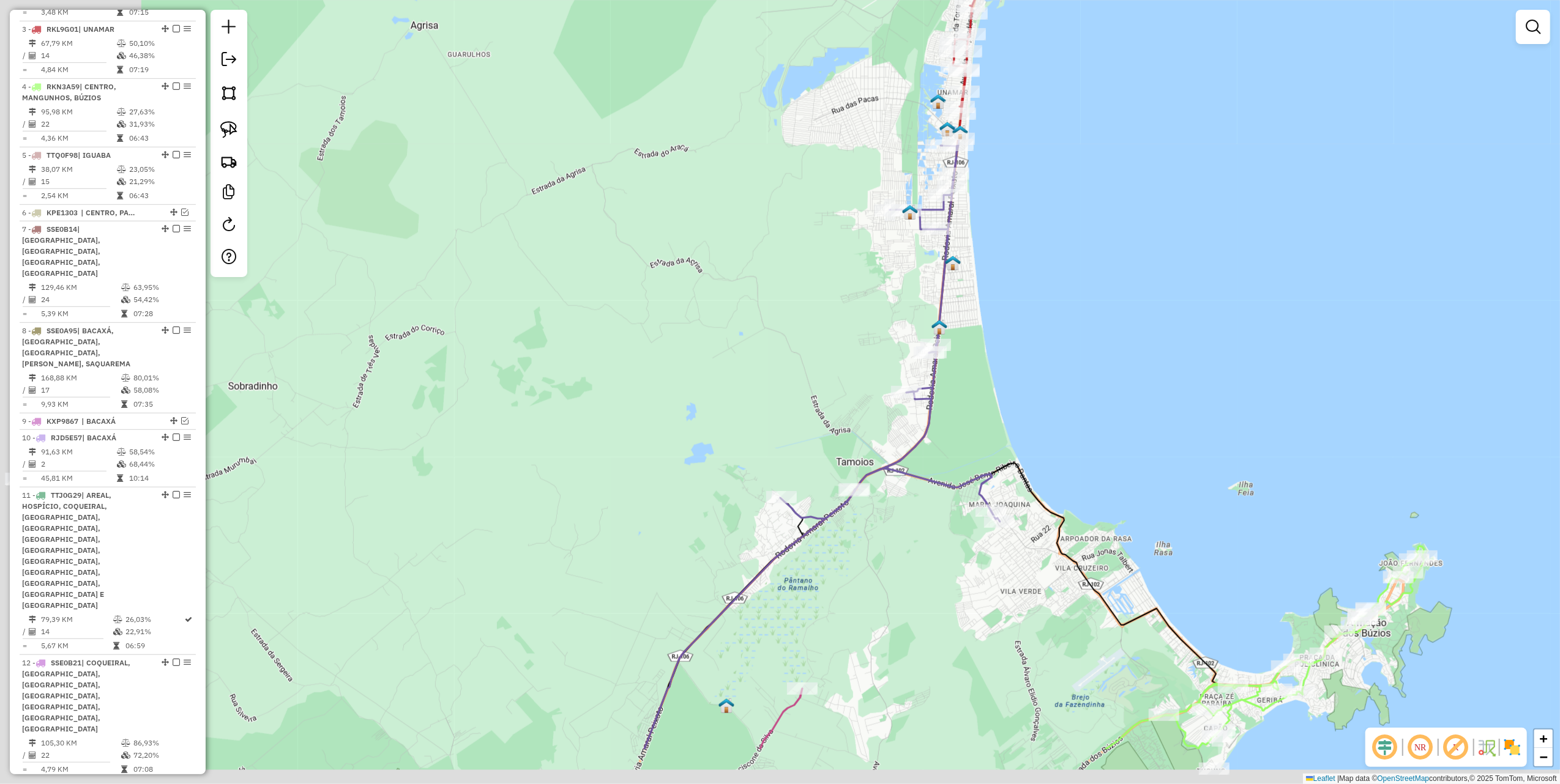
drag, startPoint x: 464, startPoint y: 539, endPoint x: 820, endPoint y: 301, distance: 428.2
click at [813, 309] on div "Janela de atendimento Grade de atendimento Capacidade Transportadoras Veículos …" at bounding box center [780, 392] width 1560 height 784
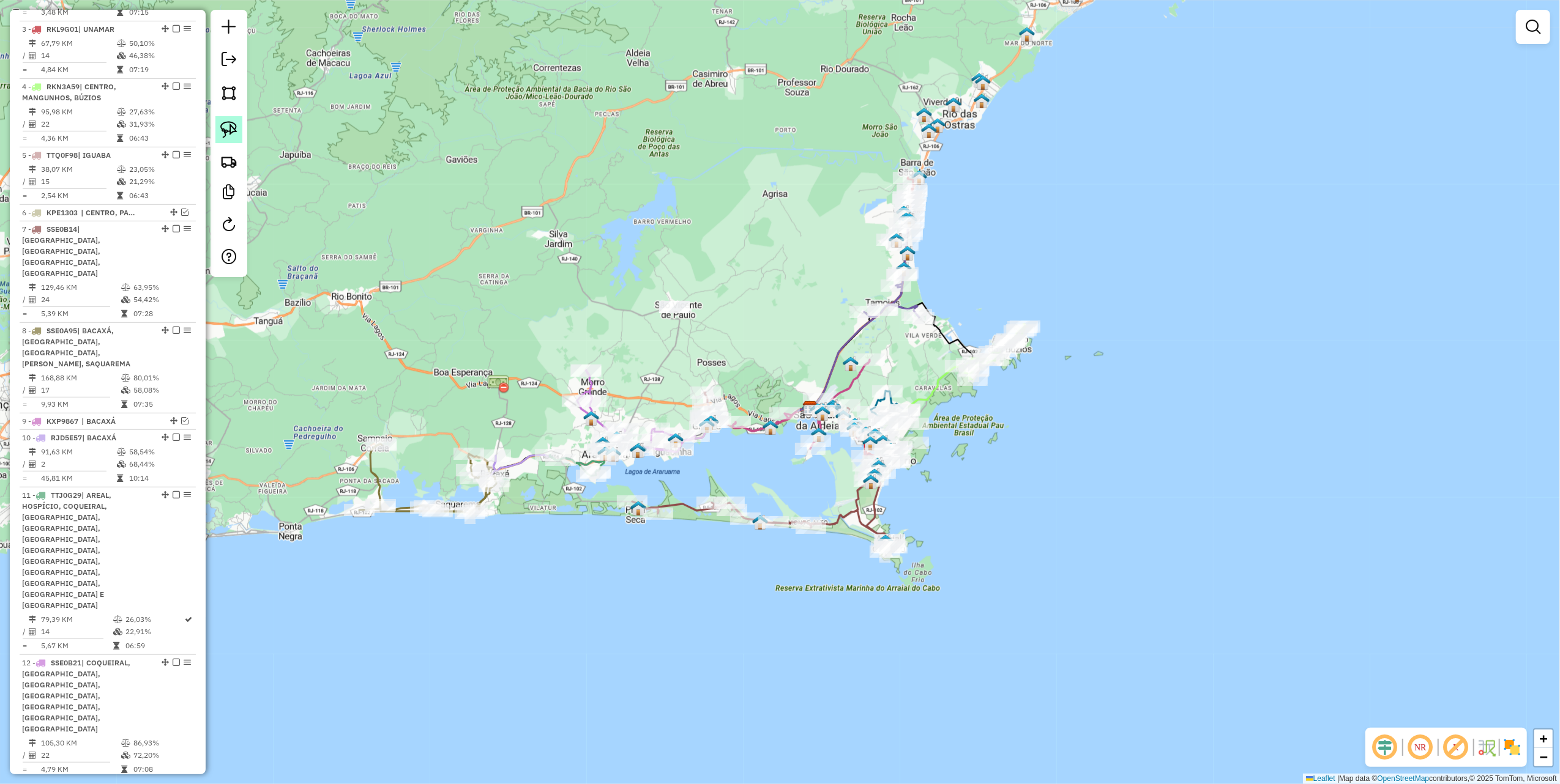
click at [232, 134] on img at bounding box center [229, 129] width 17 height 17
drag, startPoint x: 631, startPoint y: 297, endPoint x: 733, endPoint y: 317, distance: 103.9
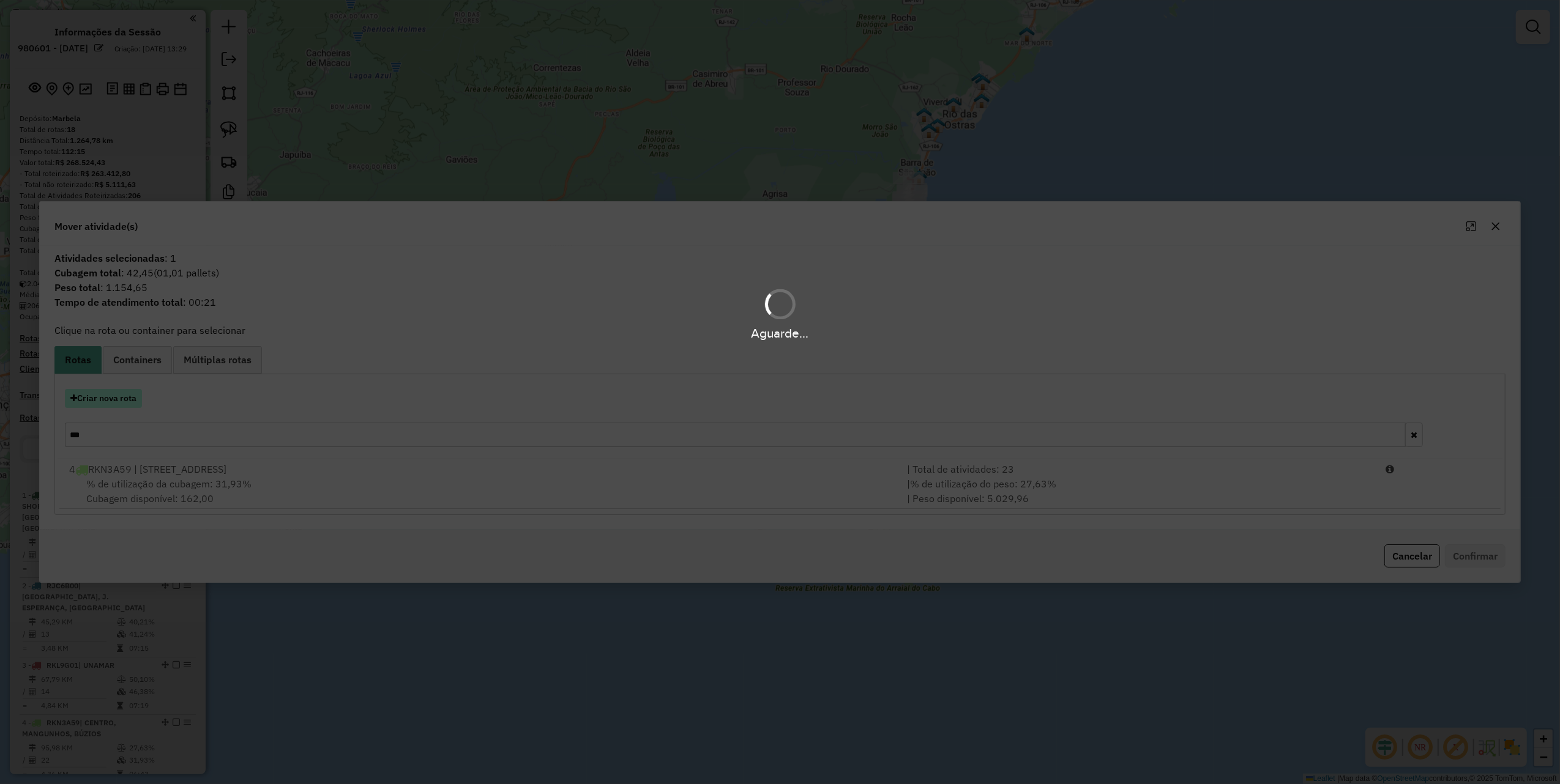
scroll to position [636, 0]
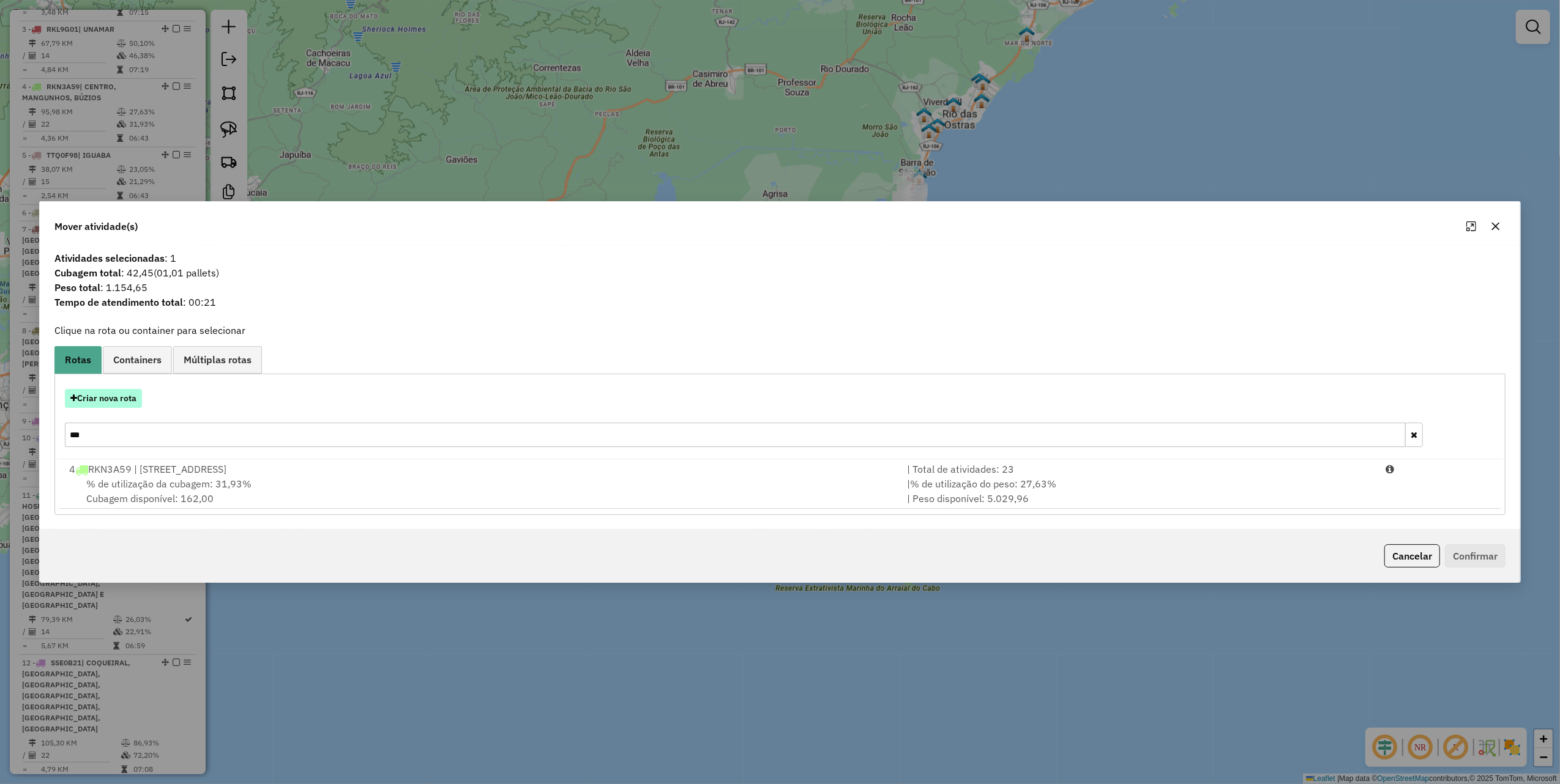
click at [133, 397] on button "Criar nova rota" at bounding box center [104, 399] width 77 height 19
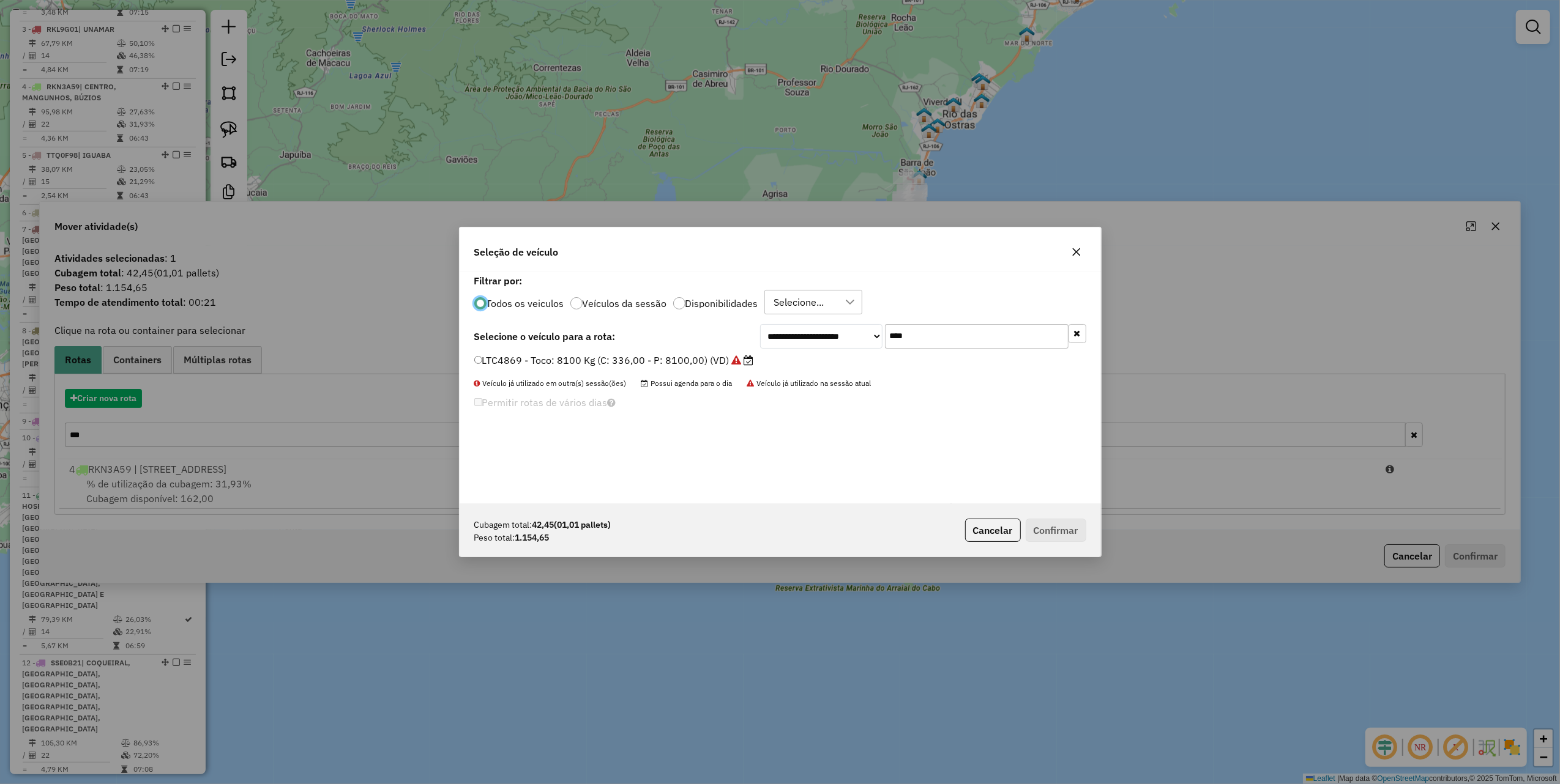
scroll to position [6, 4]
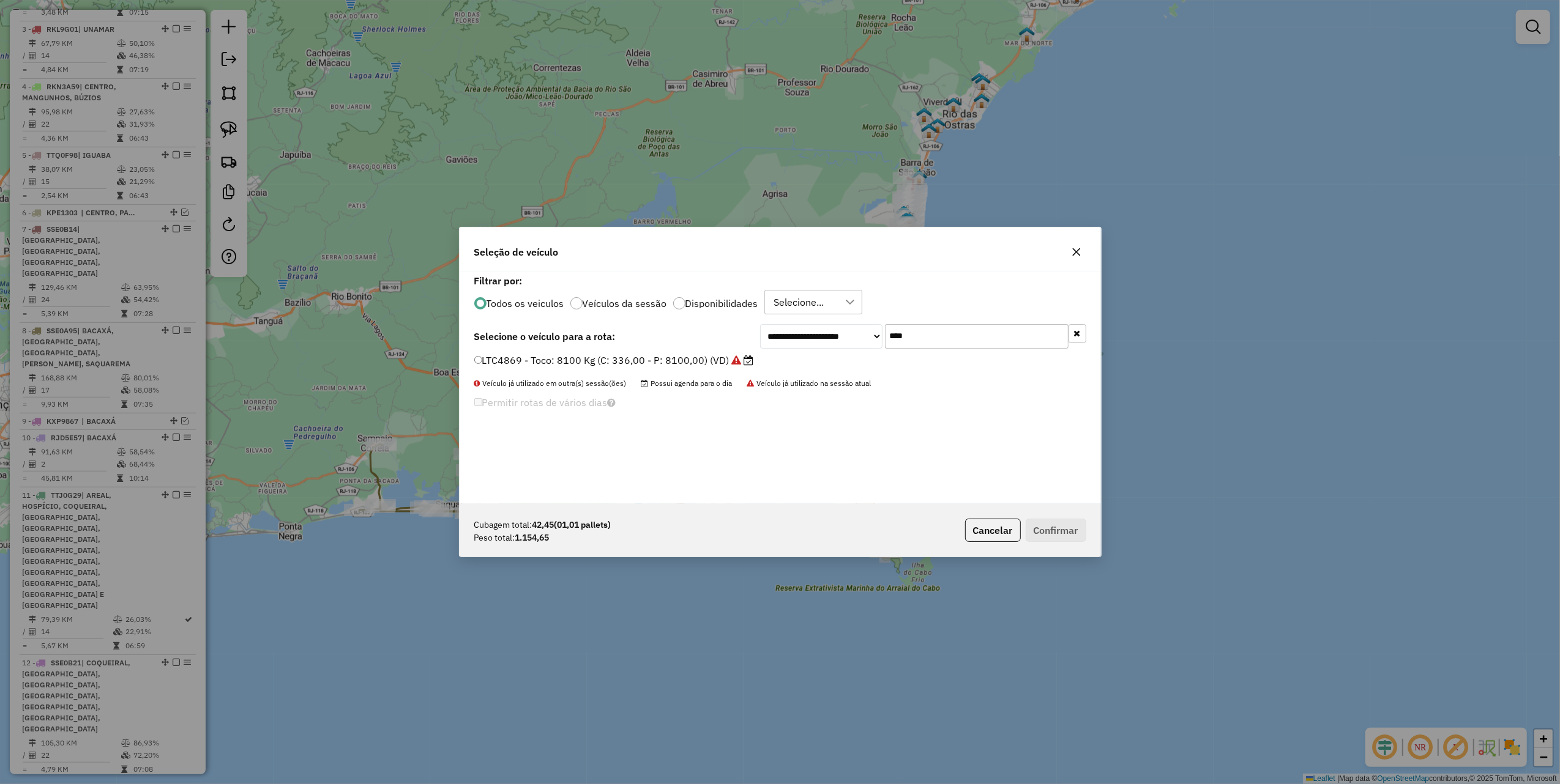
click at [974, 339] on input "****" at bounding box center [976, 337] width 184 height 25
type input "****"
click at [715, 365] on label "KZC6D83 - Toco: 6950 Kg (C: 238,00 - P: 6950,00) (VD)" at bounding box center [609, 360] width 270 height 15
click at [1061, 528] on button "Confirmar" at bounding box center [1055, 530] width 61 height 23
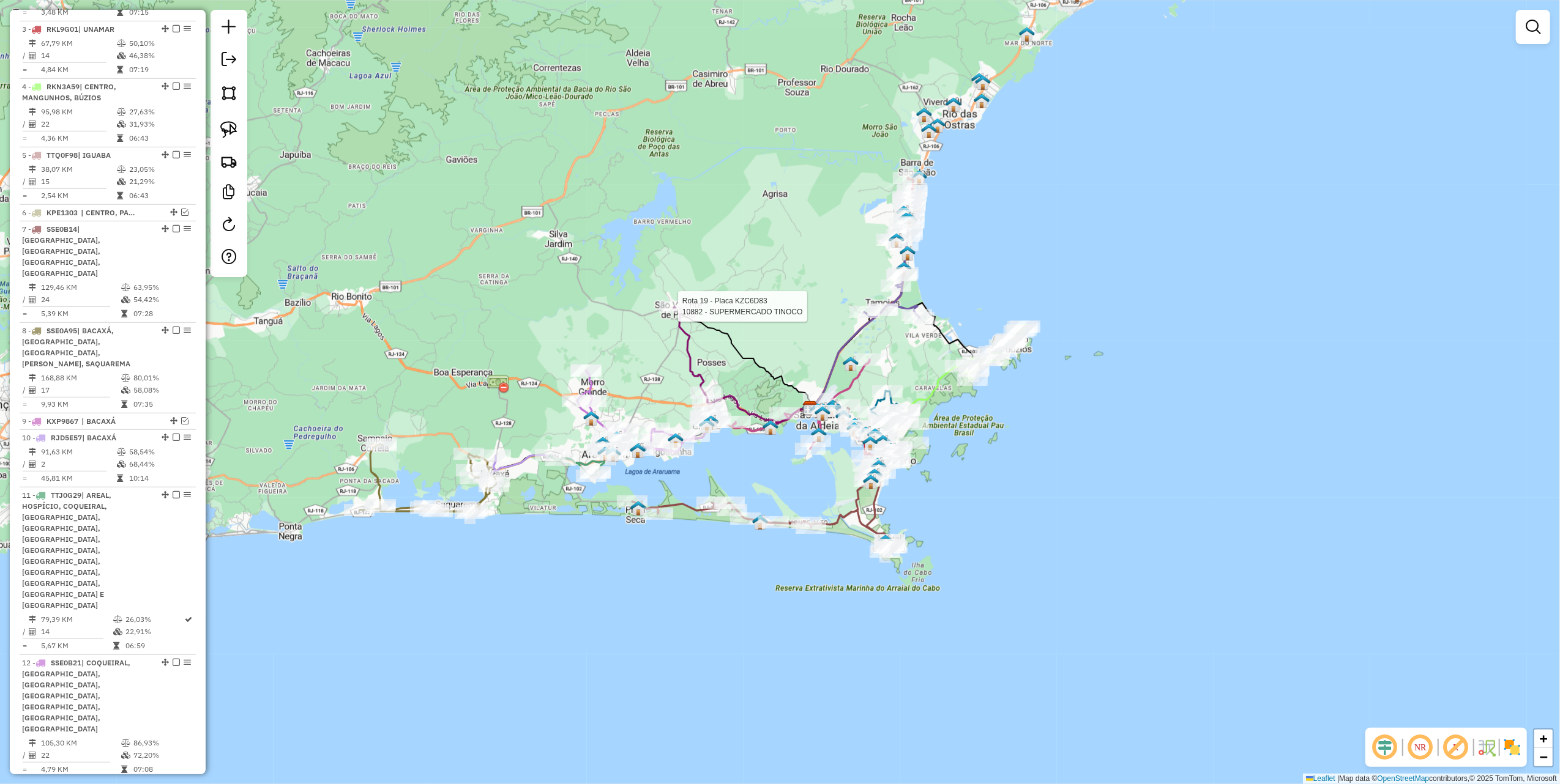
click at [668, 313] on div at bounding box center [674, 307] width 31 height 12
select select "*********"
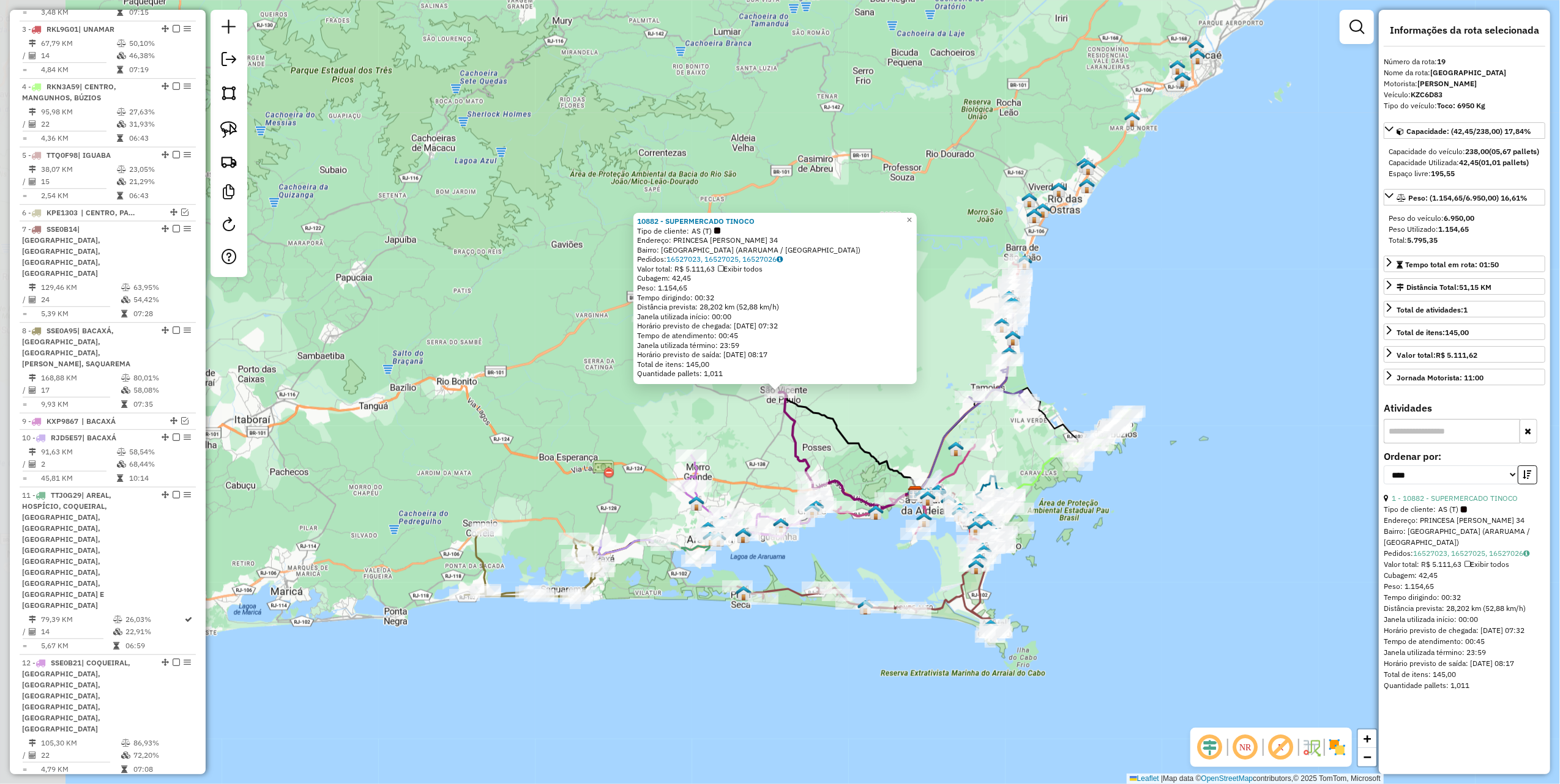
scroll to position [1083, 0]
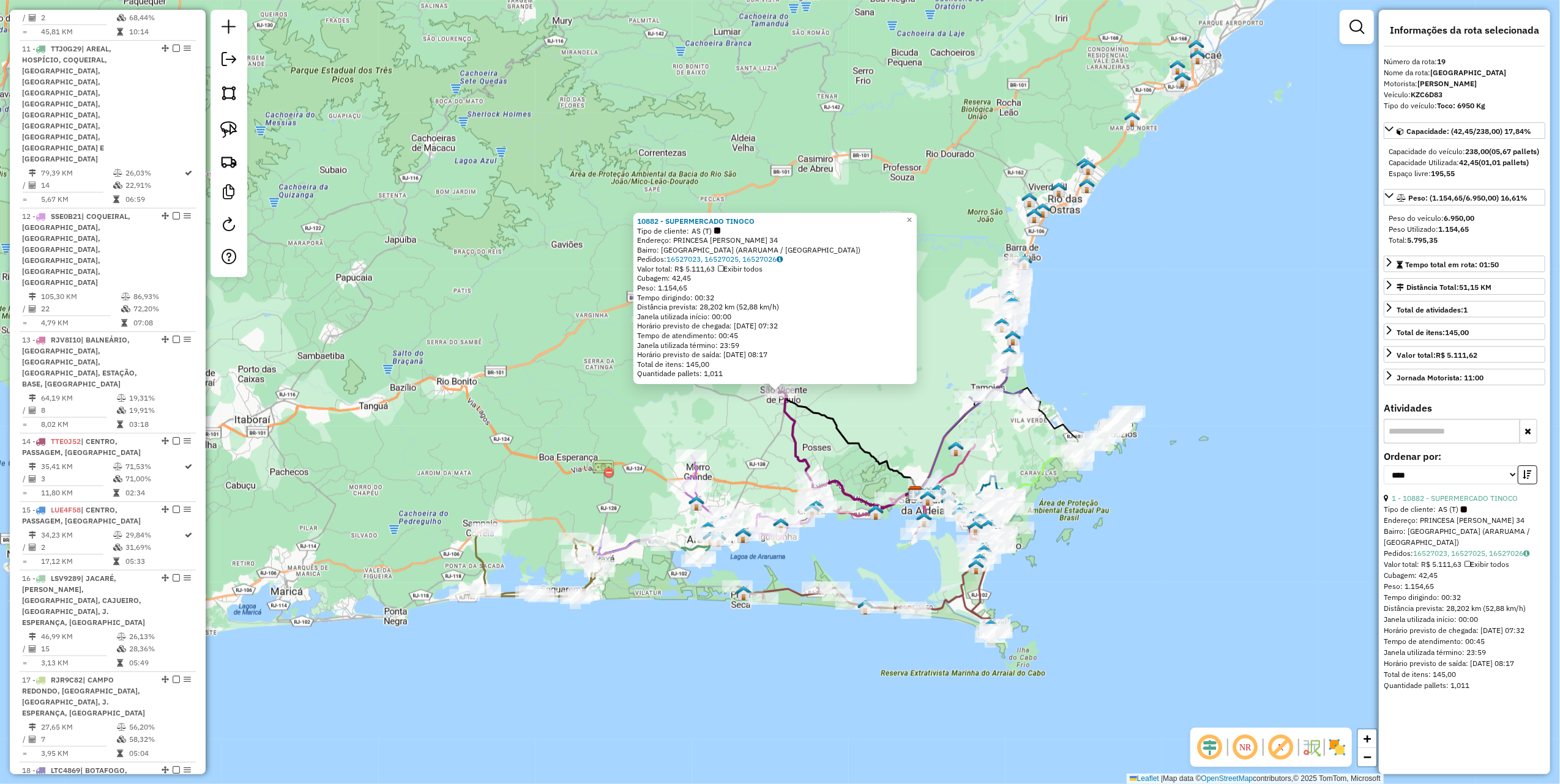
click at [519, 355] on div "10882 - SUPERMERCADO TINOCO Tipo de cliente: AS (T) Endereço: PRINCESA ISABEL 3…" at bounding box center [780, 392] width 1560 height 784
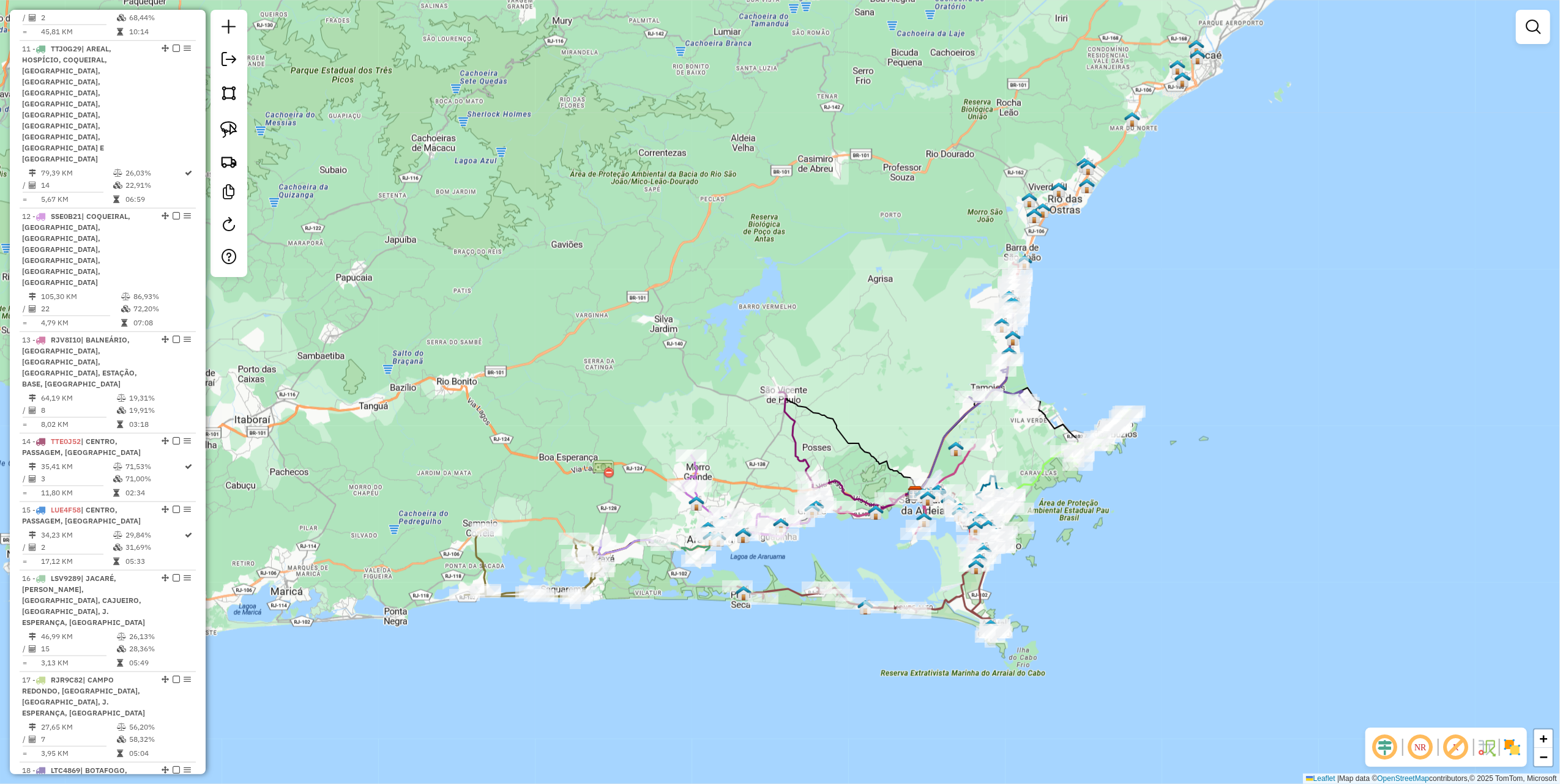
drag, startPoint x: 550, startPoint y: 410, endPoint x: 689, endPoint y: 301, distance: 176.6
click at [686, 305] on div "10882 - SUPERMERCADO TINOCO Tipo de cliente: AS (T) Endereço: PRINCESA ISABEL 3…" at bounding box center [780, 392] width 1560 height 784
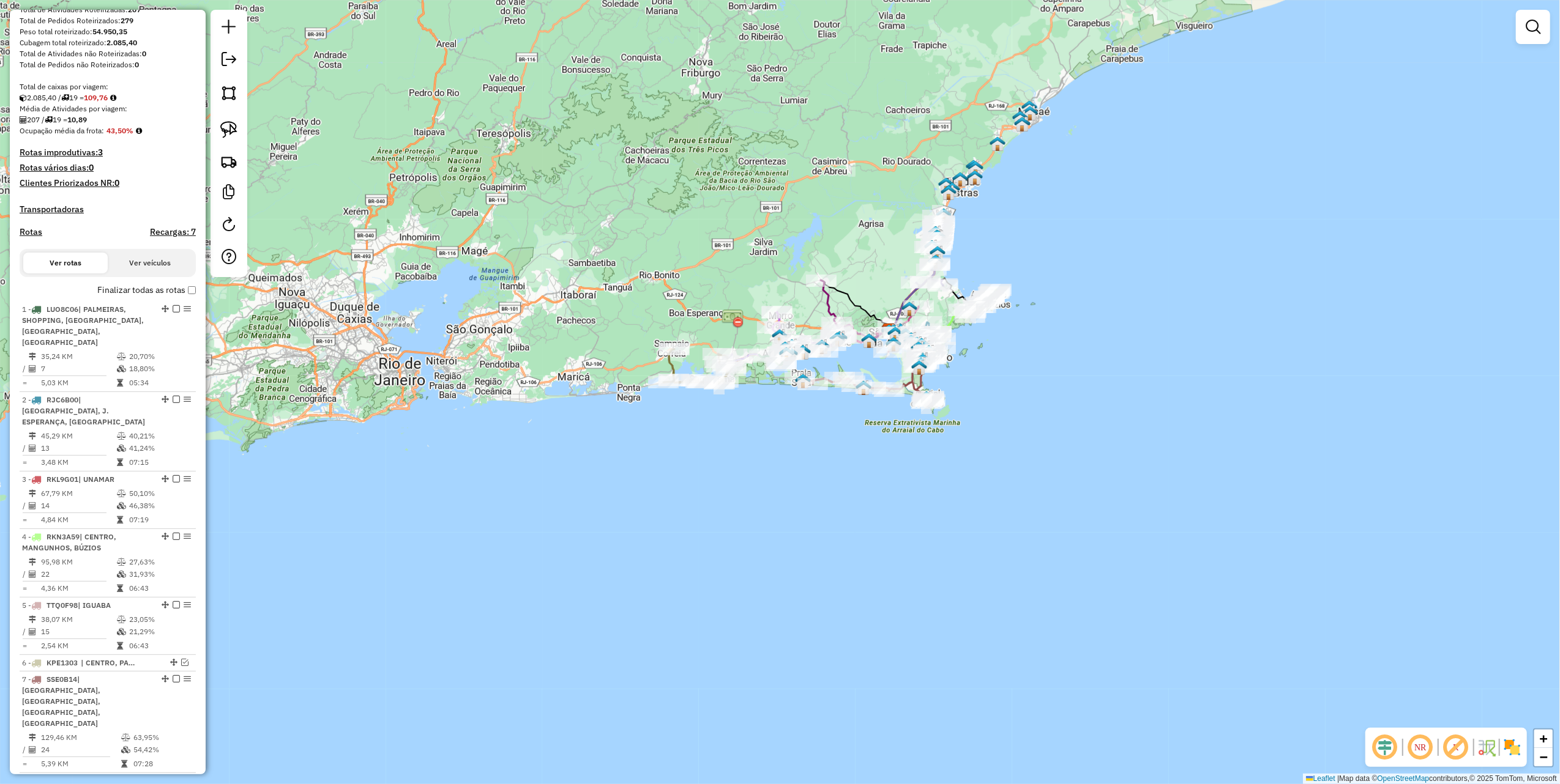
scroll to position [0, 0]
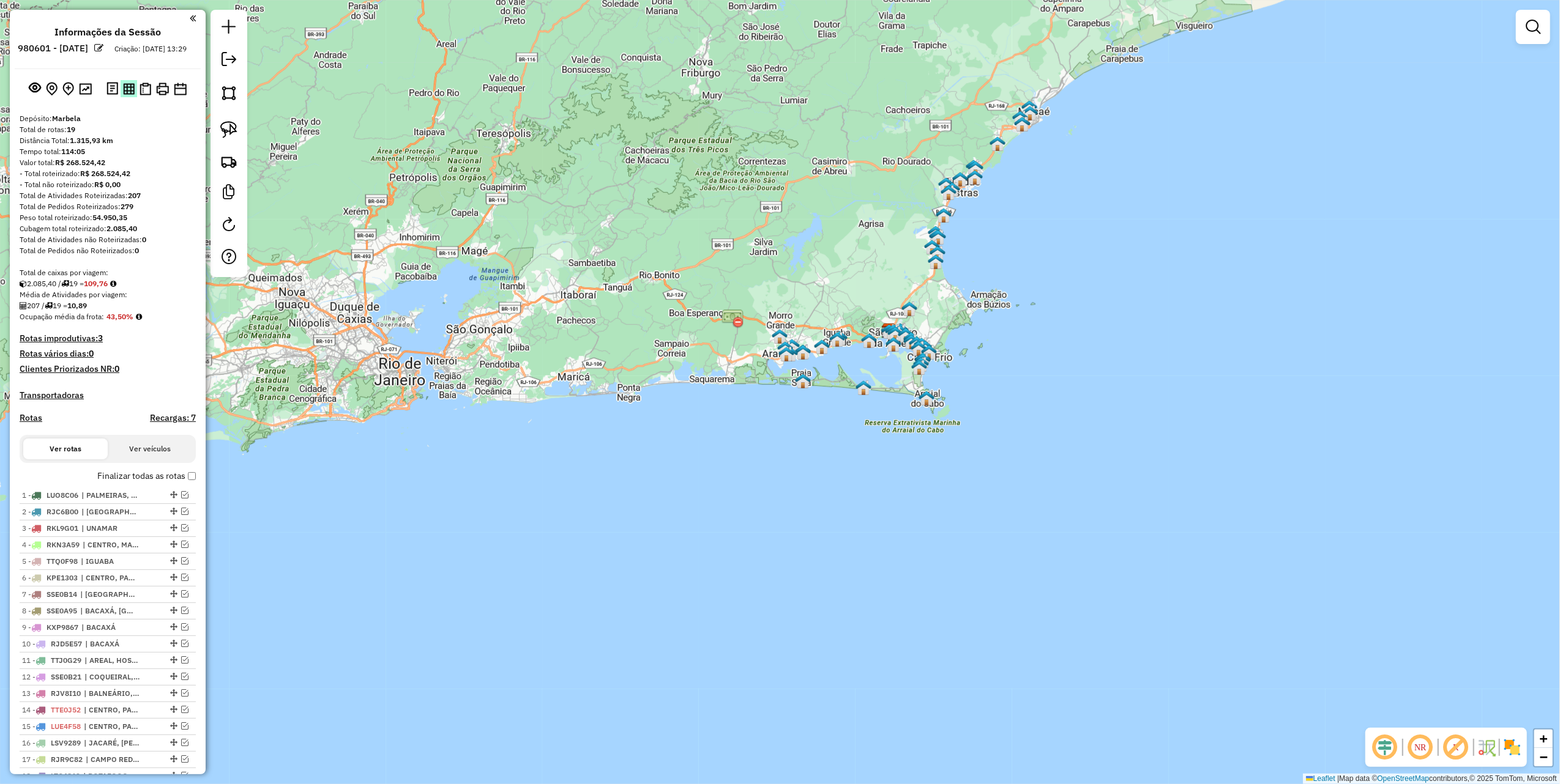
click at [128, 95] on img at bounding box center [128, 89] width 11 height 11
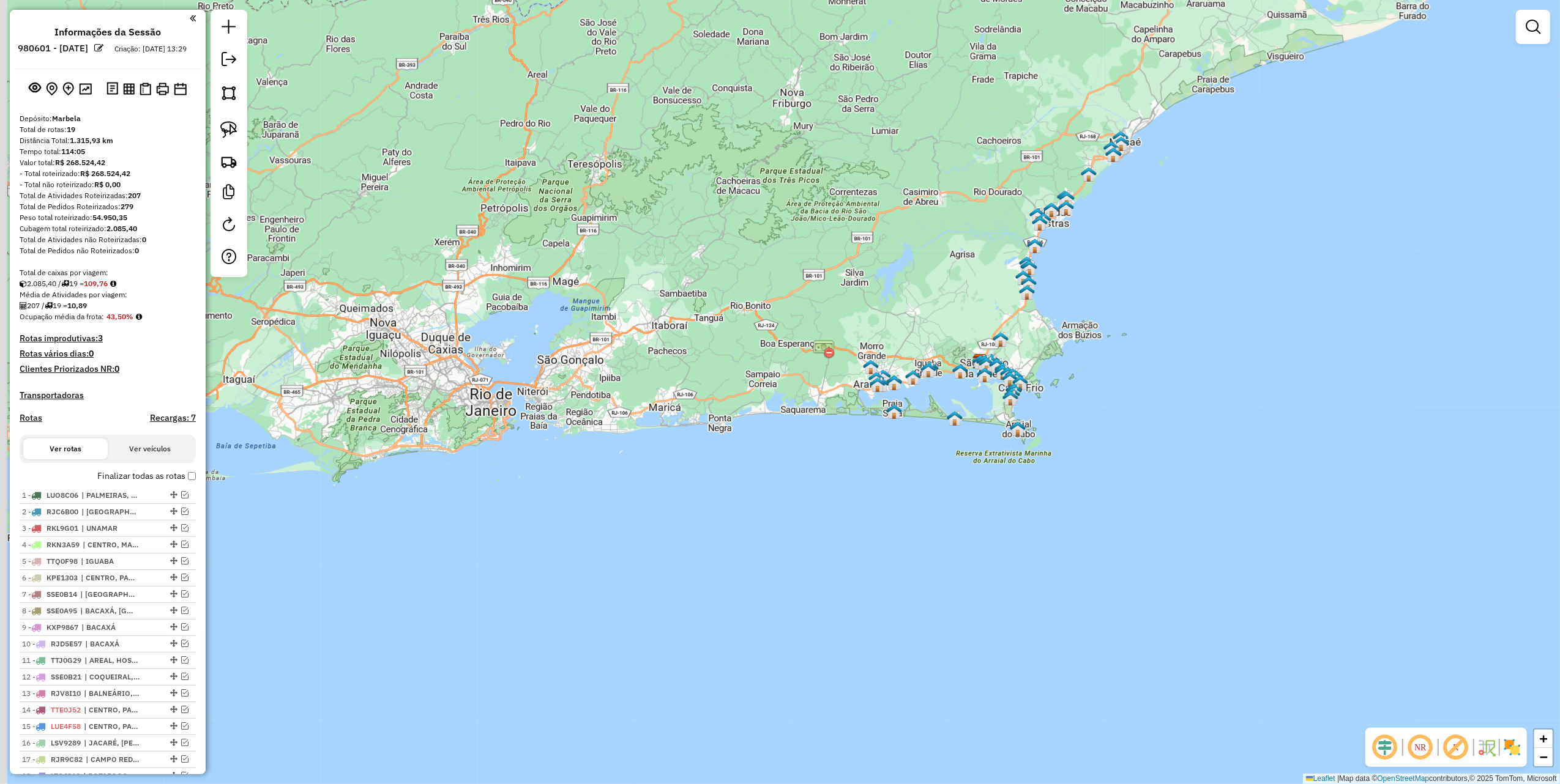
drag, startPoint x: 579, startPoint y: 144, endPoint x: 694, endPoint y: 174, distance: 118.8
click at [683, 172] on div "Janela de atendimento Grade de atendimento Capacidade Transportadoras Veículos …" at bounding box center [780, 392] width 1560 height 784
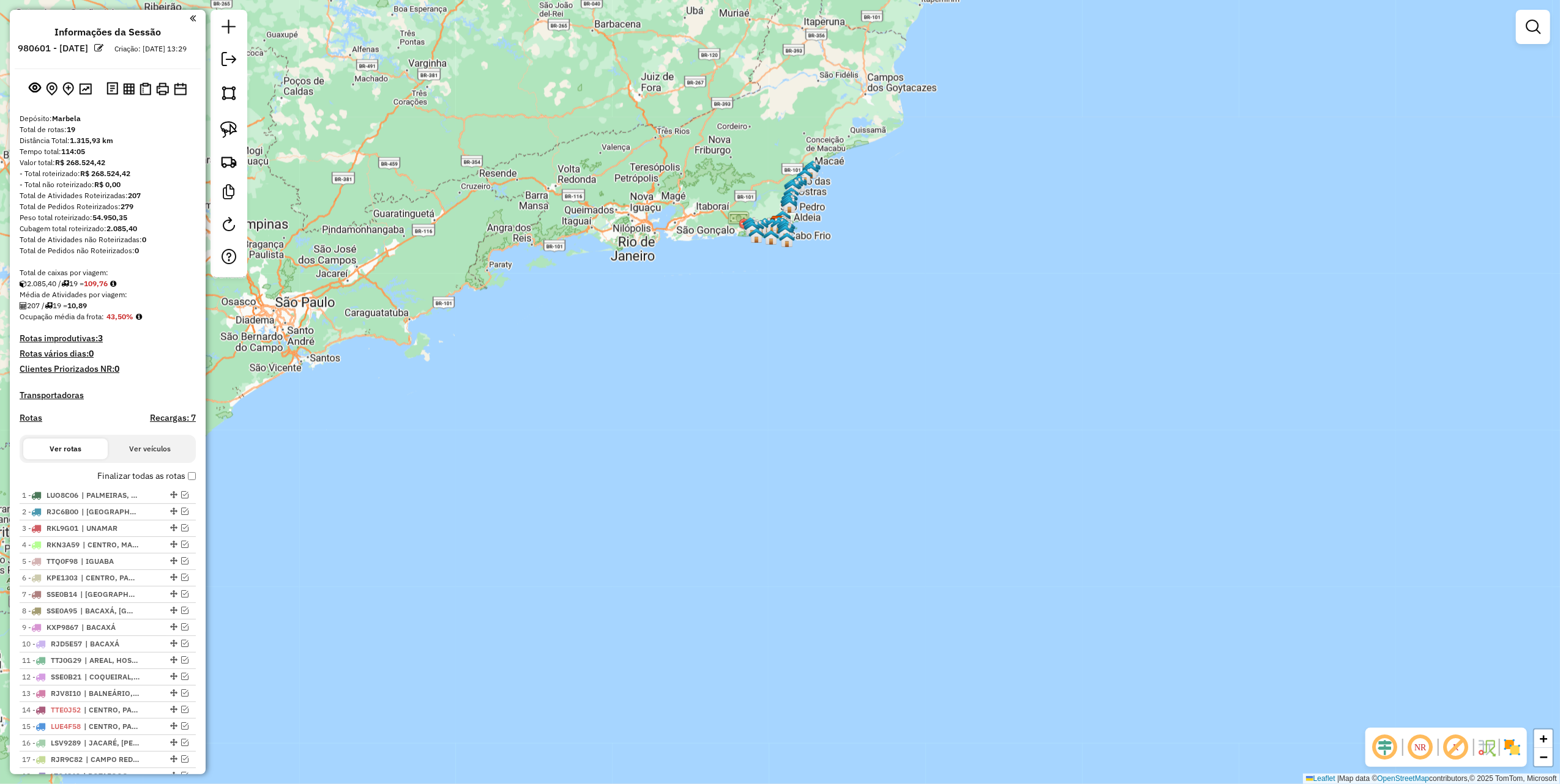
drag, startPoint x: 576, startPoint y: 223, endPoint x: 852, endPoint y: 165, distance: 282.0
click at [846, 170] on div "Janela de atendimento Grade de atendimento Capacidade Transportadoras Veículos …" at bounding box center [780, 392] width 1560 height 784
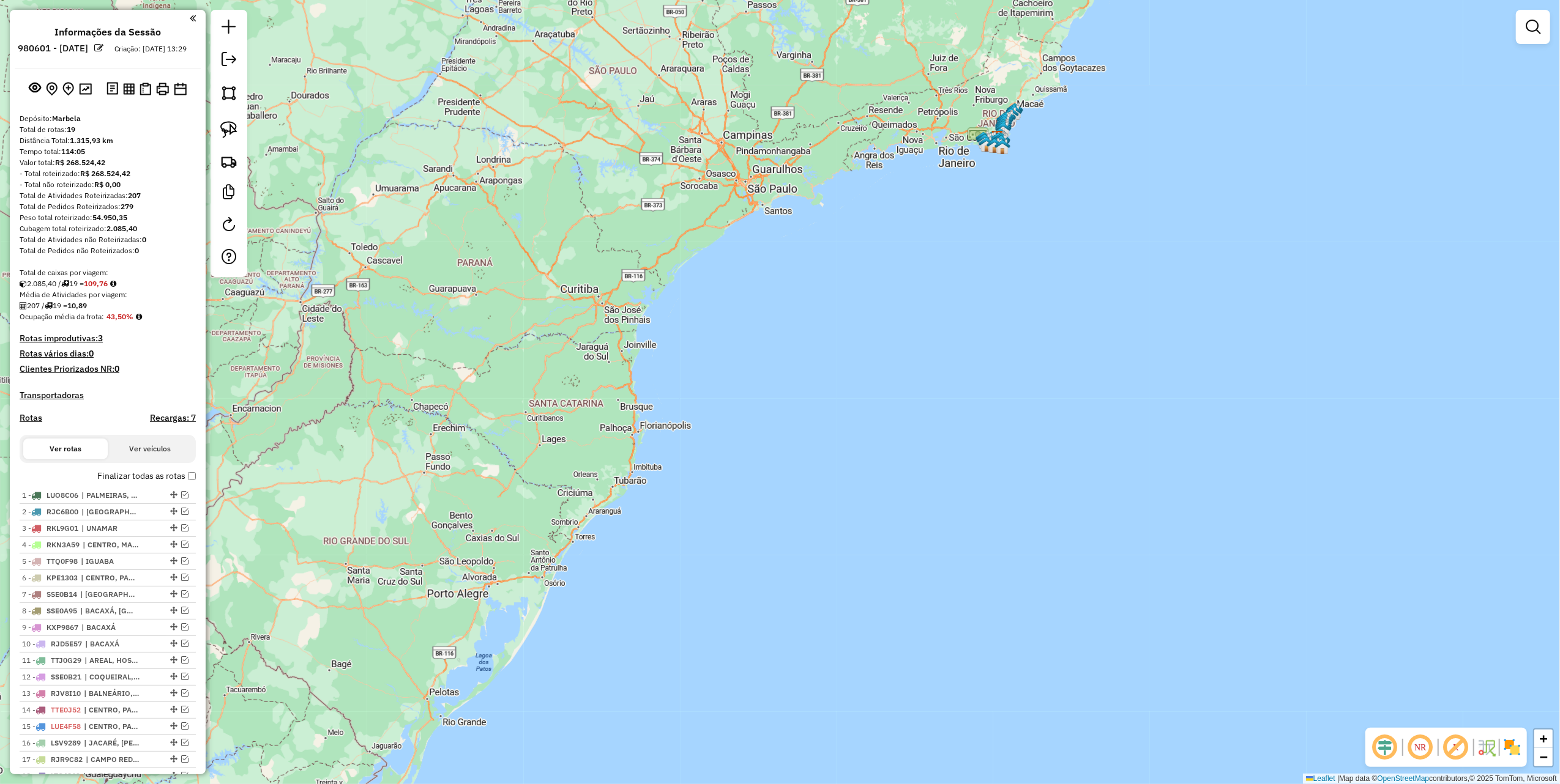
click at [237, 62] on link at bounding box center [229, 61] width 25 height 27
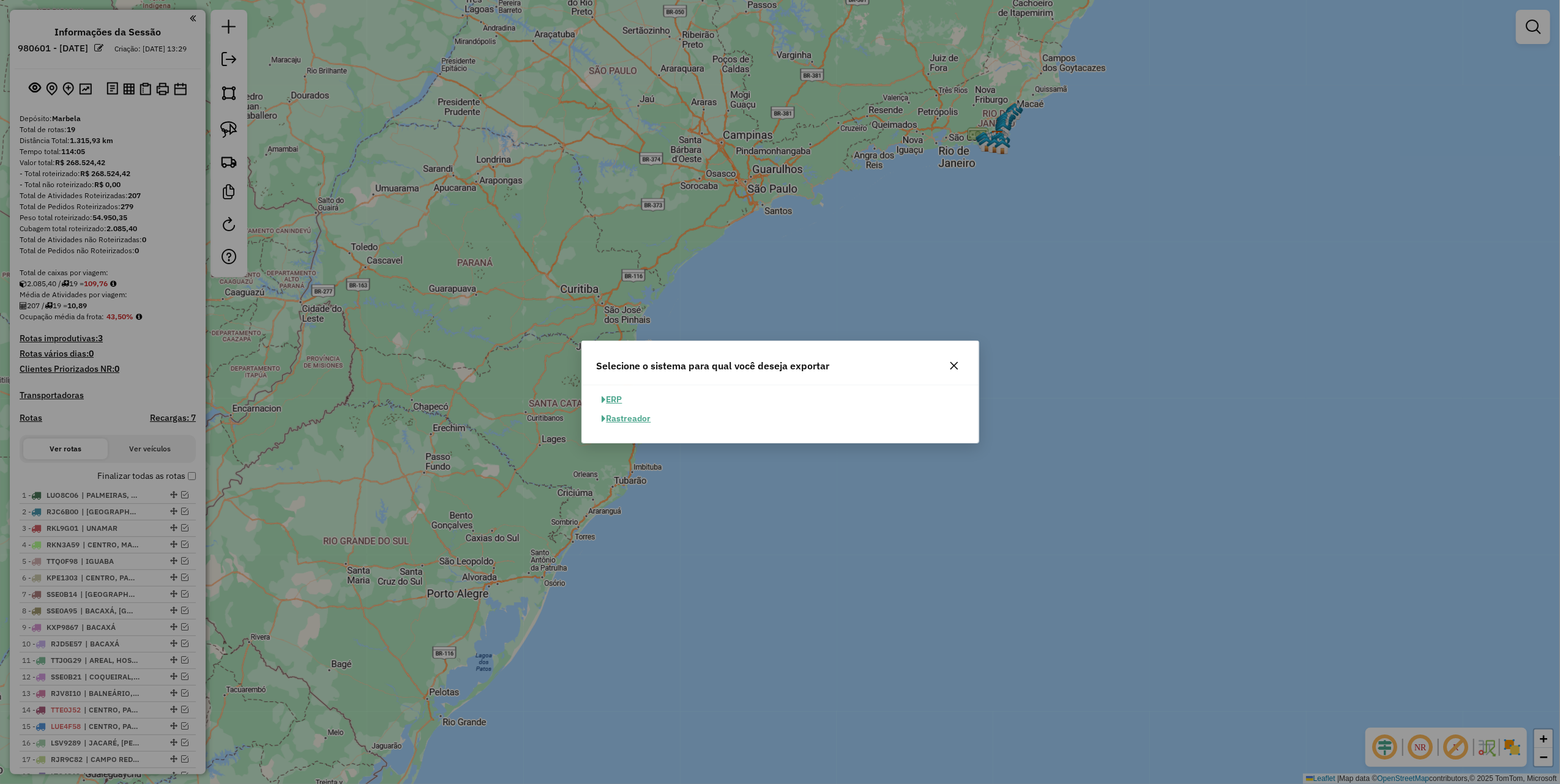
click at [615, 402] on button "ERP" at bounding box center [612, 400] width 31 height 19
select select "**"
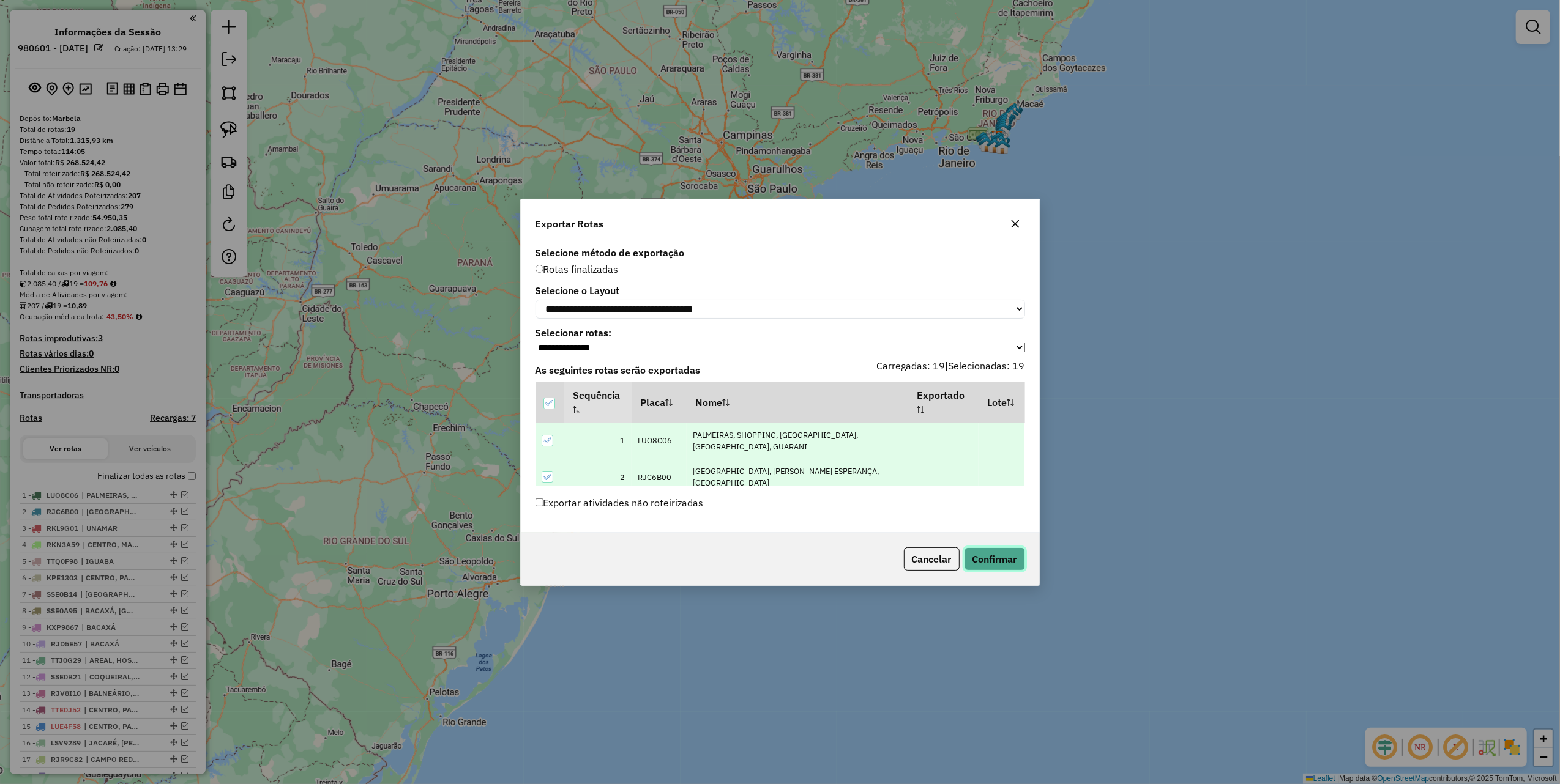
click at [990, 555] on button "Confirmar" at bounding box center [995, 559] width 61 height 23
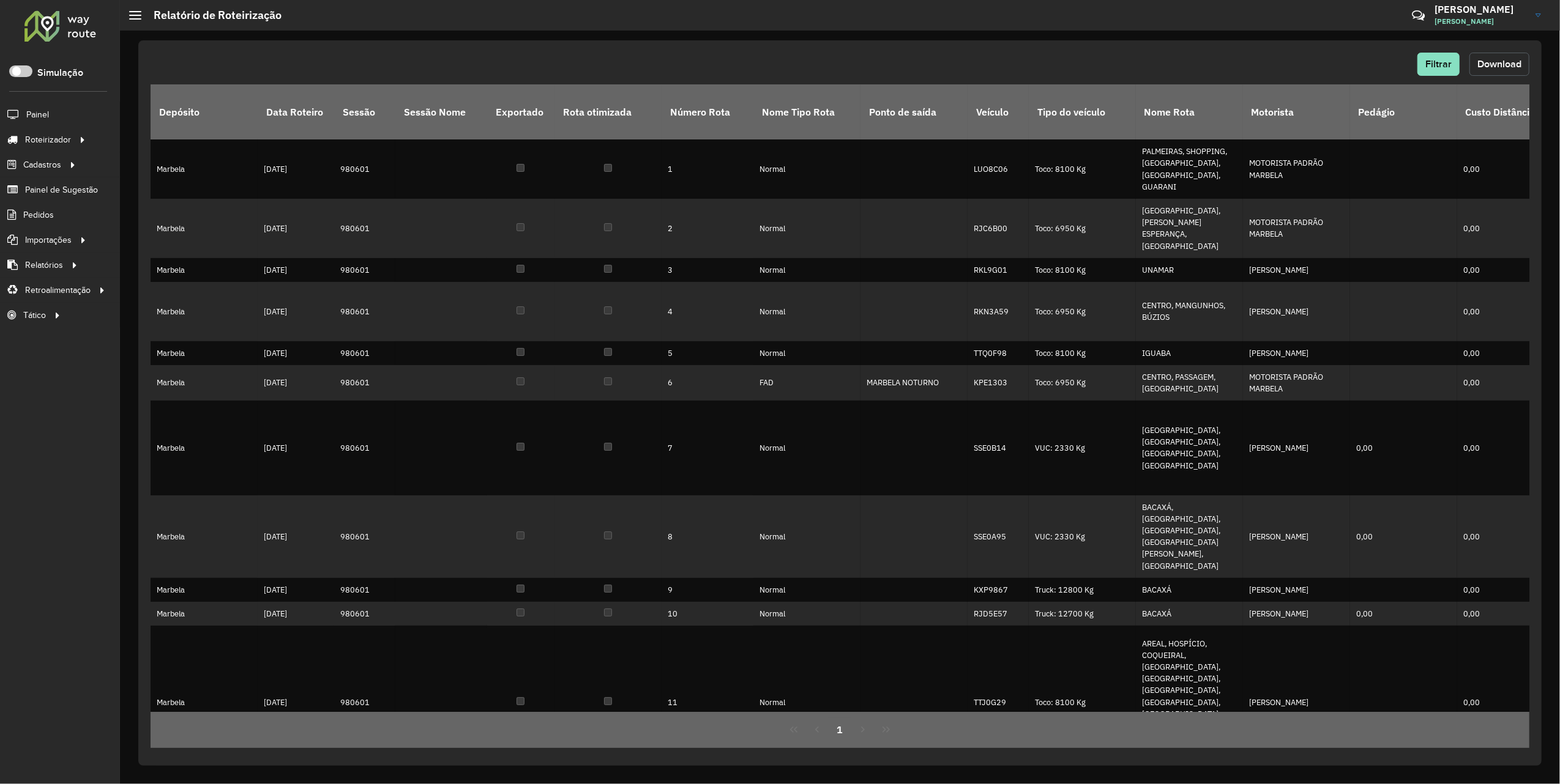
click at [1498, 57] on button "Download" at bounding box center [1499, 64] width 60 height 23
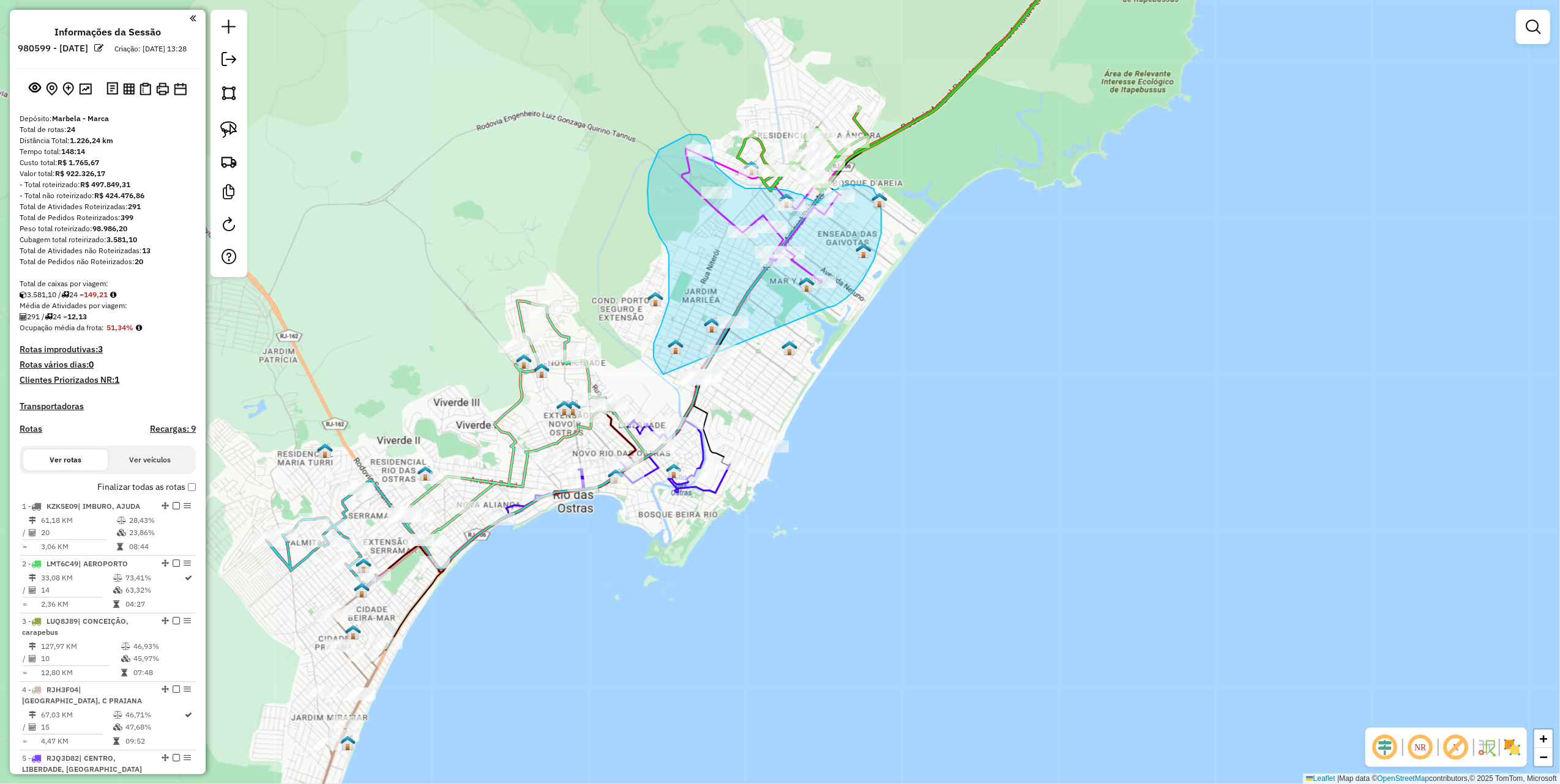
scroll to position [1499, 0]
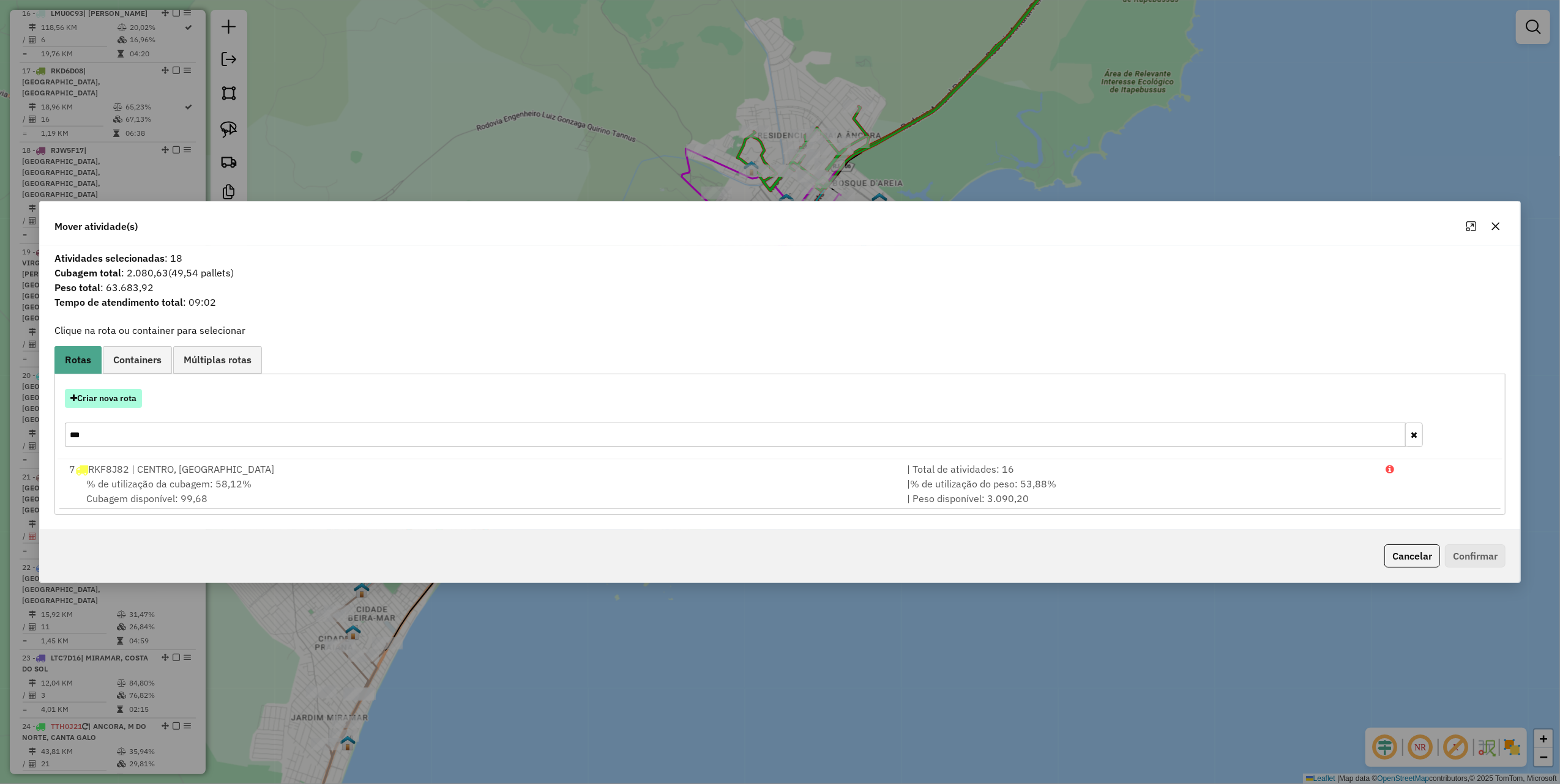
click at [120, 399] on button "Criar nova rota" at bounding box center [104, 399] width 77 height 19
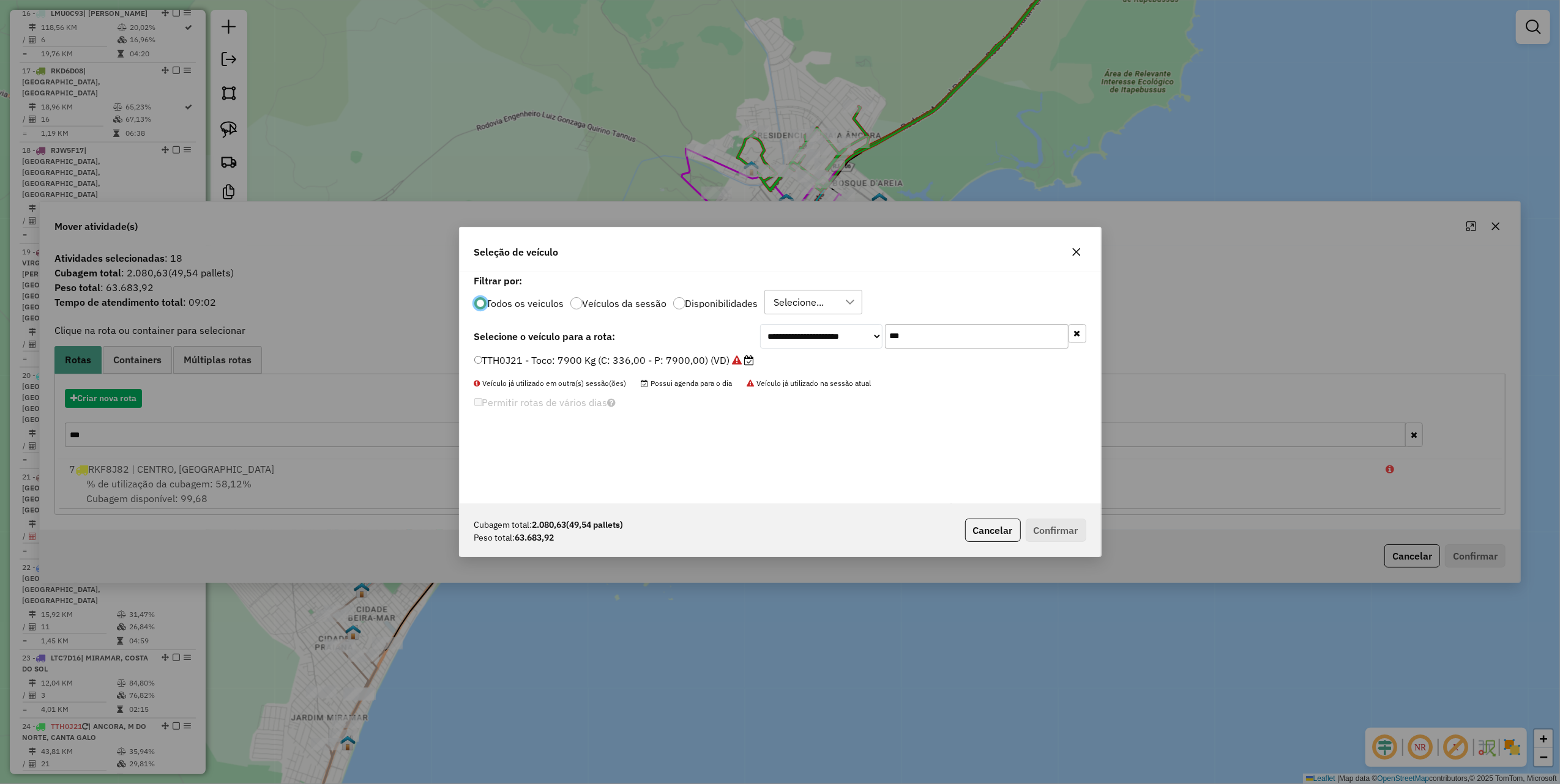
scroll to position [6, 4]
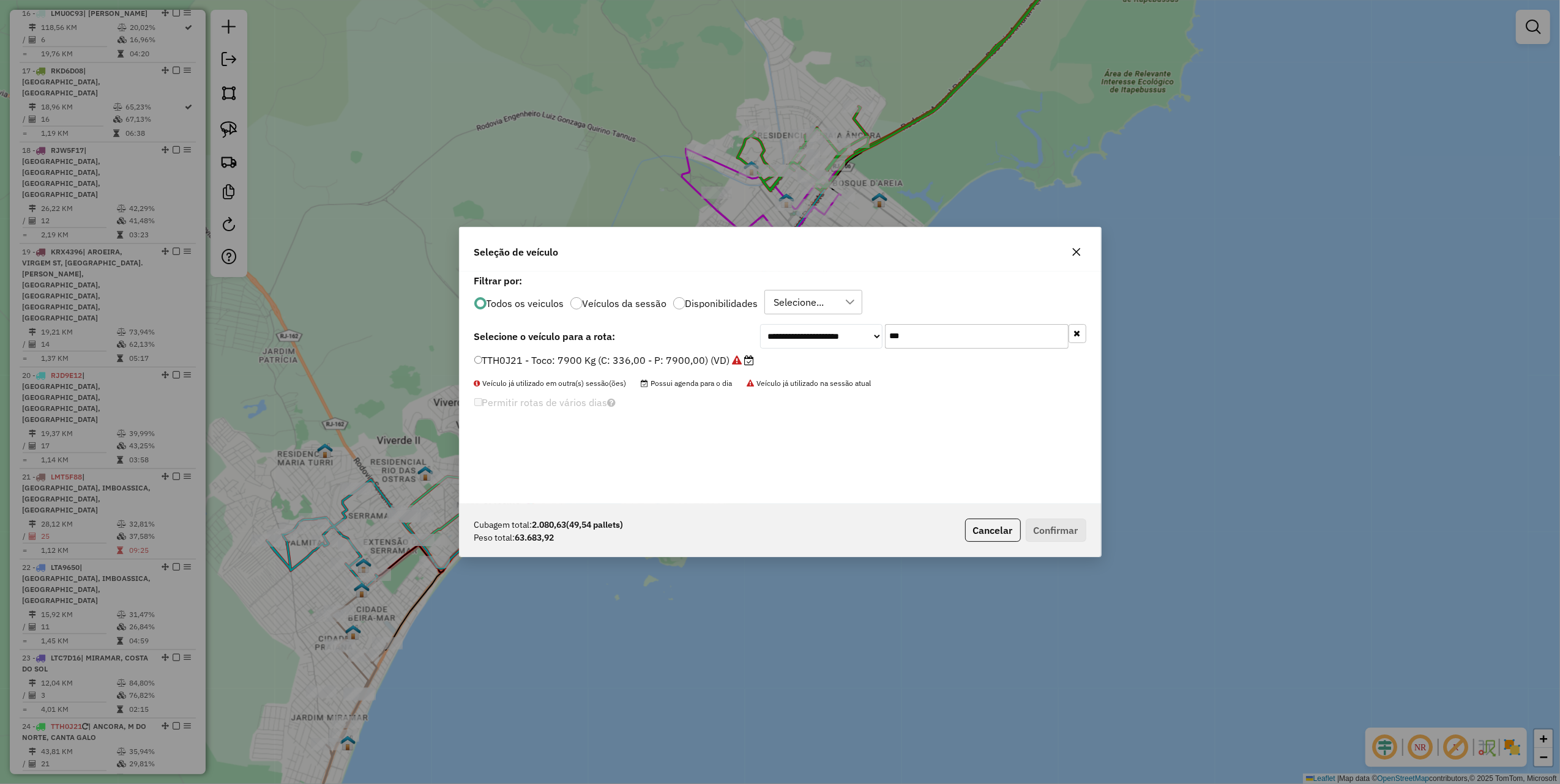
click at [909, 333] on input "***" at bounding box center [976, 337] width 184 height 25
type input "*"
type input "***"
click at [698, 366] on label "LMT6I84 - Toco: 7900 Kg (C: 336,00 - P: 7900,00) (VD)" at bounding box center [608, 360] width 267 height 15
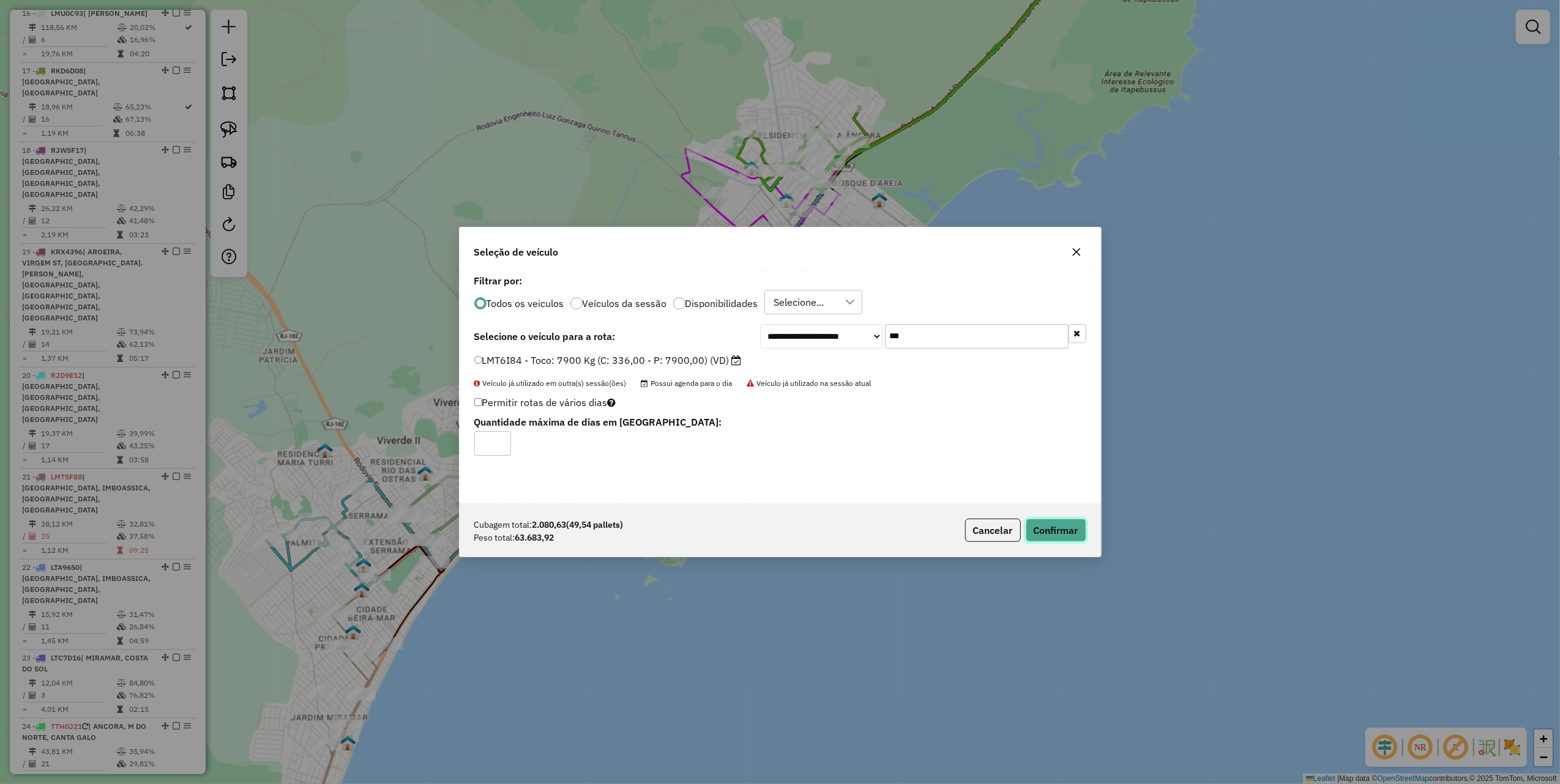
click at [1068, 521] on button "Confirmar" at bounding box center [1055, 530] width 61 height 23
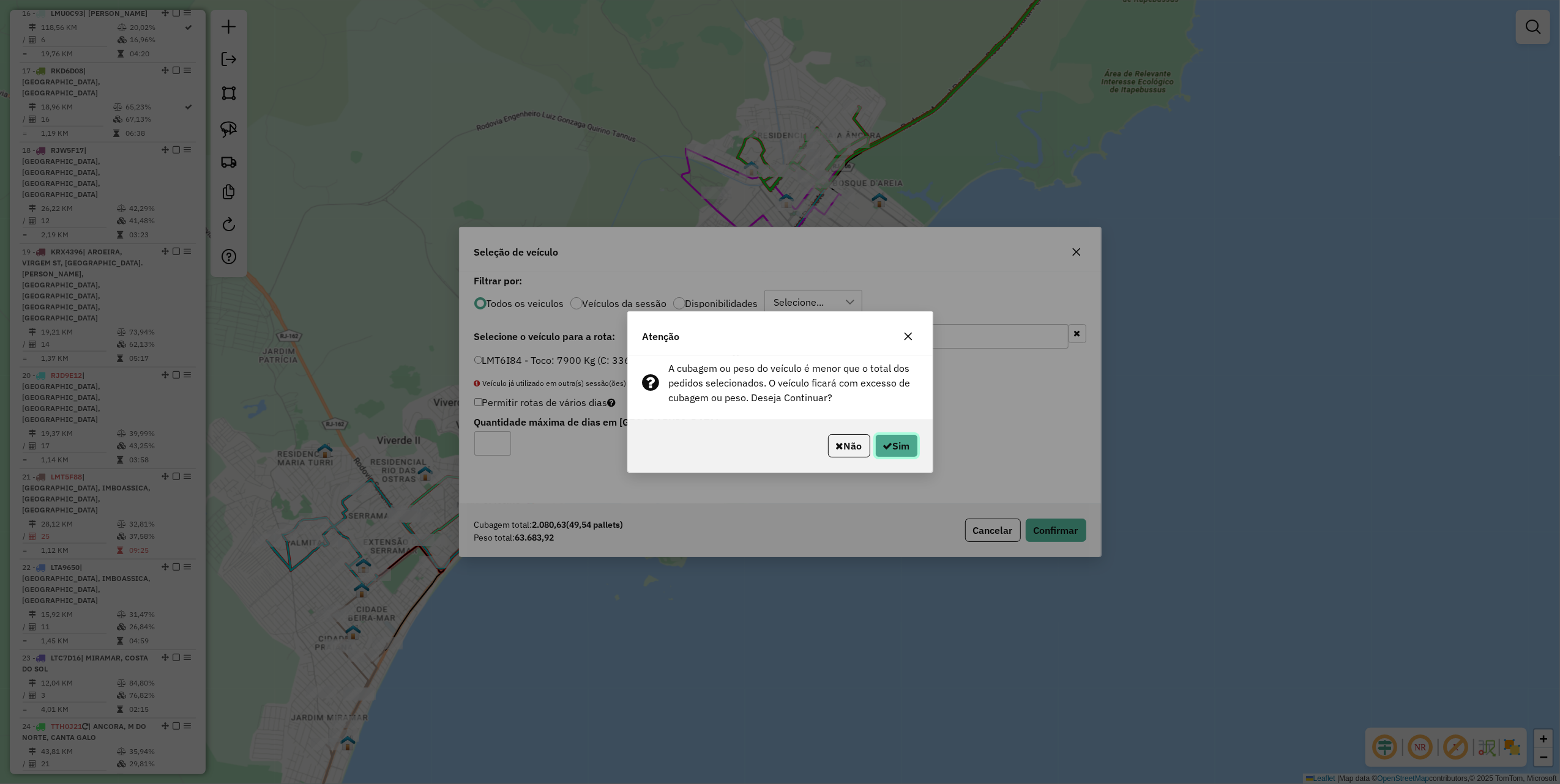
click at [893, 446] on button "Sim" at bounding box center [896, 446] width 43 height 23
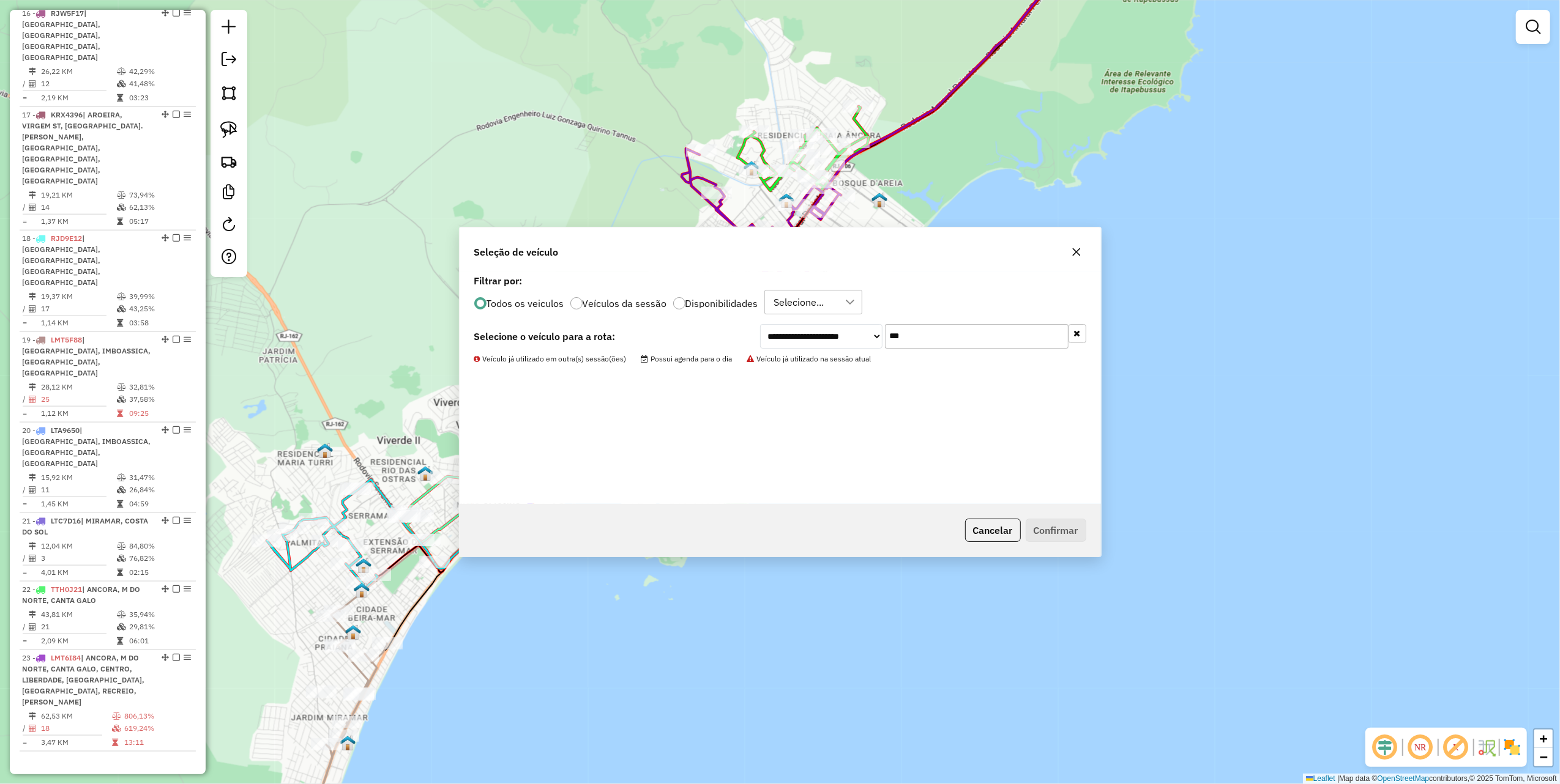
scroll to position [1361, 0]
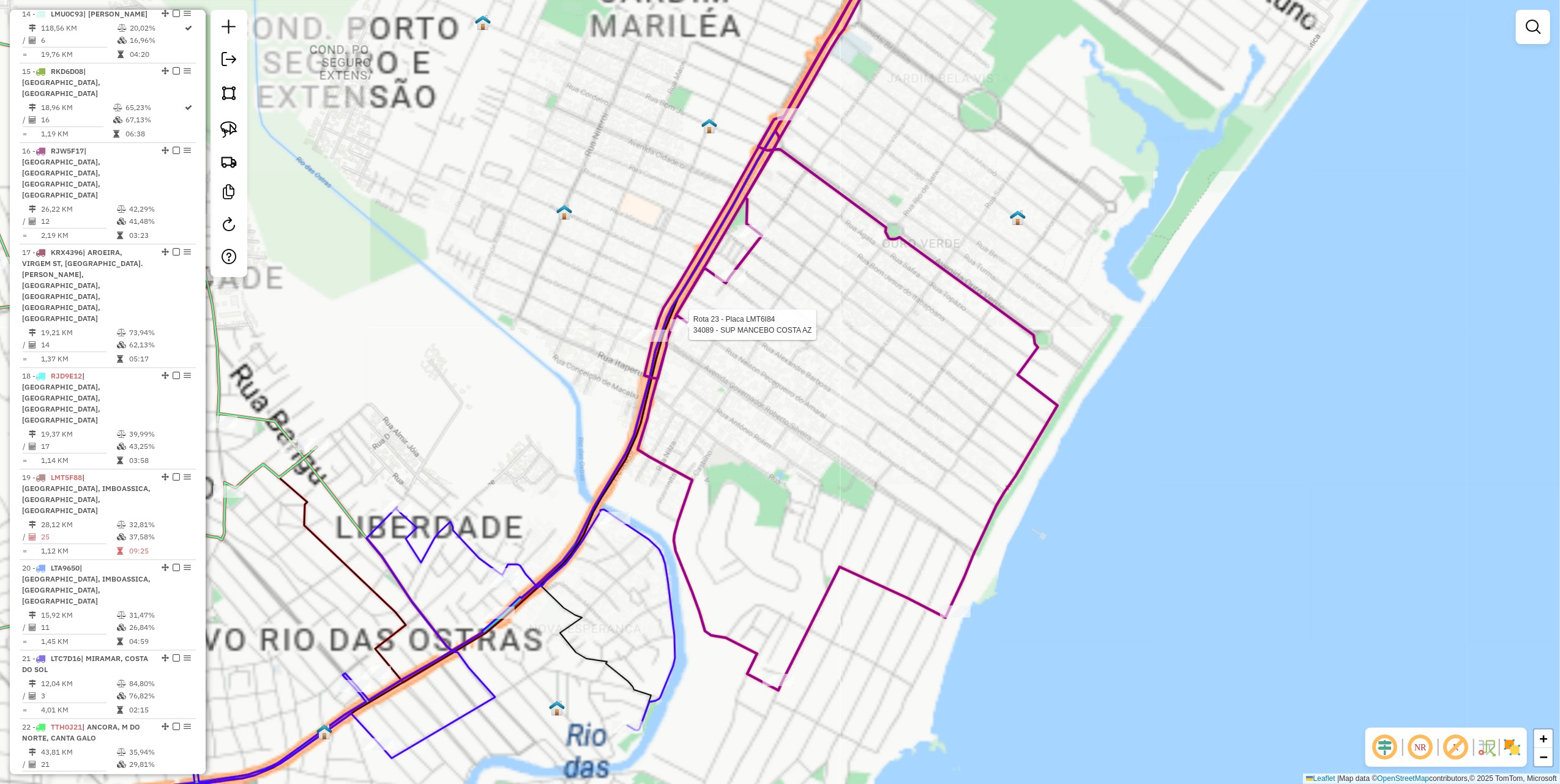
select select "**********"
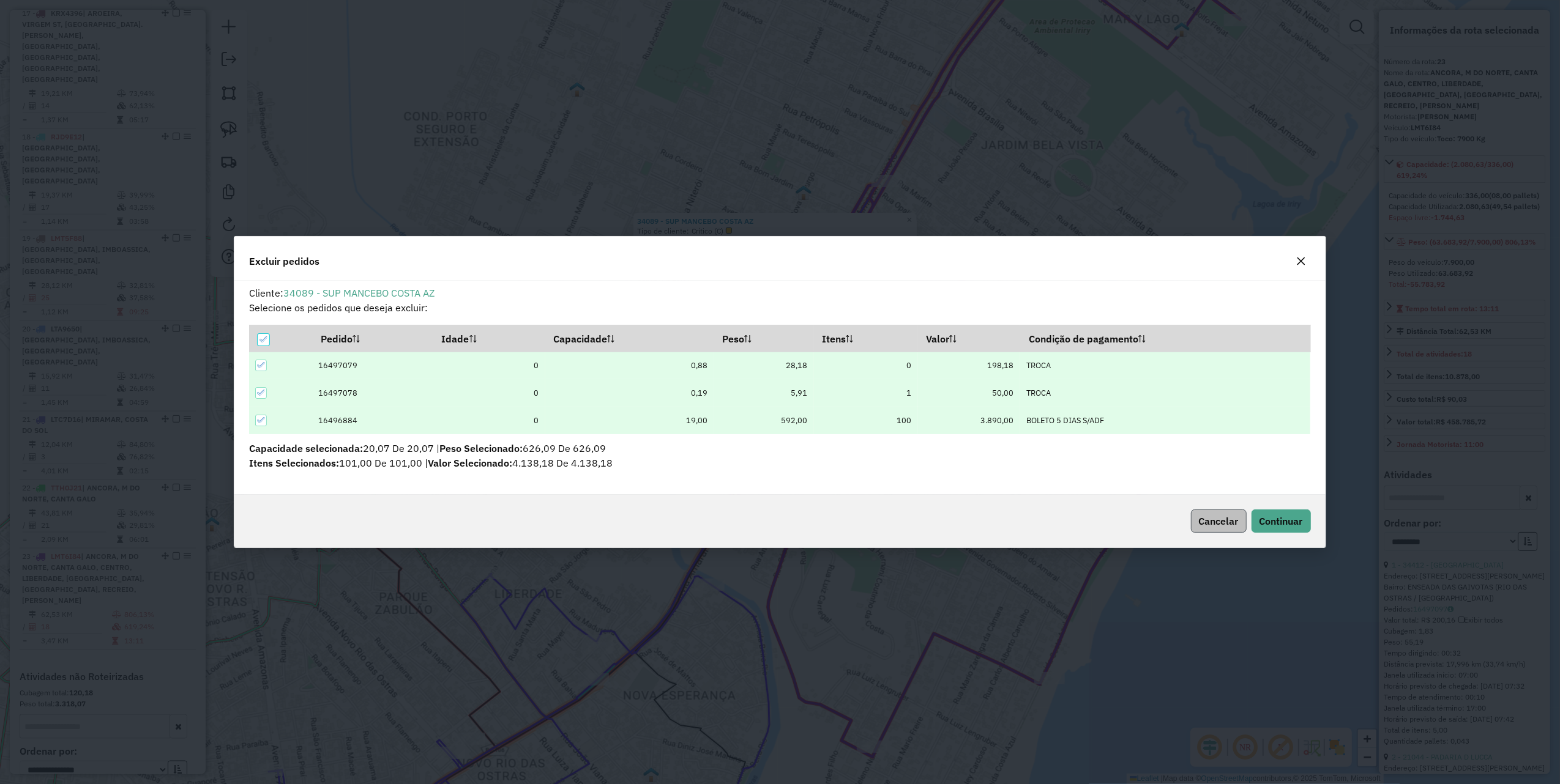
scroll to position [0, 0]
click at [1300, 524] on span "Continuar" at bounding box center [1280, 521] width 43 height 12
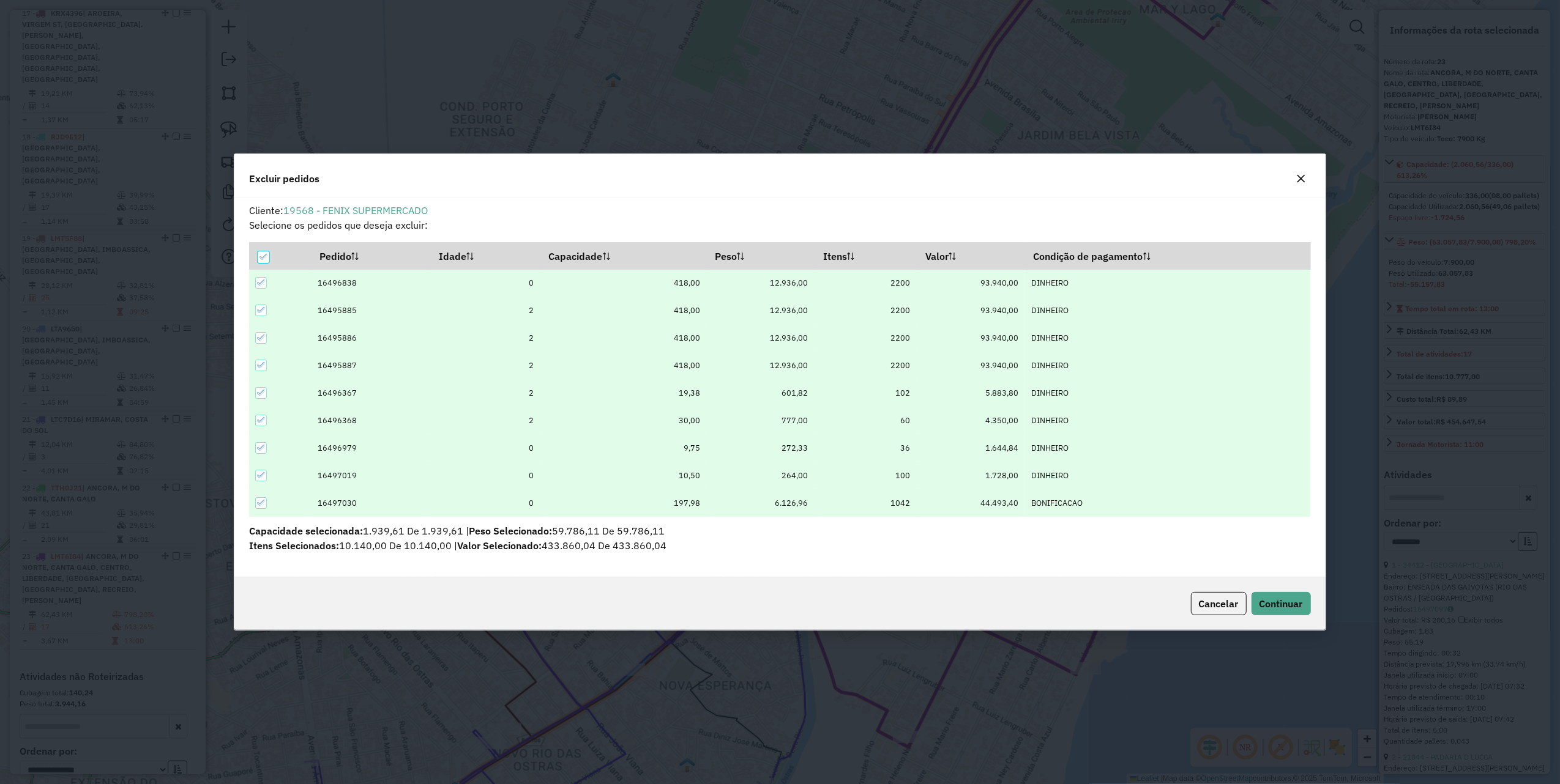
scroll to position [6, 4]
click at [1281, 607] on span "Continuar" at bounding box center [1280, 604] width 43 height 12
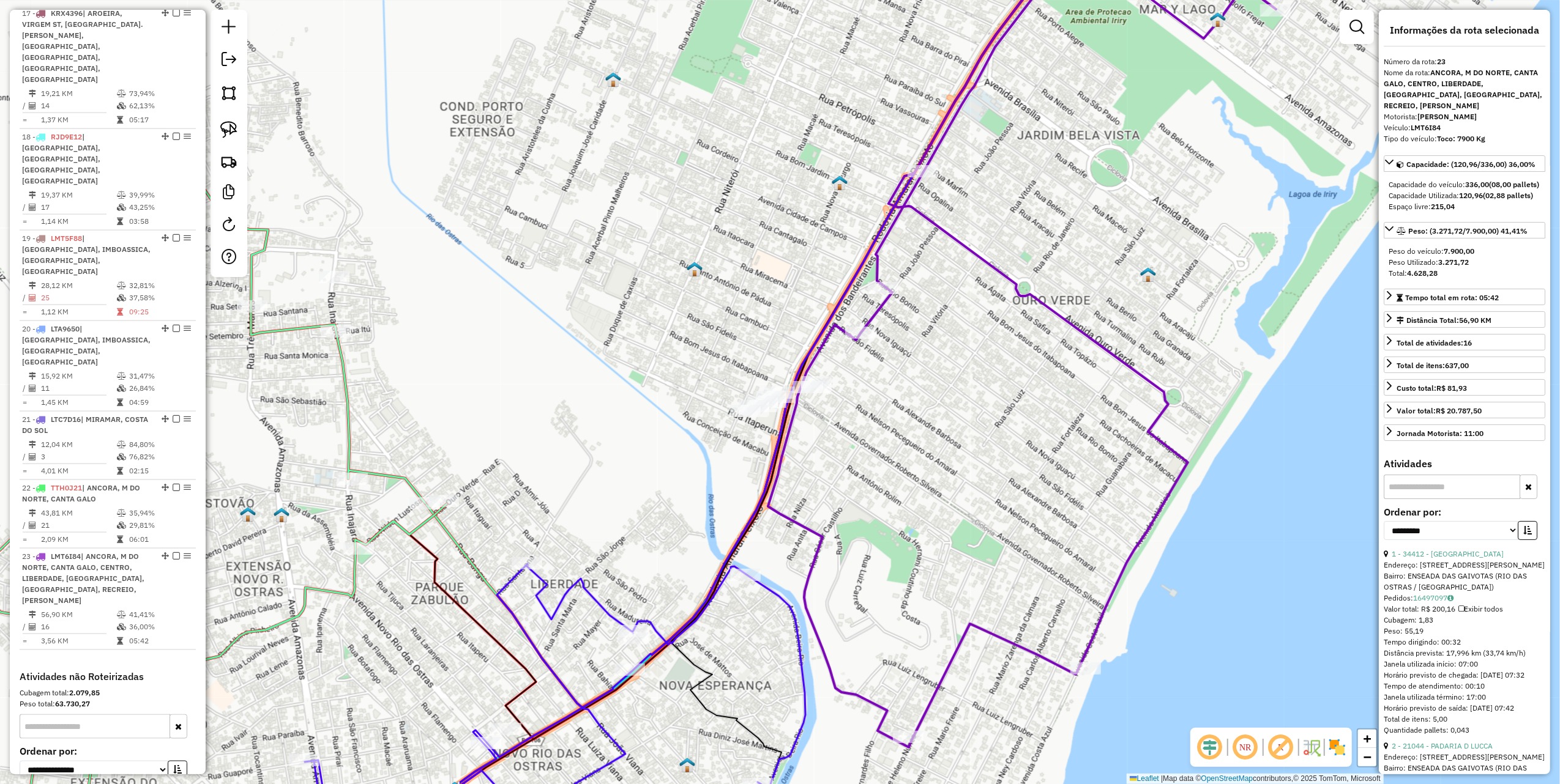
drag, startPoint x: 939, startPoint y: 416, endPoint x: 945, endPoint y: 343, distance: 73.2
click at [936, 350] on div "Janela de atendimento Grade de atendimento Capacidade Transportadoras Veículos …" at bounding box center [780, 392] width 1560 height 784
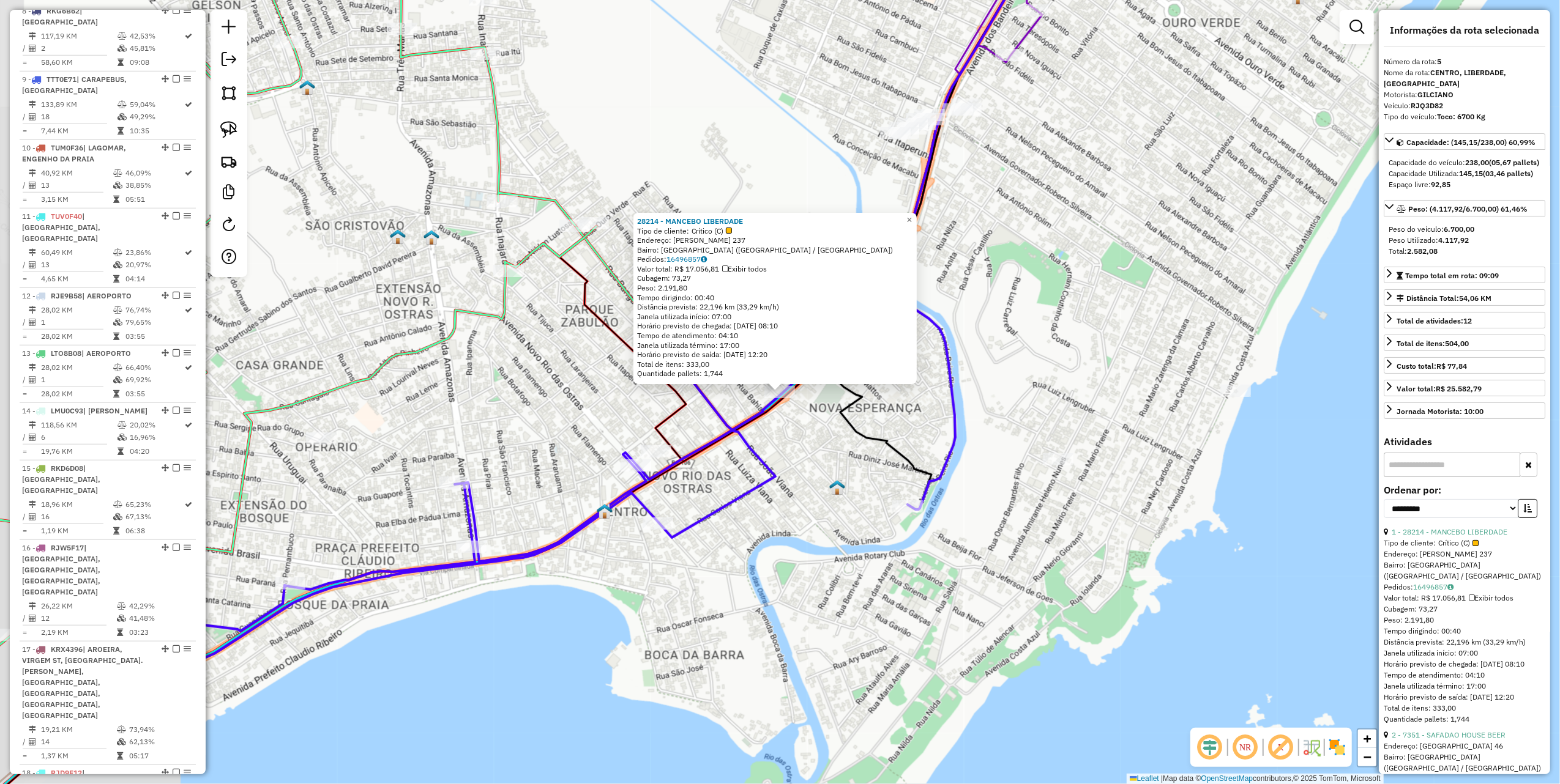
scroll to position [752, 0]
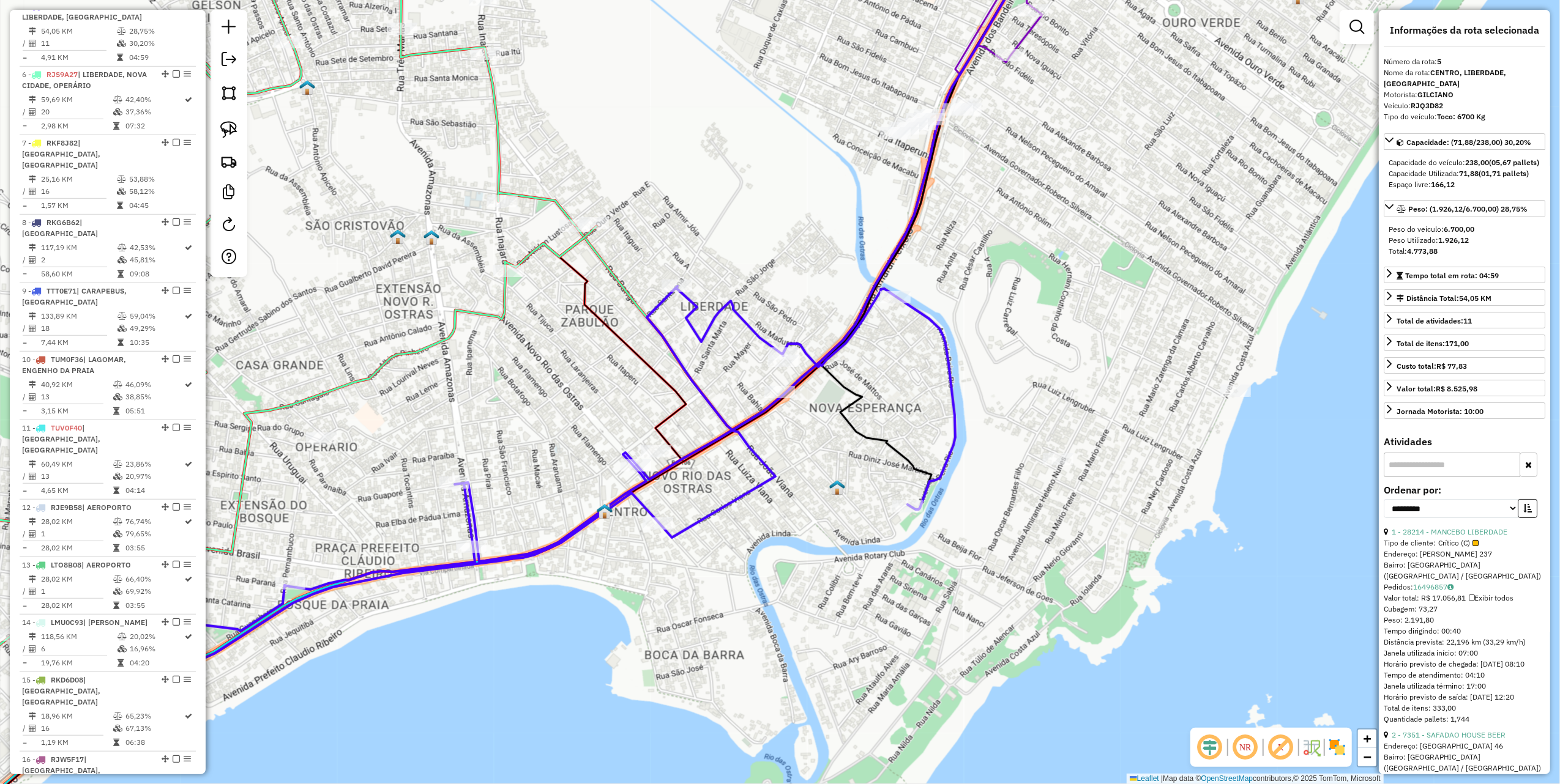
drag, startPoint x: 1097, startPoint y: 299, endPoint x: 1082, endPoint y: 307, distance: 17.0
click at [1082, 307] on hb-app "Aguarde... Pop-up bloqueado! Seu navegador bloqueou automáticamente a abertura …" at bounding box center [780, 392] width 1560 height 784
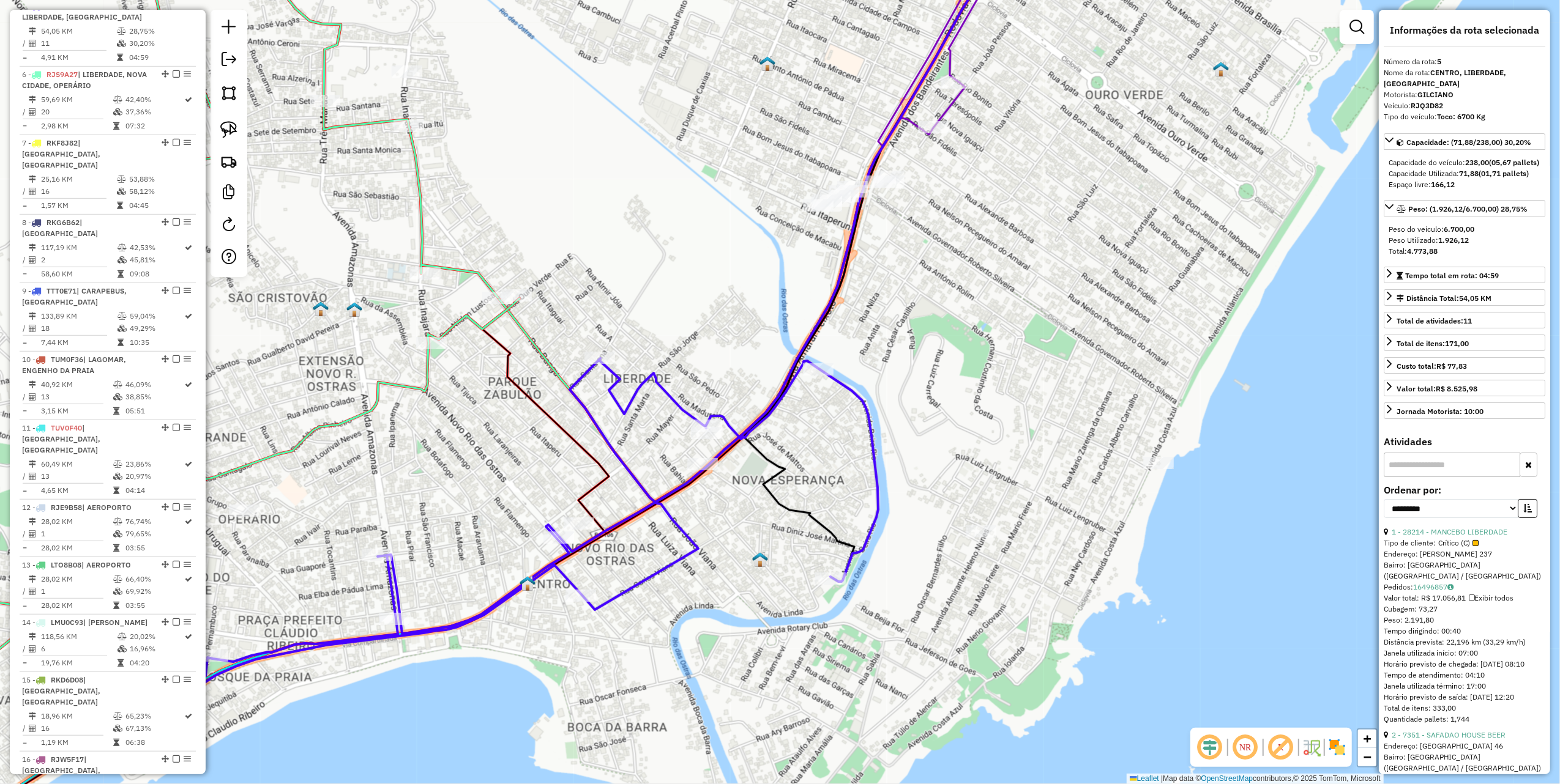
drag, startPoint x: 1082, startPoint y: 307, endPoint x: 985, endPoint y: 347, distance: 104.9
click at [994, 347] on div "Janela de atendimento Grade de atendimento Capacidade Transportadoras Veículos …" at bounding box center [780, 392] width 1560 height 784
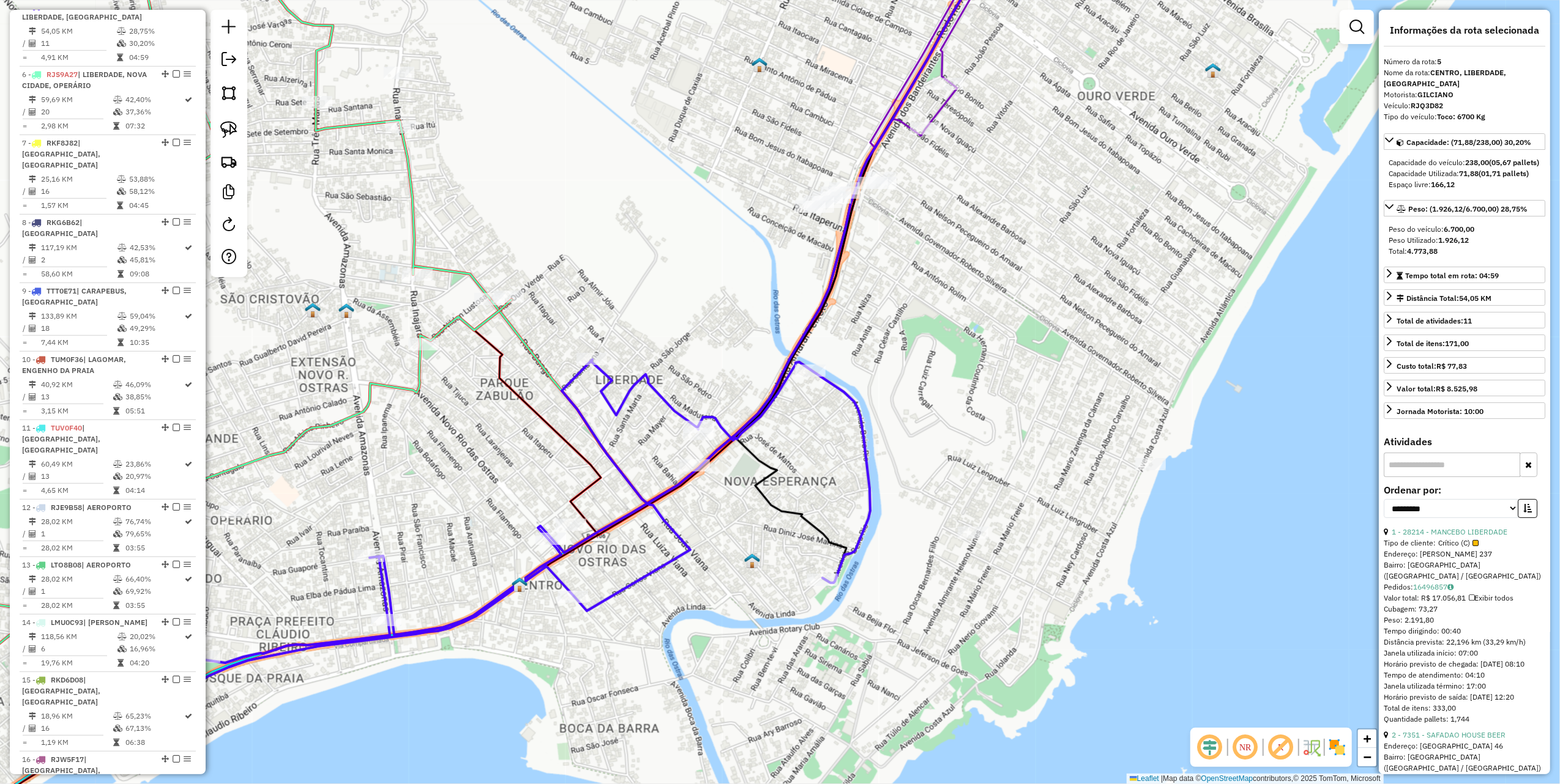
click at [609, 250] on div "Janela de atendimento Grade de atendimento Capacidade Transportadoras Veículos …" at bounding box center [780, 392] width 1560 height 784
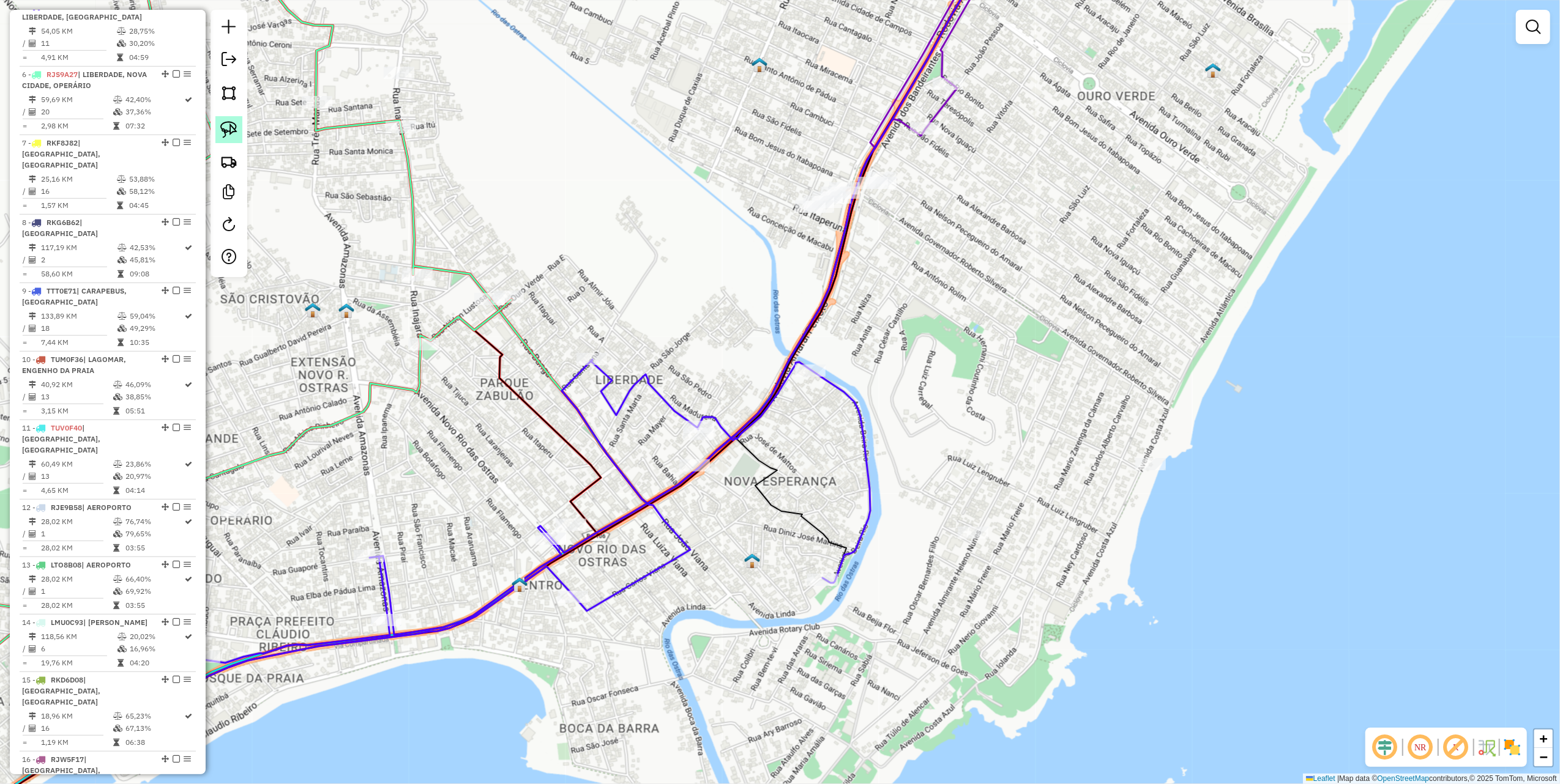
drag, startPoint x: 222, startPoint y: 127, endPoint x: 265, endPoint y: 178, distance: 66.7
click at [222, 128] on img at bounding box center [229, 129] width 17 height 17
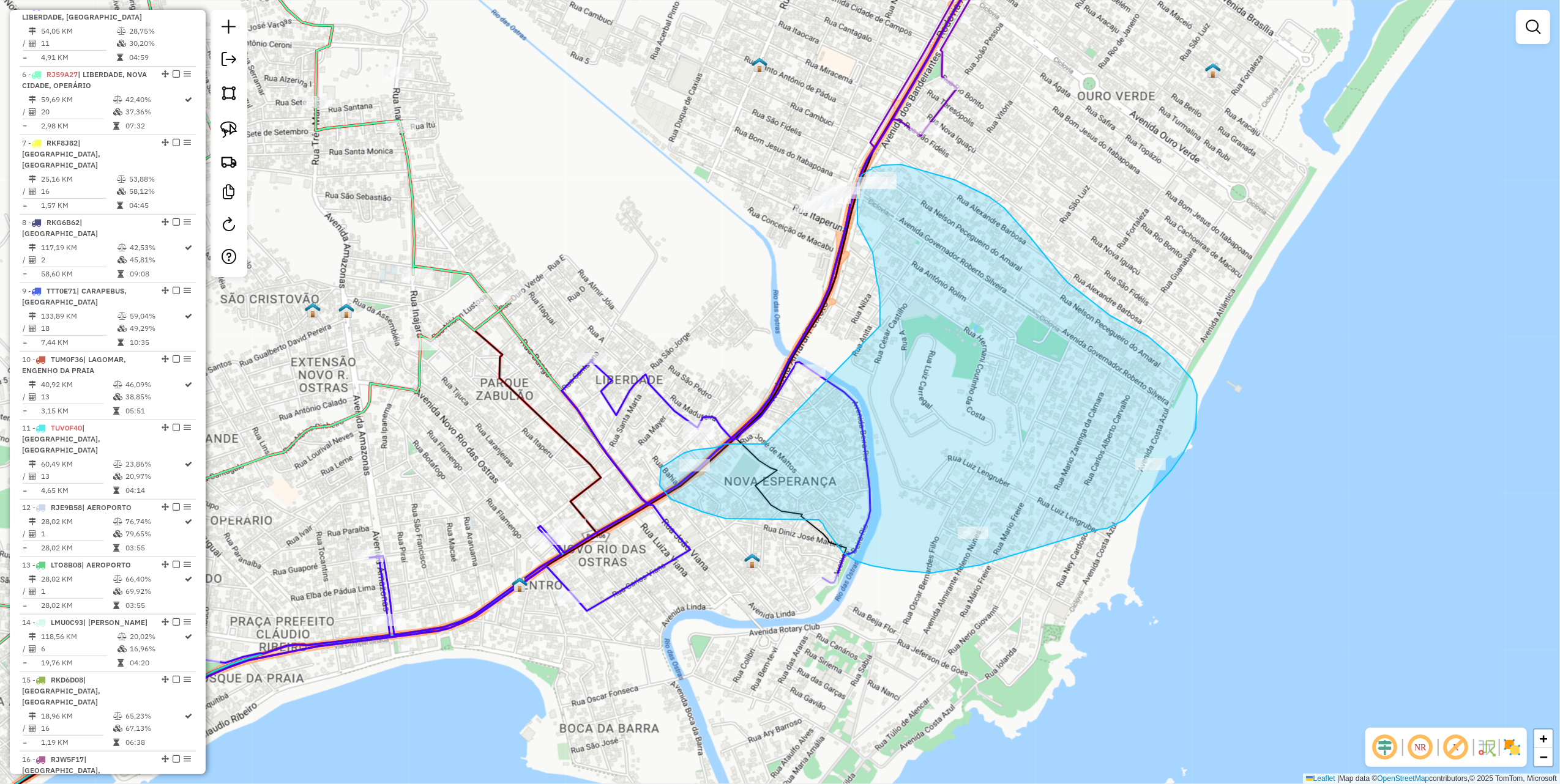
drag, startPoint x: 764, startPoint y: 444, endPoint x: 877, endPoint y: 338, distance: 154.9
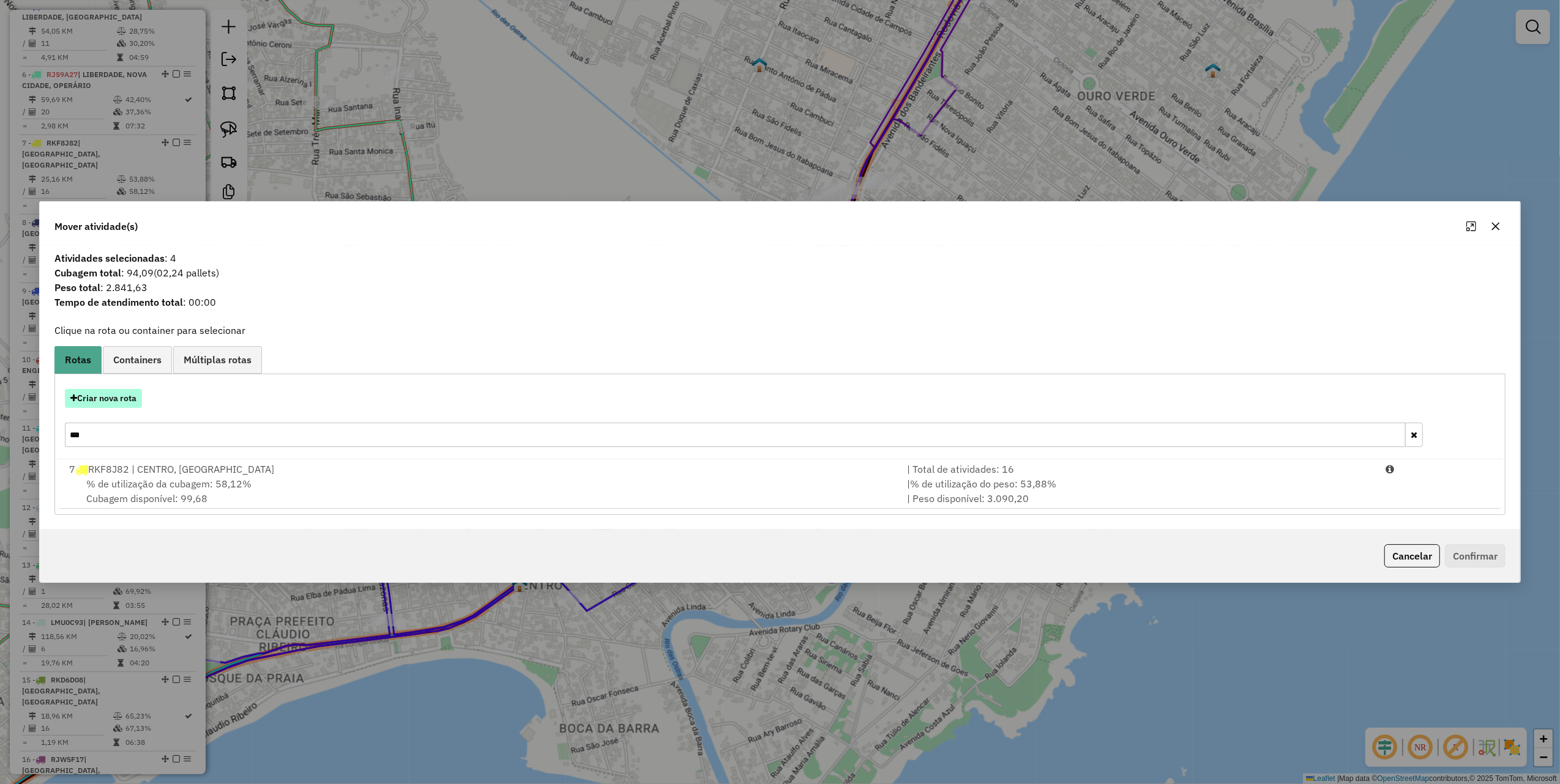
click at [118, 396] on button "Criar nova rota" at bounding box center [104, 399] width 77 height 19
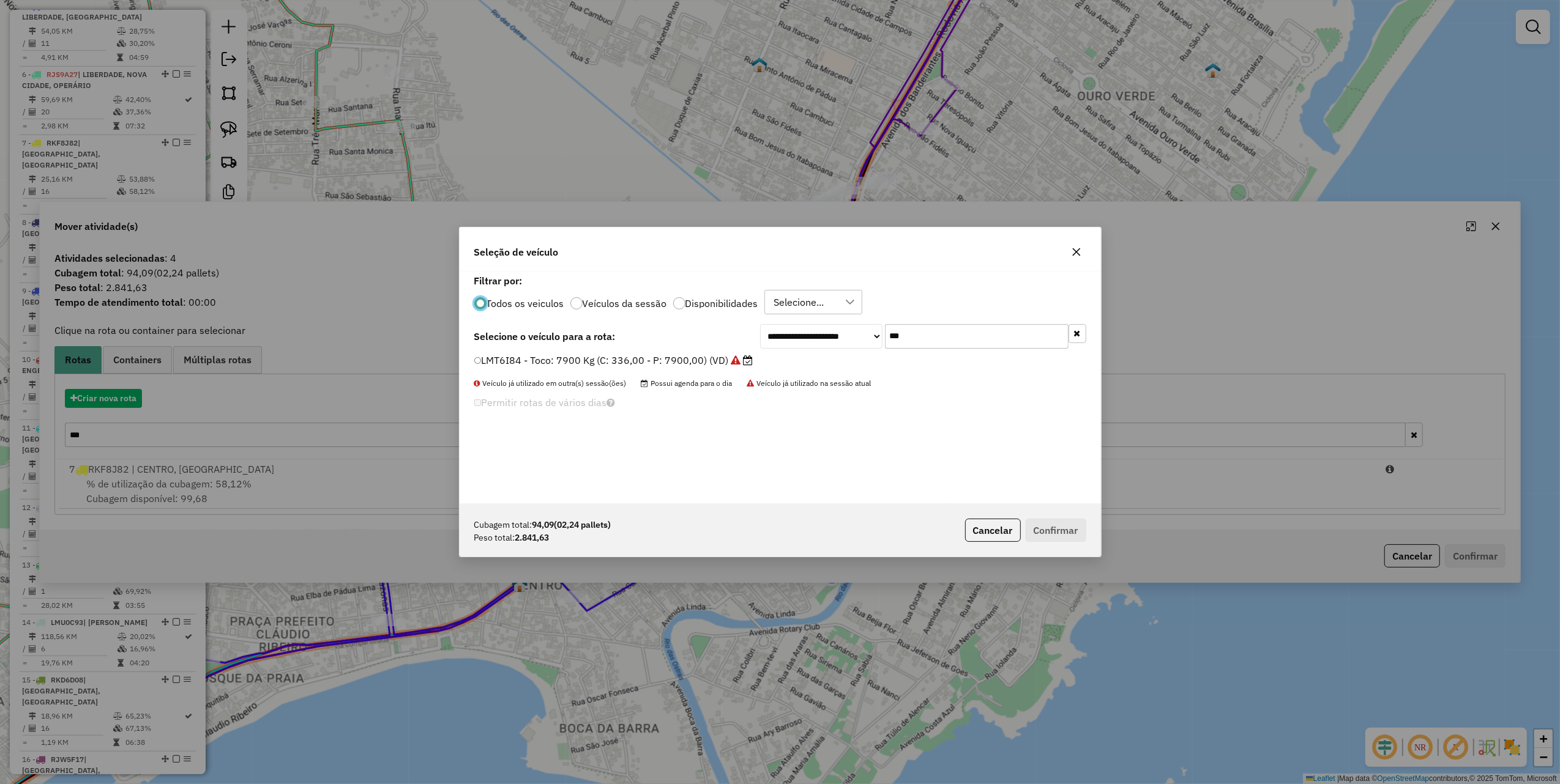
scroll to position [6, 4]
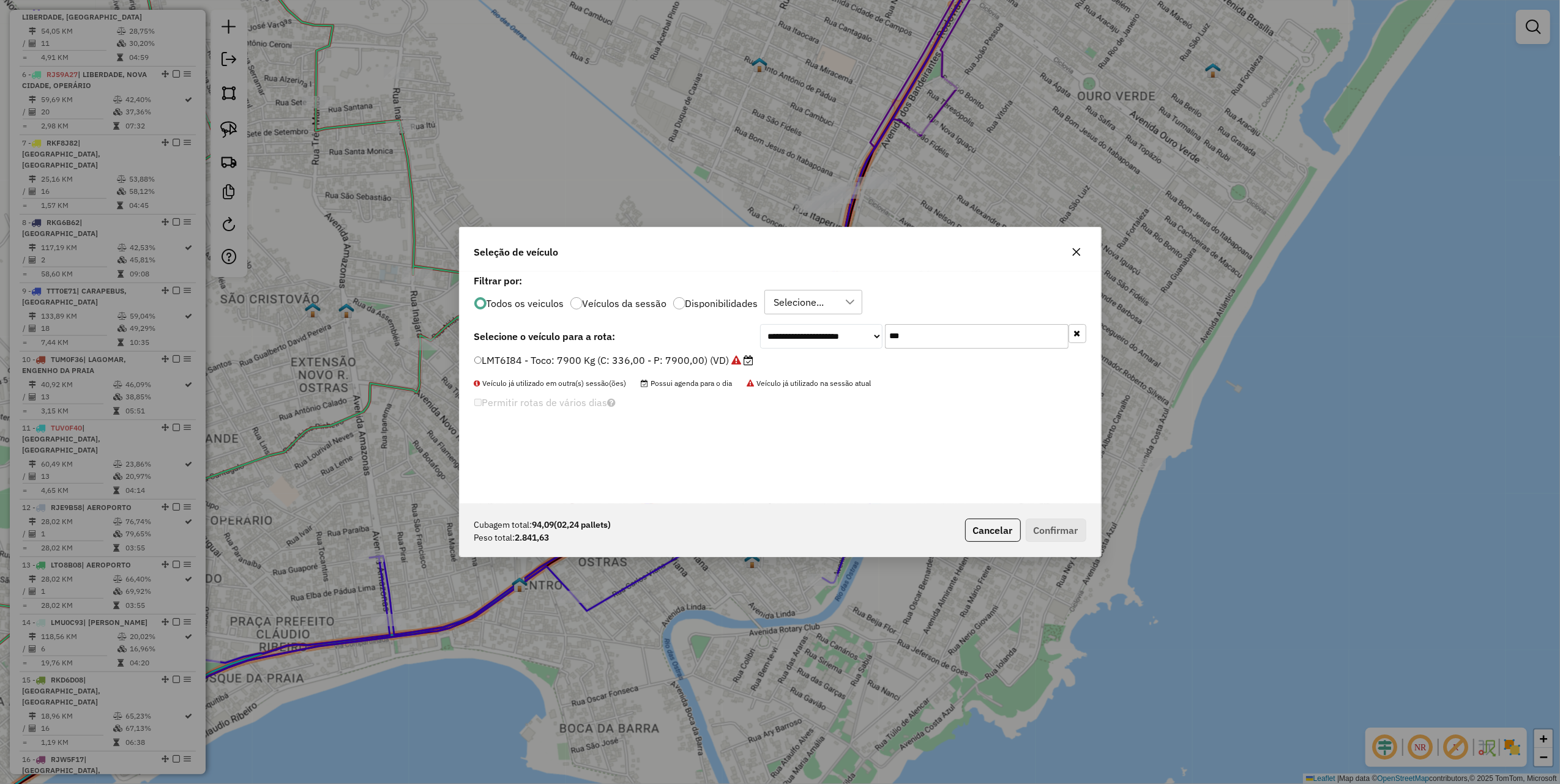
click at [967, 333] on input "***" at bounding box center [976, 337] width 184 height 25
type input "***"
drag, startPoint x: 708, startPoint y: 363, endPoint x: 801, endPoint y: 388, distance: 96.3
click at [708, 363] on label "TTF3J11 - Toco: 6700 Kg (C: 238,00 - P: 6700,00) (VD)" at bounding box center [607, 360] width 266 height 15
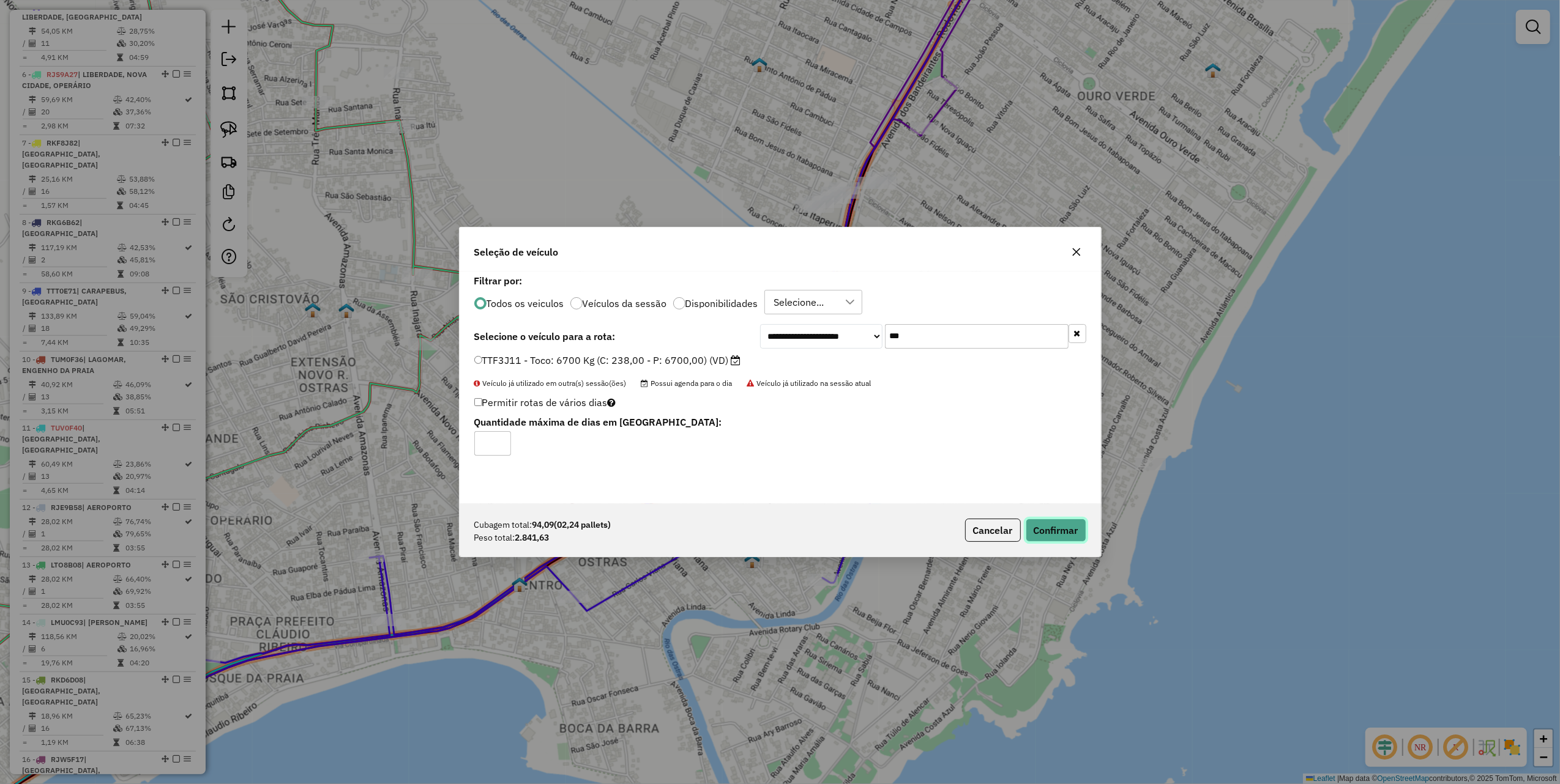
click at [1062, 534] on button "Confirmar" at bounding box center [1055, 530] width 61 height 23
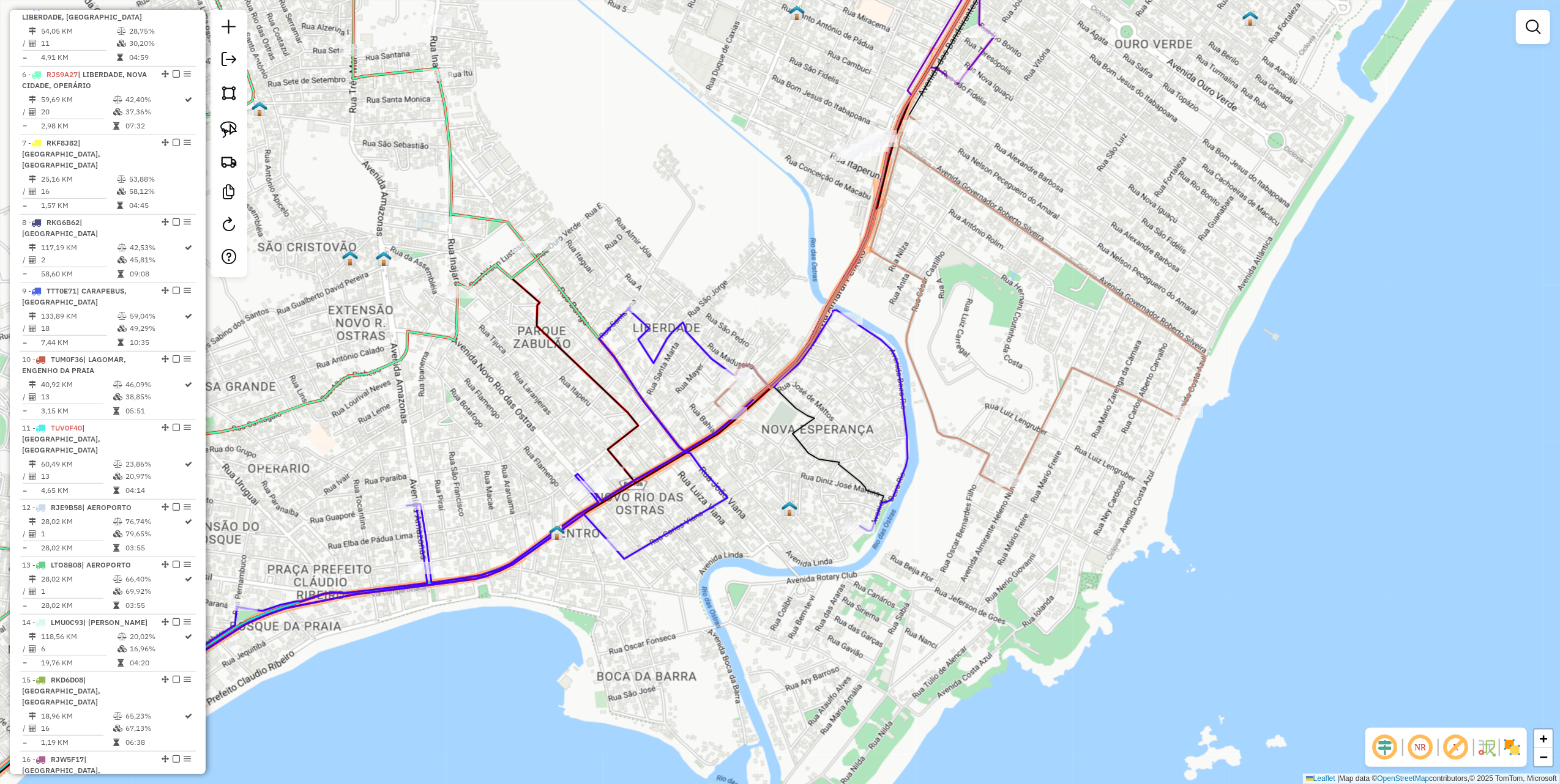
drag, startPoint x: 769, startPoint y: 235, endPoint x: 926, endPoint y: 82, distance: 219.2
click at [923, 83] on div "Janela de atendimento Grade de atendimento Capacidade Transportadoras Veículos …" at bounding box center [780, 392] width 1560 height 784
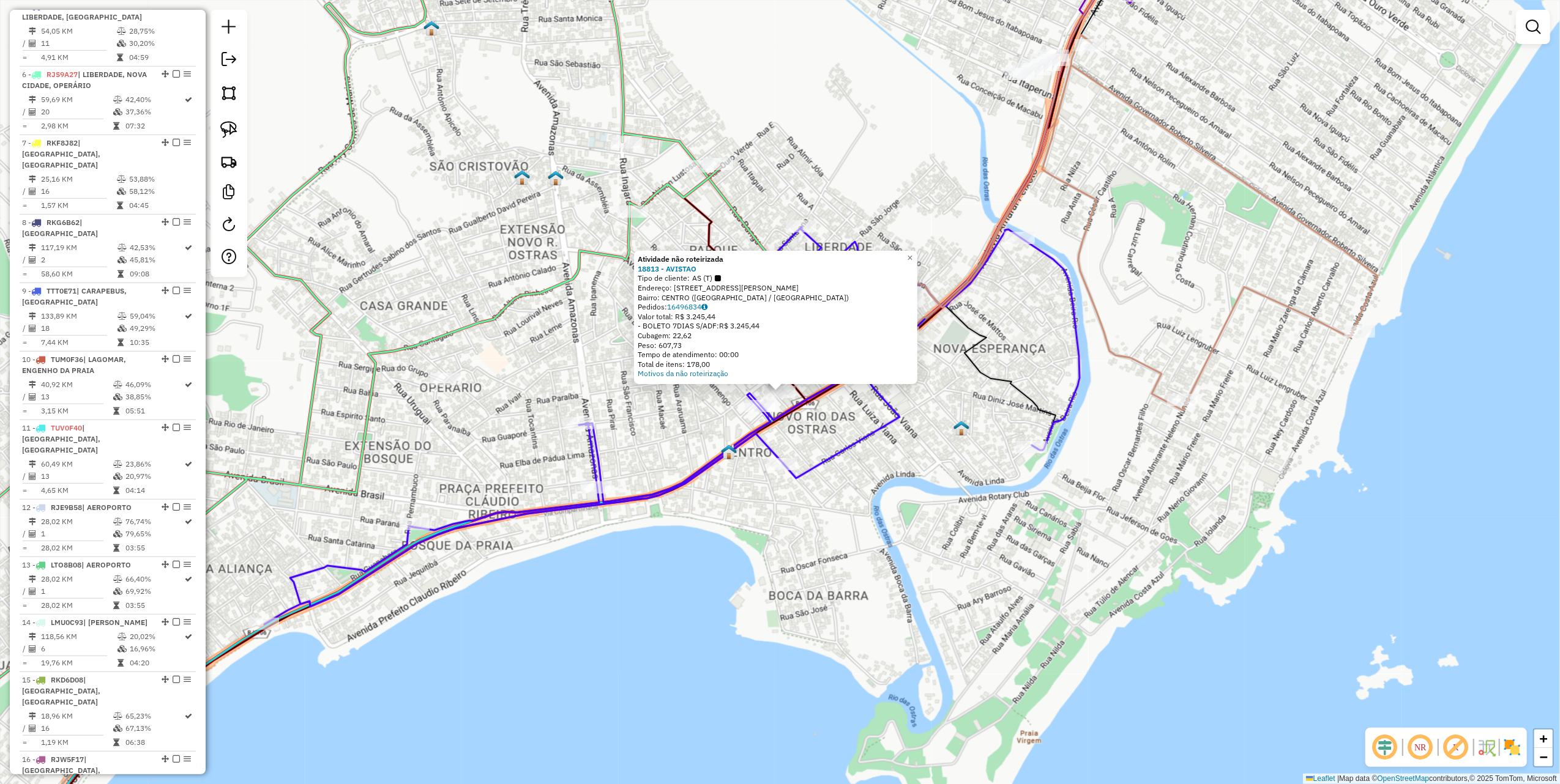
click at [855, 421] on div "Atividade não roteirizada 18813 - AVISTAO Tipo de cliente: AS (T) Endereço: R R…" at bounding box center [780, 392] width 1560 height 784
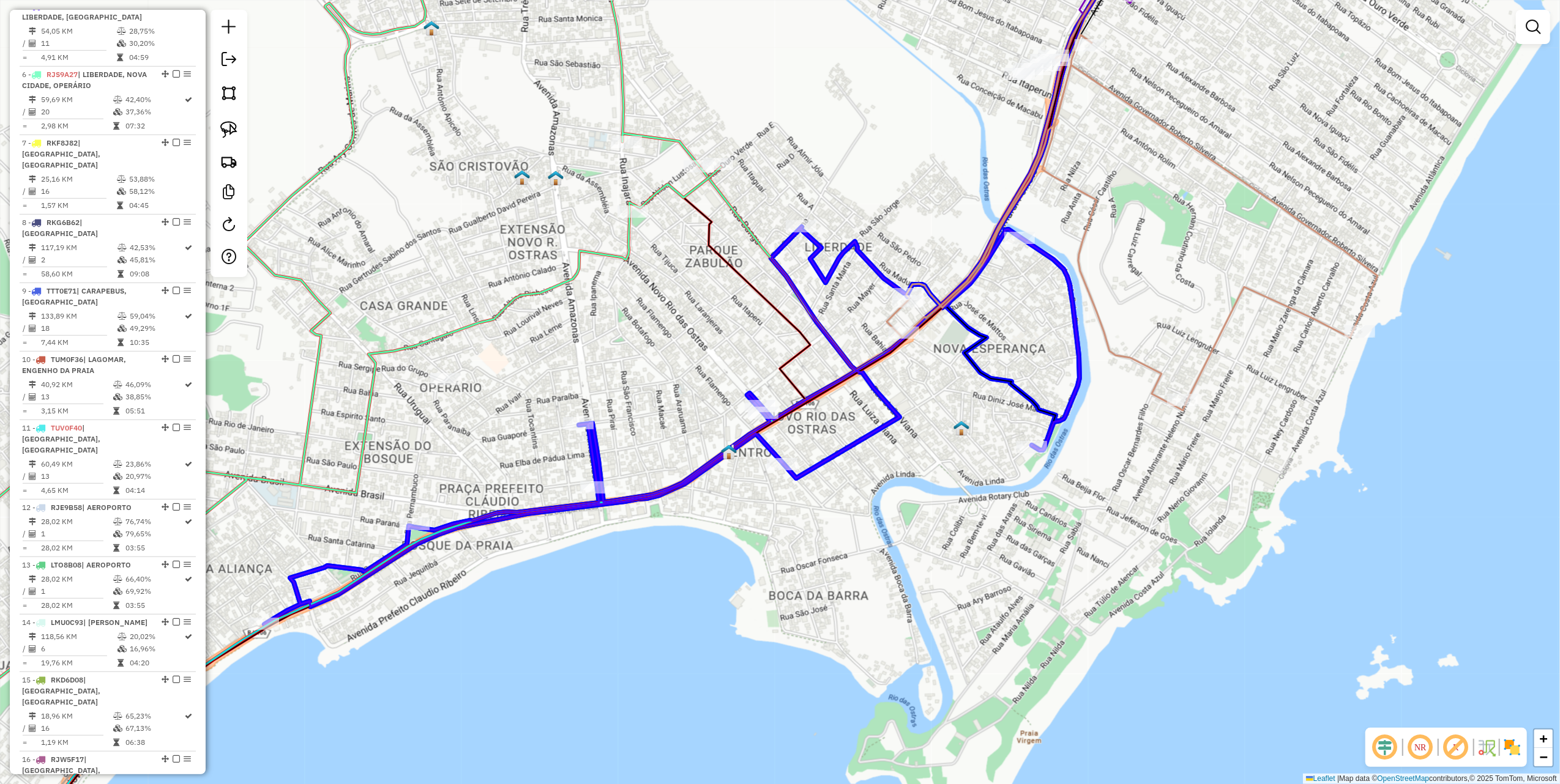
click at [772, 412] on div at bounding box center [762, 413] width 31 height 12
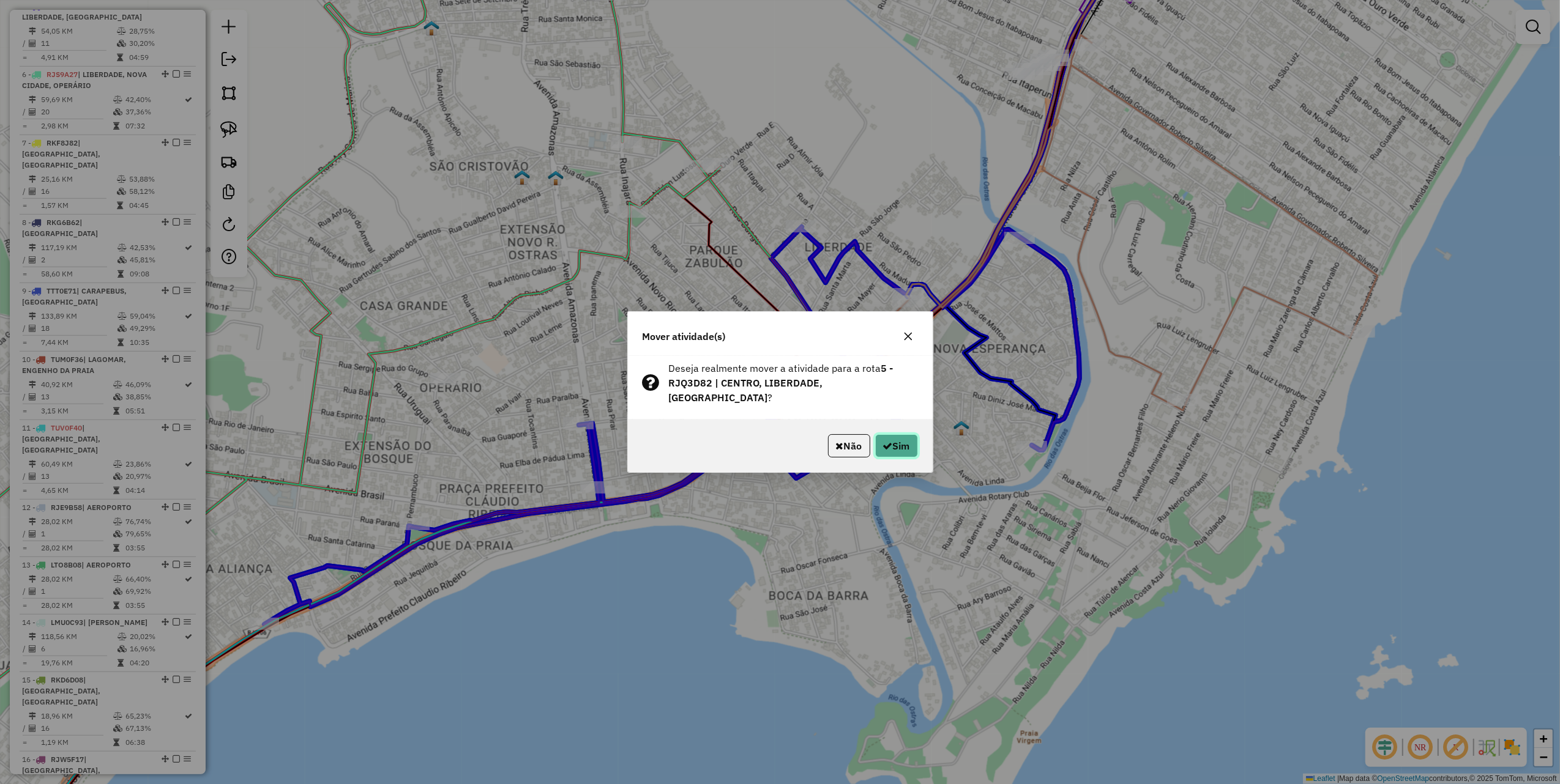
click at [886, 441] on icon "button" at bounding box center [887, 446] width 10 height 10
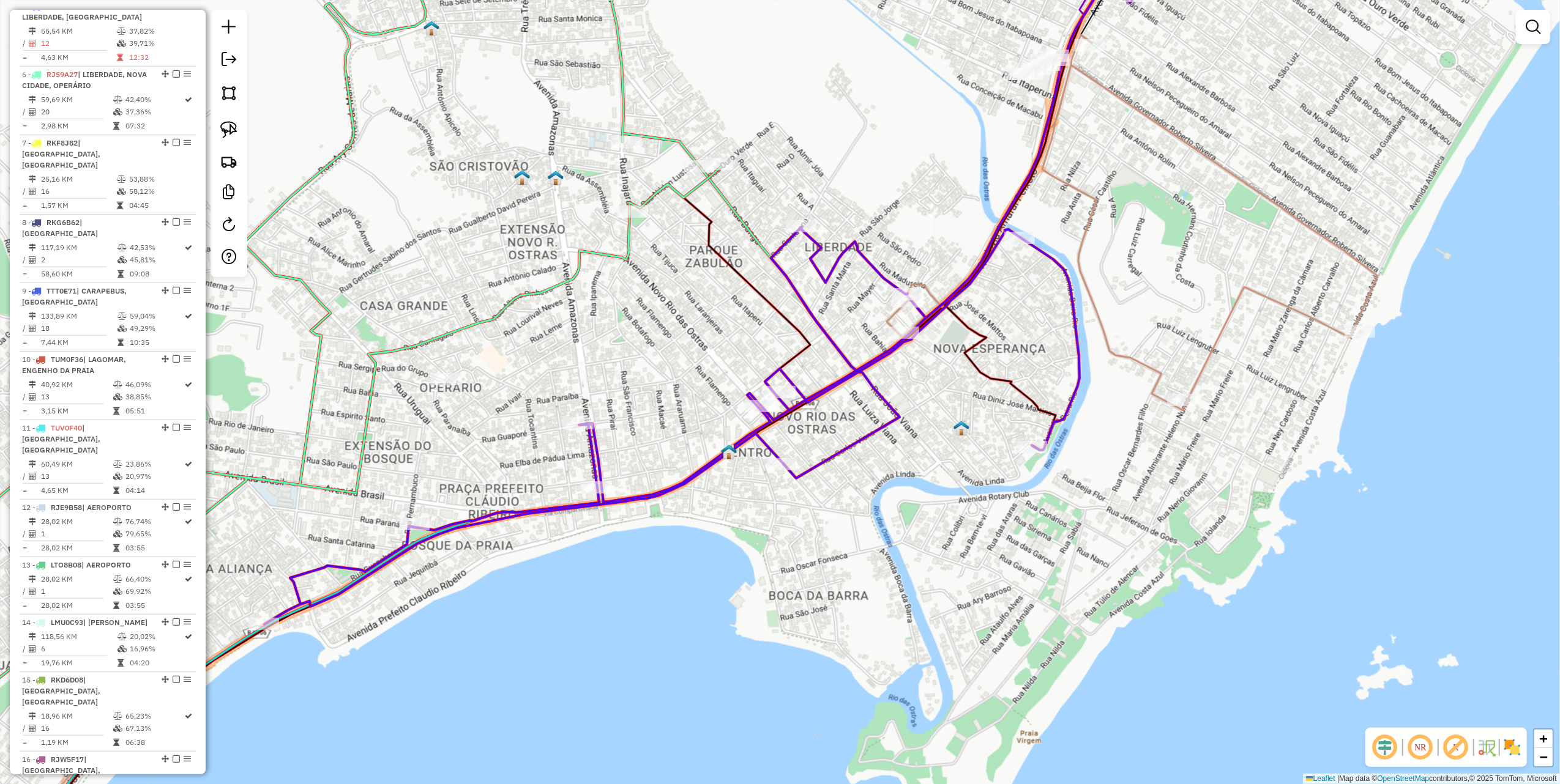
drag, startPoint x: 627, startPoint y: 311, endPoint x: 769, endPoint y: 456, distance: 203.0
click at [766, 456] on div "Janela de atendimento Grade de atendimento Capacidade Transportadoras Veículos …" at bounding box center [780, 392] width 1560 height 784
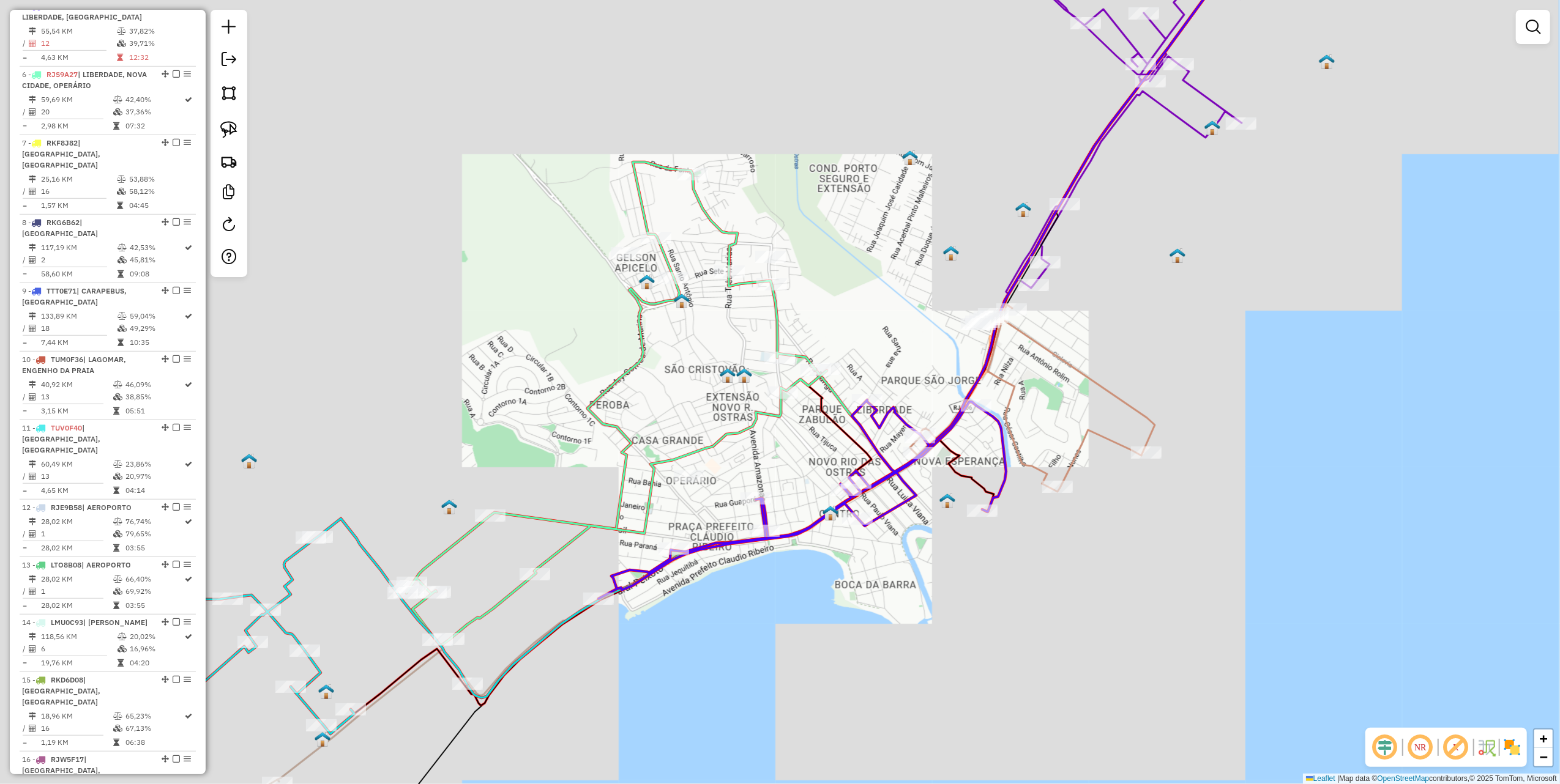
click at [733, 265] on icon at bounding box center [616, 403] width 420 height 484
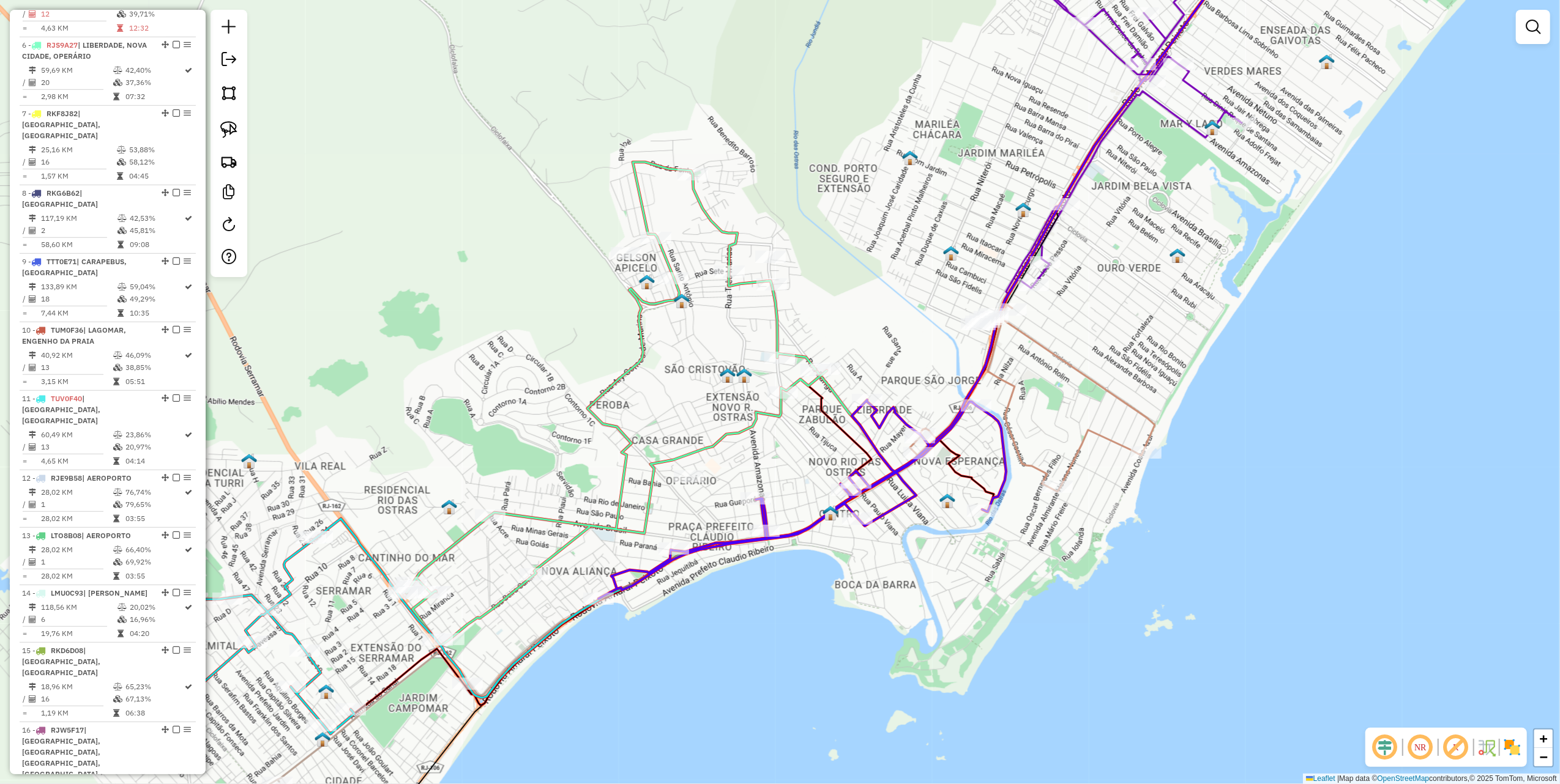
select select "**********"
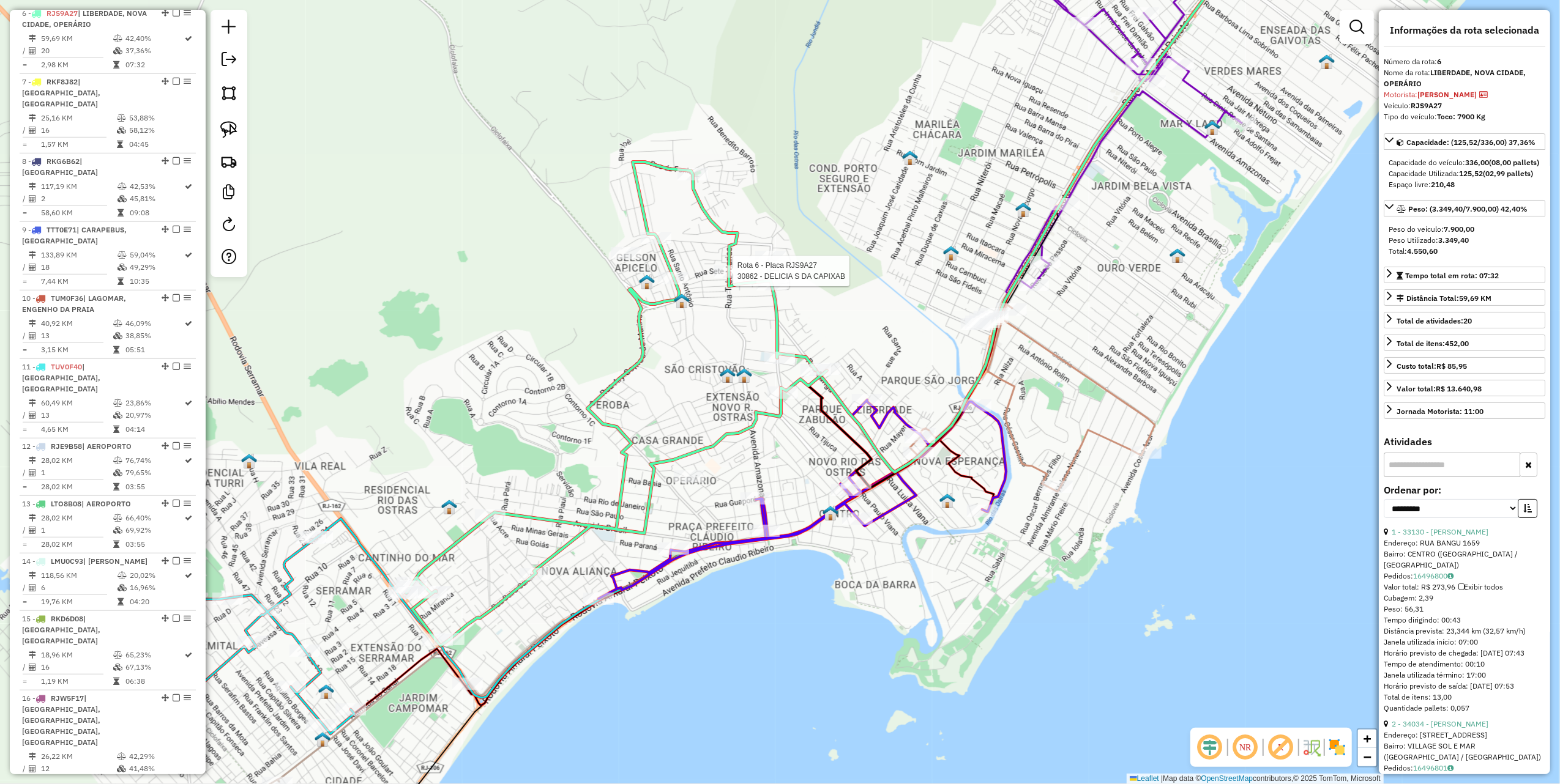
scroll to position [821, 0]
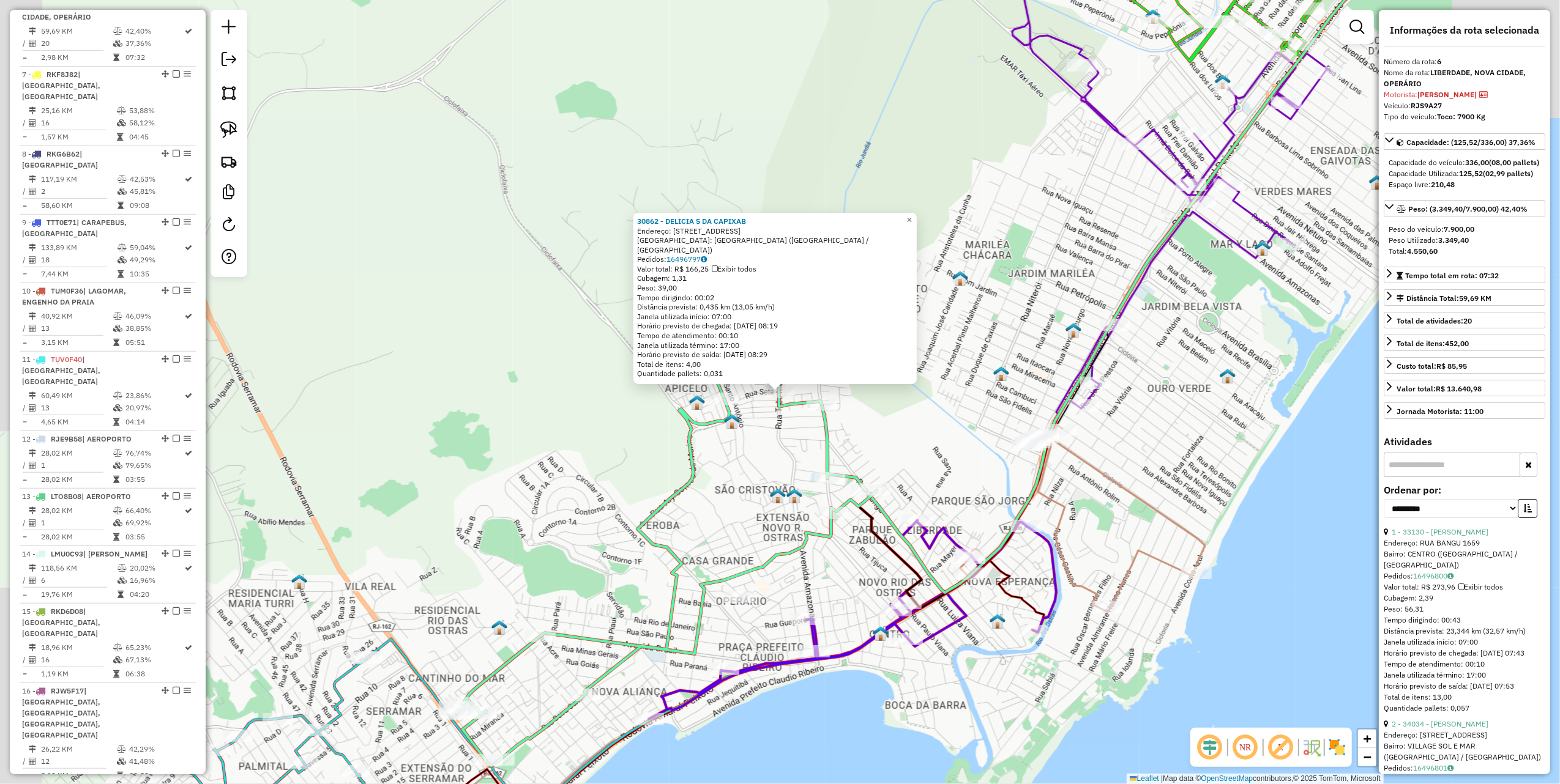
click at [596, 402] on div "30862 - DELICIA S DA CAPIXAB Endereço: RUA TRES MARIAS 09 Bairro: NOVA CIDADE (…" at bounding box center [780, 392] width 1560 height 784
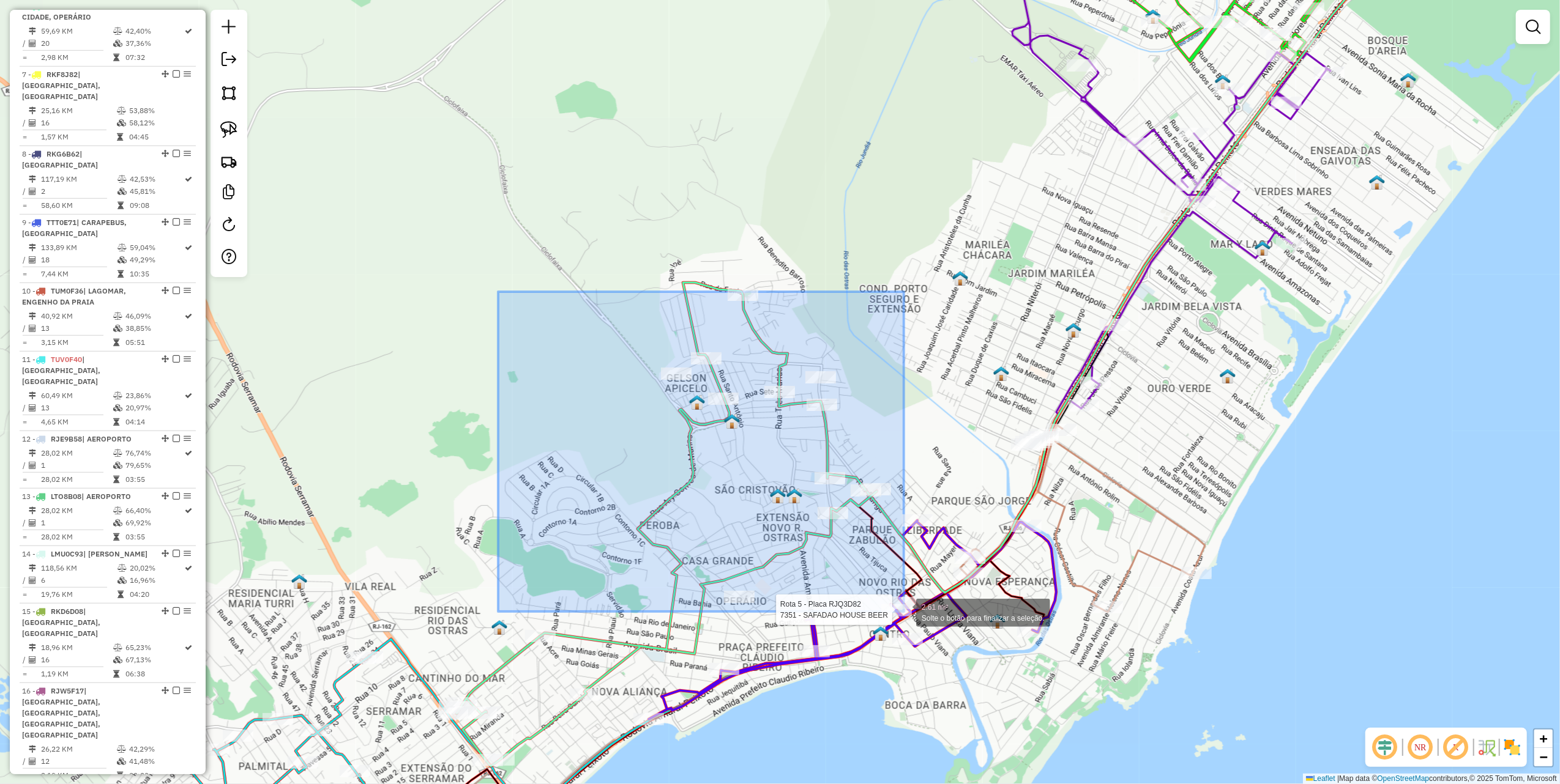
click at [904, 612] on div "Rota 5 - Placa RJQ3D82 7351 - SAFADAO HOUSE BEER 2.61 mi² Solte o botão para fi…" at bounding box center [780, 392] width 1560 height 784
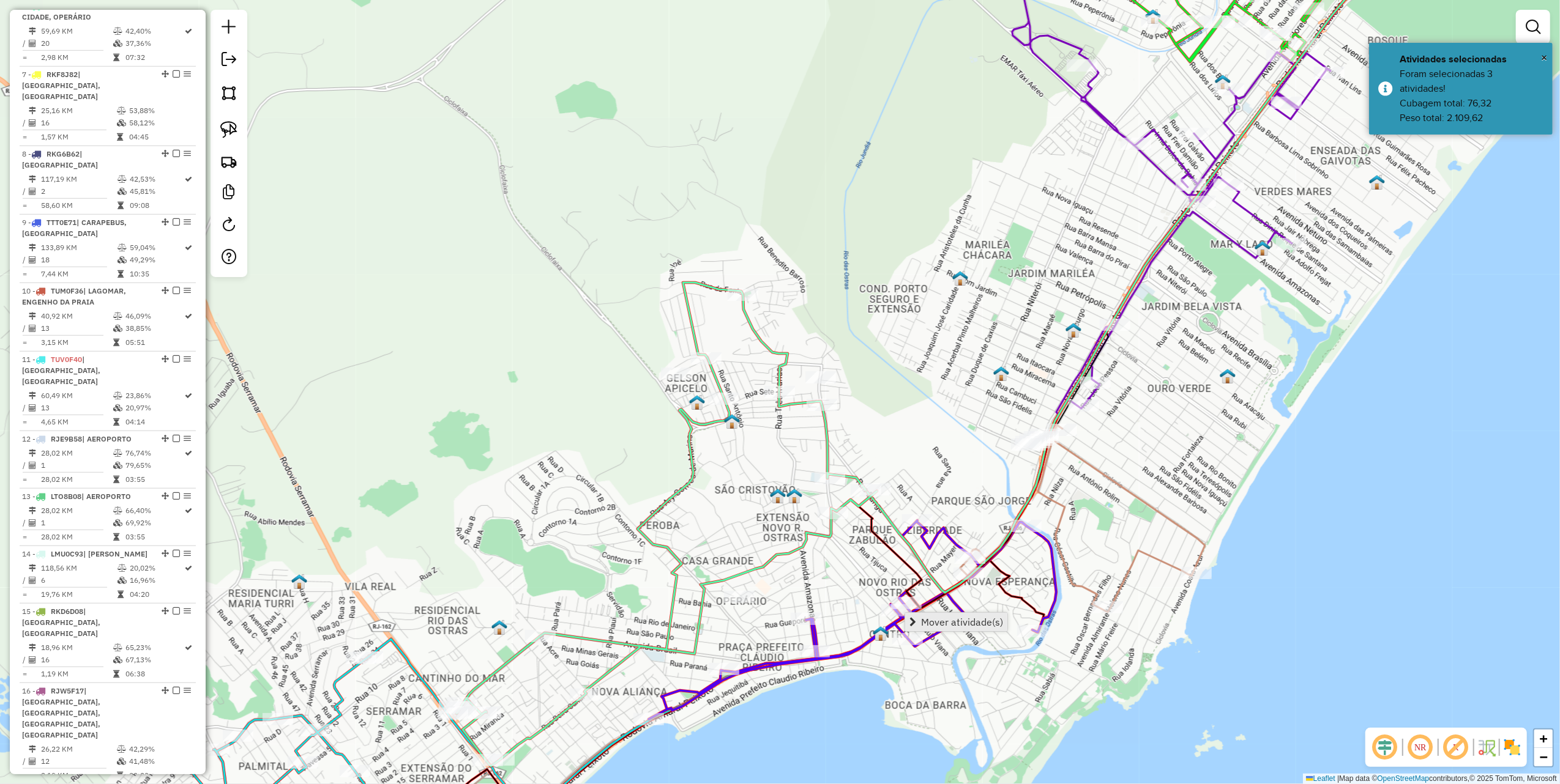
click at [937, 619] on span "Mover atividade(s)" at bounding box center [961, 621] width 82 height 10
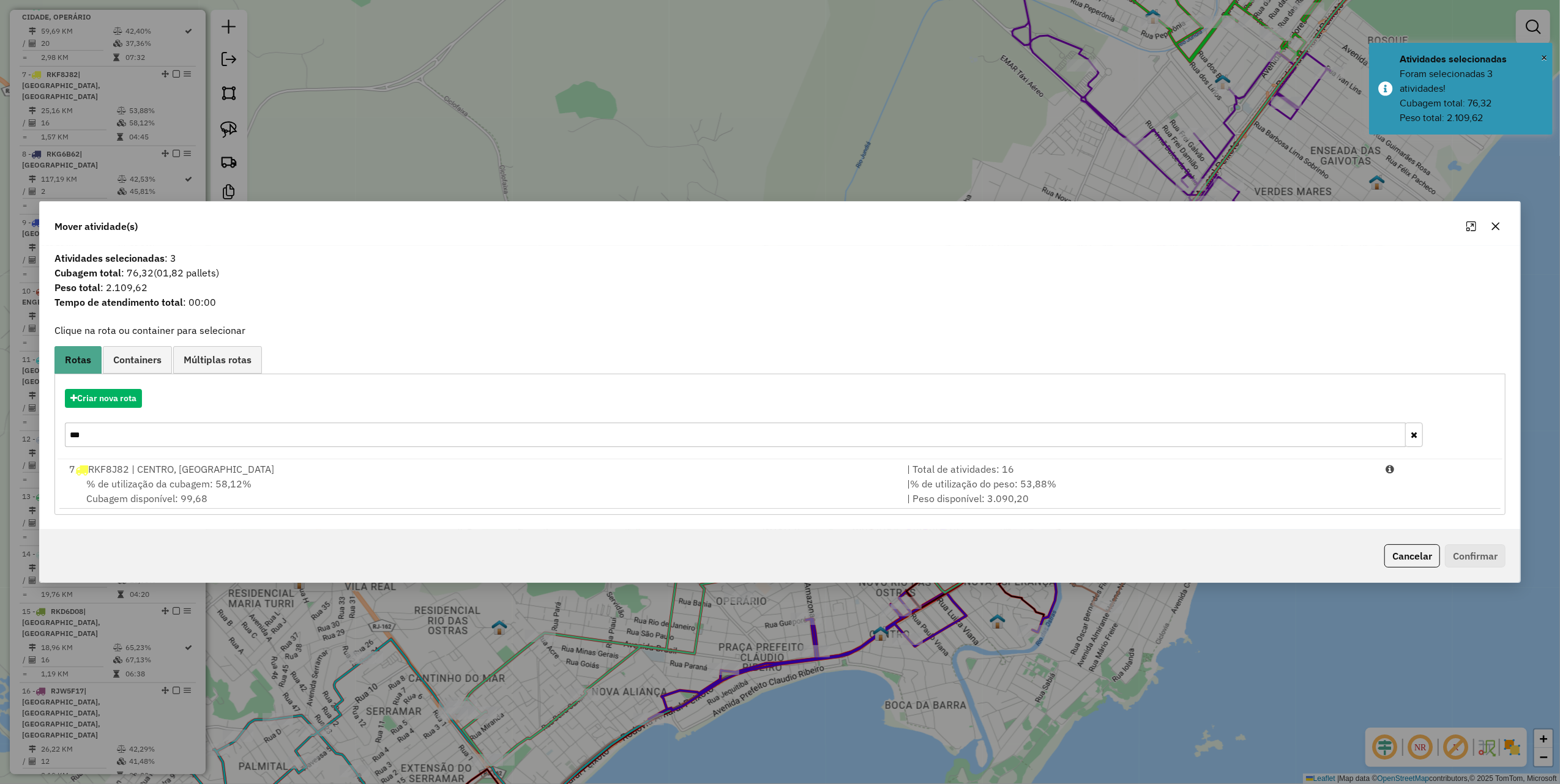
click at [159, 441] on input "***" at bounding box center [735, 435] width 1341 height 25
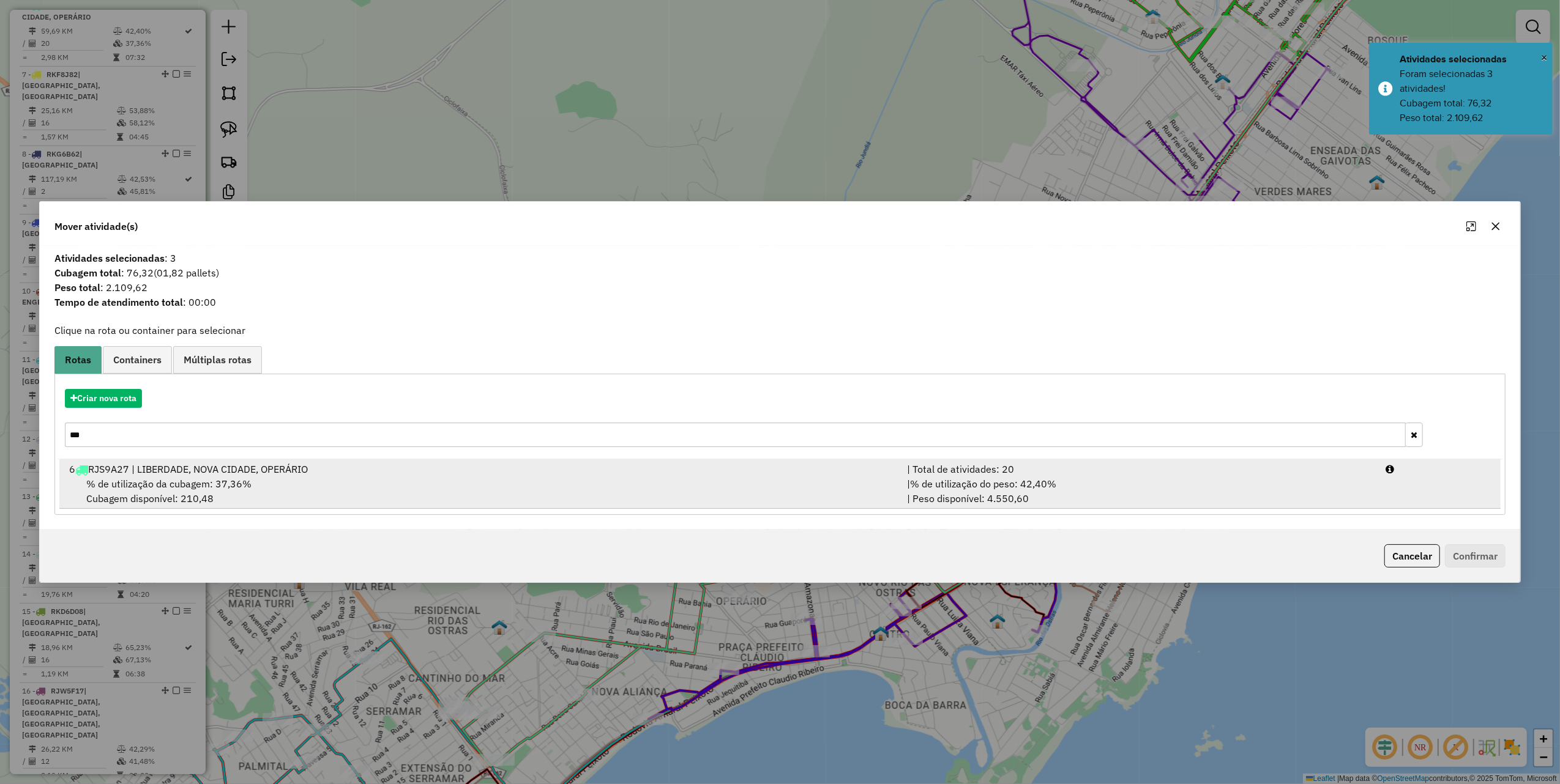
type input "***"
click at [417, 463] on div "6 RJS9A27 | LIBERDADE, NOVA CIDADE, OPERÁRIO" at bounding box center [480, 468] width 838 height 15
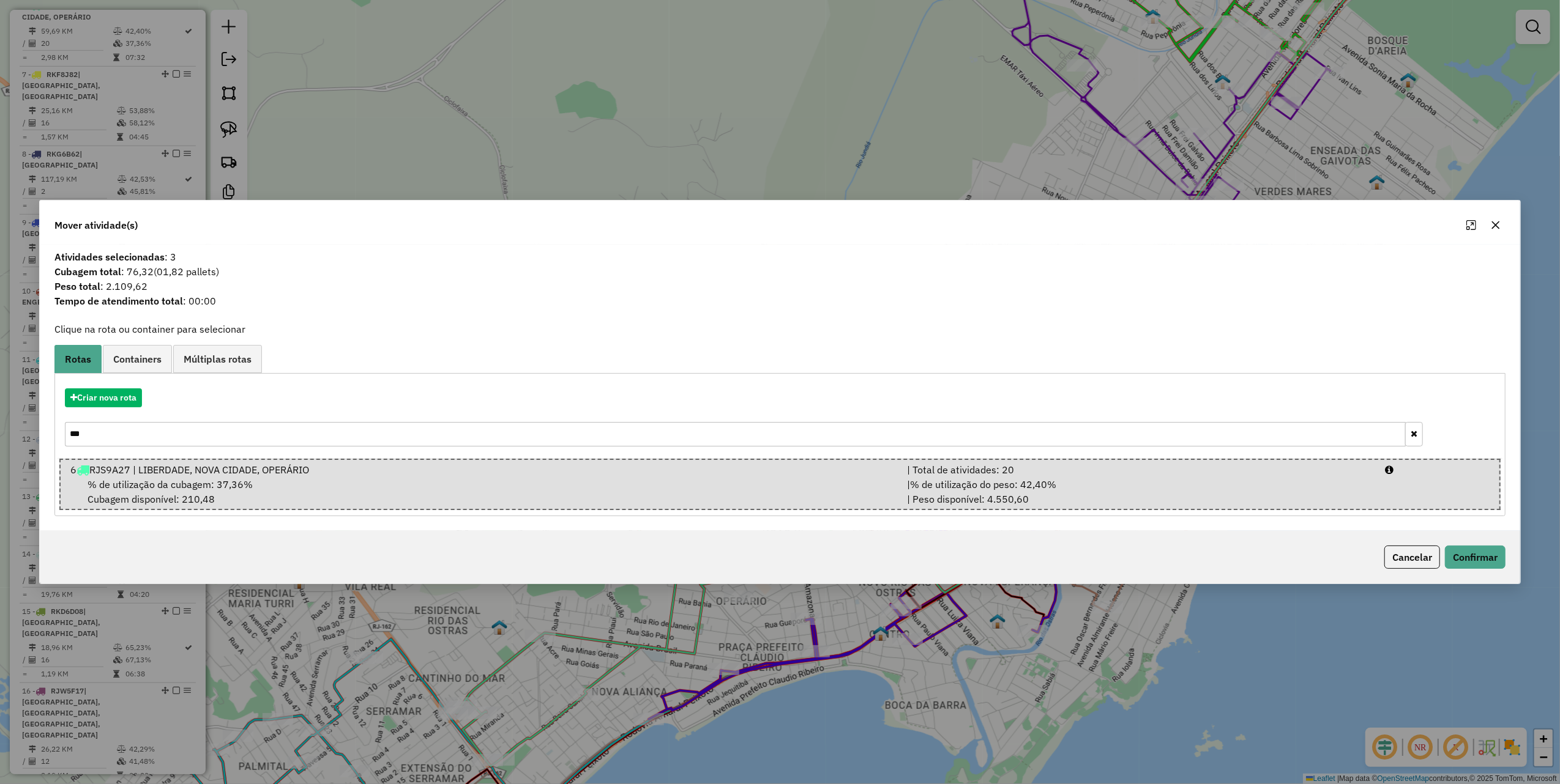
click at [1464, 544] on div "Cancelar Confirmar" at bounding box center [780, 557] width 1481 height 53
click at [1464, 554] on button "Confirmar" at bounding box center [1475, 557] width 61 height 23
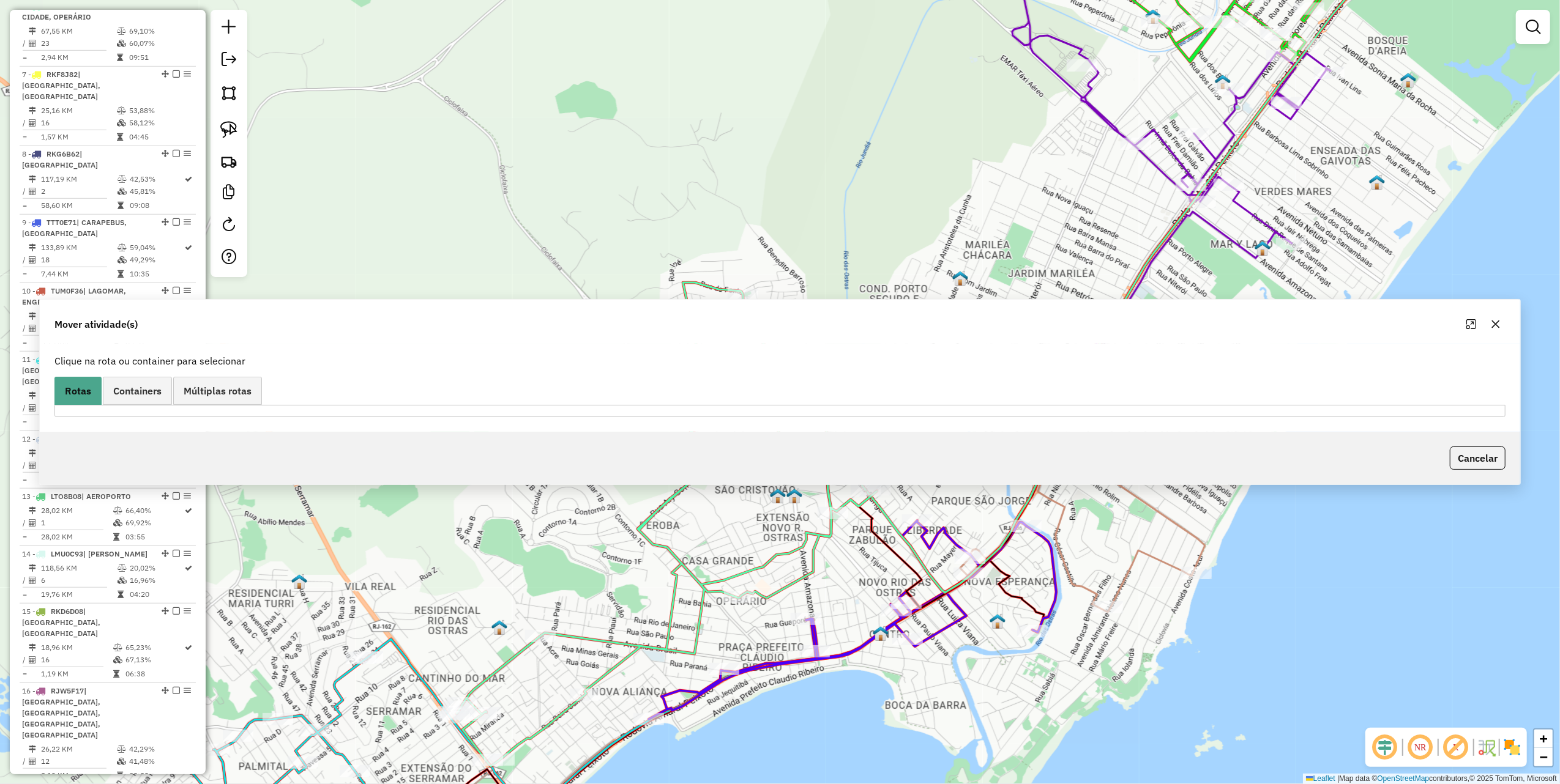
scroll to position [752, 0]
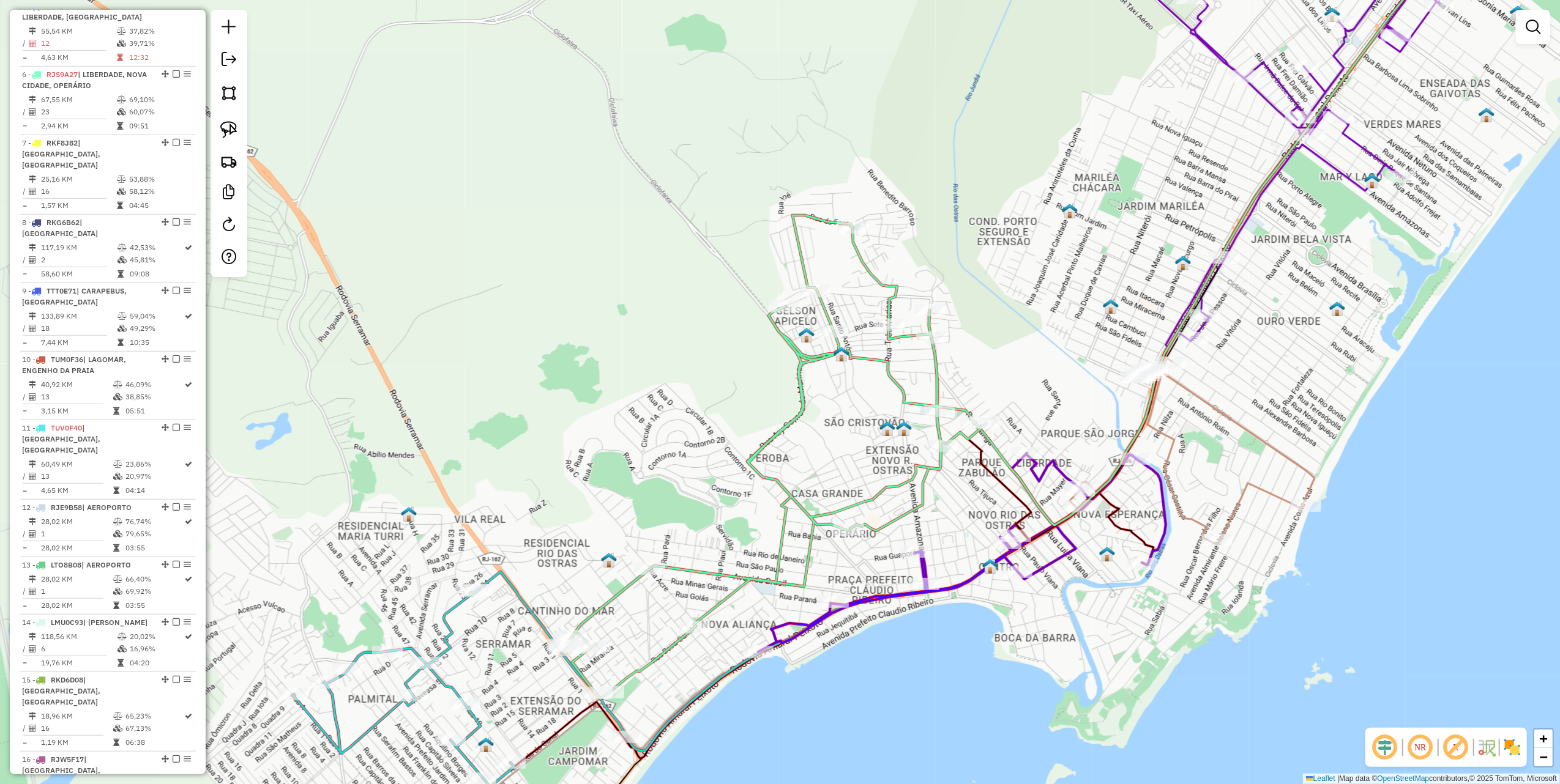
drag, startPoint x: 444, startPoint y: 530, endPoint x: 849, endPoint y: 247, distance: 494.1
click at [849, 247] on div "Janela de atendimento Grade de atendimento Capacidade Transportadoras Veículos …" at bounding box center [780, 392] width 1560 height 784
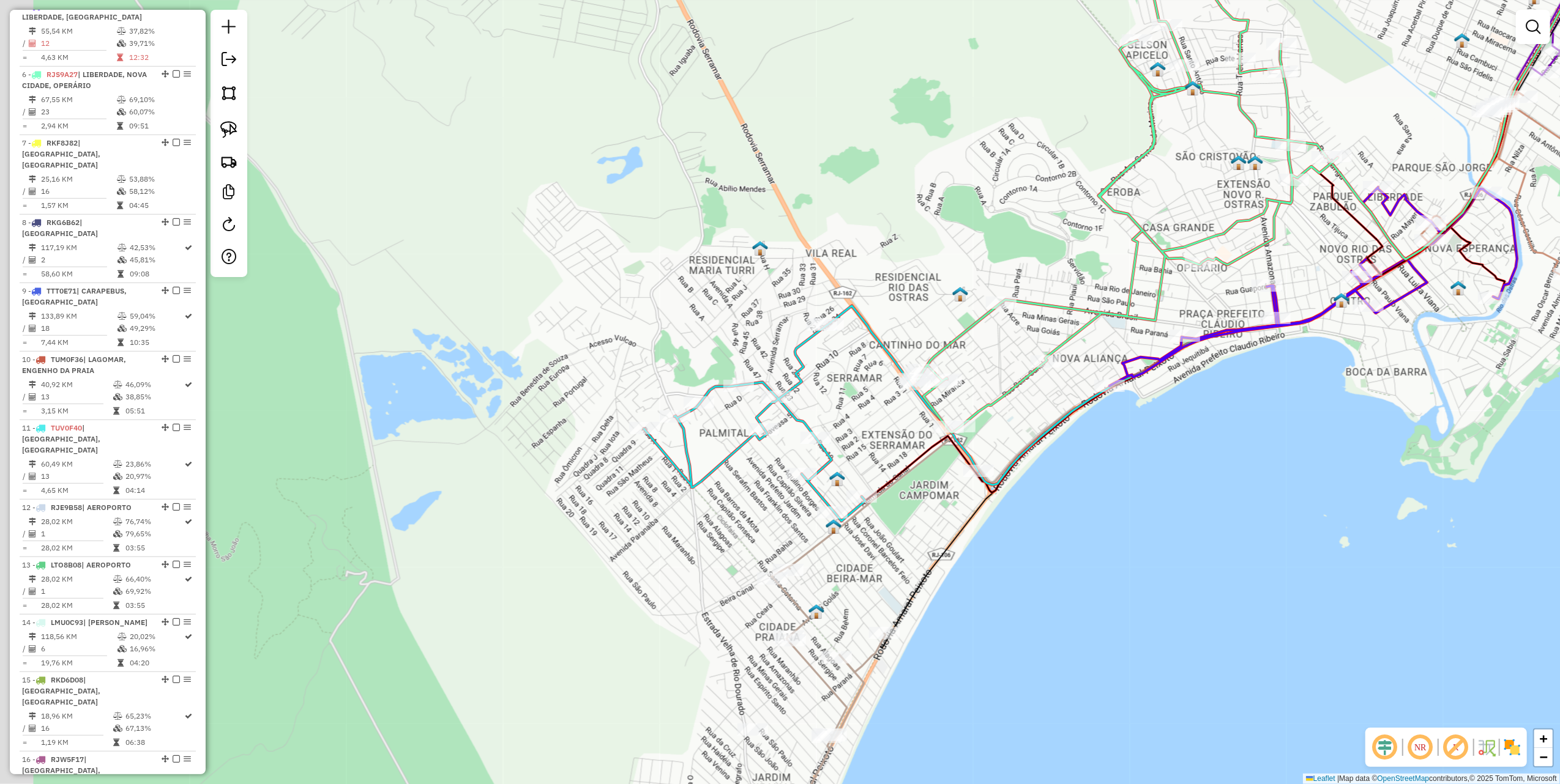
drag, startPoint x: 849, startPoint y: 247, endPoint x: 972, endPoint y: 134, distance: 167.0
click at [972, 134] on div "Janela de atendimento Grade de atendimento Capacidade Transportadoras Veículos …" at bounding box center [780, 392] width 1560 height 784
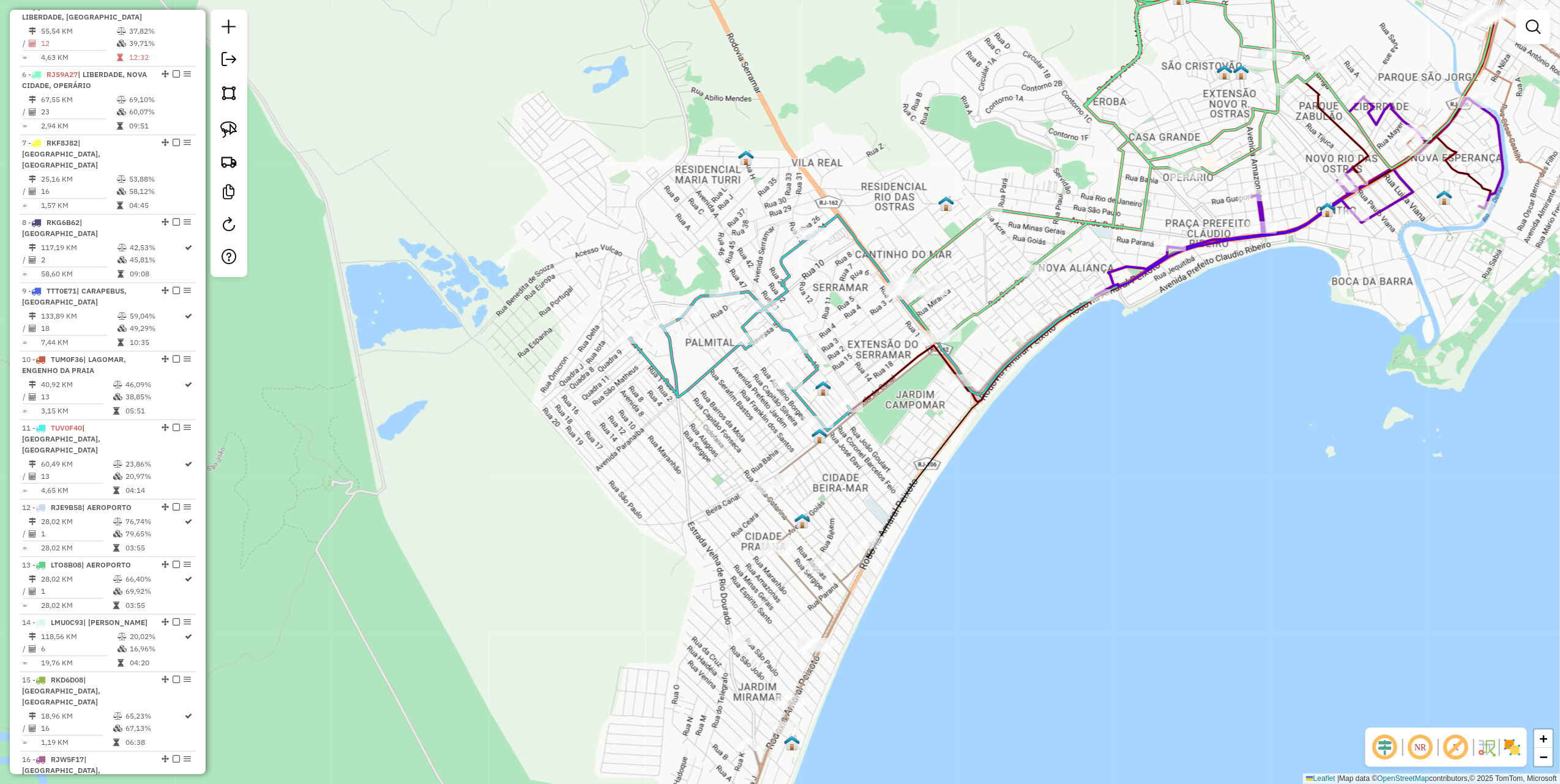
drag, startPoint x: 981, startPoint y: 127, endPoint x: 895, endPoint y: 103, distance: 89.3
click at [895, 103] on div "Janela de atendimento Grade de atendimento Capacidade Transportadoras Veículos …" at bounding box center [780, 392] width 1560 height 784
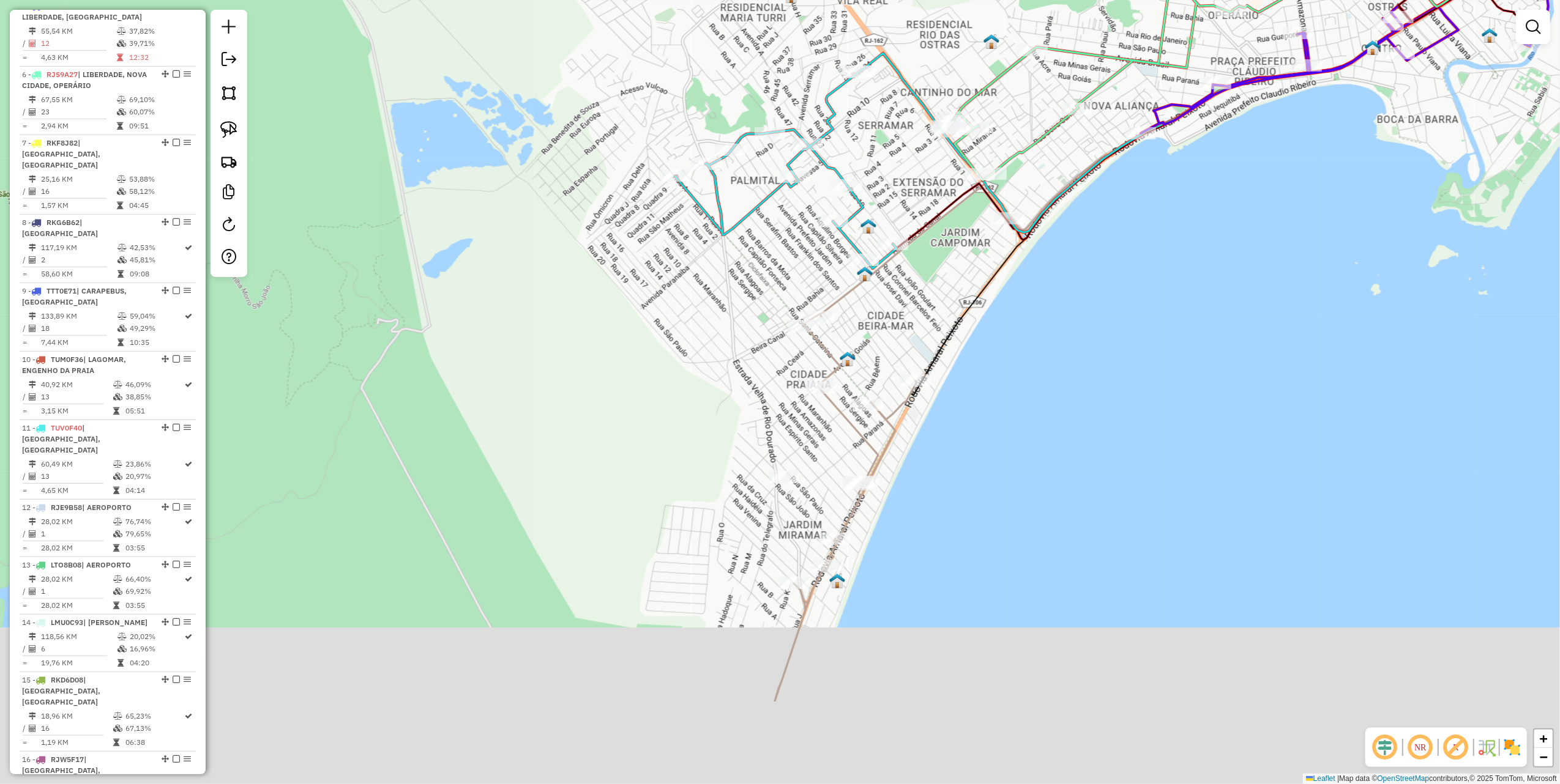
drag, startPoint x: 756, startPoint y: 357, endPoint x: 797, endPoint y: 234, distance: 129.7
click at [796, 236] on div "Janela de atendimento Grade de atendimento Capacidade Transportadoras Veículos …" at bounding box center [780, 392] width 1560 height 784
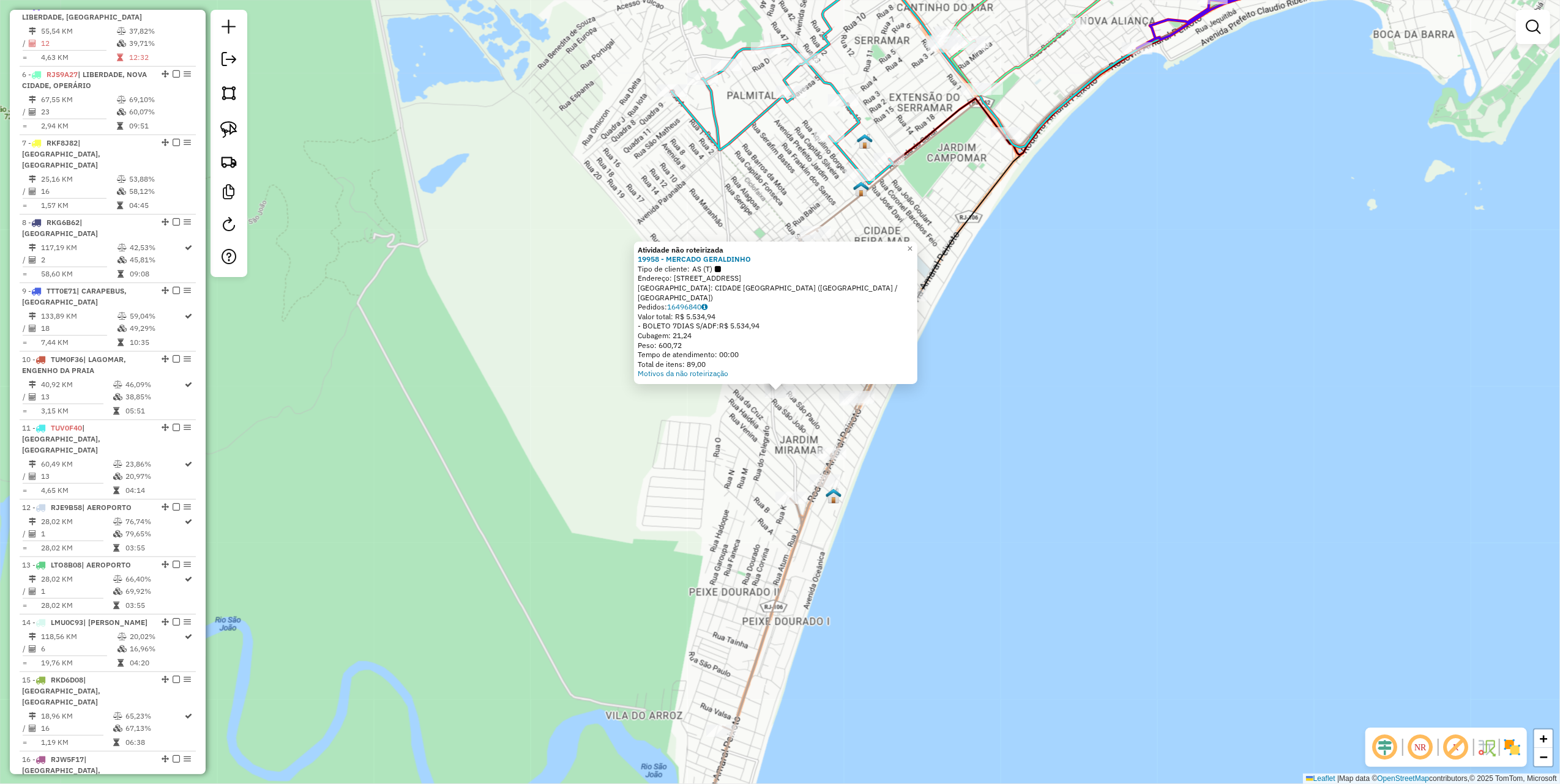
click at [806, 425] on div "Atividade não roteirizada 19958 - MERCADO GERALDINHO Tipo de cliente: AS (T) En…" at bounding box center [780, 392] width 1560 height 784
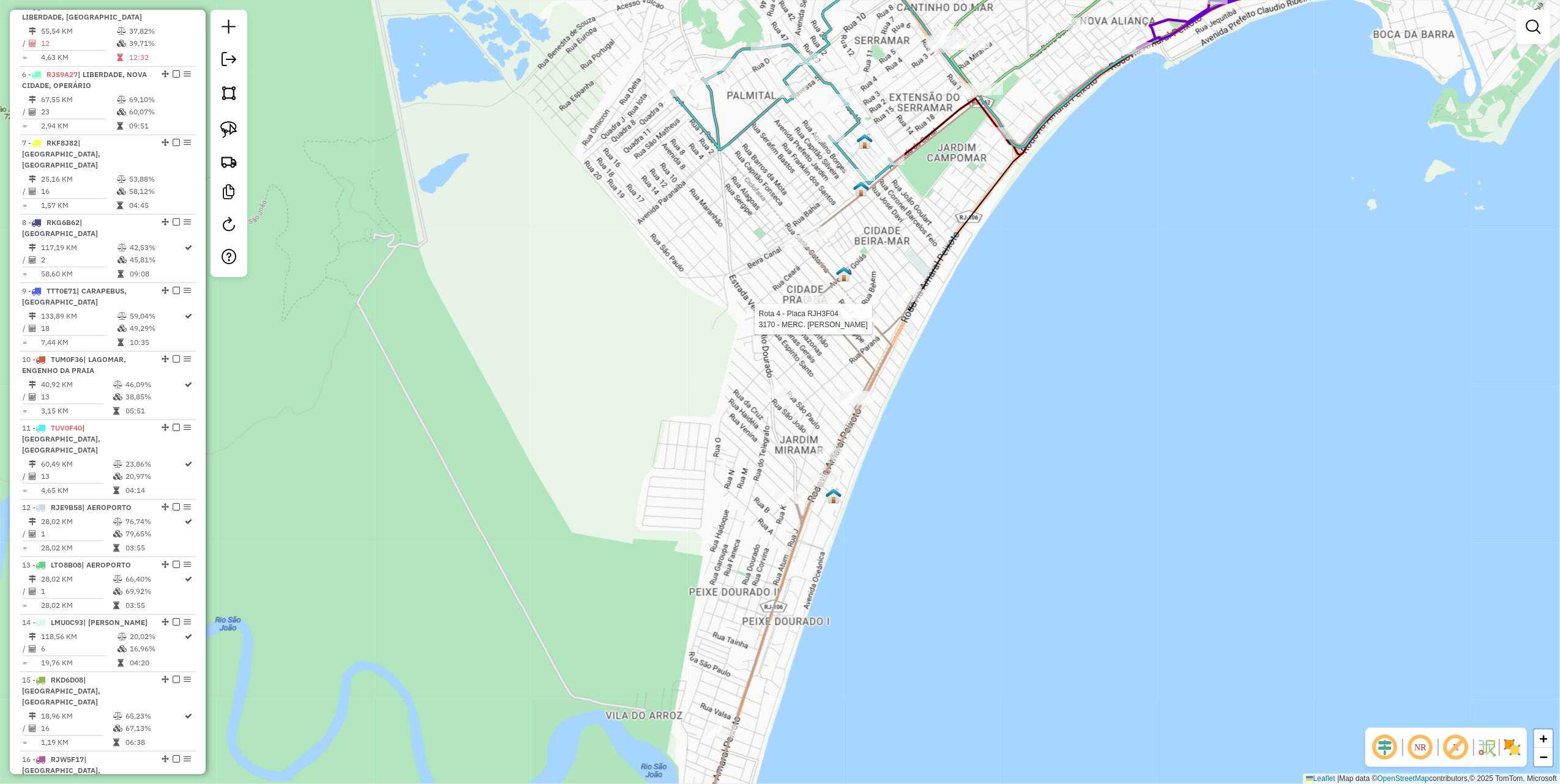
select select "**********"
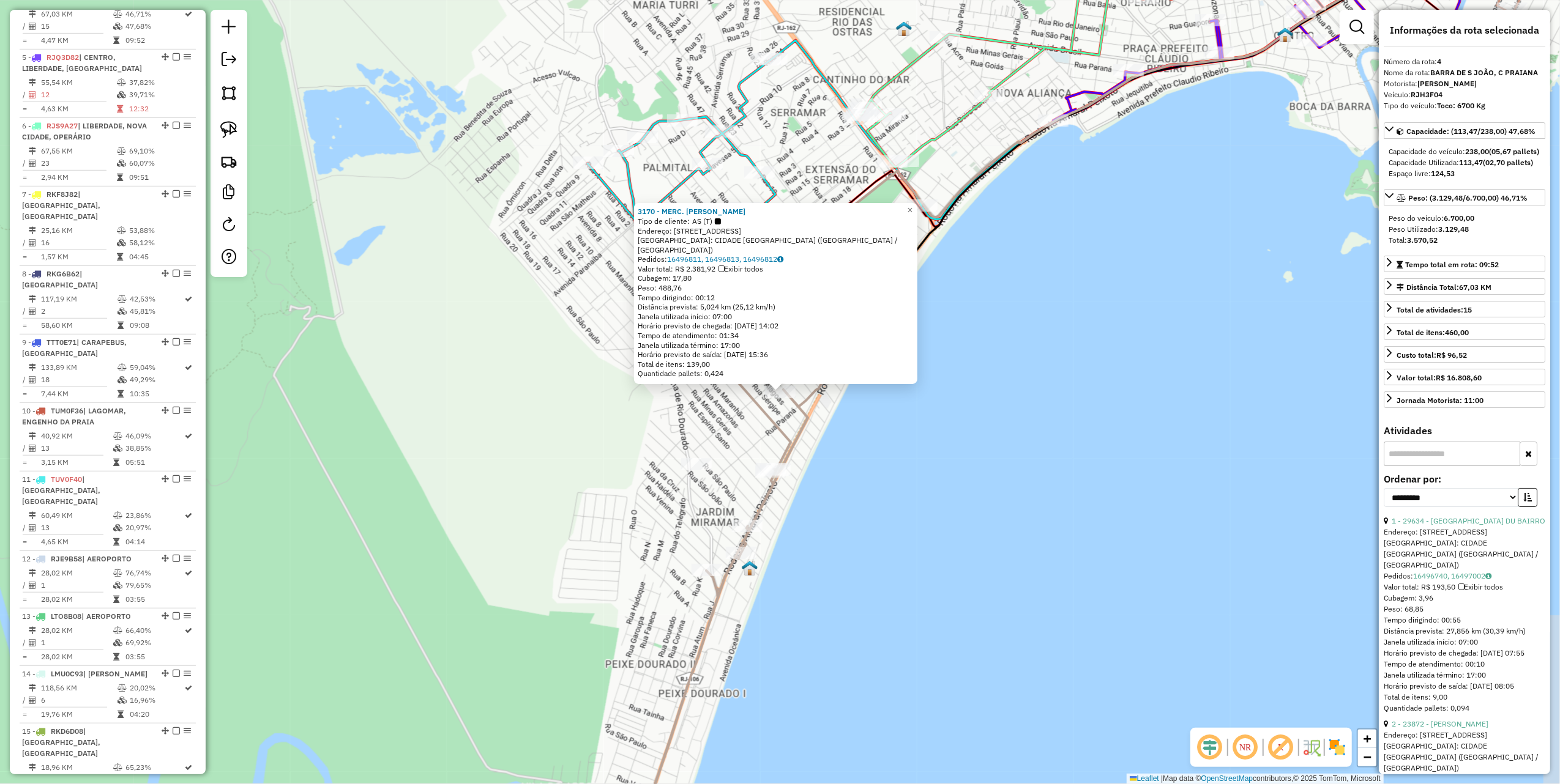
scroll to position [683, 0]
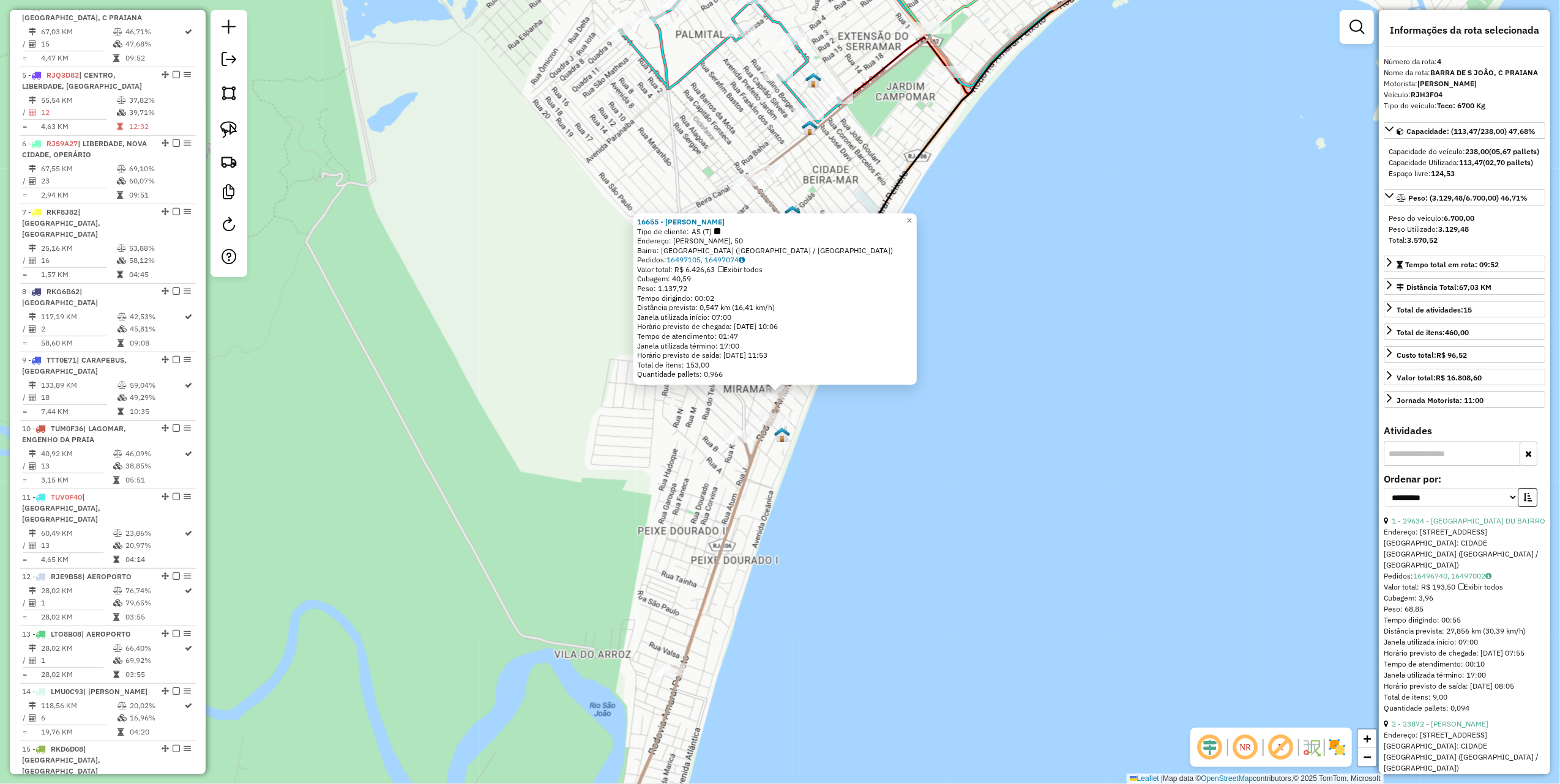
click at [855, 499] on div "16655 - MERCADINHO RODRIGUES Tipo de cliente: AS (T) Endereço: ROD ROD AMARAL P…" at bounding box center [780, 392] width 1560 height 784
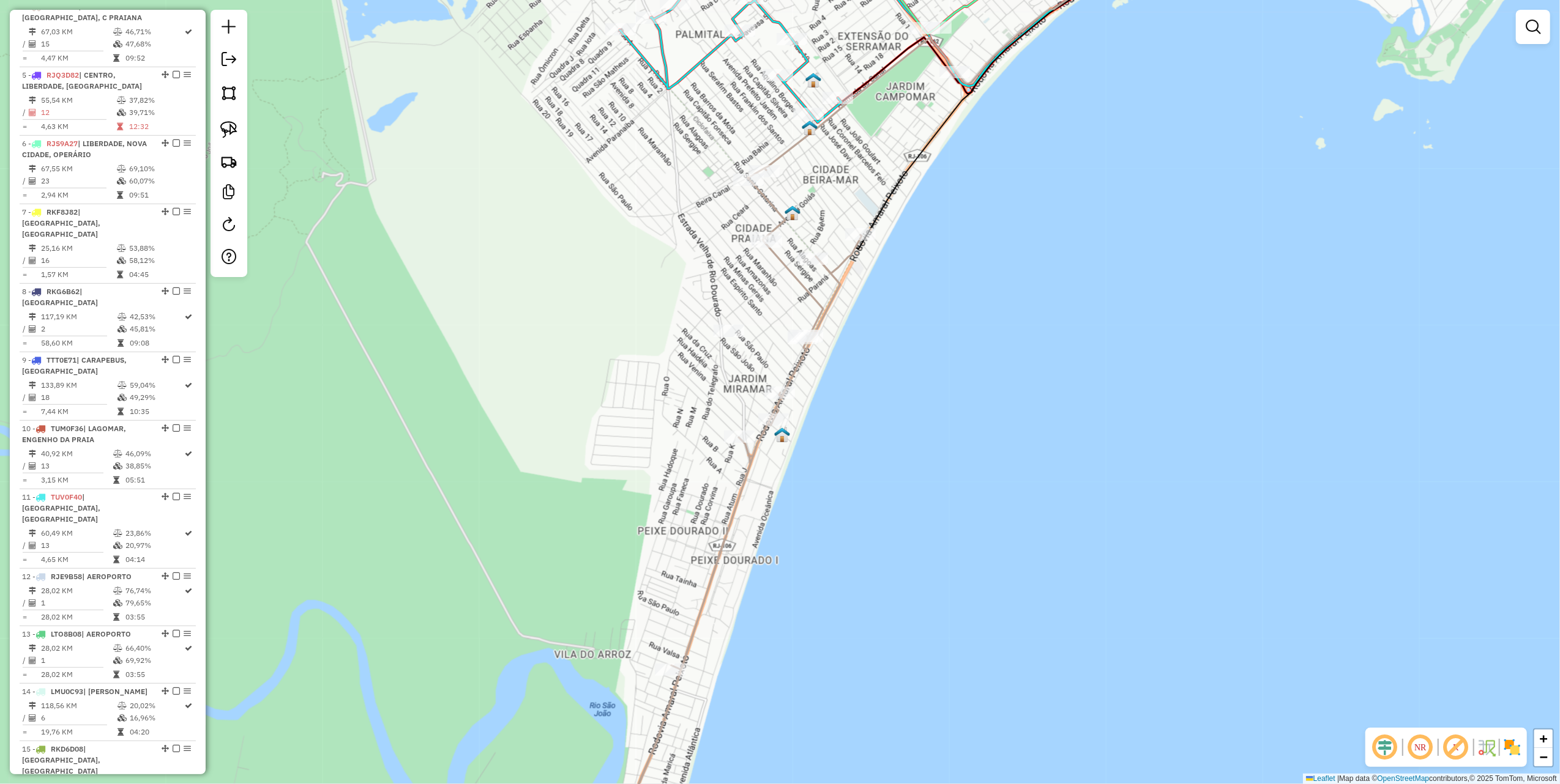
drag, startPoint x: 232, startPoint y: 128, endPoint x: 266, endPoint y: 170, distance: 54.0
click at [232, 128] on img at bounding box center [229, 129] width 17 height 17
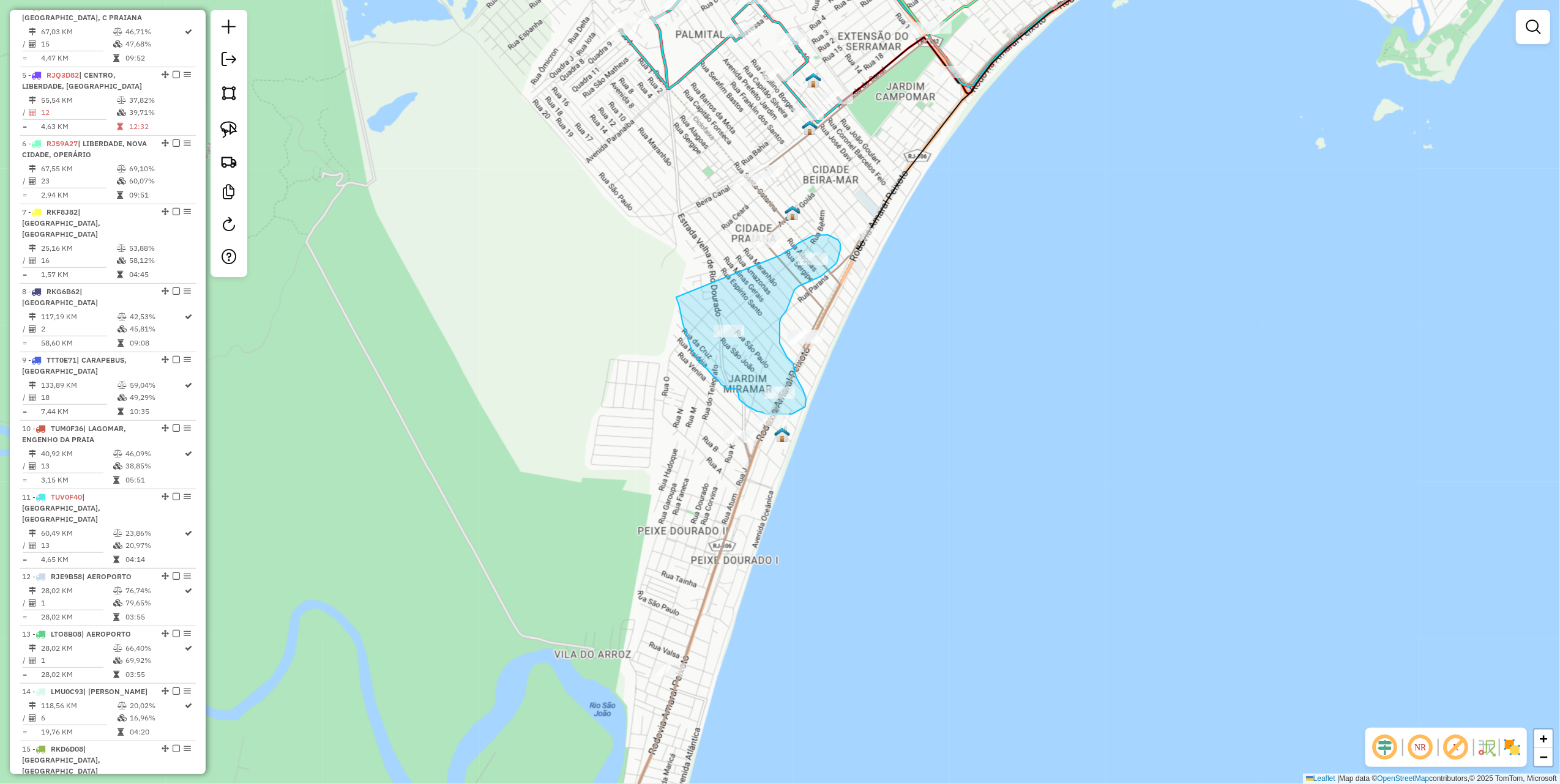
drag, startPoint x: 676, startPoint y: 297, endPoint x: 759, endPoint y: 265, distance: 89.0
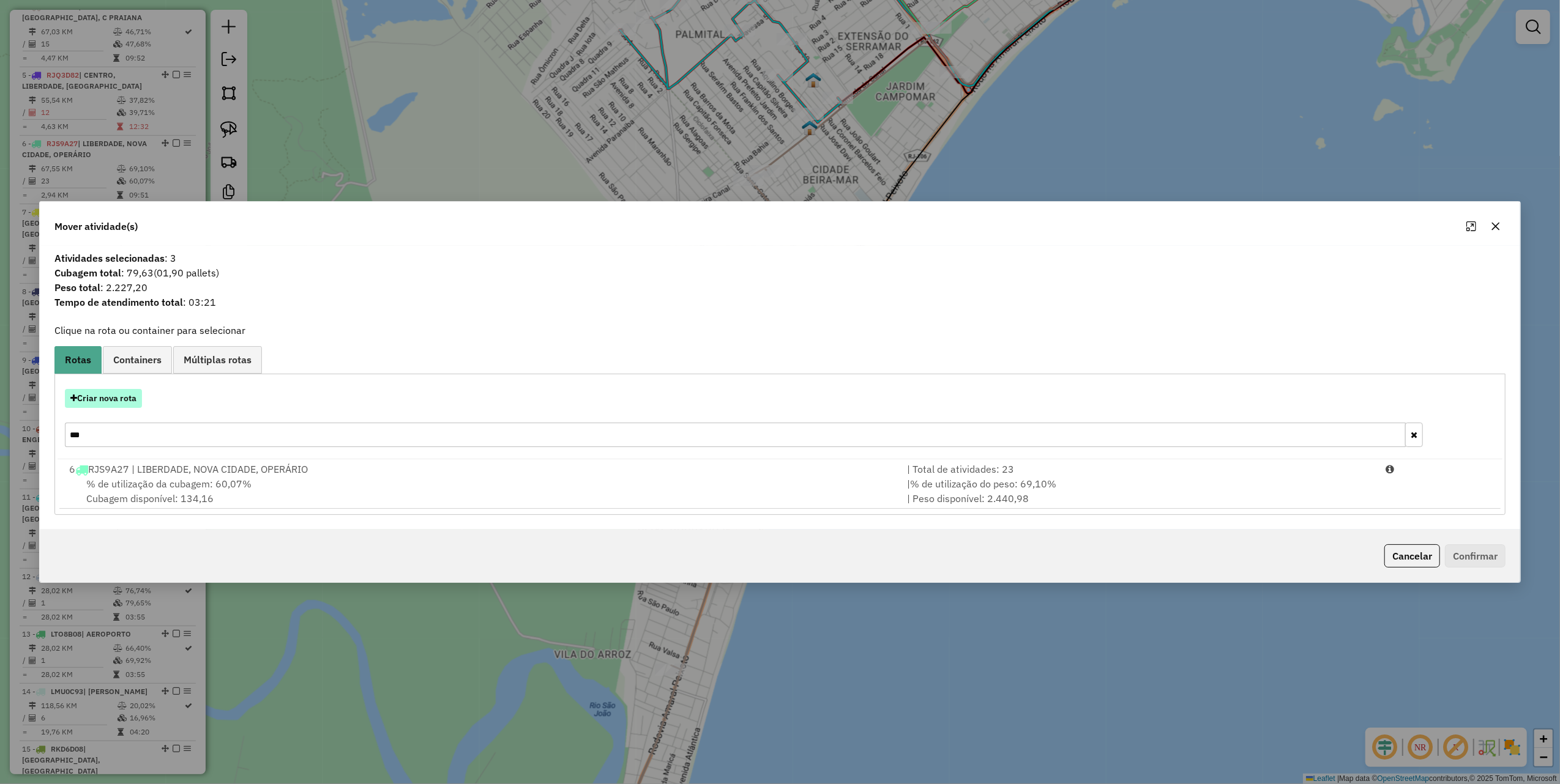
click at [108, 399] on button "Criar nova rota" at bounding box center [104, 399] width 77 height 19
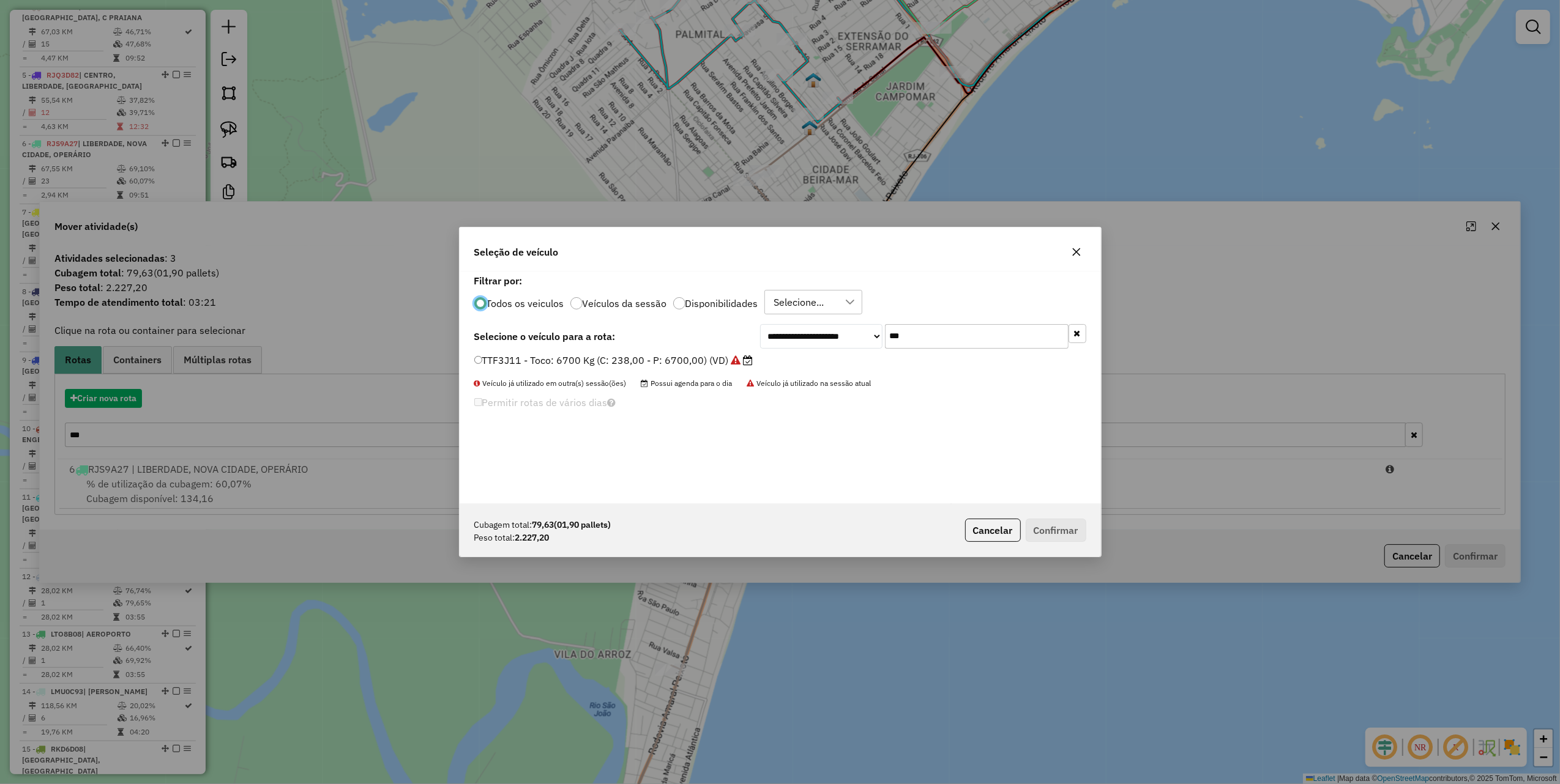
scroll to position [6, 4]
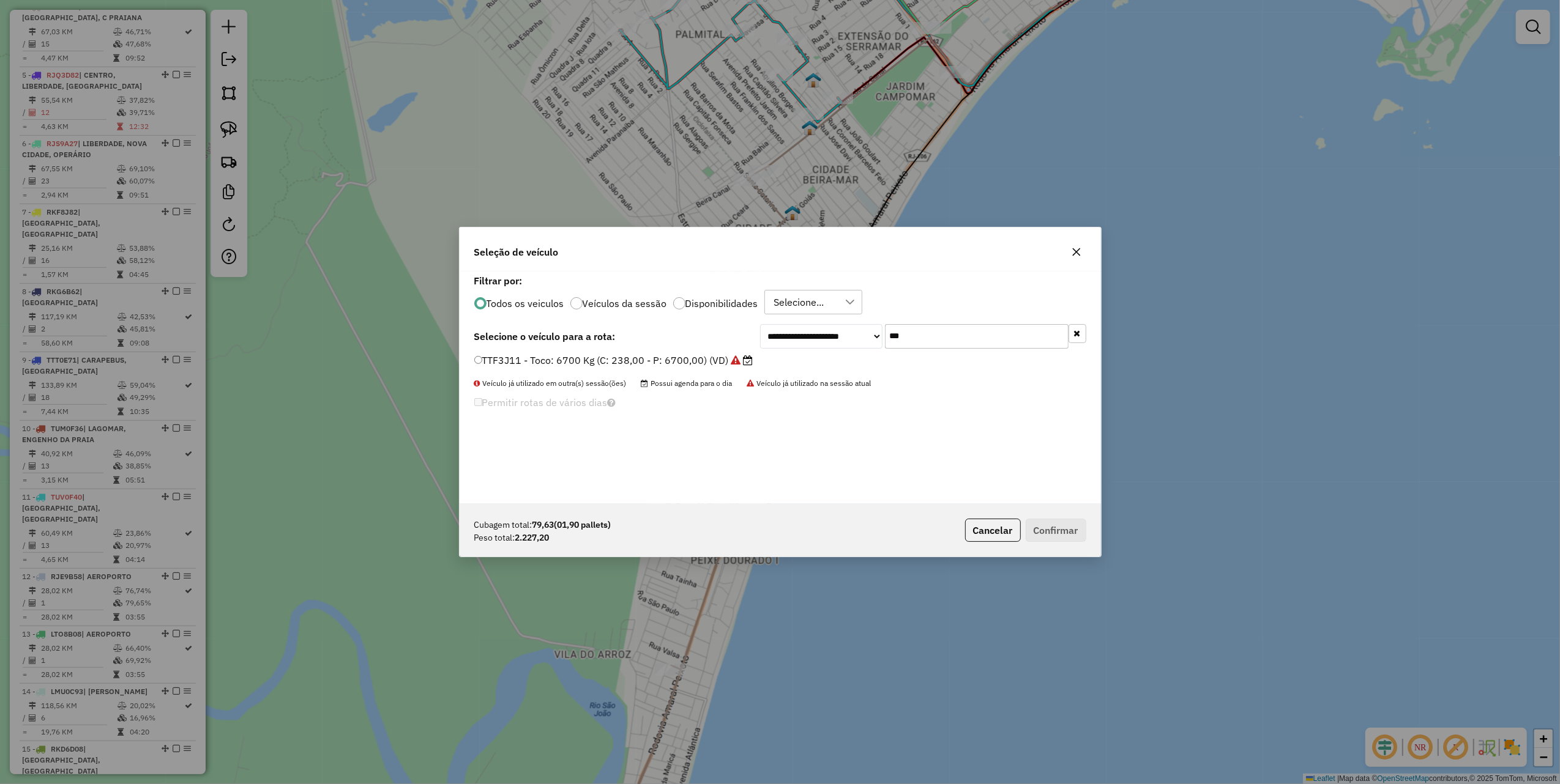
click at [952, 334] on input "***" at bounding box center [976, 337] width 184 height 25
type input "***"
click at [696, 348] on div "**********" at bounding box center [780, 337] width 612 height 25
click at [703, 357] on label "LMT6D04 - Truck: 12700 Kg (C: 420,00 - P: 12700,00) (VD)" at bounding box center [616, 360] width 286 height 15
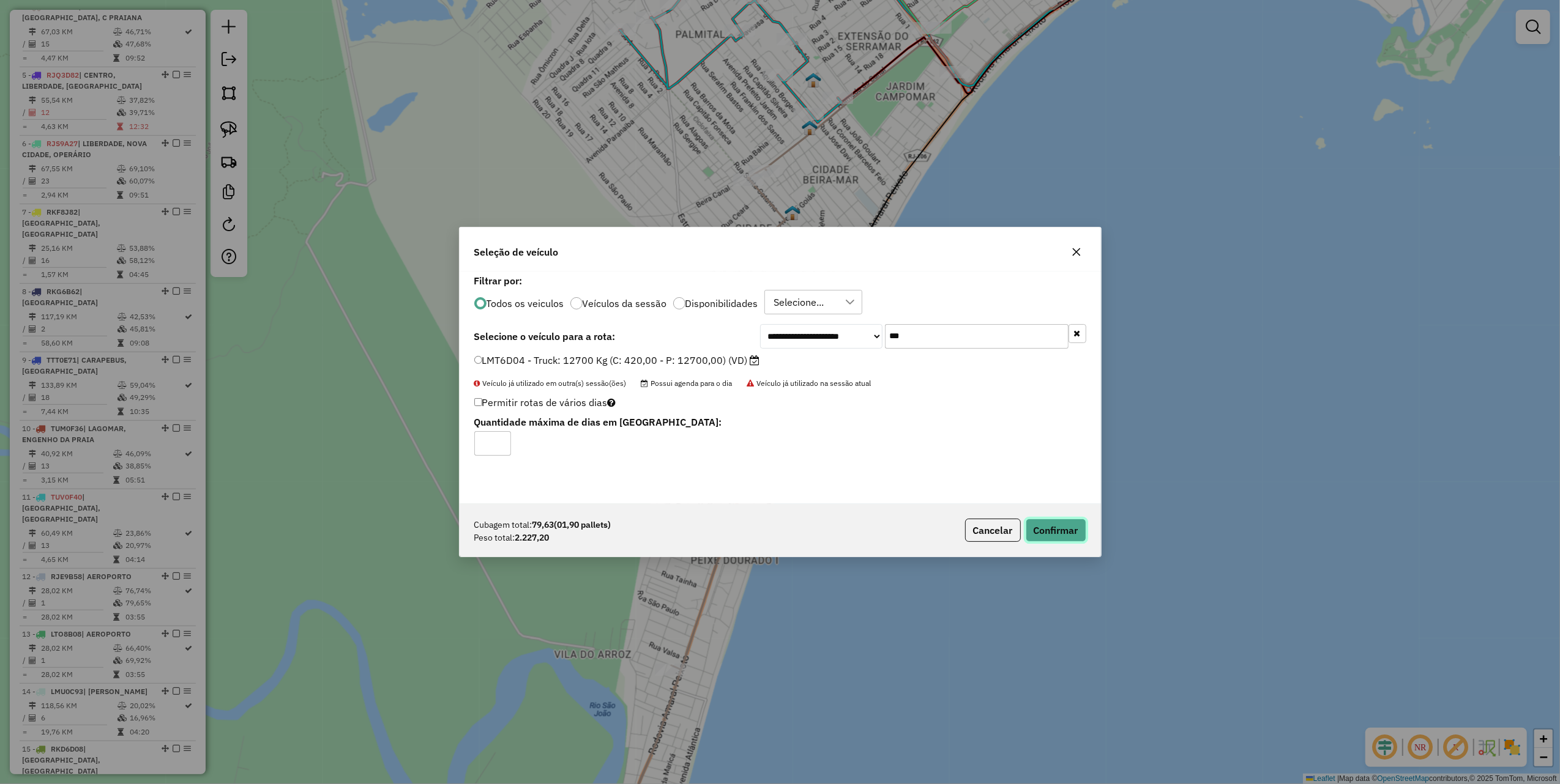
click at [1074, 534] on button "Confirmar" at bounding box center [1055, 530] width 61 height 23
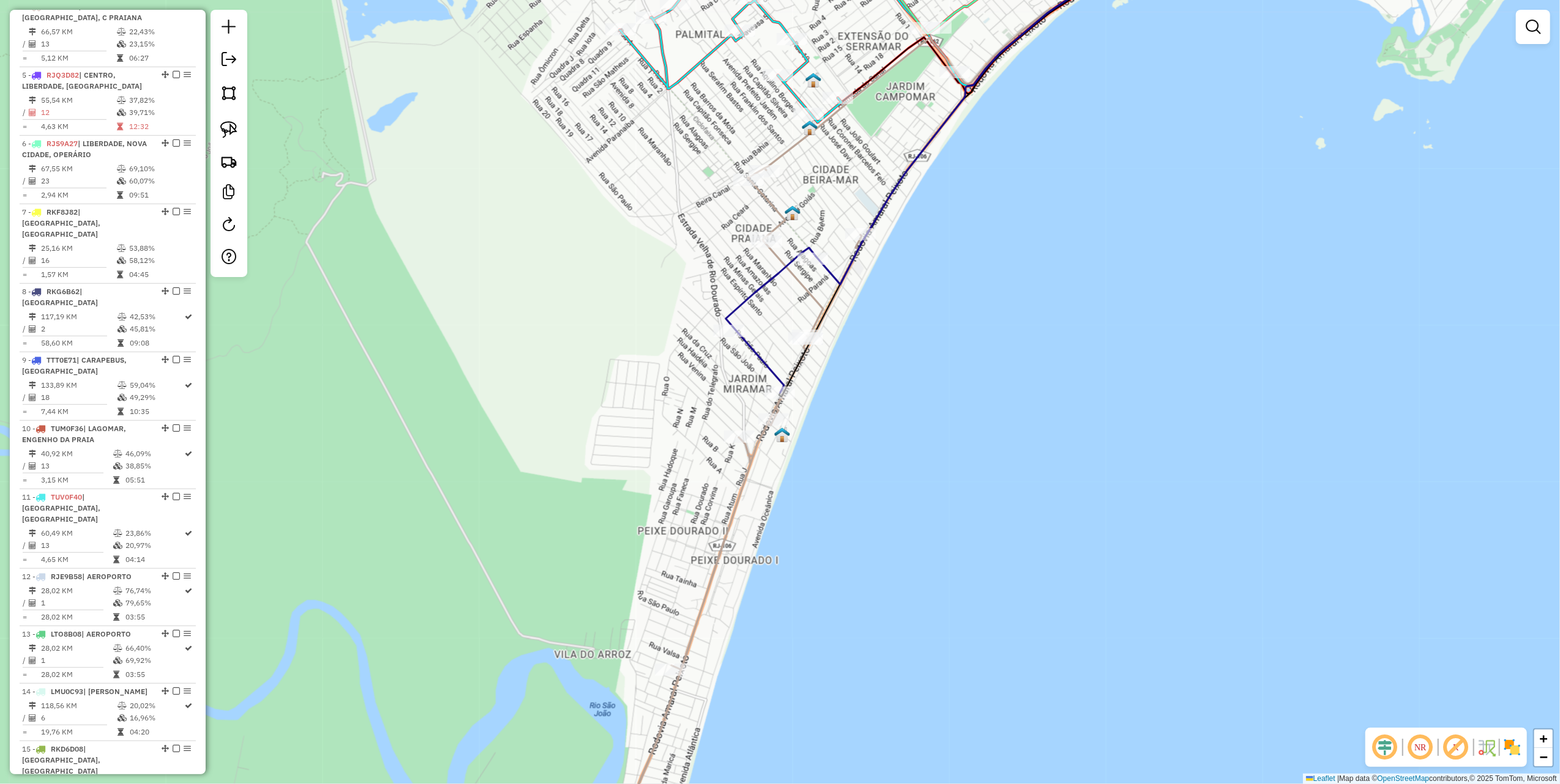
drag, startPoint x: 228, startPoint y: 126, endPoint x: 355, endPoint y: 194, distance: 144.1
click at [228, 126] on img at bounding box center [229, 129] width 17 height 17
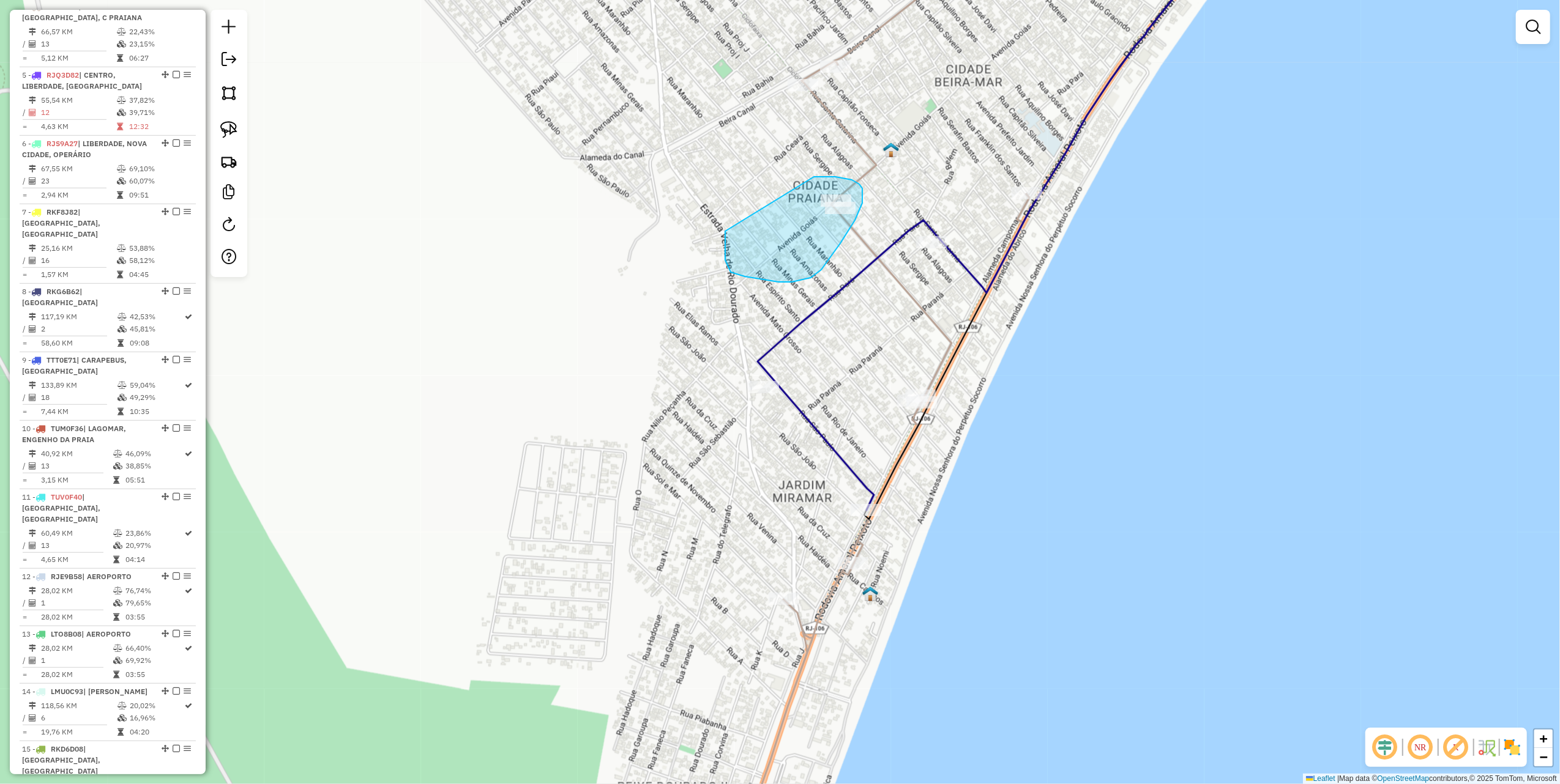
drag, startPoint x: 725, startPoint y: 231, endPoint x: 814, endPoint y: 177, distance: 104.1
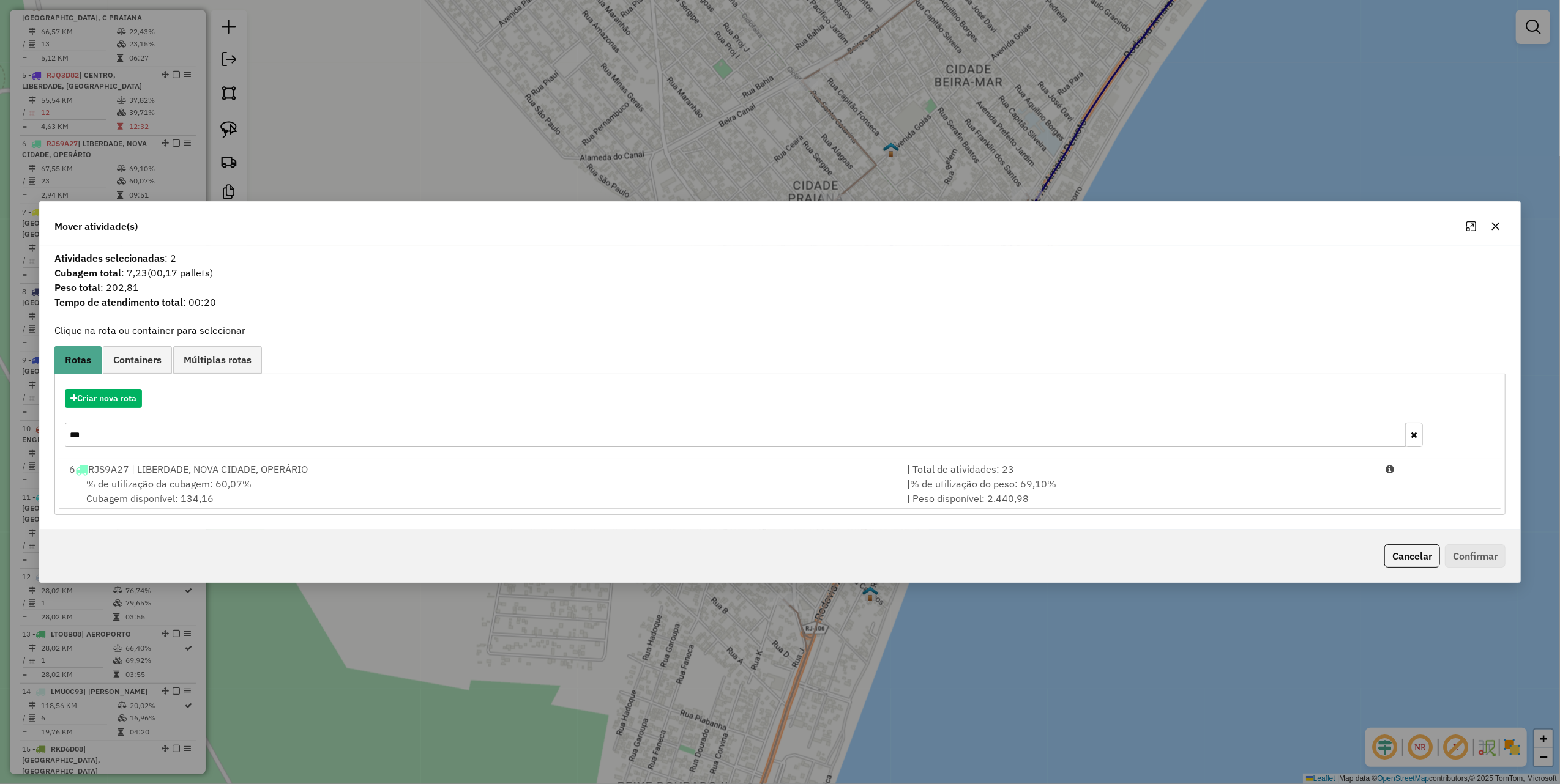
click at [1495, 221] on icon "button" at bounding box center [1495, 226] width 10 height 10
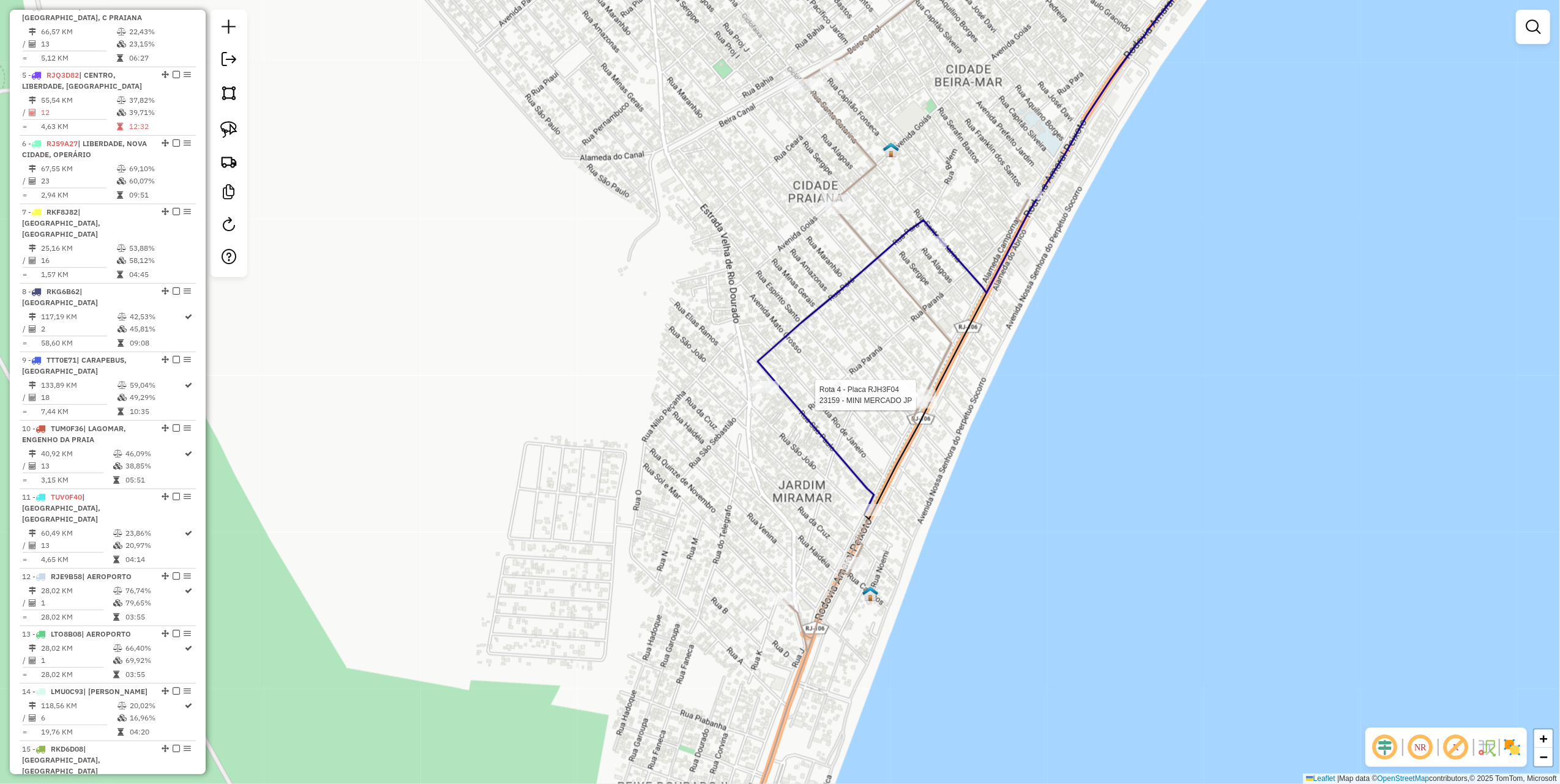
select select "**********"
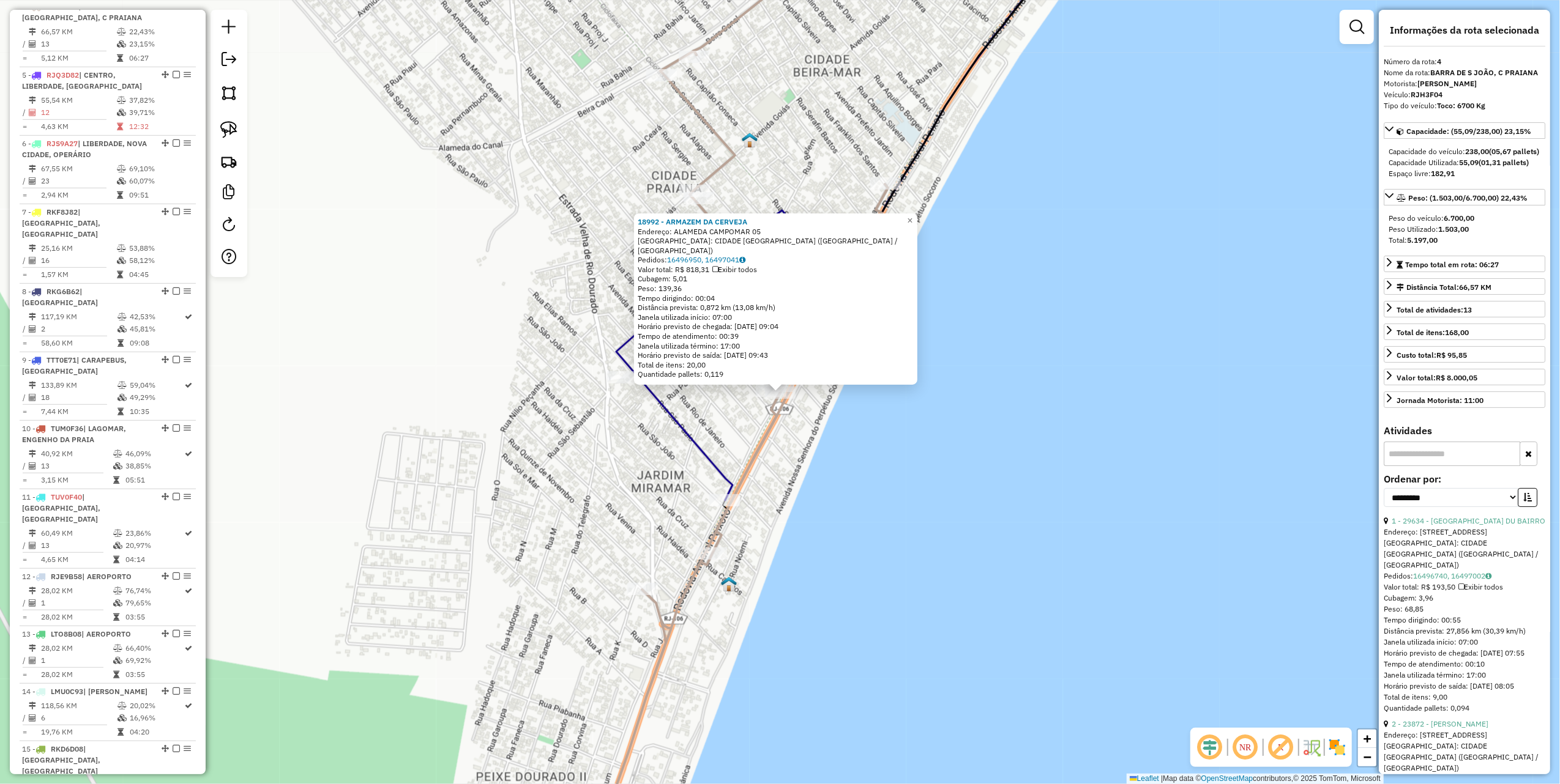
click at [877, 437] on div "18992 - ARMAZEM DA CERVEJA Endereço: ALAMEDA CAMPOMAR 05 Bairro: CIDADE PRAIANA…" at bounding box center [780, 392] width 1560 height 784
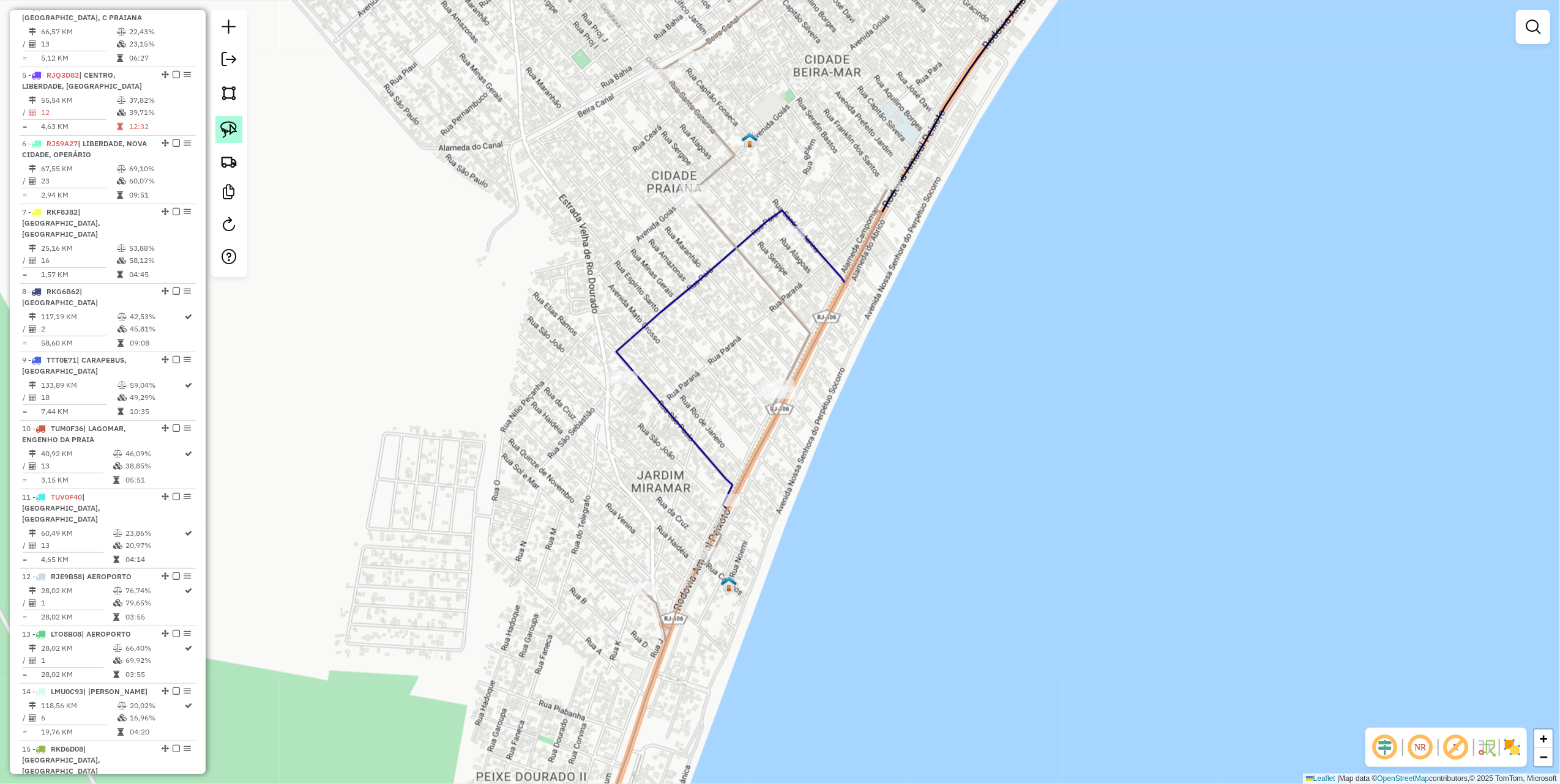
click at [230, 130] on img at bounding box center [229, 129] width 17 height 17
drag, startPoint x: 752, startPoint y: 346, endPoint x: 752, endPoint y: 243, distance: 103.0
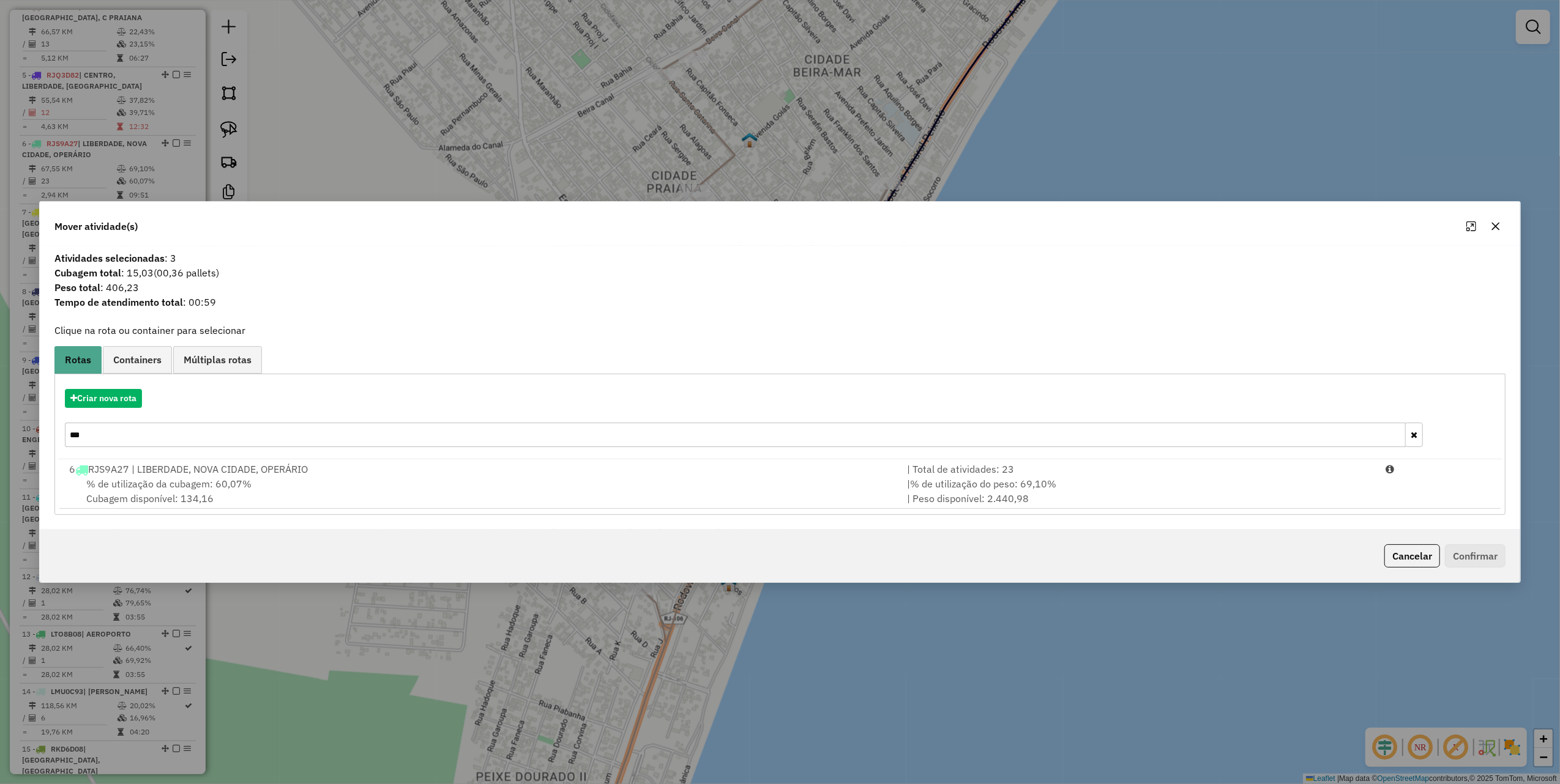
click at [182, 437] on input "***" at bounding box center [735, 435] width 1341 height 25
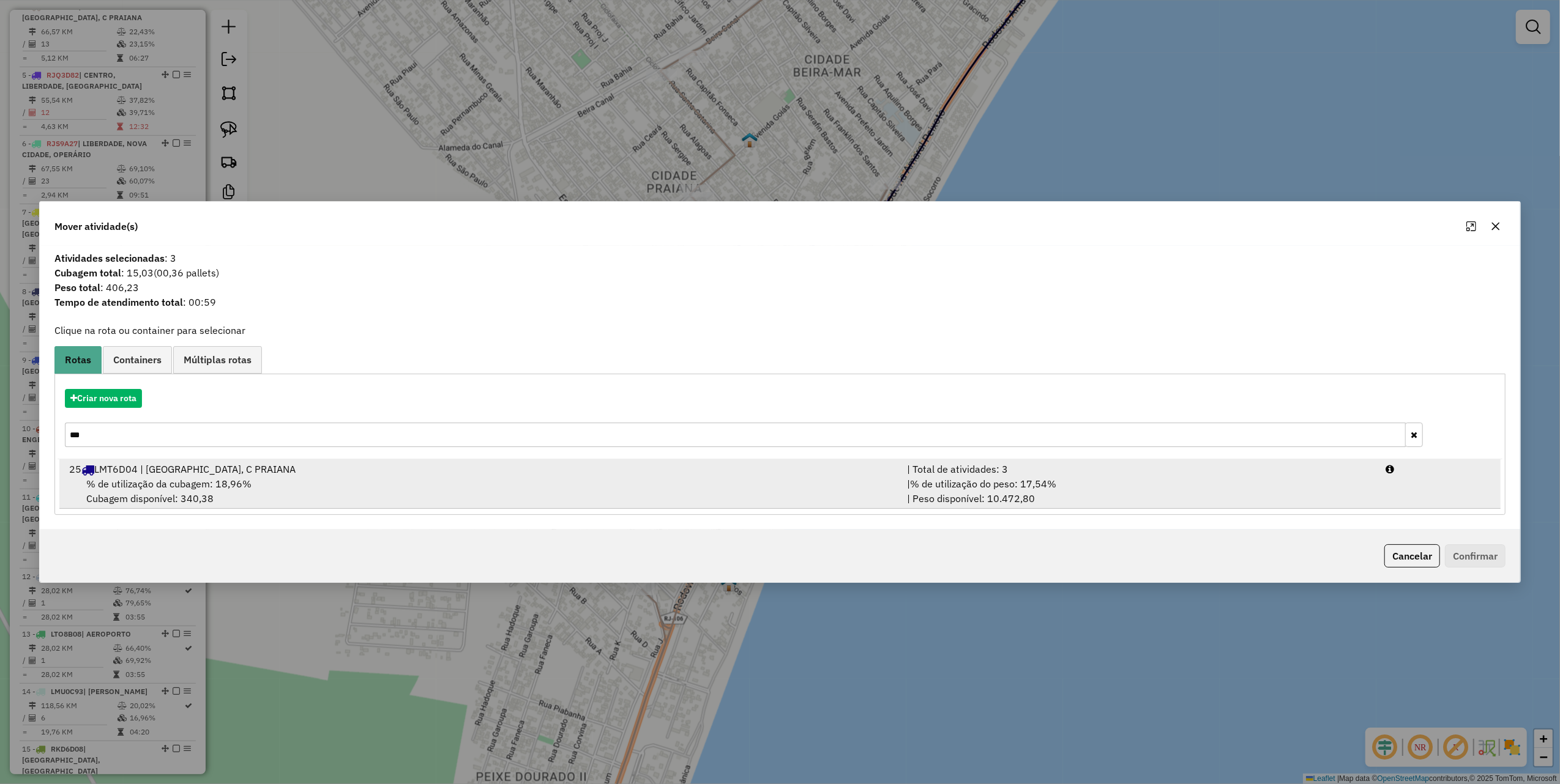
type input "***"
drag, startPoint x: 481, startPoint y: 505, endPoint x: 499, endPoint y: 499, distance: 19.0
click at [482, 505] on div "% de utilização da cubagem: 18,96% Cubagem disponível: 340,38" at bounding box center [480, 490] width 838 height 29
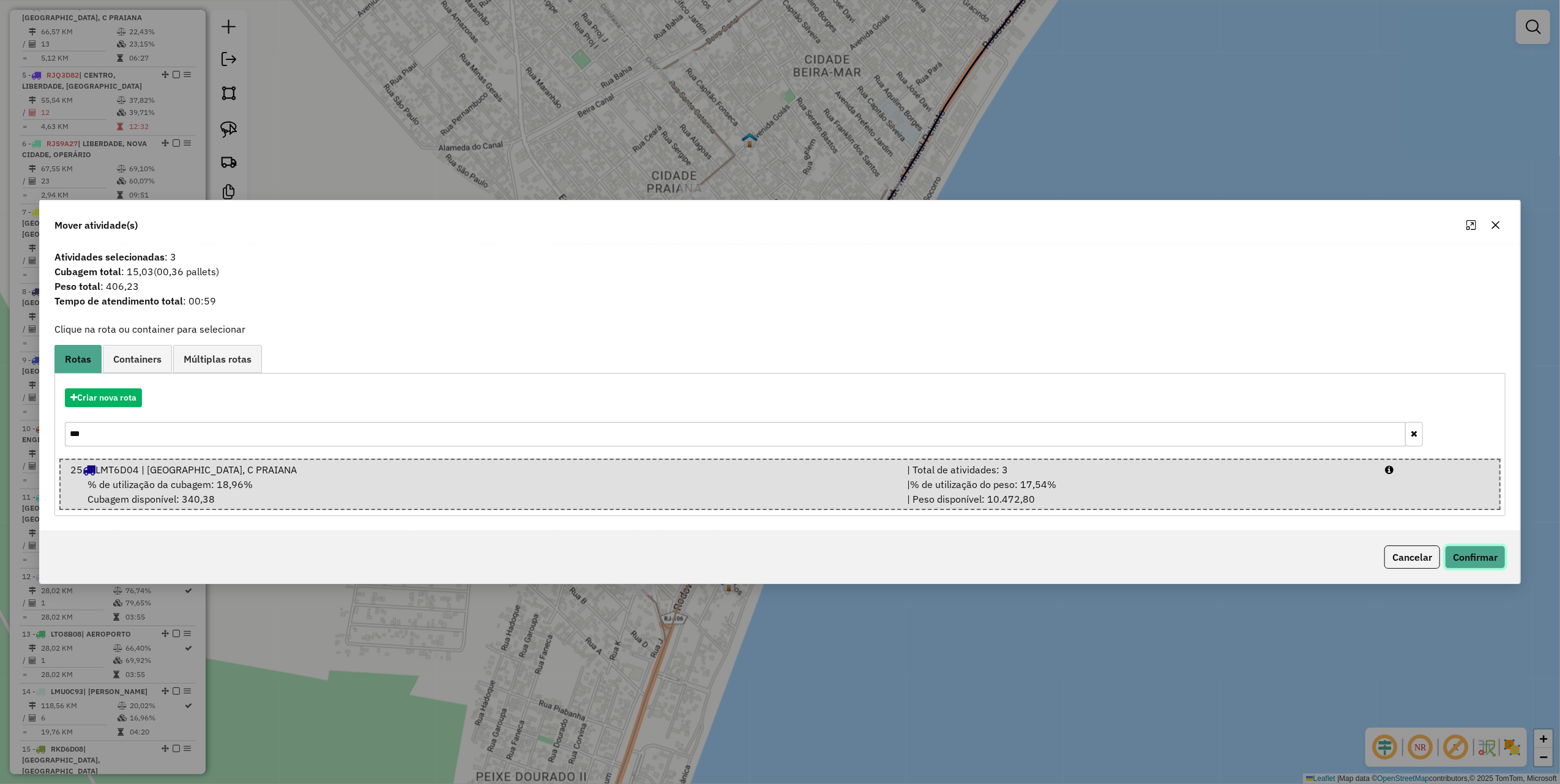
click at [1448, 547] on button "Confirmar" at bounding box center [1475, 557] width 61 height 23
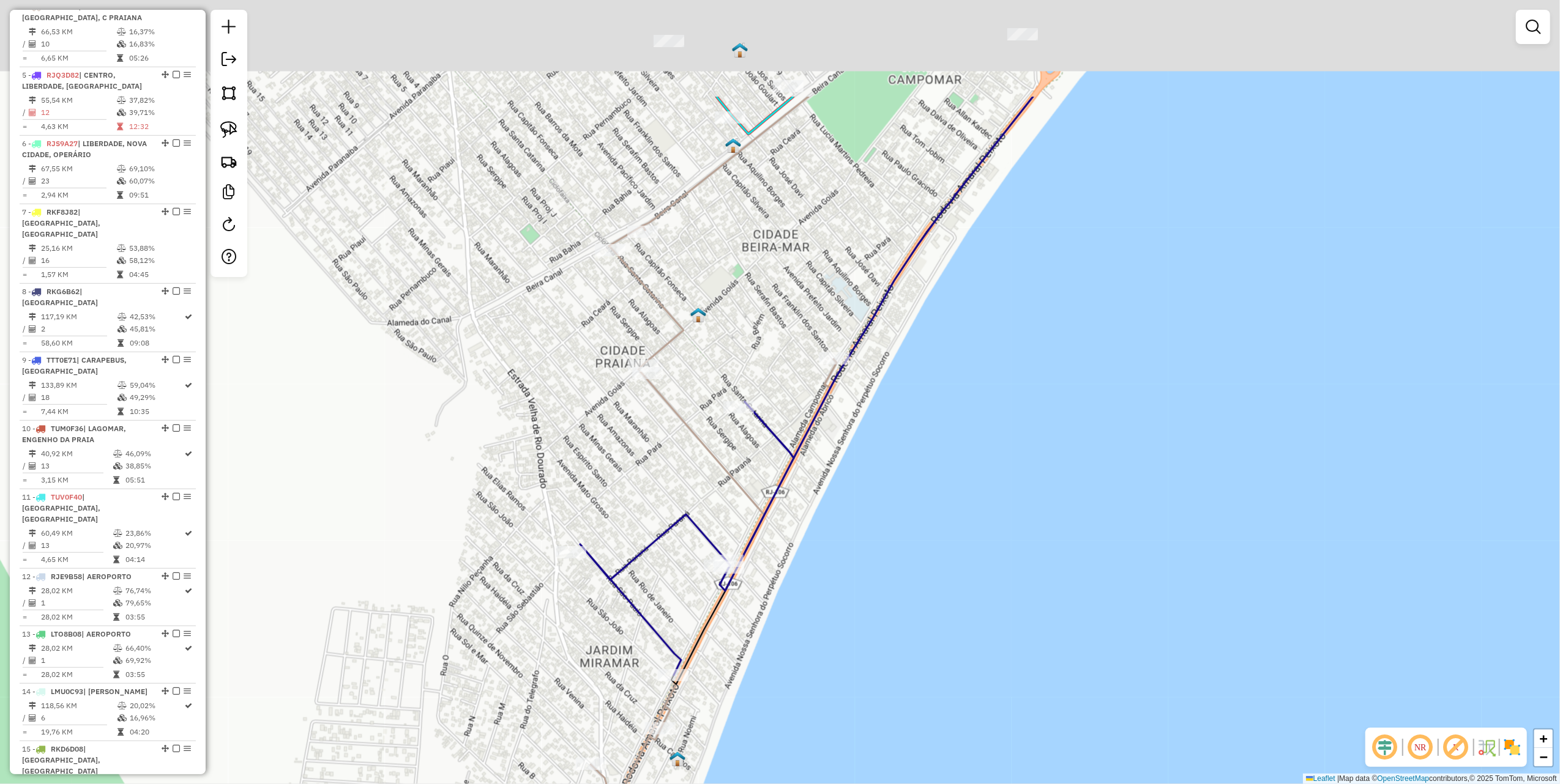
drag, startPoint x: 679, startPoint y: 289, endPoint x: 573, endPoint y: 592, distance: 321.0
click at [579, 599] on div "Janela de atendimento Grade de atendimento Capacidade Transportadoras Veículos …" at bounding box center [780, 392] width 1560 height 784
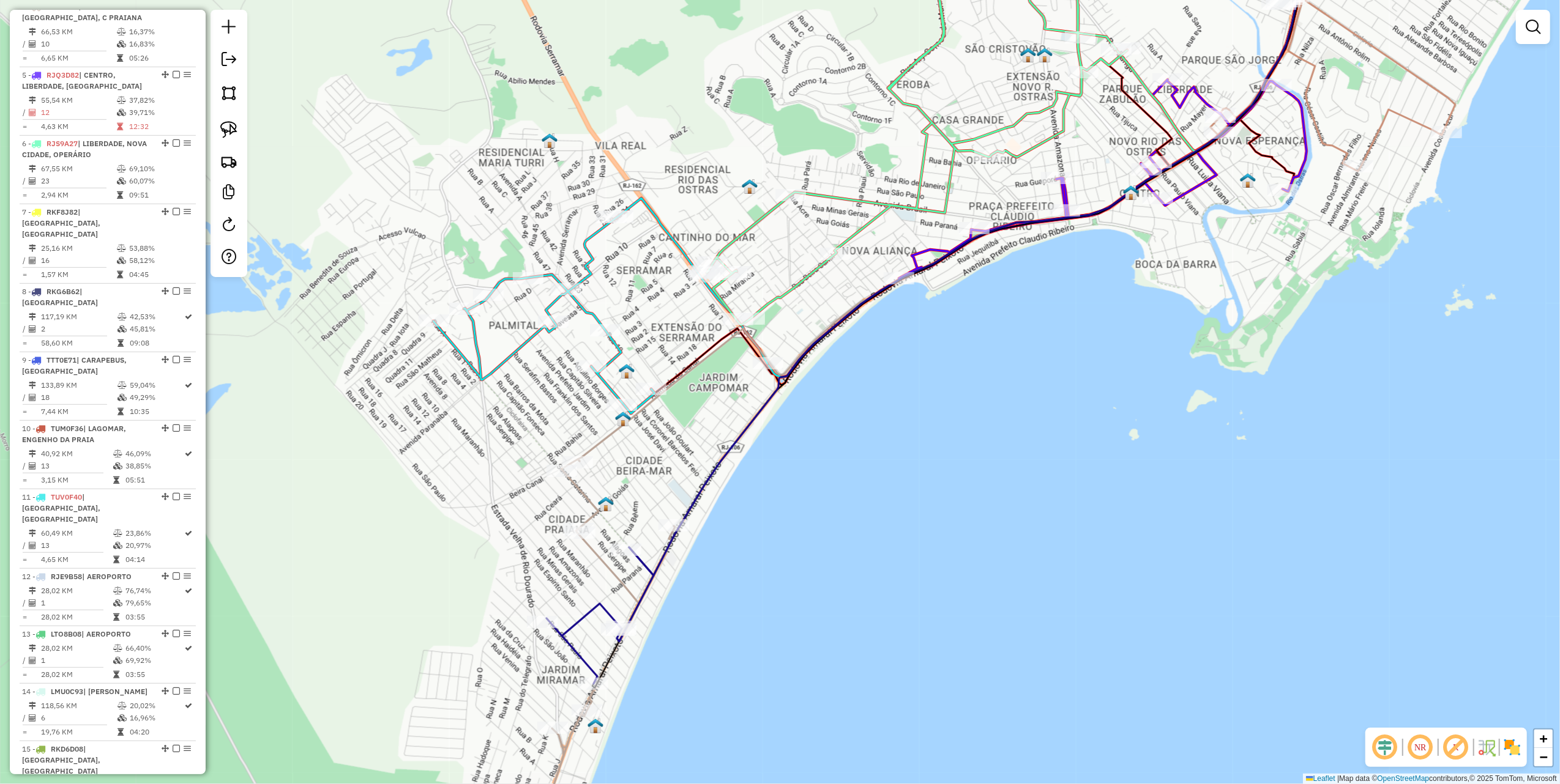
drag, startPoint x: 228, startPoint y: 136, endPoint x: 253, endPoint y: 162, distance: 36.1
click at [228, 136] on img at bounding box center [229, 129] width 17 height 17
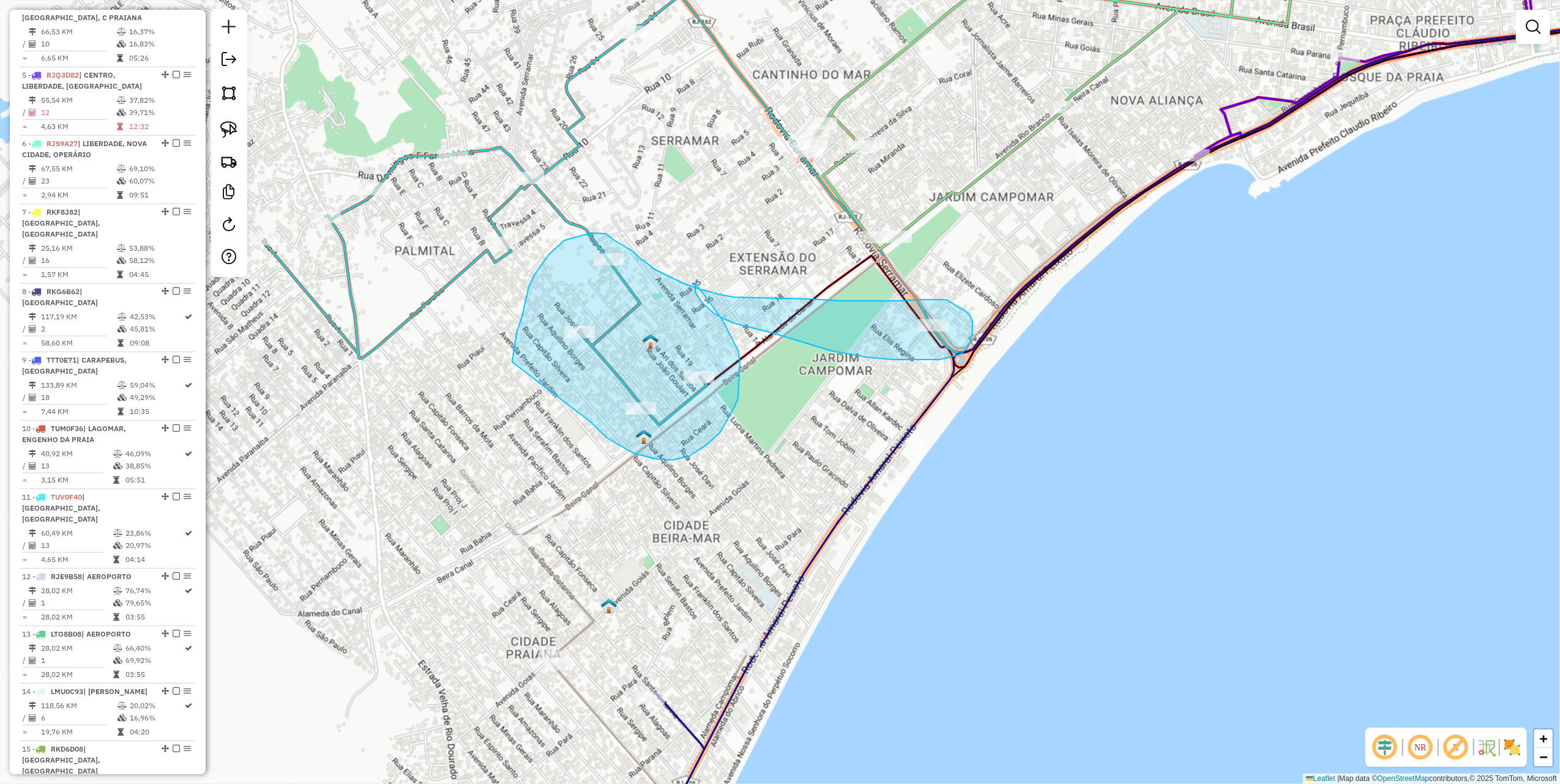
drag, startPoint x: 607, startPoint y: 438, endPoint x: 513, endPoint y: 362, distance: 120.9
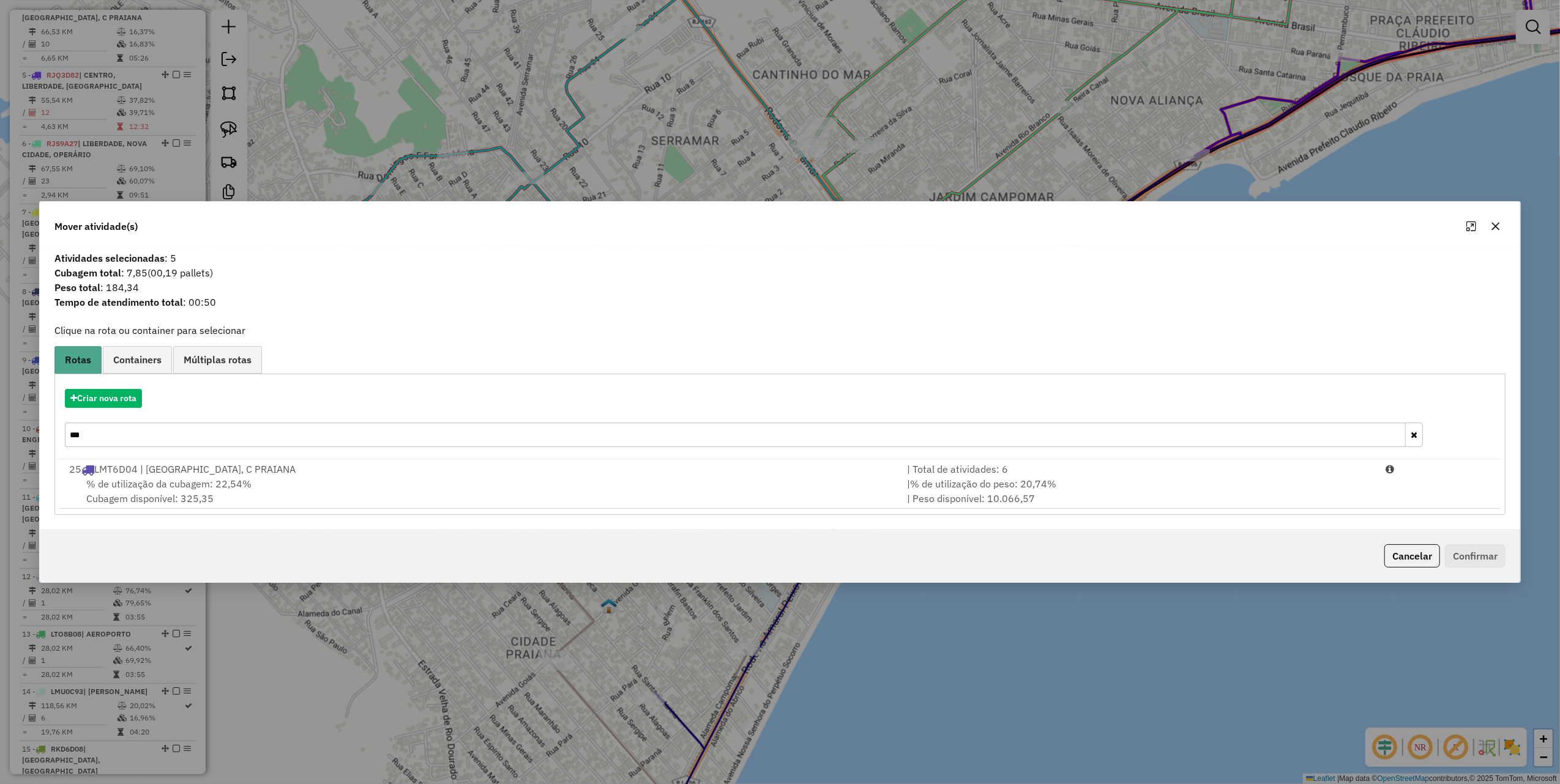
click at [184, 433] on input "***" at bounding box center [735, 435] width 1341 height 25
type input "***"
click at [1486, 221] on button "button" at bounding box center [1496, 226] width 19 height 19
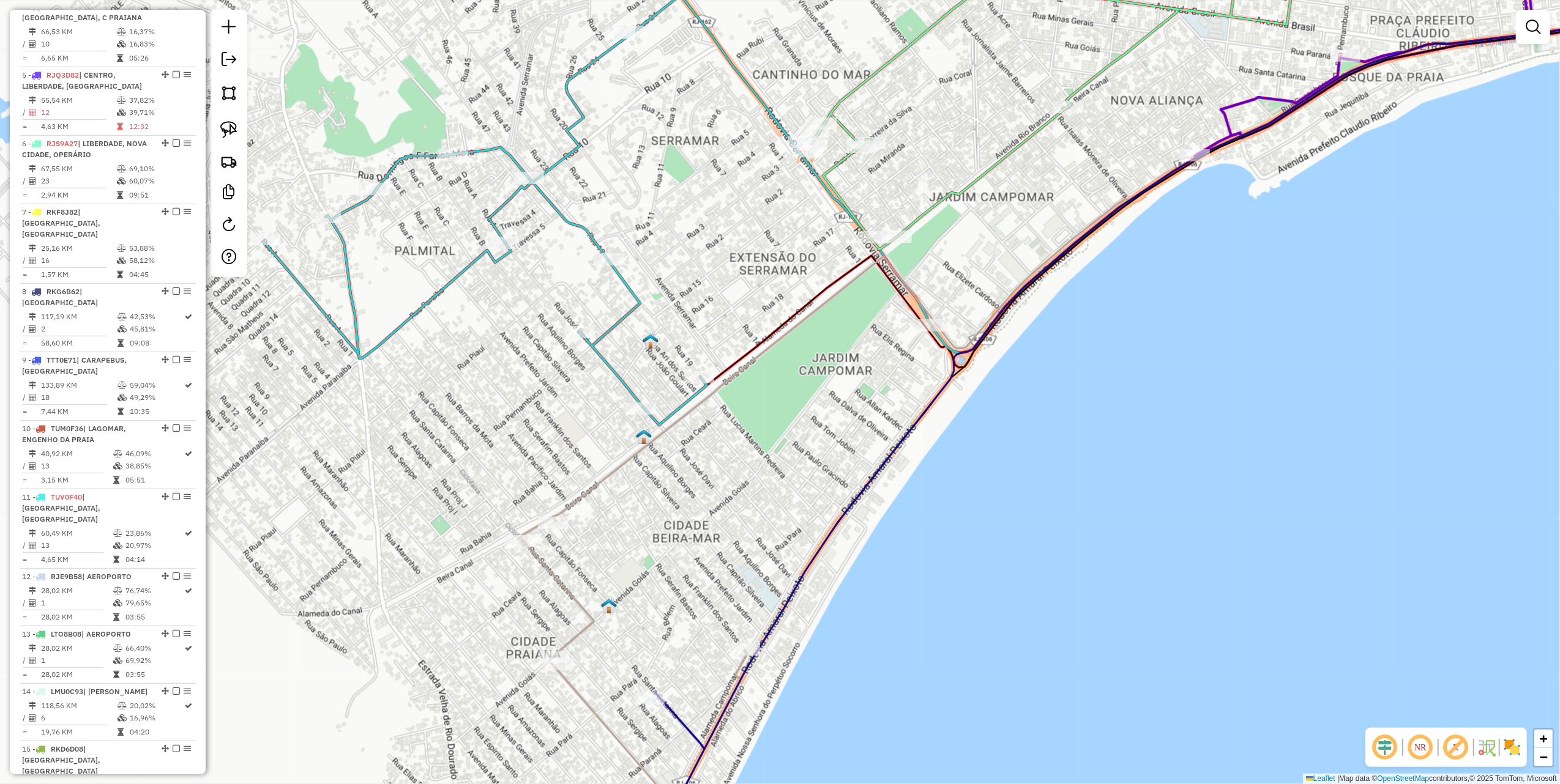
click at [703, 372] on icon at bounding box center [597, 209] width 669 height 430
select select "**********"
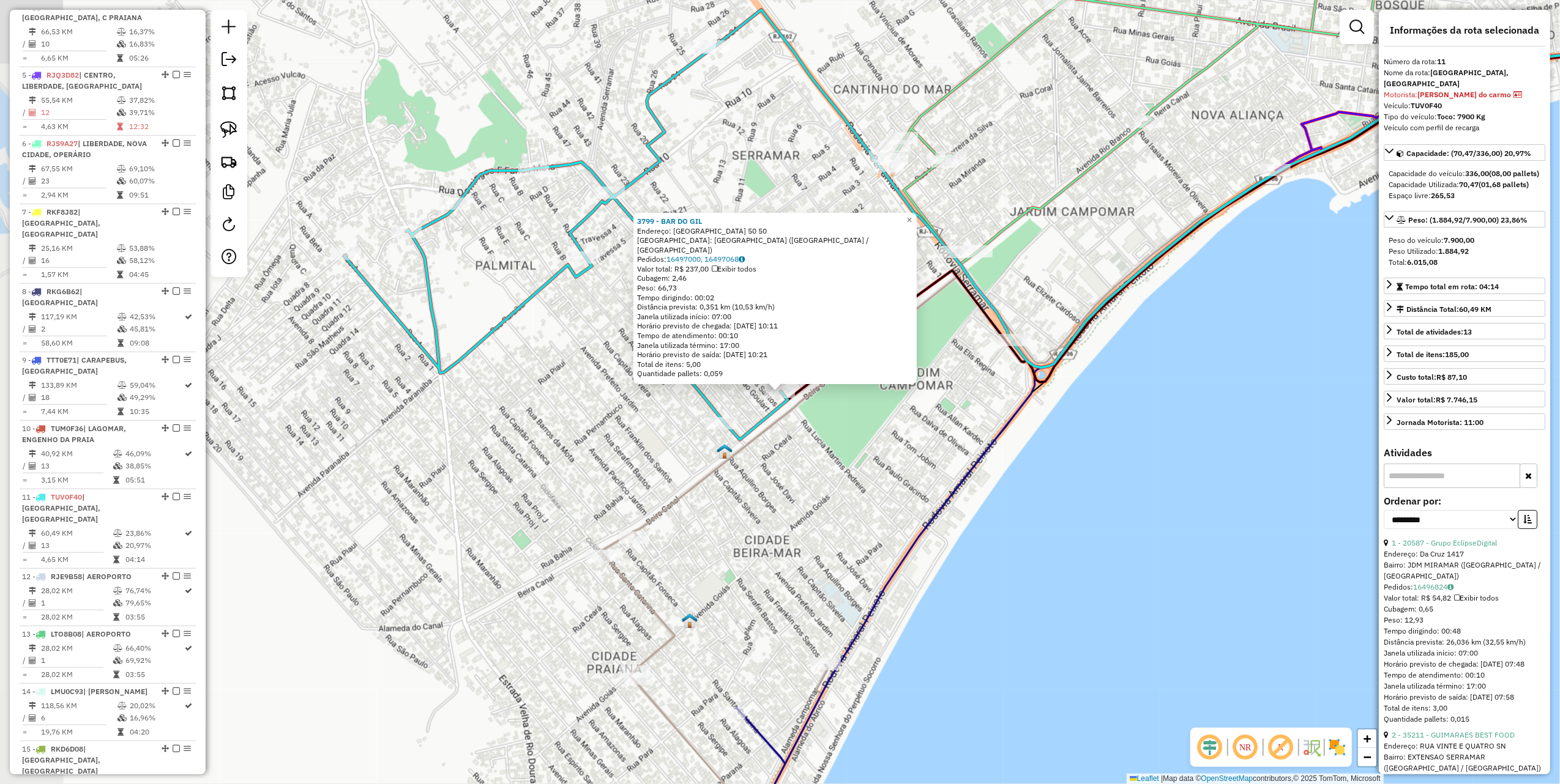
scroll to position [1154, 0]
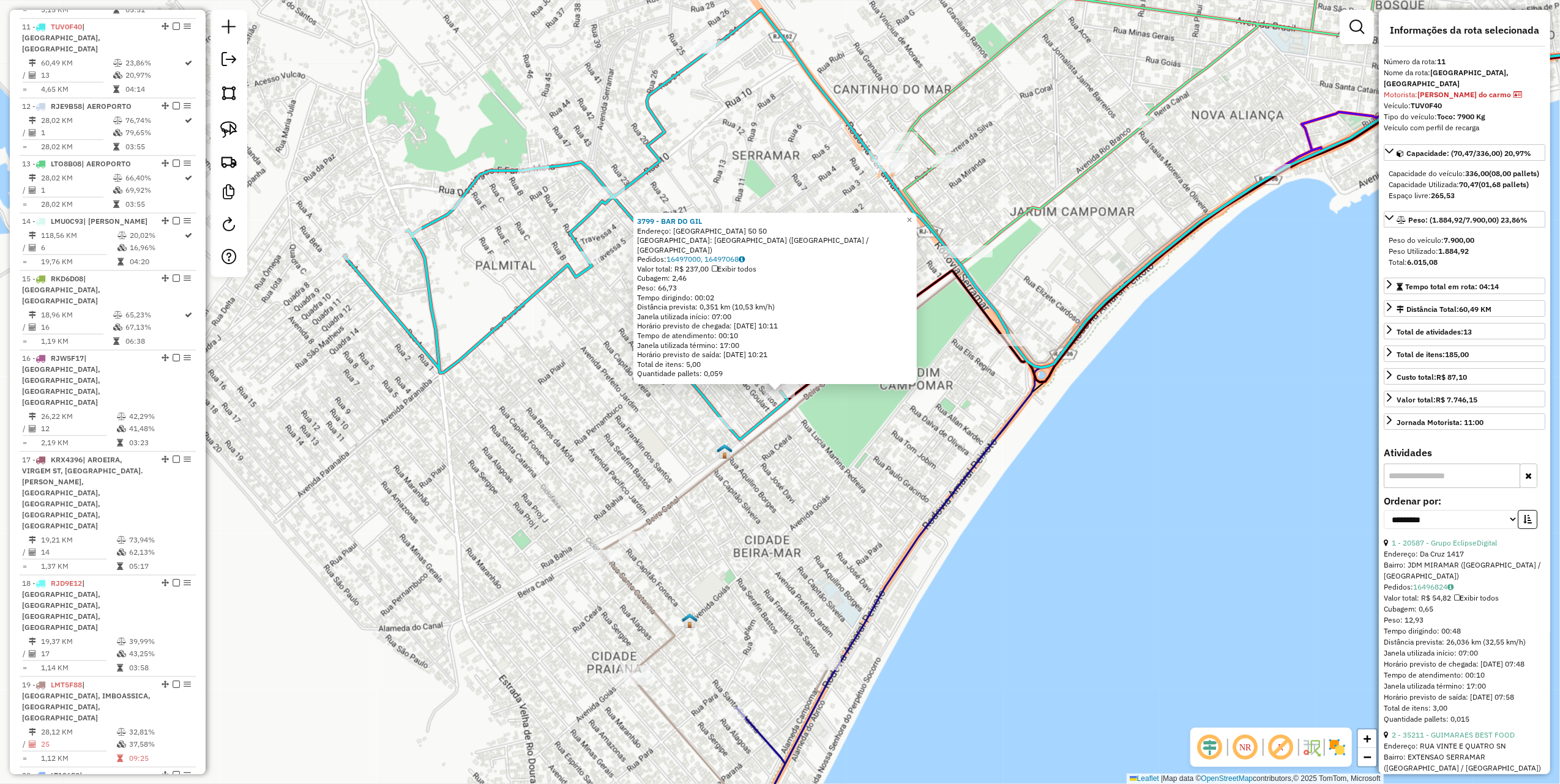
click at [830, 388] on icon at bounding box center [1175, 275] width 1082 height 522
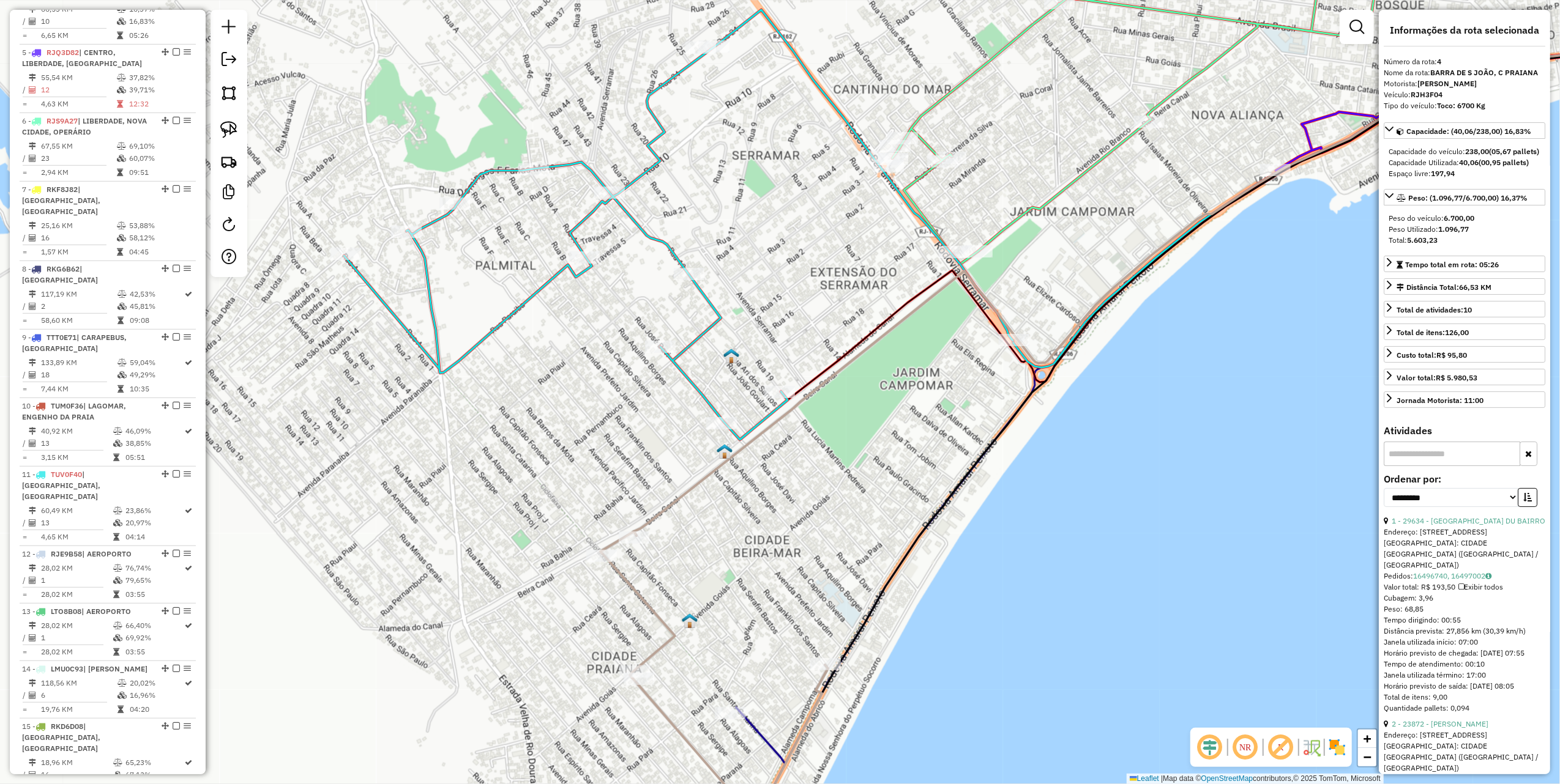
scroll to position [683, 0]
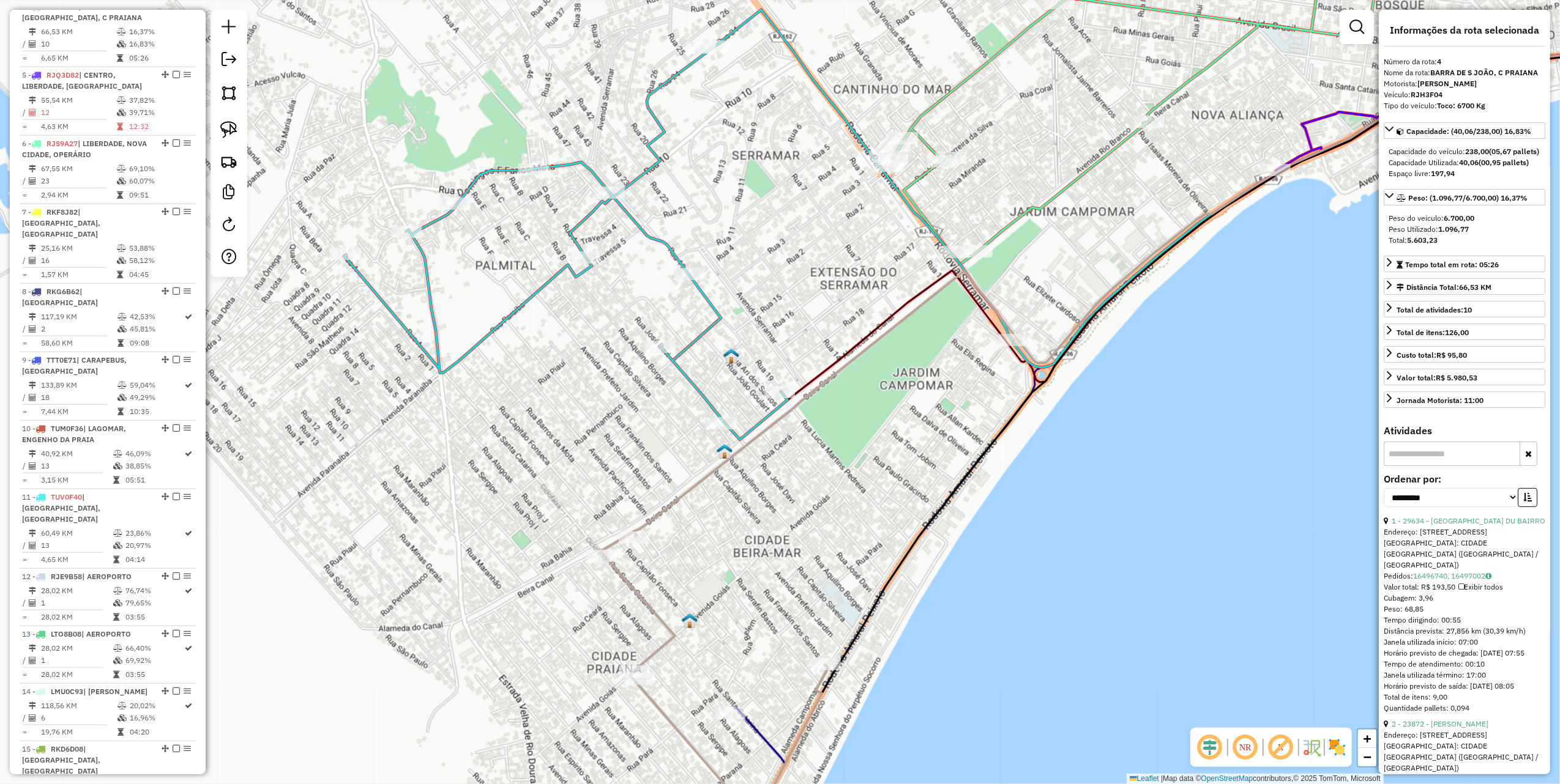
click at [354, 69] on div "Janela de atendimento Grade de atendimento Capacidade Transportadoras Veículos …" at bounding box center [780, 392] width 1560 height 784
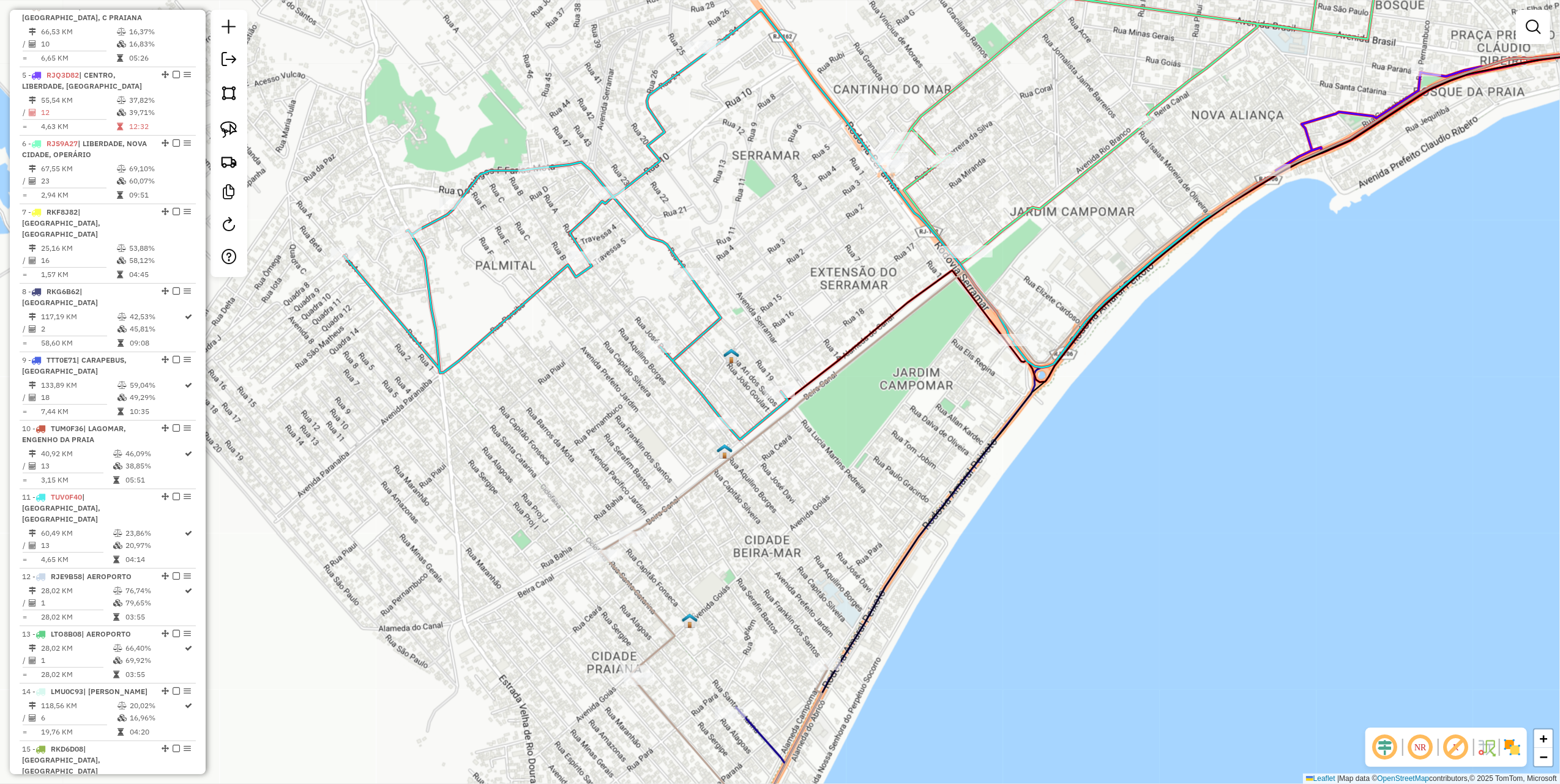
drag, startPoint x: 236, startPoint y: 121, endPoint x: 375, endPoint y: 153, distance: 142.6
click at [236, 121] on img at bounding box center [229, 129] width 17 height 17
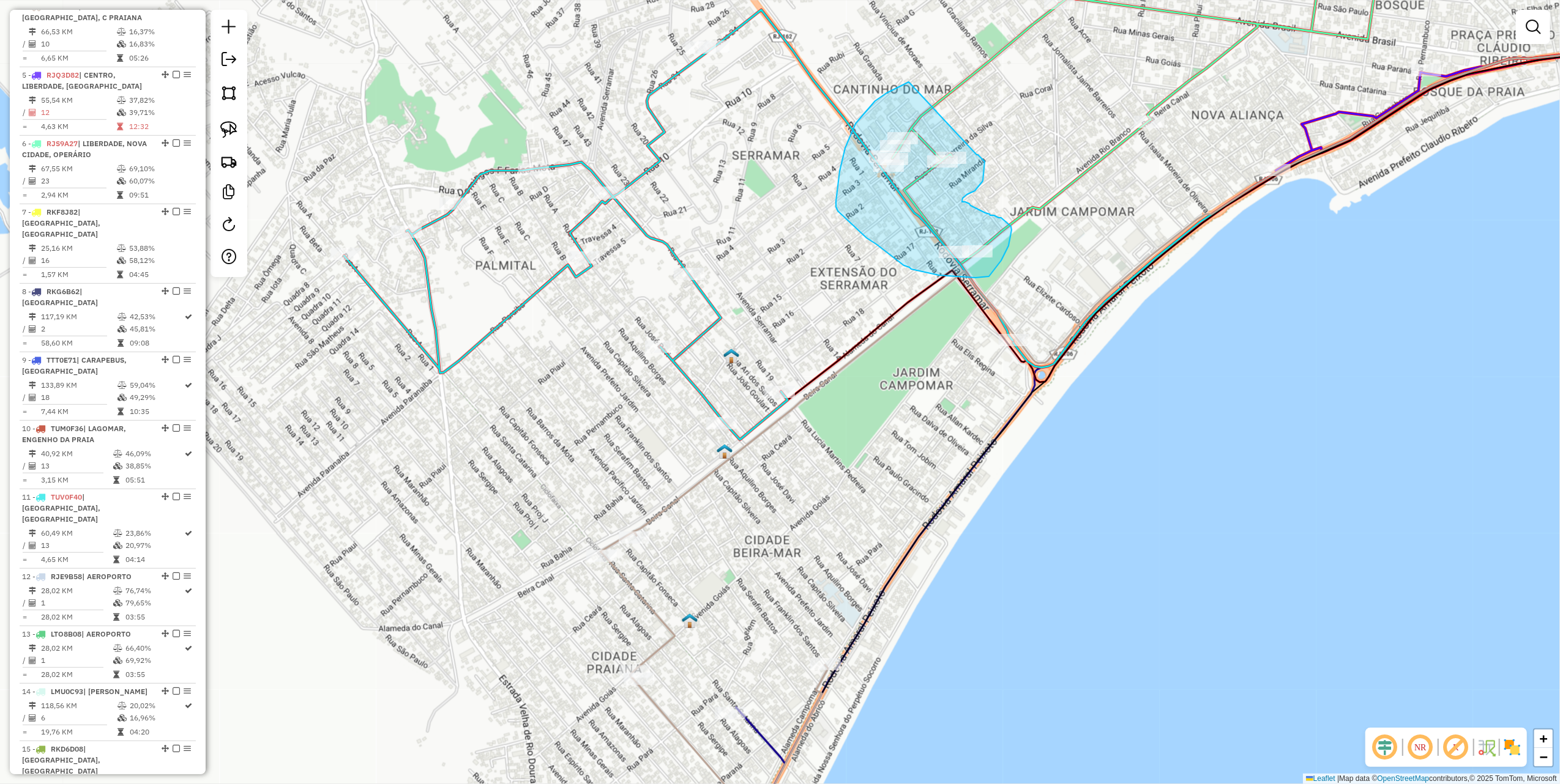
drag, startPoint x: 886, startPoint y: 93, endPoint x: 967, endPoint y: 152, distance: 100.2
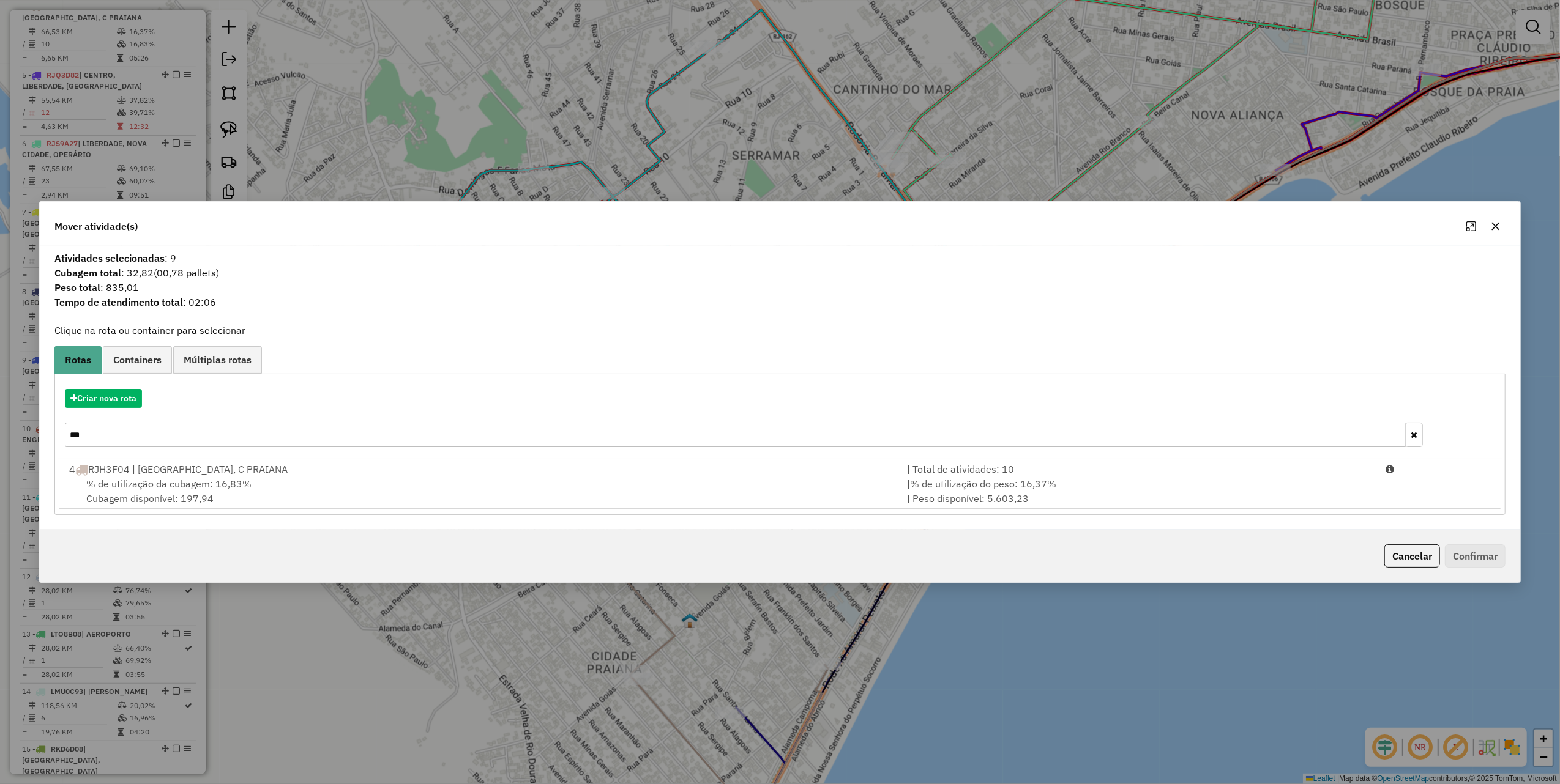
click at [126, 440] on input "***" at bounding box center [735, 435] width 1341 height 25
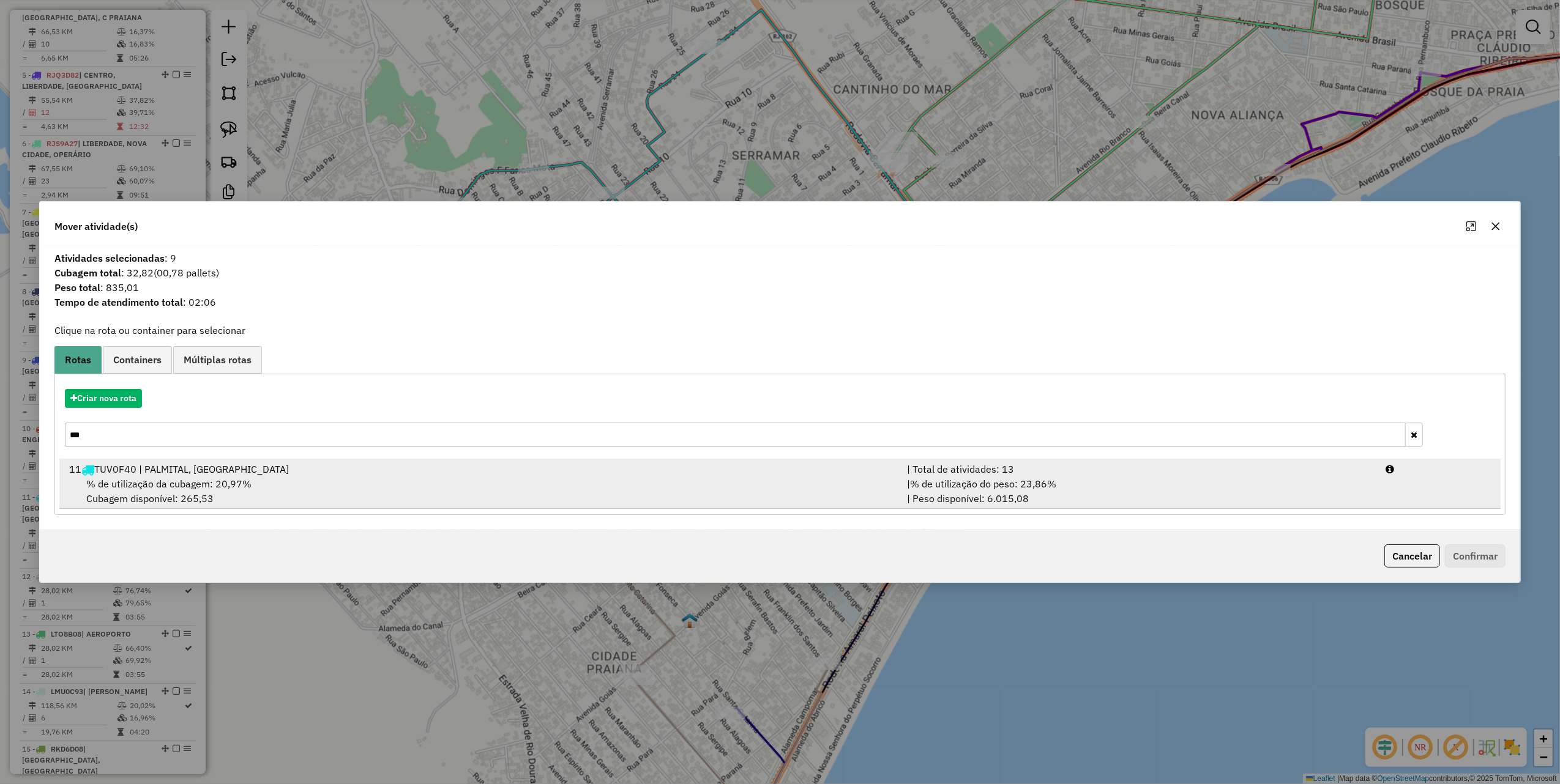
type input "***"
click at [390, 488] on div "% de utilização da cubagem: 20,97% Cubagem disponível: 265,53" at bounding box center [480, 490] width 838 height 29
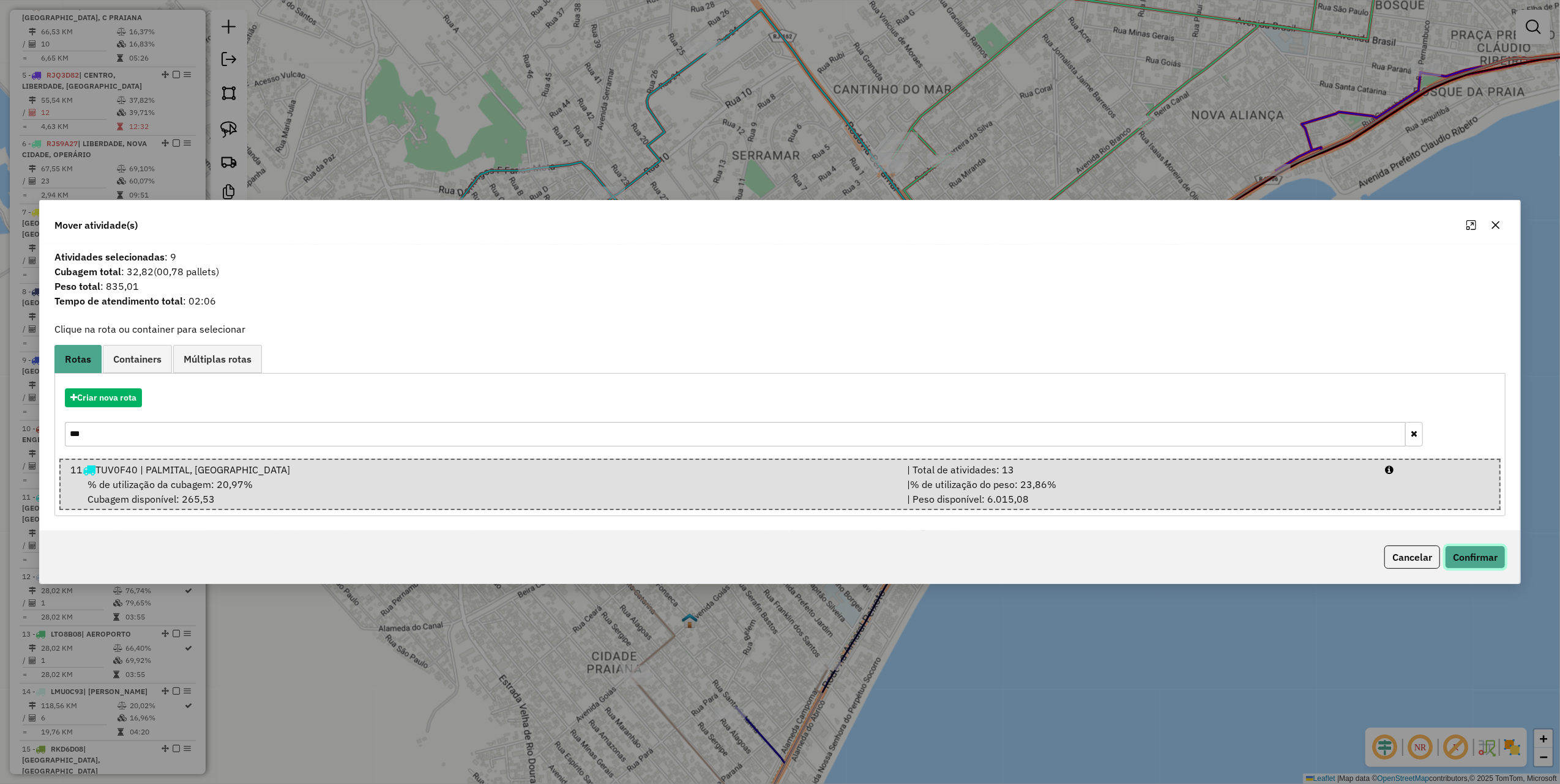
click at [1464, 558] on button "Confirmar" at bounding box center [1475, 557] width 61 height 23
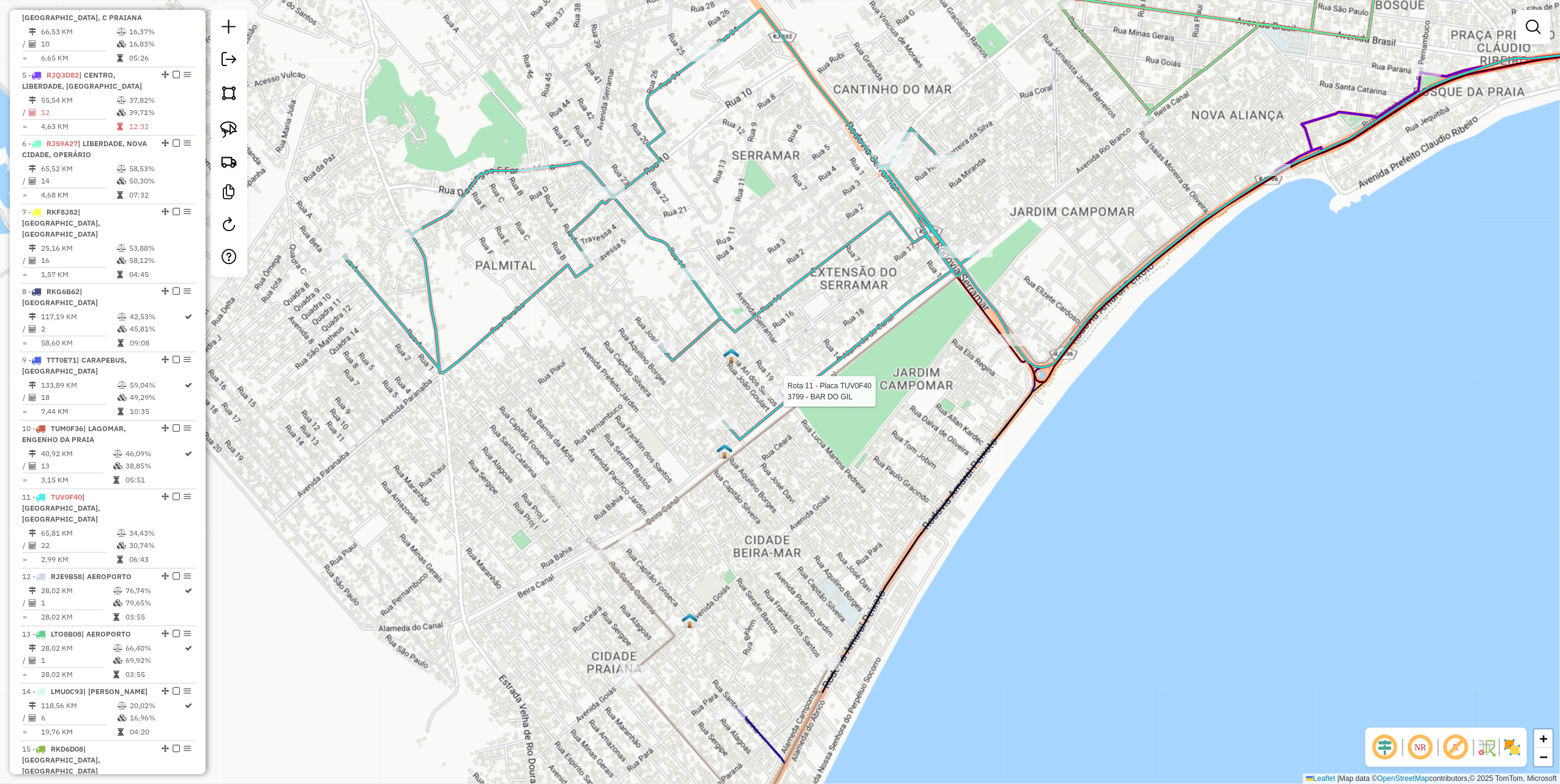
select select "**********"
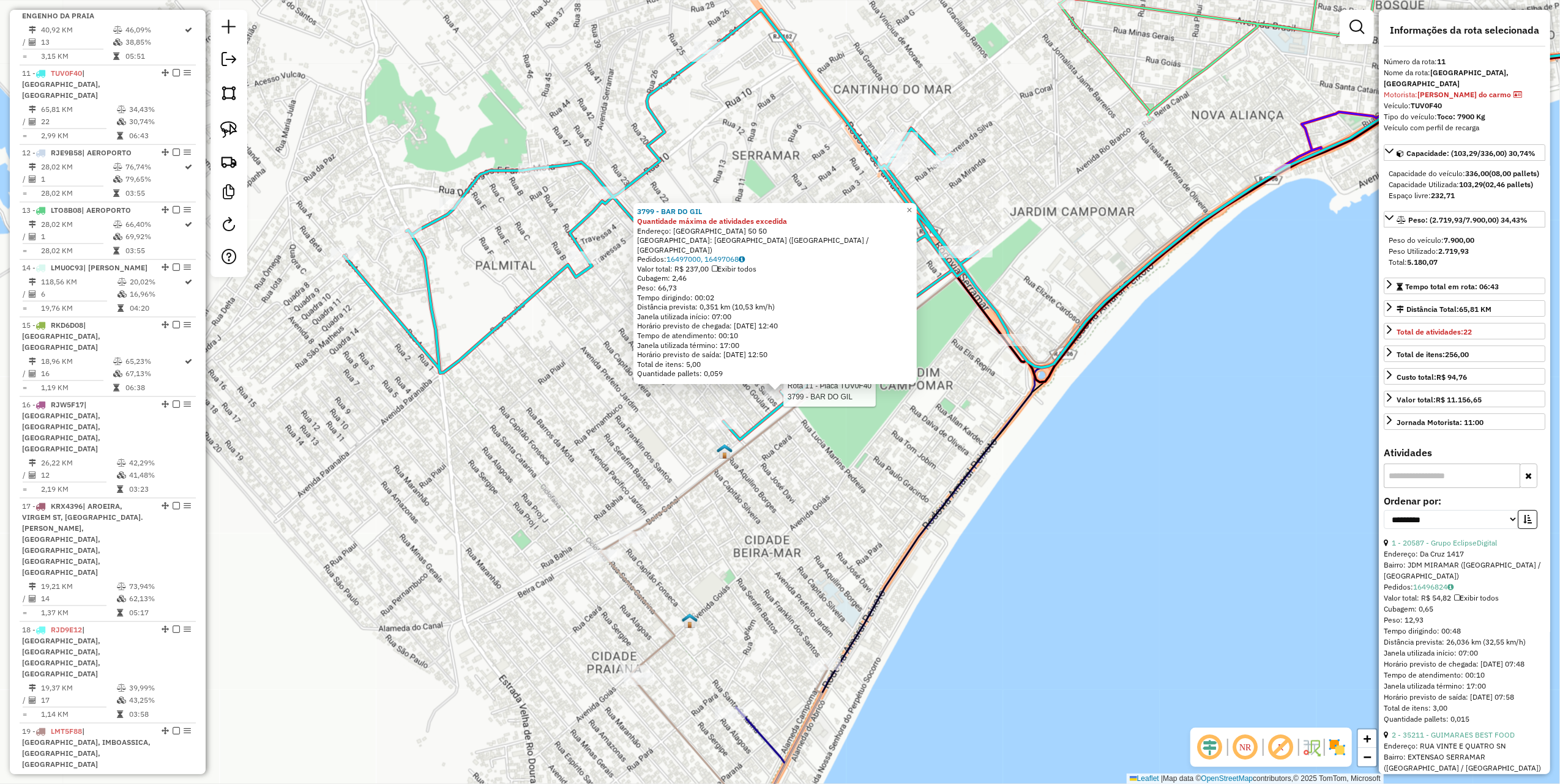
scroll to position [1154, 0]
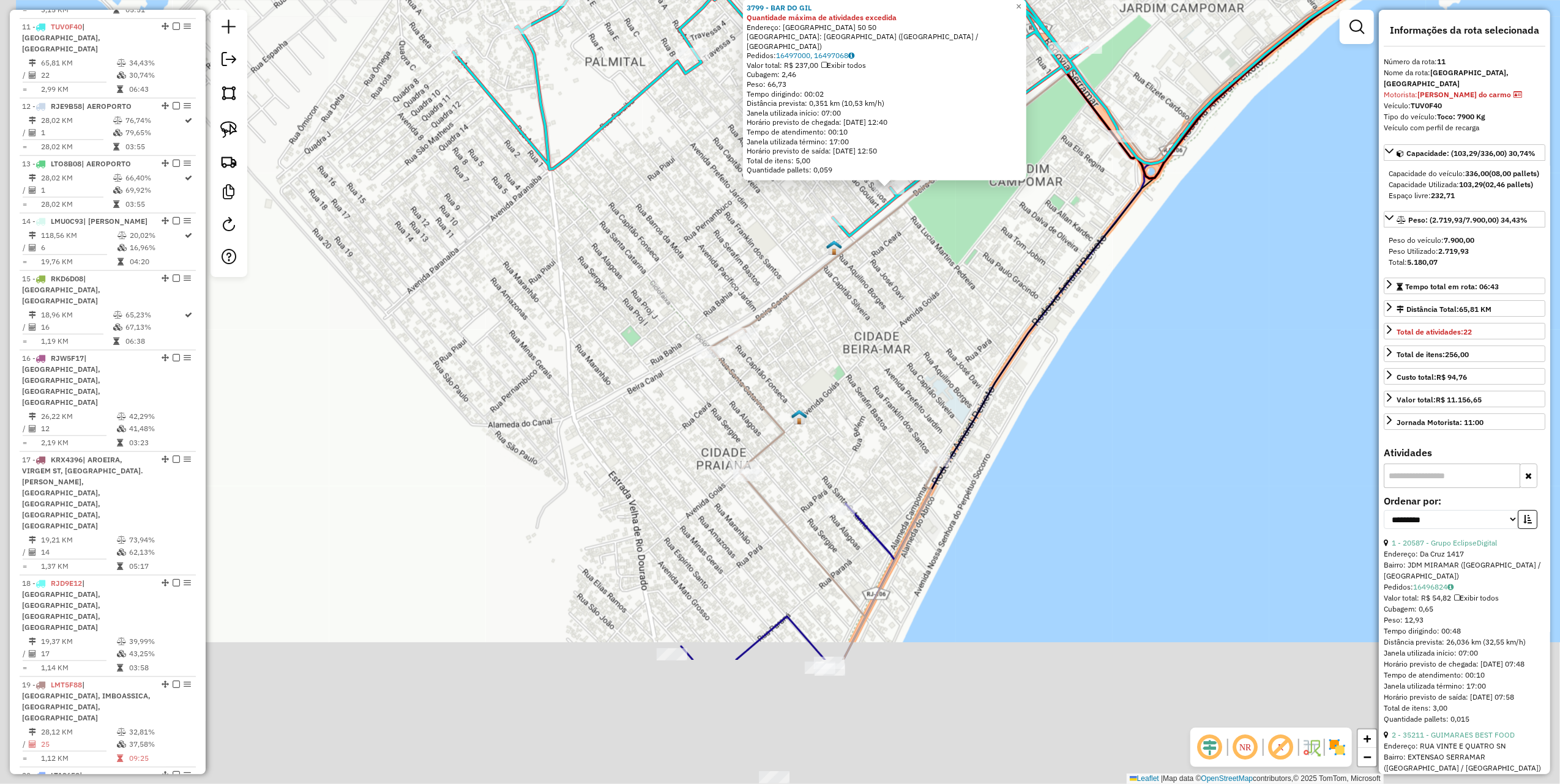
drag, startPoint x: 1003, startPoint y: 356, endPoint x: 1036, endPoint y: 287, distance: 76.5
click at [1036, 287] on div "3799 - BAR DO GIL Quantidade máxima de atividades excedida Endereço: PERNAMBUCO…" at bounding box center [780, 392] width 1560 height 784
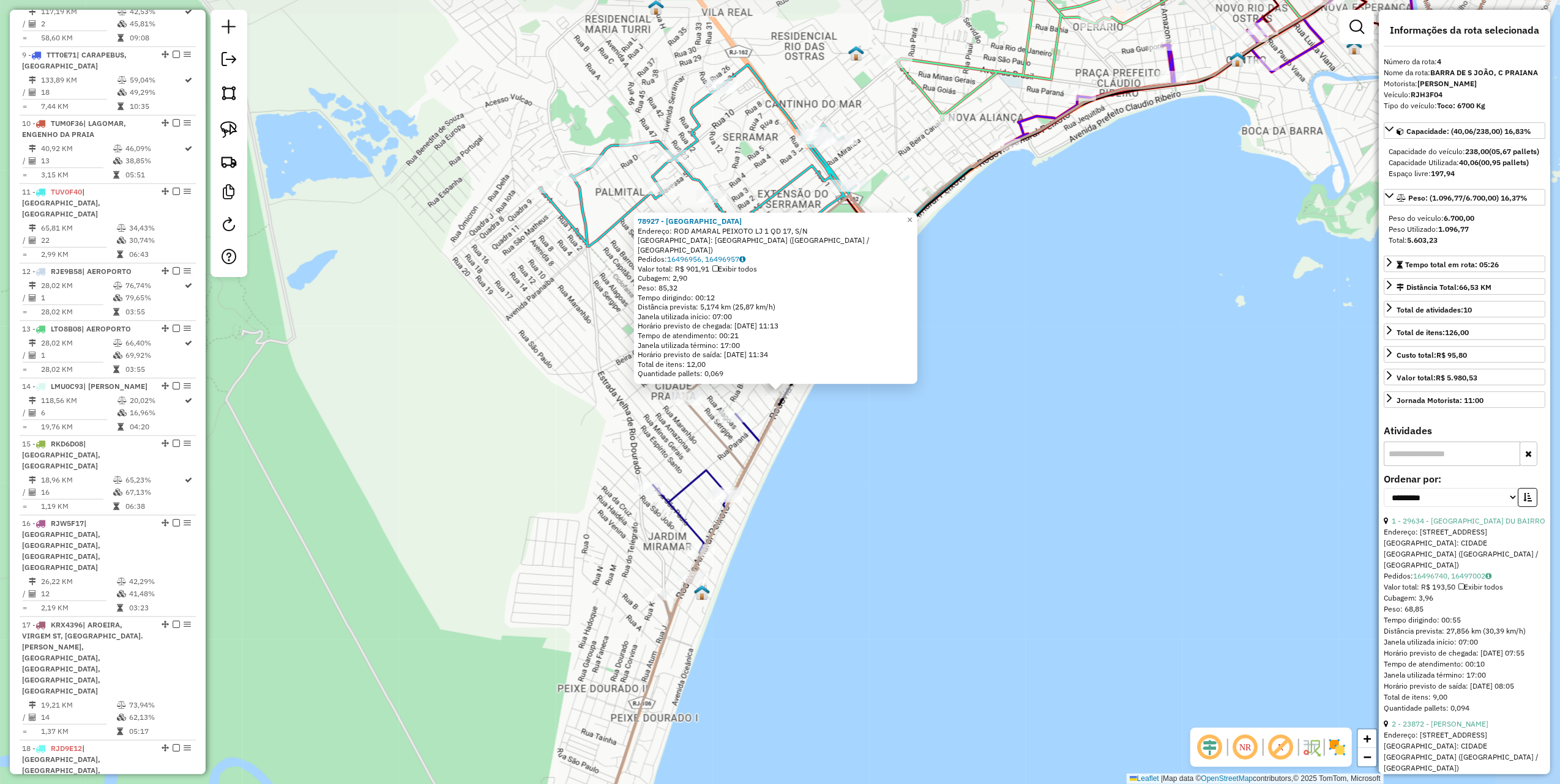
scroll to position [683, 0]
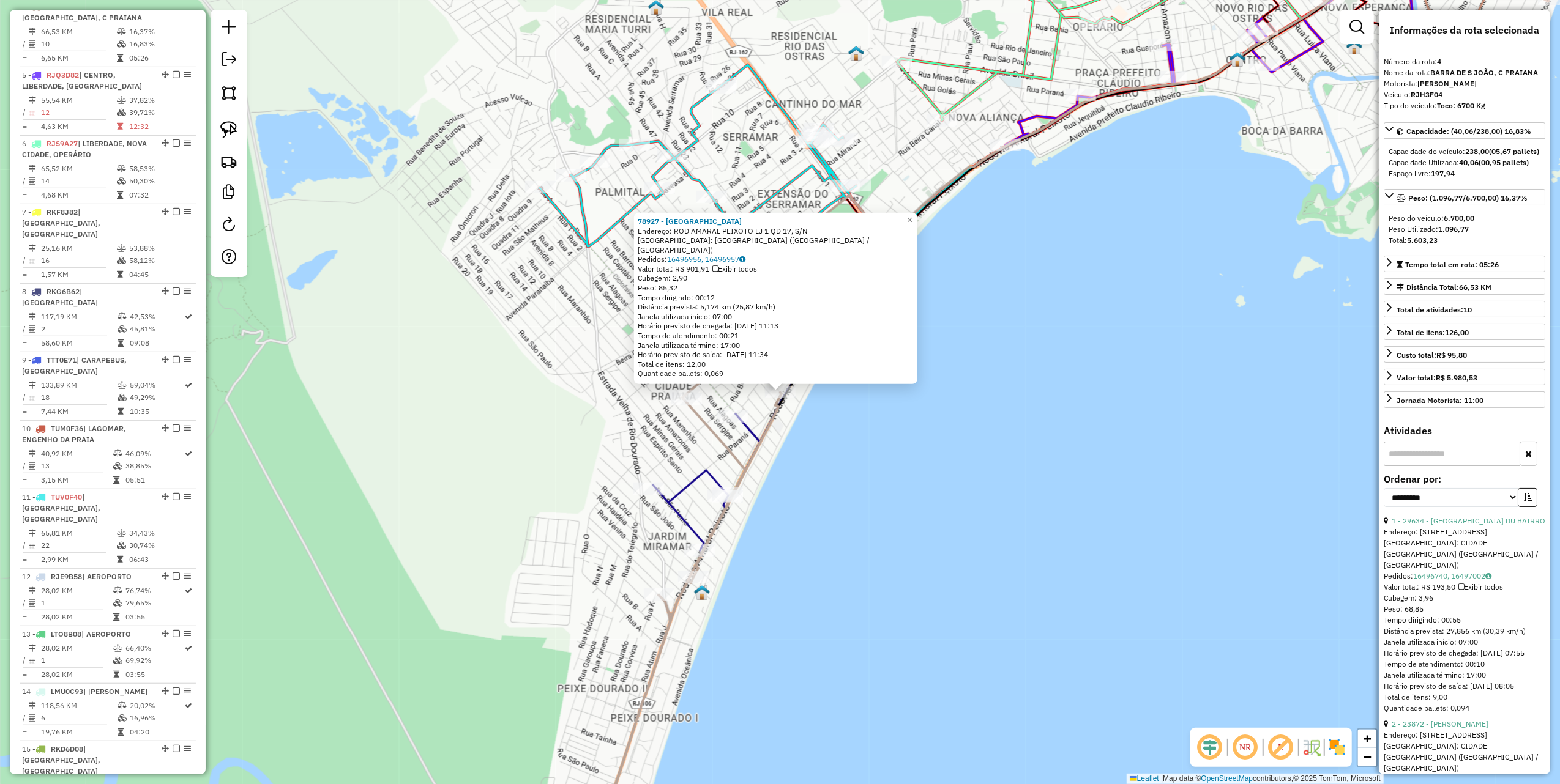
click at [987, 455] on div "78927 - Mercado do Mineiro Endereço: ROD AMARAL PEIXOTO LJ 1 QD 17, S/N Bairro:…" at bounding box center [780, 392] width 1560 height 784
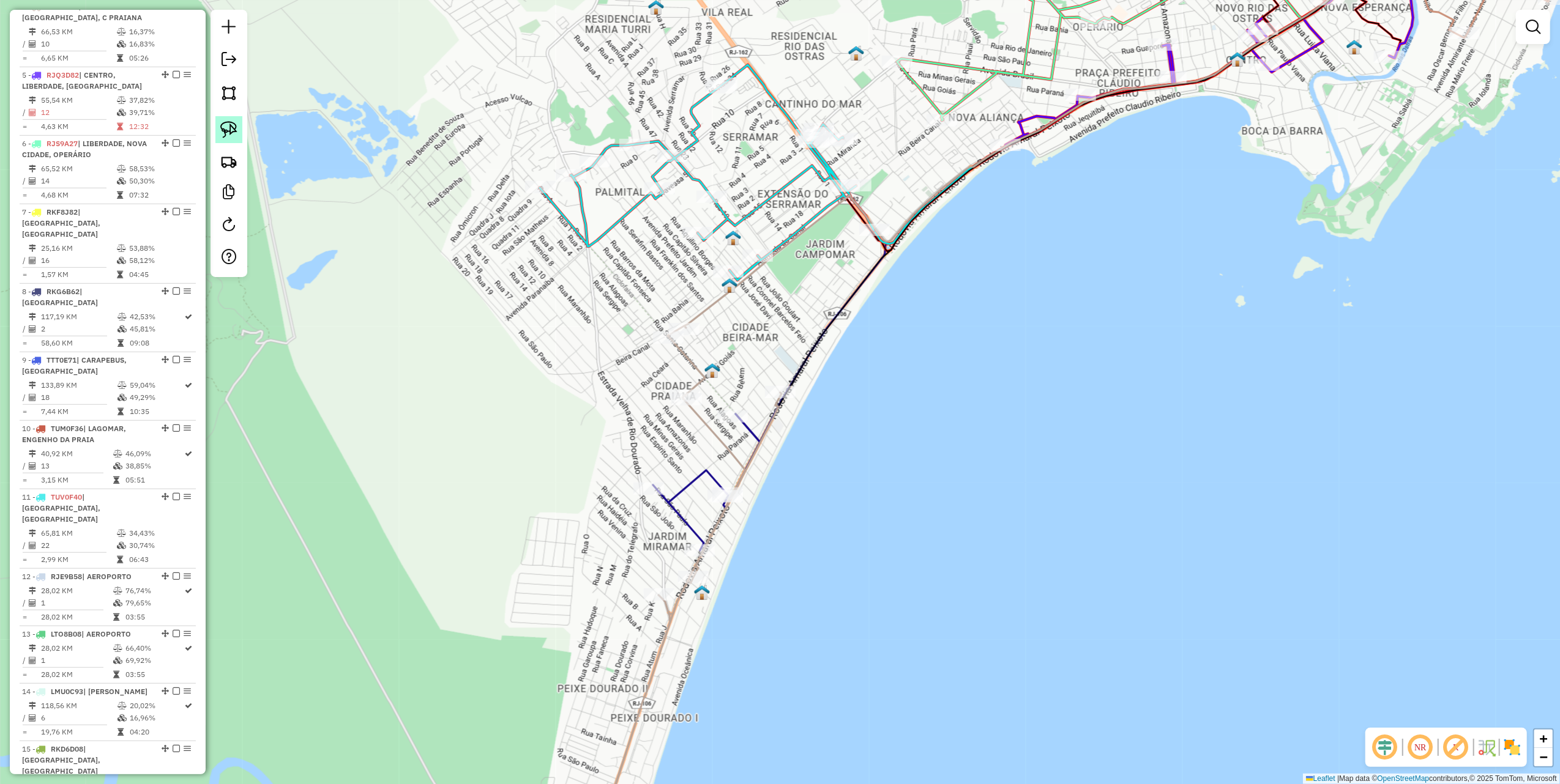
click at [231, 127] on img at bounding box center [229, 129] width 17 height 17
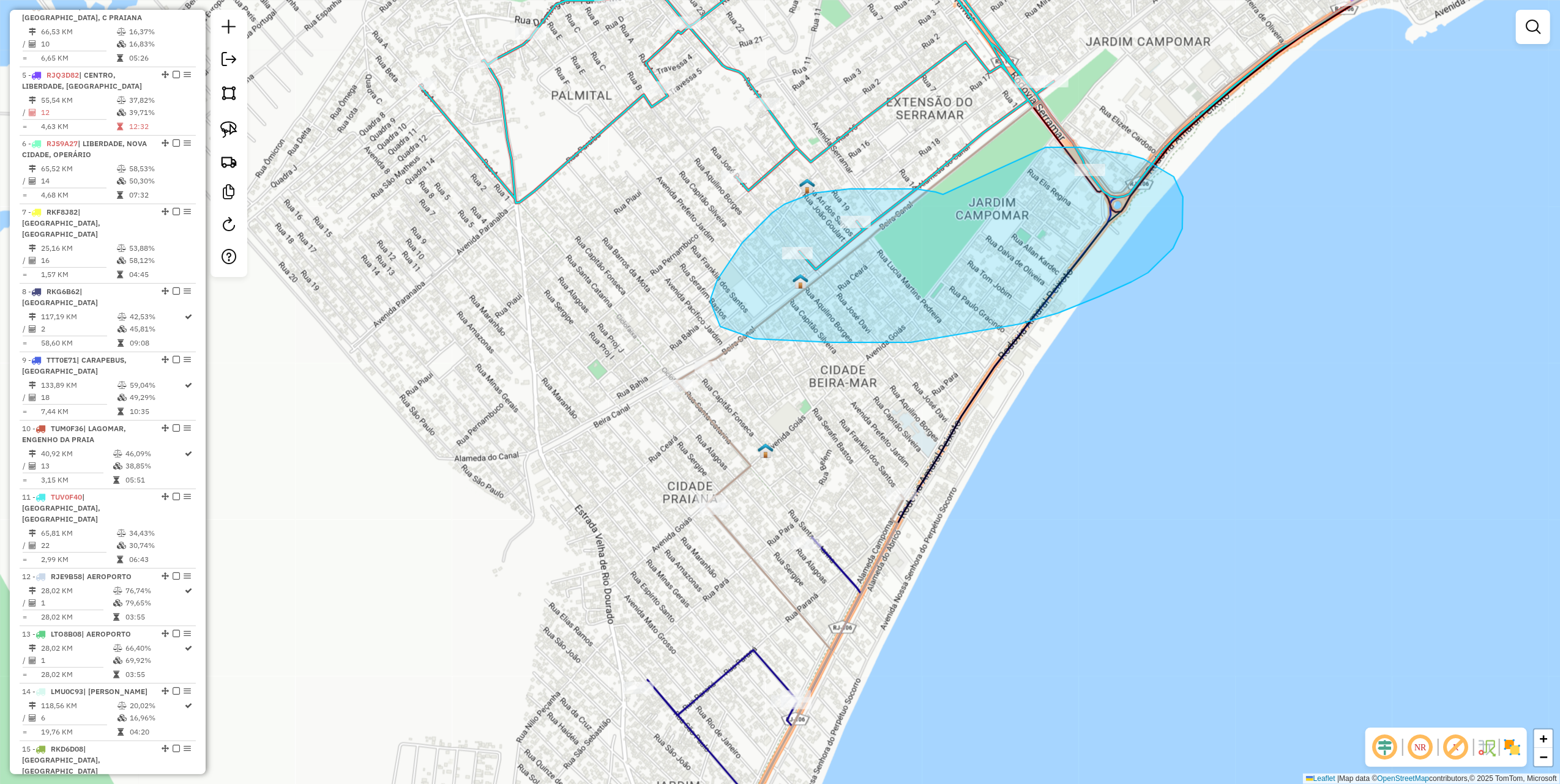
drag, startPoint x: 939, startPoint y: 193, endPoint x: 1034, endPoint y: 148, distance: 105.1
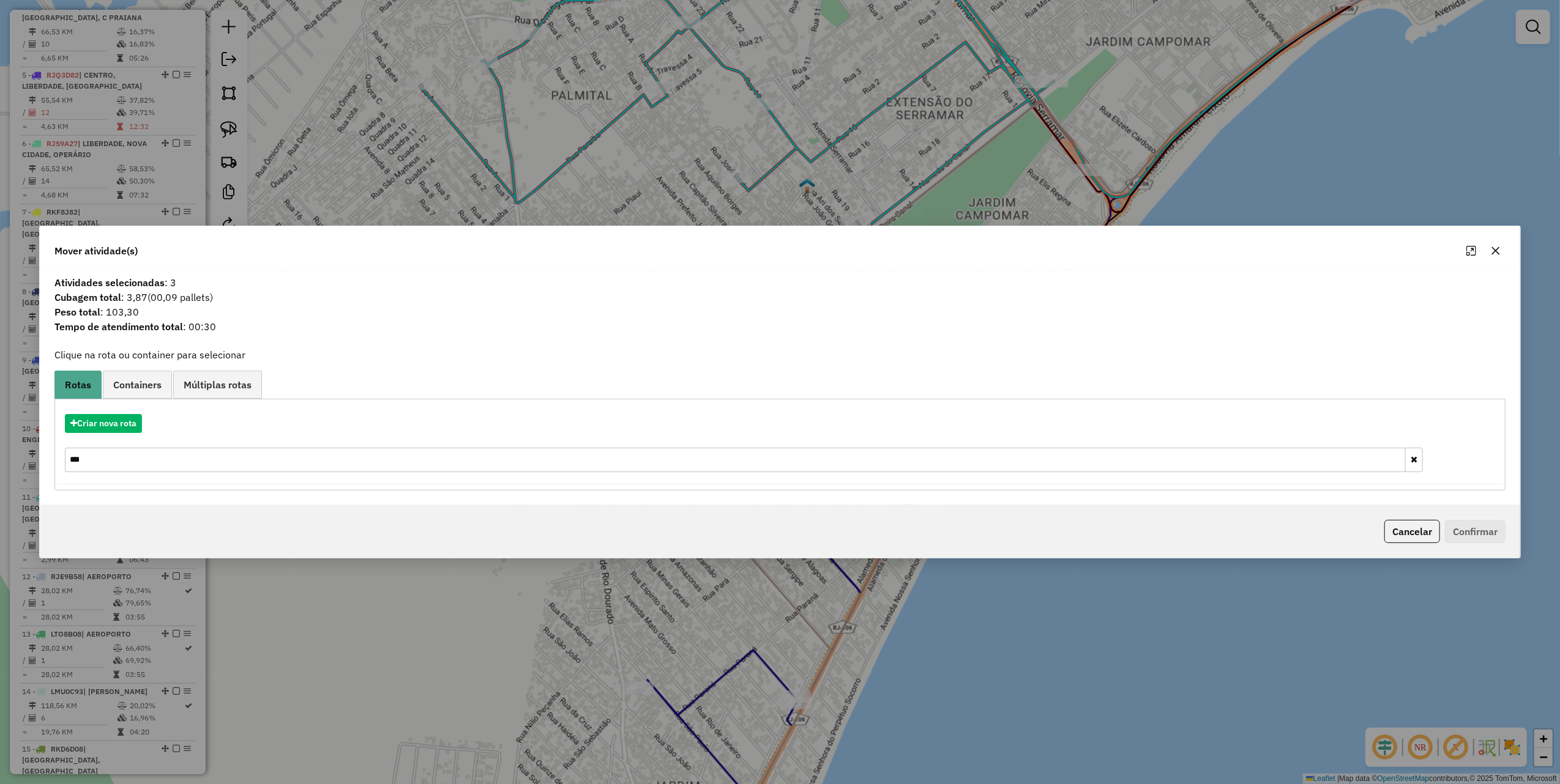
click at [124, 464] on input "***" at bounding box center [735, 460] width 1341 height 25
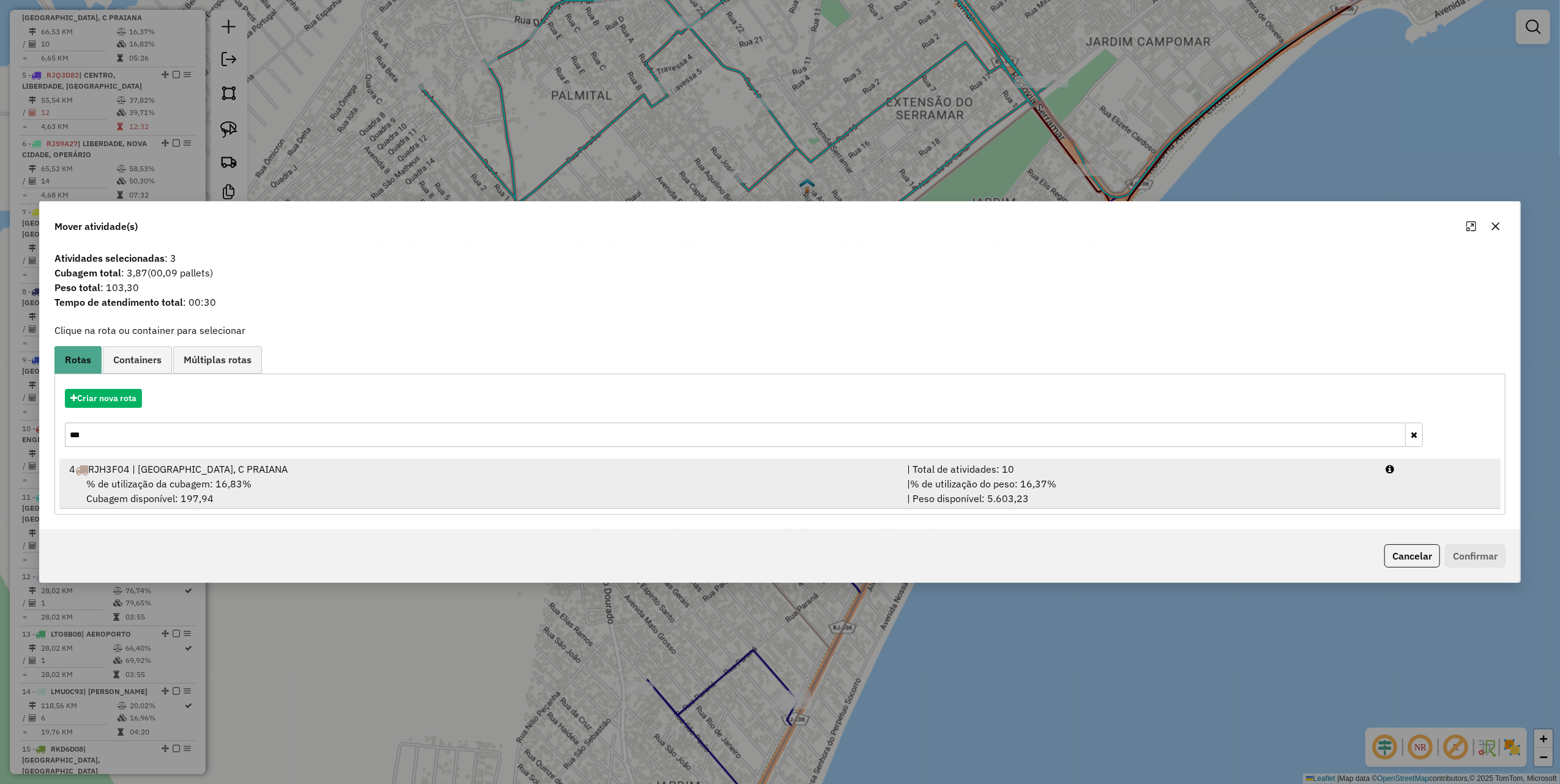
type input "***"
click at [368, 482] on div "% de utilização da cubagem: 16,83% Cubagem disponível: 197,94" at bounding box center [480, 490] width 838 height 29
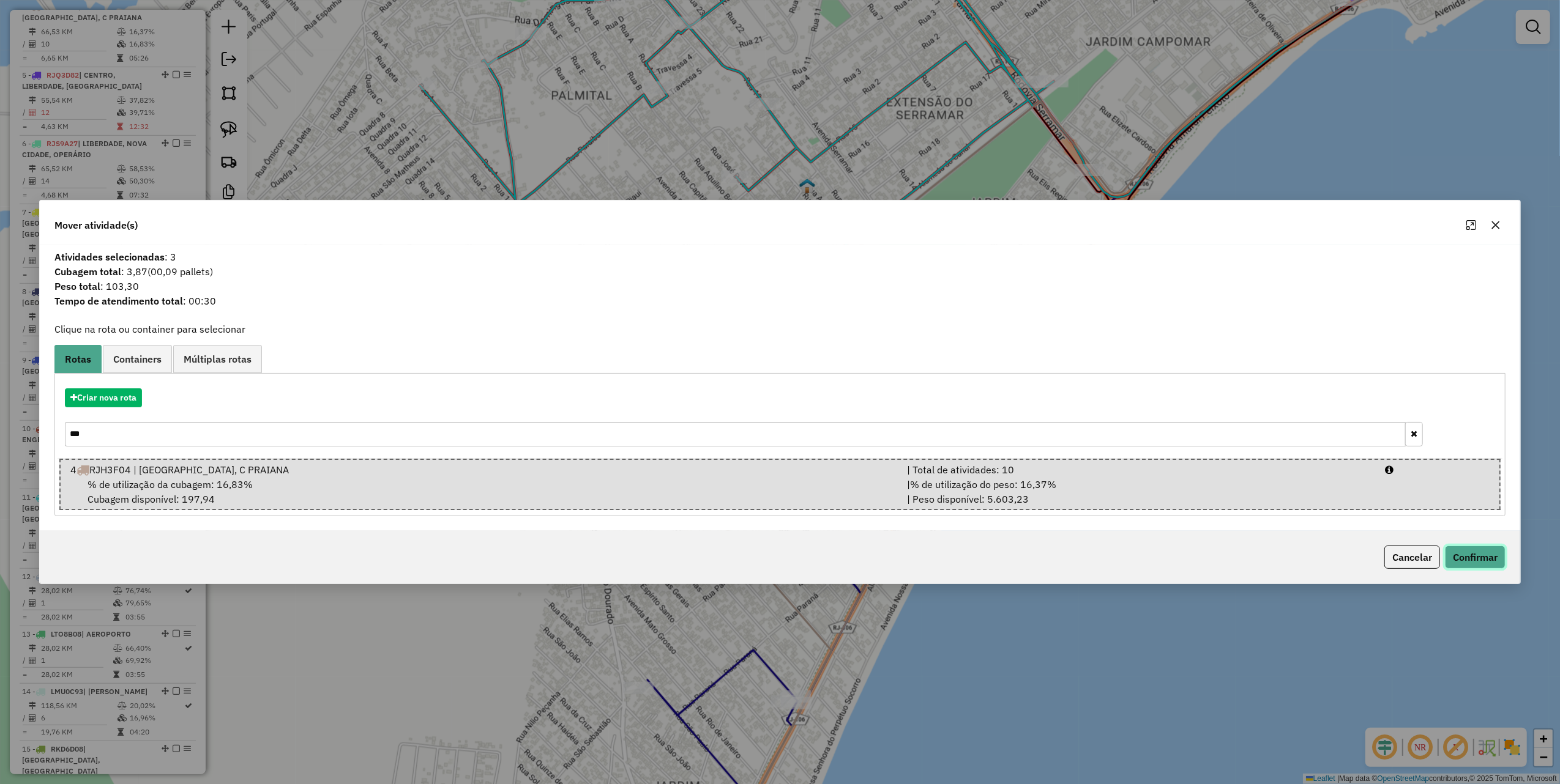
click at [1462, 549] on button "Confirmar" at bounding box center [1475, 557] width 61 height 23
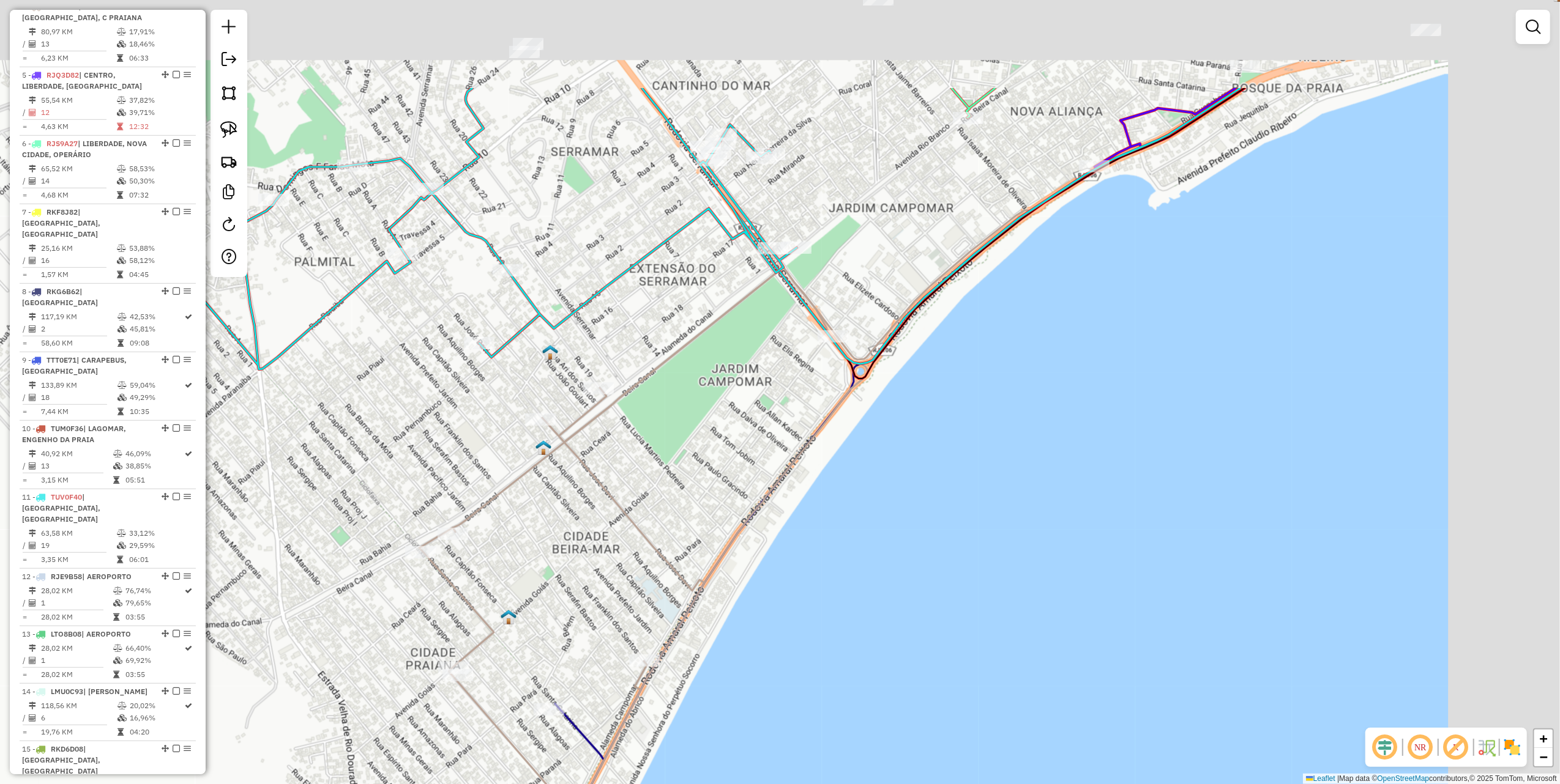
drag, startPoint x: 1125, startPoint y: 519, endPoint x: 930, endPoint y: 649, distance: 234.4
click at [933, 649] on div "Janela de atendimento Grade de atendimento Capacidade Transportadoras Veículos …" at bounding box center [780, 392] width 1560 height 784
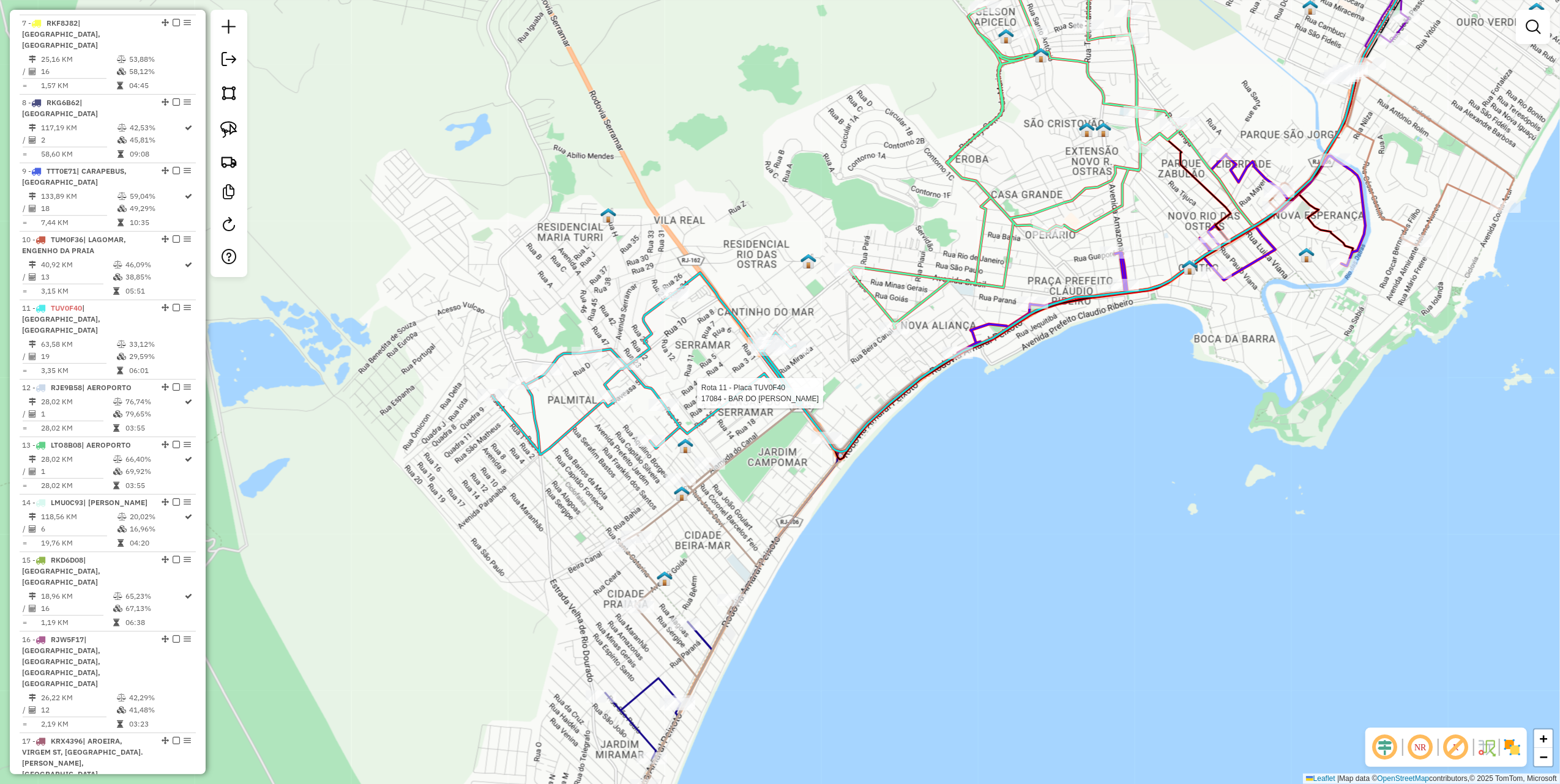
select select "**********"
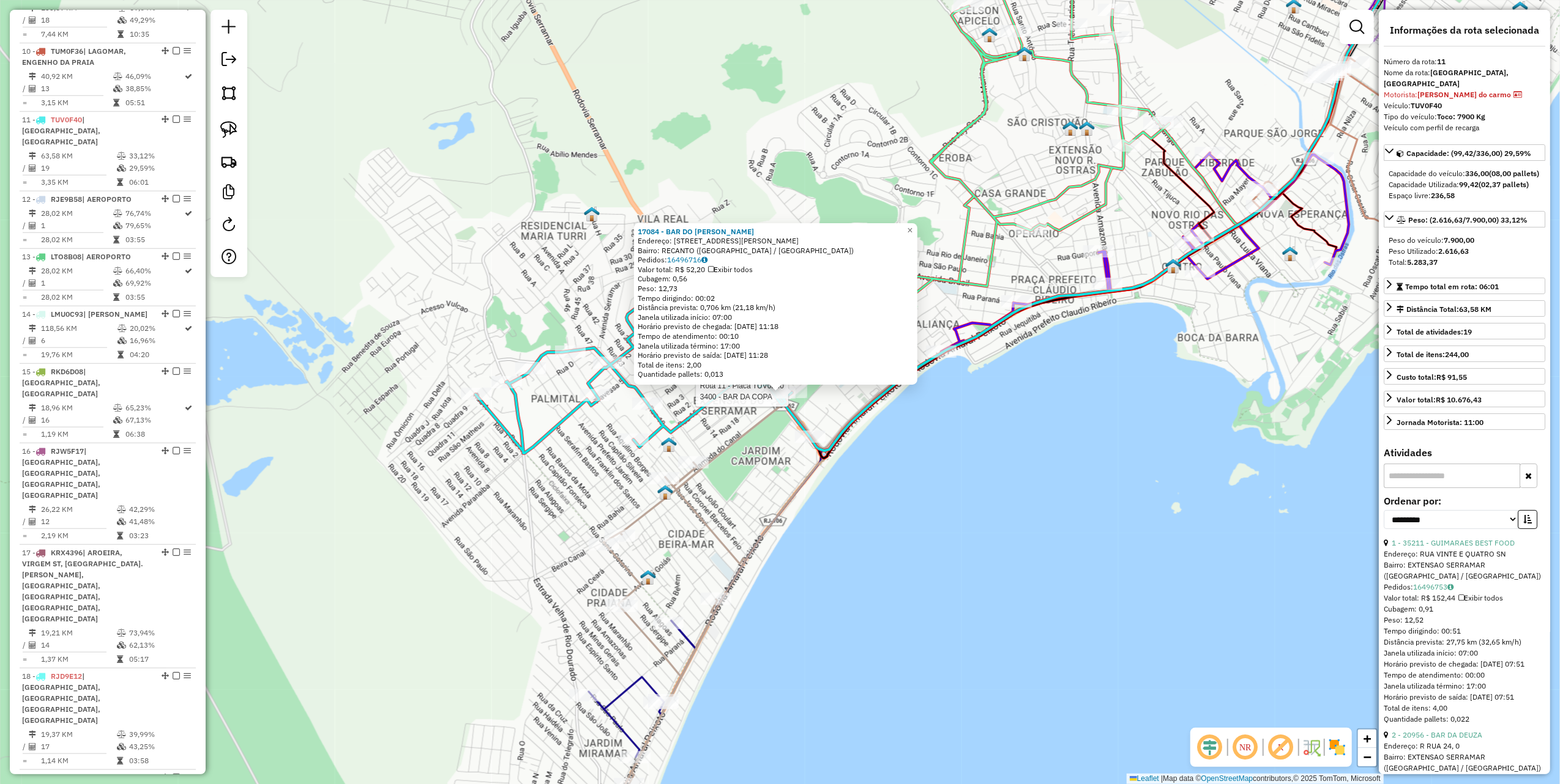
scroll to position [1154, 0]
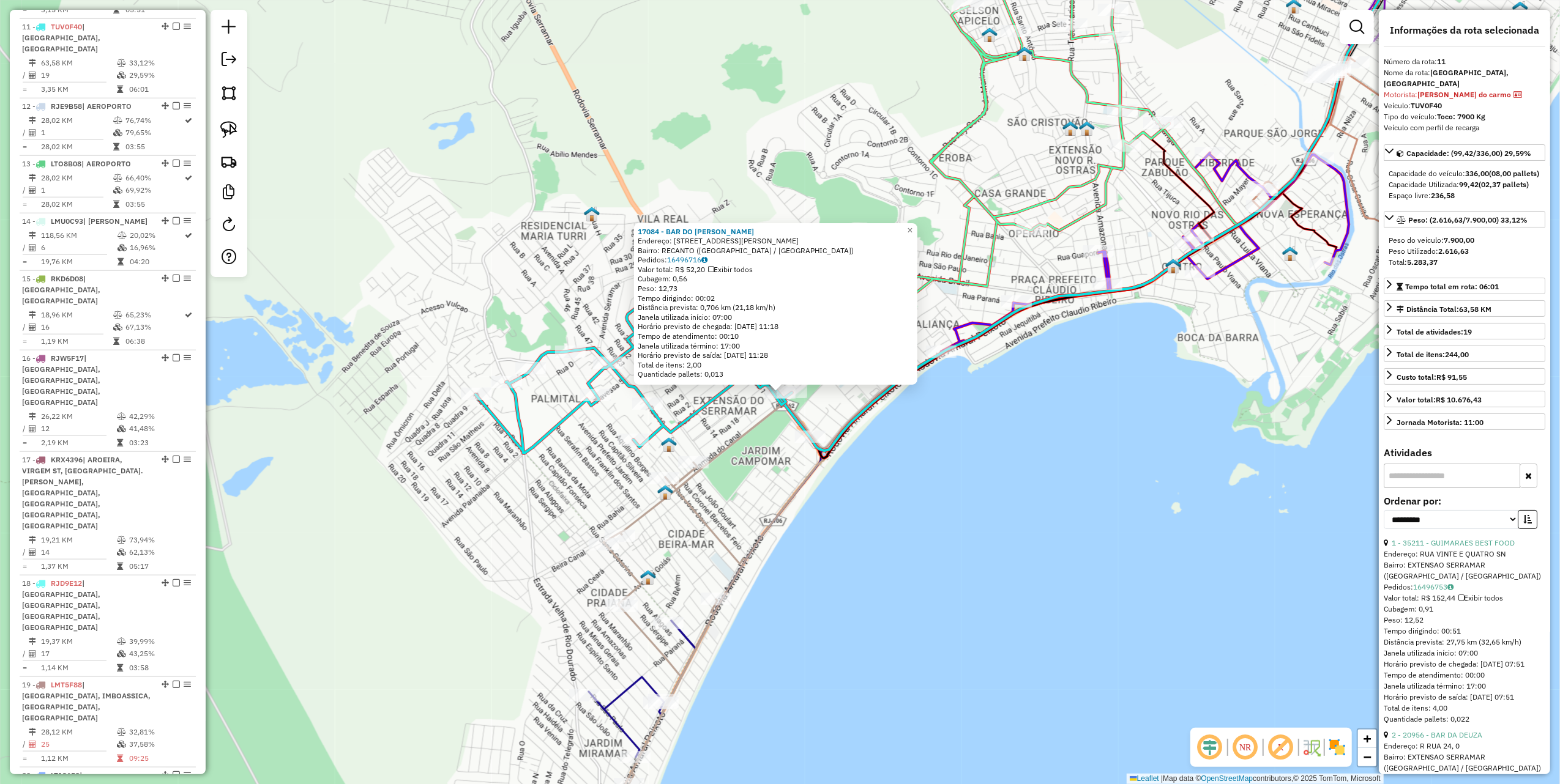
click at [842, 551] on div "17084 - BAR DO CARLOS Endereço: RUA JOSE DE ALENCAR 109 Bairro: RECANTO (RIO DA…" at bounding box center [780, 392] width 1560 height 784
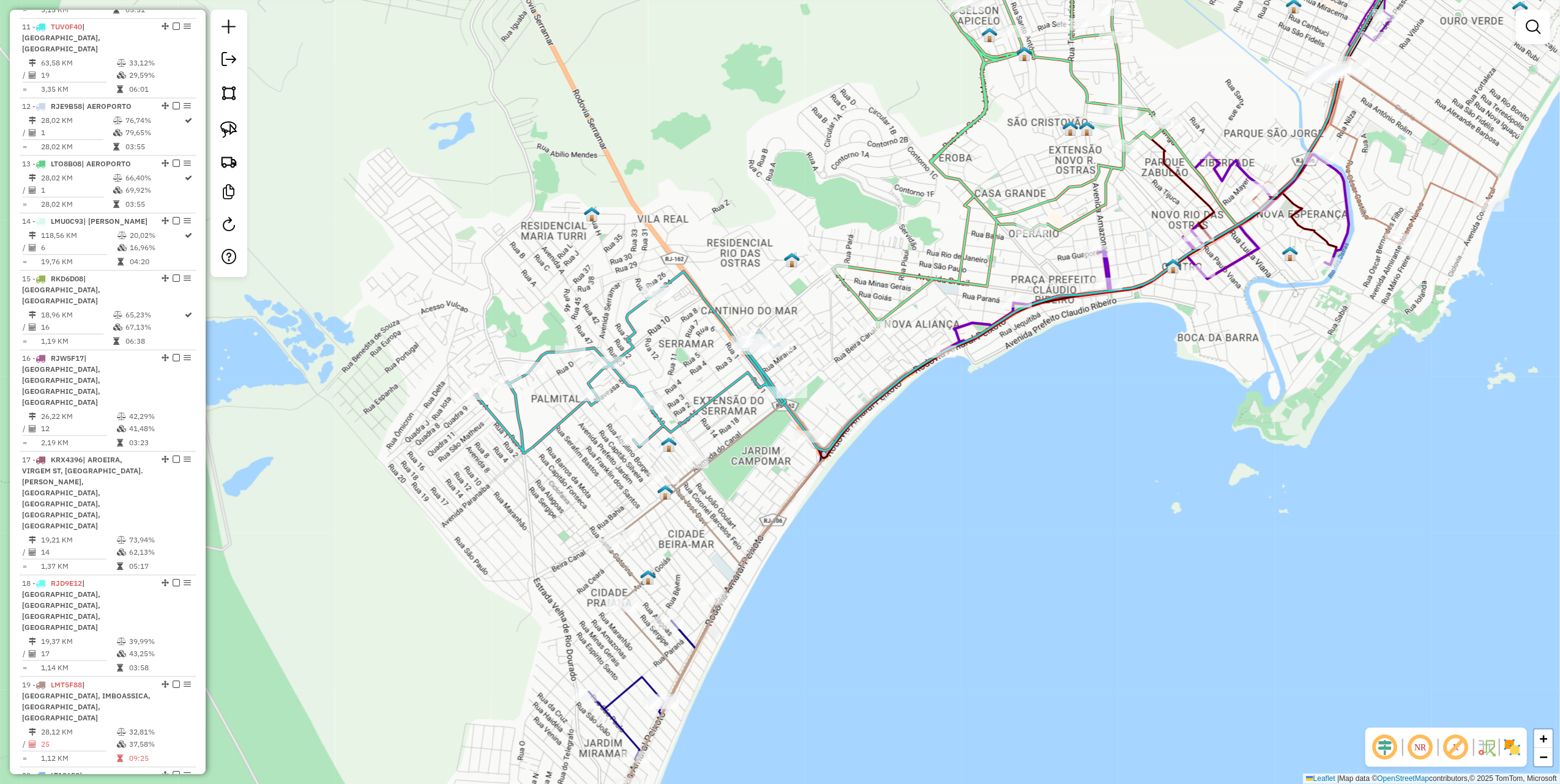
click at [808, 447] on icon at bounding box center [1042, 186] width 764 height 529
select select "**********"
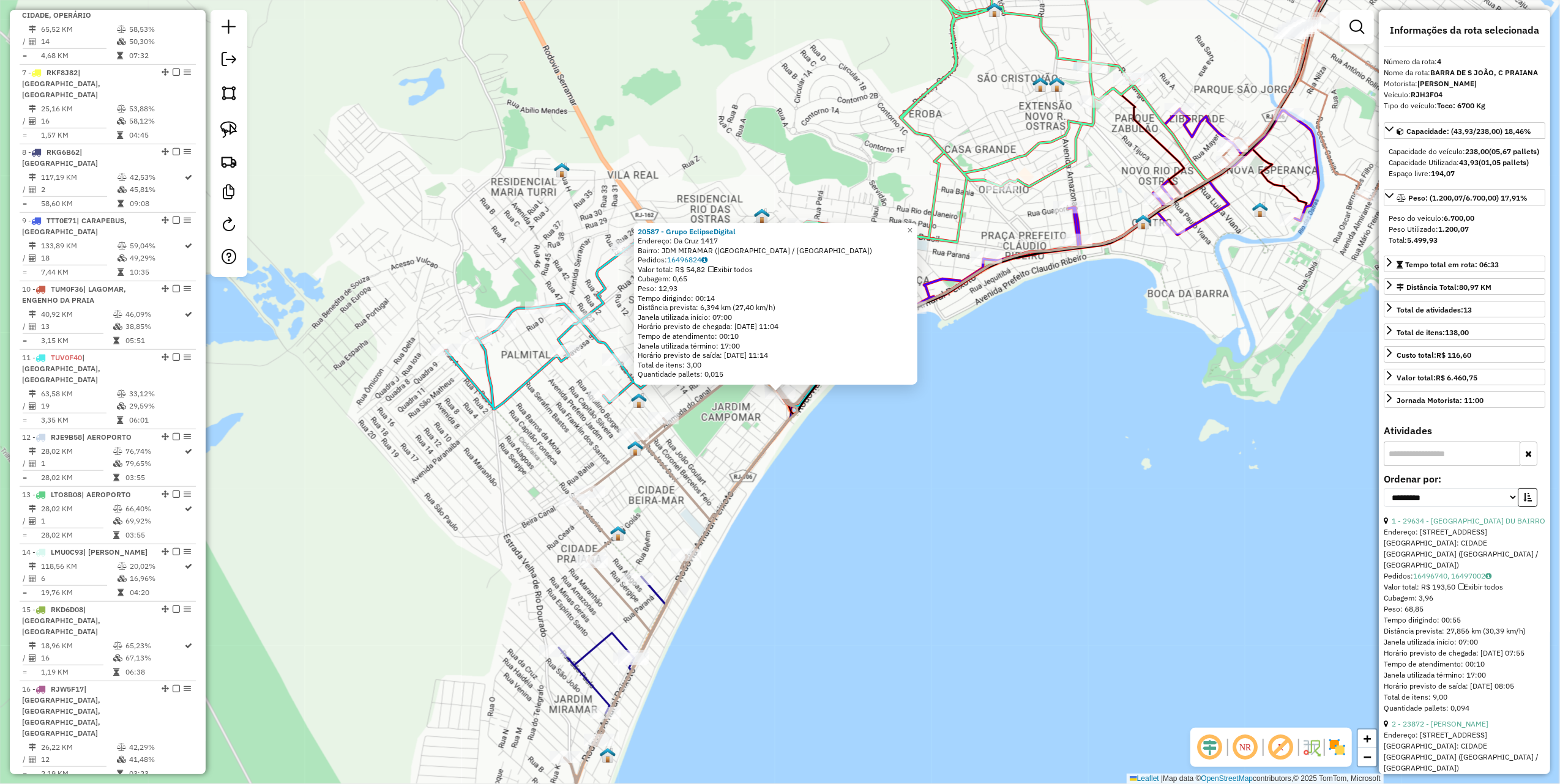
scroll to position [683, 0]
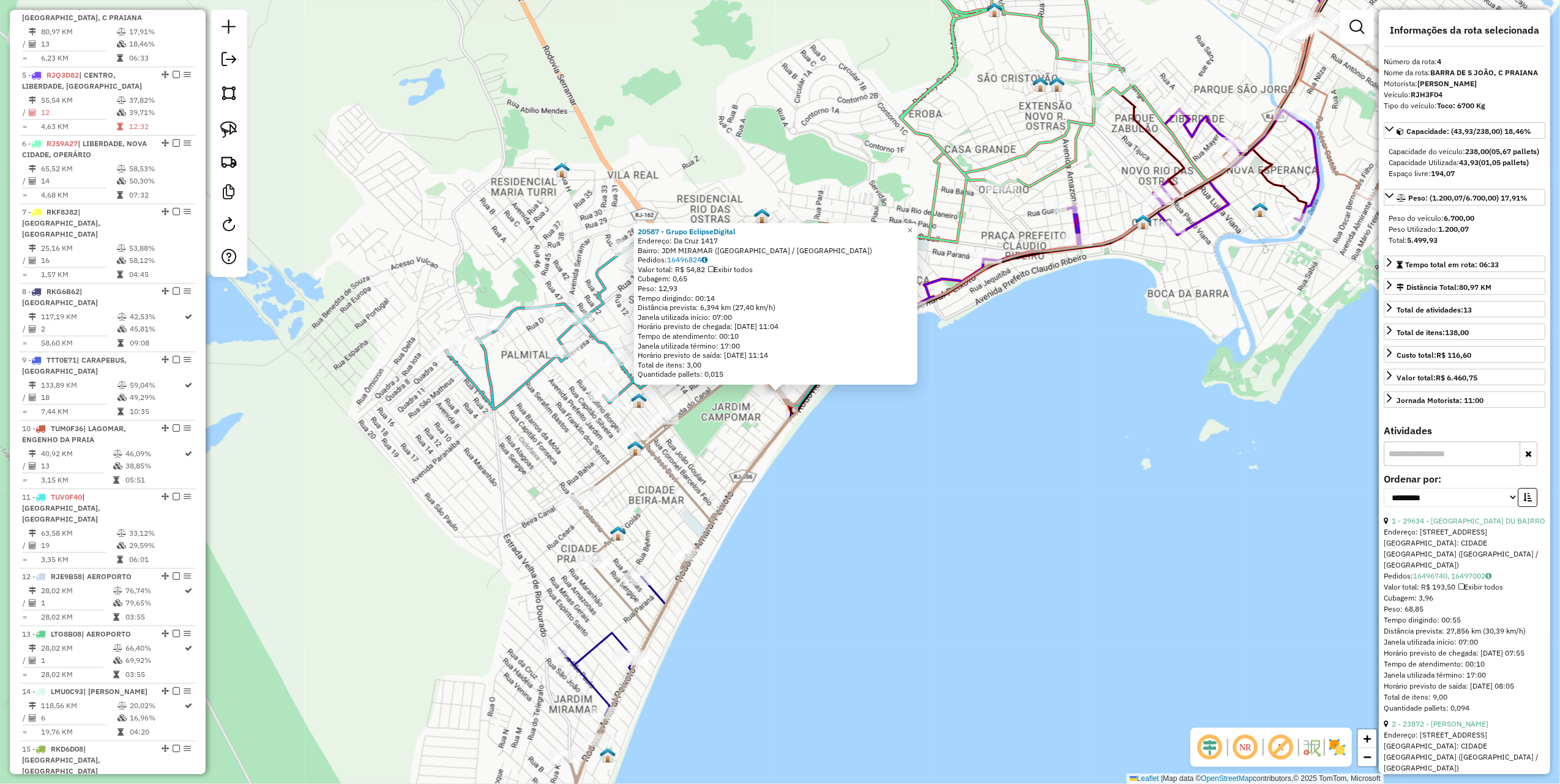
click at [967, 522] on div "20587 - Grupo EclipseDigital Endereço: Da Cruz 1417 Bairro: JDM MIRAMAR (RIO DA…" at bounding box center [780, 392] width 1560 height 784
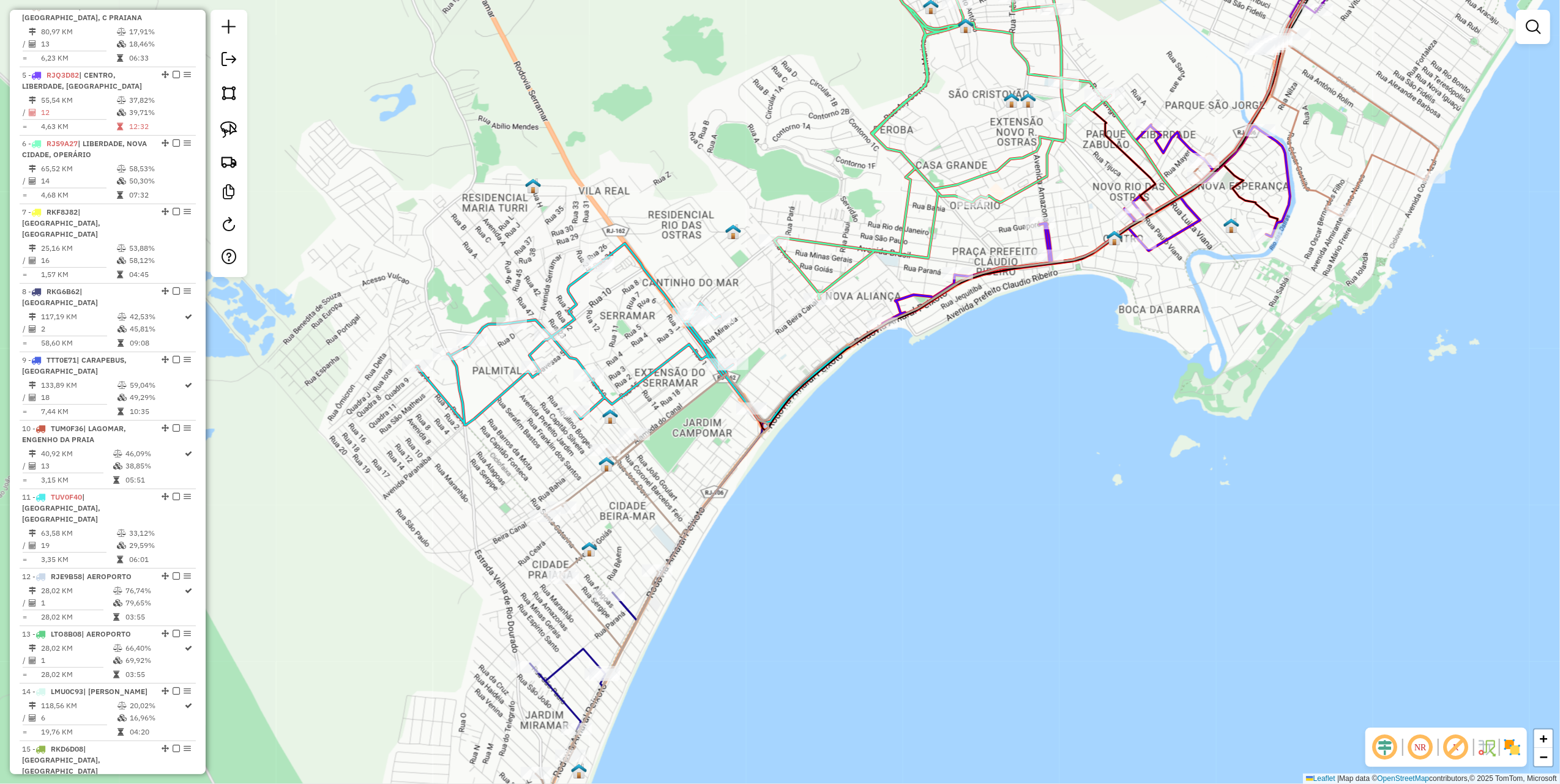
drag, startPoint x: 1100, startPoint y: 427, endPoint x: 769, endPoint y: 591, distance: 369.4
click at [779, 591] on div "Janela de atendimento Grade de atendimento Capacidade Transportadoras Veículos …" at bounding box center [780, 392] width 1560 height 784
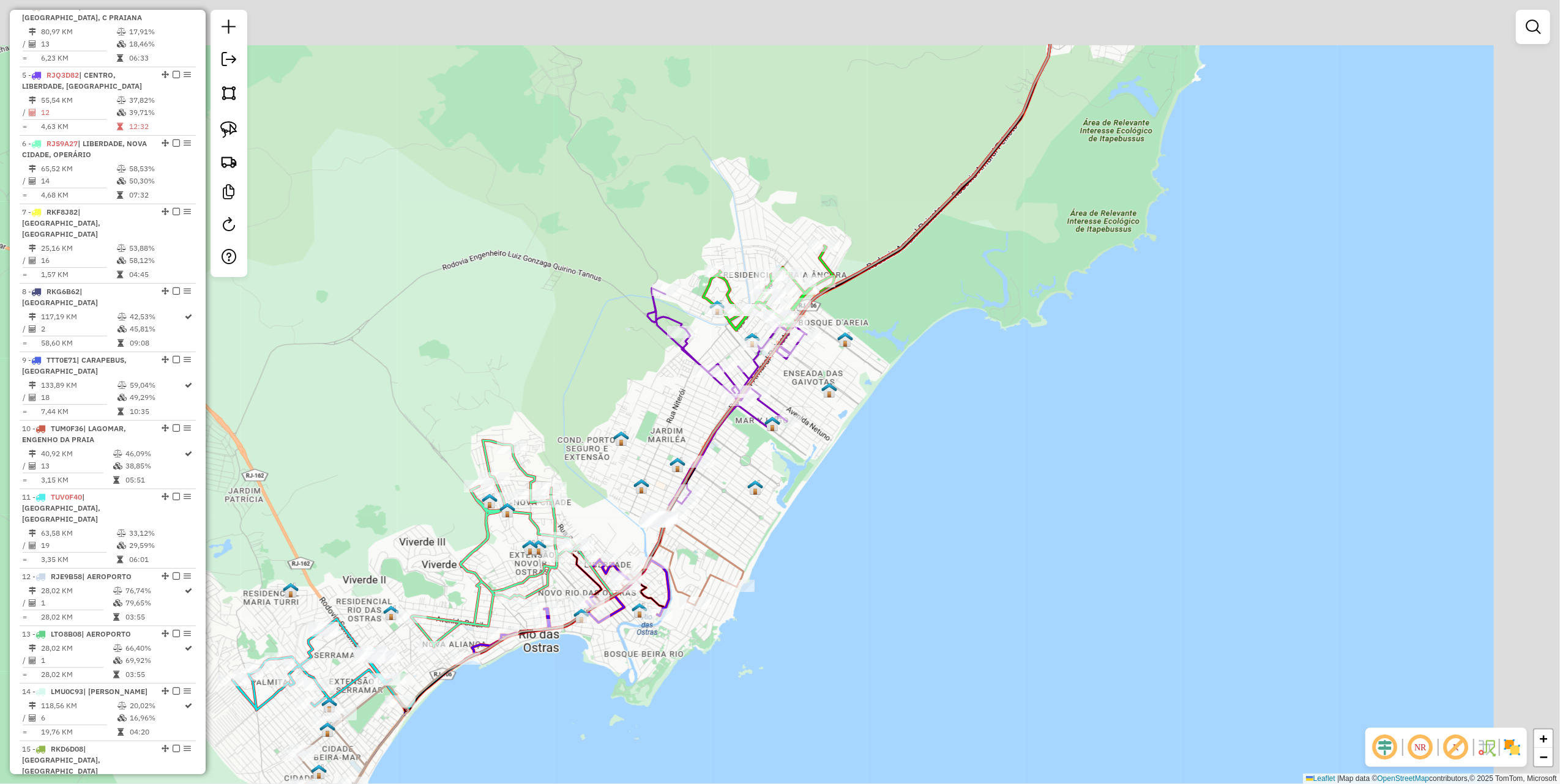
drag, startPoint x: 750, startPoint y: 263, endPoint x: 572, endPoint y: 385, distance: 215.8
click at [572, 385] on div "Janela de atendimento Grade de atendimento Capacidade Transportadoras Veículos …" at bounding box center [780, 392] width 1560 height 784
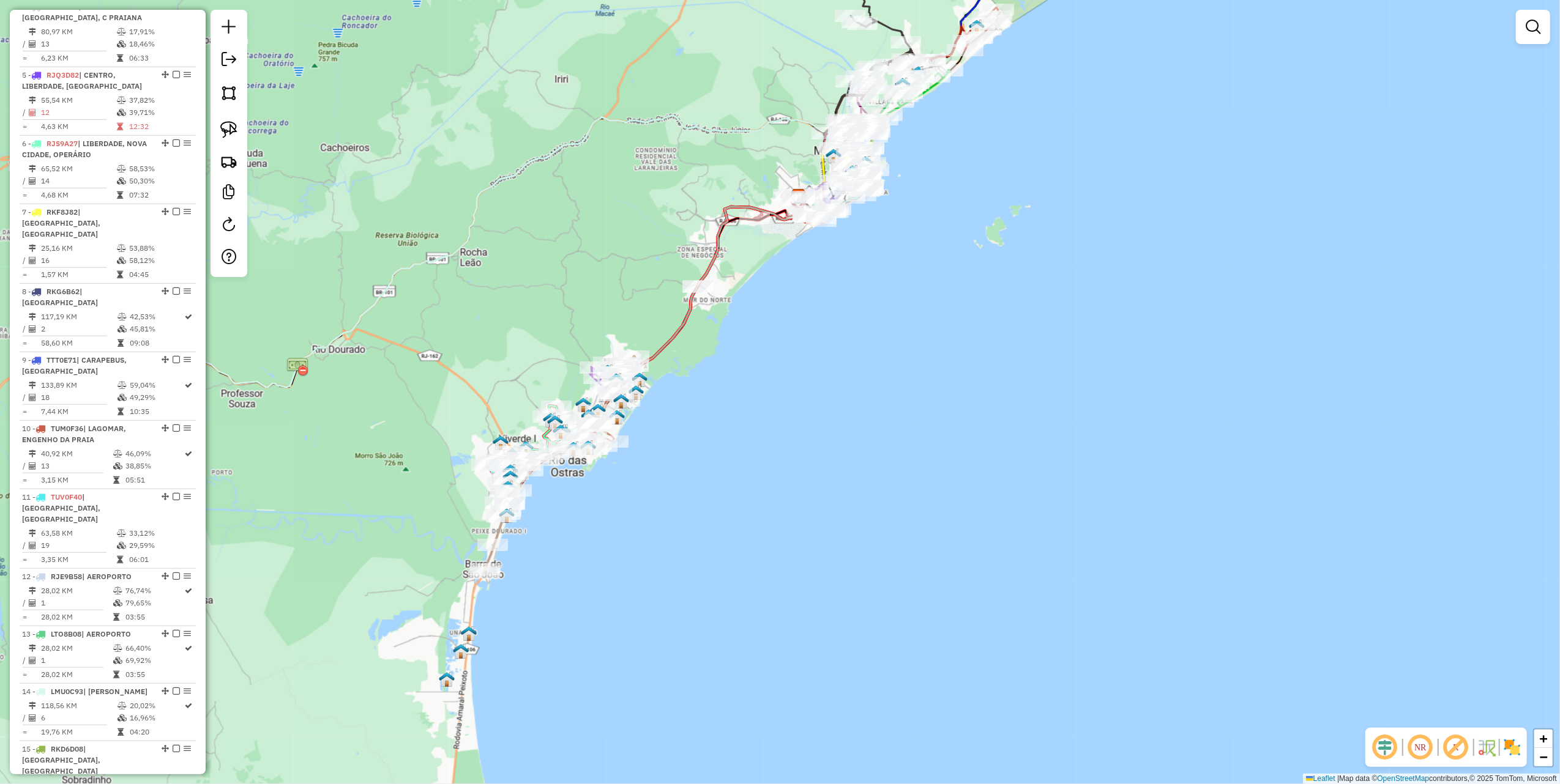
drag, startPoint x: 468, startPoint y: 337, endPoint x: 647, endPoint y: 536, distance: 267.7
click at [634, 534] on div "Janela de atendimento Grade de atendimento Capacidade Transportadoras Veículos …" at bounding box center [780, 392] width 1560 height 784
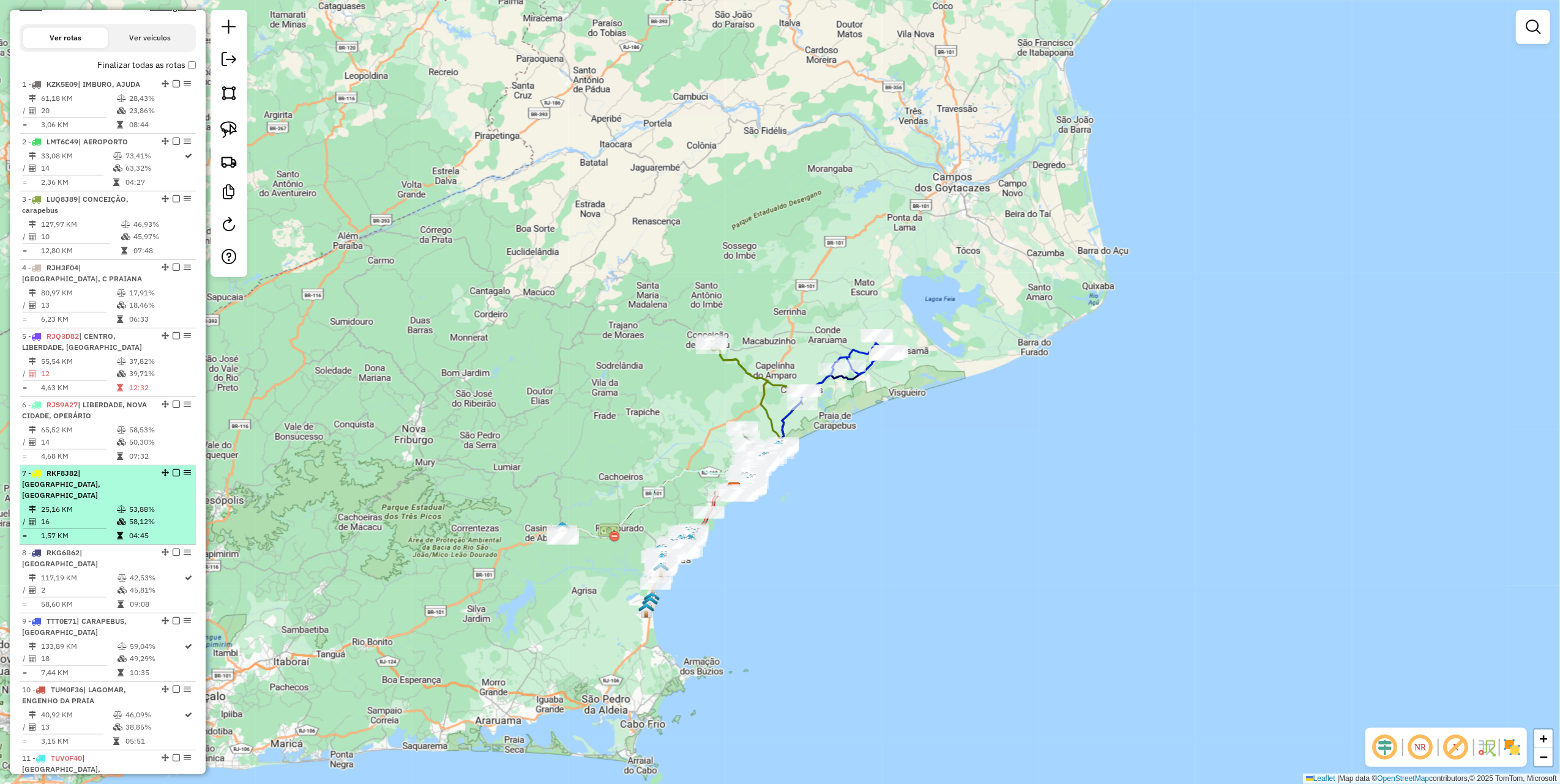
scroll to position [275, 0]
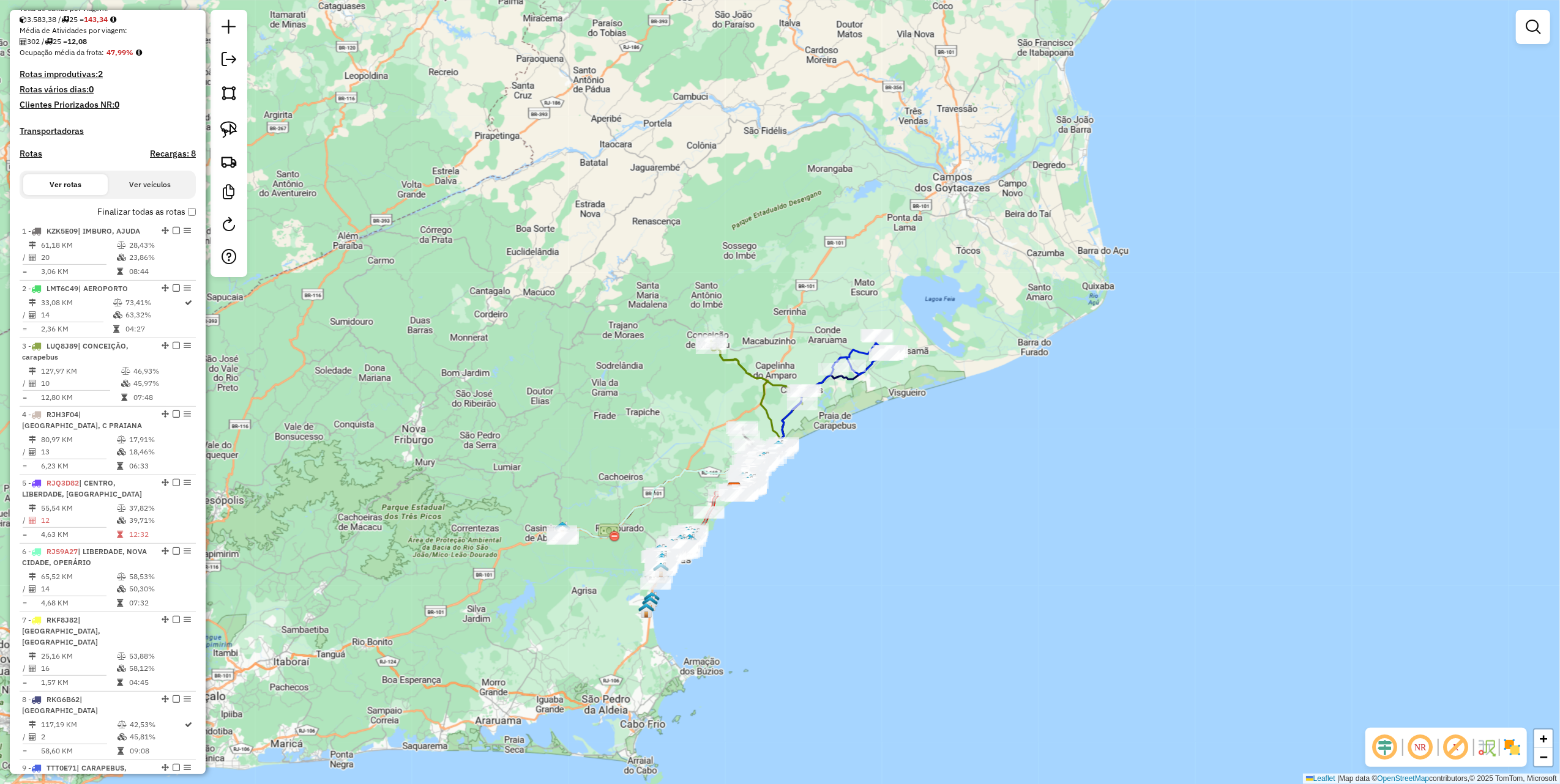
drag, startPoint x: 106, startPoint y: 515, endPoint x: 244, endPoint y: 544, distance: 141.0
click at [106, 514] on td "55,54 KM" at bounding box center [78, 508] width 76 height 12
select select "**********"
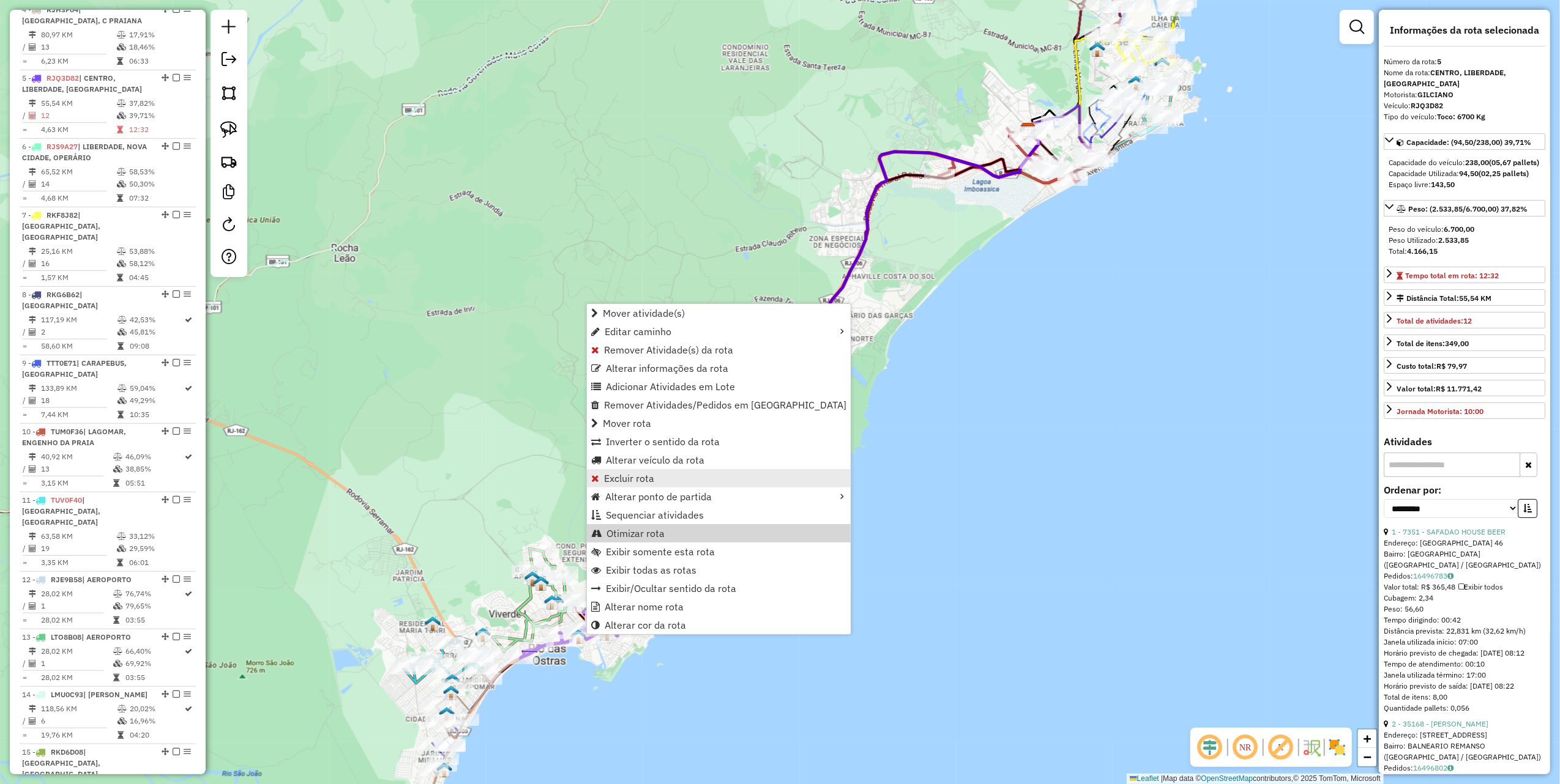
scroll to position [752, 0]
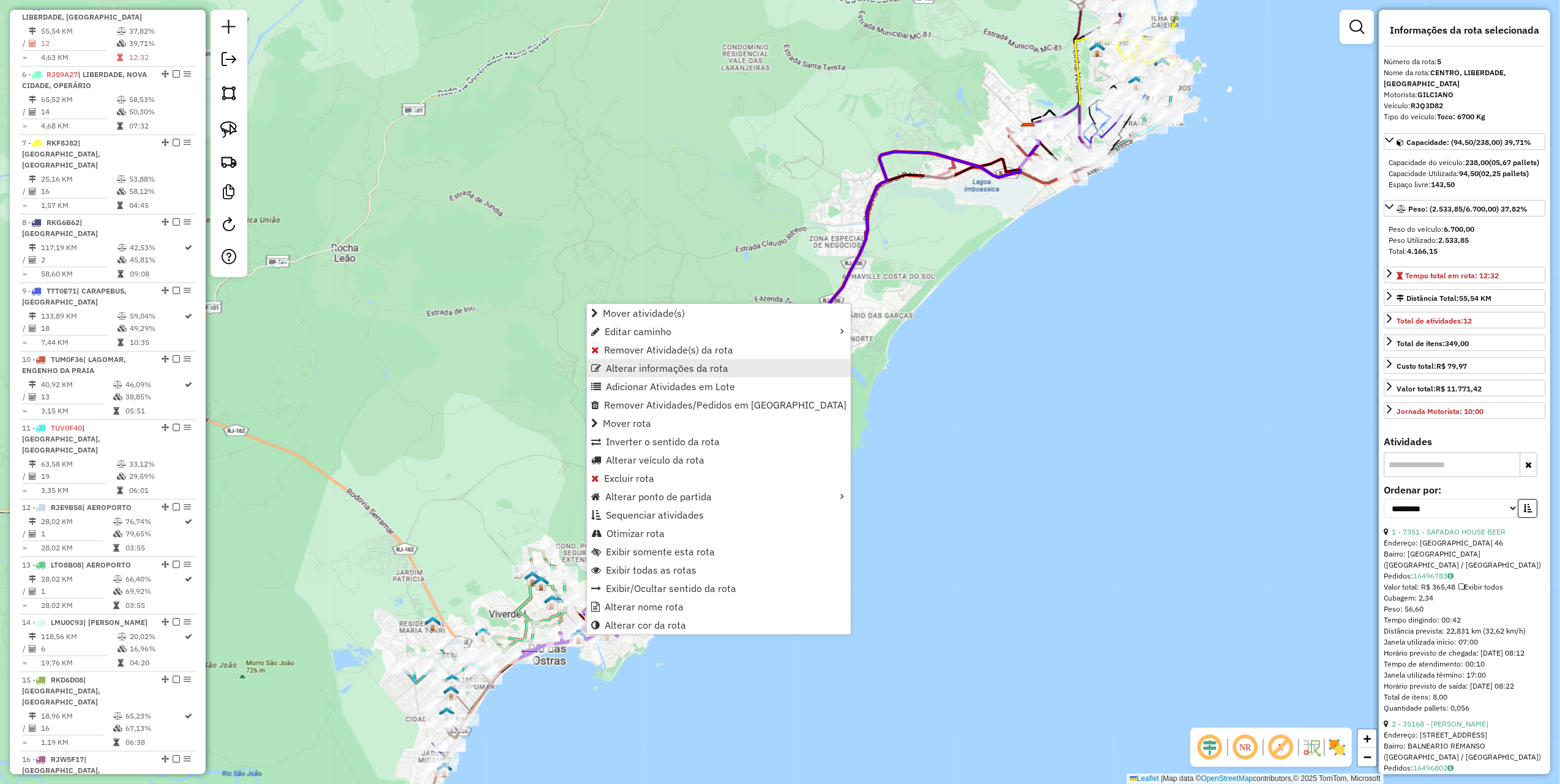
click at [672, 368] on span "Alterar informações da rota" at bounding box center [667, 367] width 122 height 10
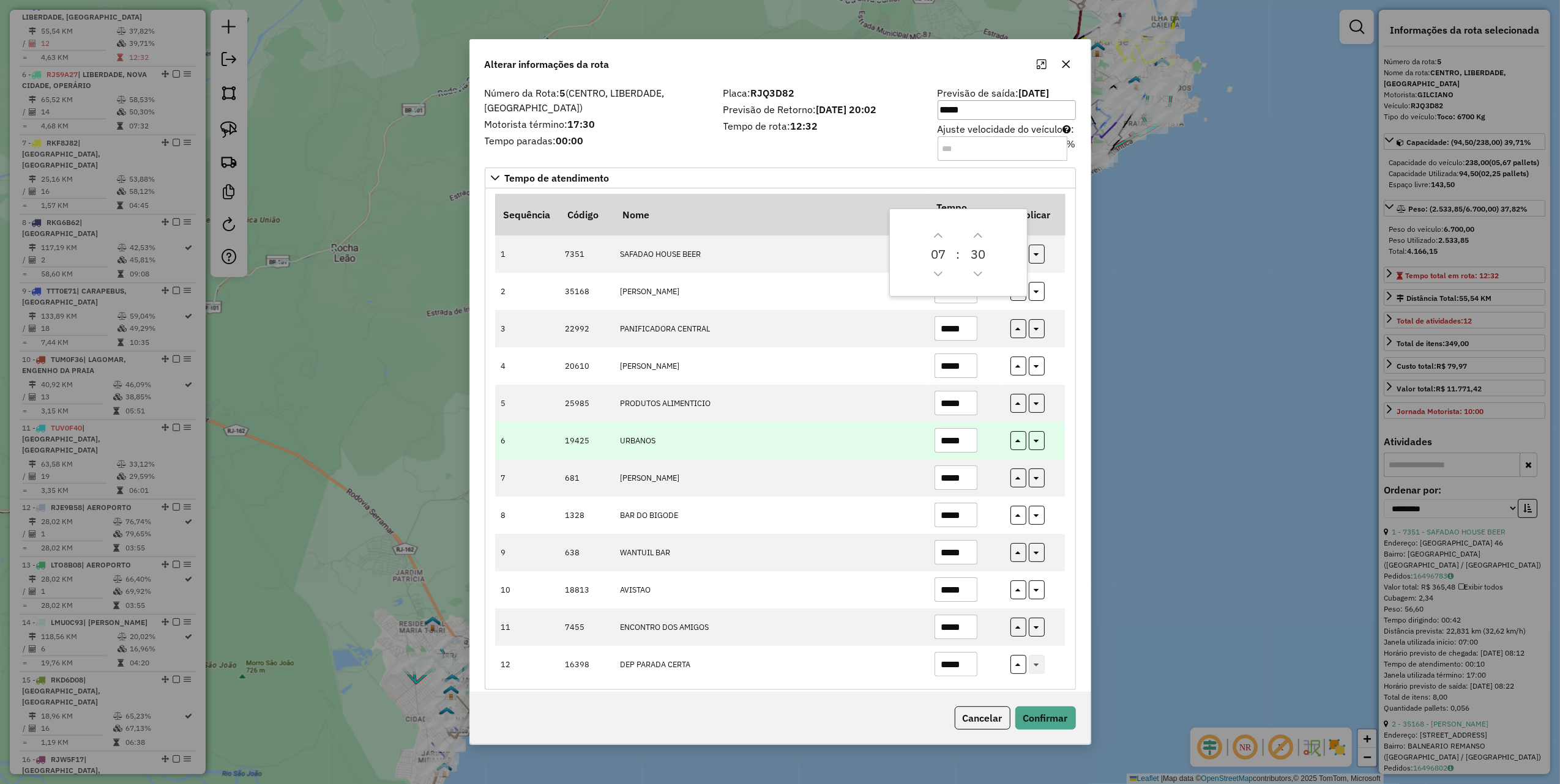
click at [977, 432] on td "*****" at bounding box center [966, 440] width 76 height 37
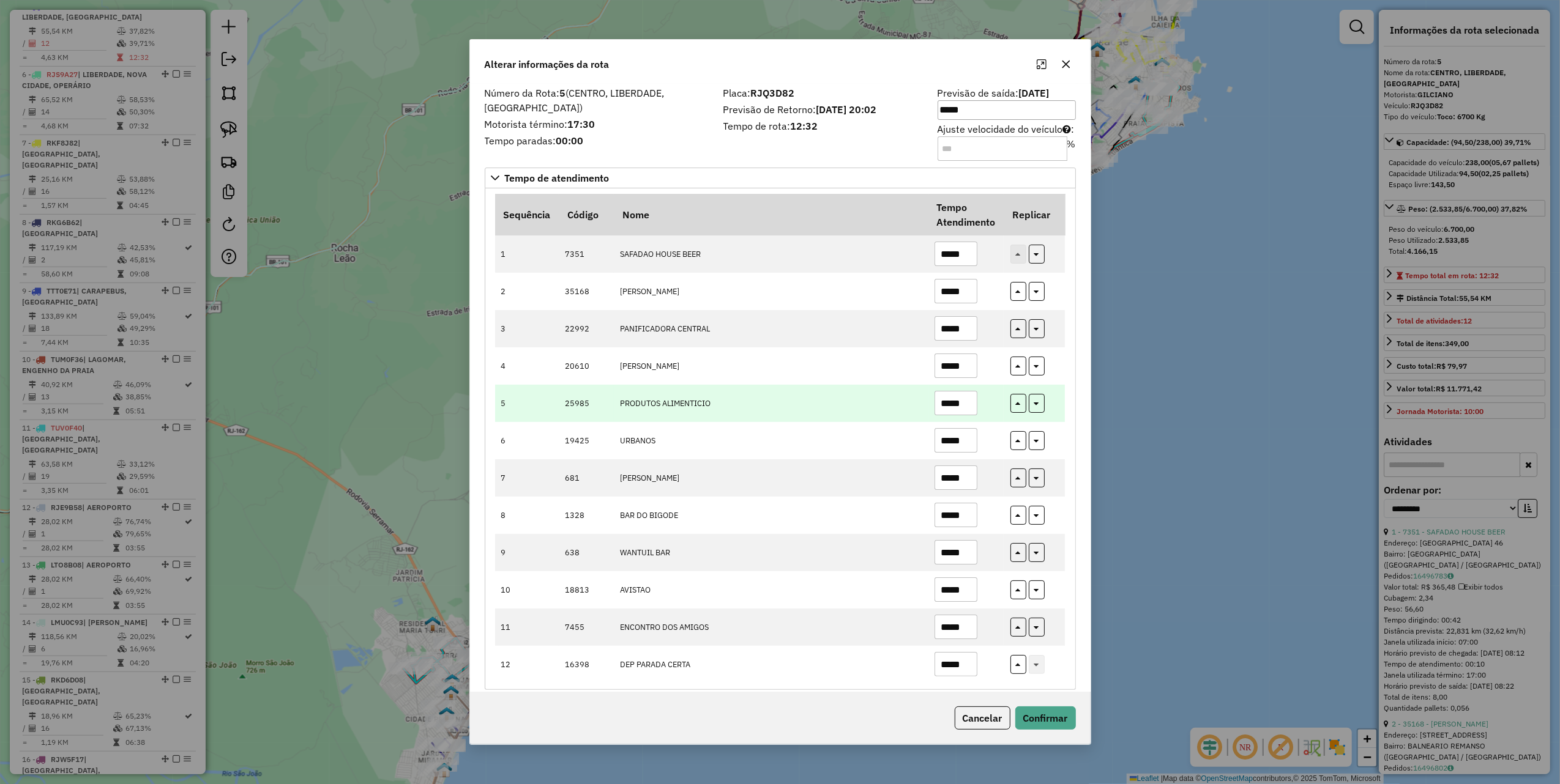
click at [965, 399] on input "*****" at bounding box center [956, 403] width 43 height 25
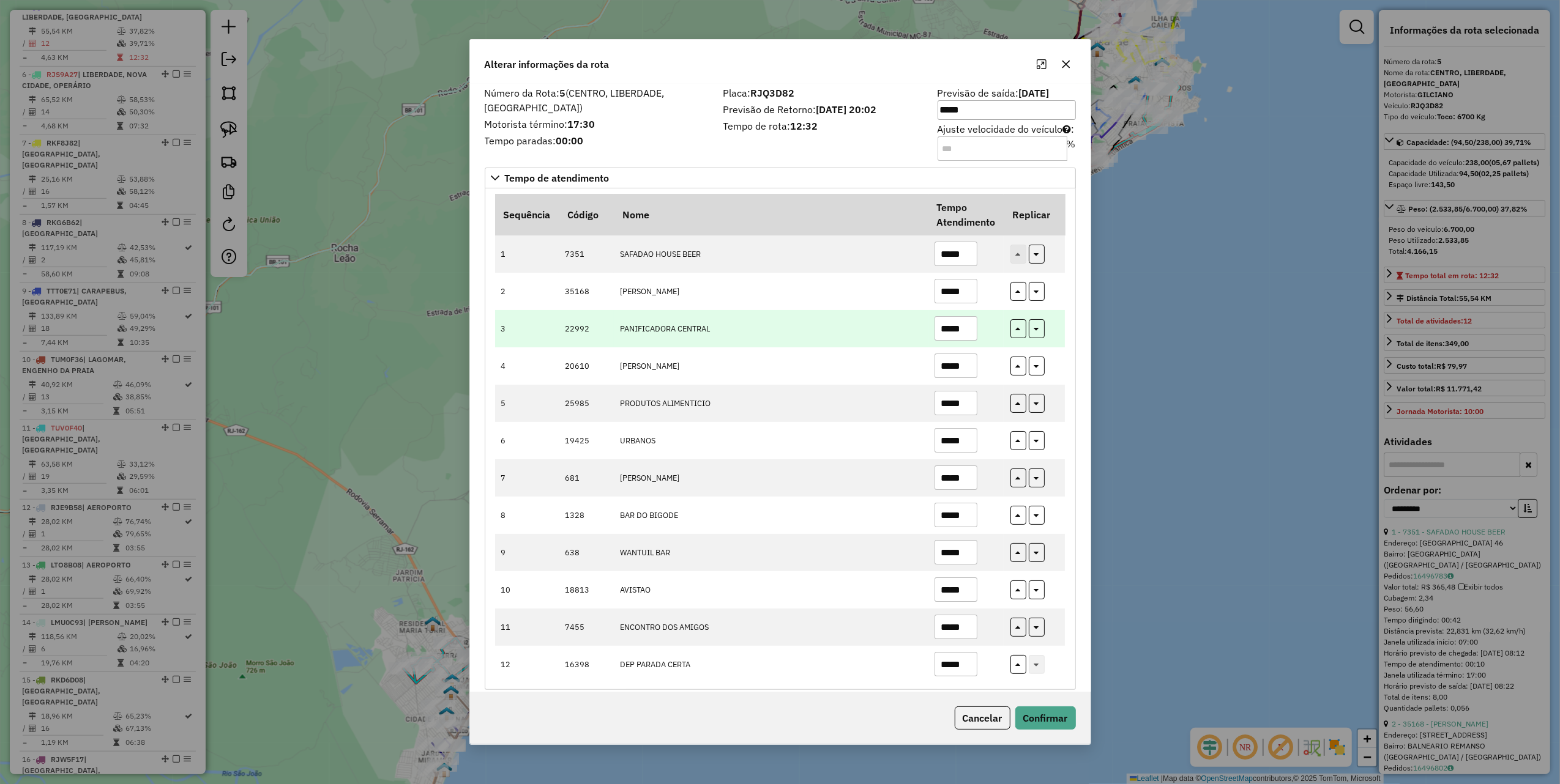
type input "*****"
click at [966, 333] on input "*****" at bounding box center [956, 329] width 43 height 25
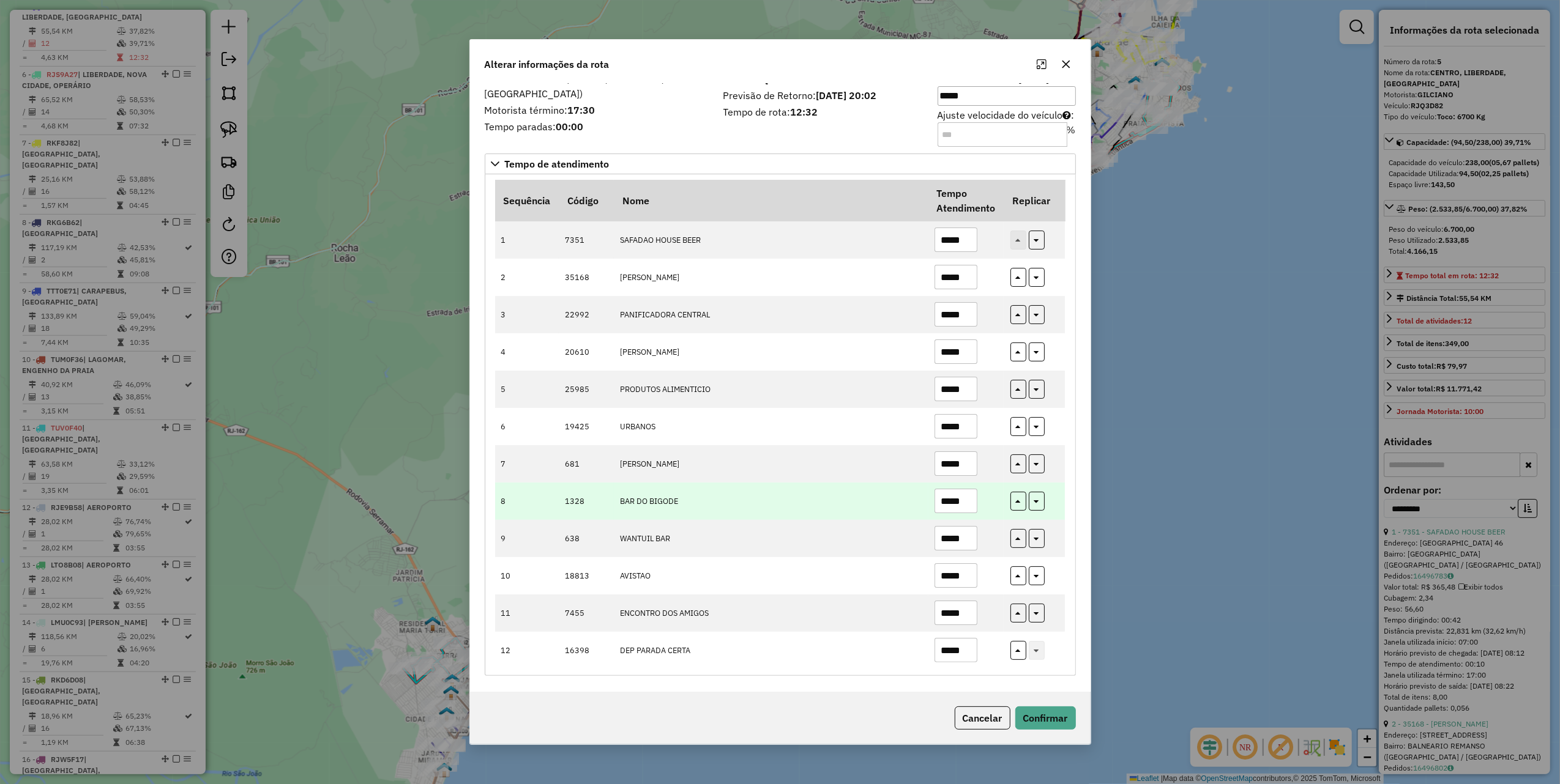
scroll to position [18, 0]
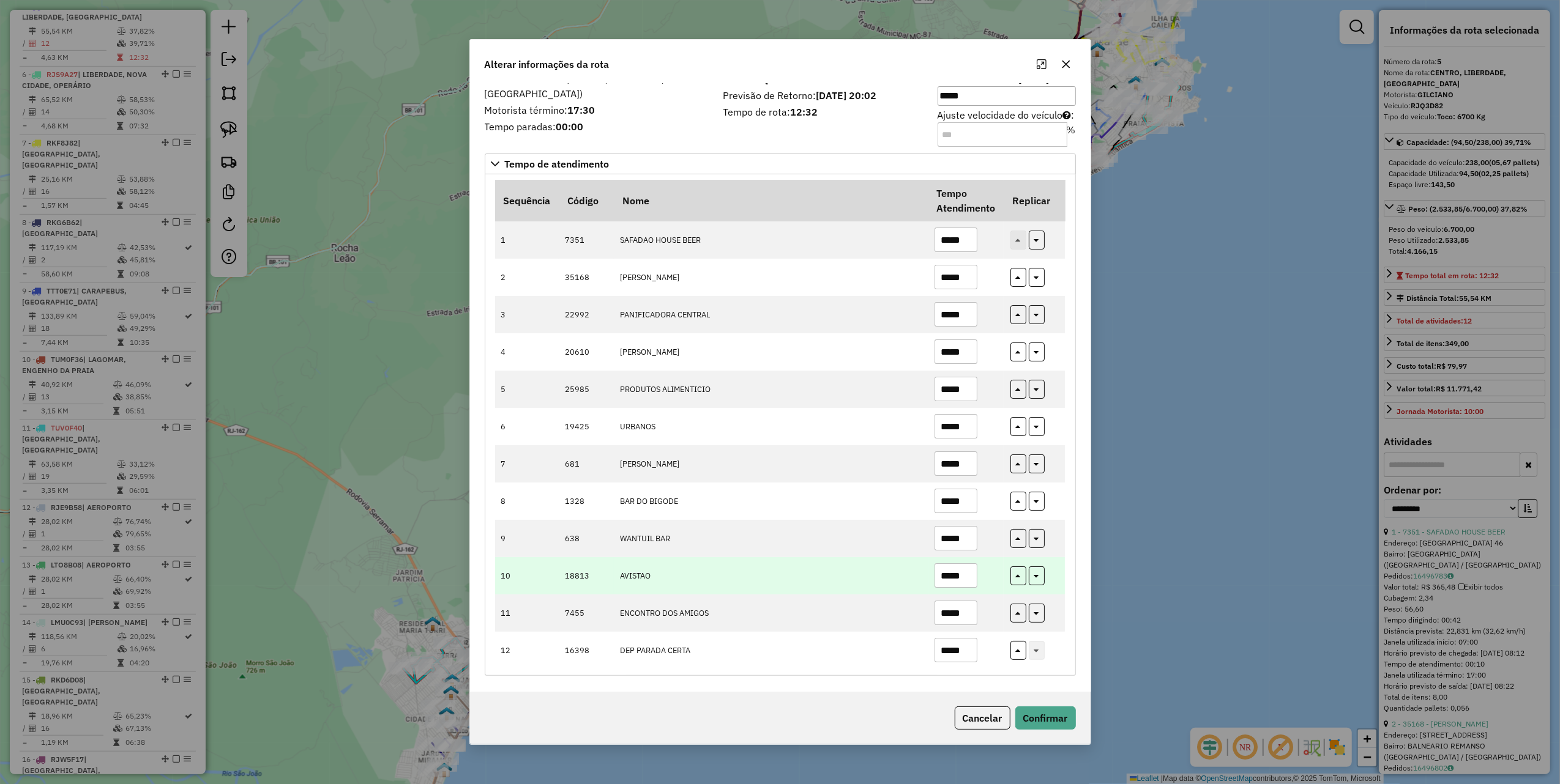
type input "*****"
click at [966, 580] on input "*****" at bounding box center [956, 576] width 43 height 25
click at [963, 580] on input "*****" at bounding box center [956, 576] width 43 height 25
click at [909, 576] on td "AVISTAO" at bounding box center [771, 576] width 315 height 37
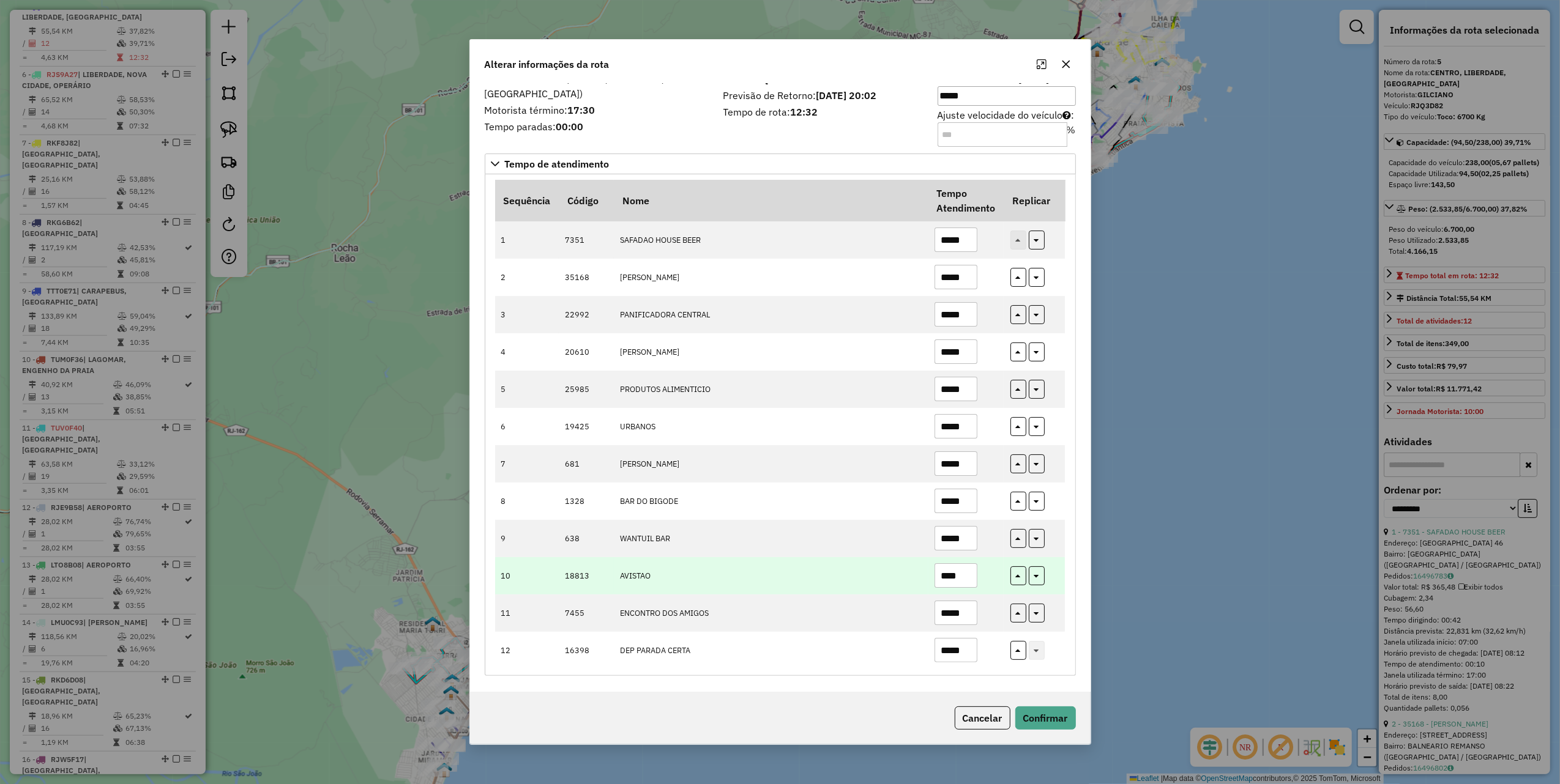
click at [956, 570] on input "****" at bounding box center [956, 576] width 43 height 25
click at [958, 572] on input "****" at bounding box center [956, 576] width 43 height 25
click at [958, 573] on input "****" at bounding box center [956, 576] width 43 height 25
click at [952, 573] on input "****" at bounding box center [956, 576] width 43 height 25
click at [951, 573] on input "****" at bounding box center [956, 576] width 43 height 25
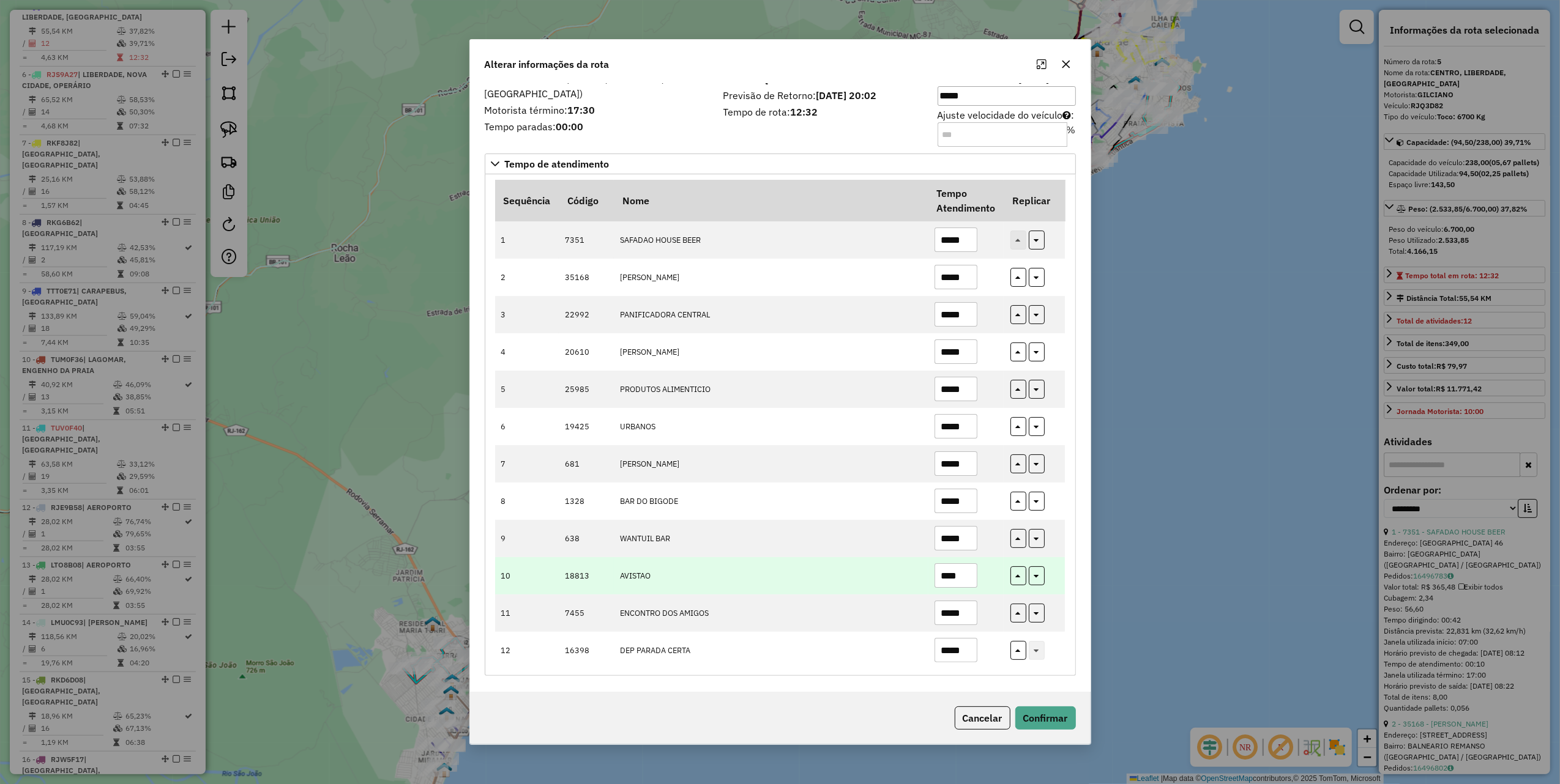
click at [948, 573] on input "****" at bounding box center [956, 576] width 43 height 25
click at [945, 573] on input "****" at bounding box center [956, 576] width 43 height 25
click at [842, 580] on td "AVISTAO" at bounding box center [771, 576] width 315 height 37
click at [941, 577] on input "****" at bounding box center [956, 576] width 43 height 25
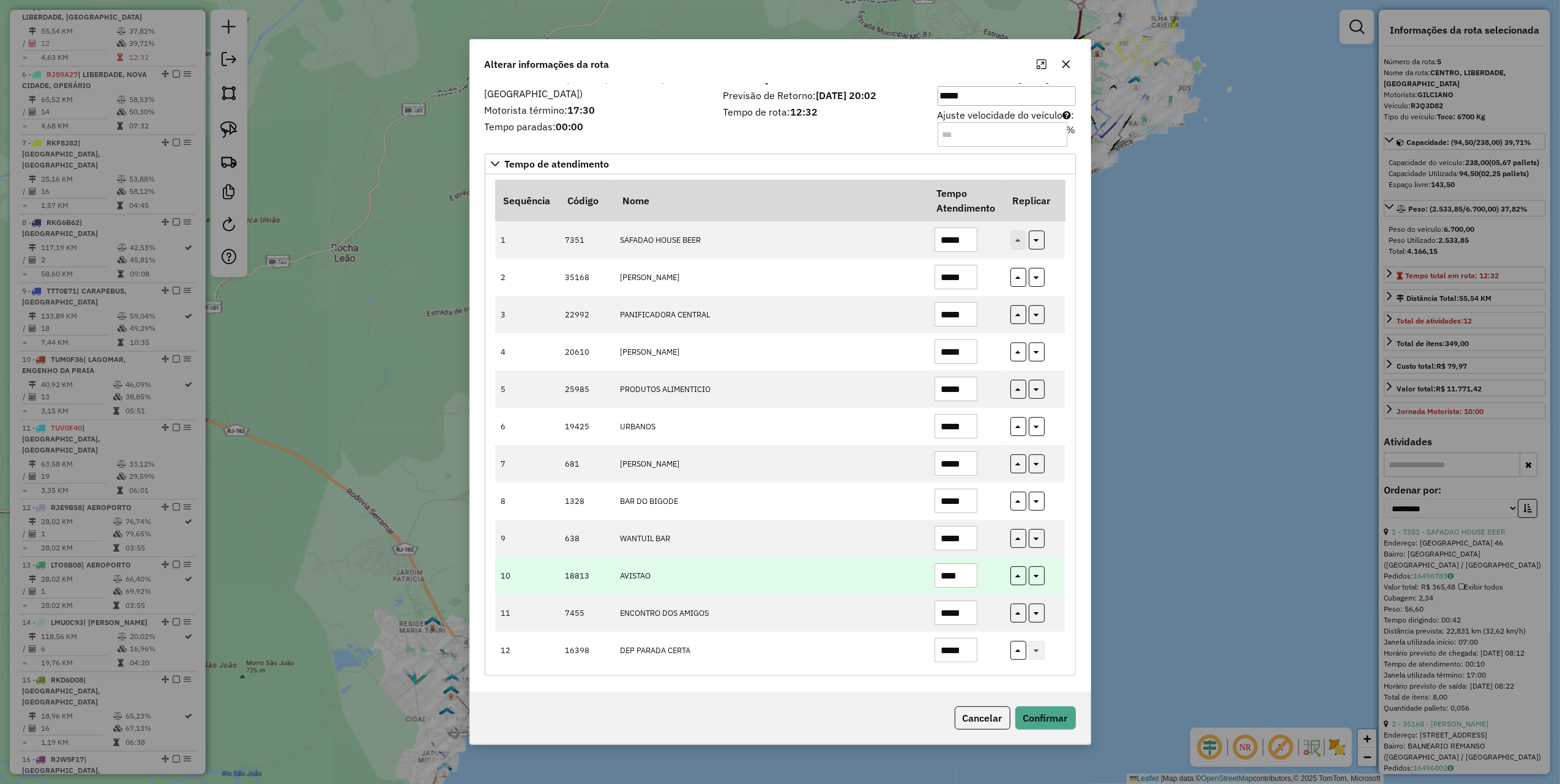
click at [941, 577] on input "****" at bounding box center [956, 576] width 43 height 25
click at [875, 584] on td "AVISTAO" at bounding box center [771, 576] width 315 height 37
drag, startPoint x: 958, startPoint y: 571, endPoint x: 962, endPoint y: 581, distance: 10.8
click at [958, 571] on input "****" at bounding box center [956, 576] width 43 height 25
type input "*"
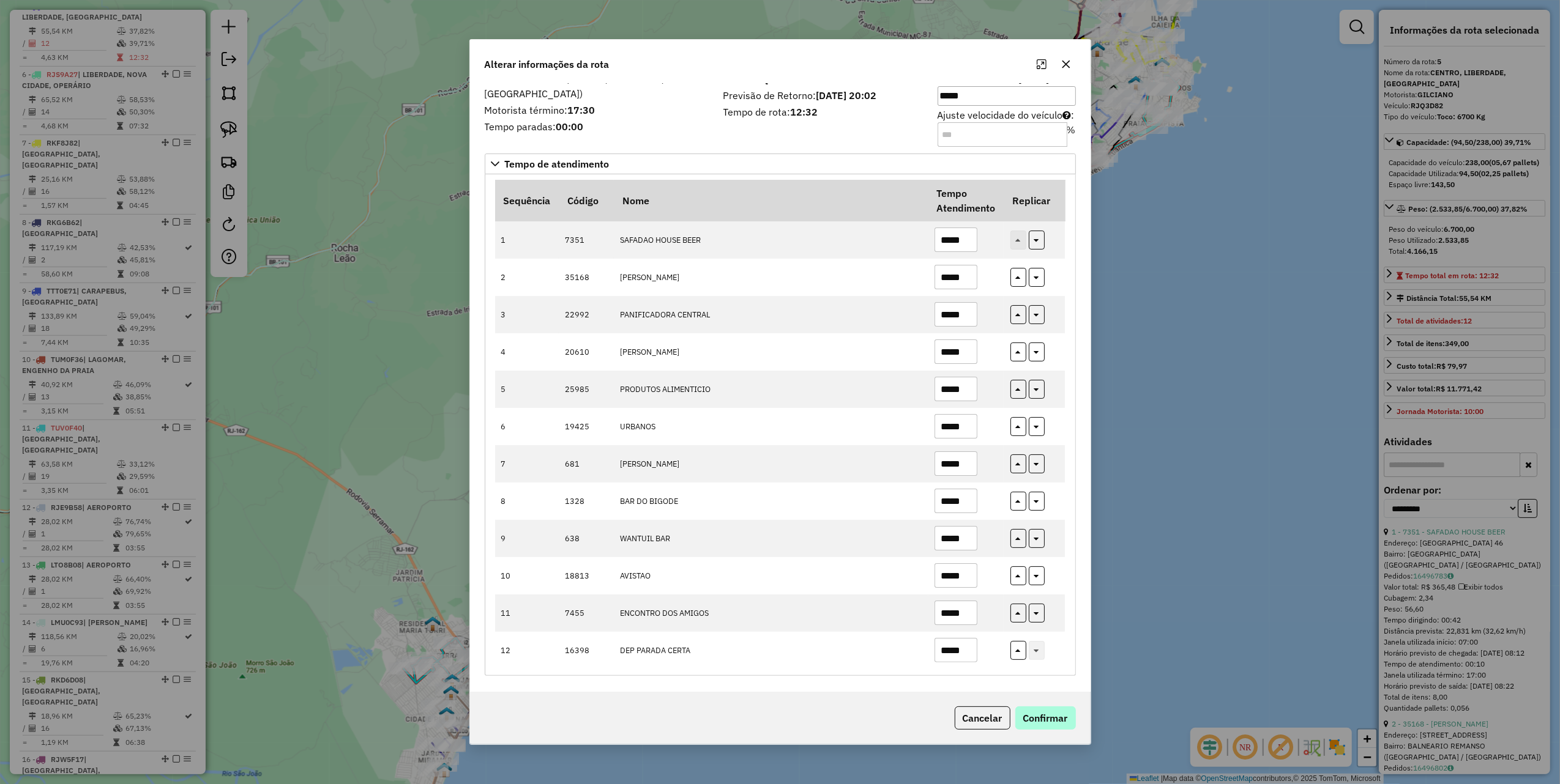
type input "*****"
click at [1056, 725] on button "Confirmar" at bounding box center [1046, 718] width 61 height 23
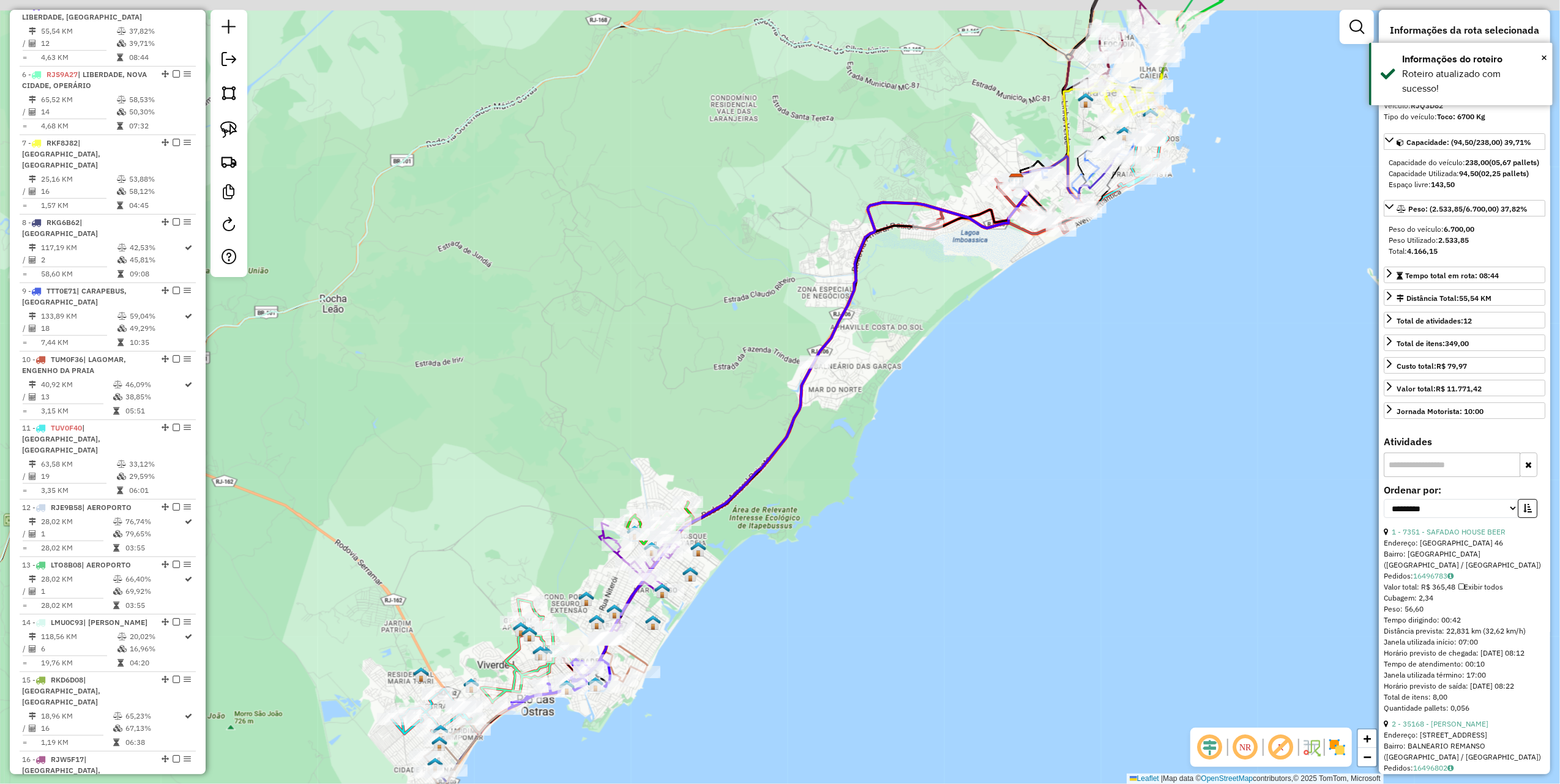
drag, startPoint x: 578, startPoint y: 209, endPoint x: 535, endPoint y: 484, distance: 278.3
click at [535, 484] on div "Janela de atendimento Grade de atendimento Capacidade Transportadoras Veículos …" at bounding box center [780, 392] width 1560 height 784
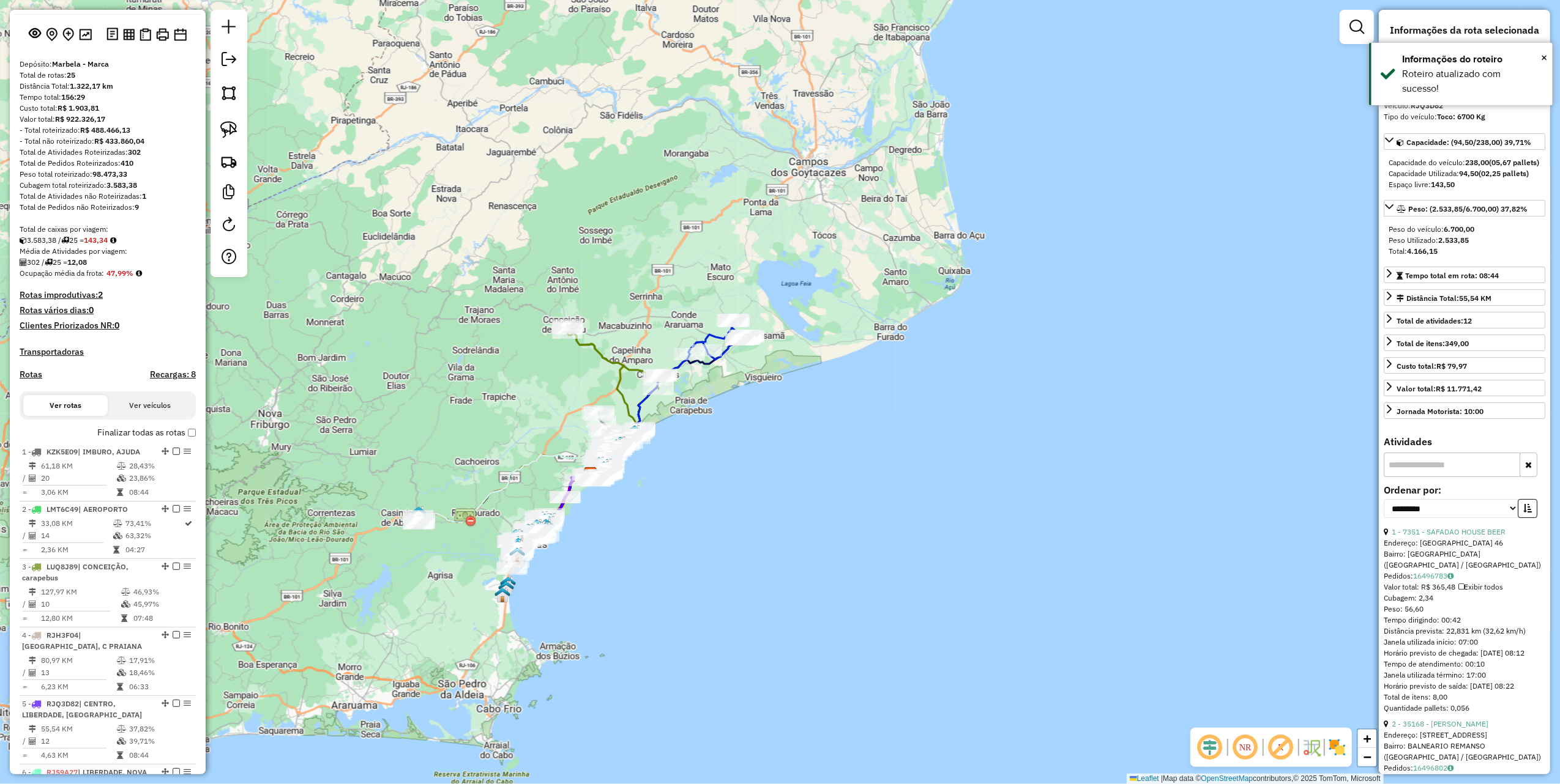
scroll to position [0, 0]
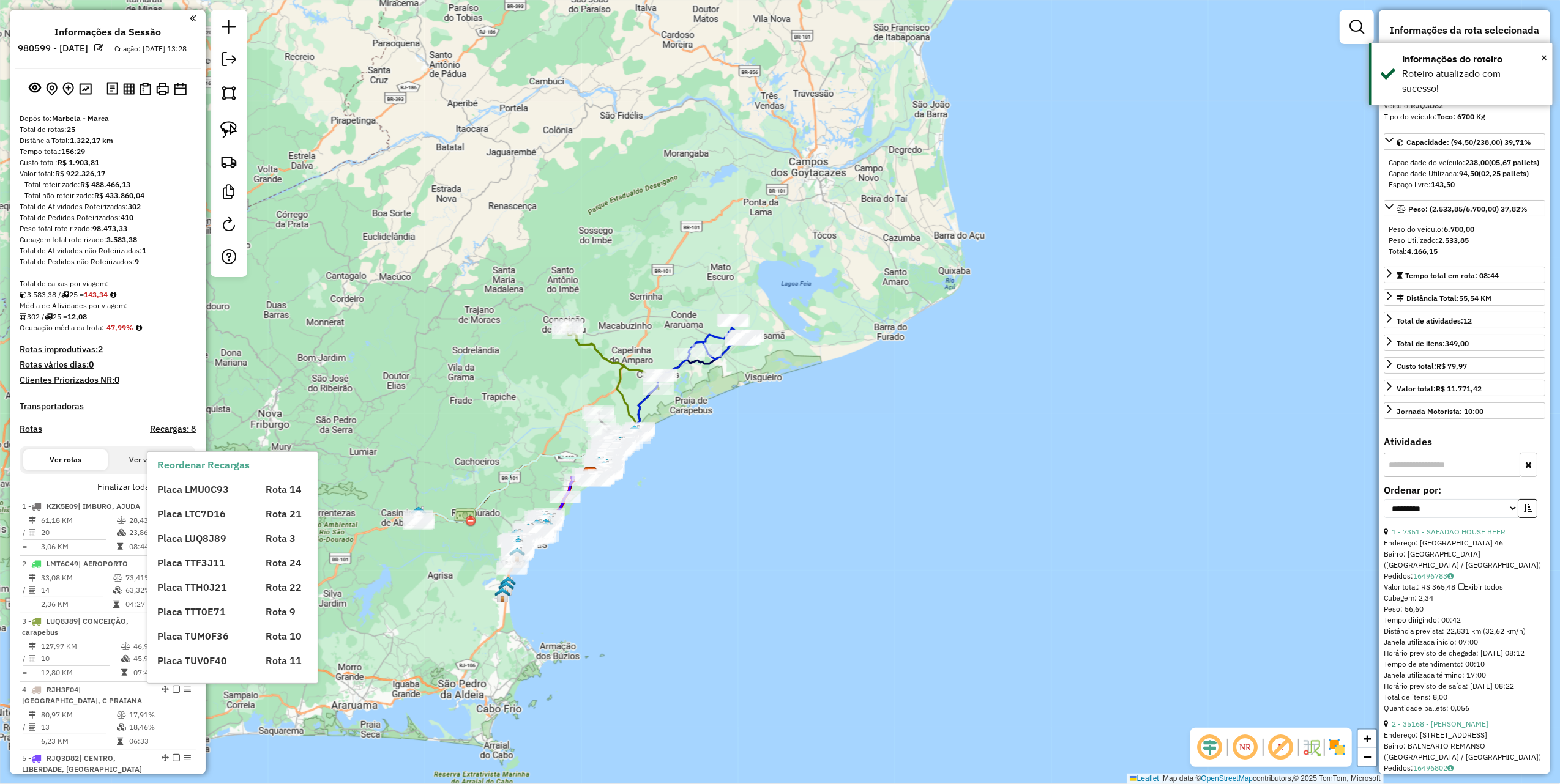
click at [189, 494] on span "Placa LMU0C93" at bounding box center [193, 490] width 71 height 12
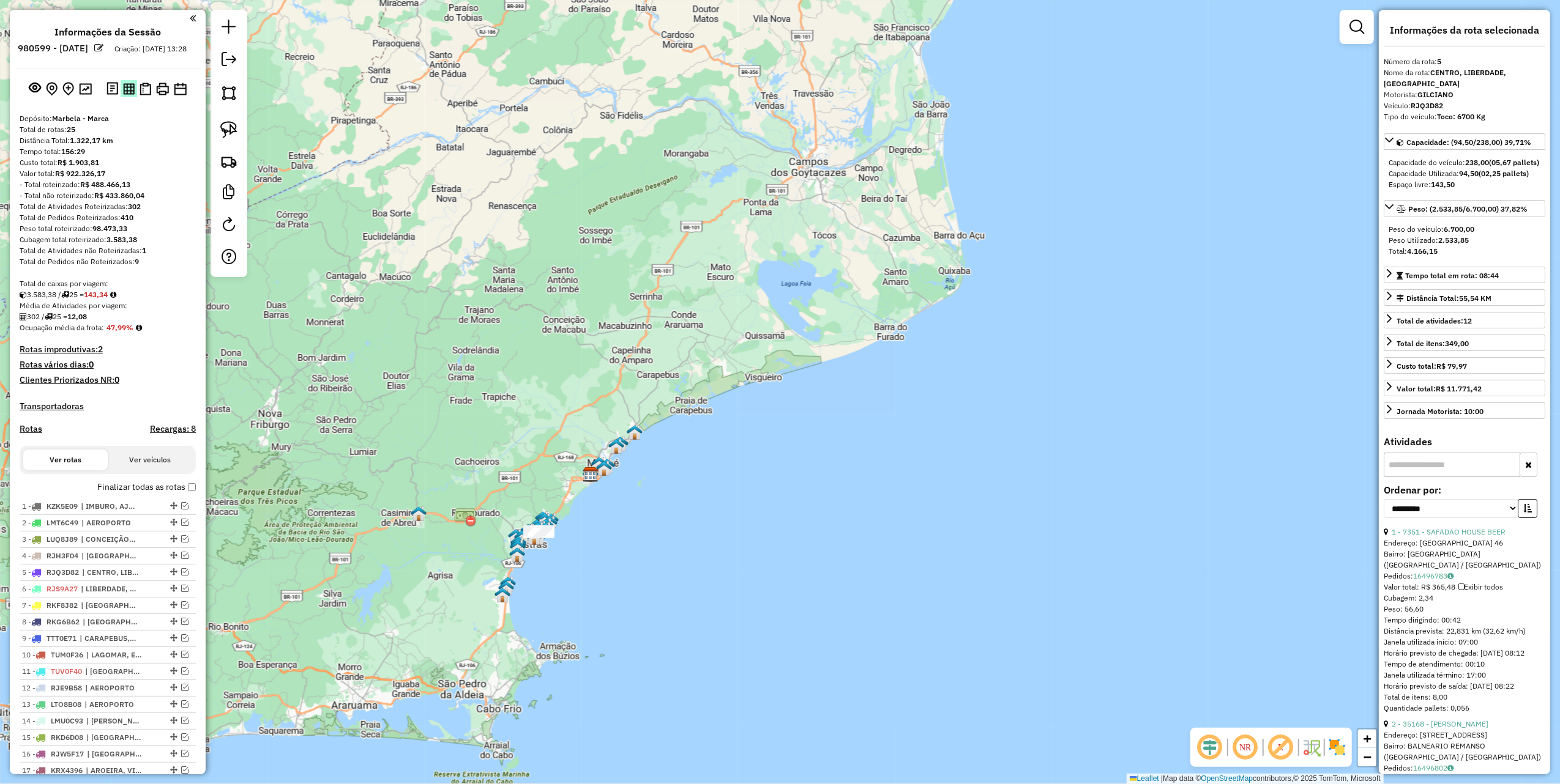
click at [123, 95] on img at bounding box center [128, 89] width 11 height 11
click at [237, 60] on link at bounding box center [229, 61] width 25 height 27
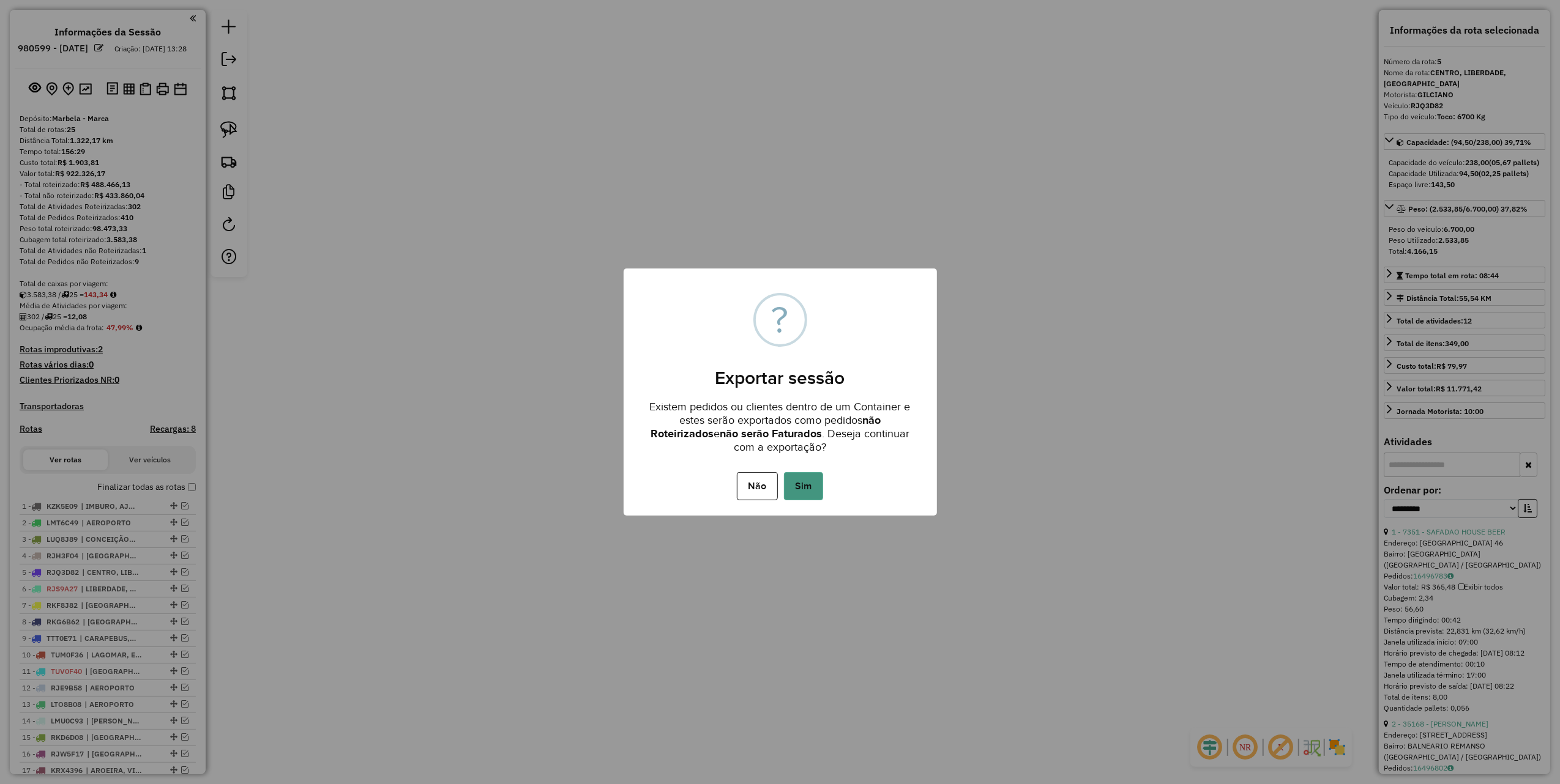
click at [796, 490] on button "Sim" at bounding box center [804, 486] width 40 height 28
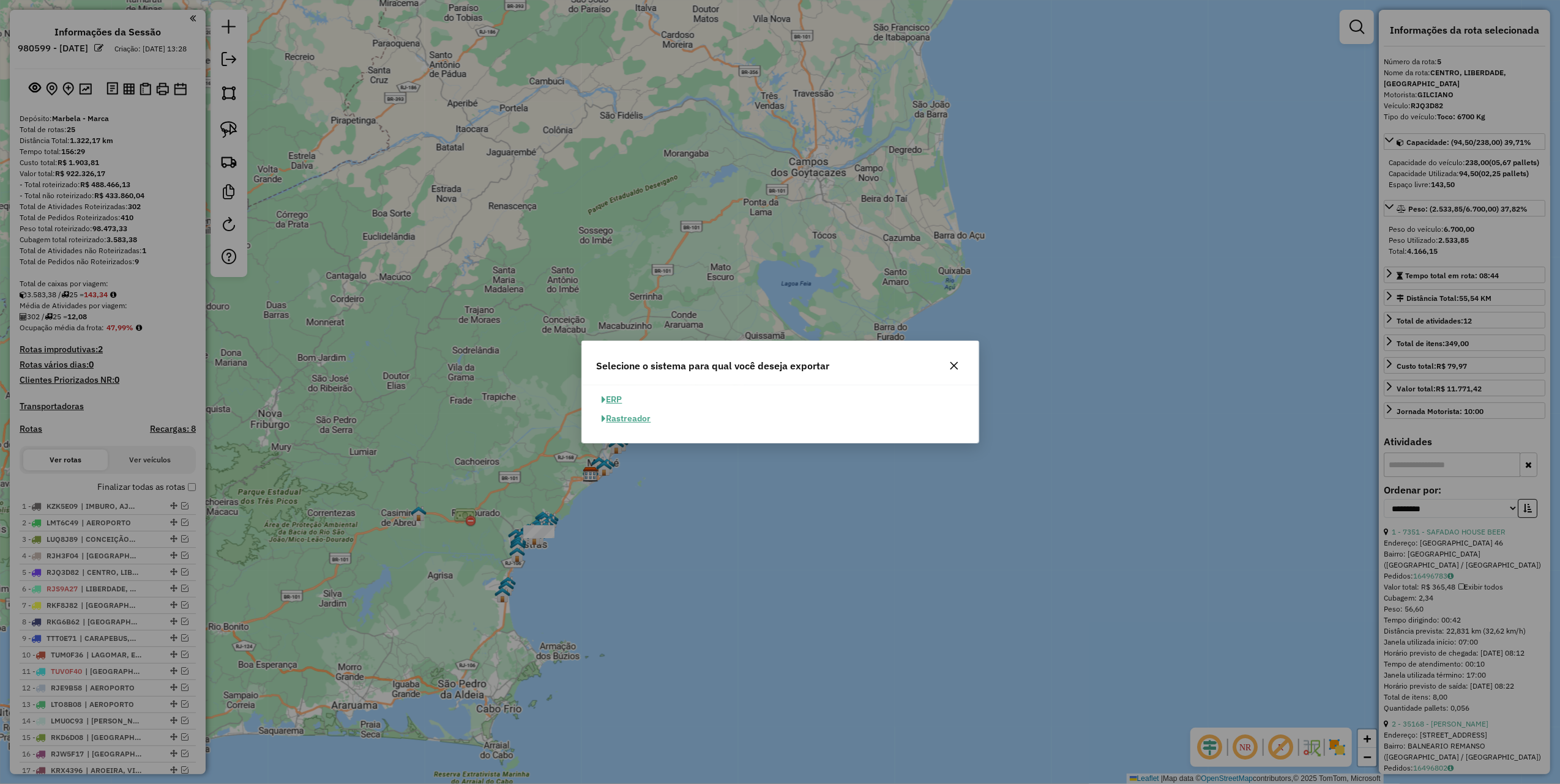
click at [623, 402] on button "ERP" at bounding box center [612, 400] width 31 height 19
select select "**"
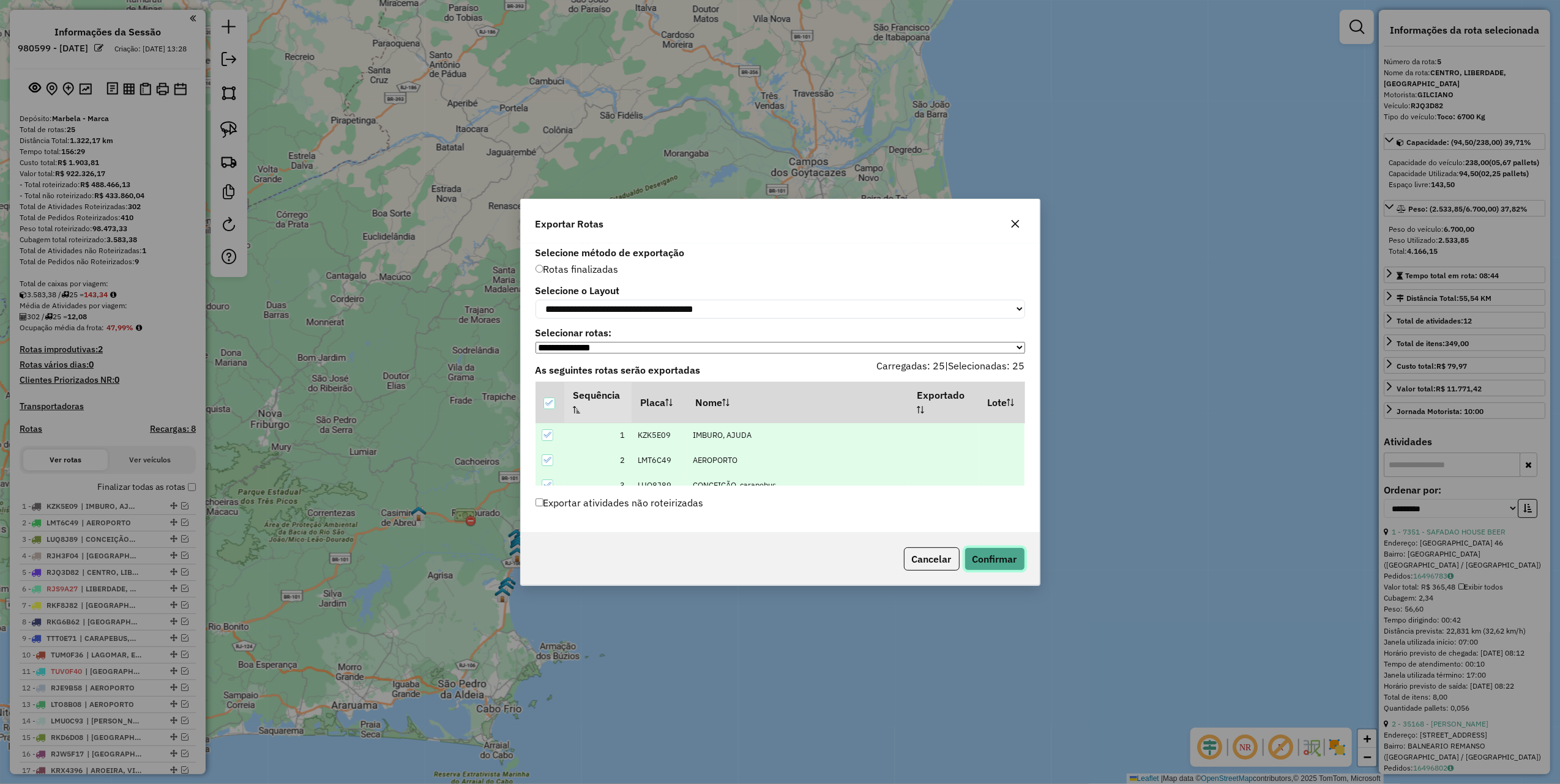
click at [974, 552] on button "Confirmar" at bounding box center [995, 559] width 61 height 23
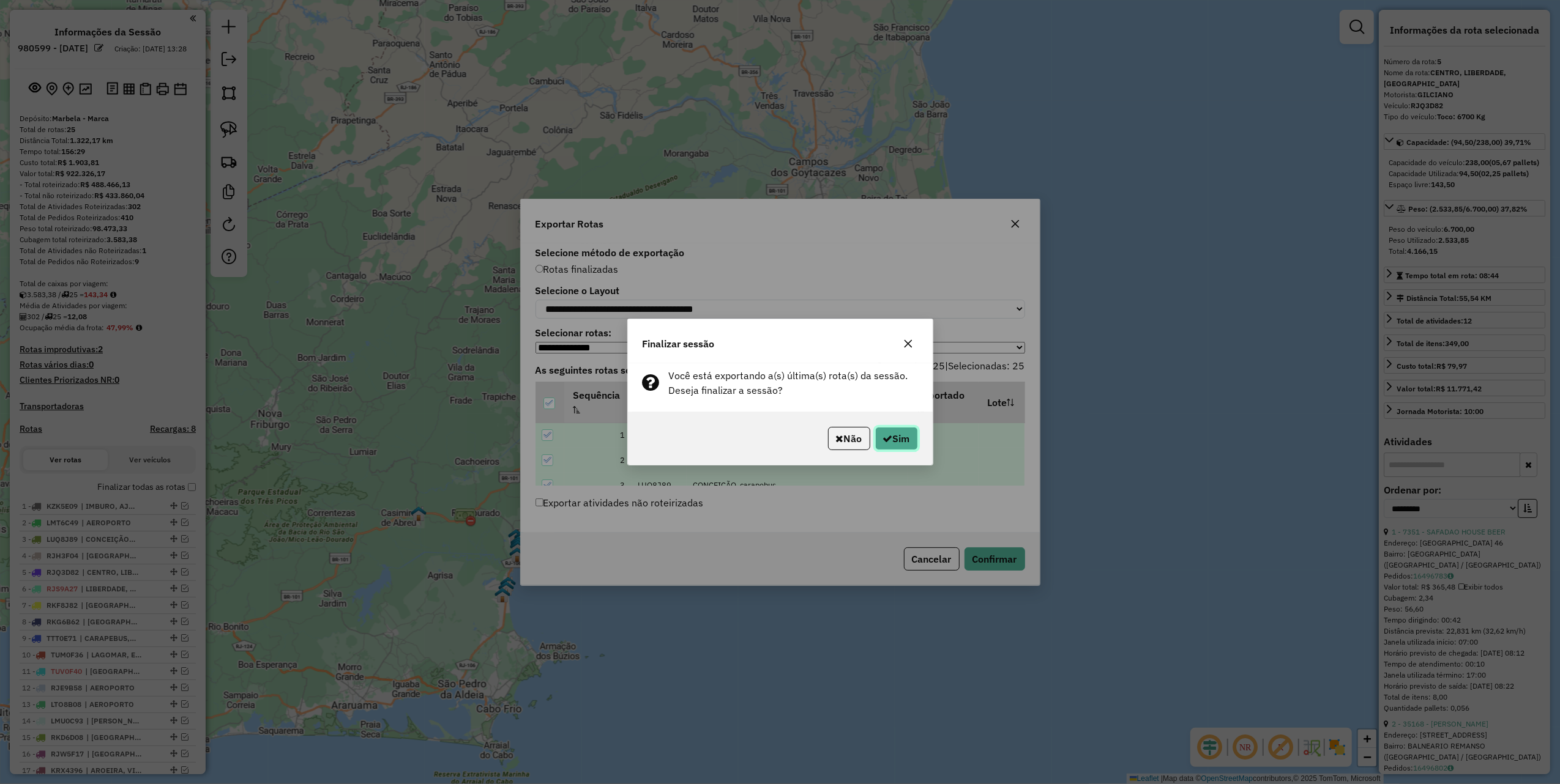
click at [889, 441] on icon "button" at bounding box center [887, 438] width 10 height 10
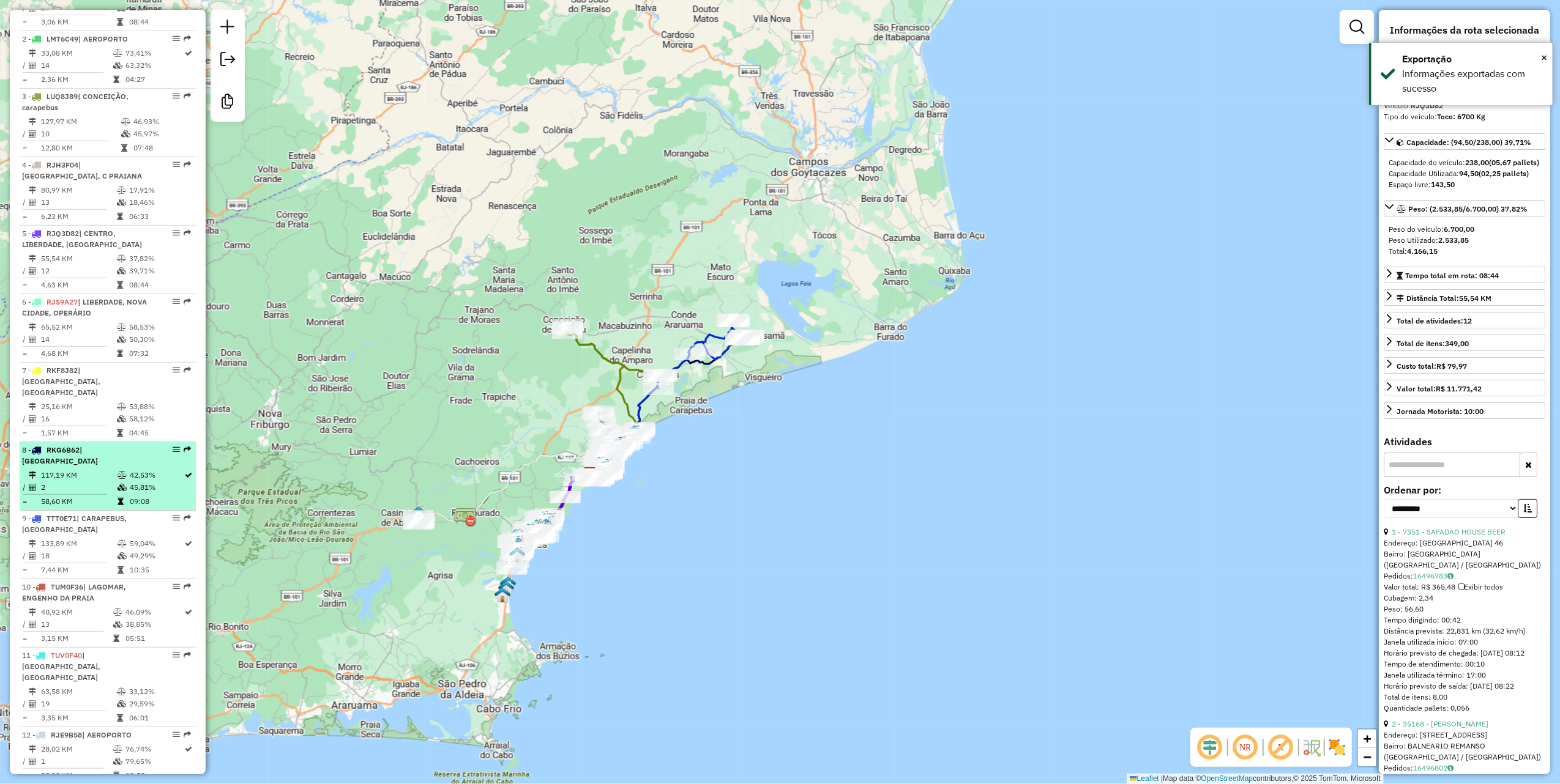
scroll to position [761, 0]
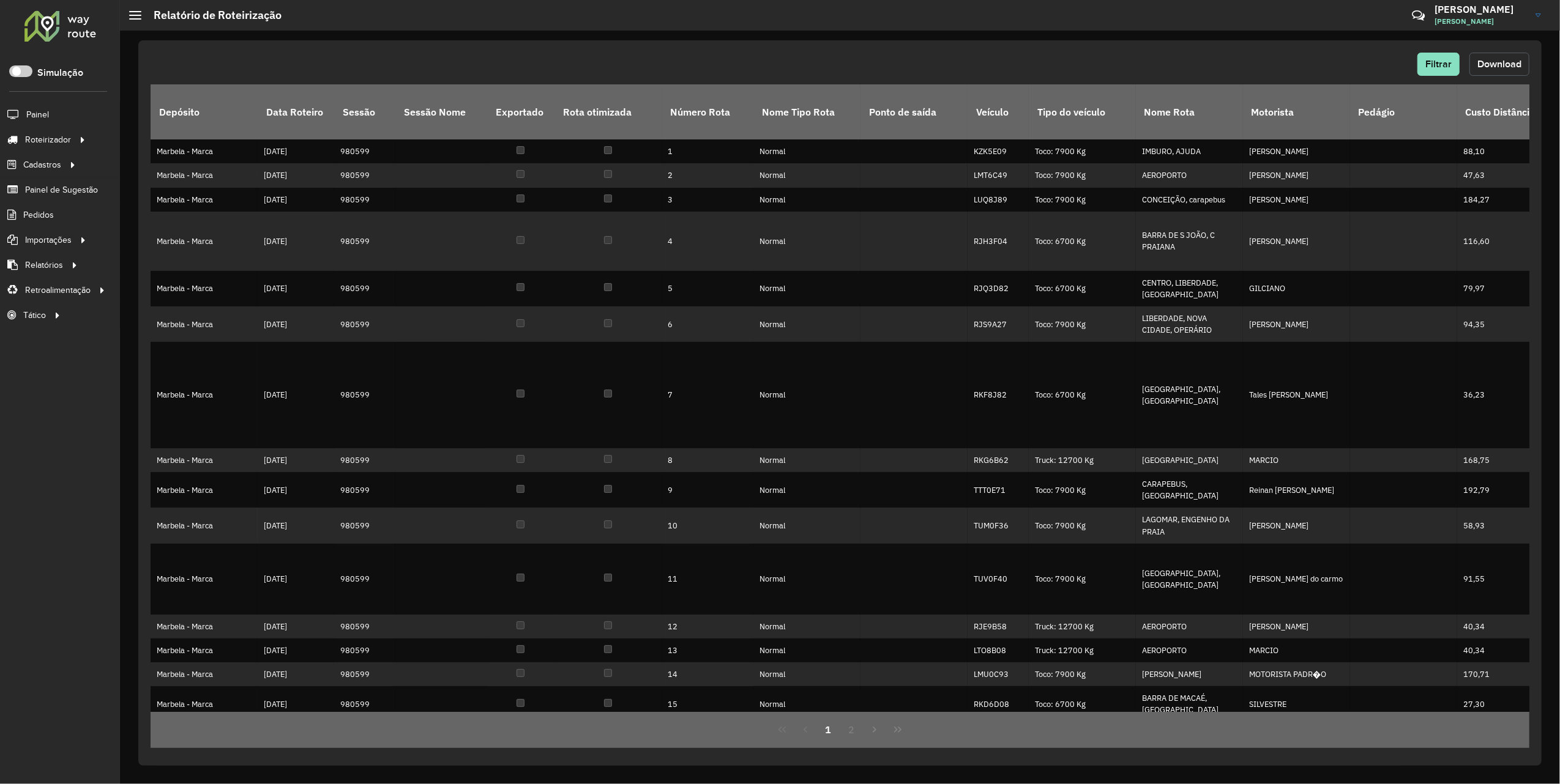
click at [1484, 57] on button "Download" at bounding box center [1499, 64] width 60 height 23
